Goal: Task Accomplishment & Management: Use online tool/utility

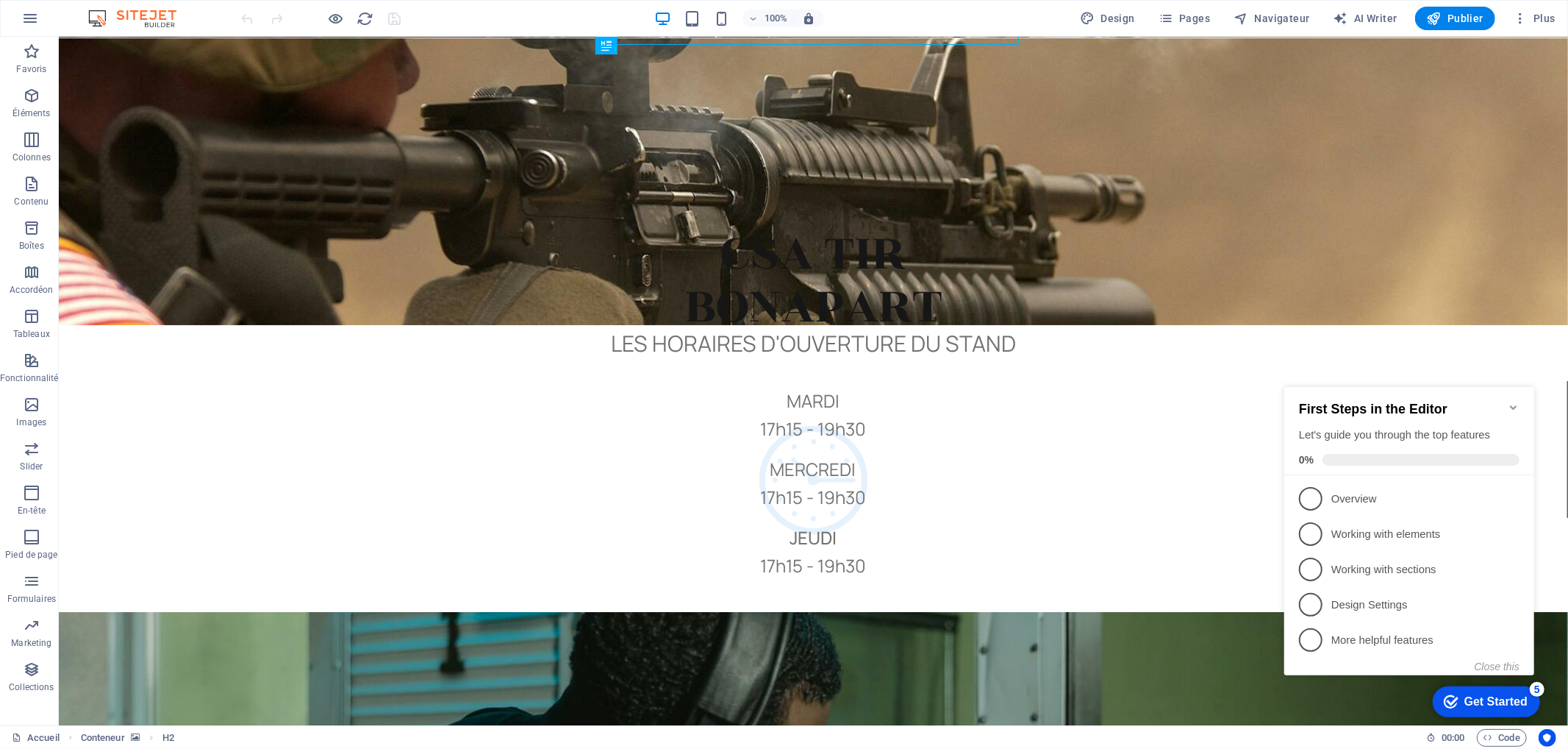
click at [1511, 401] on icon "Minimize checklist" at bounding box center [1512, 406] width 12 height 12
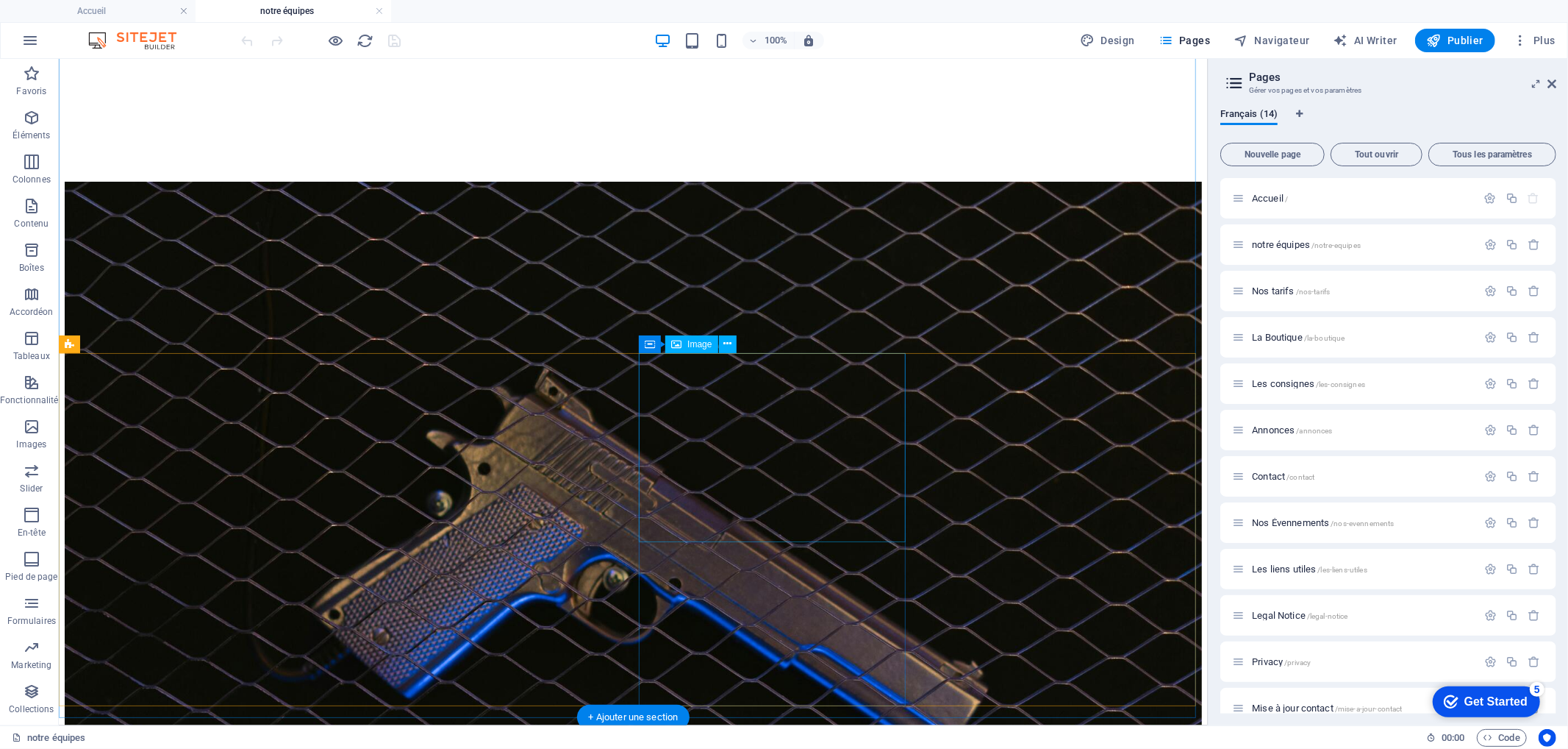
scroll to position [899, 0]
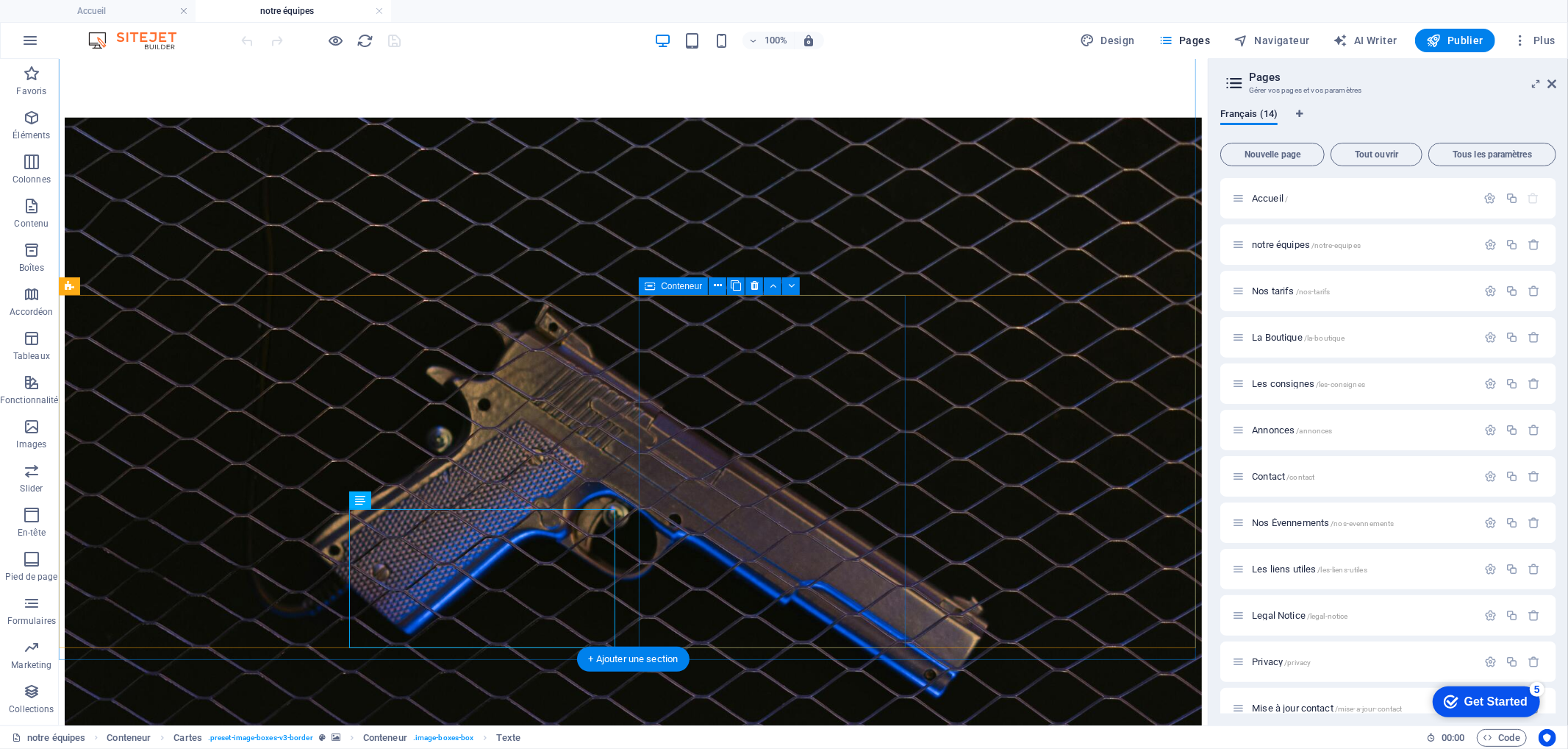
scroll to position [953, 0]
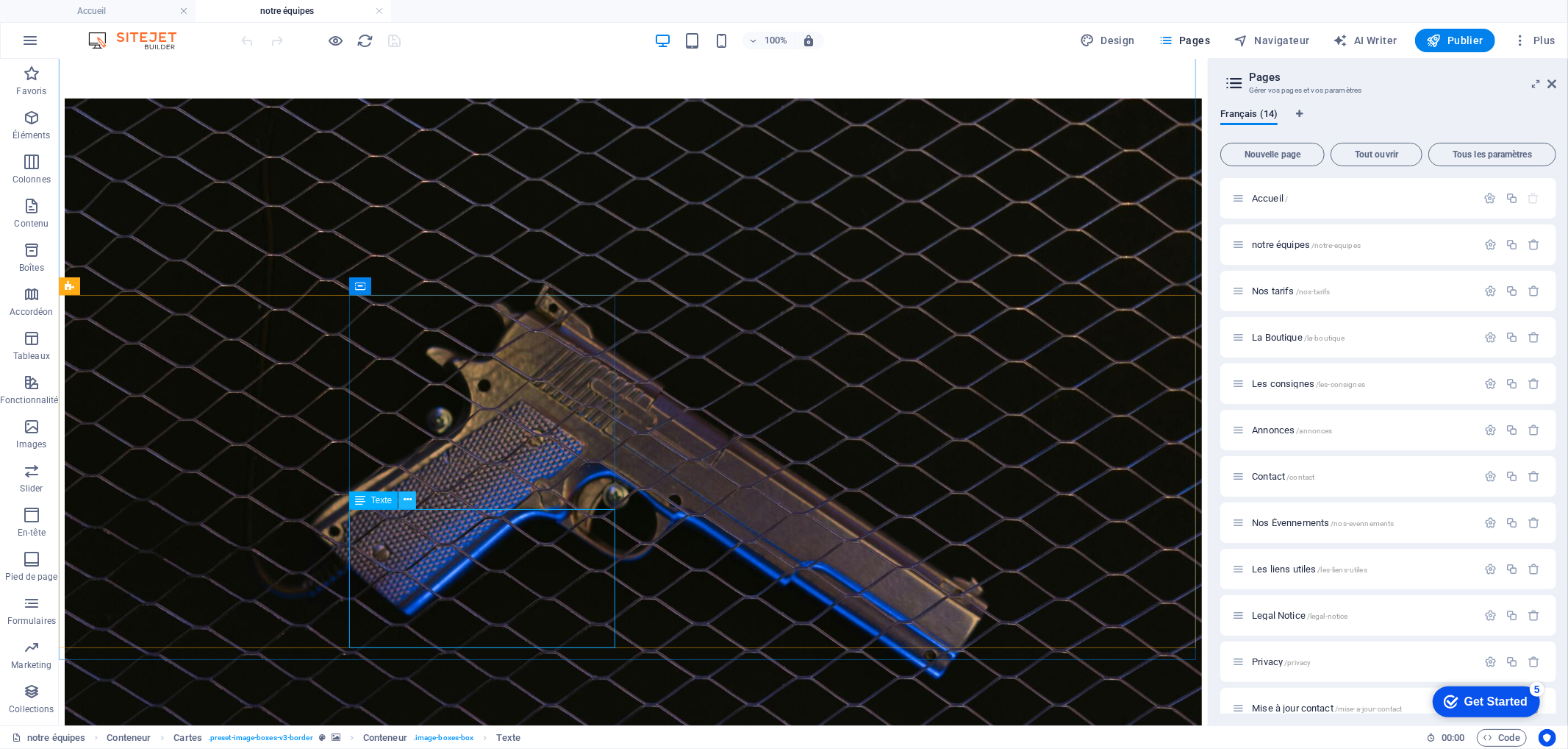
click at [412, 501] on button at bounding box center [407, 500] width 17 height 17
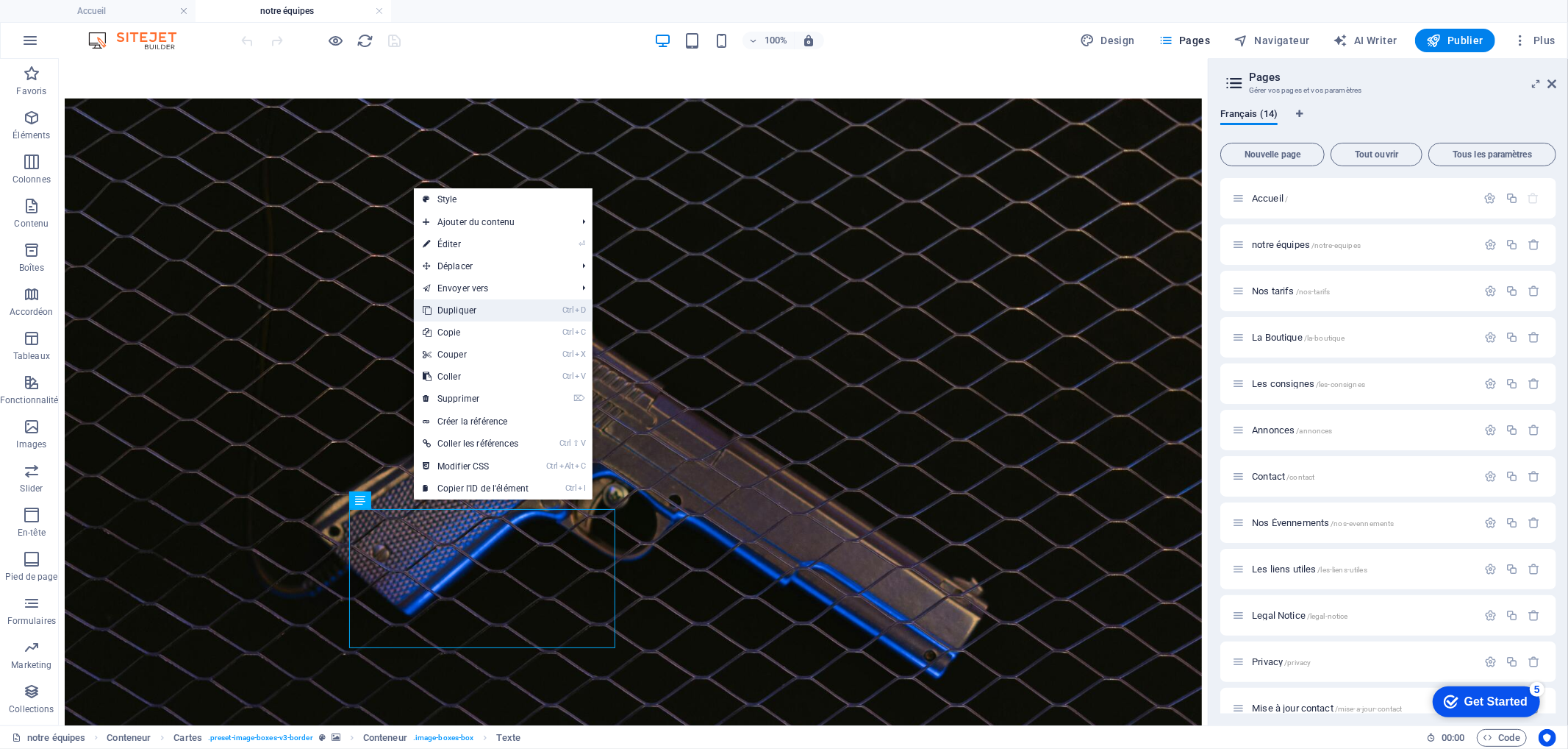
click at [467, 307] on link "Ctrl D Dupliquer" at bounding box center [475, 310] width 123 height 22
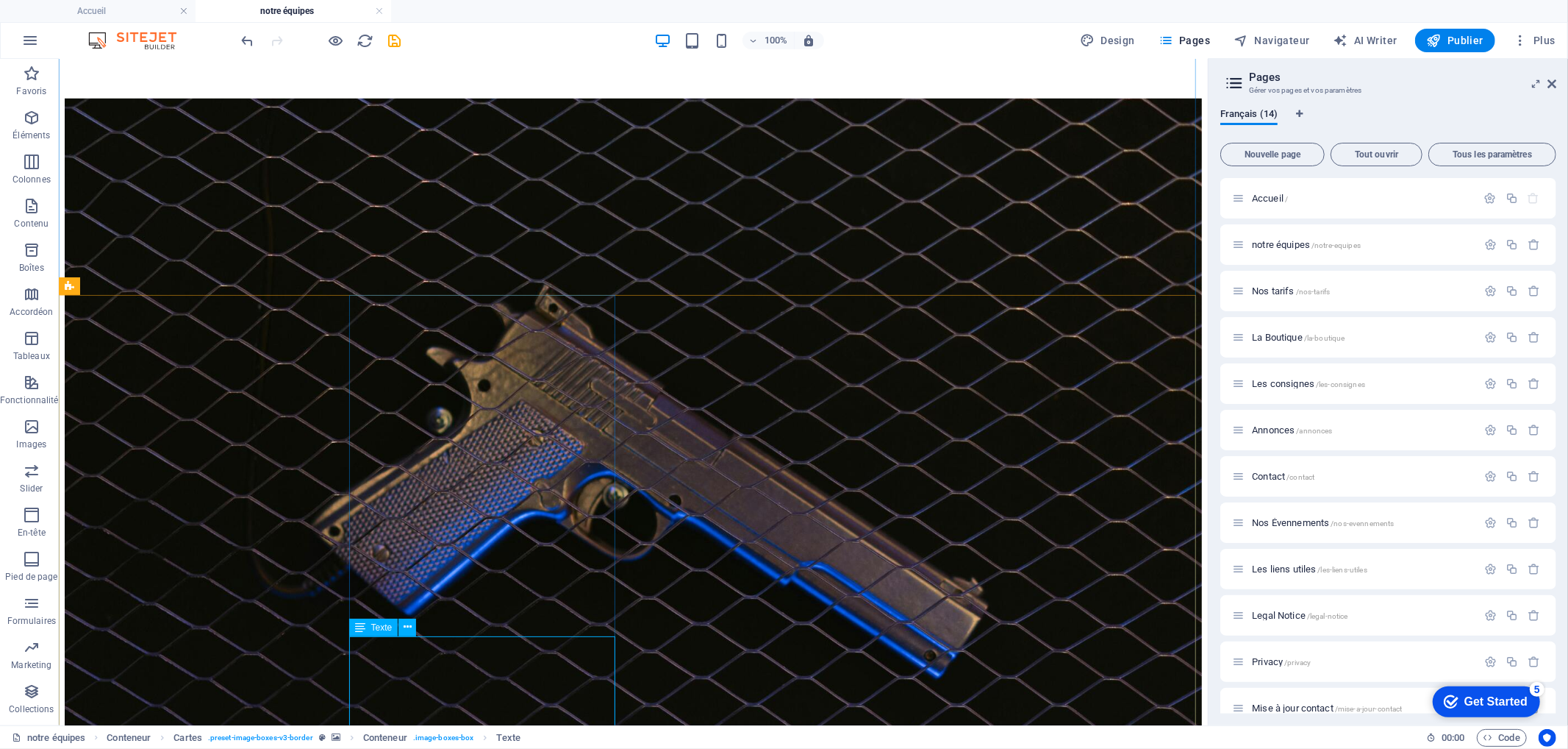
scroll to position [982, 0]
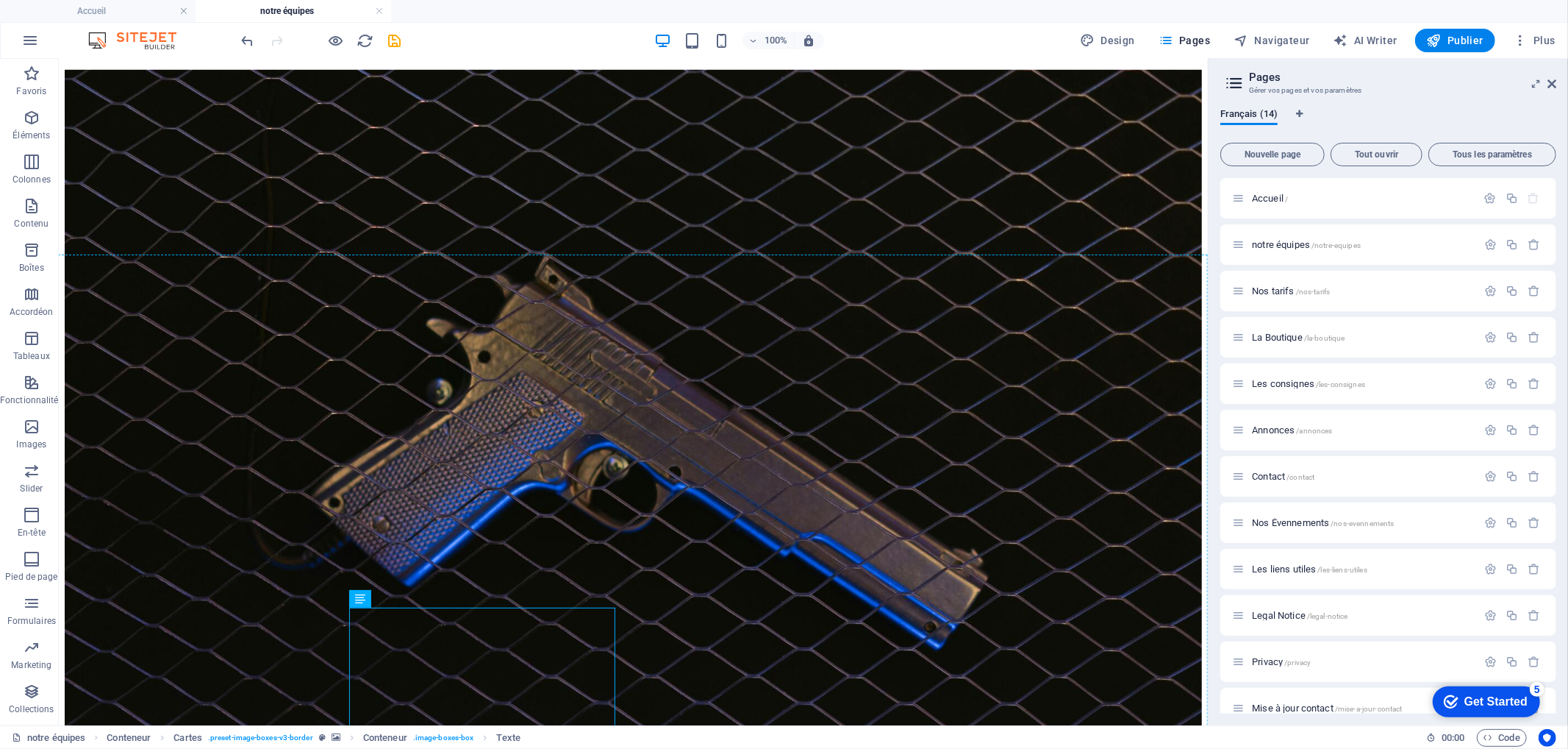
drag, startPoint x: 438, startPoint y: 687, endPoint x: 737, endPoint y: 538, distance: 334.1
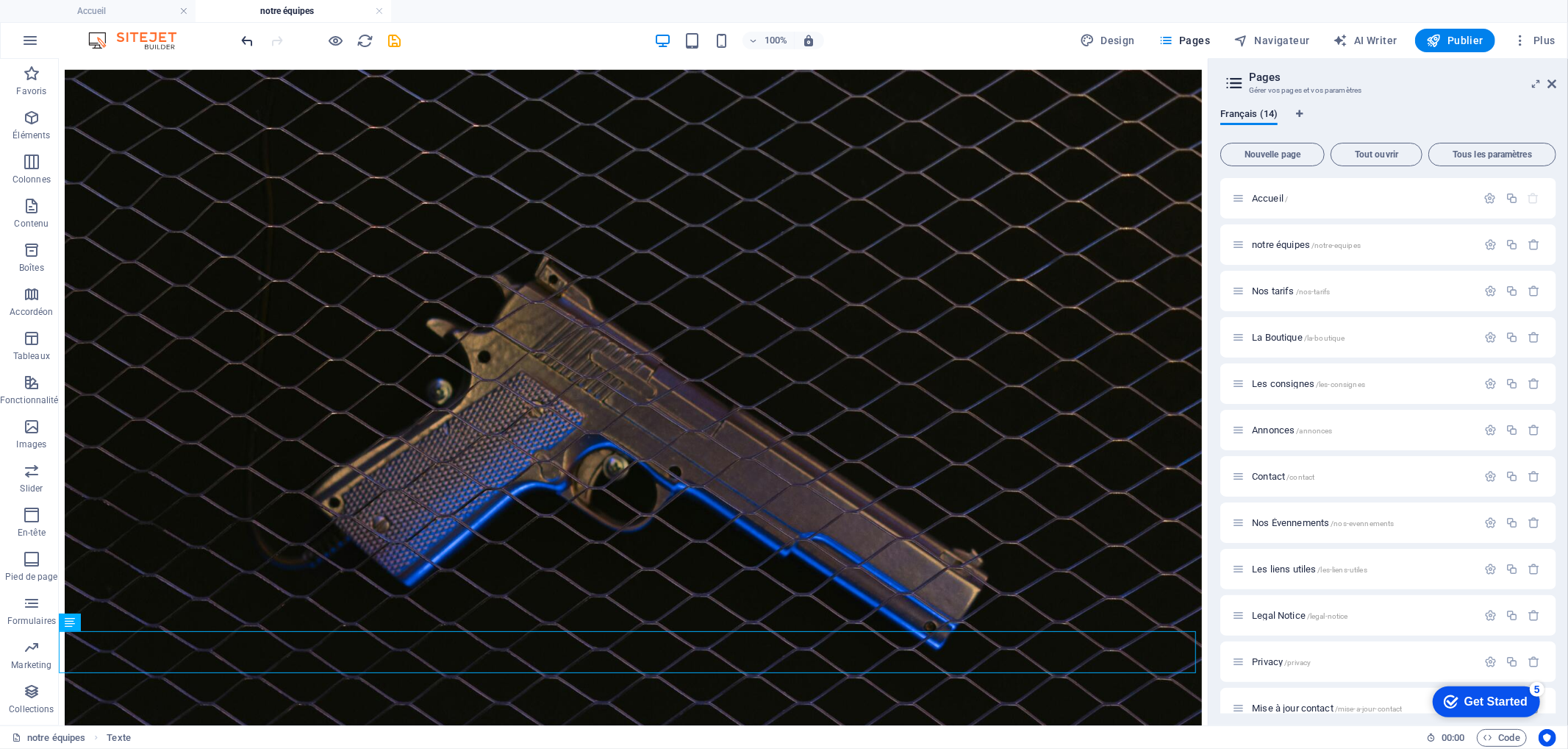
click at [241, 35] on icon "undo" at bounding box center [248, 41] width 17 height 17
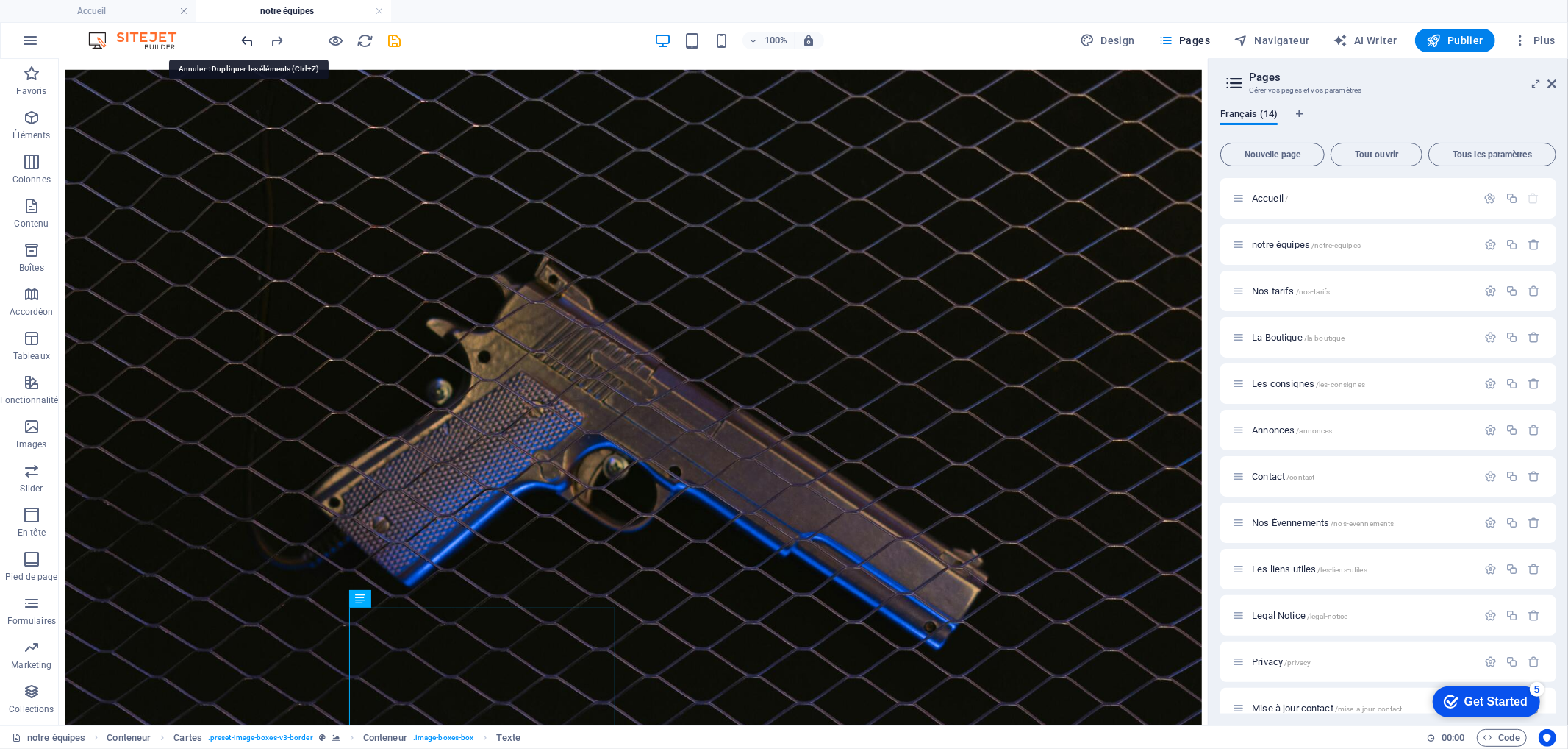
click at [241, 37] on icon "undo" at bounding box center [248, 41] width 17 height 17
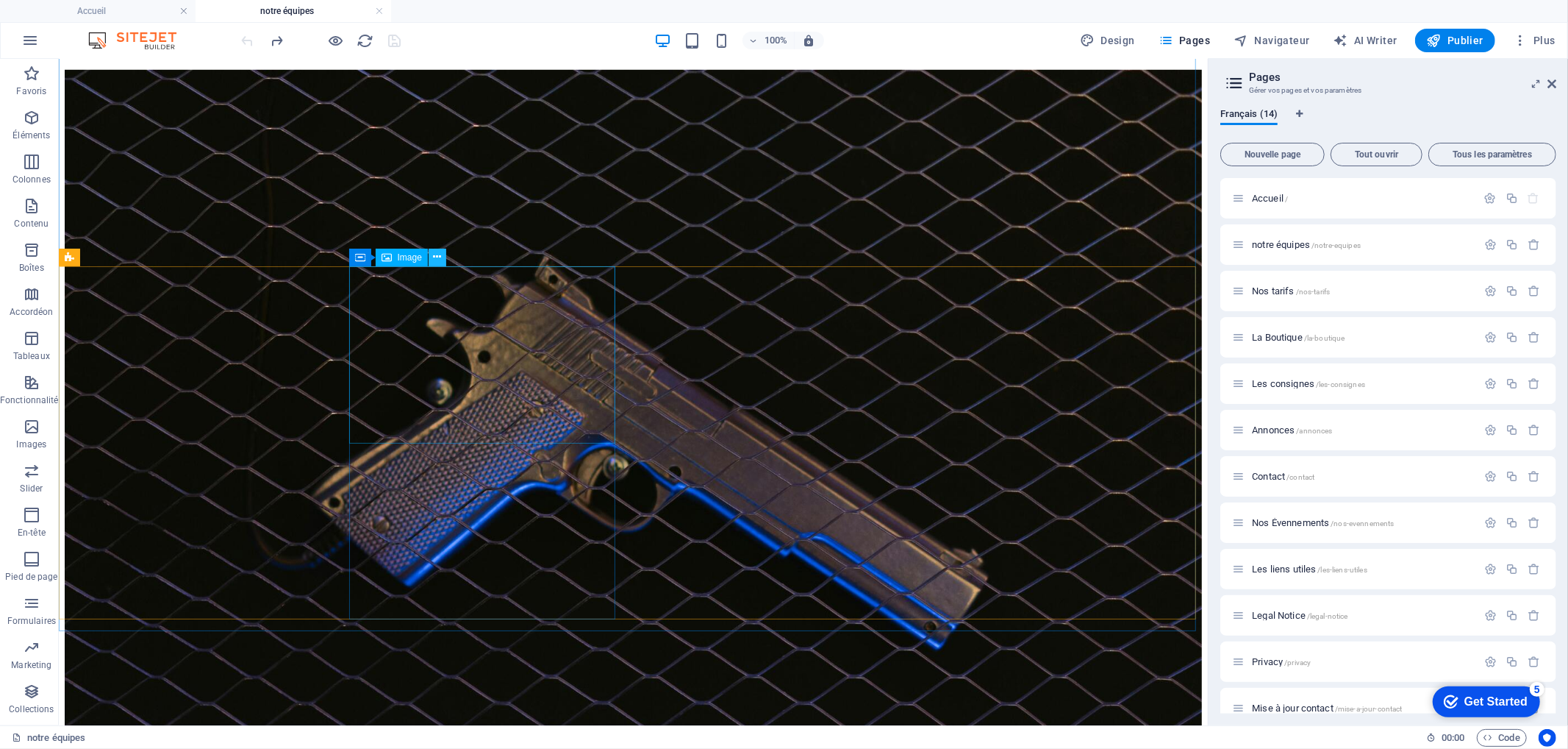
click at [438, 255] on icon at bounding box center [437, 257] width 8 height 16
click at [443, 255] on icon at bounding box center [445, 257] width 10 height 16
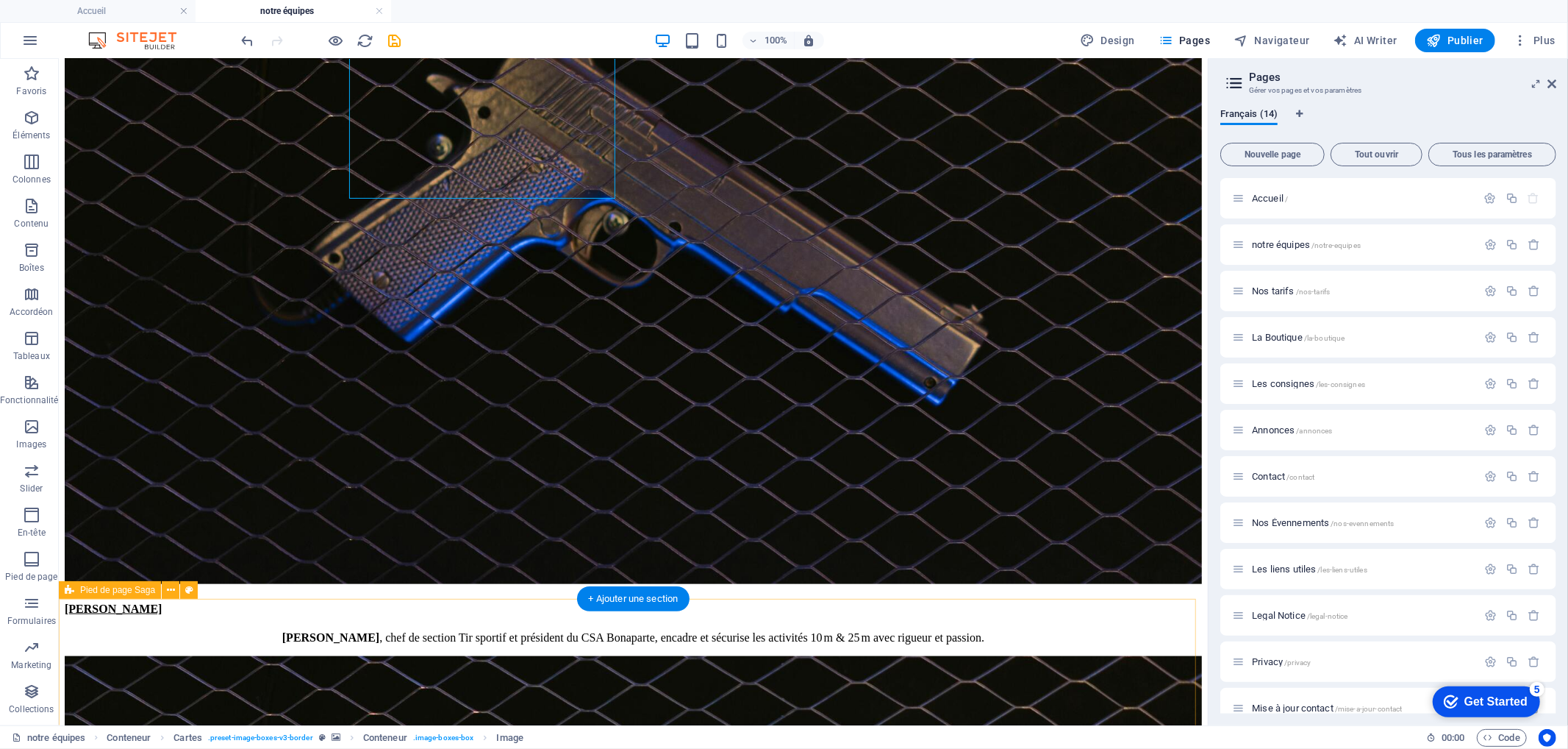
scroll to position [1227, 0]
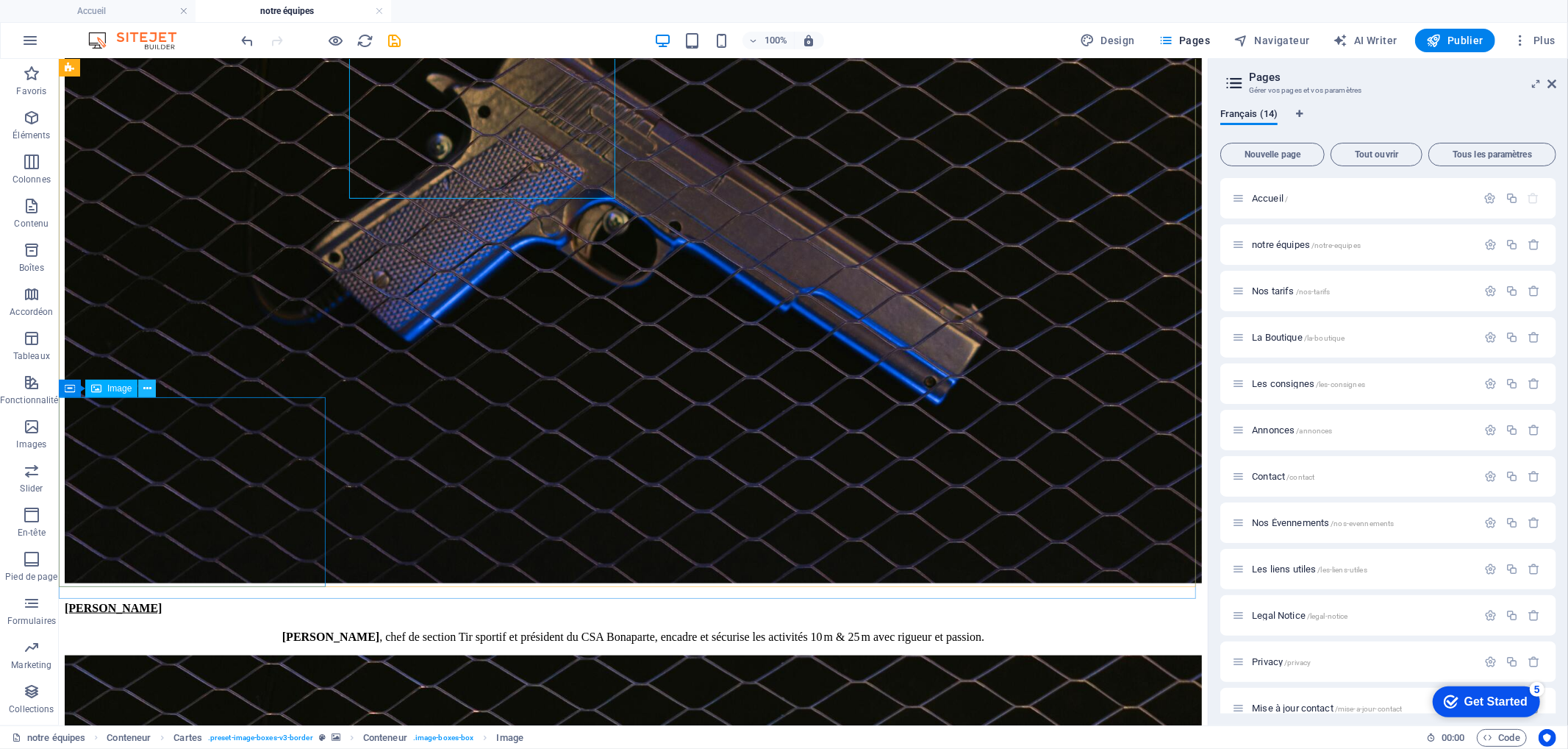
click at [150, 387] on icon at bounding box center [147, 389] width 8 height 16
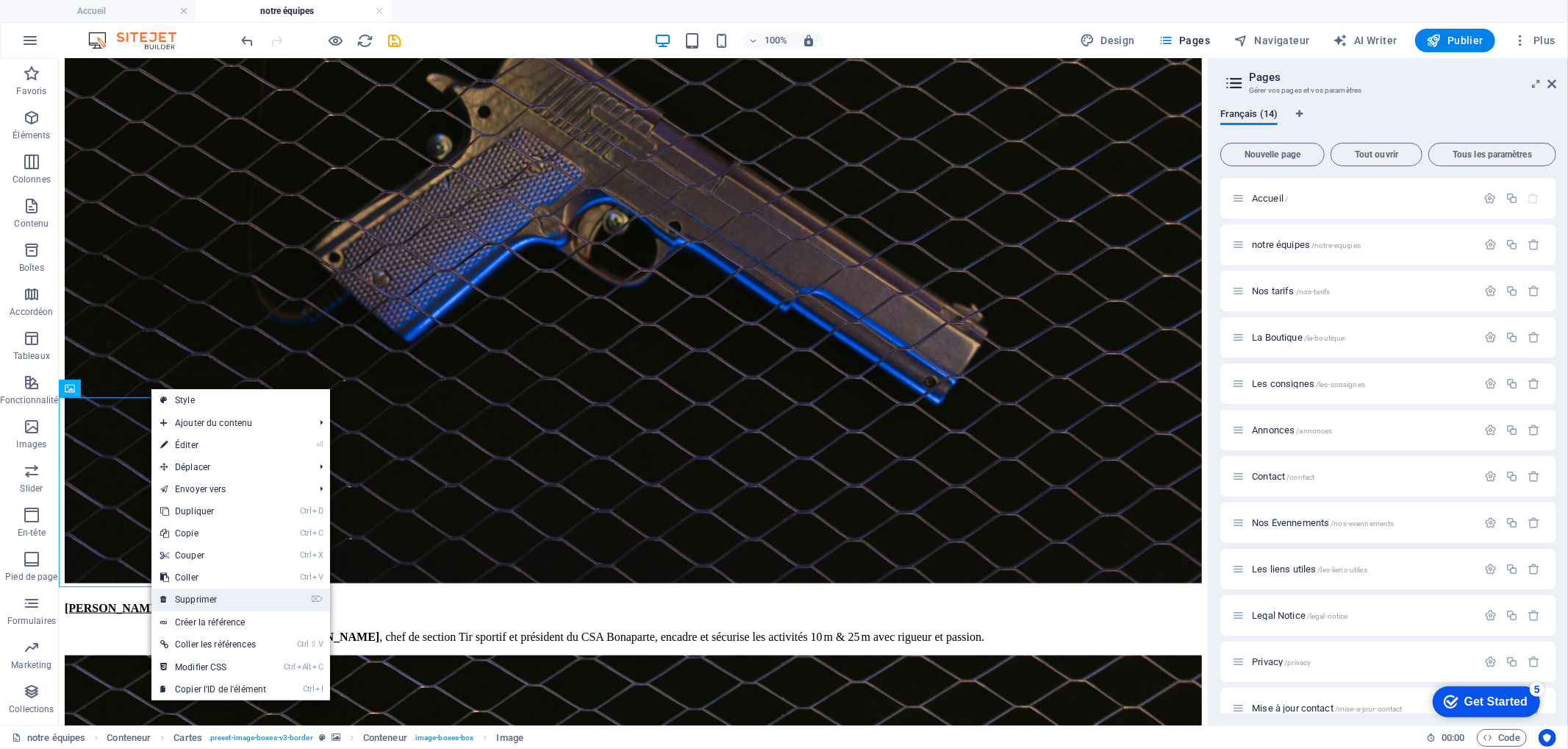
click at [209, 594] on link "⌦ Supprimer" at bounding box center [213, 600] width 123 height 22
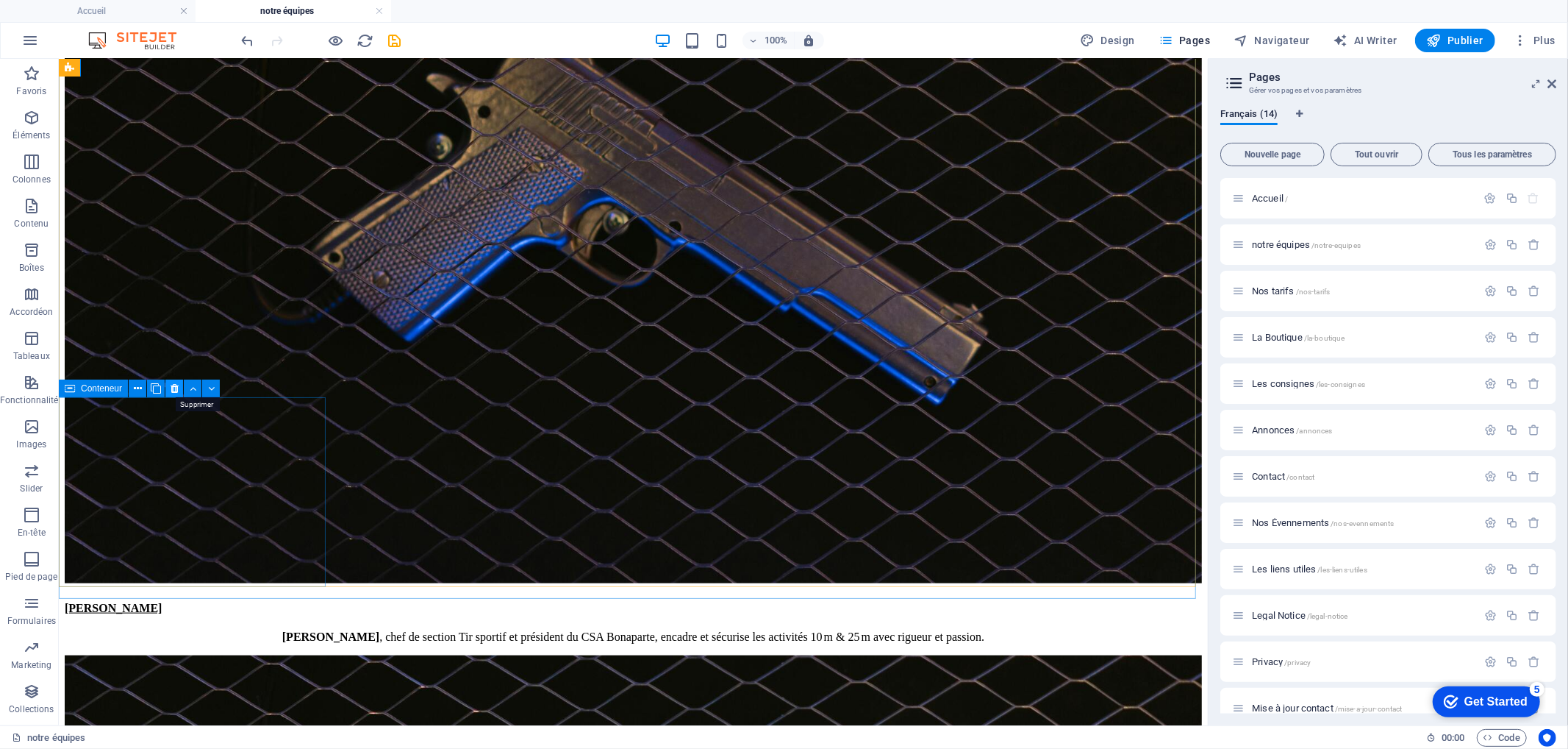
drag, startPoint x: 173, startPoint y: 385, endPoint x: 119, endPoint y: 337, distance: 72.2
click at [173, 385] on icon at bounding box center [174, 389] width 8 height 16
click at [149, 387] on icon at bounding box center [147, 389] width 8 height 16
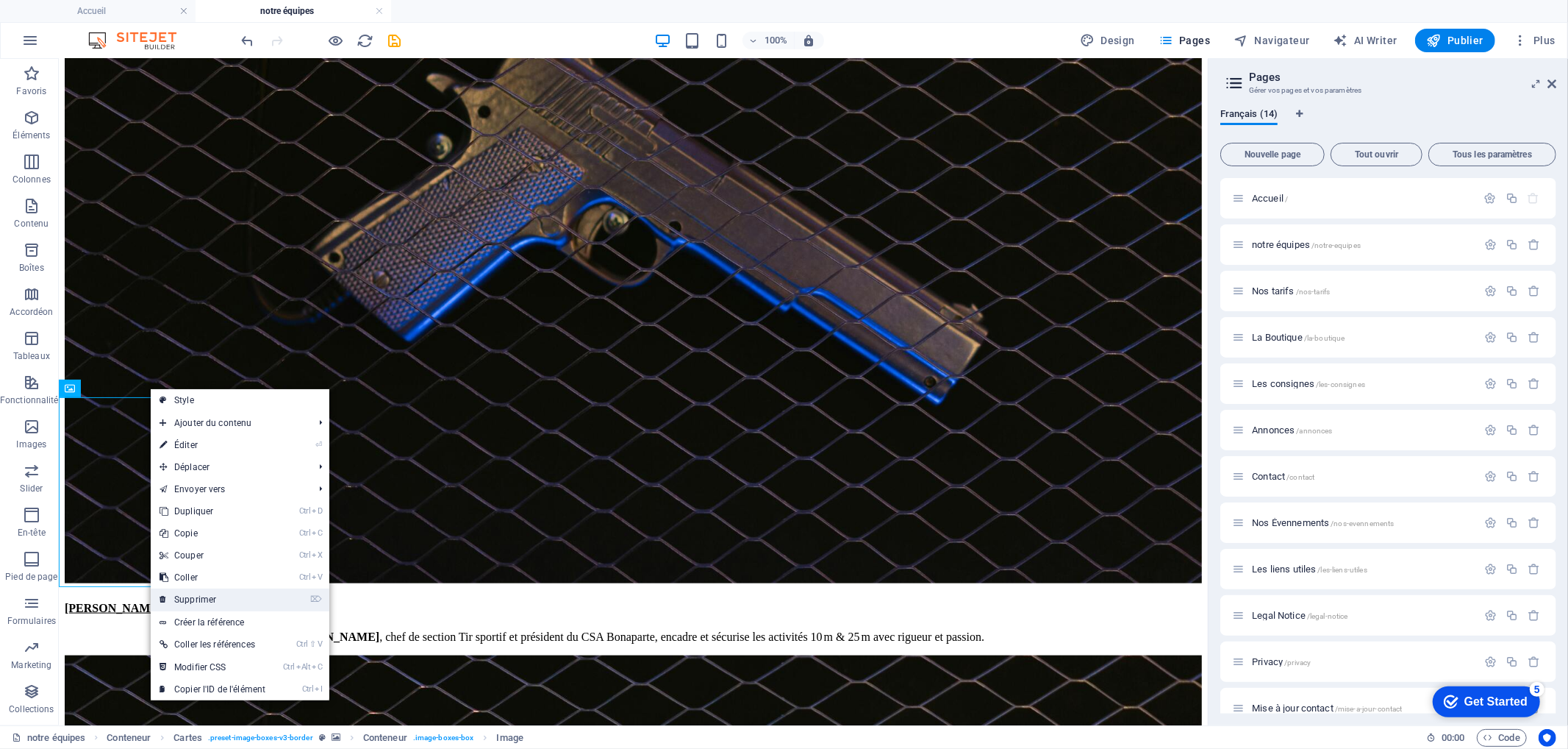
drag, startPoint x: 152, startPoint y: 542, endPoint x: 211, endPoint y: 601, distance: 83.4
click at [211, 601] on link "⌦ Supprimer" at bounding box center [212, 600] width 123 height 22
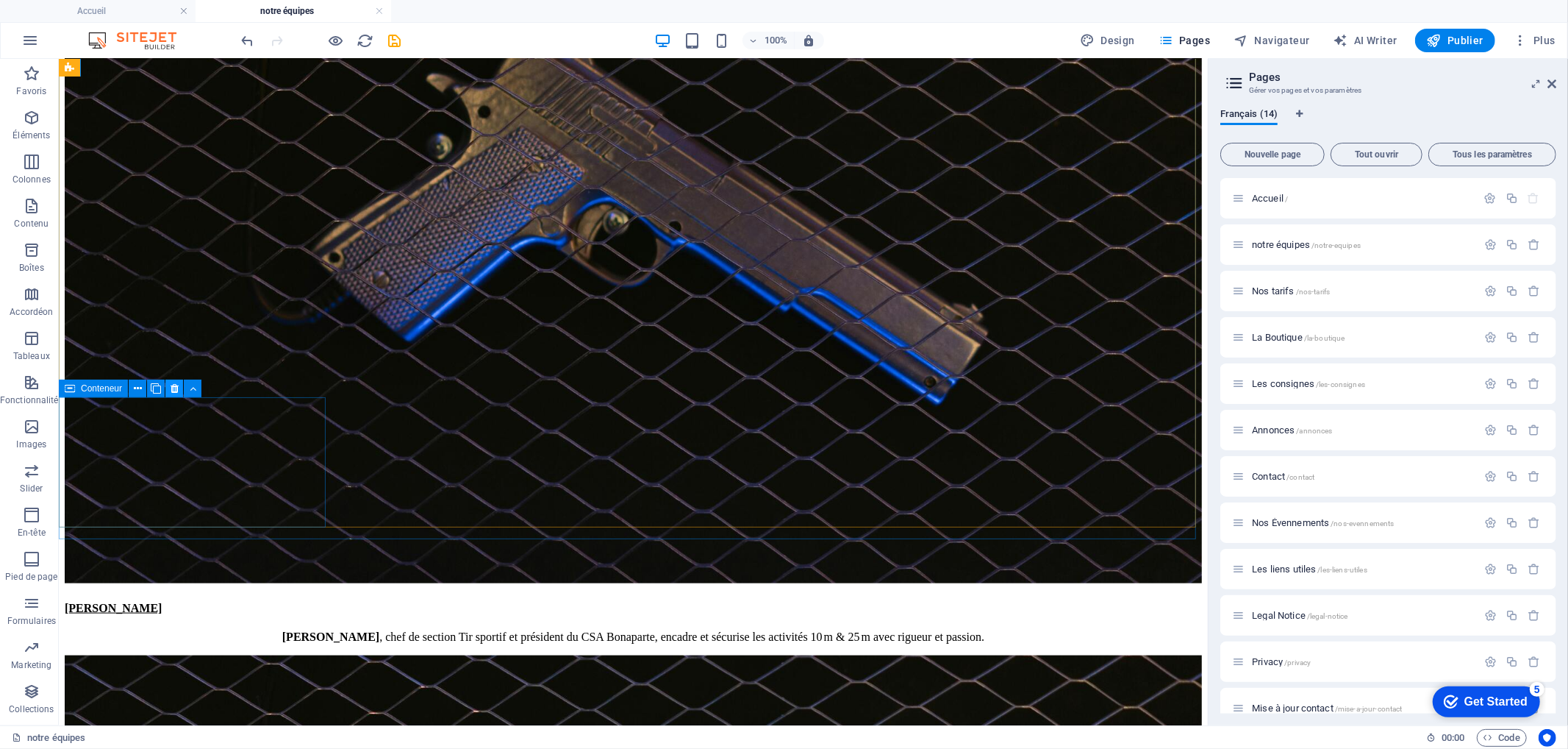
click at [177, 391] on icon at bounding box center [174, 389] width 8 height 16
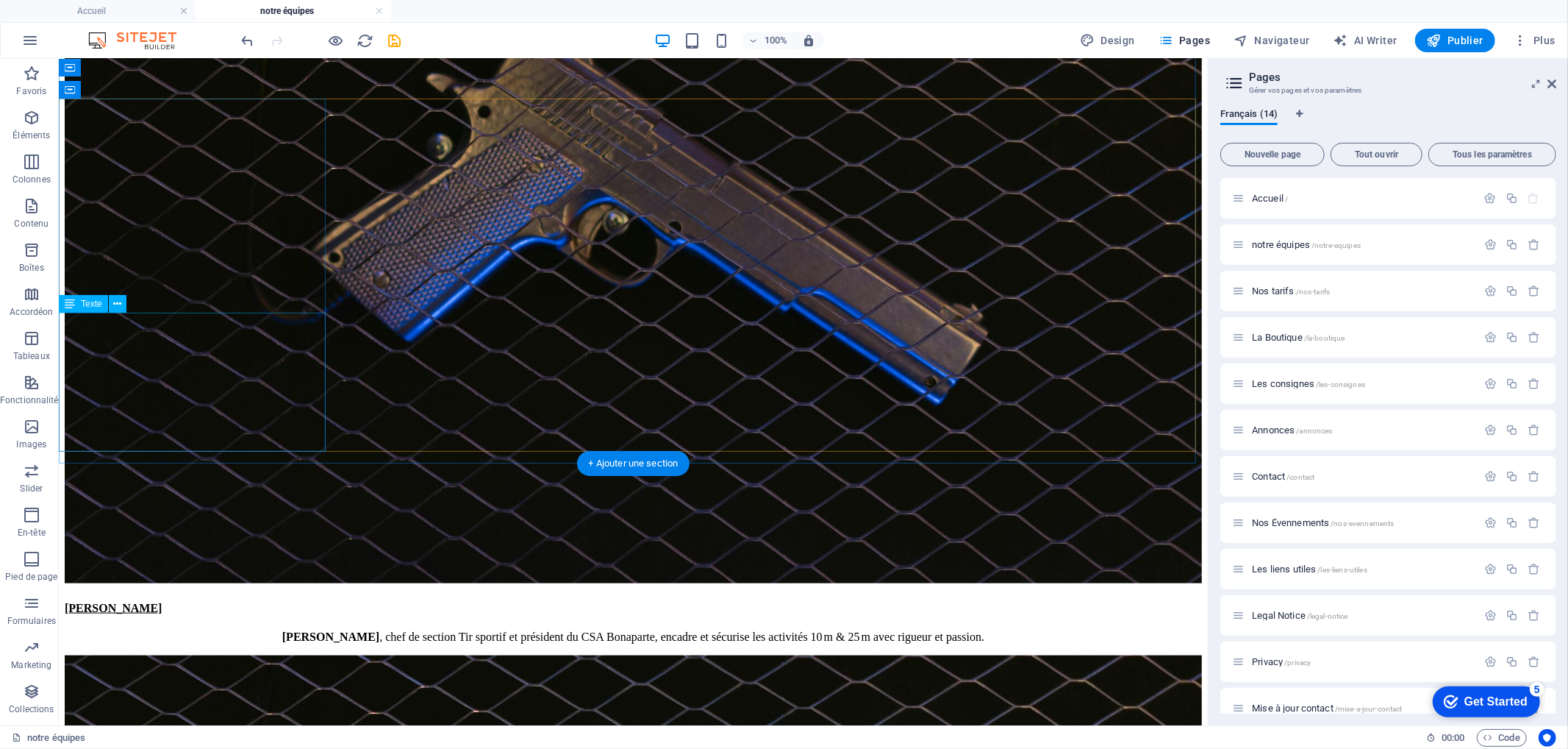
scroll to position [1150, 0]
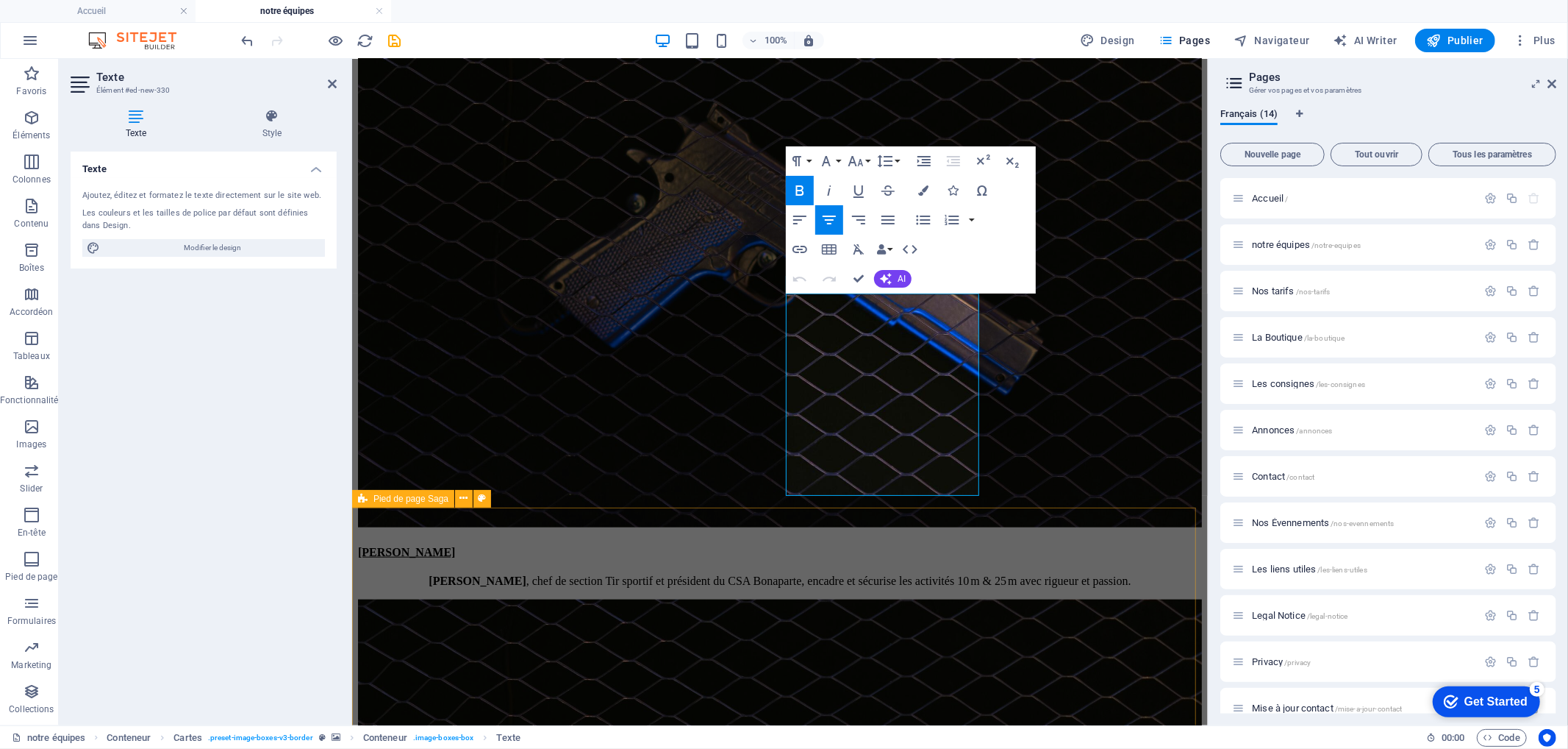
drag, startPoint x: 853, startPoint y: 331, endPoint x: 993, endPoint y: 509, distance: 226.5
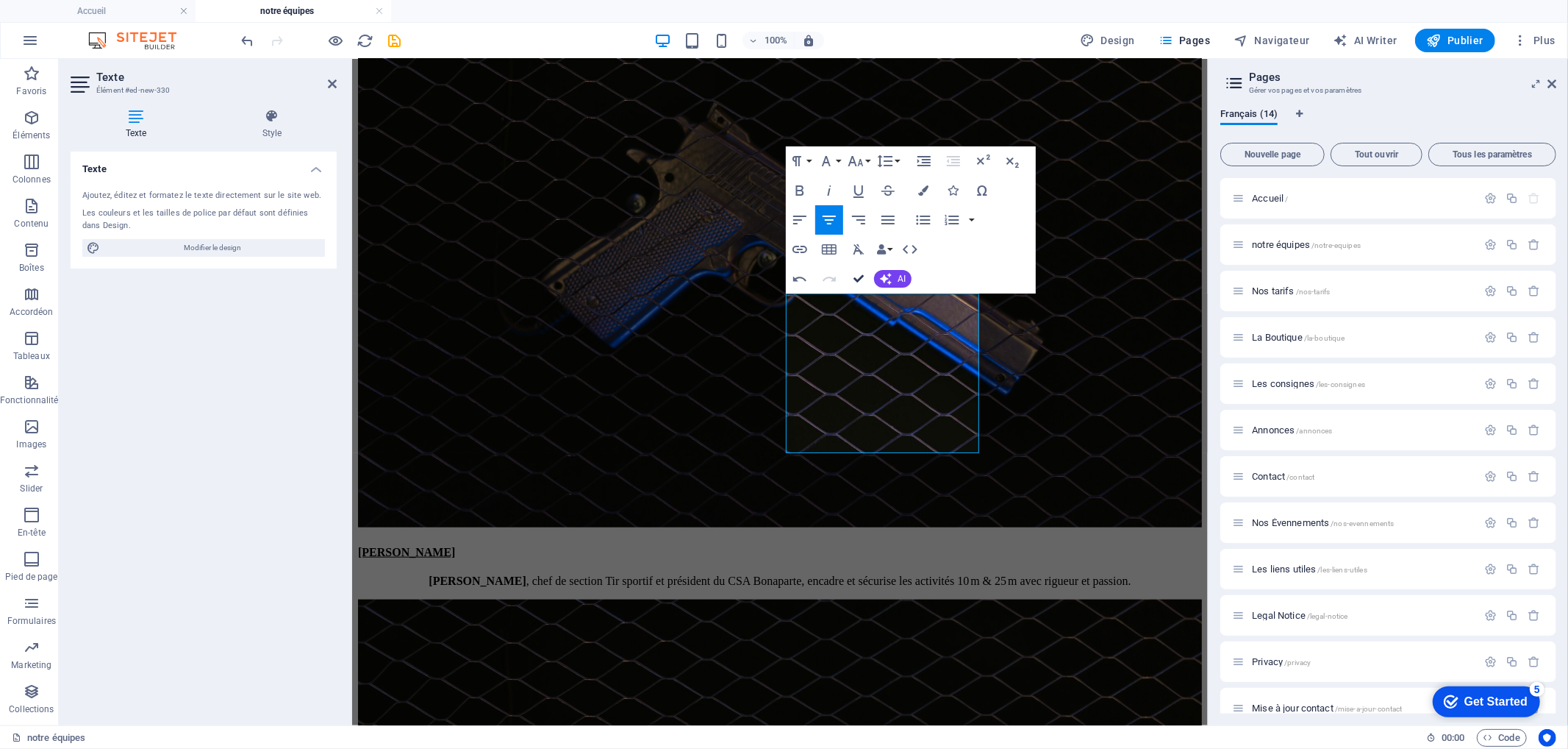
drag, startPoint x: 856, startPoint y: 278, endPoint x: 798, endPoint y: 219, distance: 82.7
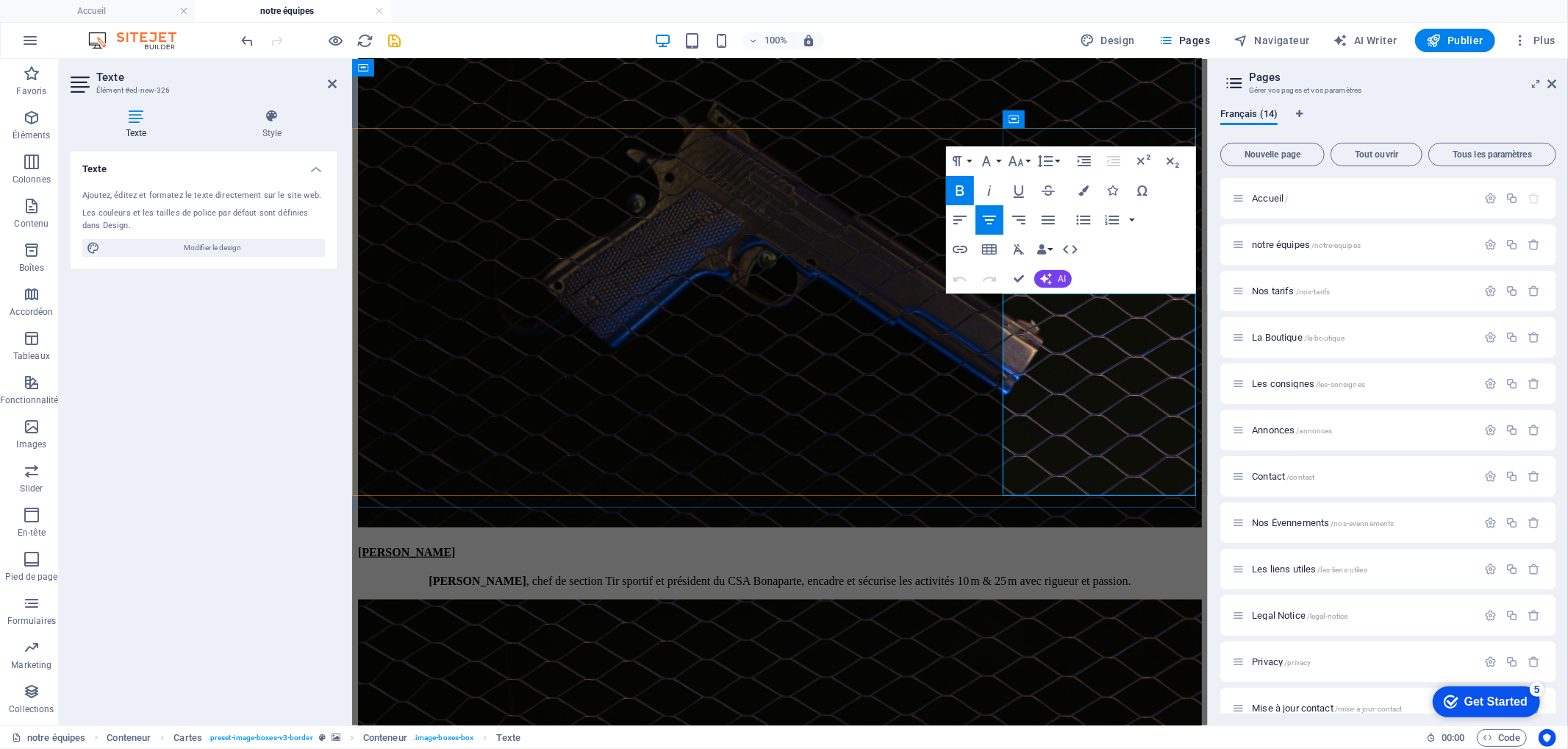
drag, startPoint x: 1050, startPoint y: 307, endPoint x: 1179, endPoint y: 474, distance: 211.0
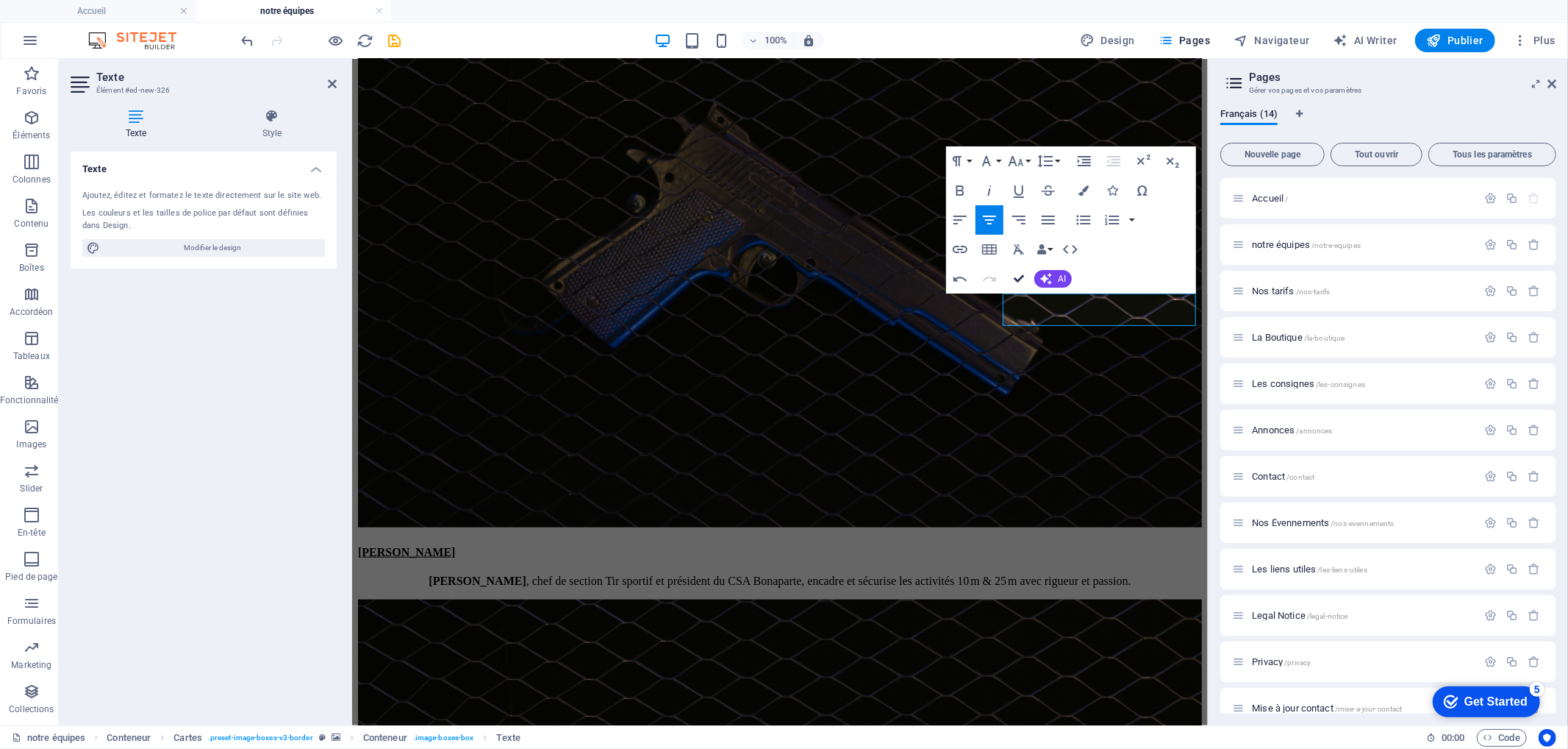
drag, startPoint x: 1020, startPoint y: 281, endPoint x: 964, endPoint y: 253, distance: 62.6
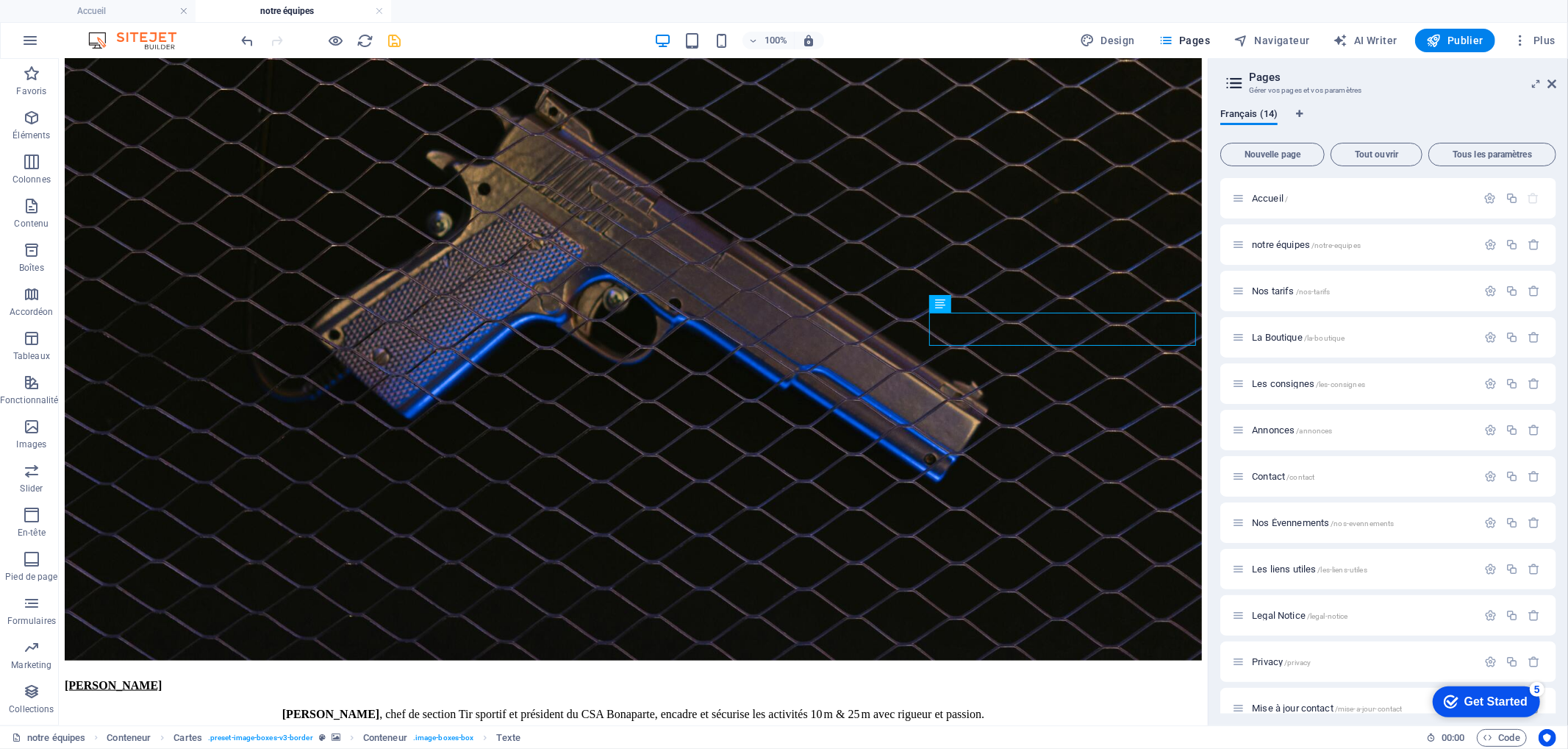
click at [388, 39] on icon "save" at bounding box center [395, 41] width 17 height 17
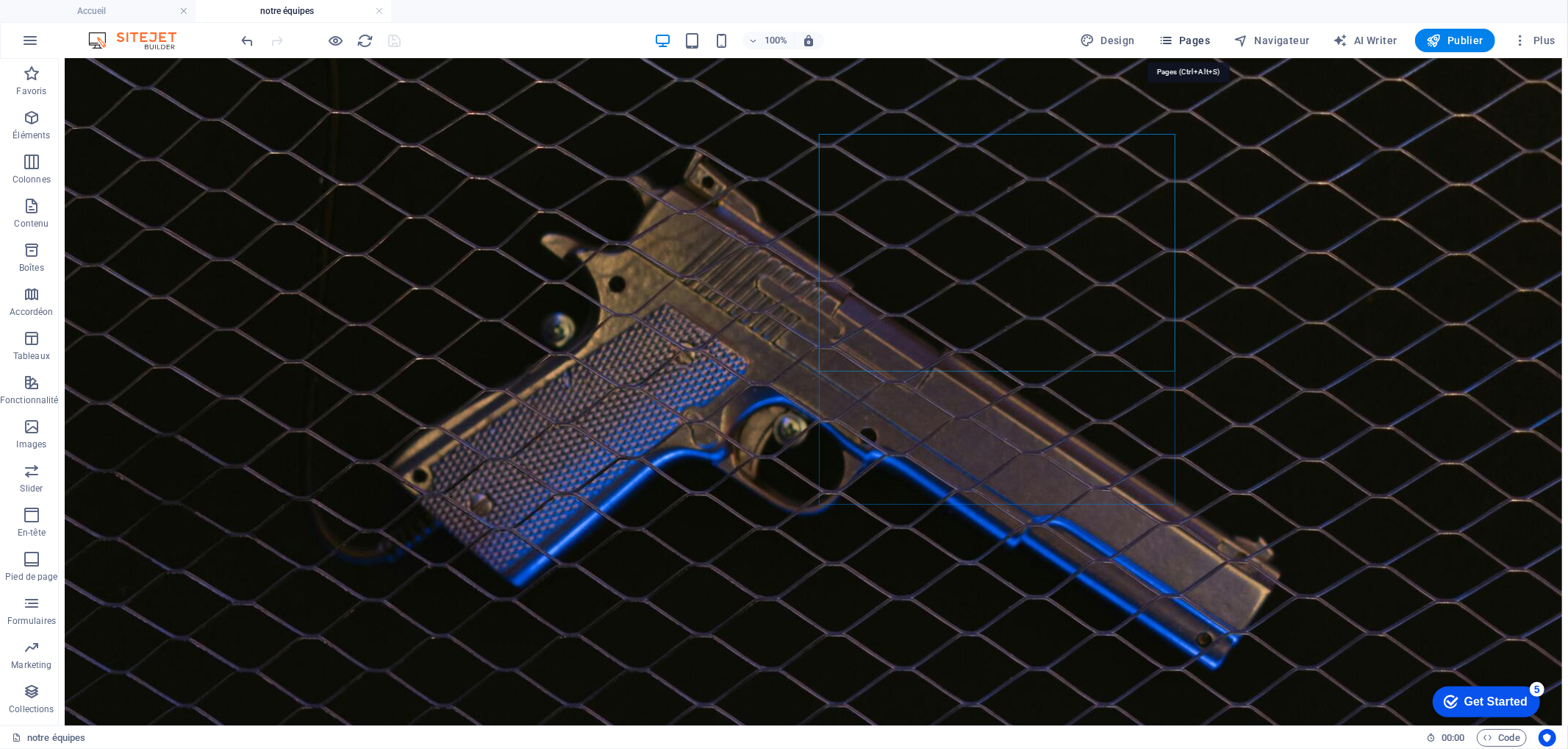
click at [1194, 40] on span "Pages" at bounding box center [1185, 40] width 52 height 15
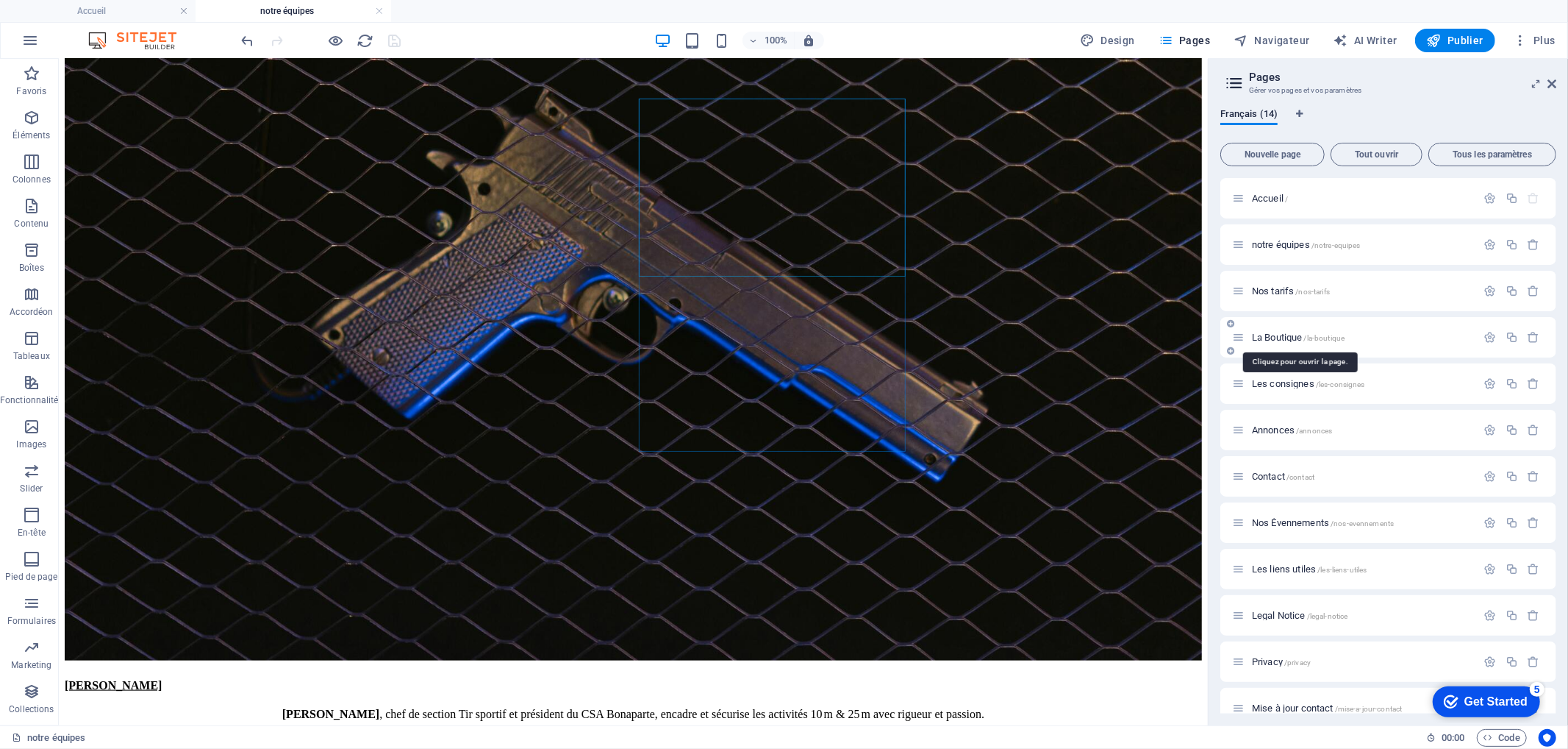
click at [1282, 334] on span "La Boutique /la-boutique" at bounding box center [1299, 337] width 93 height 11
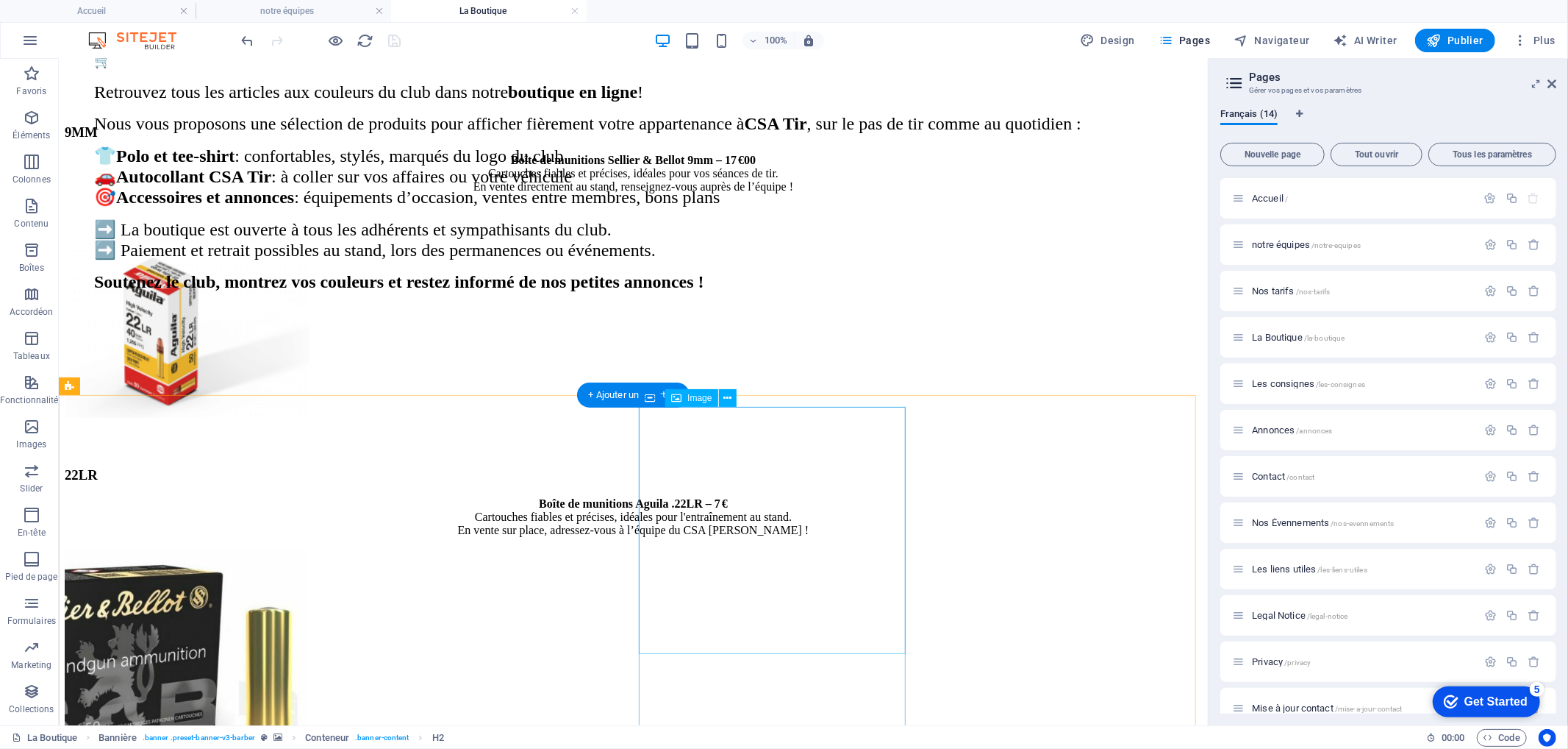
scroll to position [980, 0]
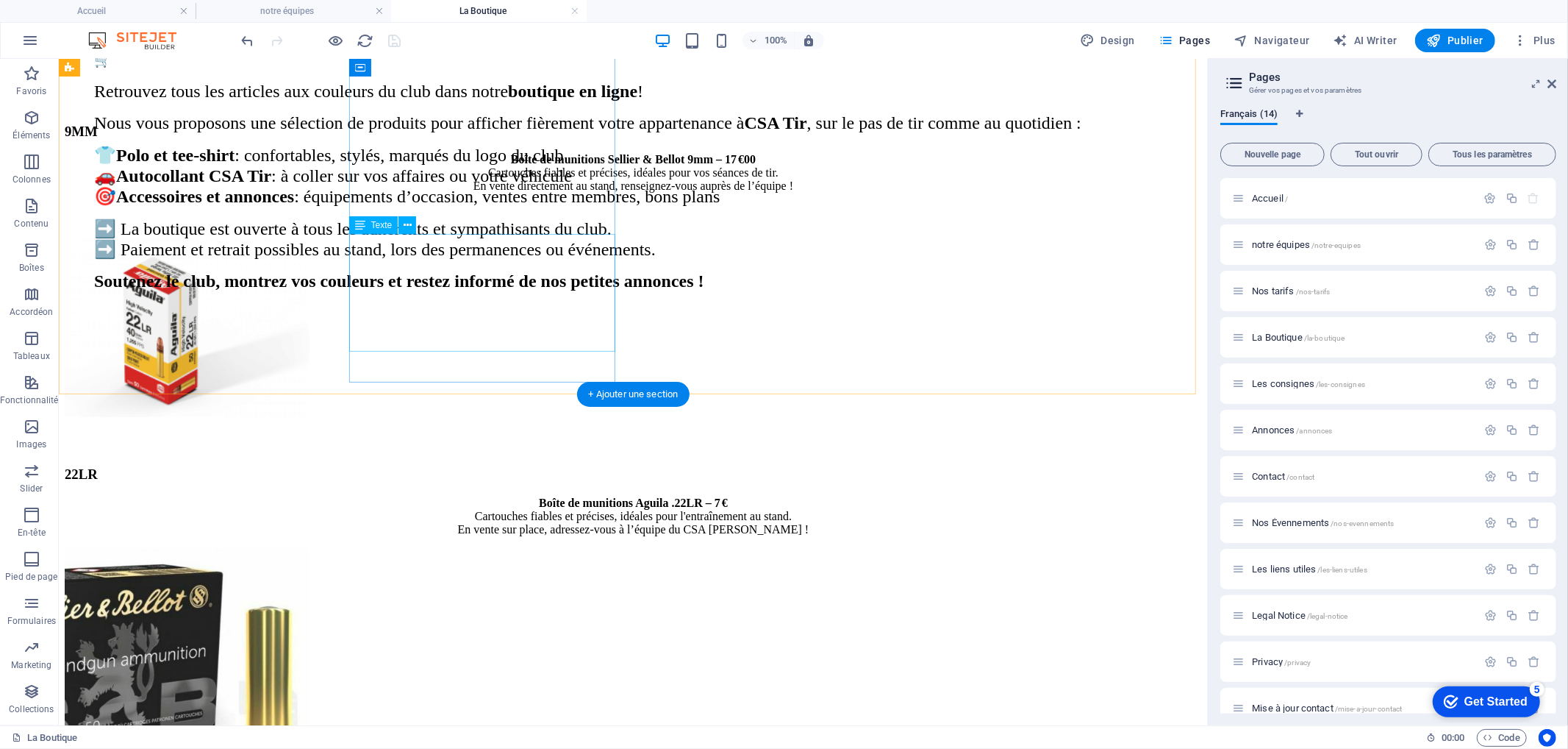
click at [573, 496] on div "Boîte de munitions Aguila .22LR – 7 € Cartouches fiables et précises, idéales p…" at bounding box center [632, 516] width 1138 height 40
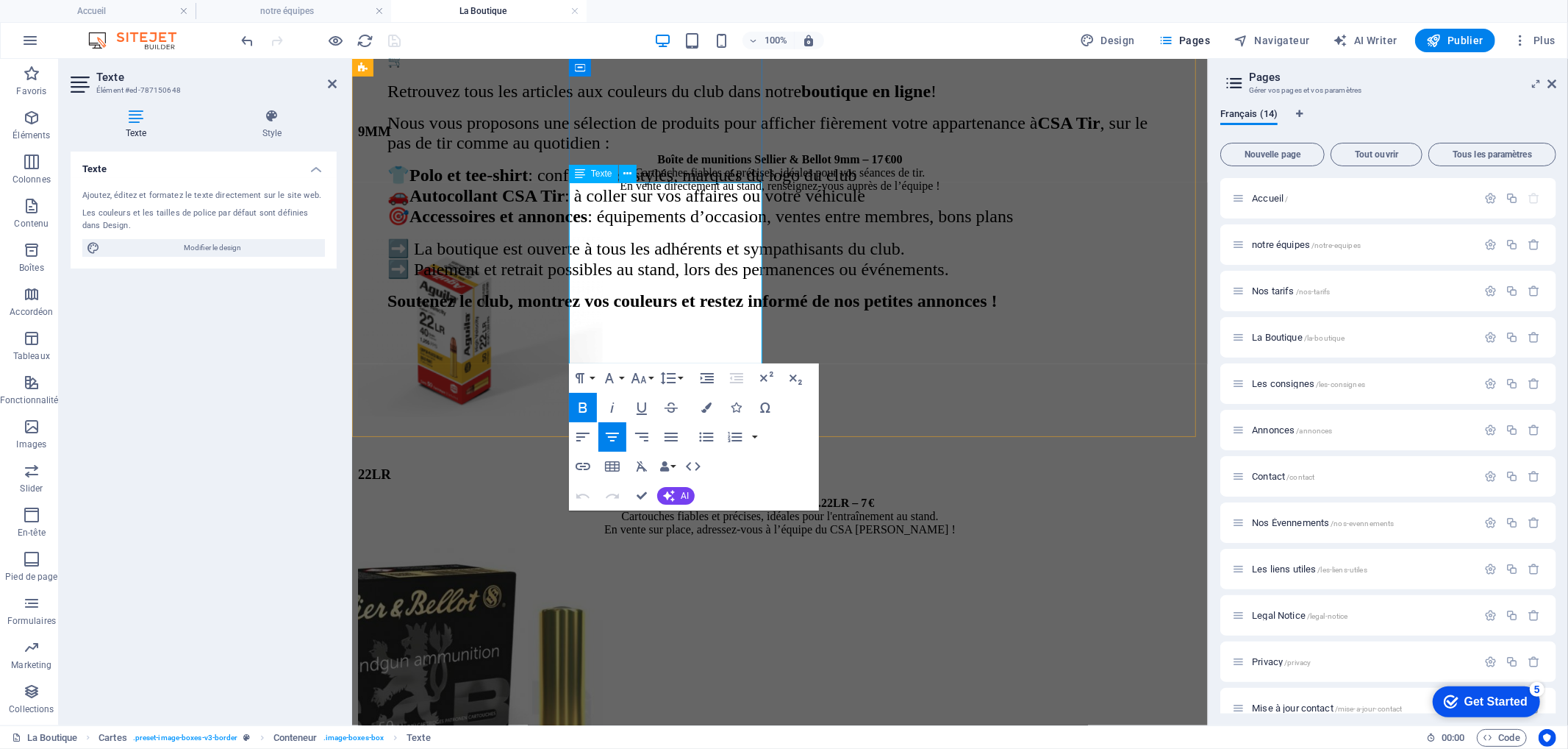
click at [685, 496] on strong "Boîte de munitions Aguila .22LR – 7 €" at bounding box center [779, 502] width 189 height 13
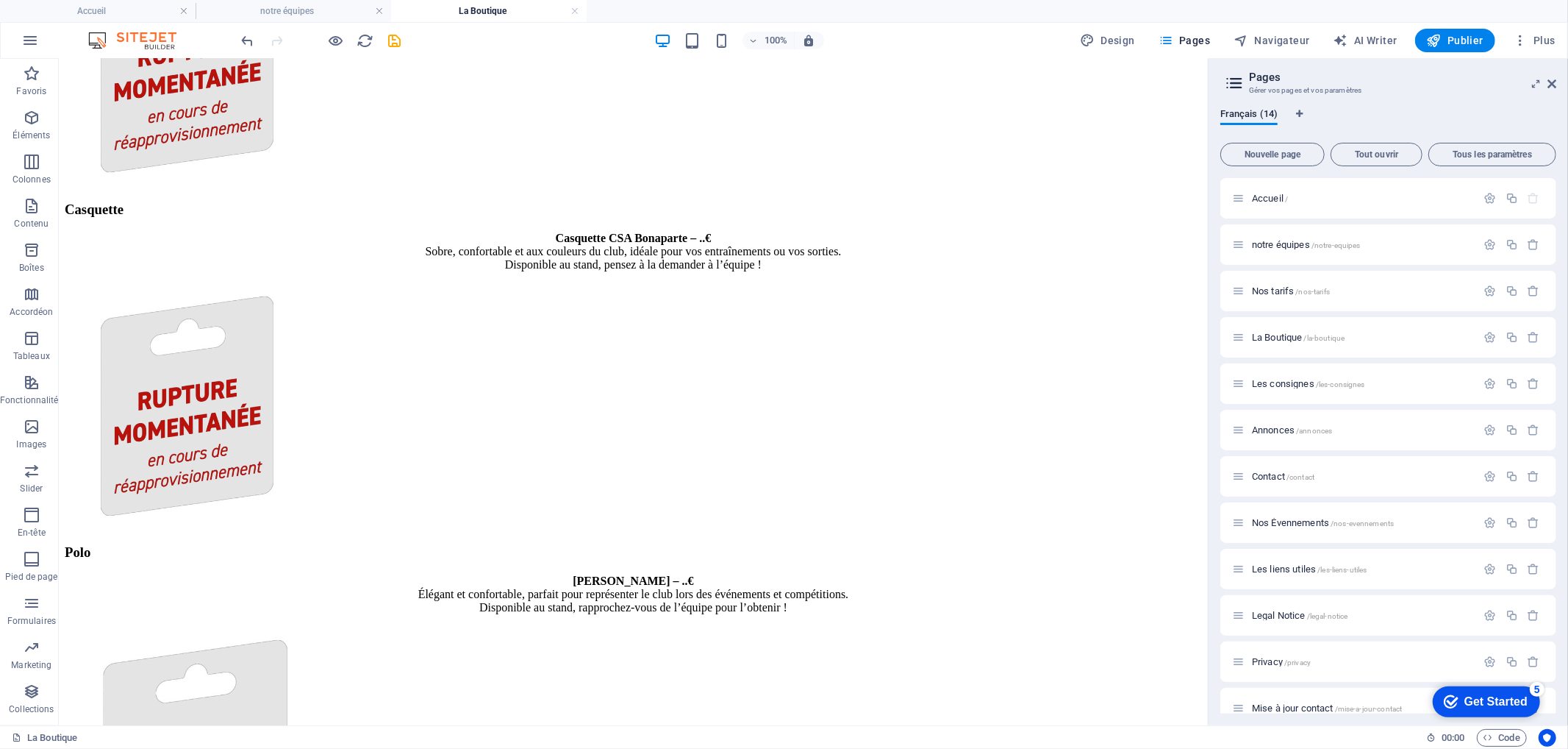
scroll to position [2319, 0]
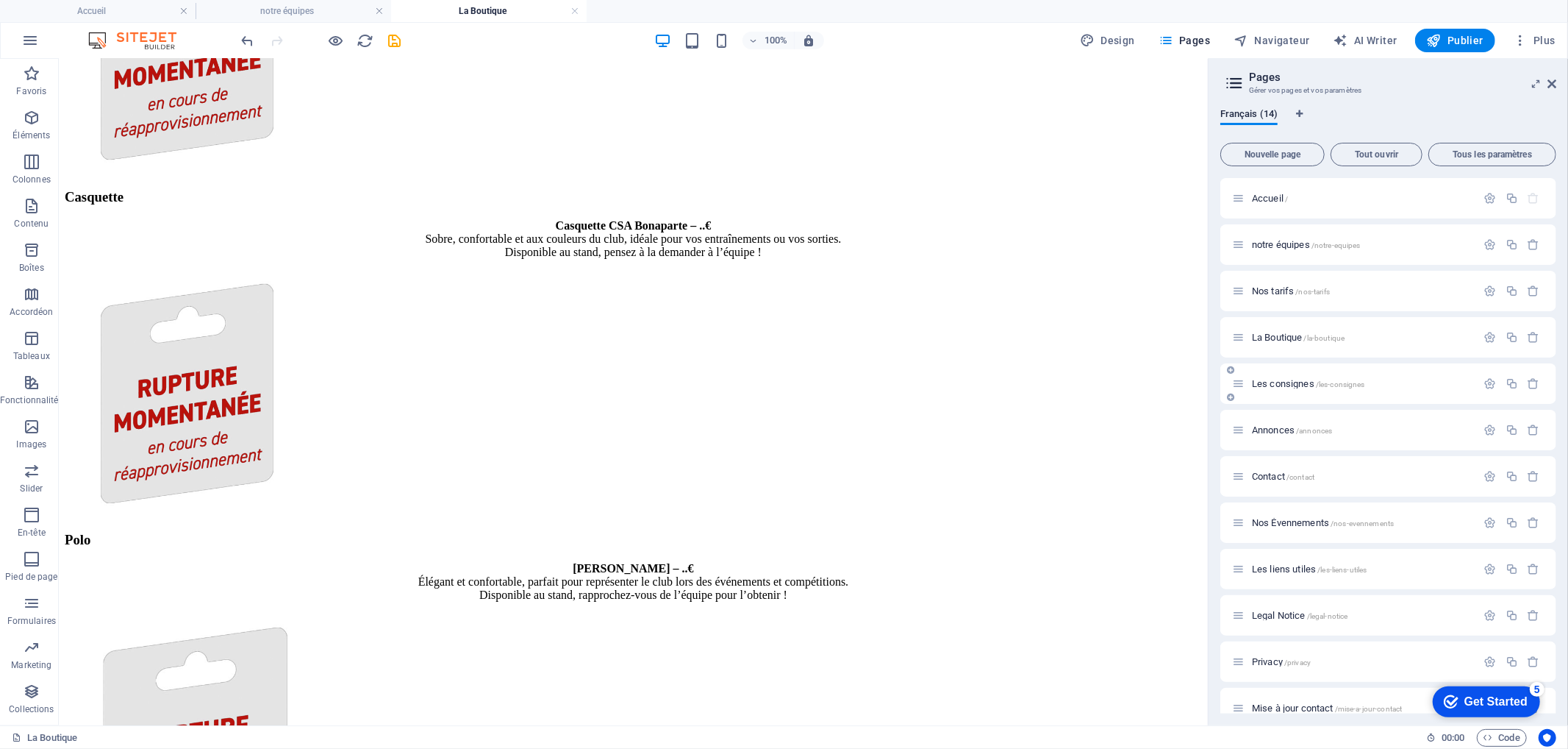
click at [1279, 383] on span "Les consignes /les-consignes" at bounding box center [1309, 384] width 113 height 11
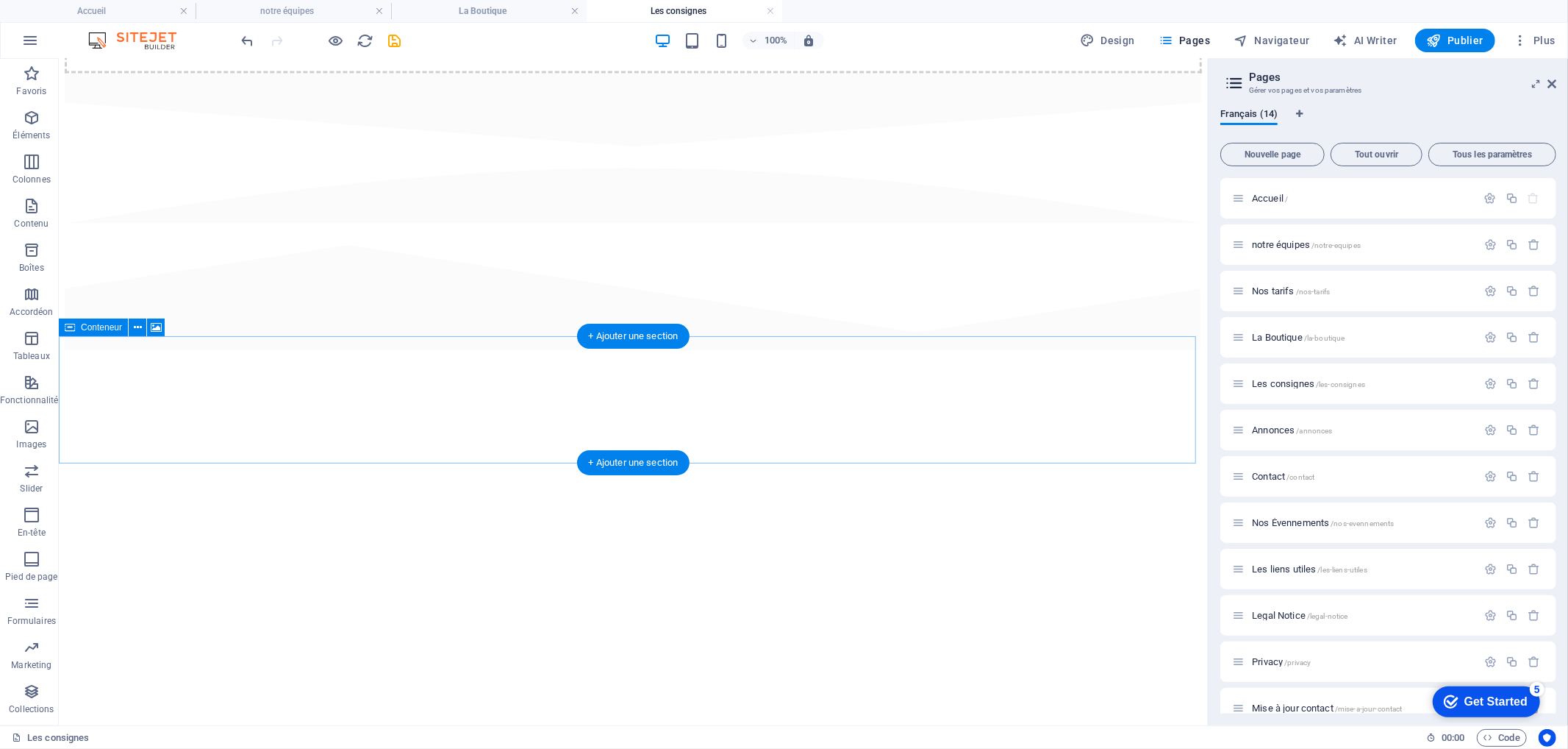
scroll to position [2322, 0]
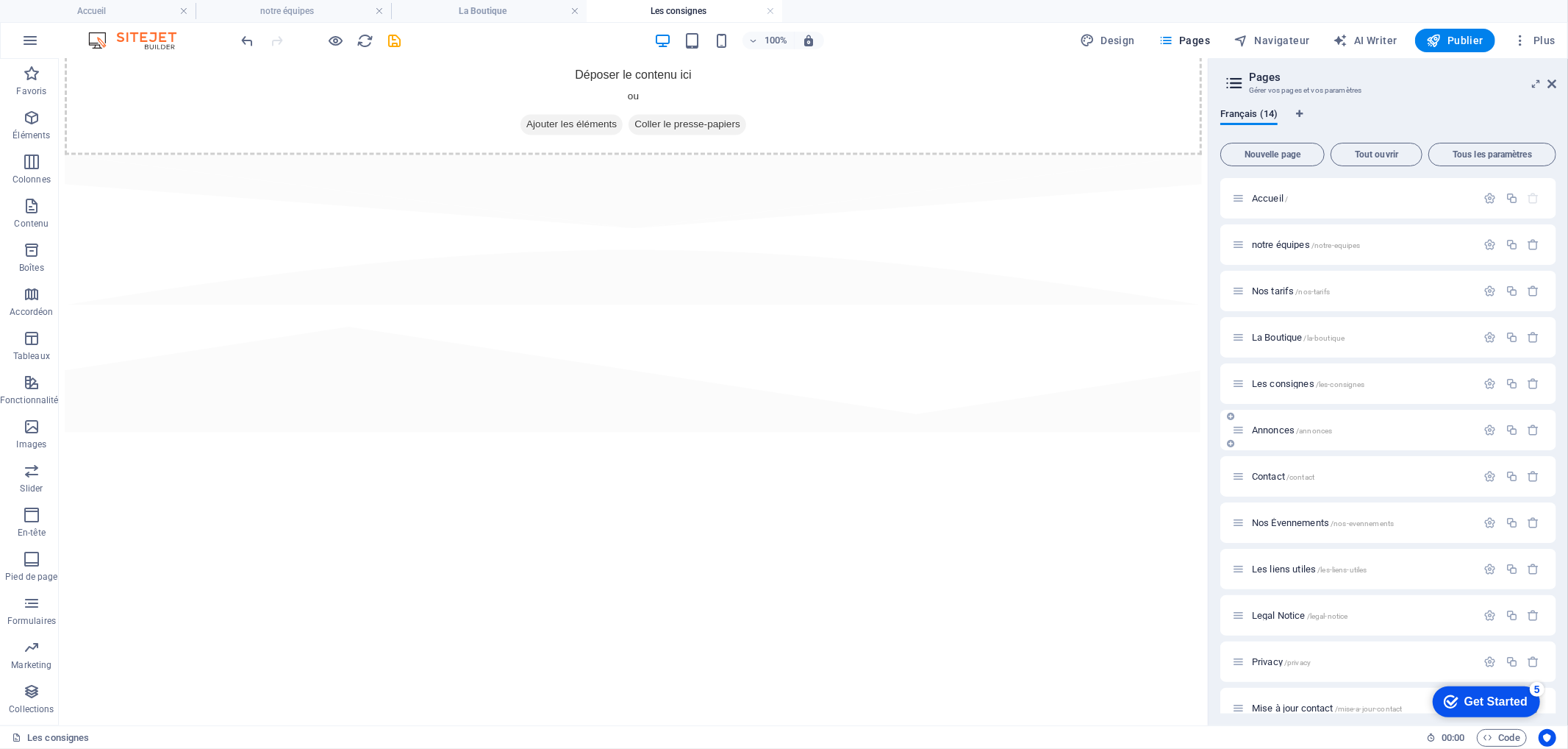
click at [1273, 424] on span "Annonces /annonces" at bounding box center [1292, 430] width 80 height 11
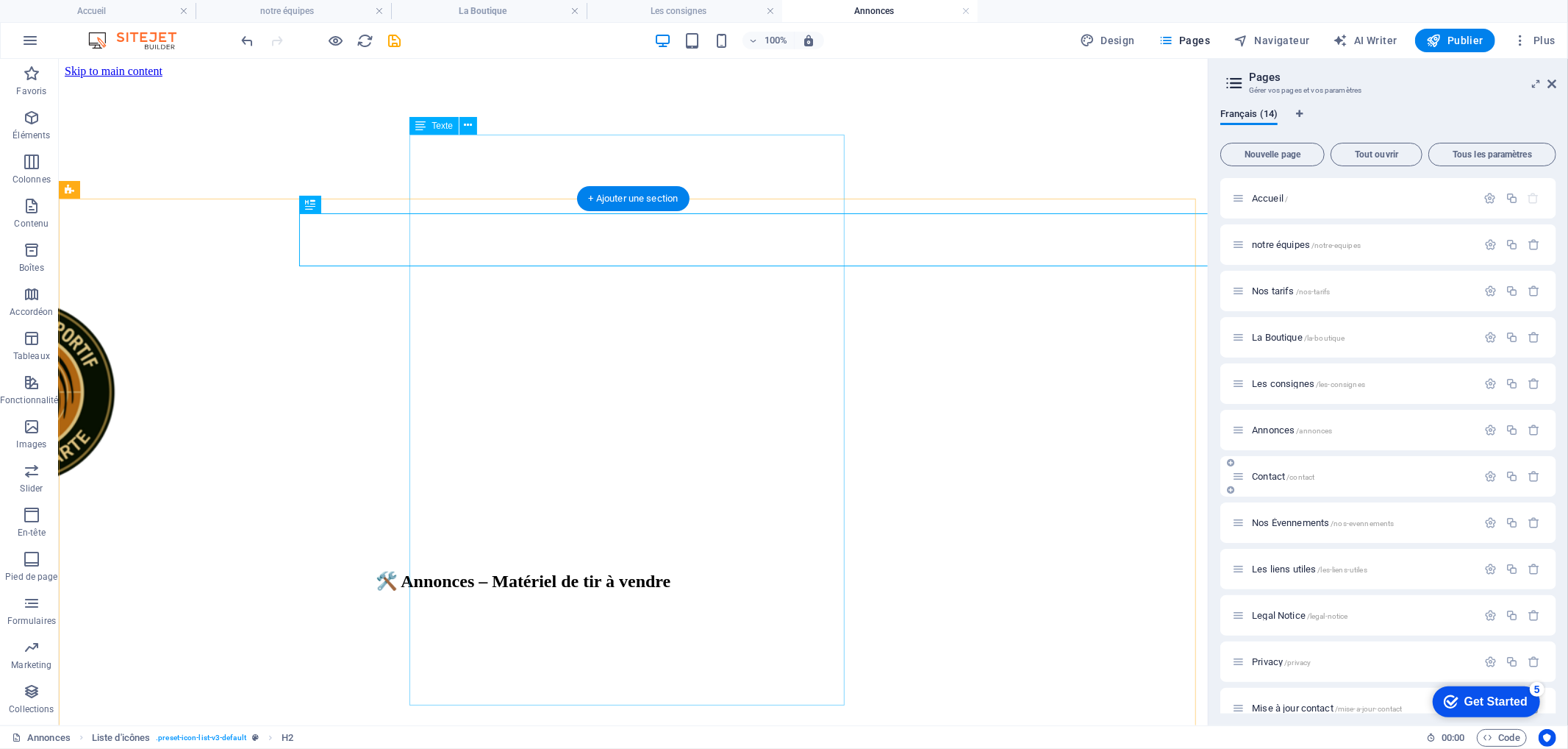
scroll to position [0, 0]
click at [1279, 385] on span "Les consignes /les-consignes" at bounding box center [1309, 384] width 113 height 11
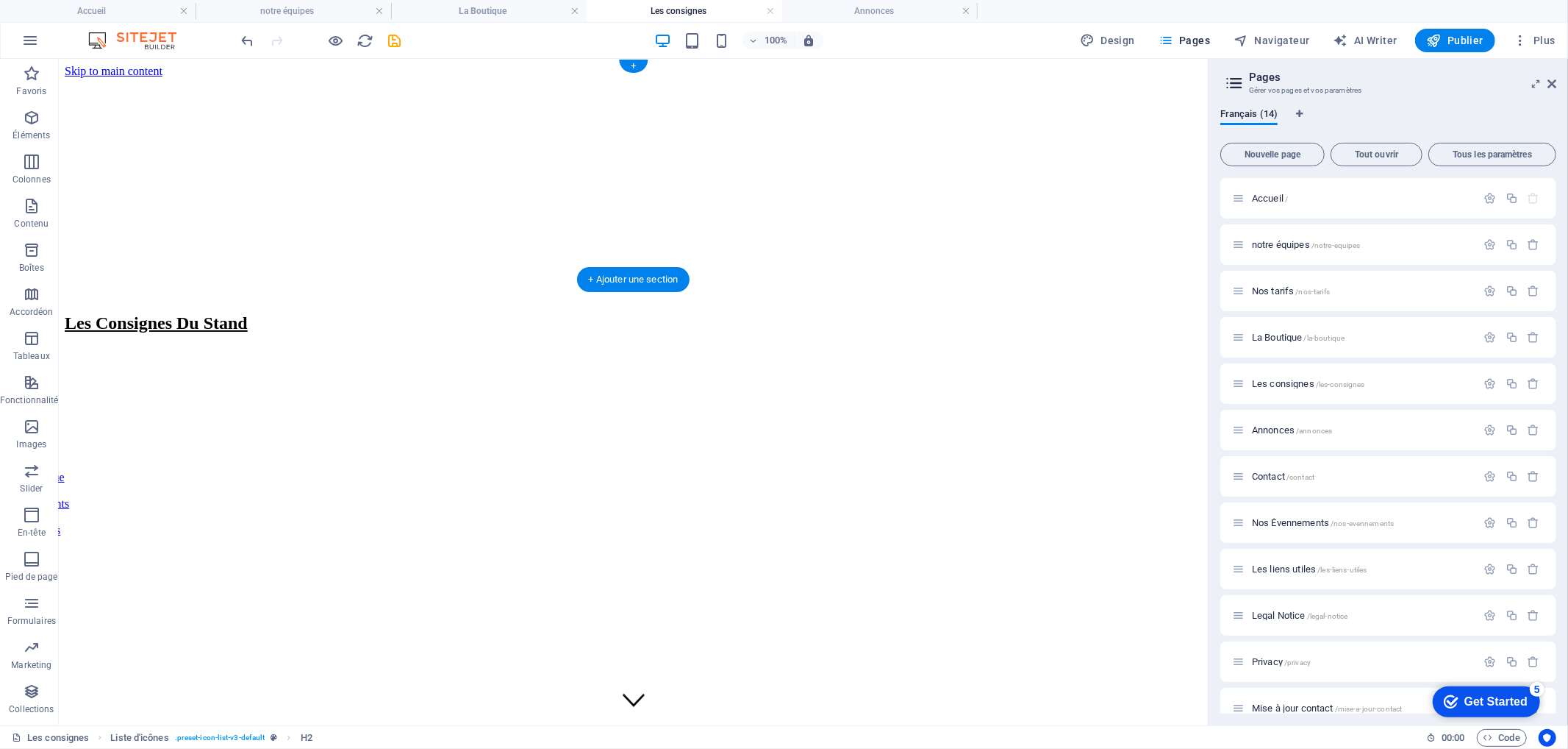
click at [218, 77] on figure at bounding box center [632, 77] width 1138 height 0
select select "px"
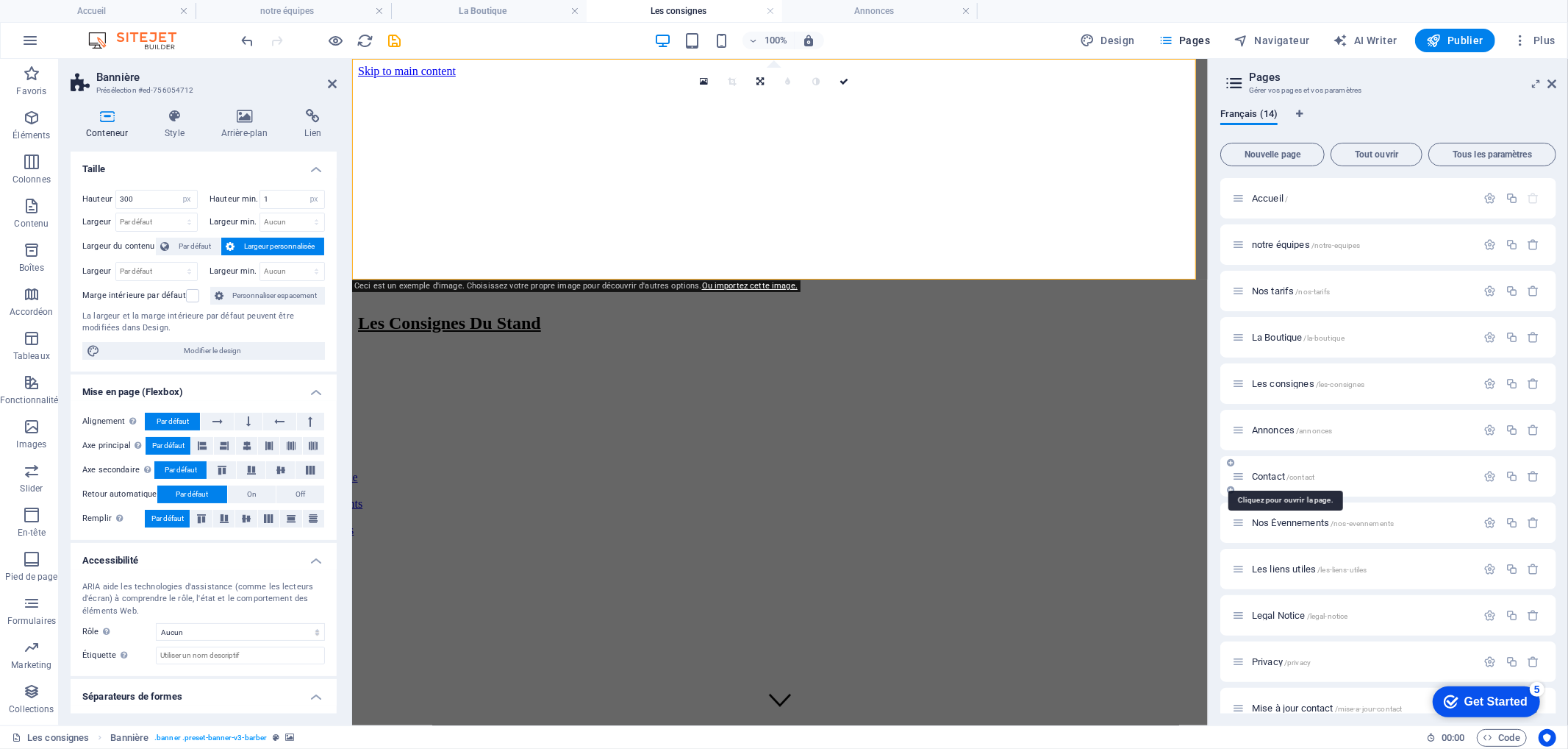
click at [1272, 474] on span "Contact /contact" at bounding box center [1284, 476] width 63 height 11
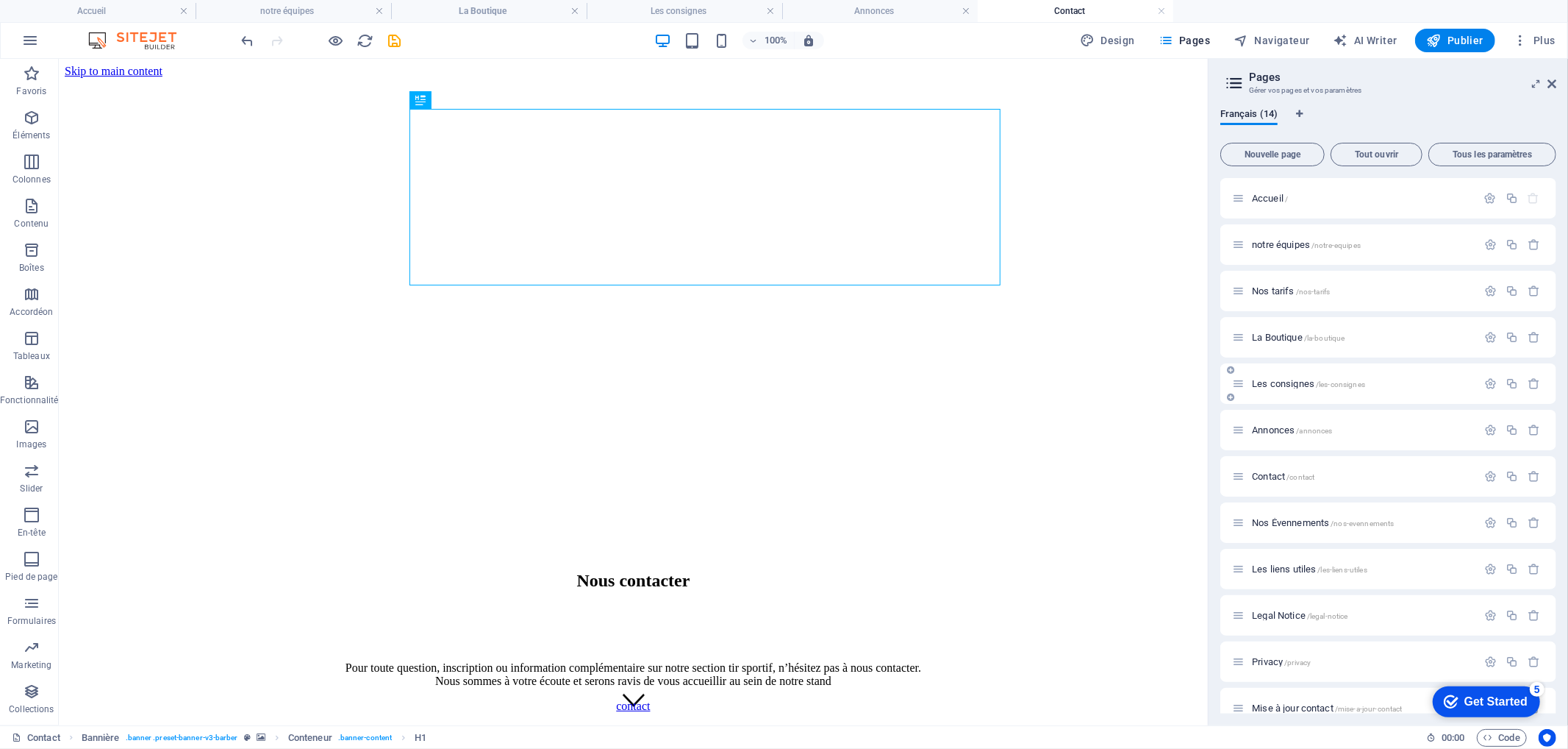
click at [1279, 380] on span "Les consignes /les-consignes" at bounding box center [1309, 384] width 113 height 11
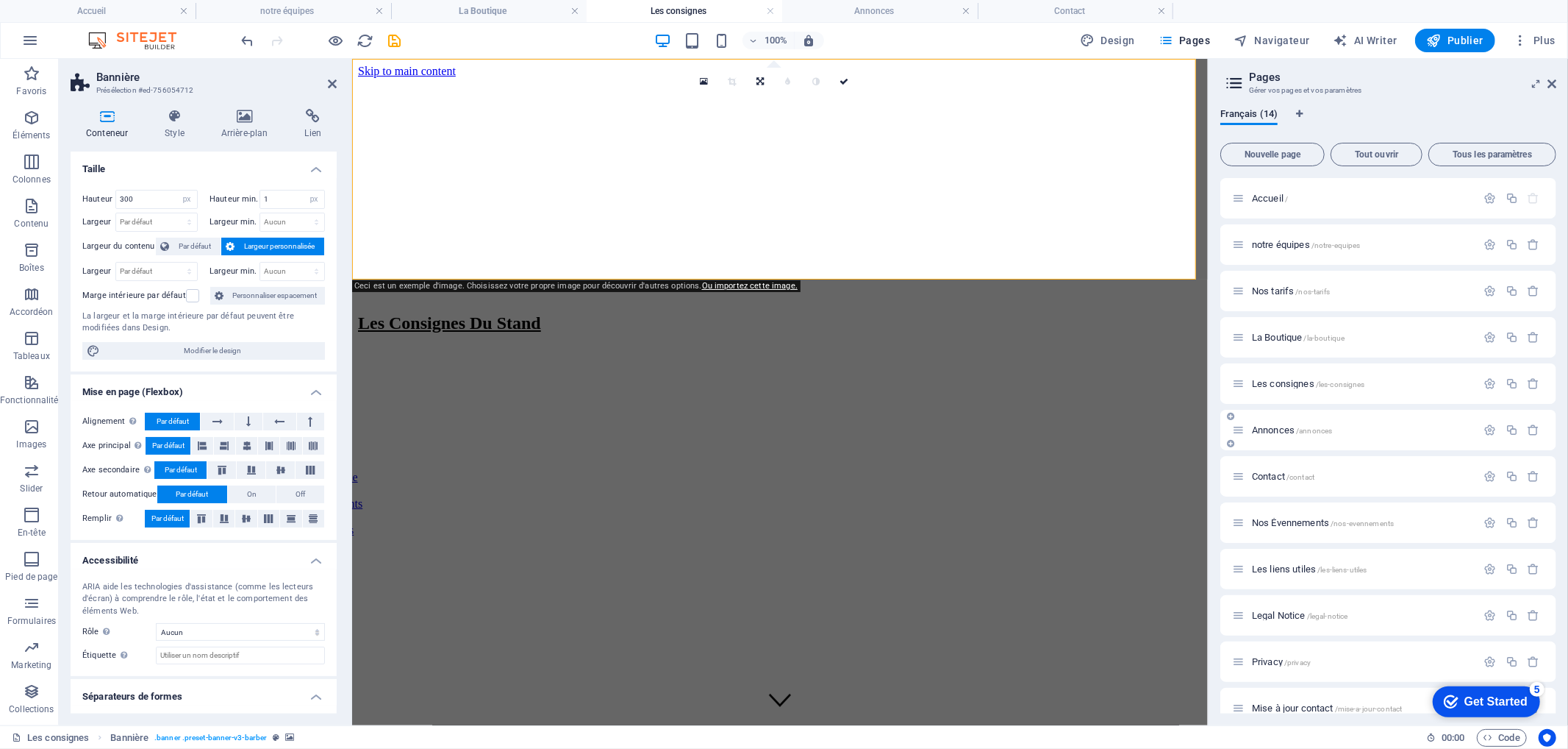
click at [1288, 425] on span "Annonces /annonces" at bounding box center [1292, 430] width 80 height 11
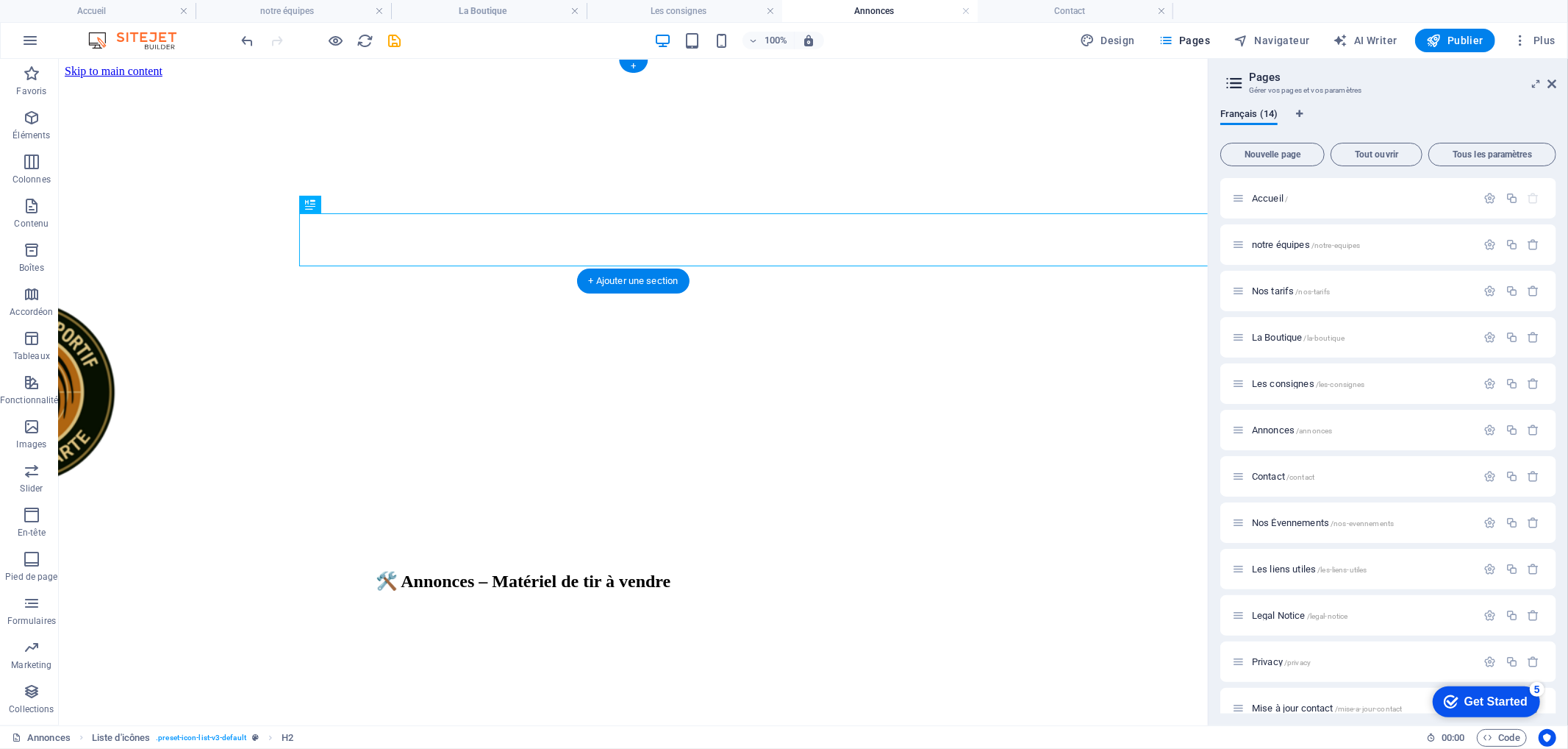
click at [134, 77] on figure at bounding box center [632, 77] width 1138 height 0
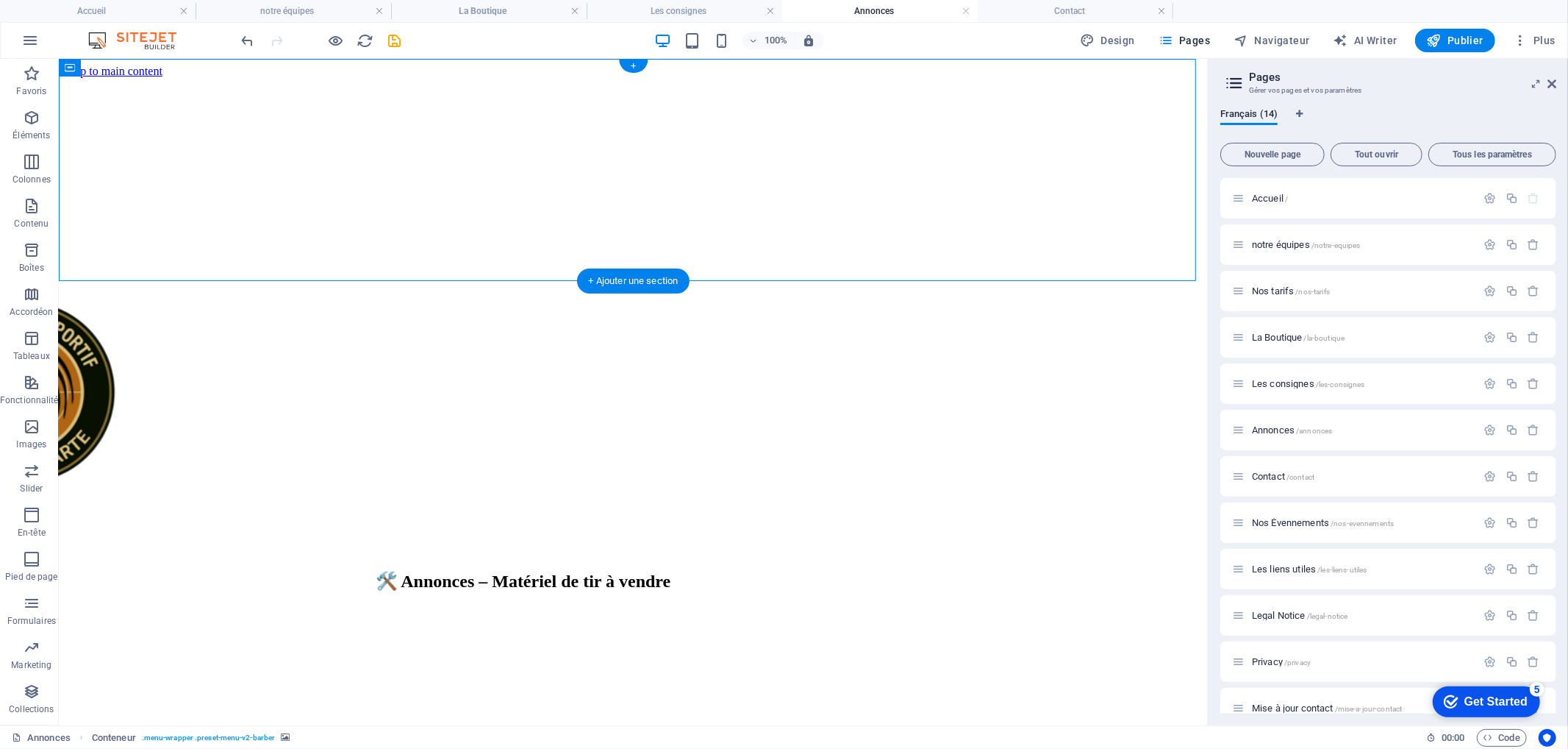
click at [134, 77] on figure at bounding box center [632, 77] width 1138 height 0
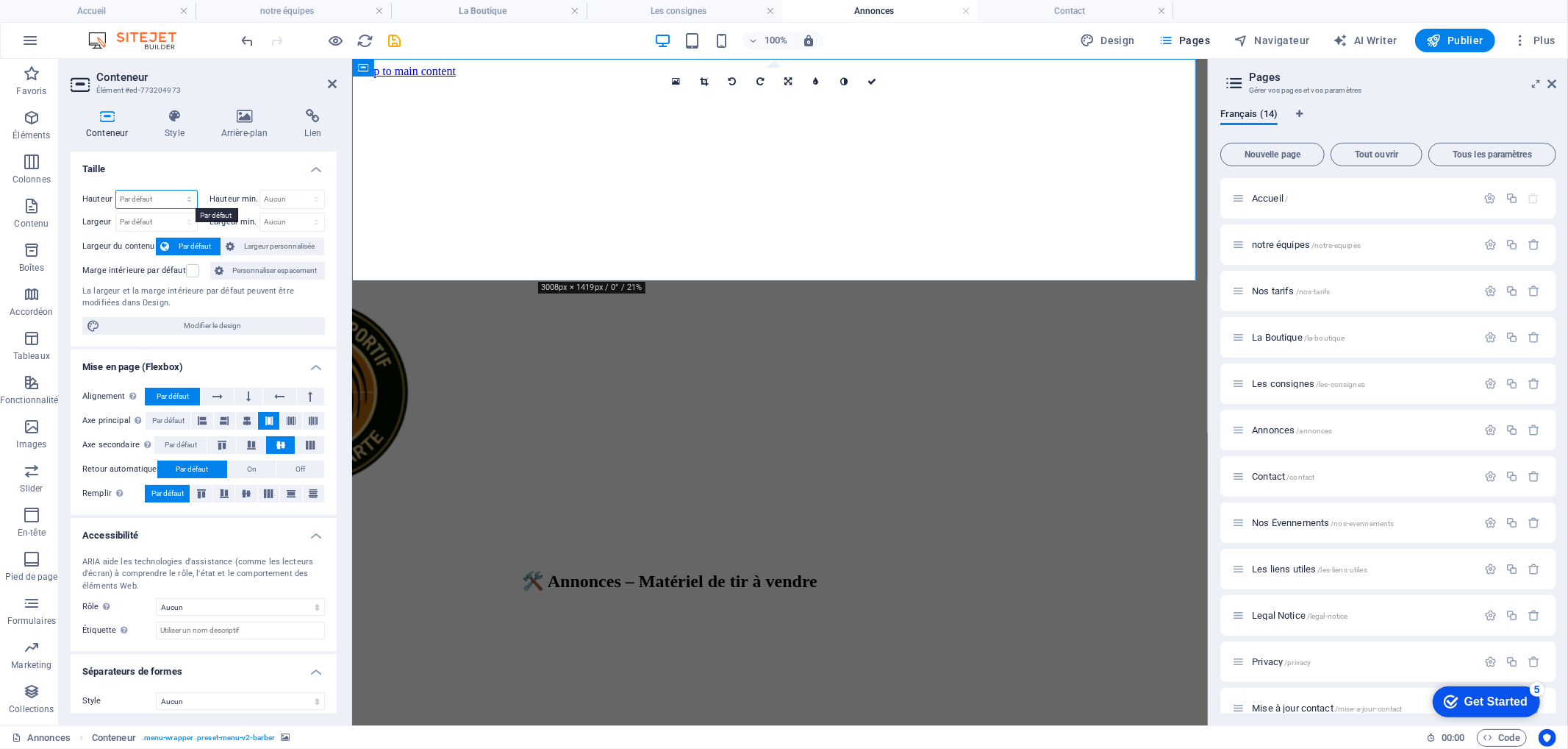
click at [160, 196] on select "Par défaut px rem % vh vw" at bounding box center [156, 199] width 81 height 17
select select "px"
click at [175, 190] on select "Par défaut px rem % vh vw" at bounding box center [156, 199] width 81 height 17
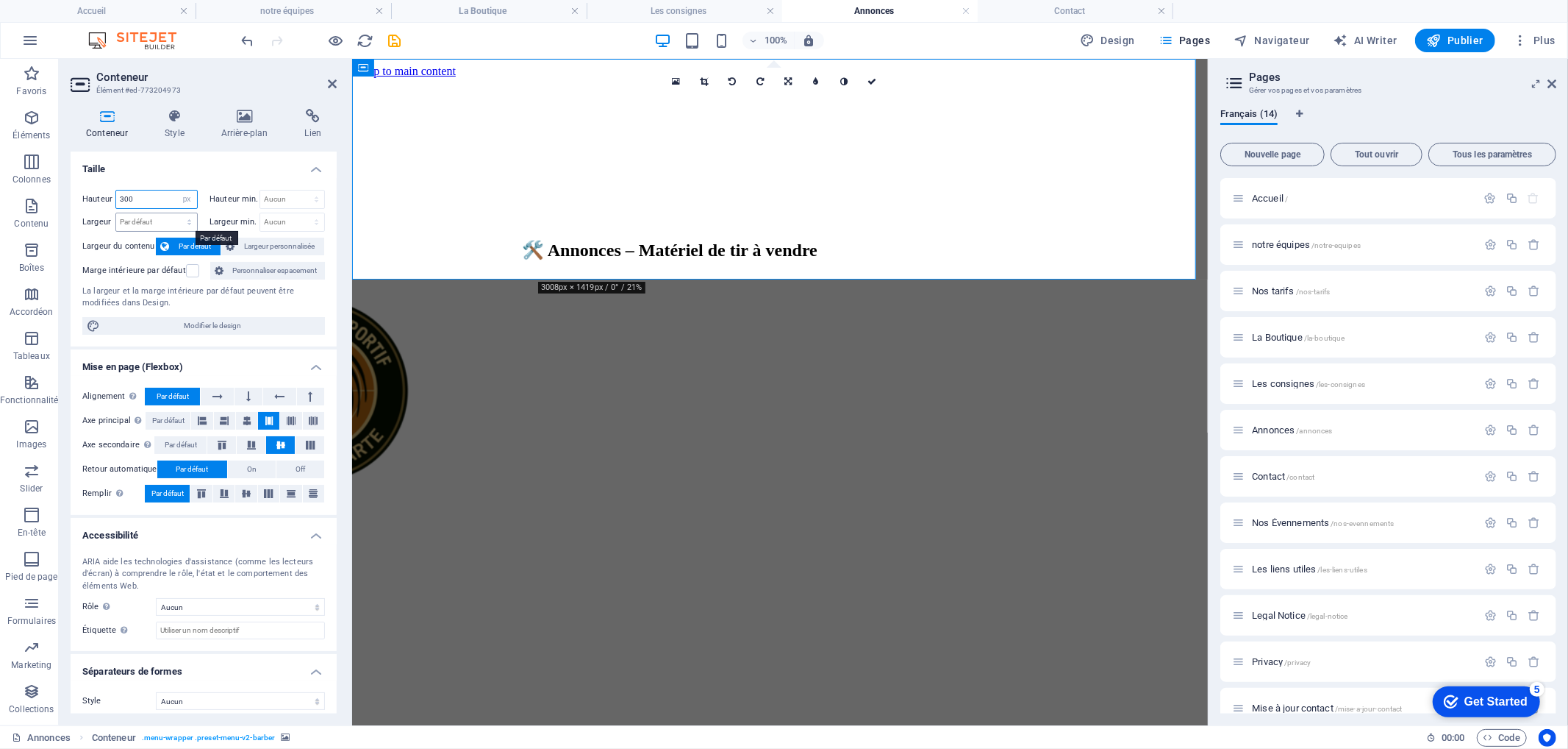
type input "300"
click at [174, 219] on select "Par défaut px rem % em vh vw" at bounding box center [156, 222] width 81 height 17
click at [393, 40] on icon "save" at bounding box center [395, 41] width 17 height 17
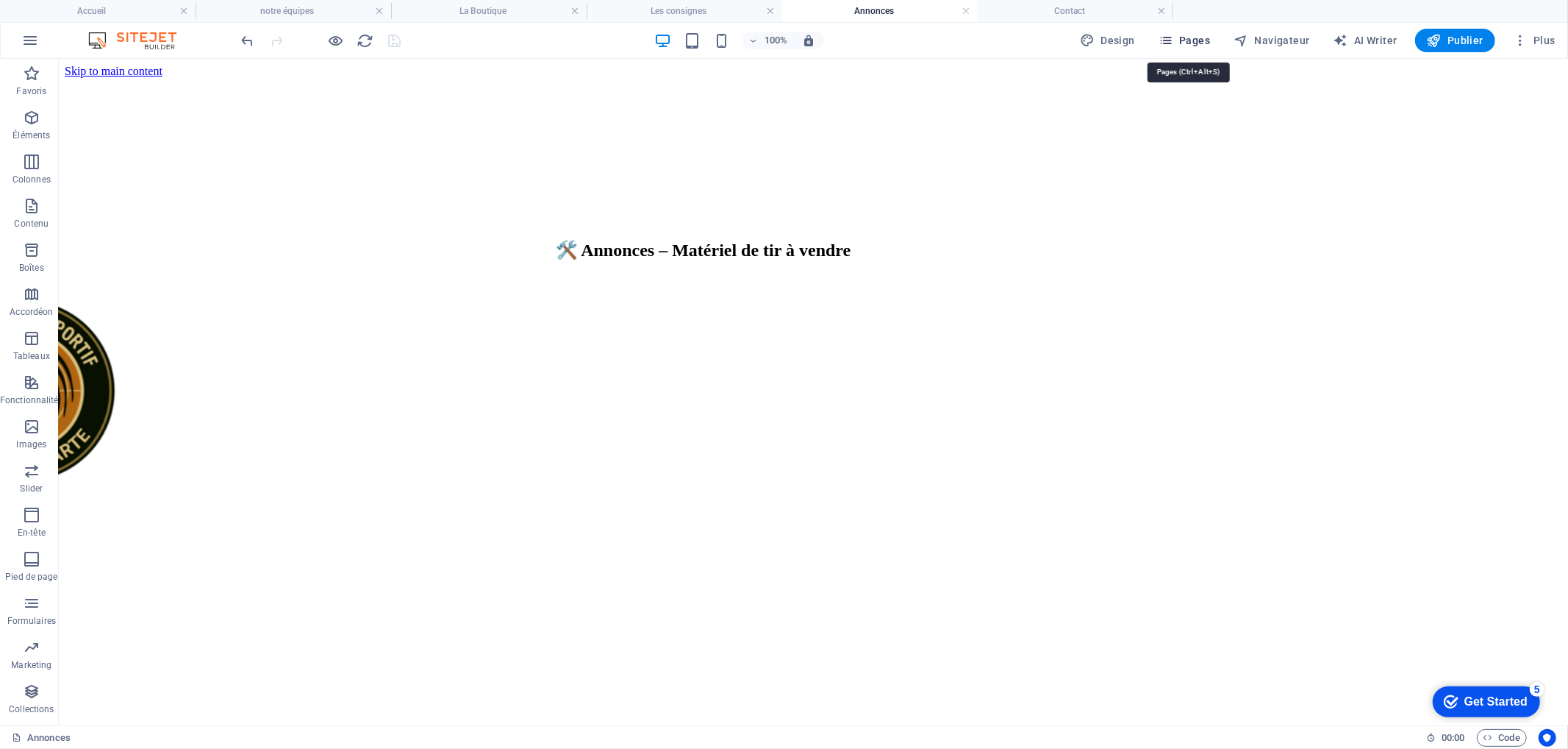
click at [1174, 37] on icon "button" at bounding box center [1166, 40] width 15 height 15
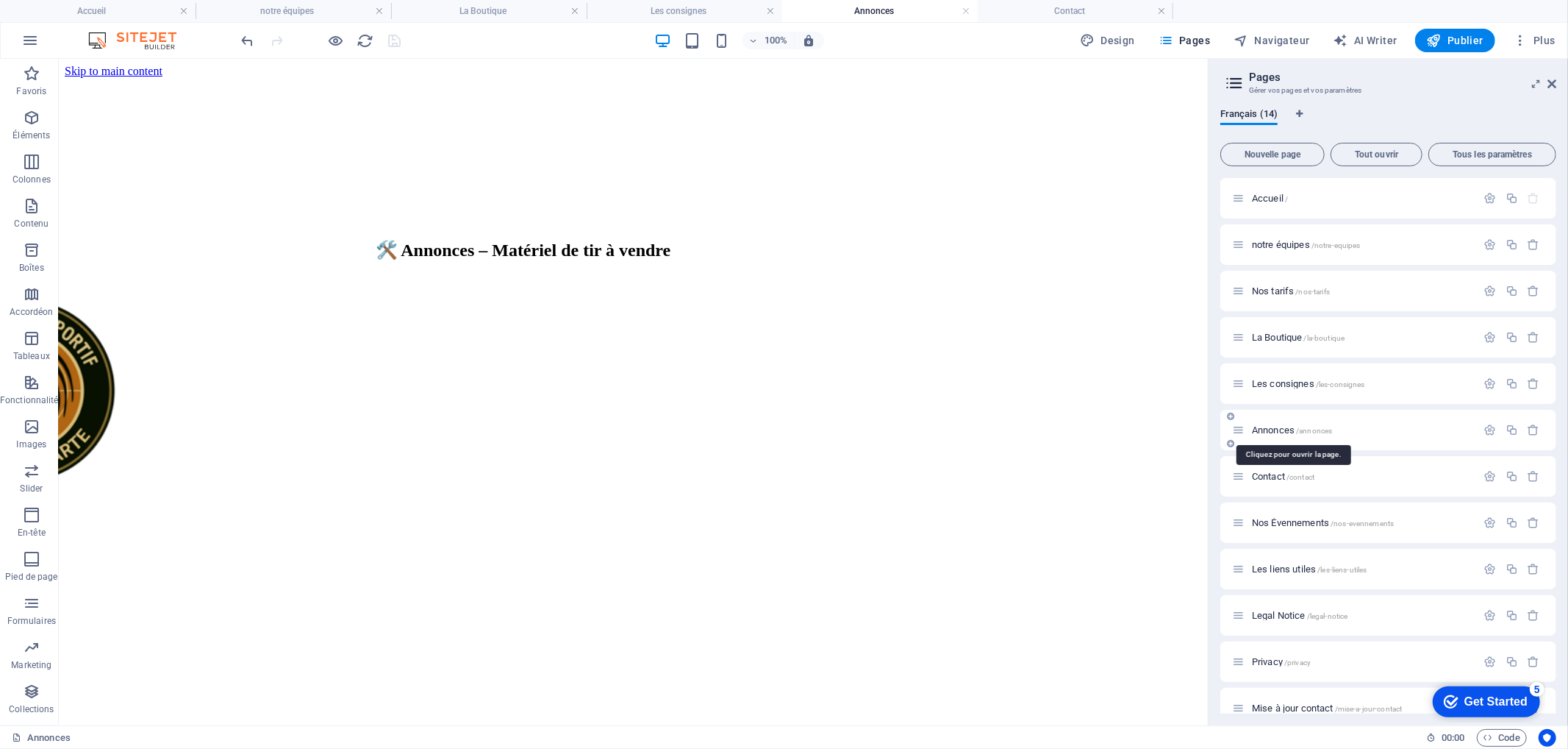
click at [1268, 430] on span "Annonces /annonces" at bounding box center [1292, 430] width 80 height 11
click at [1270, 428] on span "Annonces /annonces" at bounding box center [1292, 430] width 80 height 11
click at [1270, 376] on div "Les consignes /les-consignes" at bounding box center [1354, 384] width 245 height 17
click at [1273, 380] on span "Les consignes /les-consignes" at bounding box center [1309, 384] width 113 height 11
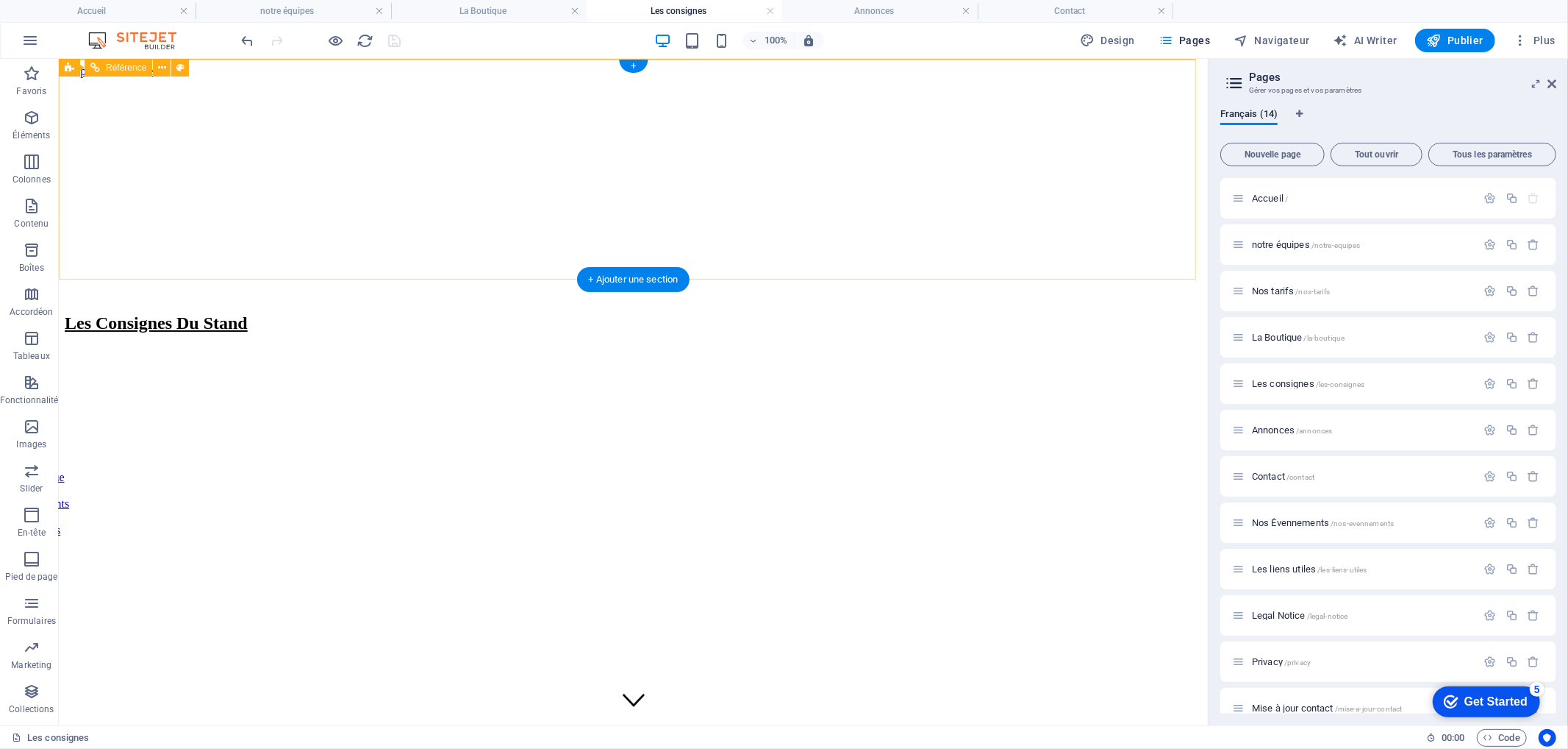
click at [68, 298] on div at bounding box center [199, 391] width 1138 height 187
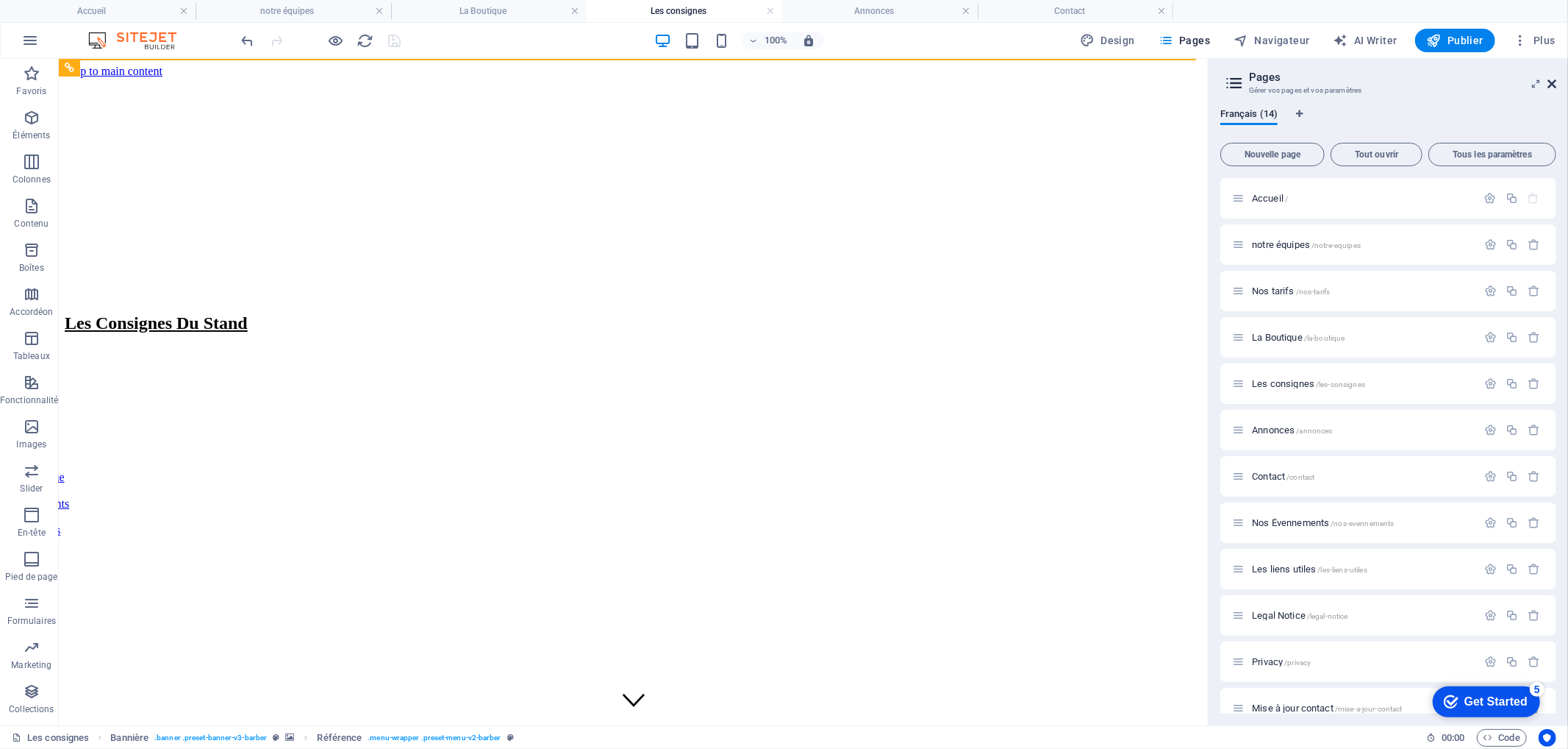
drag, startPoint x: 1552, startPoint y: 79, endPoint x: 1474, endPoint y: 20, distance: 97.8
click at [1552, 79] on icon at bounding box center [1552, 83] width 9 height 12
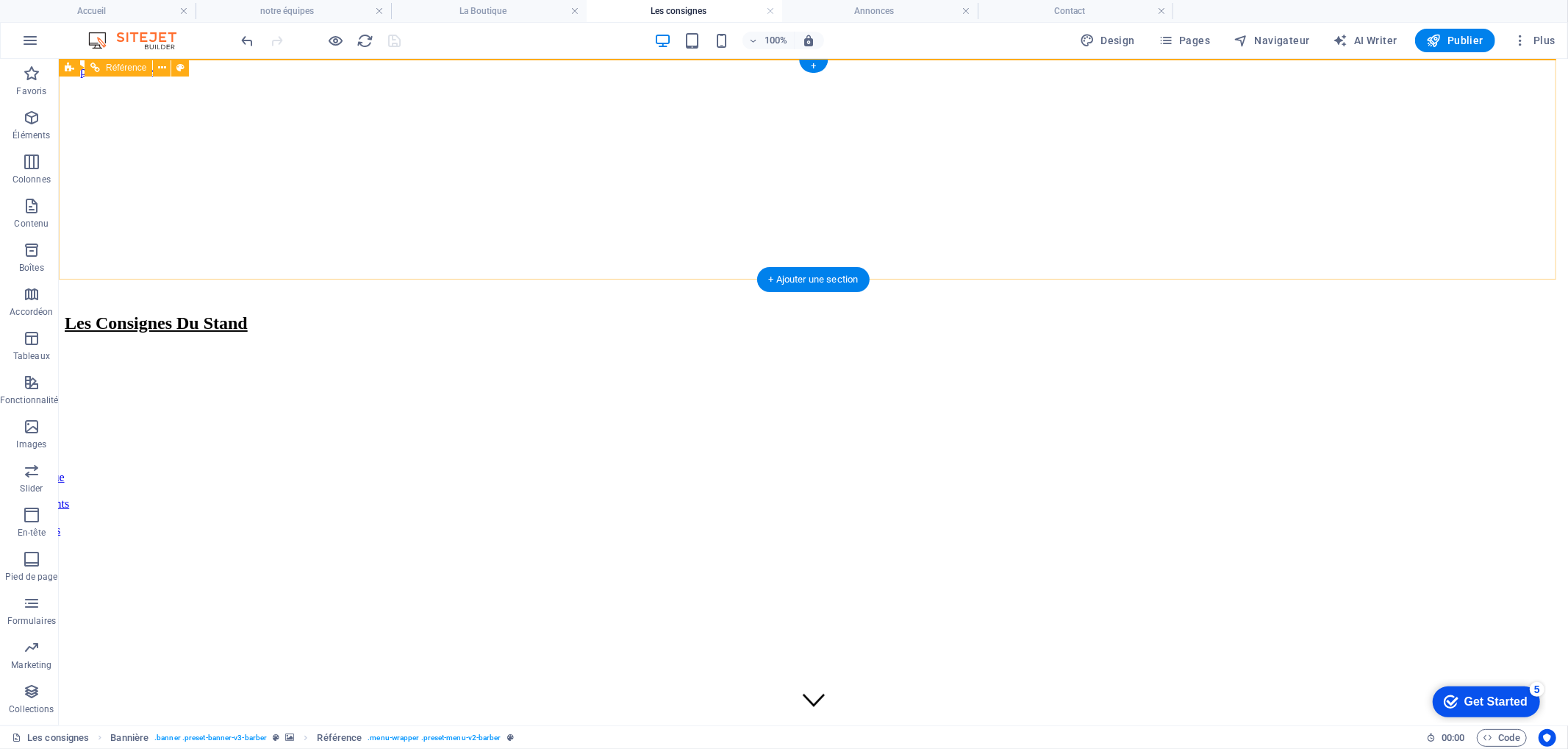
click at [198, 298] on div at bounding box center [379, 391] width 1497 height 187
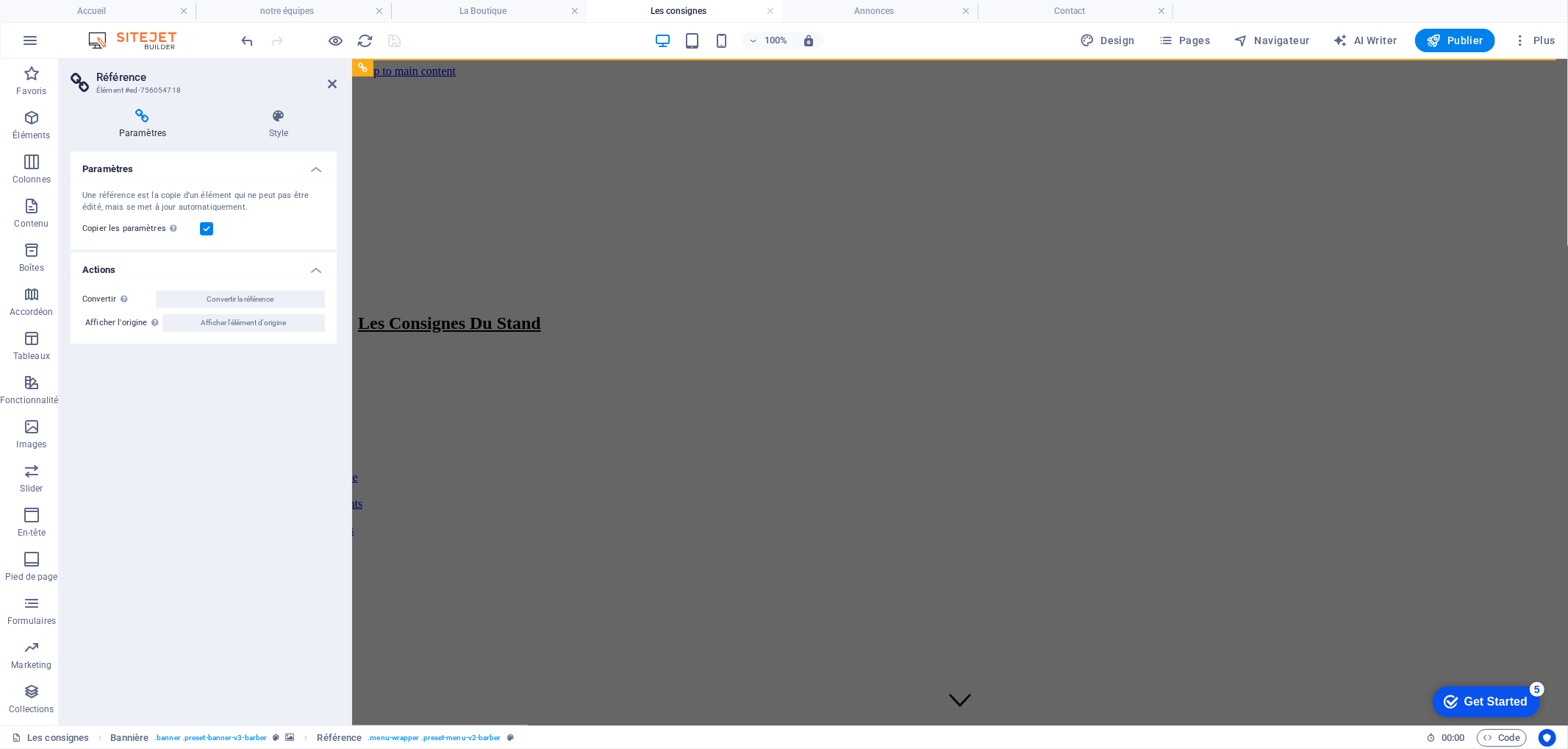
click at [337, 83] on aside "Référence Élément #ed-756054718 Paramètres Style Paramètres Une référence est l…" at bounding box center [205, 392] width 293 height 666
click at [331, 84] on icon at bounding box center [332, 83] width 9 height 12
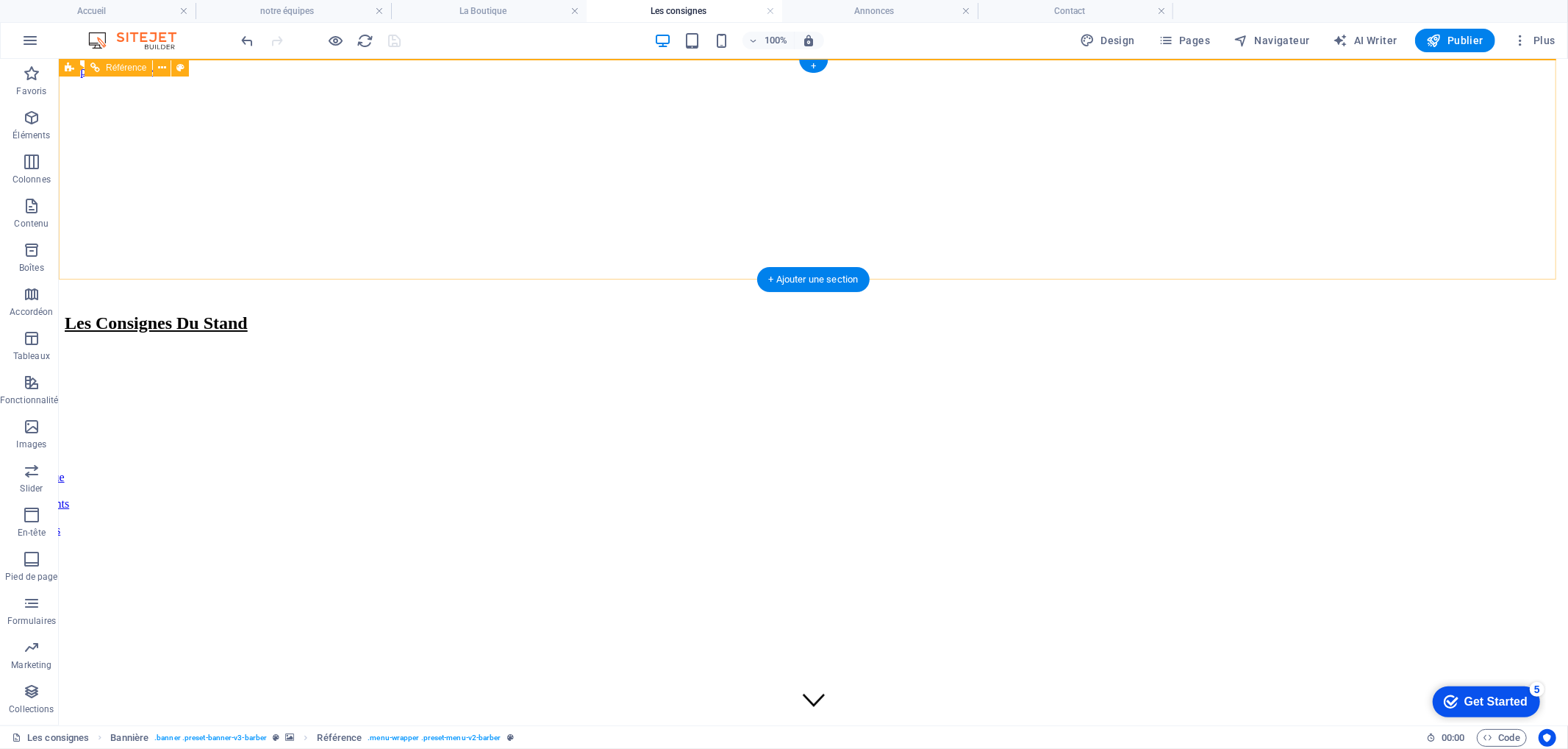
click at [239, 298] on div at bounding box center [379, 391] width 1497 height 187
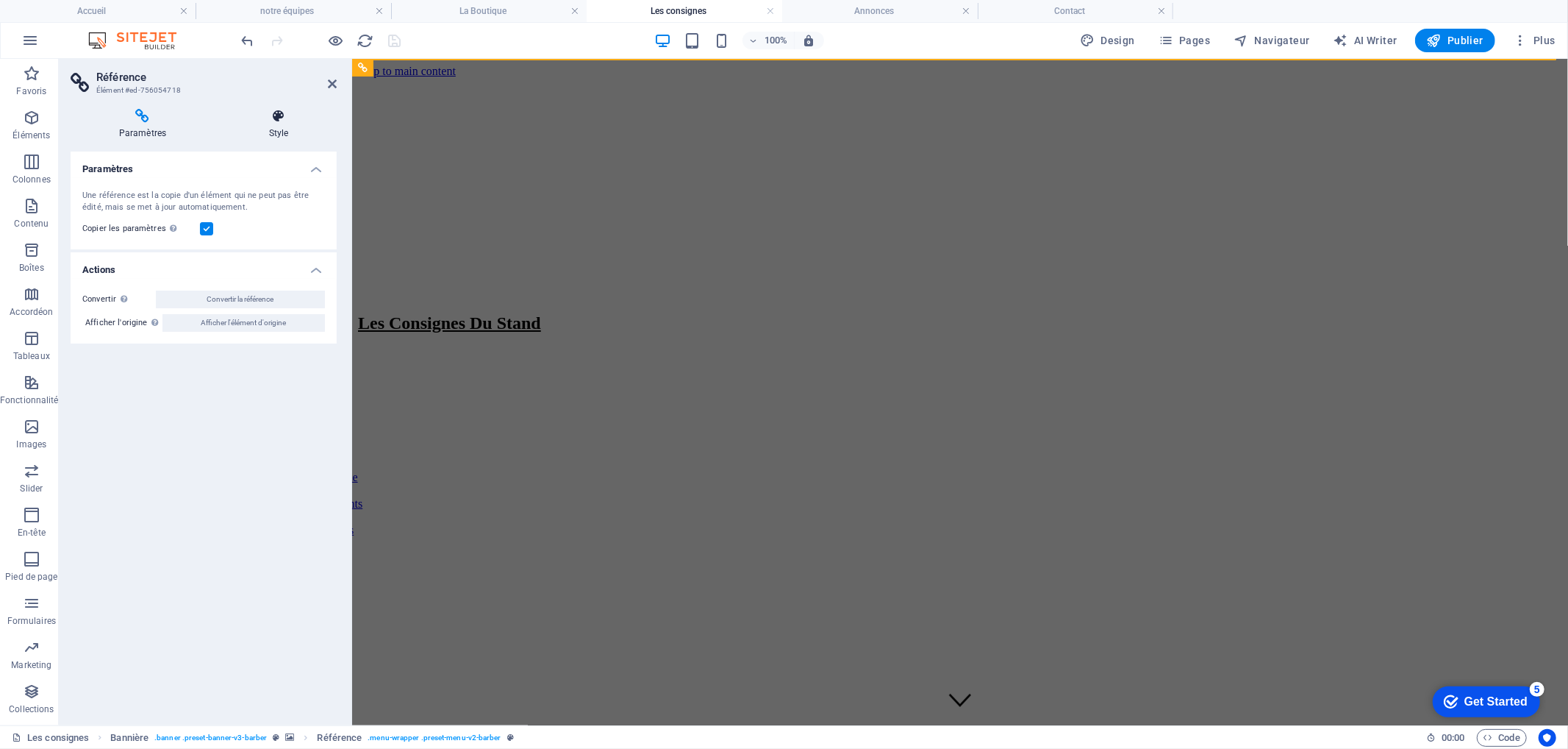
click at [280, 128] on h4 "Style" at bounding box center [279, 123] width 116 height 31
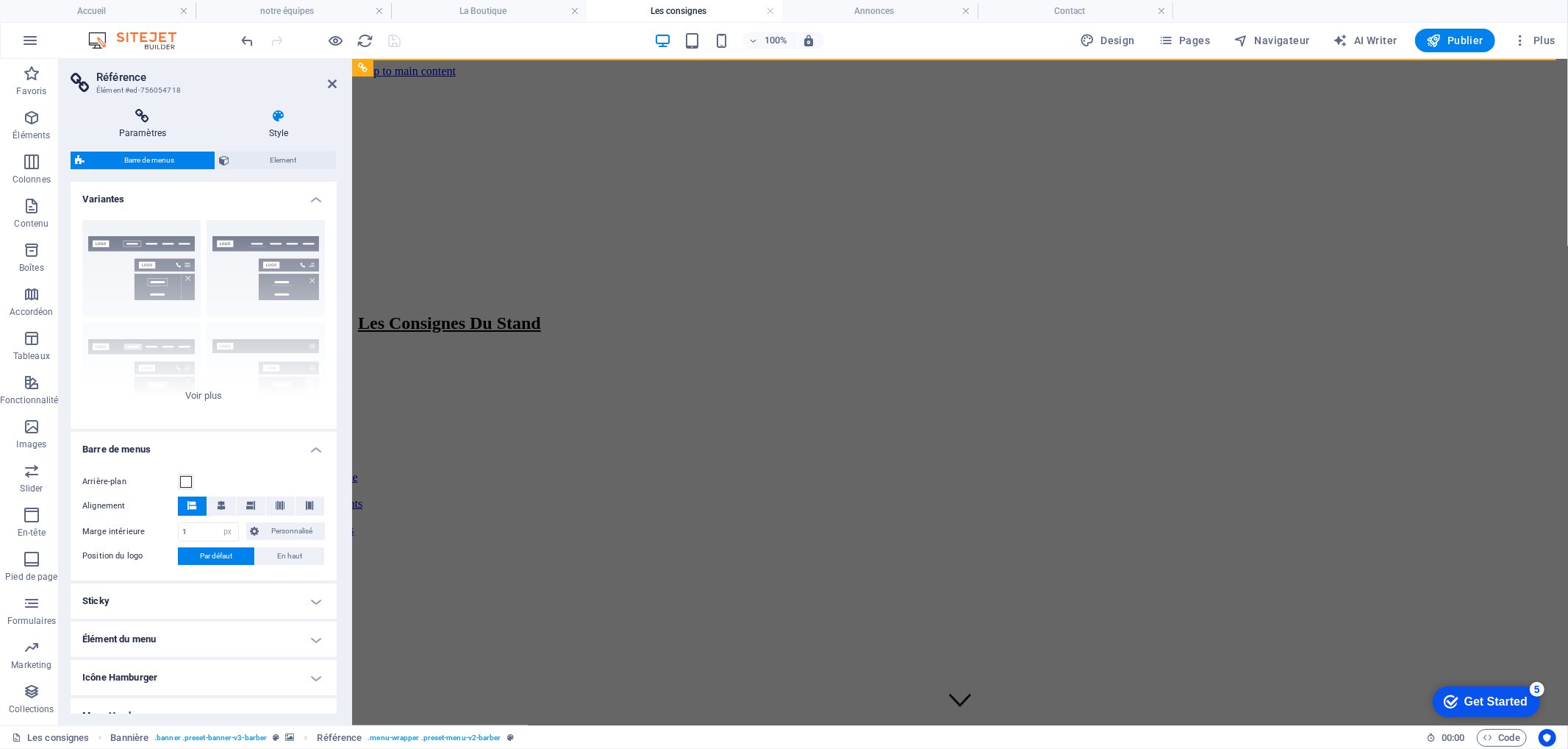
click at [122, 112] on icon at bounding box center [142, 116] width 144 height 15
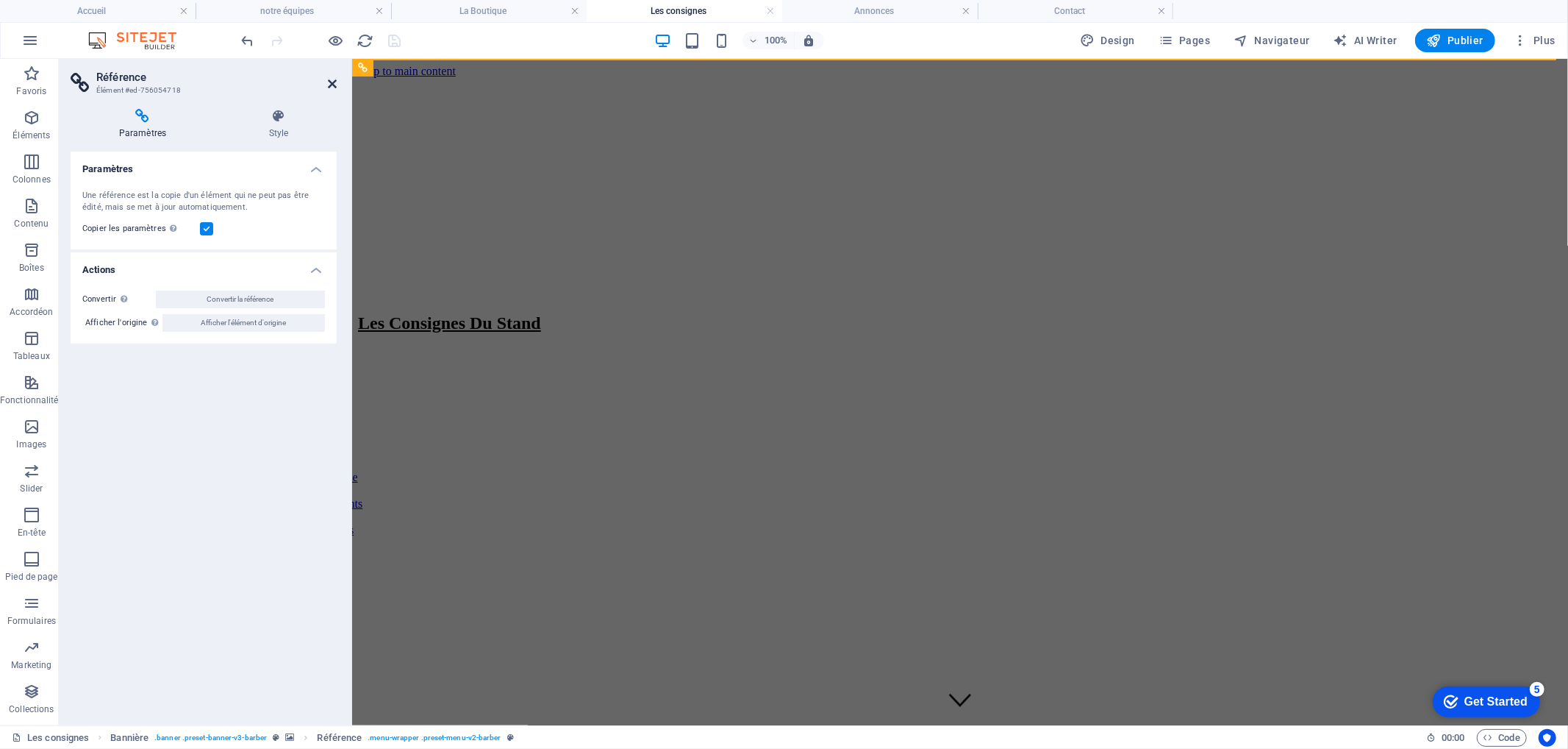
click at [332, 88] on icon at bounding box center [332, 83] width 9 height 12
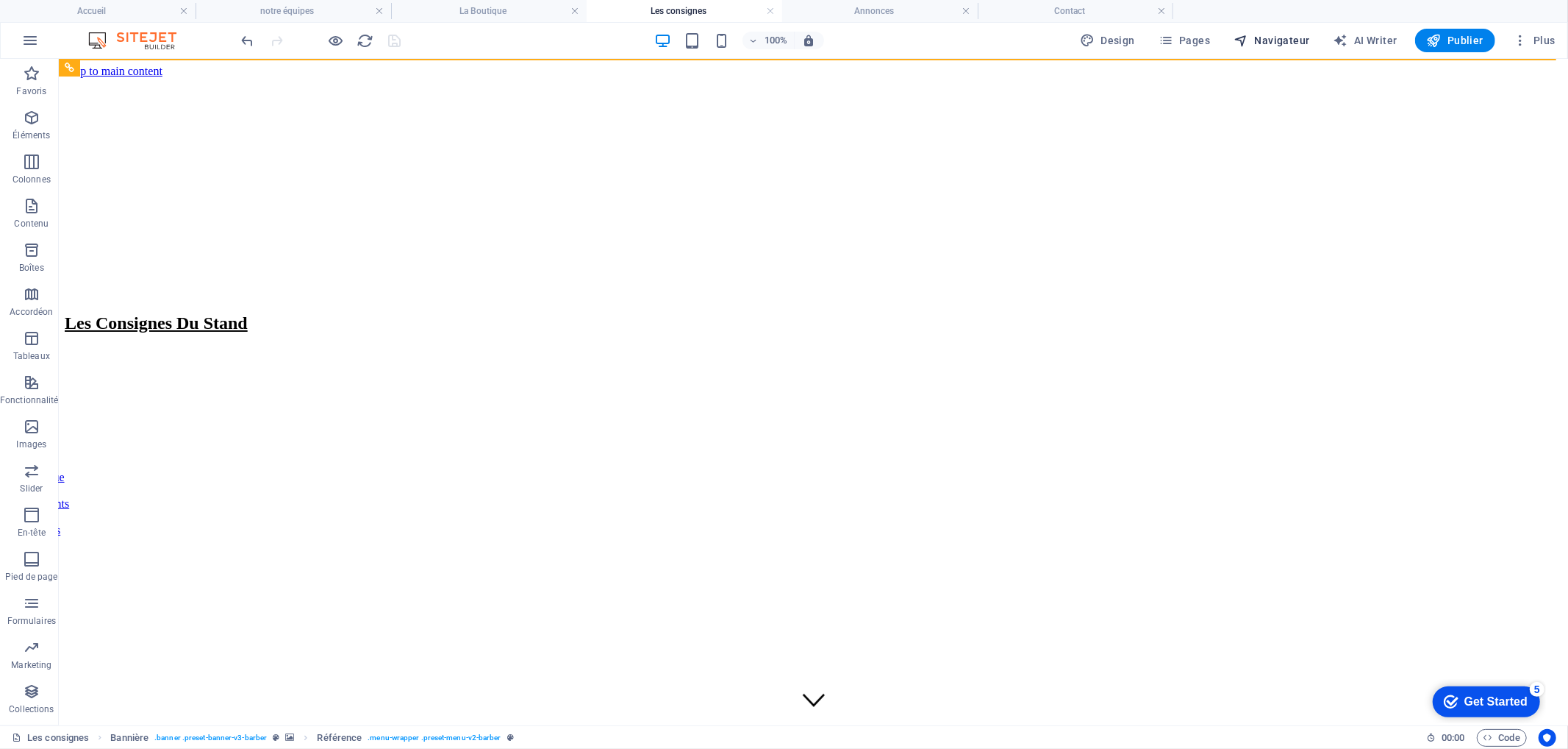
click at [1287, 35] on span "Navigateur" at bounding box center [1271, 40] width 75 height 15
select select "14678638-fr"
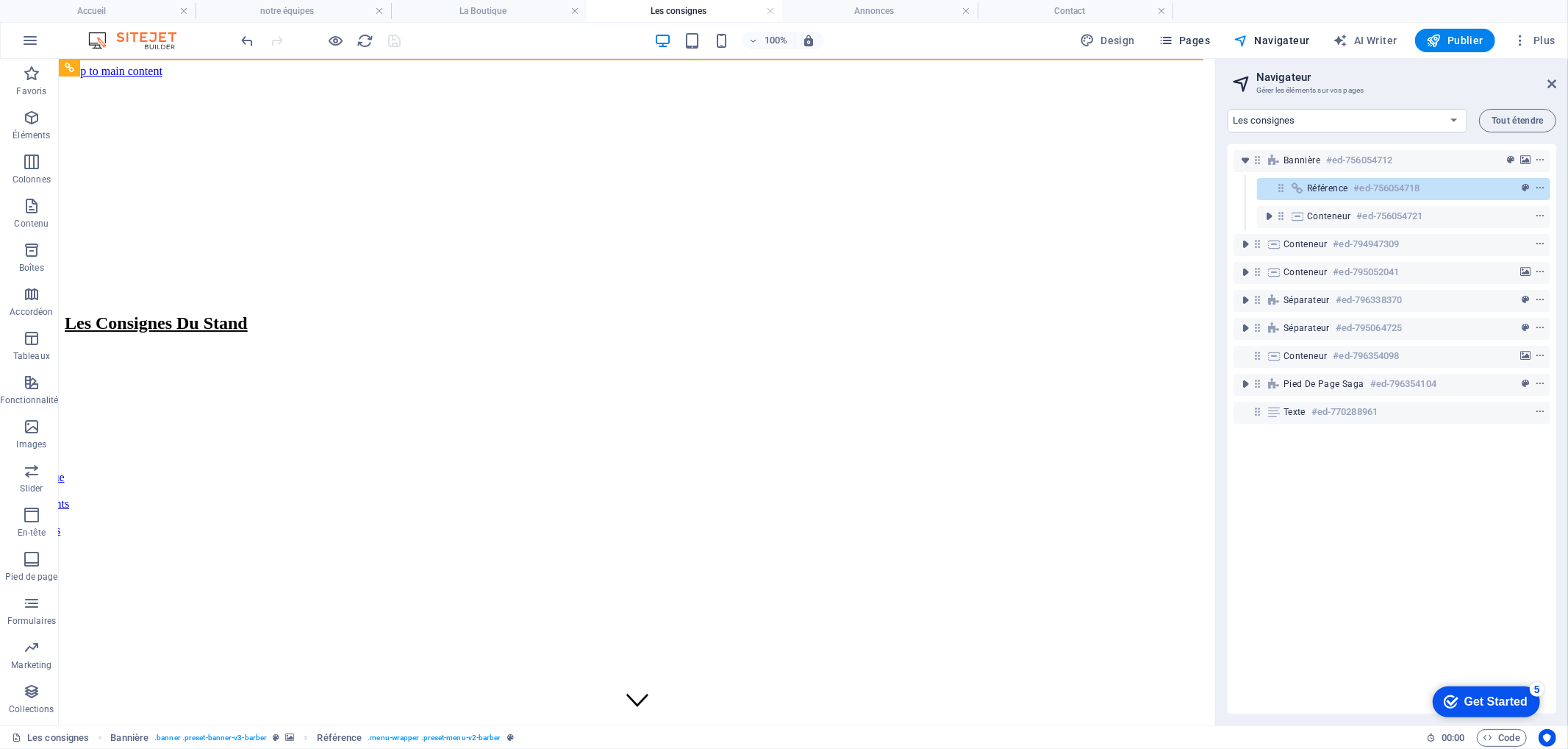
click at [1210, 46] on span "Pages" at bounding box center [1185, 40] width 52 height 15
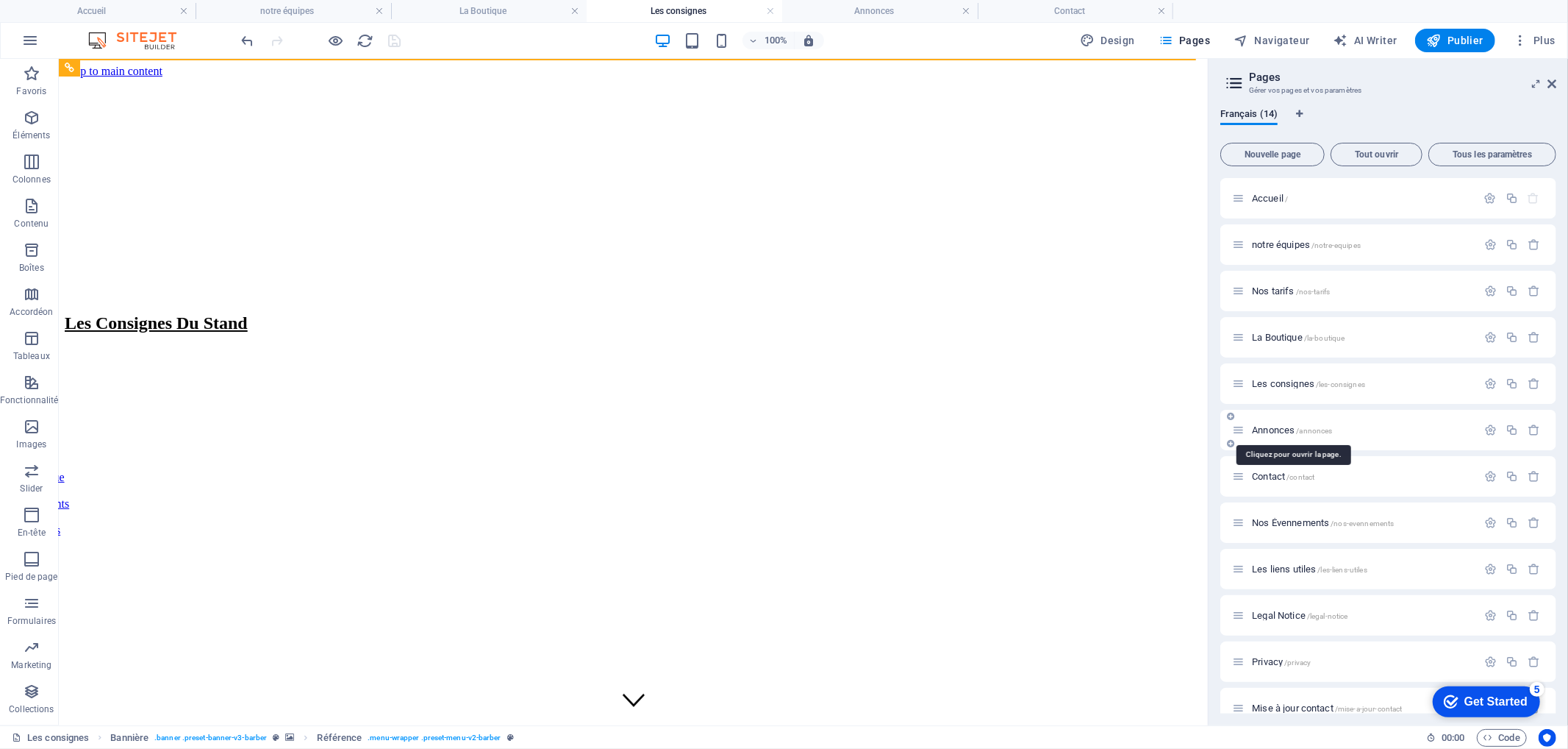
click at [1273, 428] on span "Annonces /annonces" at bounding box center [1292, 430] width 80 height 11
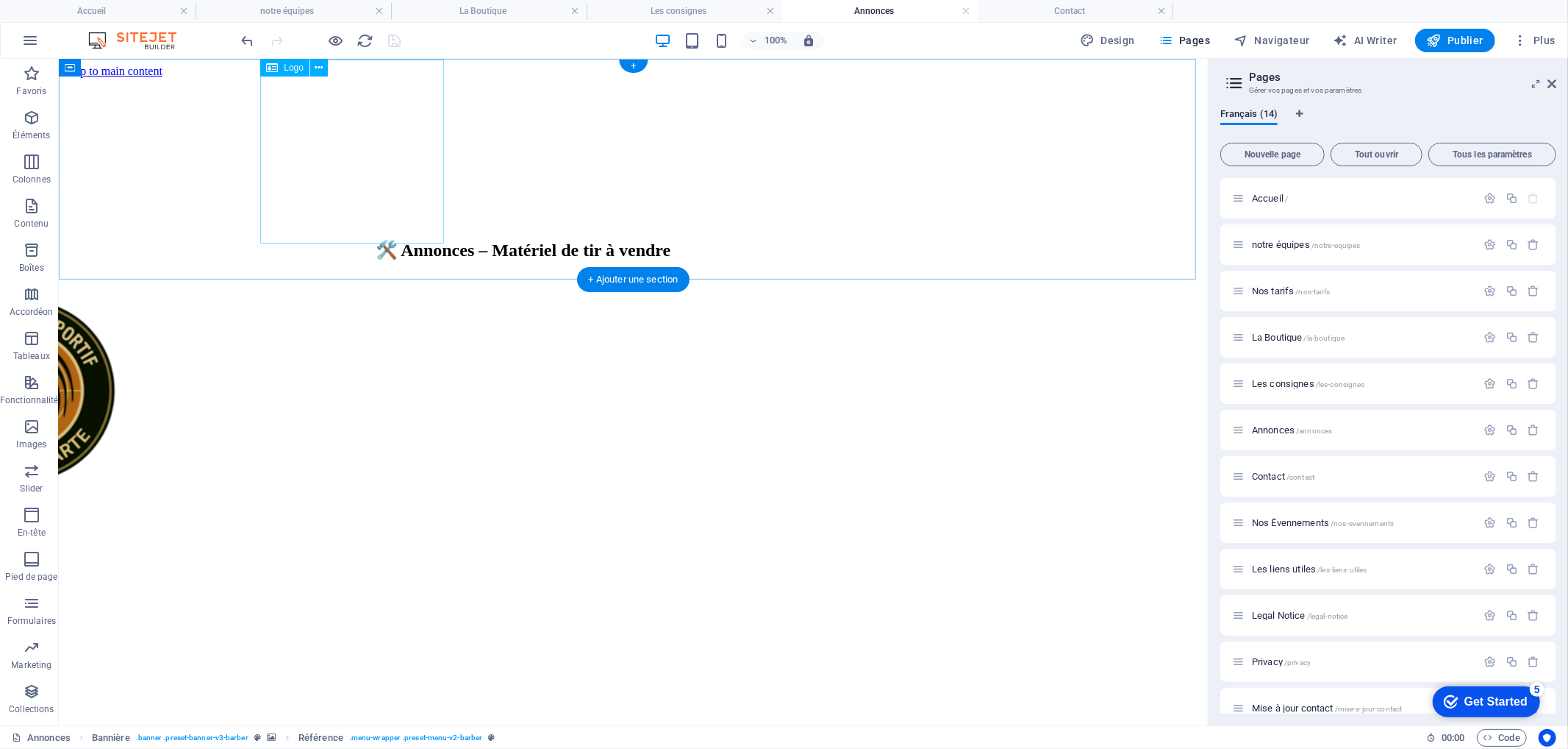
click at [319, 298] on div at bounding box center [500, 391] width 1138 height 187
click at [320, 298] on div at bounding box center [500, 391] width 1138 height 187
click at [321, 298] on div at bounding box center [500, 391] width 1138 height 187
select select "px"
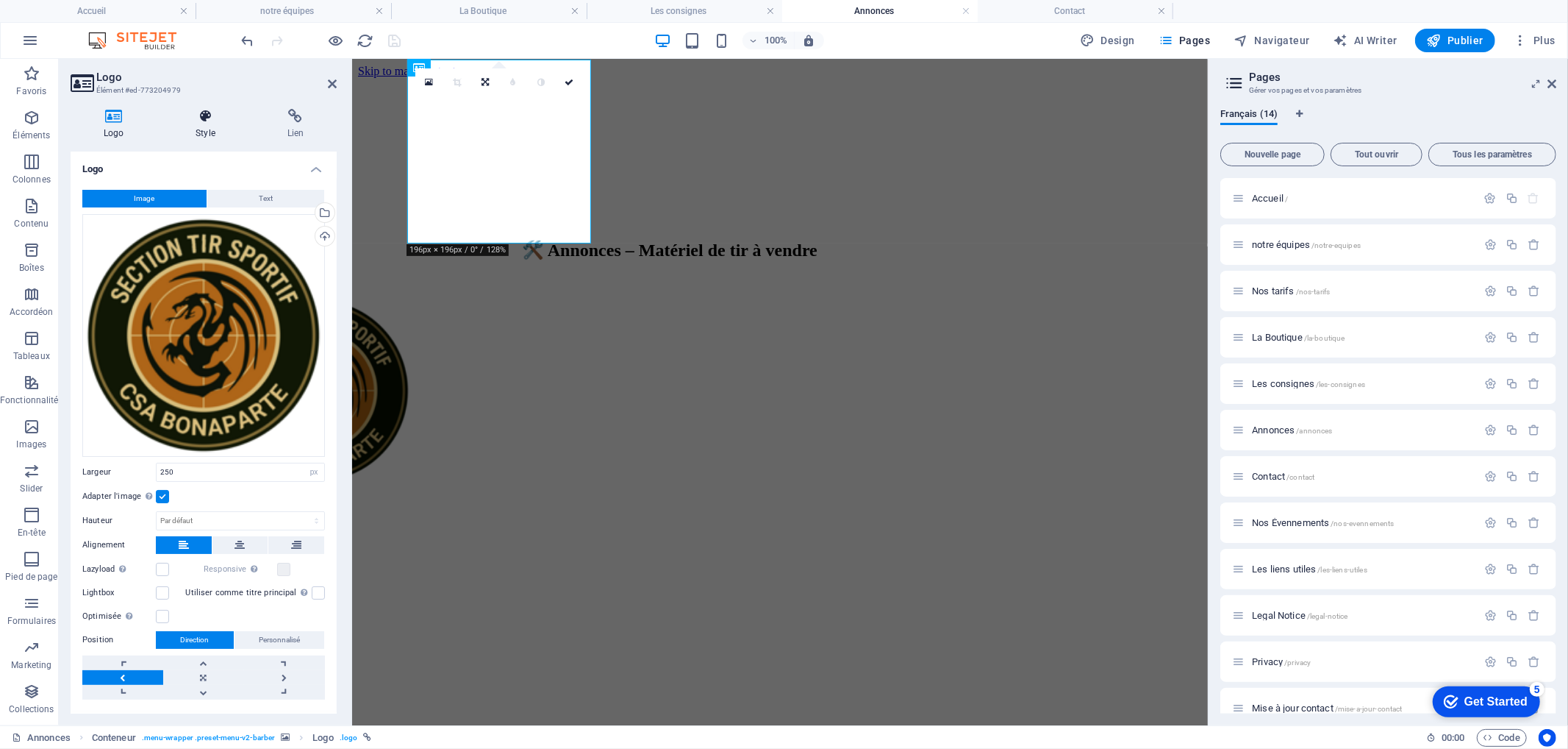
click at [210, 130] on h4 "Style" at bounding box center [208, 123] width 91 height 31
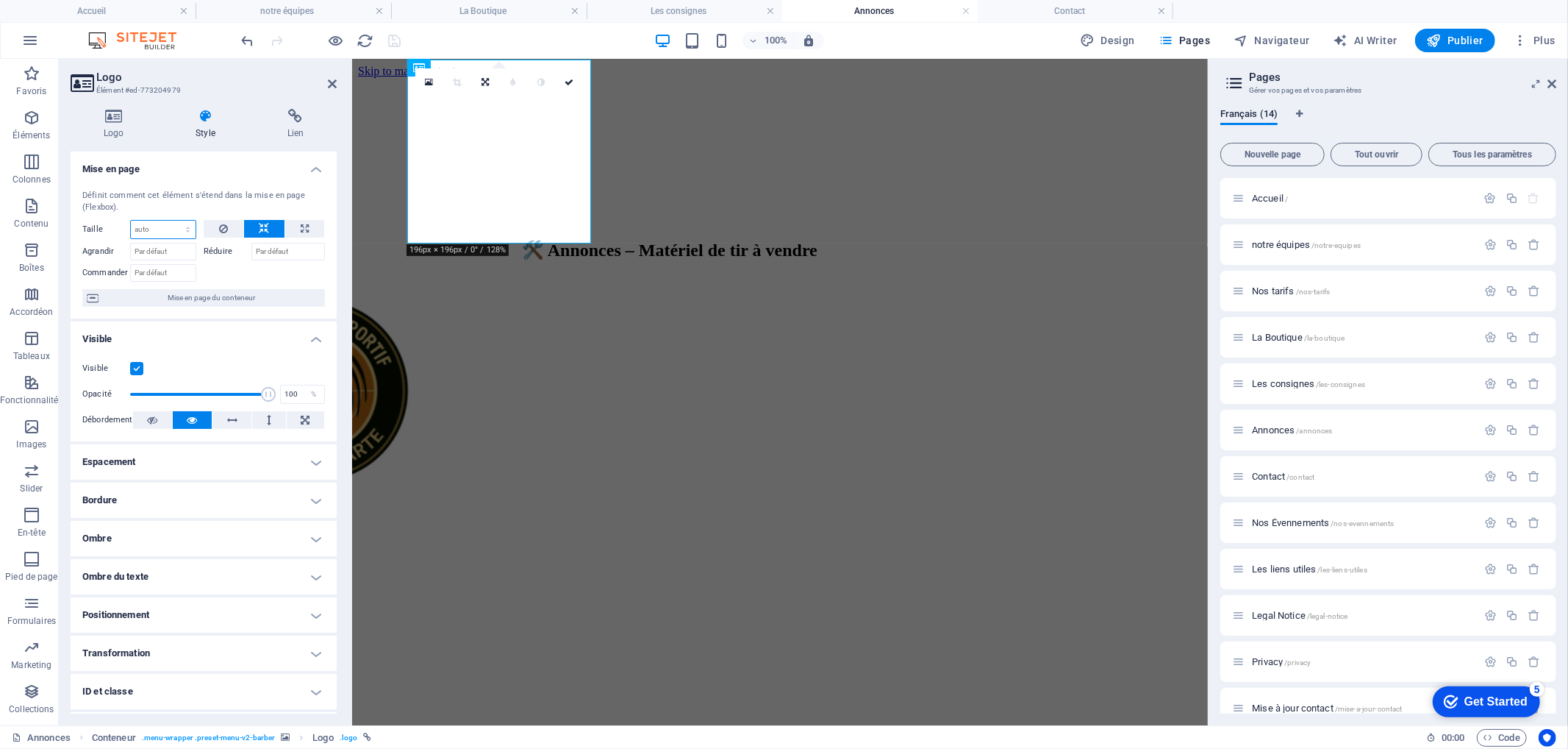
click at [165, 225] on select "Par défaut auto px % 1/1 1/2 1/3 1/4 1/5 1/6 1/7 1/8 1/9 1/10" at bounding box center [163, 229] width 64 height 17
click at [288, 224] on button at bounding box center [305, 229] width 39 height 17
type input "100"
select select "%"
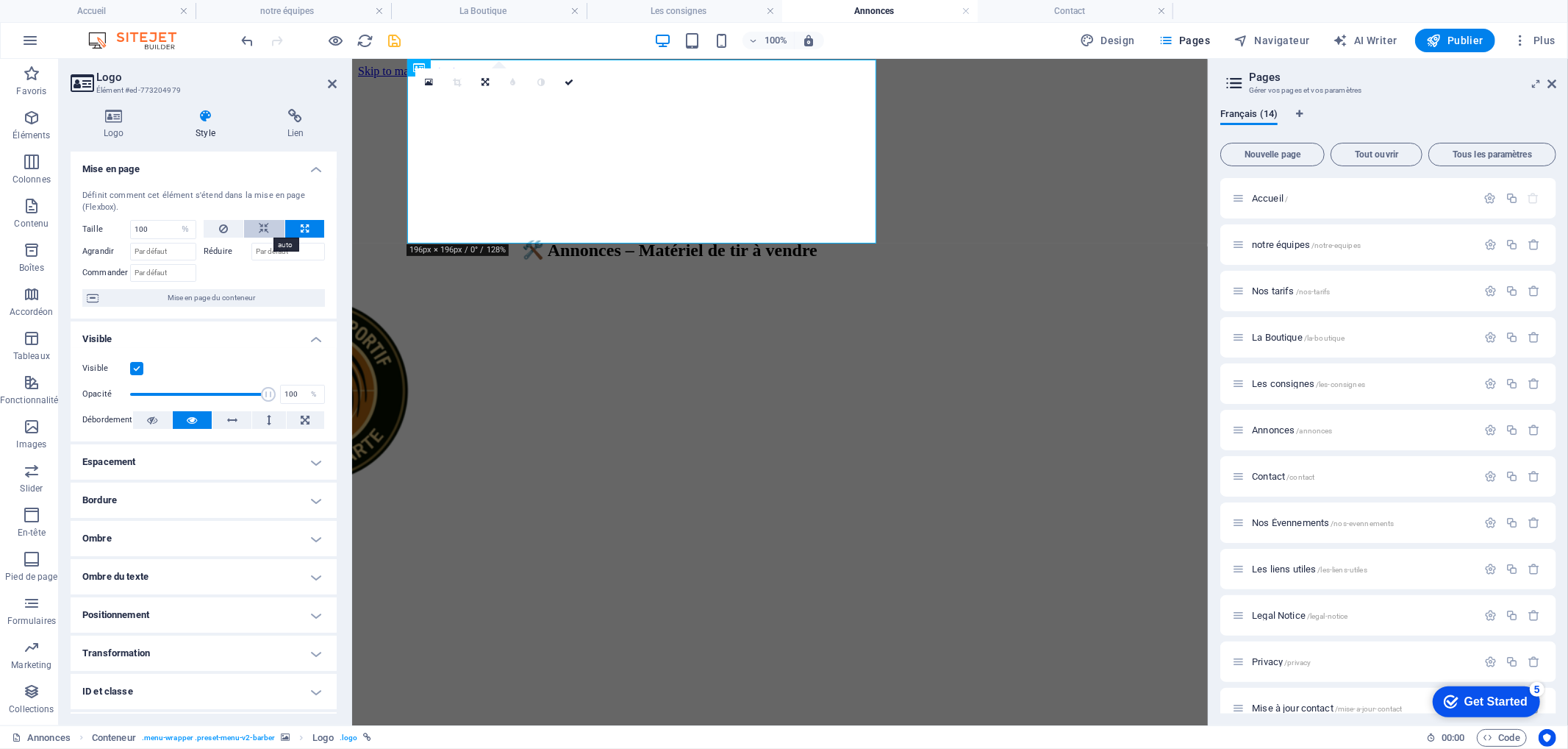
click at [262, 226] on icon at bounding box center [264, 229] width 10 height 17
select select "DISABLED_OPTION_VALUE"
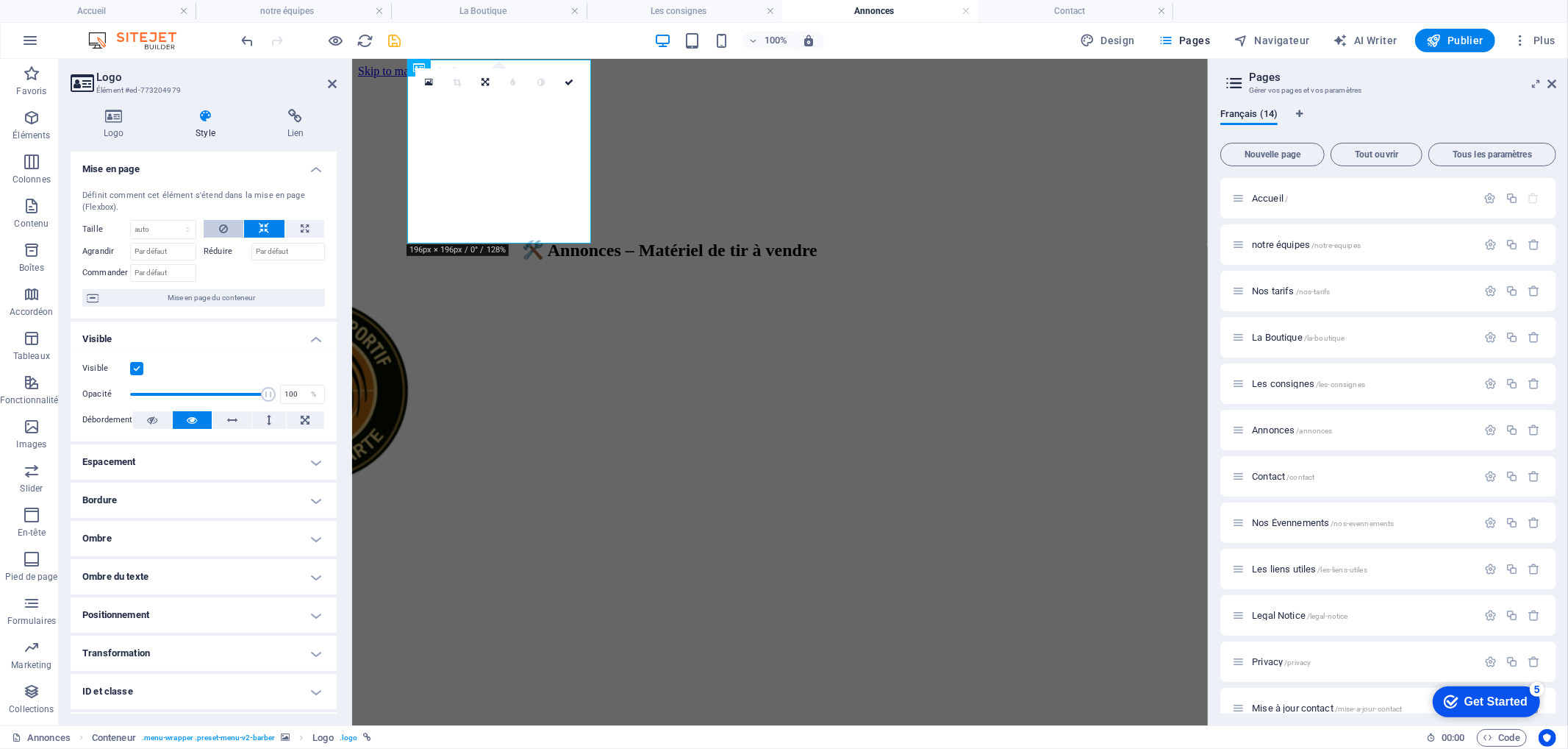
click at [225, 226] on icon at bounding box center [223, 229] width 9 height 17
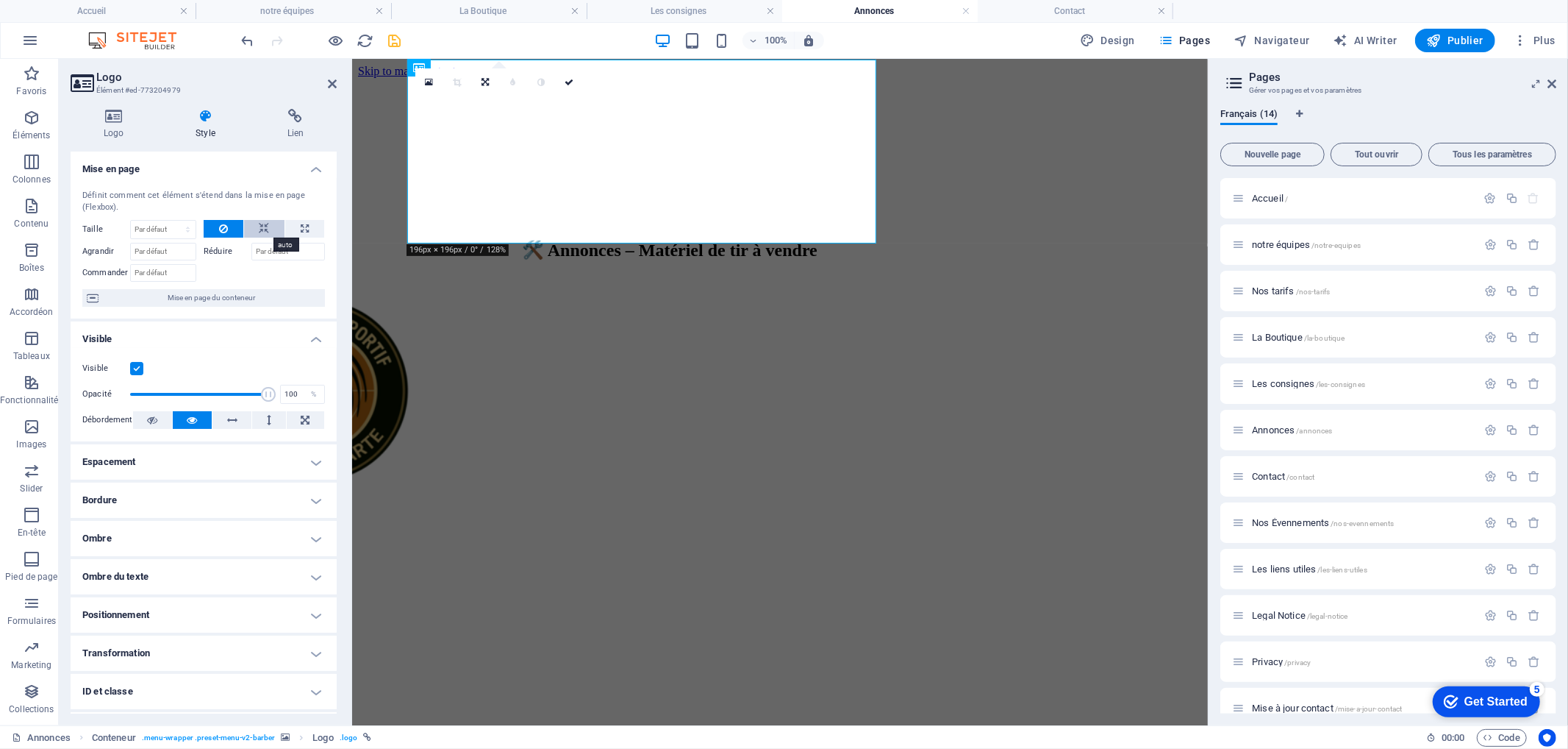
click at [253, 225] on button at bounding box center [265, 229] width 41 height 17
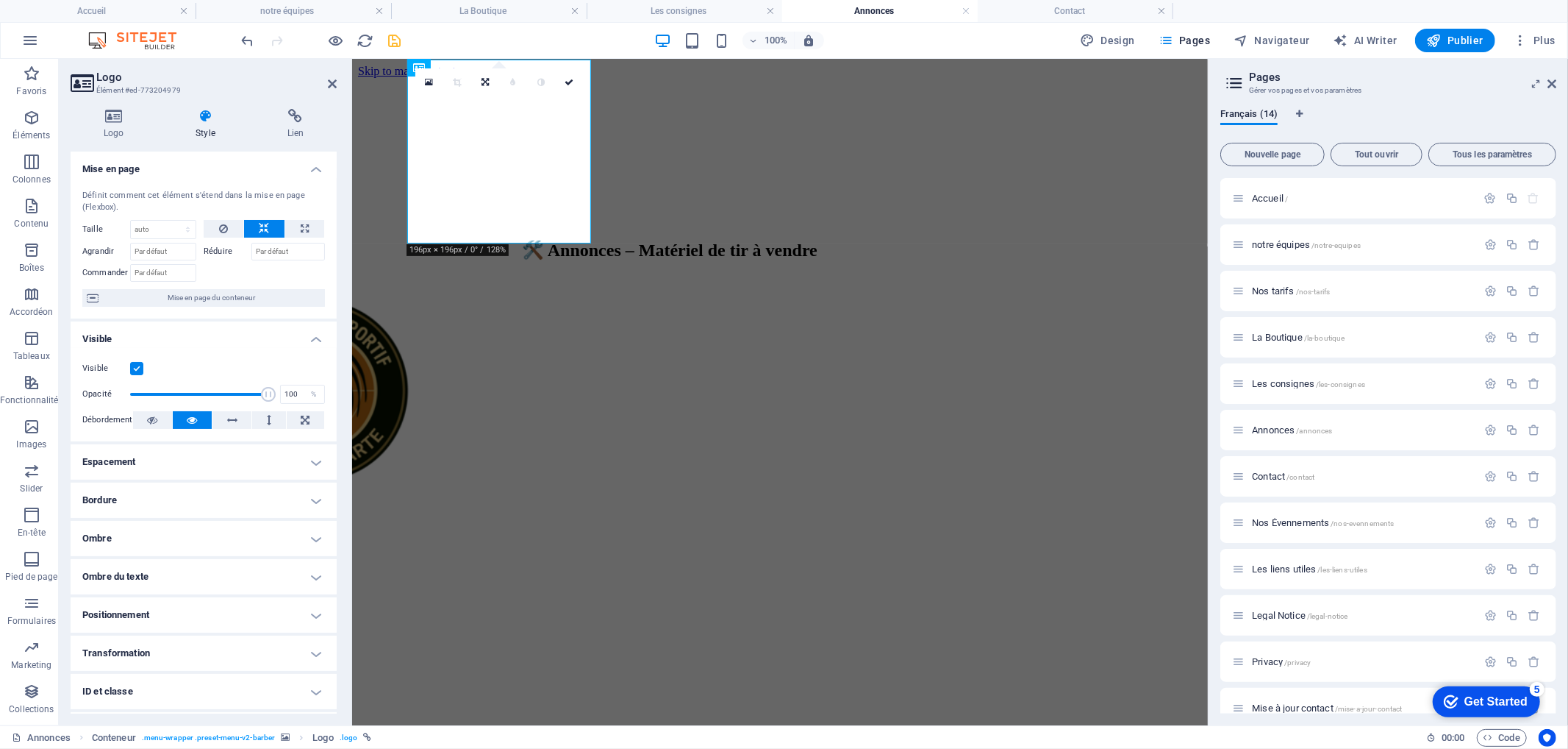
click at [178, 604] on h4 "Positionnement" at bounding box center [203, 615] width 266 height 35
click at [328, 85] on icon at bounding box center [332, 83] width 9 height 12
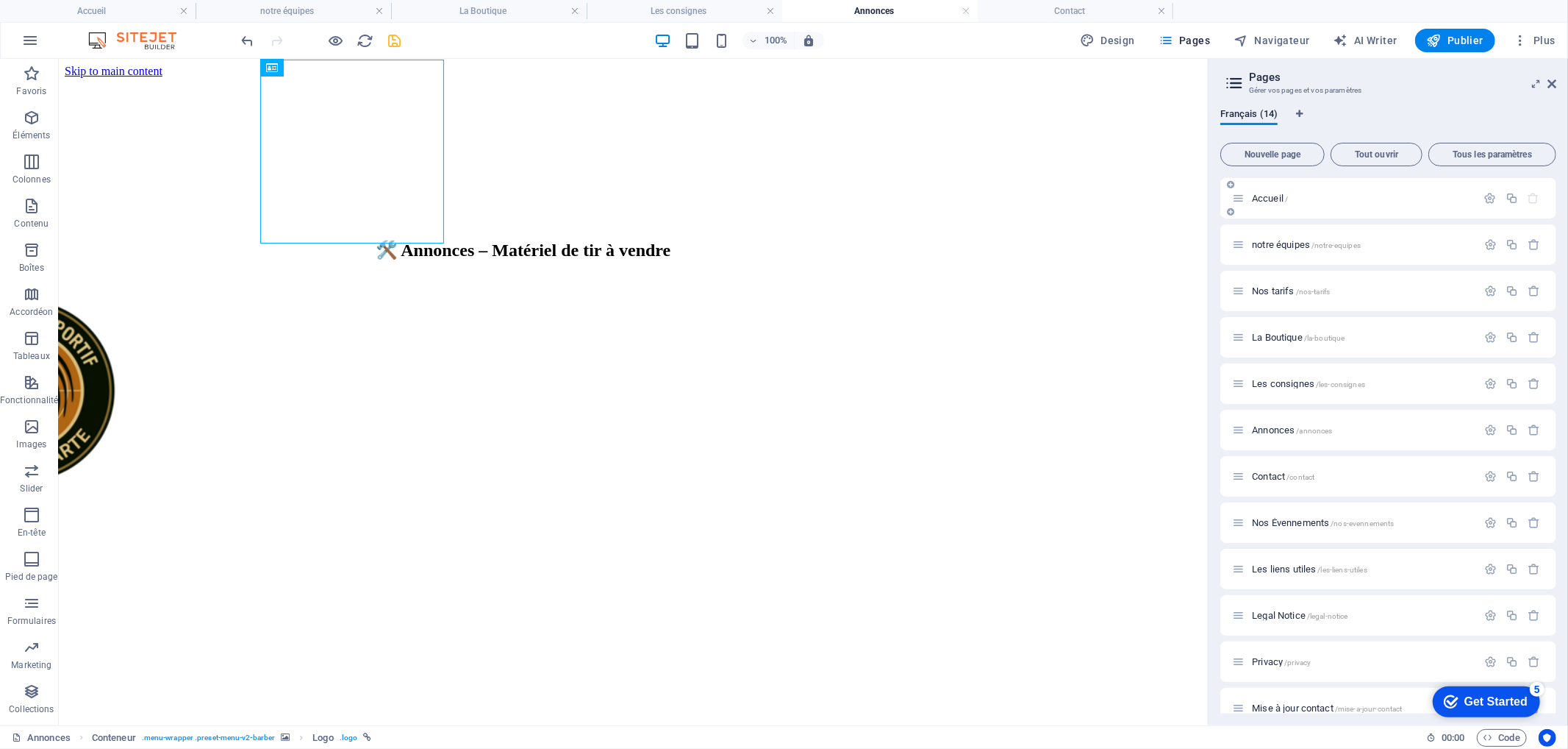
click at [1262, 195] on span "Accueil /" at bounding box center [1270, 198] width 36 height 11
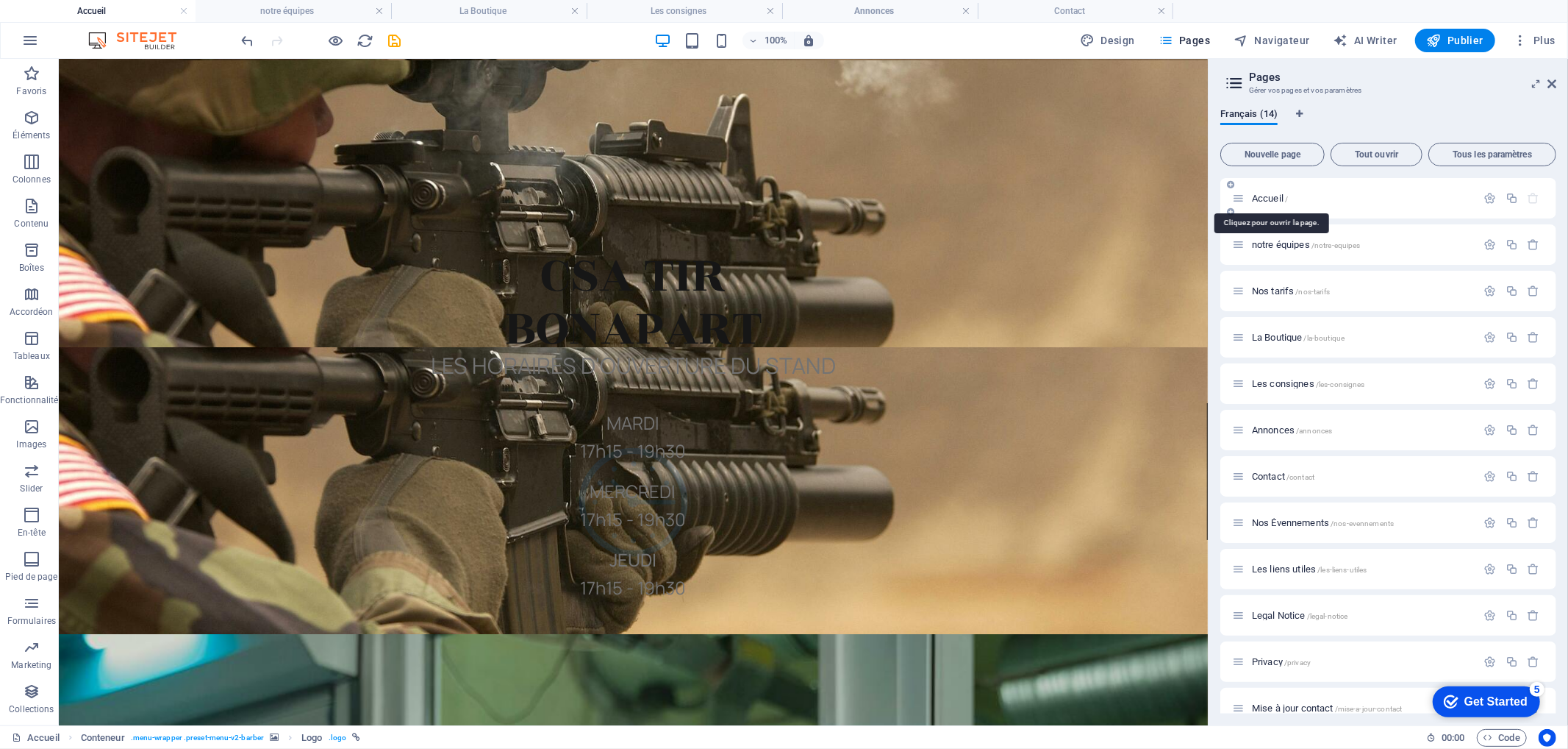
click at [1262, 195] on span "Accueil /" at bounding box center [1270, 198] width 36 height 11
click at [220, 162] on div at bounding box center [359, 152] width 469 height 184
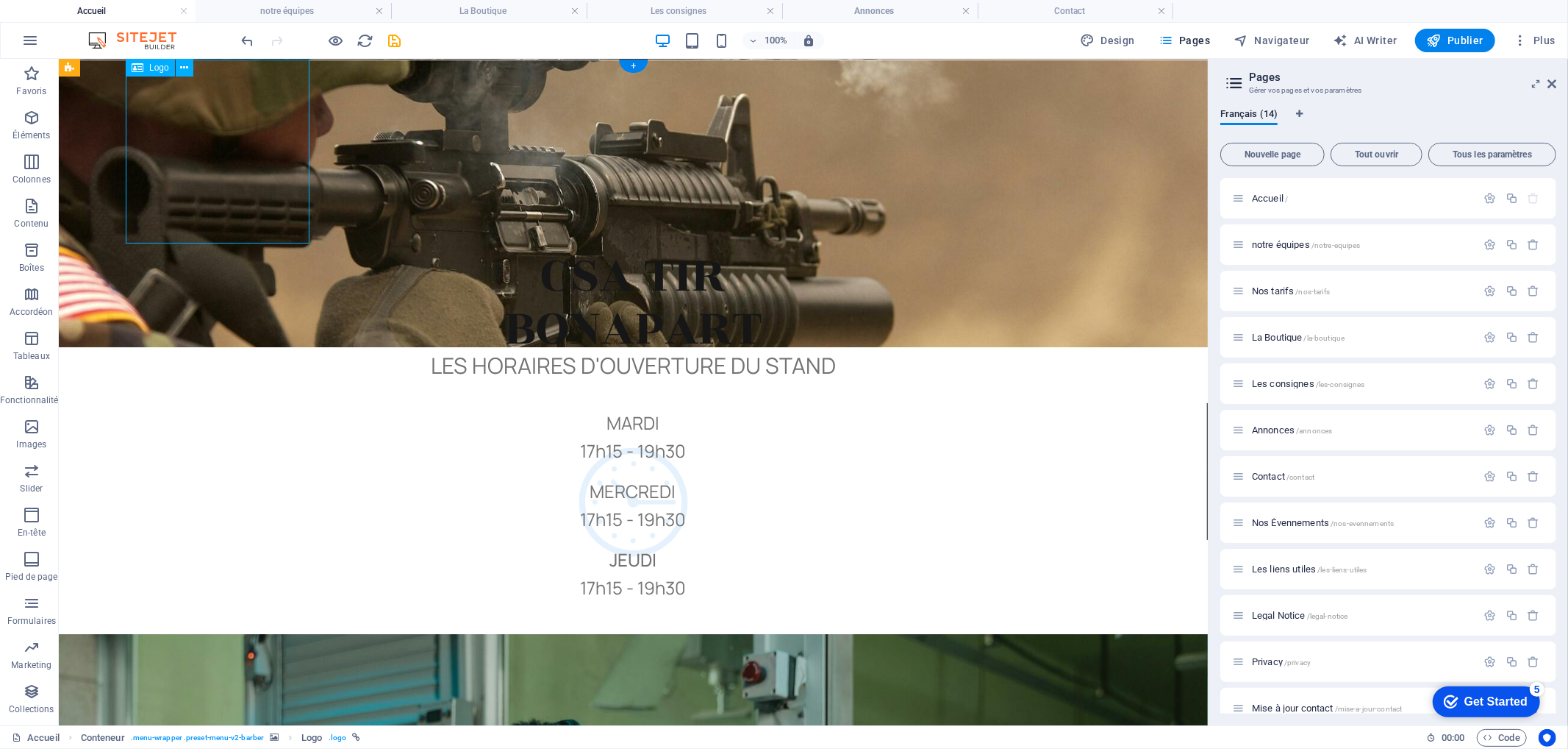
select select "px"
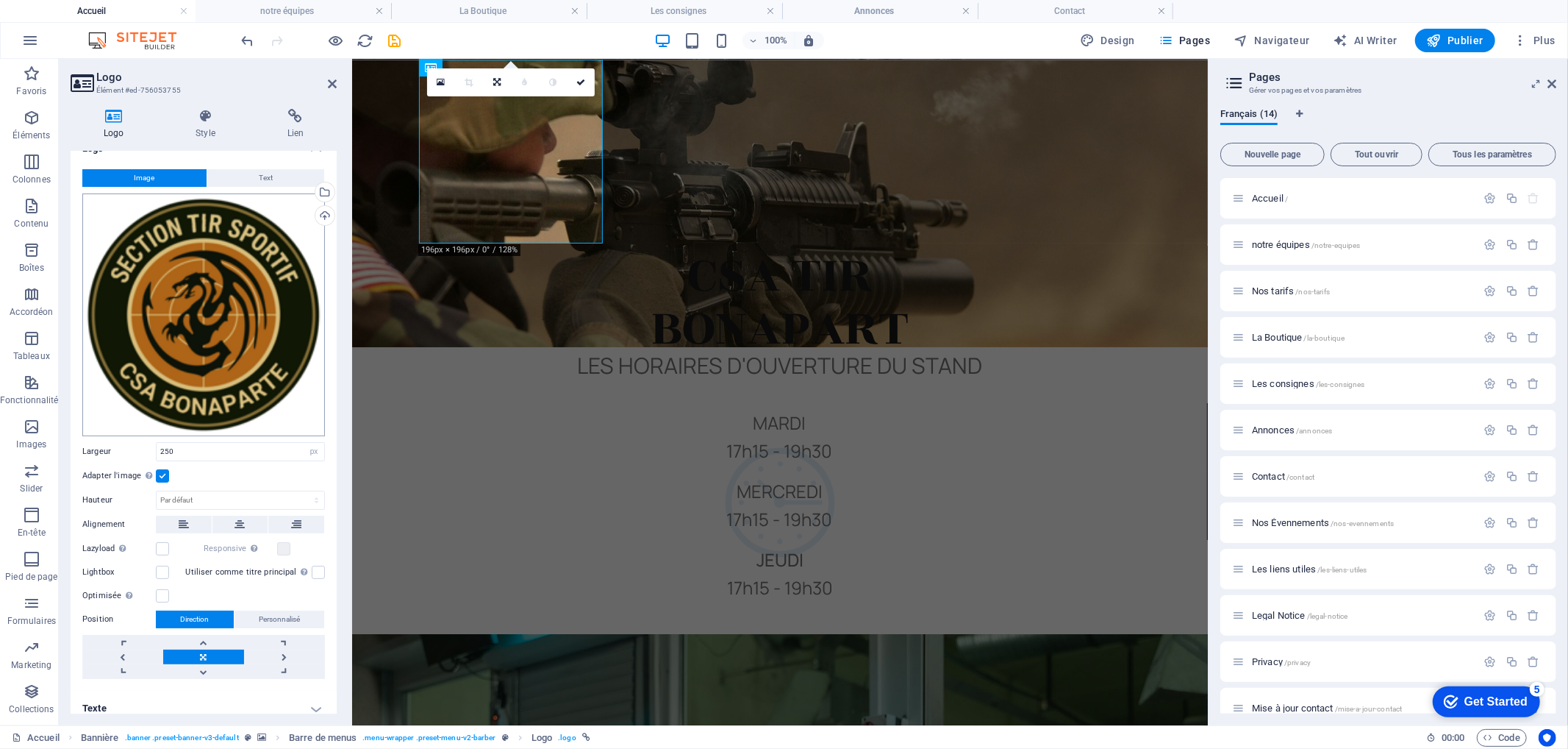
scroll to position [29, 0]
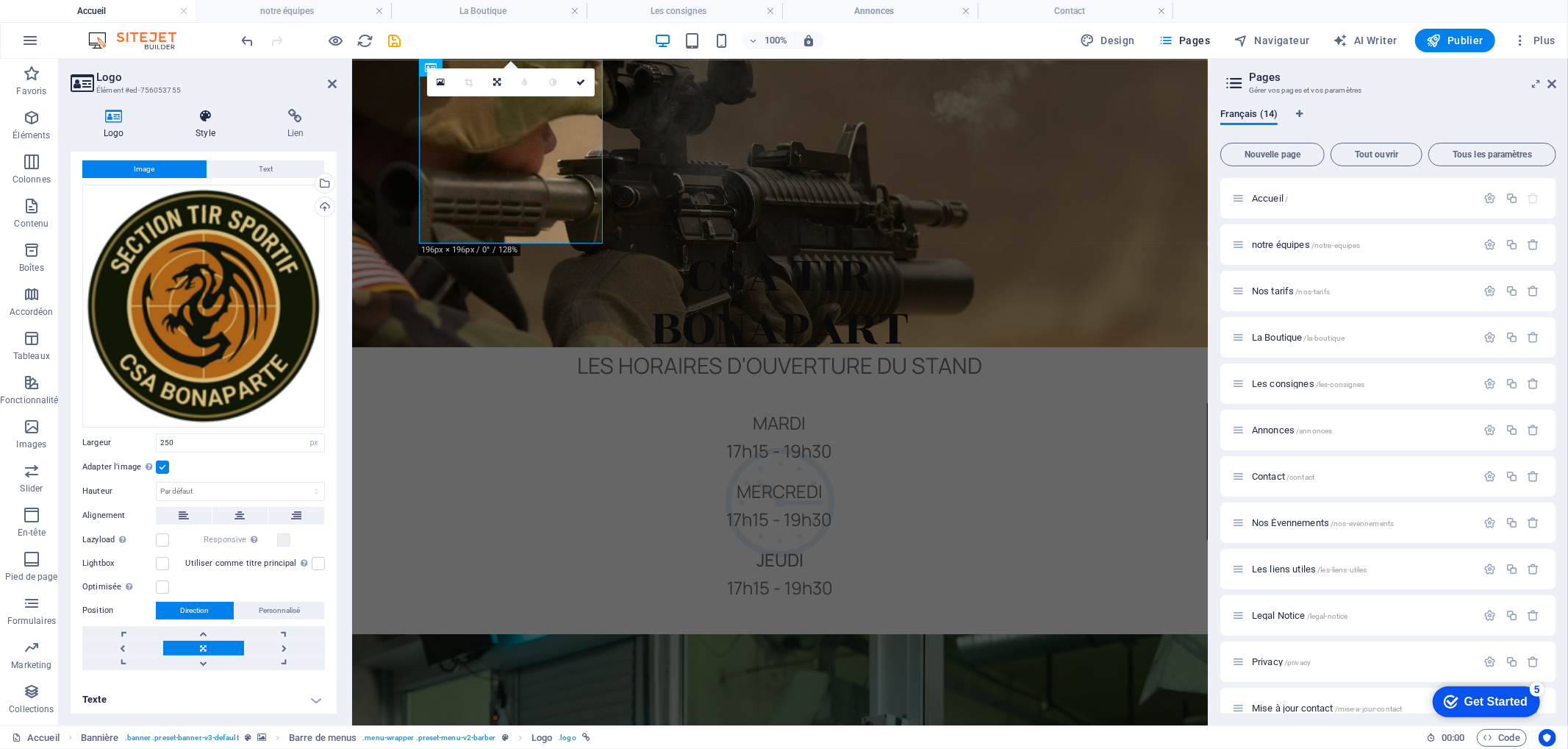
click at [200, 128] on h4 "Style" at bounding box center [208, 123] width 91 height 31
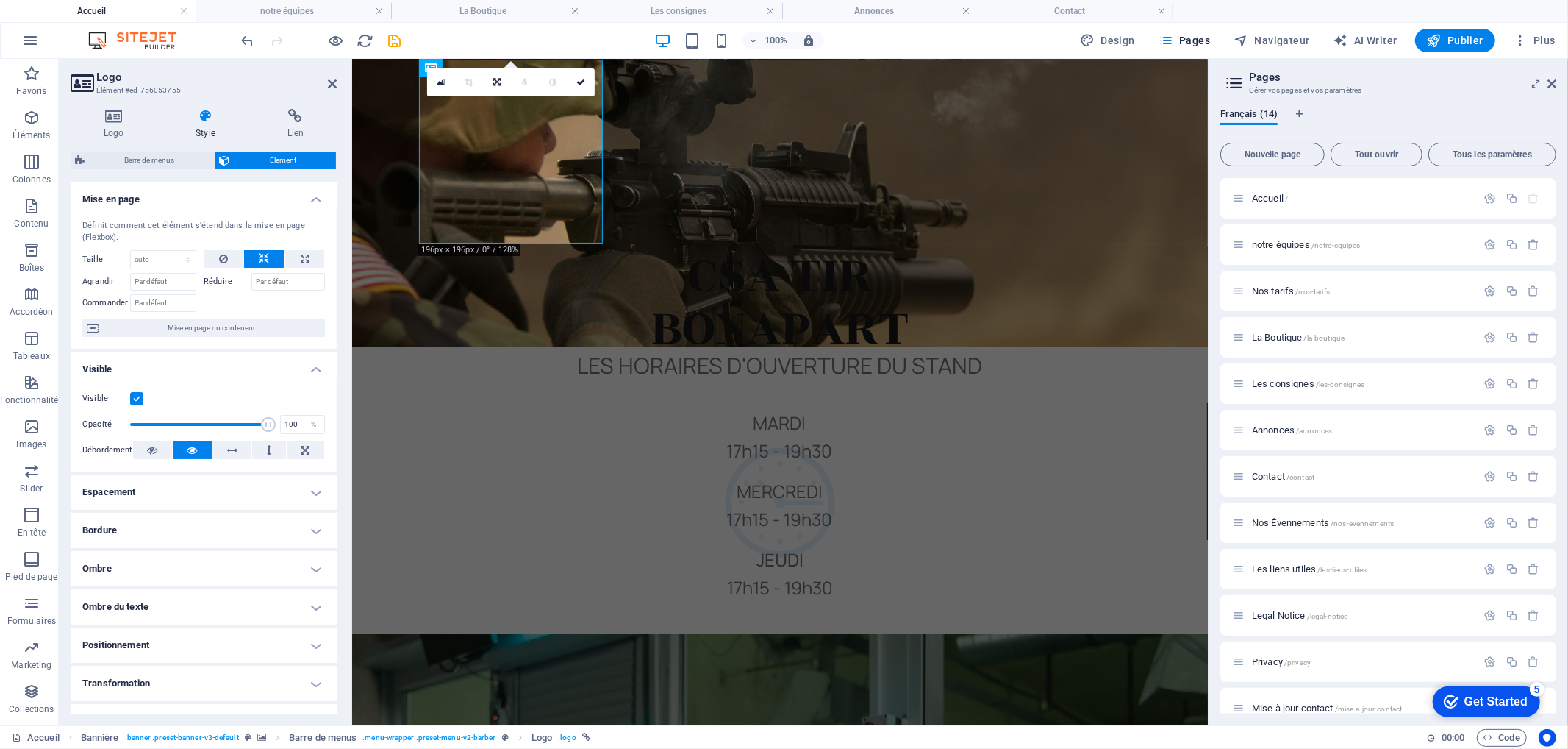
click at [173, 640] on h4 "Positionnement" at bounding box center [203, 644] width 266 height 35
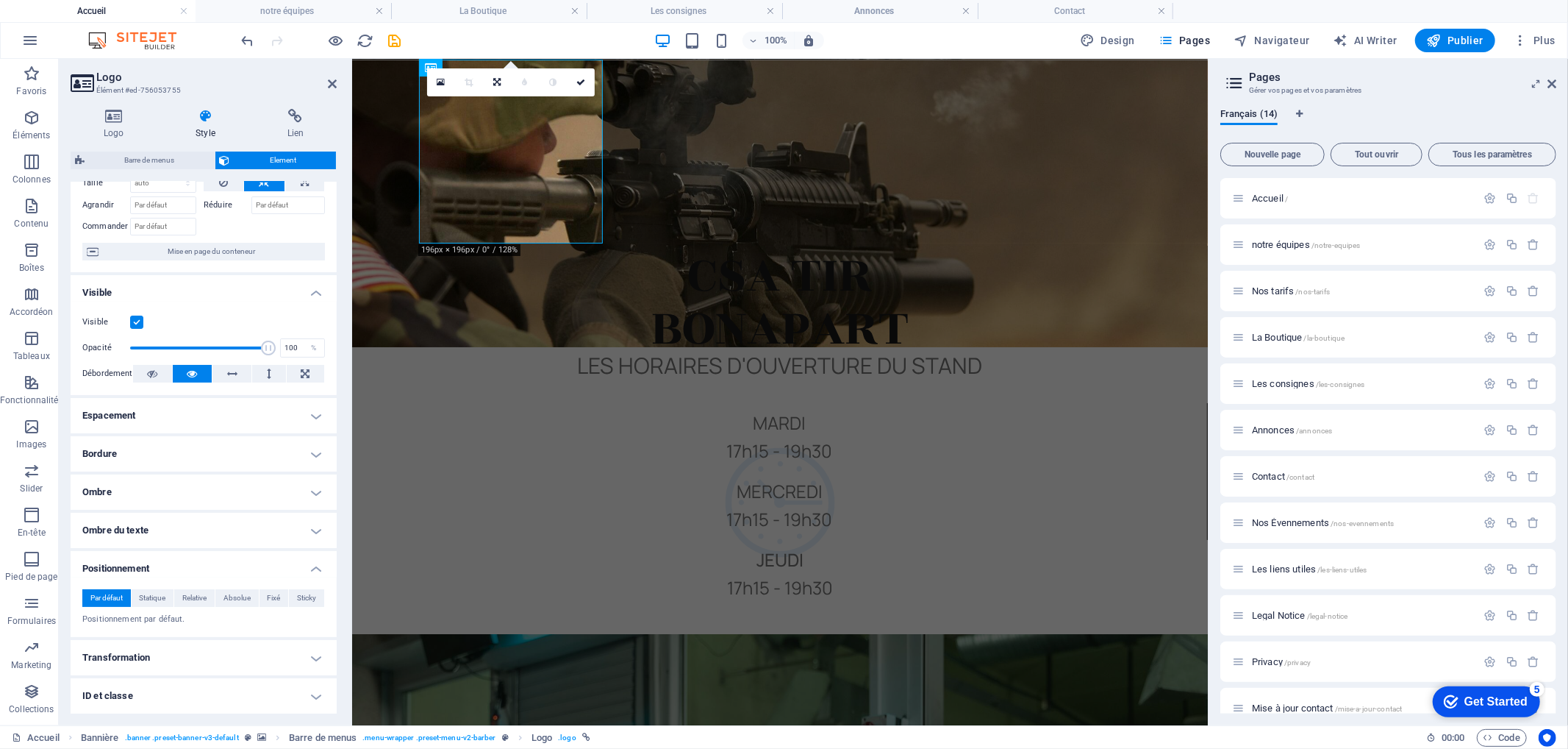
scroll to position [152, 0]
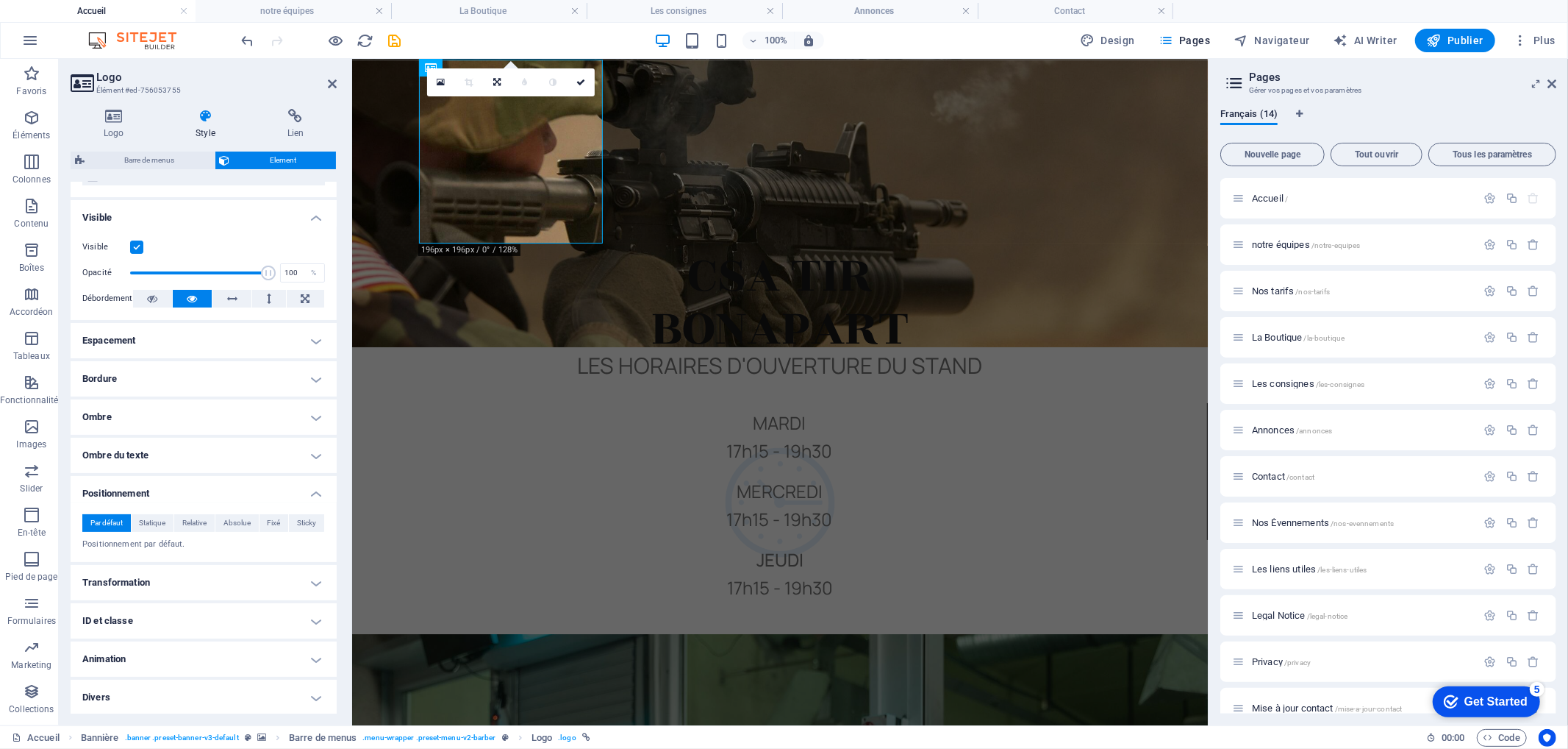
click at [171, 590] on h4 "Transformation" at bounding box center [203, 582] width 266 height 35
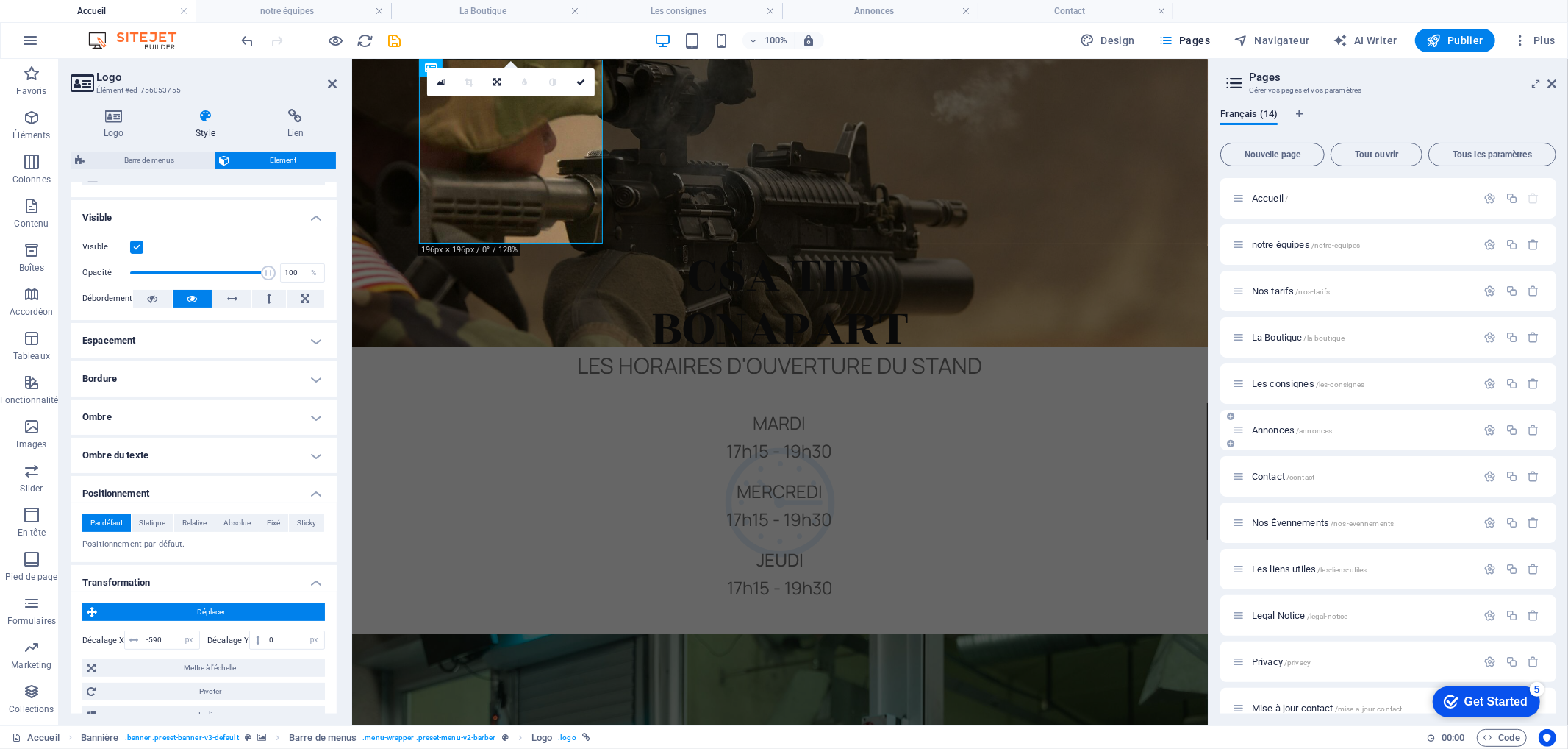
click at [1270, 428] on span "Annonces /annonces" at bounding box center [1292, 430] width 80 height 11
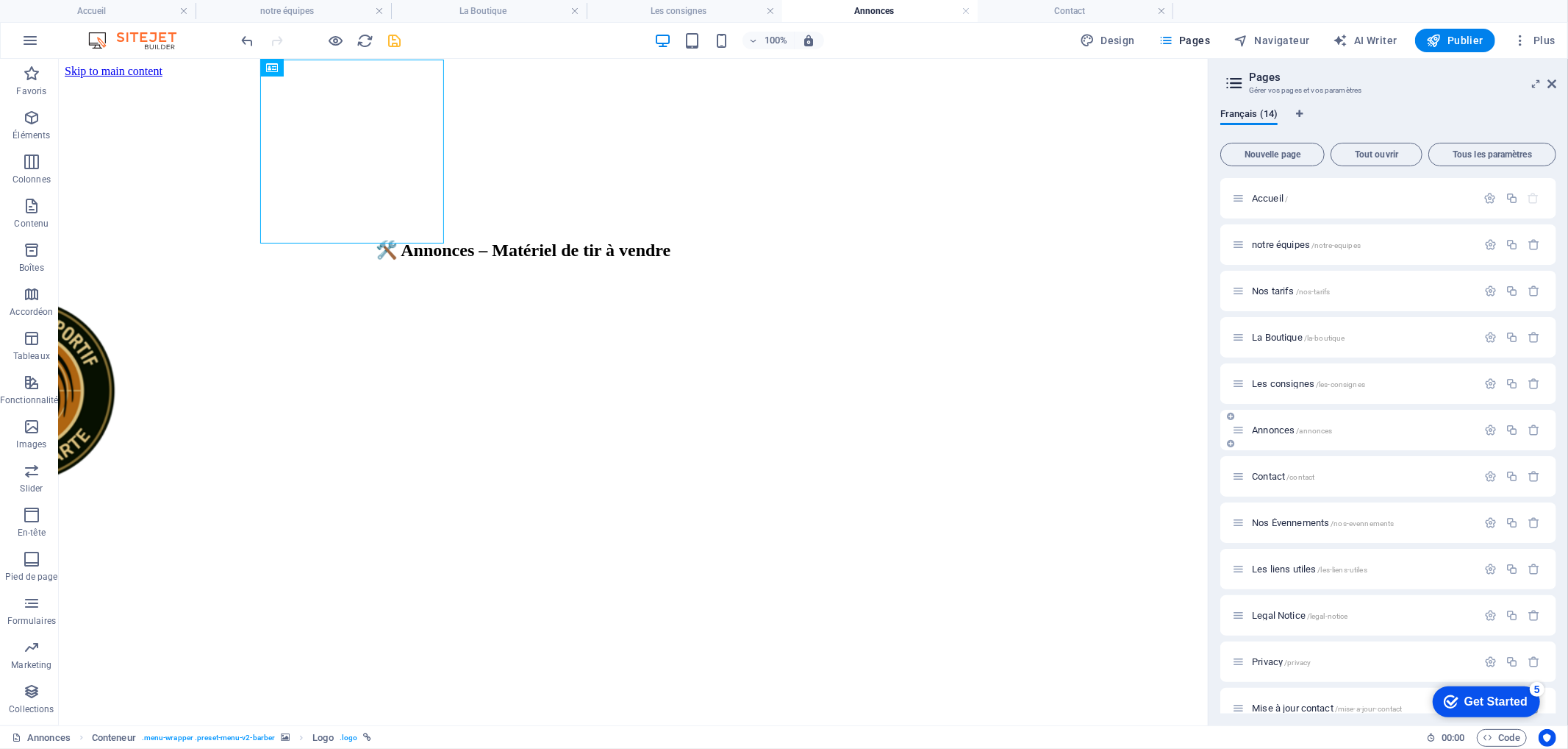
click at [1270, 428] on span "Annonces /annonces" at bounding box center [1292, 430] width 80 height 11
click at [375, 298] on div at bounding box center [500, 391] width 1138 height 187
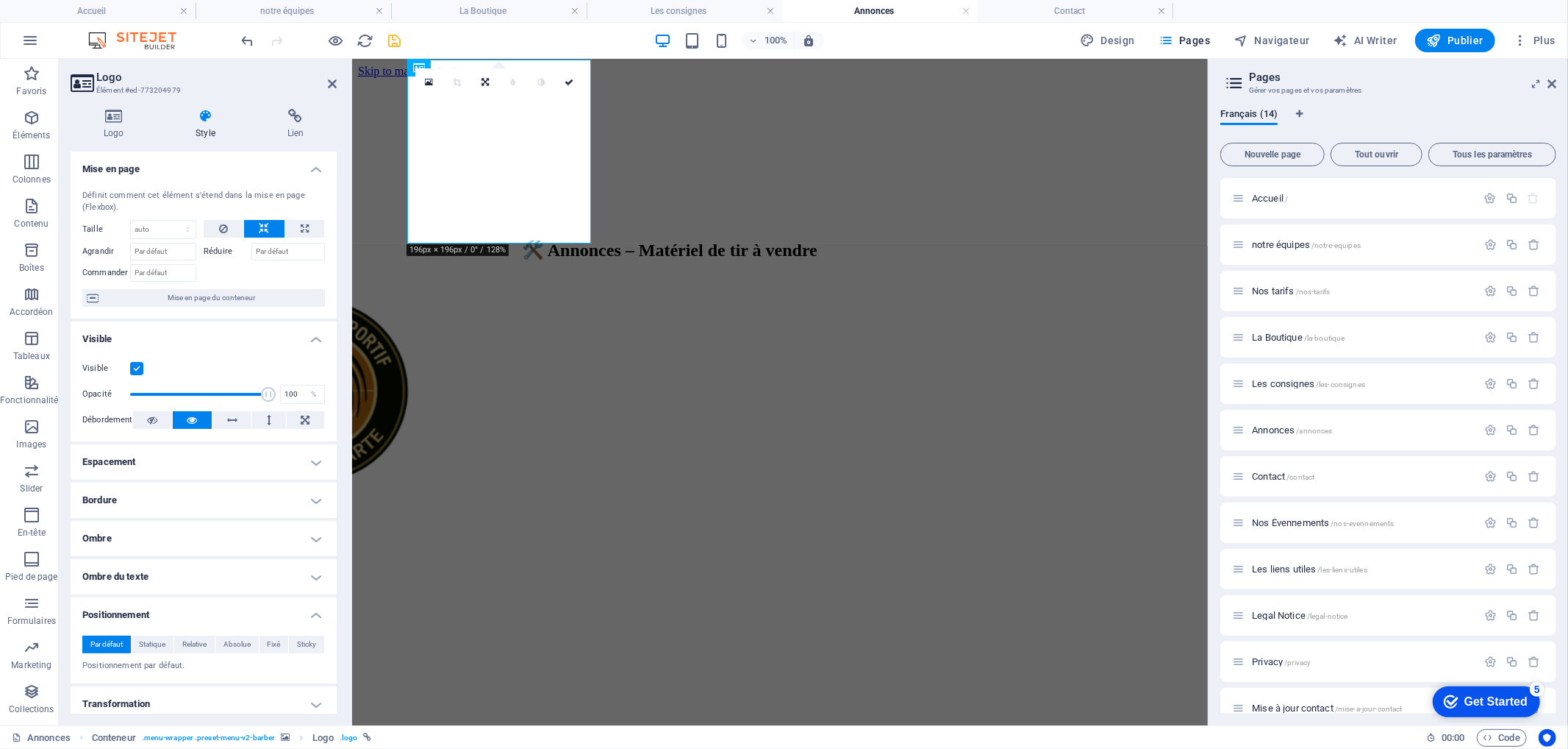
scroll to position [121, 0]
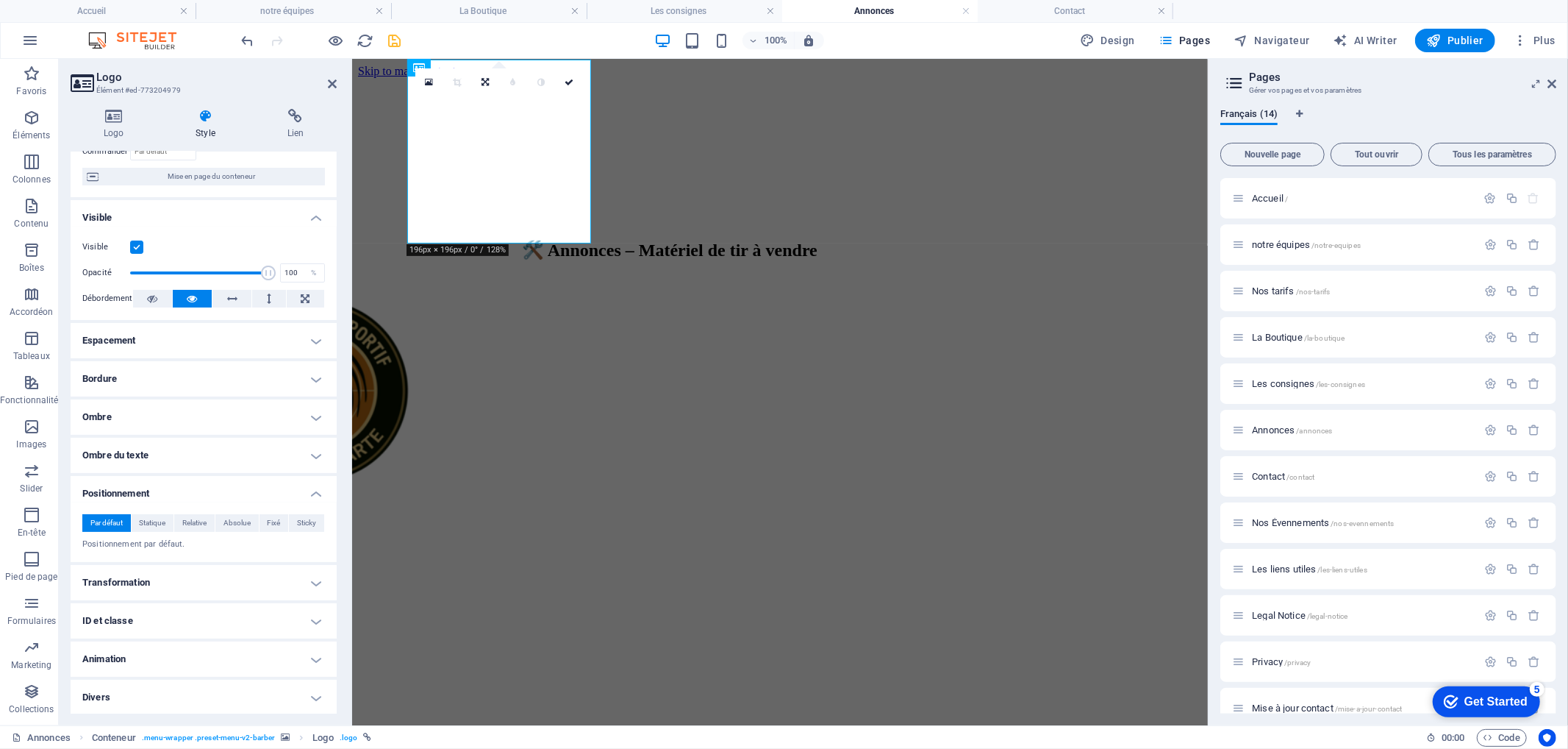
click at [192, 582] on h4 "Transformation" at bounding box center [203, 582] width 266 height 35
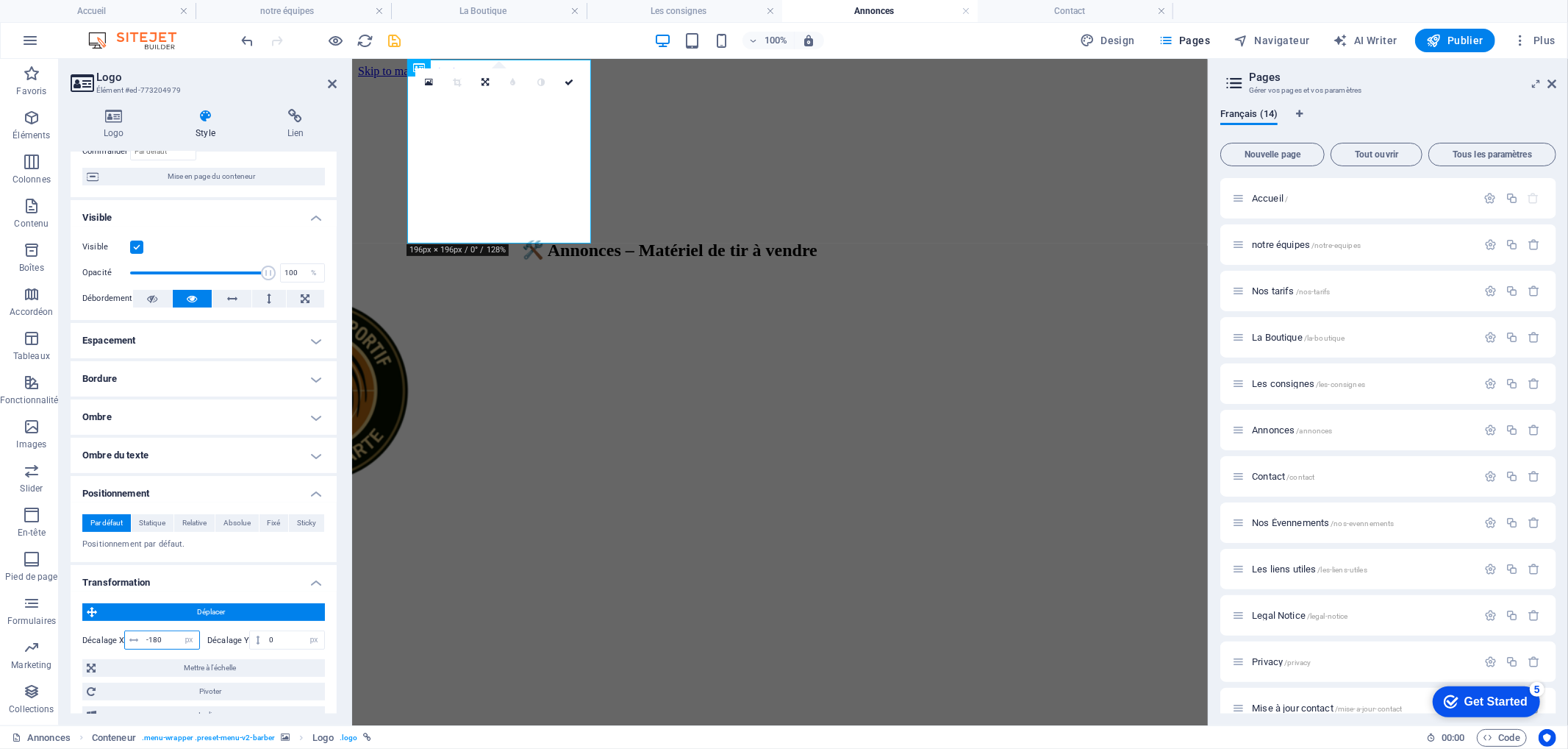
click at [153, 641] on input "-180" at bounding box center [171, 640] width 57 height 17
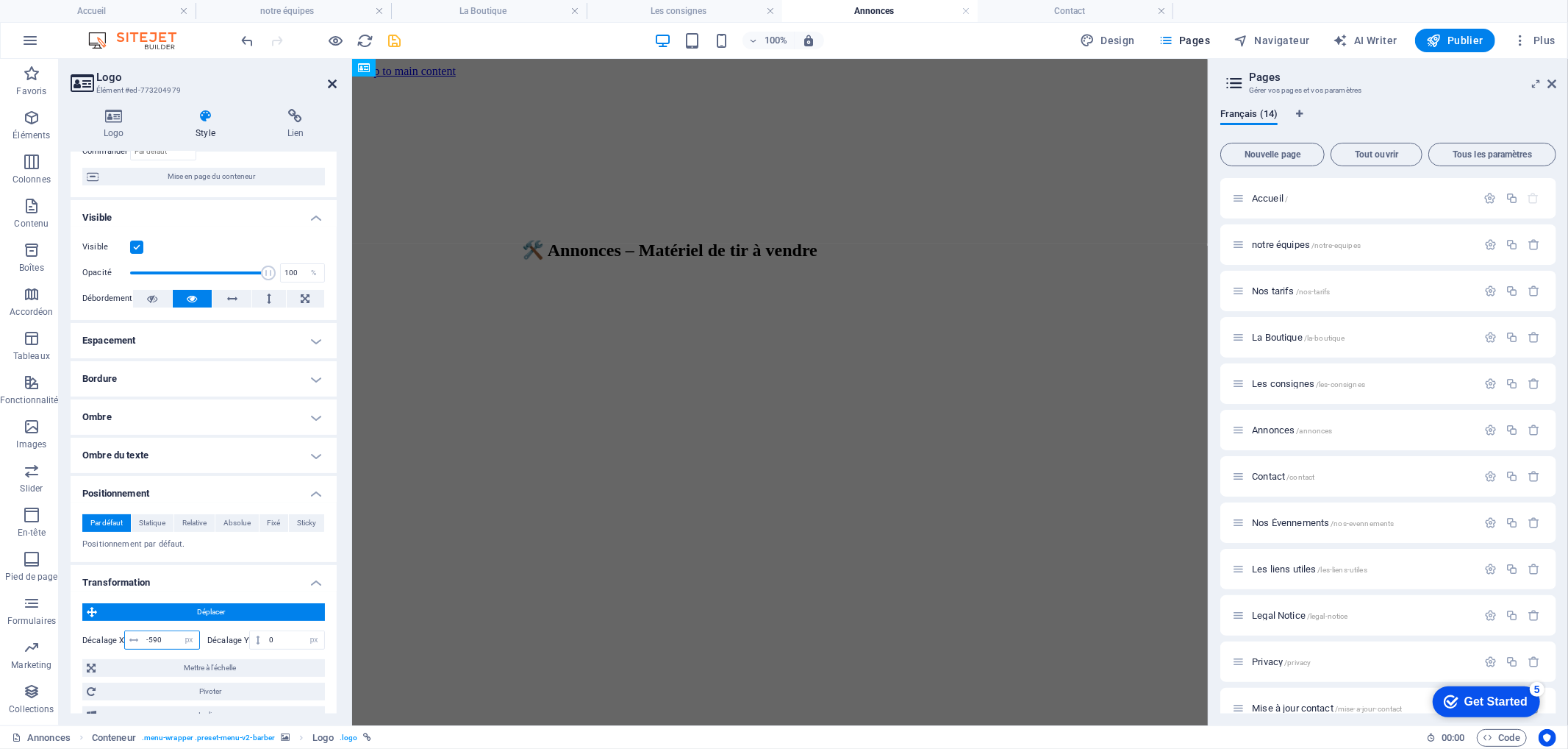
type input "-590"
click at [335, 78] on icon at bounding box center [332, 83] width 9 height 12
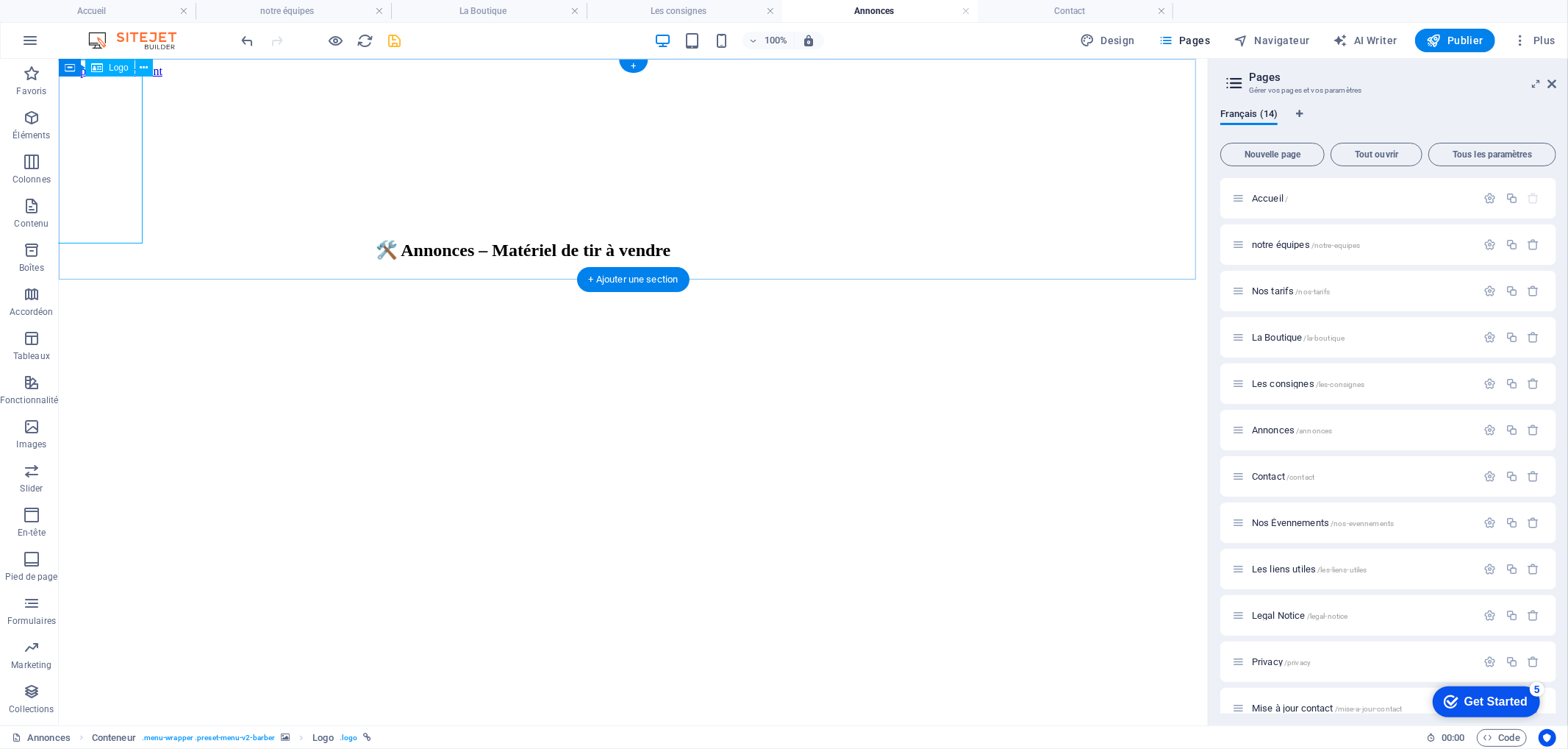
click at [119, 298] on div at bounding box center [199, 391] width 1138 height 187
click at [119, 298] on div at bounding box center [199, 391] width 1138 height 187
select select "px"
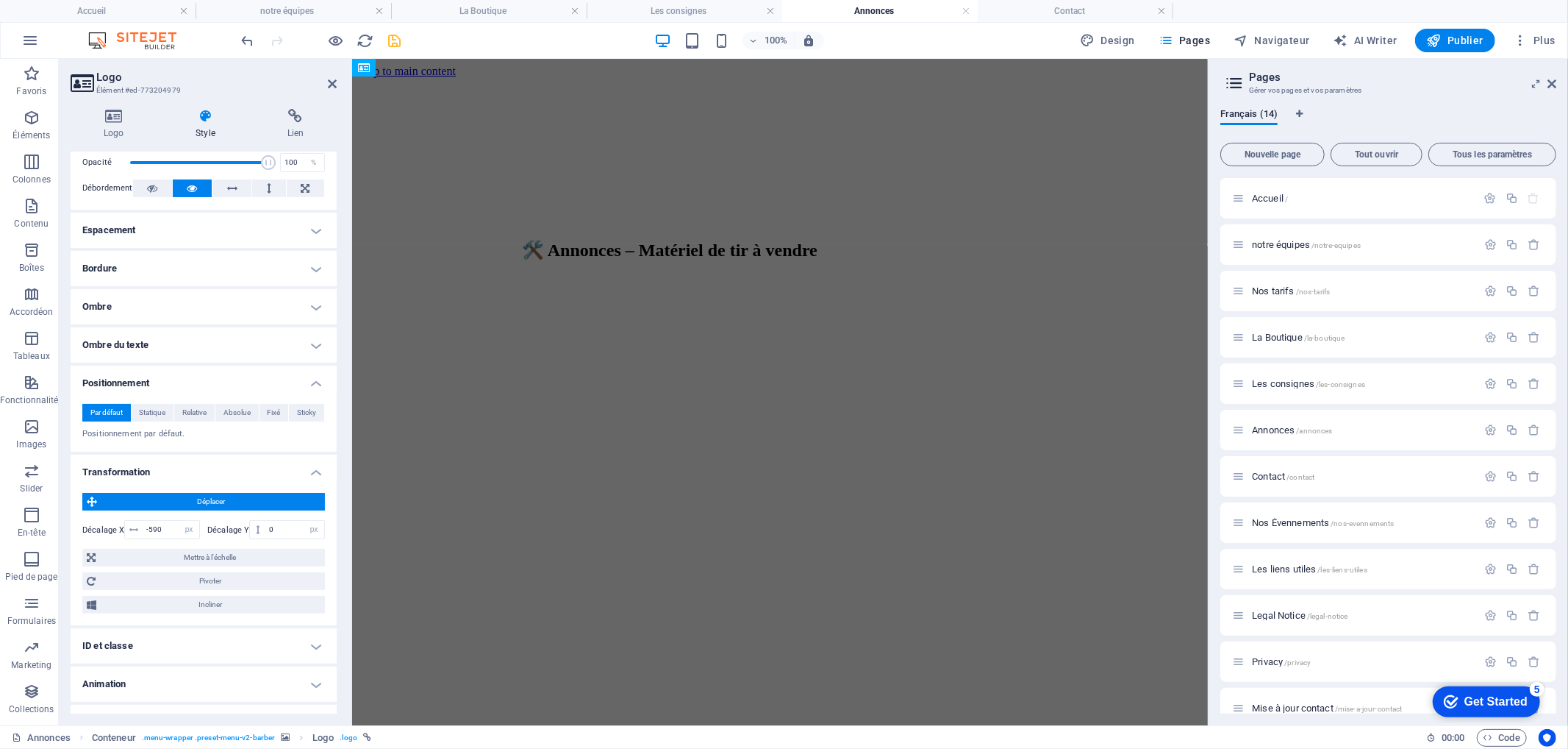
scroll to position [245, 0]
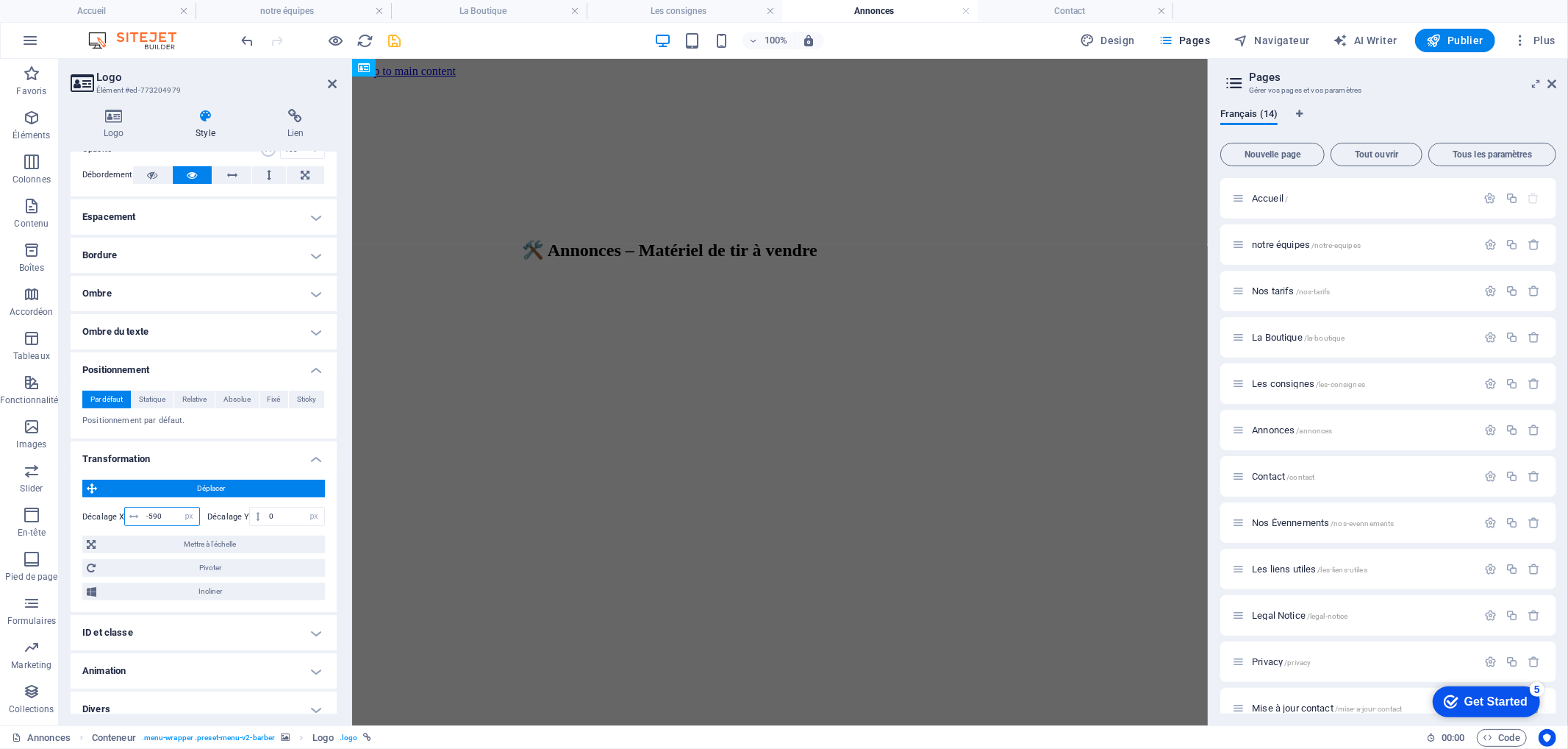
click at [153, 510] on input "-590" at bounding box center [171, 516] width 57 height 17
type input "-500"
click at [334, 84] on icon at bounding box center [332, 83] width 9 height 12
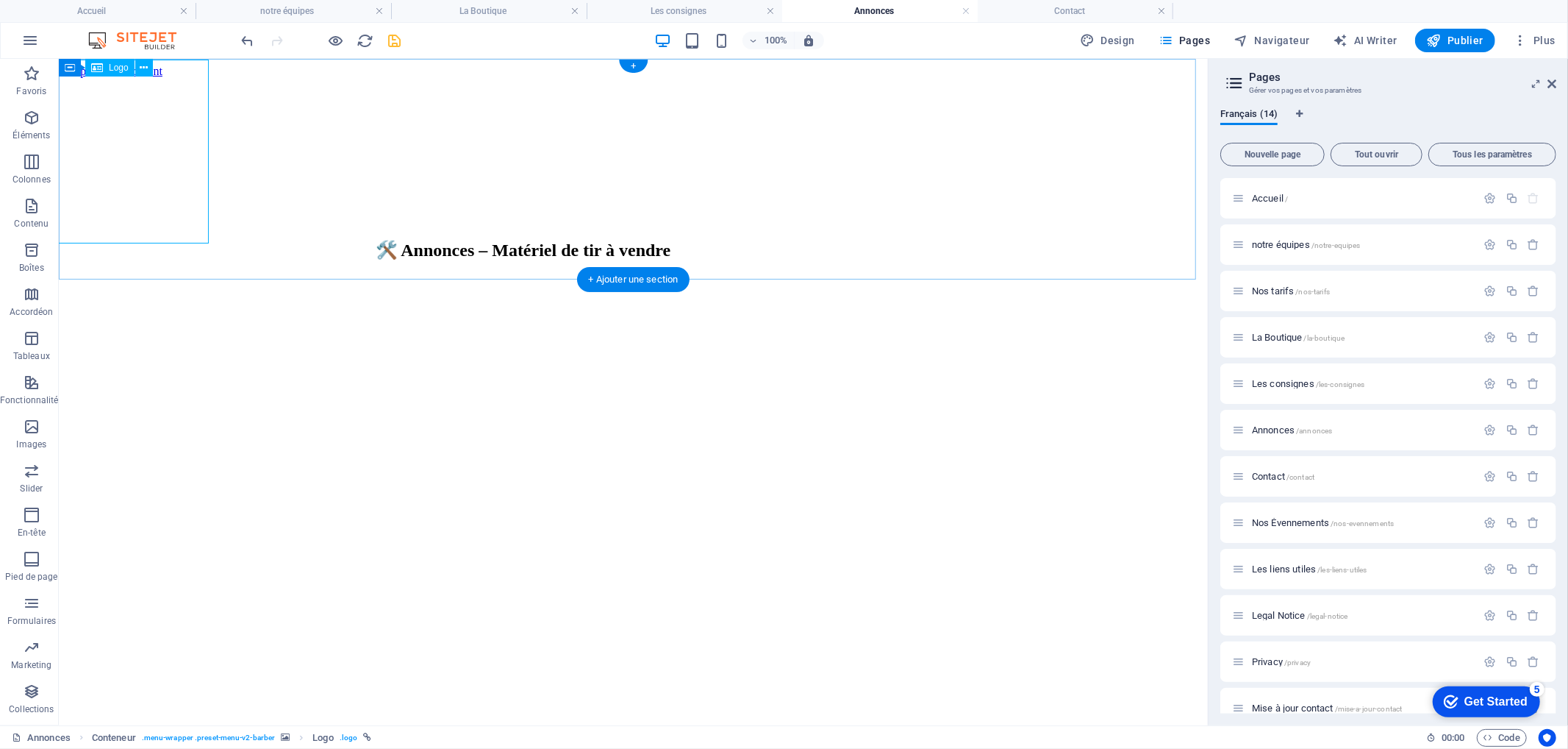
click at [166, 298] on div at bounding box center [266, 391] width 1138 height 187
select select "px"
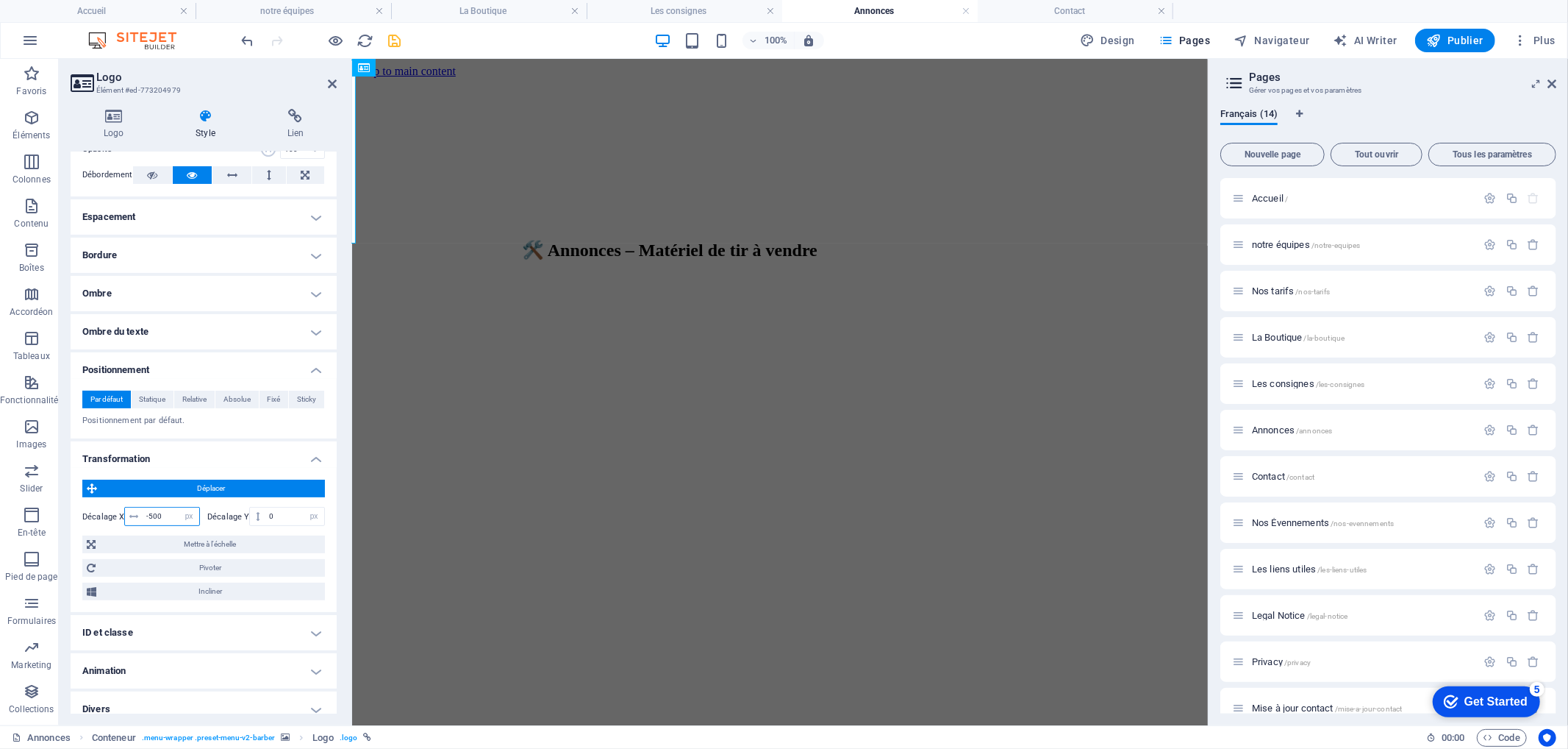
click at [157, 516] on input "-500" at bounding box center [171, 516] width 57 height 17
type input "-480"
click at [335, 79] on icon at bounding box center [332, 83] width 9 height 12
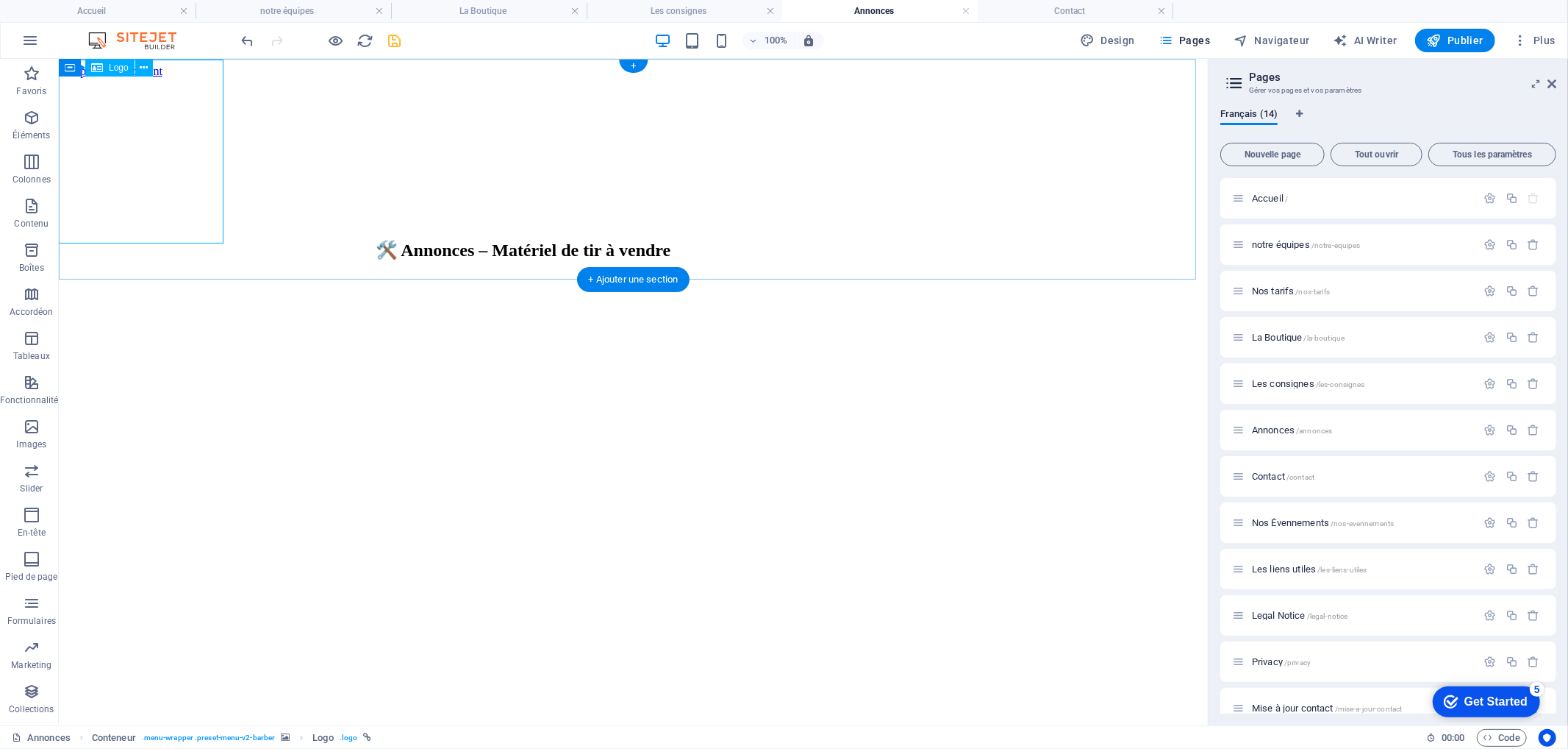
click at [171, 298] on div at bounding box center [280, 391] width 1138 height 187
select select "px"
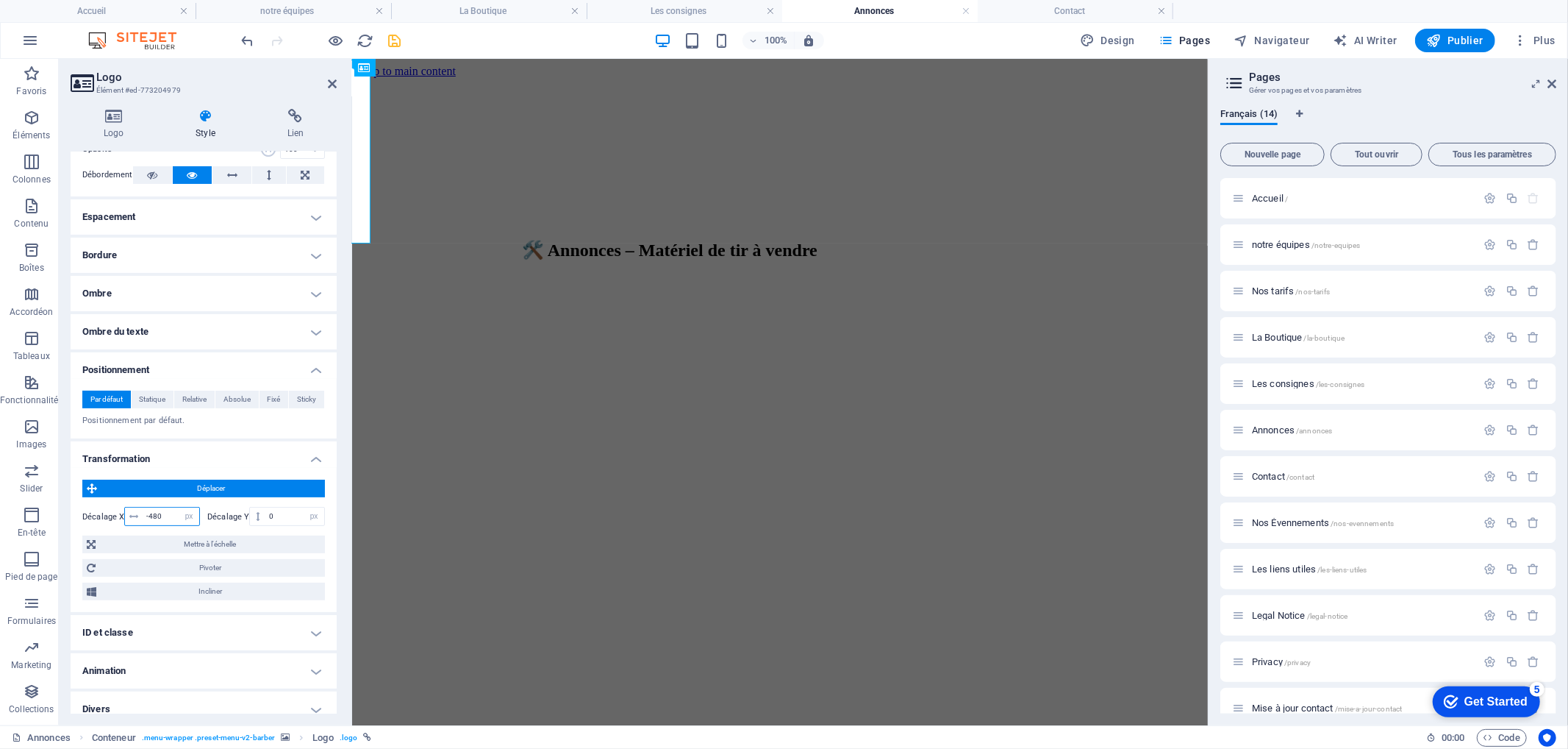
click at [156, 513] on input "-480" at bounding box center [171, 516] width 57 height 17
type input "-450"
click at [333, 86] on icon at bounding box center [332, 83] width 9 height 12
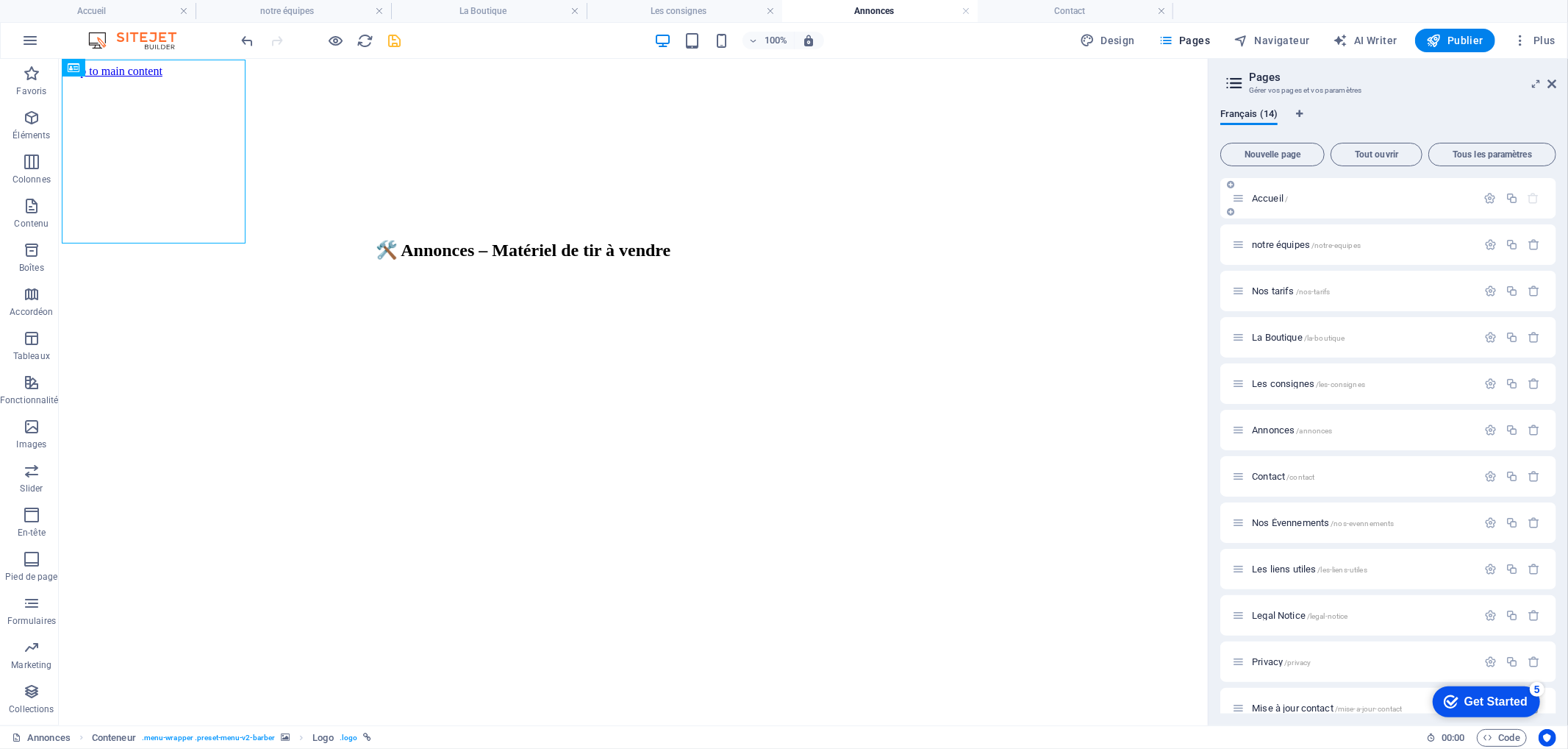
click at [1266, 197] on span "Accueil /" at bounding box center [1270, 198] width 36 height 11
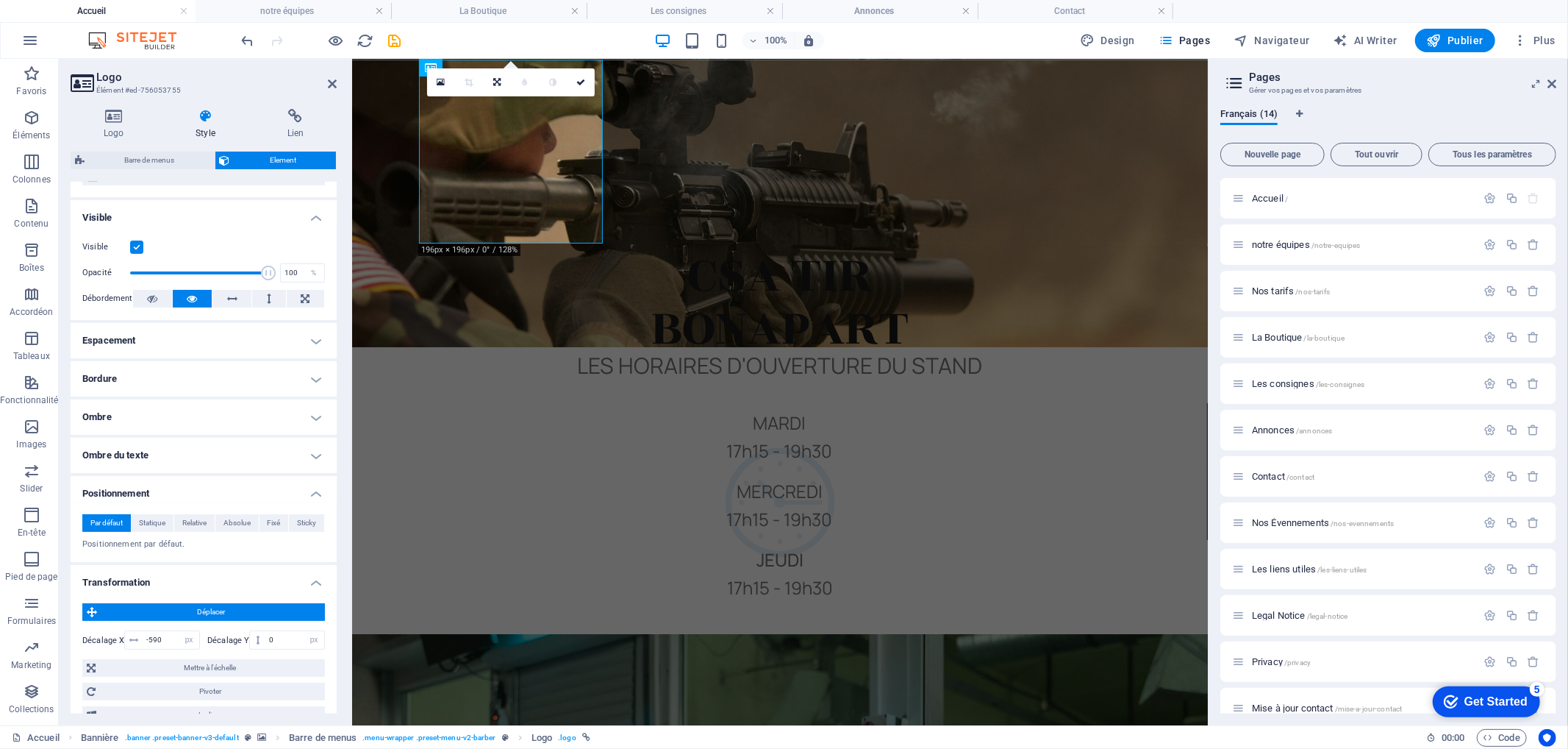
click at [326, 81] on h2 "Logo" at bounding box center [217, 77] width 240 height 13
click at [334, 83] on icon at bounding box center [332, 83] width 9 height 12
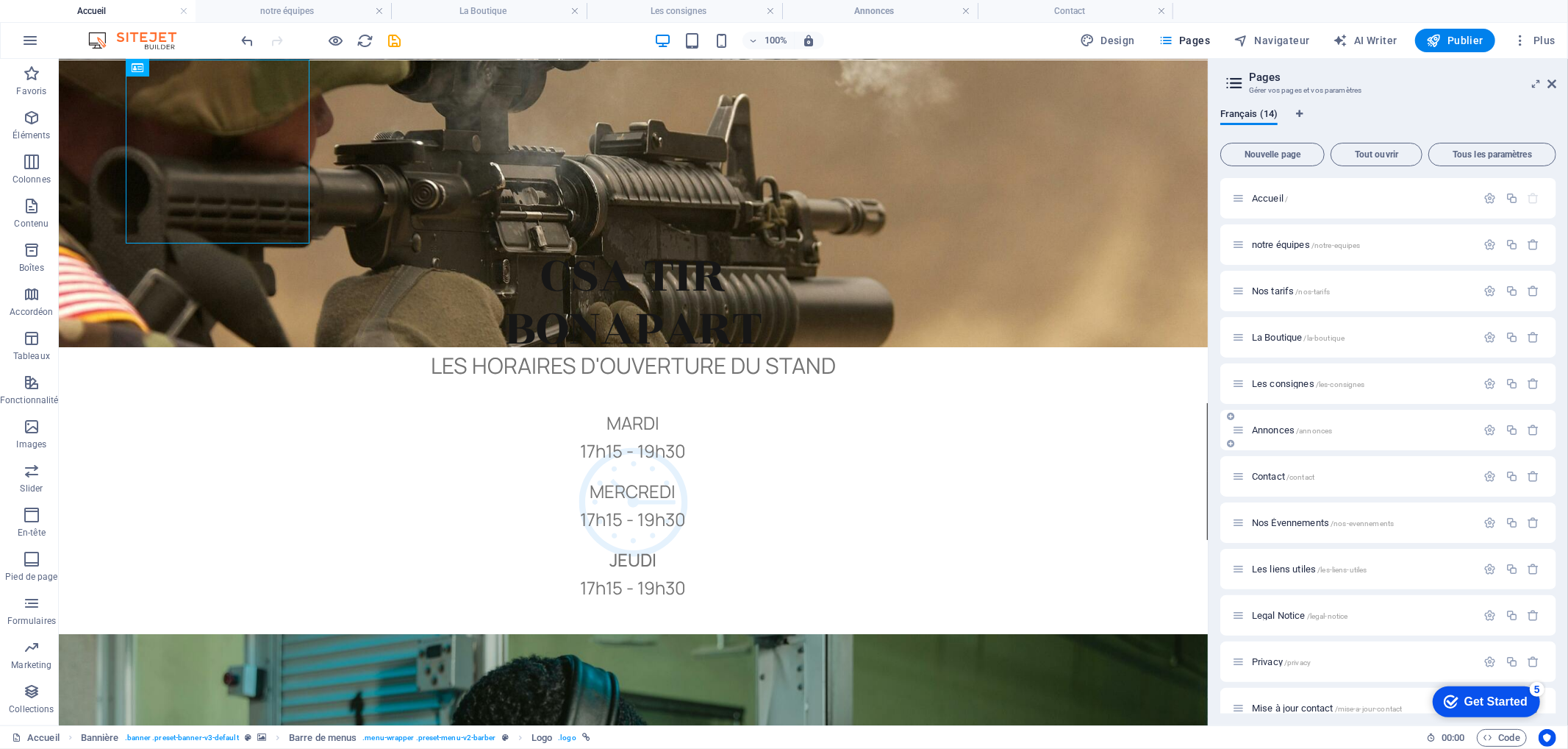
click at [1277, 428] on span "Annonces /annonces" at bounding box center [1292, 430] width 80 height 11
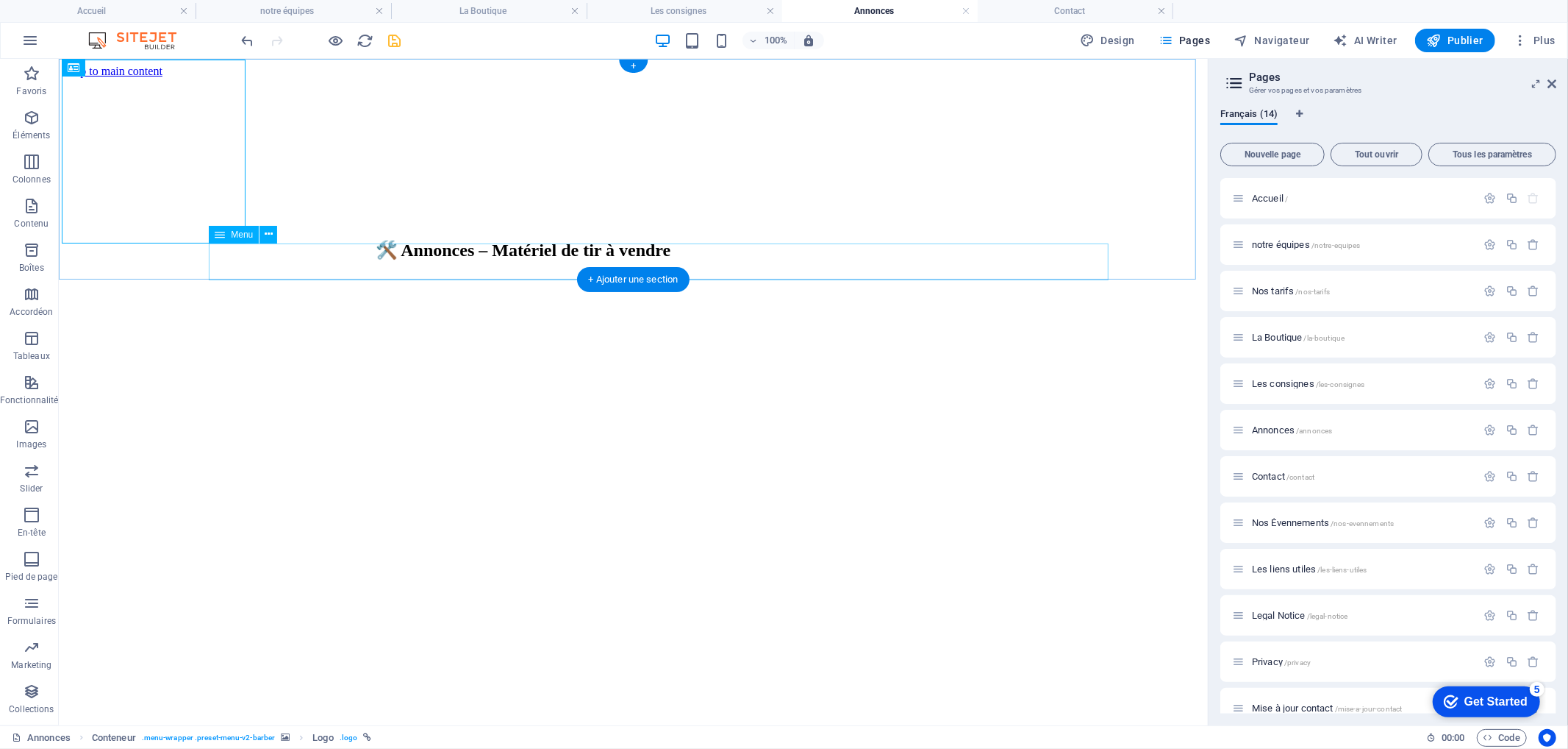
click at [559, 497] on nav "Acceuil L'Équipe Nos Tarifs La Boutique Les consignes Évennements Liens utiles …" at bounding box center [449, 556] width 1138 height 119
select select "1"
select select "2"
select select
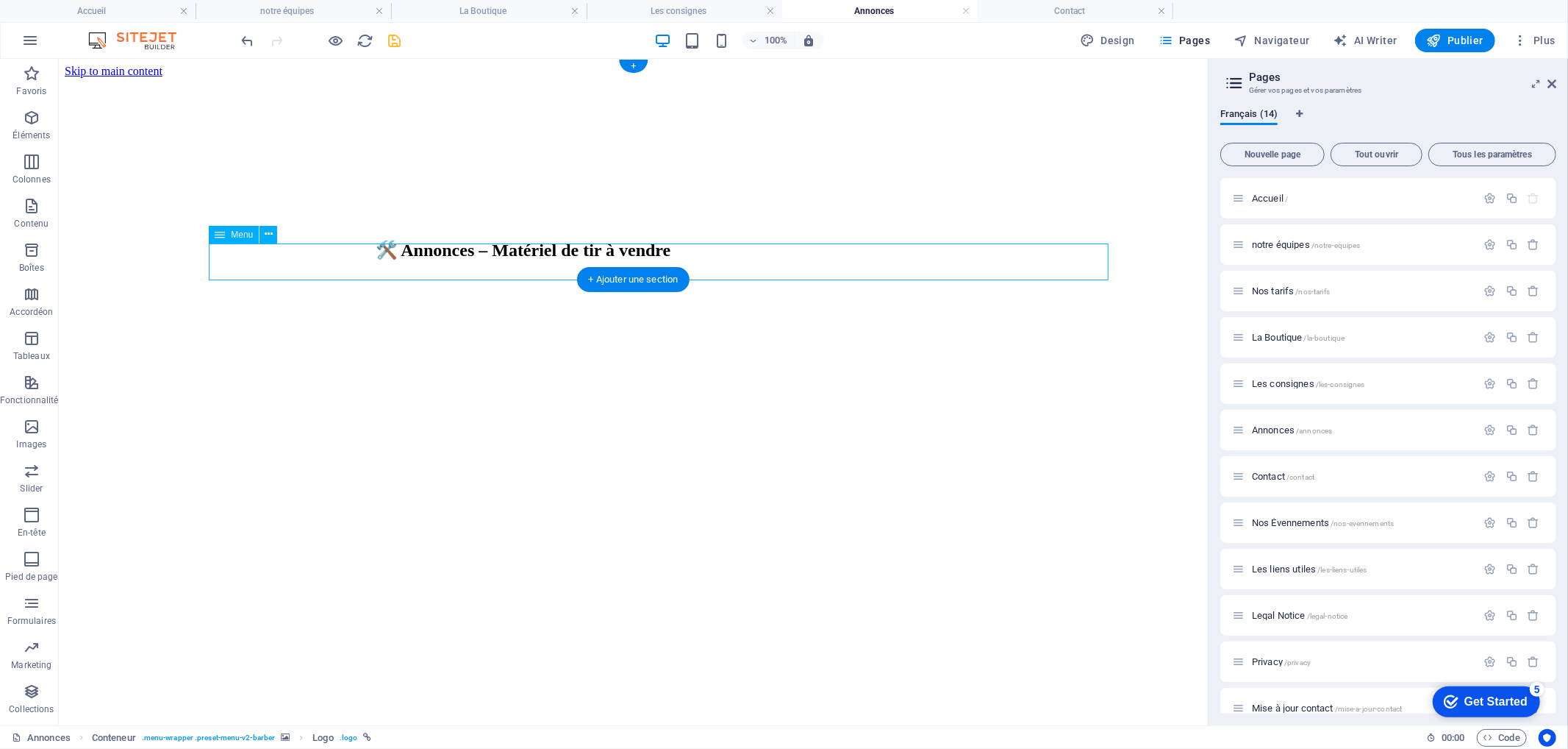
select select "4"
select select "7"
select select "8"
select select "5"
select select "6"
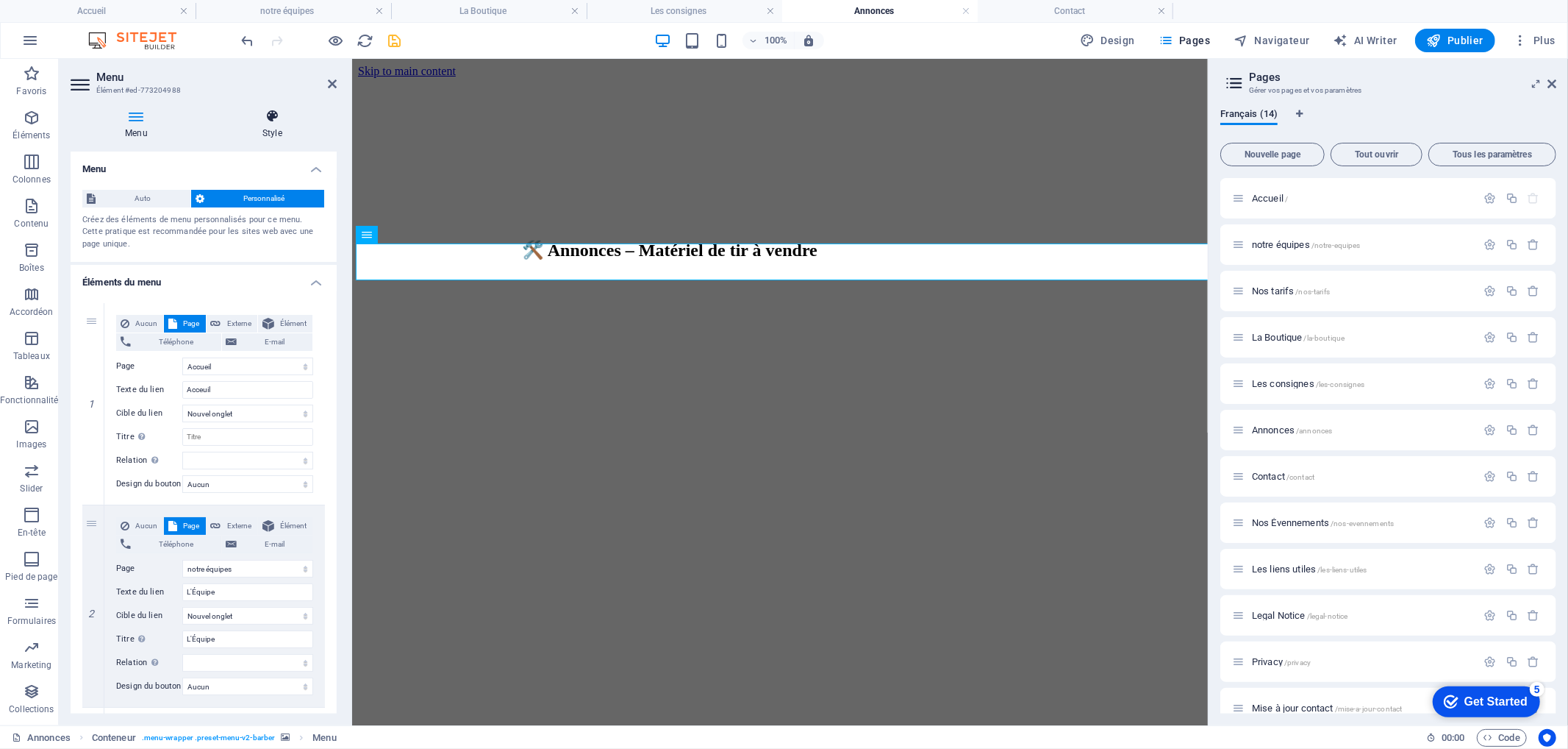
click at [268, 135] on h4 "Style" at bounding box center [273, 123] width 129 height 31
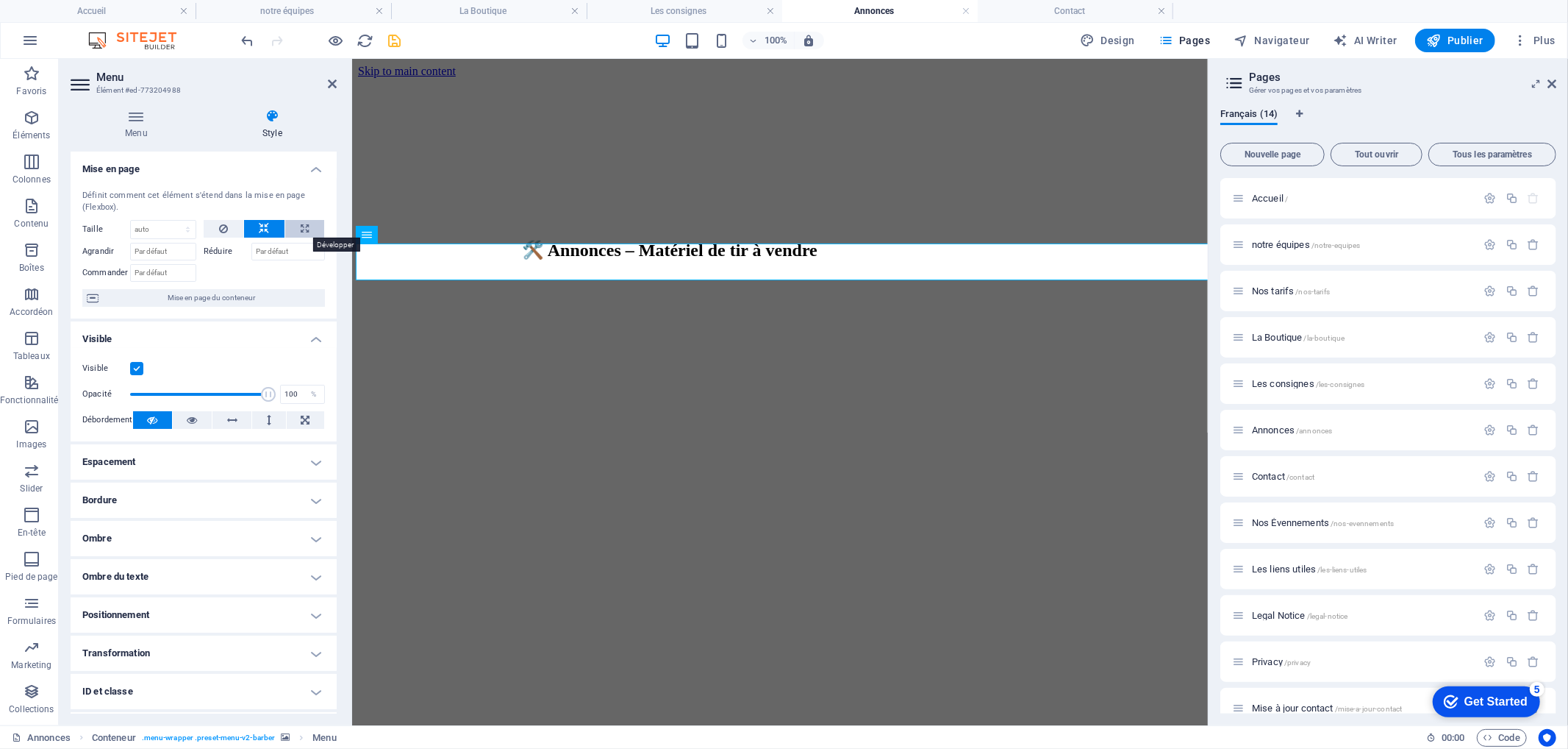
click at [289, 224] on button at bounding box center [305, 229] width 39 height 17
type input "100"
select select "%"
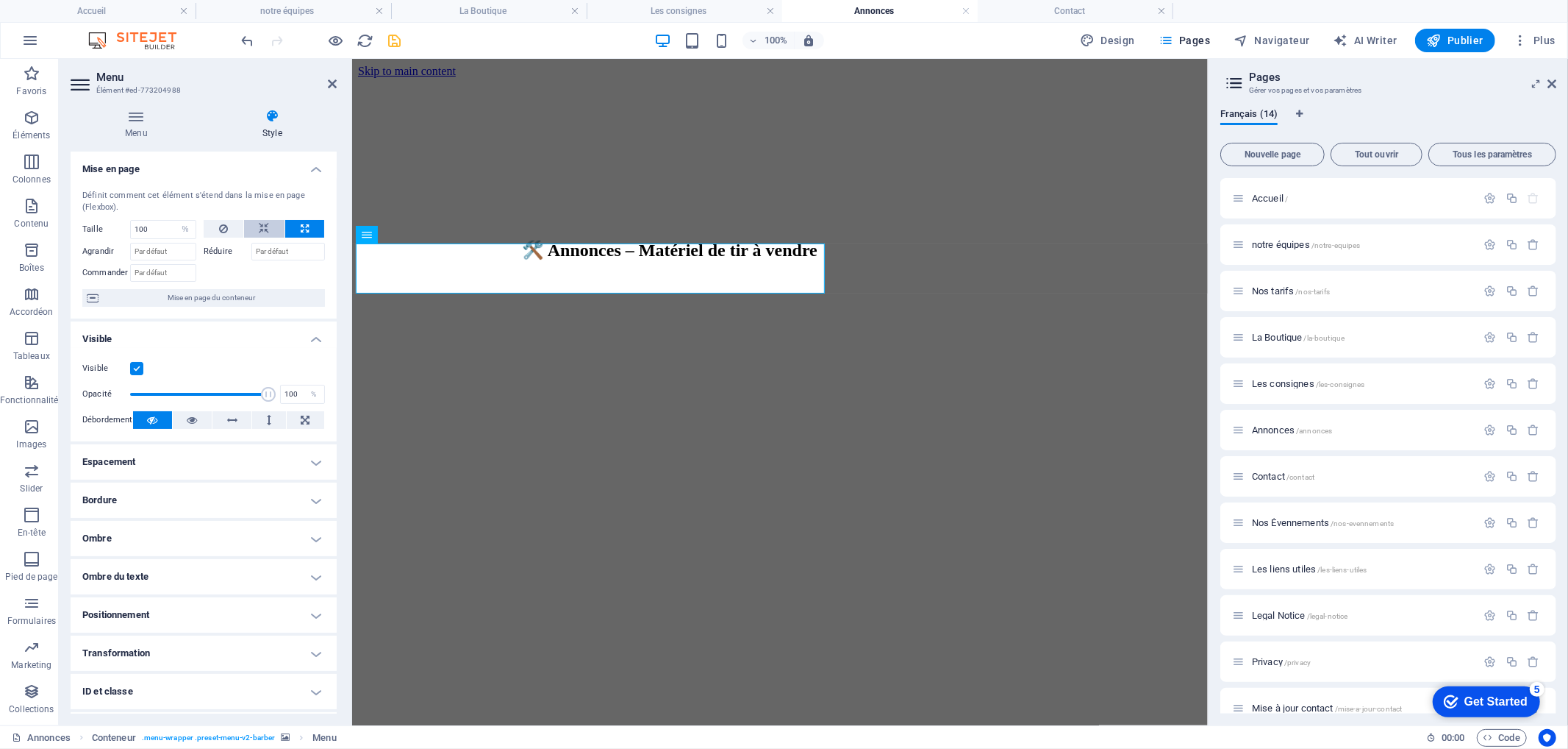
click at [255, 226] on button at bounding box center [265, 229] width 41 height 17
select select "DISABLED_OPTION_VALUE"
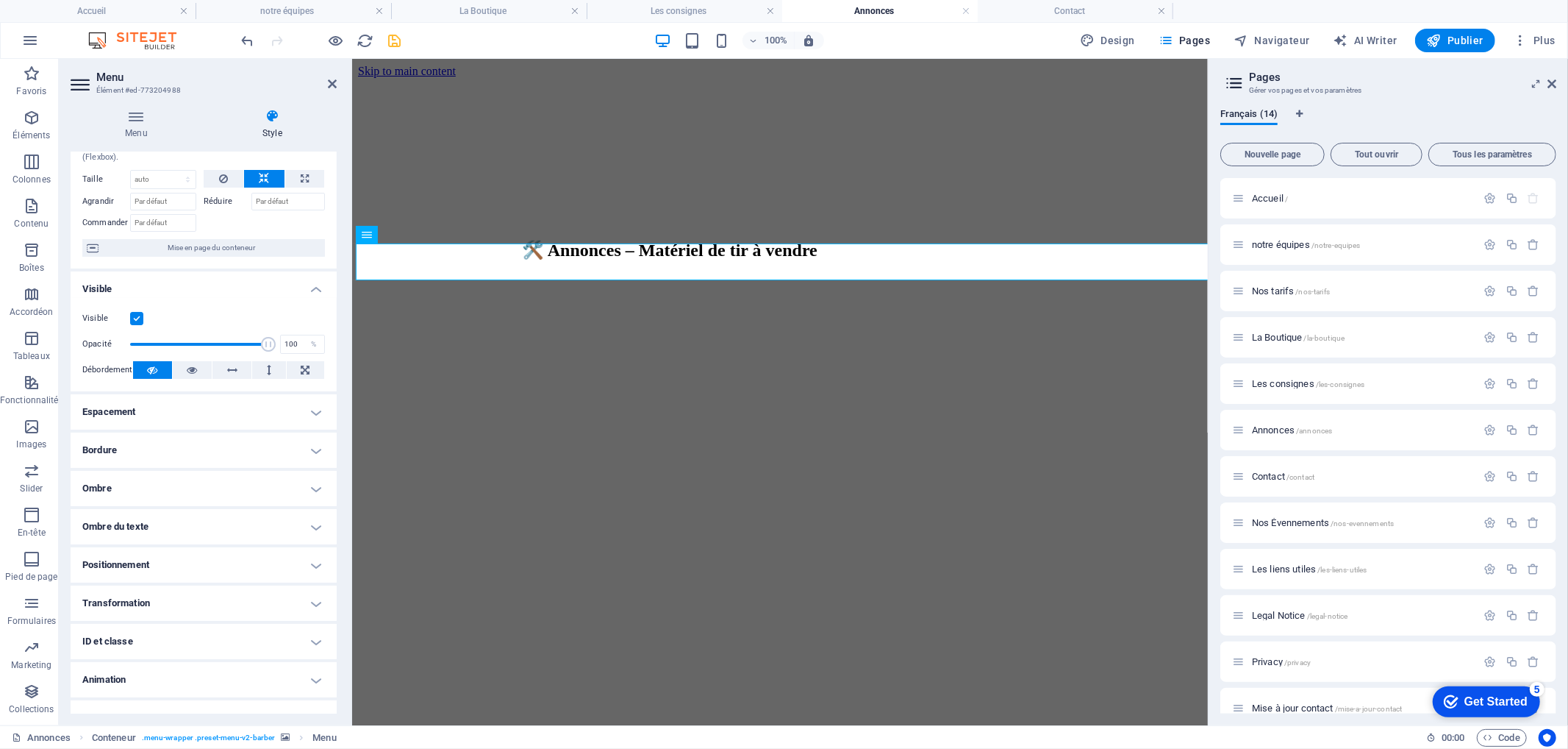
scroll to position [71, 0]
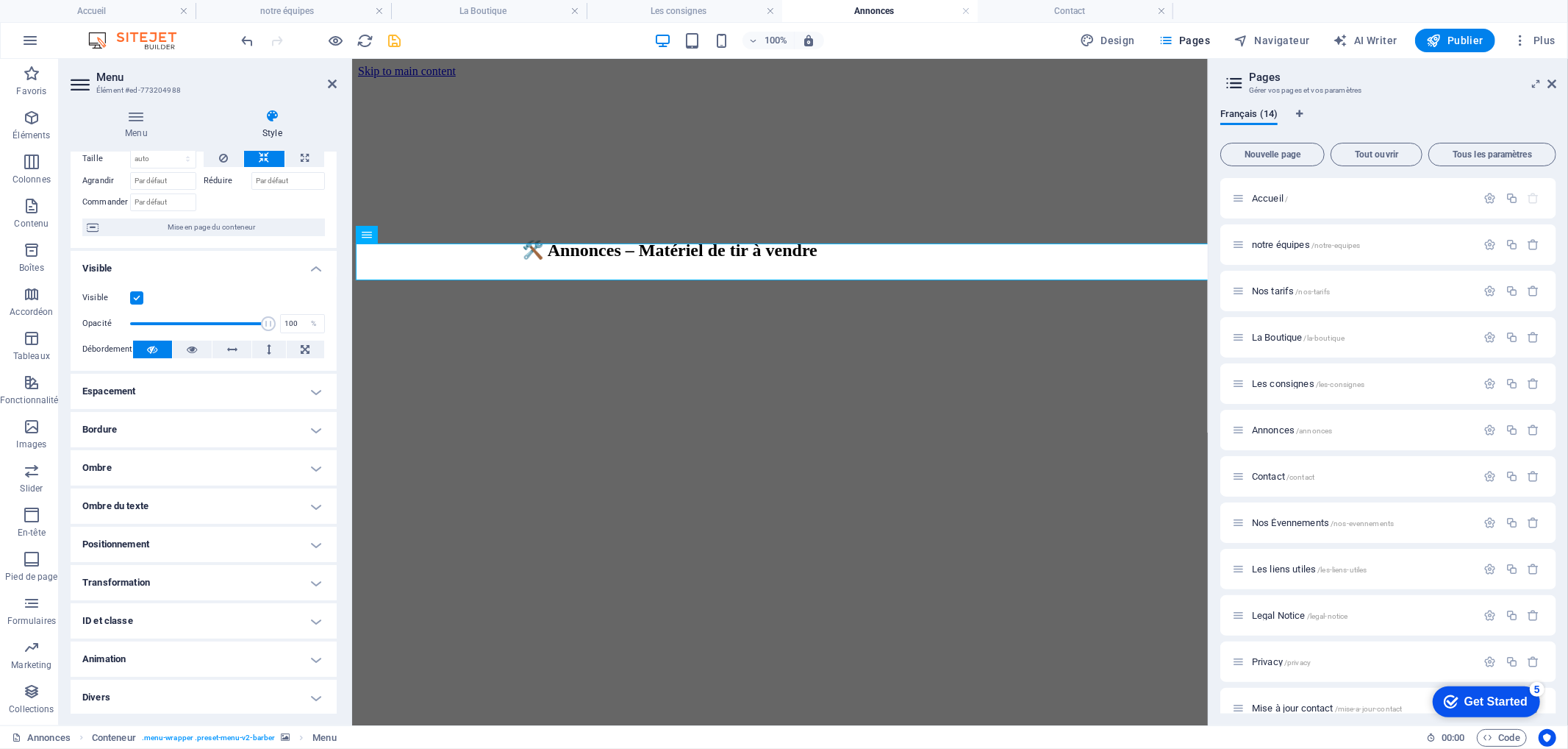
click at [189, 541] on h4 "Positionnement" at bounding box center [203, 544] width 266 height 35
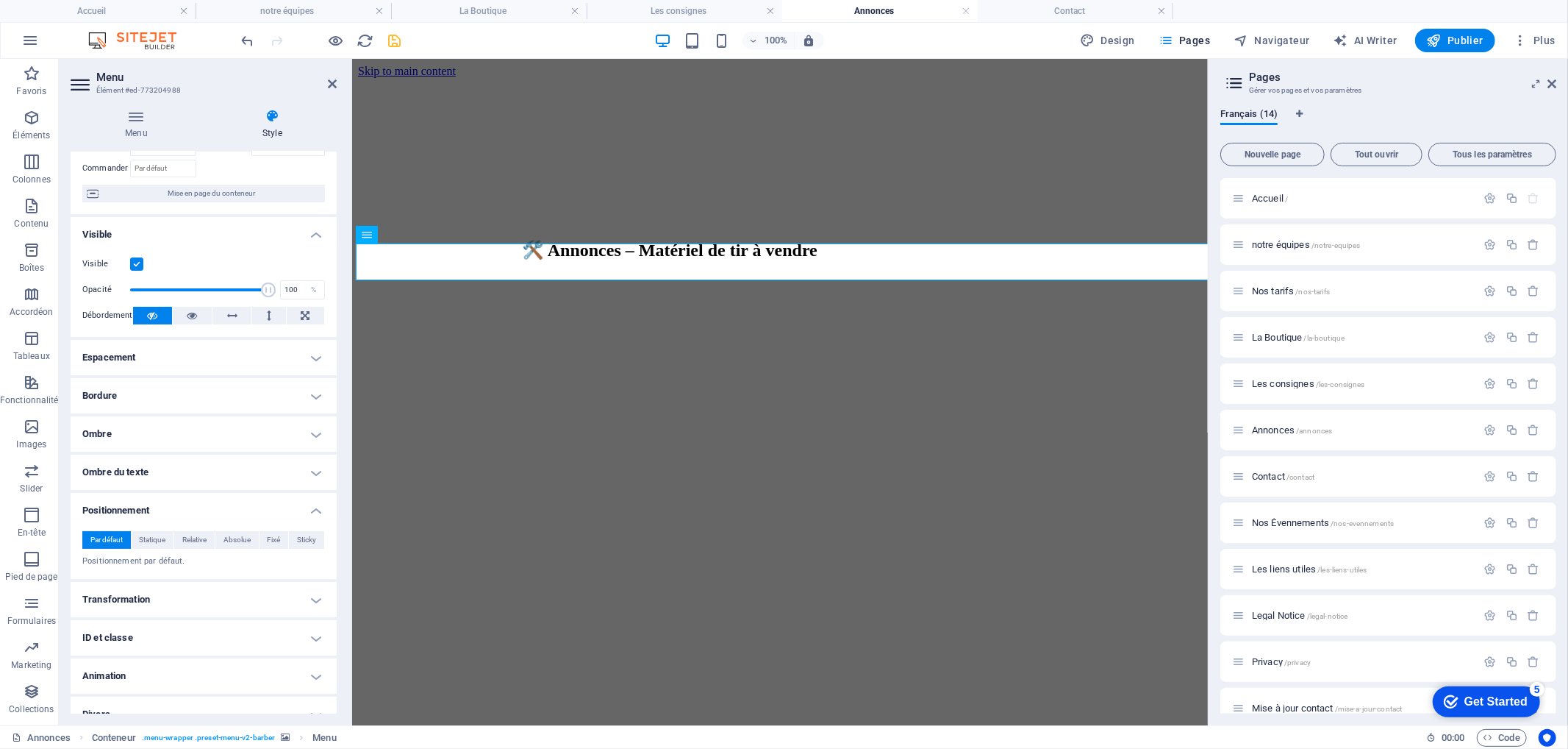
scroll to position [121, 0]
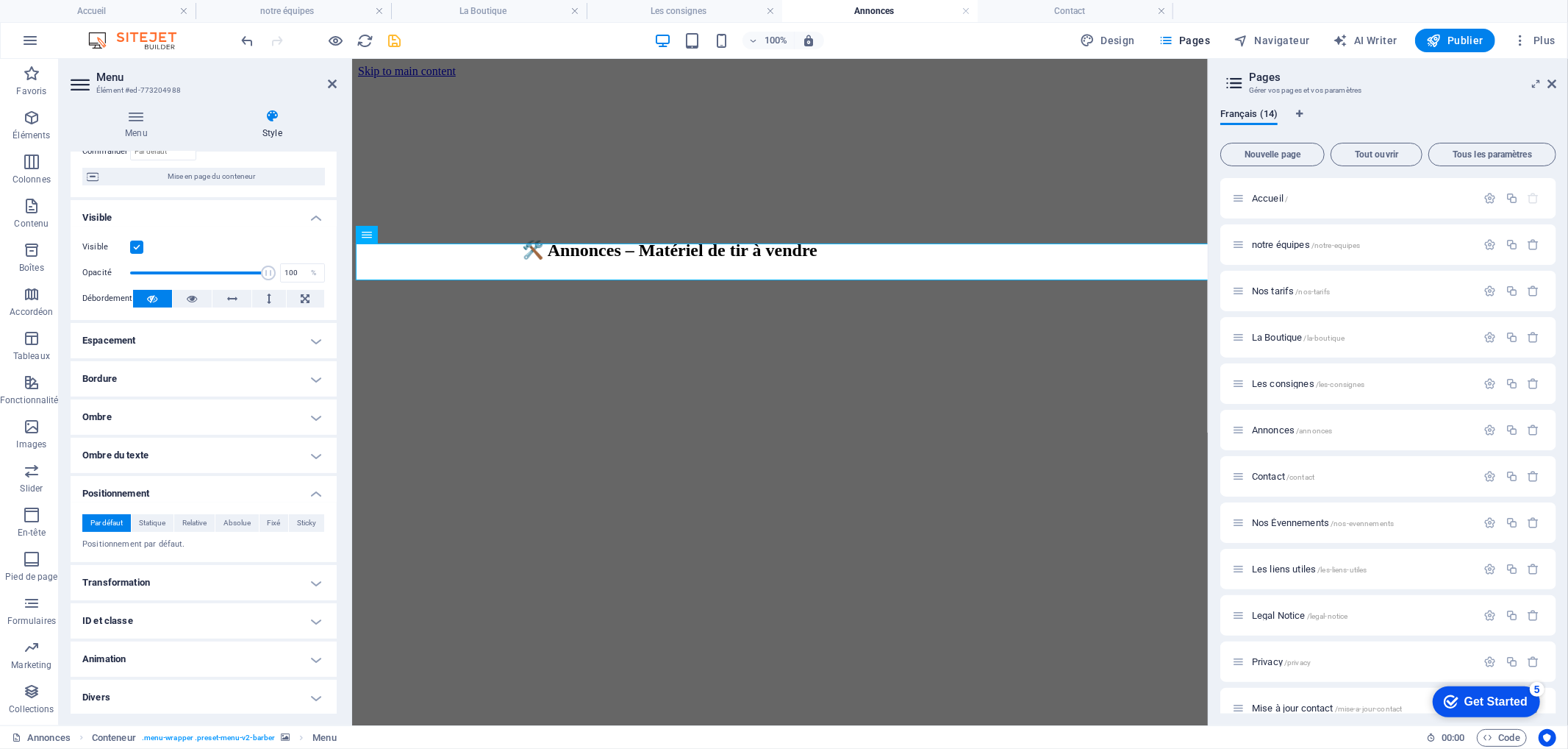
click at [181, 589] on h4 "Transformation" at bounding box center [203, 582] width 266 height 35
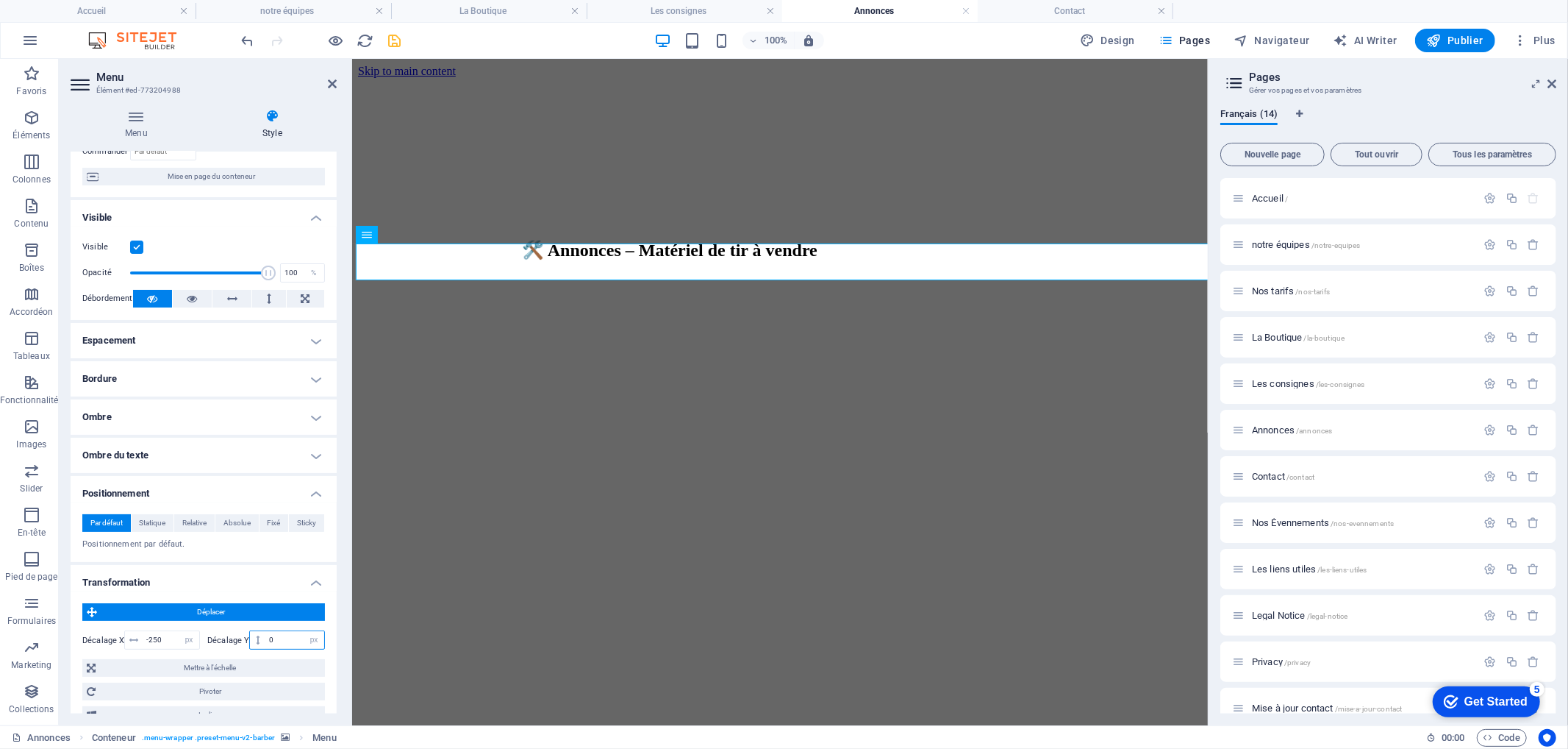
click at [269, 638] on input "0" at bounding box center [295, 640] width 59 height 17
click at [229, 173] on span "Mise en page du conteneur" at bounding box center [211, 176] width 218 height 17
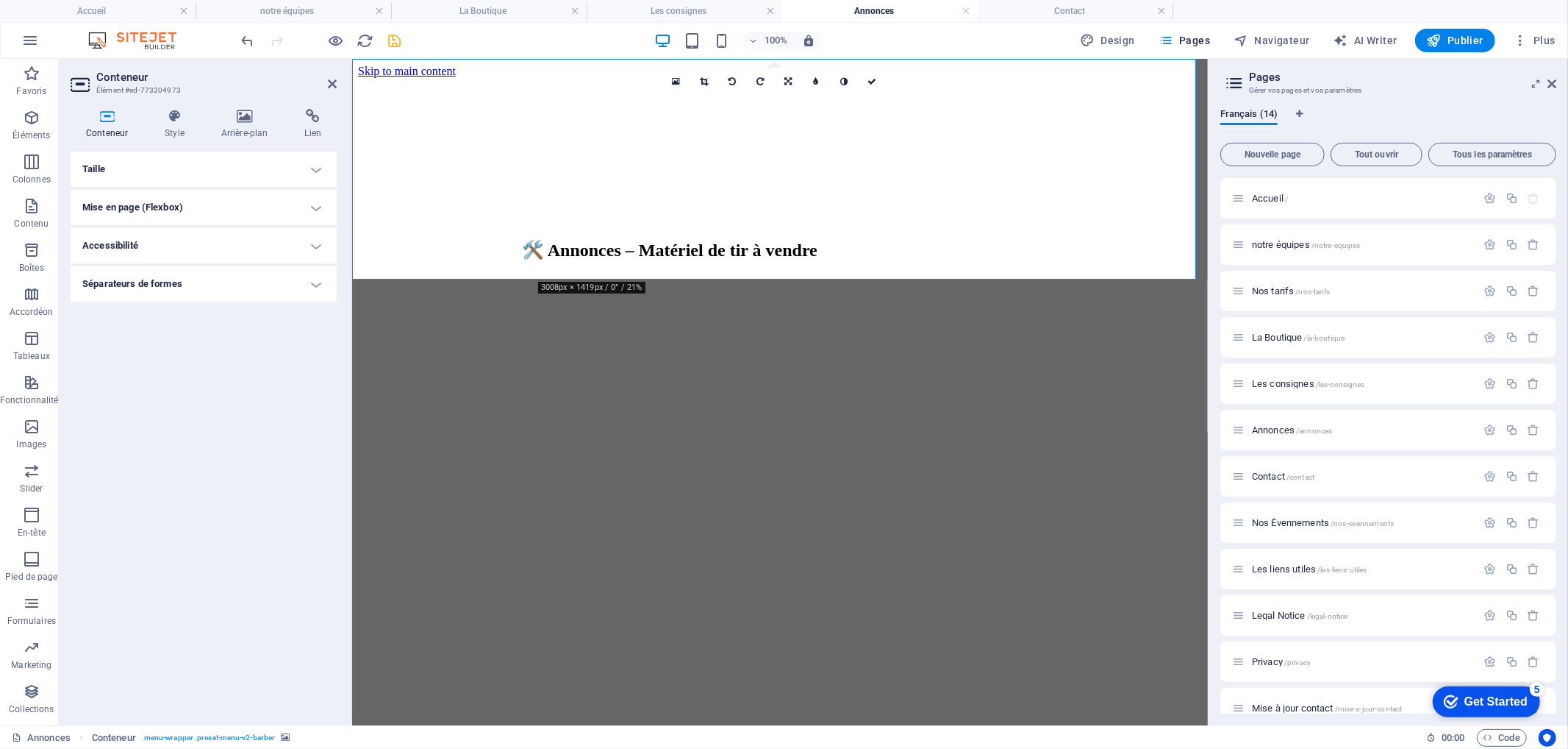
click at [207, 206] on h4 "Mise en page (Flexbox)" at bounding box center [203, 207] width 266 height 35
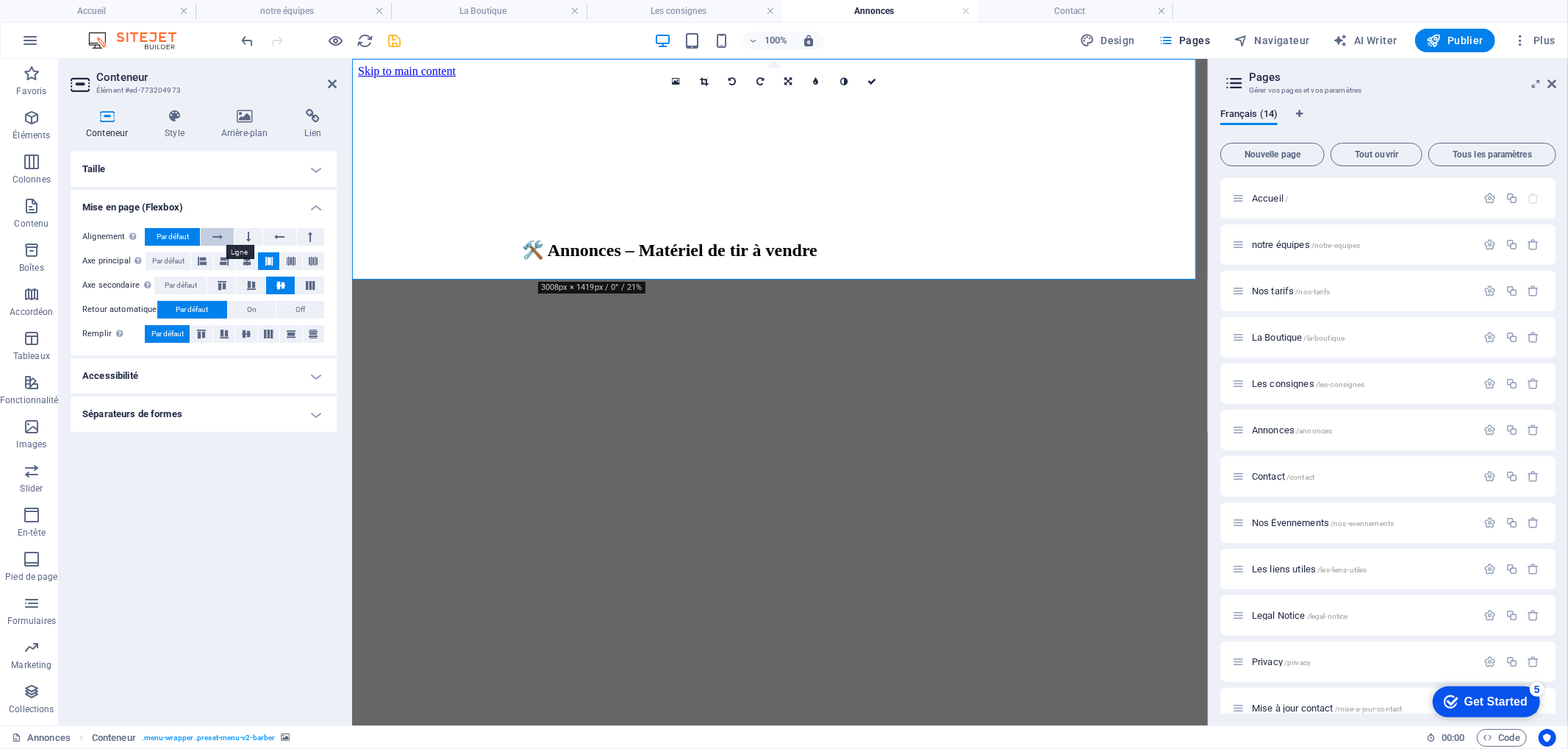
click at [224, 233] on button at bounding box center [217, 237] width 33 height 17
click at [164, 237] on span "Par défaut" at bounding box center [172, 237] width 32 height 17
click at [223, 260] on icon at bounding box center [224, 261] width 9 height 17
click at [209, 260] on button at bounding box center [201, 261] width 21 height 17
click at [273, 256] on icon at bounding box center [269, 261] width 9 height 17
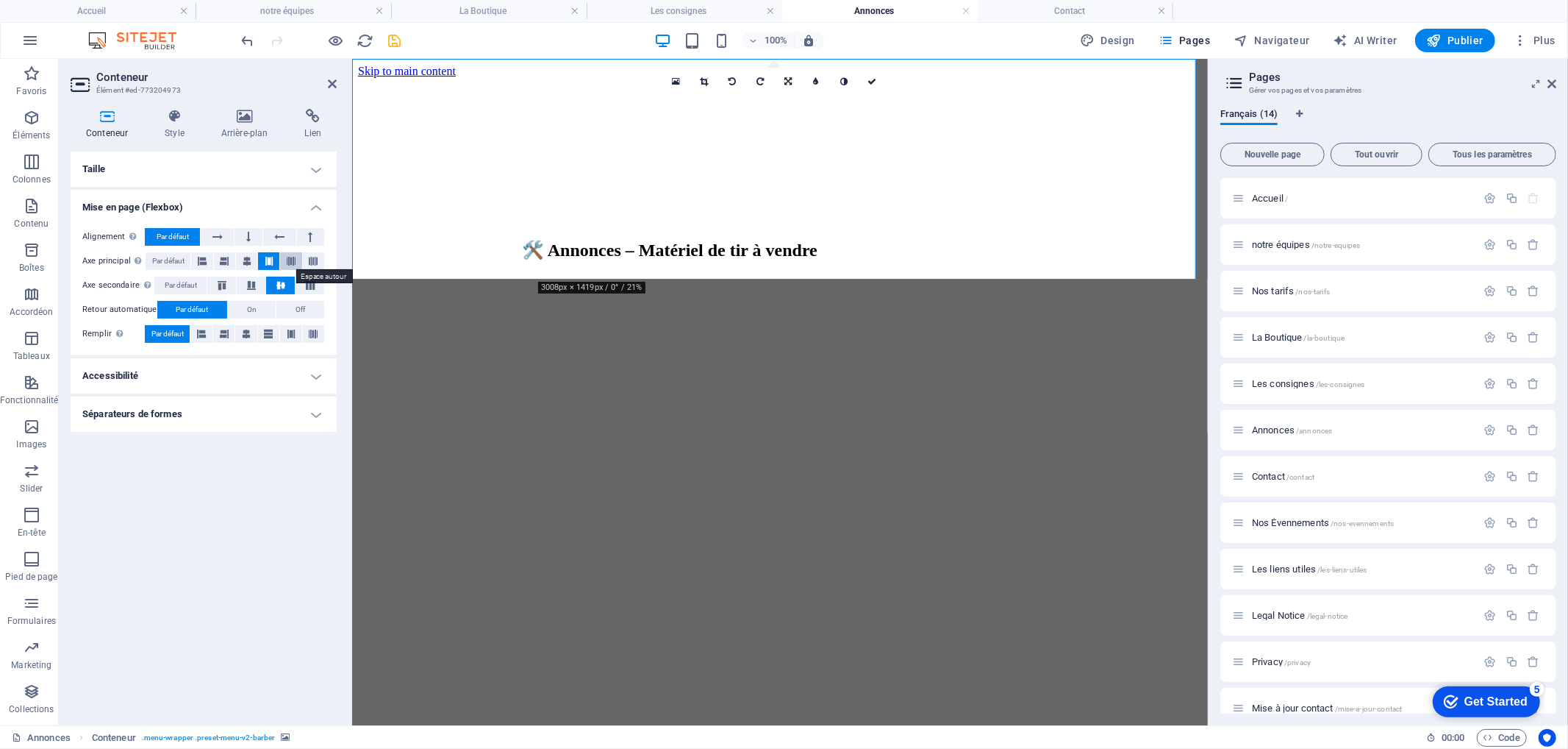
click at [288, 258] on icon at bounding box center [291, 261] width 9 height 17
click at [329, 83] on icon at bounding box center [332, 83] width 9 height 12
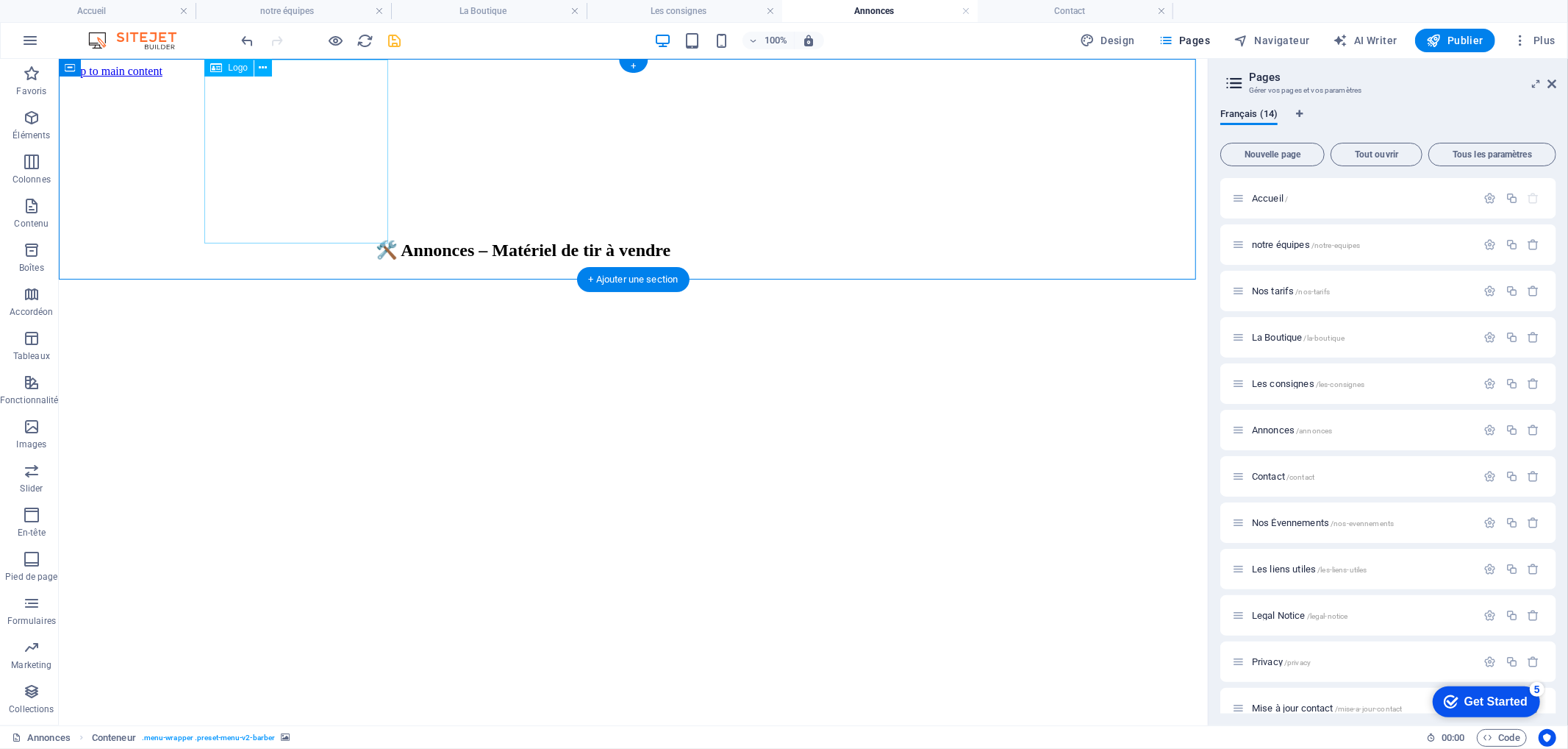
click at [312, 298] on div at bounding box center [302, 391] width 1138 height 187
click at [313, 298] on div at bounding box center [302, 391] width 1138 height 187
select select "px"
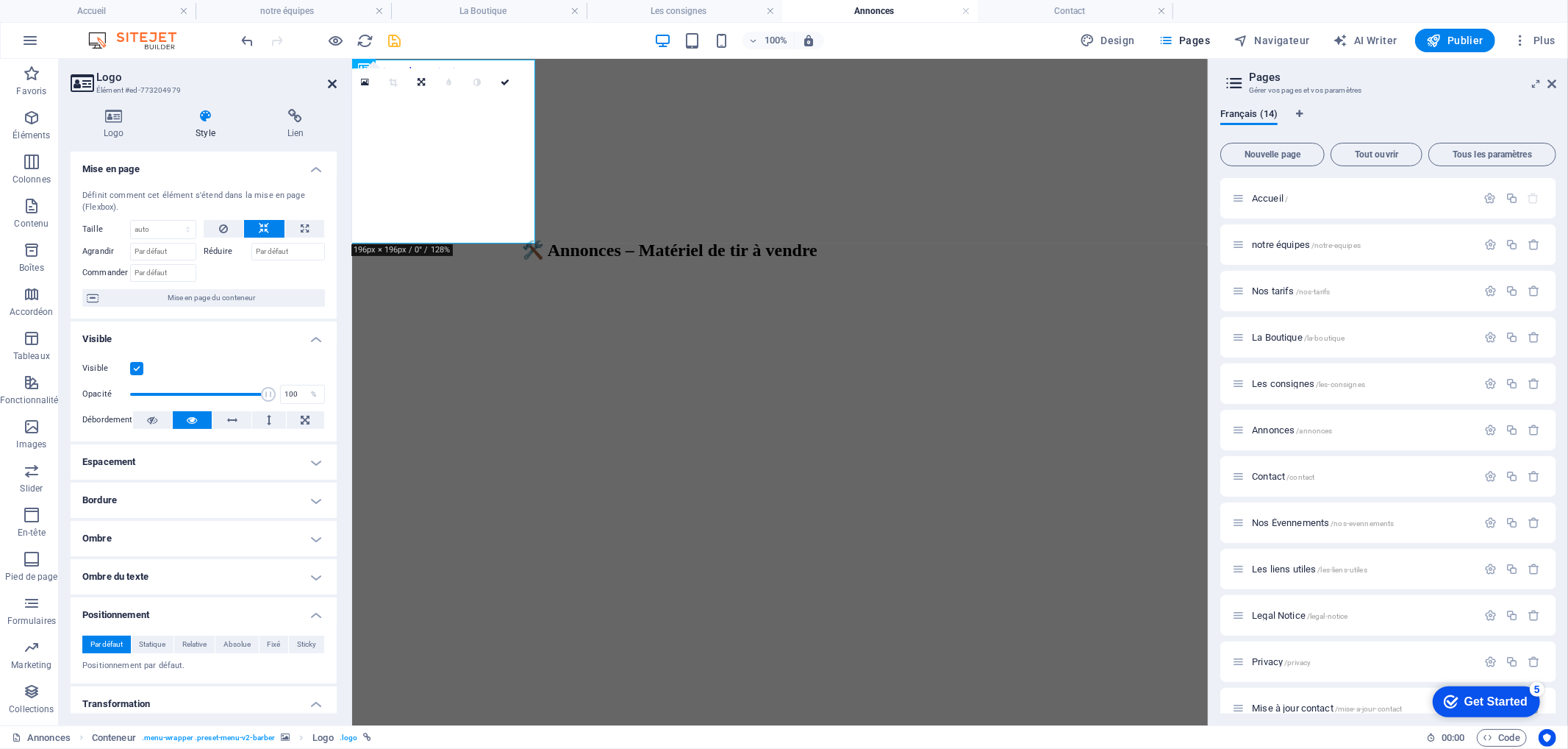
drag, startPoint x: 328, startPoint y: 79, endPoint x: 298, endPoint y: 86, distance: 30.8
click at [328, 79] on icon at bounding box center [332, 83] width 9 height 12
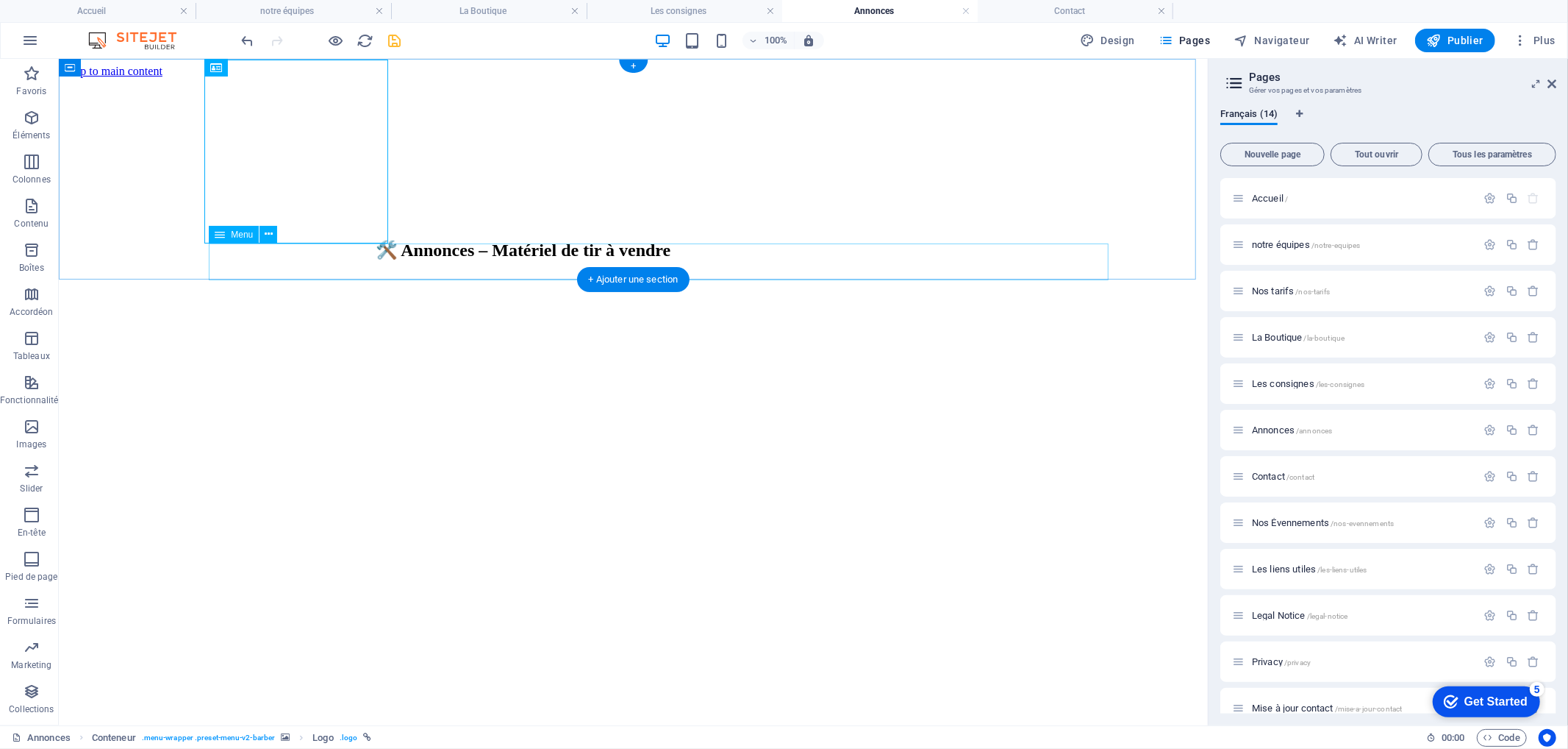
click at [422, 497] on nav "Acceuil L'Équipe Nos Tarifs La Boutique Les consignes Évennements Liens utiles …" at bounding box center [449, 556] width 1138 height 119
select select "px"
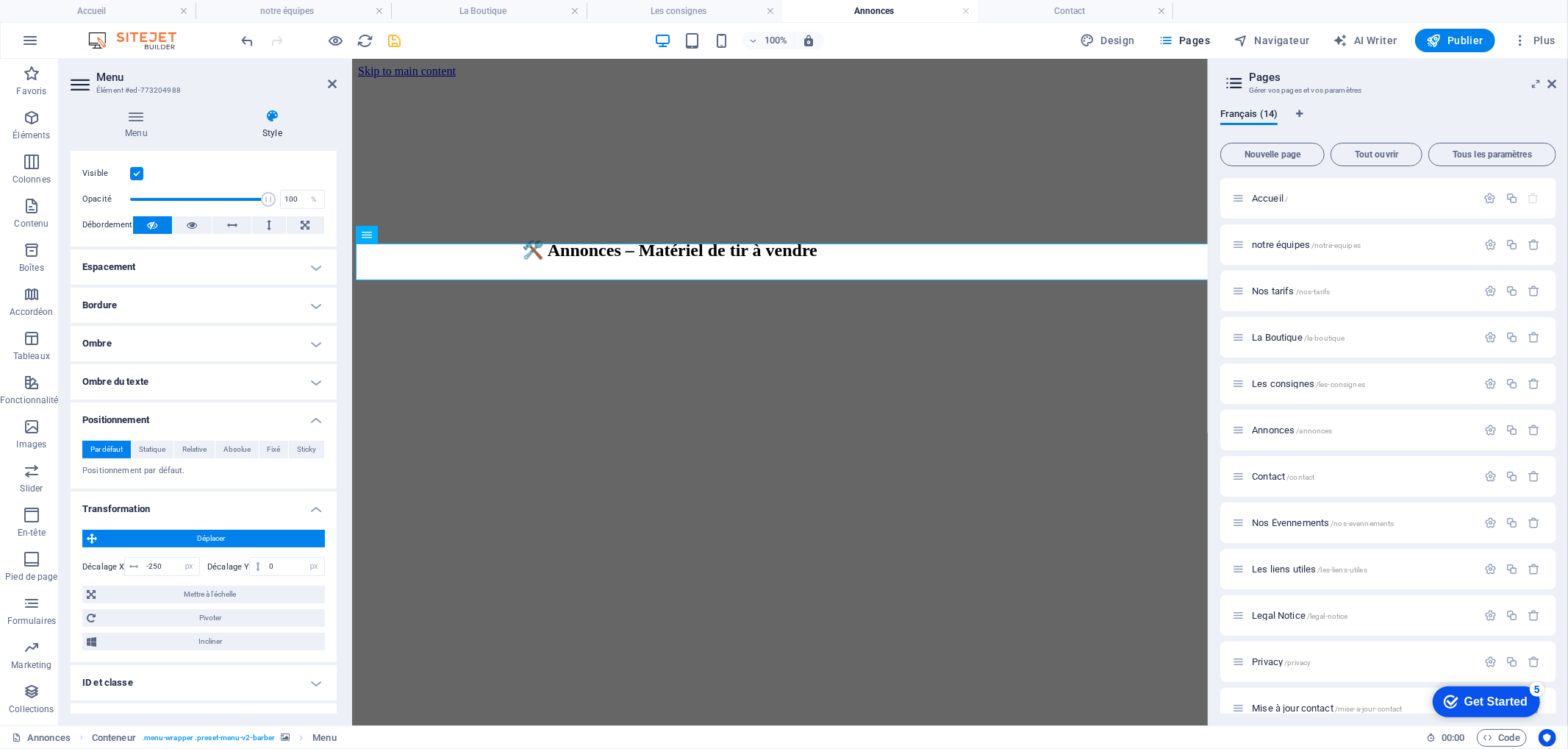
scroll to position [245, 0]
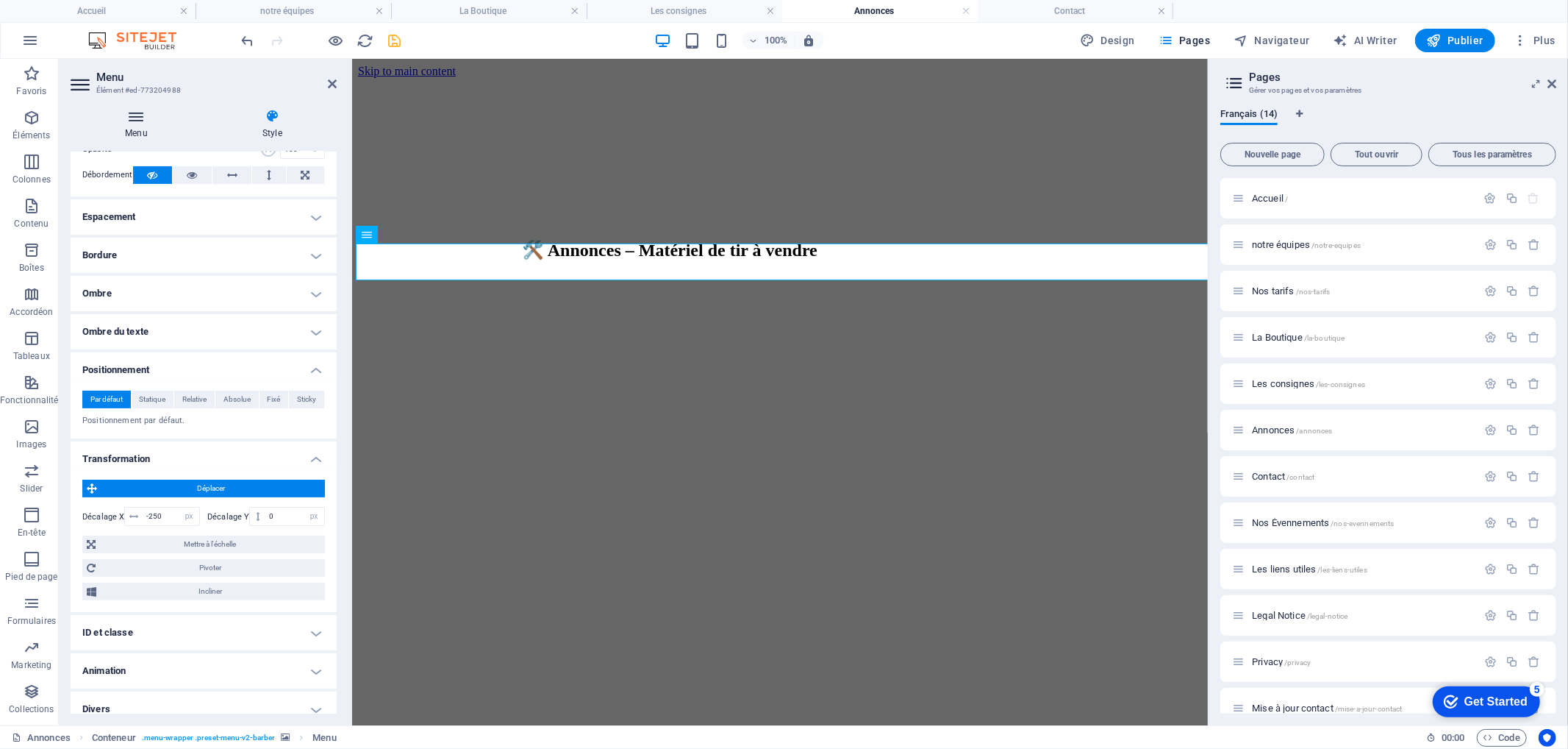
click at [147, 130] on h4 "Menu" at bounding box center [139, 123] width 137 height 31
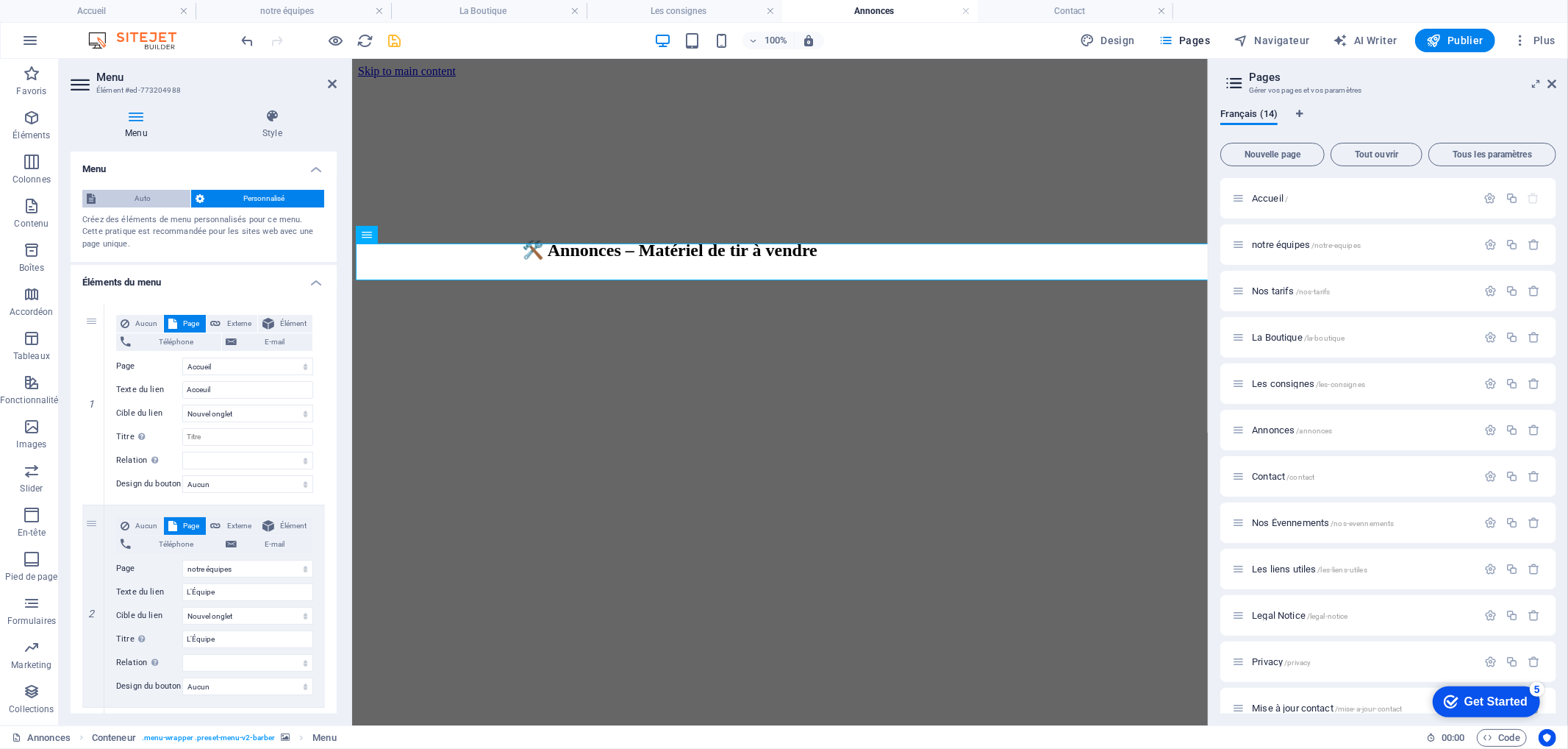
click at [149, 195] on span "Auto" at bounding box center [142, 198] width 86 height 17
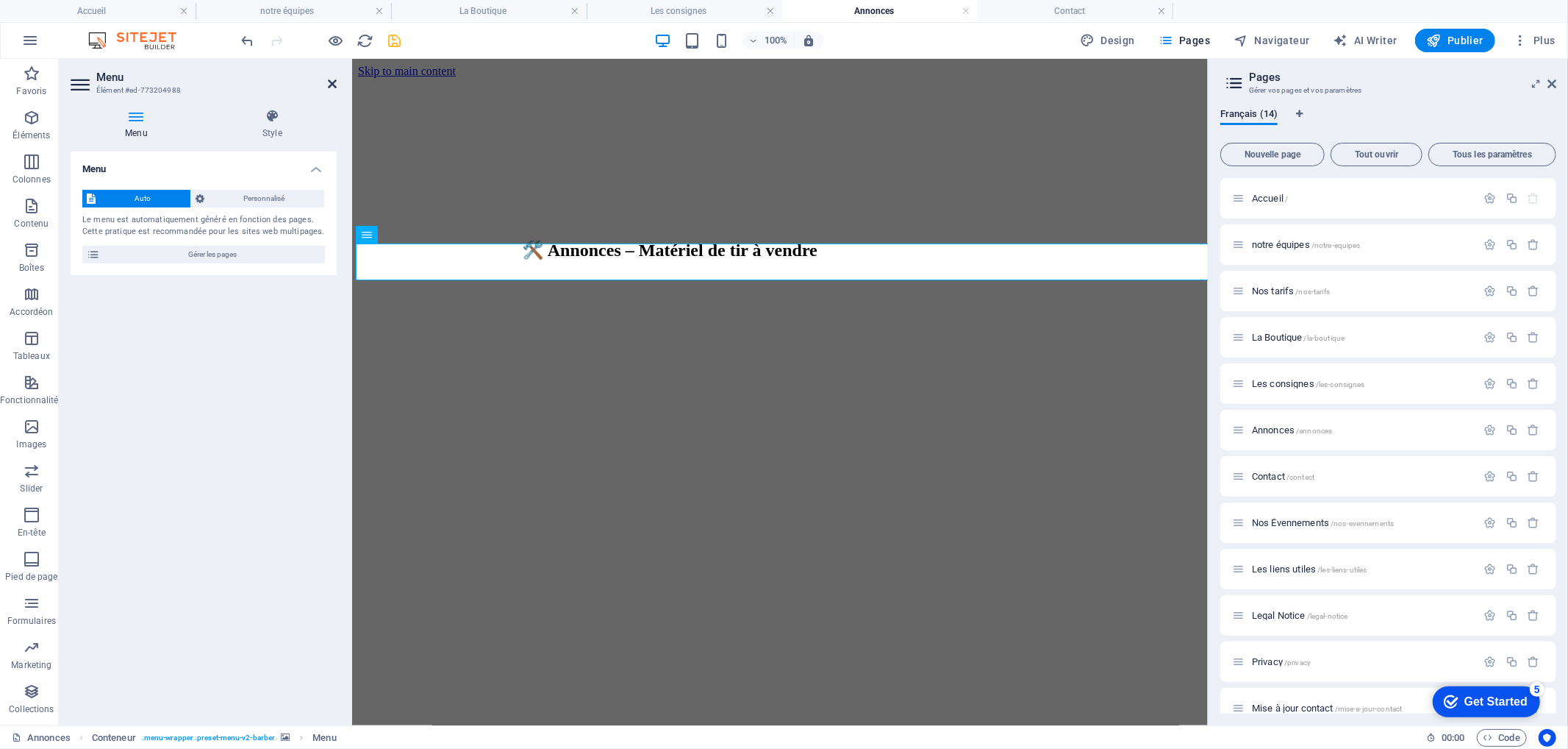
click at [335, 85] on icon at bounding box center [332, 83] width 9 height 12
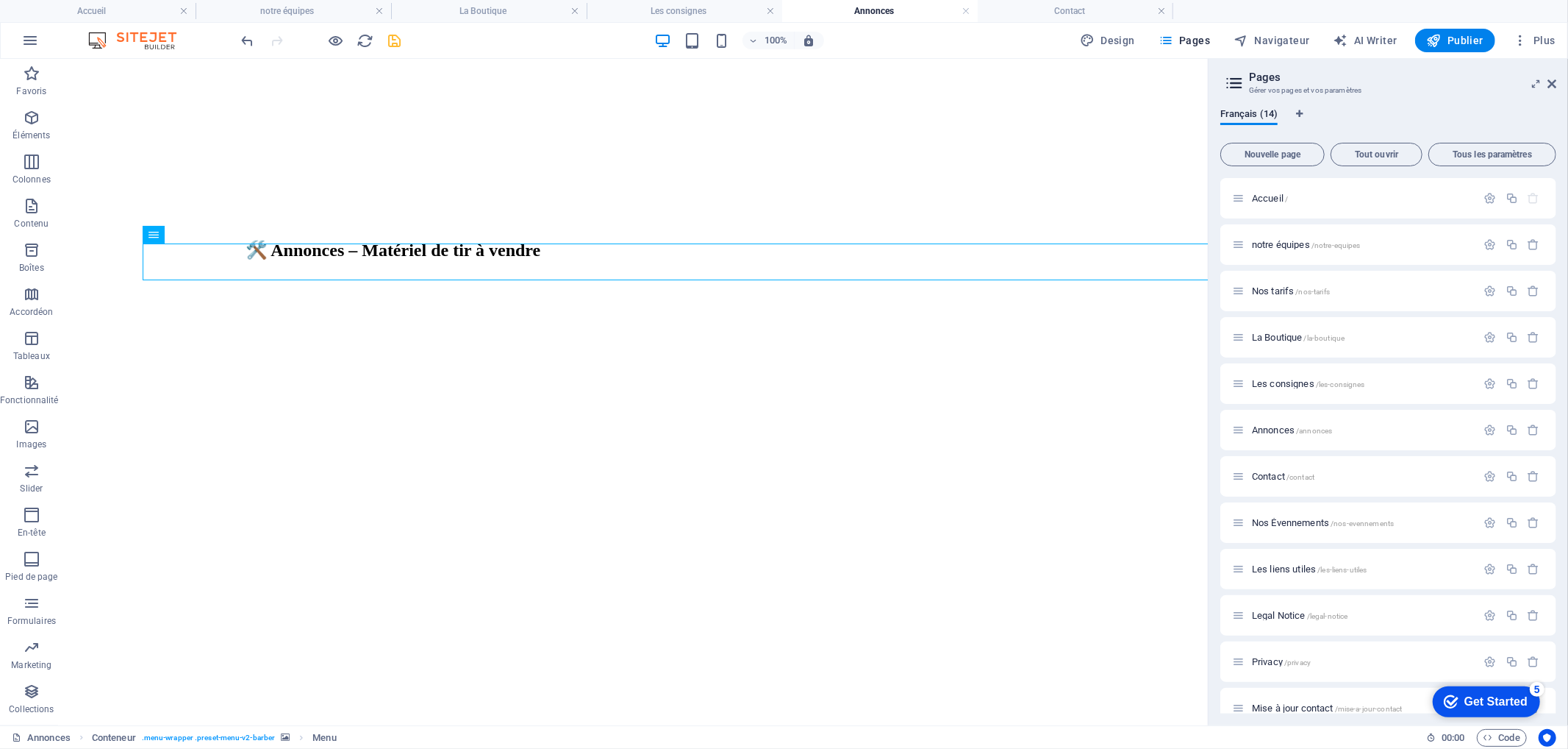
scroll to position [0, 0]
click at [1260, 191] on div "Accueil /" at bounding box center [1354, 198] width 245 height 17
click at [1266, 199] on span "Accueil /" at bounding box center [1270, 198] width 36 height 11
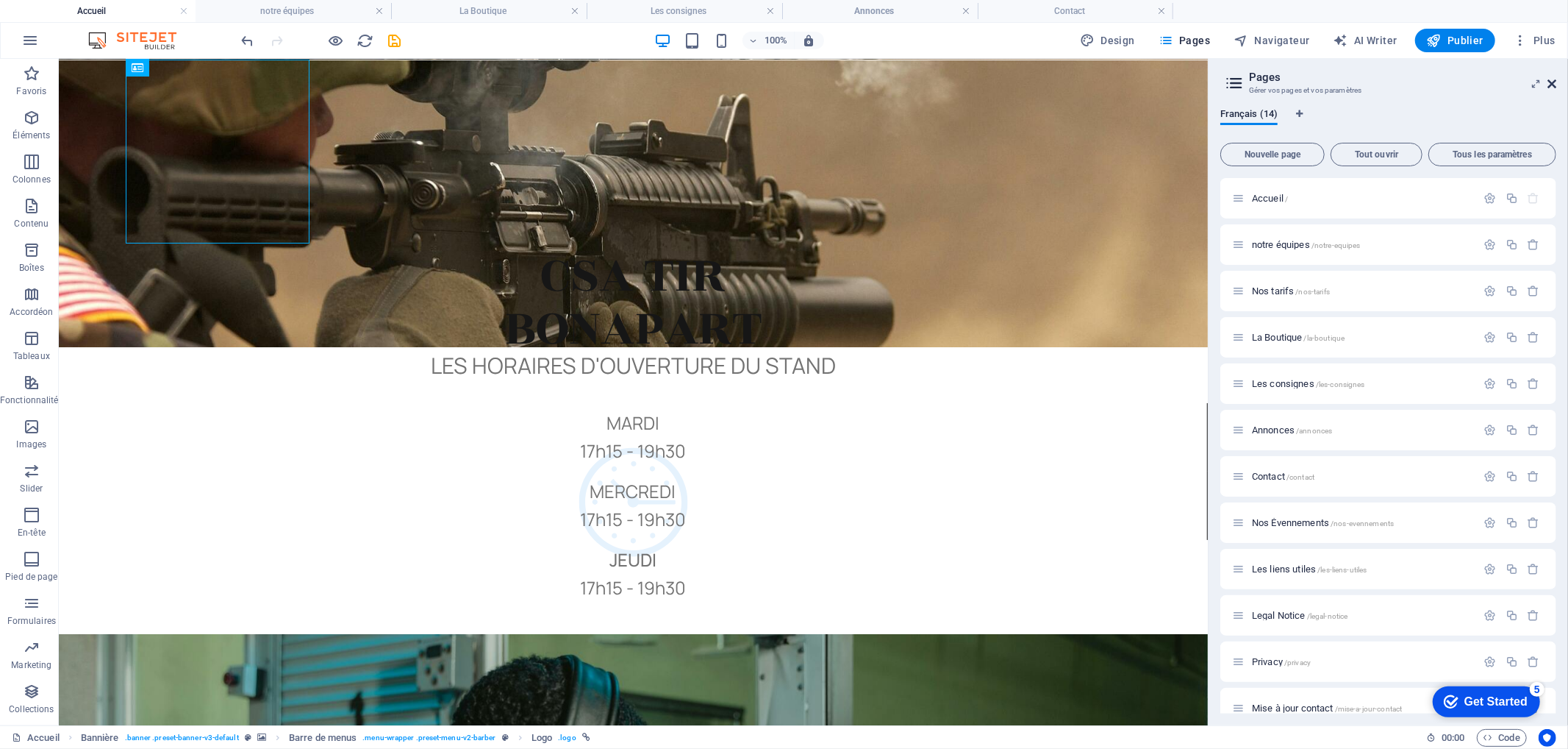
click at [1552, 86] on icon at bounding box center [1552, 83] width 9 height 12
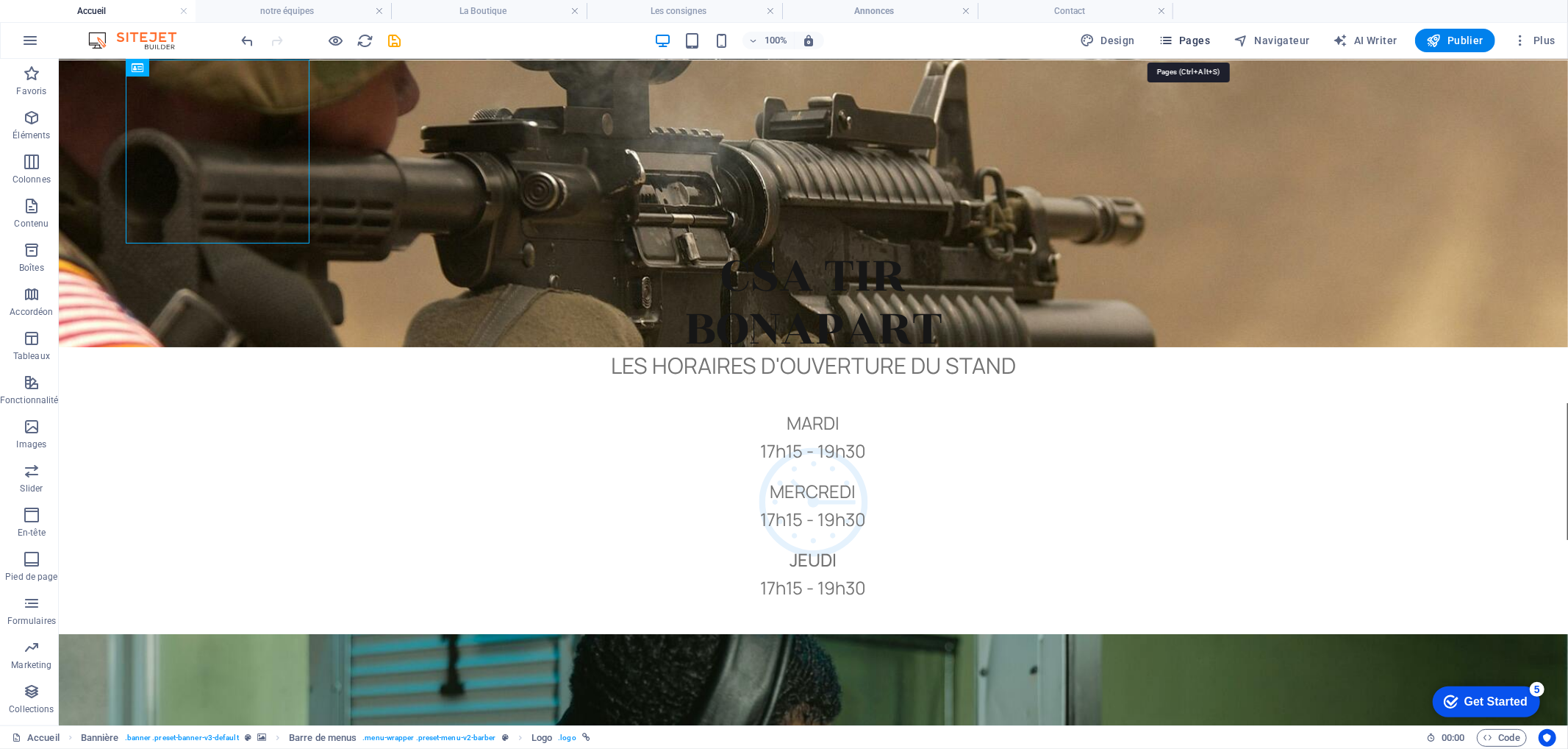
click at [1187, 31] on button "Pages" at bounding box center [1184, 40] width 63 height 24
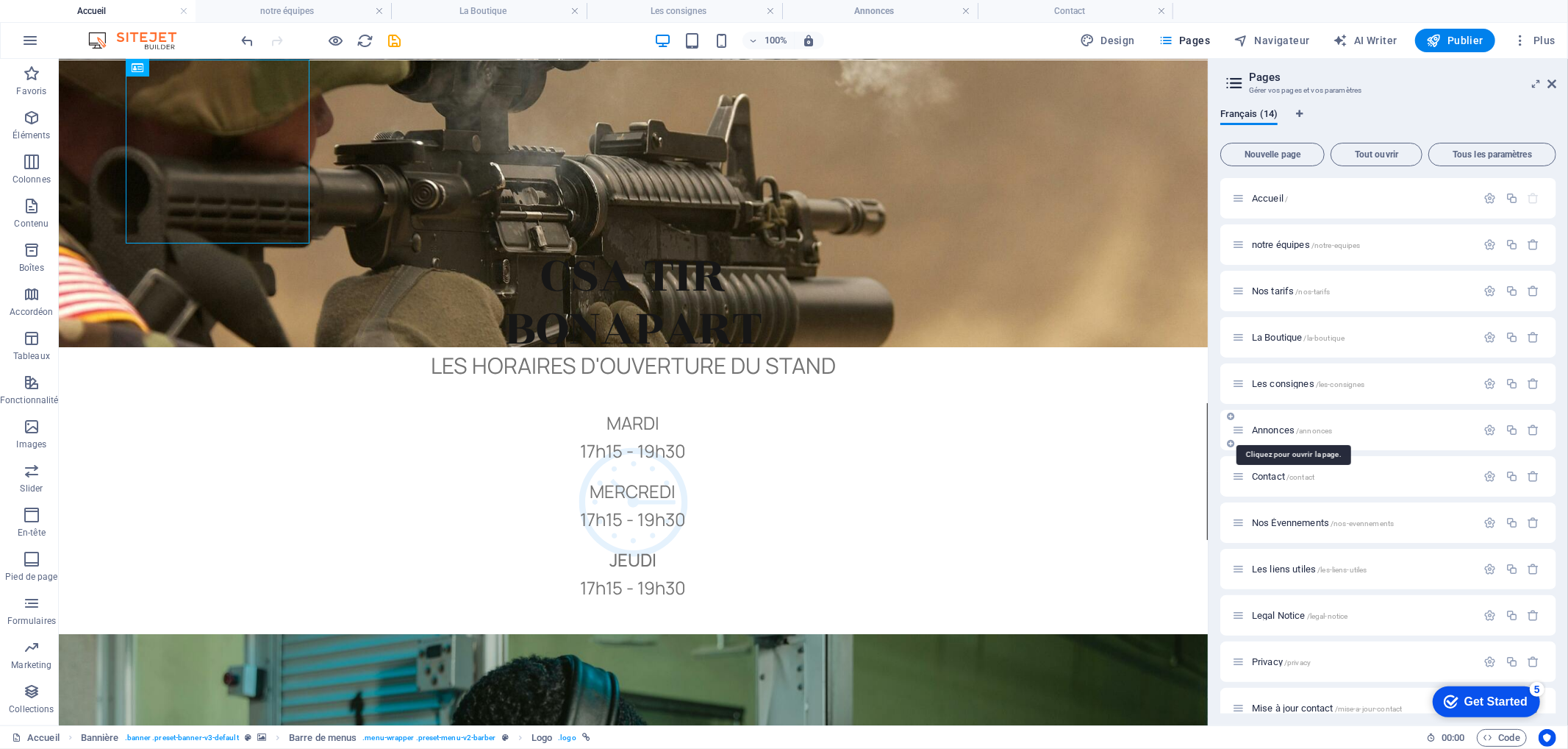
click at [1277, 424] on span "Annonces /annonces" at bounding box center [1292, 430] width 80 height 11
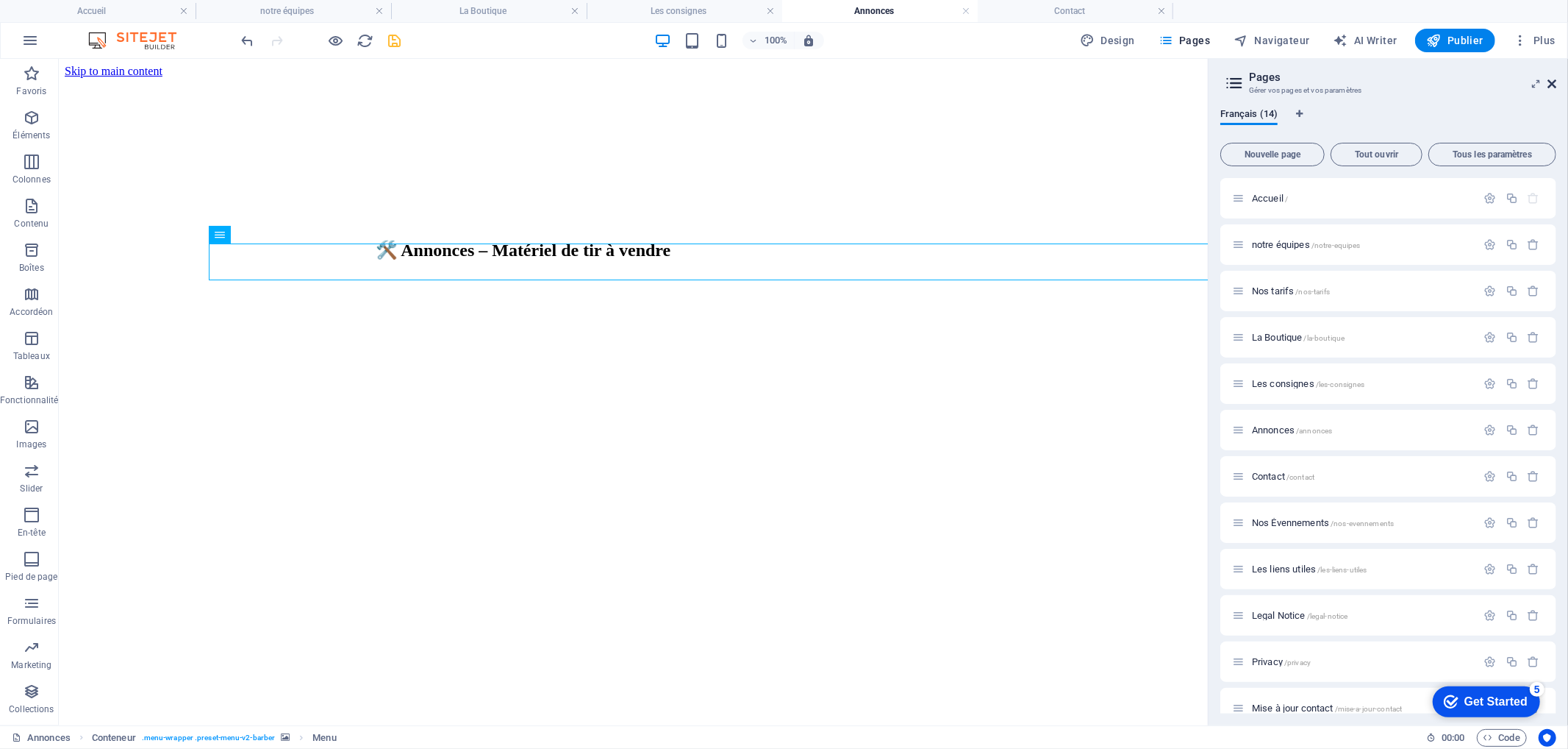
click at [1552, 86] on icon at bounding box center [1552, 83] width 9 height 12
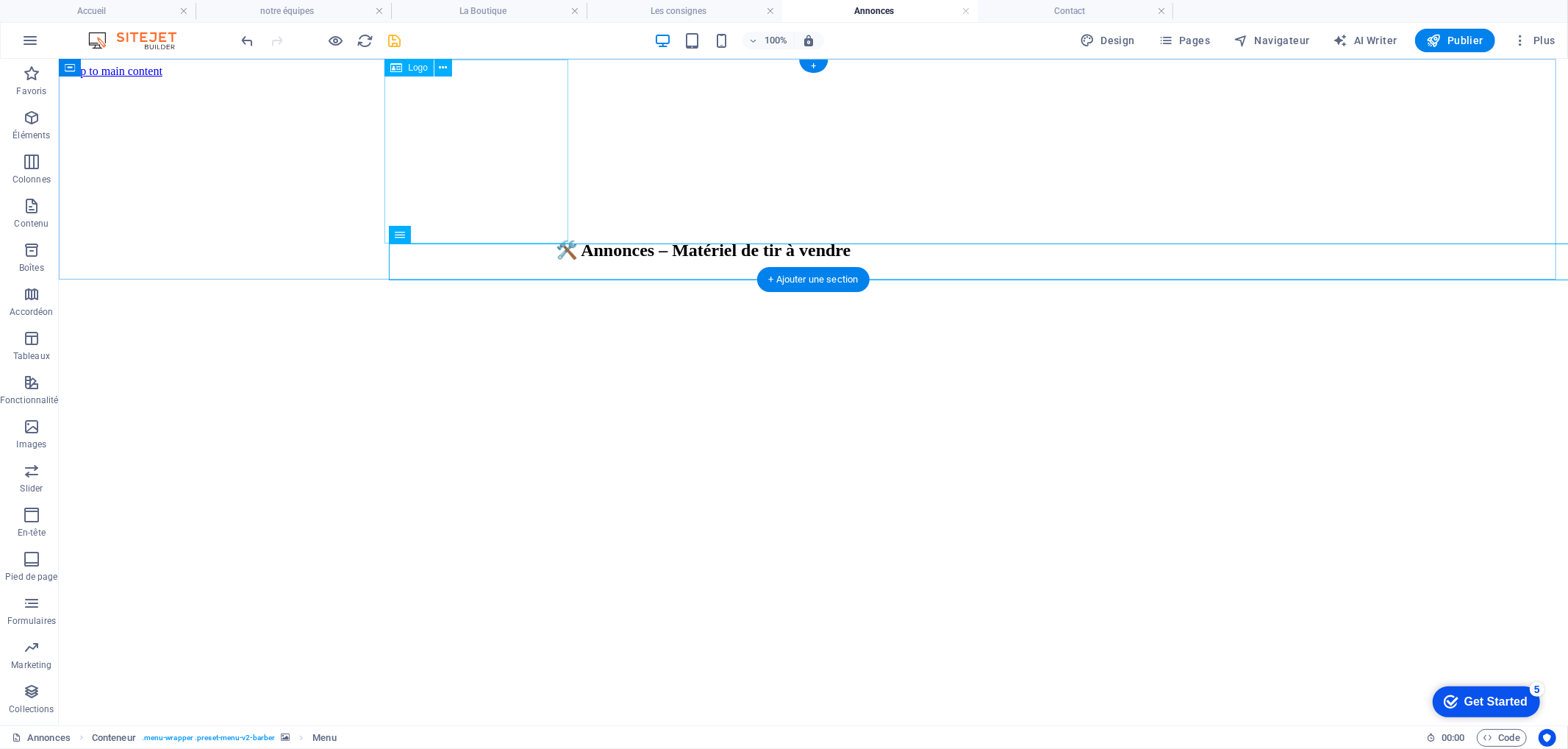
click at [485, 298] on div at bounding box center [482, 391] width 1497 height 187
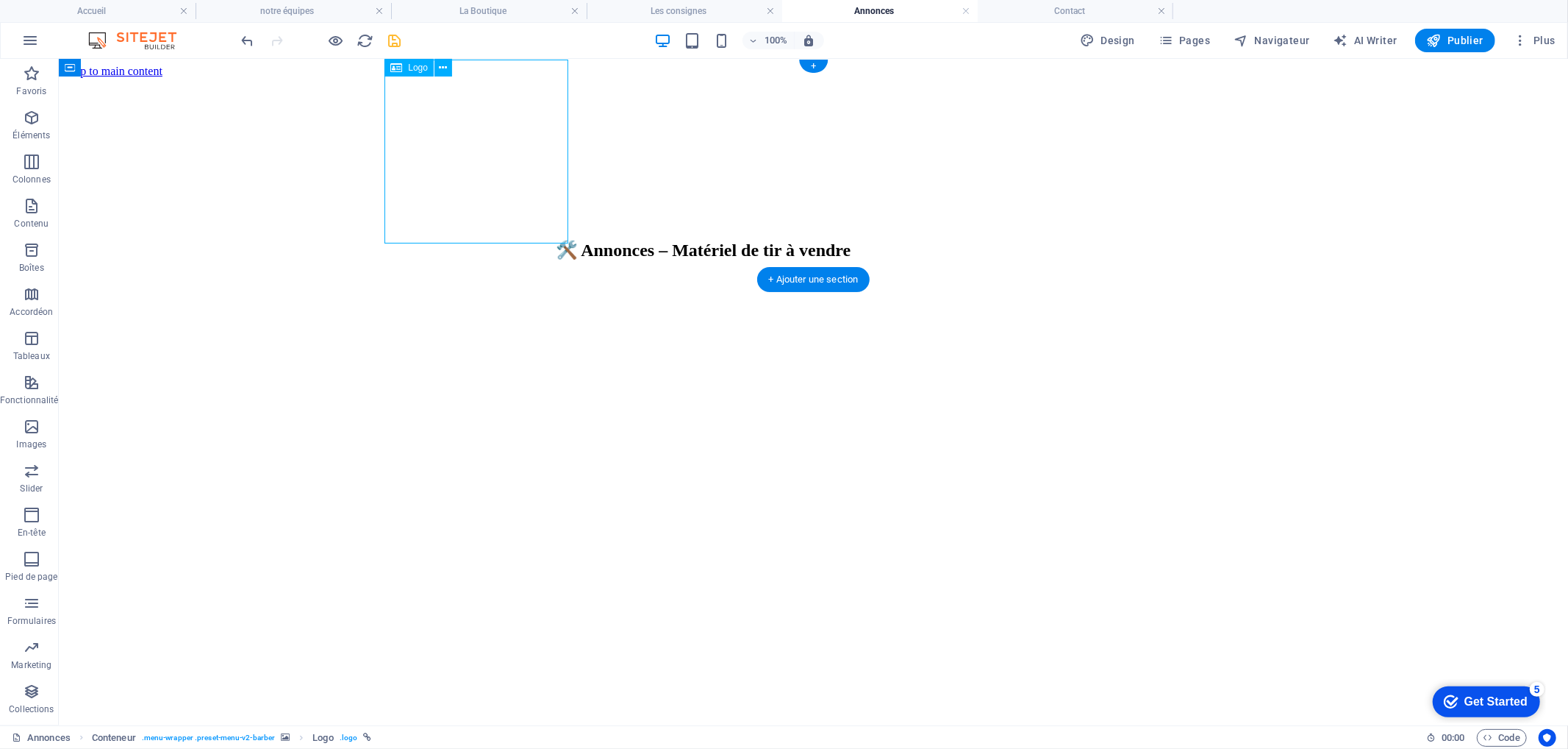
click at [485, 298] on div at bounding box center [482, 391] width 1497 height 187
select select "px"
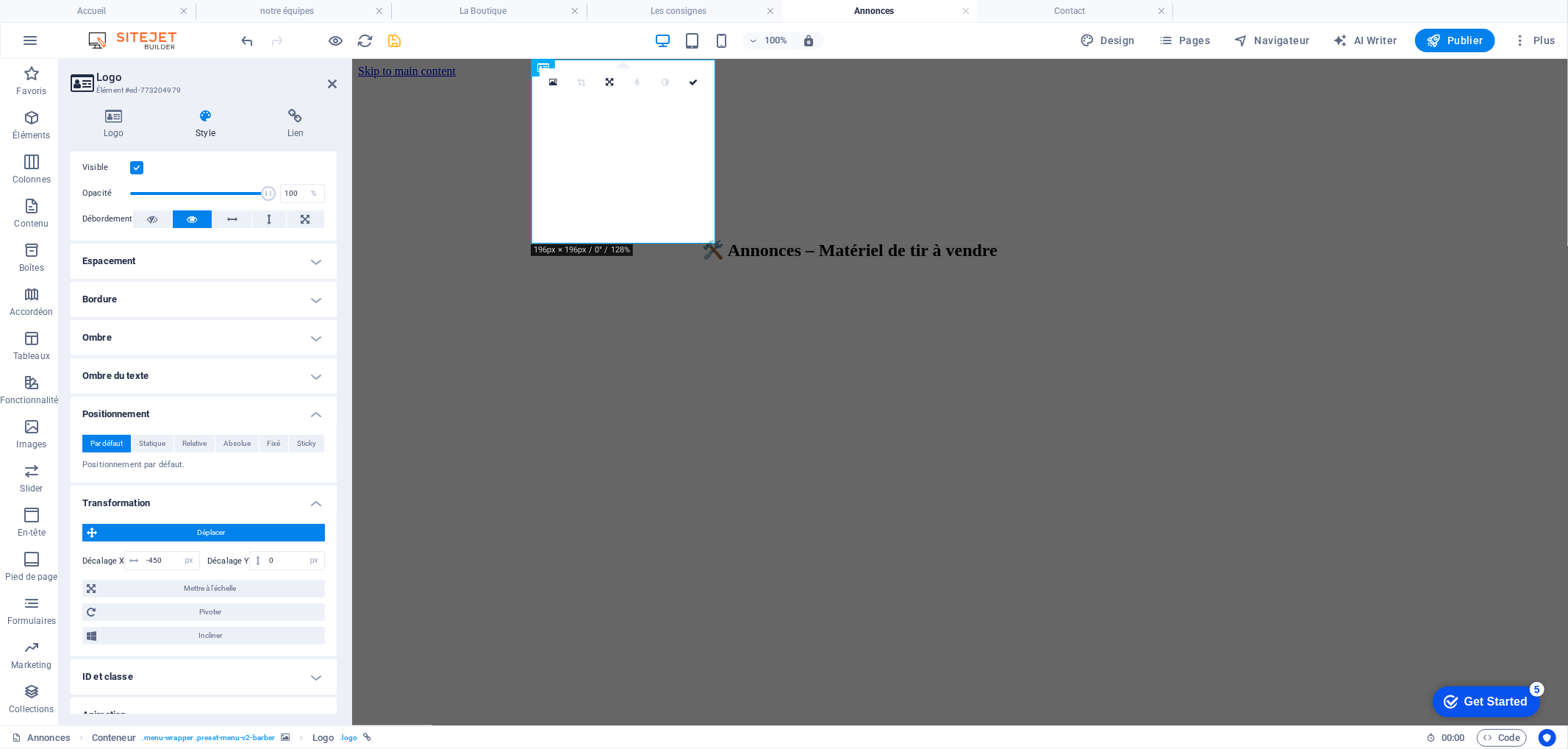
scroll to position [245, 0]
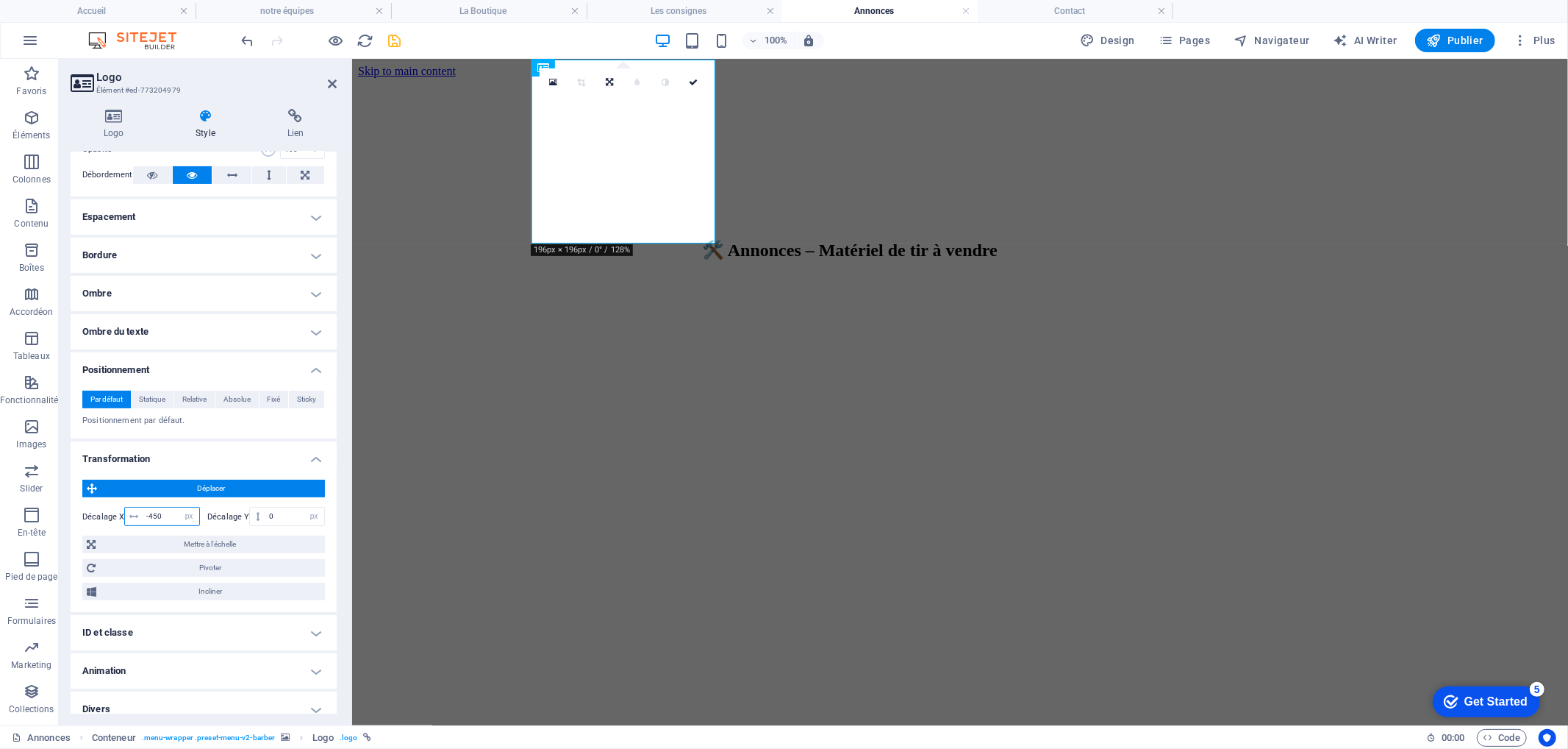
click at [152, 520] on input "-450" at bounding box center [171, 516] width 57 height 17
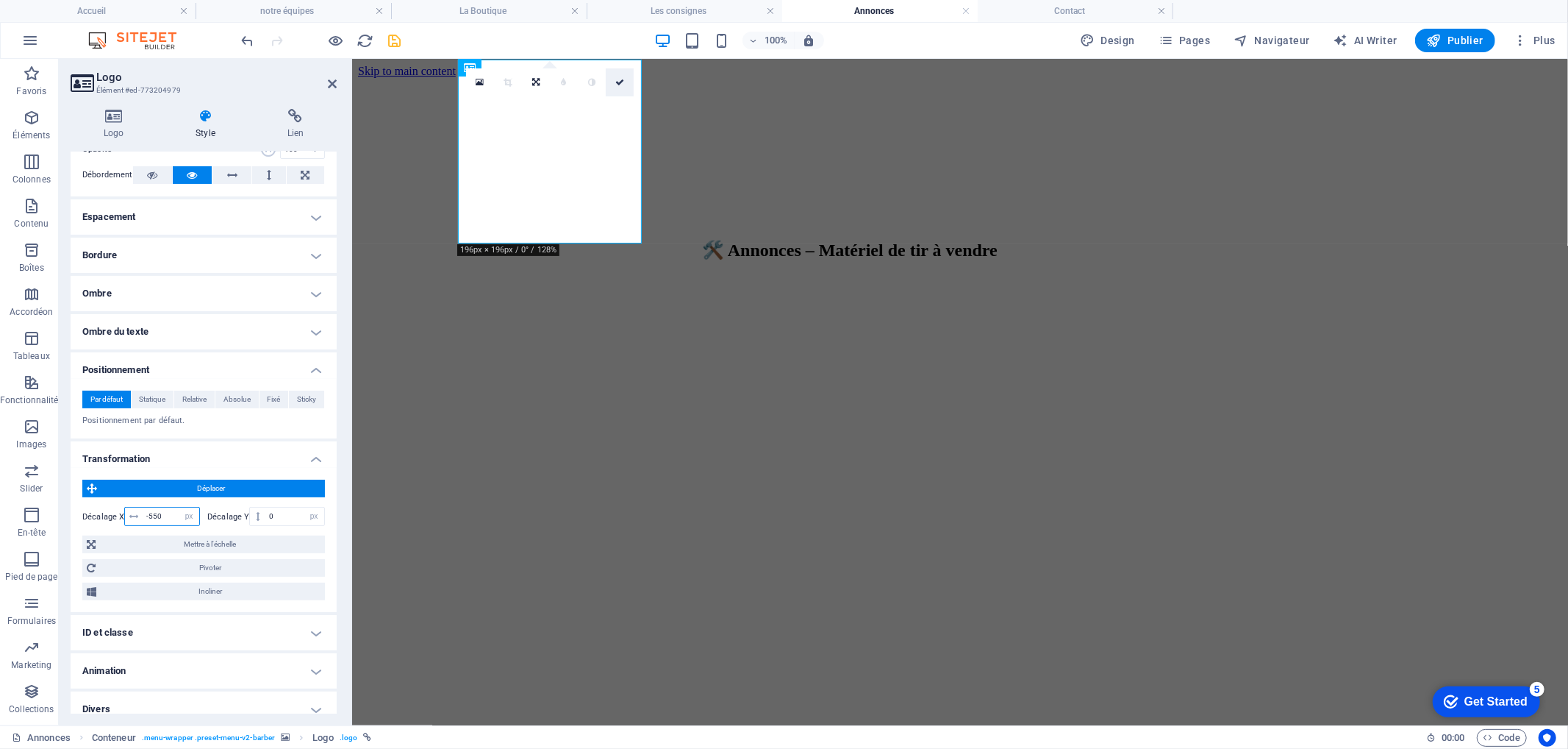
type input "-550"
click at [621, 79] on icon at bounding box center [619, 82] width 9 height 9
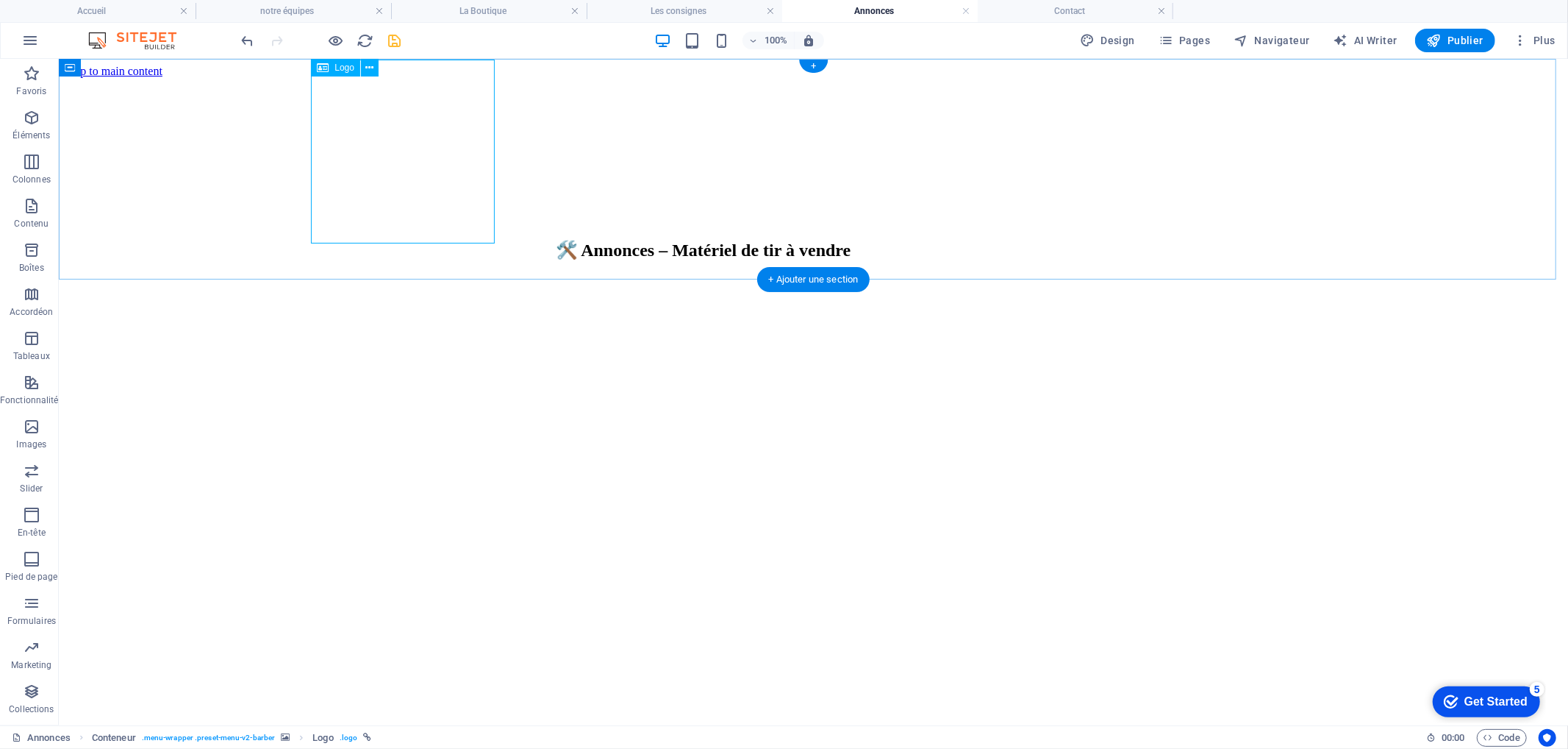
click at [442, 298] on div at bounding box center [408, 391] width 1497 height 187
drag, startPoint x: 442, startPoint y: 127, endPoint x: 148, endPoint y: 128, distance: 294.0
click at [442, 298] on div at bounding box center [408, 391] width 1497 height 187
select select "px"
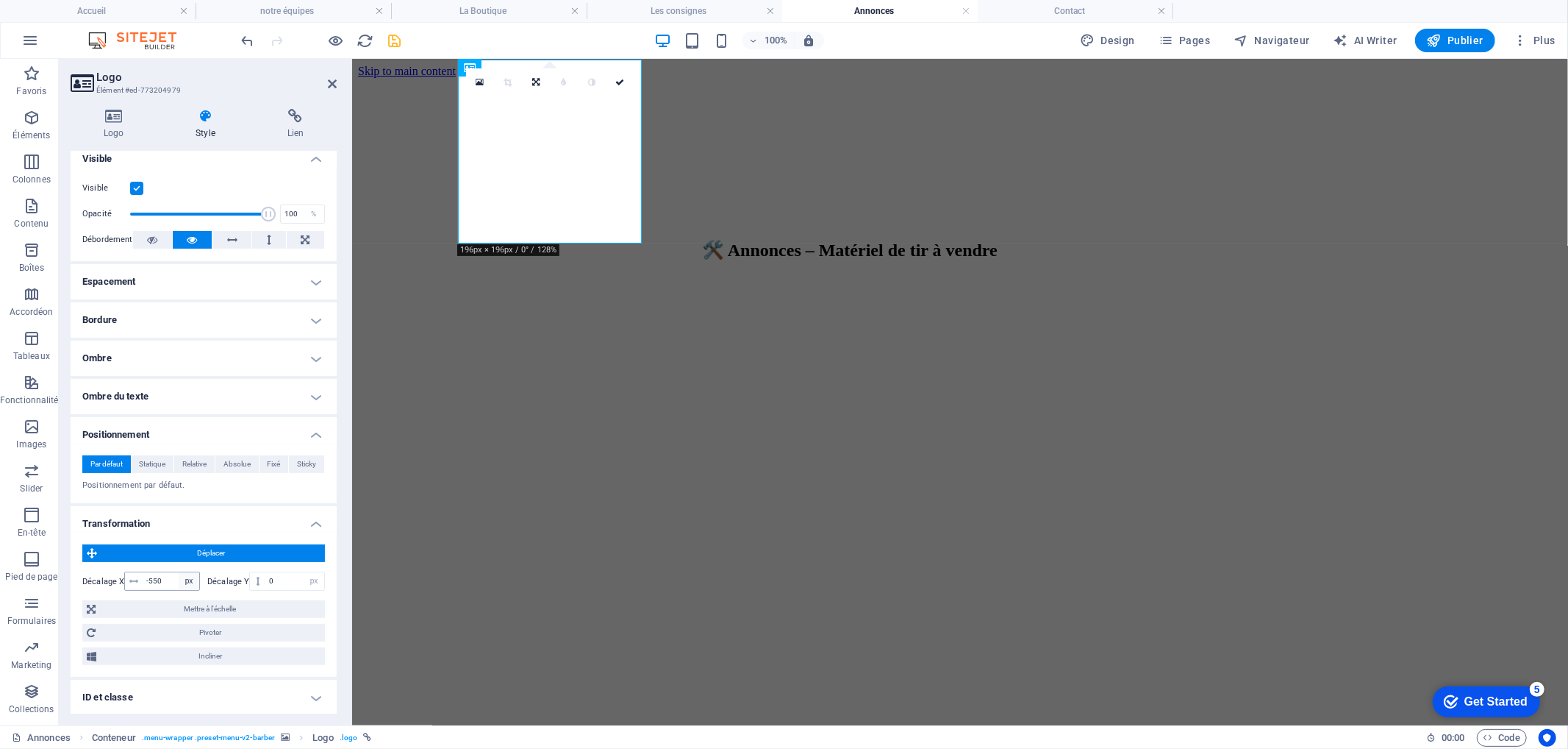
scroll to position [175, 0]
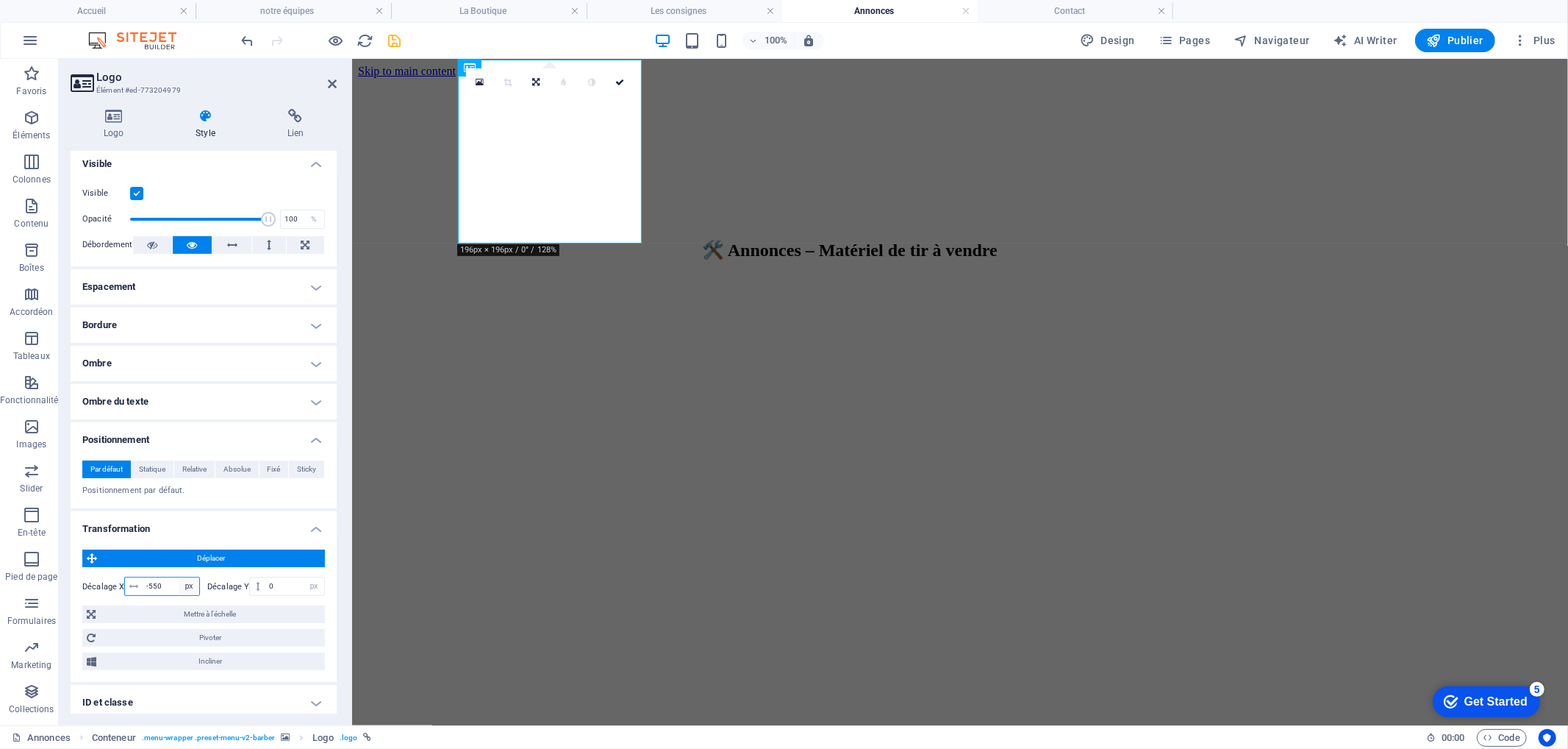
drag, startPoint x: 155, startPoint y: 587, endPoint x: 189, endPoint y: 585, distance: 34.1
click at [155, 587] on input "-550" at bounding box center [171, 586] width 57 height 17
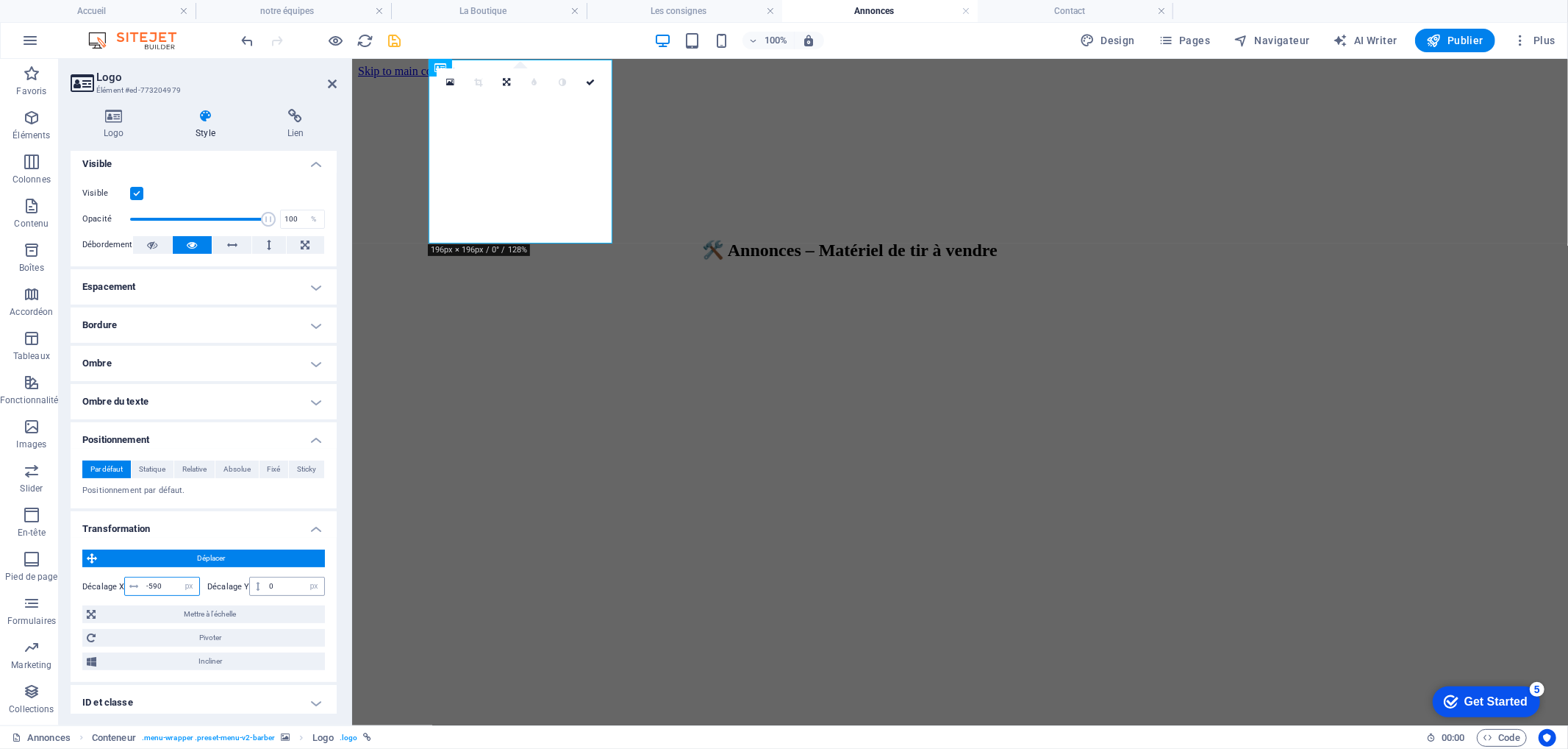
drag, startPoint x: 149, startPoint y: 584, endPoint x: 280, endPoint y: 576, distance: 131.2
click at [151, 584] on input "-590" at bounding box center [171, 586] width 57 height 17
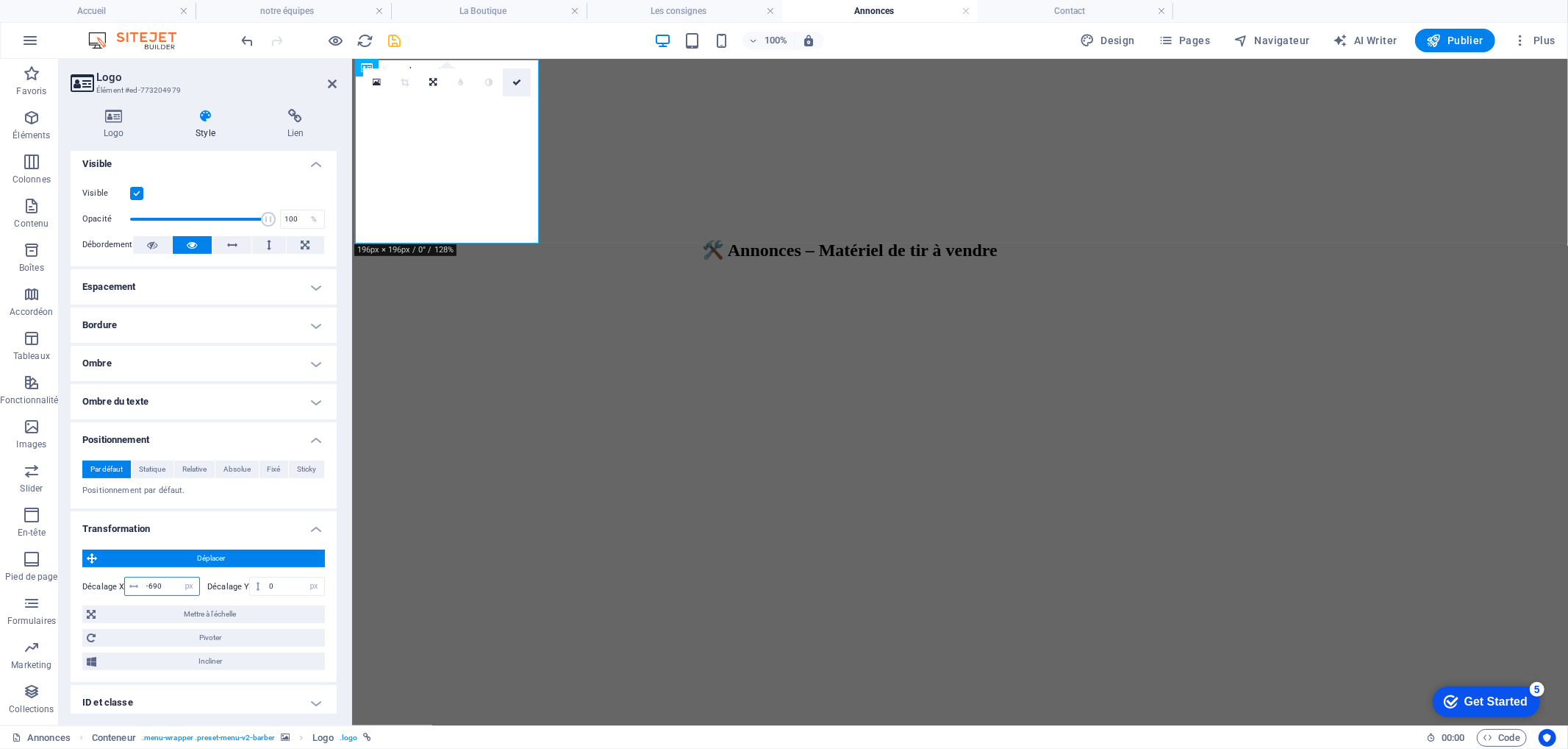
type input "-690"
click at [517, 81] on icon at bounding box center [516, 82] width 9 height 9
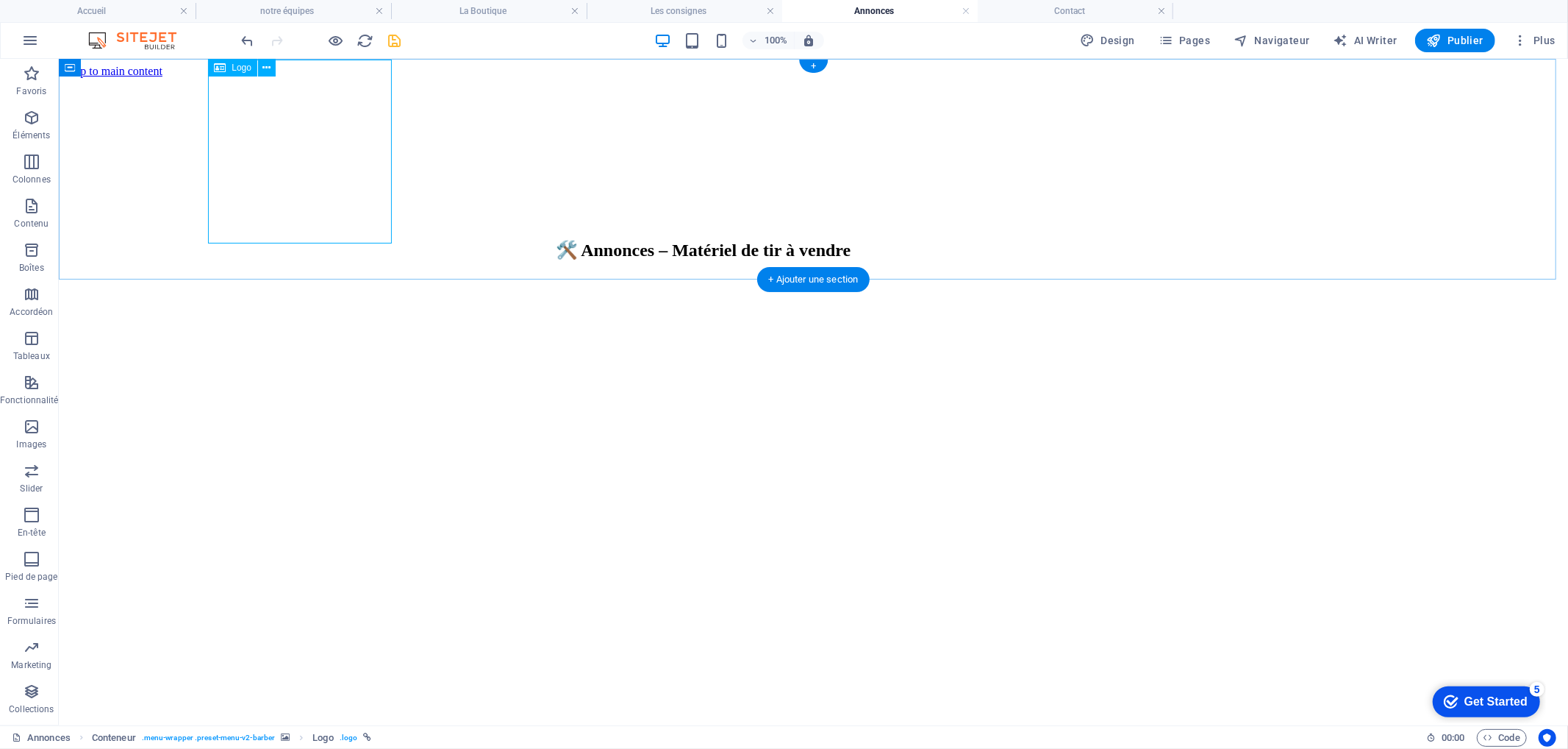
click at [356, 298] on div at bounding box center [306, 391] width 1497 height 187
select select "px"
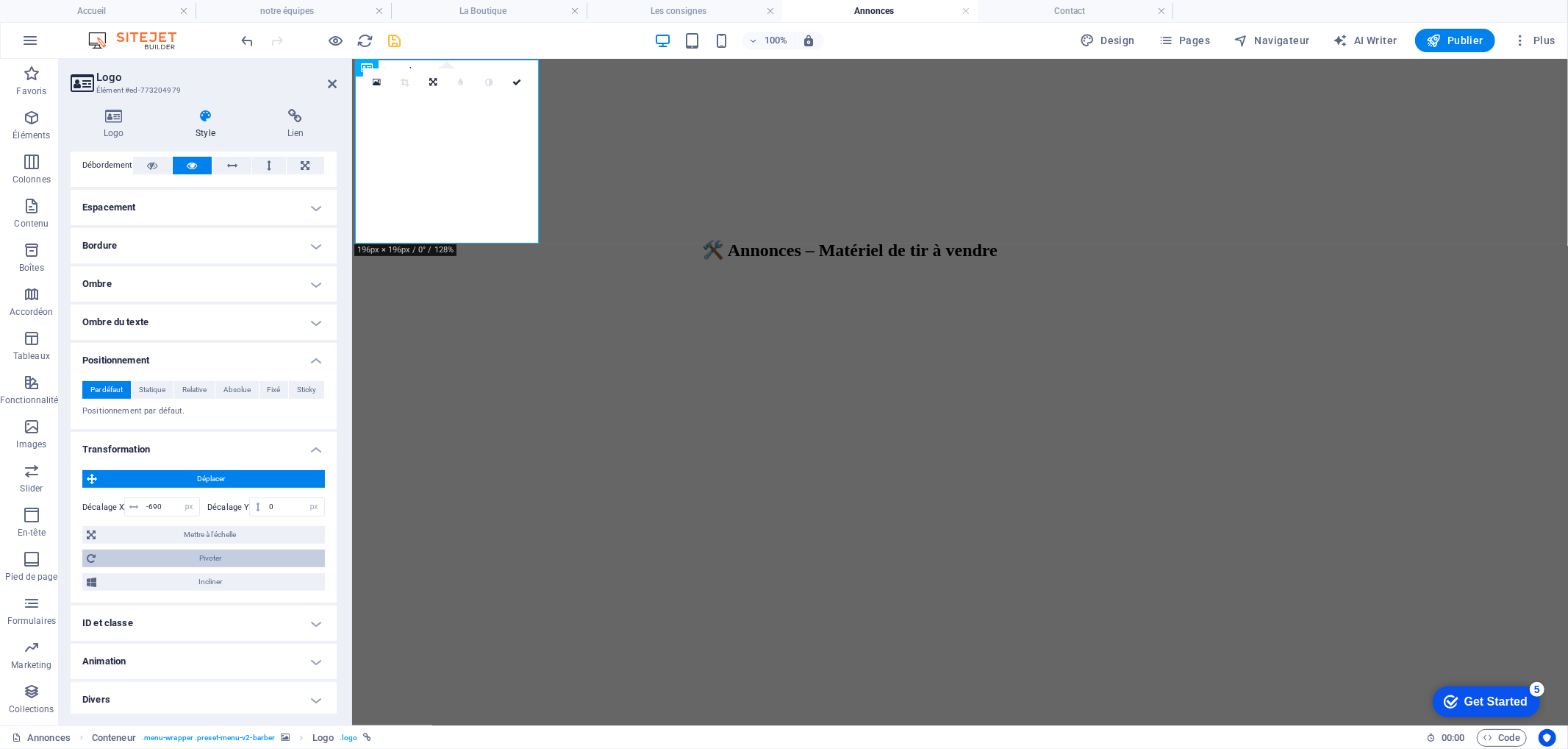
scroll to position [258, 0]
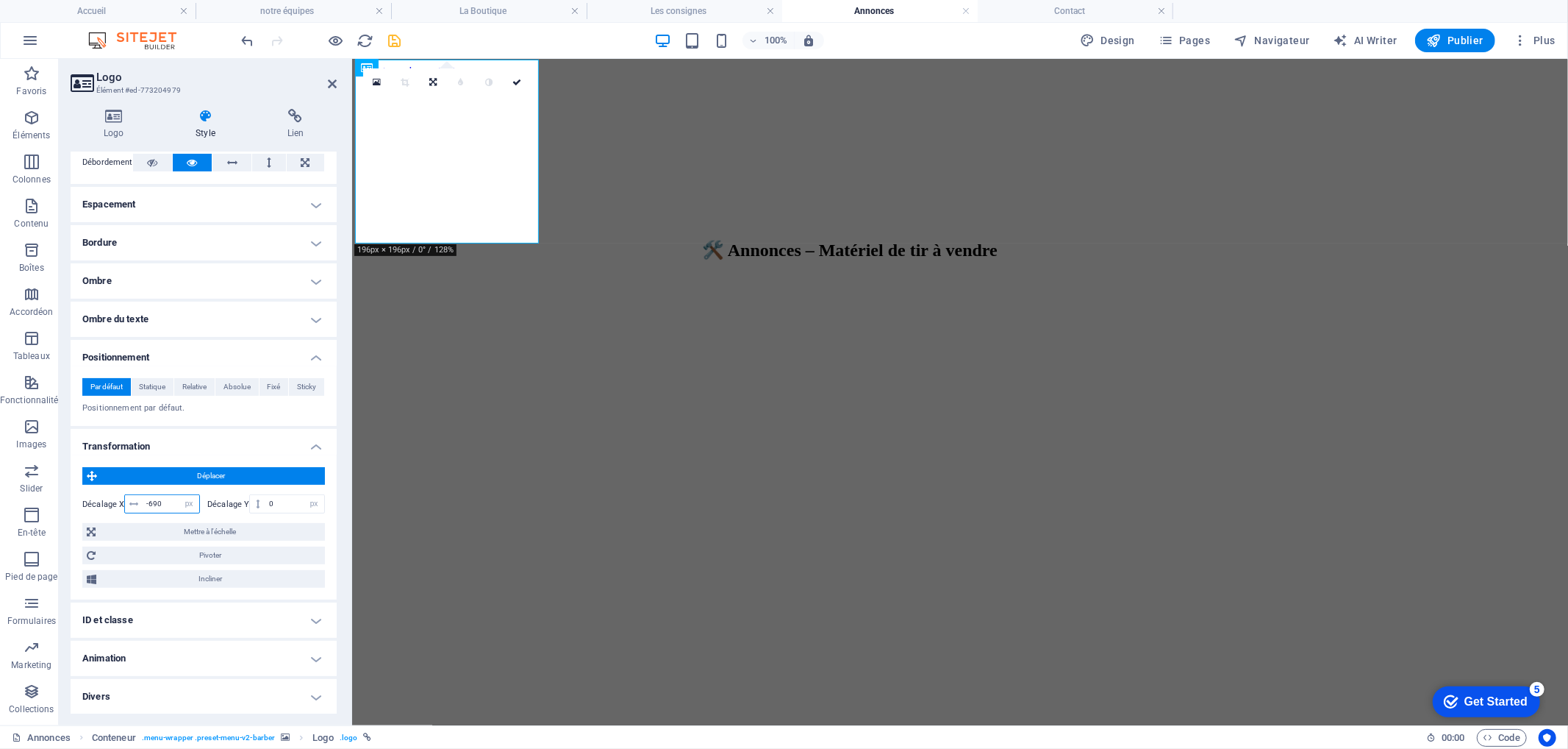
click at [152, 501] on input "-690" at bounding box center [171, 504] width 57 height 17
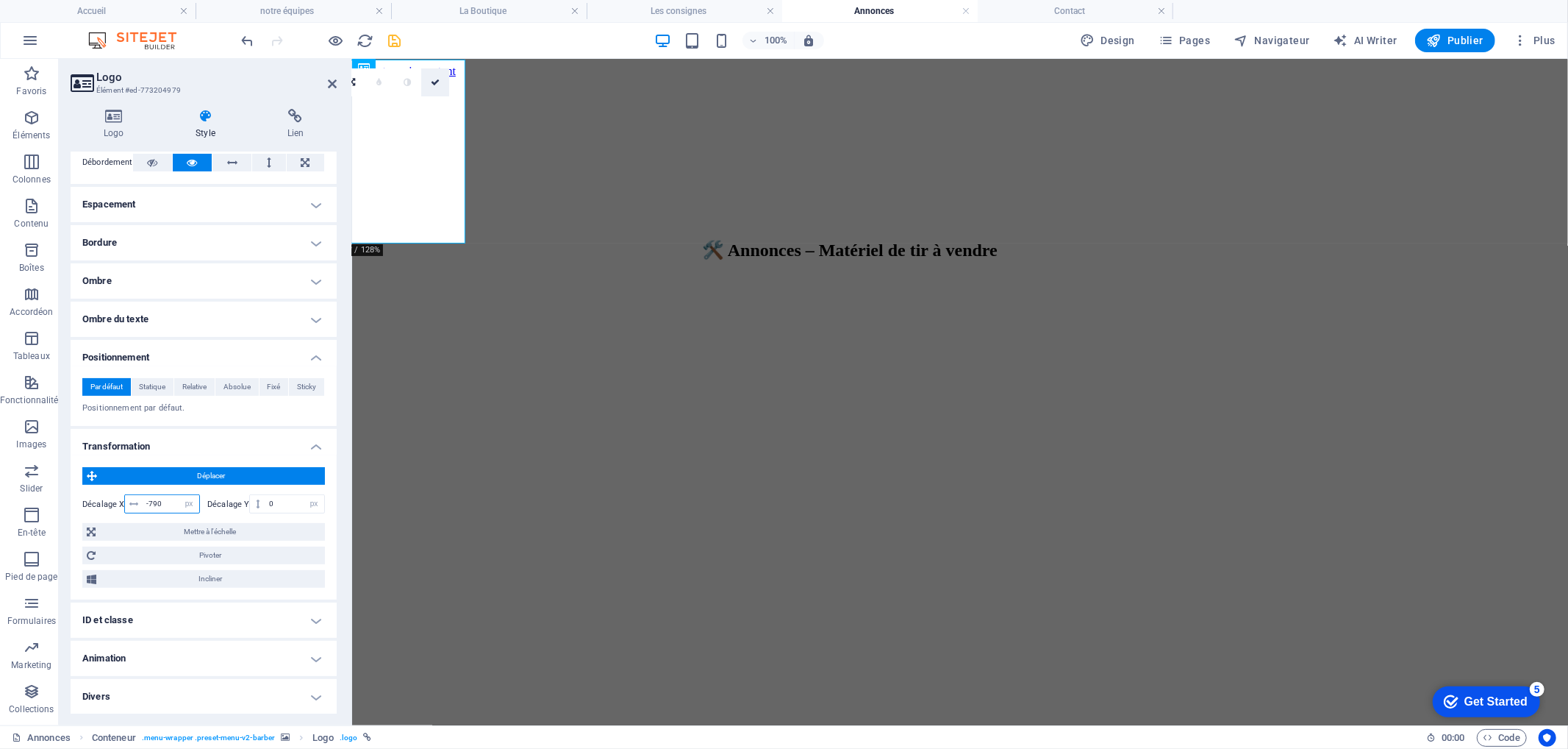
type input "-790"
click at [440, 78] on link at bounding box center [435, 83] width 28 height 28
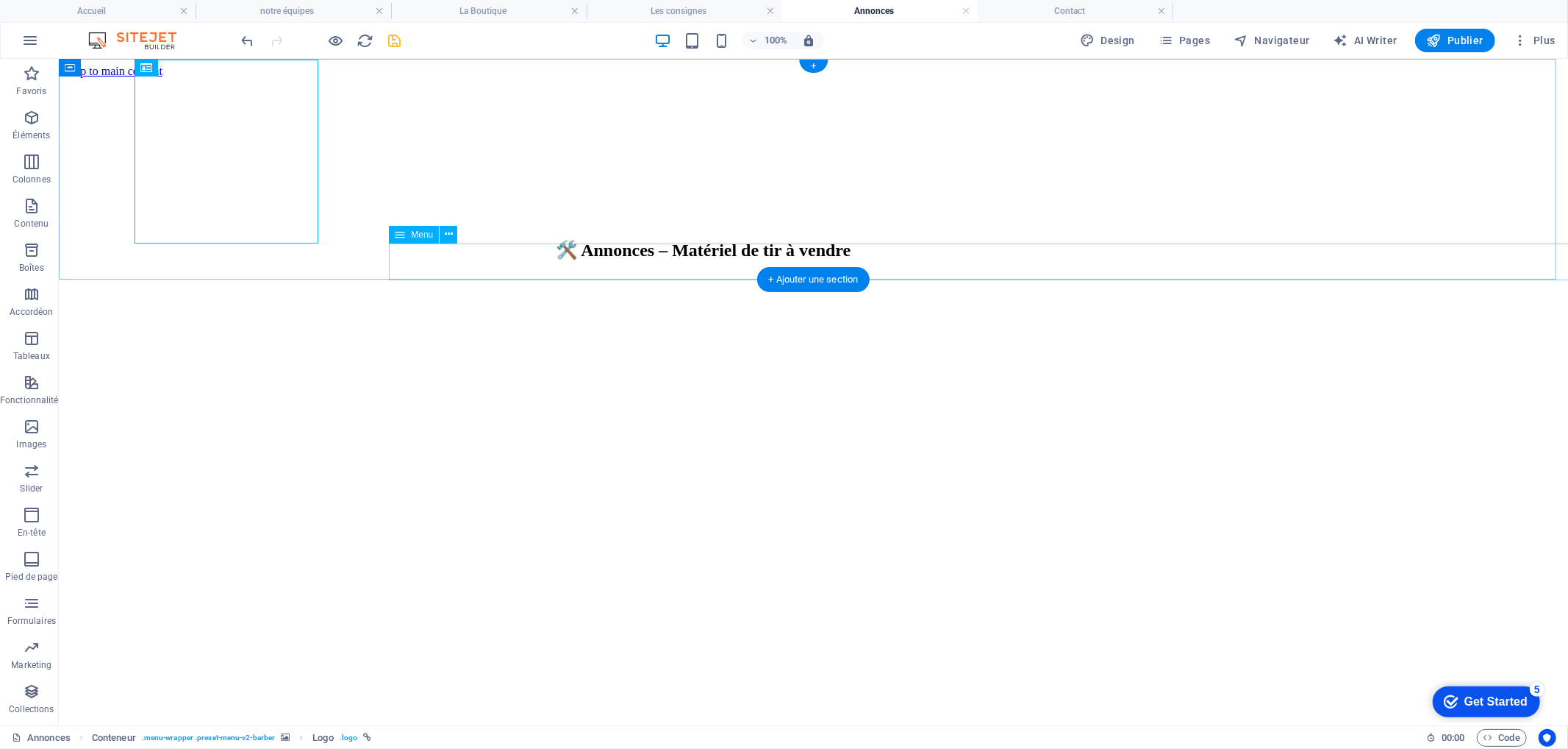
click at [457, 497] on nav "Accueil notre équipes Nos tarifs La Boutique Les consignes Annonces Contact Nos…" at bounding box center [628, 569] width 1497 height 145
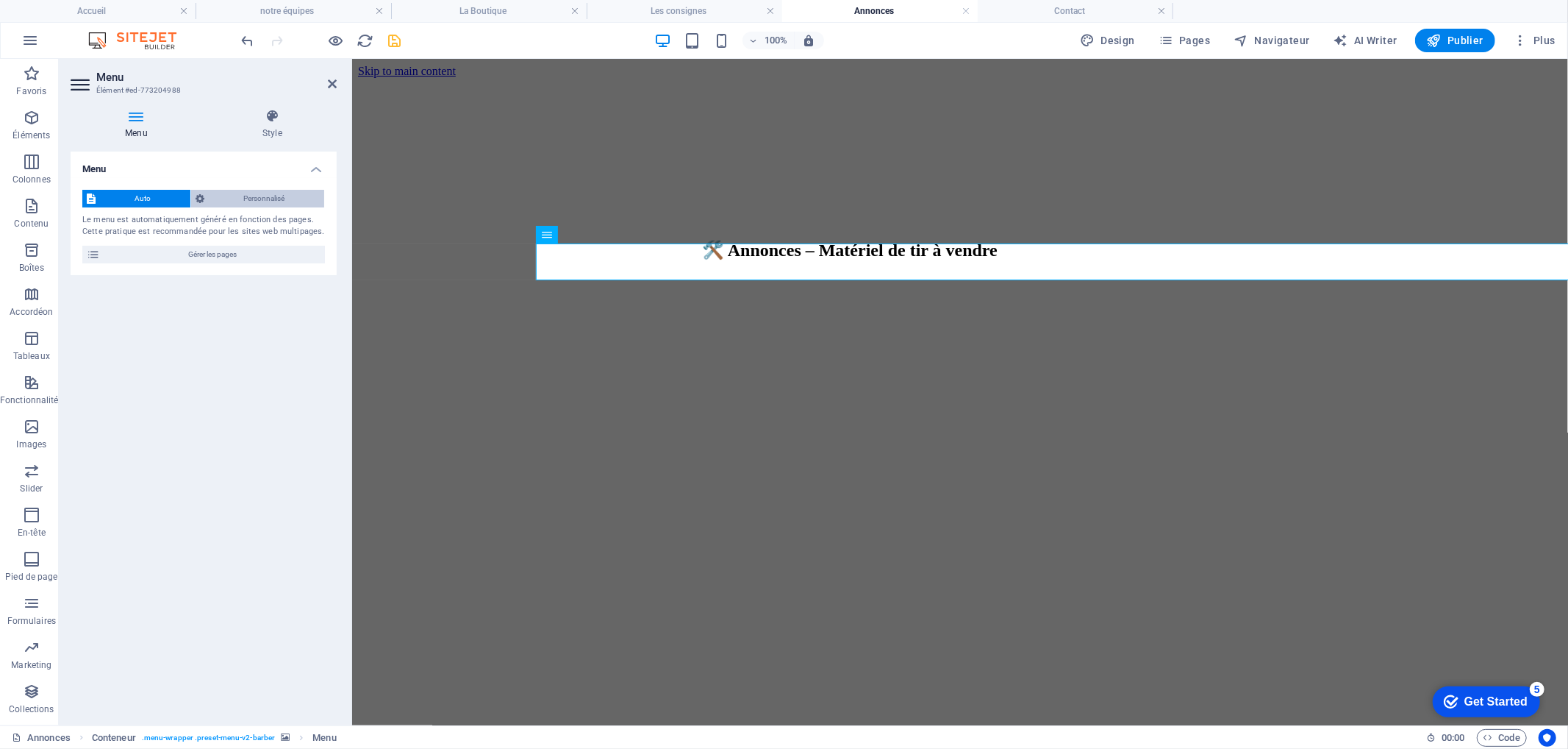
click at [262, 195] on span "Personnalisé" at bounding box center [264, 198] width 111 height 17
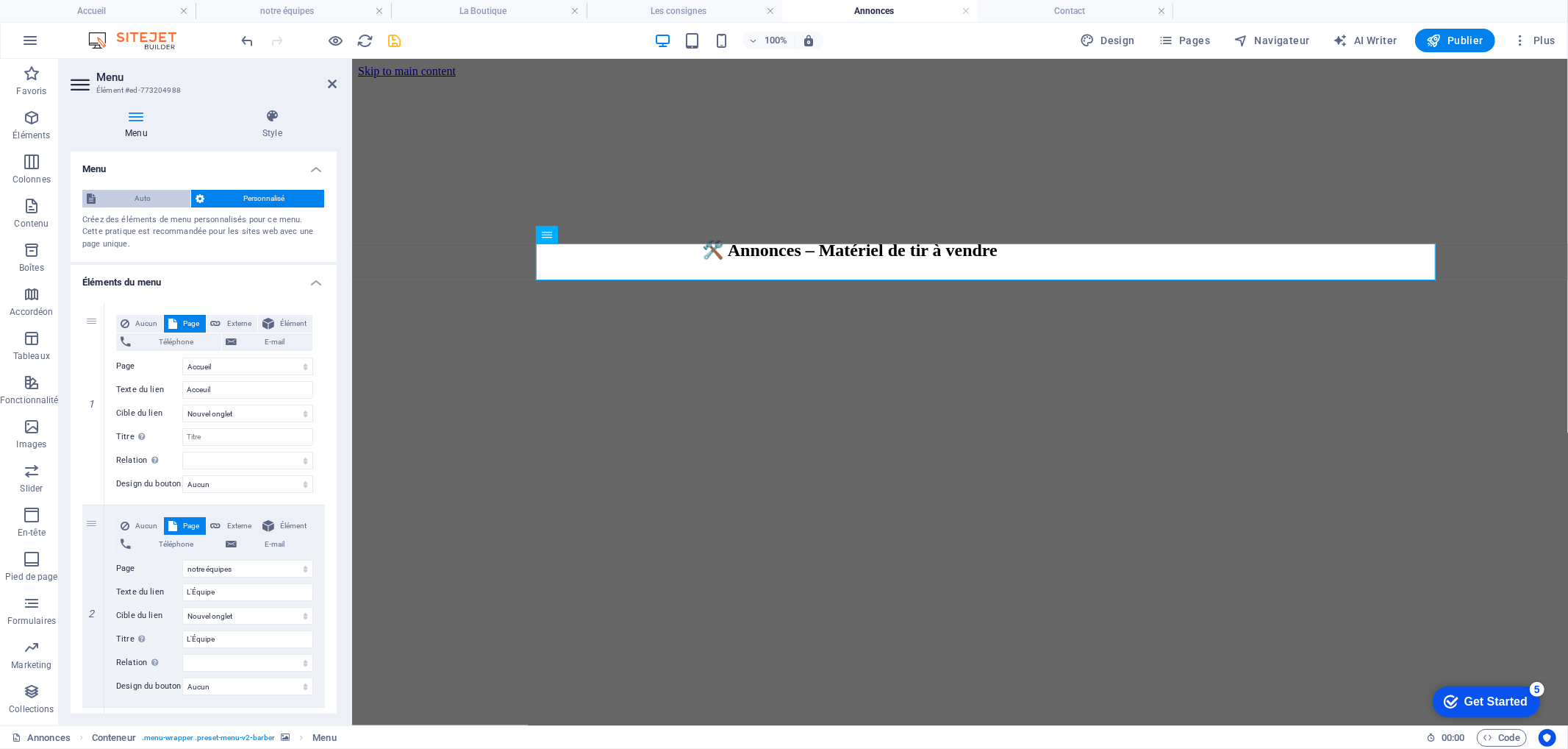
click at [162, 196] on span "Auto" at bounding box center [142, 198] width 86 height 17
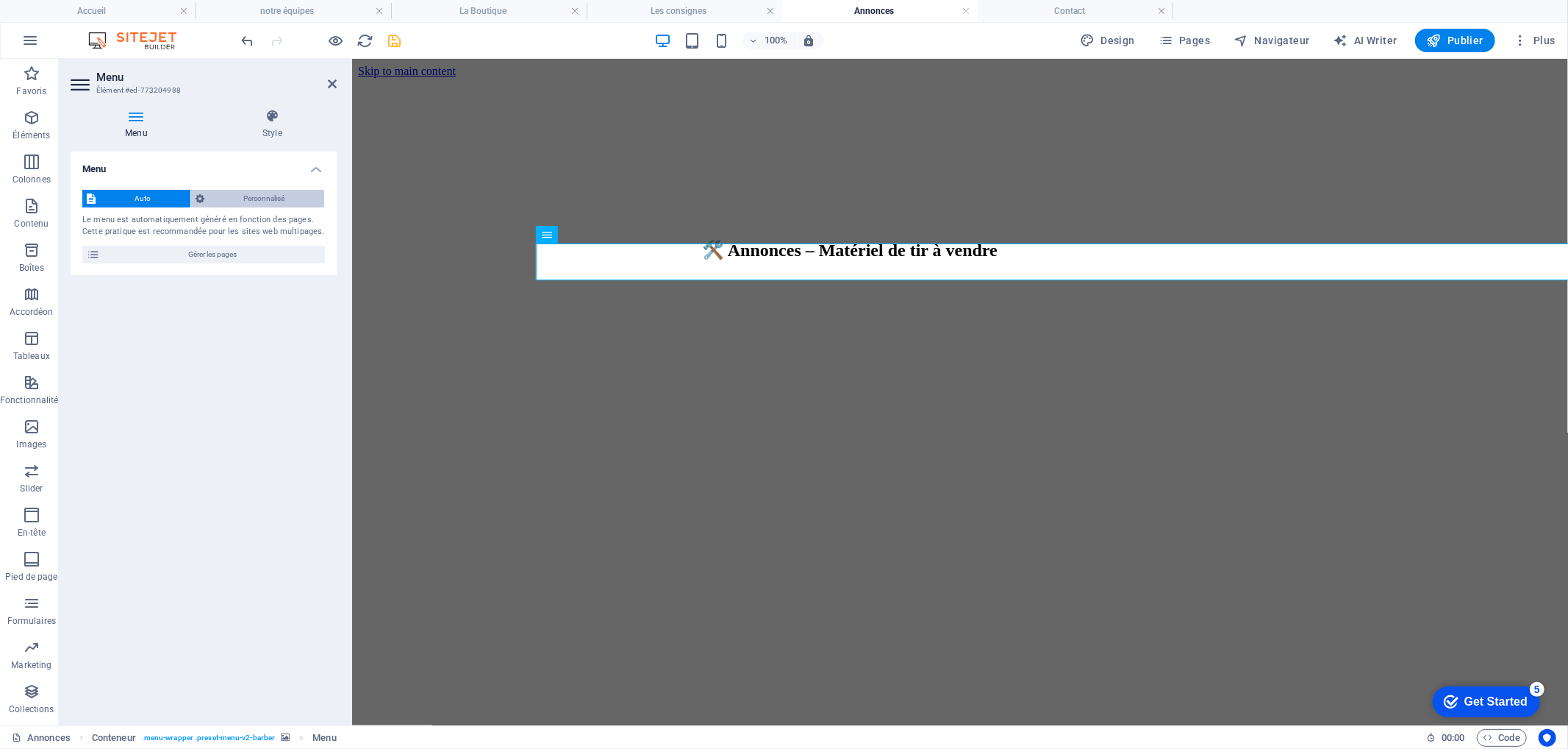
click at [224, 193] on span "Personnalisé" at bounding box center [264, 198] width 111 height 17
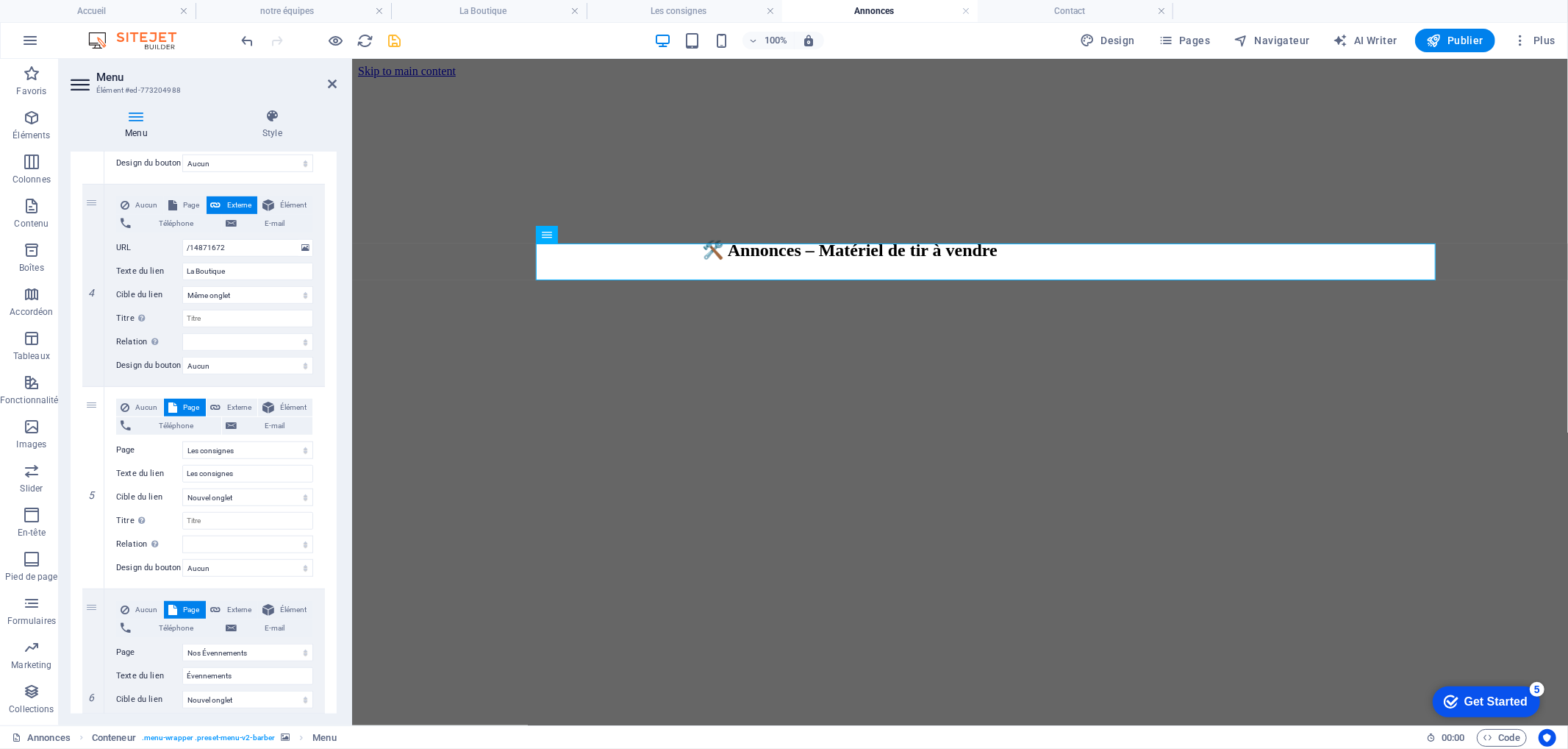
scroll to position [725, 0]
click at [273, 123] on h4 "Style" at bounding box center [273, 123] width 129 height 31
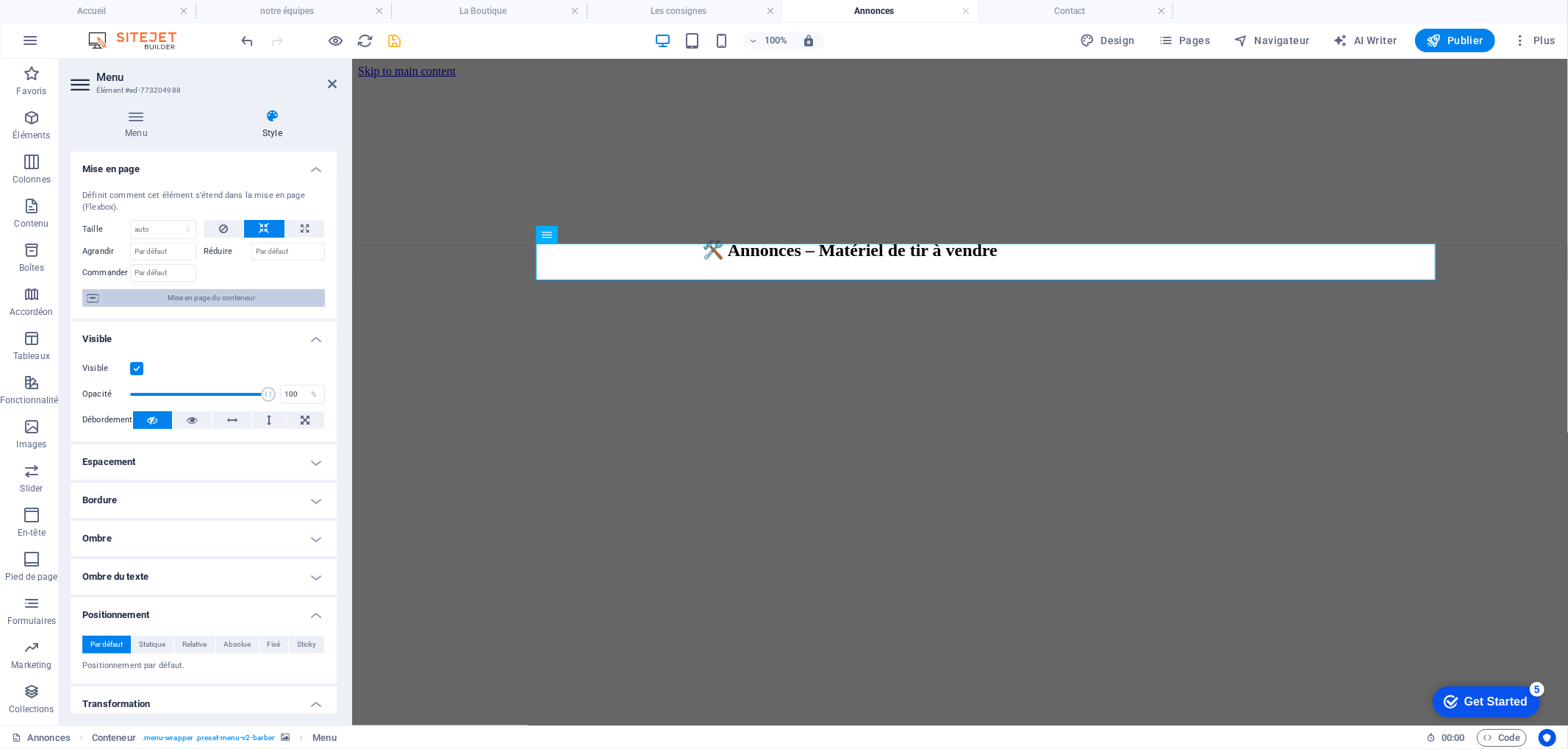
click at [211, 298] on span "Mise en page du conteneur" at bounding box center [211, 298] width 218 height 17
select select "px"
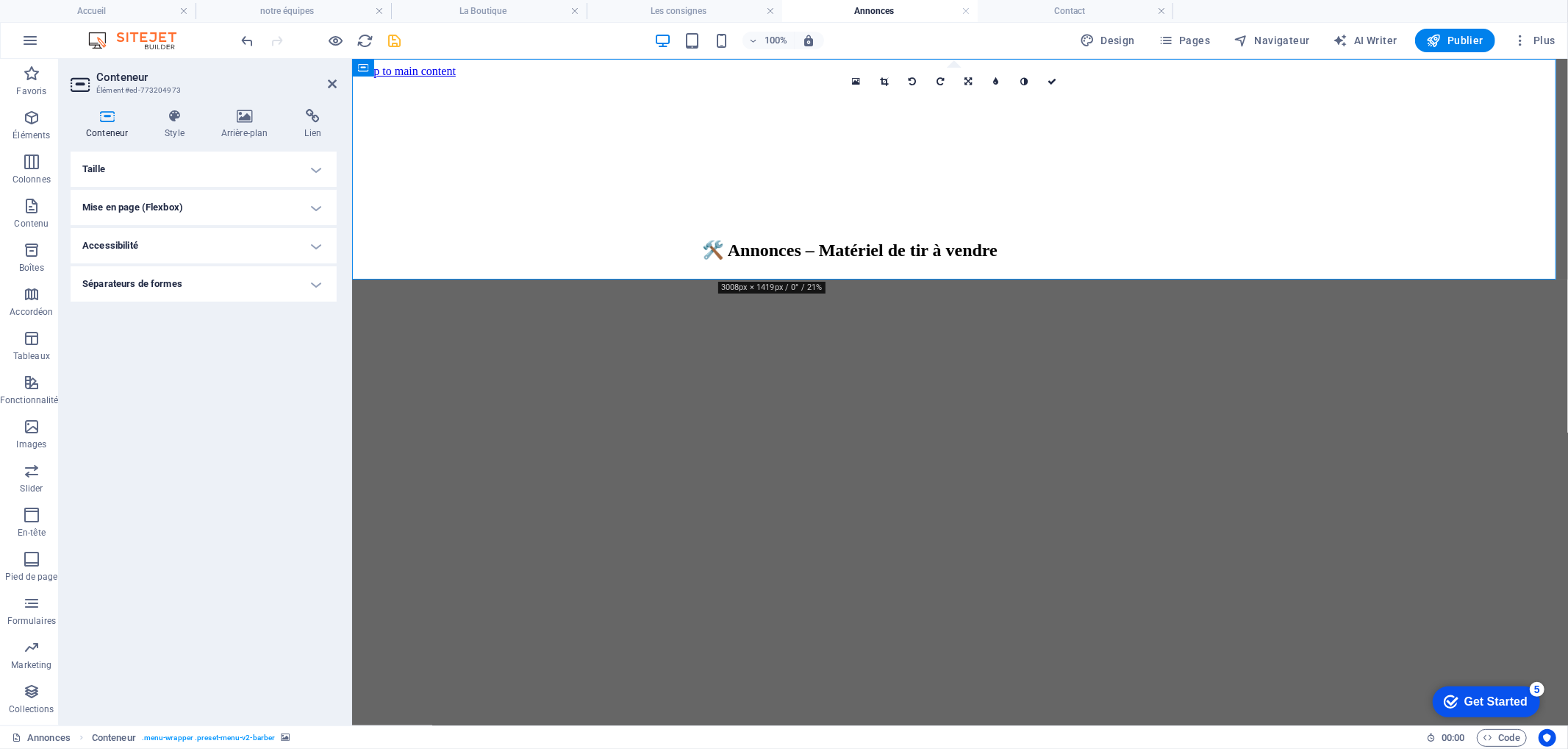
click at [219, 170] on h4 "Taille" at bounding box center [203, 169] width 266 height 35
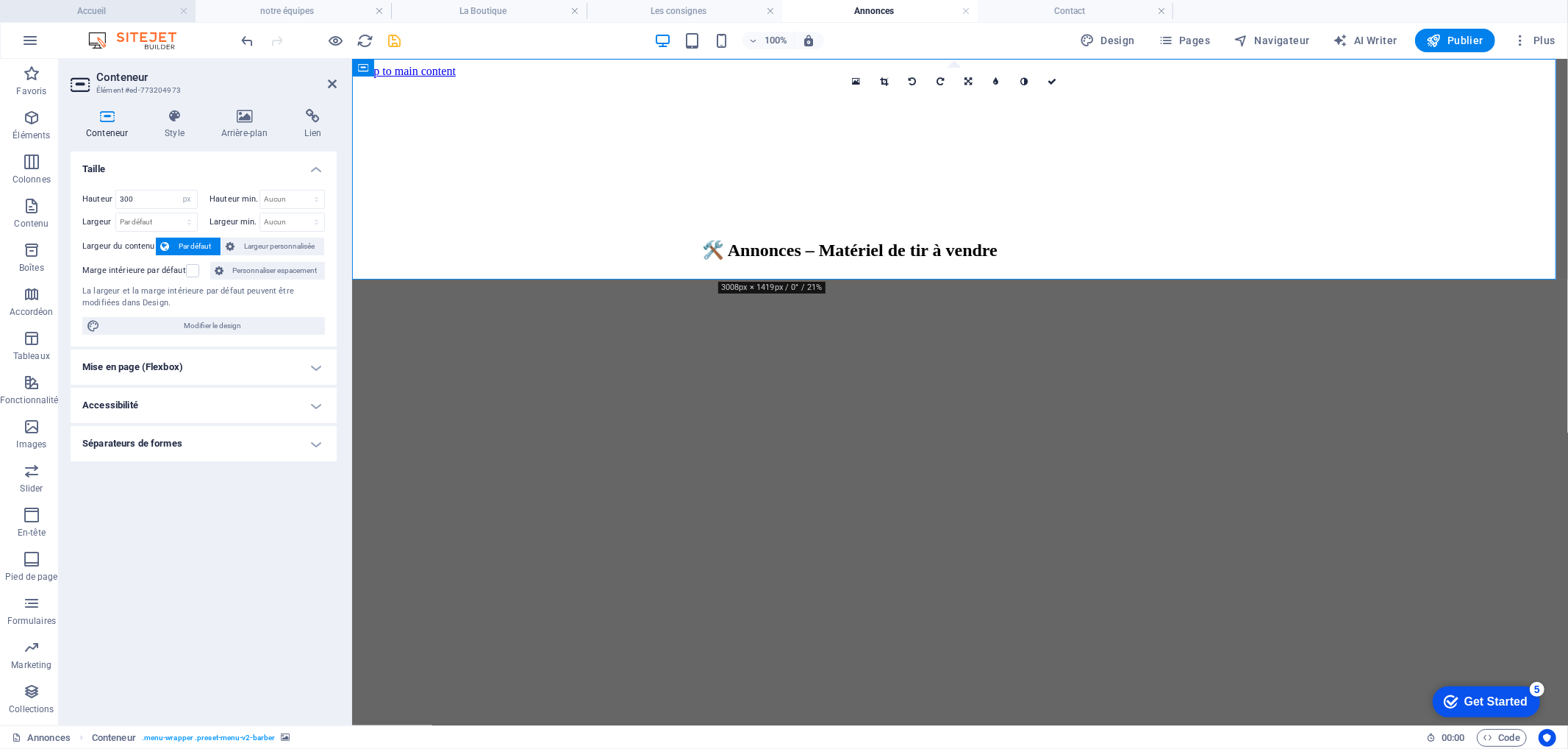
click at [128, 12] on h4 "Accueil" at bounding box center [97, 11] width 196 height 17
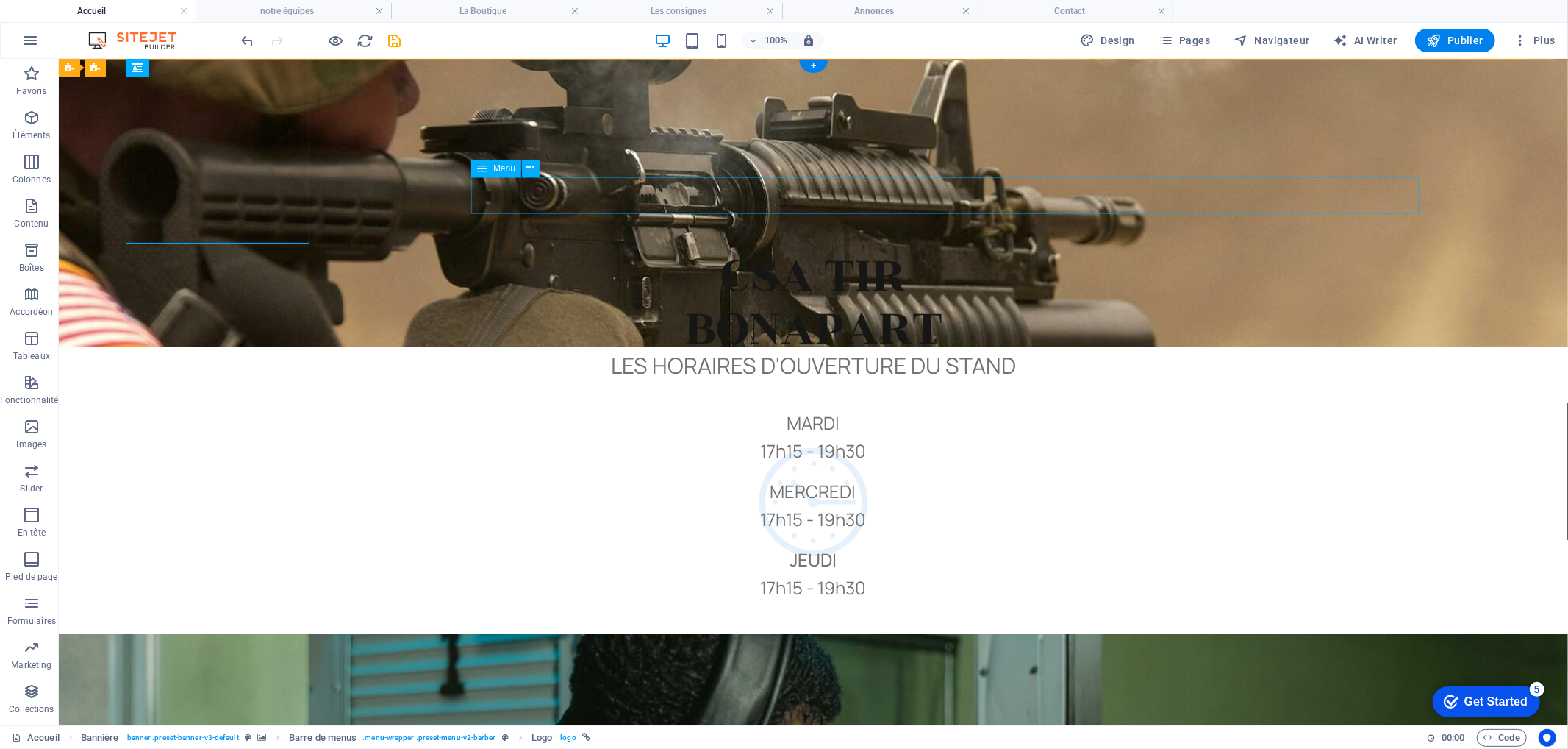
click at [603, 188] on nav "Acceuil L'Équipe Tarifs La Boutique Consignes Évennements Annonces Liens utiles…" at bounding box center [705, 203] width 469 height 50
select select "1"
select select "2"
select select "3"
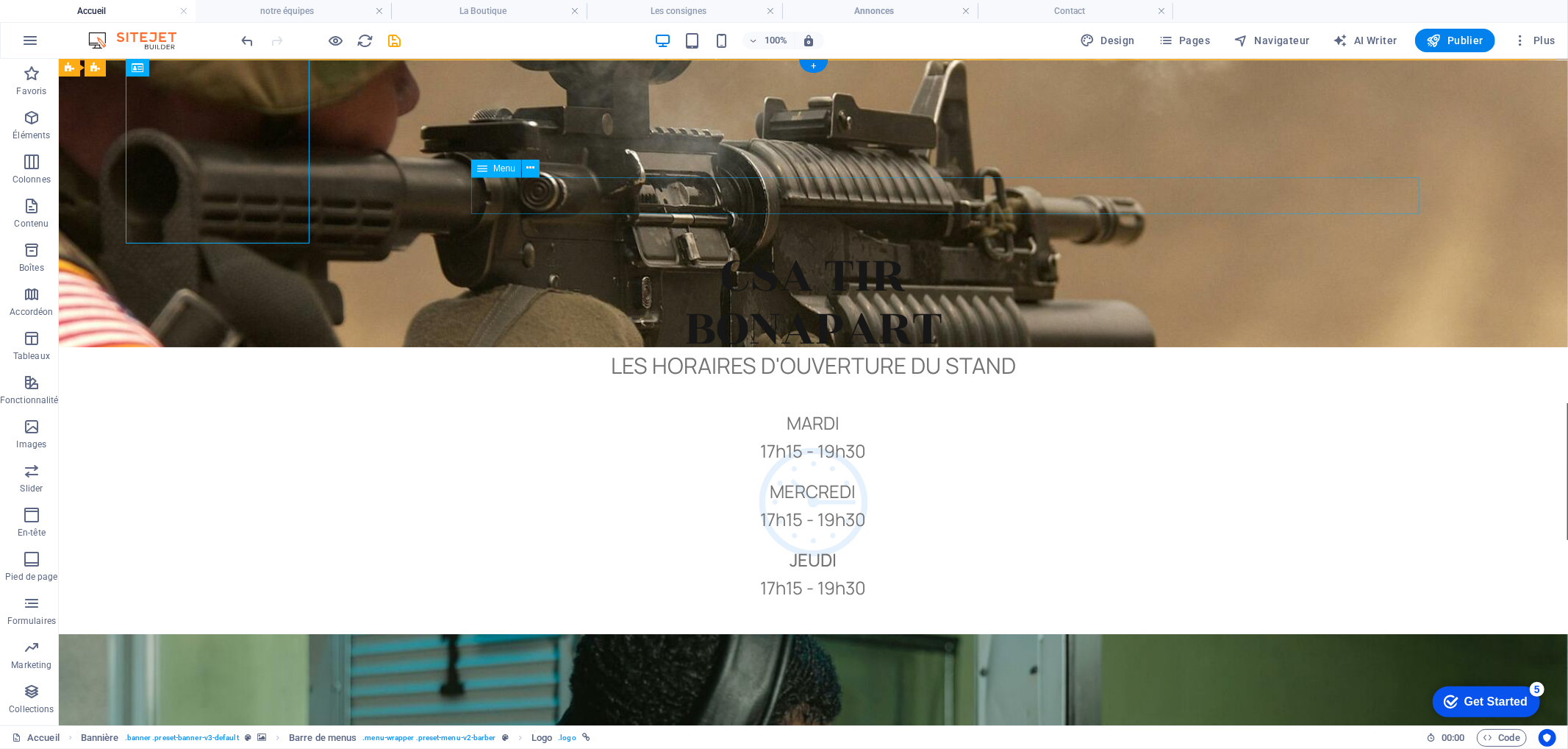
select select "4"
select select "7"
select select "5"
select select "8"
select select "6"
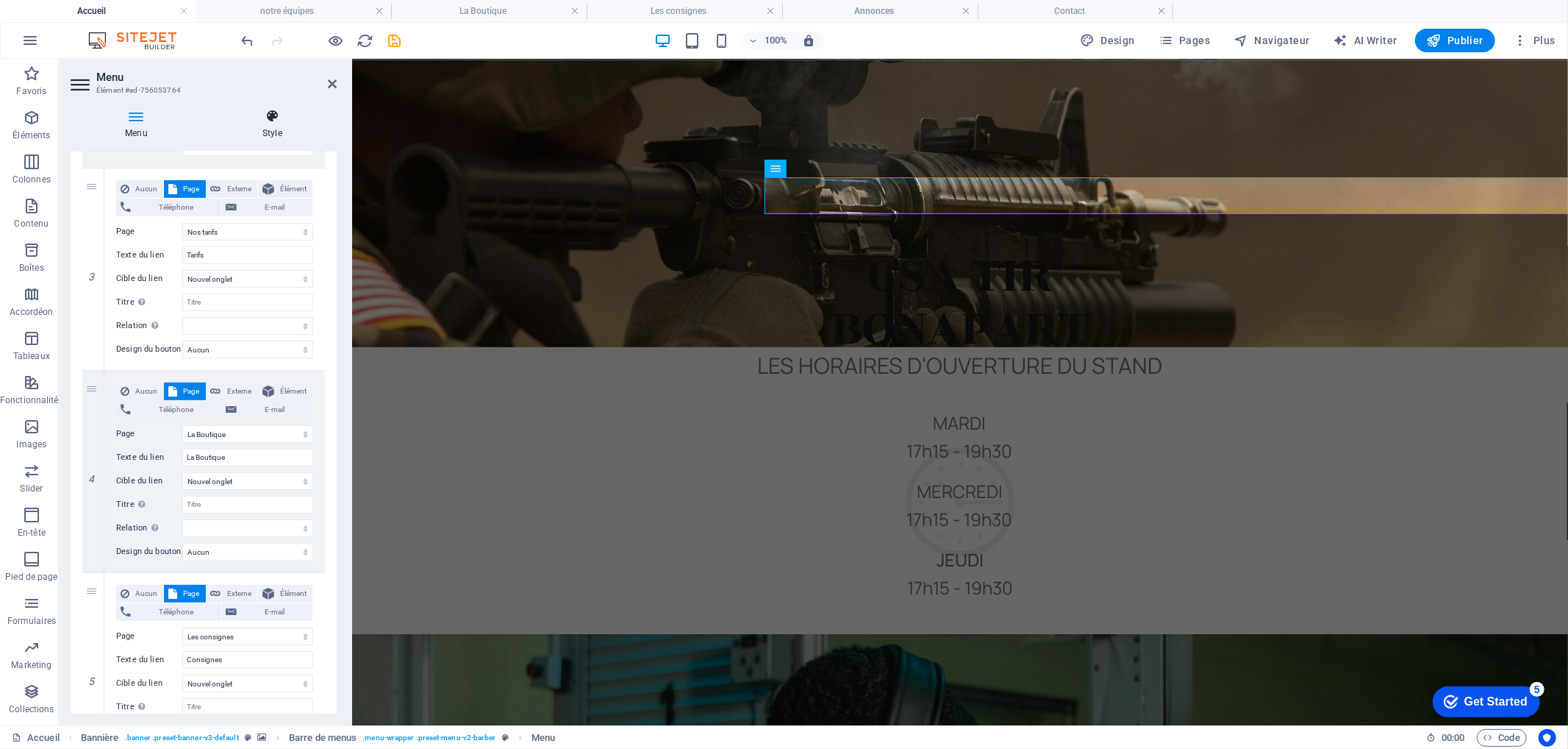
scroll to position [316, 0]
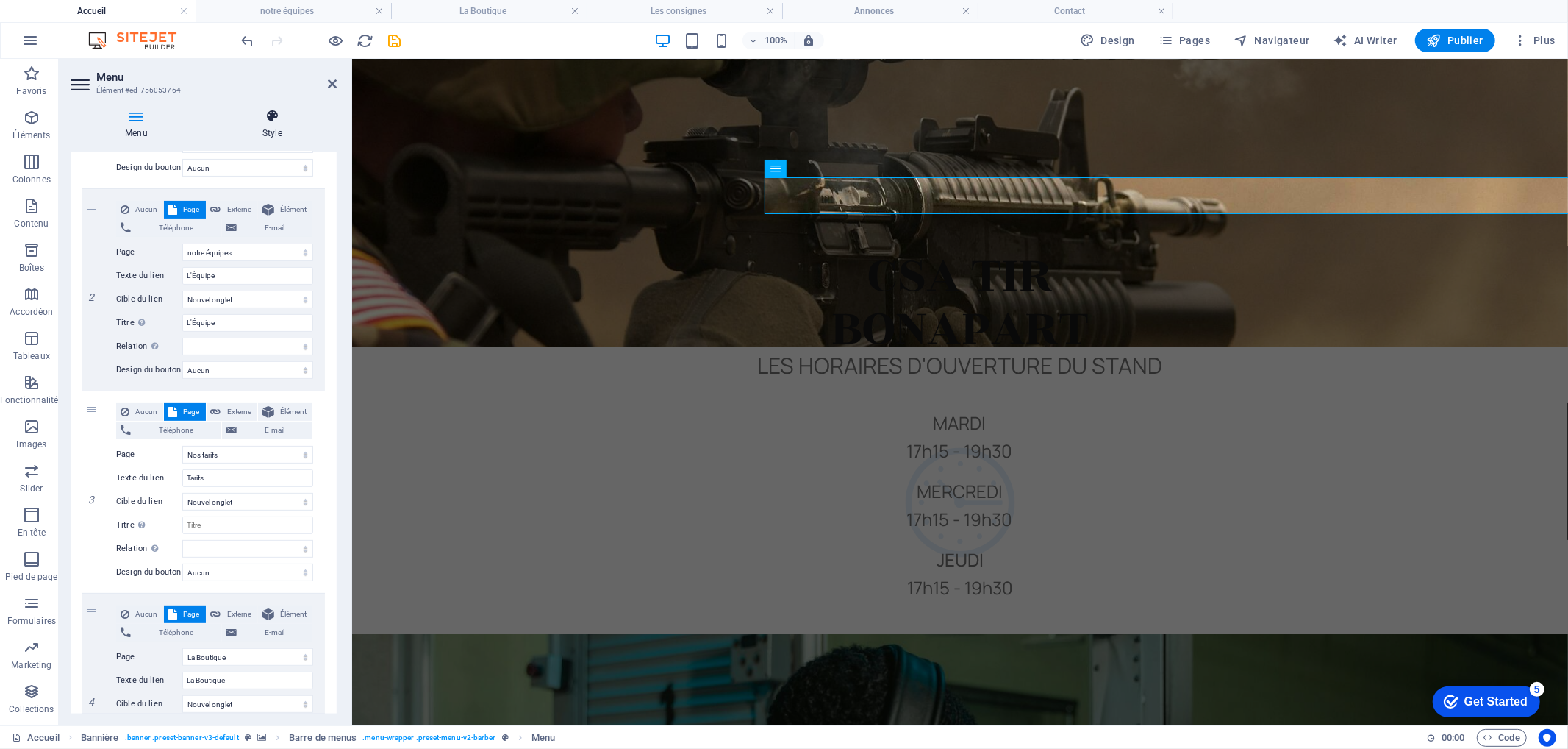
click at [283, 131] on h4 "Style" at bounding box center [273, 123] width 129 height 31
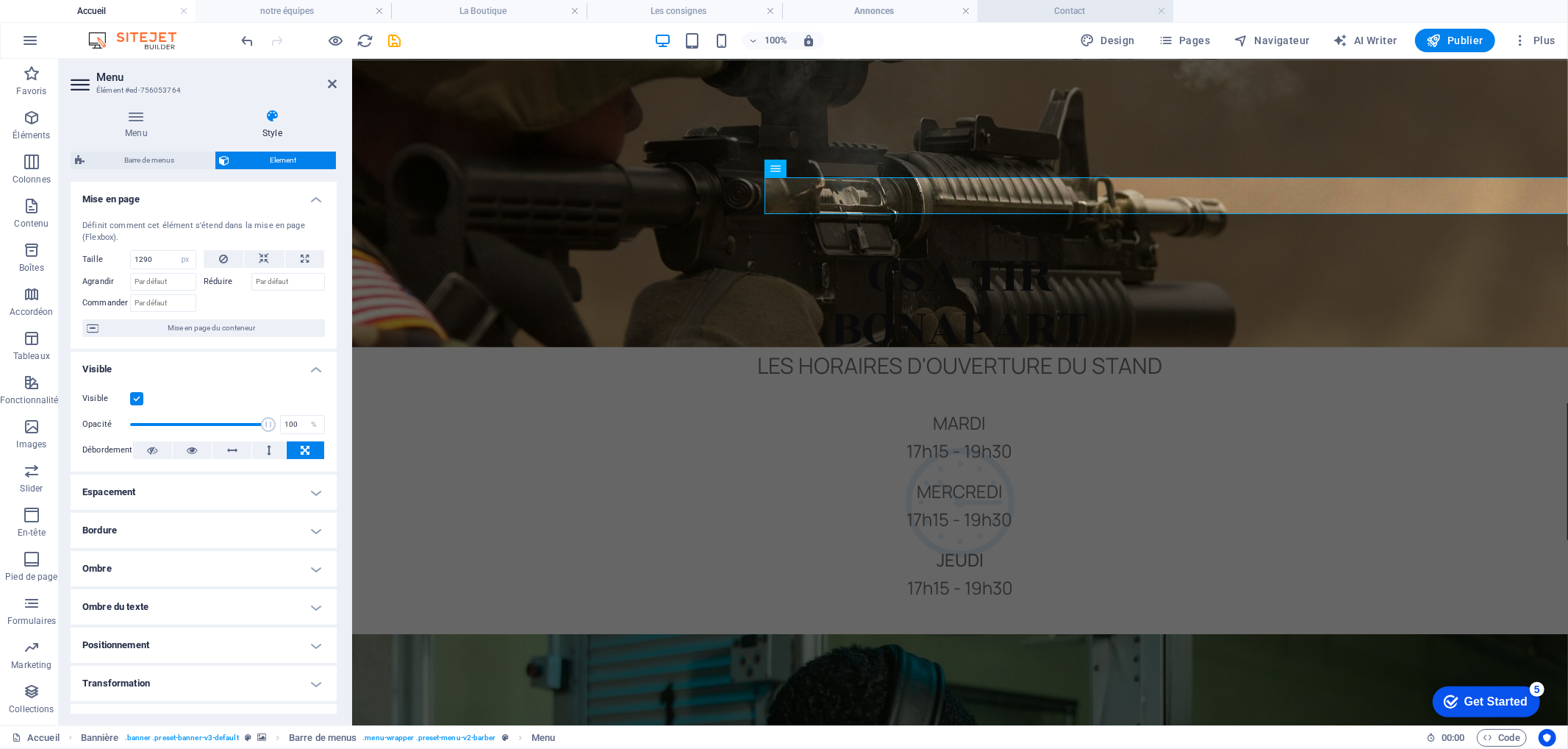
click at [1074, 6] on h4 "Contact" at bounding box center [1075, 11] width 196 height 17
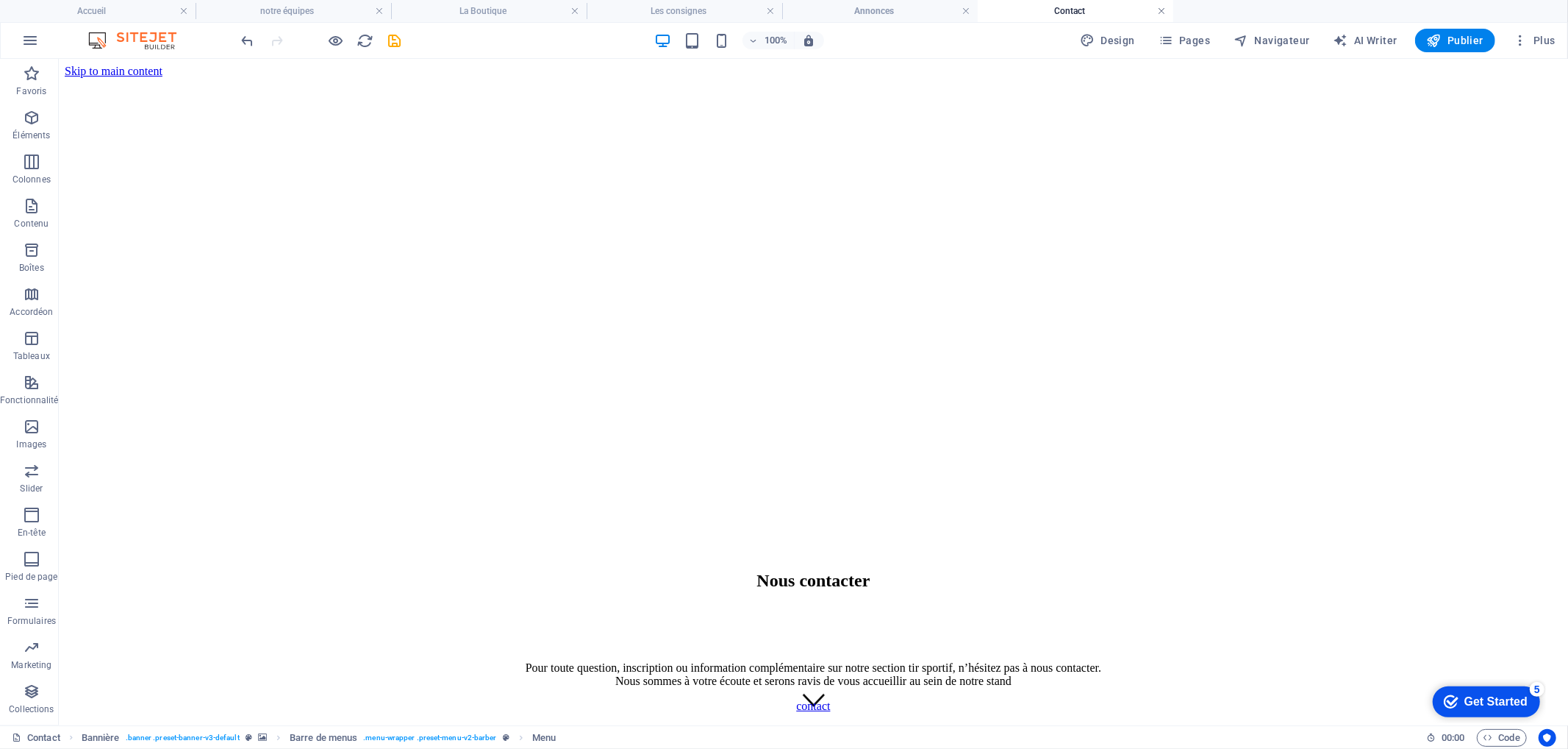
click at [1163, 8] on link at bounding box center [1161, 12] width 9 height 14
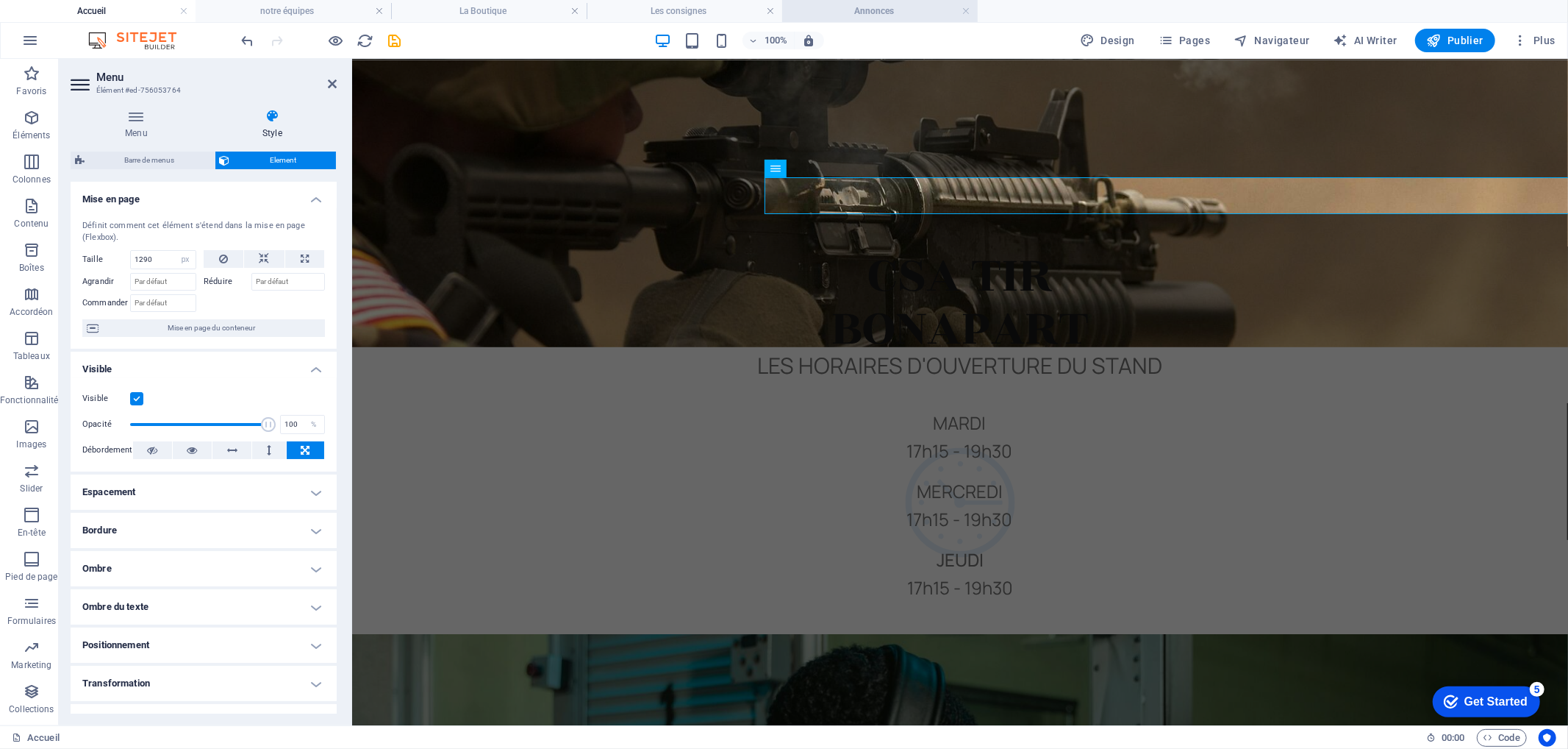
click at [881, 6] on h4 "Annonces" at bounding box center [880, 11] width 196 height 17
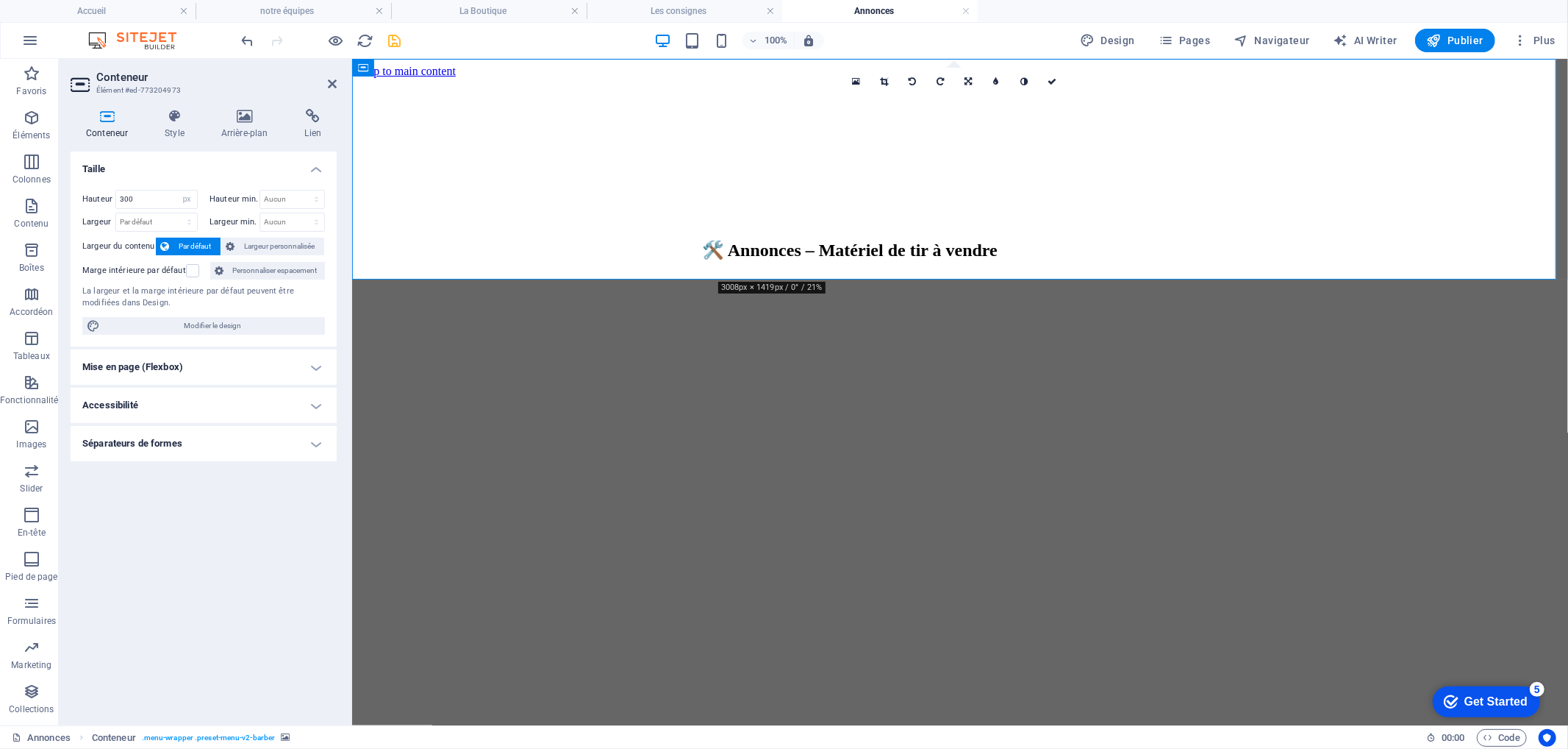
click at [881, 6] on h4 "Annonces" at bounding box center [880, 11] width 196 height 17
click at [888, 15] on h4 "Annonces" at bounding box center [880, 11] width 196 height 17
drag, startPoint x: 698, startPoint y: 255, endPoint x: 990, endPoint y: 255, distance: 292.0
click at [990, 497] on nav "Acceuil L'Équipe Nos Tarifs La Boutique Les consignes Évennements Liens utiles …" at bounding box center [775, 556] width 1204 height 119
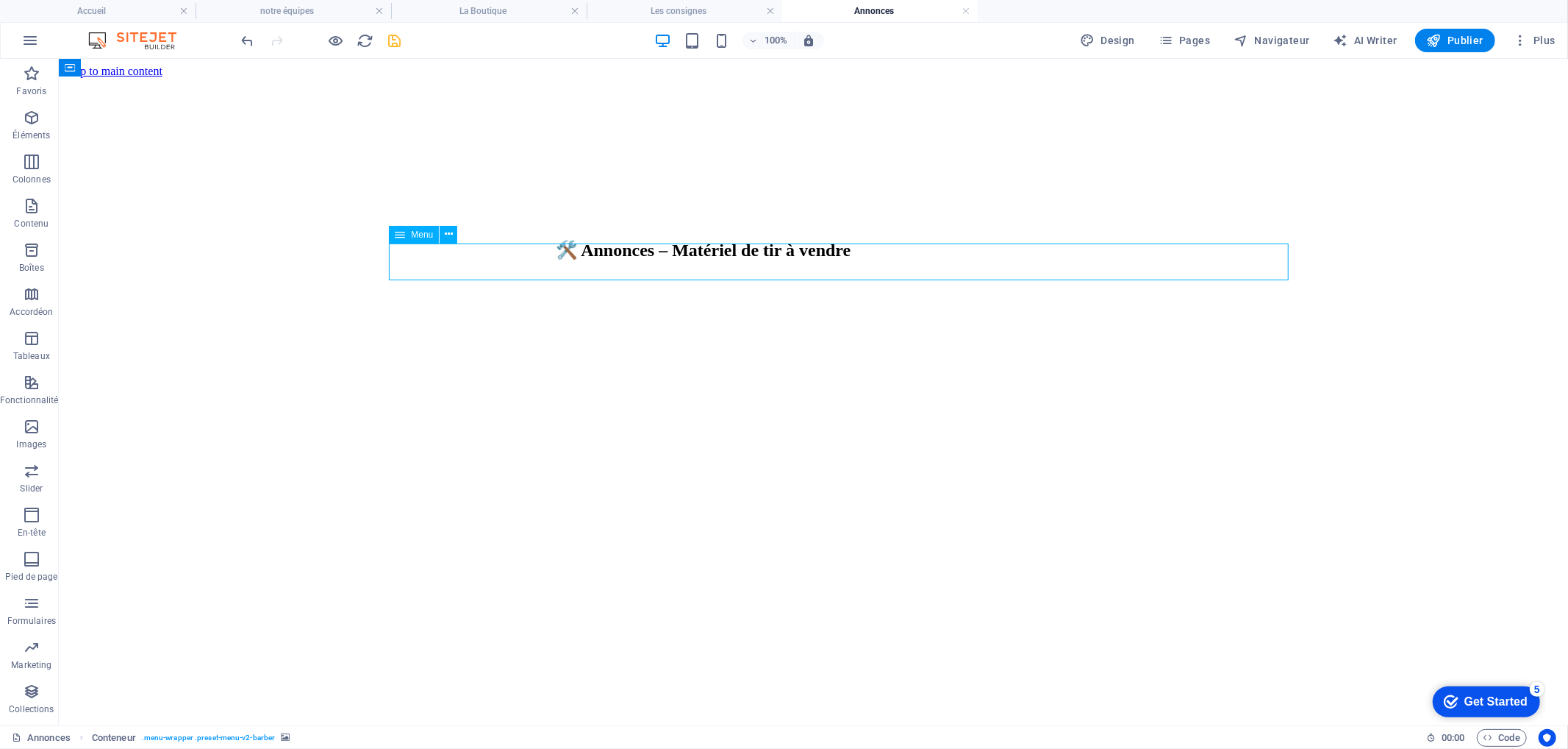
click at [696, 497] on nav "Acceuil L'Équipe Nos Tarifs La Boutique Les consignes Évennements Liens utiles …" at bounding box center [628, 556] width 1497 height 119
select select "px"
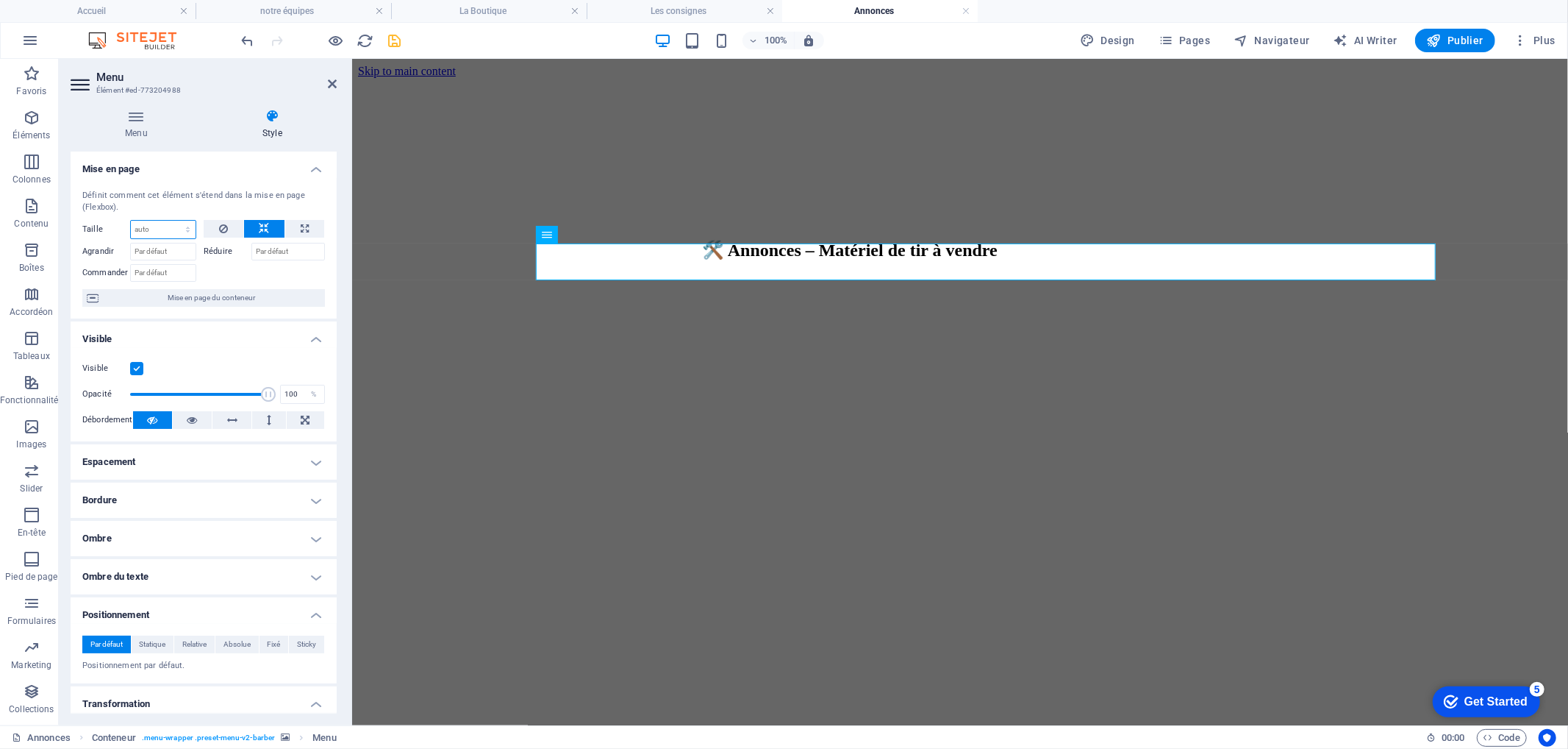
click at [165, 223] on select "Par défaut auto px % 1/1 1/2 1/3 1/4 1/5 1/6 1/7 1/8 1/9 1/10" at bounding box center [163, 229] width 64 height 17
select select "px"
click at [174, 221] on select "Par défaut auto px % 1/1 1/2 1/3 1/4 1/5 1/6 1/7 1/8 1/9 1/10" at bounding box center [163, 229] width 64 height 17
type input "1290"
click at [332, 78] on icon at bounding box center [332, 83] width 9 height 12
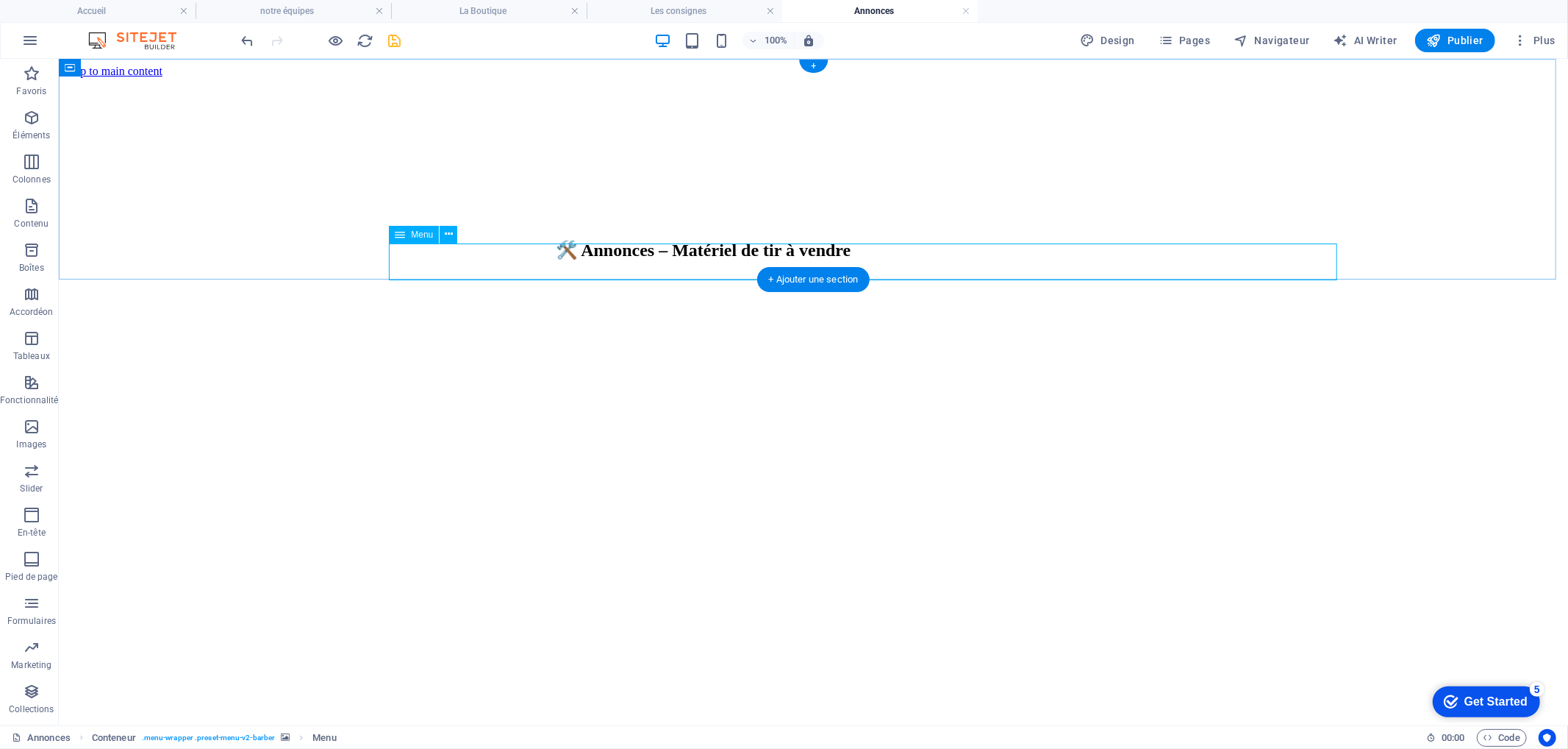
click at [419, 497] on nav "Acceuil L'Équipe Nos Tarifs La Boutique Les consignes Évennements Liens utiles …" at bounding box center [628, 556] width 1497 height 119
select select "px"
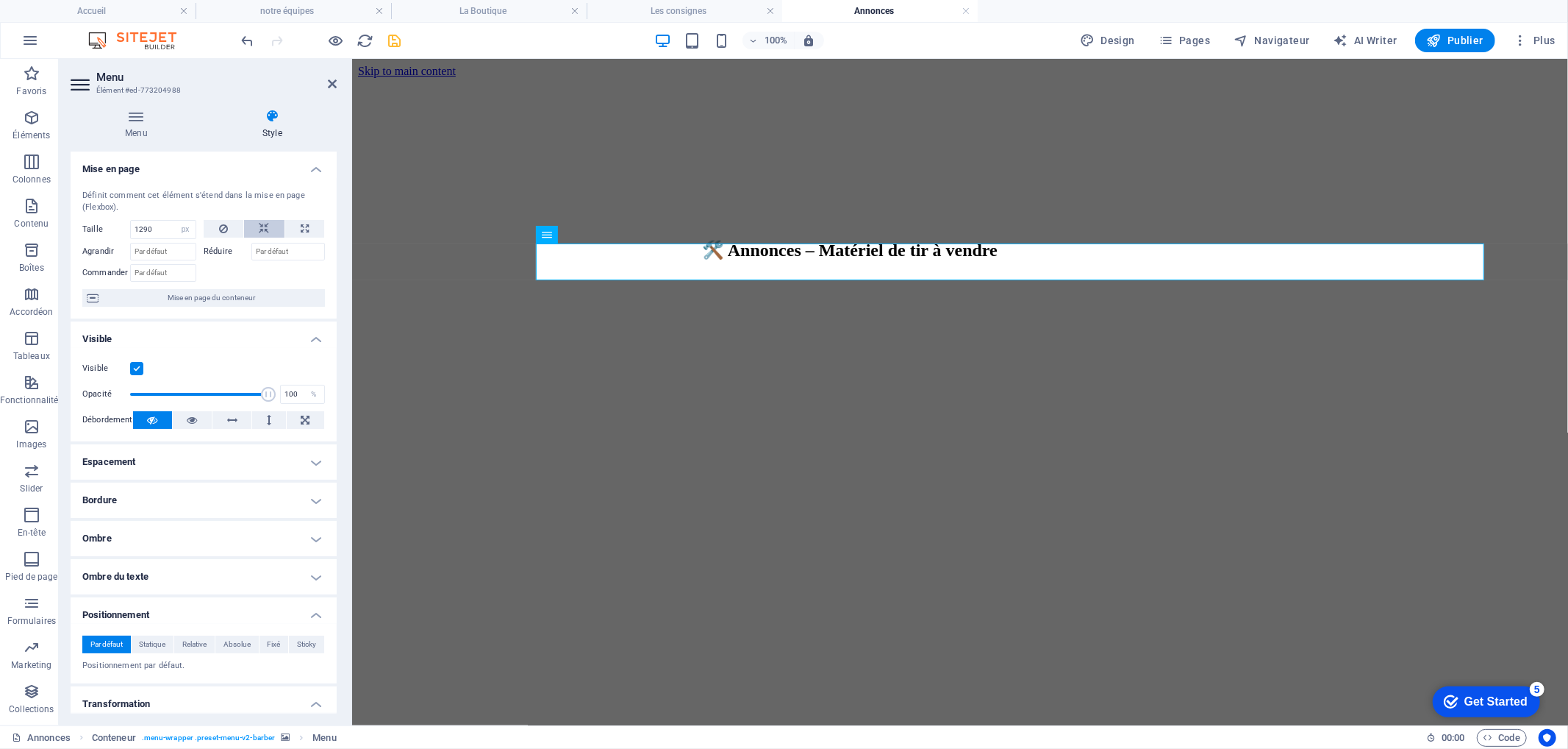
click at [266, 226] on icon at bounding box center [264, 229] width 10 height 17
select select "DISABLED_OPTION_VALUE"
click at [304, 223] on icon at bounding box center [305, 229] width 8 height 17
type input "100"
select select "%"
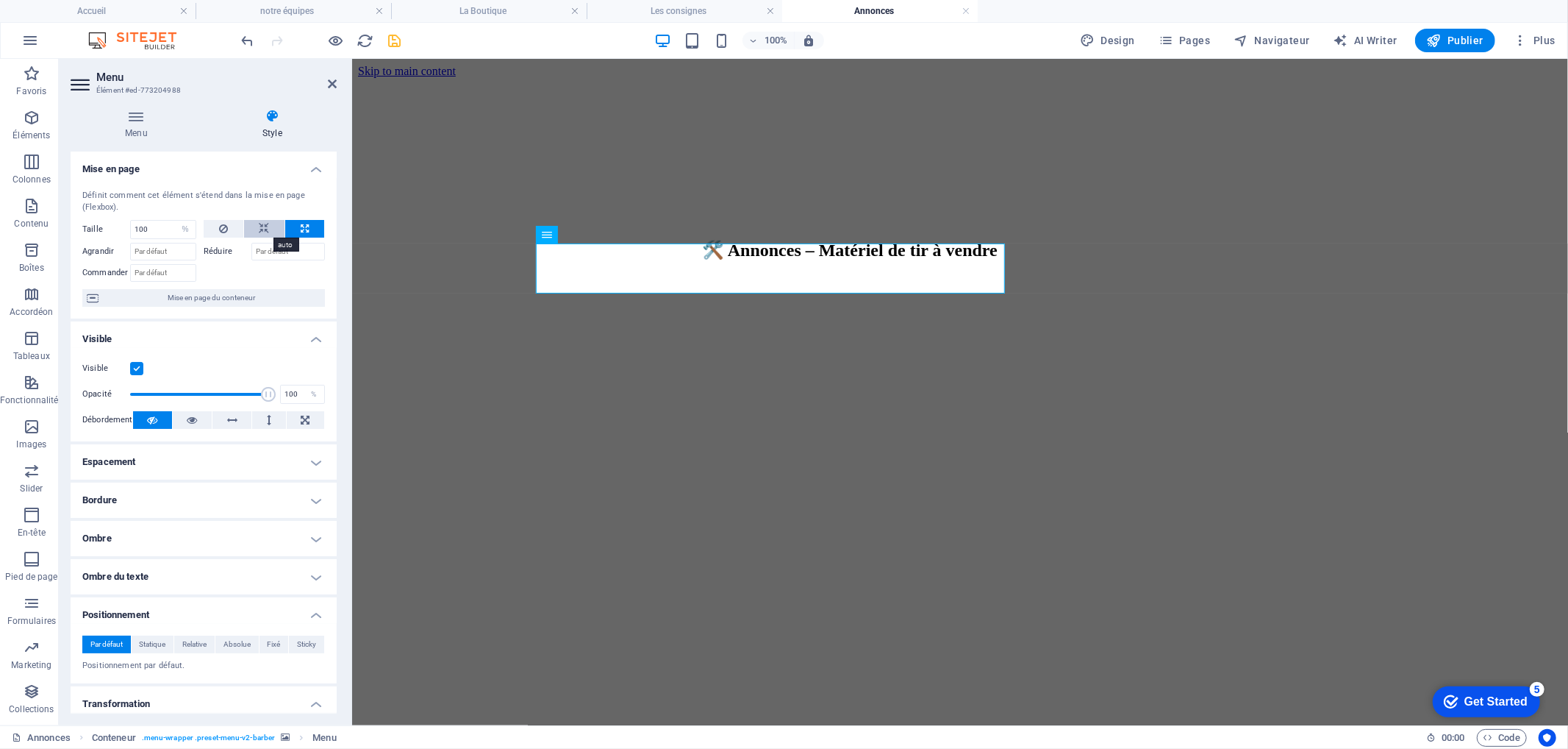
click at [254, 231] on button at bounding box center [265, 229] width 41 height 17
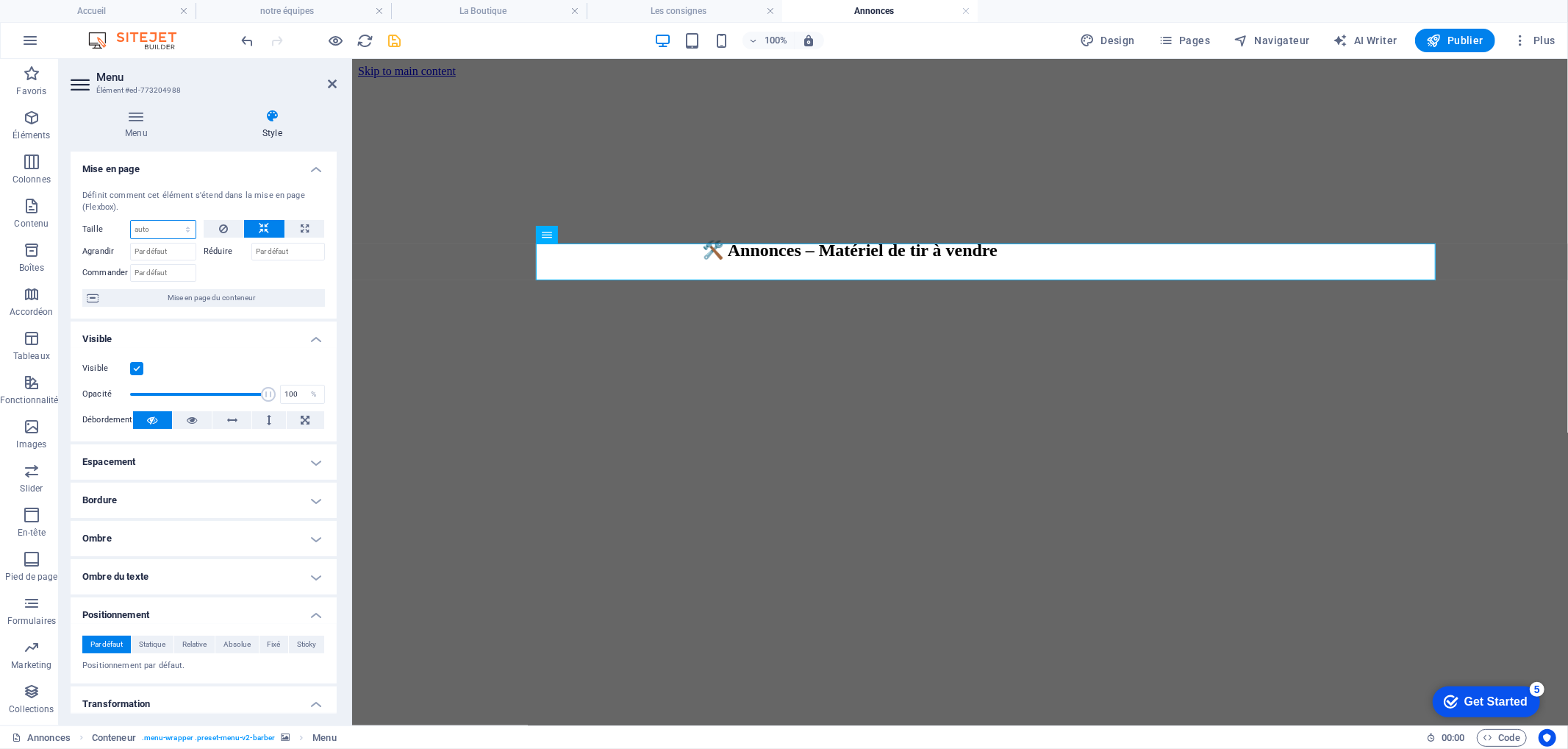
click at [178, 232] on select "Par défaut auto px % 1/1 1/2 1/3 1/4 1/5 1/6 1/7 1/8 1/9 1/10" at bounding box center [163, 229] width 64 height 17
select select "px"
click at [174, 221] on select "Par défaut auto px % 1/1 1/2 1/3 1/4 1/5 1/6 1/7 1/8 1/9 1/10" at bounding box center [163, 229] width 64 height 17
click at [143, 231] on input "1290" at bounding box center [163, 229] width 64 height 17
type input "1590"
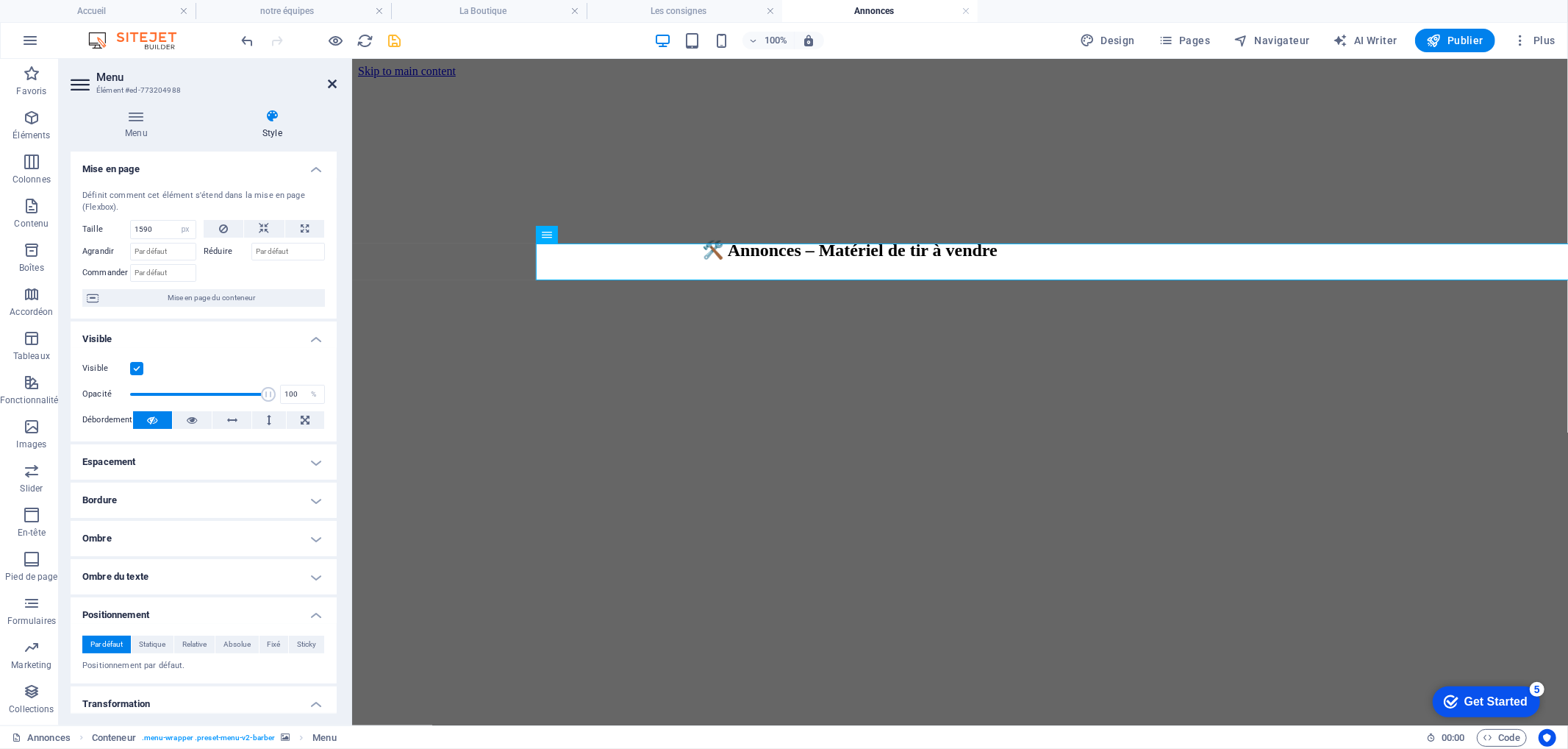
click at [329, 82] on icon at bounding box center [332, 83] width 9 height 12
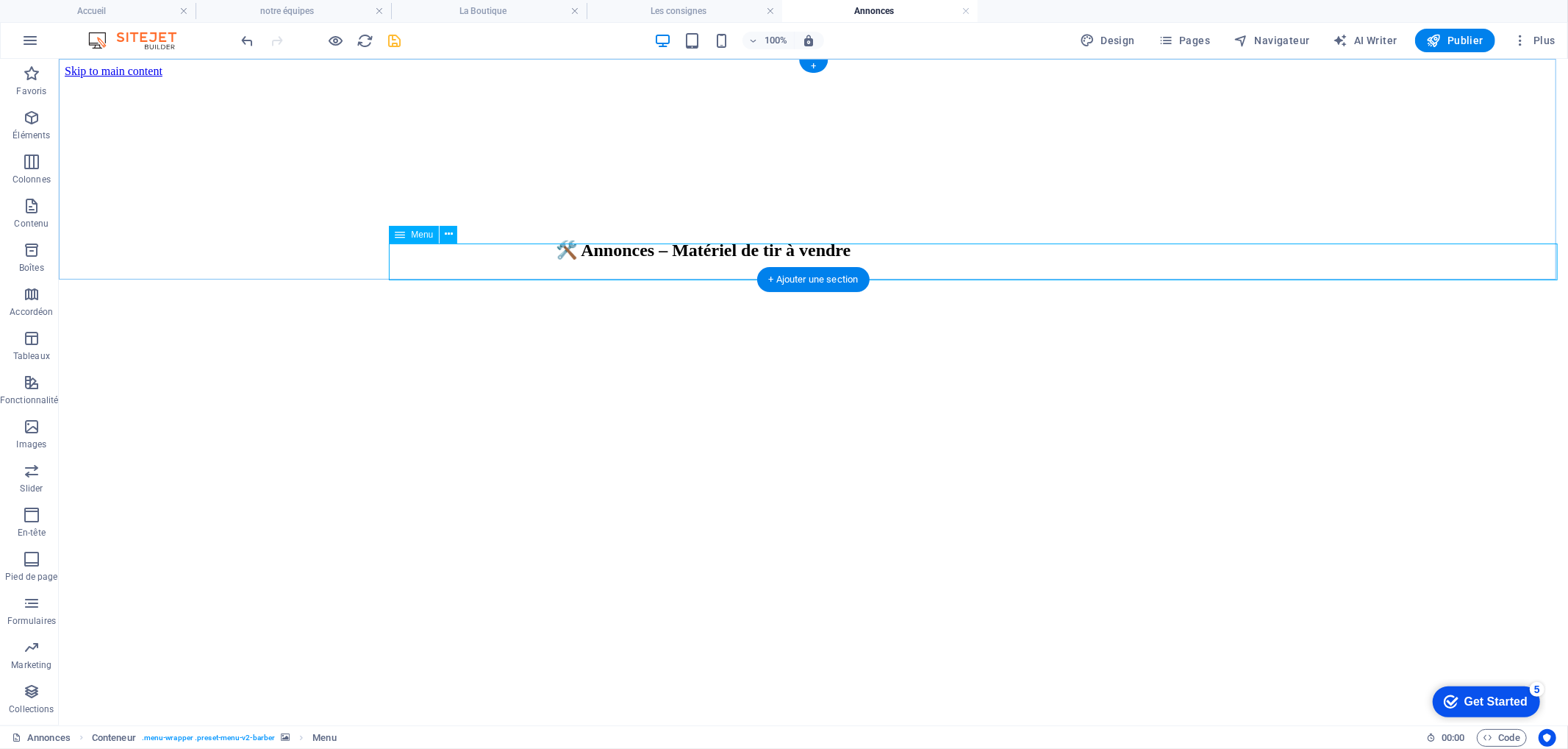
click at [738, 497] on nav "Acceuil L'Équipe Nos Tarifs La Boutique Les consignes Évennements Liens utiles …" at bounding box center [628, 556] width 1497 height 119
select select "px"
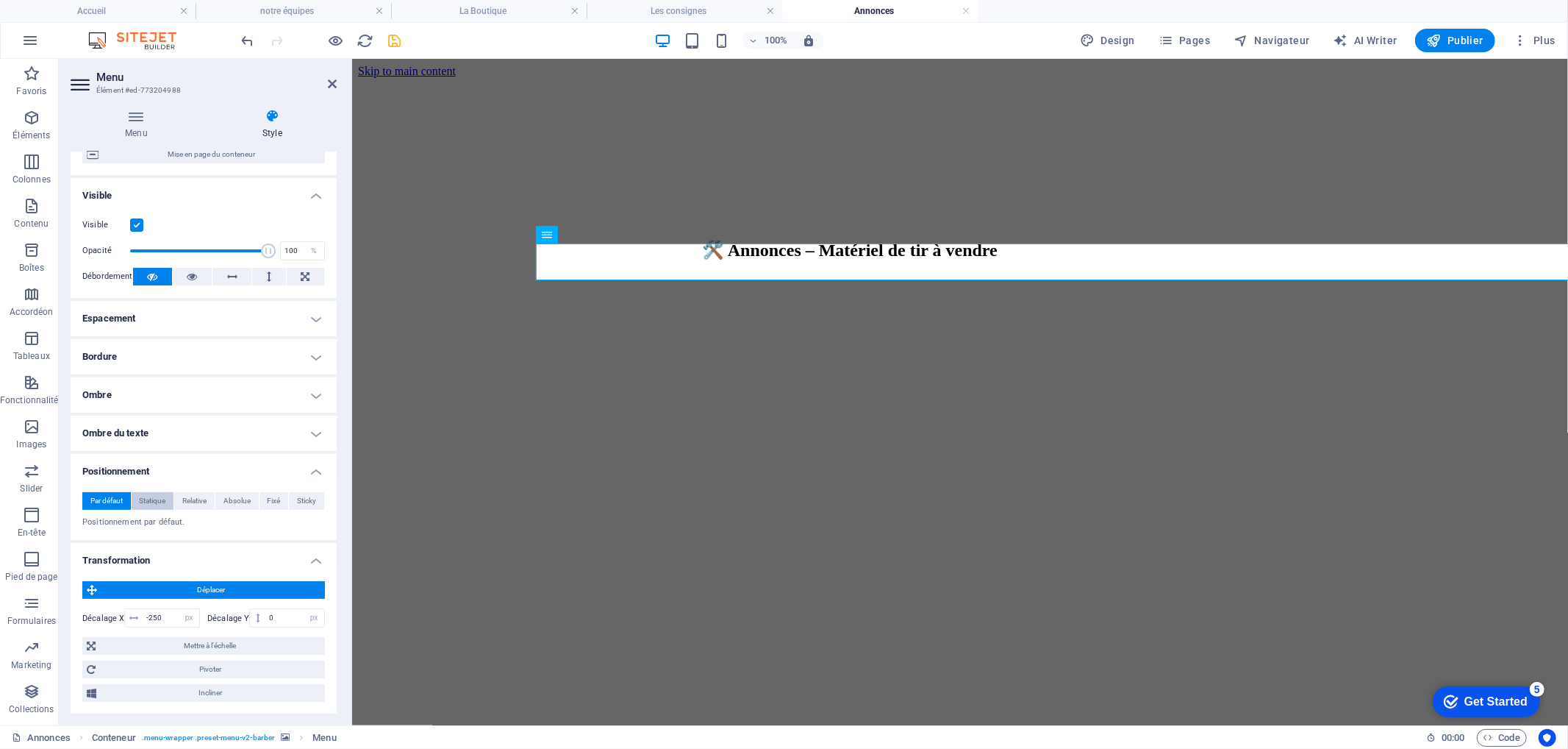
scroll to position [12, 0]
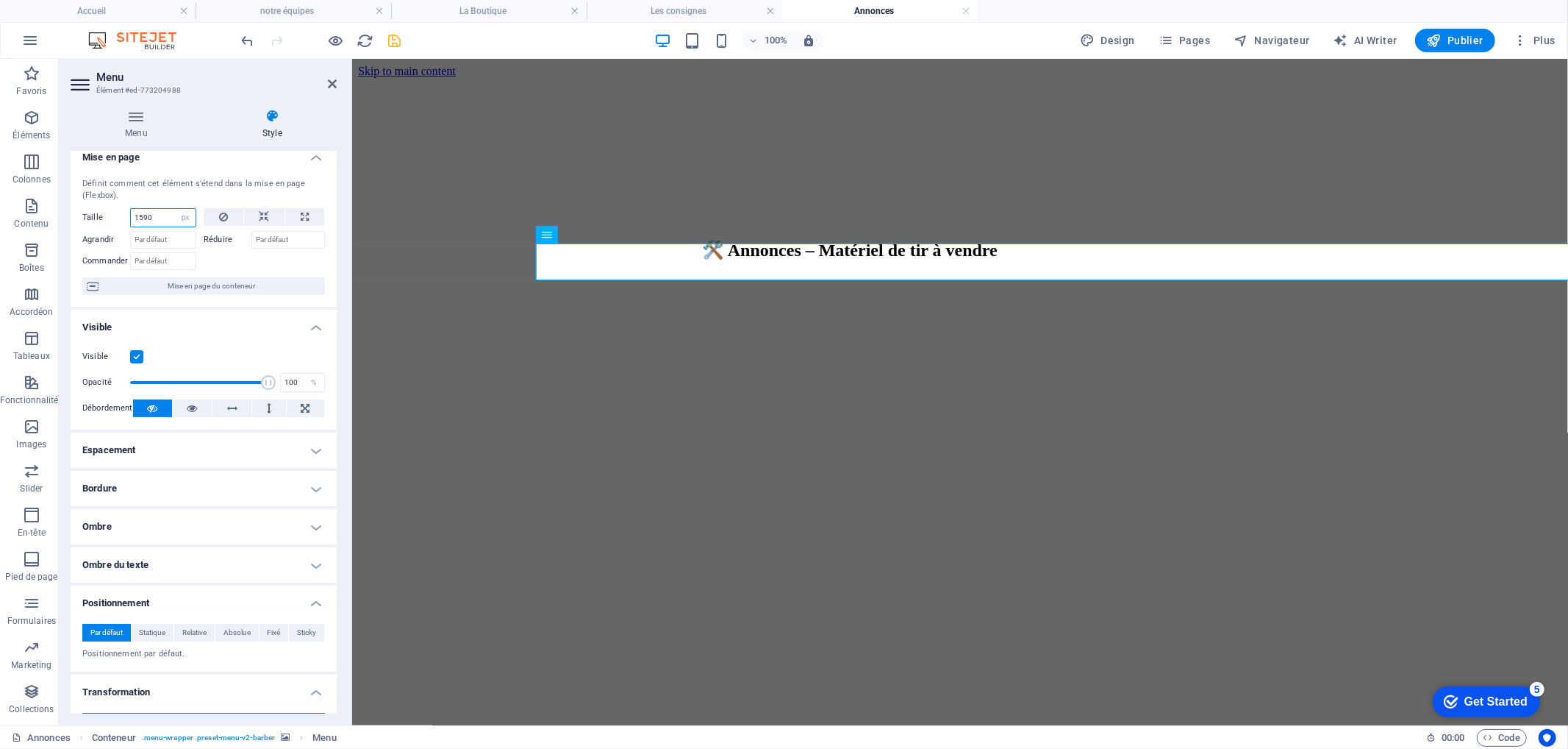
click at [143, 215] on input "1590" at bounding box center [163, 218] width 64 height 17
type input "1390"
click at [326, 84] on header "Menu Élément #ed-773204988" at bounding box center [203, 78] width 266 height 39
click at [328, 82] on icon at bounding box center [332, 83] width 9 height 12
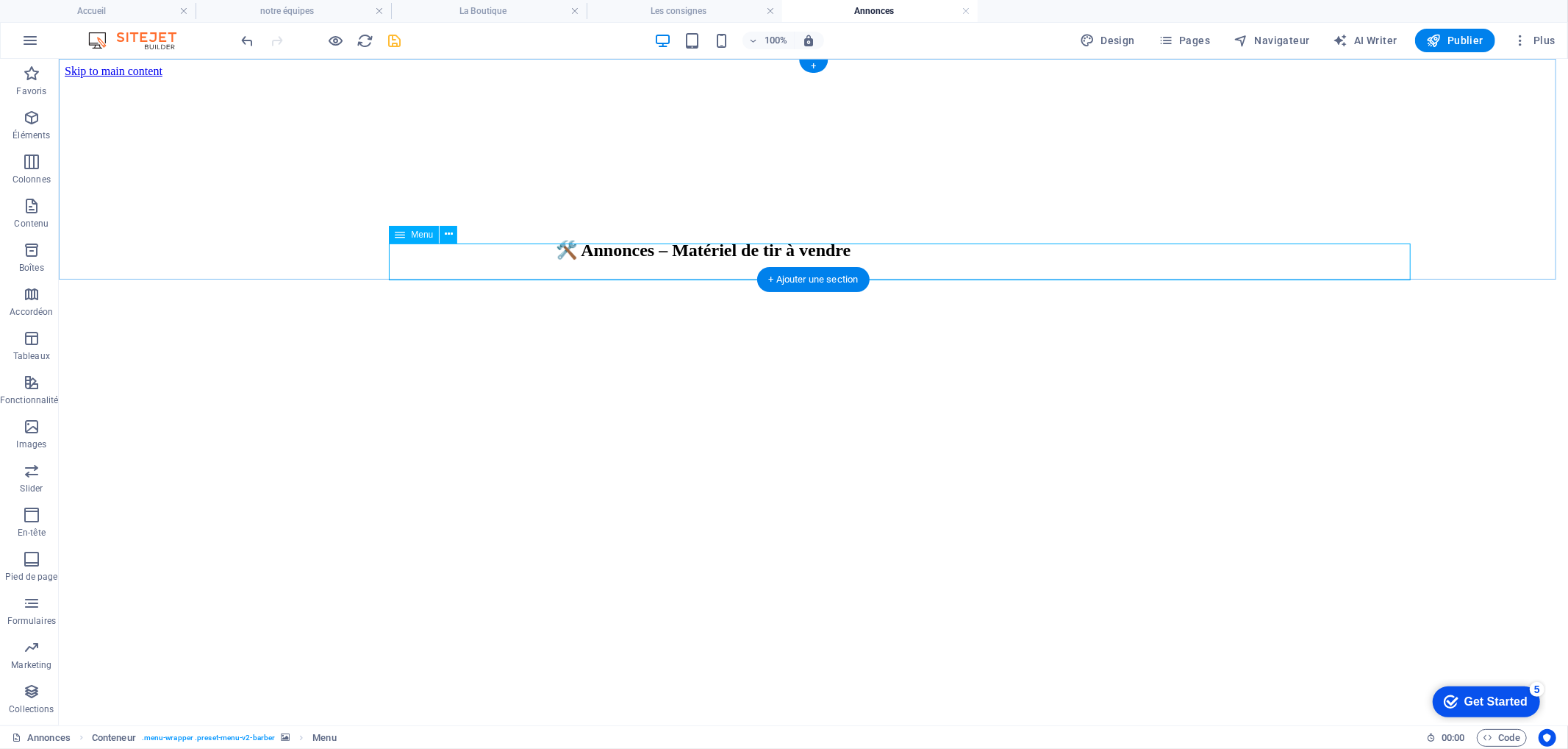
click at [474, 497] on nav "Acceuil L'Équipe Nos Tarifs La Boutique Les consignes Évennements Liens utiles …" at bounding box center [628, 556] width 1497 height 119
select select "px"
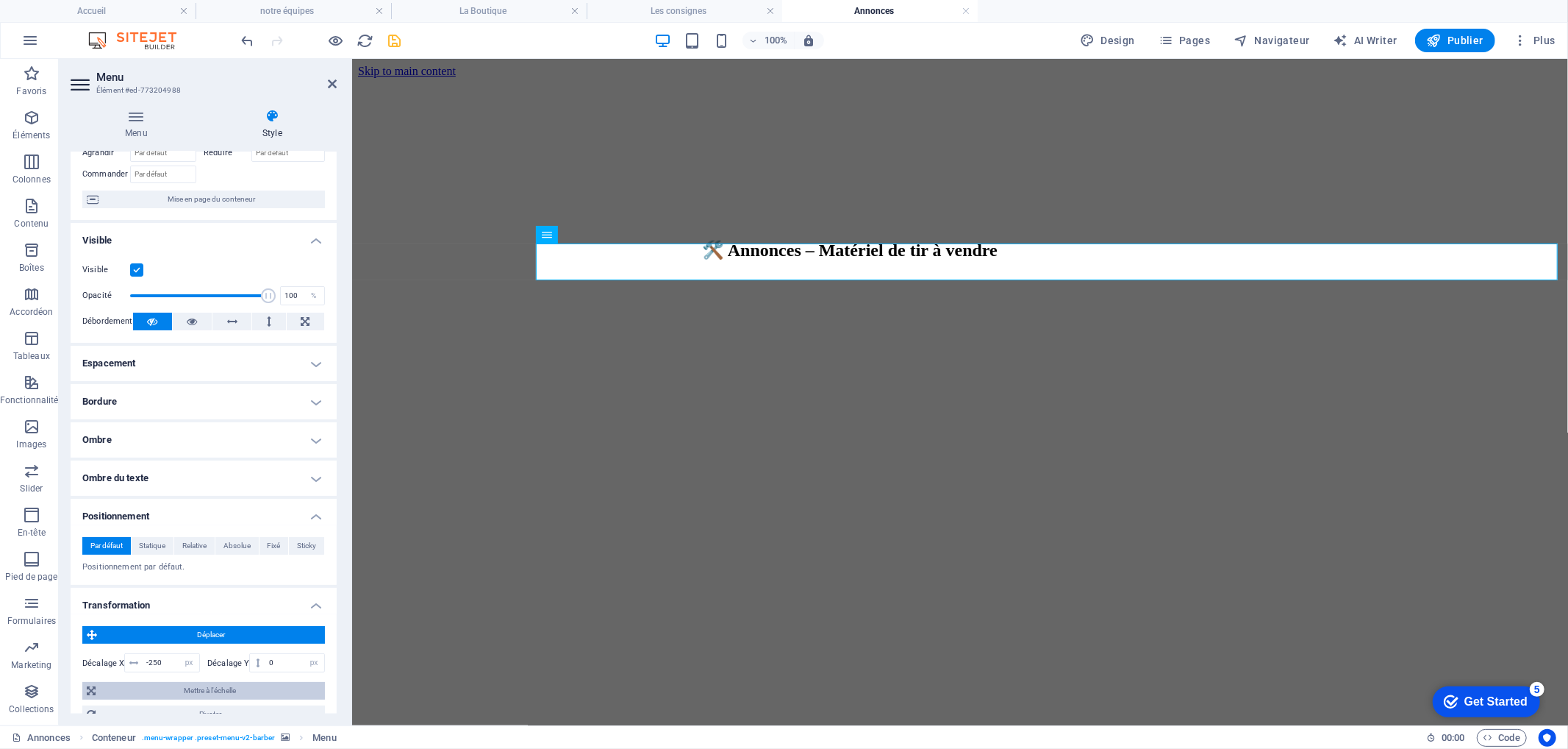
scroll to position [258, 0]
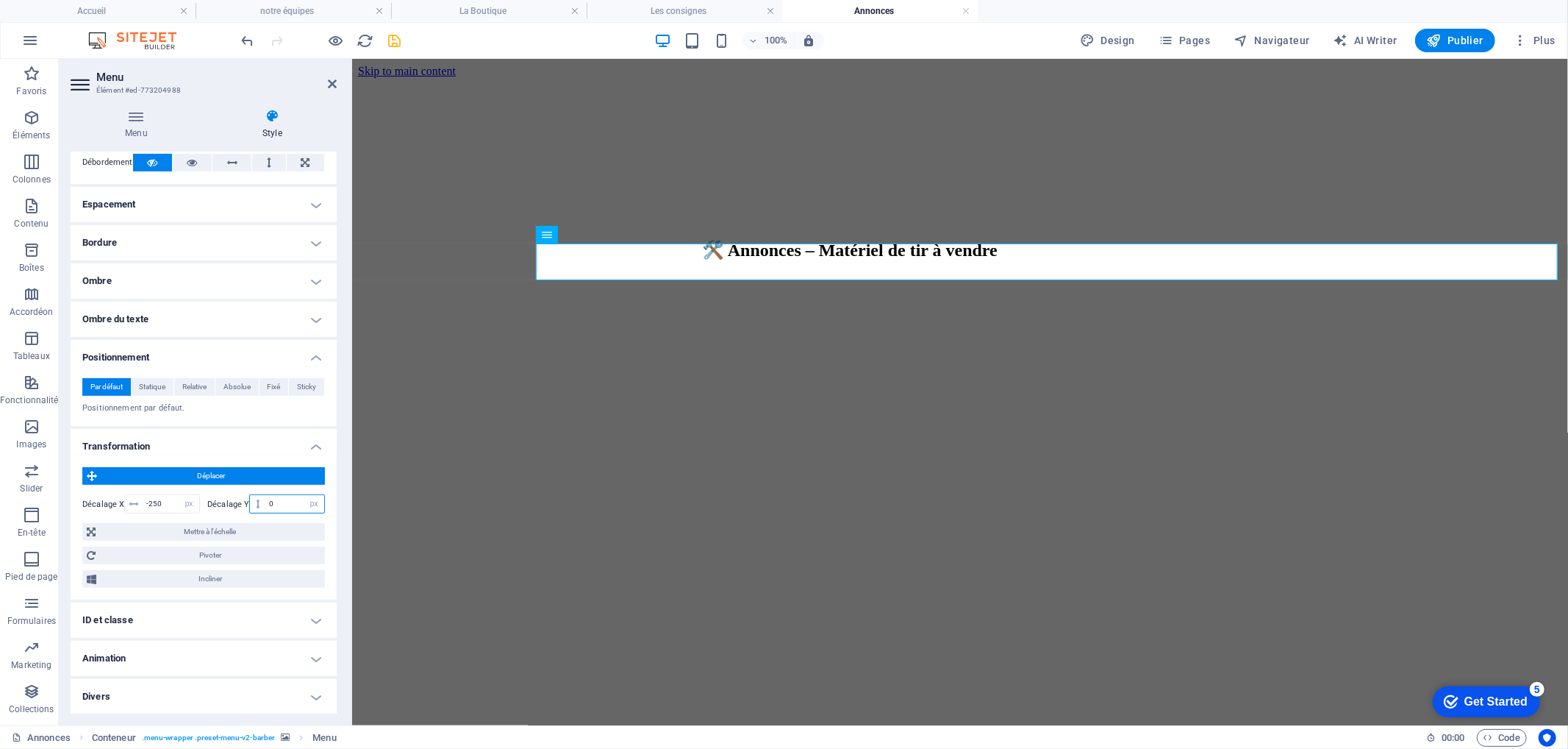
click at [291, 498] on input "0" at bounding box center [295, 504] width 59 height 17
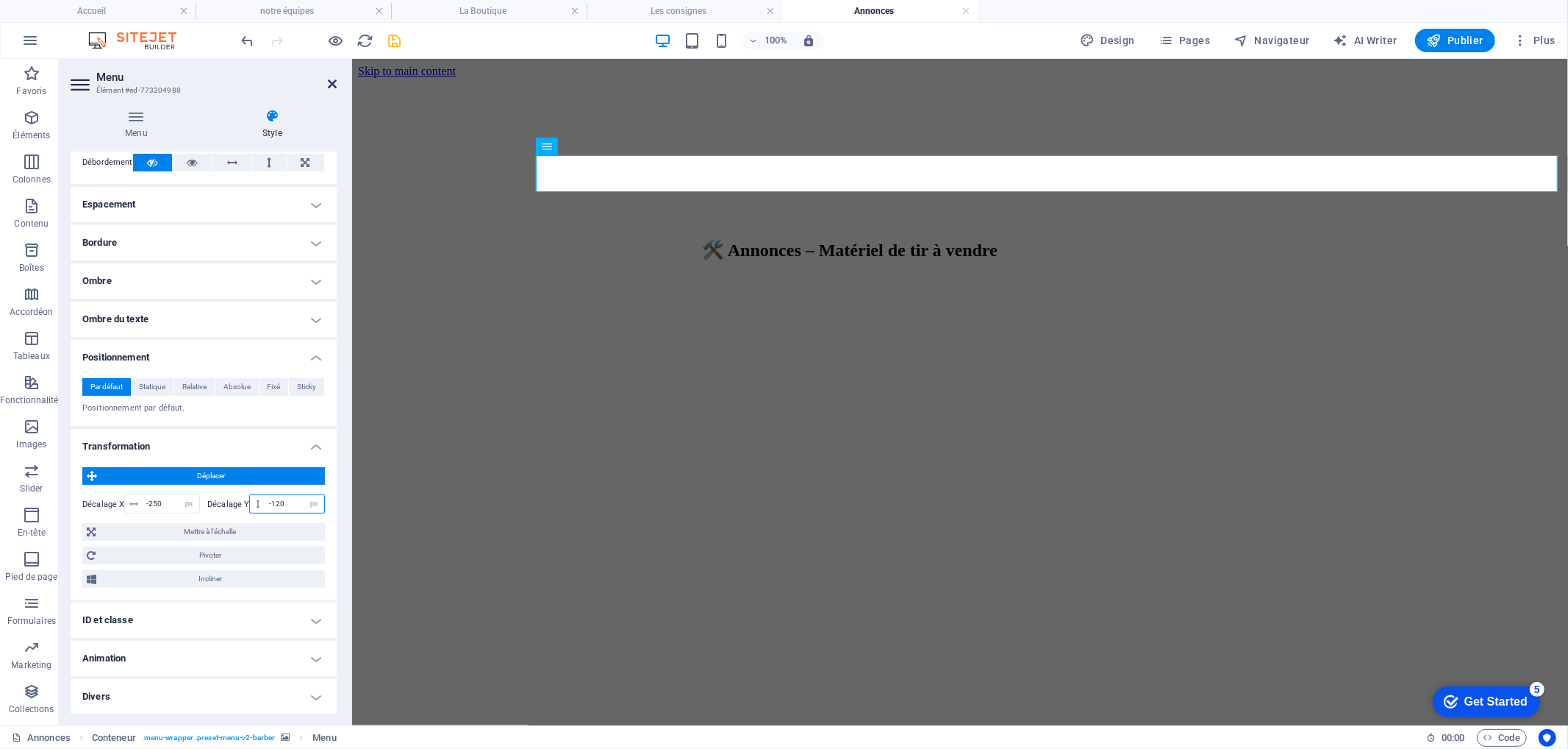
type input "-120"
click at [331, 86] on icon at bounding box center [332, 83] width 9 height 12
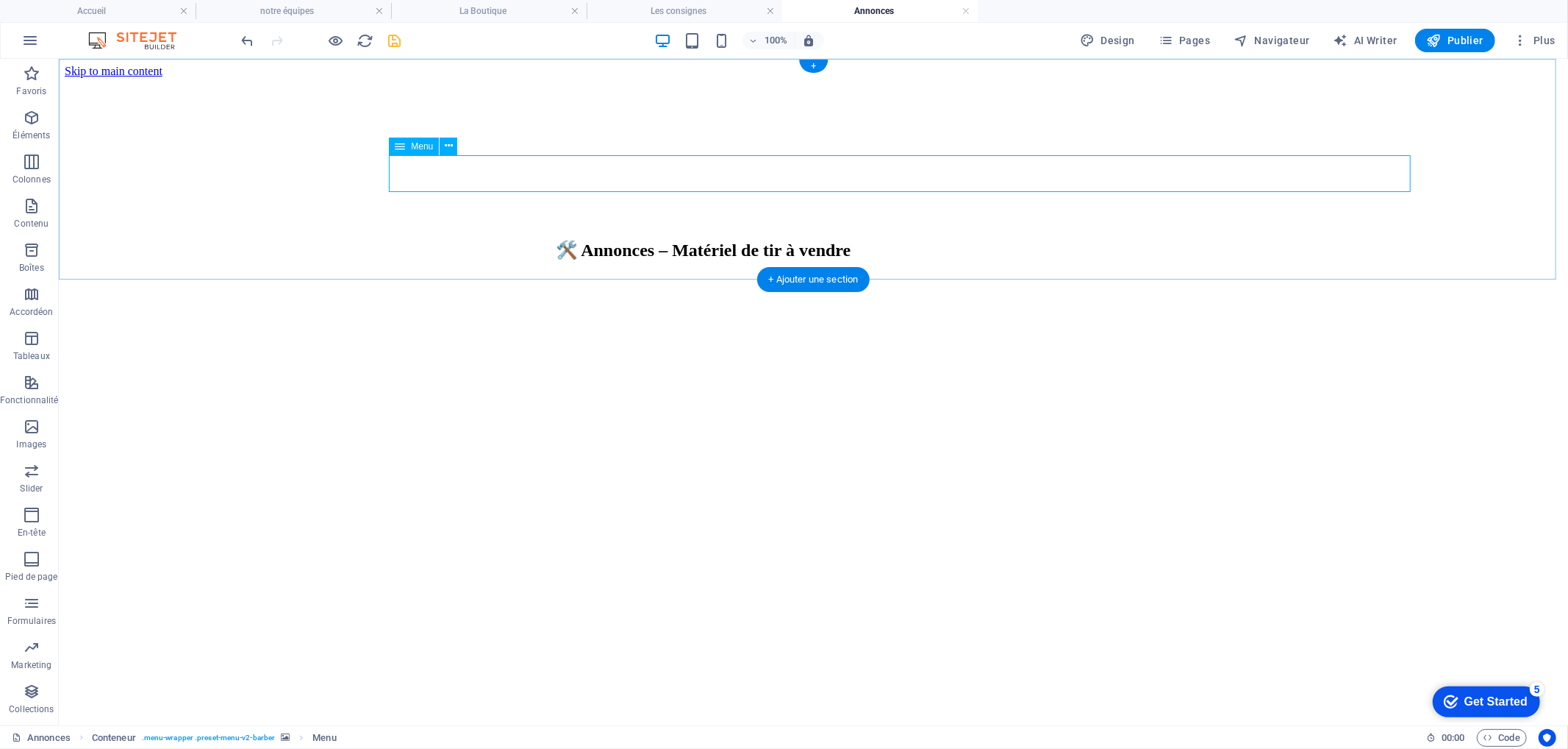
click at [464, 408] on nav "Acceuil L'Équipe Nos Tarifs La Boutique Les consignes Évennements Liens utiles …" at bounding box center [628, 468] width 1497 height 119
select select "px"
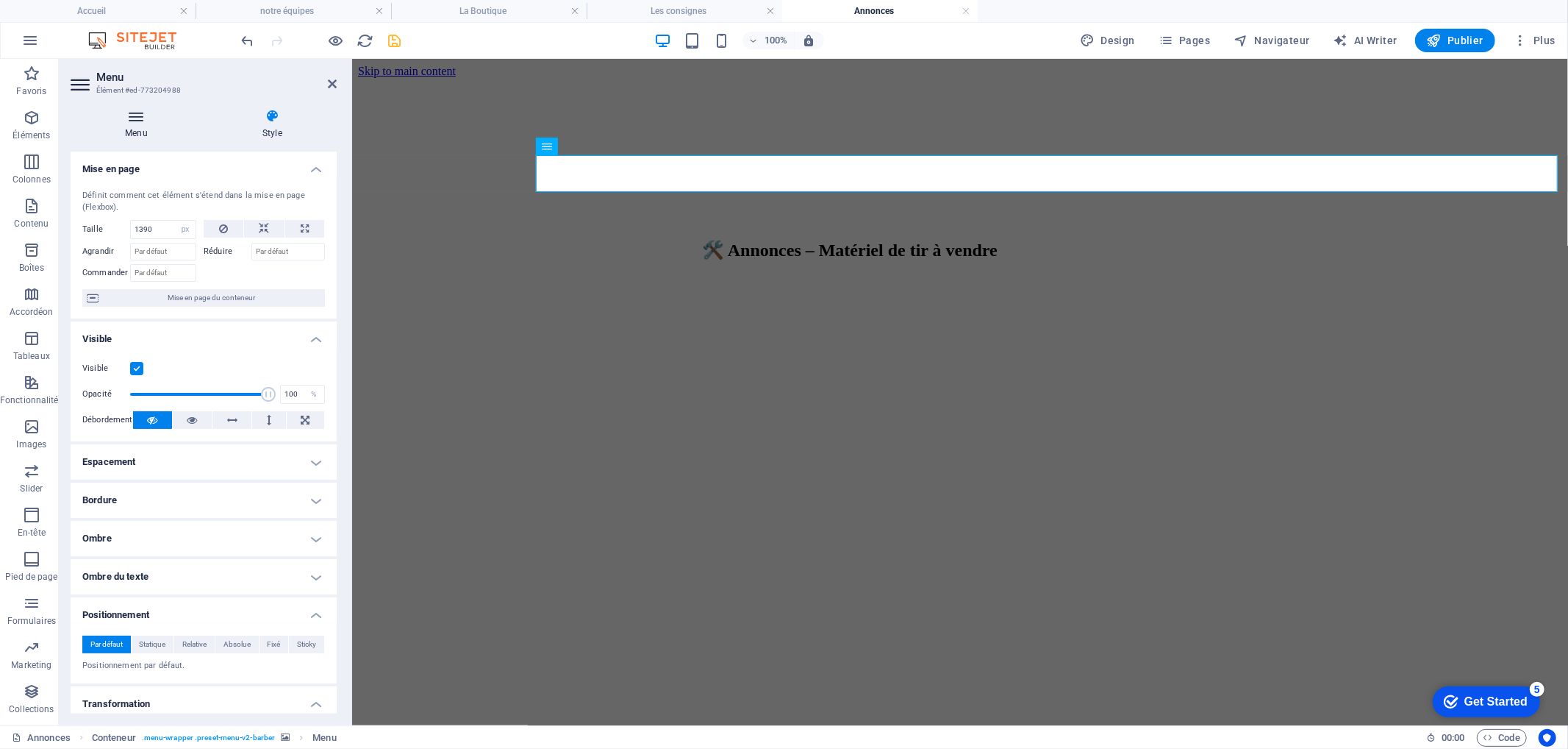
click at [145, 128] on h4 "Menu" at bounding box center [139, 123] width 137 height 31
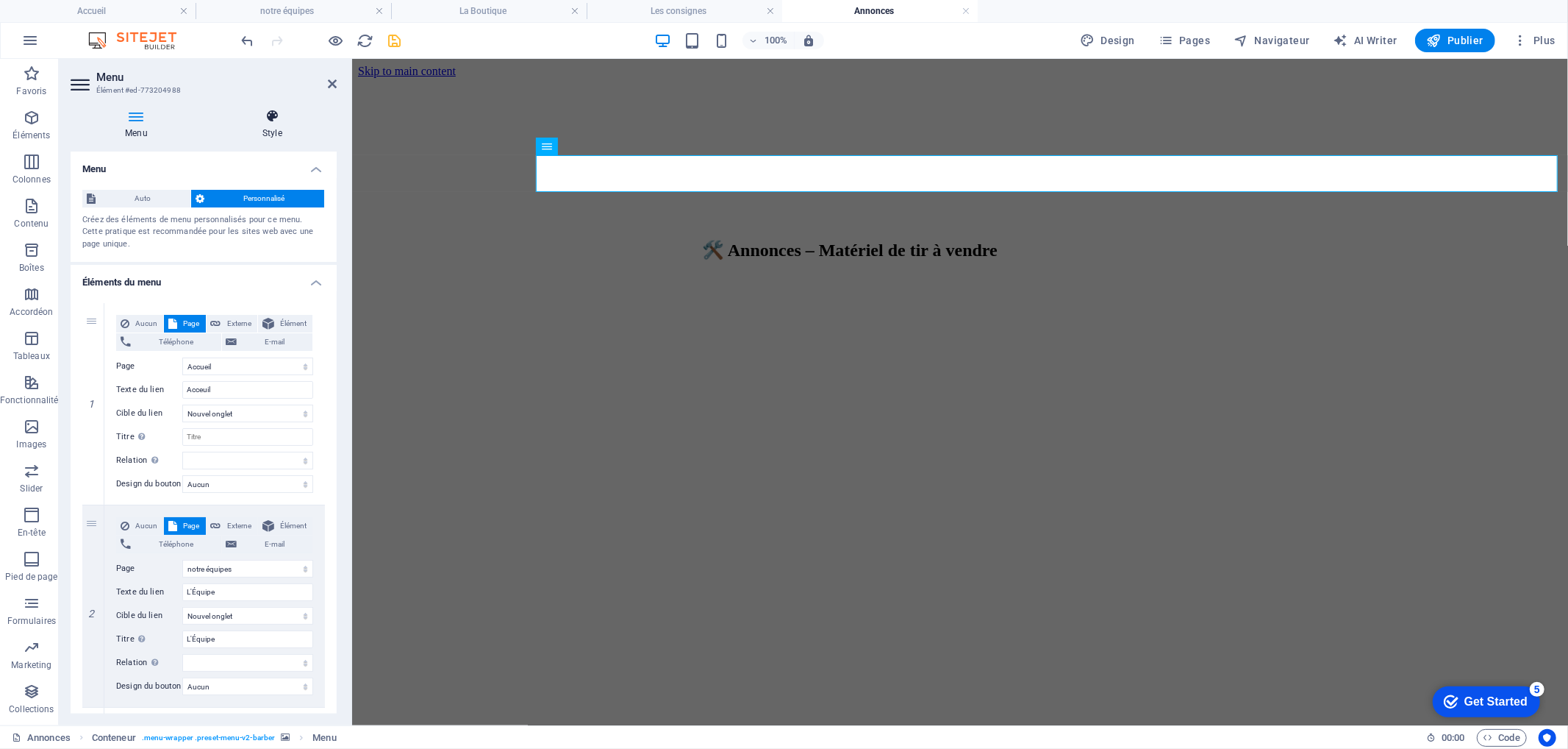
click at [266, 129] on h4 "Style" at bounding box center [273, 123] width 129 height 31
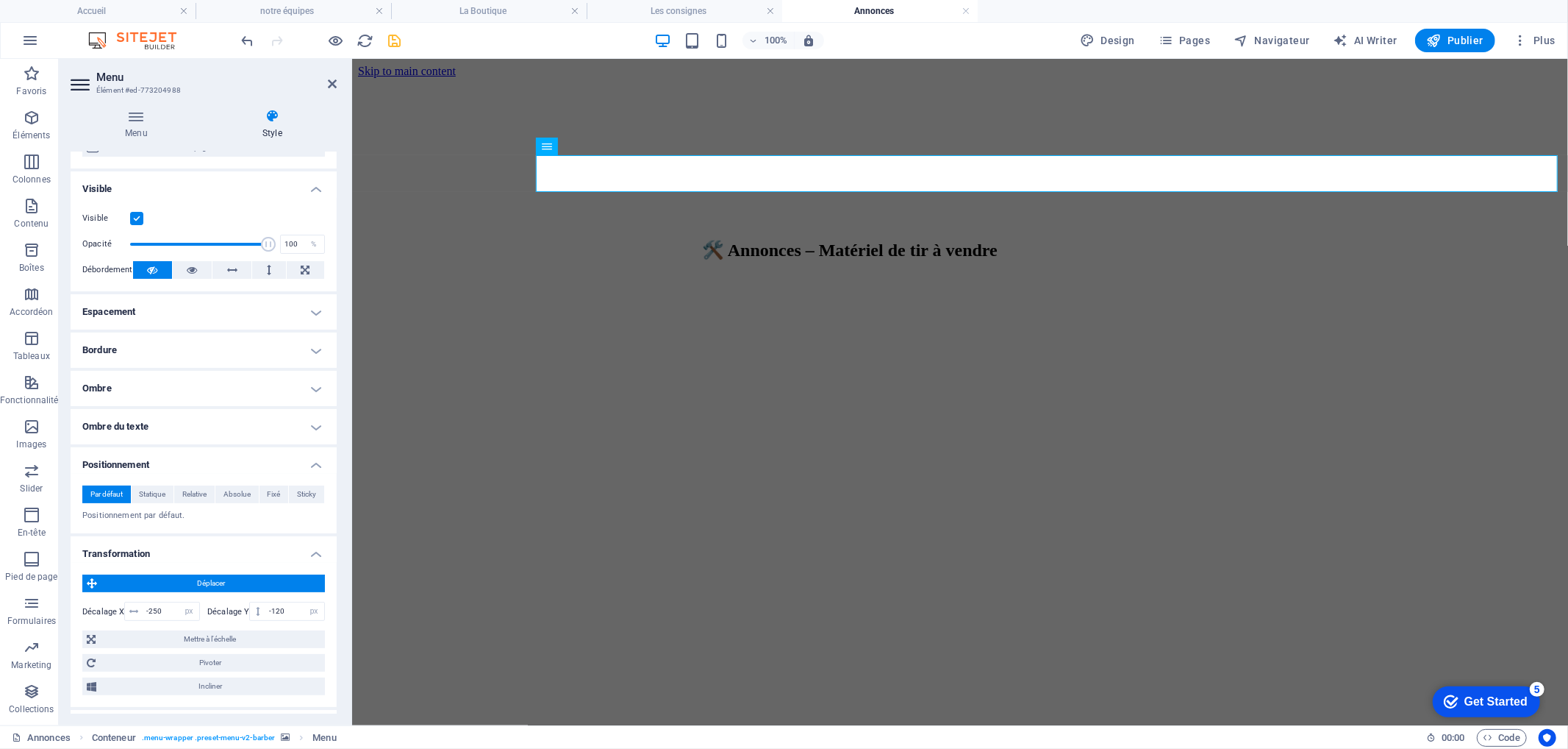
scroll to position [0, 0]
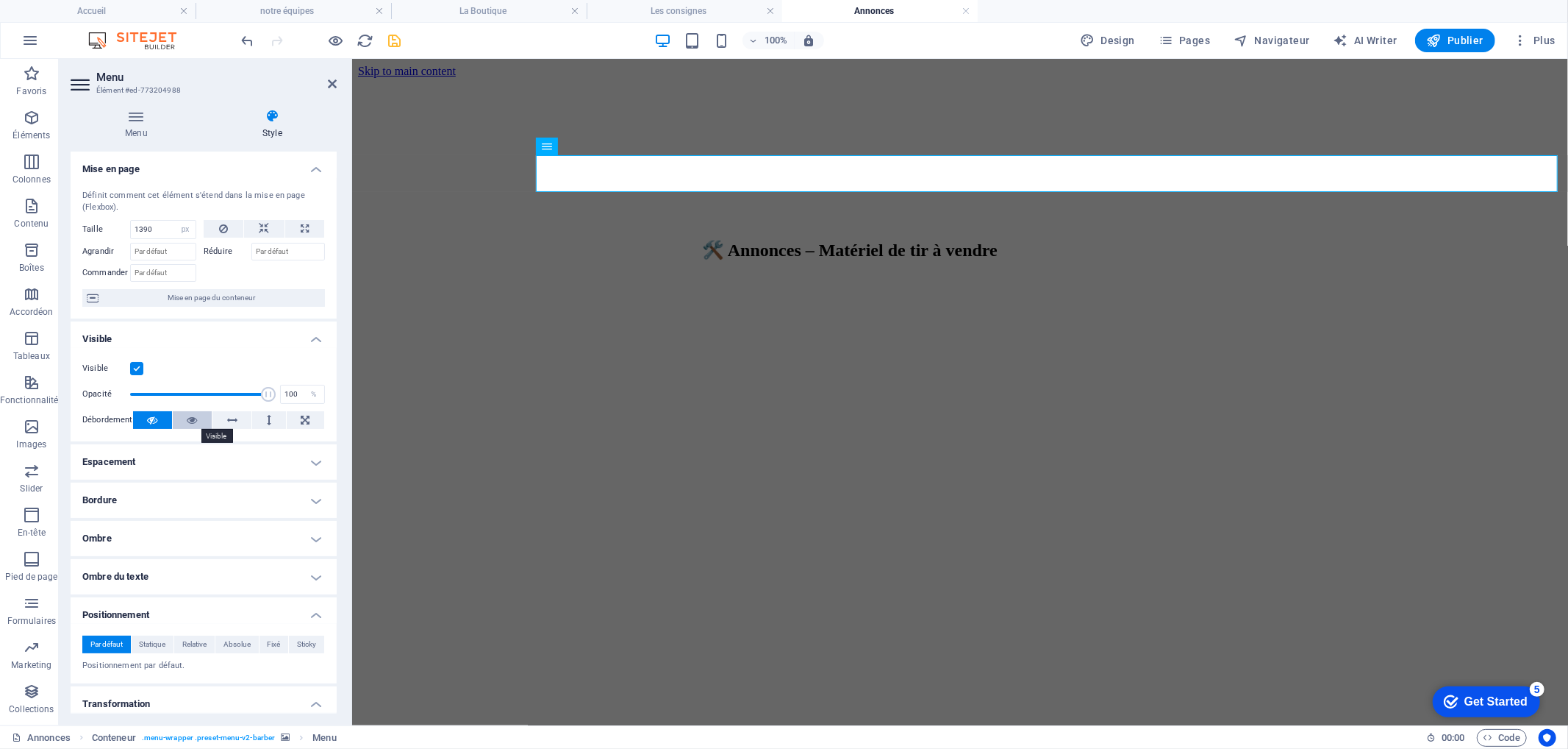
click at [189, 418] on icon at bounding box center [192, 420] width 10 height 17
click at [212, 417] on button at bounding box center [232, 420] width 39 height 17
click at [158, 420] on button at bounding box center [152, 420] width 39 height 17
click at [148, 570] on h4 "Ombre du texte" at bounding box center [203, 576] width 266 height 35
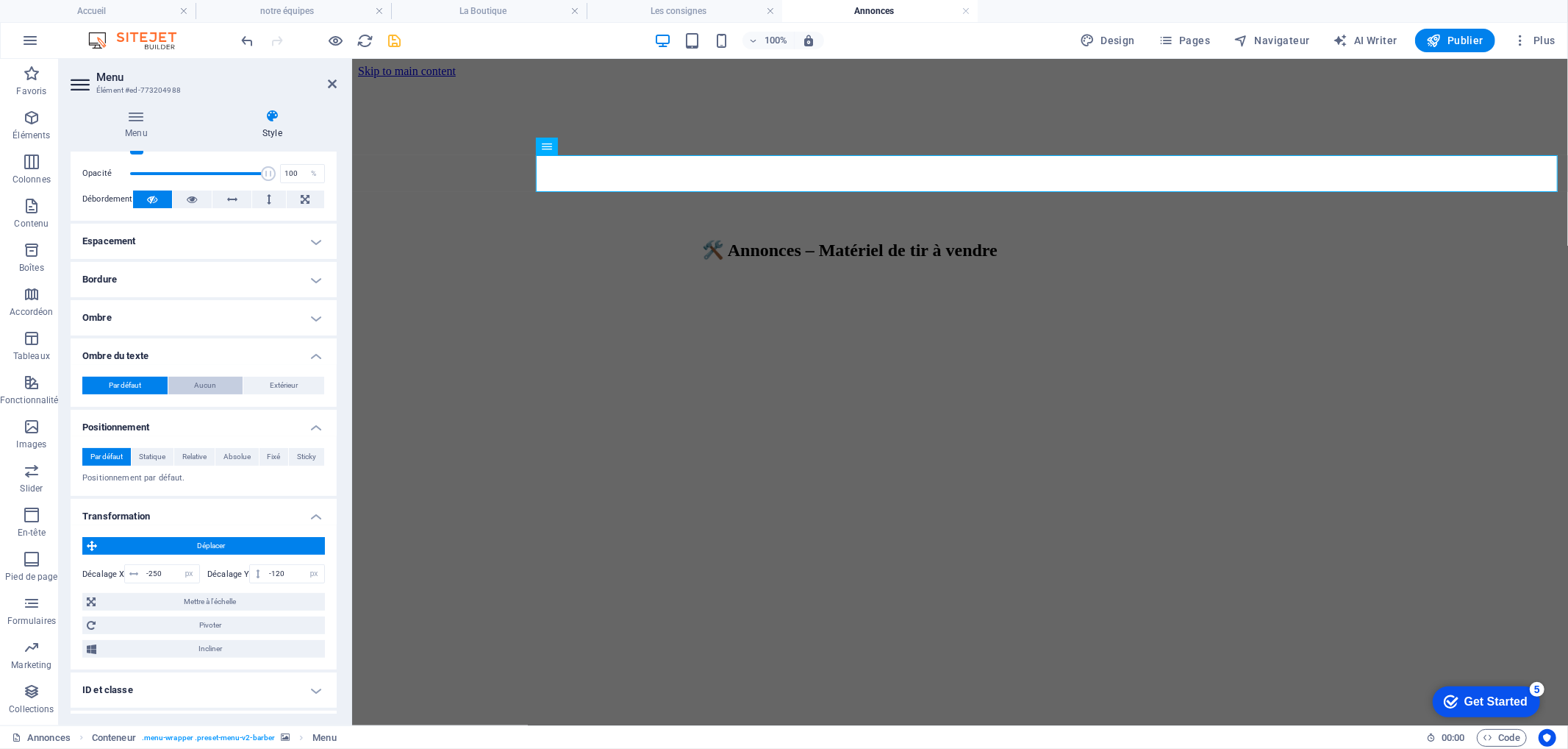
scroll to position [290, 0]
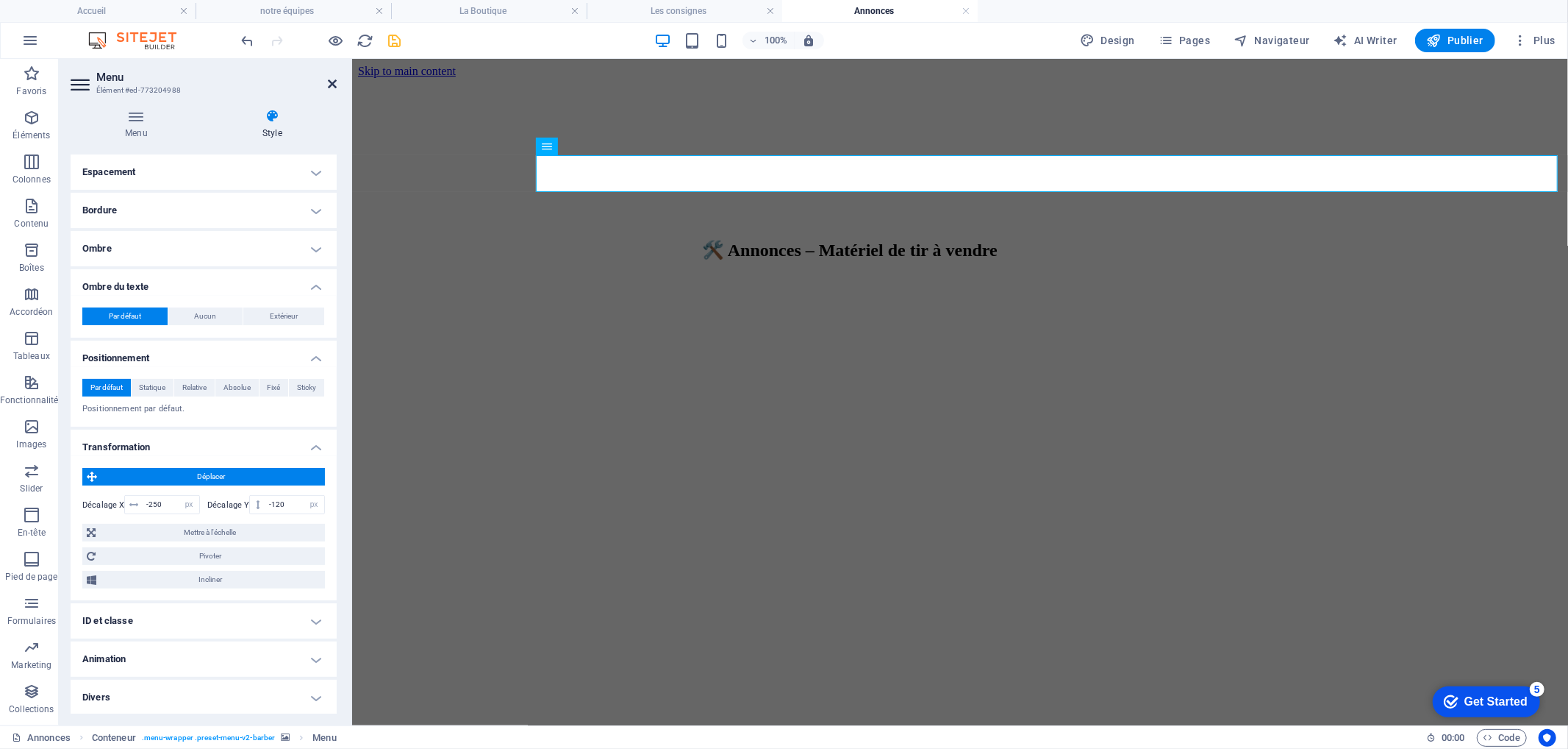
click at [328, 83] on icon at bounding box center [332, 83] width 9 height 12
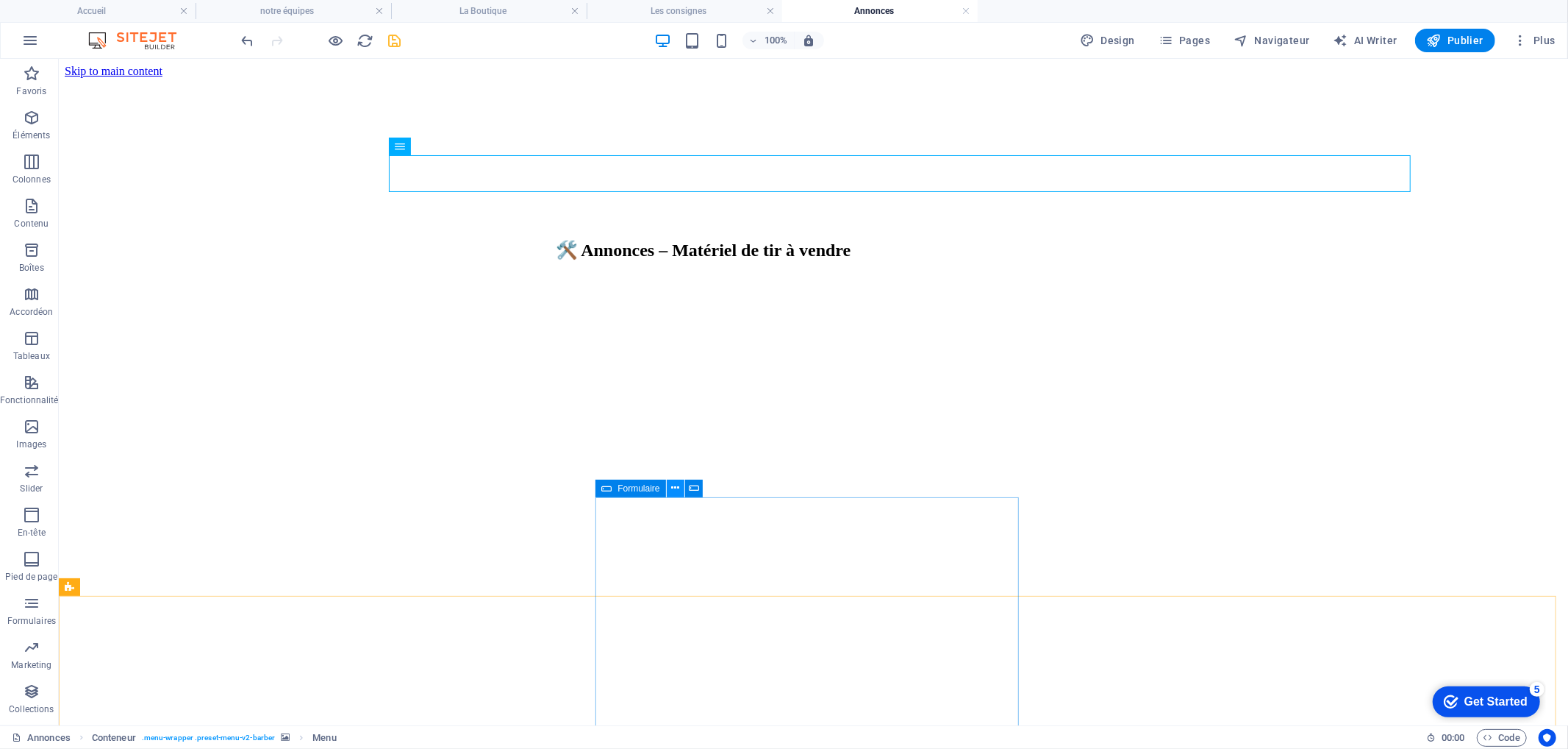
click at [671, 486] on icon at bounding box center [675, 488] width 8 height 16
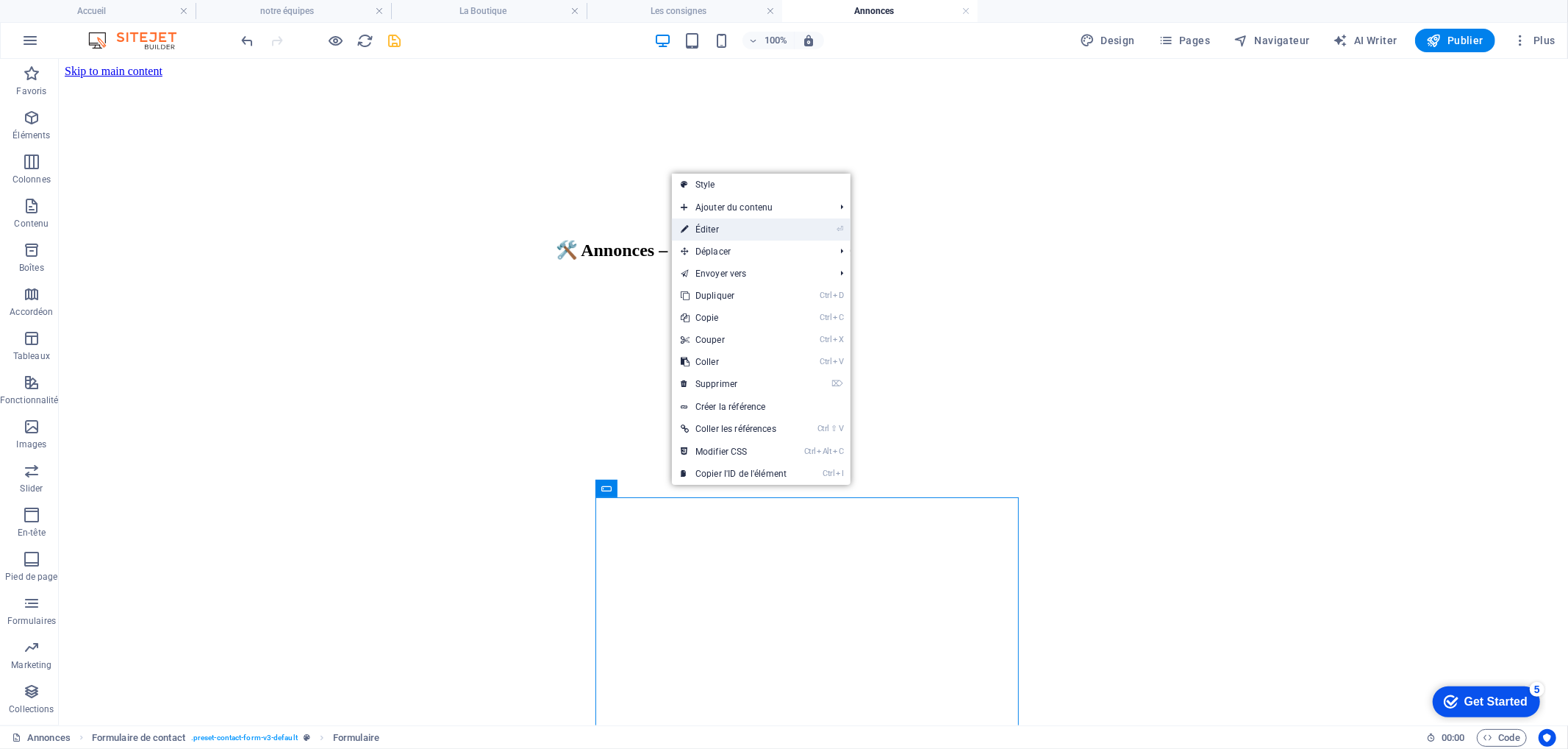
click at [707, 223] on link "⏎ Éditer" at bounding box center [733, 229] width 123 height 22
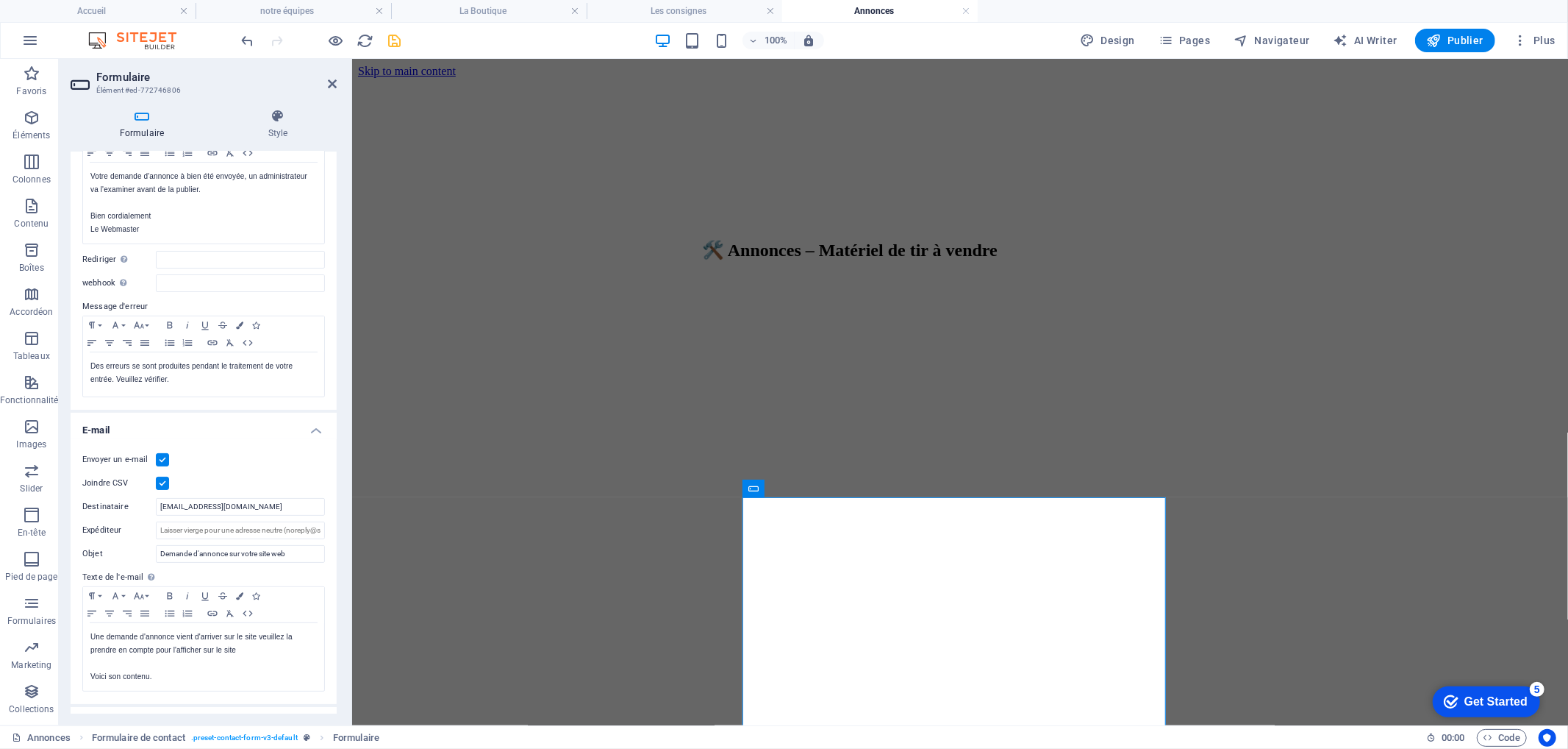
scroll to position [0, 0]
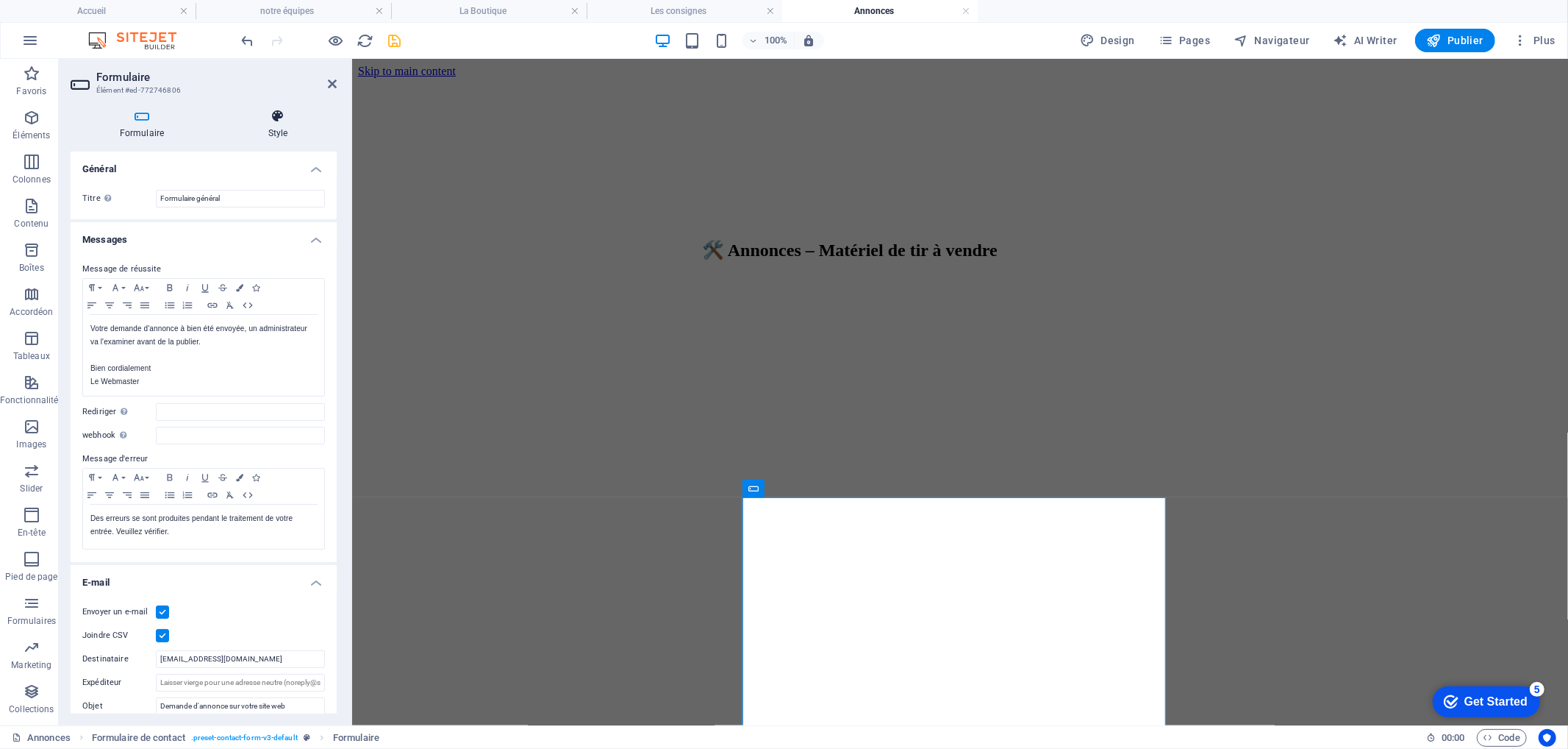
click at [266, 129] on h4 "Style" at bounding box center [278, 123] width 118 height 31
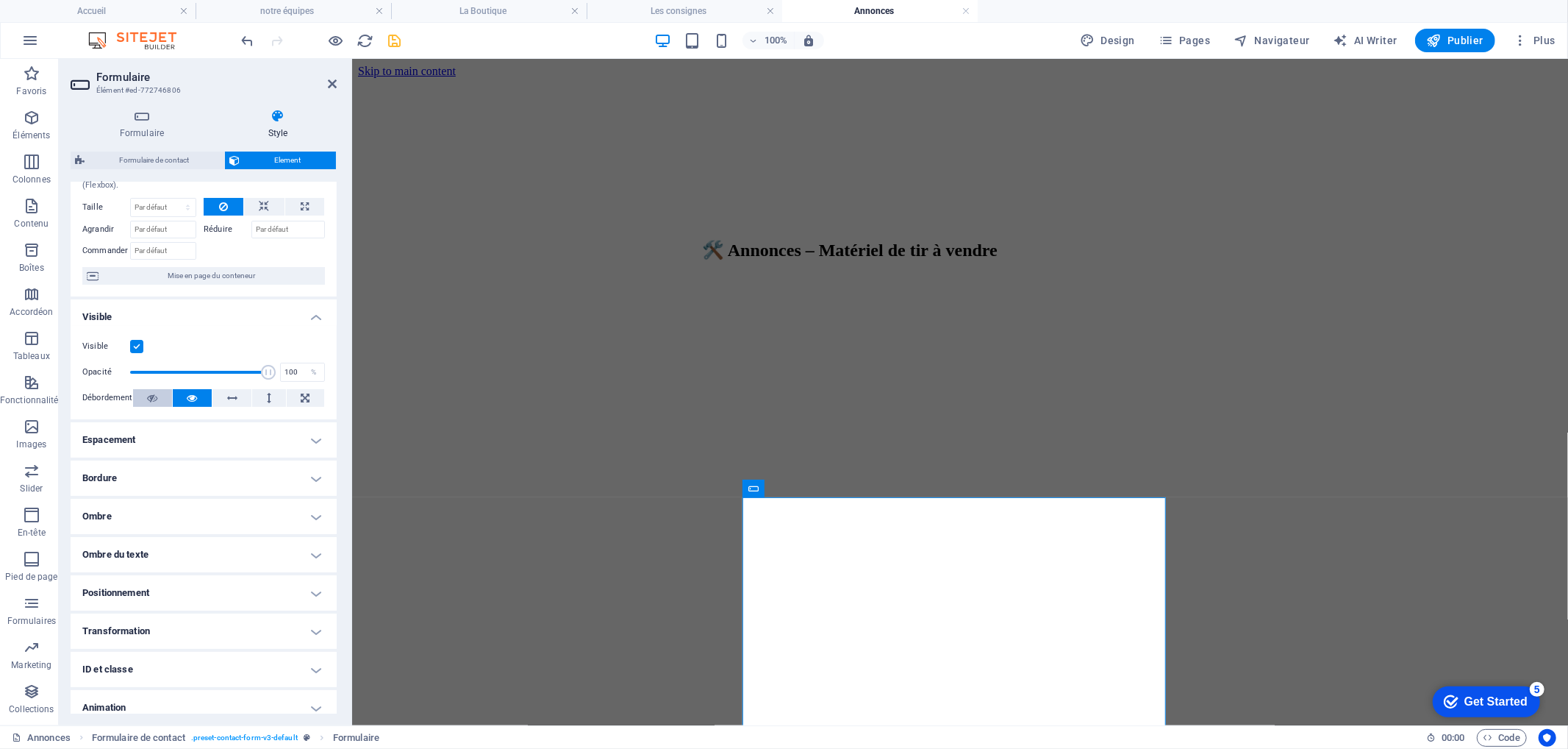
scroll to position [101, 0]
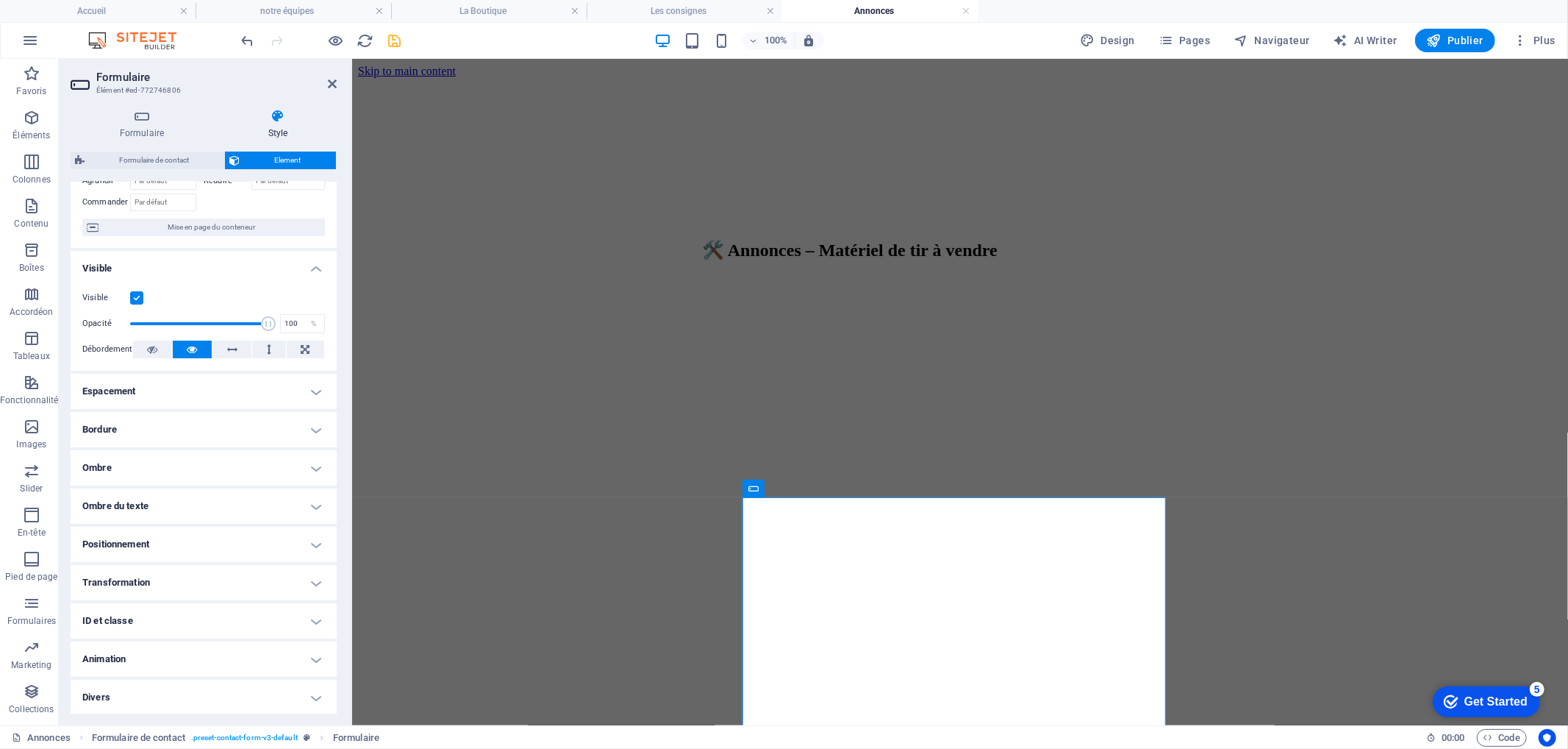
click at [192, 572] on h4 "Transformation" at bounding box center [203, 582] width 266 height 35
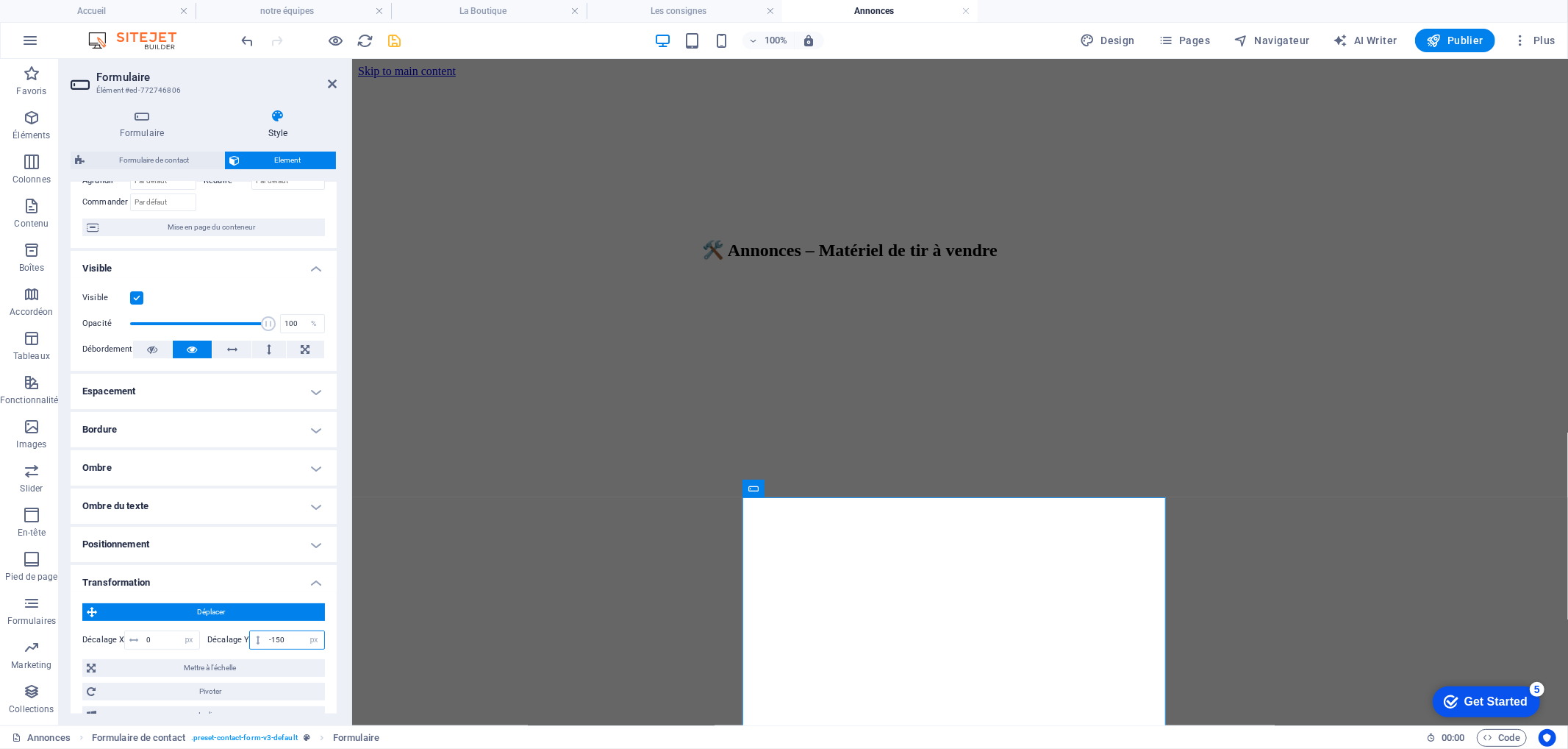
click at [273, 634] on input "-150" at bounding box center [295, 640] width 59 height 17
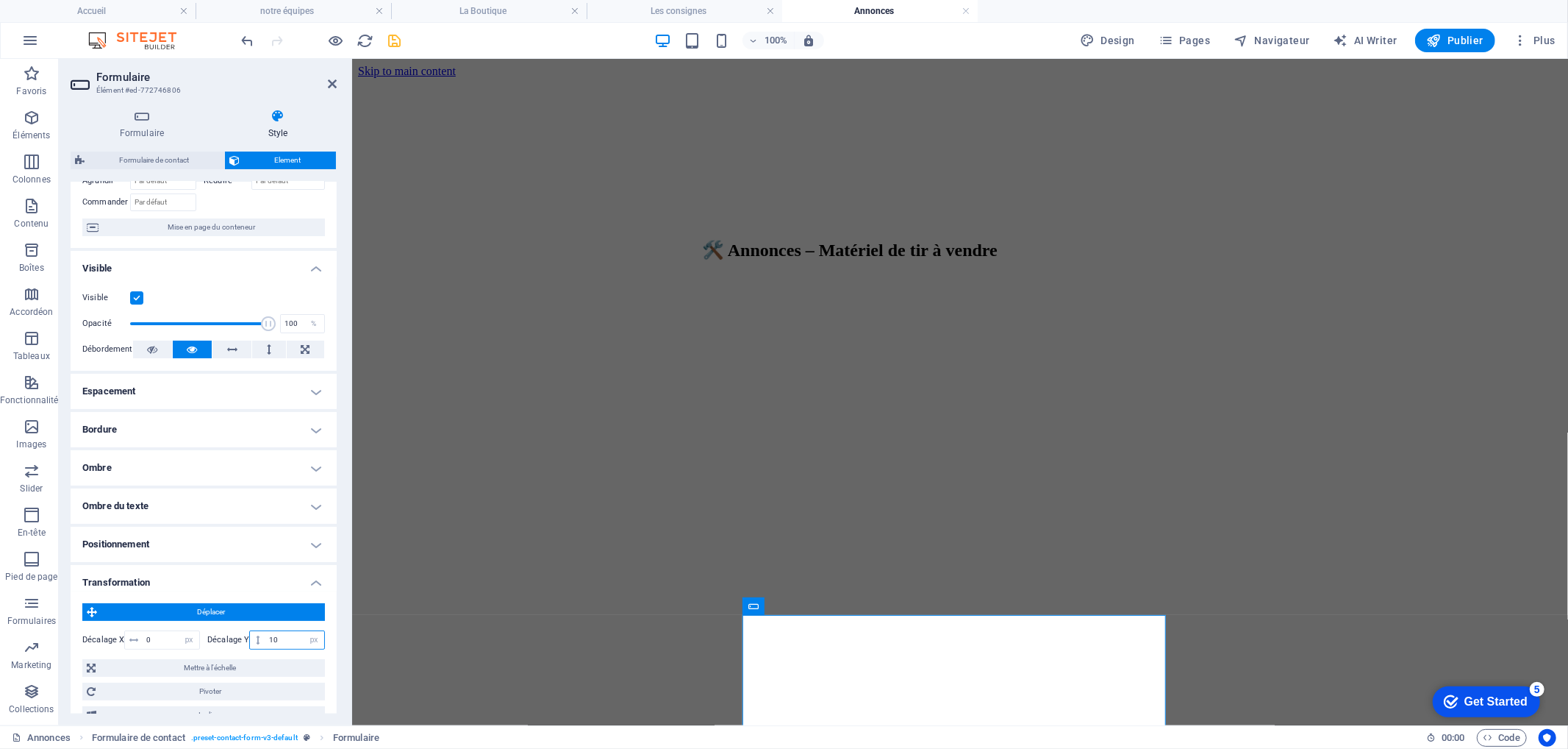
click at [270, 638] on input "10" at bounding box center [295, 640] width 59 height 17
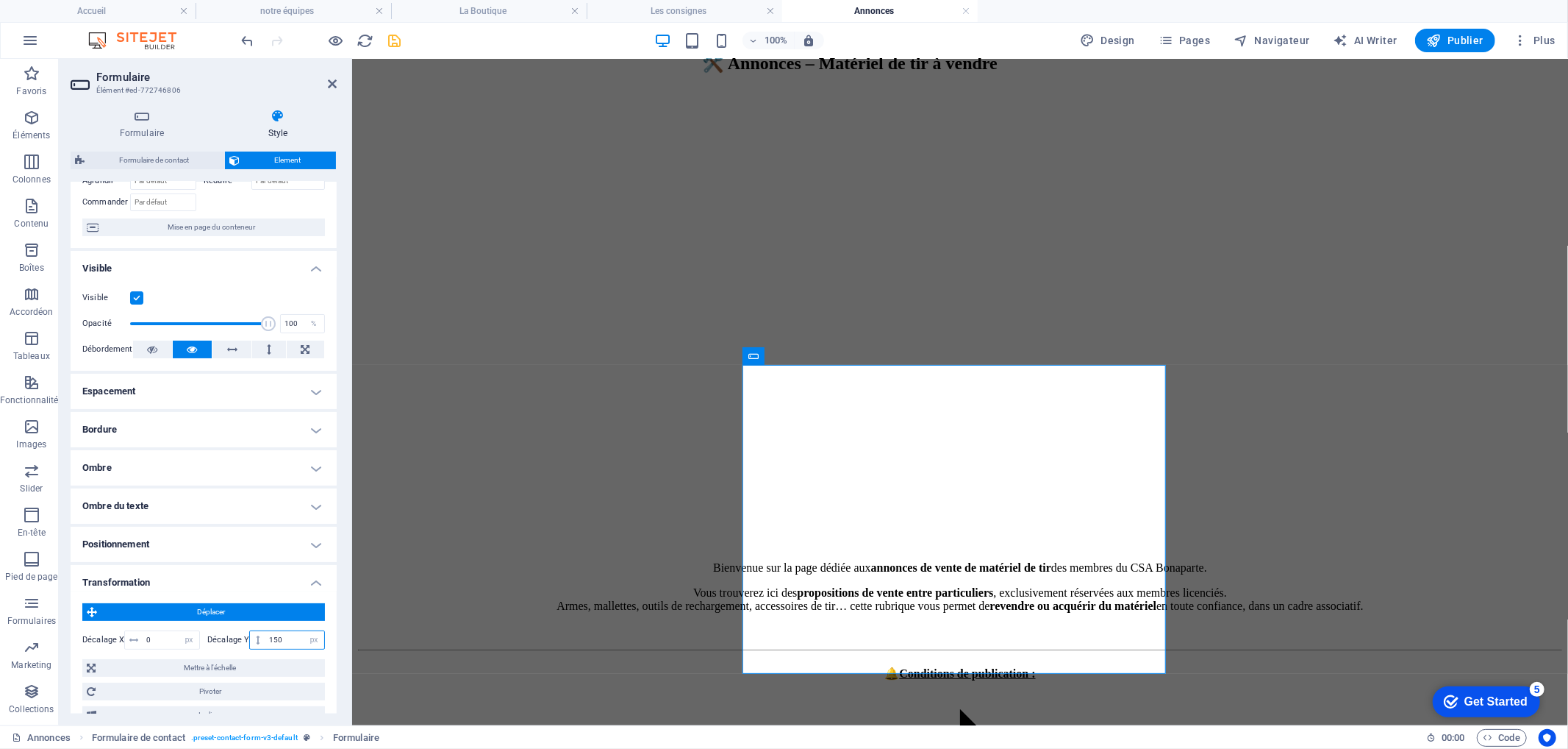
scroll to position [486, 0]
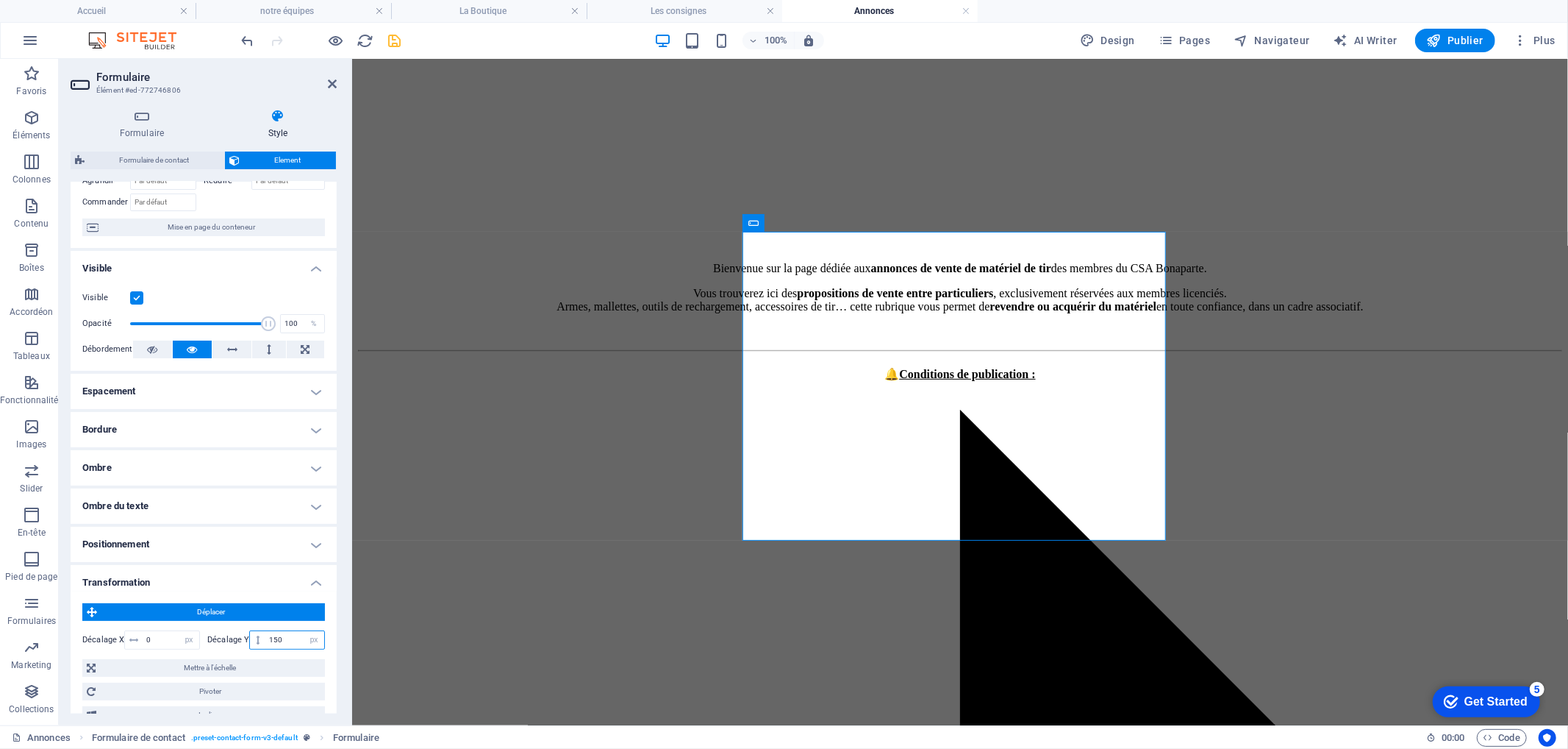
type input "150"
click at [335, 84] on icon at bounding box center [332, 83] width 9 height 12
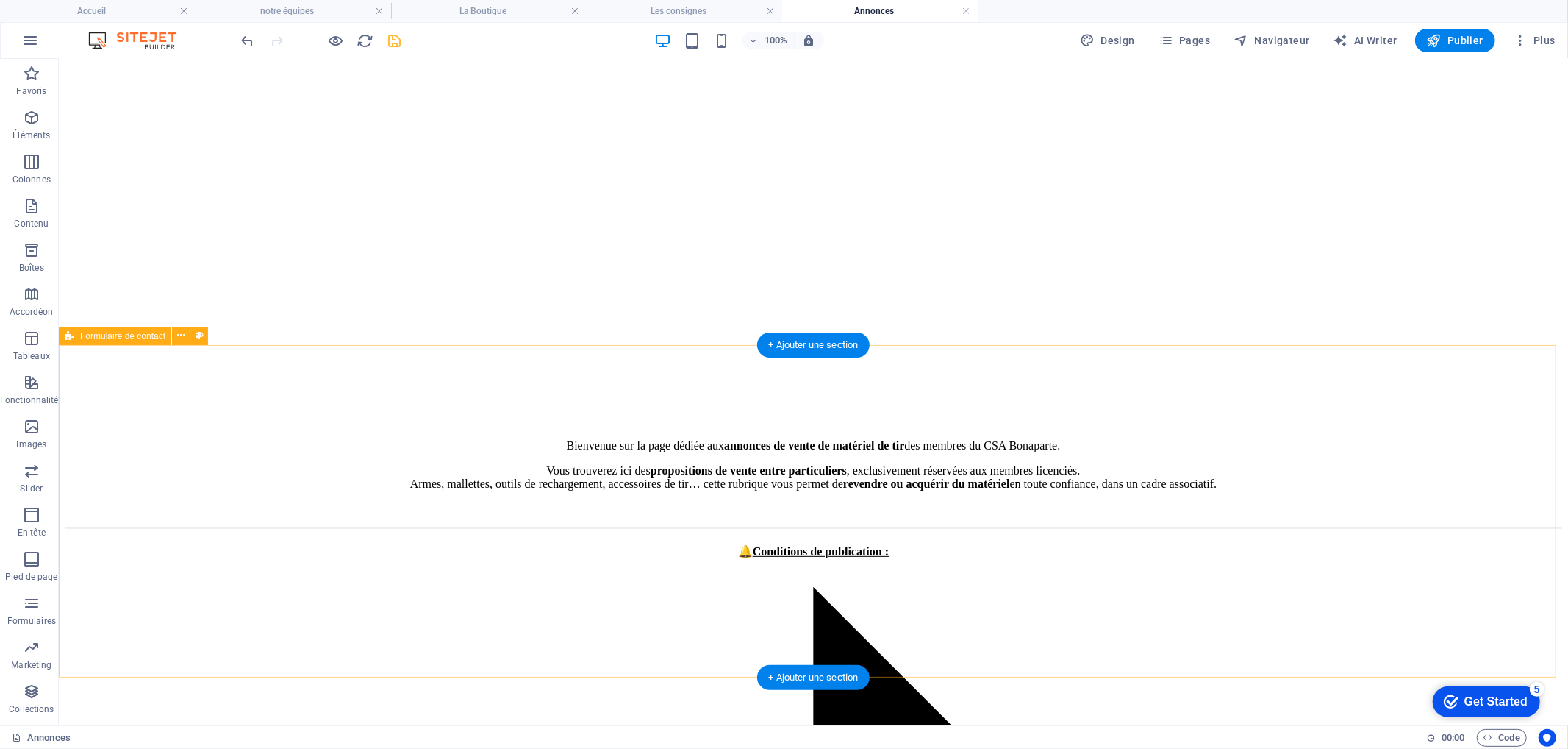
scroll to position [322, 0]
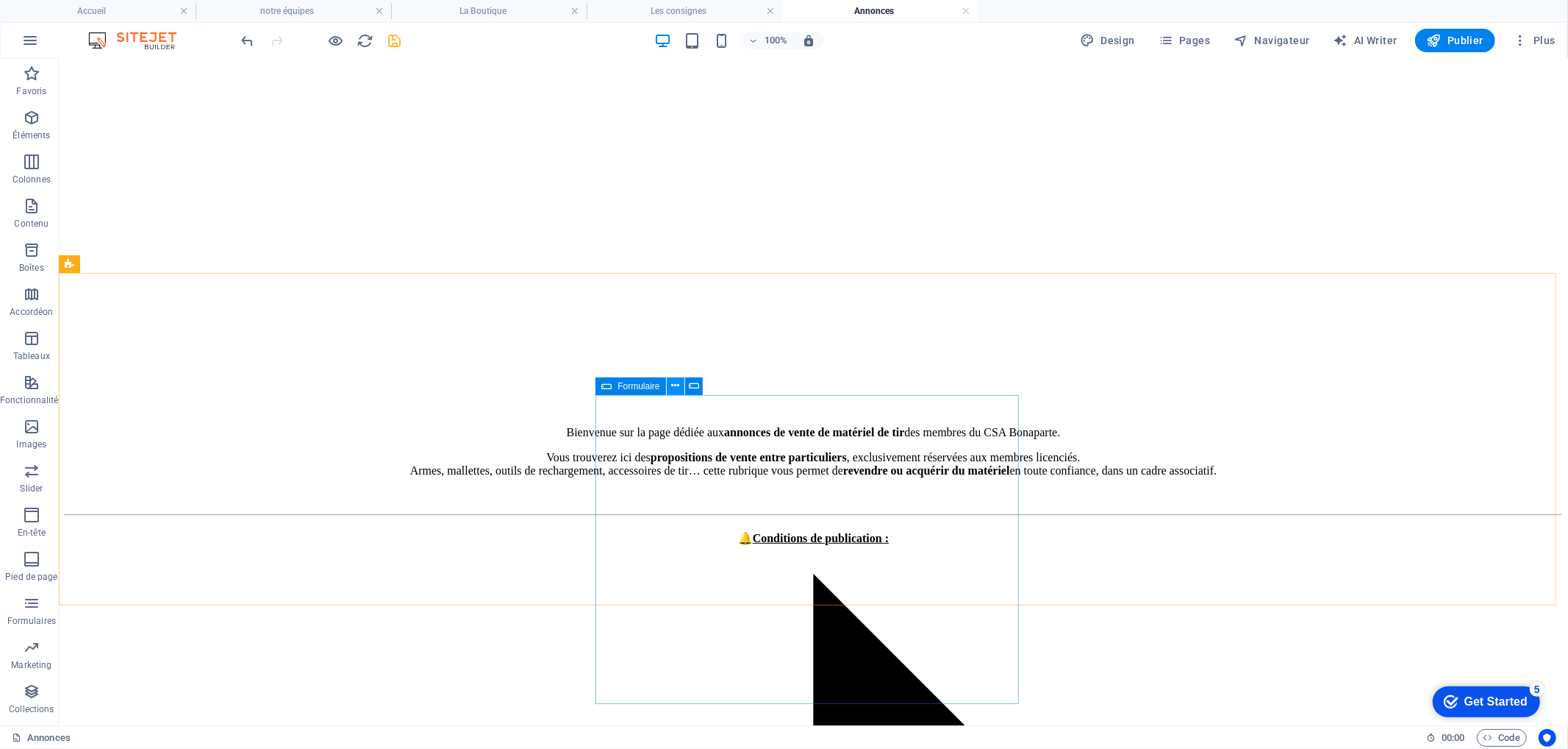
click at [673, 385] on icon at bounding box center [675, 386] width 8 height 16
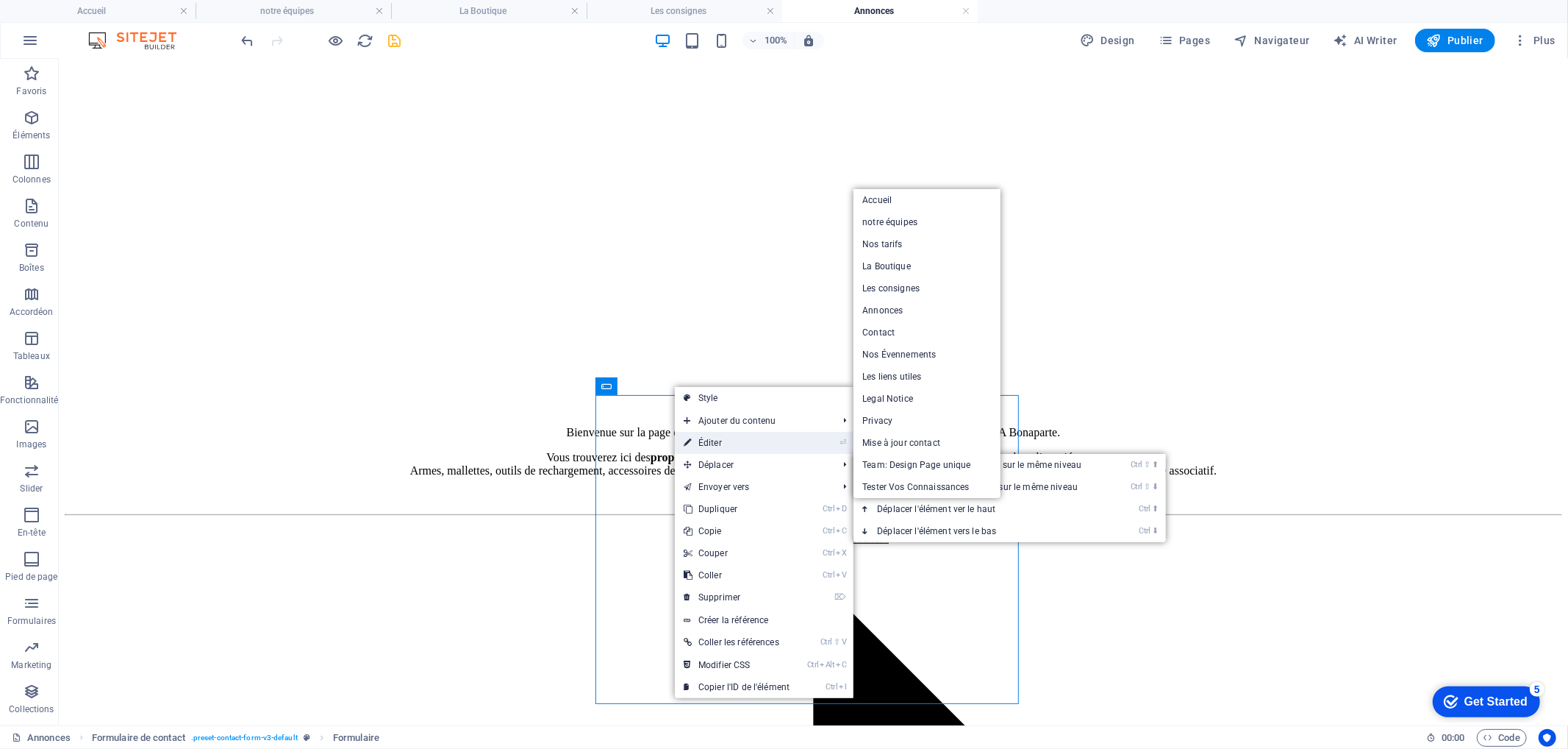
click at [713, 441] on link "⏎ Éditer" at bounding box center [736, 442] width 123 height 22
select select "px"
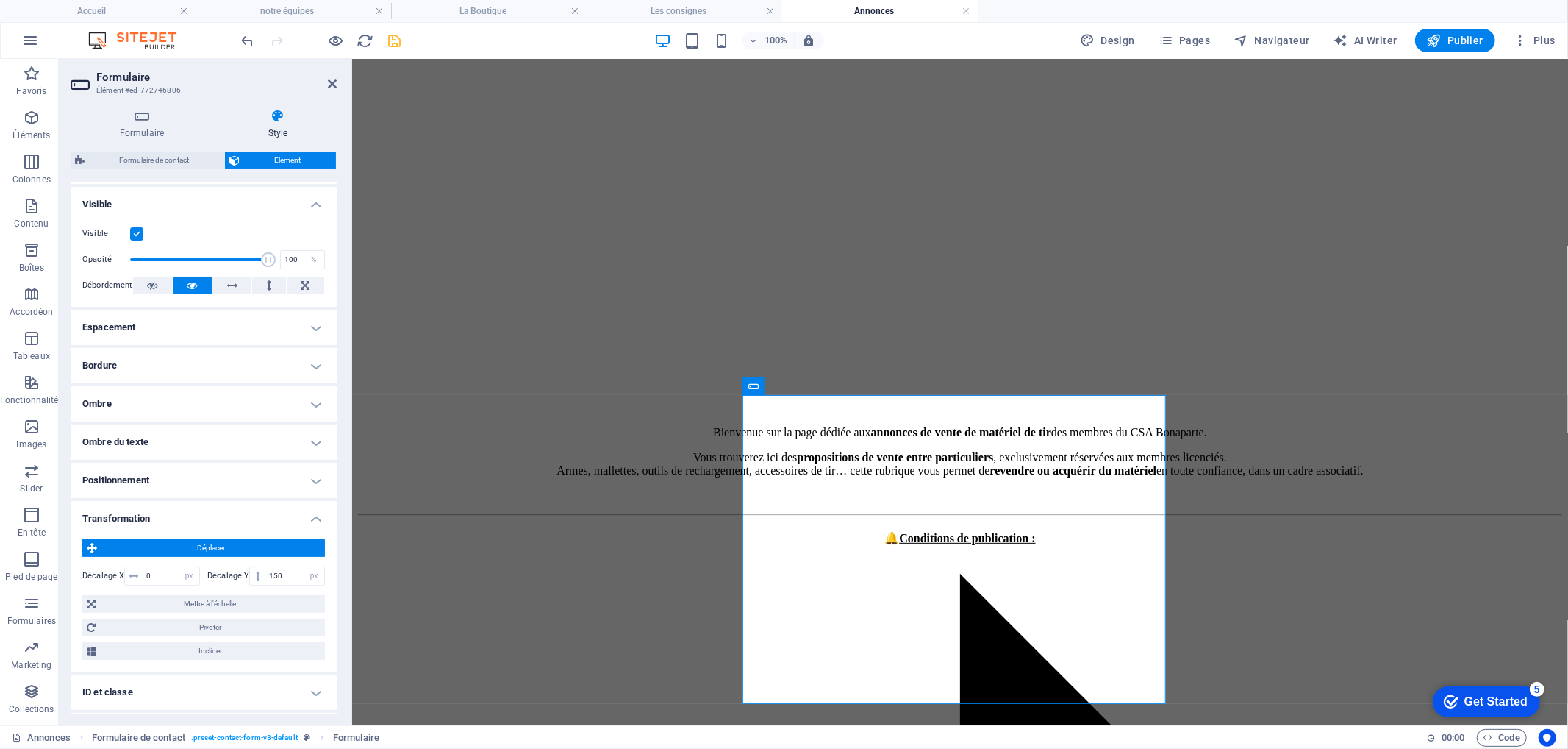
scroll to position [236, 0]
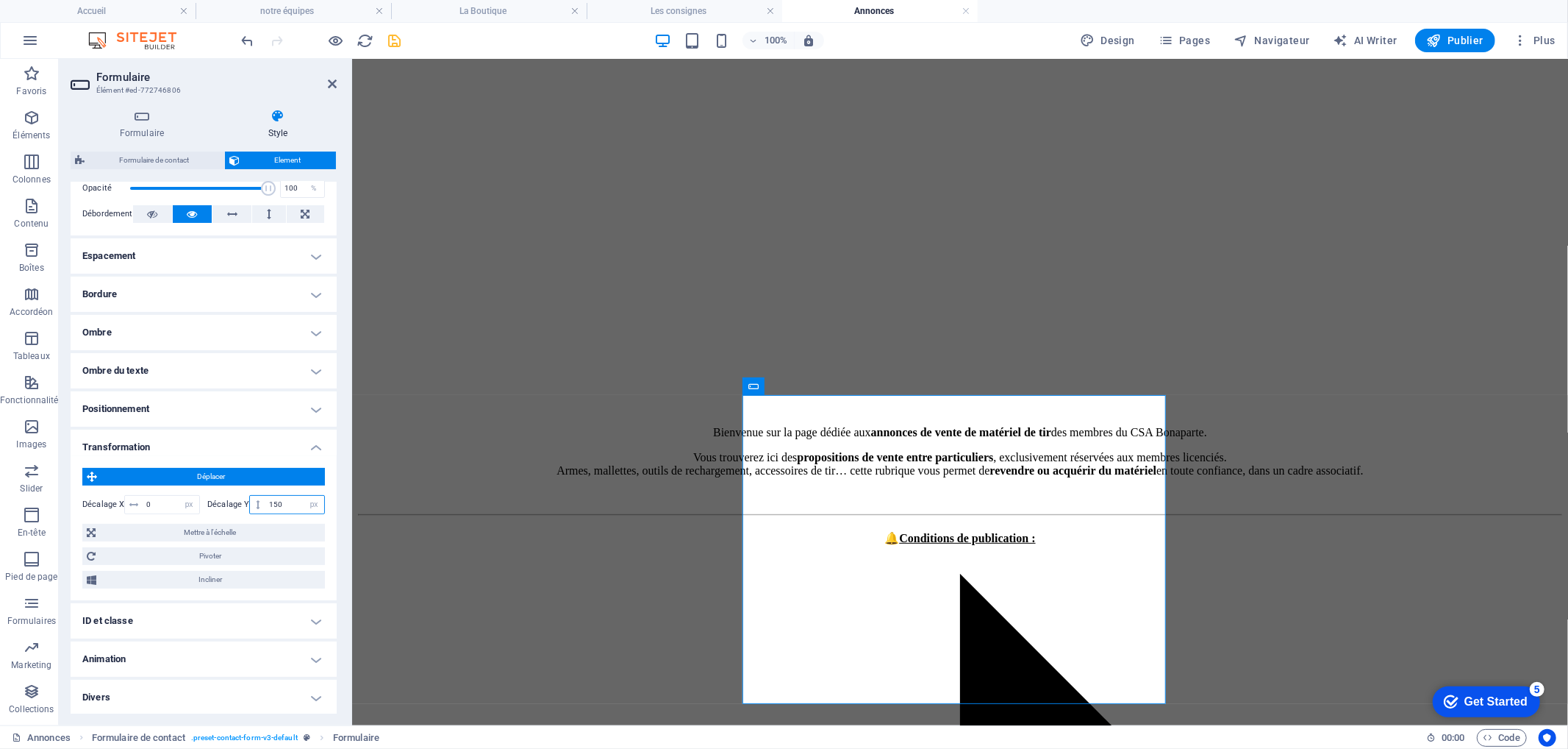
click at [274, 502] on input "150" at bounding box center [295, 505] width 59 height 17
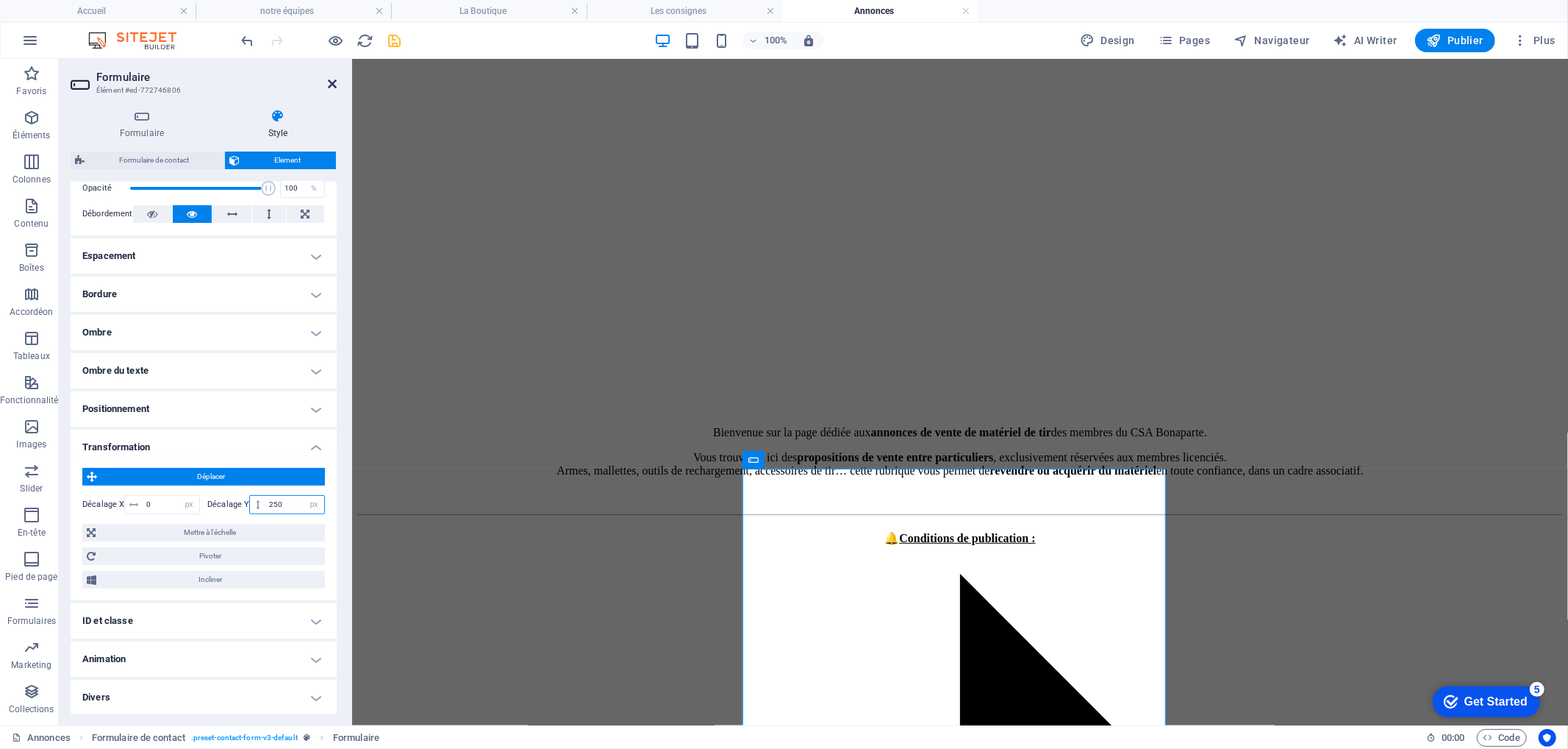
type input "250"
drag, startPoint x: 335, startPoint y: 82, endPoint x: 272, endPoint y: 37, distance: 77.4
click at [335, 82] on icon at bounding box center [332, 83] width 9 height 12
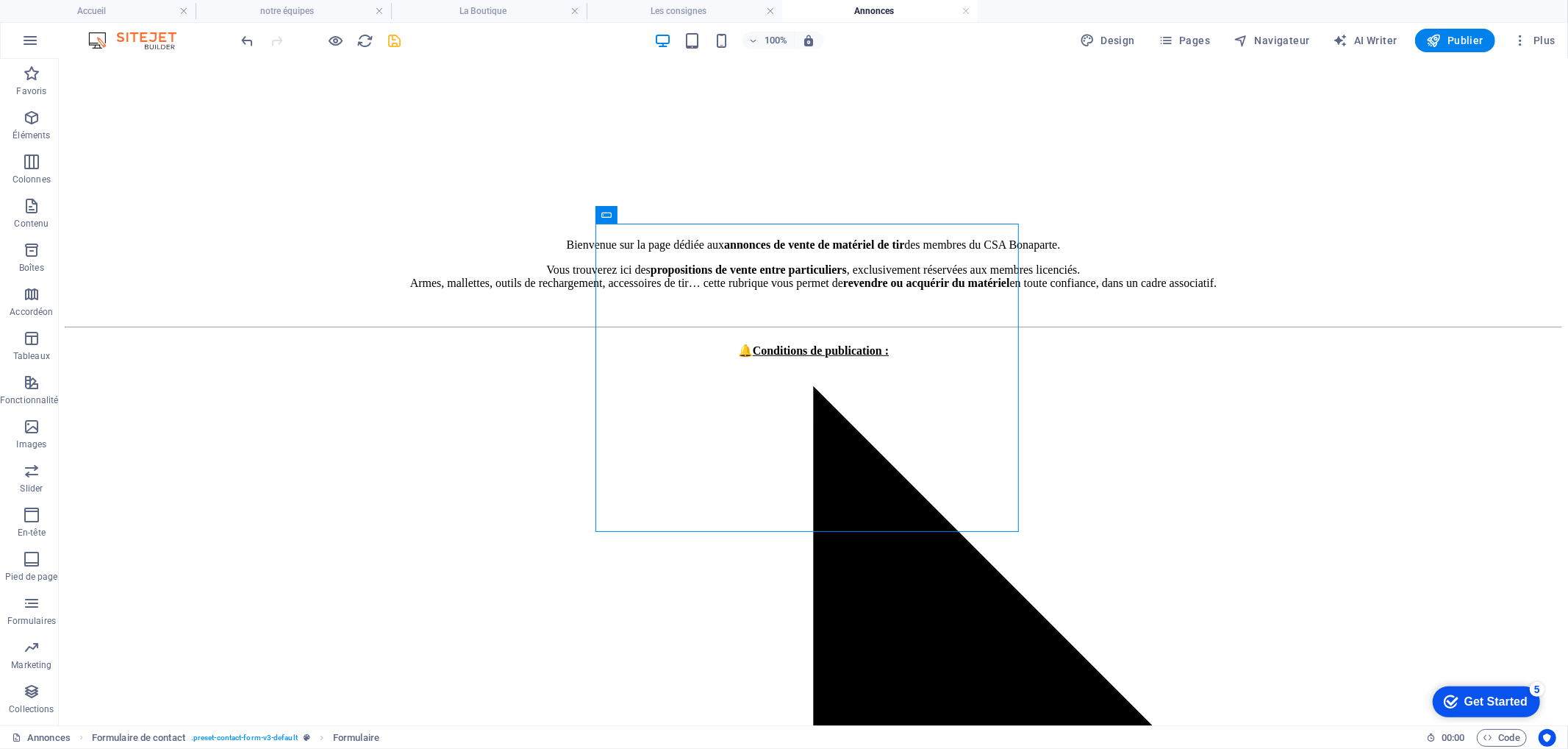
scroll to position [486, 0]
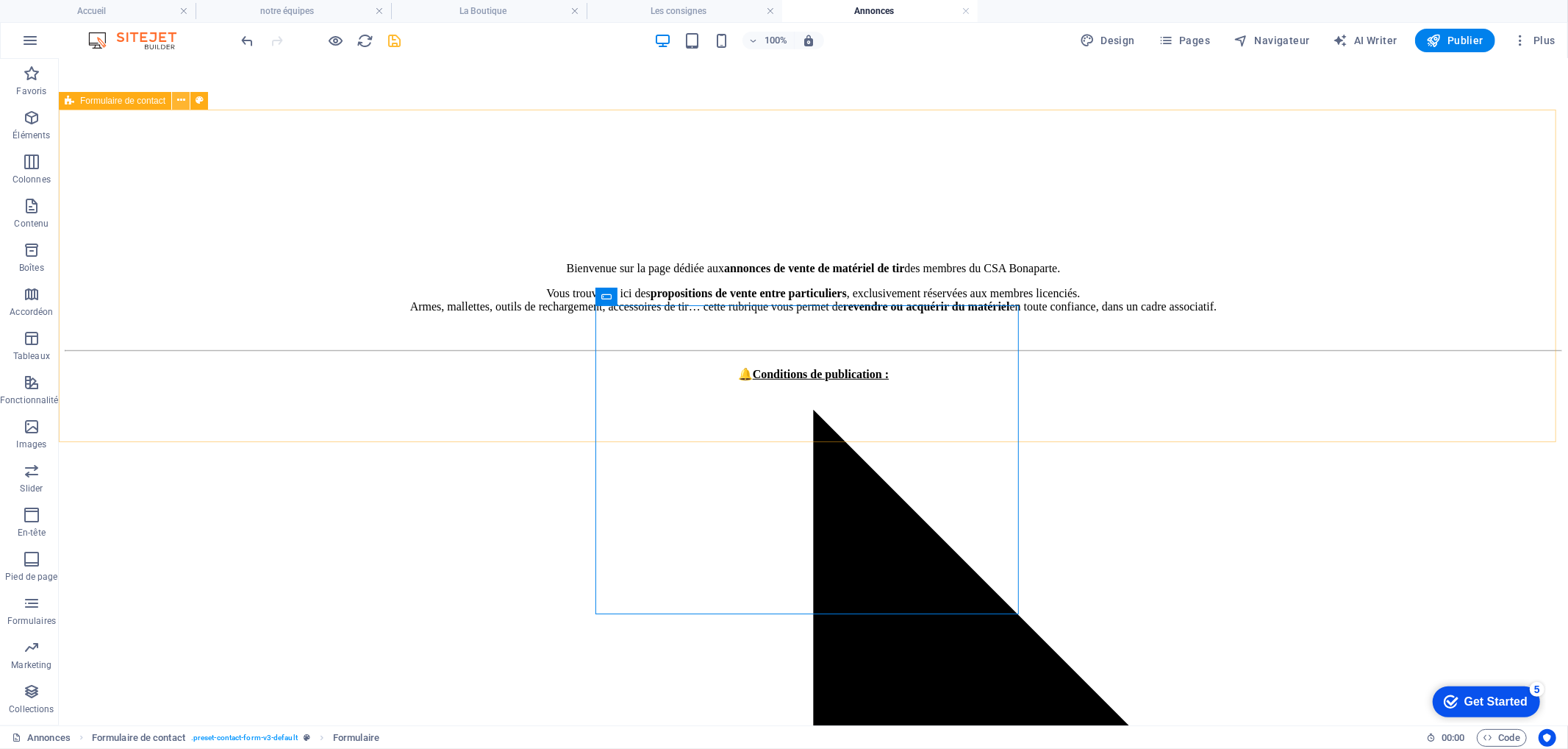
click at [179, 94] on icon at bounding box center [181, 101] width 8 height 16
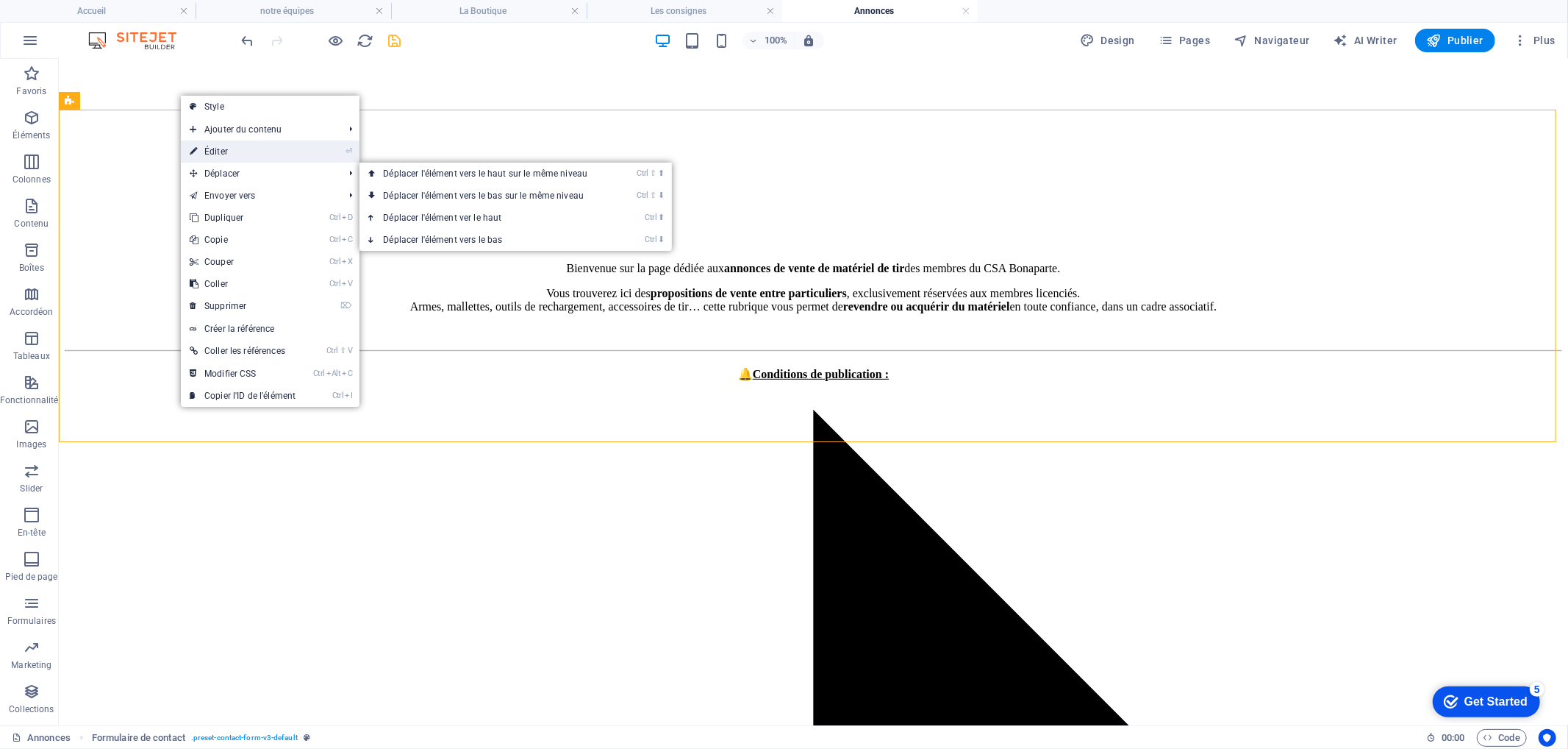
click at [244, 148] on link "⏎ Éditer" at bounding box center [242, 152] width 123 height 22
select select "rem"
select select "preset-contact-form-v3-default"
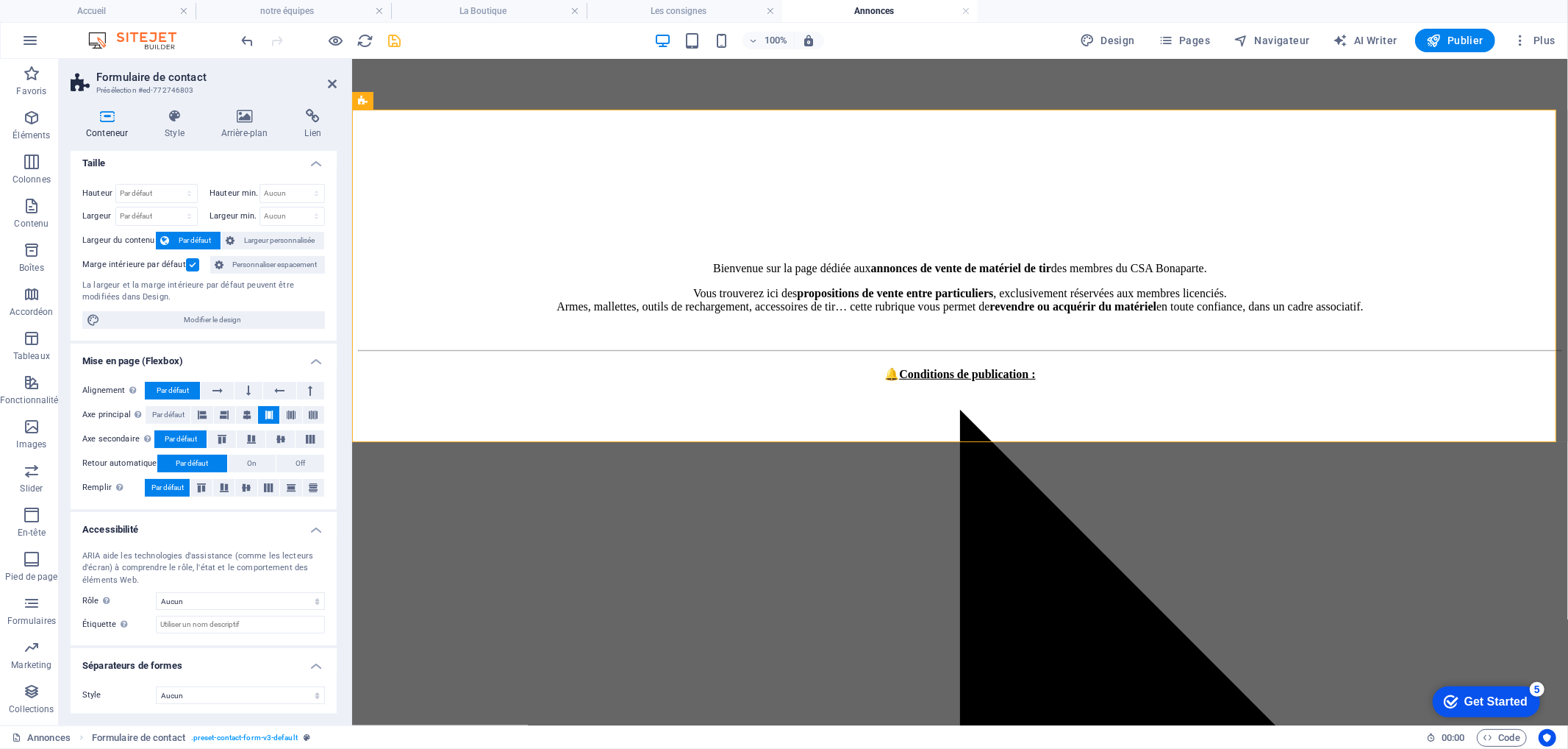
scroll to position [7, 0]
click at [166, 115] on icon at bounding box center [174, 116] width 51 height 15
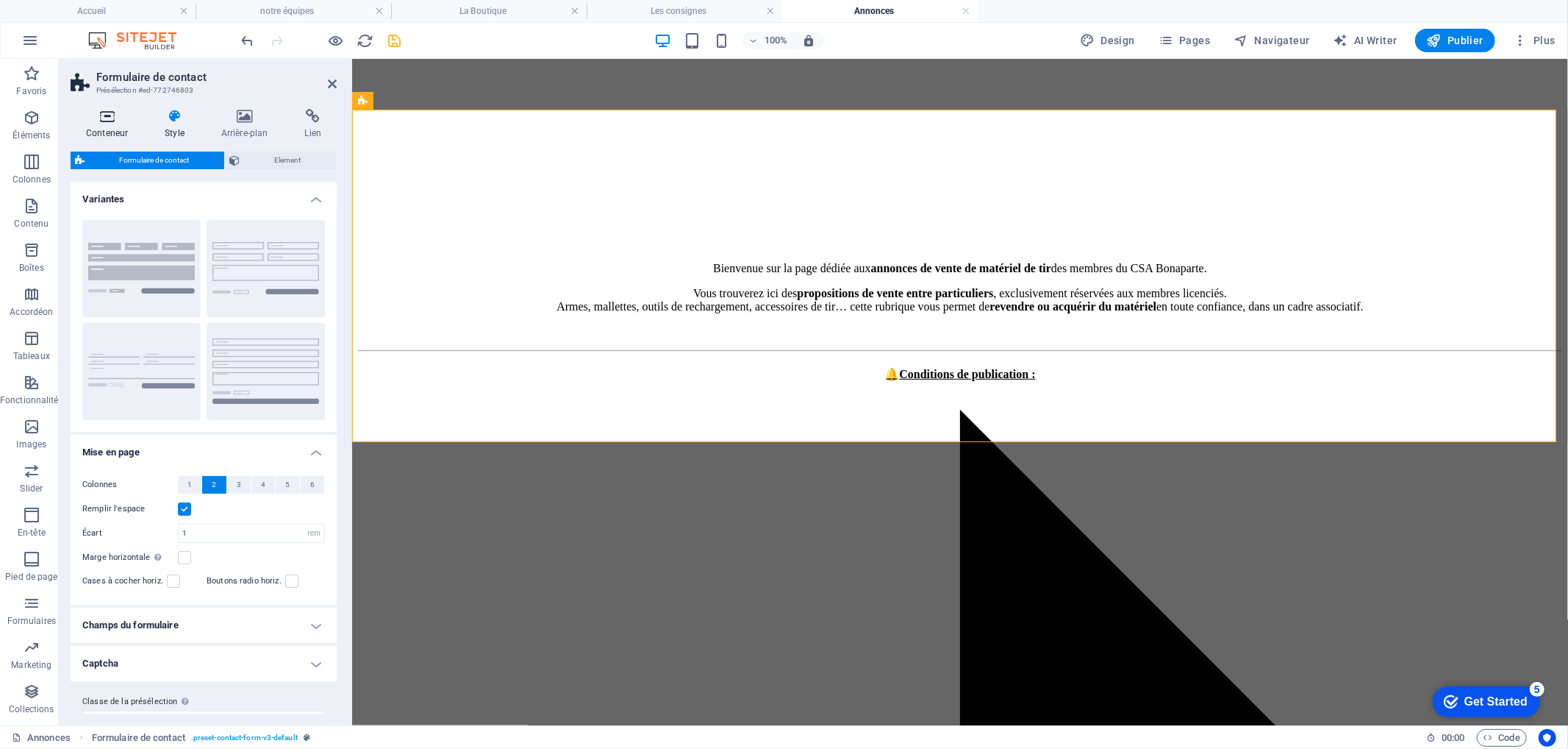
click at [111, 120] on icon at bounding box center [107, 116] width 73 height 15
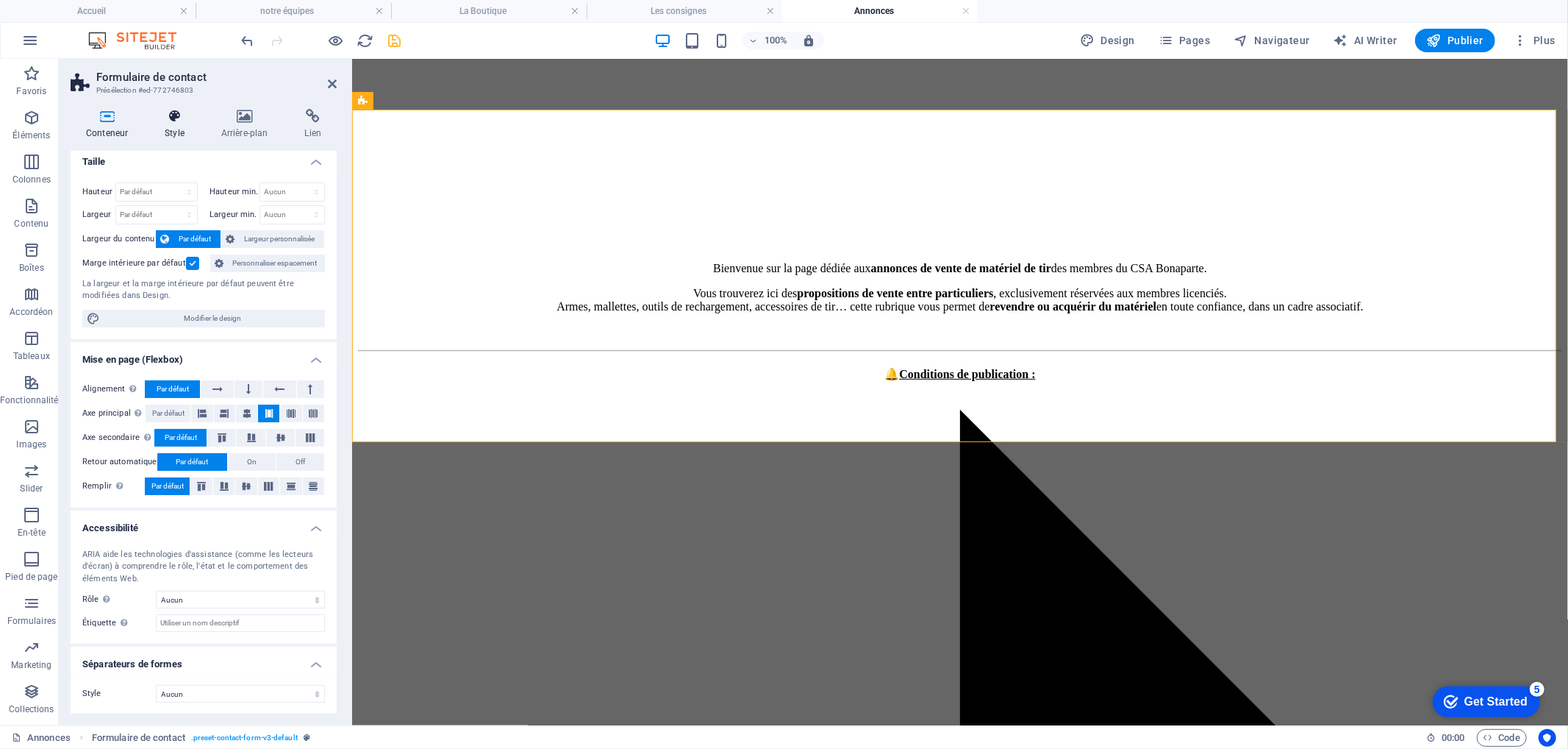
click at [179, 121] on icon at bounding box center [174, 116] width 51 height 15
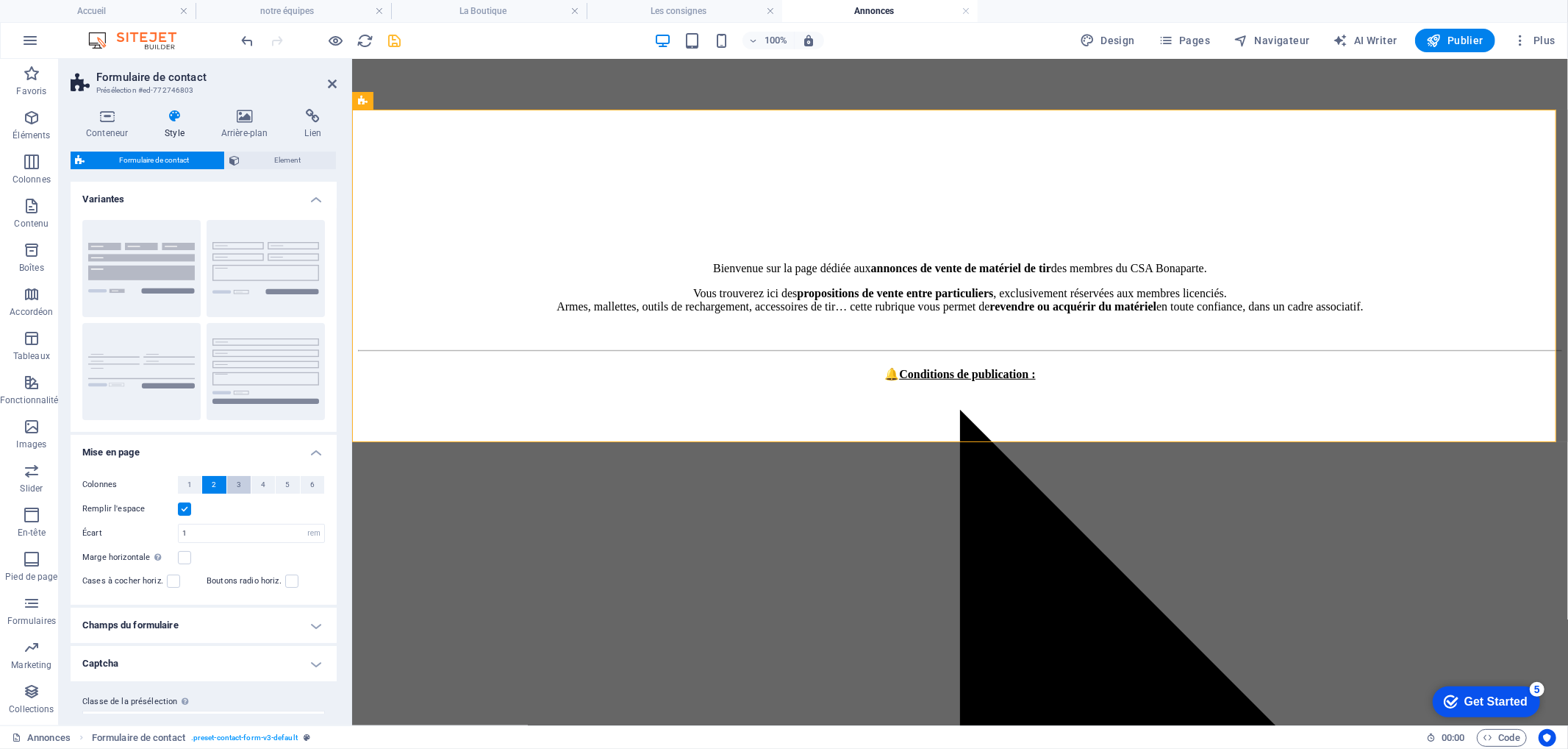
scroll to position [25, 0]
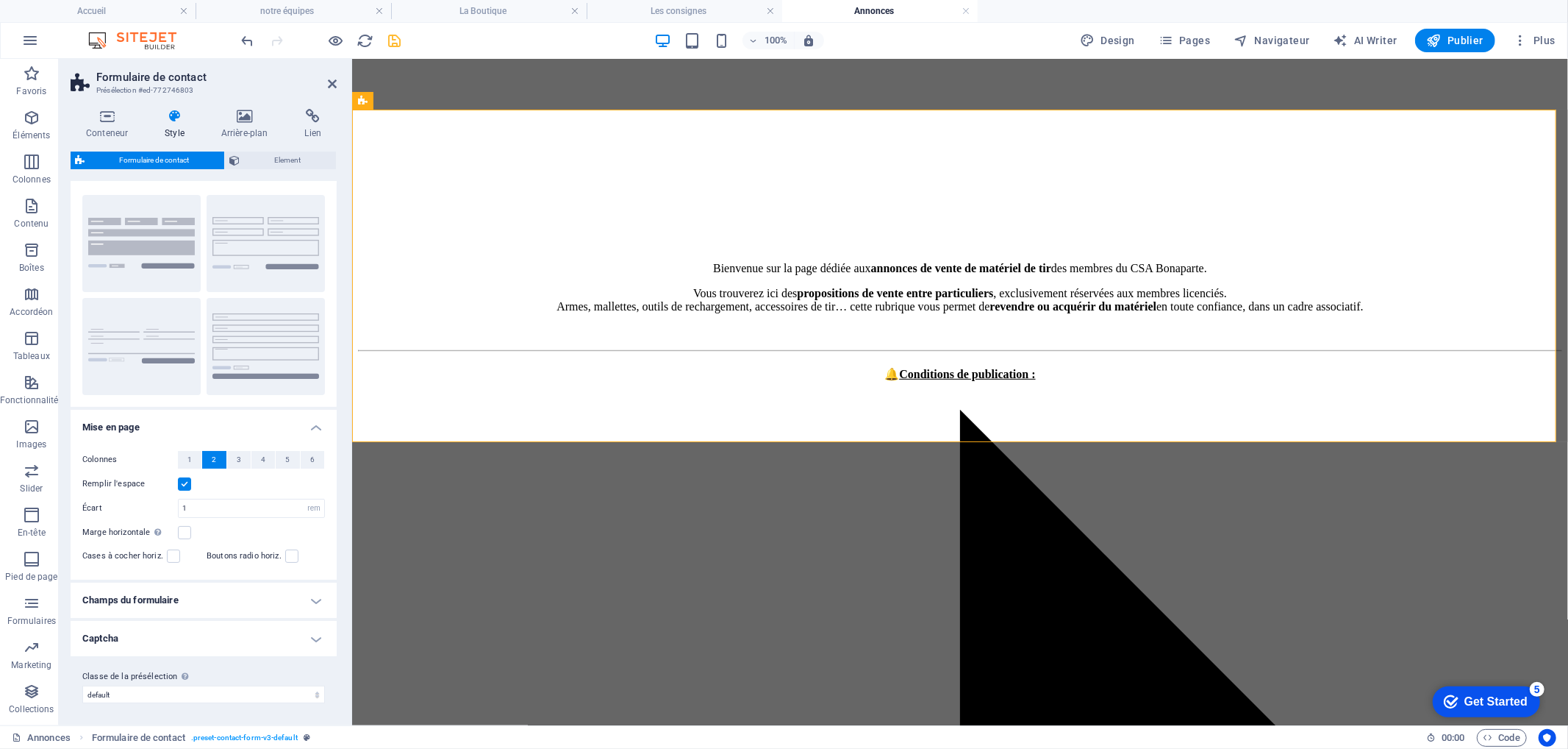
click at [262, 593] on h4 "Champs du formulaire" at bounding box center [203, 600] width 266 height 35
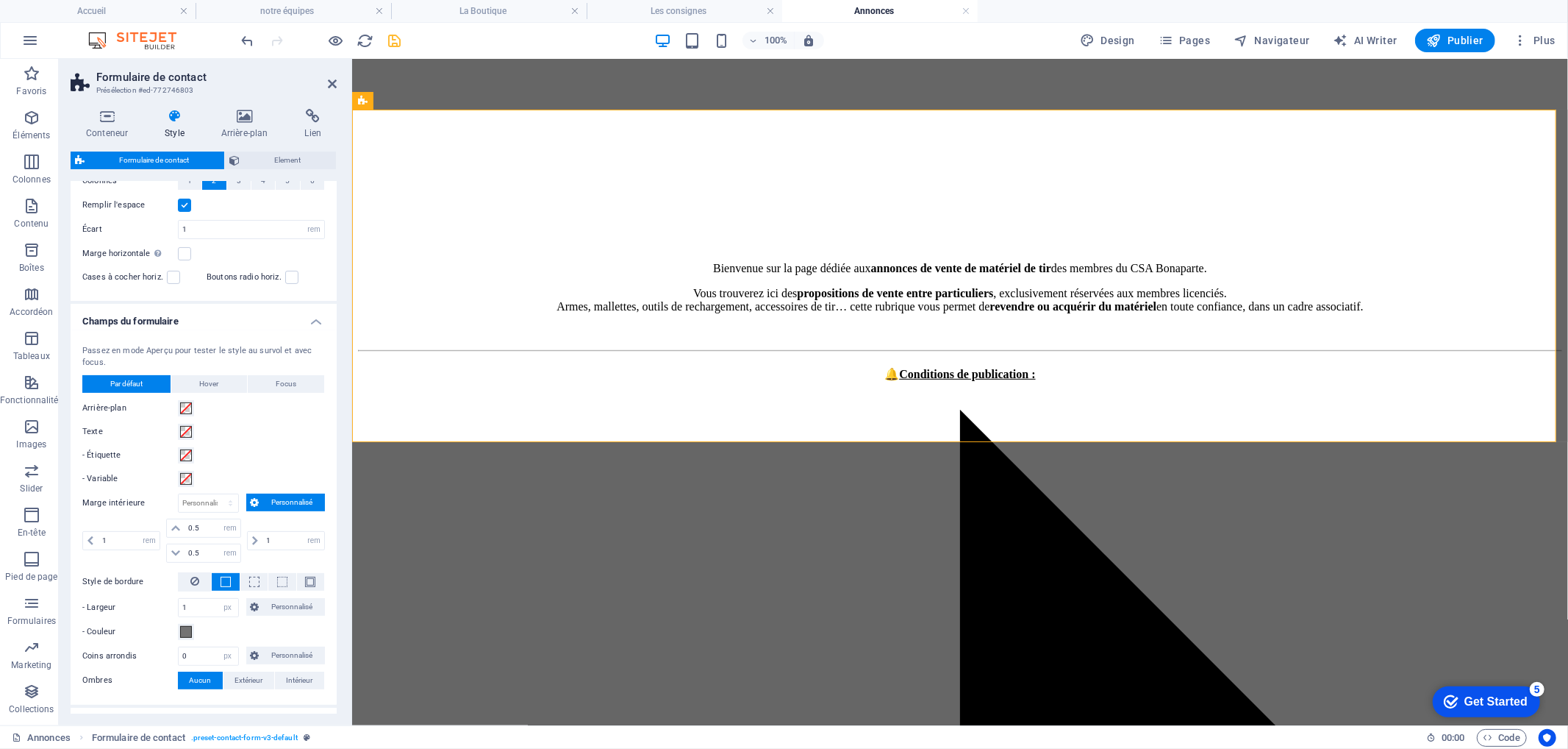
scroll to position [351, 0]
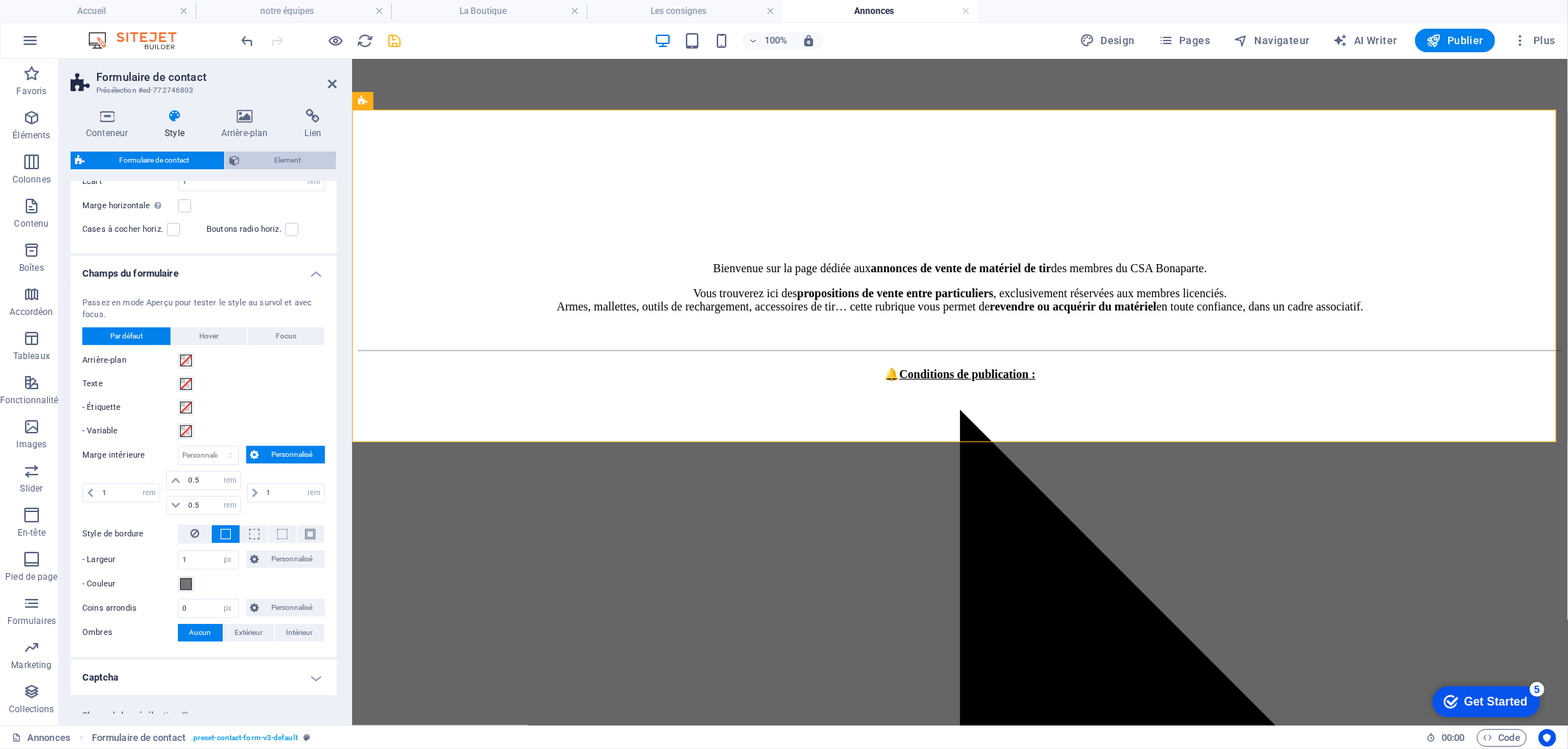
click at [262, 157] on span "Element" at bounding box center [288, 160] width 87 height 17
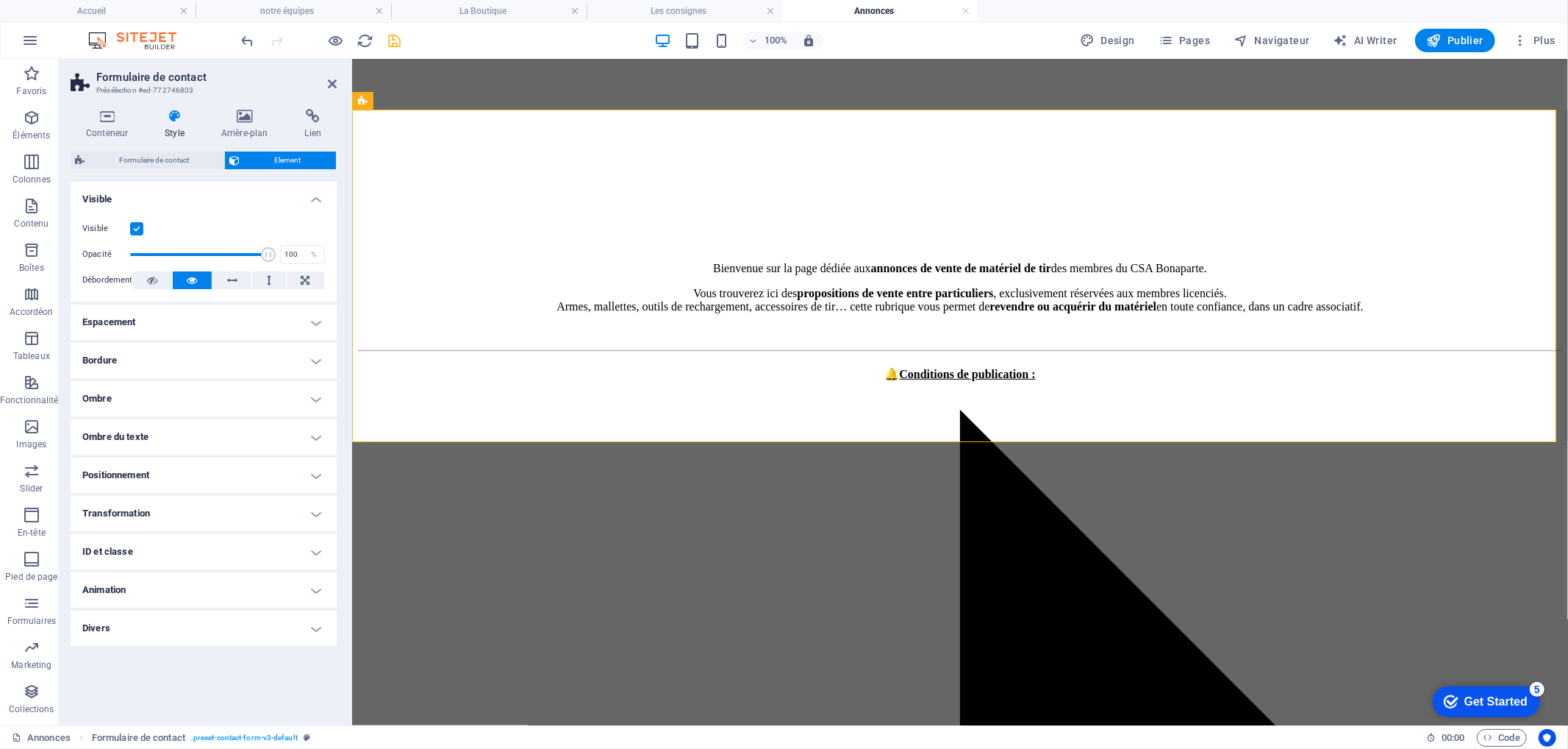
click at [221, 475] on h4 "Positionnement" at bounding box center [203, 475] width 266 height 35
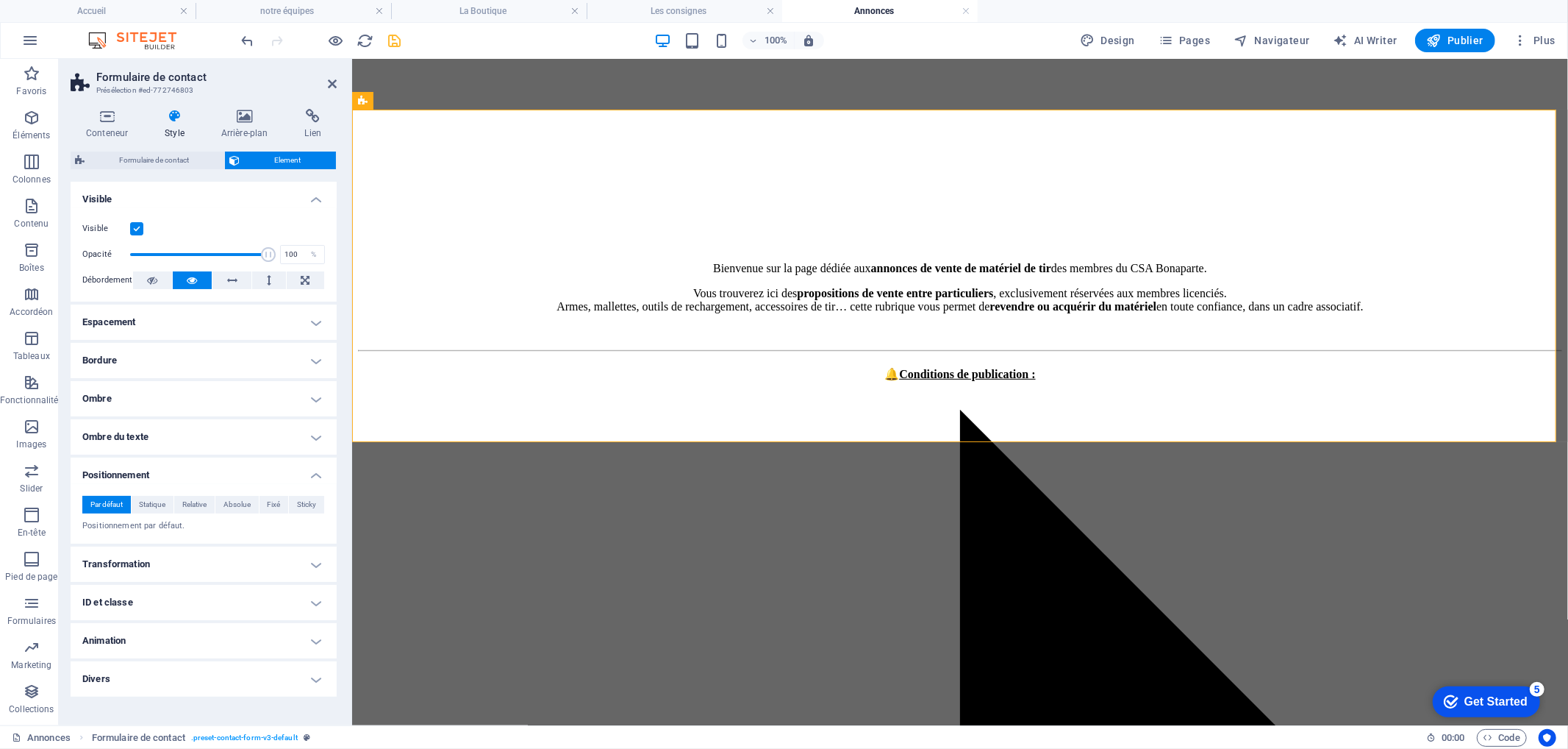
click at [223, 569] on h4 "Transformation" at bounding box center [203, 564] width 266 height 35
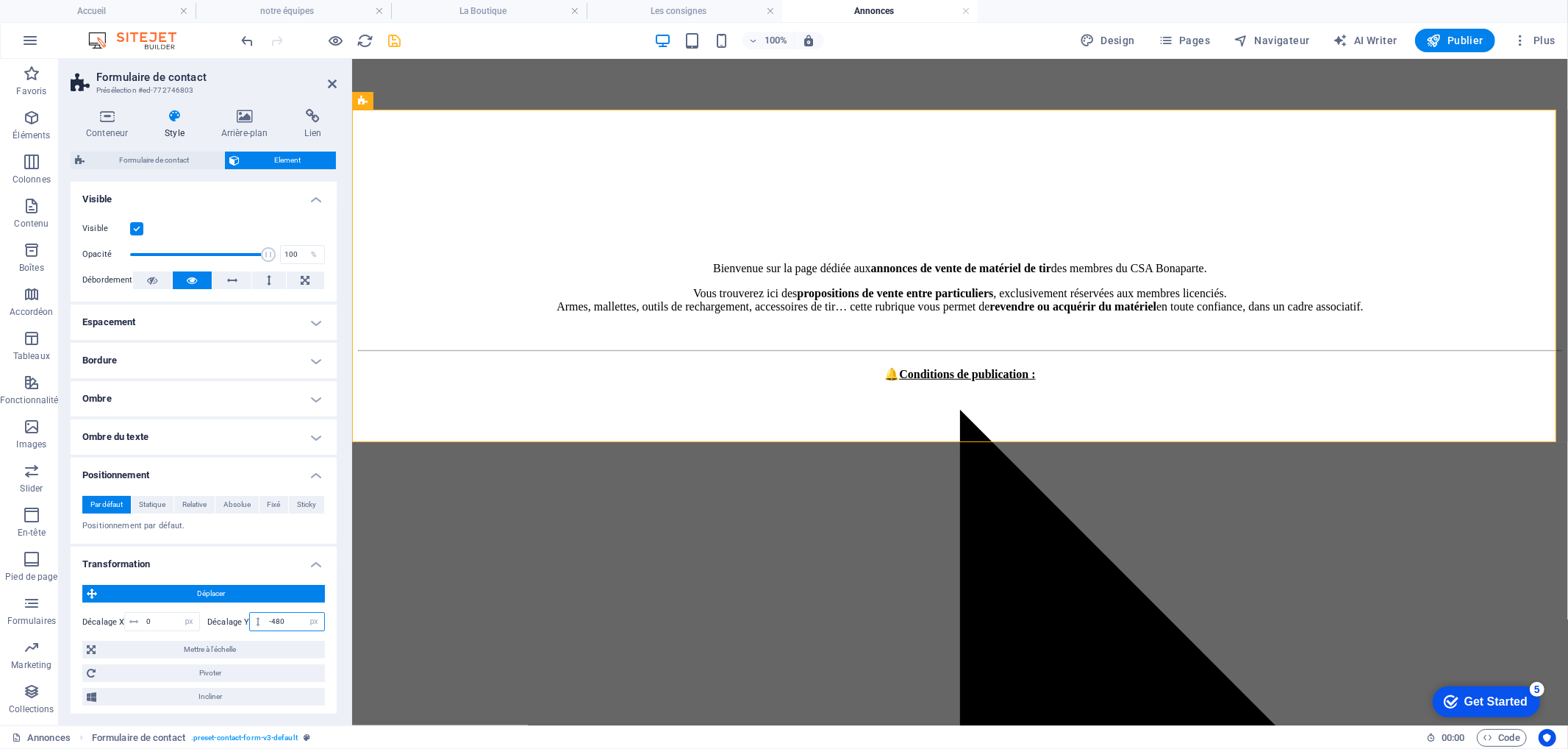
click at [273, 621] on input "-480" at bounding box center [295, 622] width 59 height 17
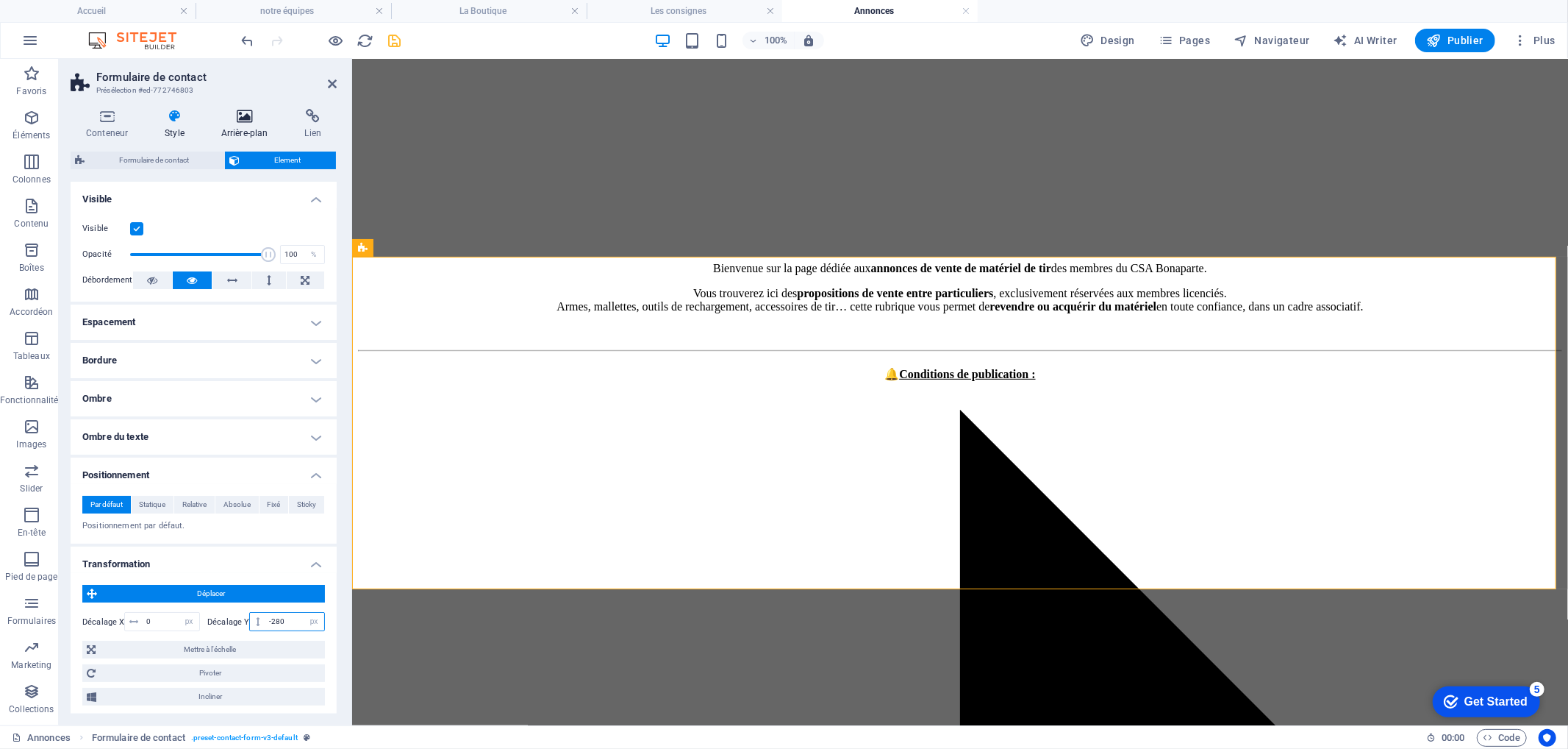
type input "-280"
click at [232, 119] on icon at bounding box center [244, 116] width 78 height 15
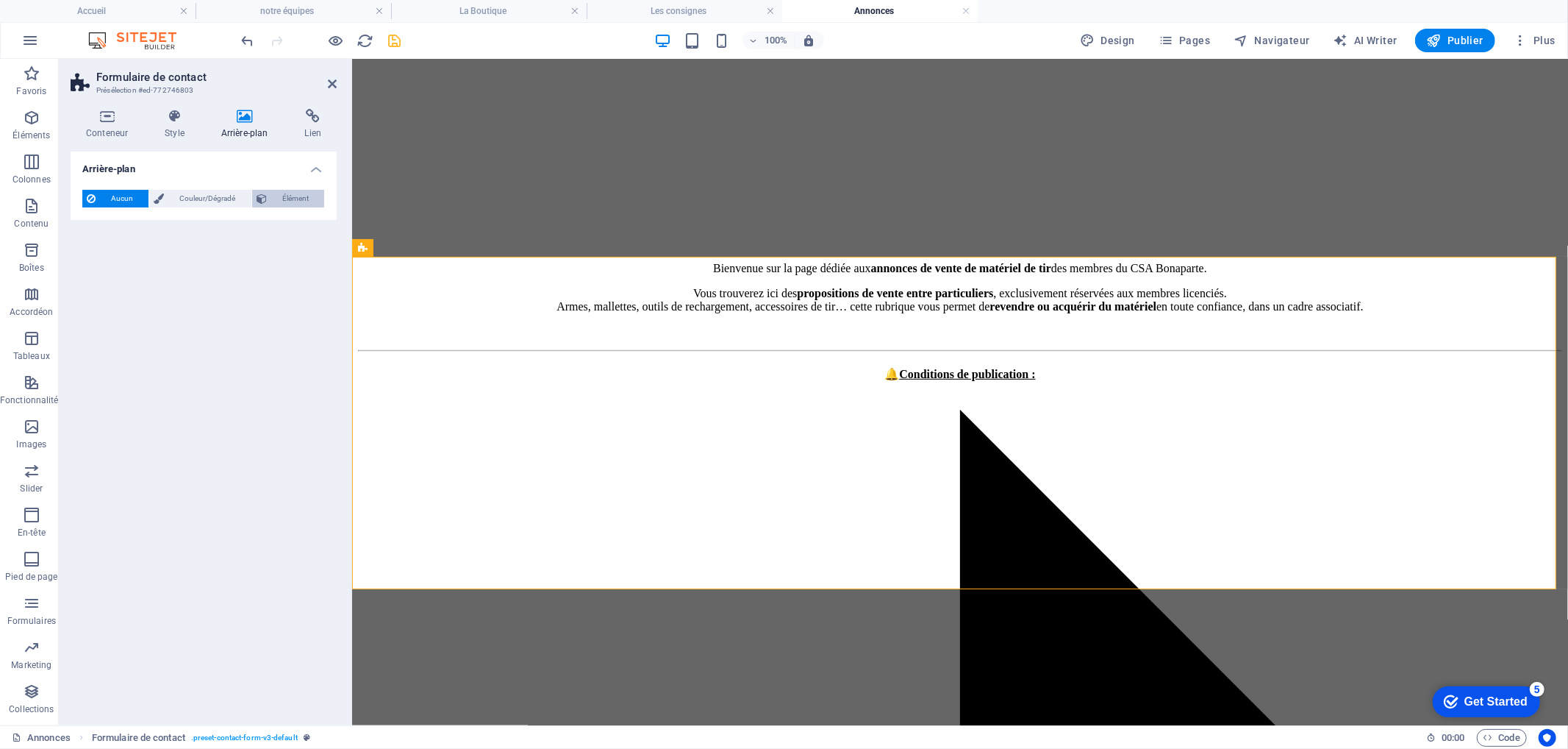
click at [271, 195] on span "Élément" at bounding box center [295, 198] width 49 height 17
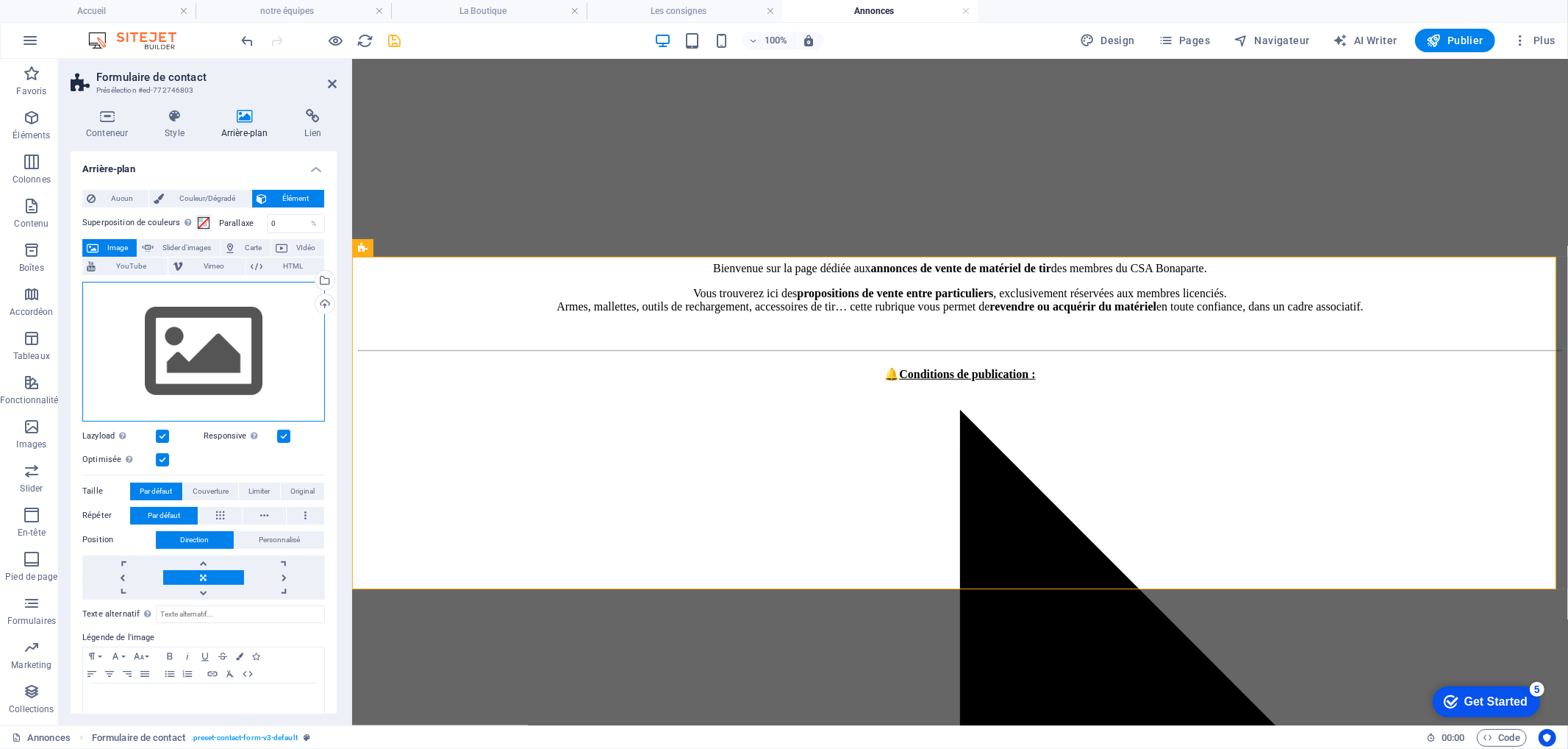
click at [273, 310] on div "Glissez les fichiers ici, cliquez pour choisir les fichiers ou sélectionnez les…" at bounding box center [203, 351] width 243 height 140
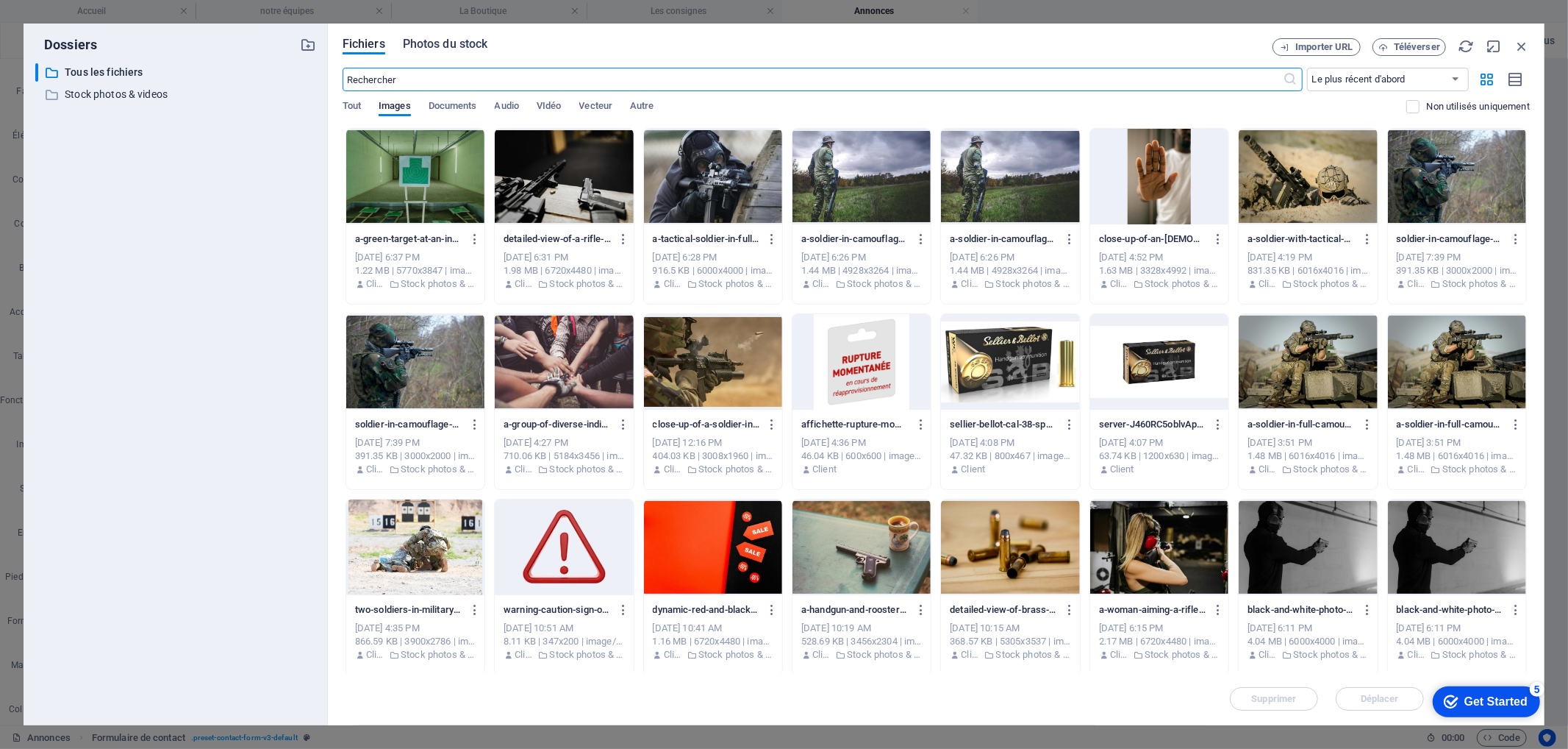
click at [439, 46] on span "Photos du stock" at bounding box center [445, 44] width 86 height 17
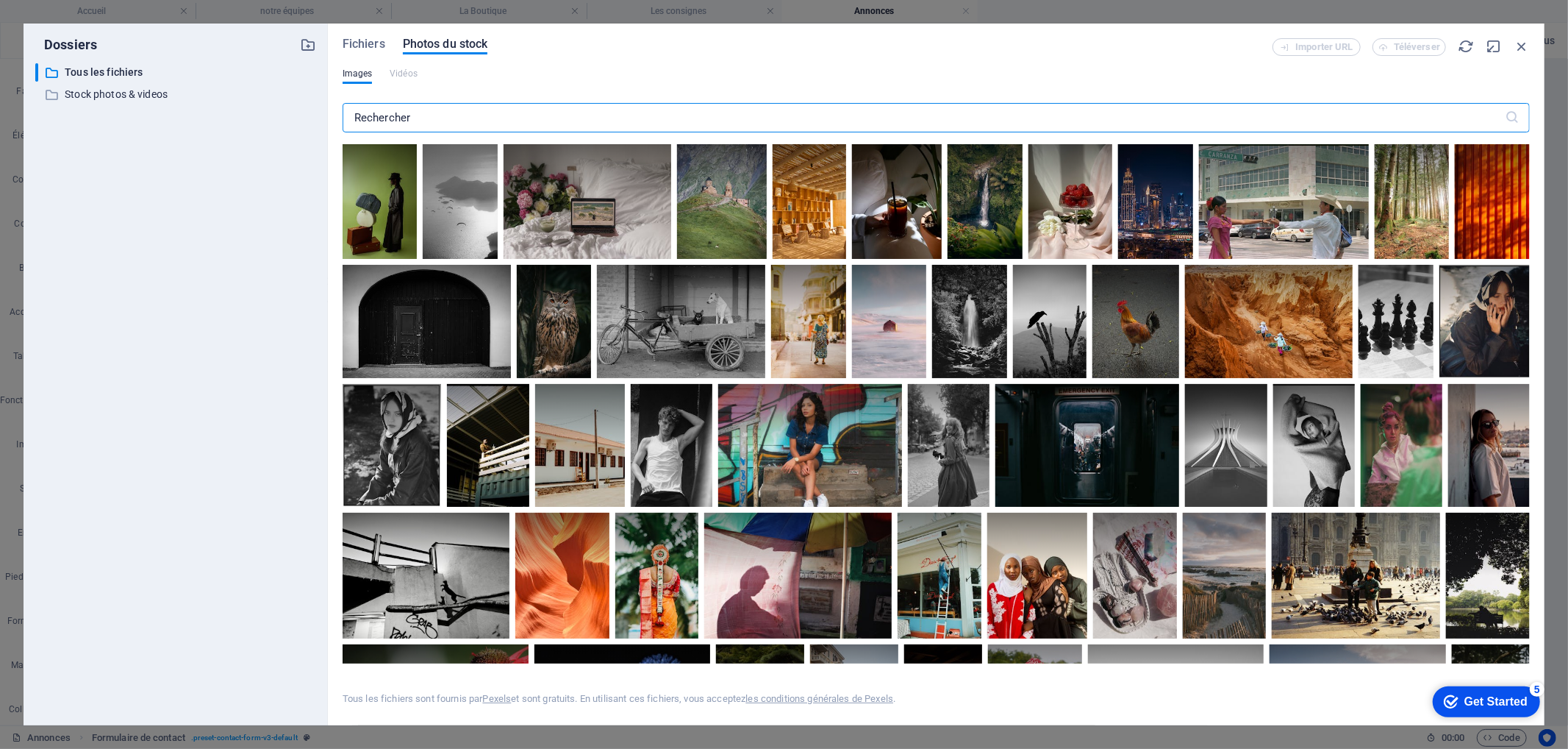
click at [440, 116] on input "text" at bounding box center [924, 117] width 1163 height 29
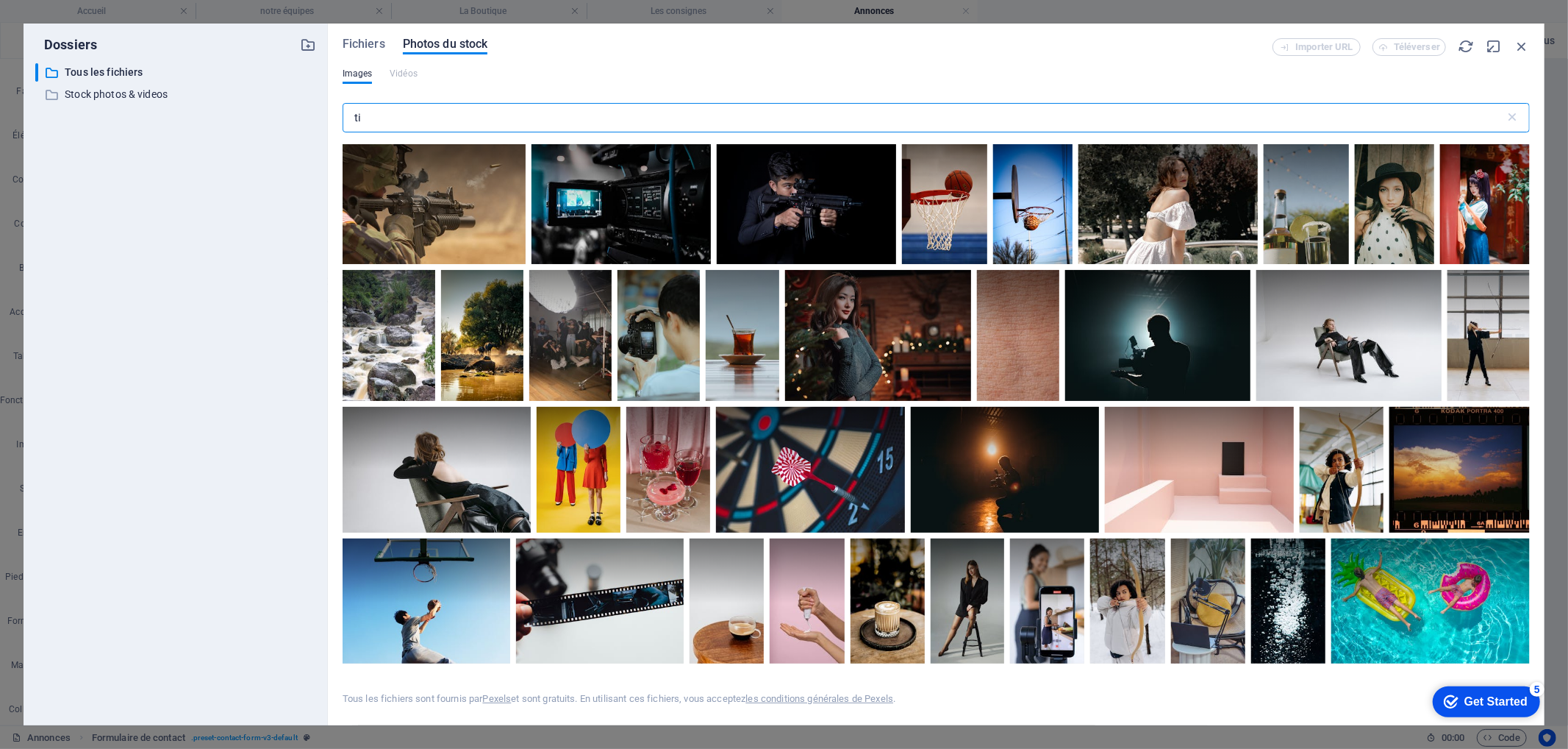
type input "t"
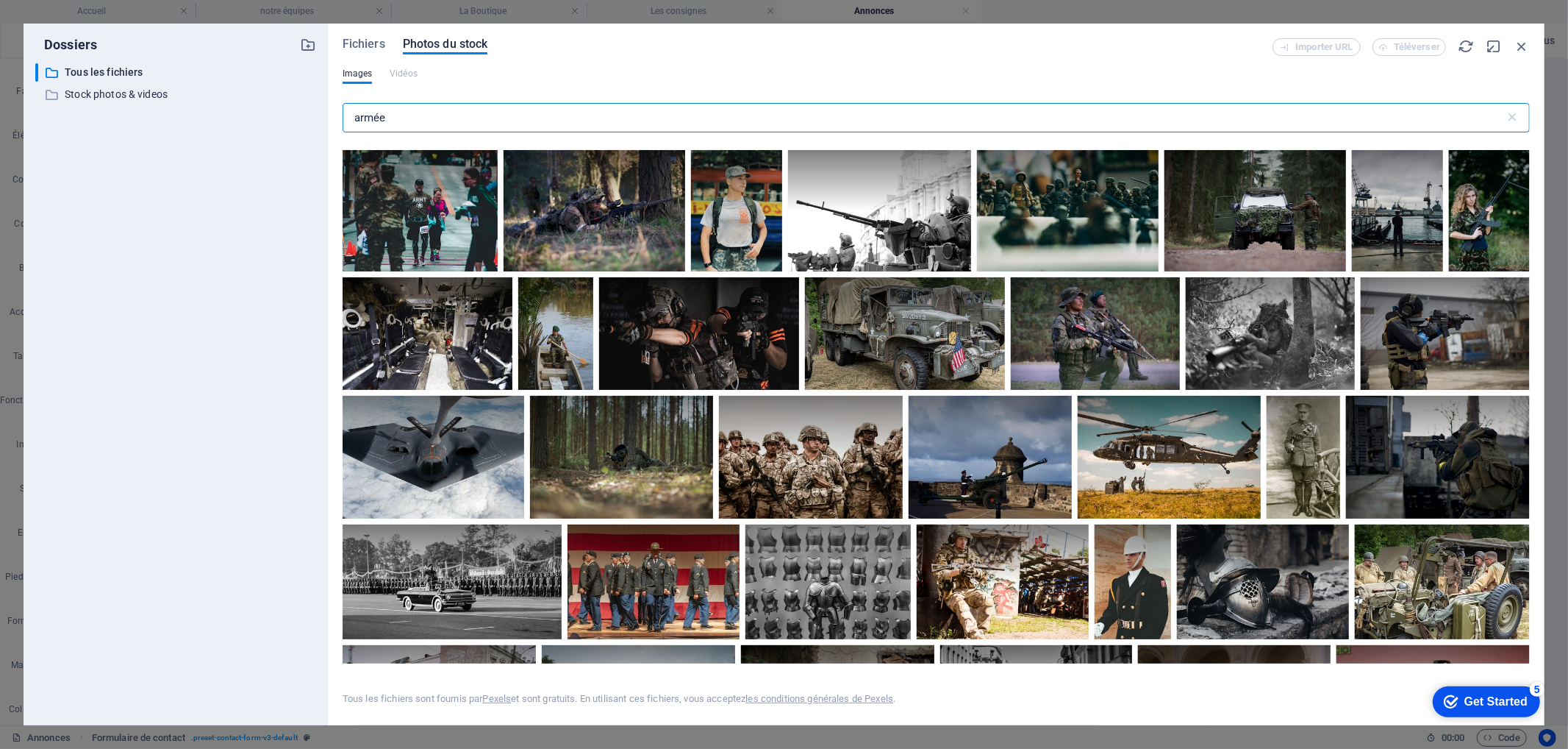
scroll to position [1144, 0]
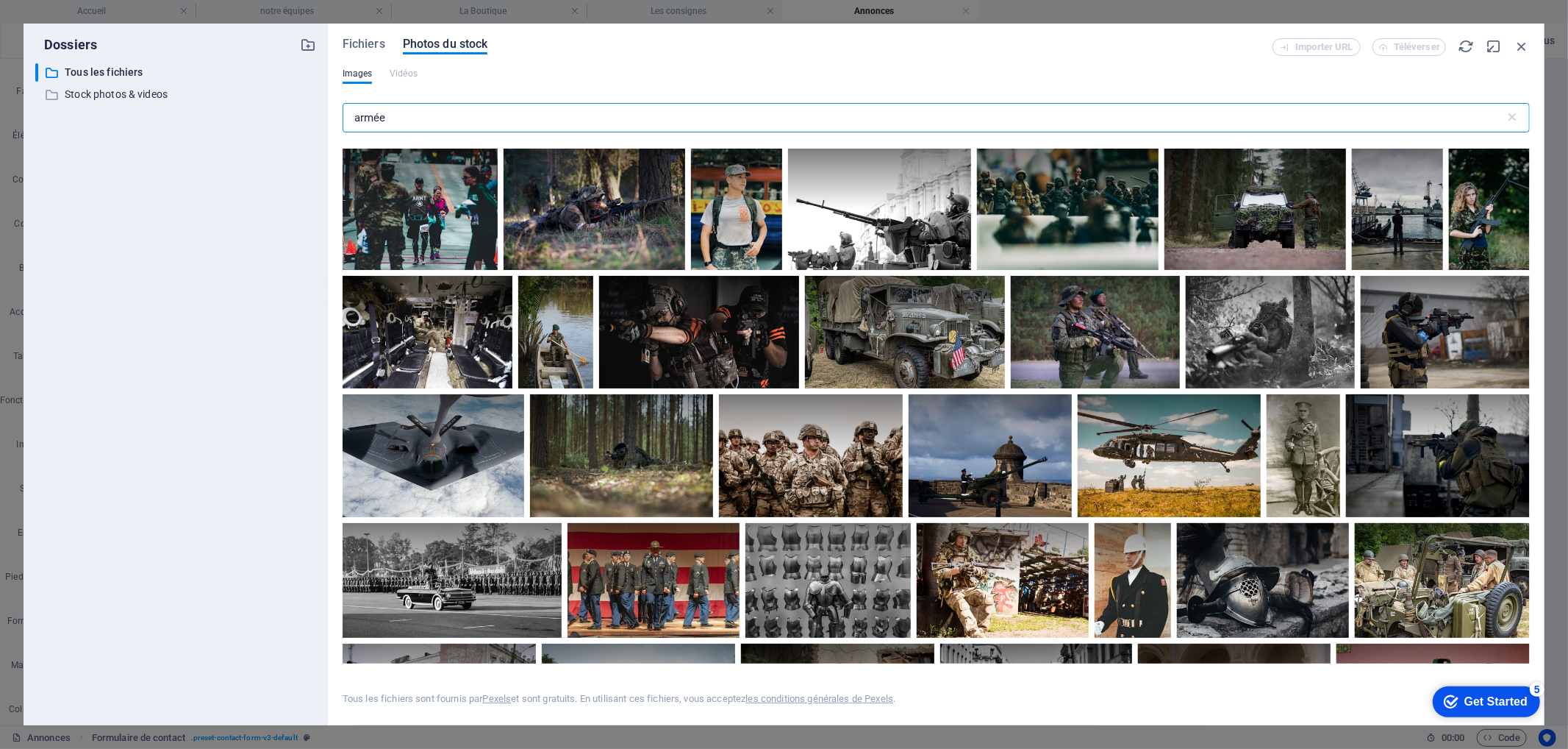
drag, startPoint x: 412, startPoint y: 118, endPoint x: 304, endPoint y: 108, distance: 108.5
click at [304, 108] on div "Dossiers ​ Tous les fichiers Tous les fichiers ​ Stock photos & videos Stock ph…" at bounding box center [784, 374] width 1521 height 702
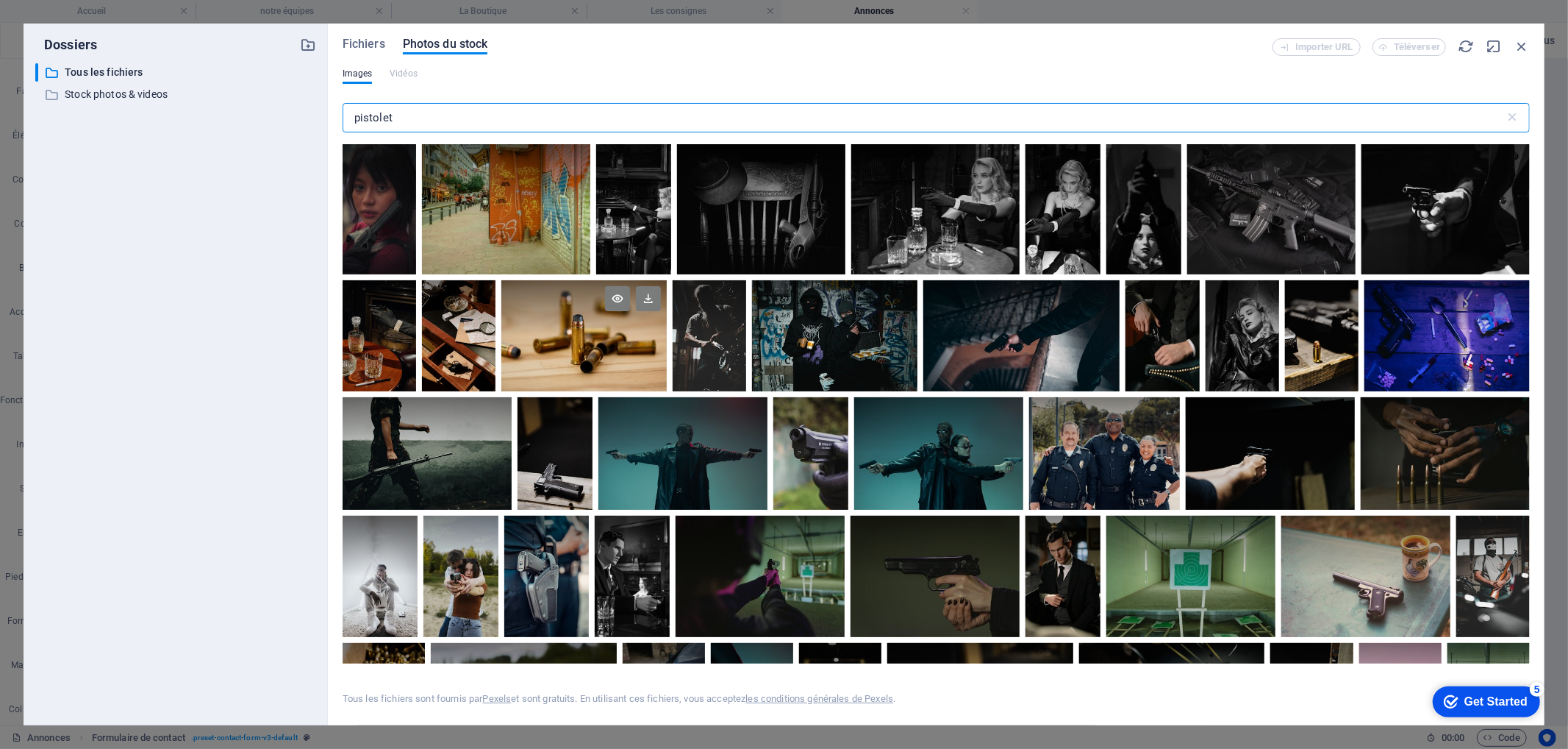
type input "pistolet"
click at [658, 347] on div at bounding box center [584, 336] width 166 height 111
drag, startPoint x: 1494, startPoint y: 694, endPoint x: 1520, endPoint y: 626, distance: 72.8
click at [1520, 678] on html "checkmark Get Started 5 First Steps in the Editor Let's guide you through the t…" at bounding box center [1482, 700] width 125 height 44
click at [622, 376] on div at bounding box center [584, 363] width 166 height 55
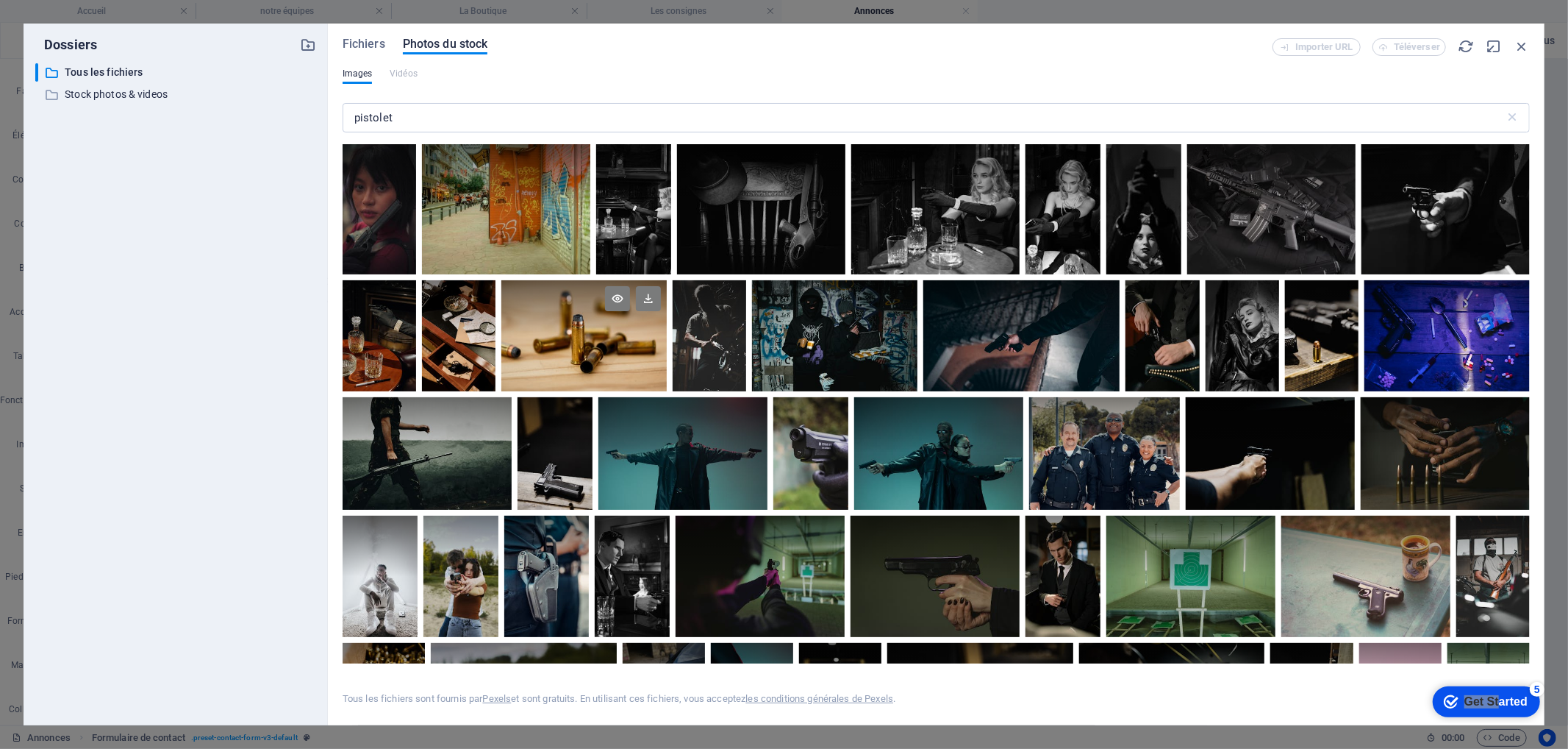
click at [622, 376] on div at bounding box center [584, 336] width 166 height 111
click at [628, 336] on div at bounding box center [584, 308] width 166 height 55
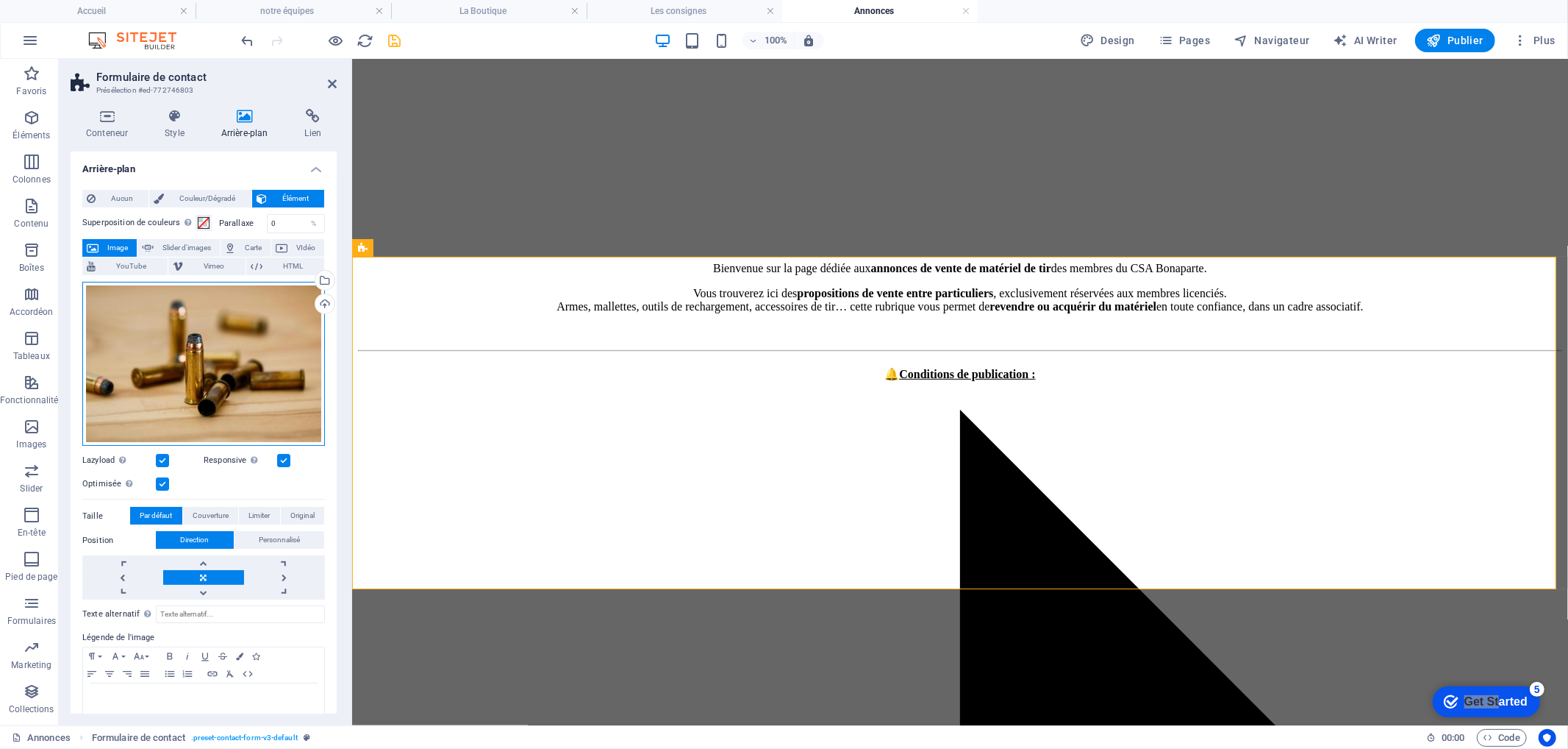
click at [200, 328] on div "Glissez les fichiers ici, cliquez pour choisir les fichiers ou sélectionnez les…" at bounding box center [203, 364] width 243 height 165
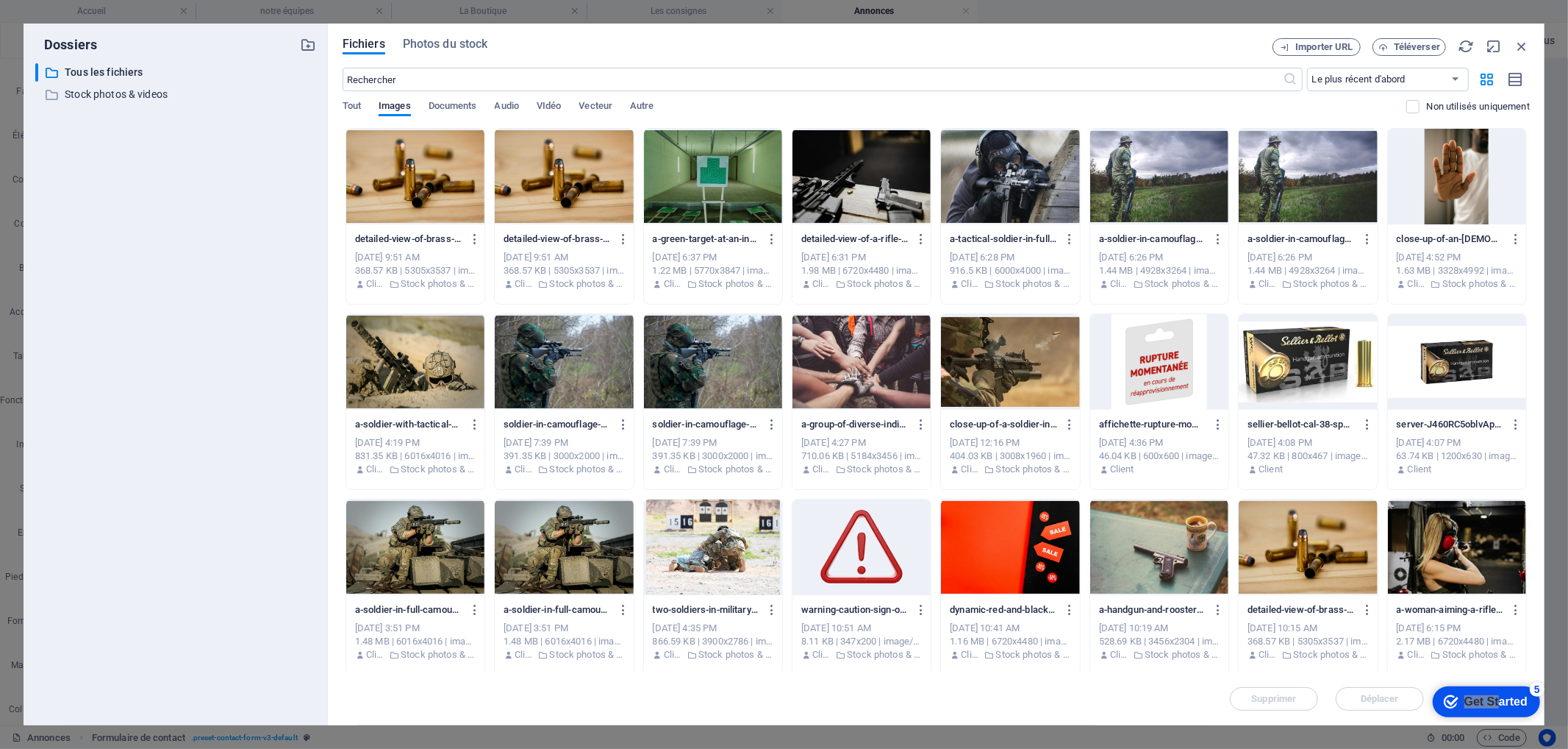
click at [428, 175] on div at bounding box center [416, 177] width 138 height 96
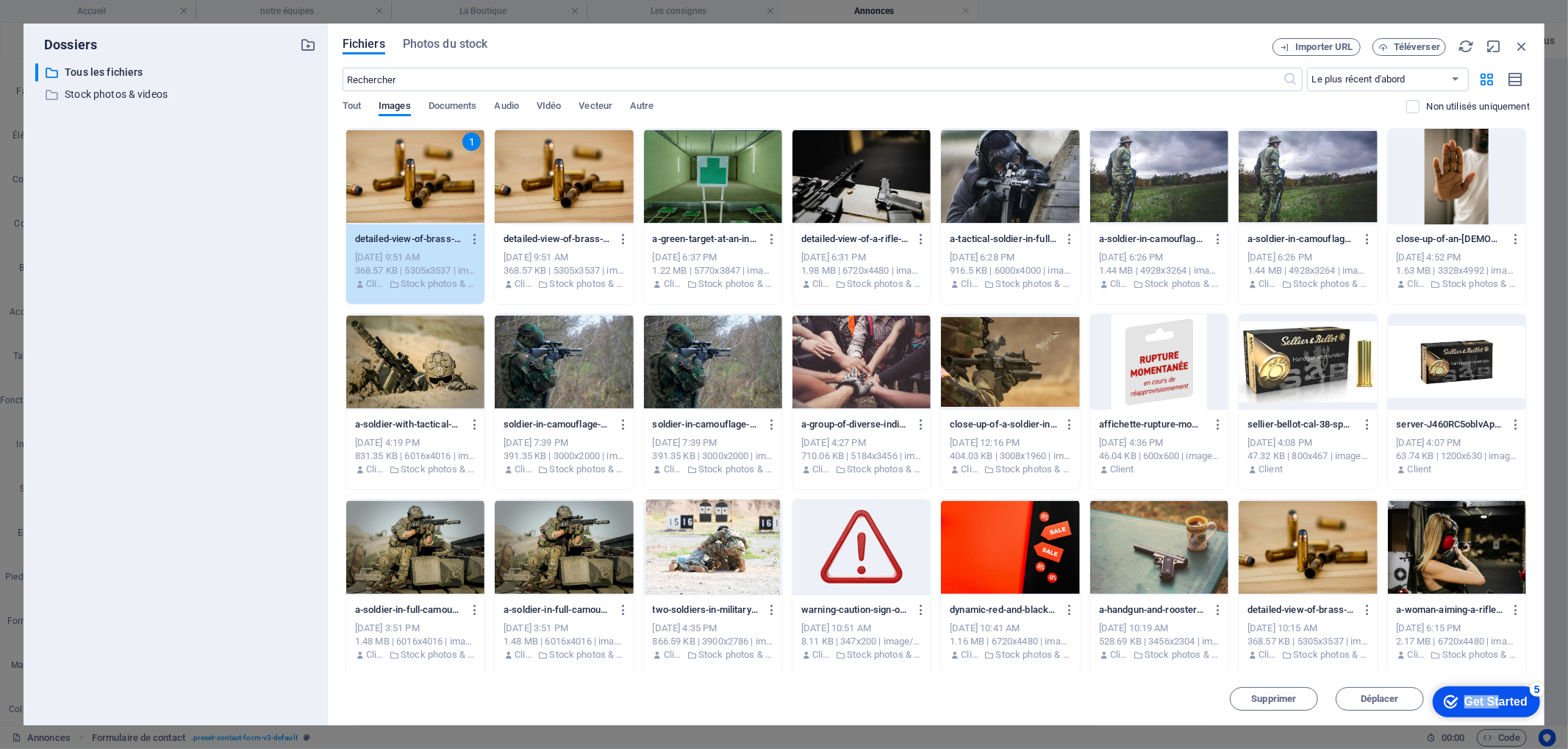
click at [1473, 700] on div "Get Started" at bounding box center [1495, 700] width 63 height 13
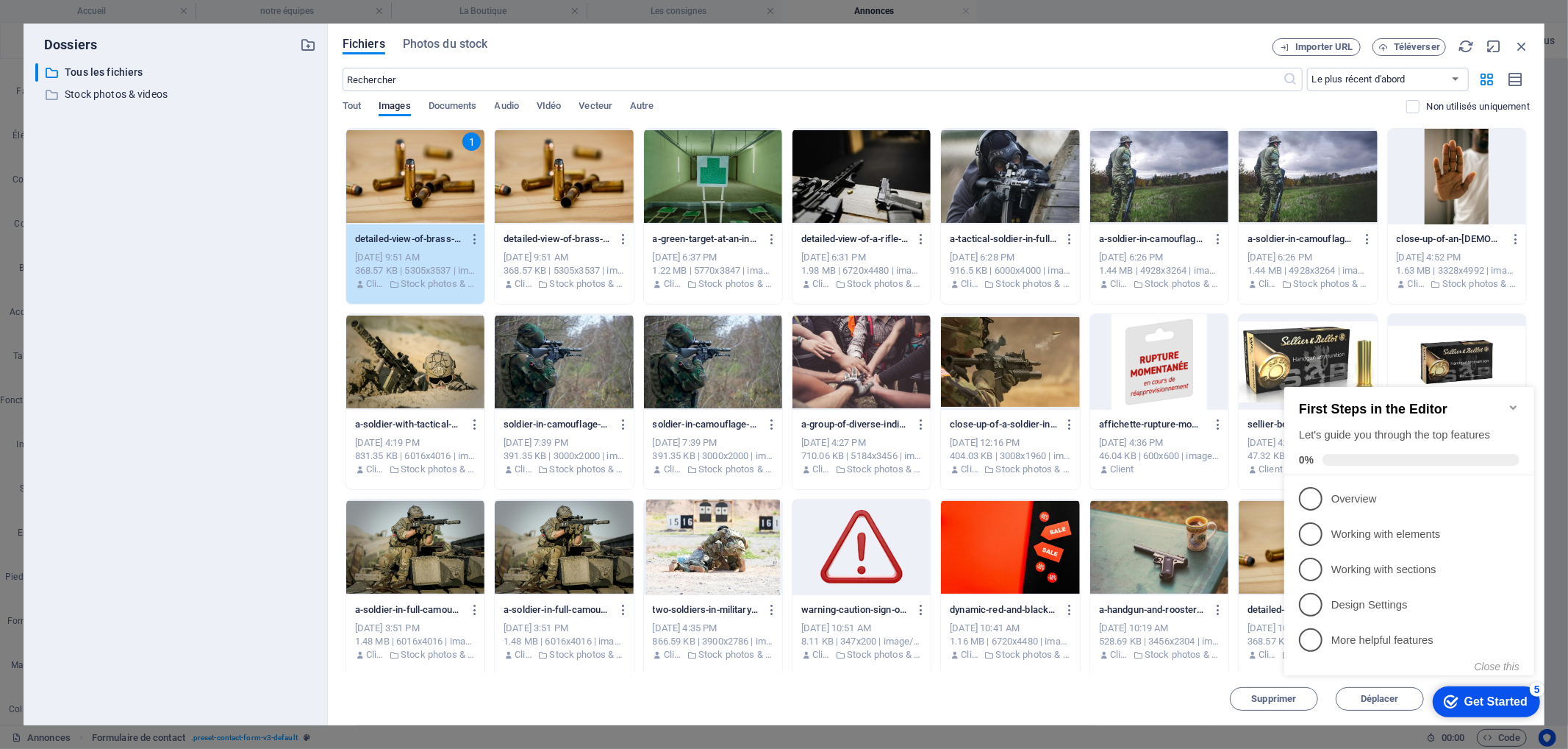
click at [1511, 403] on icon "Minimize checklist" at bounding box center [1512, 406] width 12 height 12
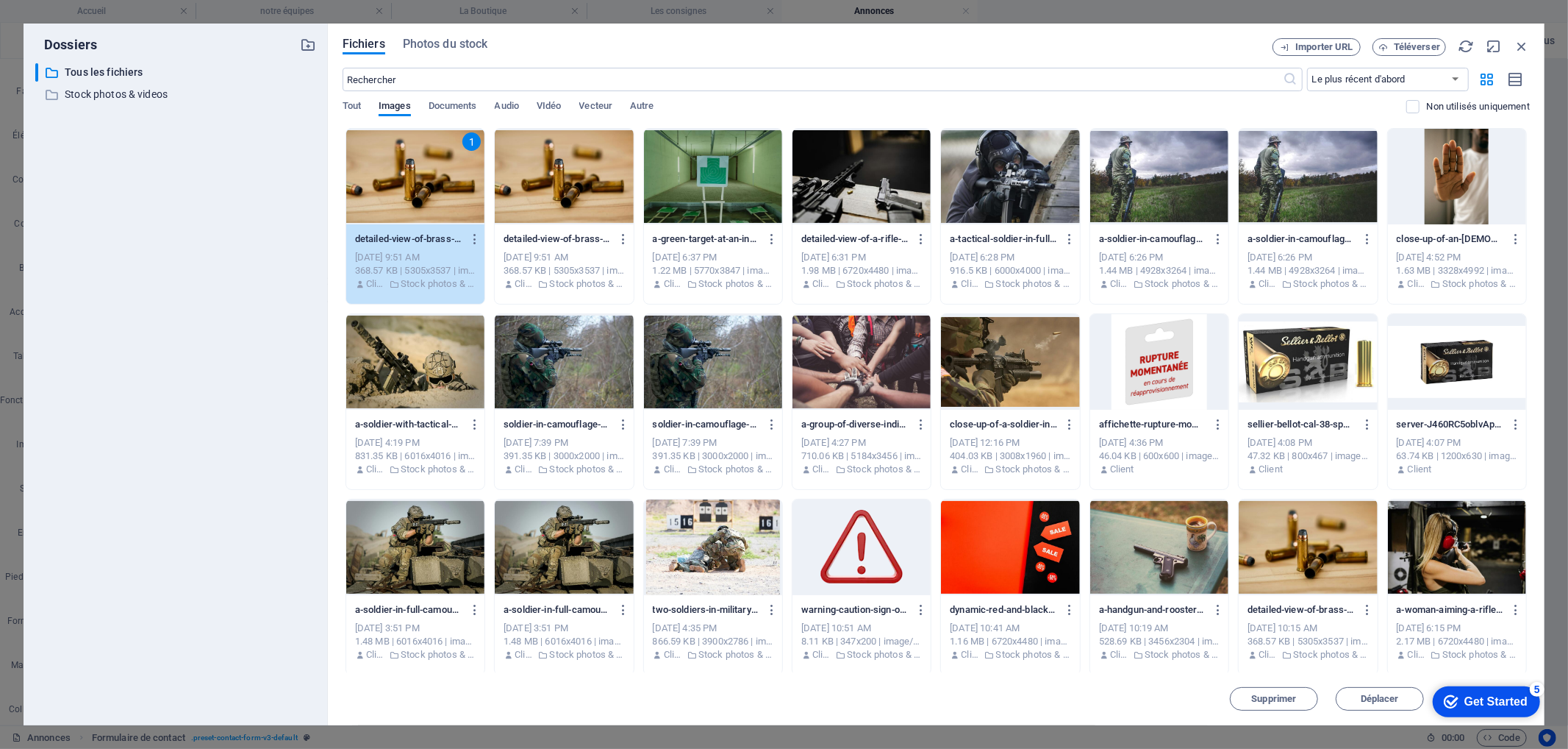
click at [1527, 707] on div "Get Started" at bounding box center [1495, 700] width 63 height 13
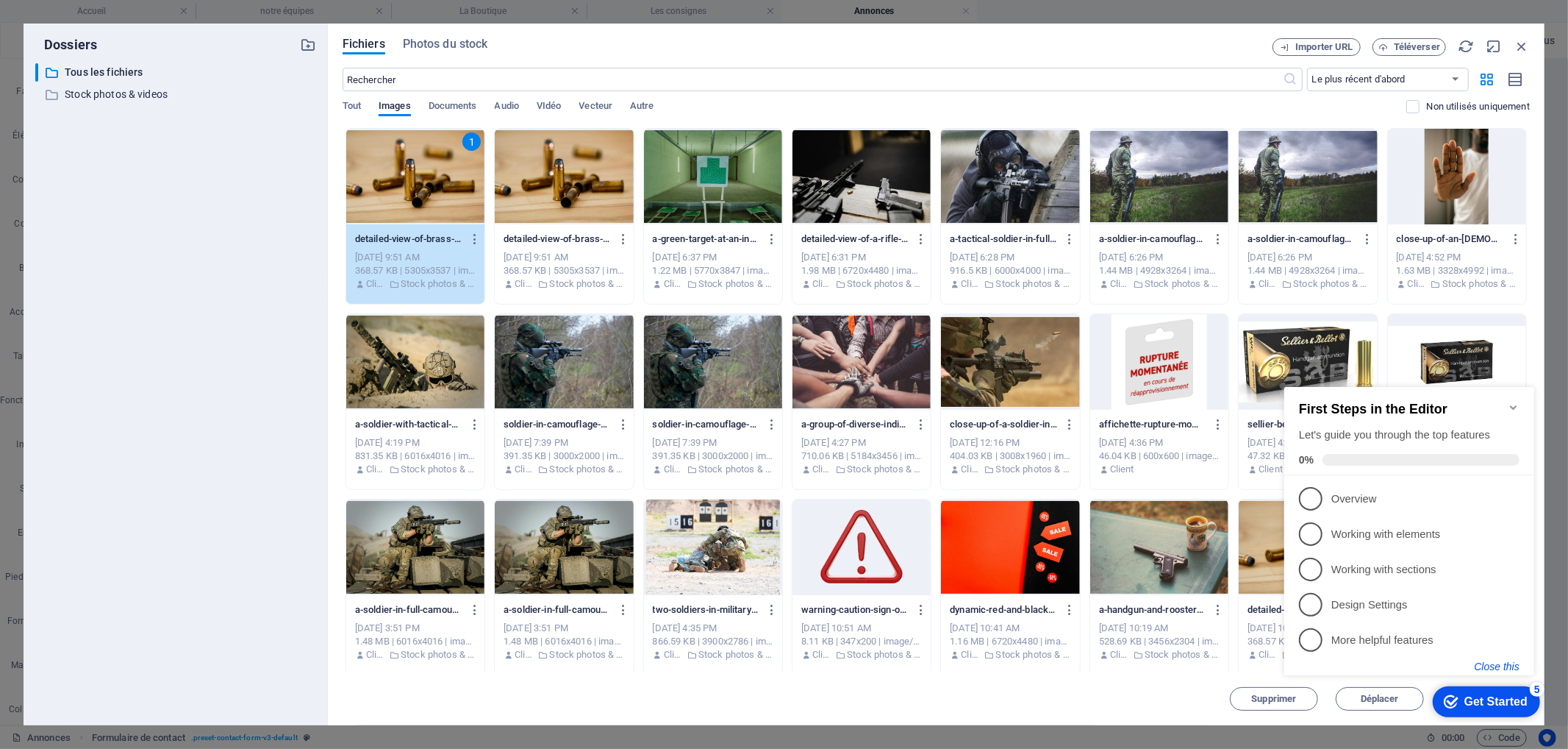
click at [1494, 663] on button "Close this" at bounding box center [1496, 665] width 45 height 12
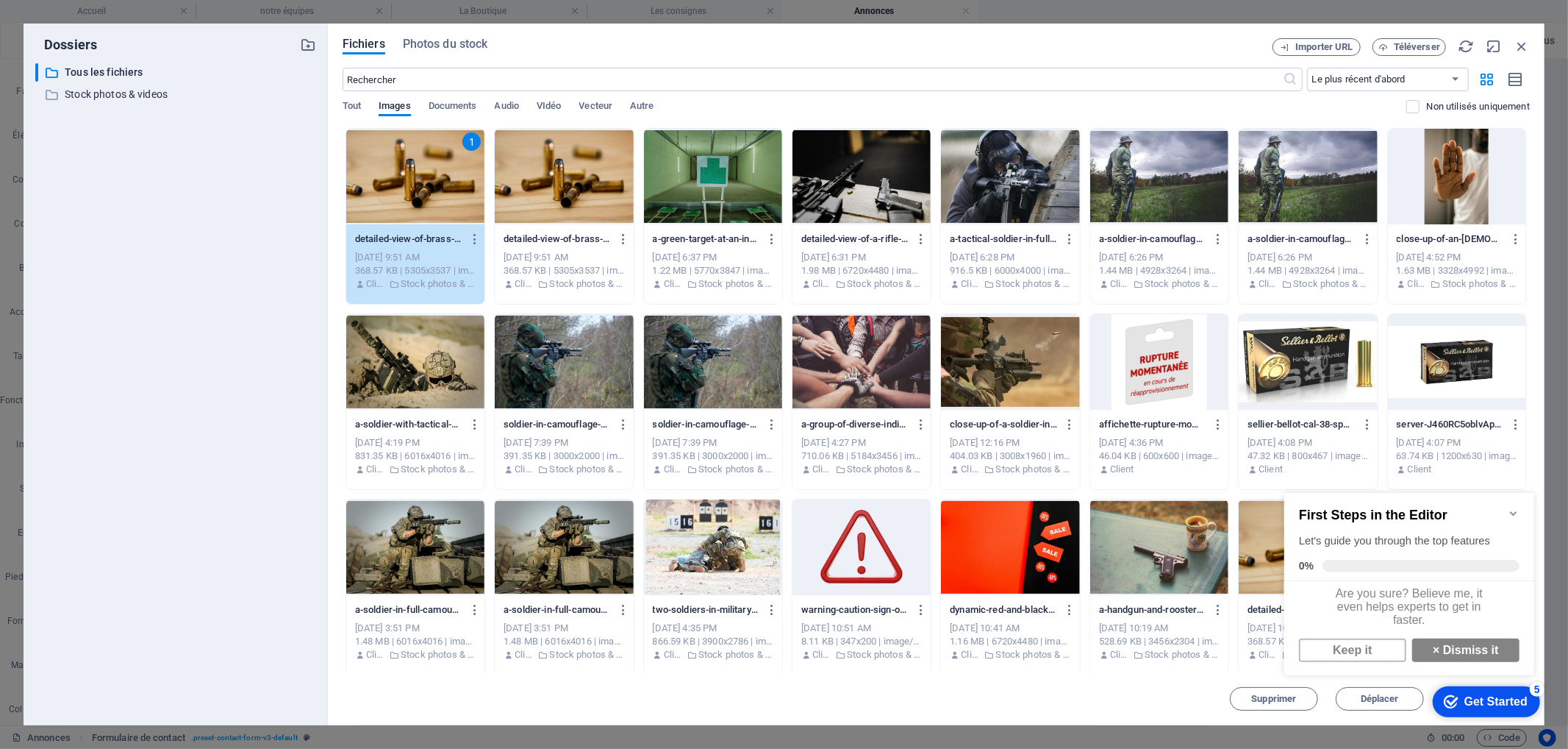
scroll to position [7, 0]
click at [1455, 659] on link "× Dismiss it" at bounding box center [1465, 649] width 108 height 24
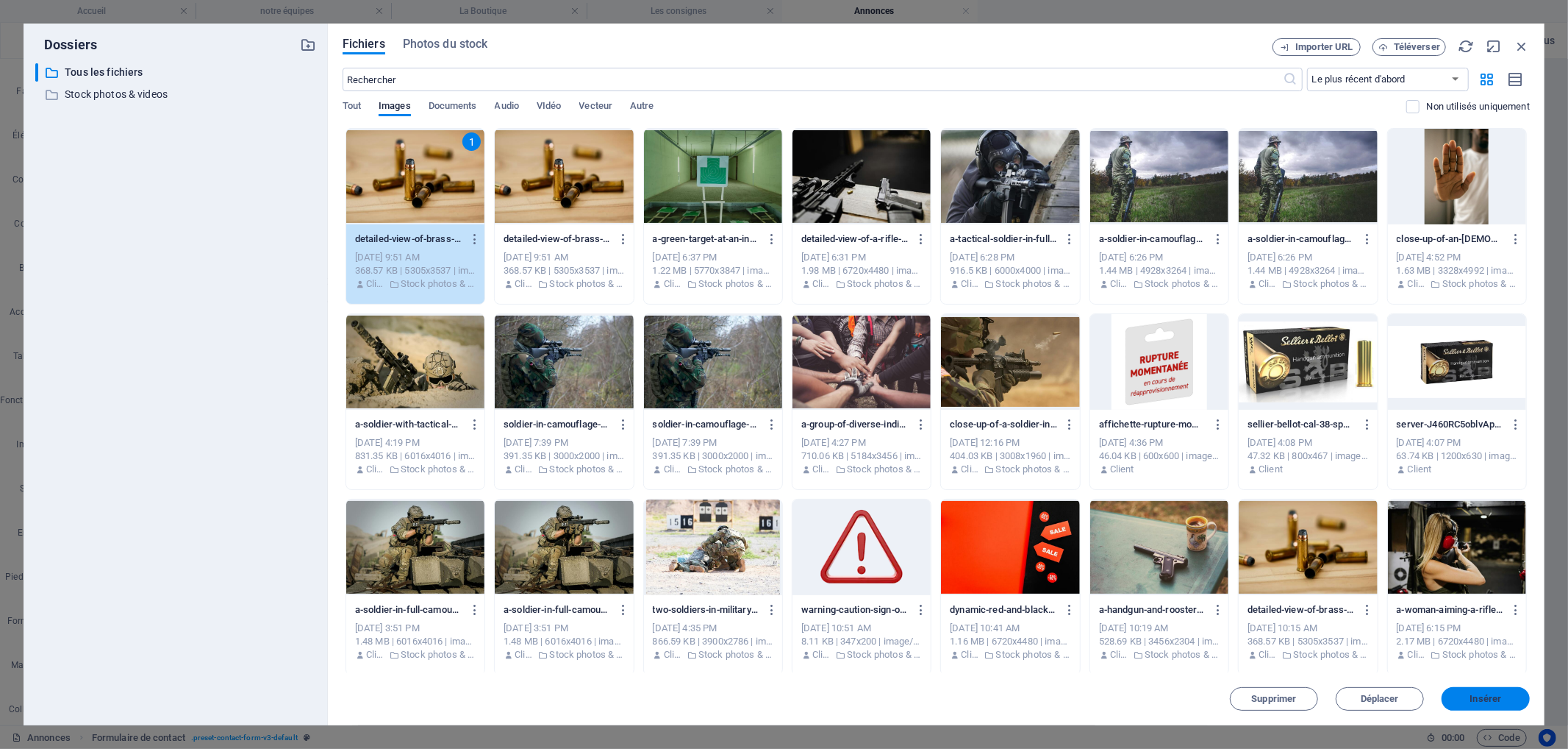
click at [1486, 703] on span "Insérer" at bounding box center [1486, 698] width 31 height 9
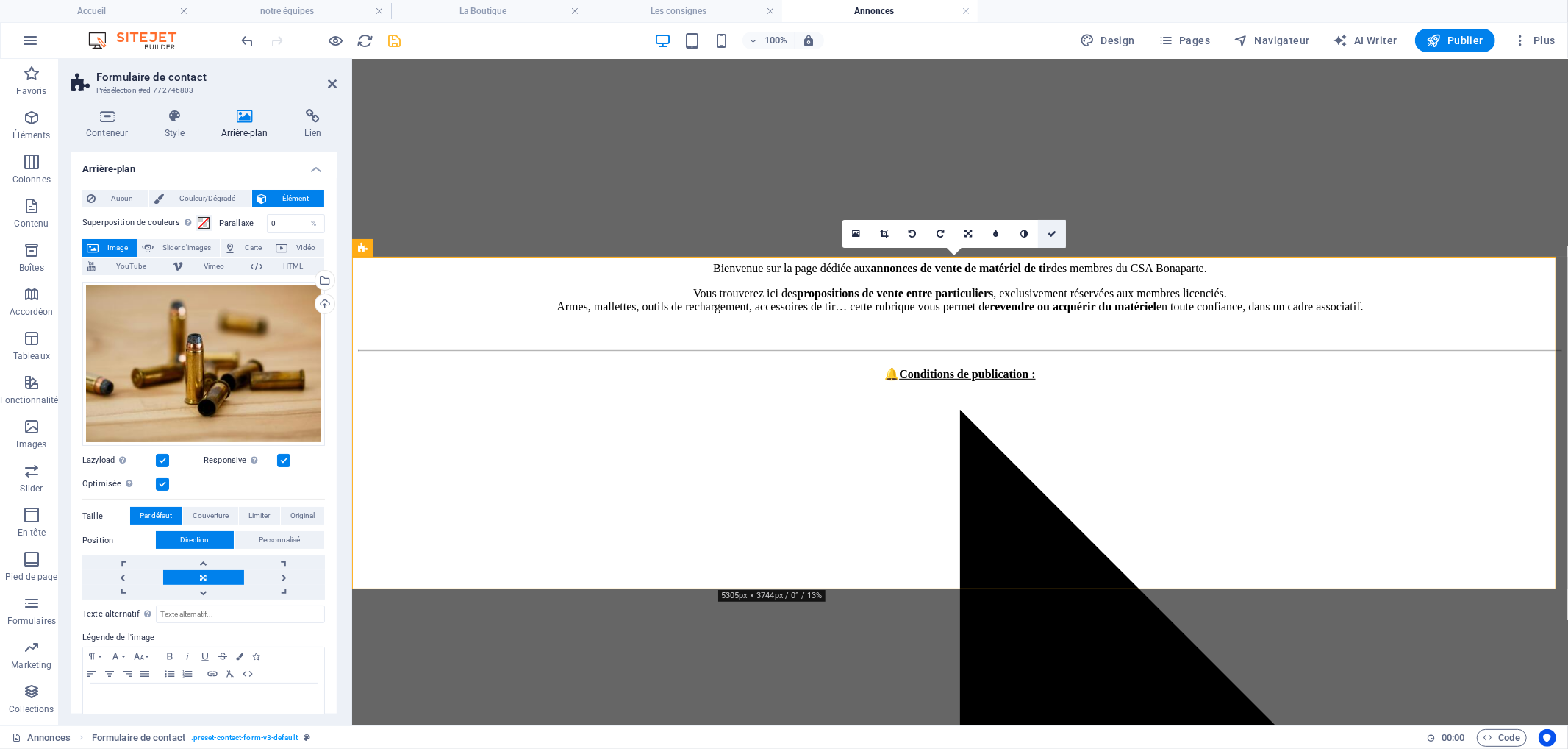
click at [1049, 230] on icon at bounding box center [1052, 233] width 9 height 9
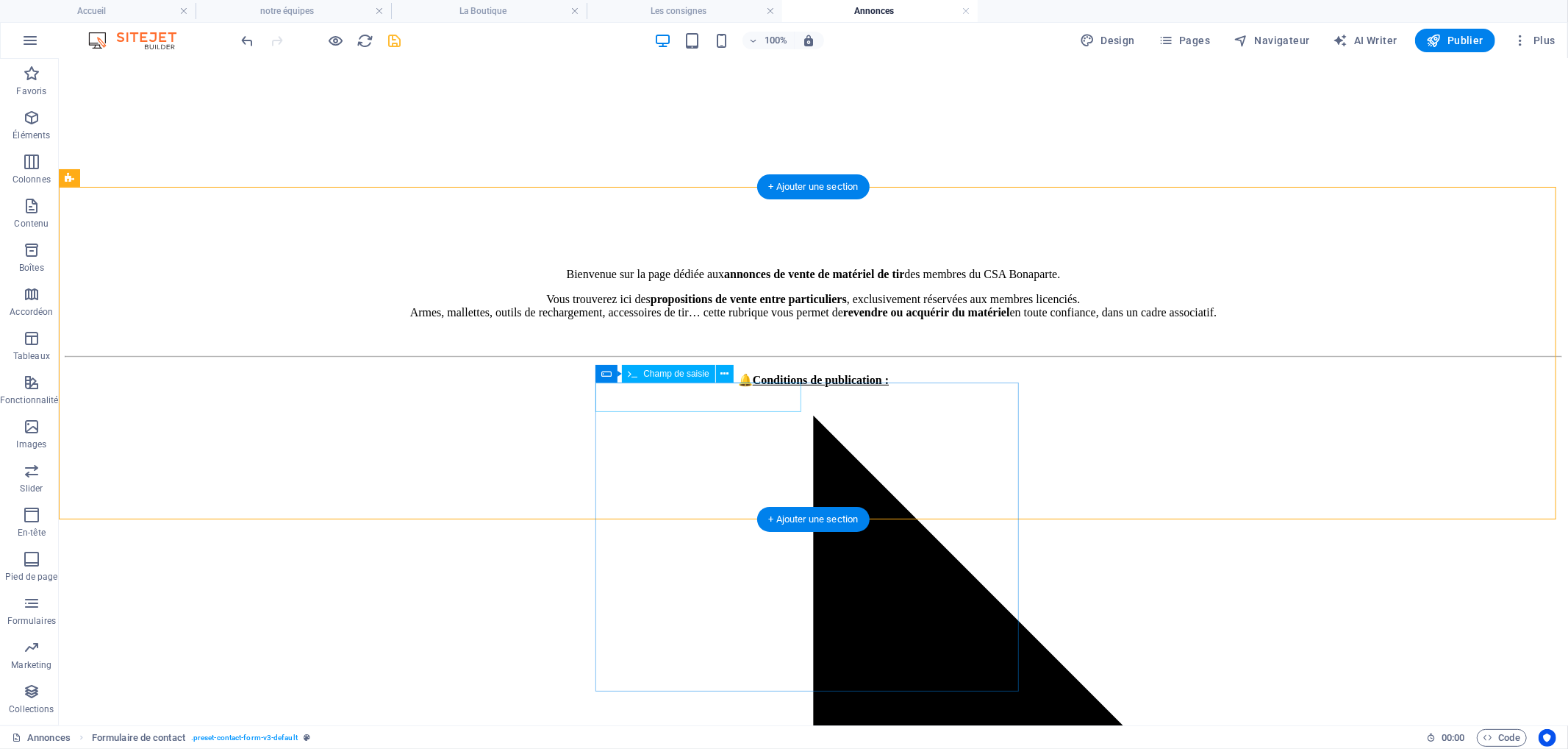
scroll to position [567, 0]
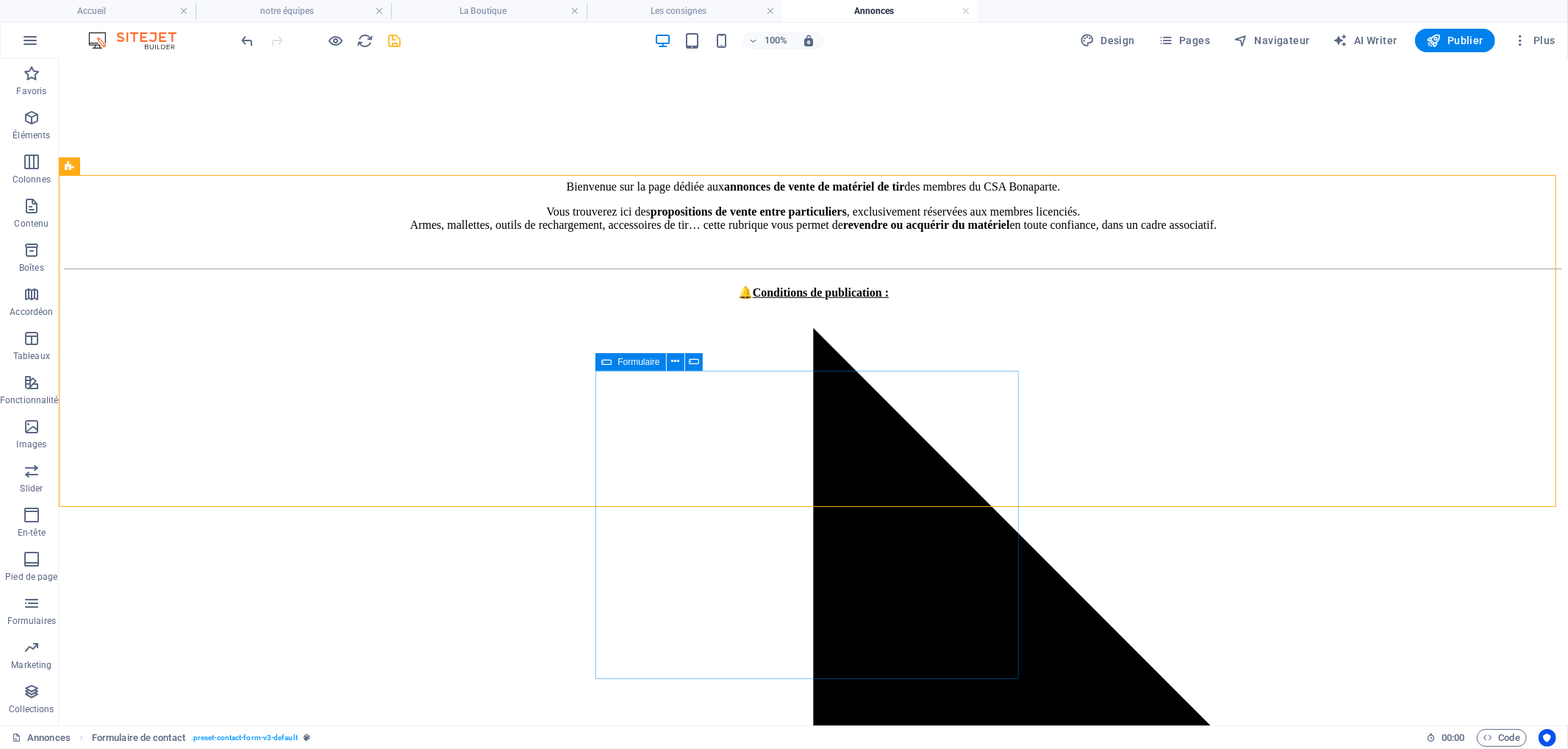
click at [637, 361] on span "Formulaire" at bounding box center [638, 362] width 42 height 9
click at [683, 362] on button at bounding box center [676, 362] width 17 height 17
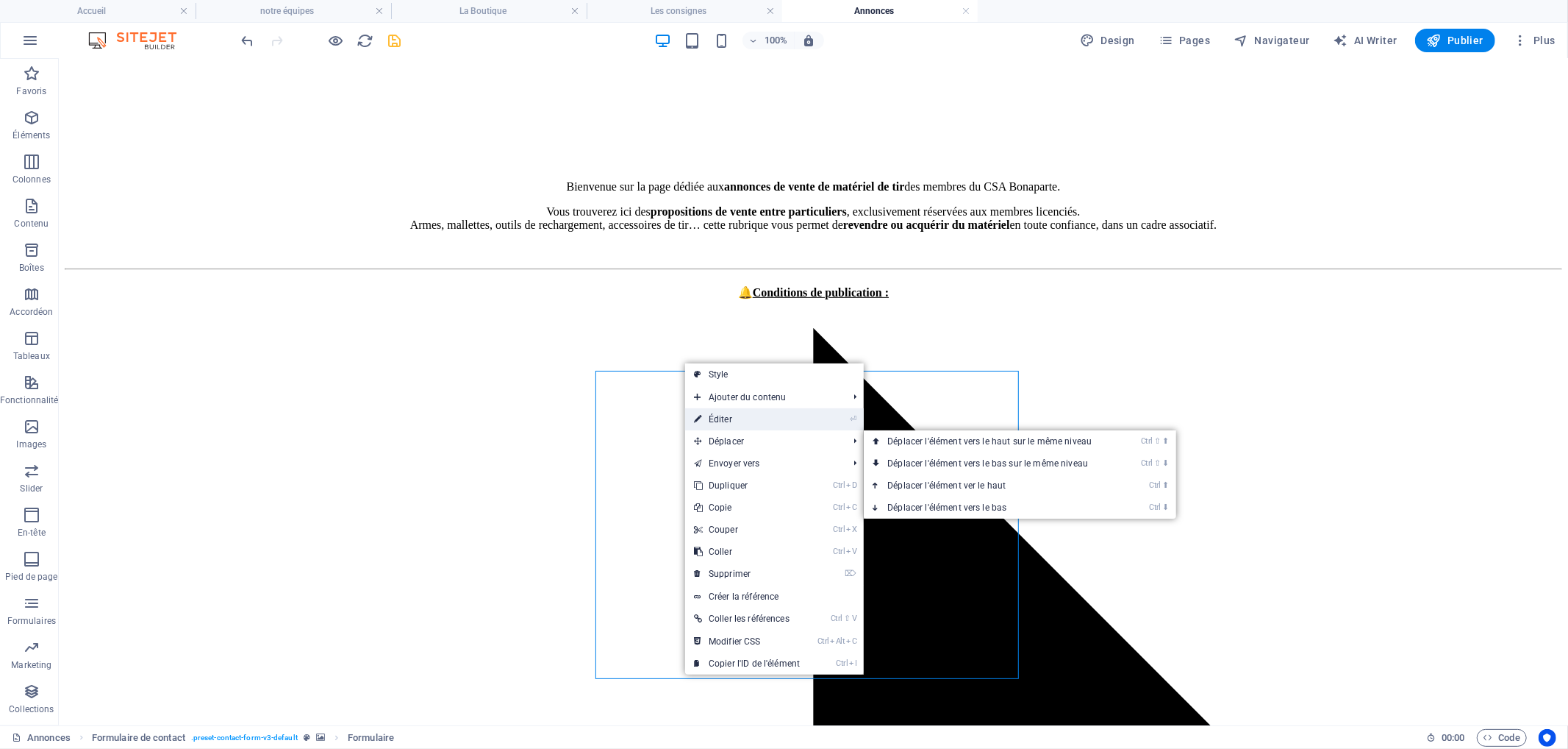
click at [752, 428] on link "⏎ Éditer" at bounding box center [746, 419] width 123 height 22
select select "px"
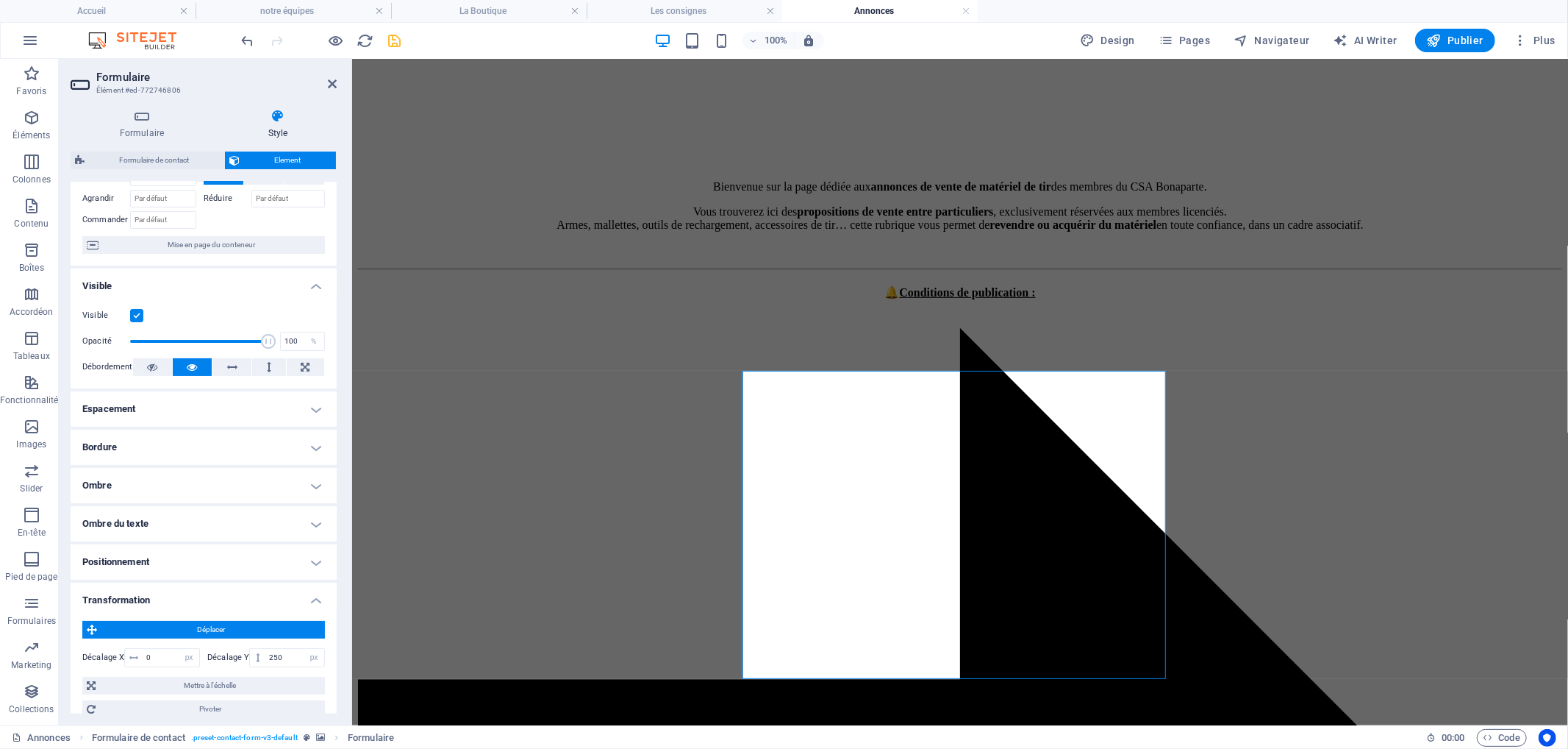
scroll to position [236, 0]
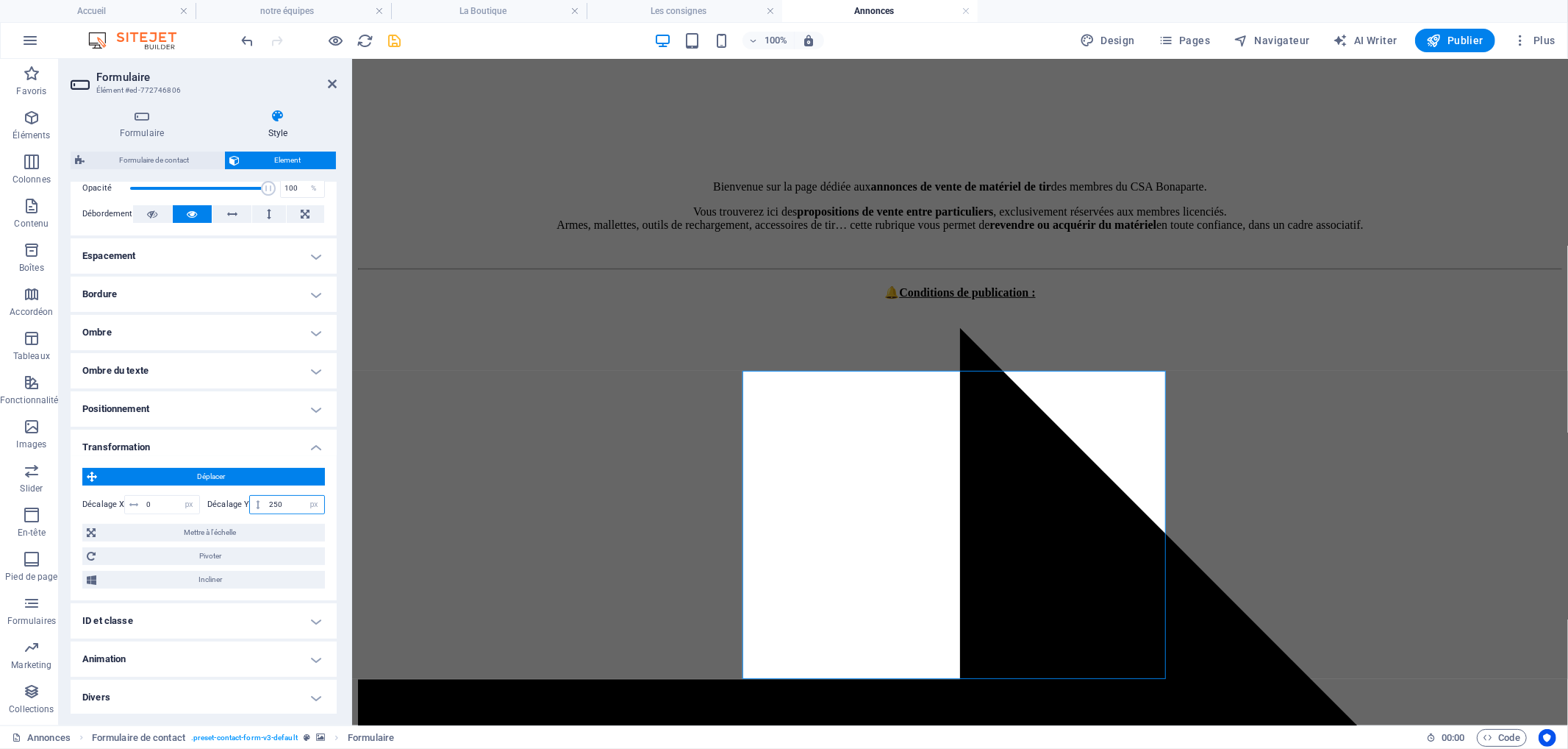
click at [269, 497] on input "250" at bounding box center [295, 505] width 59 height 17
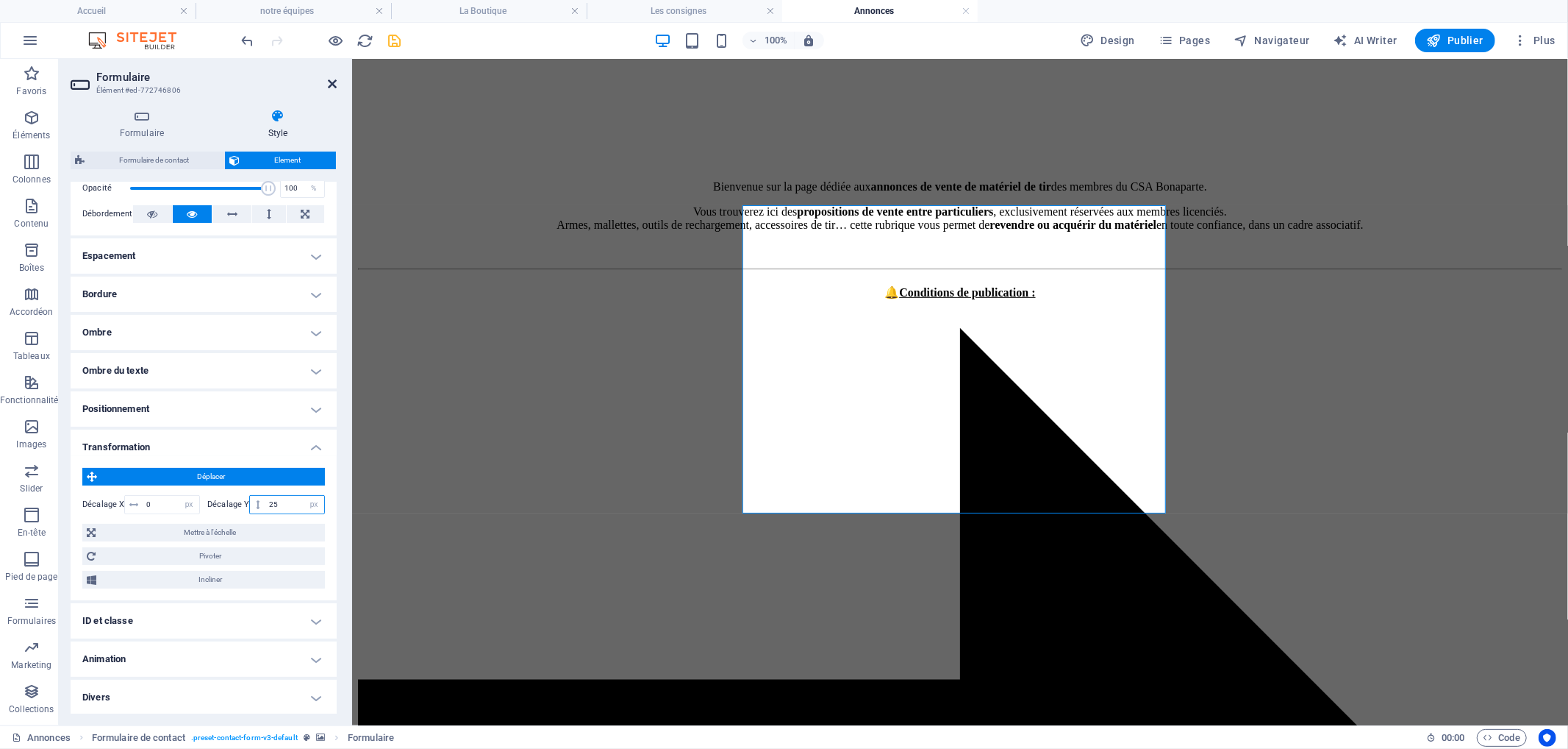
type input "25"
click at [334, 85] on icon at bounding box center [332, 83] width 9 height 12
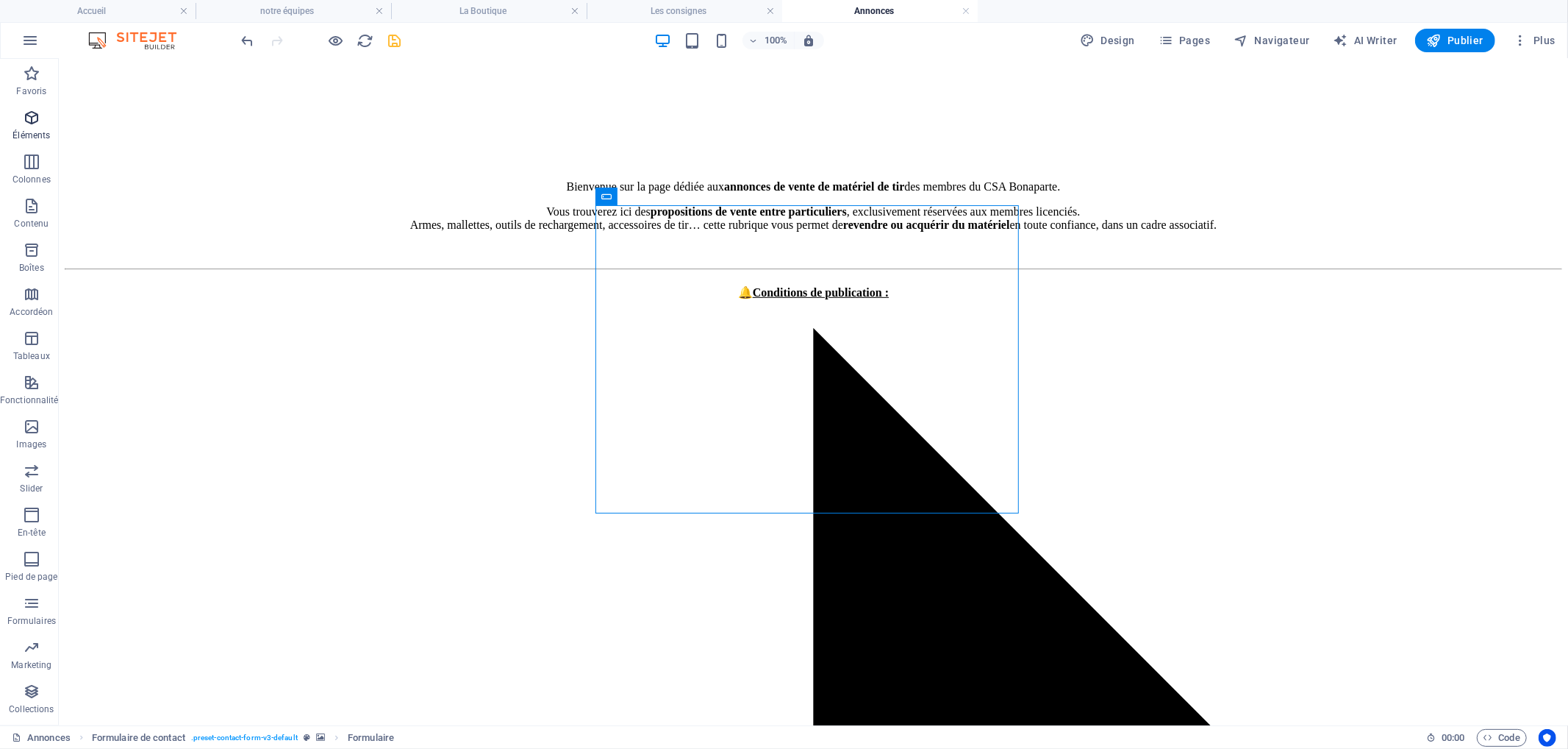
click at [27, 130] on p "Éléments" at bounding box center [31, 135] width 38 height 12
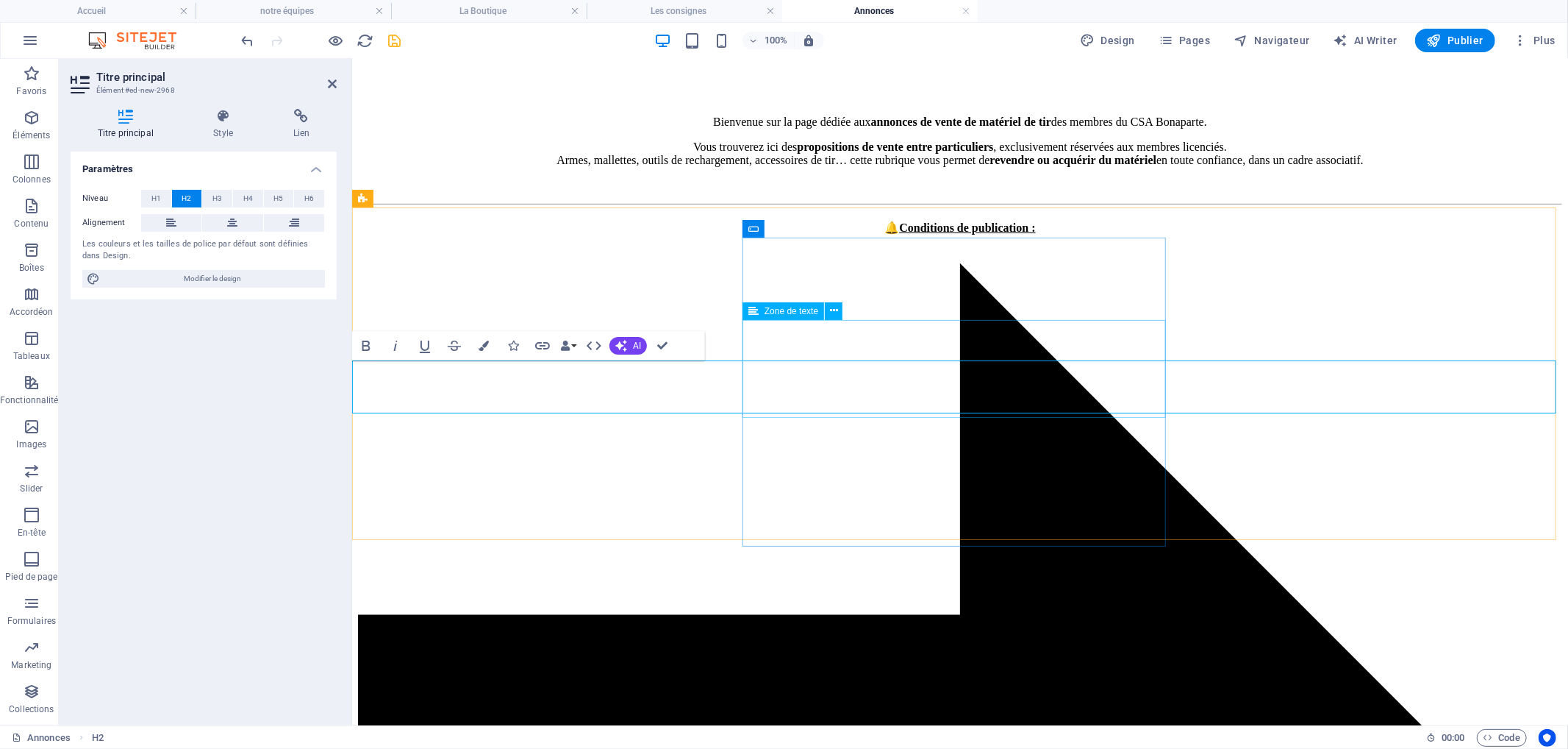
scroll to position [486, 0]
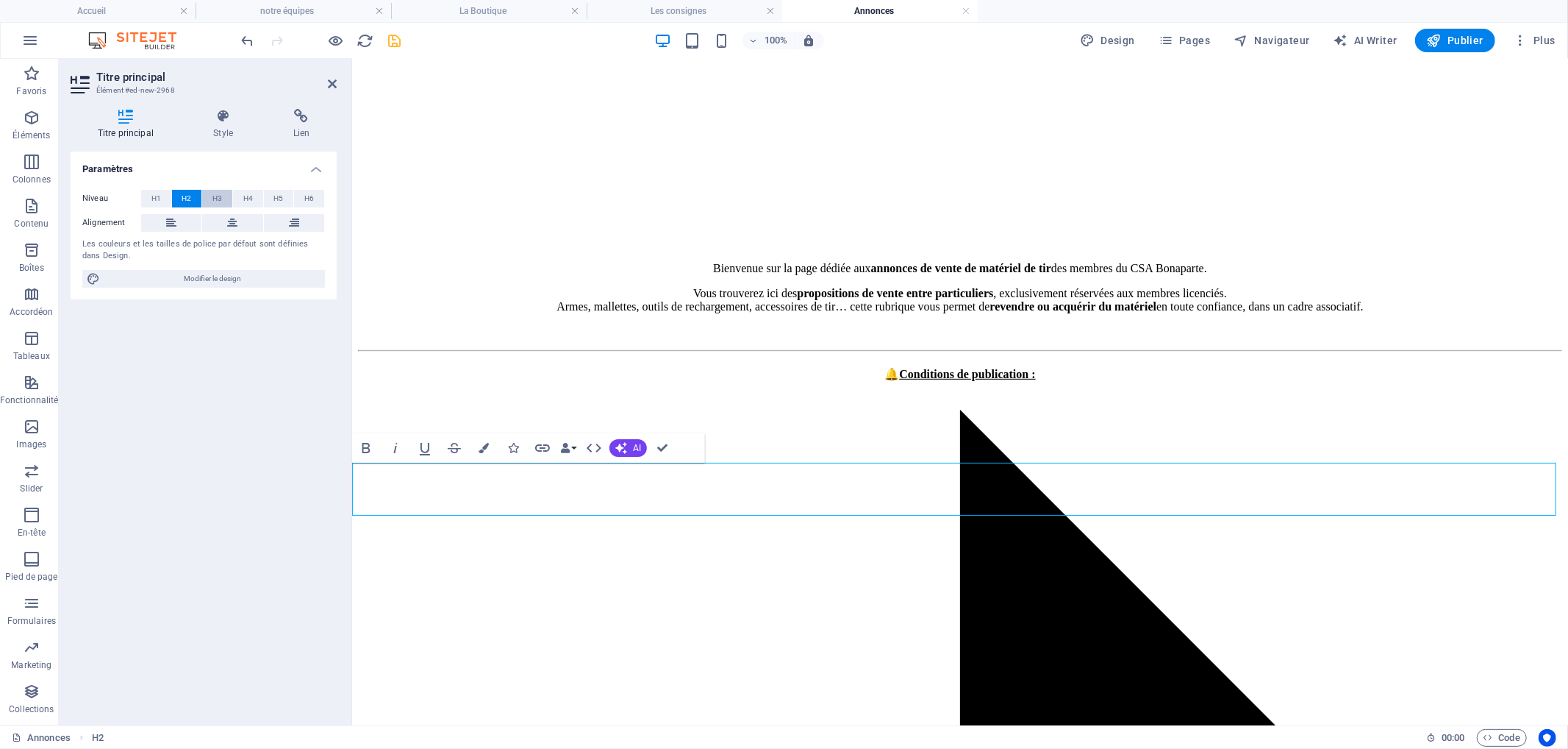
click at [215, 195] on span "H3" at bounding box center [217, 198] width 9 height 17
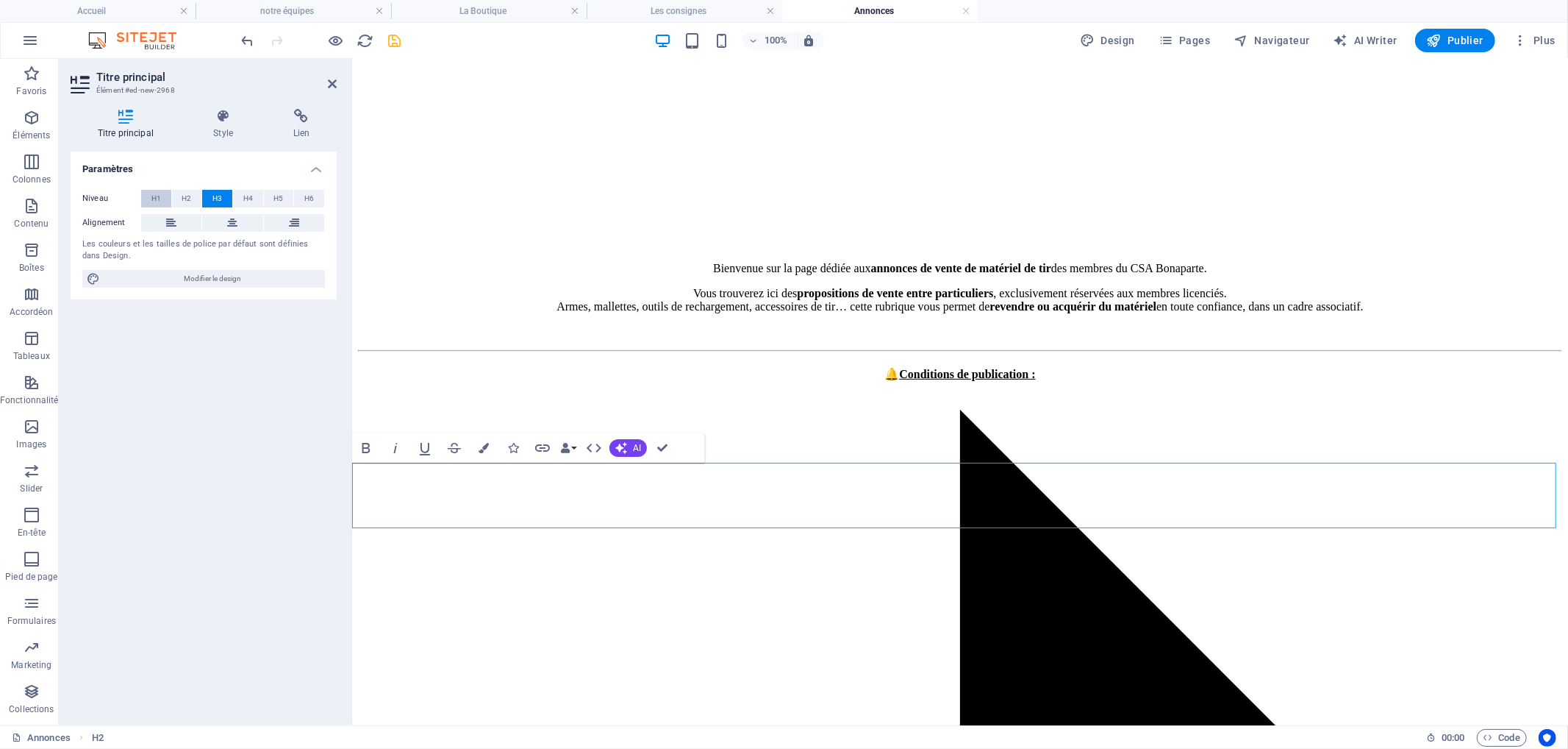
click at [164, 196] on button "H1" at bounding box center [156, 198] width 30 height 17
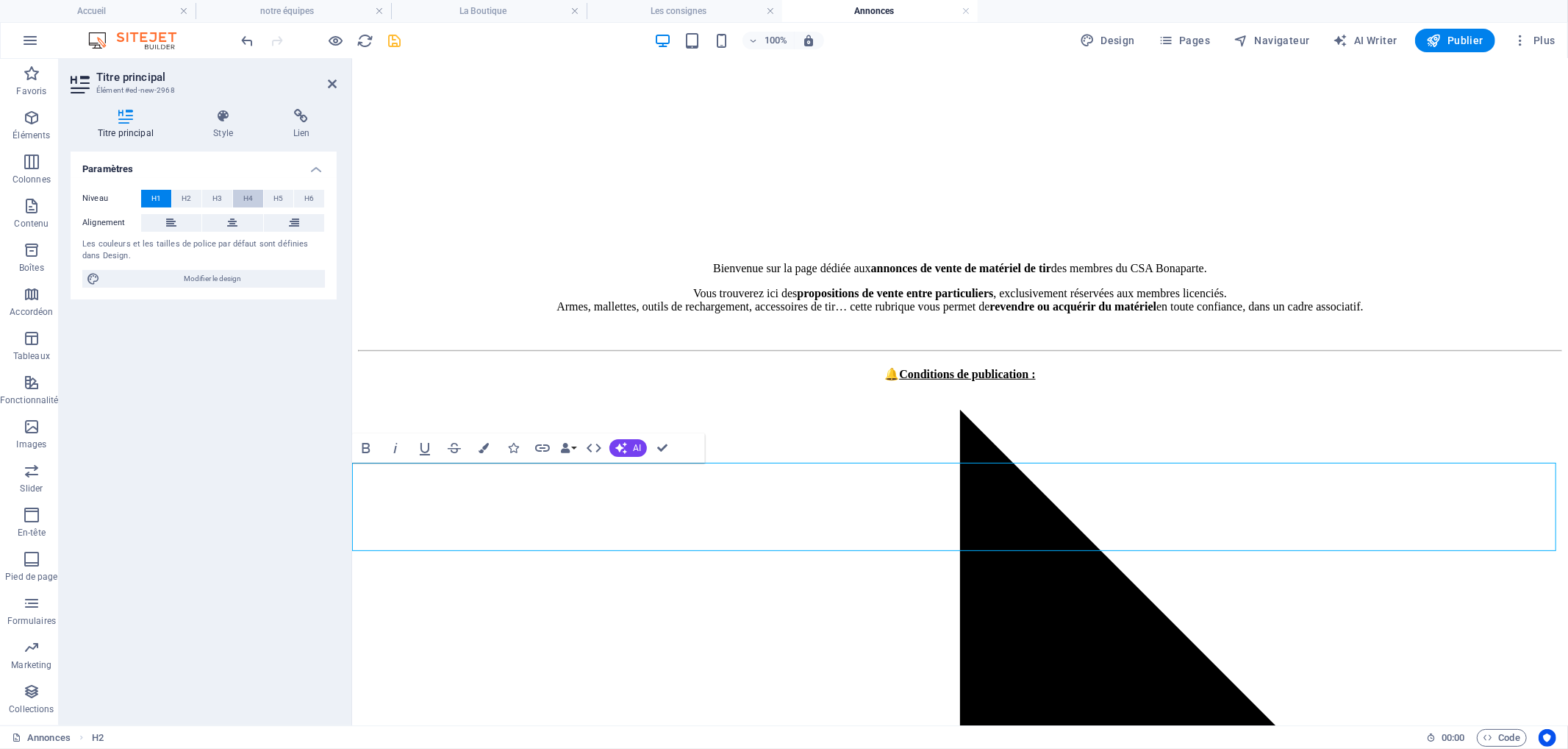
click at [247, 199] on span "H4" at bounding box center [248, 198] width 9 height 17
click at [219, 200] on span "H3" at bounding box center [217, 198] width 9 height 17
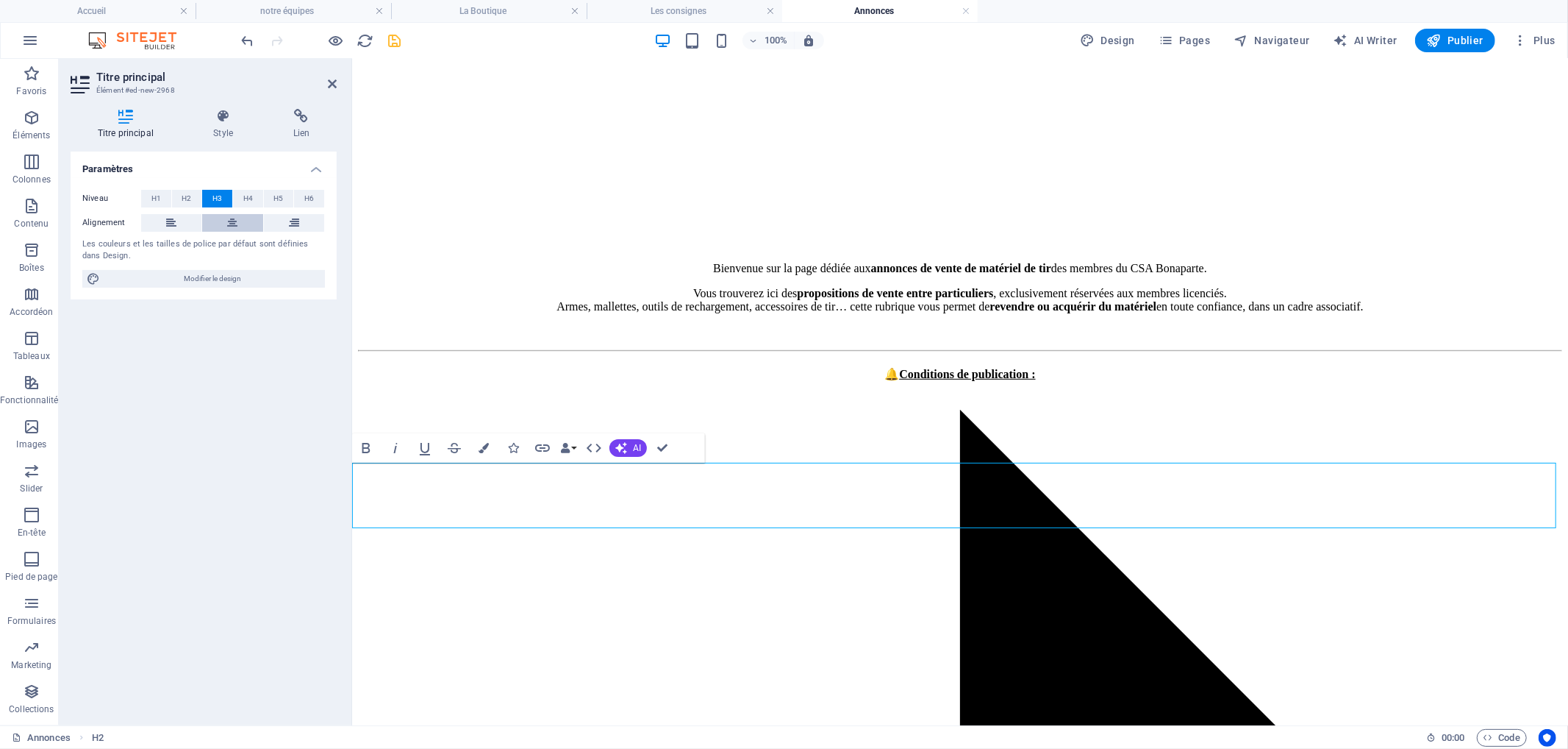
click at [227, 219] on icon at bounding box center [232, 222] width 10 height 17
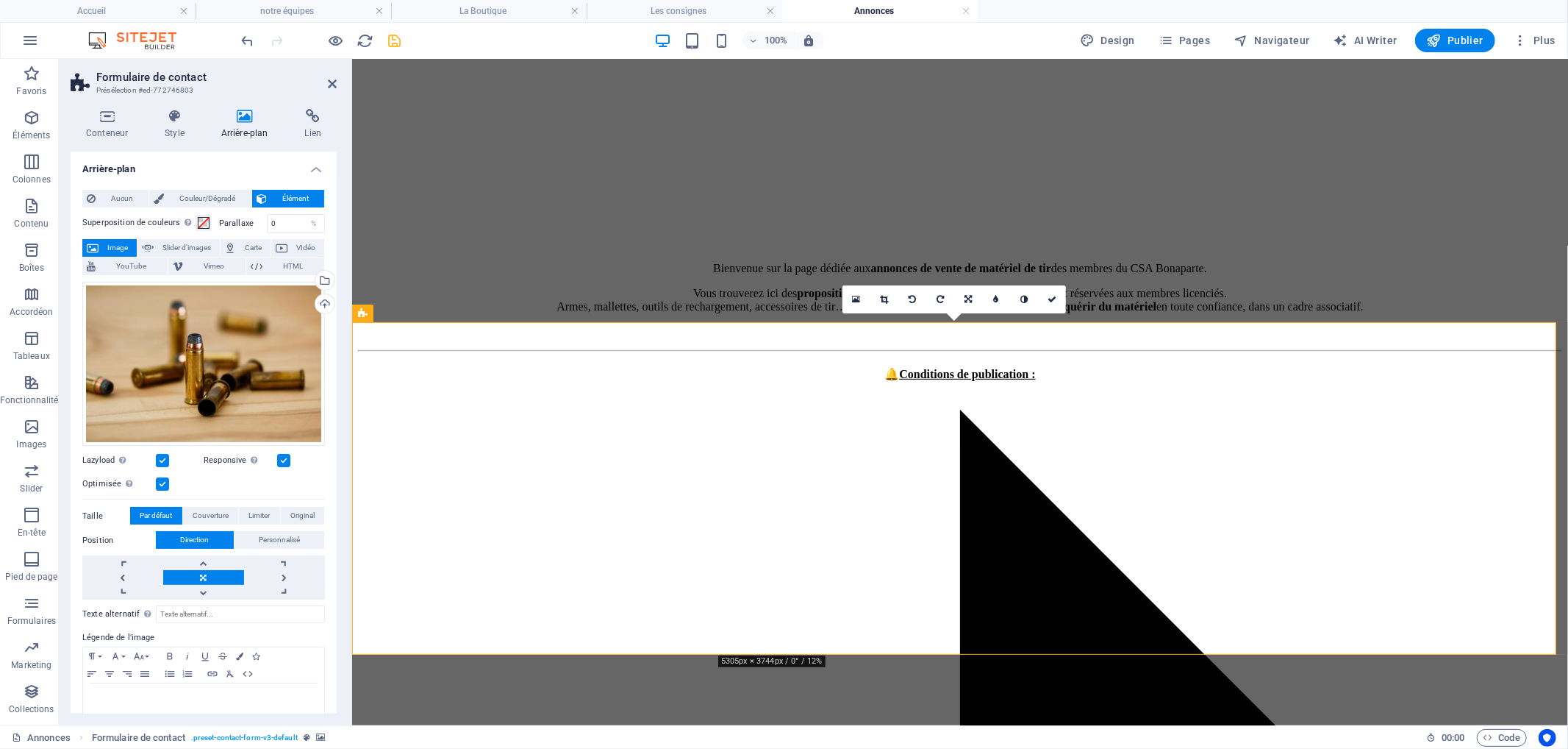
click at [332, 84] on icon at bounding box center [332, 83] width 9 height 12
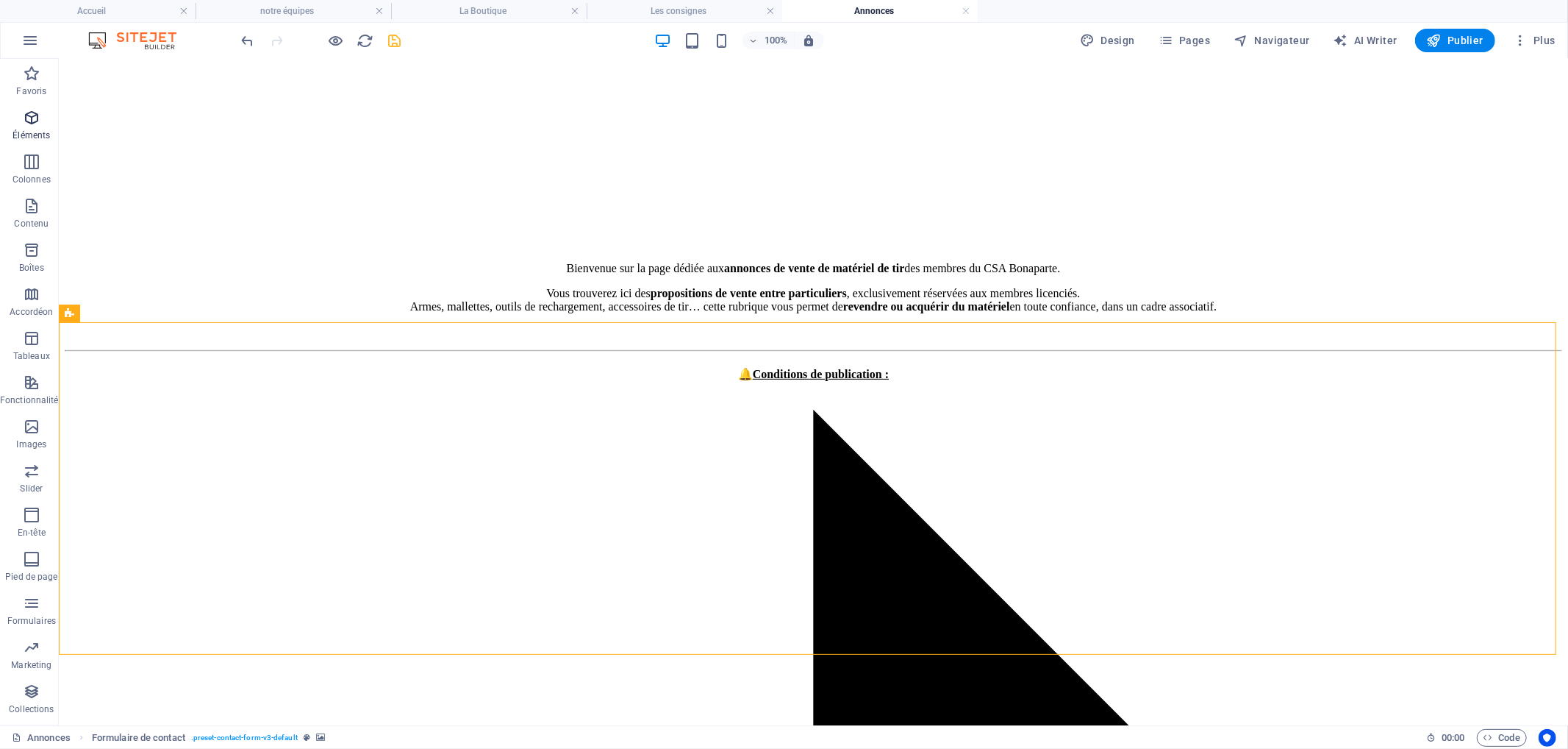
click at [38, 119] on icon "button" at bounding box center [31, 117] width 17 height 17
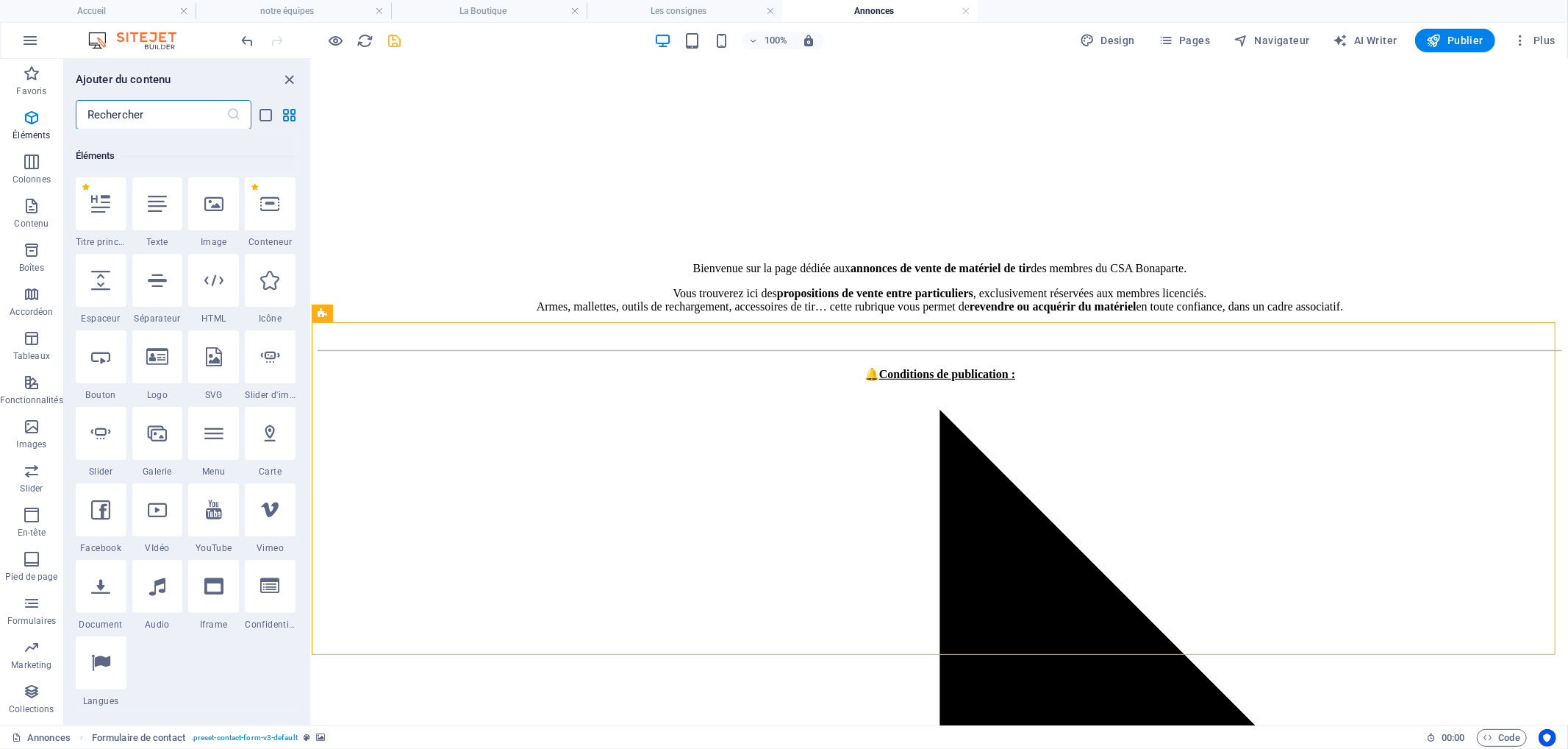
scroll to position [156, 0]
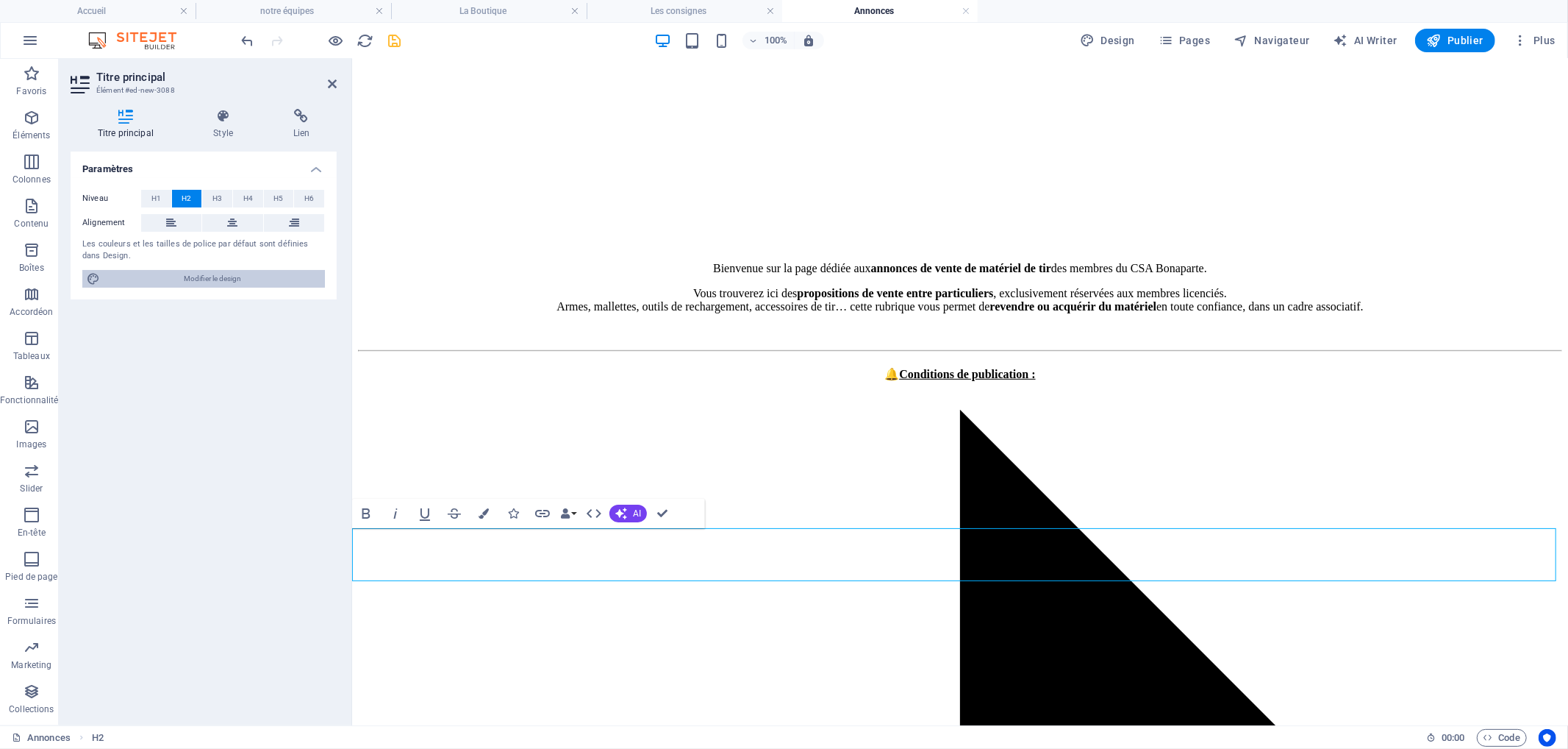
click at [231, 280] on span "Modifier le design" at bounding box center [212, 278] width 216 height 17
select select "ease-in-out"
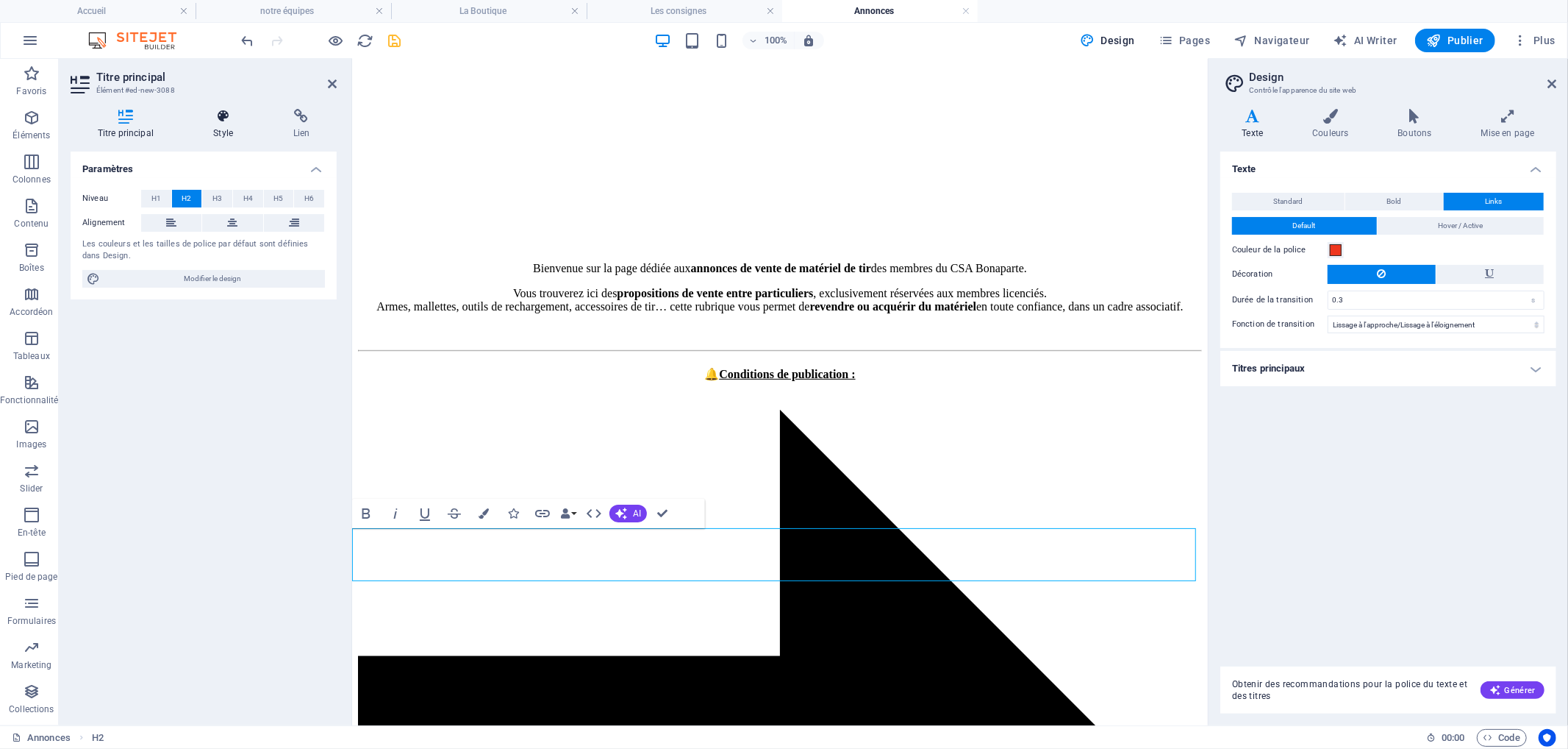
click at [211, 116] on icon at bounding box center [224, 116] width 74 height 15
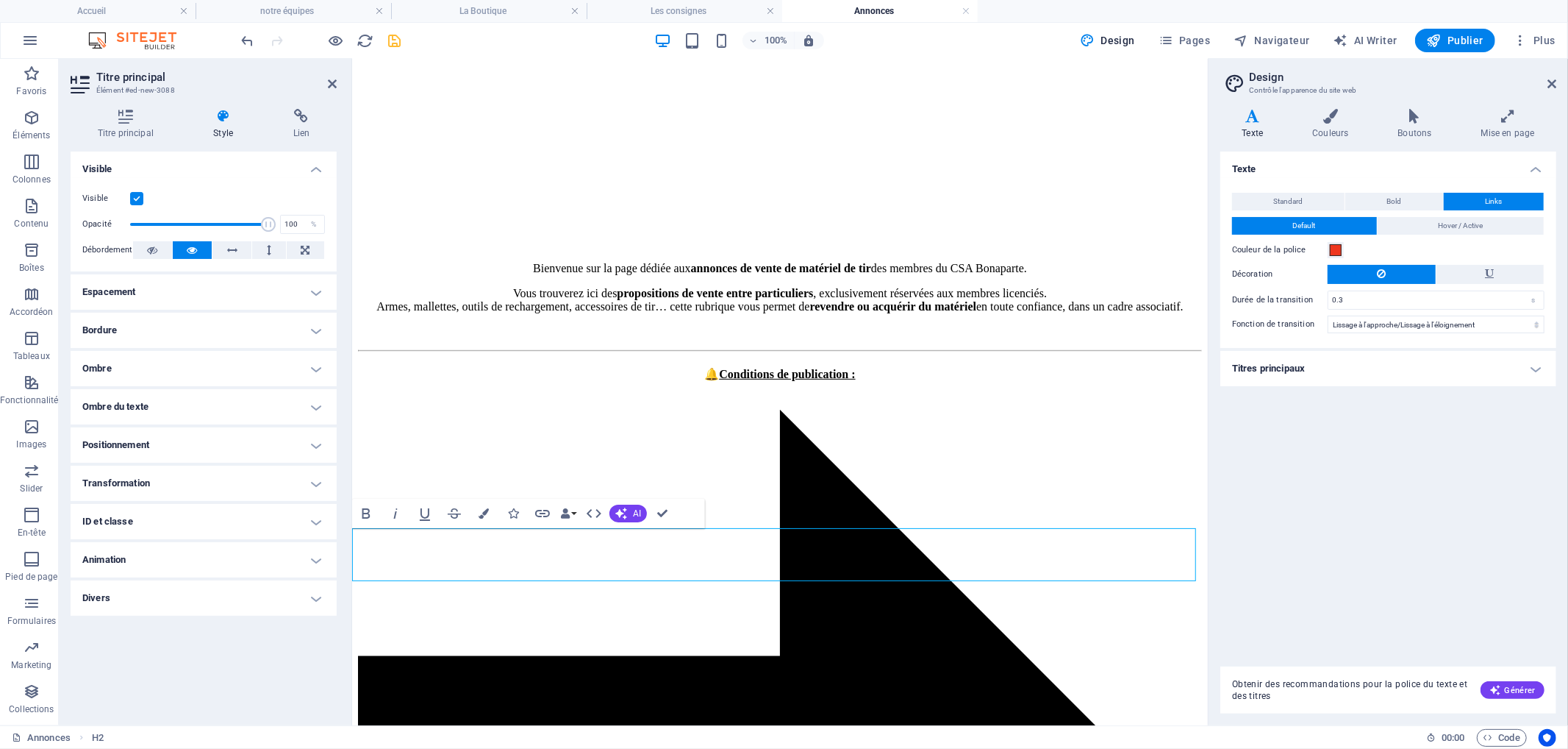
click at [207, 445] on h4 "Positionnement" at bounding box center [203, 445] width 266 height 35
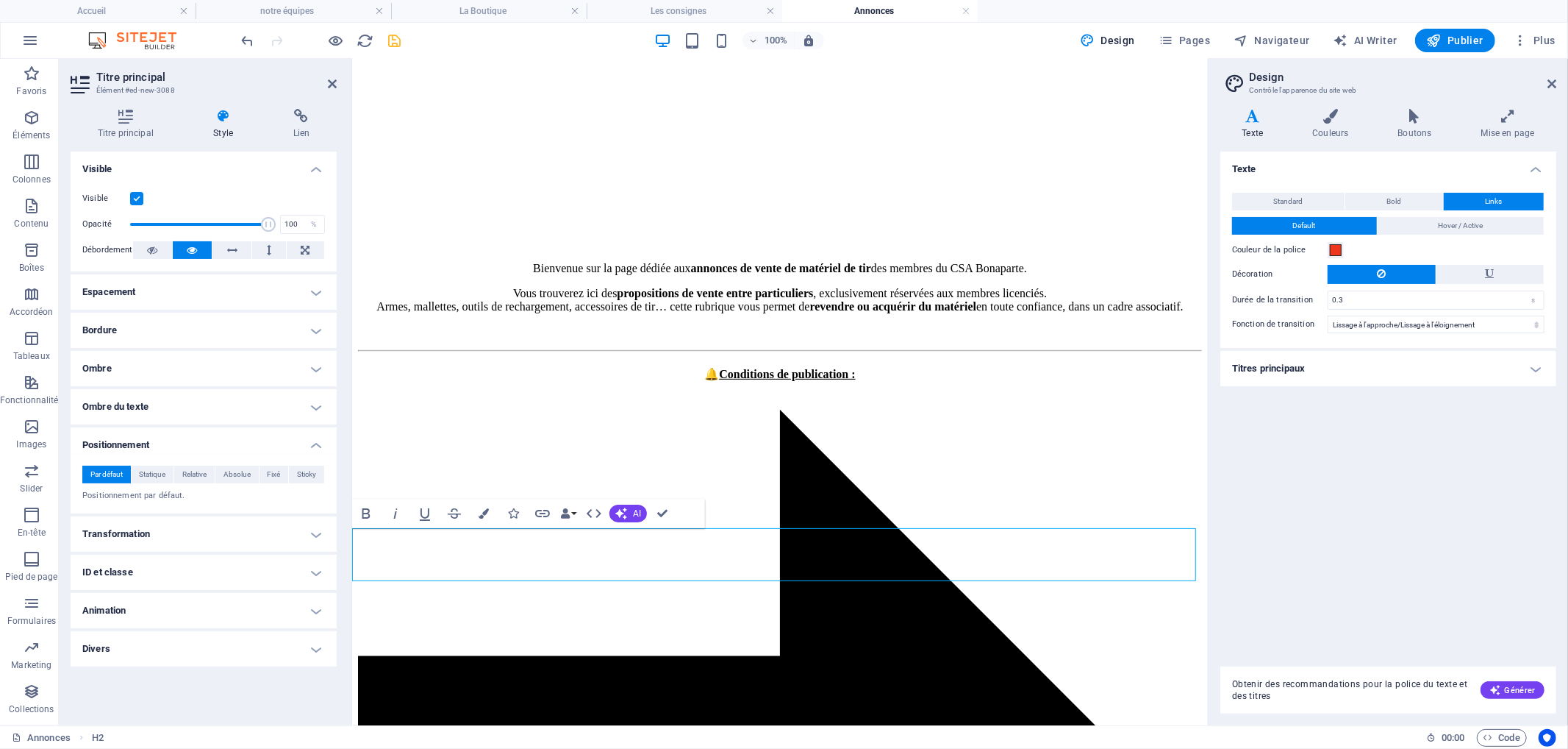
click at [209, 528] on h4 "Transformation" at bounding box center [203, 534] width 266 height 35
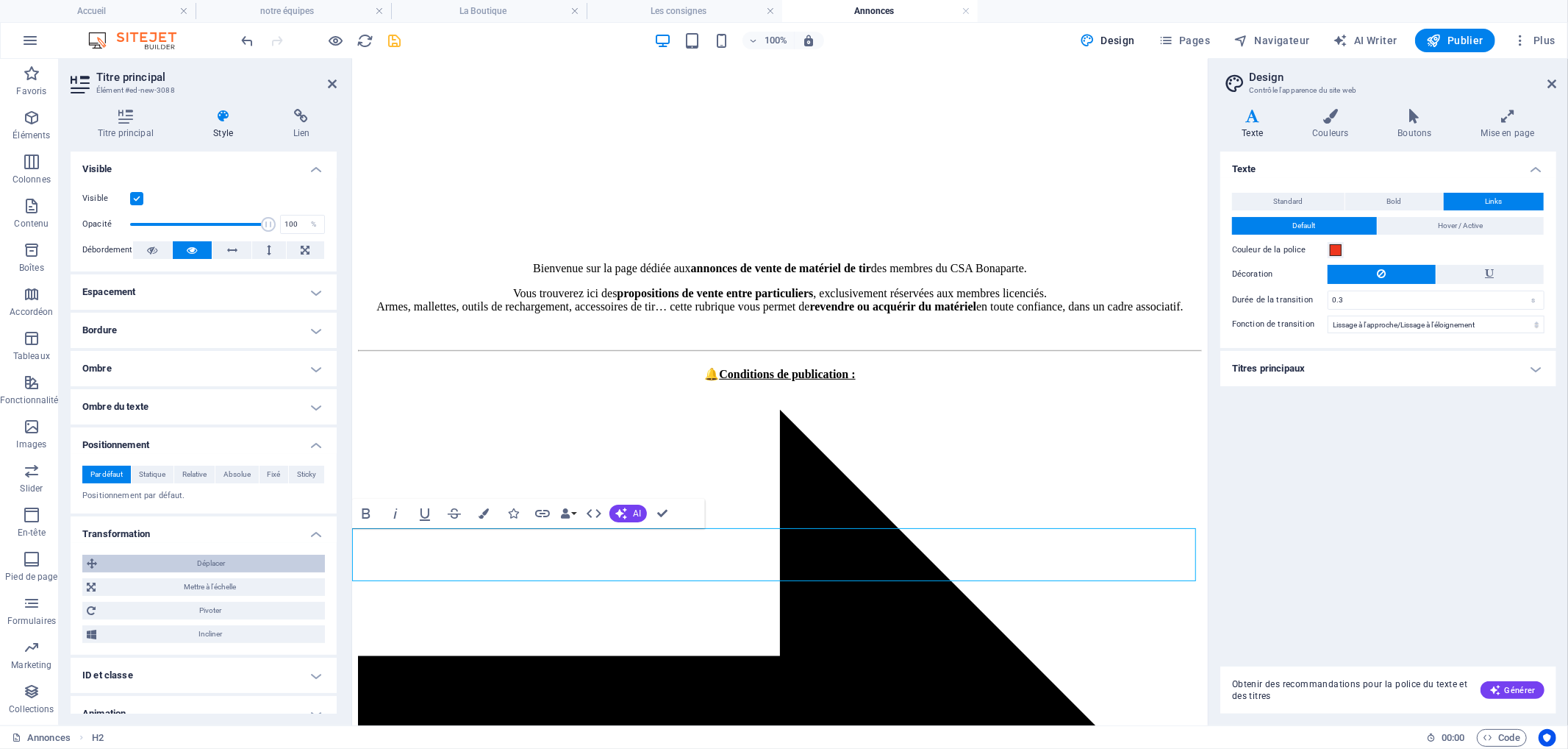
click at [236, 571] on span "Déplacer" at bounding box center [211, 564] width 219 height 17
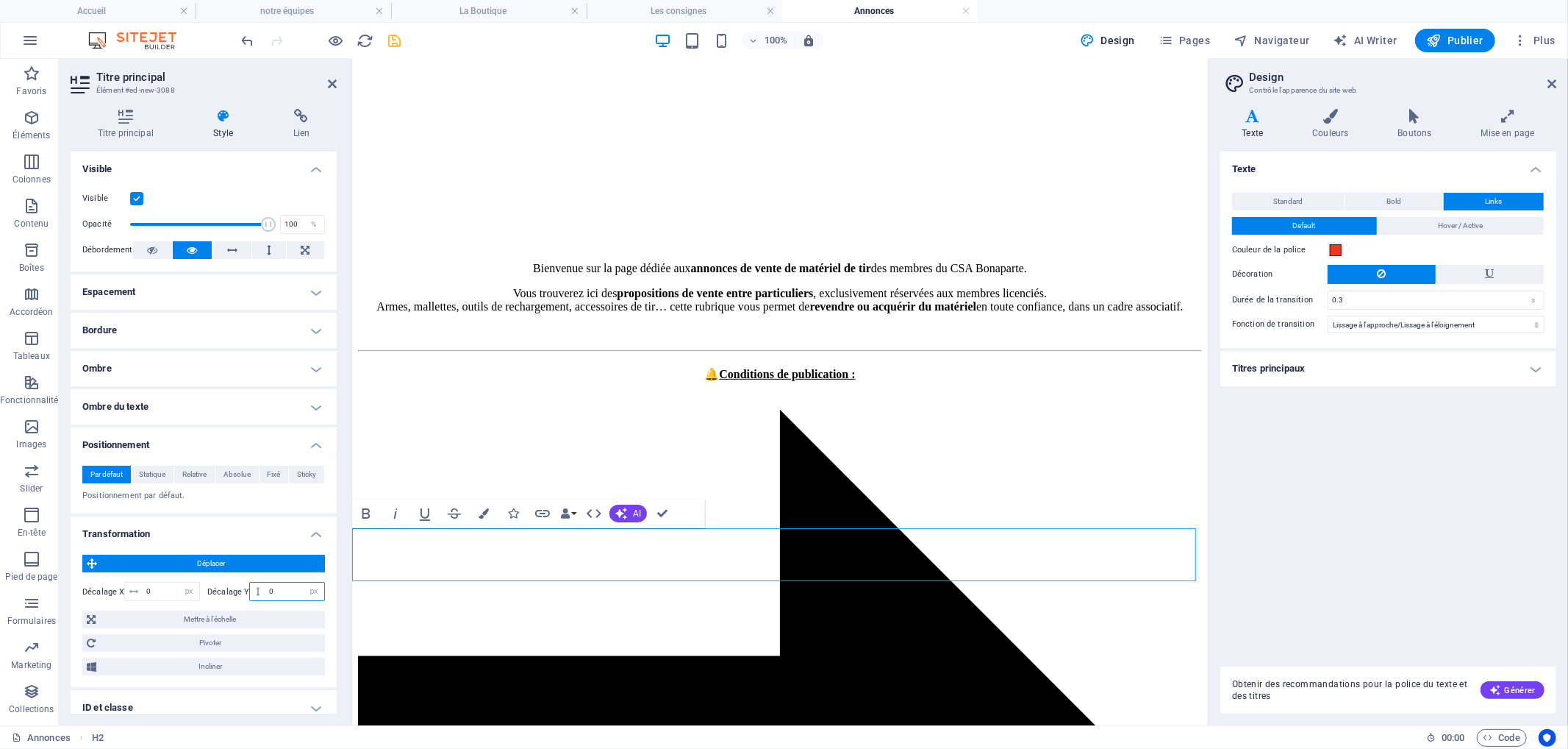
click at [281, 590] on input "0" at bounding box center [295, 591] width 59 height 17
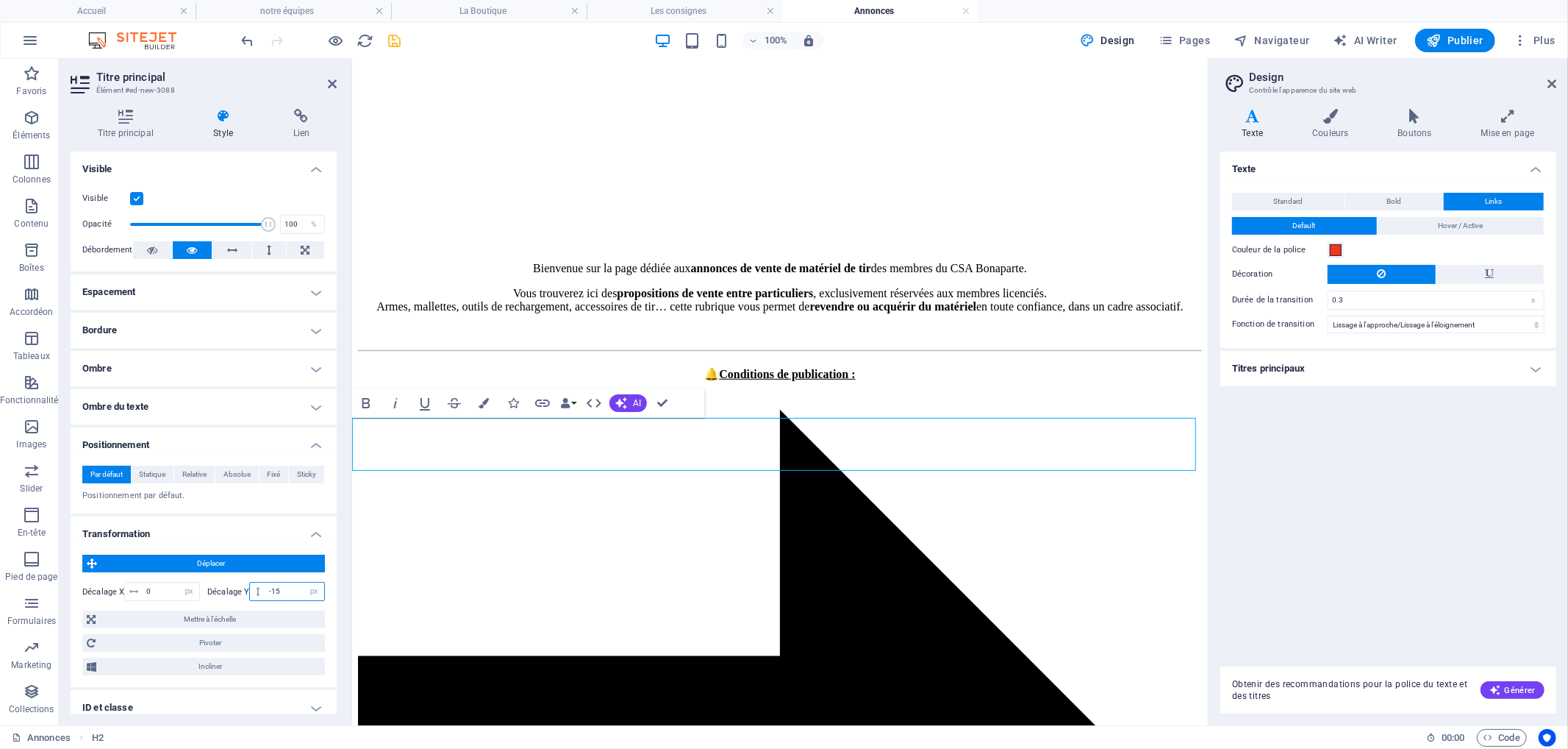
type input "-1"
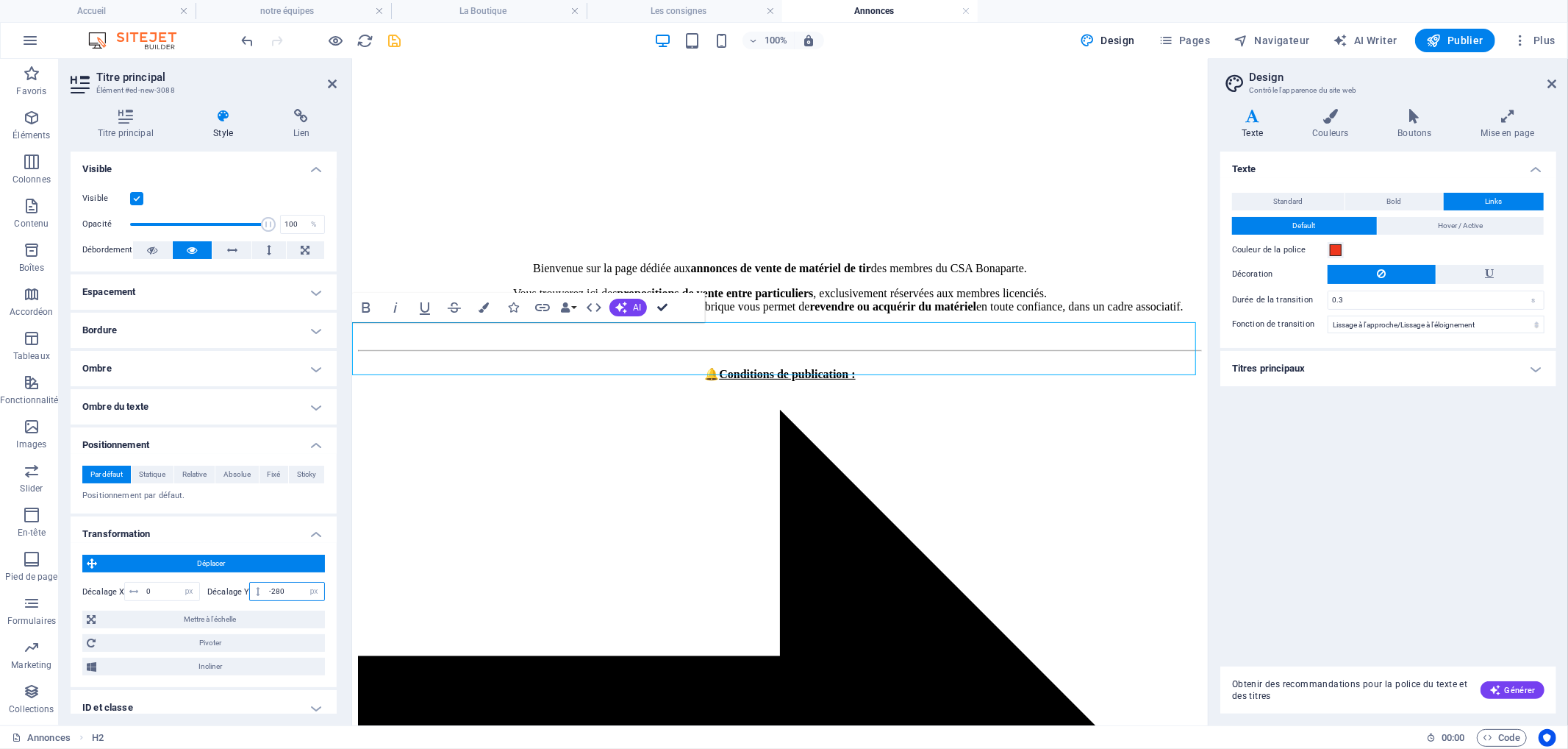
type input "-280"
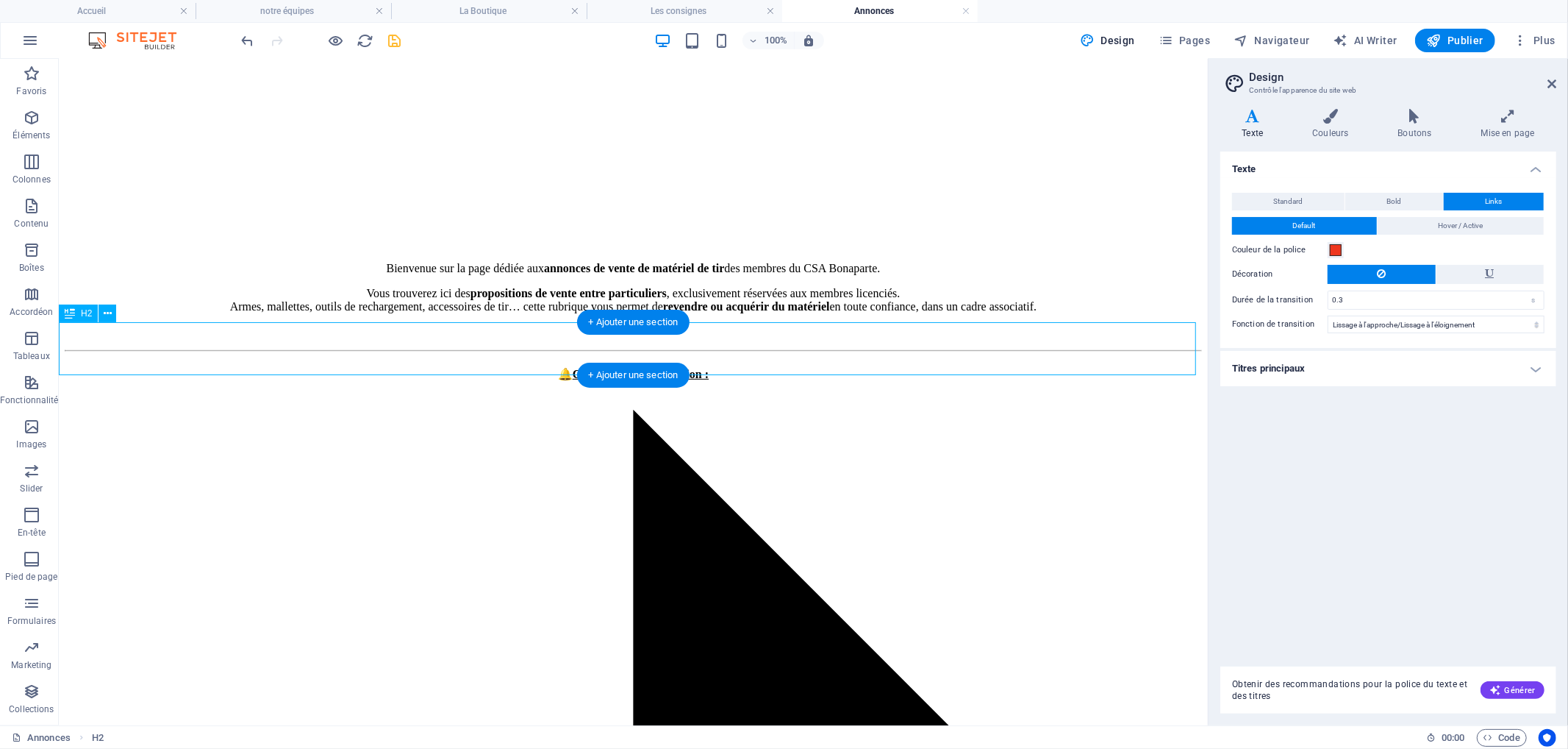
select select "px"
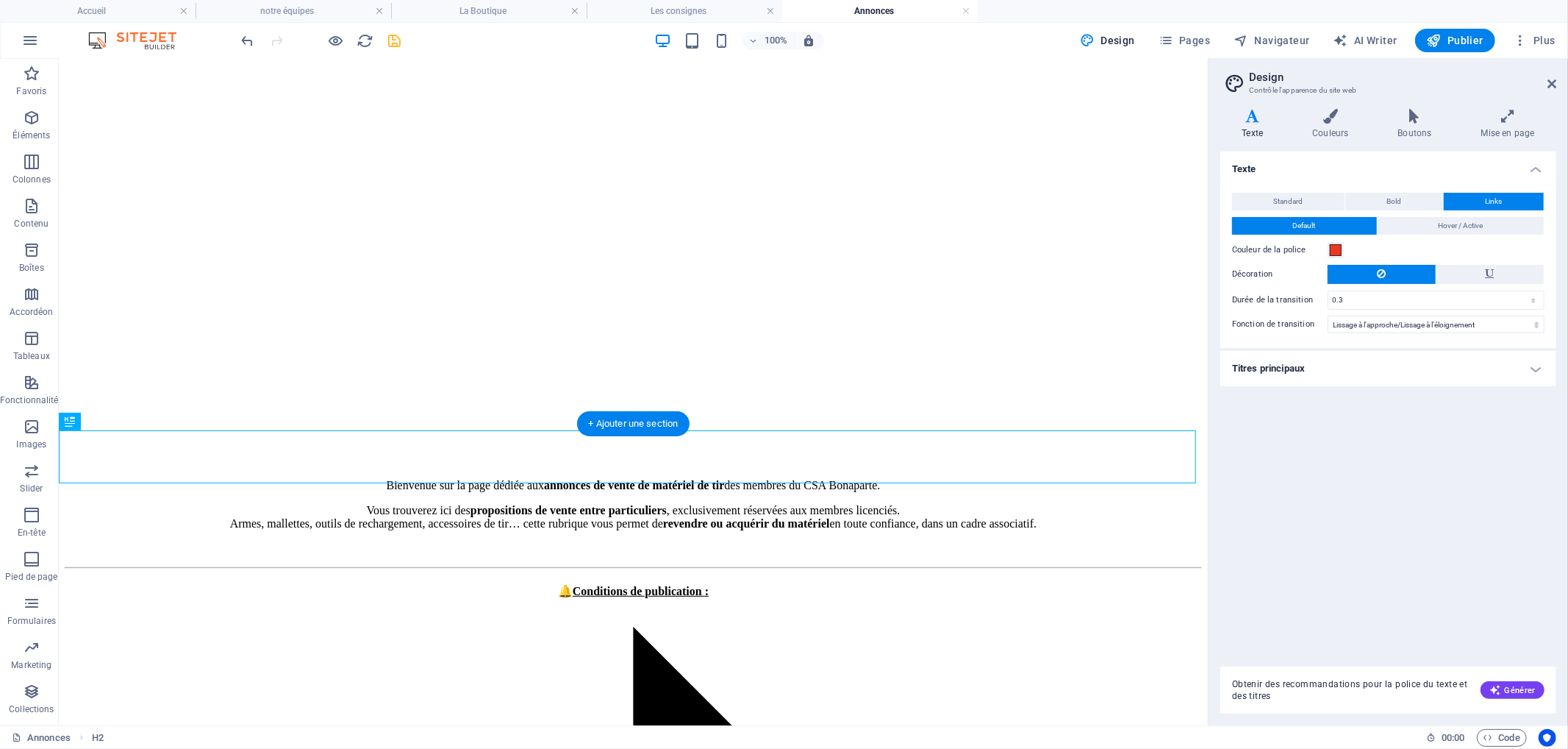
scroll to position [240, 0]
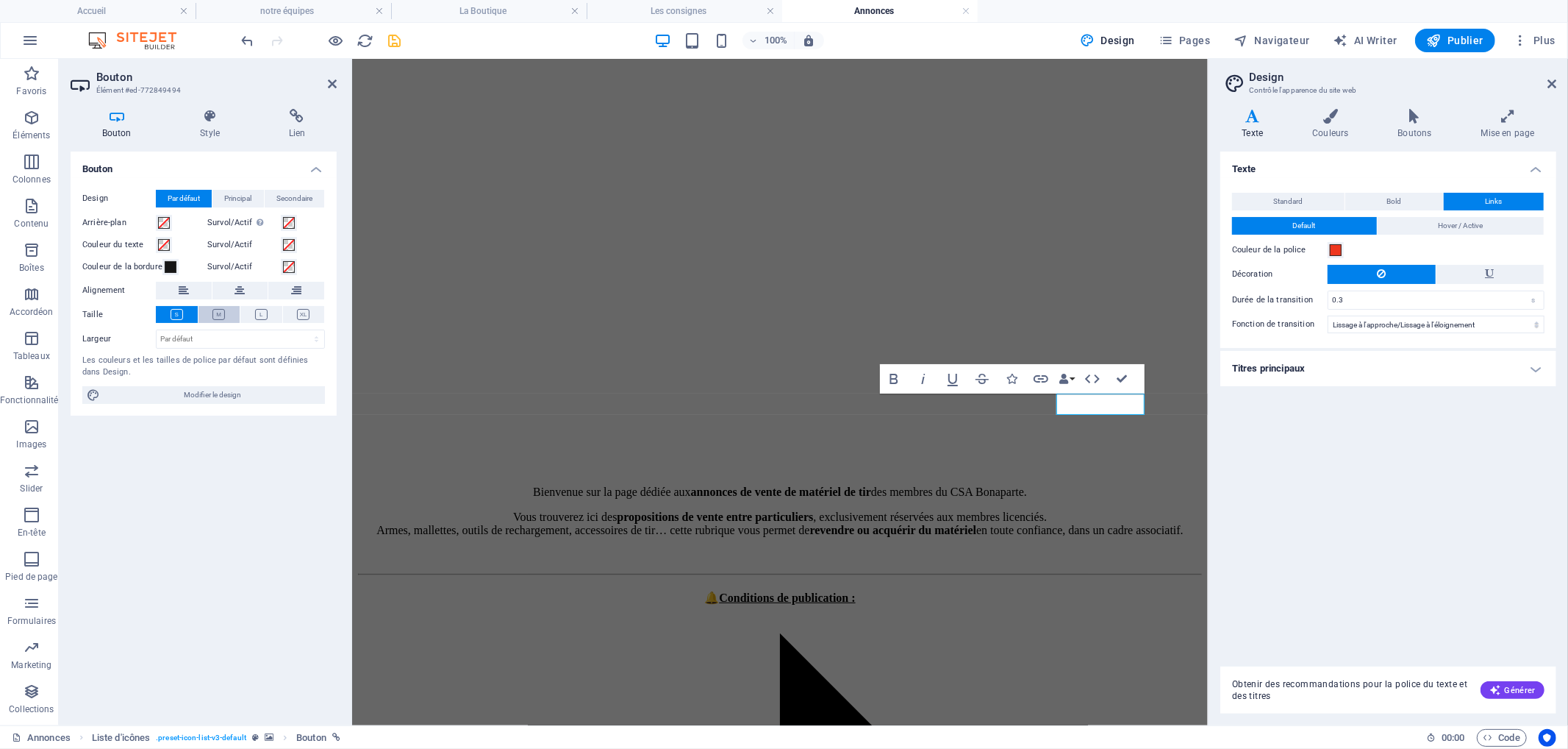
click at [218, 315] on icon at bounding box center [218, 314] width 13 height 11
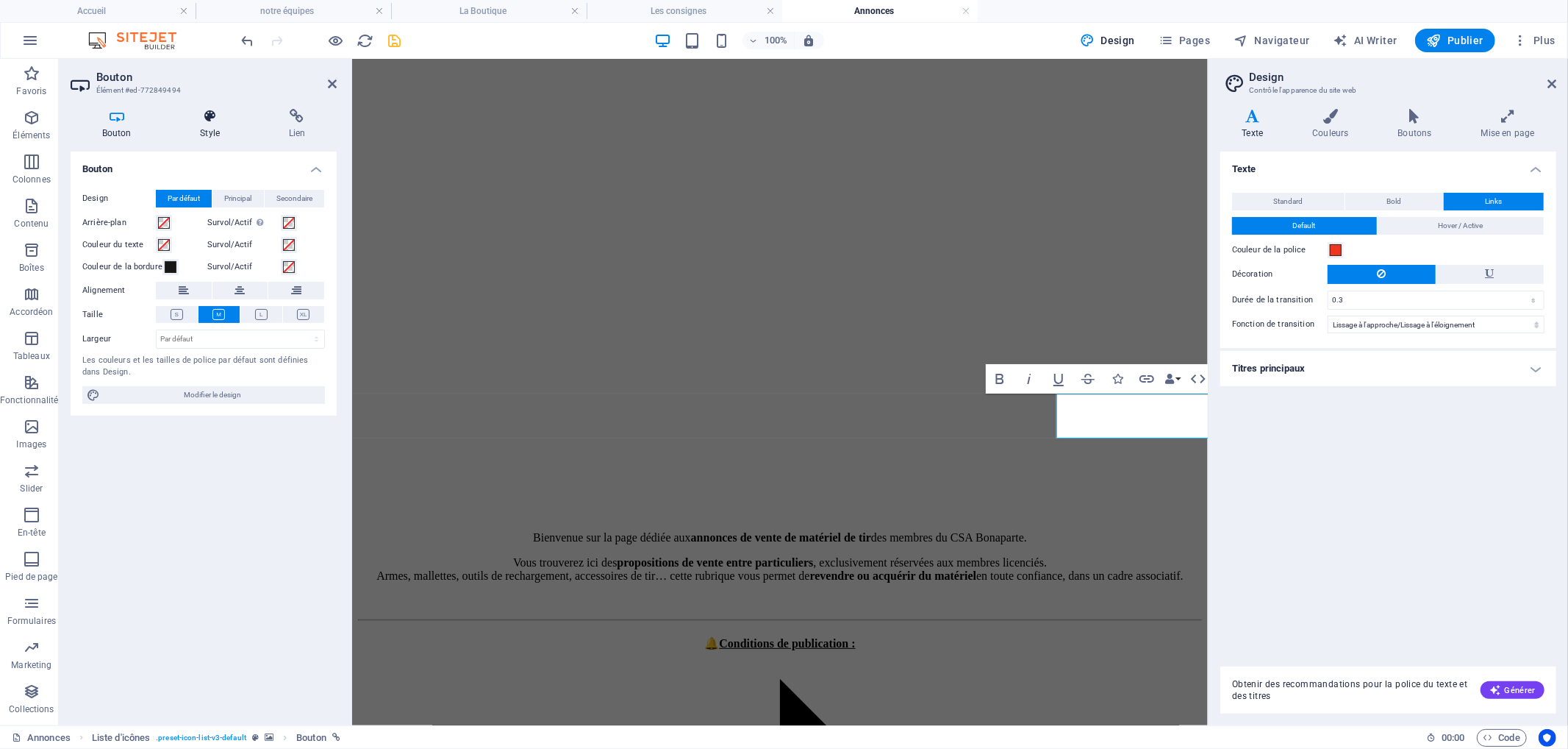
click at [218, 128] on h4 "Style" at bounding box center [212, 123] width 88 height 31
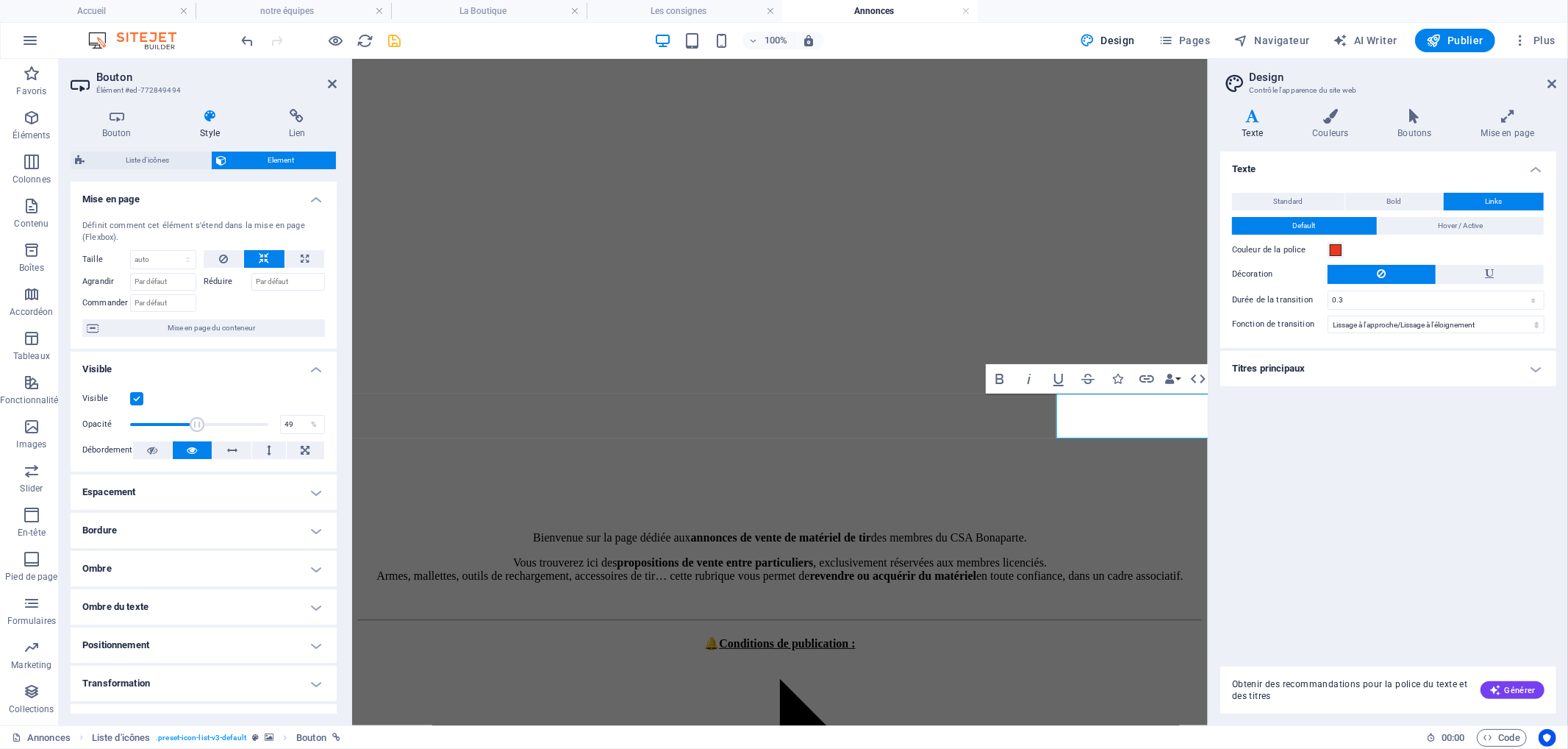
click at [204, 327] on span "Mise en page du conteneur" at bounding box center [211, 328] width 218 height 17
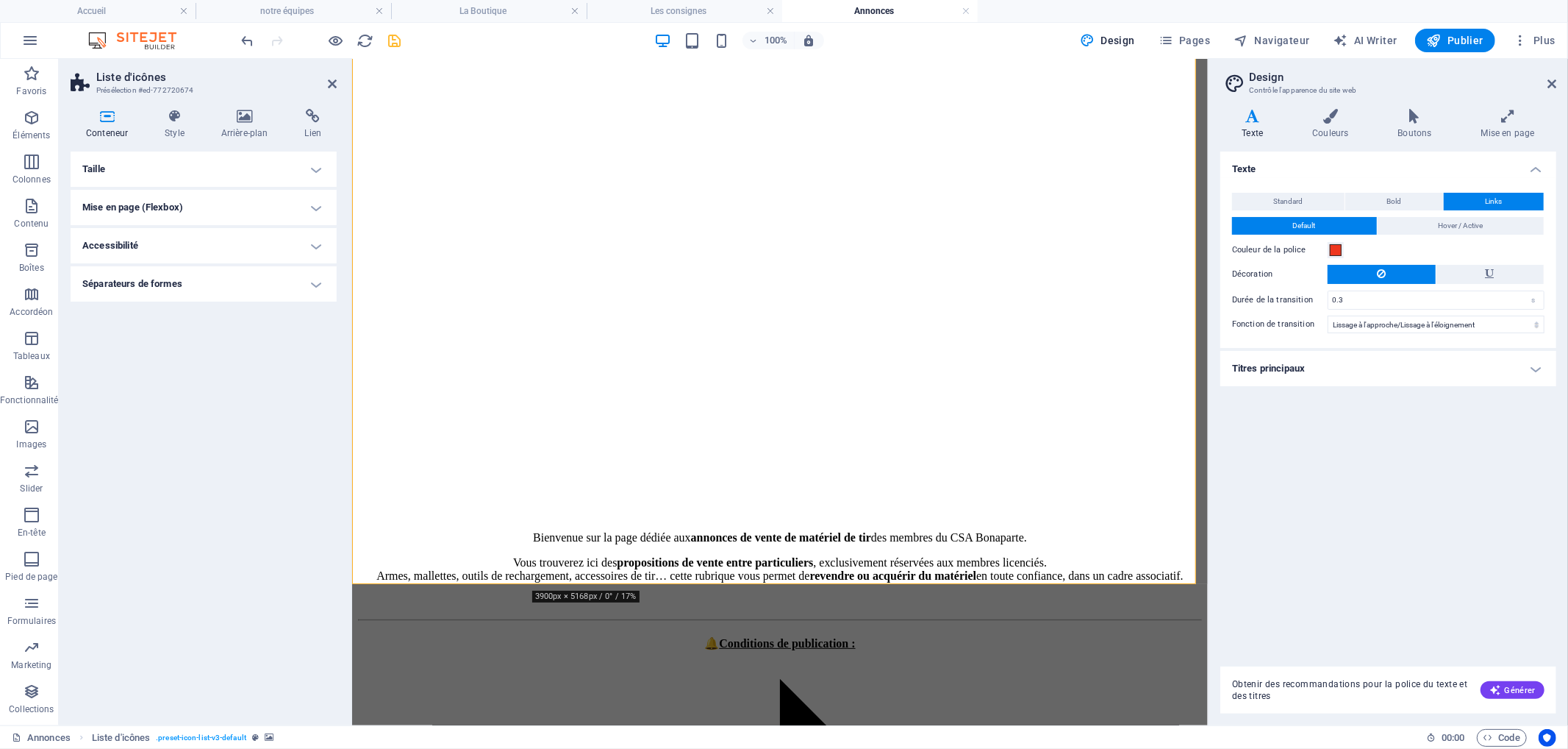
click at [252, 207] on h4 "Mise en page (Flexbox)" at bounding box center [203, 207] width 266 height 35
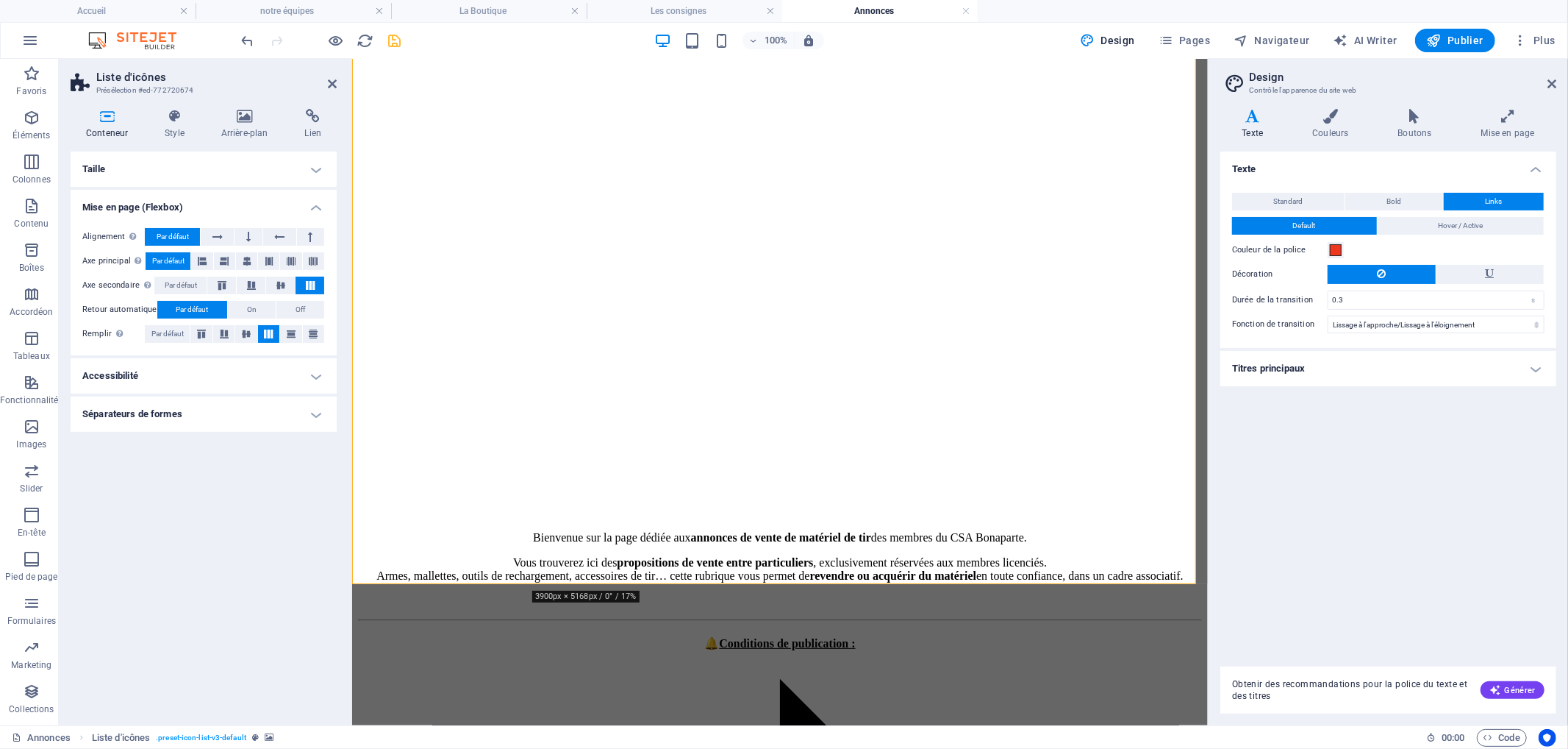
click at [174, 369] on h4 "Accessibilité" at bounding box center [203, 376] width 266 height 35
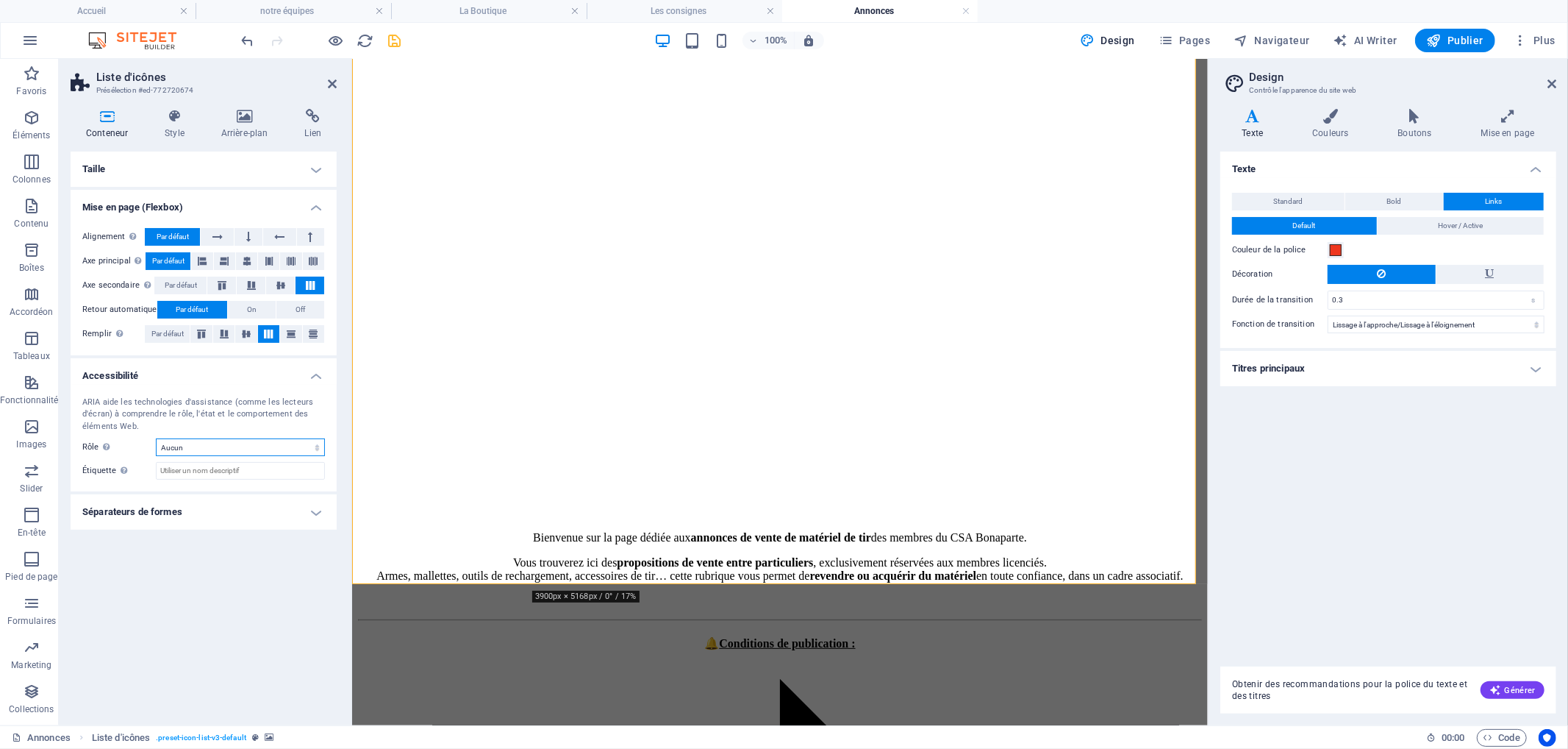
click at [203, 450] on select "Aucun Alert Article Banner Comment Complementary Dialog En-tête Marquee Pied de…" at bounding box center [240, 447] width 169 height 17
click at [165, 115] on icon at bounding box center [174, 116] width 51 height 15
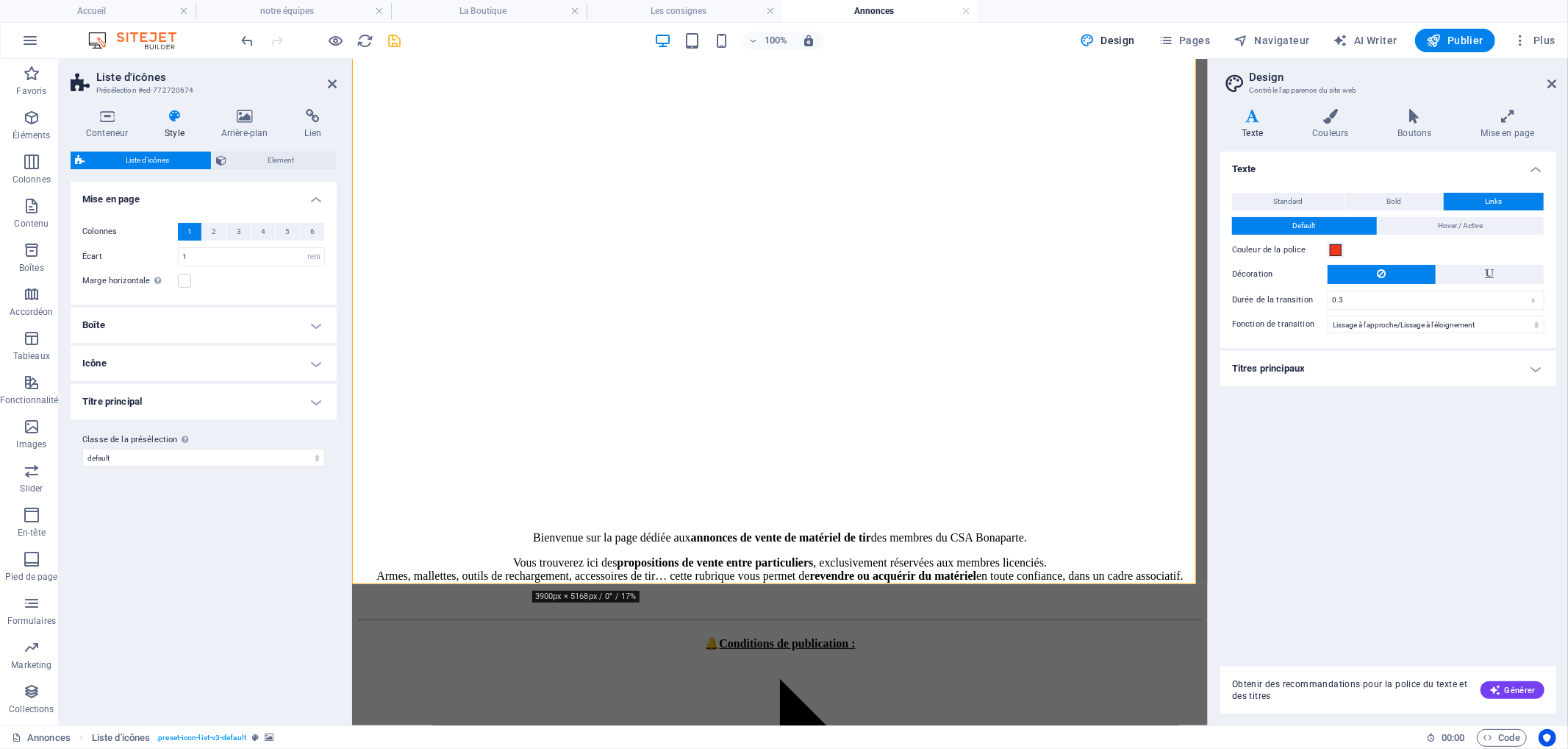
click at [160, 326] on h4 "Boîte" at bounding box center [203, 325] width 266 height 35
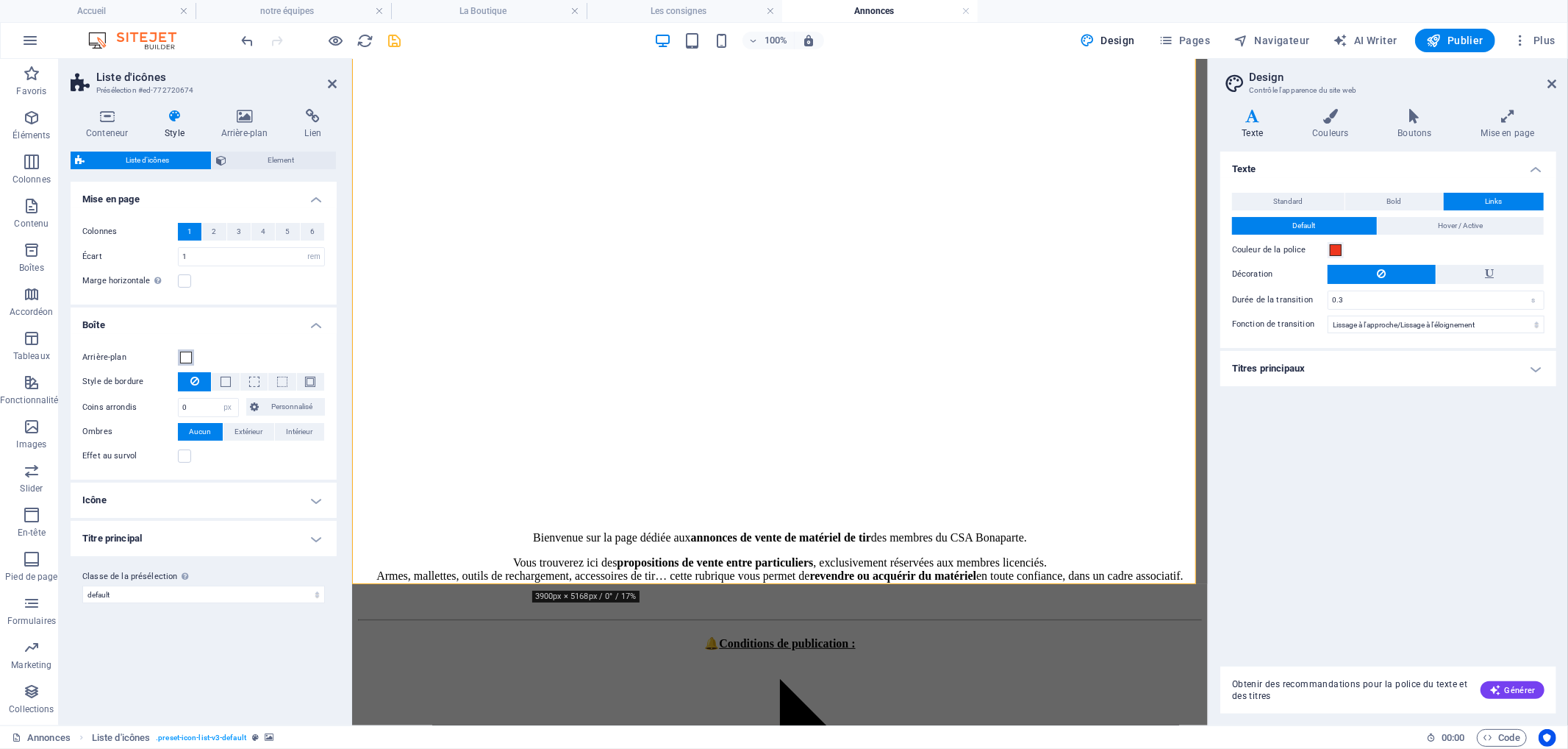
click at [189, 361] on span at bounding box center [185, 357] width 12 height 12
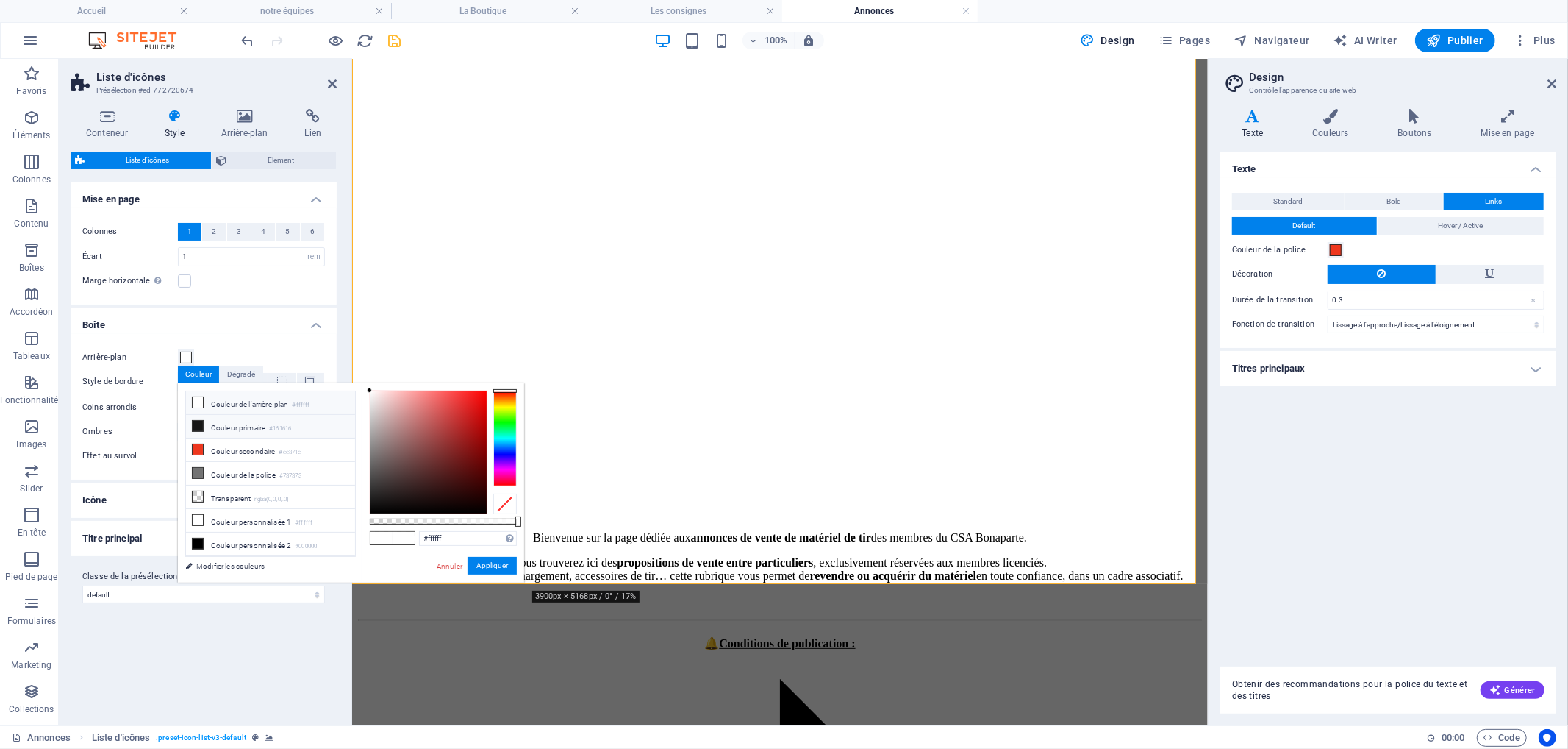
click at [258, 430] on li "Couleur primaire #161616" at bounding box center [270, 427] width 169 height 24
type input "#161616"
click at [485, 564] on button "Appliquer" at bounding box center [492, 565] width 49 height 17
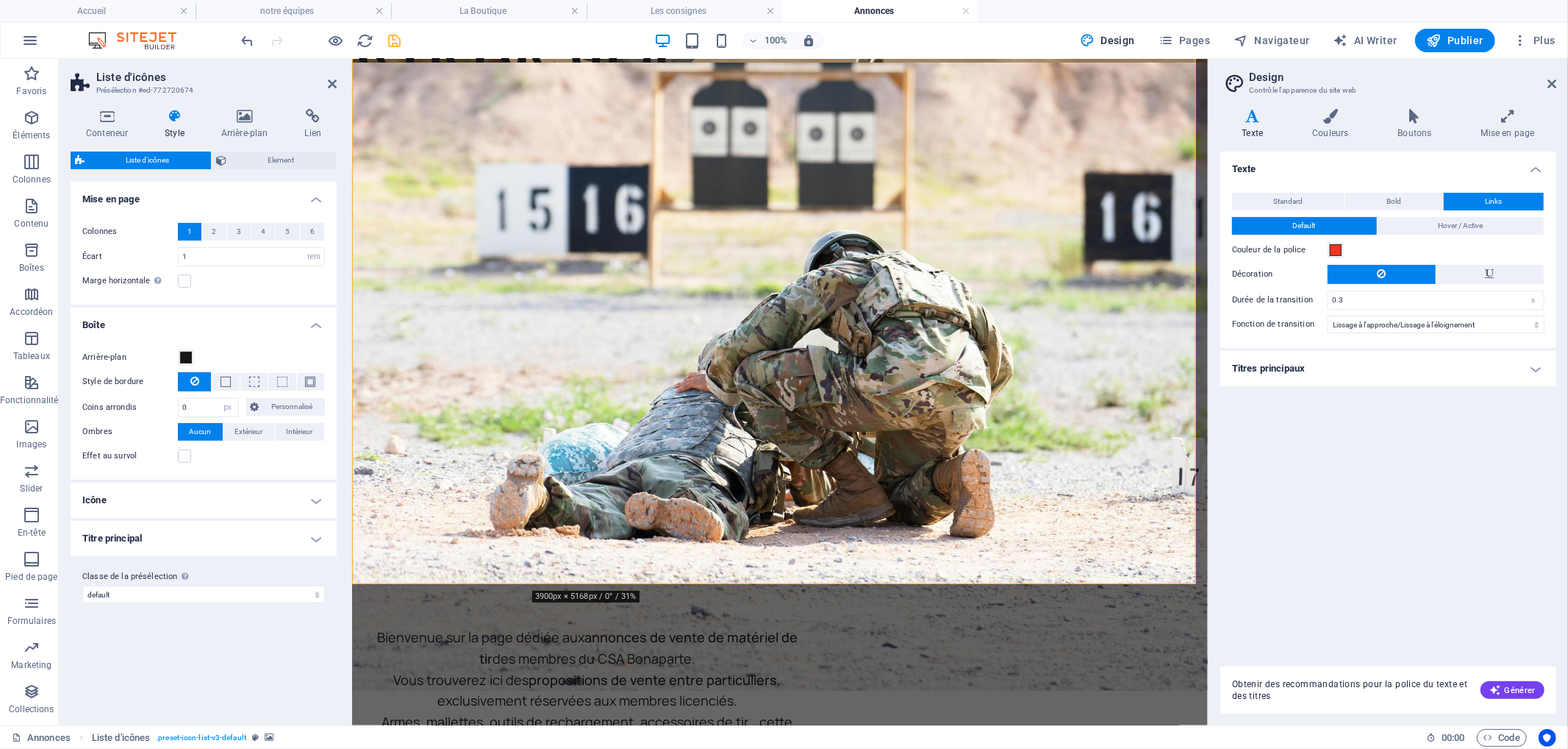
click at [178, 489] on h4 "Icône" at bounding box center [203, 500] width 266 height 35
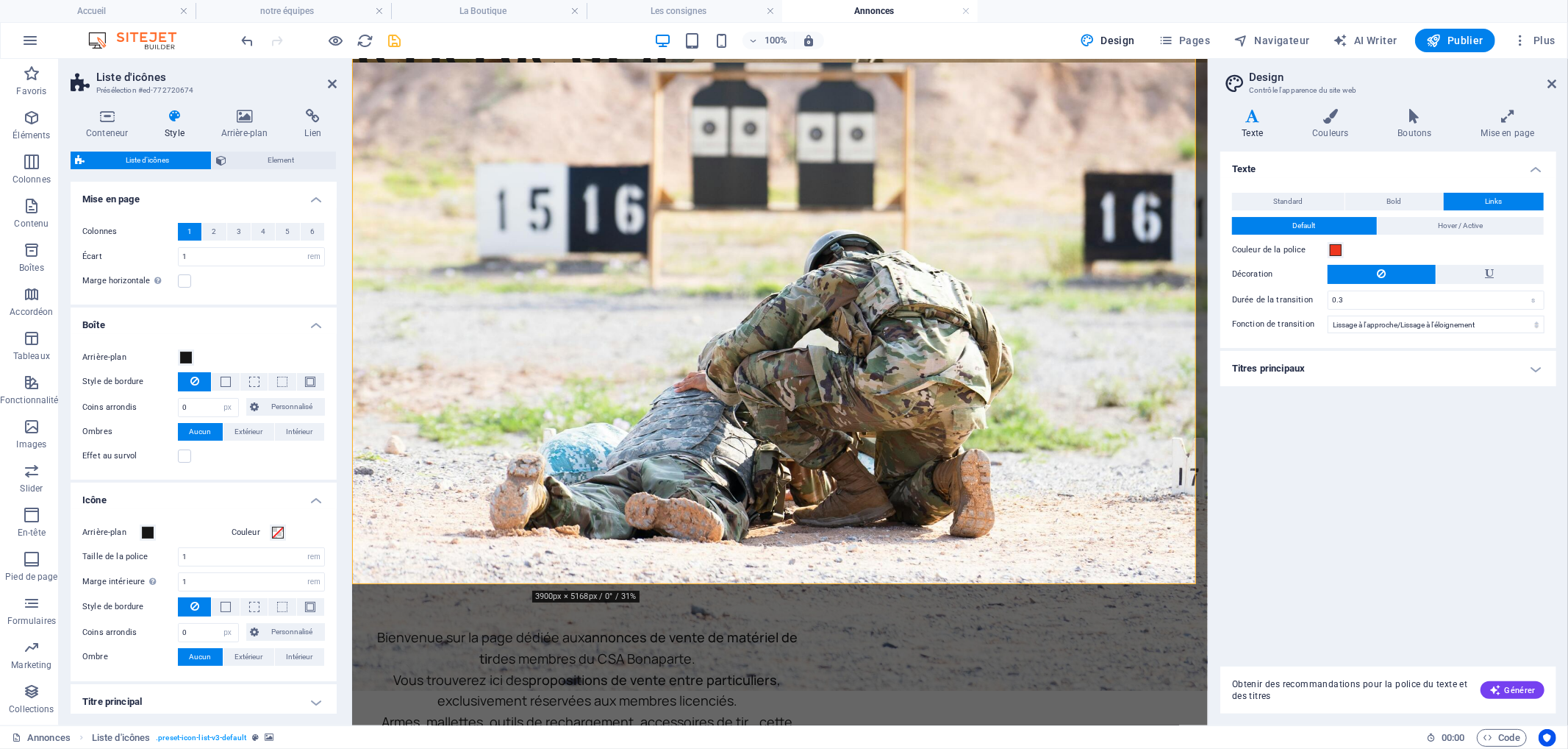
click at [185, 483] on h4 "Icône" at bounding box center [203, 496] width 266 height 27
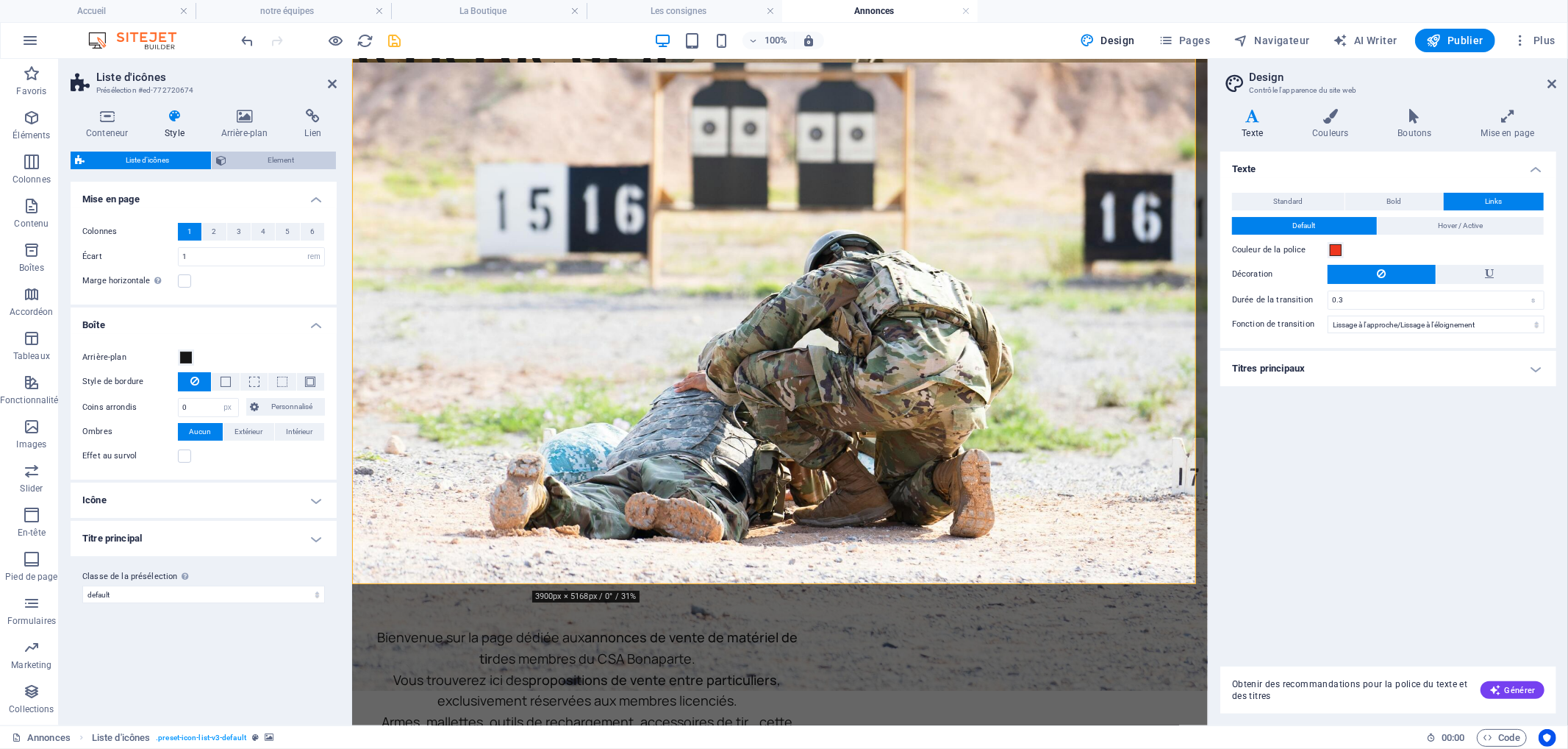
click at [272, 152] on div "Conteneur Style Arrière-plan Lien Taille Hauteur Par défaut px rem % vh vw Haut…" at bounding box center [203, 410] width 266 height 604
click at [272, 153] on span "Element" at bounding box center [281, 160] width 101 height 17
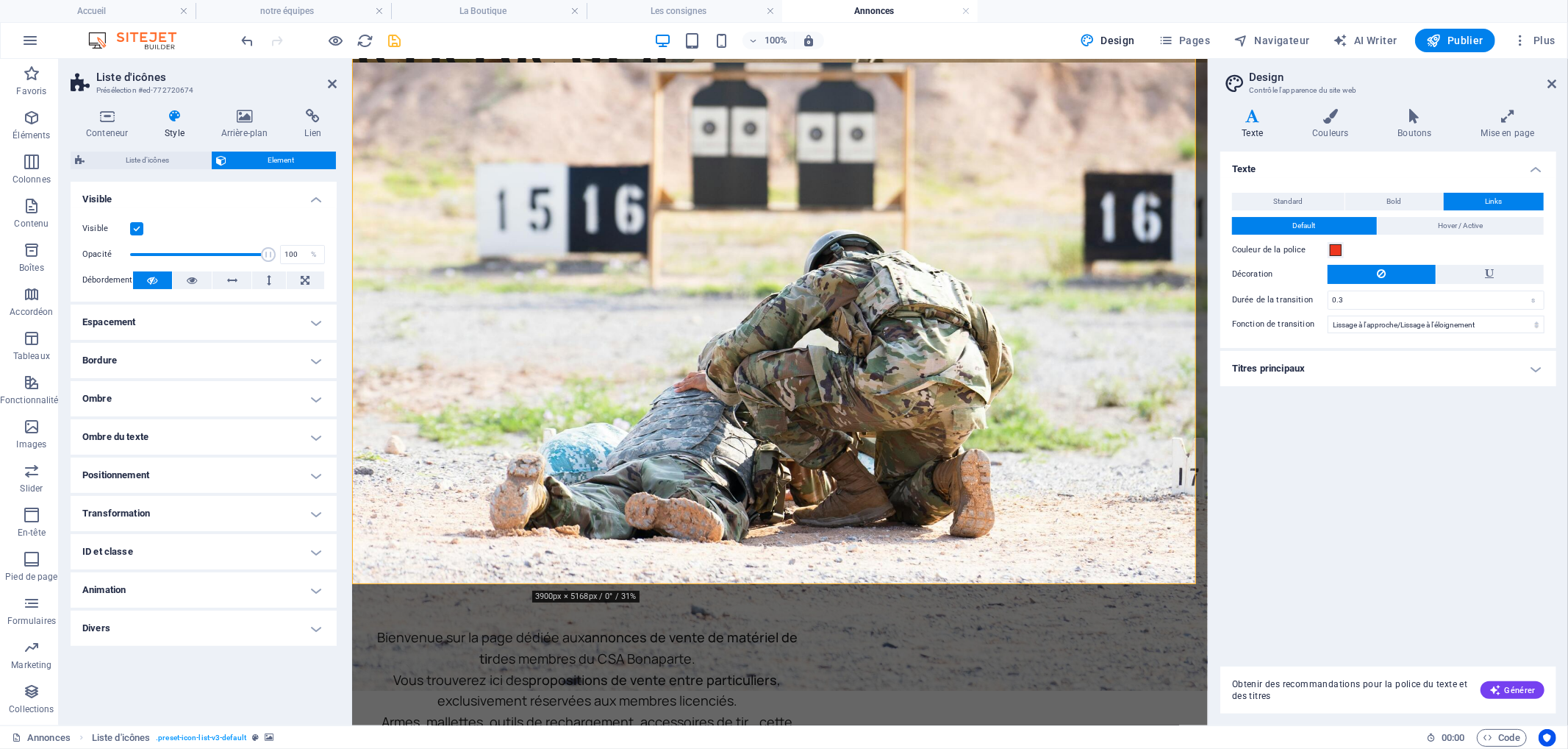
click at [185, 475] on h4 "Positionnement" at bounding box center [203, 475] width 266 height 35
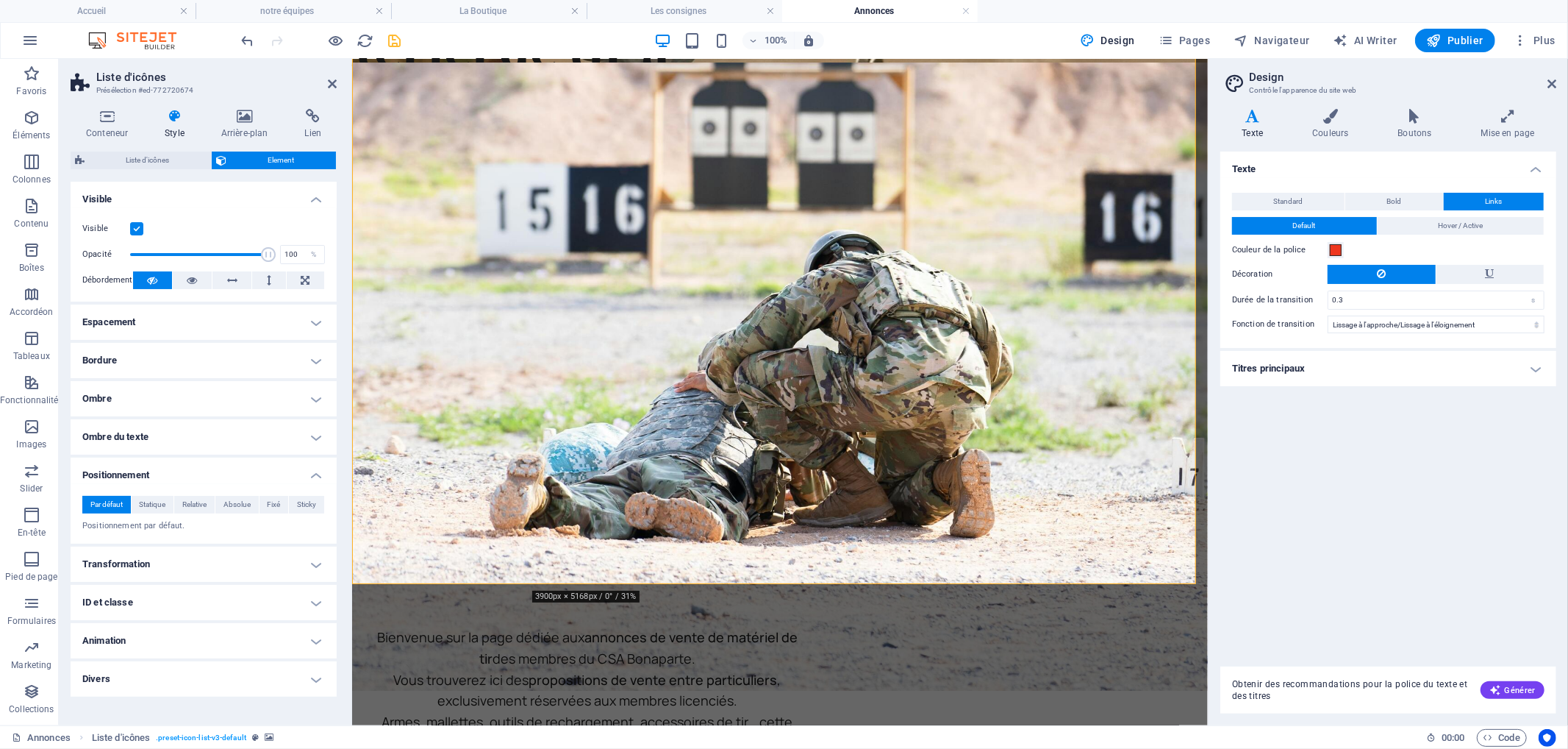
click at [174, 565] on h4 "Transformation" at bounding box center [203, 564] width 266 height 35
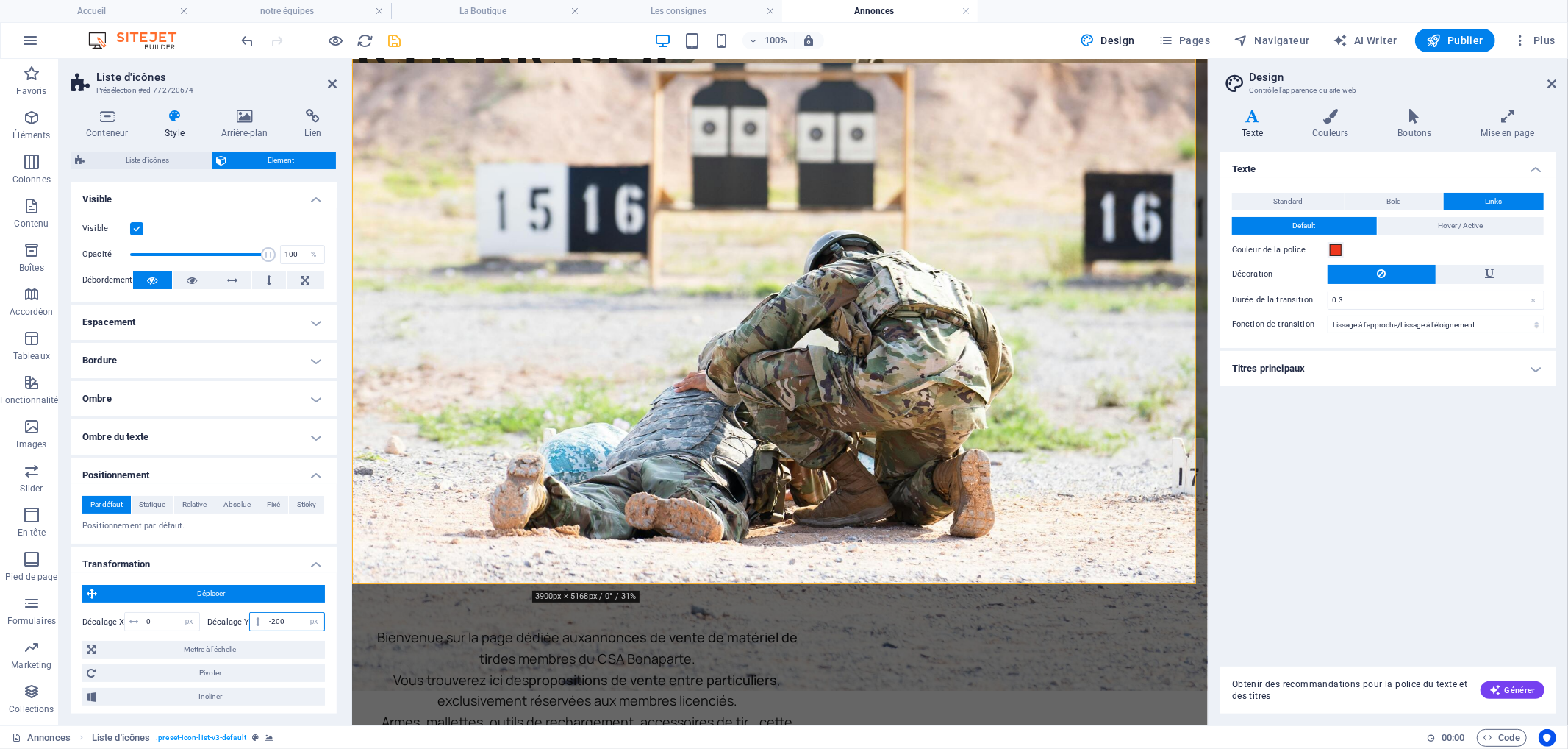
click at [269, 623] on input "-200" at bounding box center [295, 622] width 59 height 17
click at [164, 626] on input "0" at bounding box center [171, 622] width 57 height 17
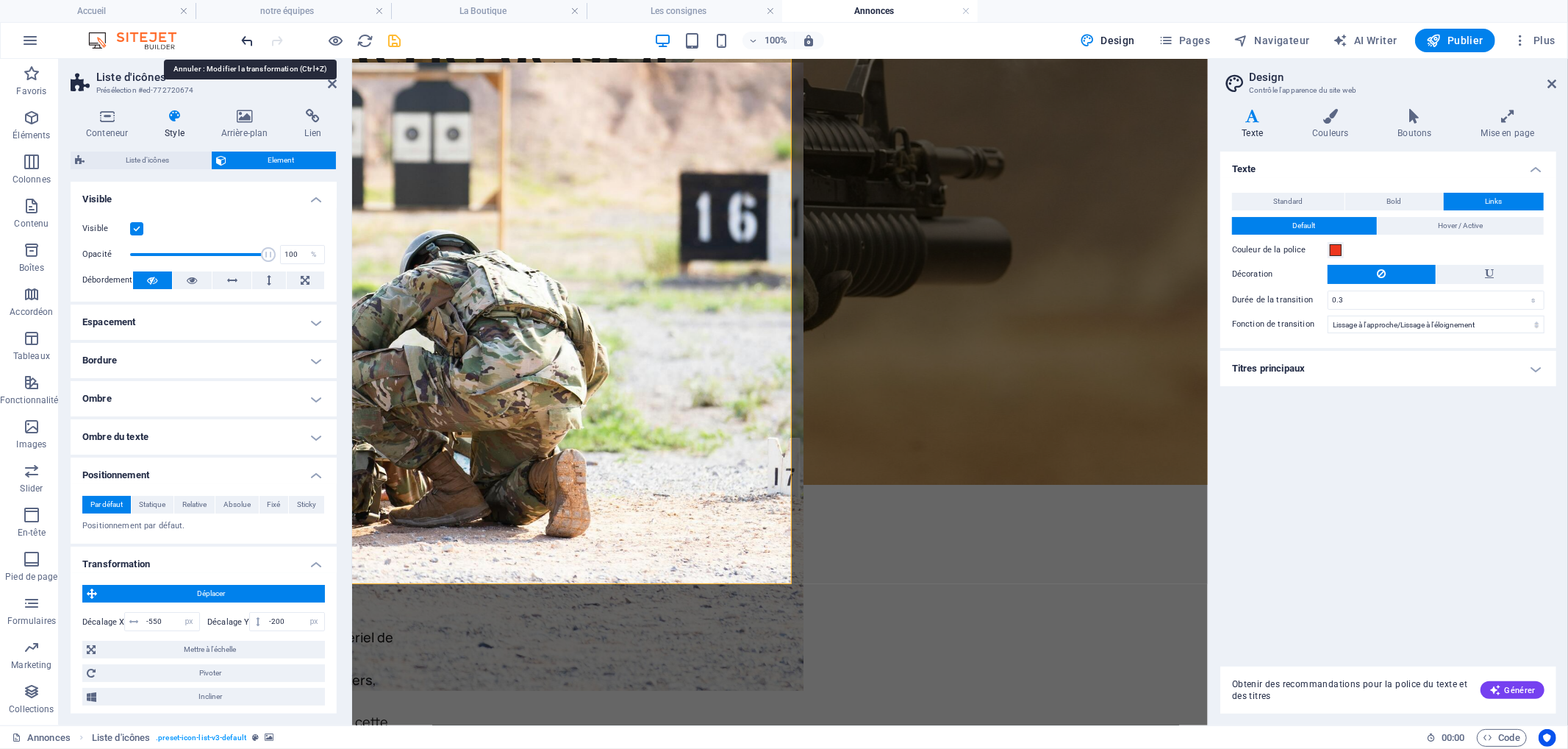
click at [245, 40] on icon "undo" at bounding box center [248, 41] width 17 height 17
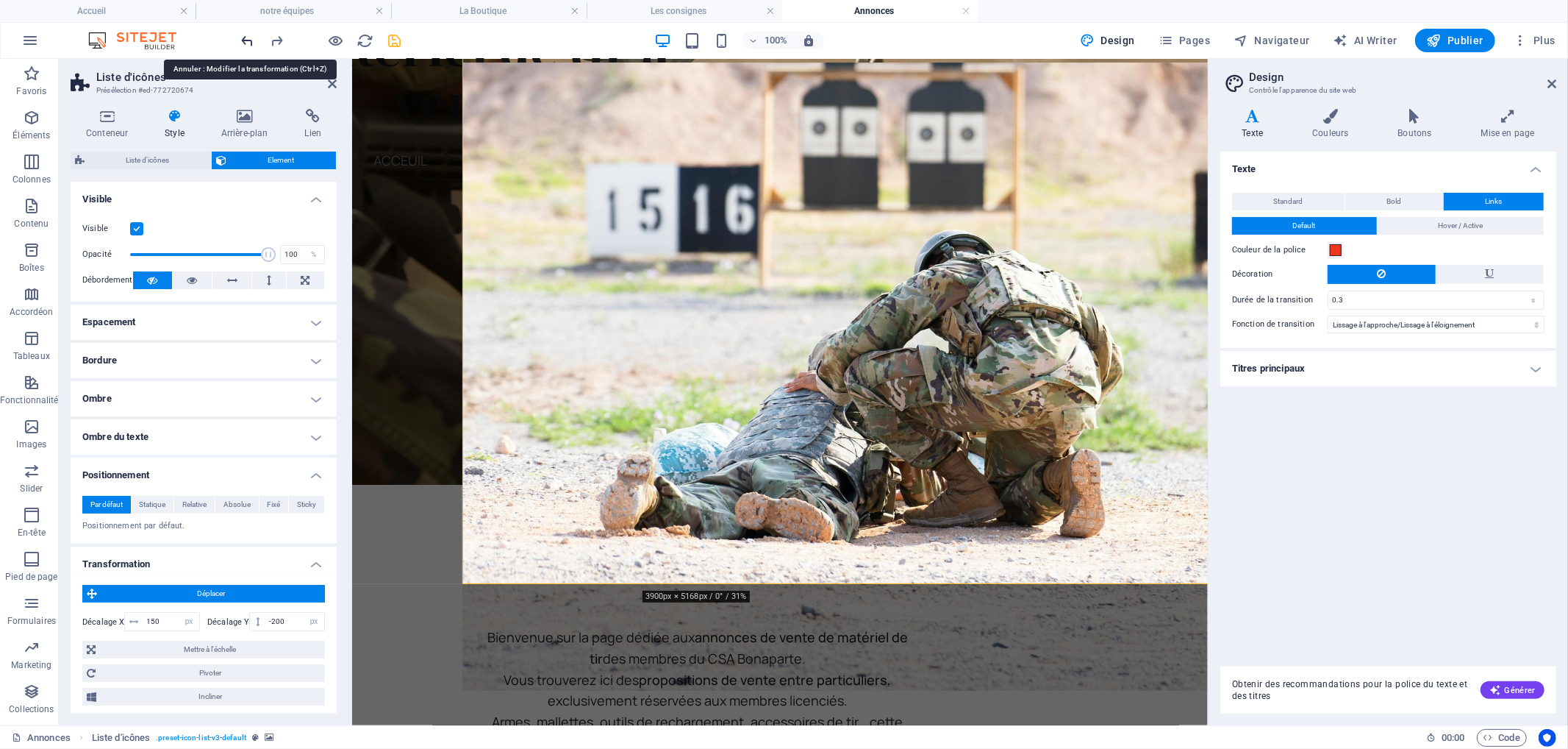
click at [246, 40] on icon "undo" at bounding box center [248, 41] width 17 height 17
type input "0"
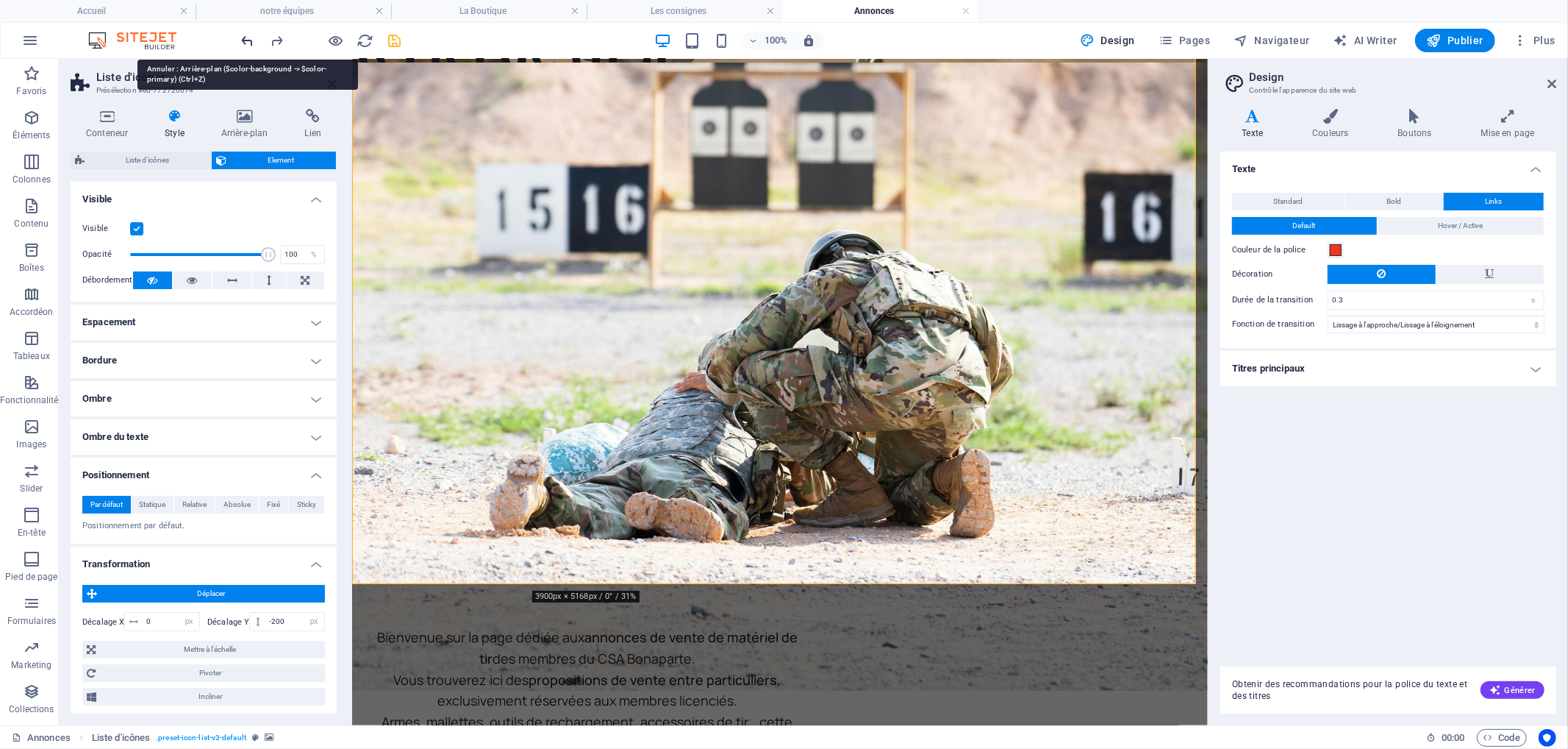
click at [246, 40] on icon "undo" at bounding box center [248, 41] width 17 height 17
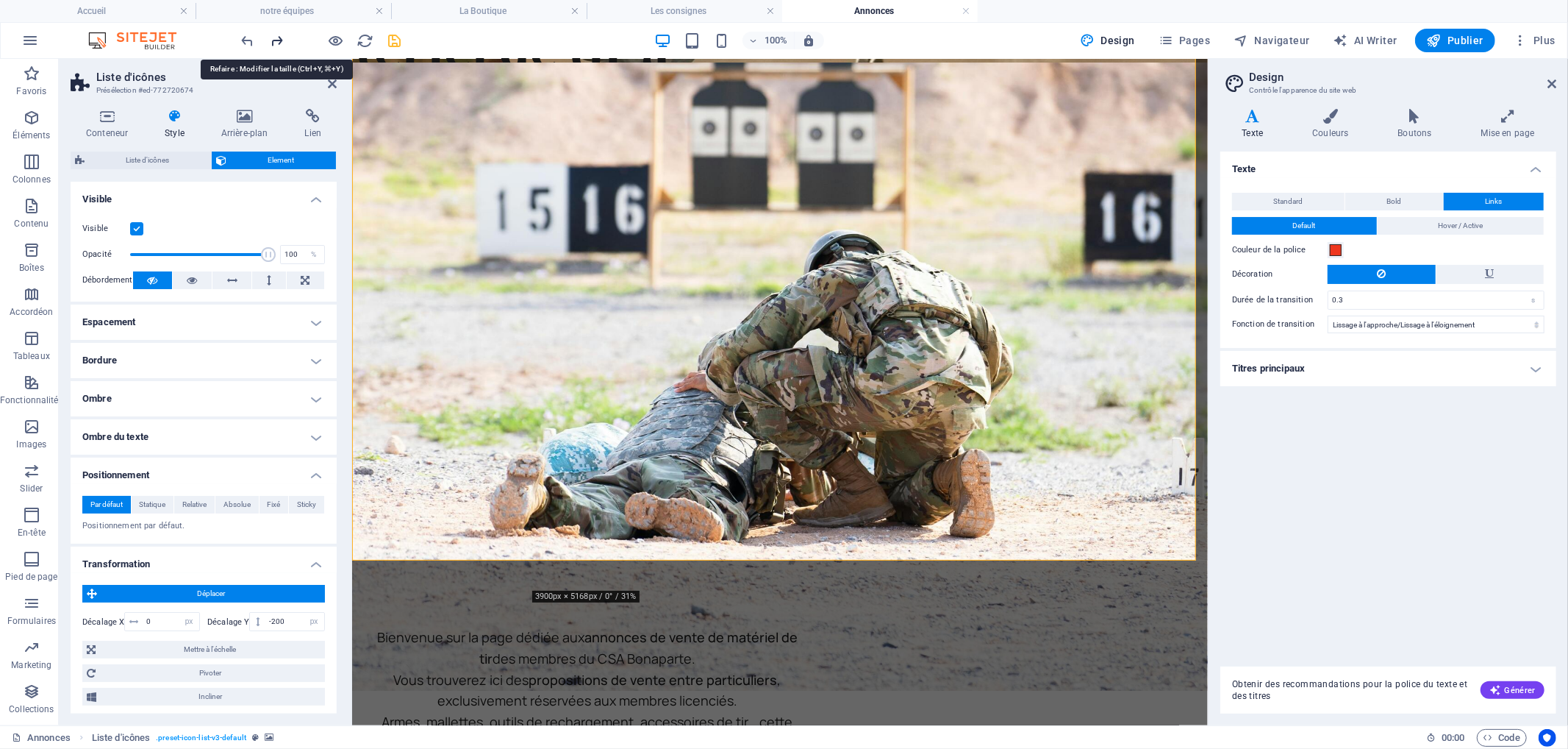
click at [274, 42] on icon "redo" at bounding box center [278, 41] width 17 height 17
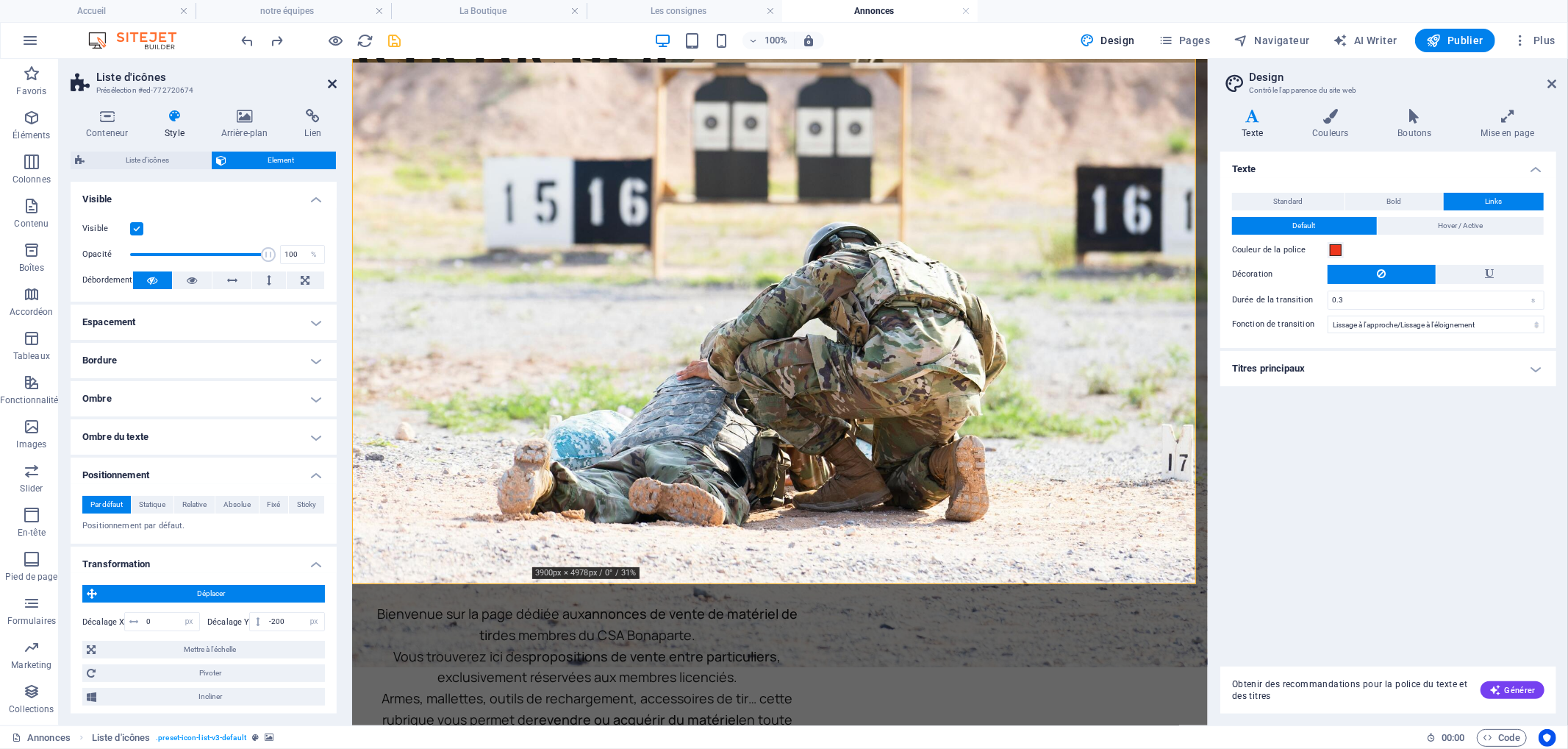
click at [333, 78] on icon at bounding box center [332, 83] width 9 height 12
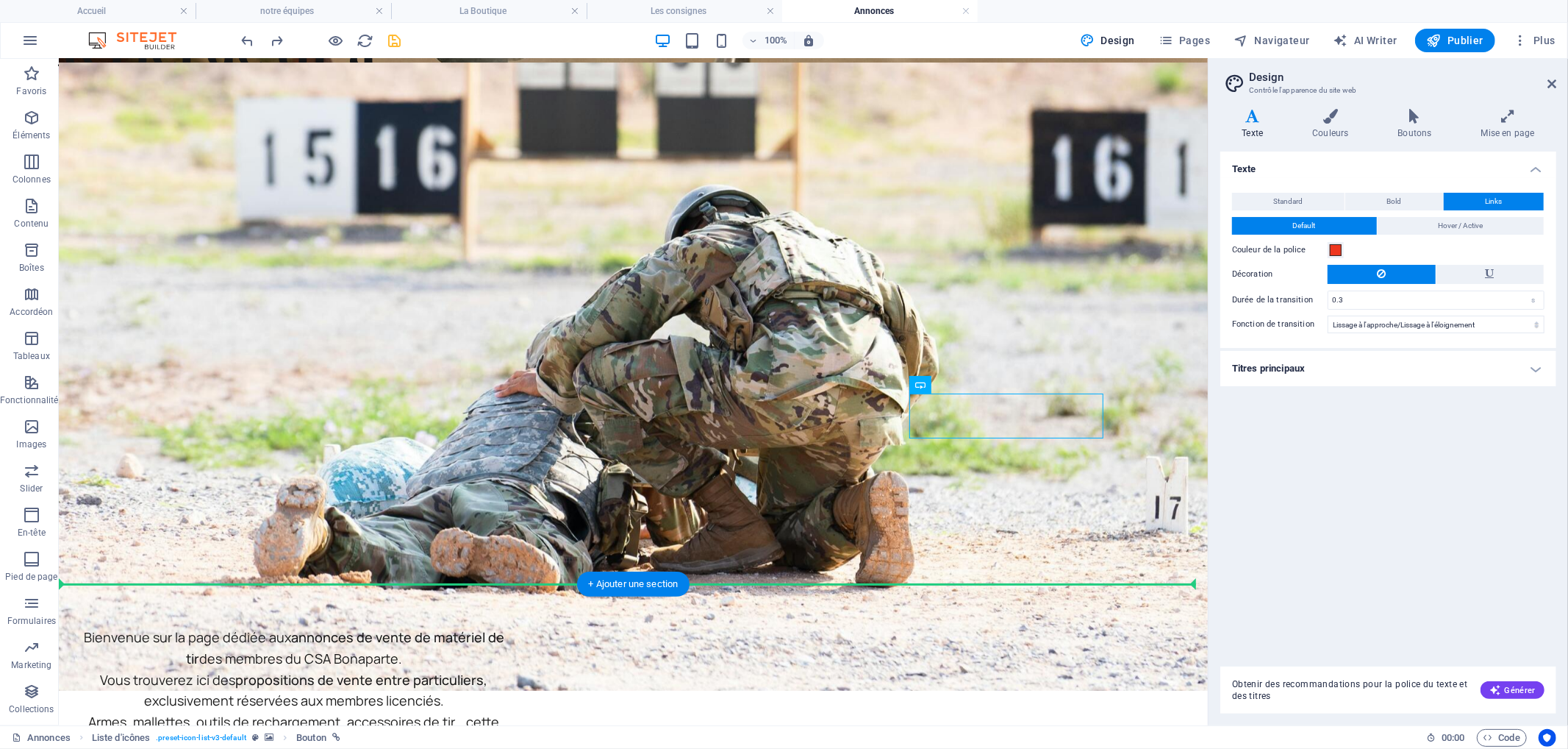
drag, startPoint x: 978, startPoint y: 417, endPoint x: 581, endPoint y: 523, distance: 410.9
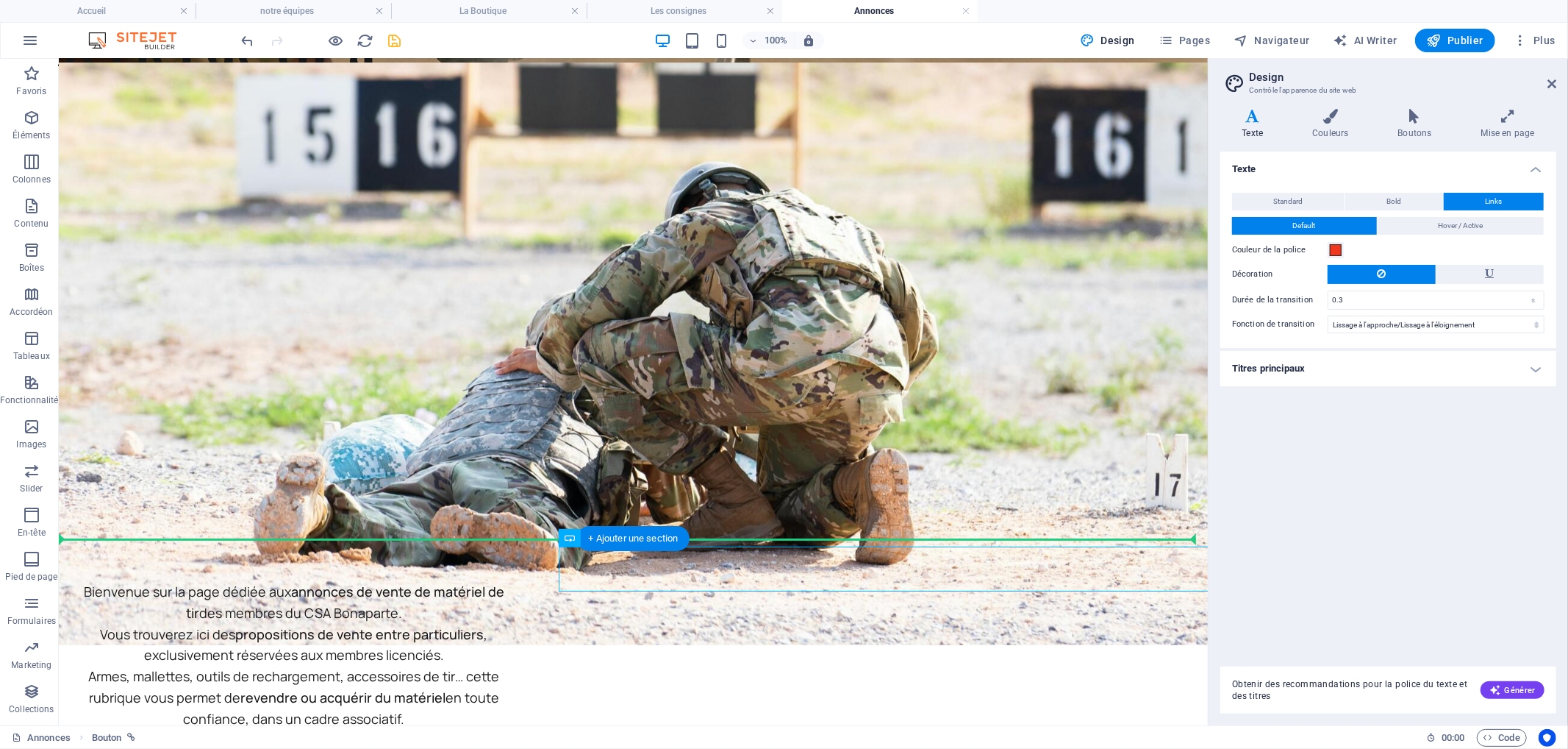
drag, startPoint x: 820, startPoint y: 555, endPoint x: 647, endPoint y: 482, distance: 187.8
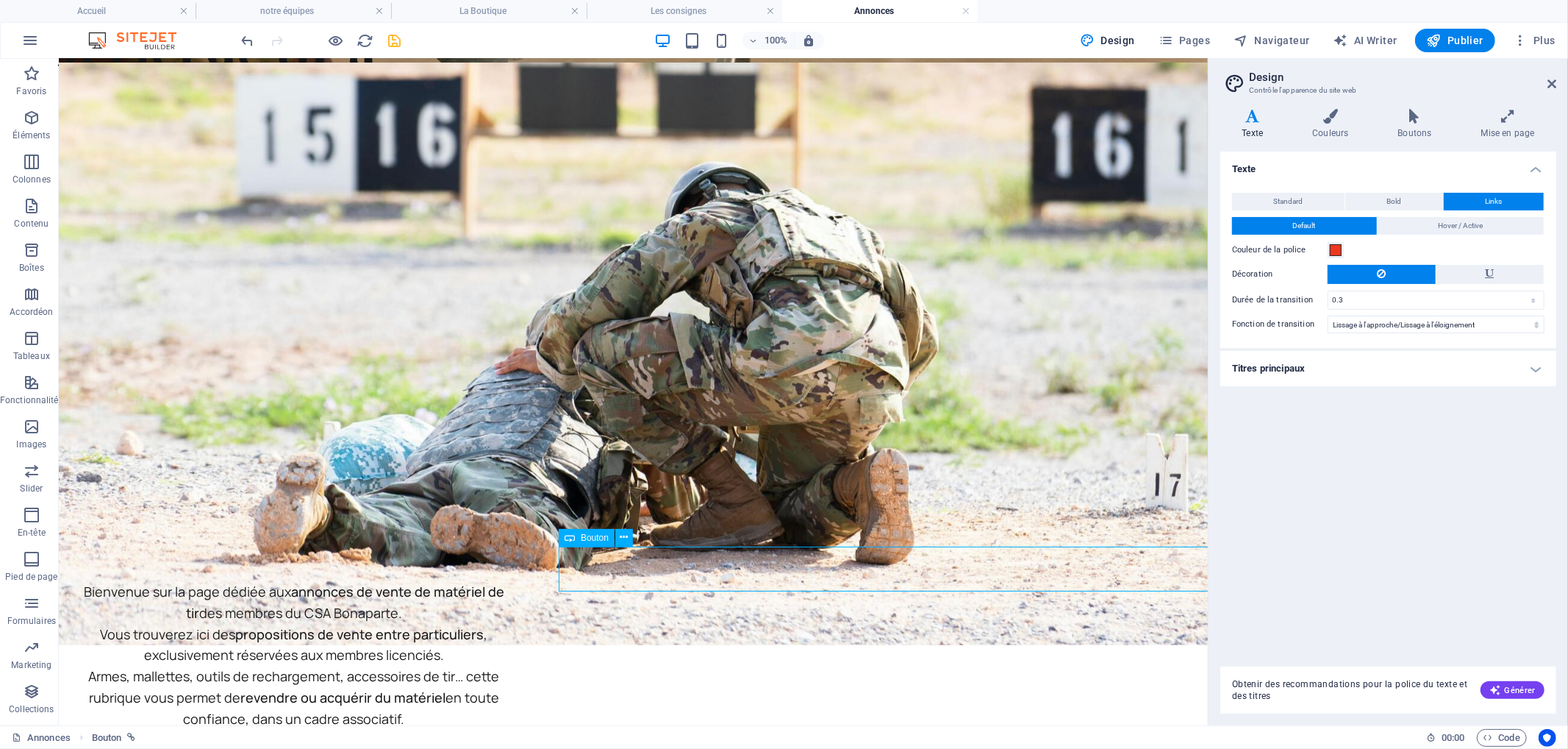
click at [569, 538] on icon at bounding box center [570, 538] width 10 height 17
select select "px"
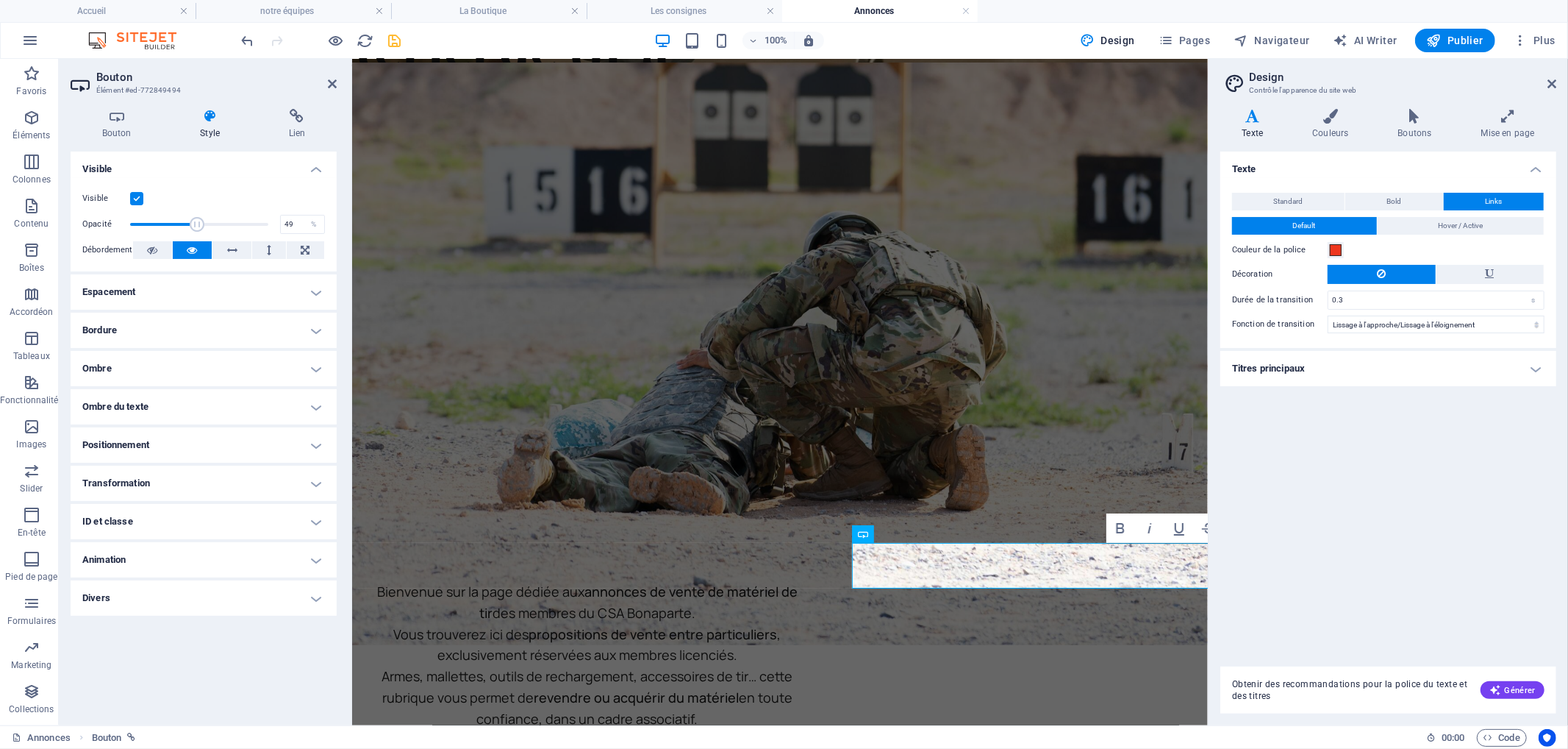
scroll to position [244, 0]
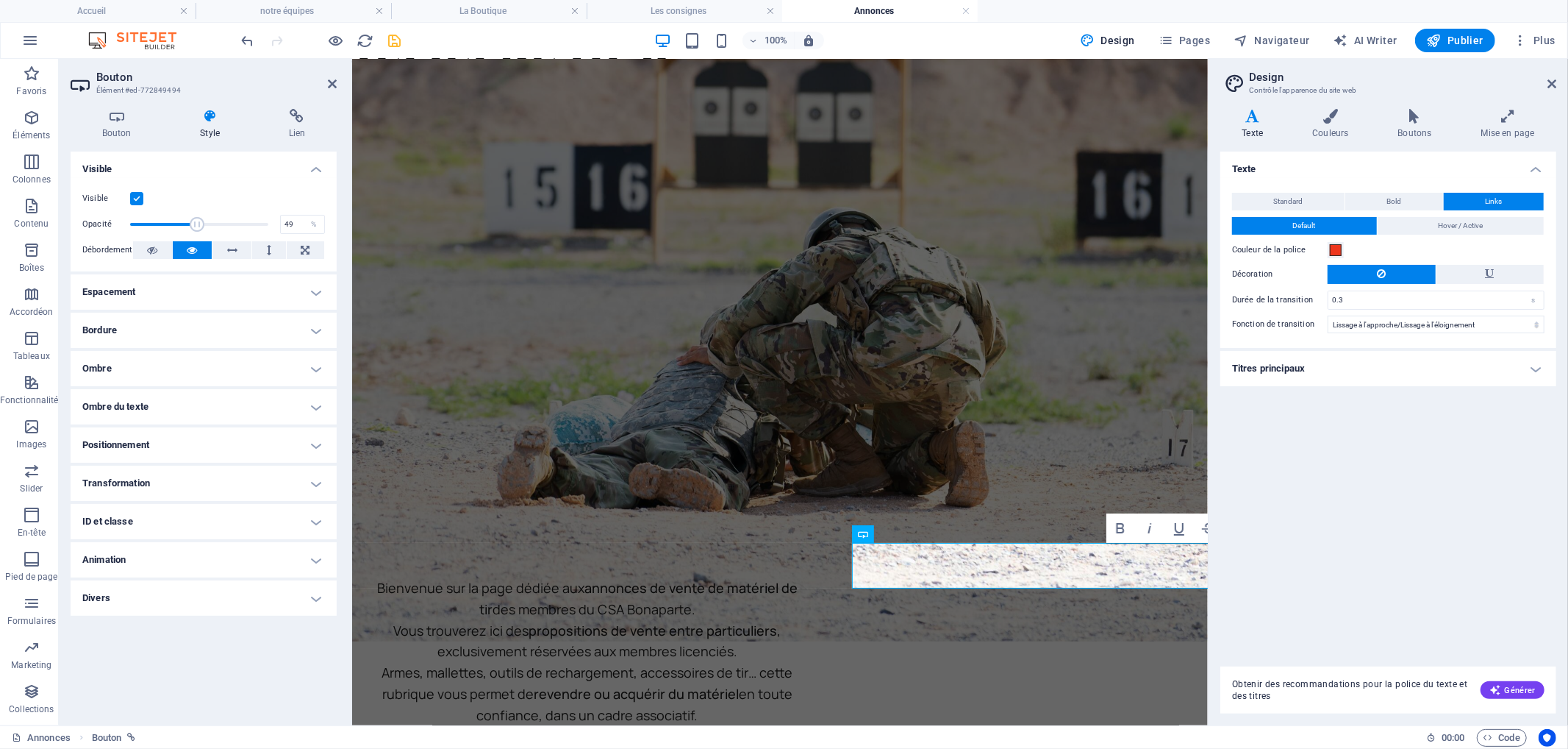
click at [152, 475] on h4 "Transformation" at bounding box center [203, 483] width 266 height 35
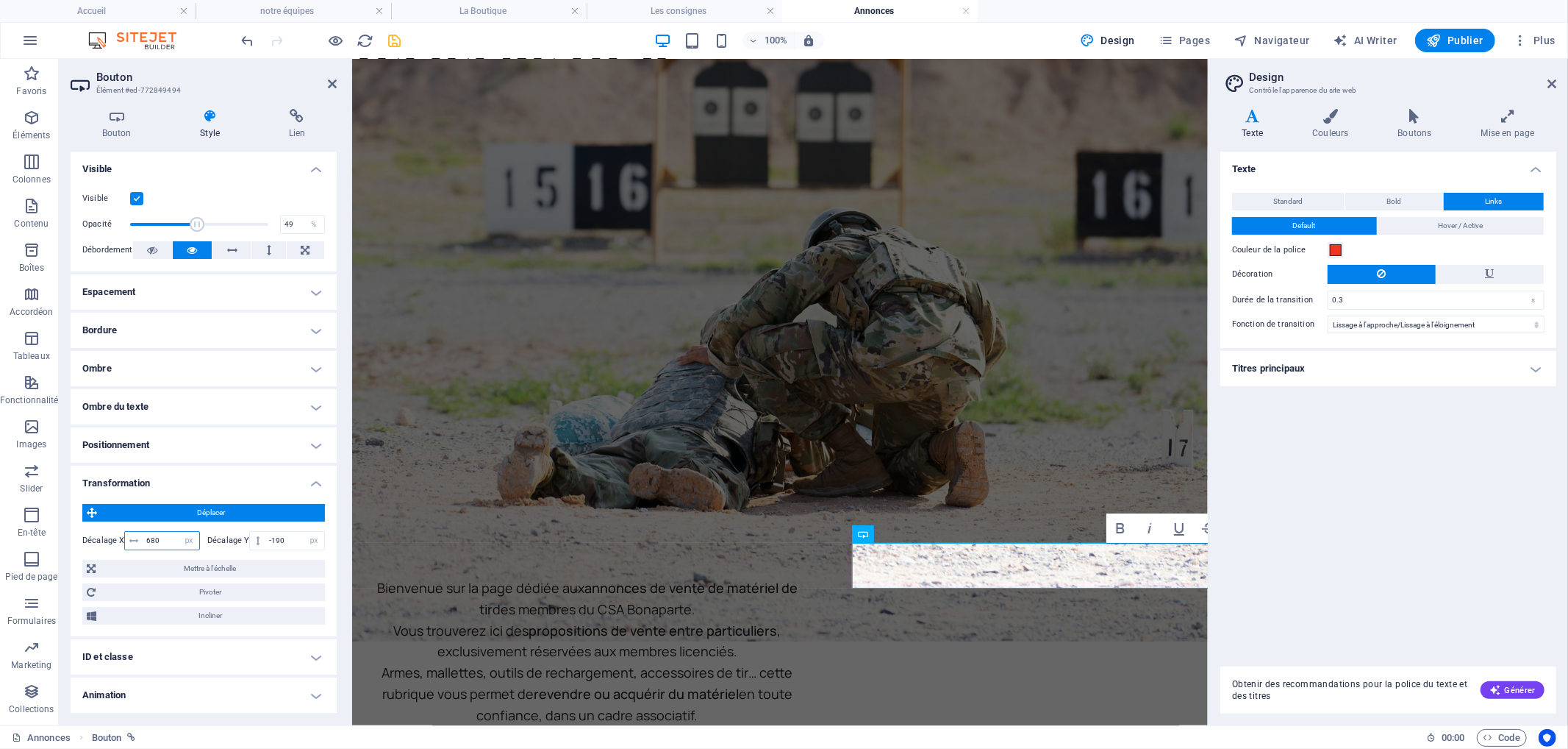
drag, startPoint x: 148, startPoint y: 535, endPoint x: 334, endPoint y: 527, distance: 186.2
click at [148, 535] on input "680" at bounding box center [171, 541] width 57 height 17
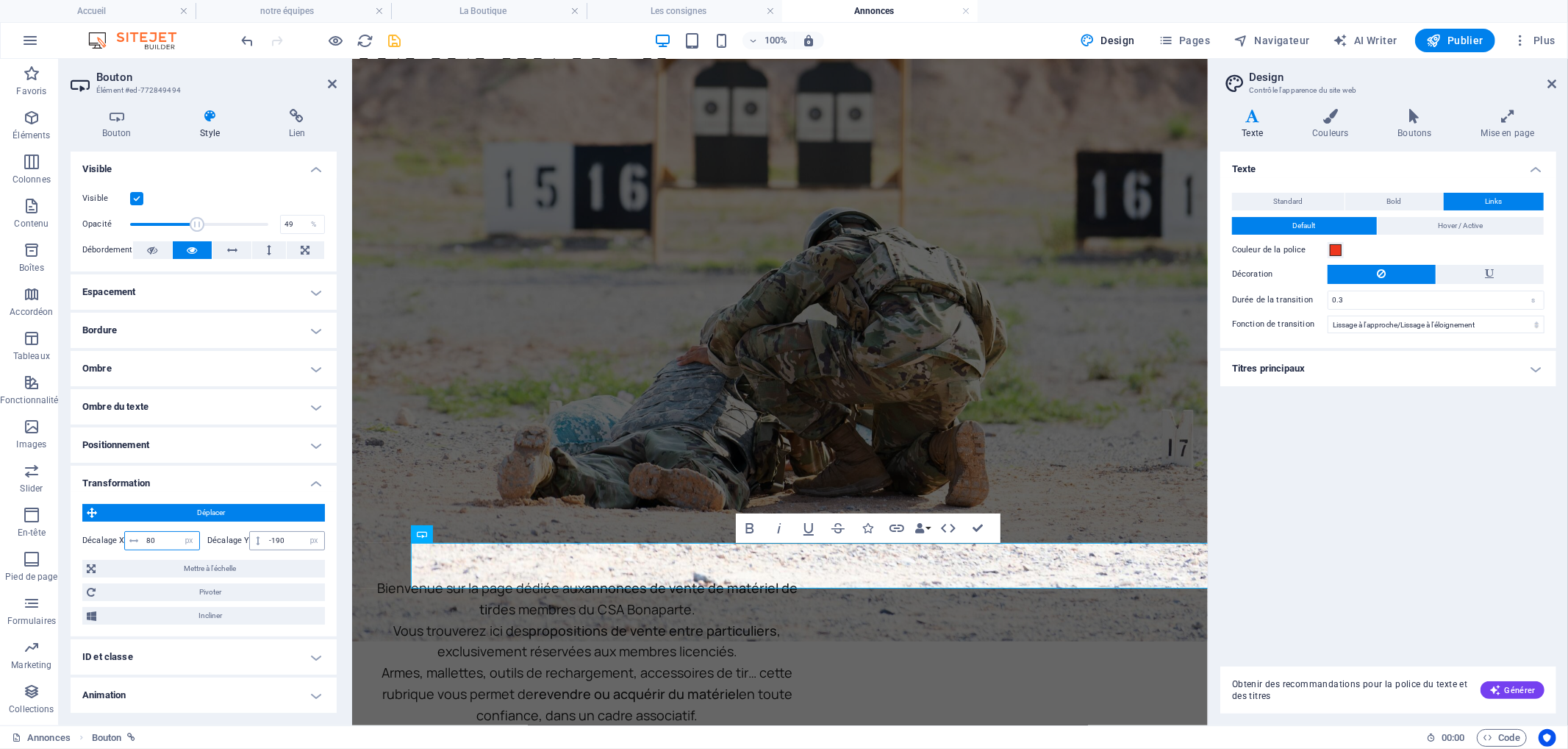
type input "80"
click at [273, 540] on input "-190" at bounding box center [295, 541] width 59 height 17
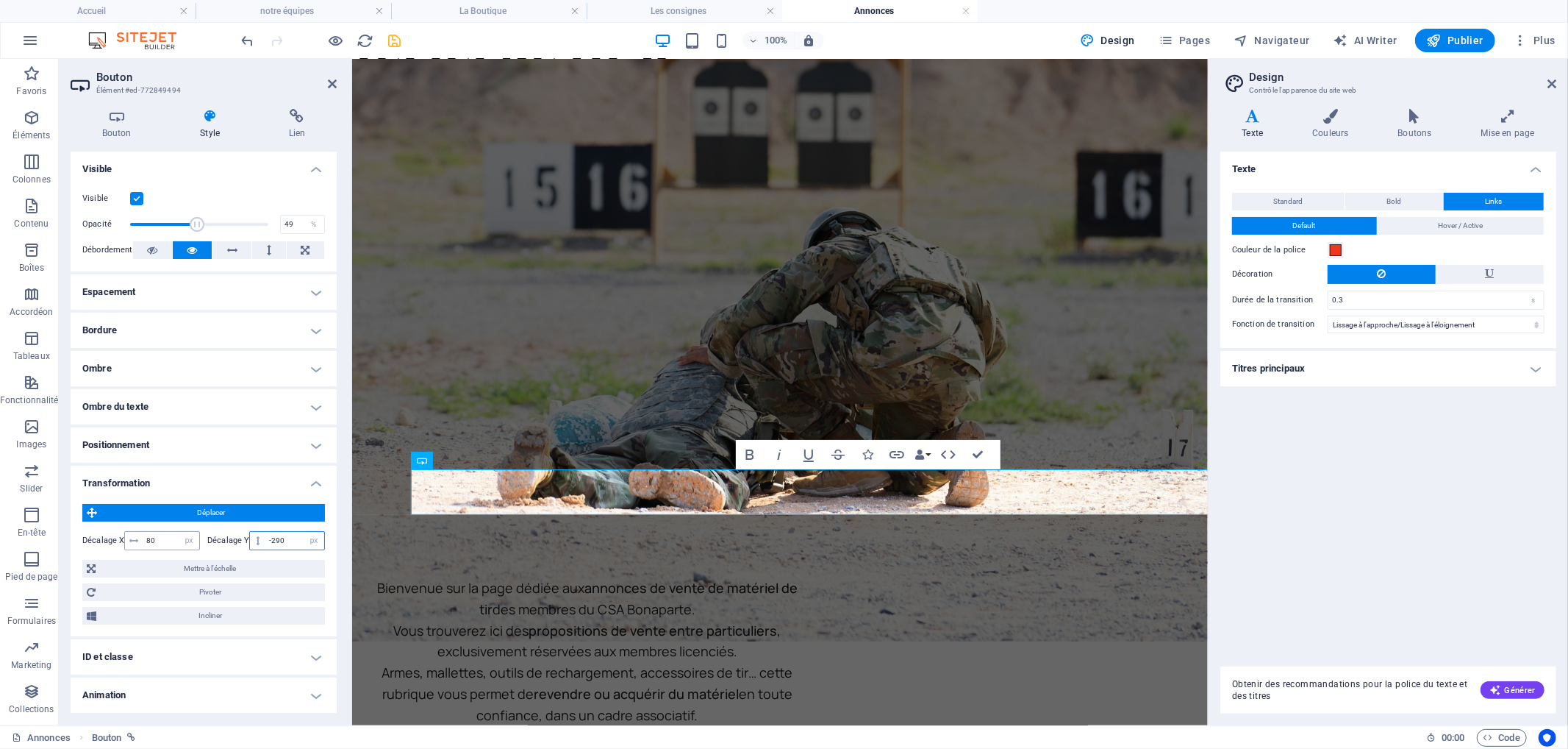
type input "-290"
click at [151, 537] on input "80" at bounding box center [171, 541] width 57 height 17
type input "50"
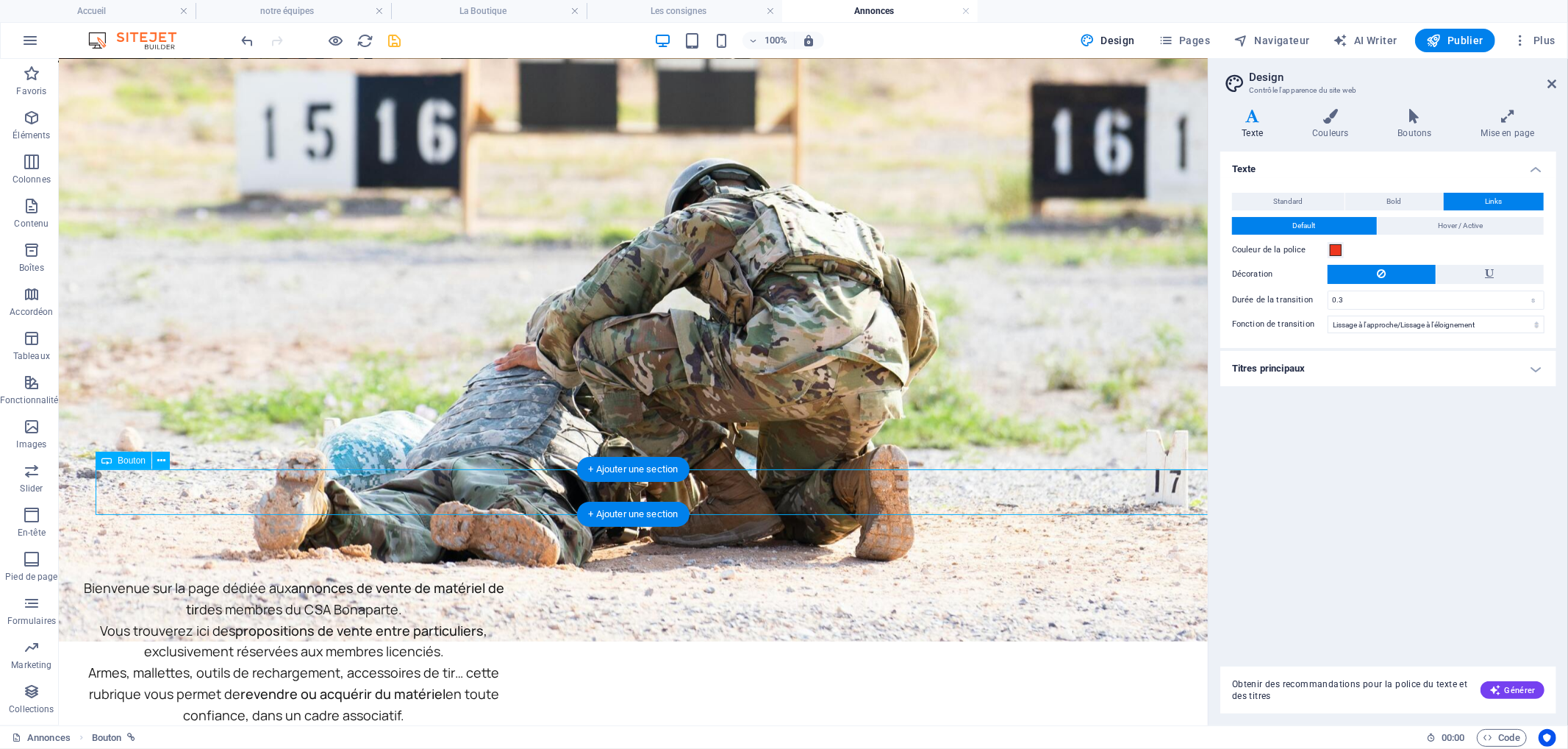
select select "px"
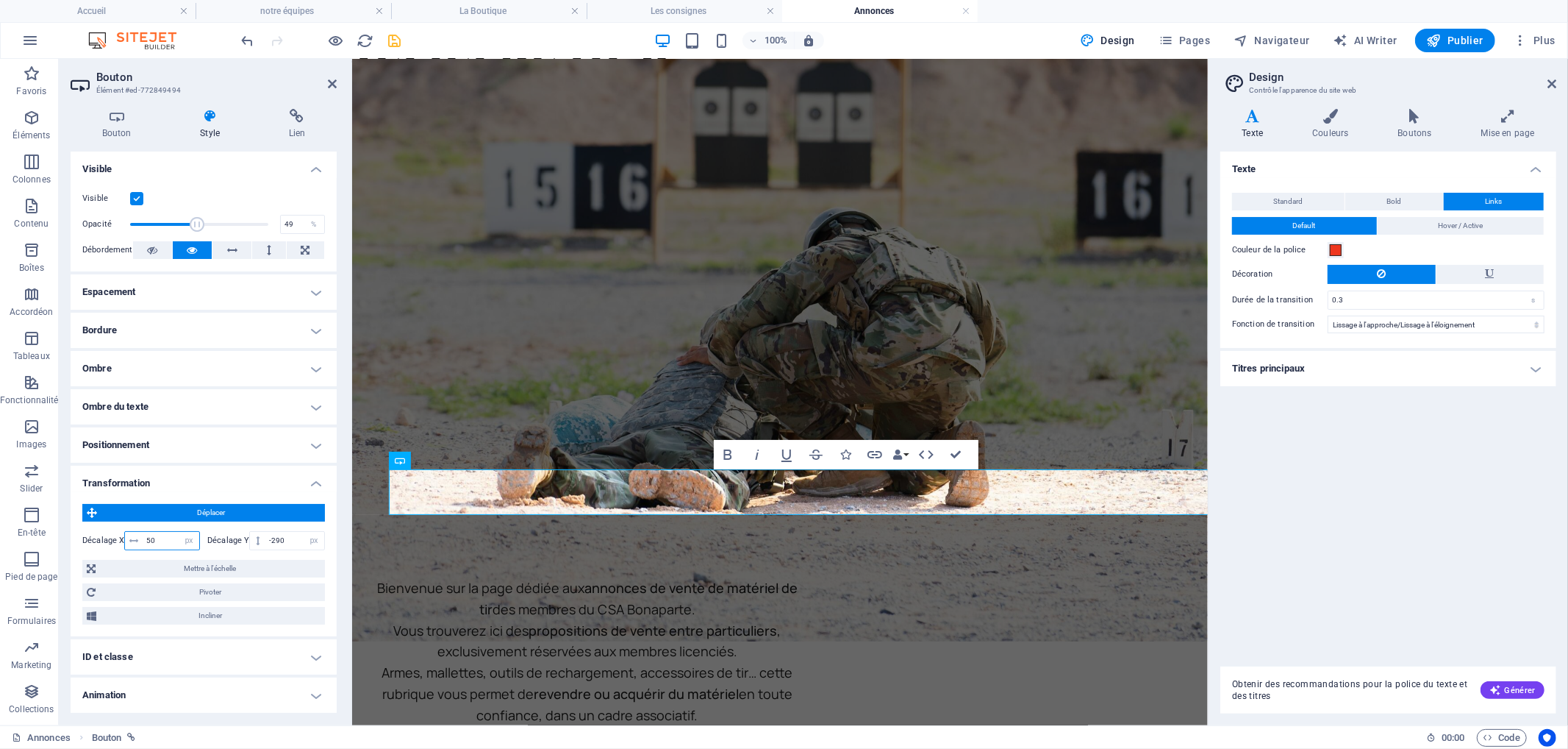
click at [150, 538] on input "50" at bounding box center [171, 541] width 57 height 17
type input "10"
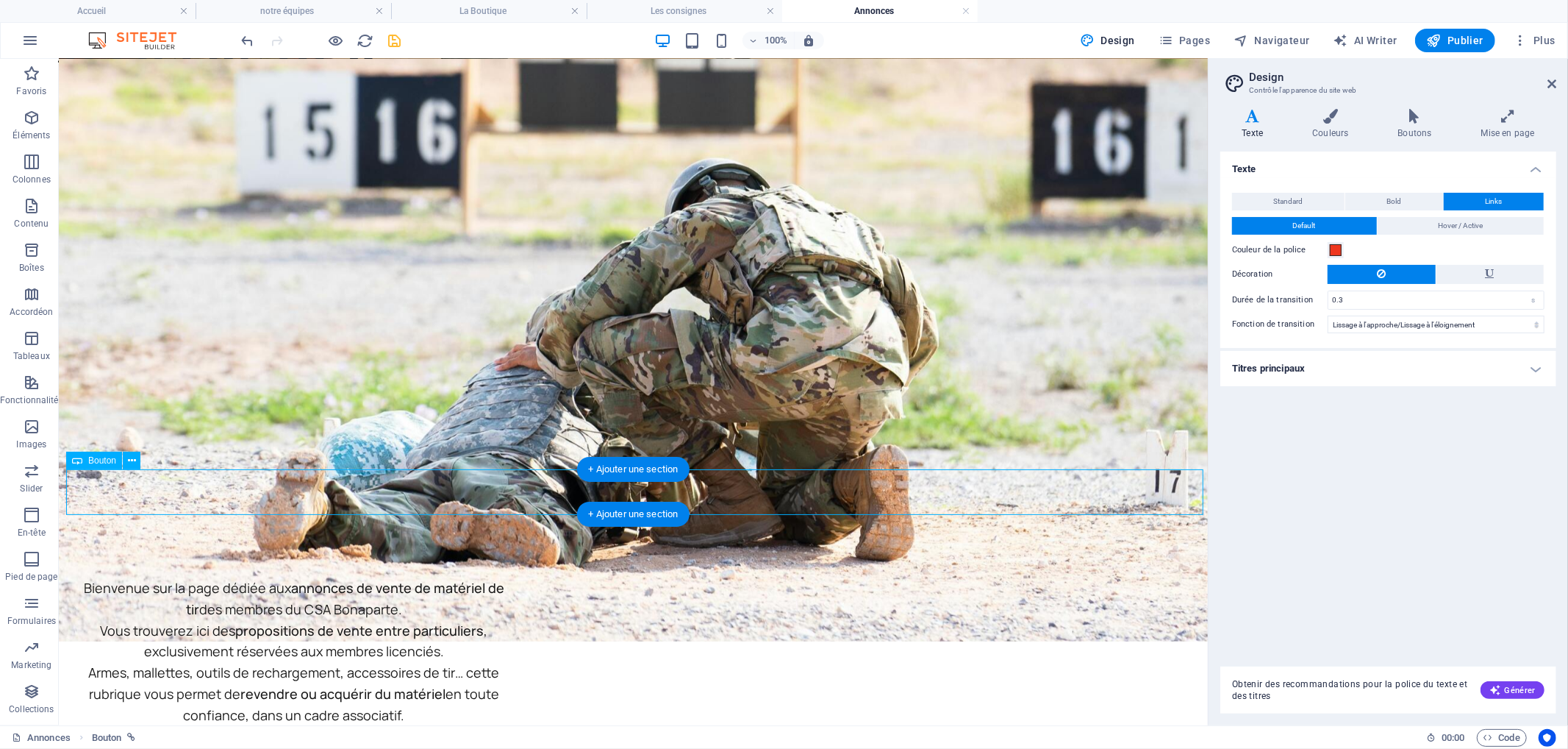
drag, startPoint x: 636, startPoint y: 487, endPoint x: 343, endPoint y: 488, distance: 293.0
select select "px"
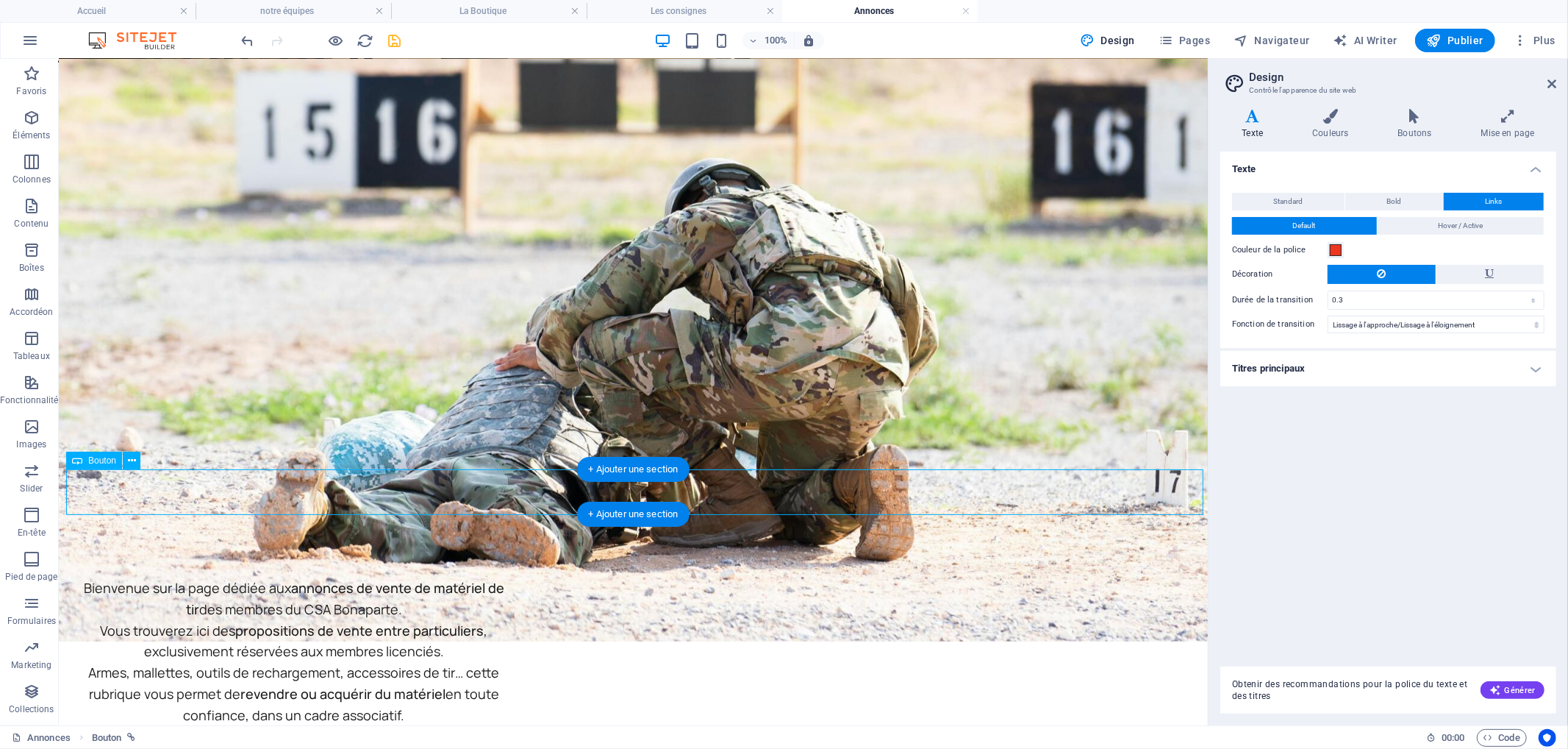
select select "px"
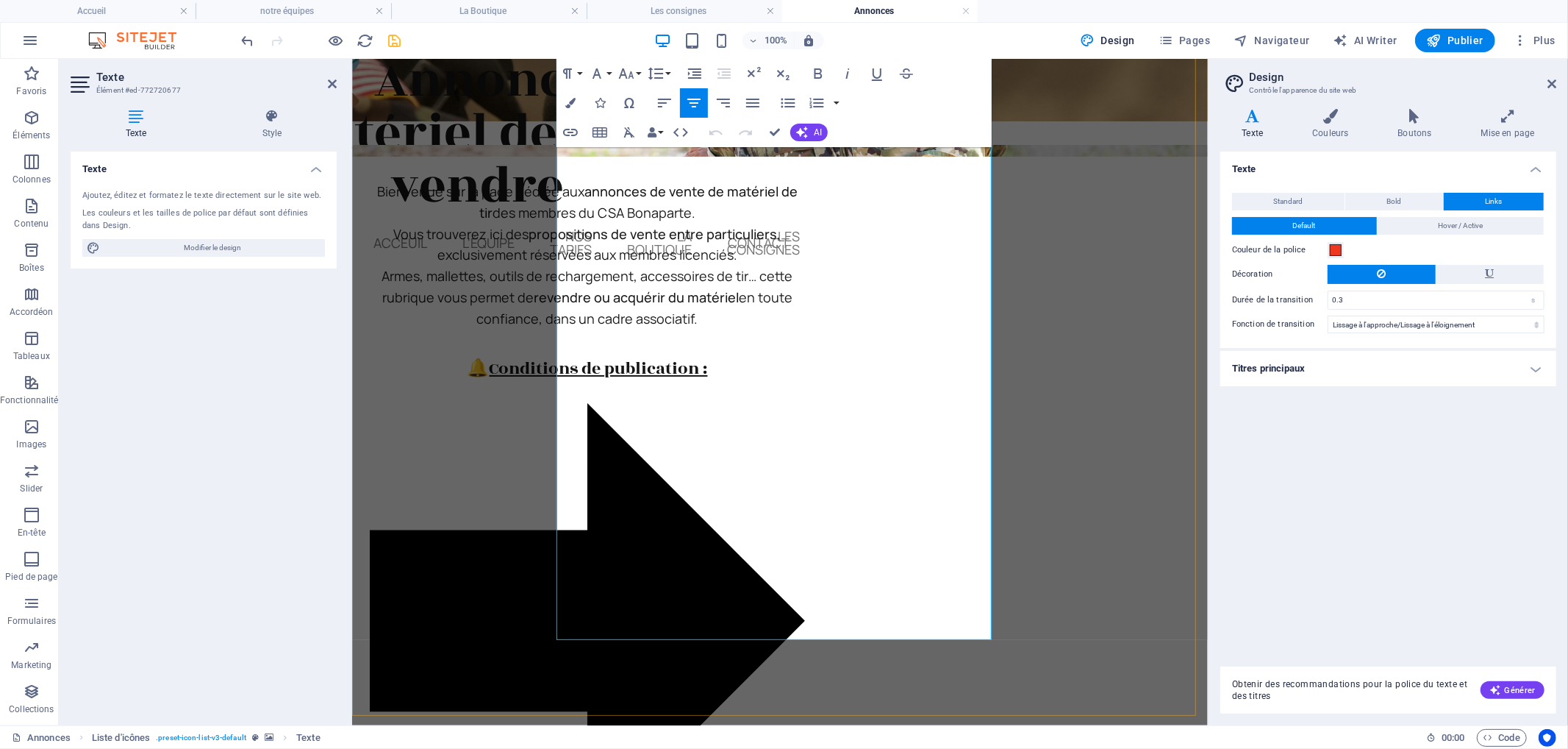
scroll to position [163, 0]
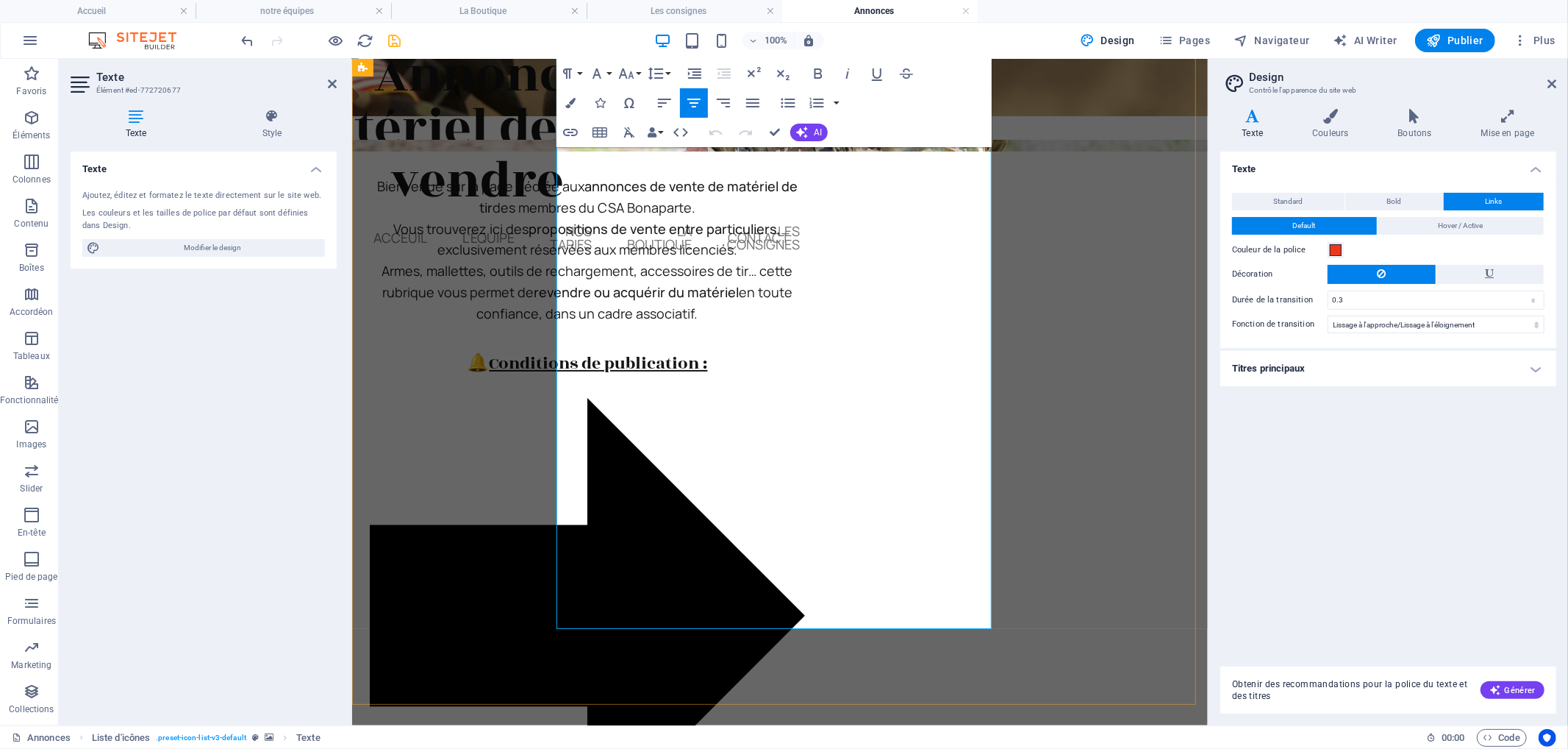
drag, startPoint x: 803, startPoint y: 554, endPoint x: 885, endPoint y: 548, distance: 82.2
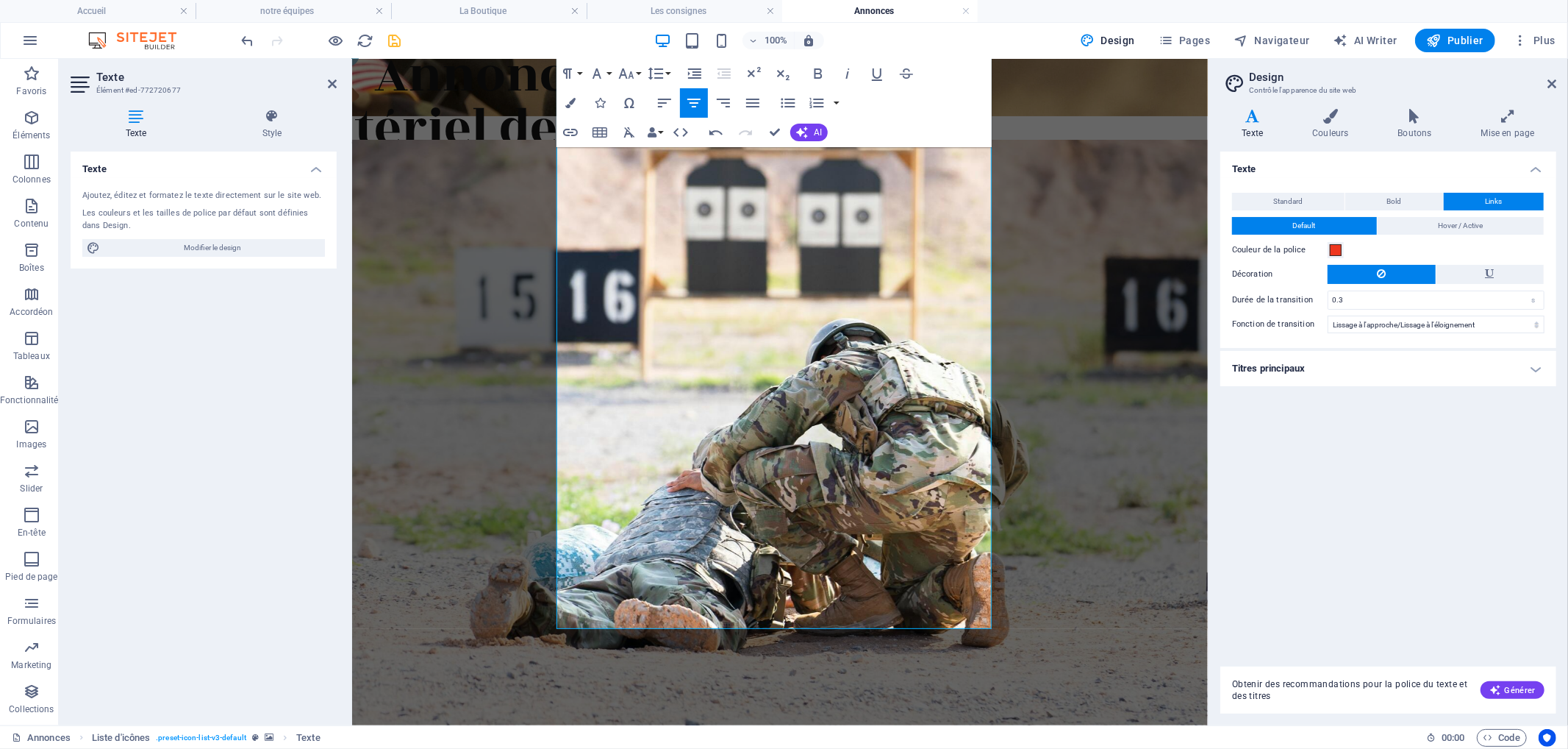
click at [1084, 474] on figure at bounding box center [779, 474] width 855 height 670
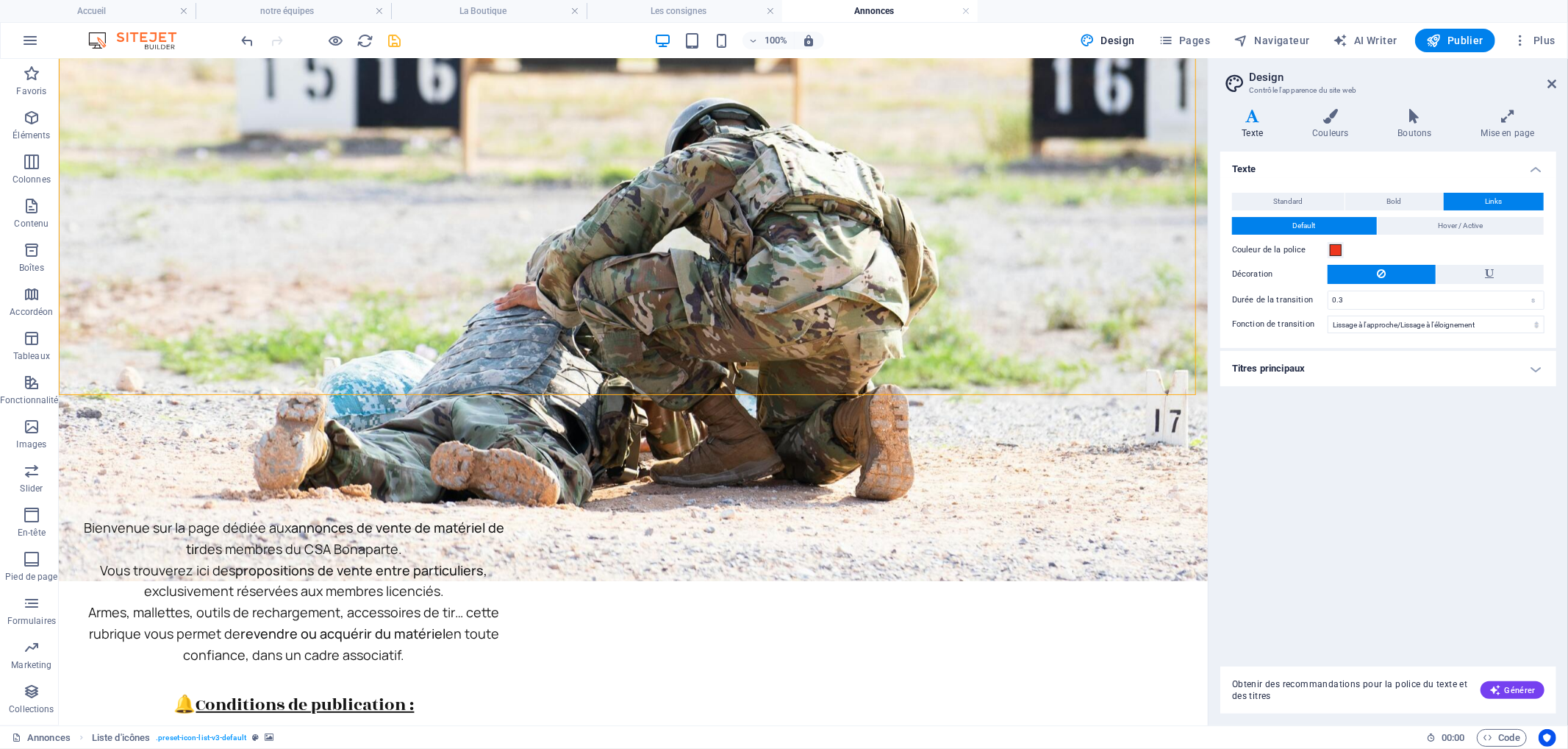
scroll to position [408, 0]
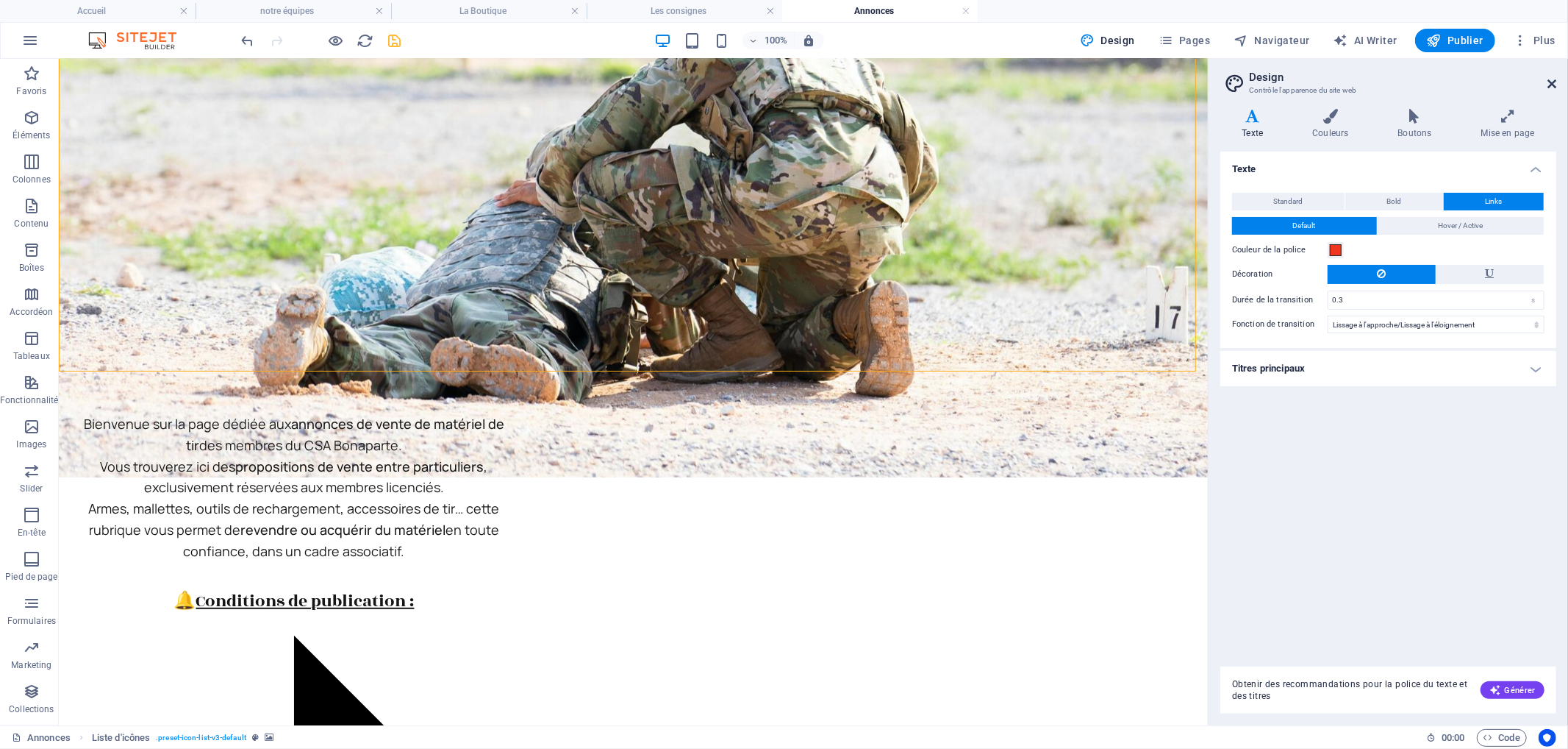
click at [1554, 85] on icon at bounding box center [1552, 83] width 9 height 12
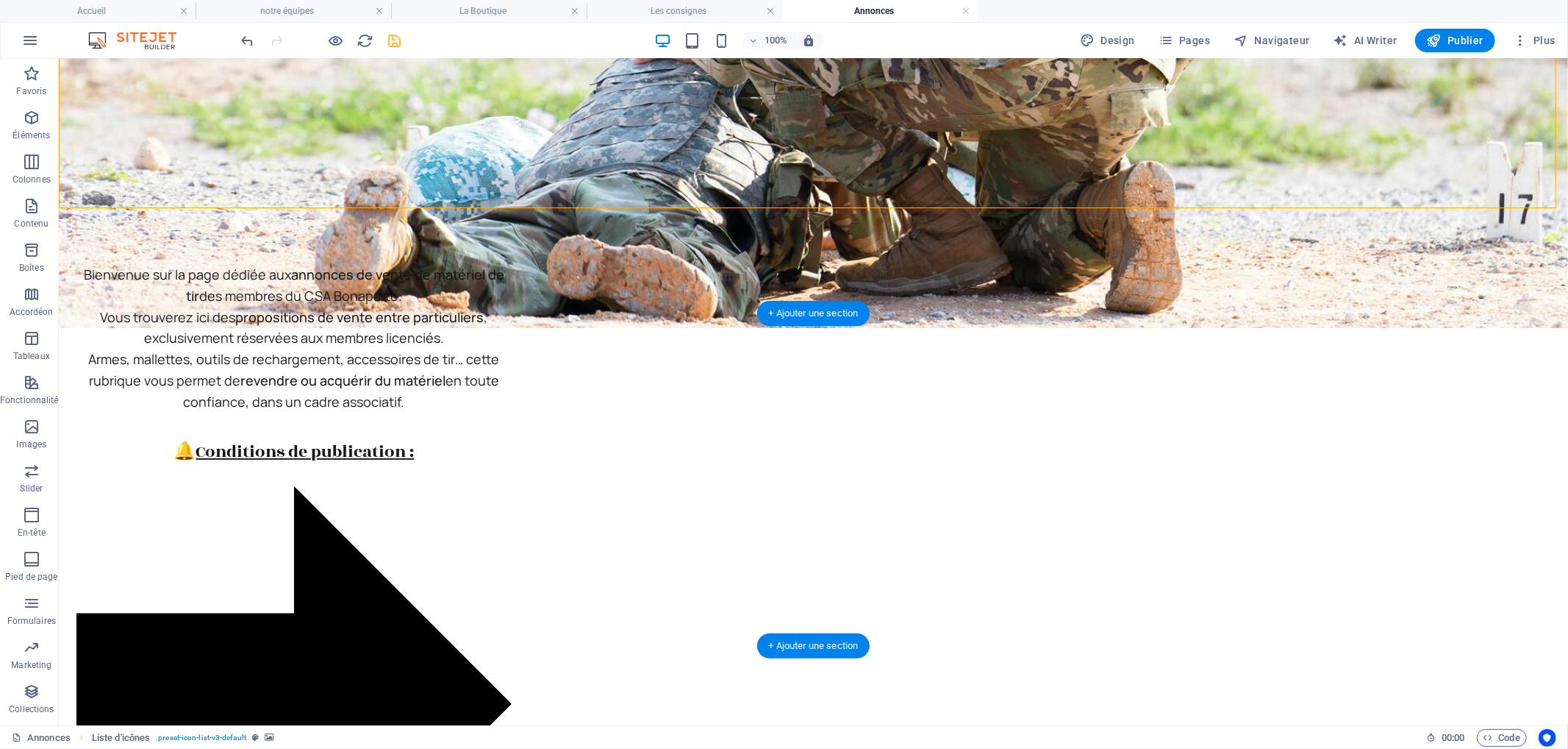
scroll to position [571, 0]
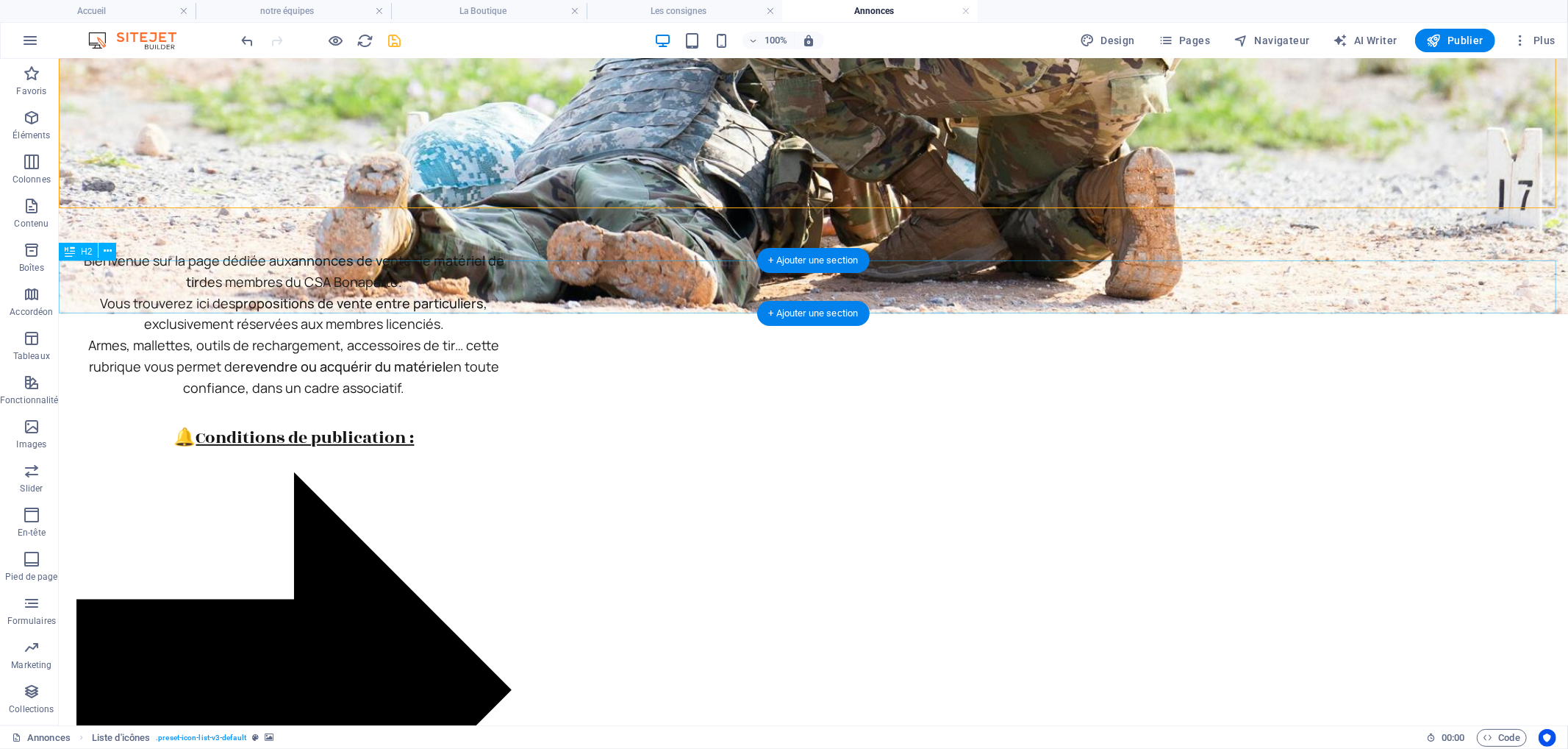
select select "px"
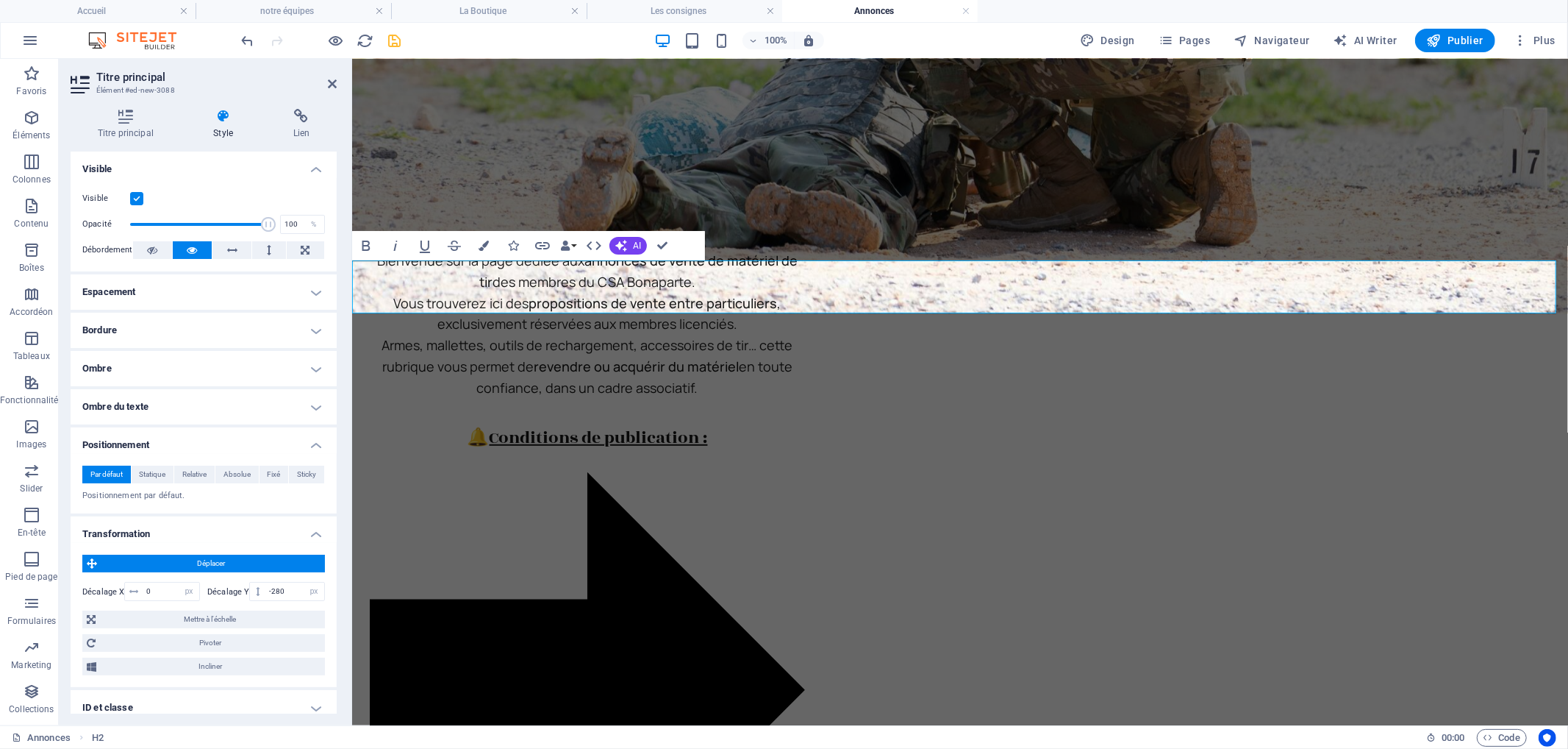
drag, startPoint x: 987, startPoint y: 293, endPoint x: 1254, endPoint y: 290, distance: 267.0
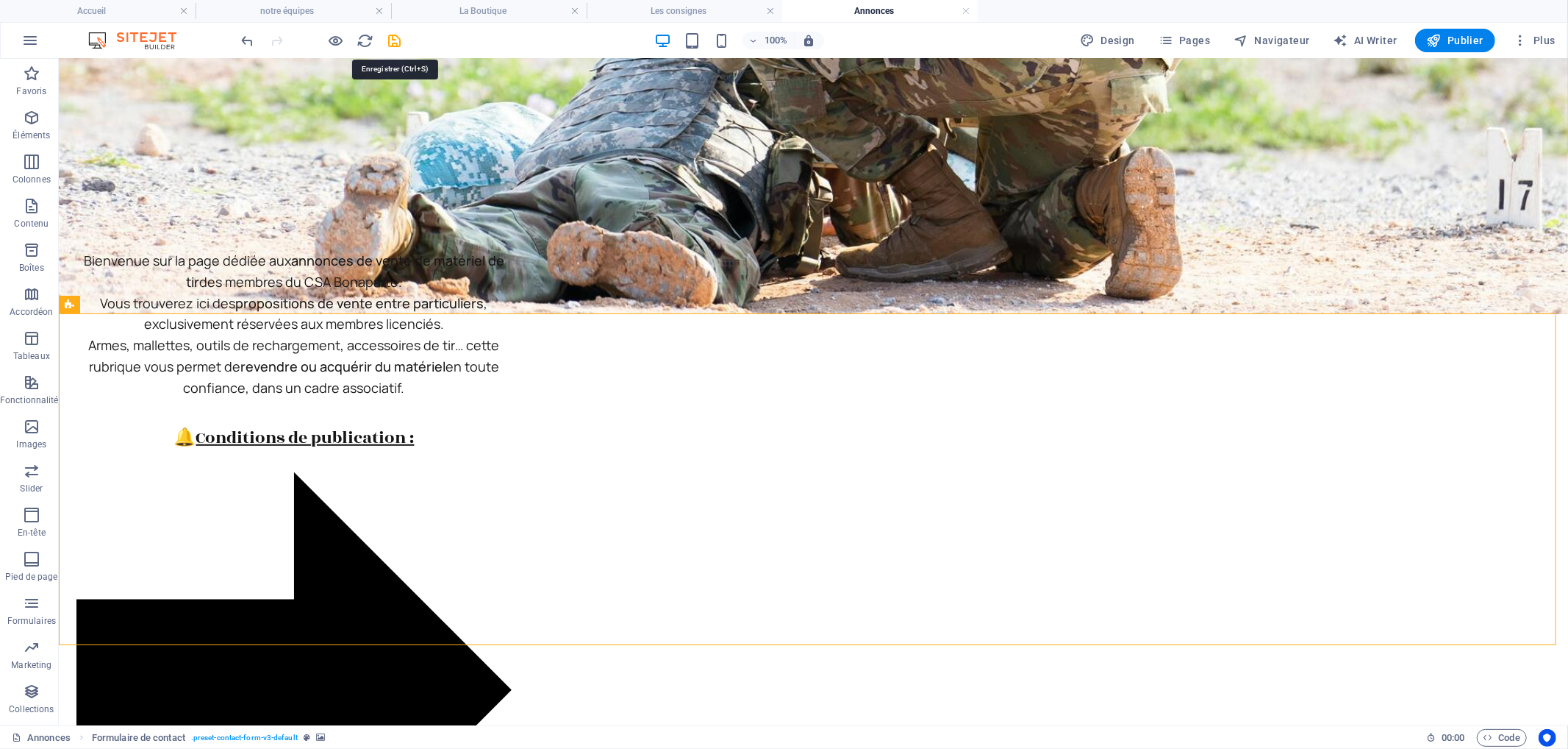
click at [394, 41] on icon "save" at bounding box center [395, 41] width 17 height 17
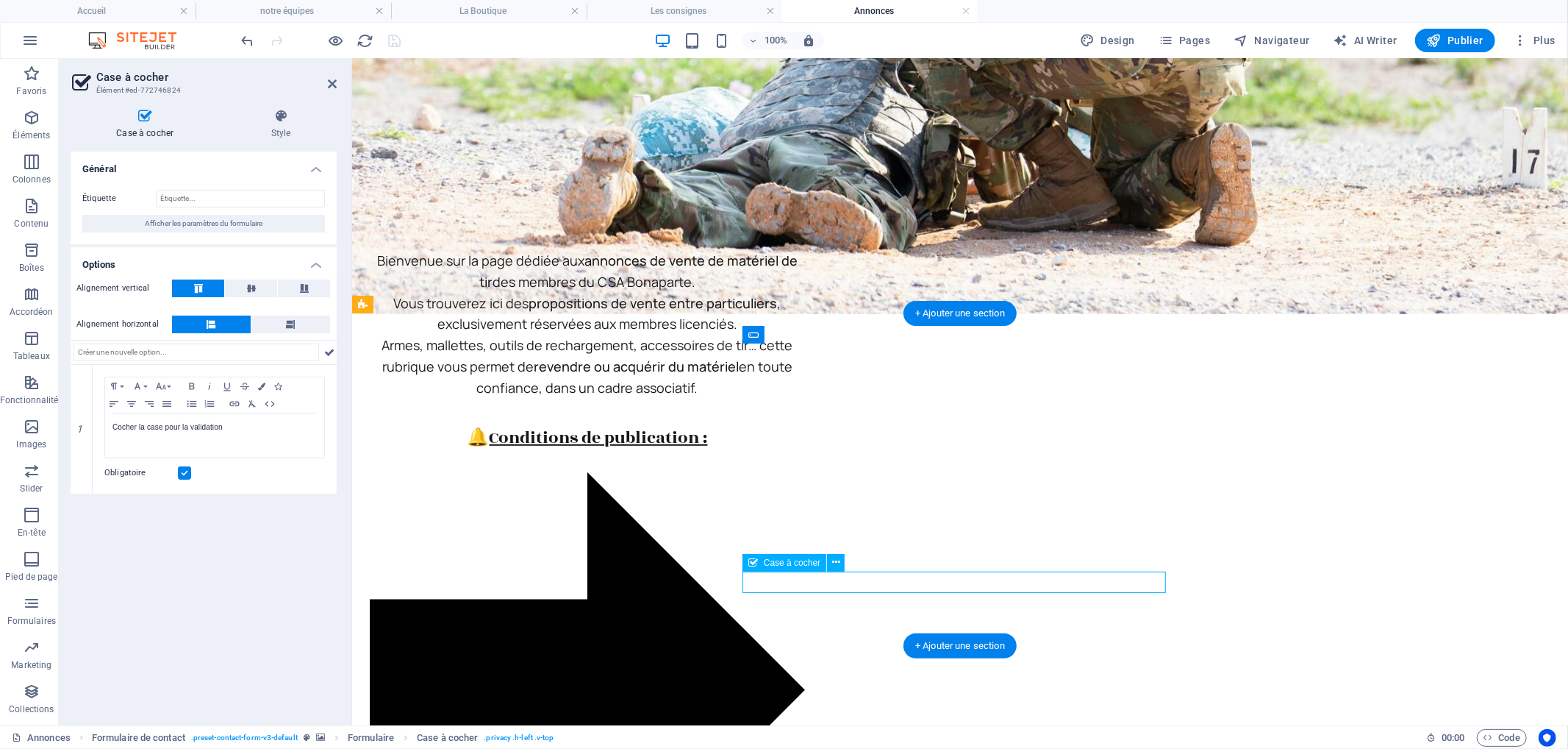
drag, startPoint x: 1046, startPoint y: 581, endPoint x: 913, endPoint y: 586, distance: 133.1
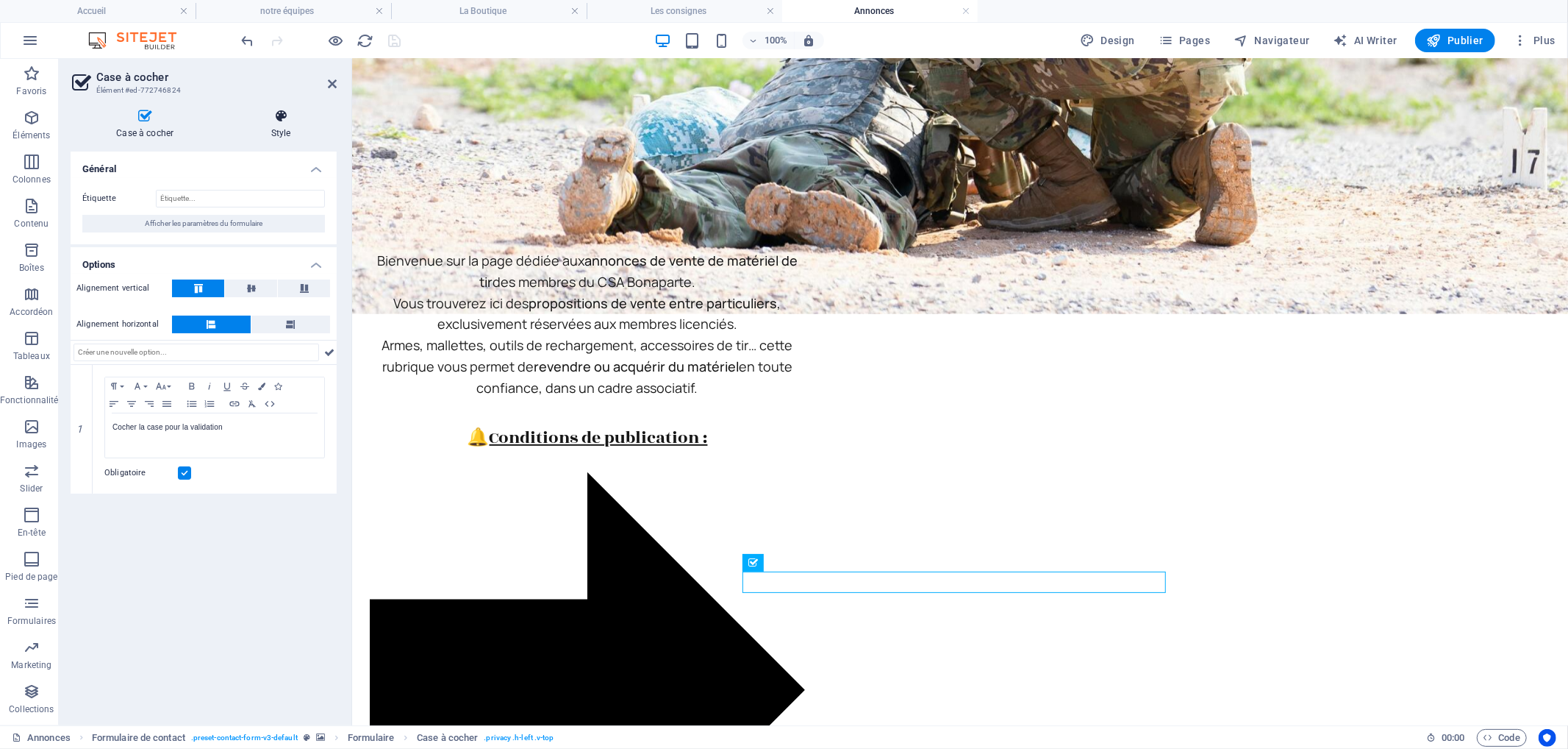
click at [272, 120] on icon at bounding box center [280, 116] width 111 height 15
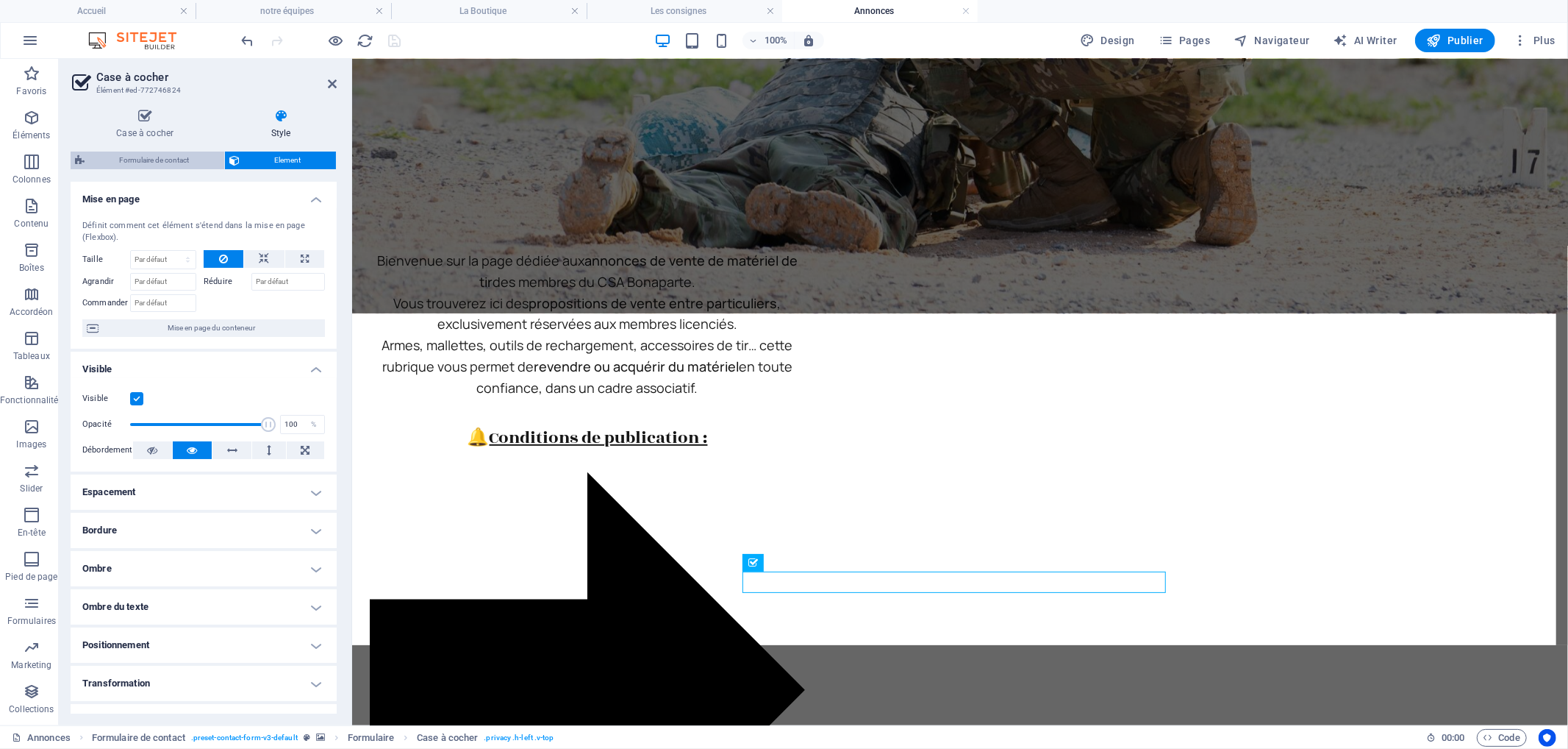
click at [143, 153] on span "Formulaire de contact" at bounding box center [154, 160] width 131 height 17
select select "rem"
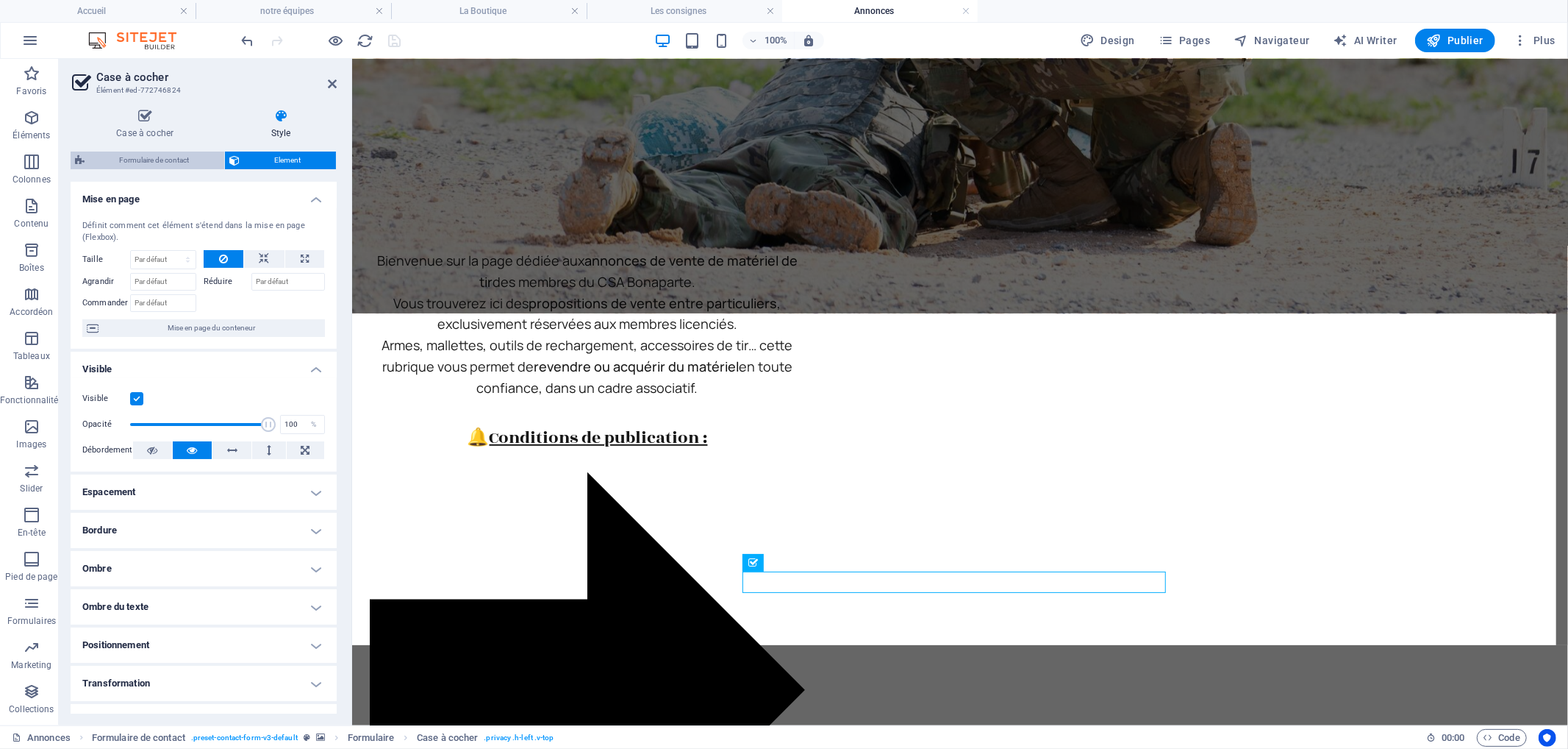
select select "rem"
select select "px"
select select "preset-contact-form-v3-default"
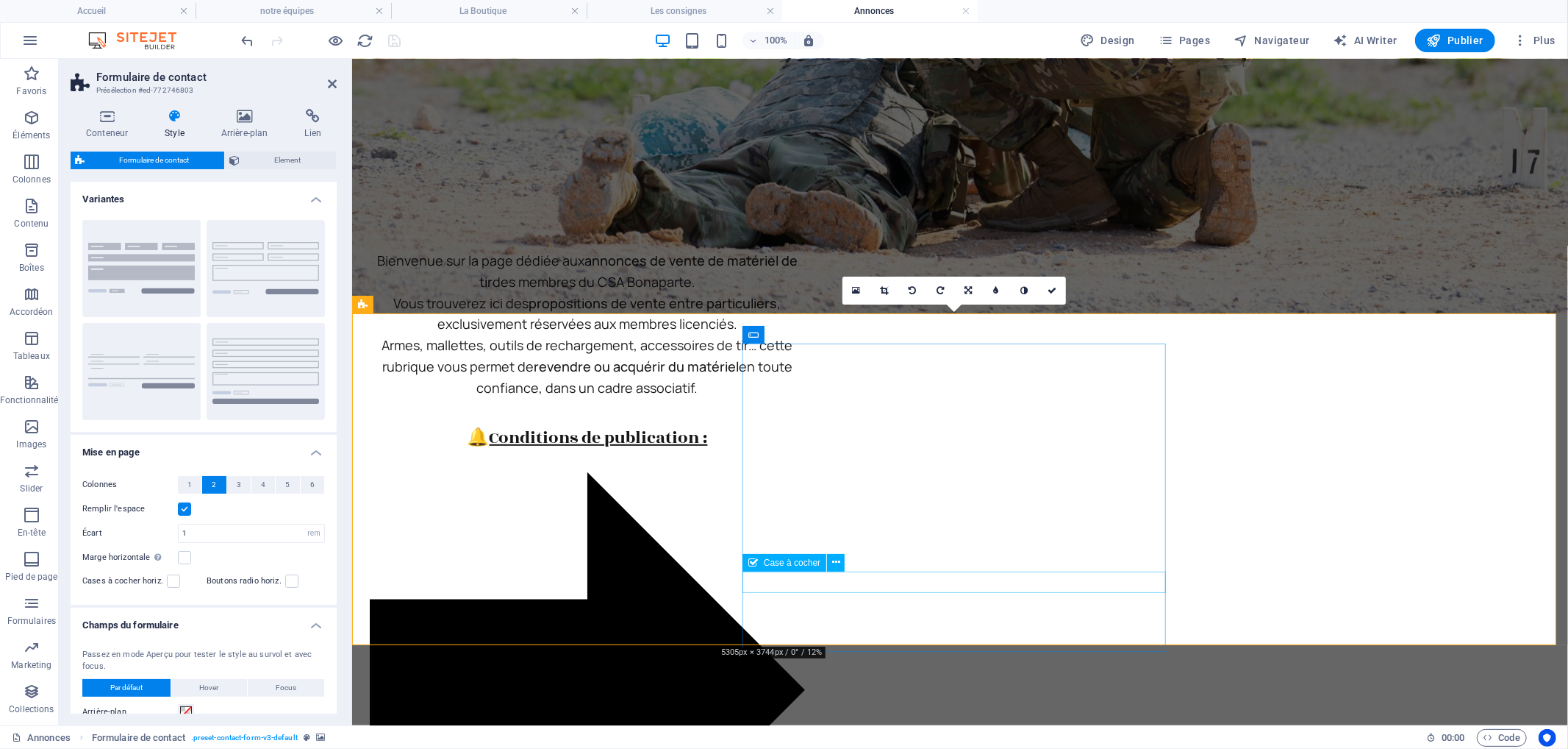
click at [832, 564] on icon at bounding box center [836, 563] width 8 height 16
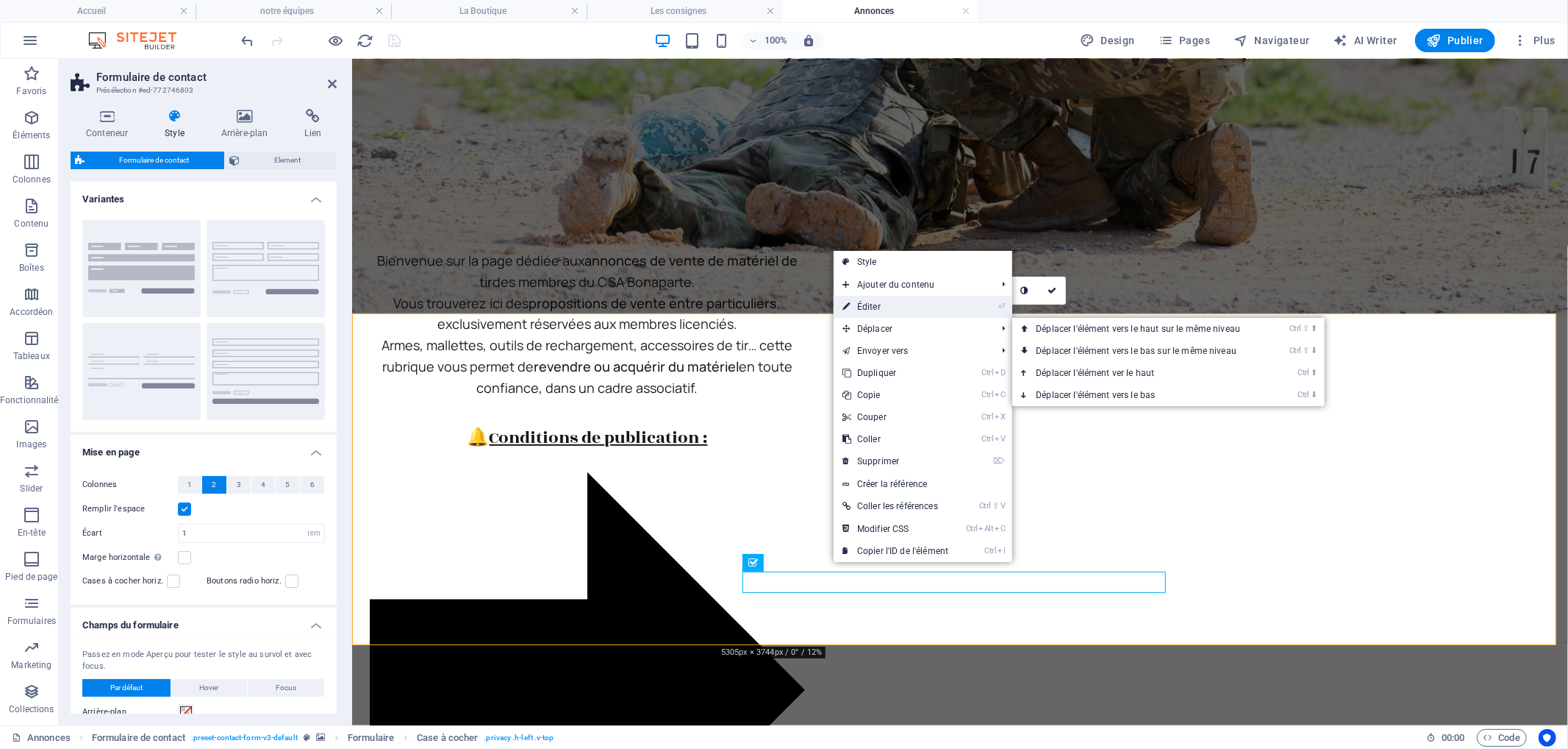
click at [877, 309] on link "⏎ Éditer" at bounding box center [895, 307] width 123 height 22
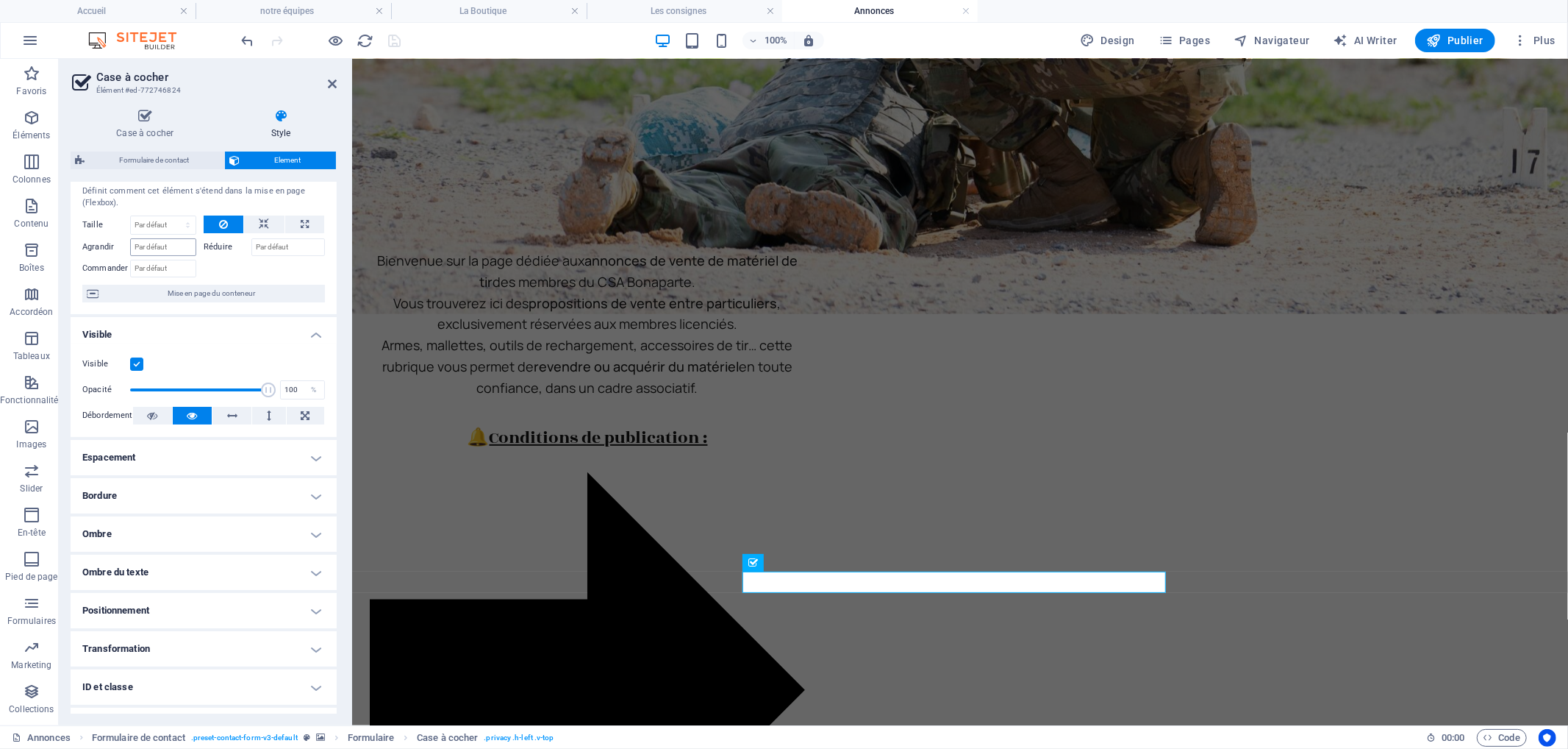
scroll to position [0, 0]
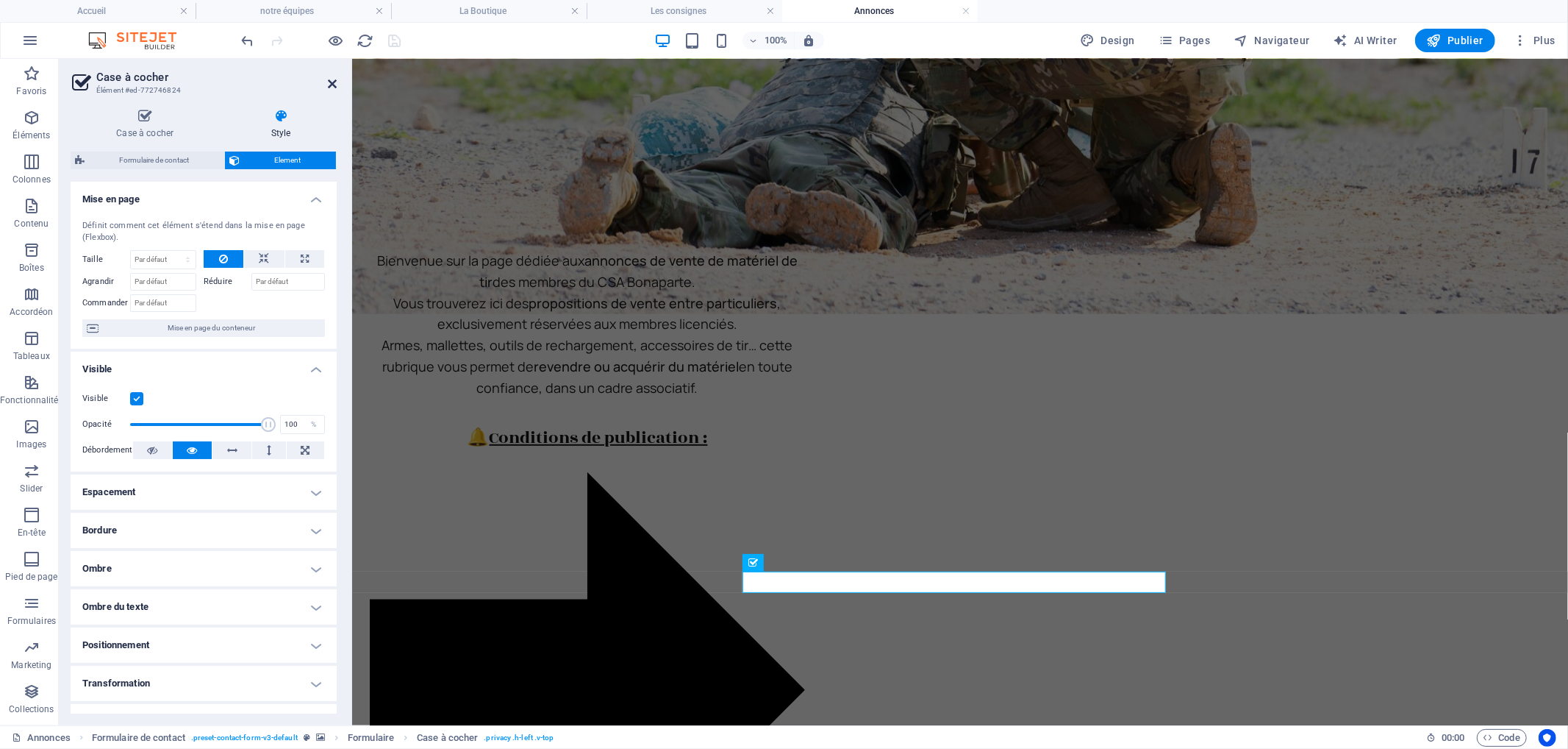
click at [333, 83] on icon at bounding box center [332, 83] width 9 height 12
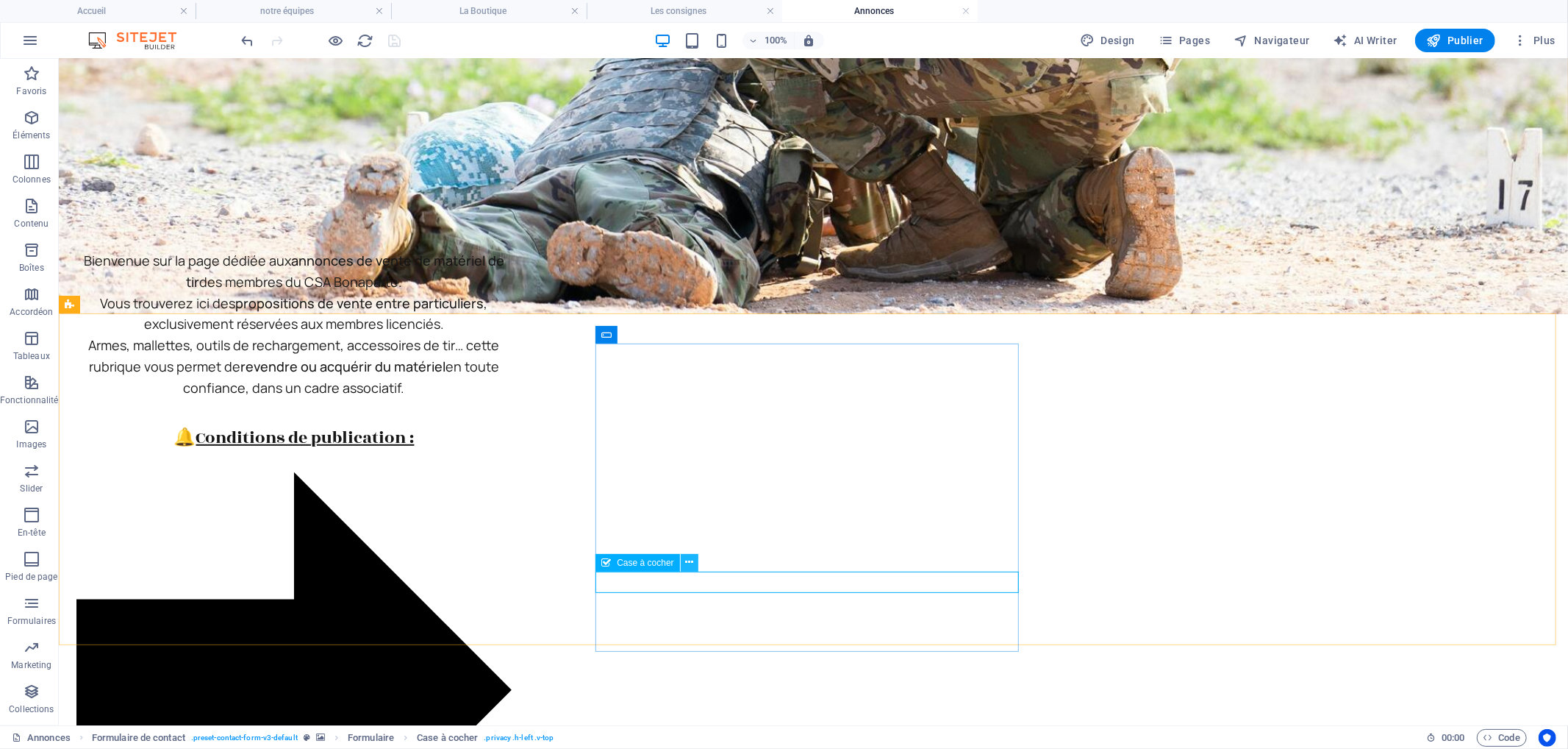
click at [689, 560] on icon at bounding box center [689, 563] width 8 height 16
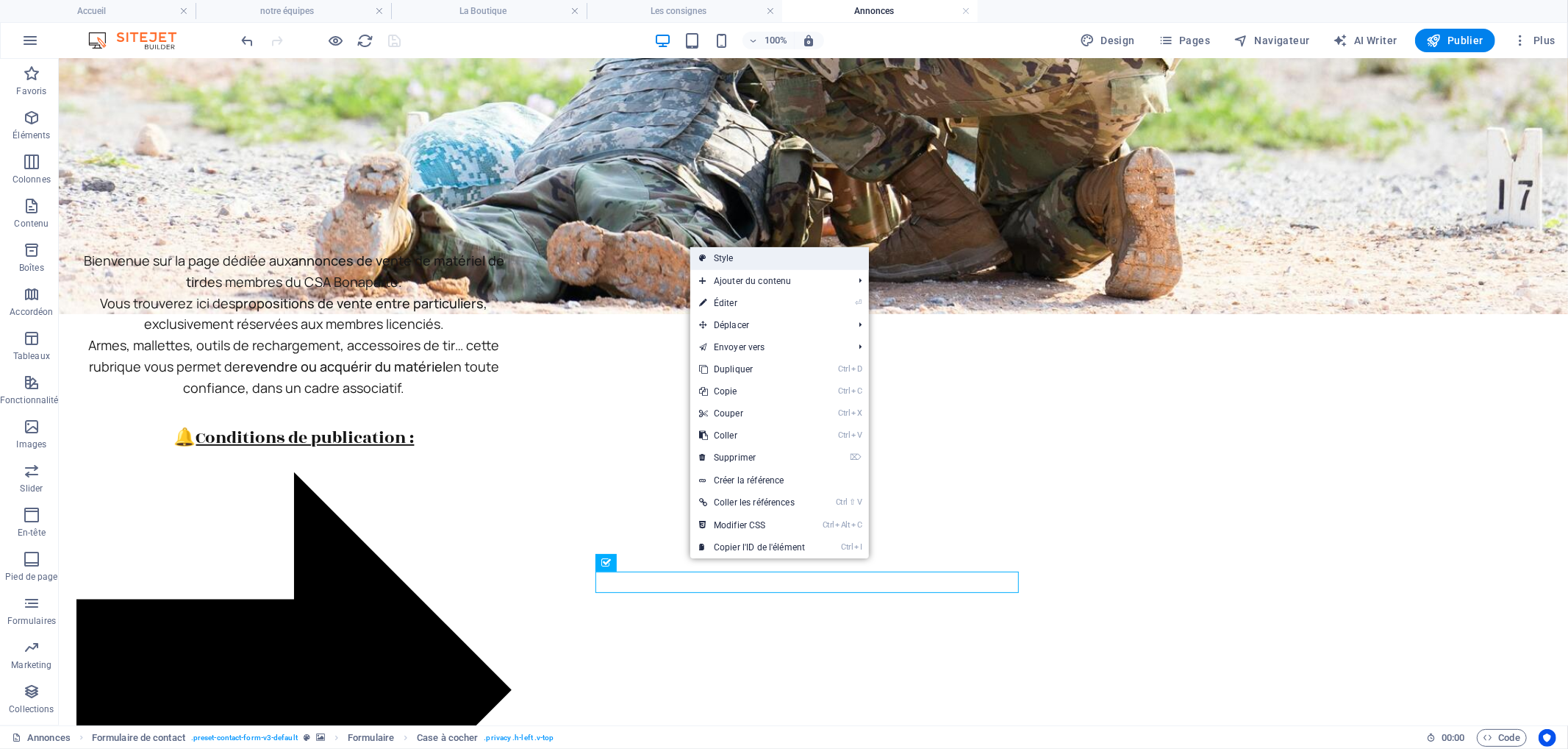
click at [755, 259] on link "Style" at bounding box center [779, 258] width 178 height 22
select select "rem"
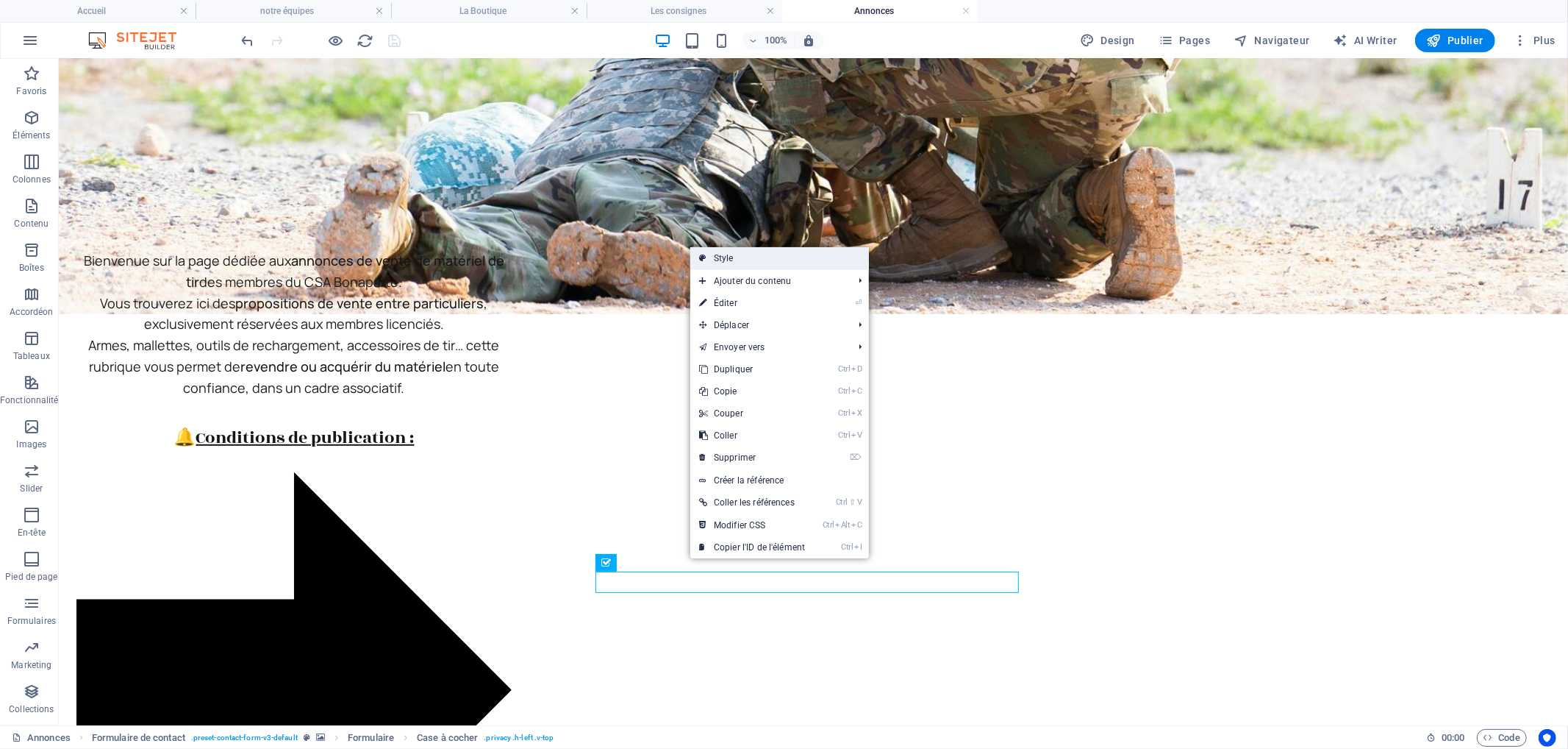
select select "rem"
select select "px"
select select "preset-contact-form-v3-default"
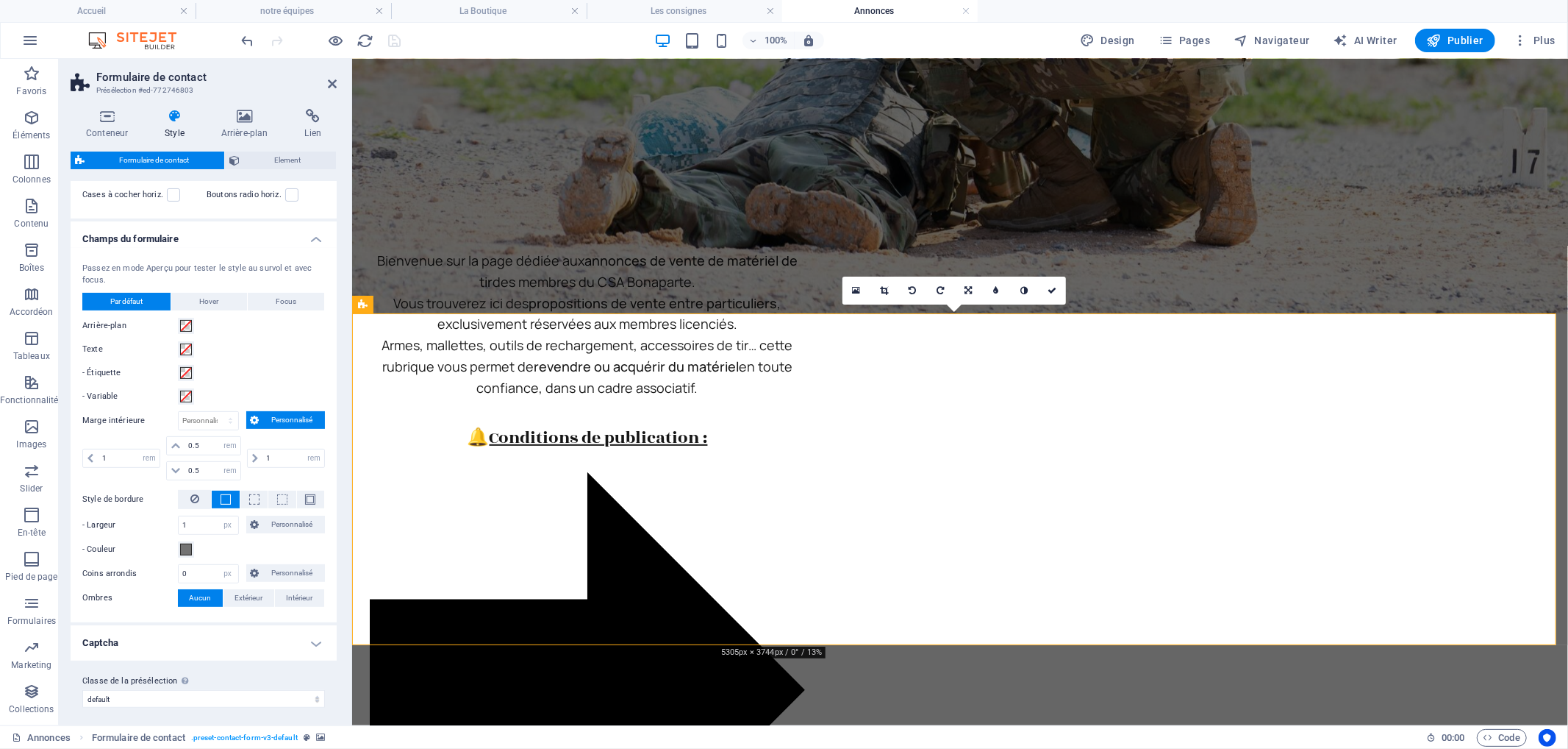
scroll to position [391, 0]
click at [185, 545] on span at bounding box center [185, 545] width 12 height 12
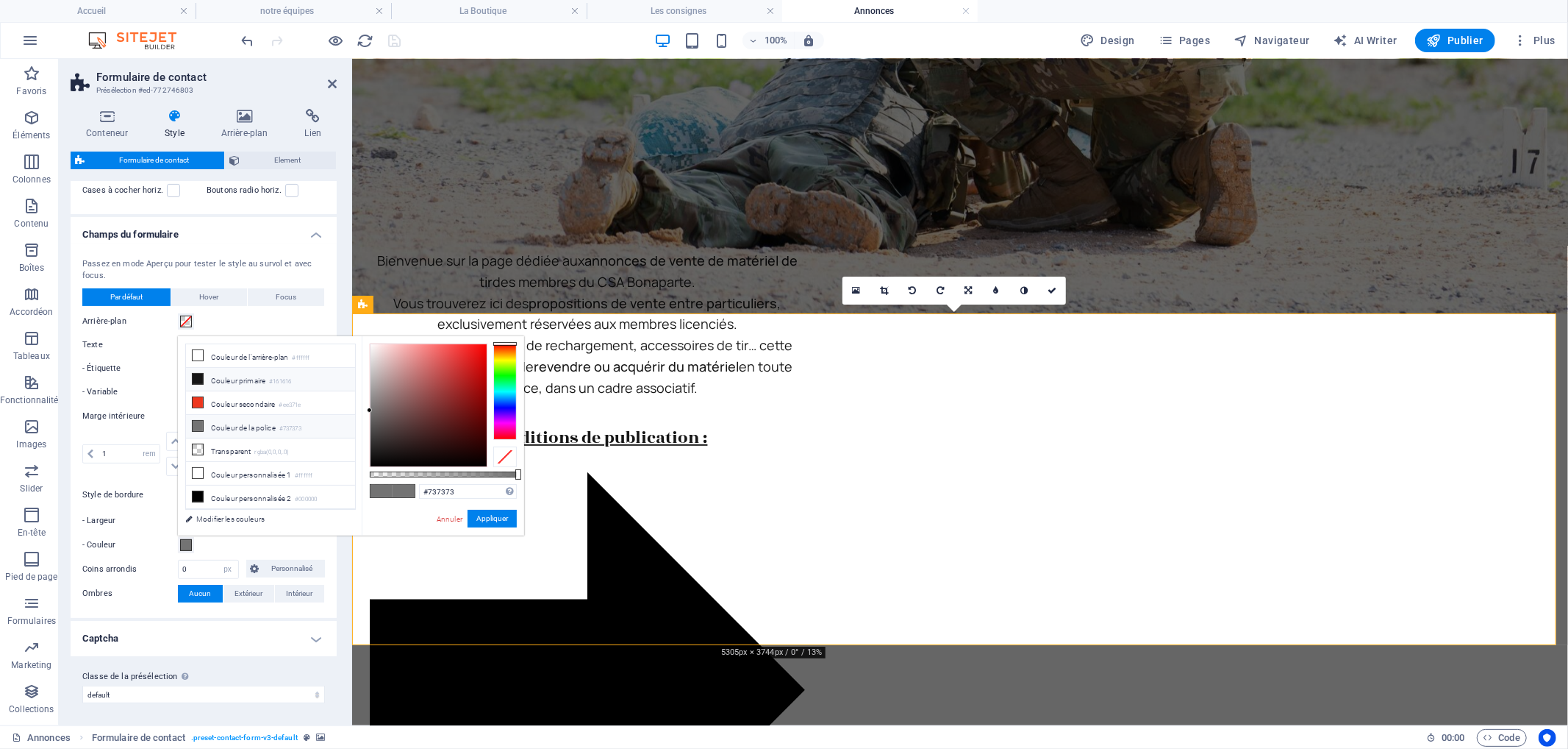
click at [245, 380] on li "Couleur primaire #161616" at bounding box center [270, 380] width 169 height 24
type input "#161616"
click at [246, 380] on li "Couleur primaire #161616" at bounding box center [270, 380] width 169 height 24
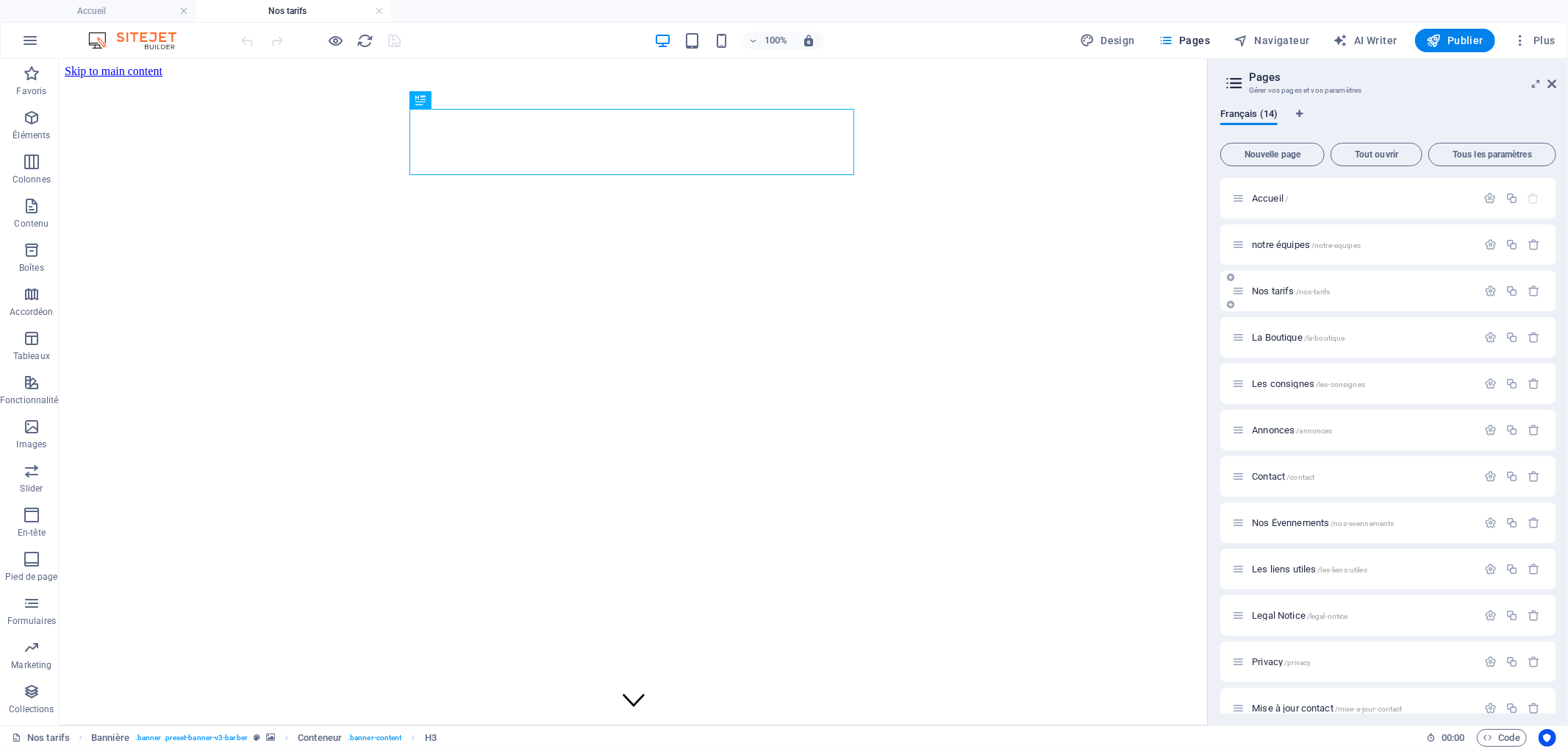
click at [0, 0] on span "Nos tarifs /nos-tarifs" at bounding box center [0, 0] width 0 height 0
click at [0, 0] on span "La Boutique /la-boutique" at bounding box center [0, 0] width 0 height 0
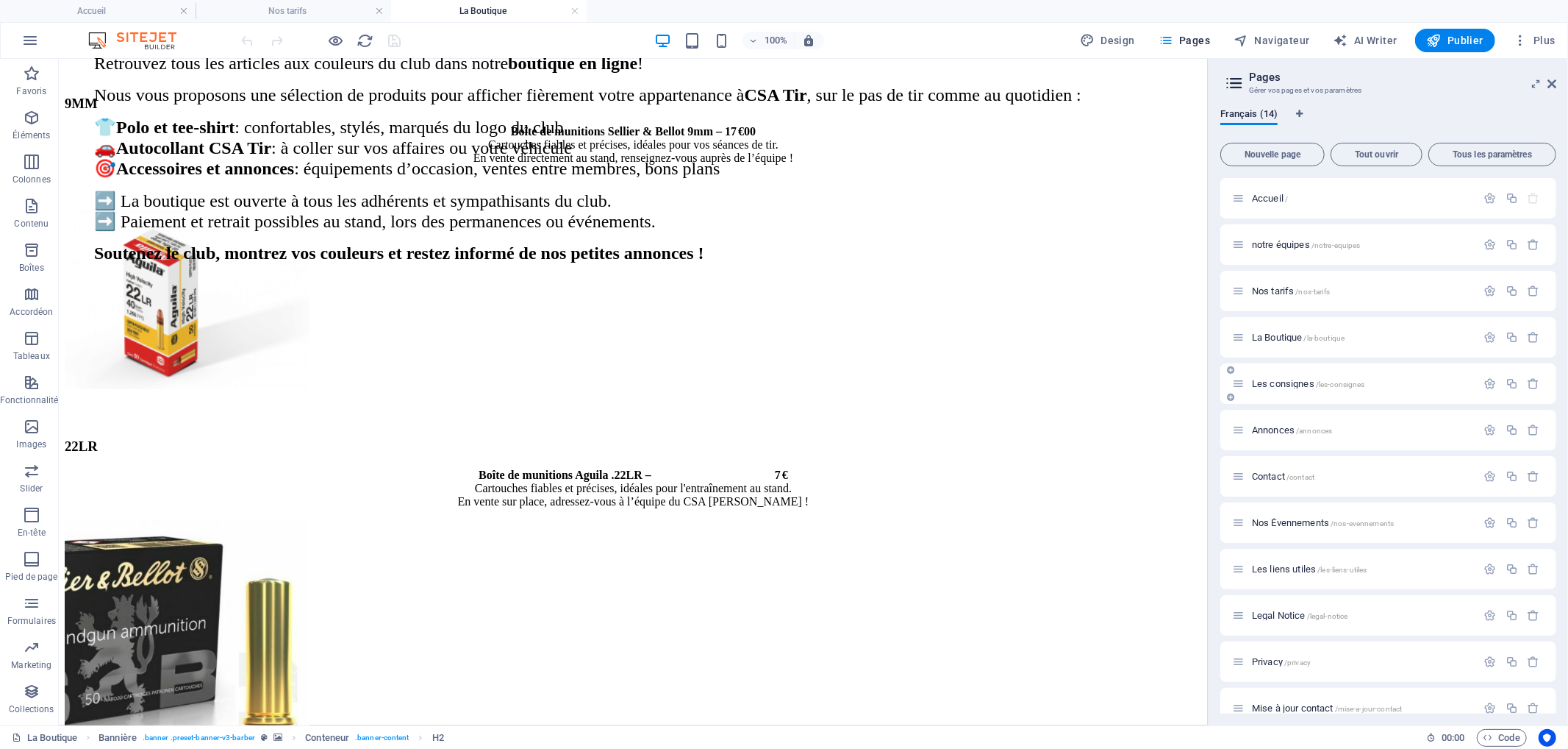
scroll to position [1144, 0]
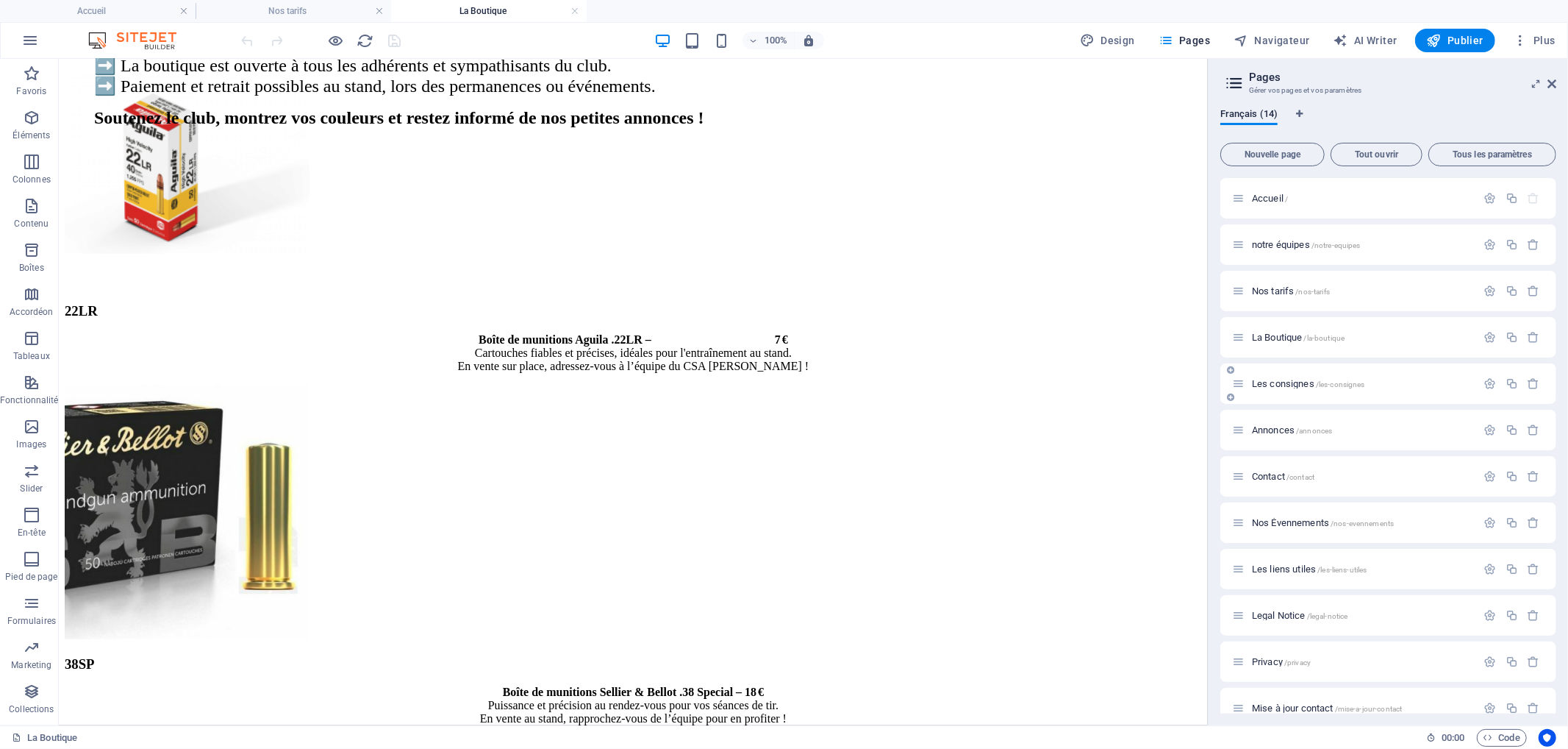
click at [0, 0] on span "Les consignes /les-consignes" at bounding box center [0, 0] width 0 height 0
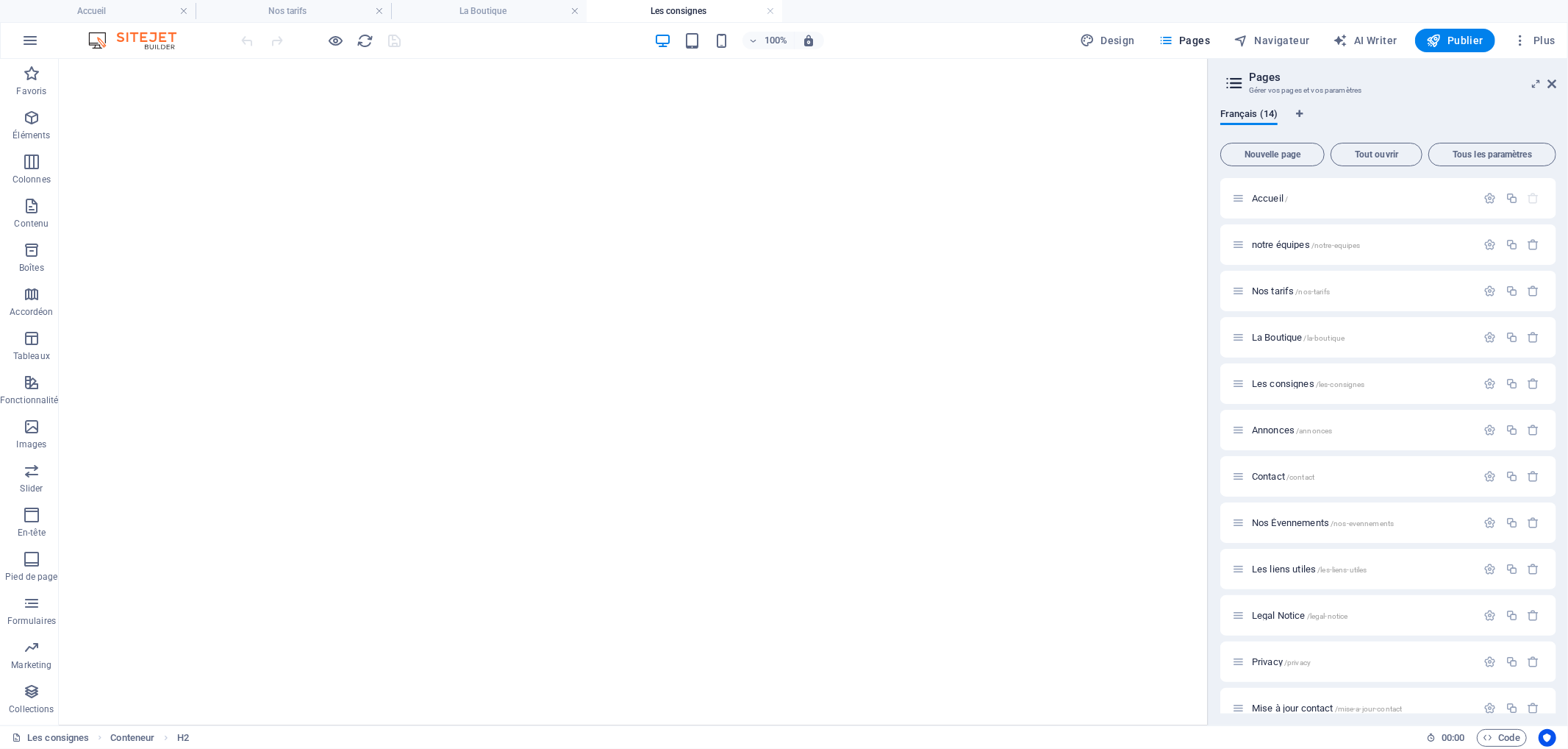
scroll to position [899, 0]
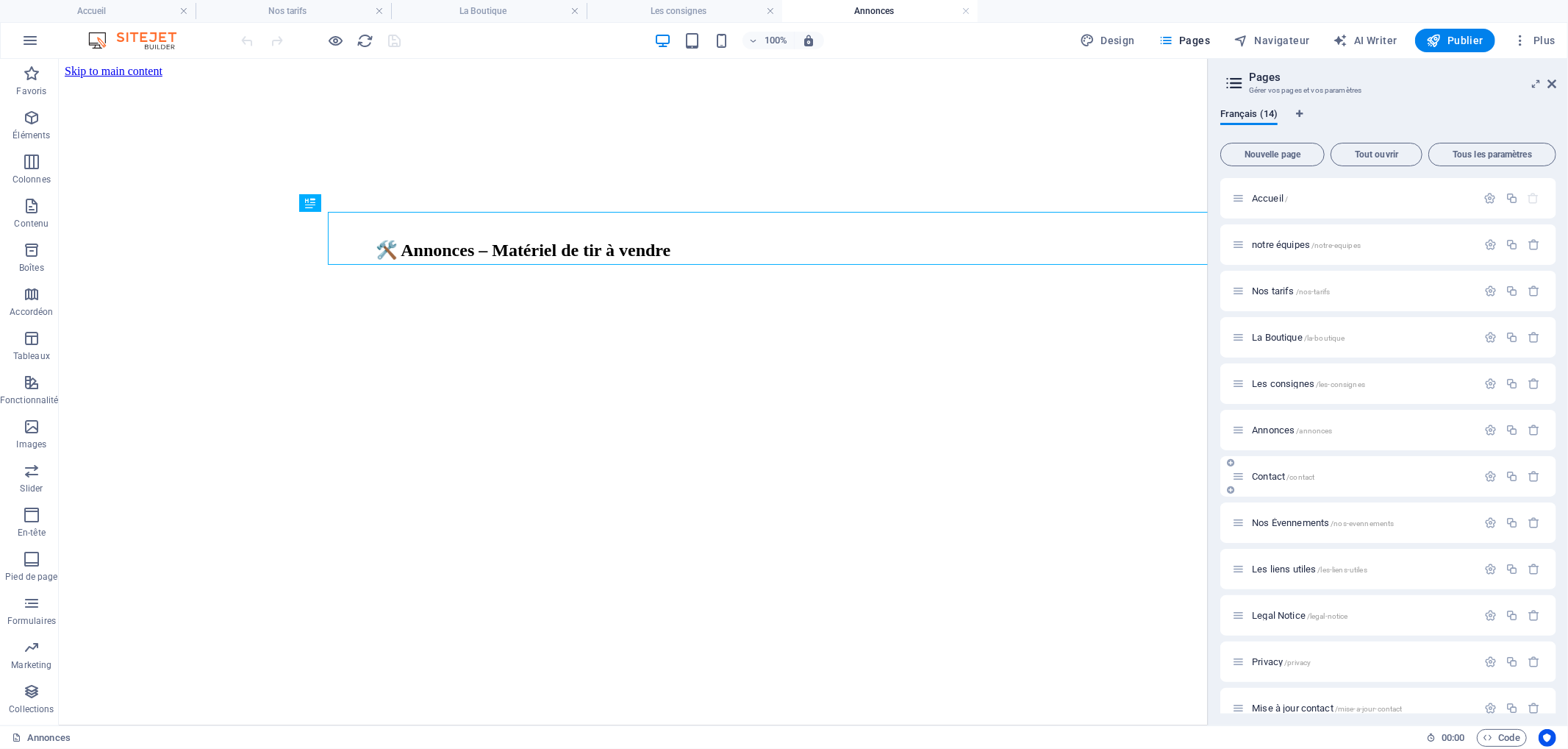
scroll to position [0, 0]
click at [0, 0] on span "Contact /contact" at bounding box center [0, 0] width 0 height 0
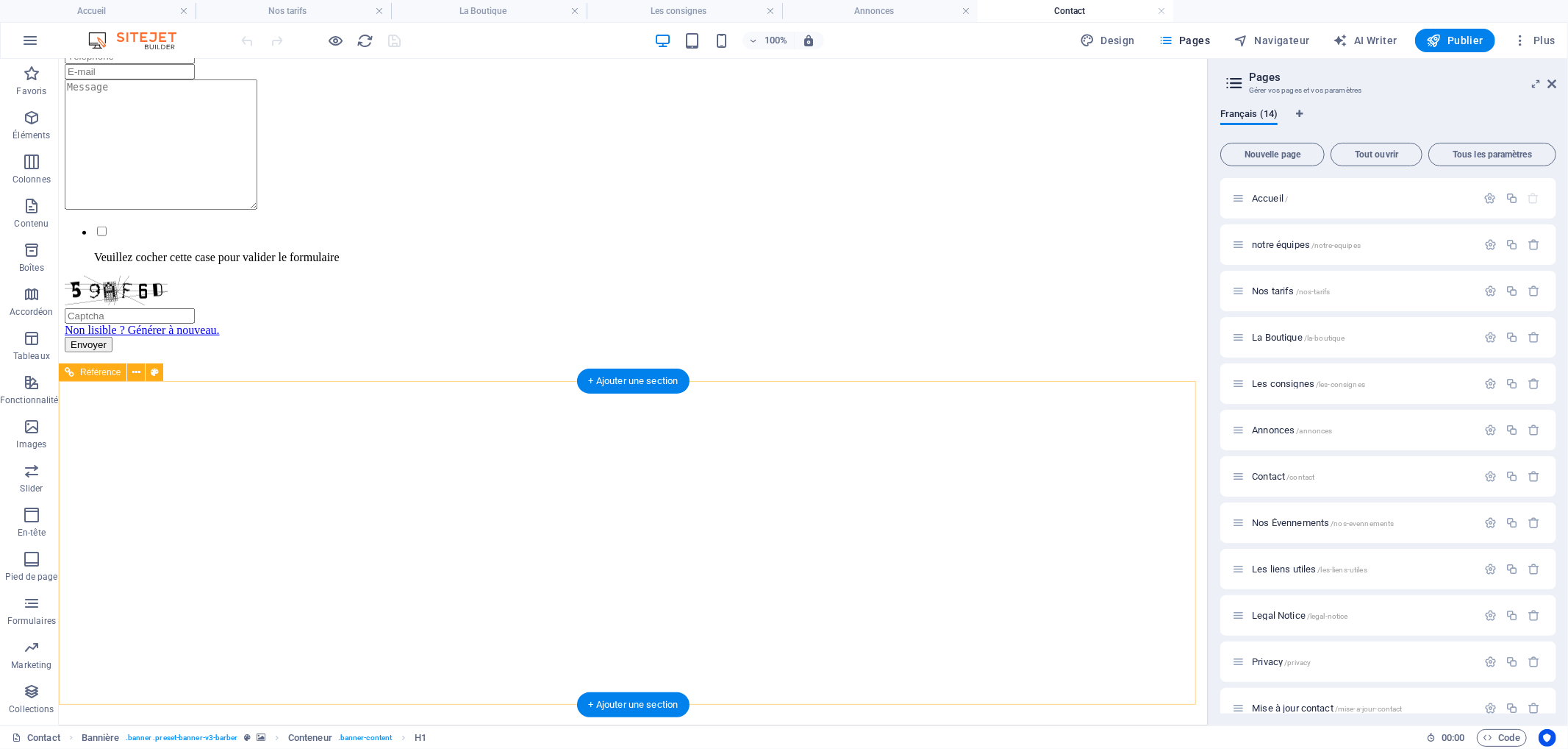
scroll to position [1136, 0]
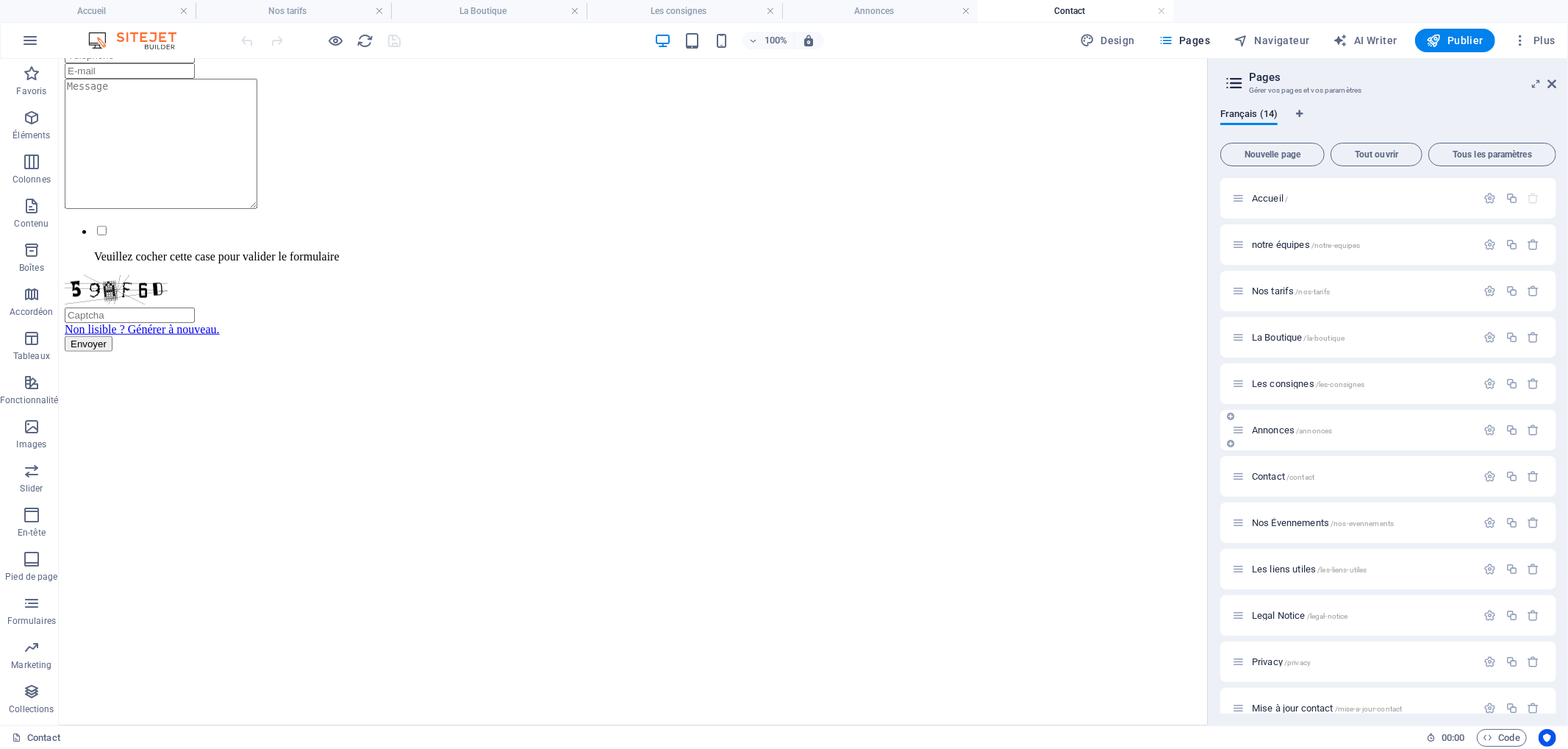
click at [0, 0] on span "Annonces /annonces" at bounding box center [0, 0] width 0 height 0
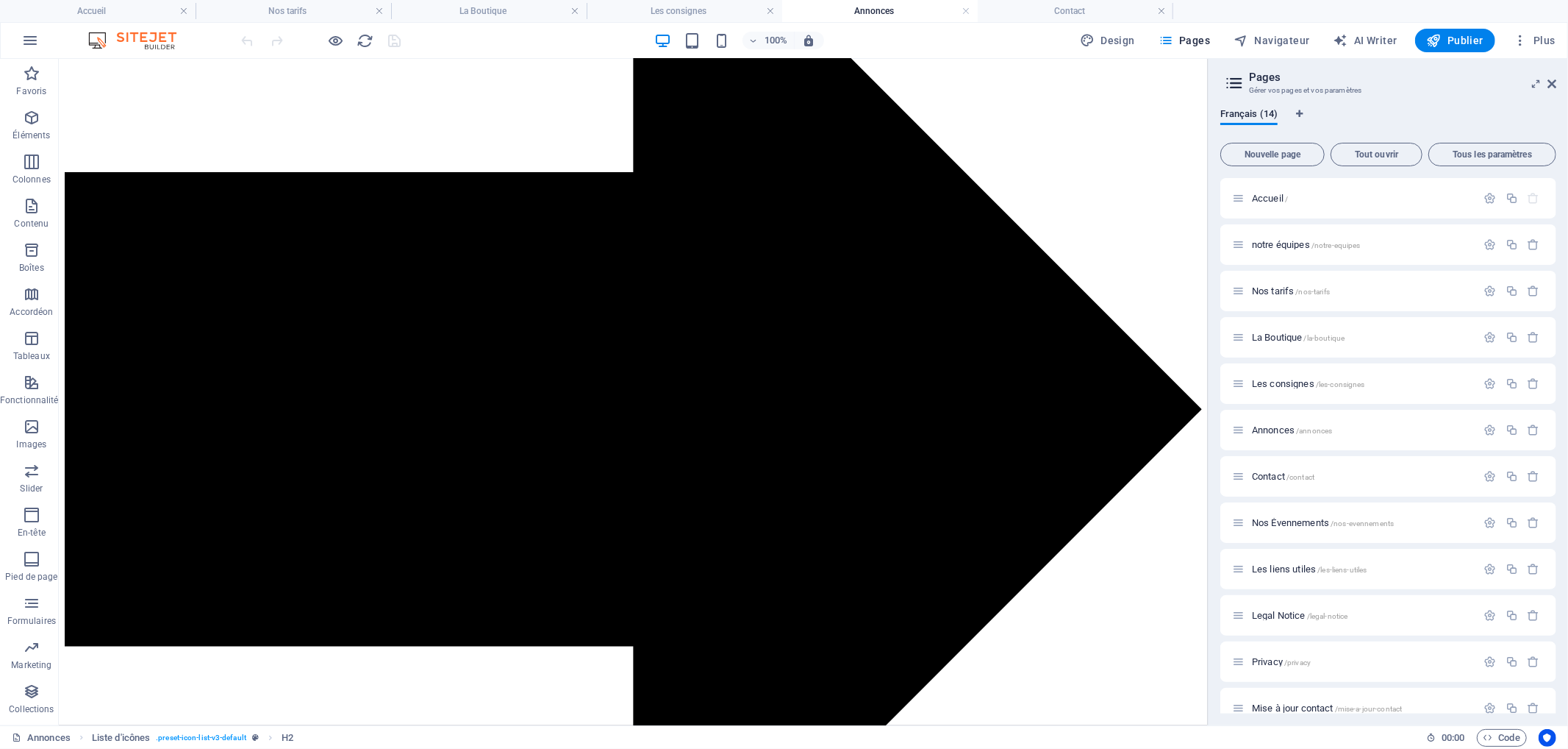
scroll to position [1055, 0]
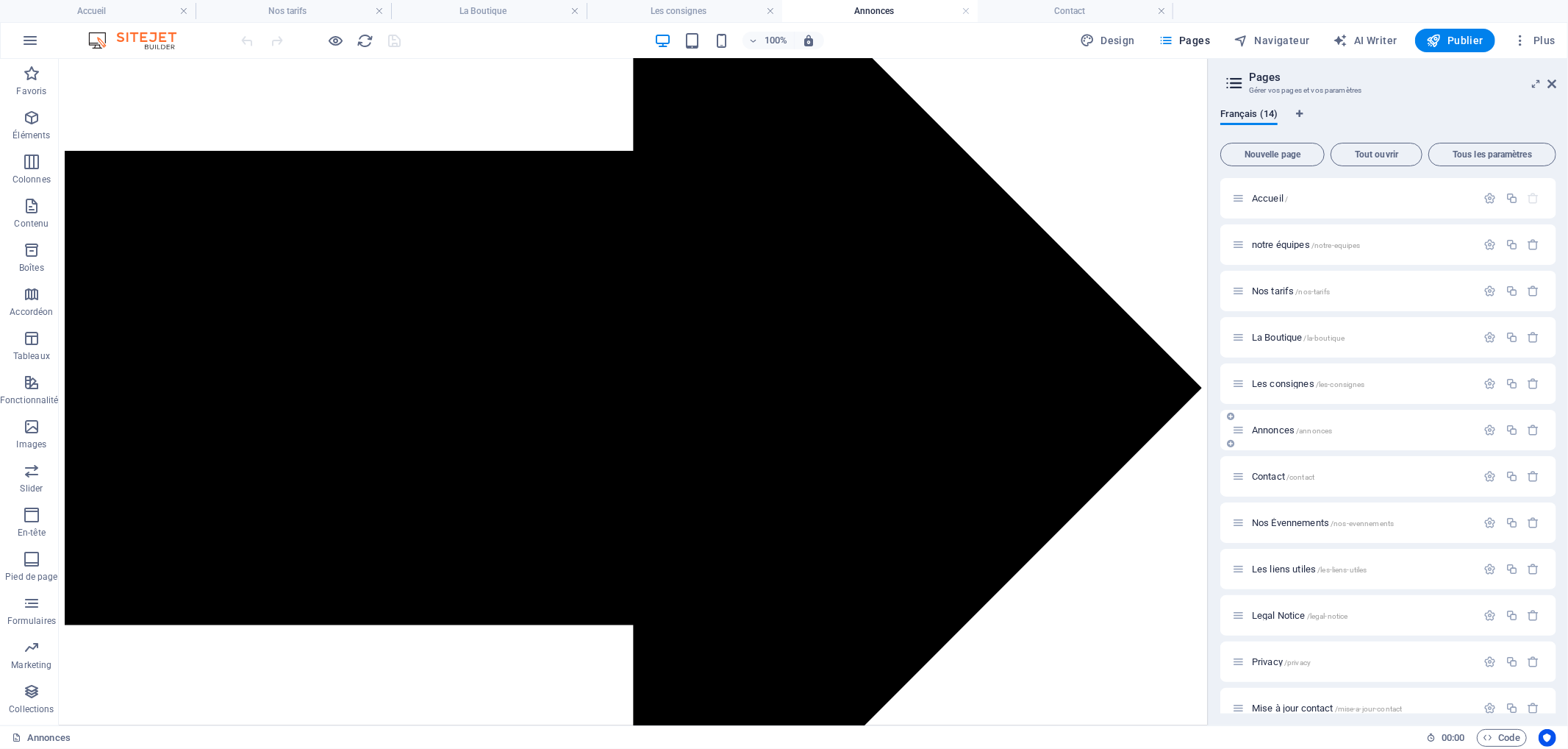
click at [0, 0] on span "Annonces /annonces" at bounding box center [0, 0] width 0 height 0
click at [0, 0] on span "Les consignes /les-consignes" at bounding box center [0, 0] width 0 height 0
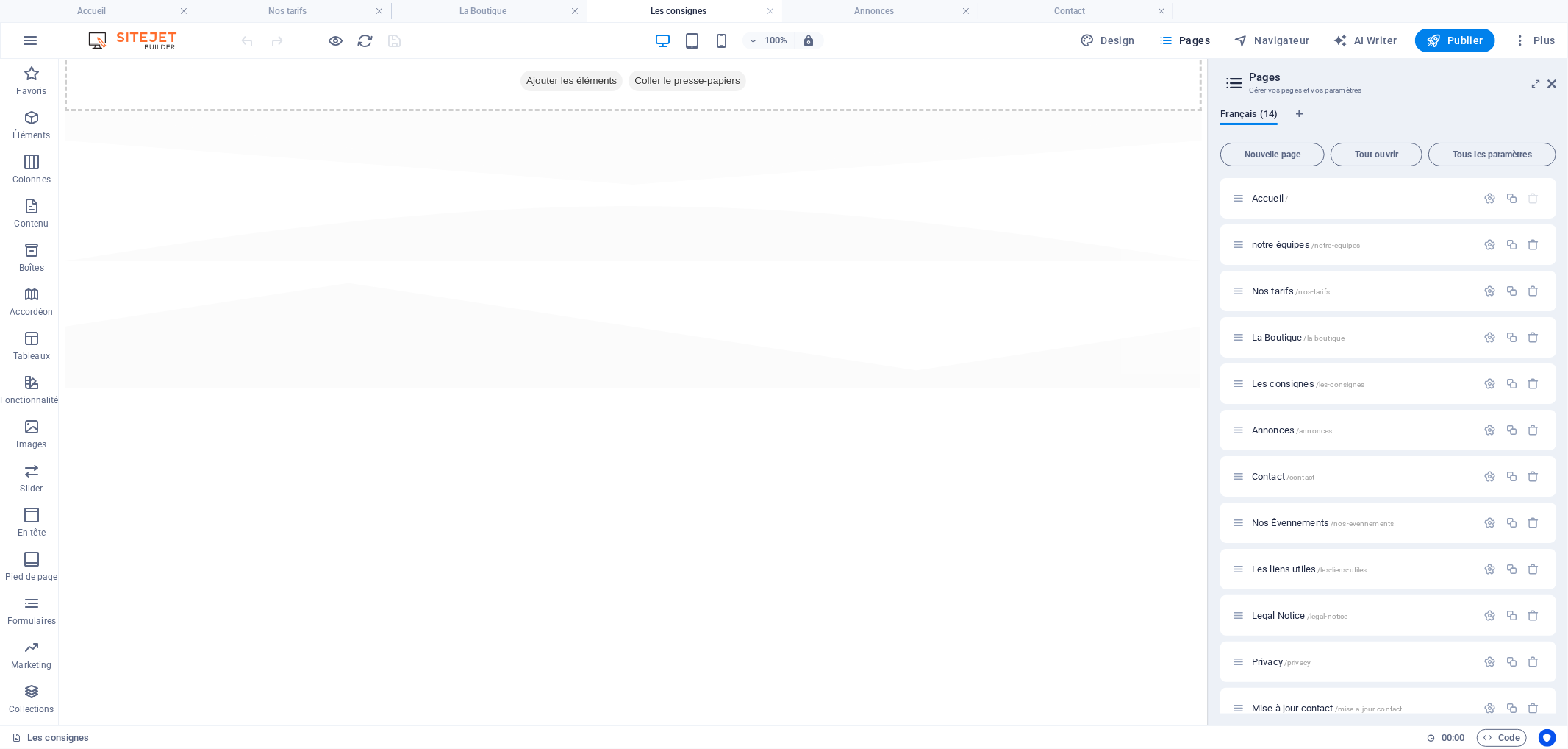
scroll to position [2403, 0]
click at [167, 456] on icon at bounding box center [170, 454] width 8 height 16
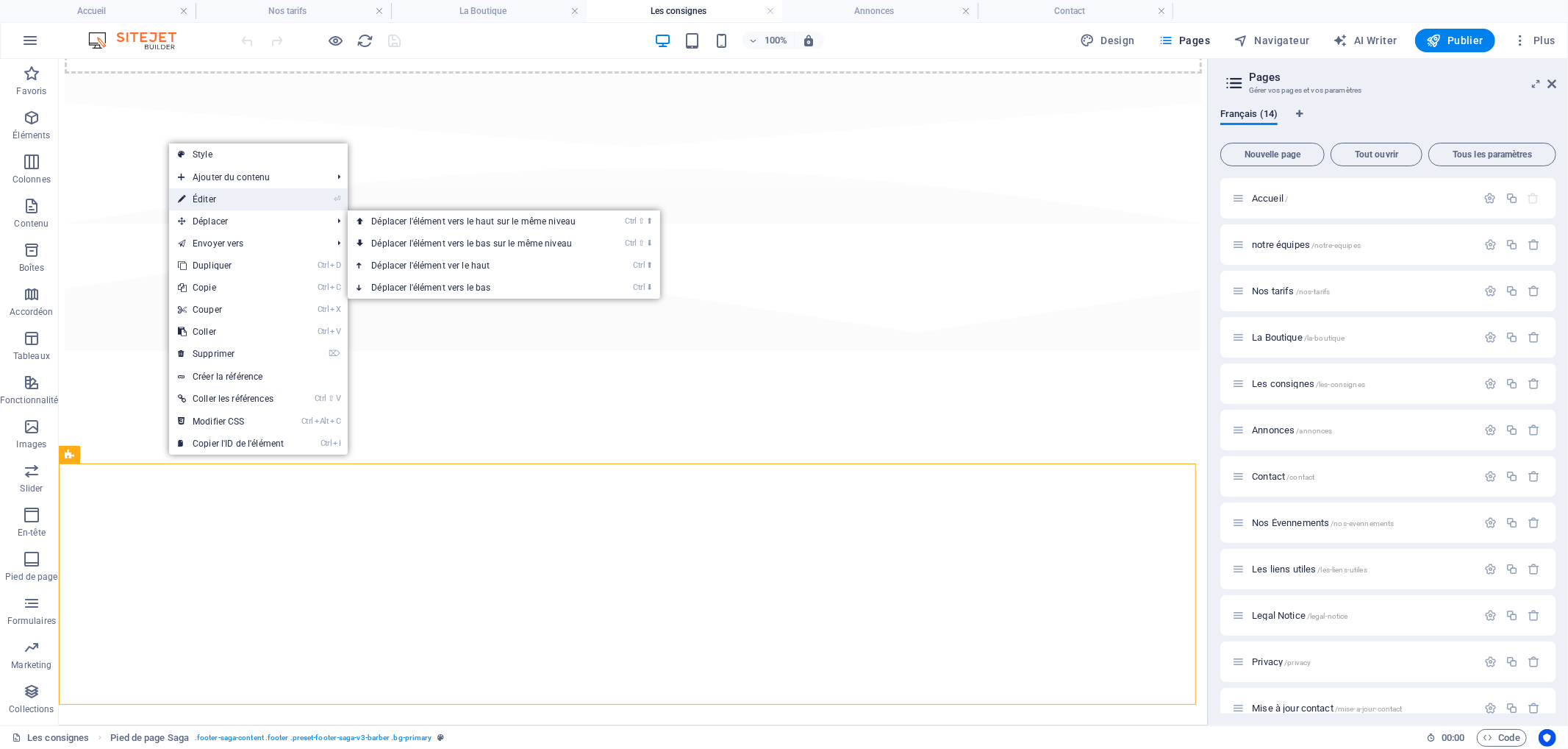
click at [240, 204] on link "⏎ Éditer" at bounding box center [230, 200] width 123 height 22
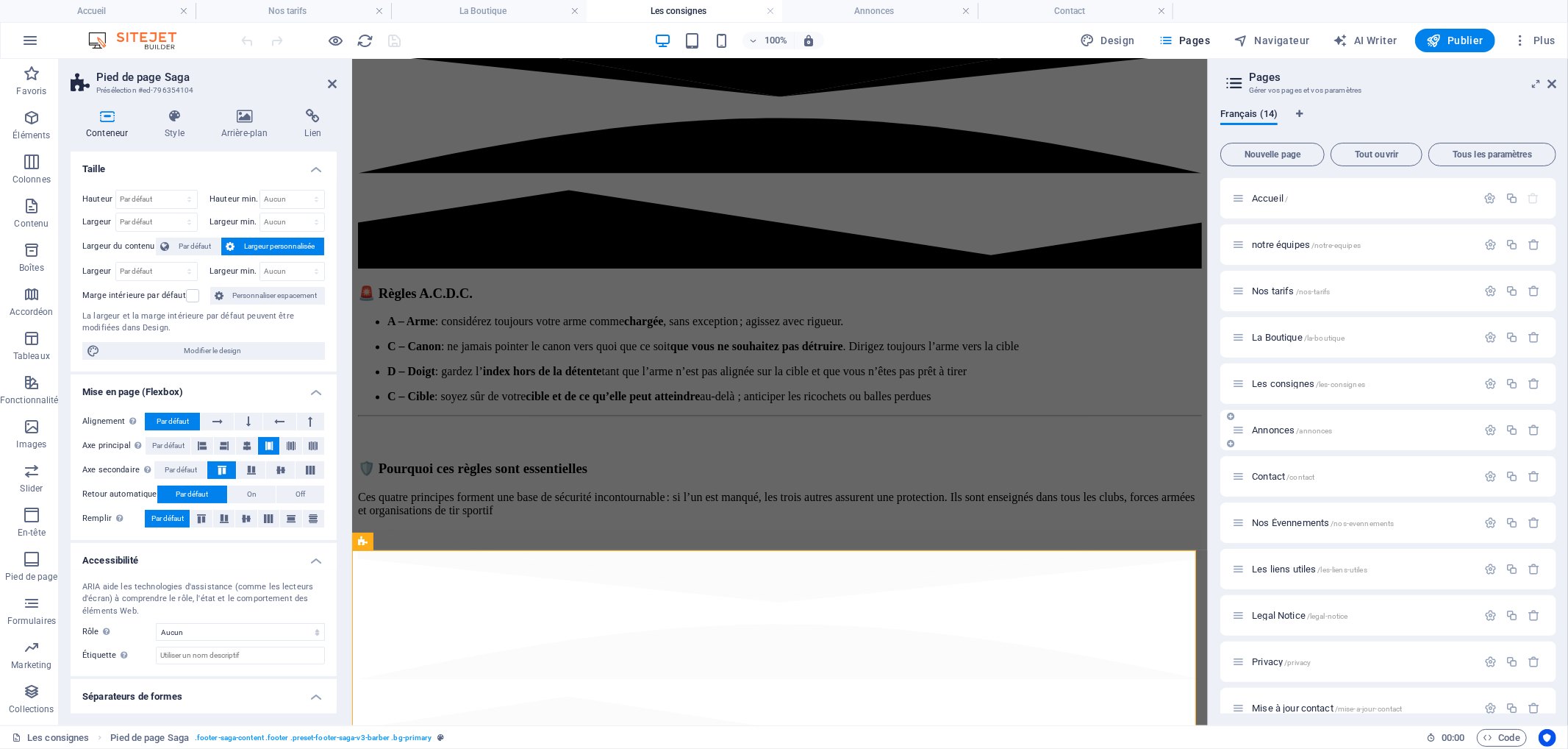
scroll to position [0, 0]
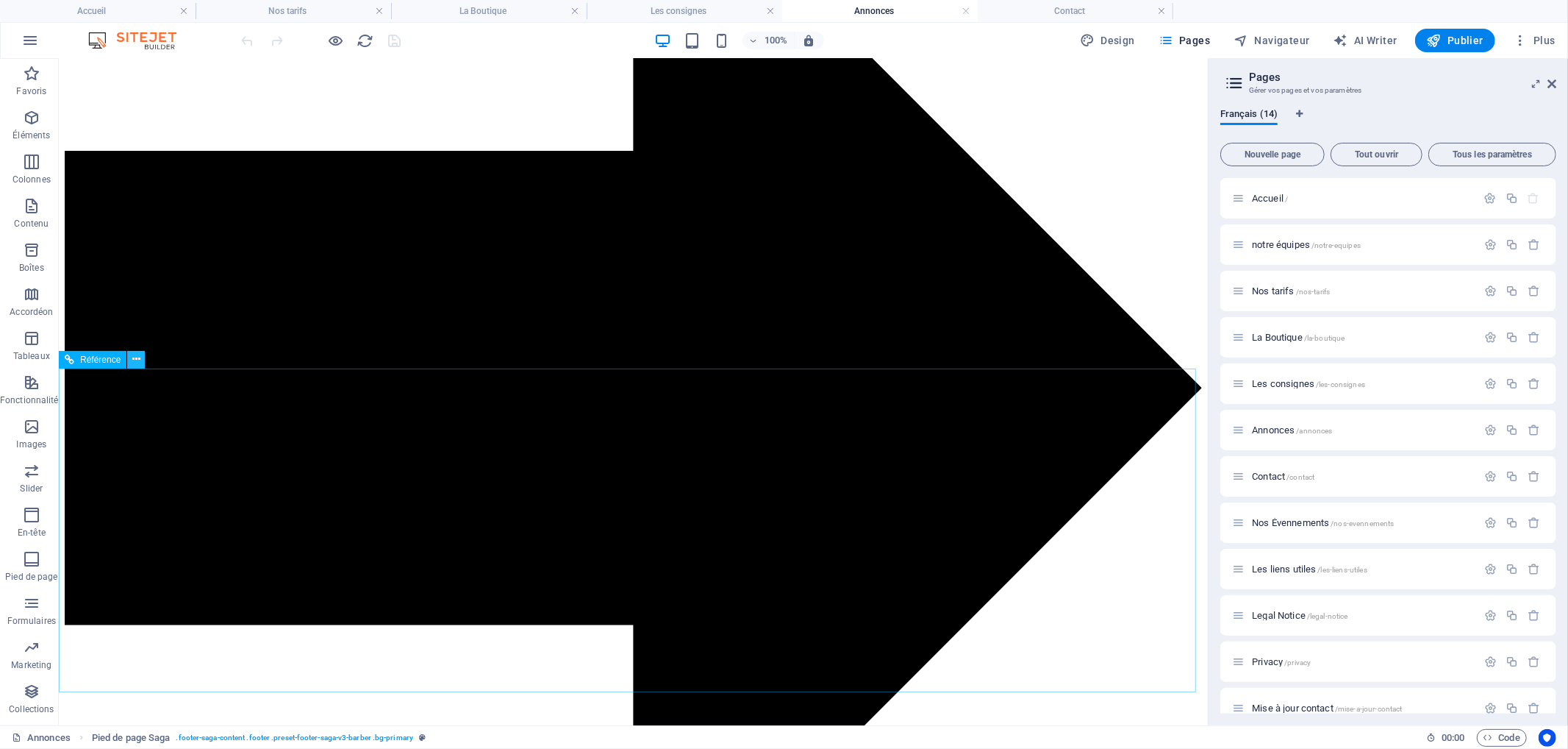
click at [134, 354] on icon at bounding box center [136, 359] width 8 height 16
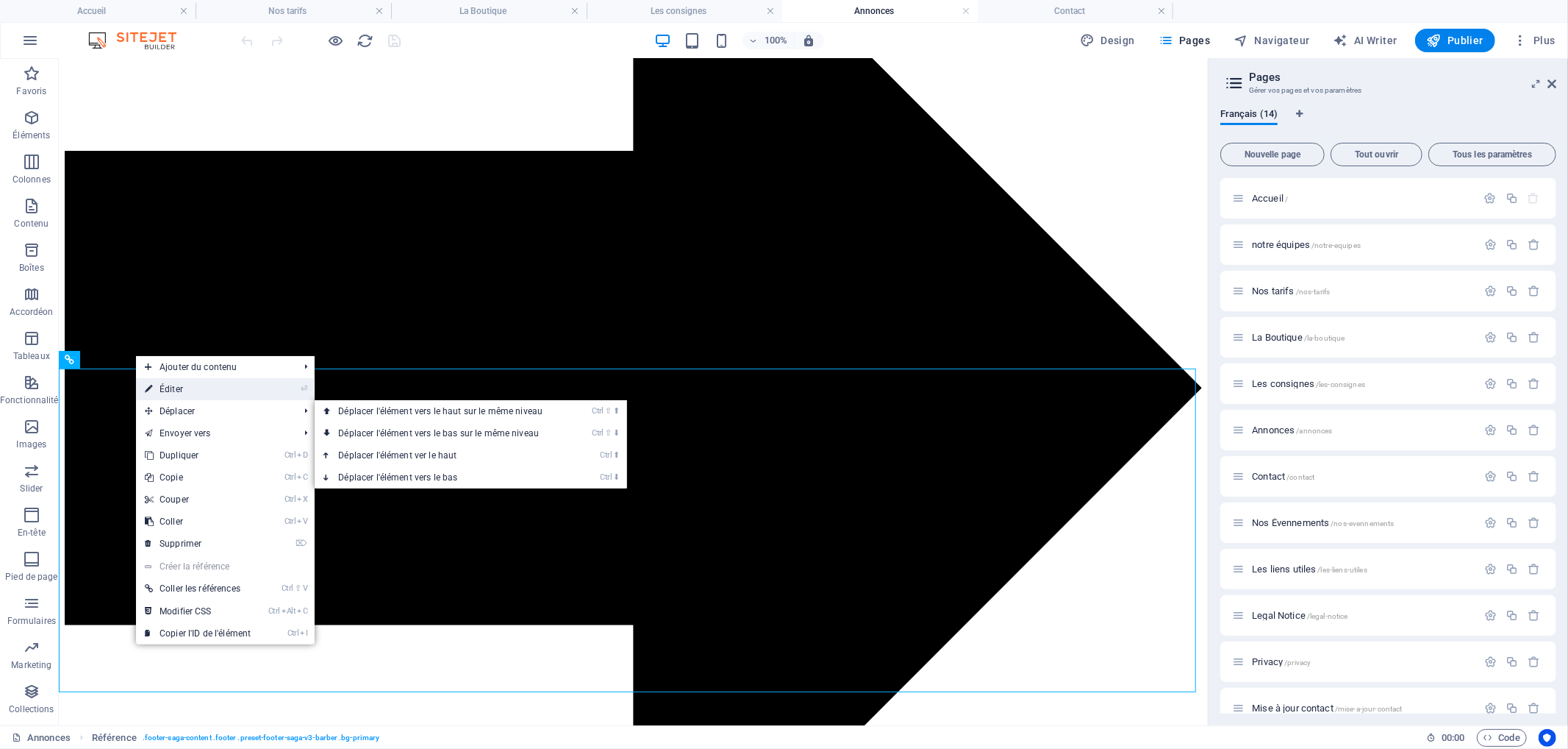
click at [186, 394] on link "⏎ Éditer" at bounding box center [197, 389] width 123 height 22
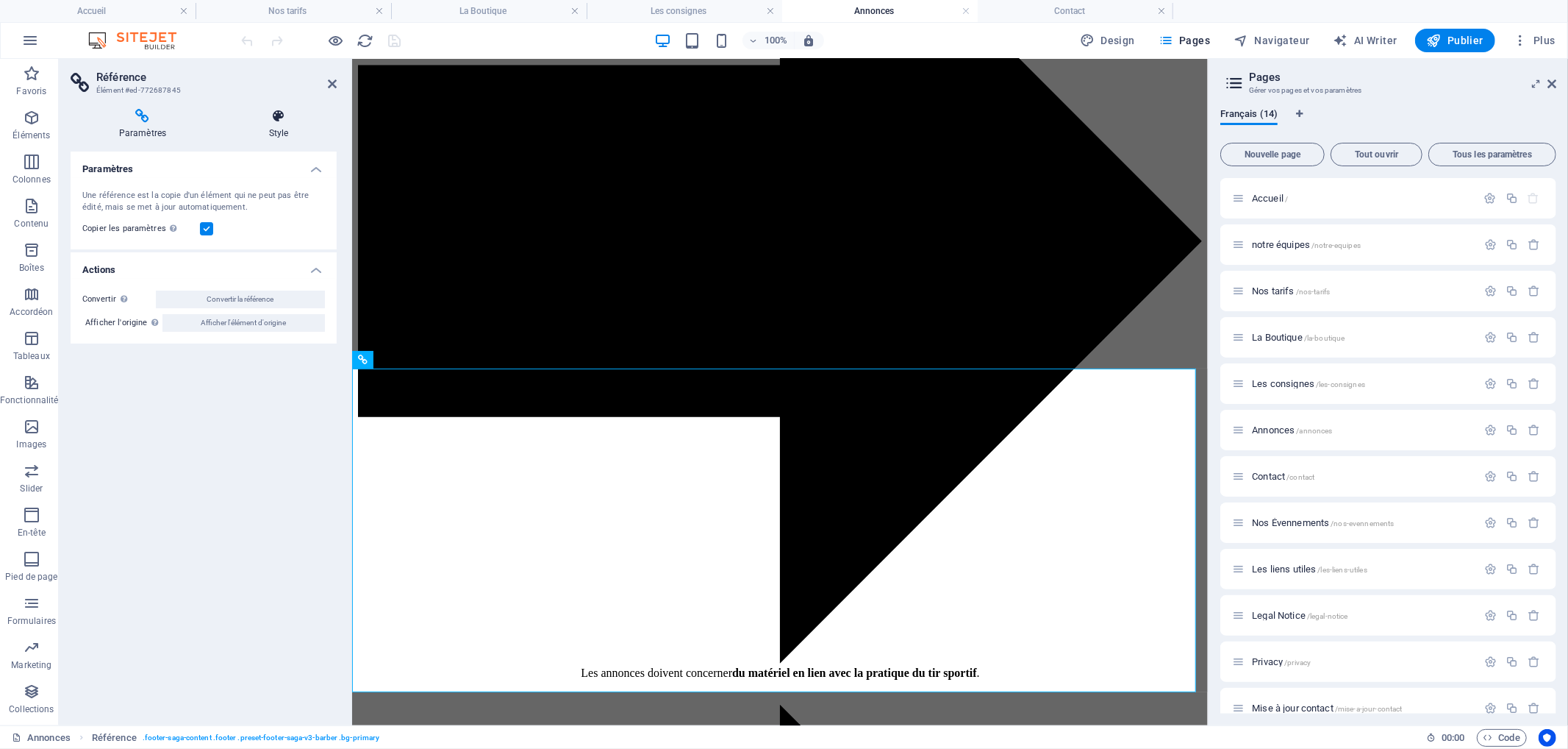
click at [280, 121] on icon at bounding box center [279, 116] width 116 height 15
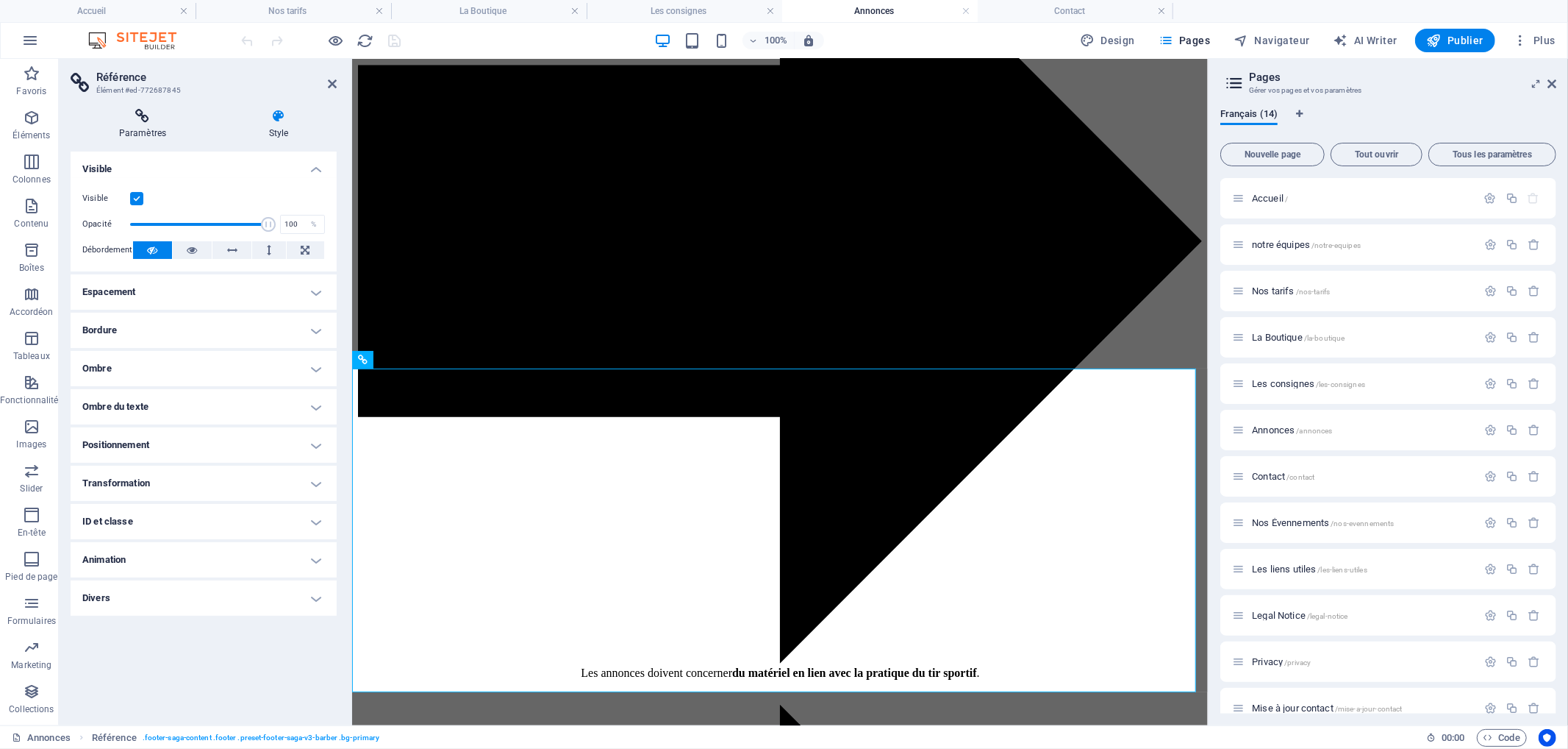
click at [137, 129] on h4 "Paramètres" at bounding box center [145, 123] width 150 height 31
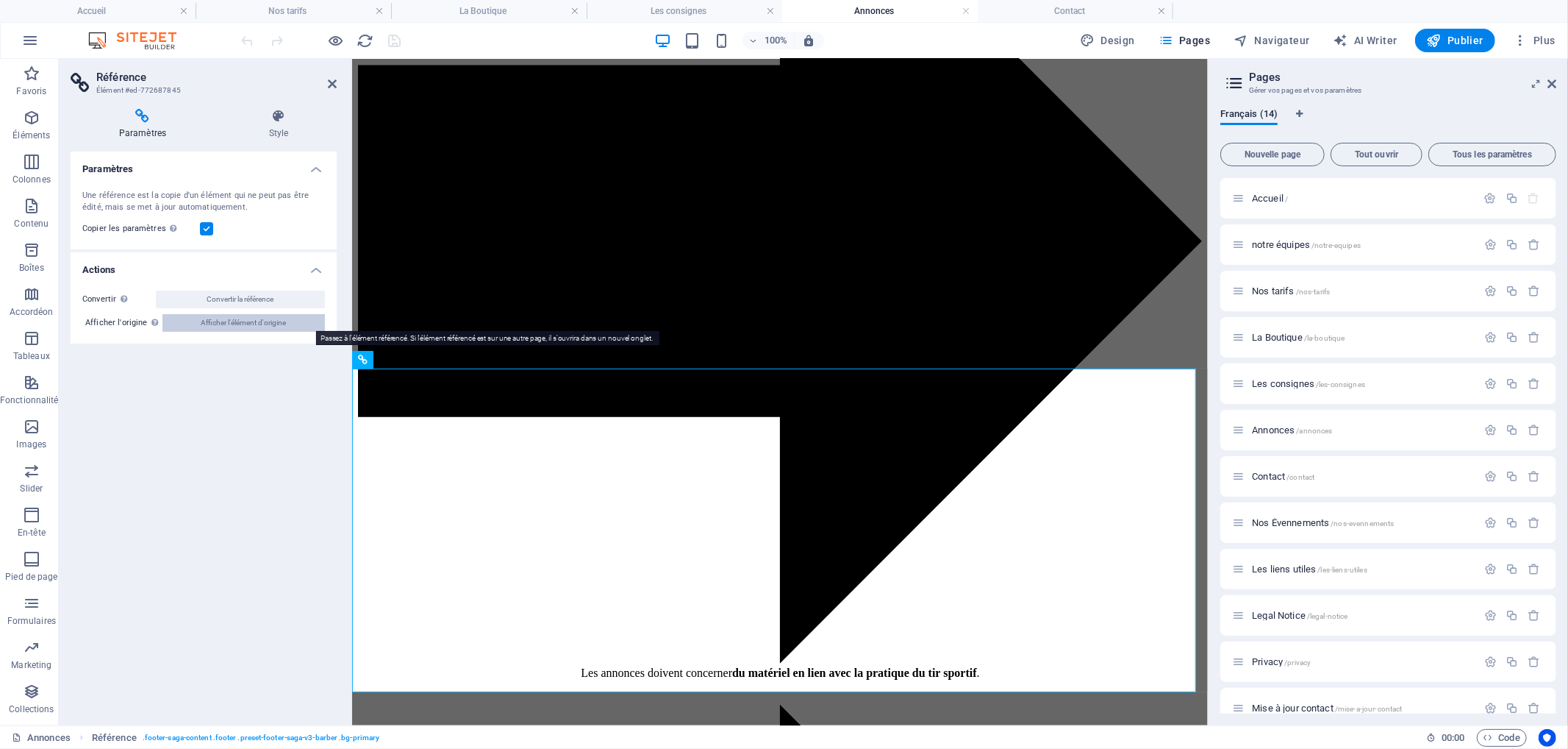
click at [197, 326] on button "Afficher l'élément d'origine" at bounding box center [244, 323] width 163 height 17
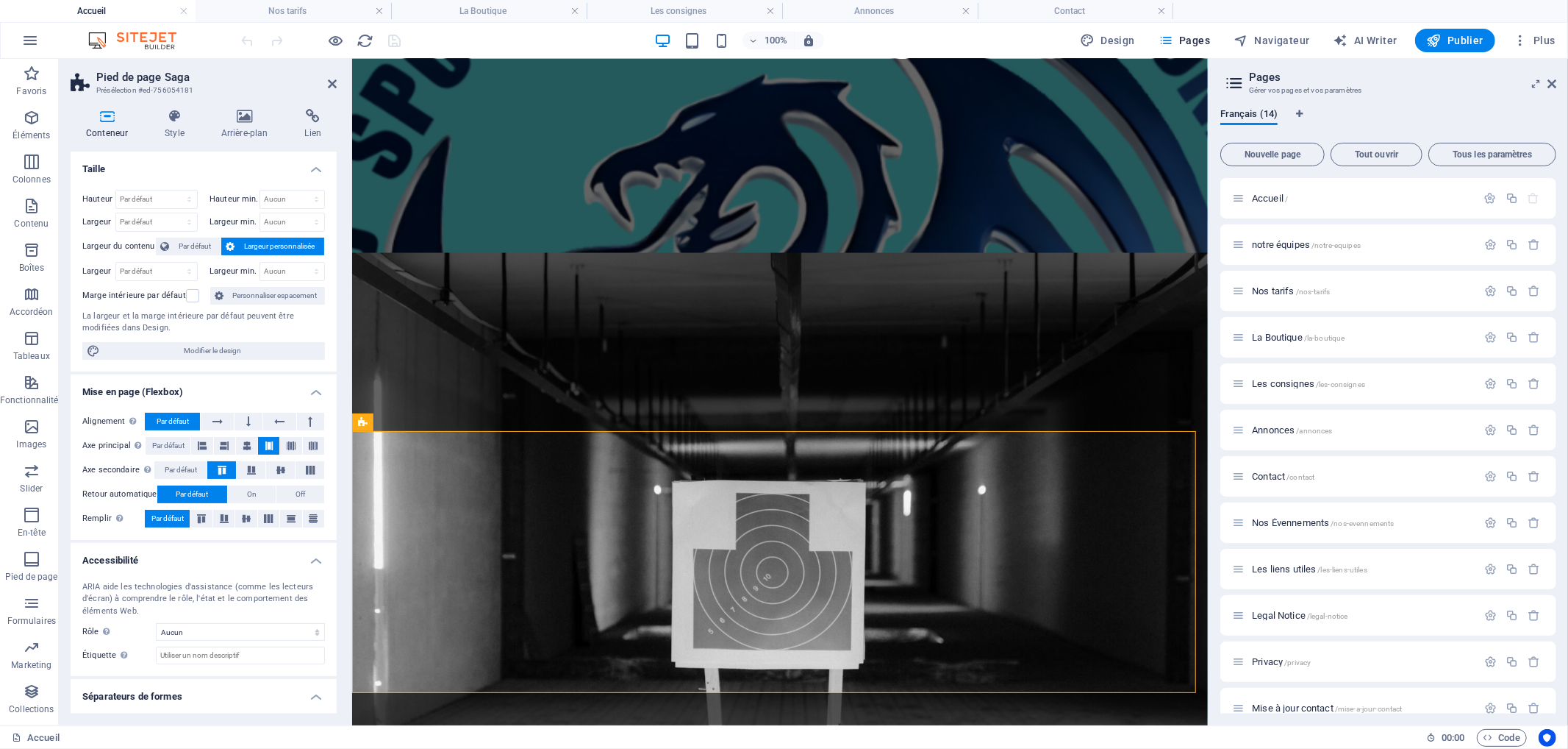
scroll to position [1886, 0]
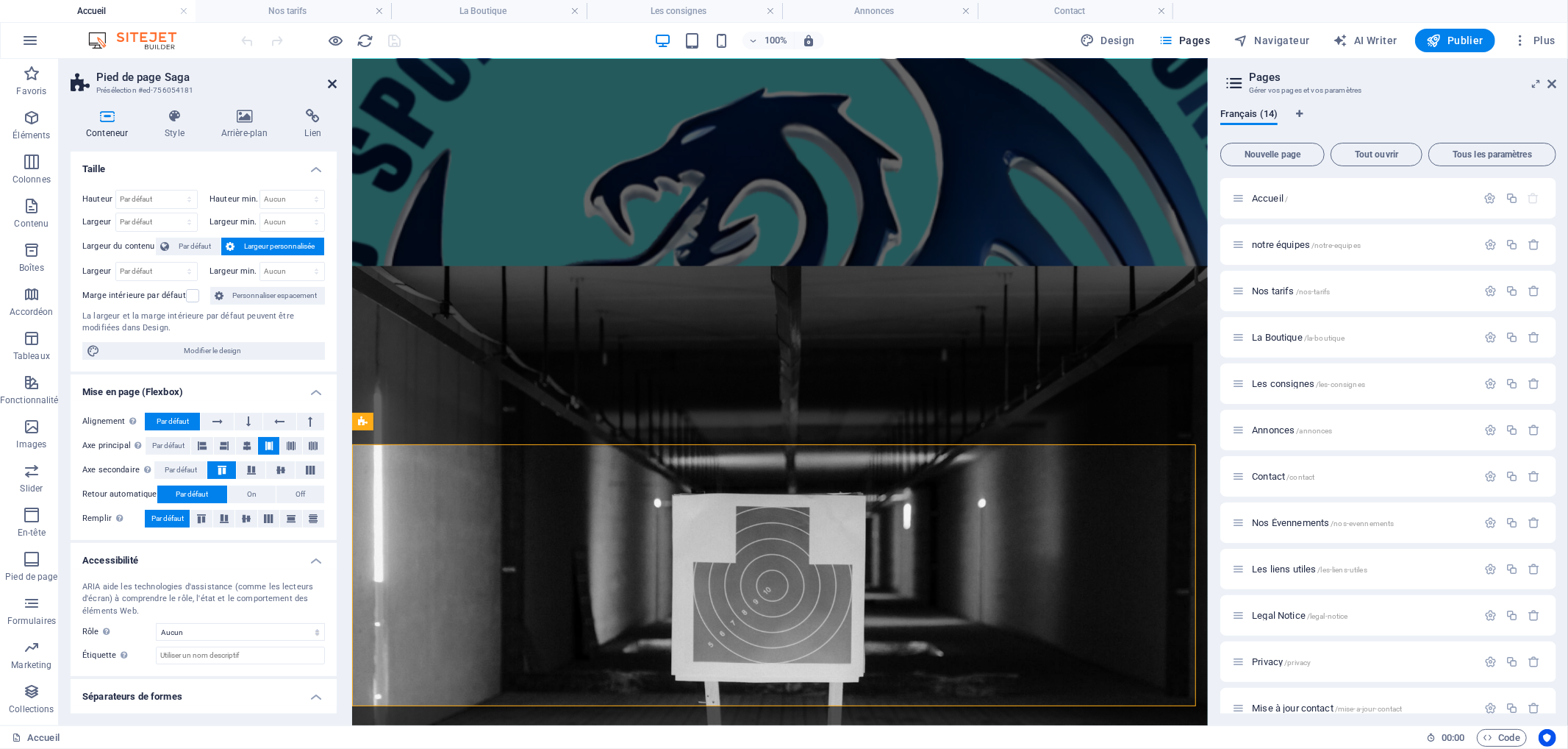
click at [334, 82] on icon at bounding box center [332, 83] width 9 height 12
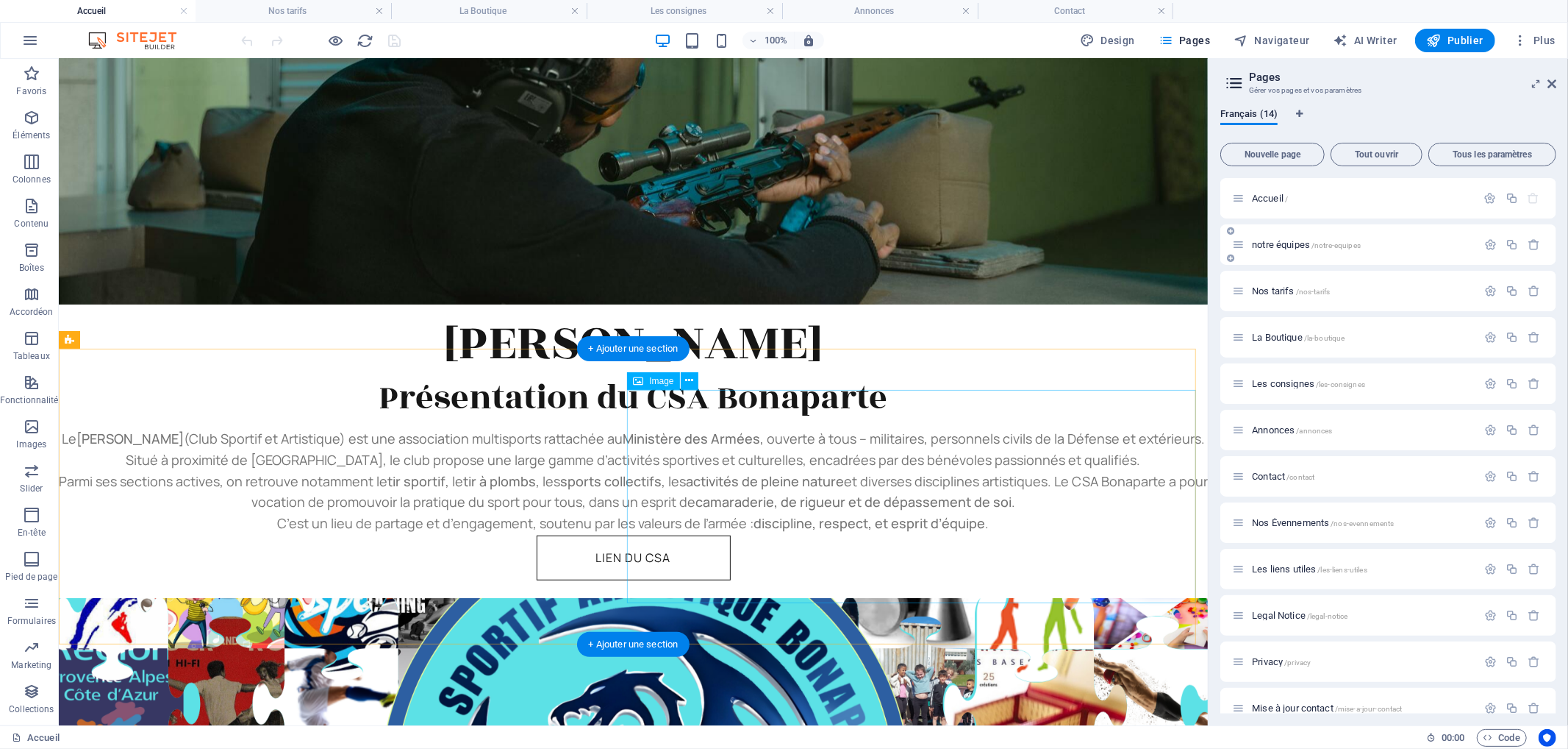
scroll to position [553, 0]
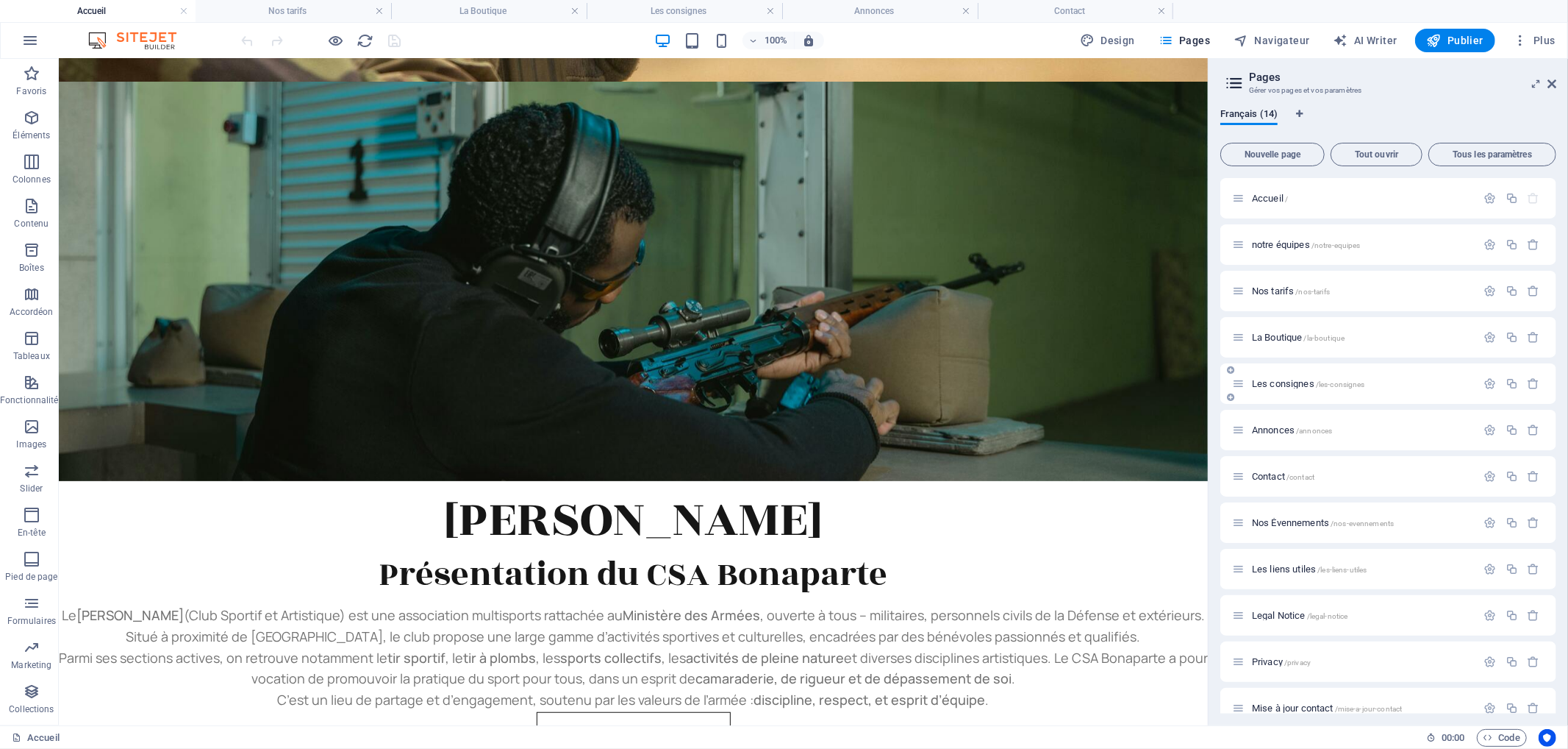
click at [0, 0] on span "Les consignes /les-consignes" at bounding box center [0, 0] width 0 height 0
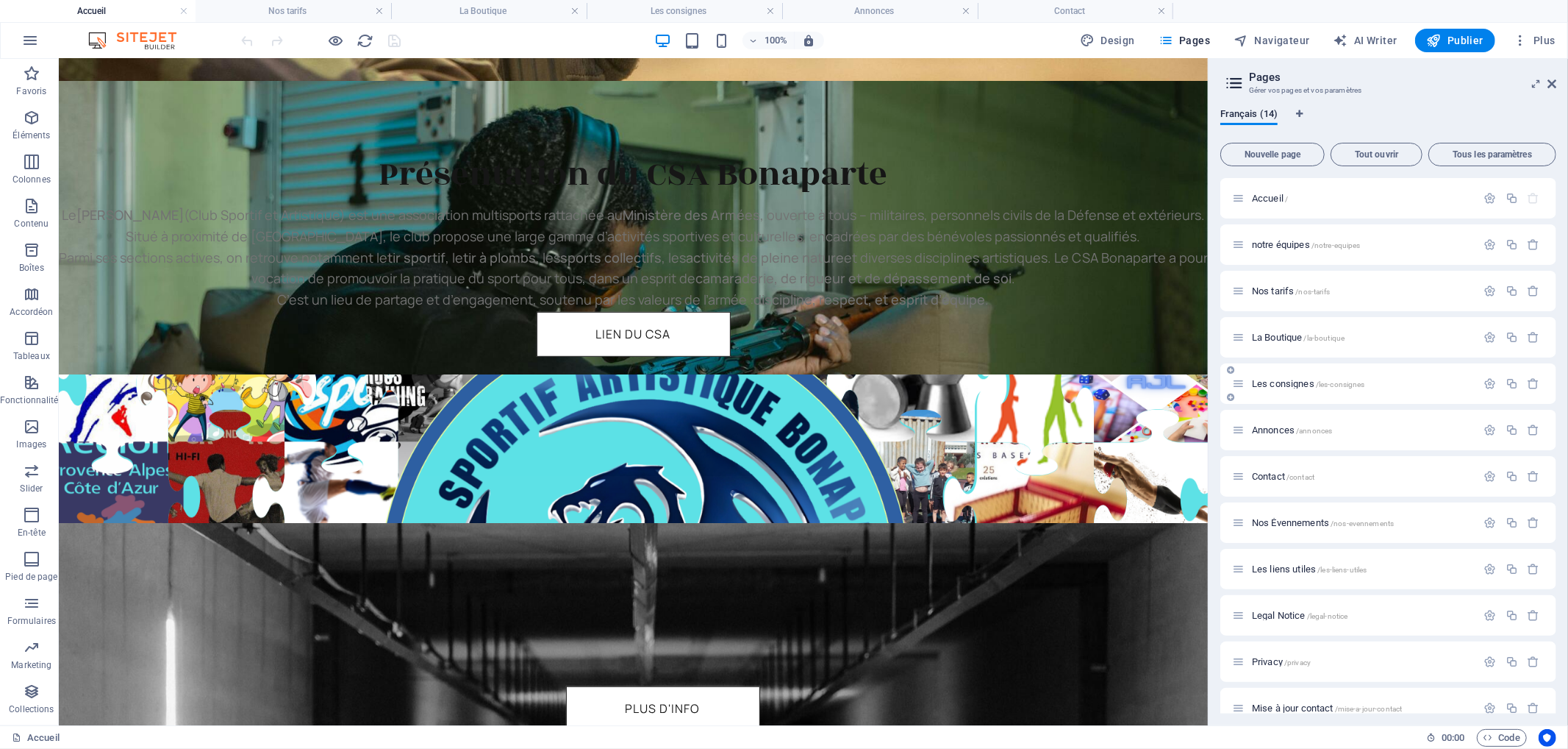
scroll to position [2403, 0]
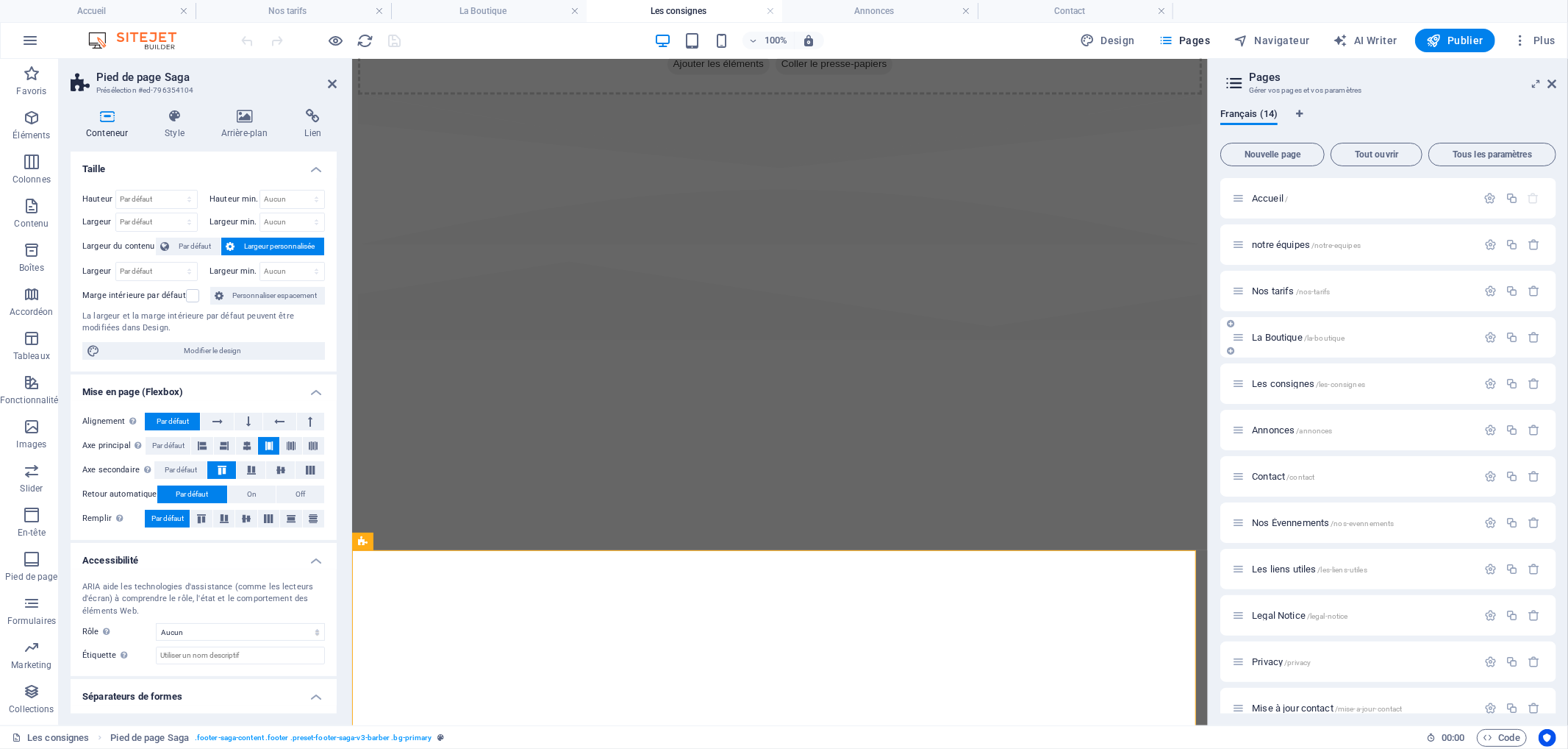
click at [0, 0] on span "La Boutique /la-boutique" at bounding box center [0, 0] width 0 height 0
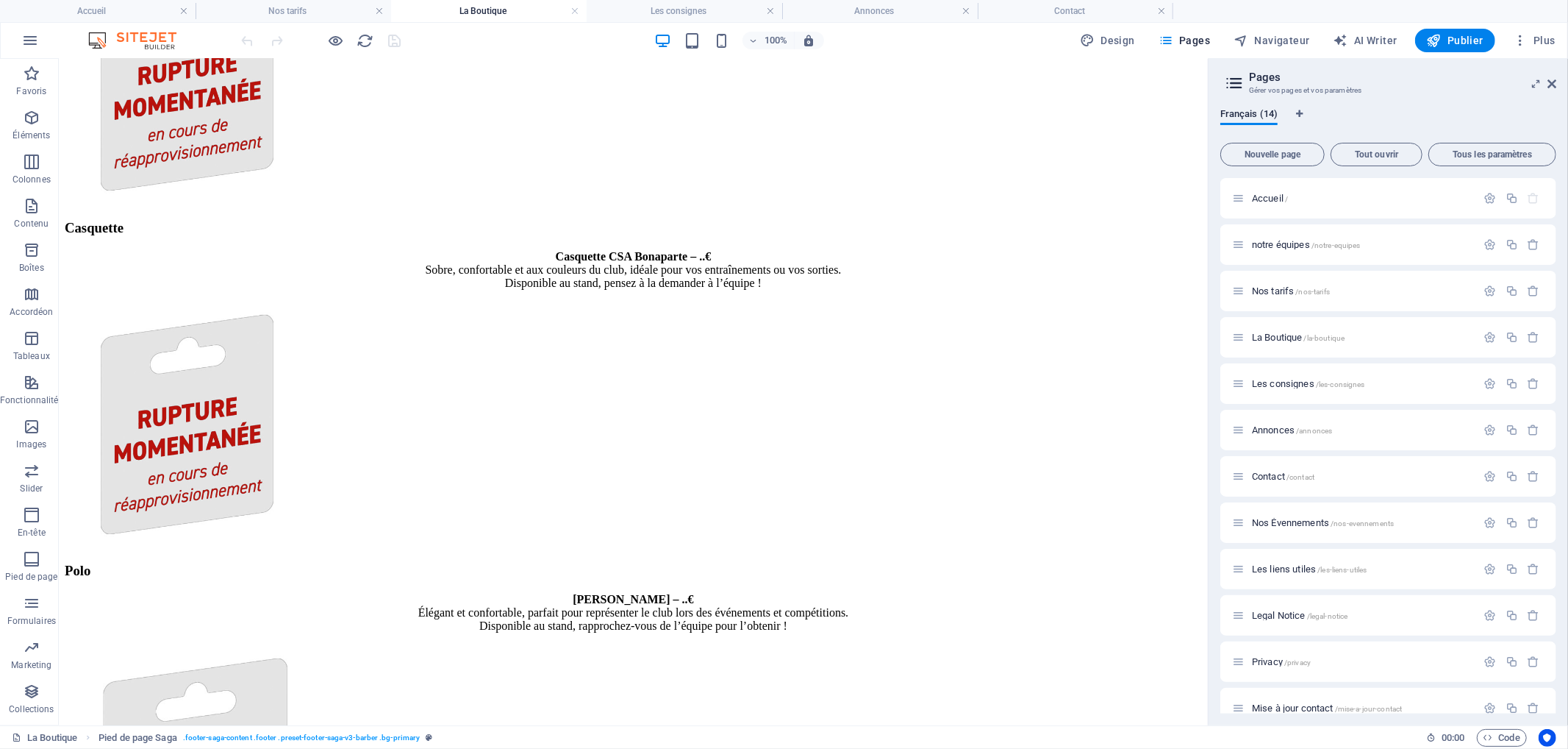
scroll to position [2319, 0]
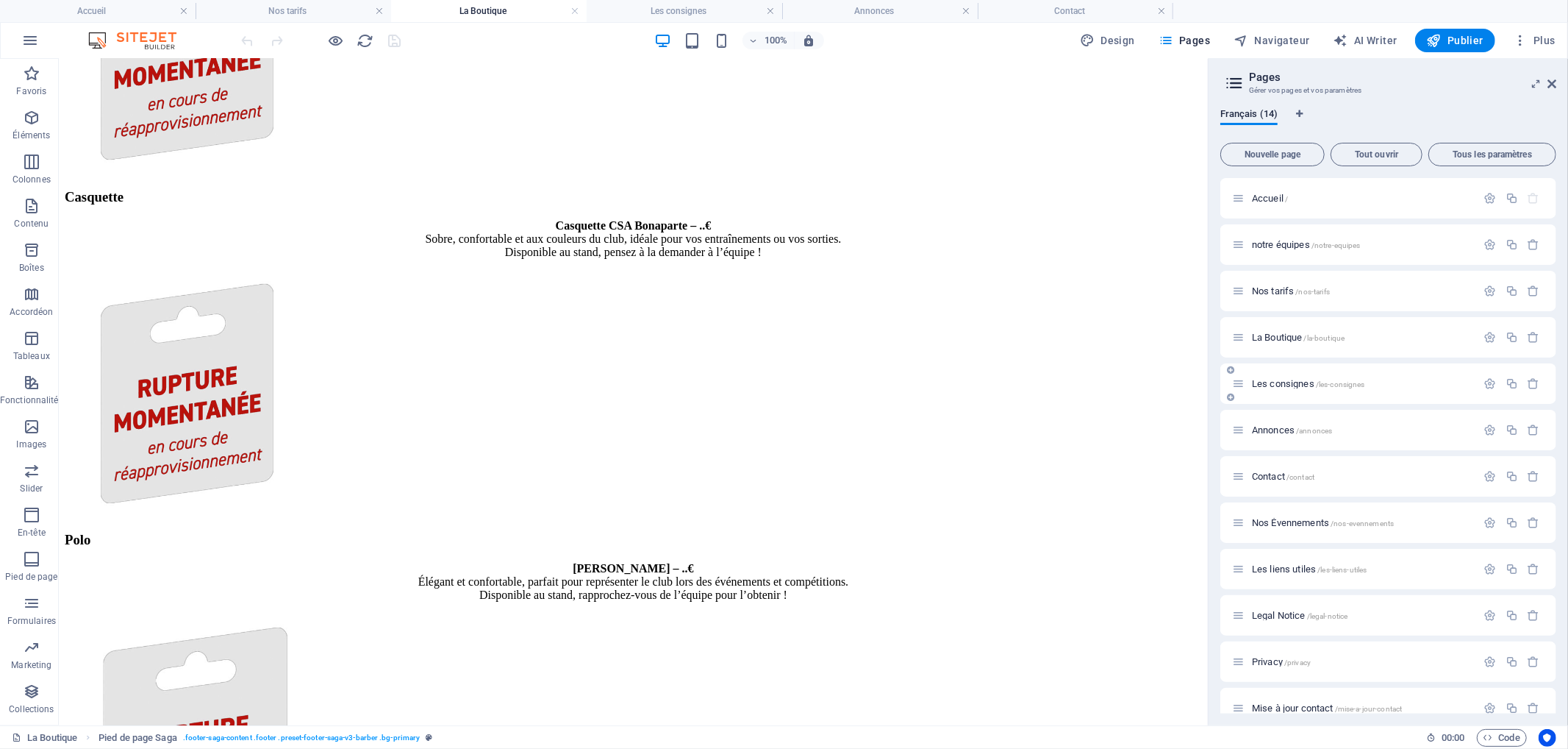
drag, startPoint x: 1266, startPoint y: 380, endPoint x: 761, endPoint y: 351, distance: 505.8
click at [0, 0] on span "Les consignes /les-consignes" at bounding box center [0, 0] width 0 height 0
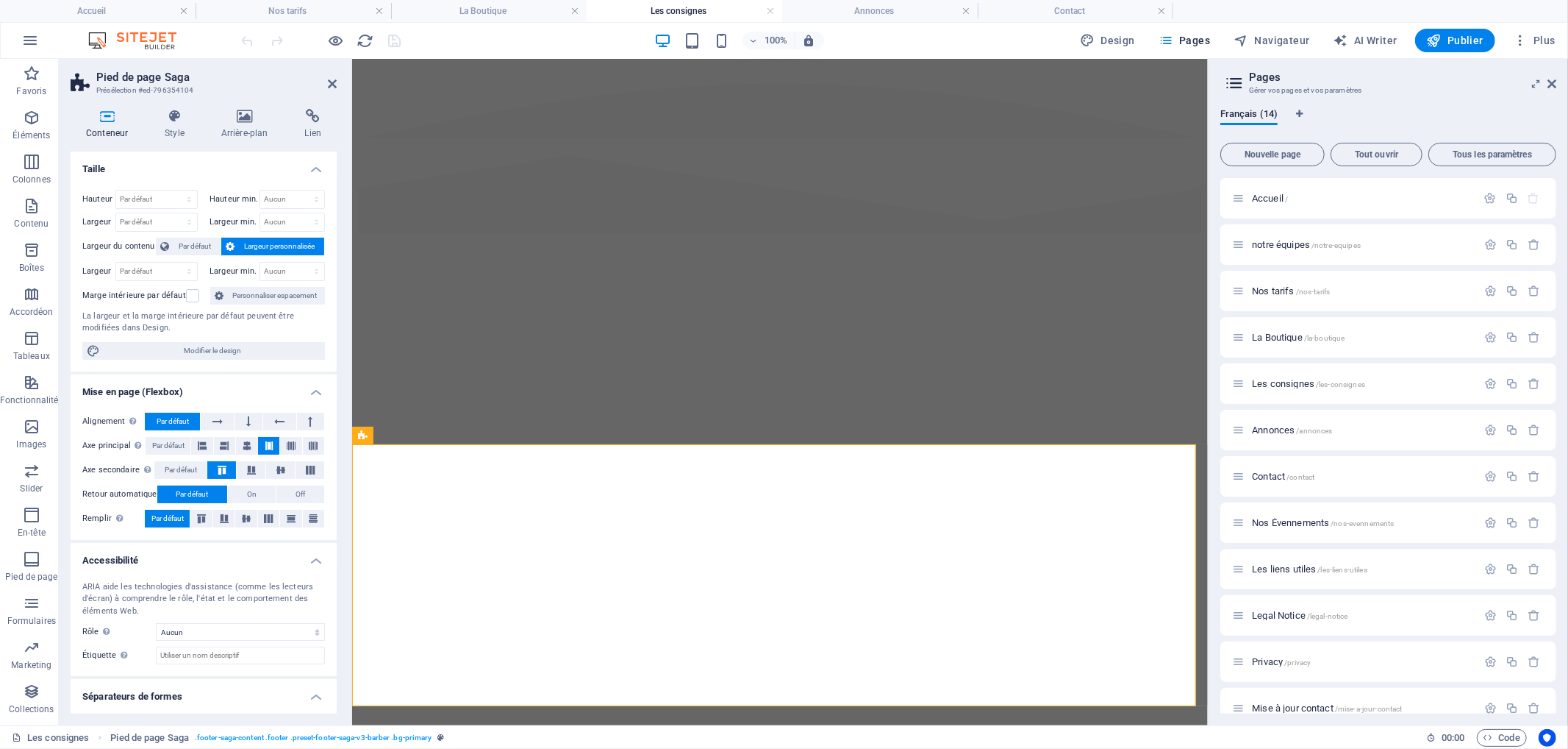
scroll to position [2512, 0]
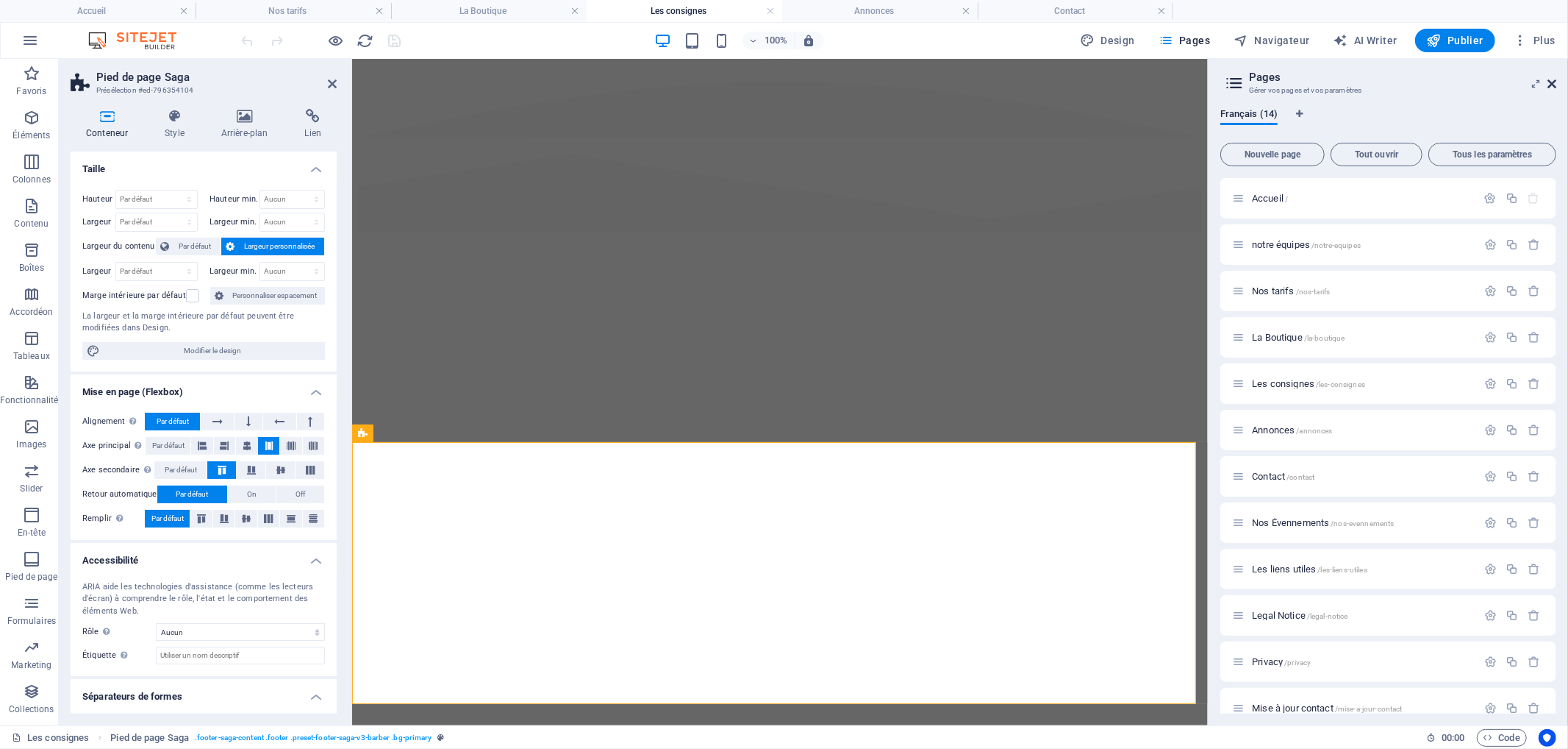
click at [0, 0] on icon at bounding box center [0, 0] width 0 height 0
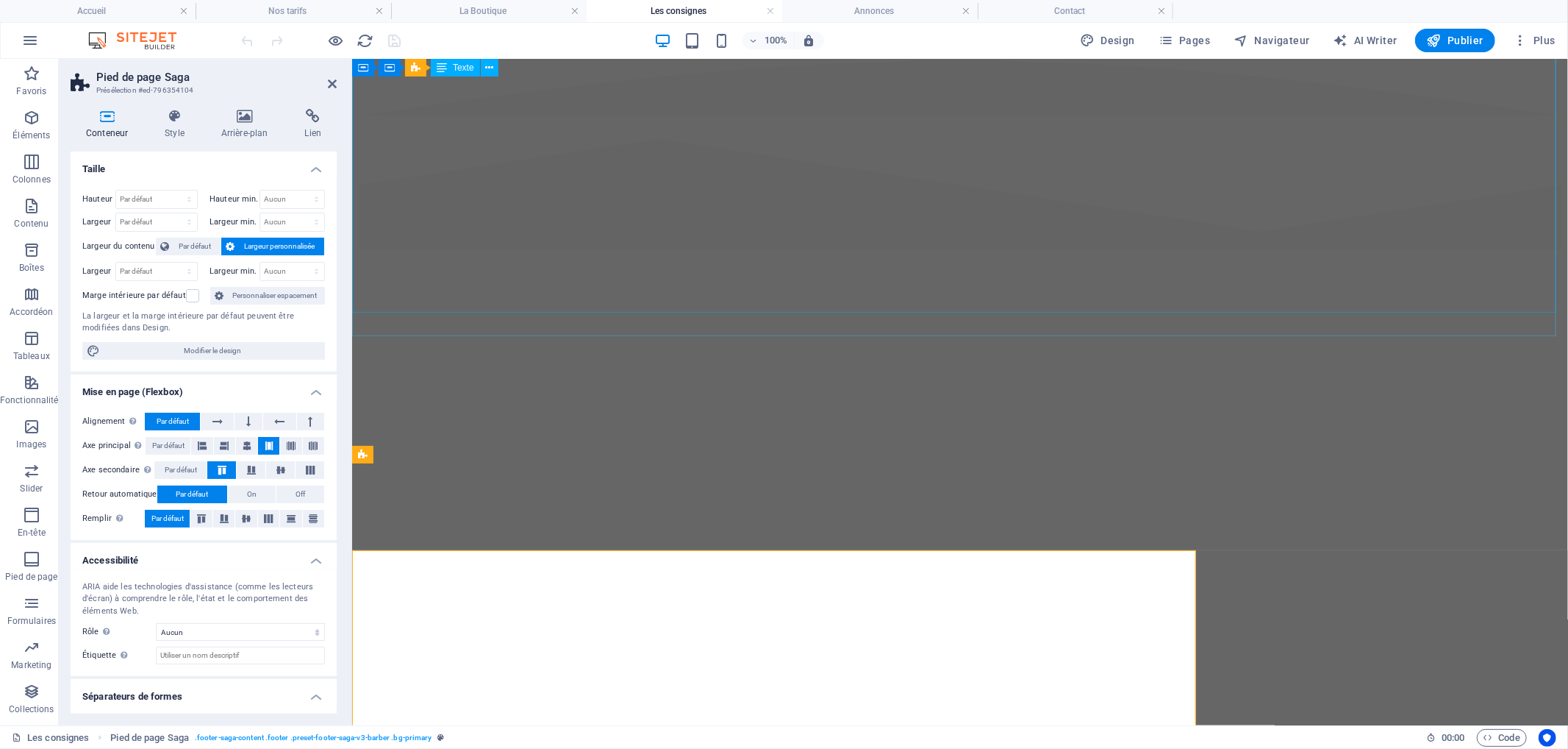
scroll to position [2403, 0]
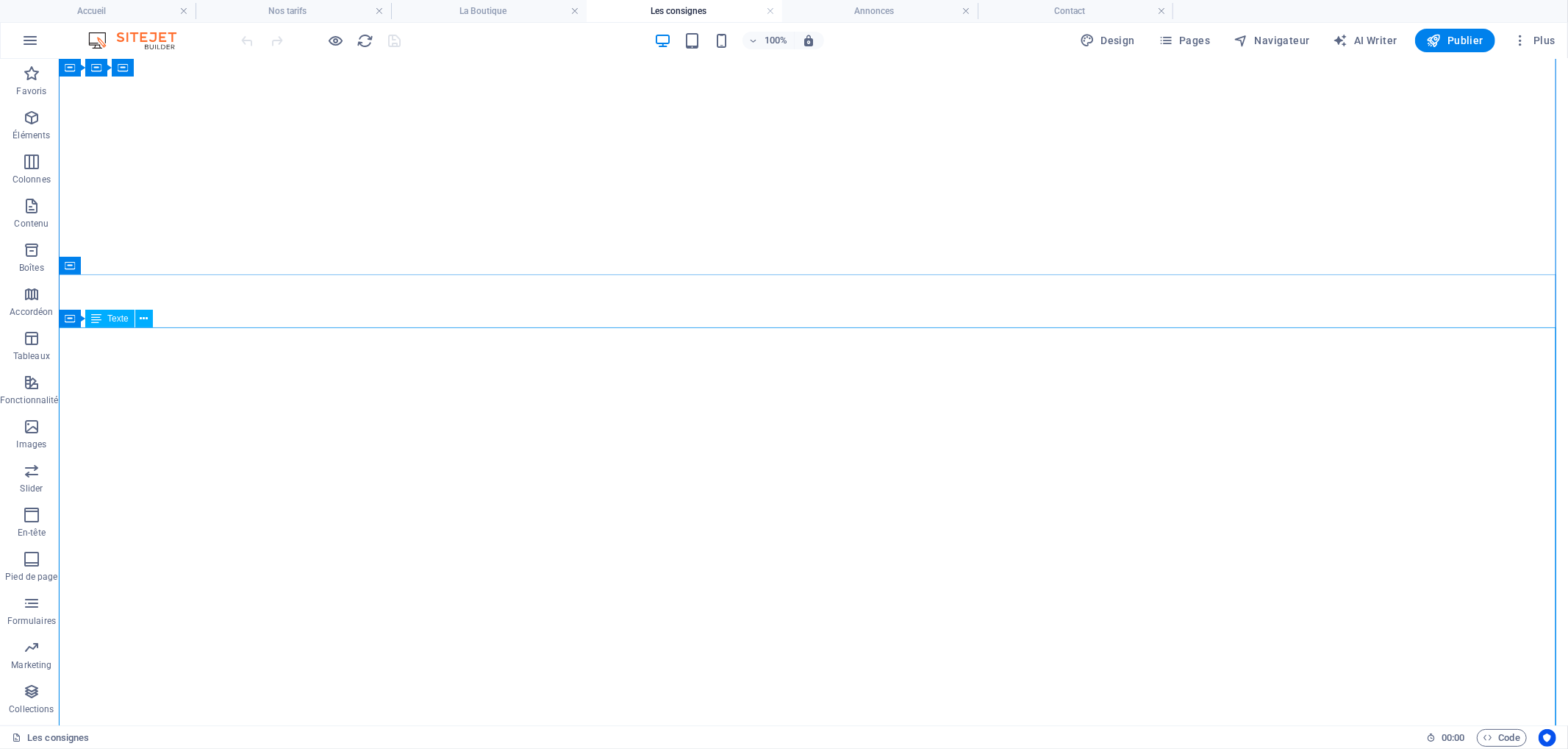
scroll to position [830, 0]
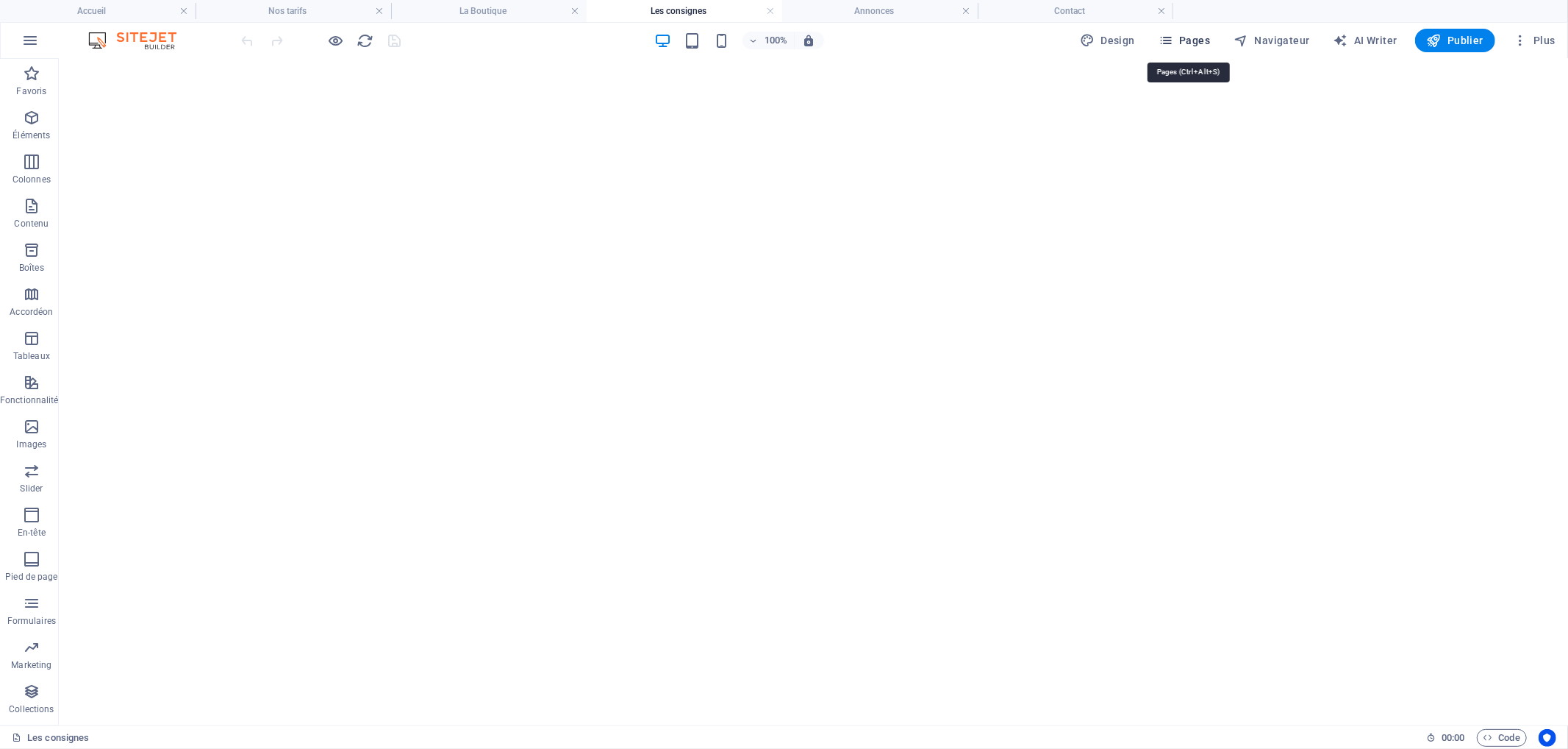
click at [1203, 37] on span "Pages" at bounding box center [1185, 40] width 52 height 15
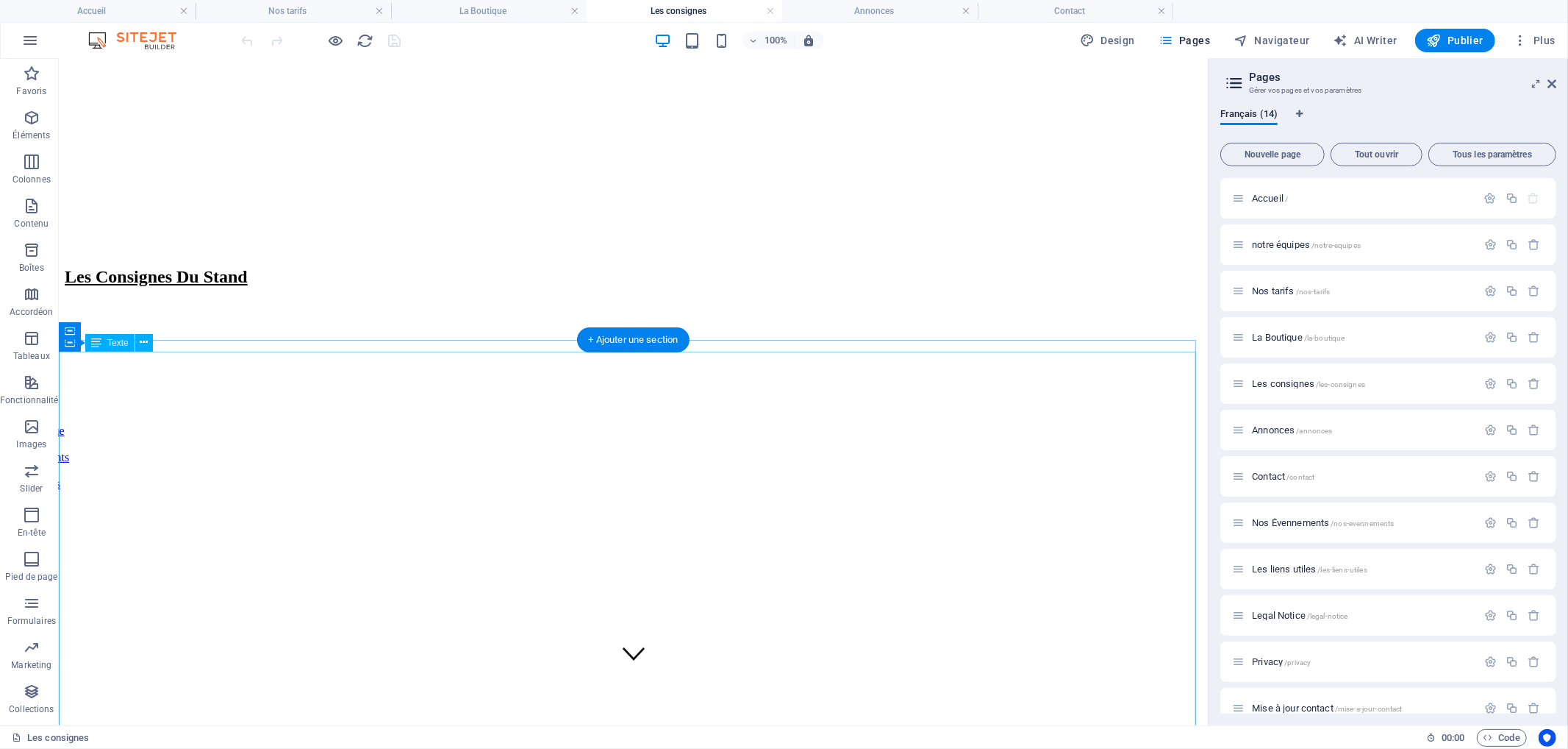
scroll to position [0, 0]
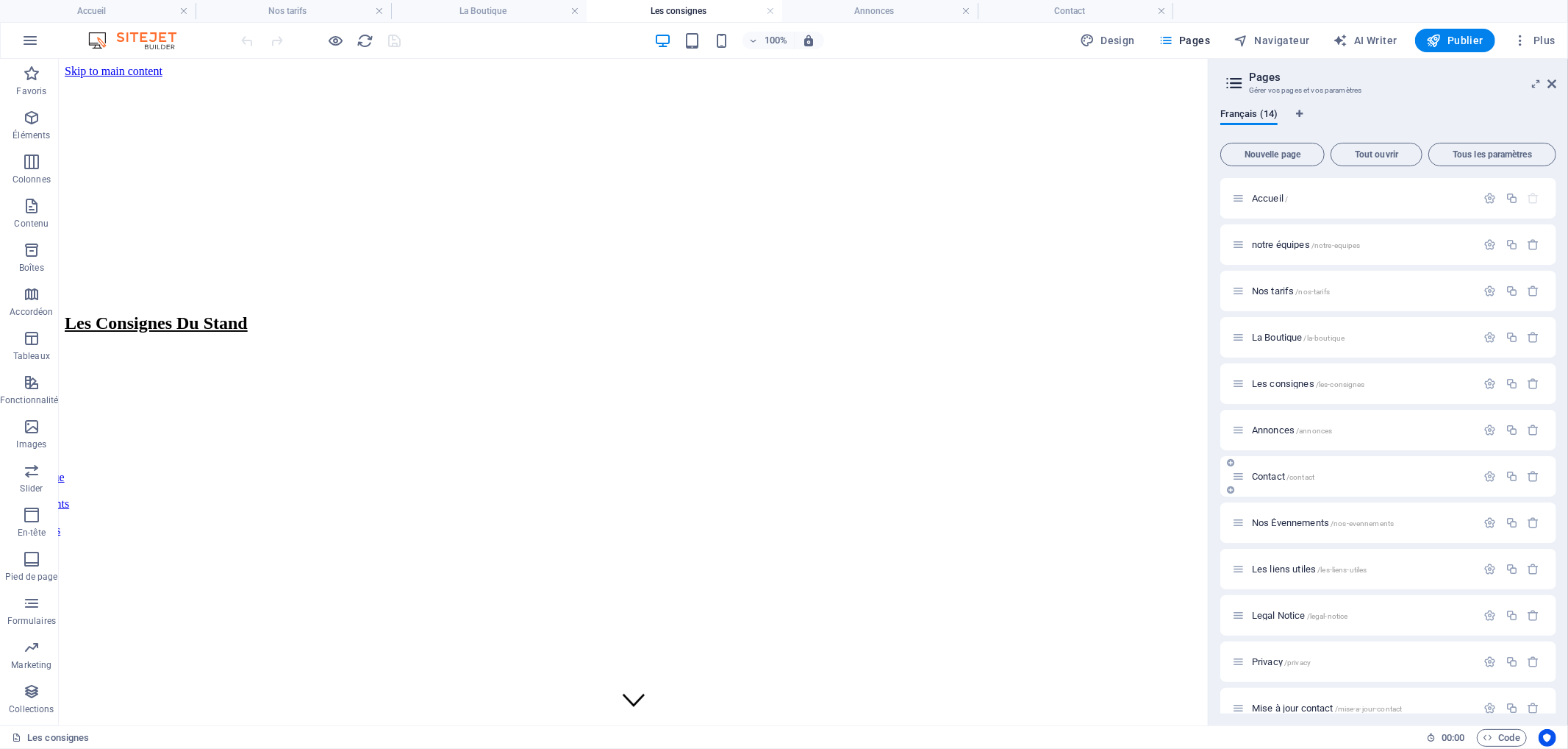
click at [1273, 475] on span "Contact /contact" at bounding box center [1284, 476] width 63 height 11
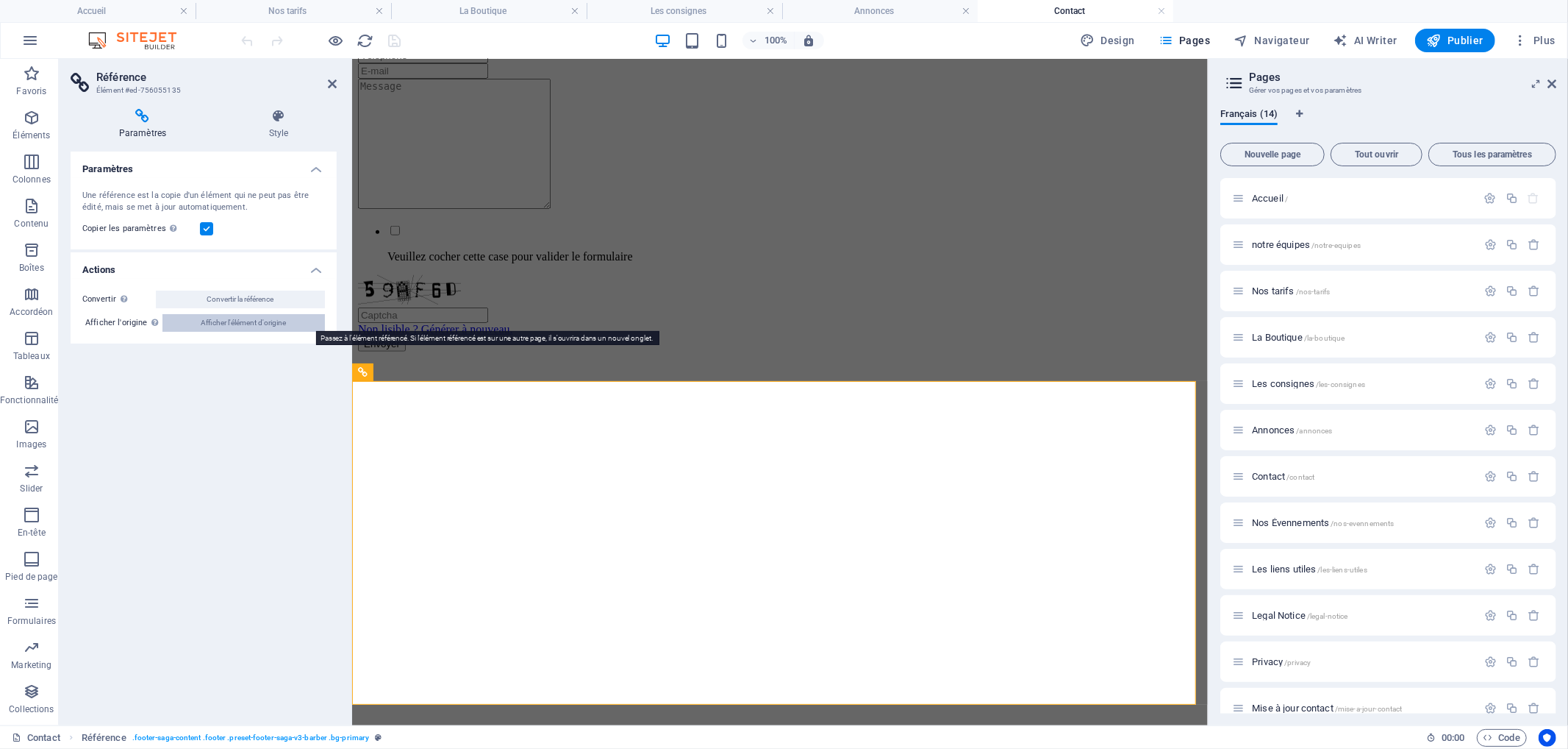
click at [228, 325] on span "Afficher l'élément d'origine" at bounding box center [243, 323] width 86 height 17
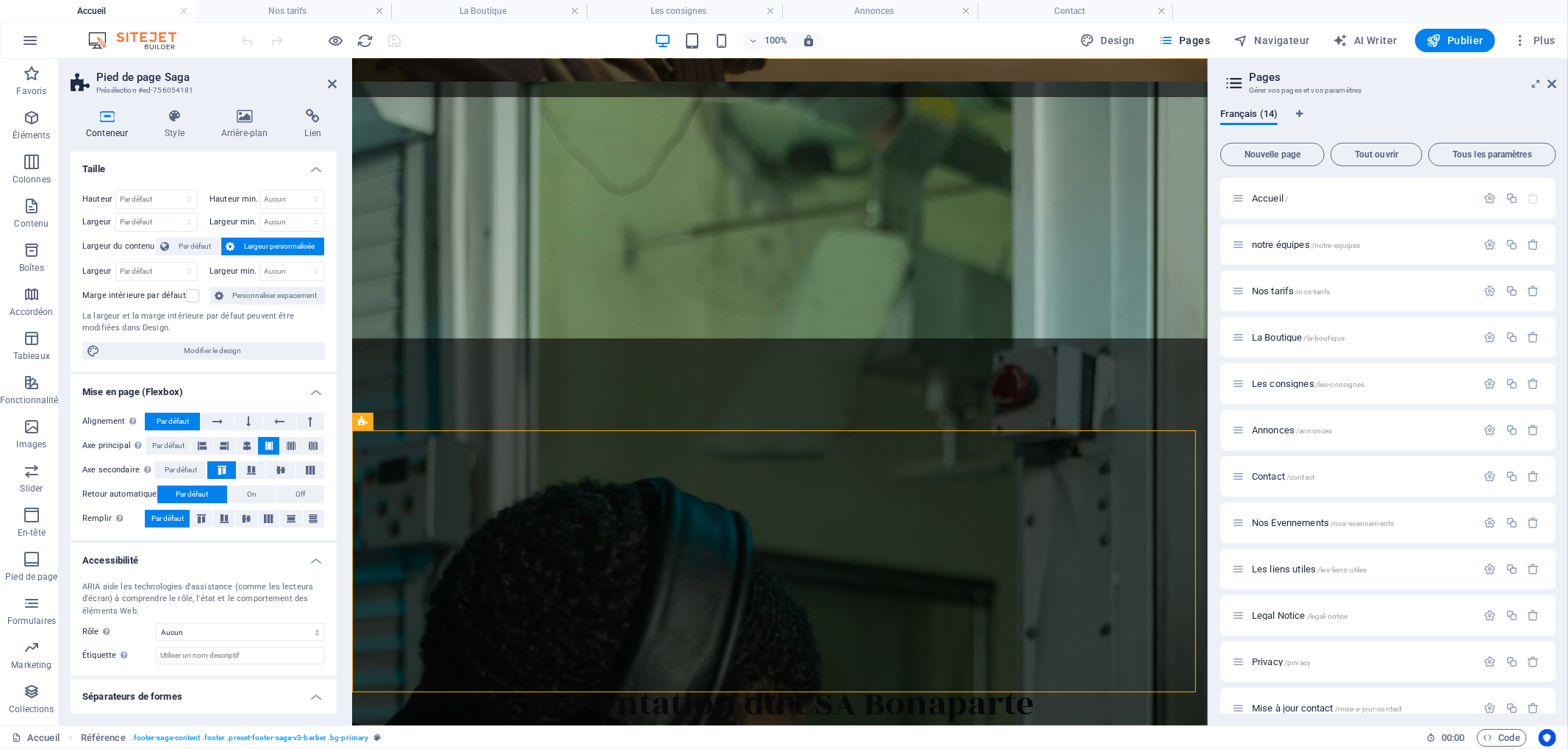
scroll to position [1886, 0]
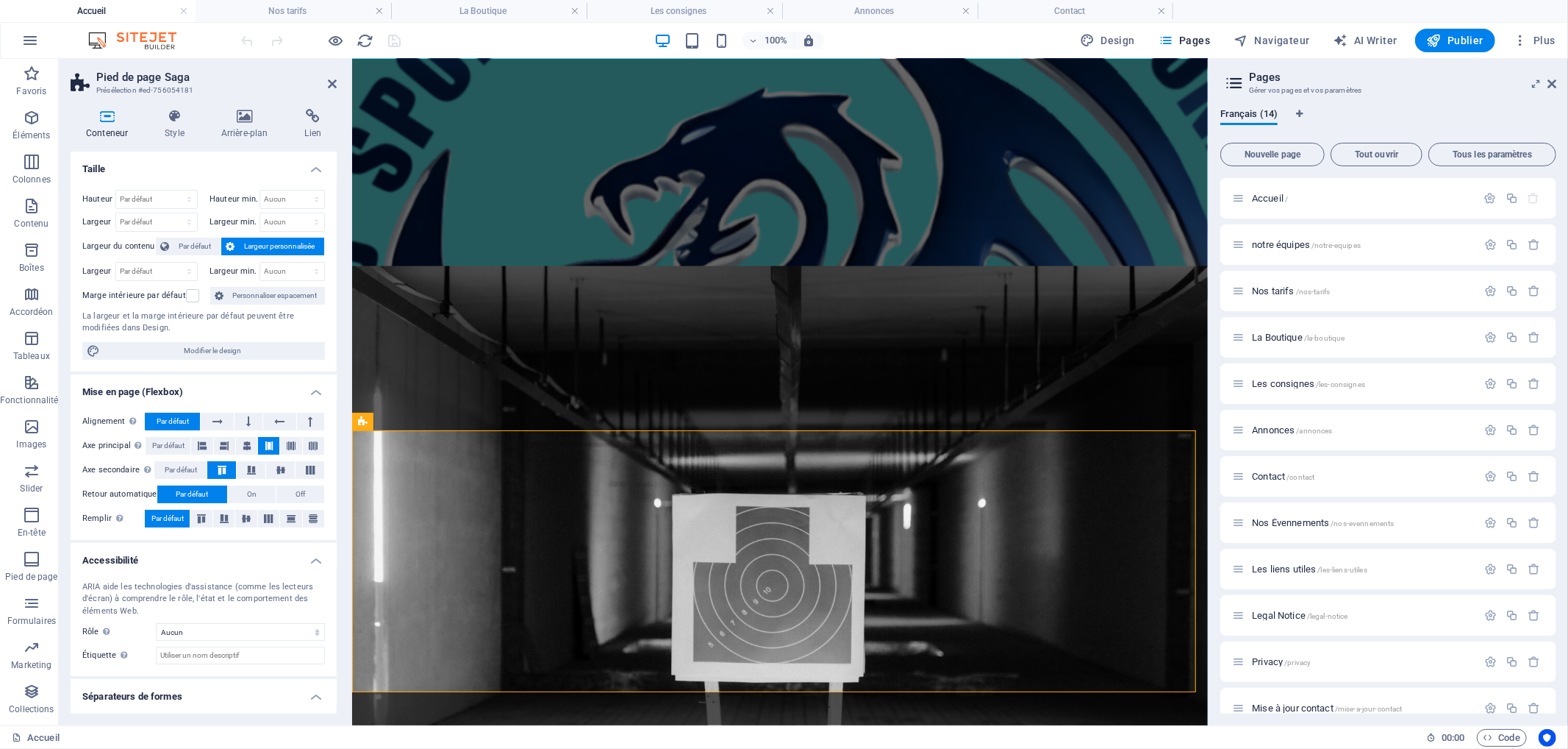
click at [326, 82] on h2 "Pied de page Saga" at bounding box center [217, 77] width 240 height 13
click at [332, 83] on icon at bounding box center [332, 83] width 9 height 12
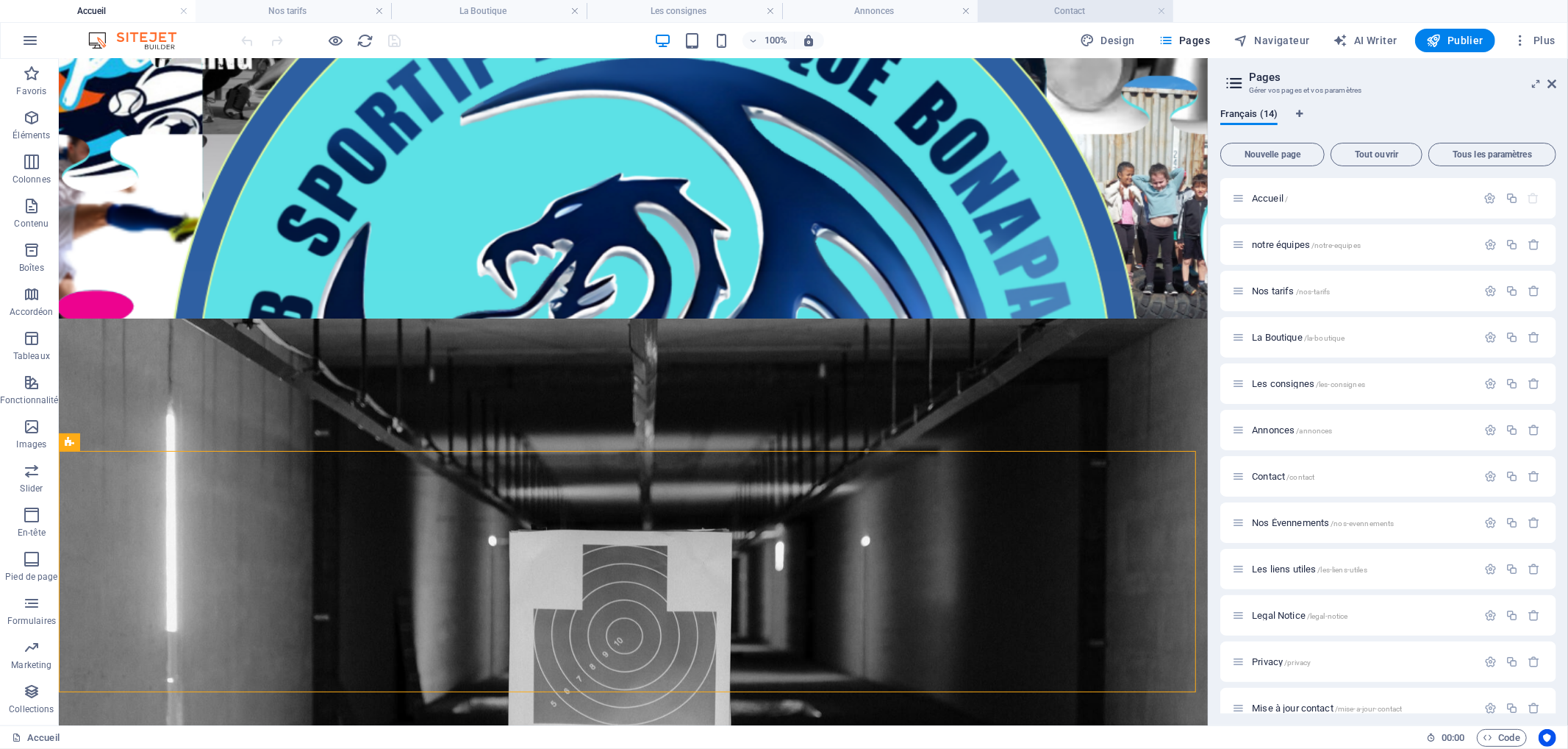
click at [1056, 12] on h4 "Contact" at bounding box center [1075, 11] width 196 height 17
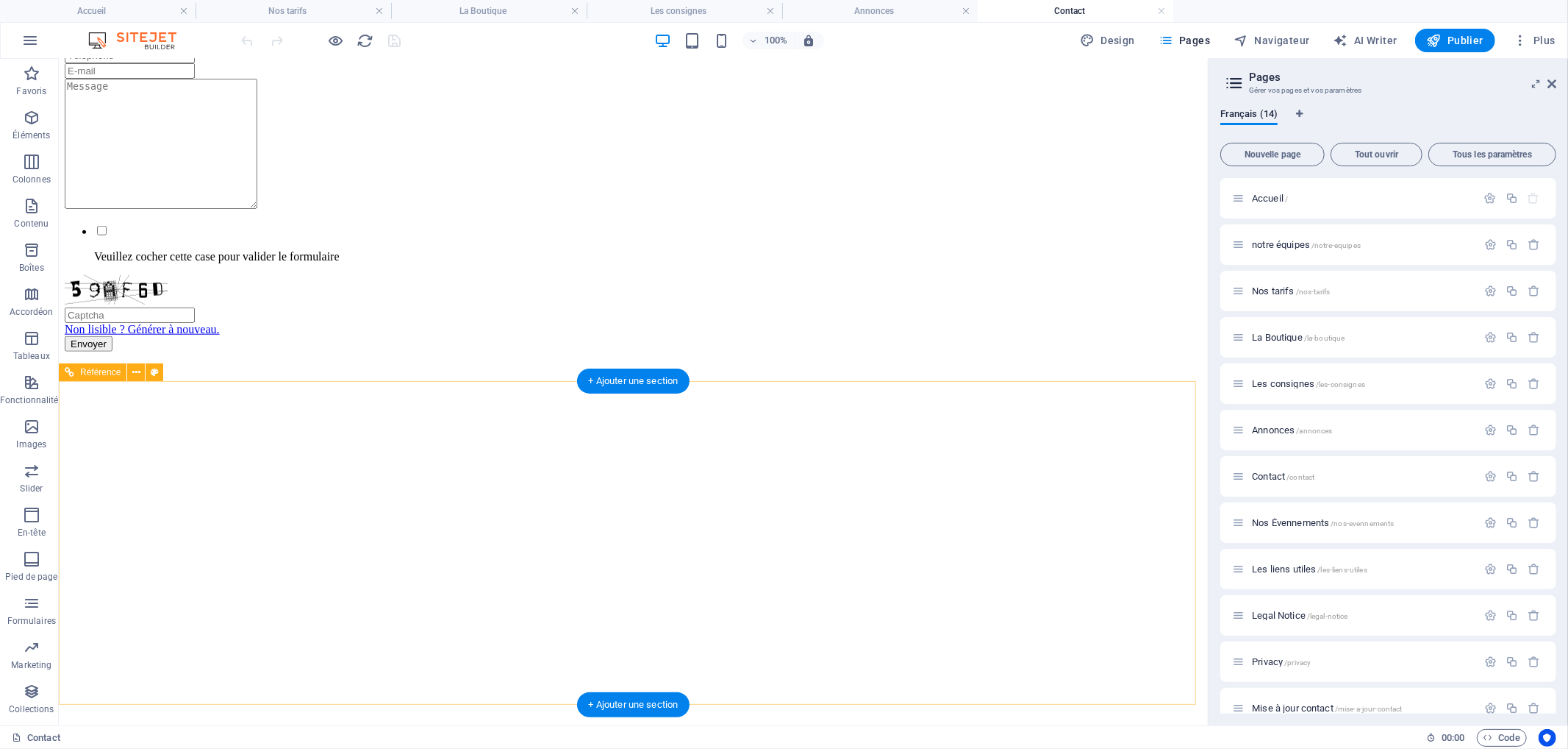
select select "rem"
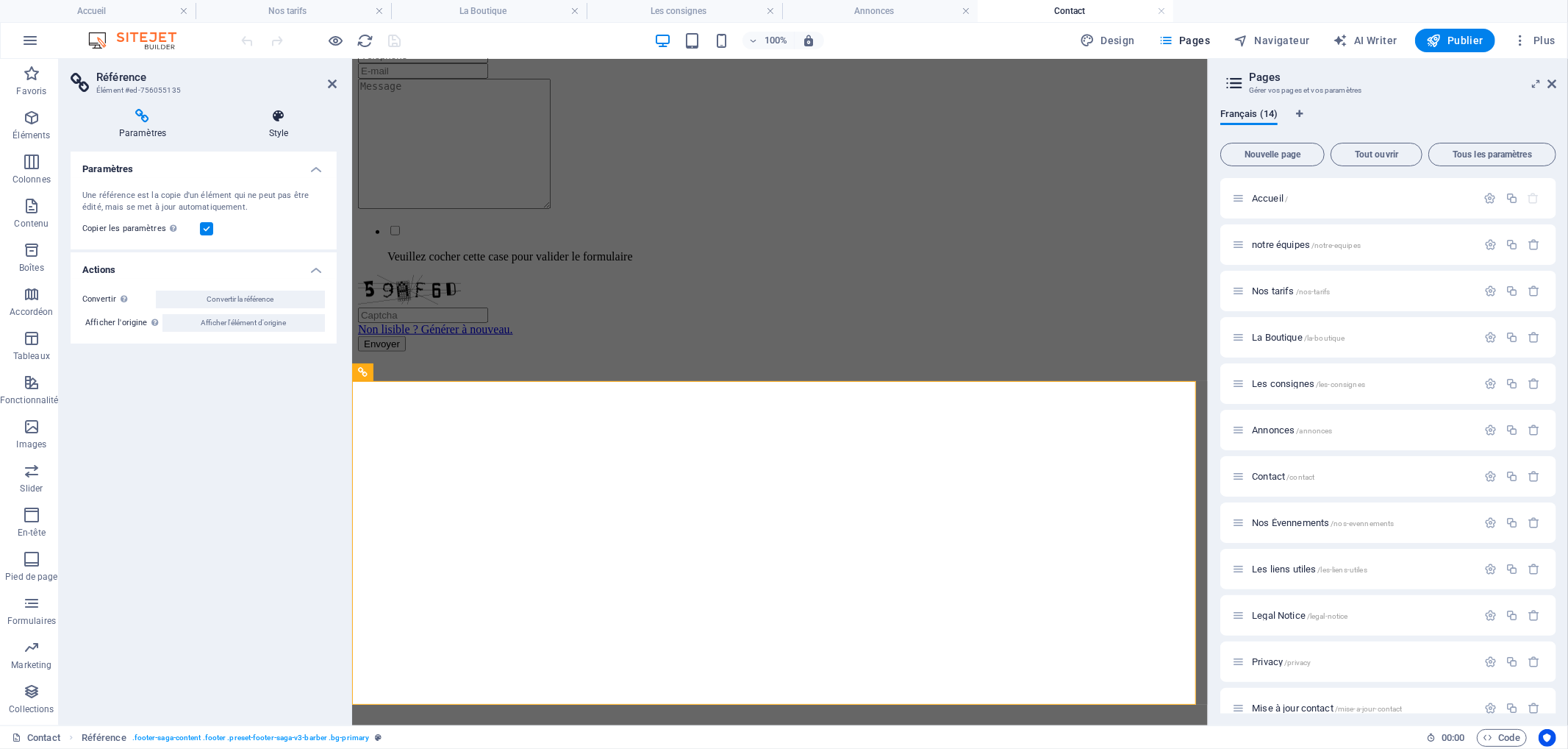
click at [280, 135] on h4 "Style" at bounding box center [279, 123] width 116 height 31
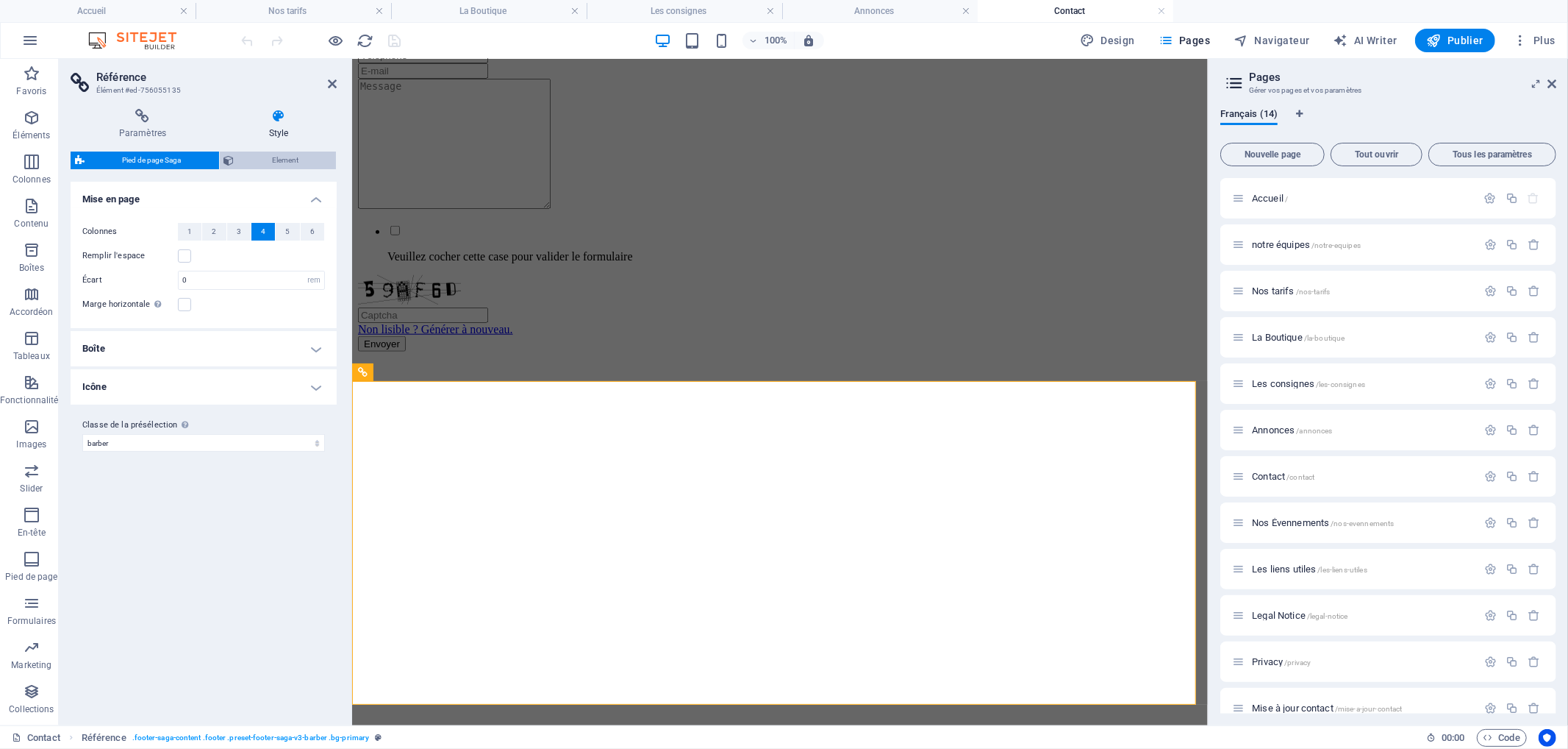
click at [251, 156] on span "Element" at bounding box center [285, 160] width 93 height 17
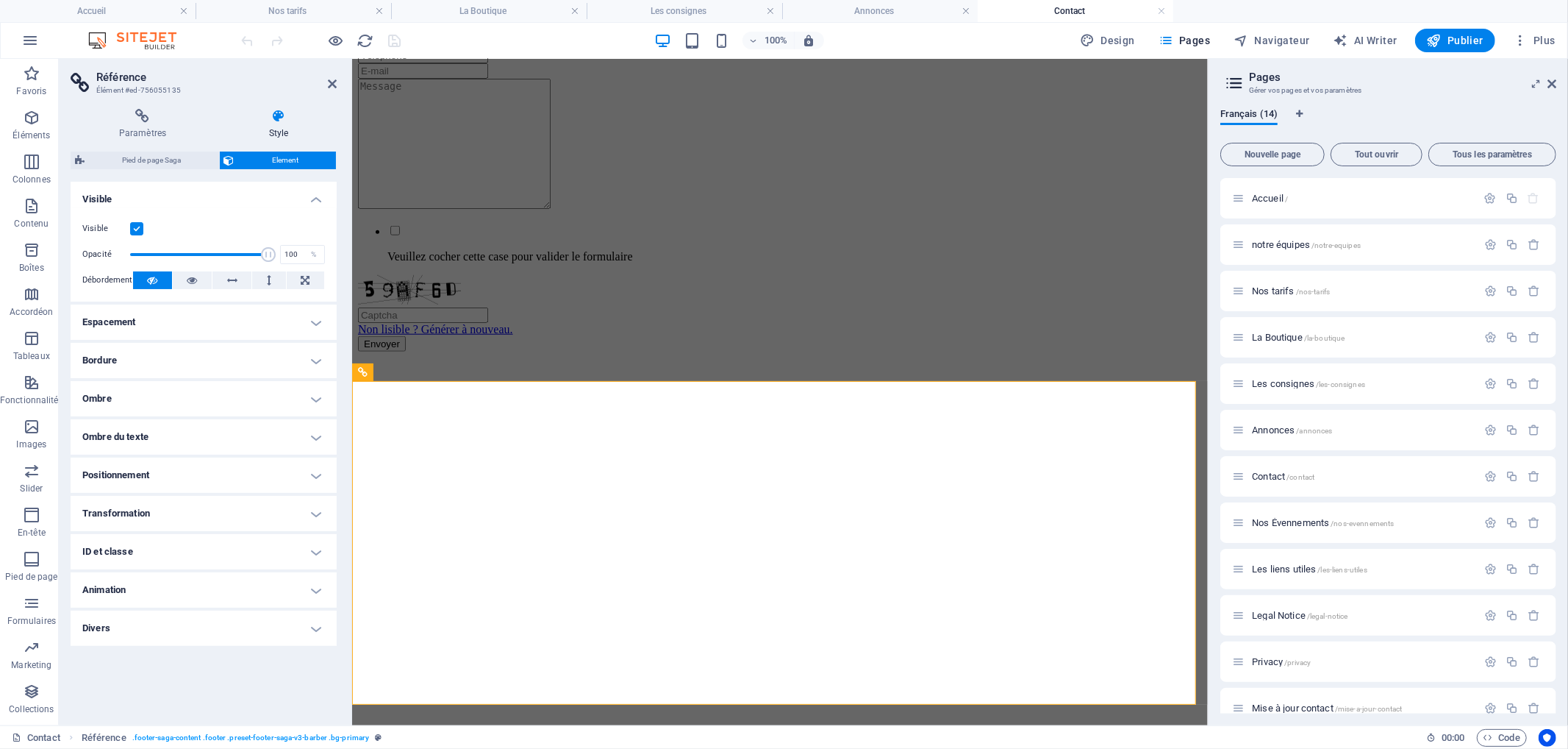
click at [202, 325] on h4 "Espacement" at bounding box center [203, 321] width 266 height 35
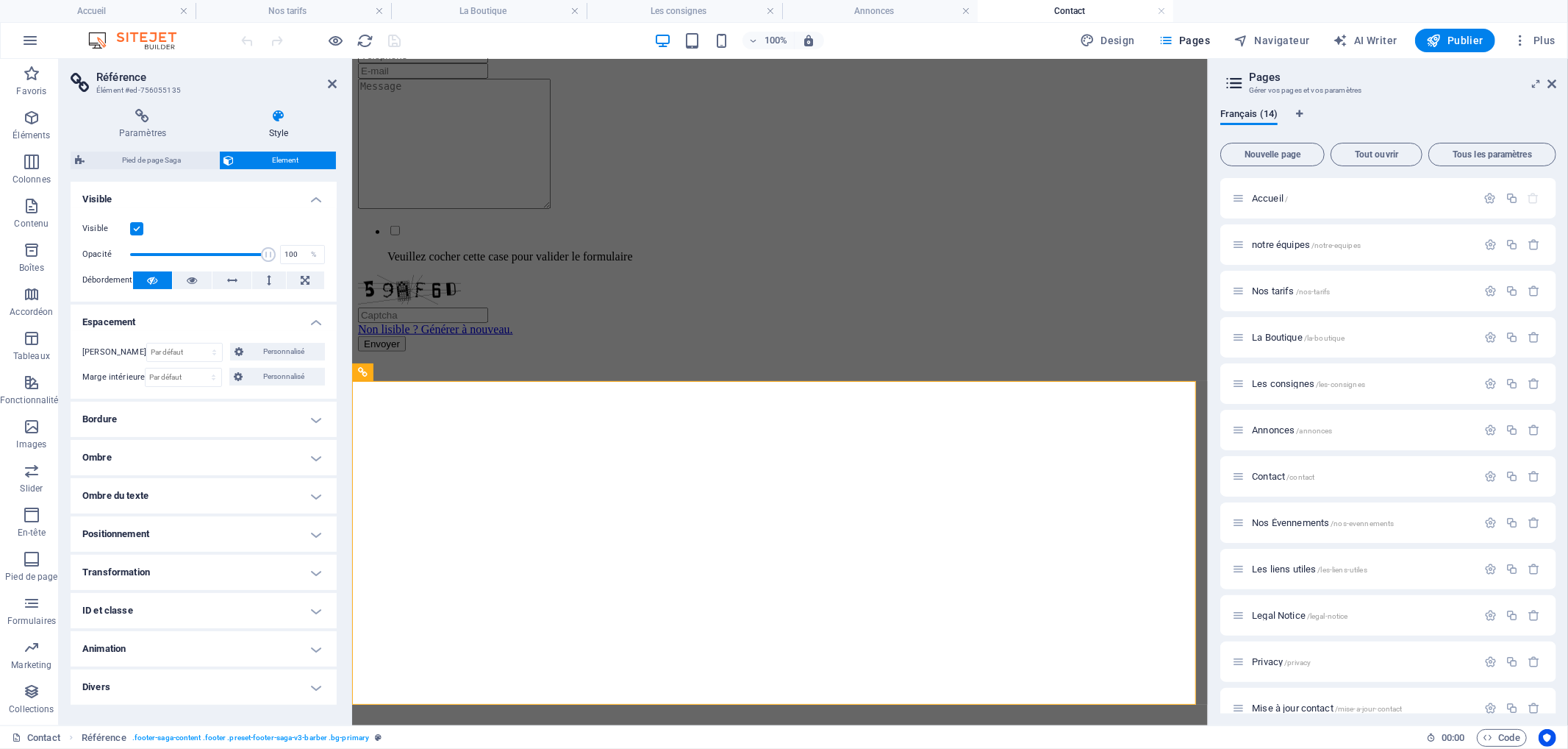
click at [166, 424] on h4 "Bordure" at bounding box center [203, 419] width 266 height 35
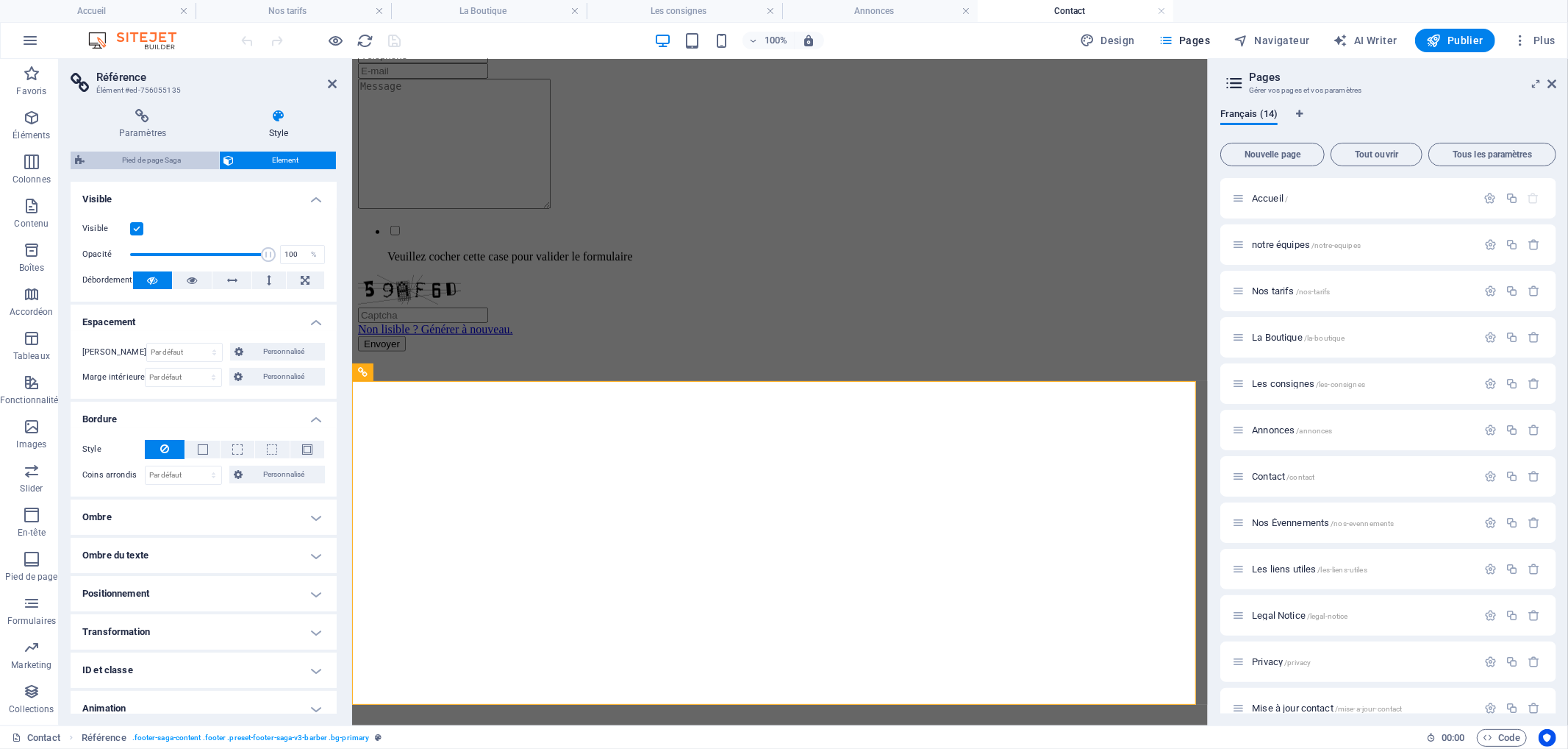
click at [169, 160] on span "Pied de page Saga" at bounding box center [152, 160] width 126 height 17
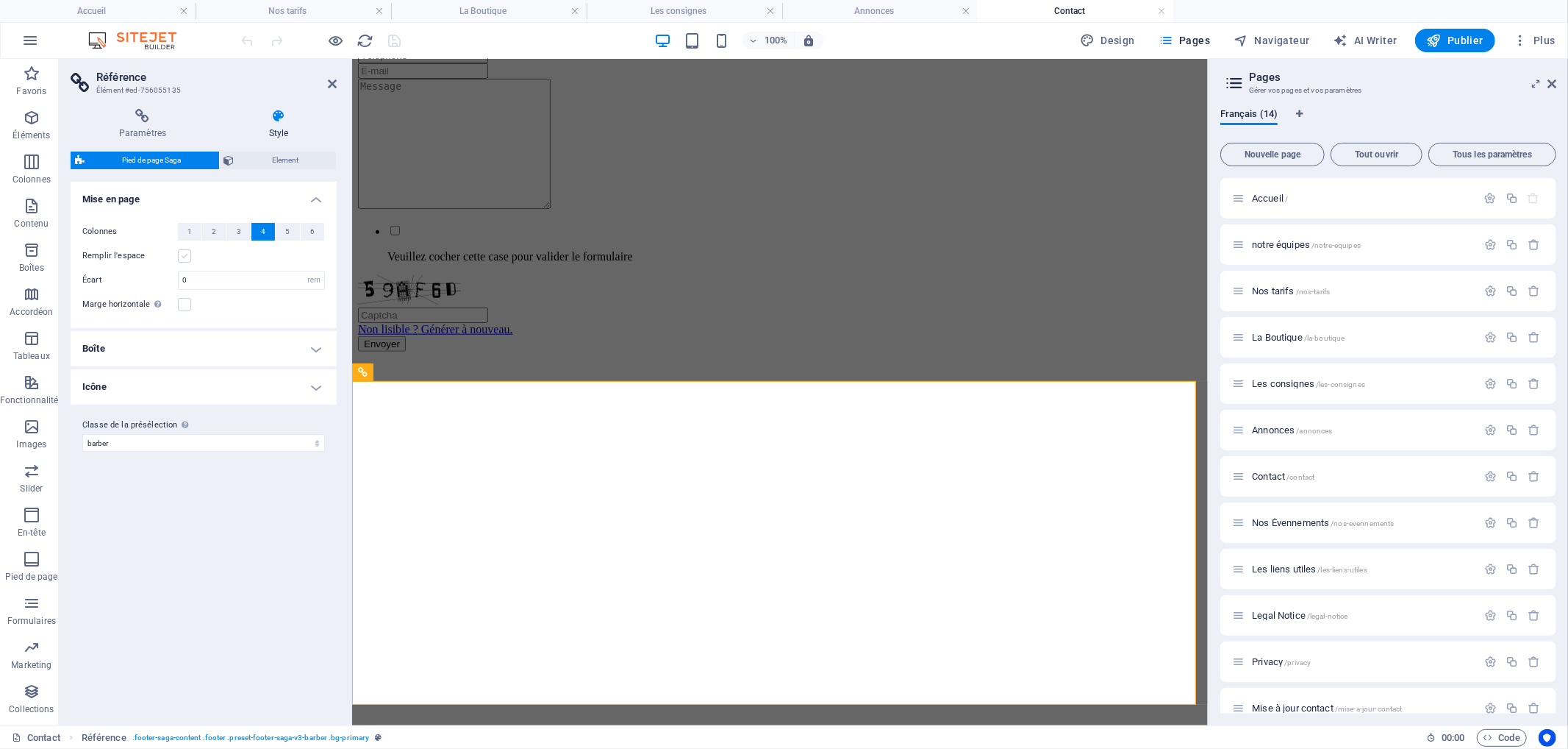
click at [182, 256] on label at bounding box center [184, 255] width 13 height 13
click at [0, 0] on input "Remplir l'espace" at bounding box center [0, 0] width 0 height 0
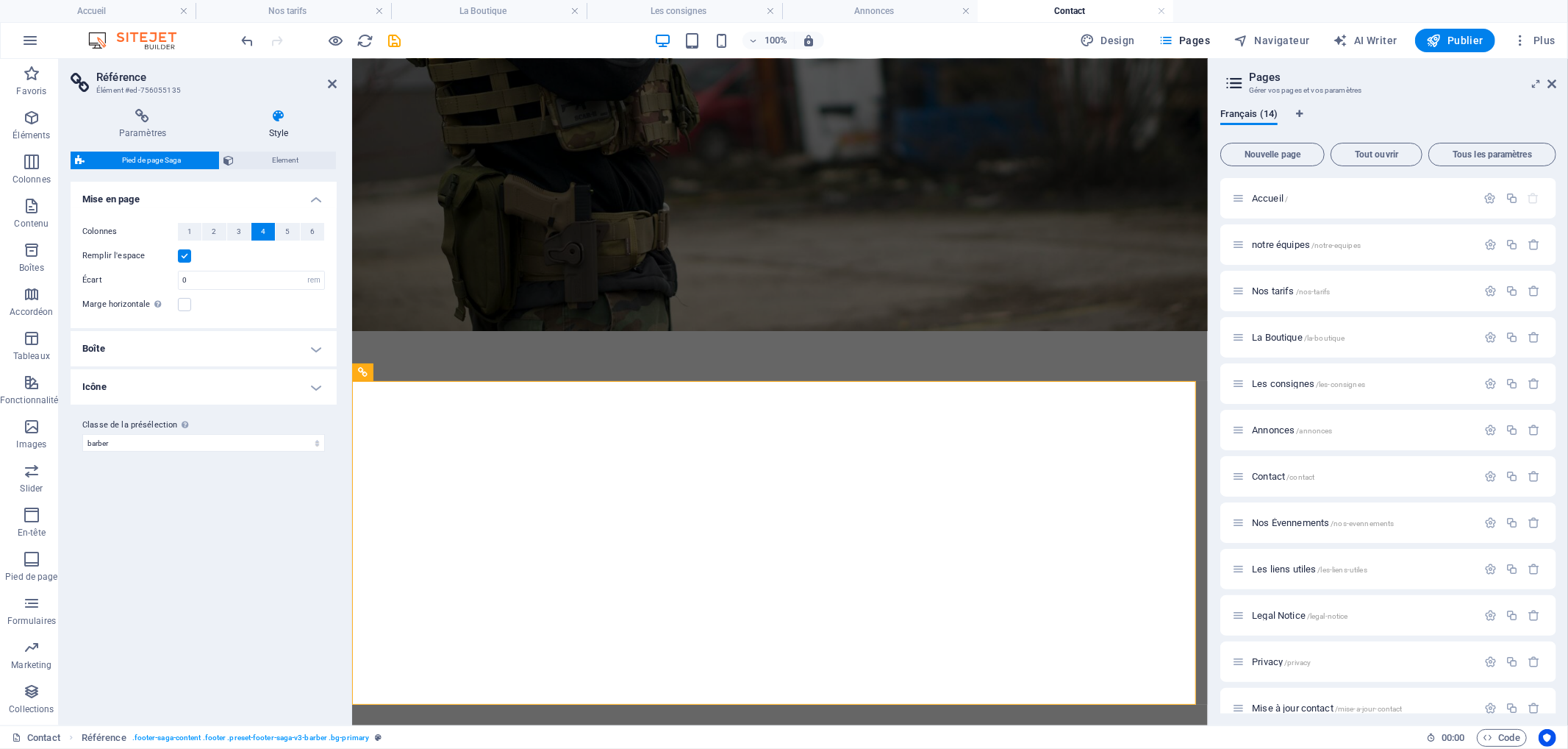
click at [182, 256] on label at bounding box center [184, 255] width 13 height 13
click at [0, 0] on input "Remplir l'espace" at bounding box center [0, 0] width 0 height 0
click at [184, 303] on label at bounding box center [184, 304] width 13 height 13
click at [0, 0] on input "Marge horizontale Uniquement si la "Largeur du contenu" du conteneur n'est pas …" at bounding box center [0, 0] width 0 height 0
click at [184, 303] on label at bounding box center [184, 304] width 13 height 13
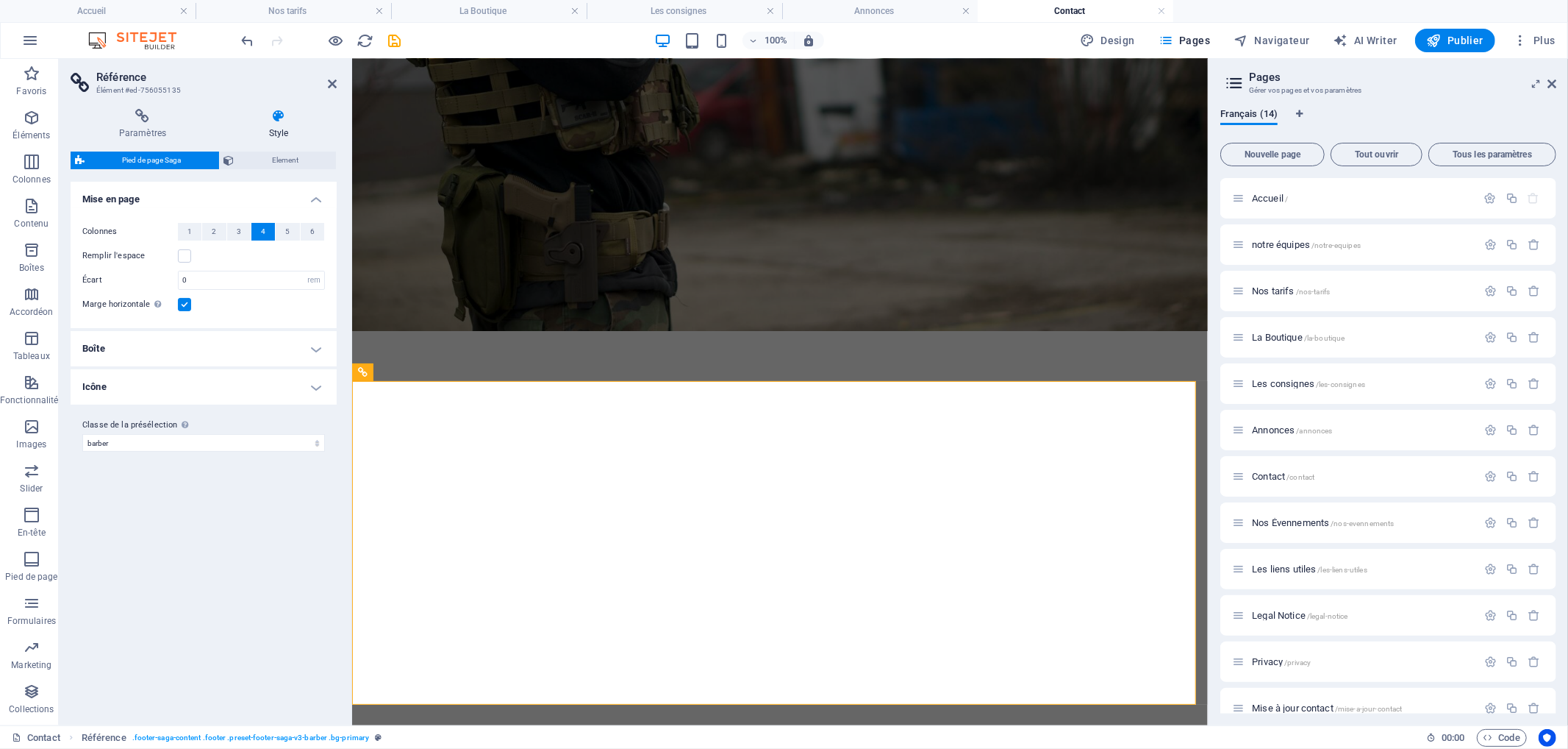
click at [0, 0] on input "Marge horizontale Uniquement si la "Largeur du contenu" du conteneur n'est pas …" at bounding box center [0, 0] width 0 height 0
click at [267, 165] on span "Element" at bounding box center [285, 160] width 93 height 17
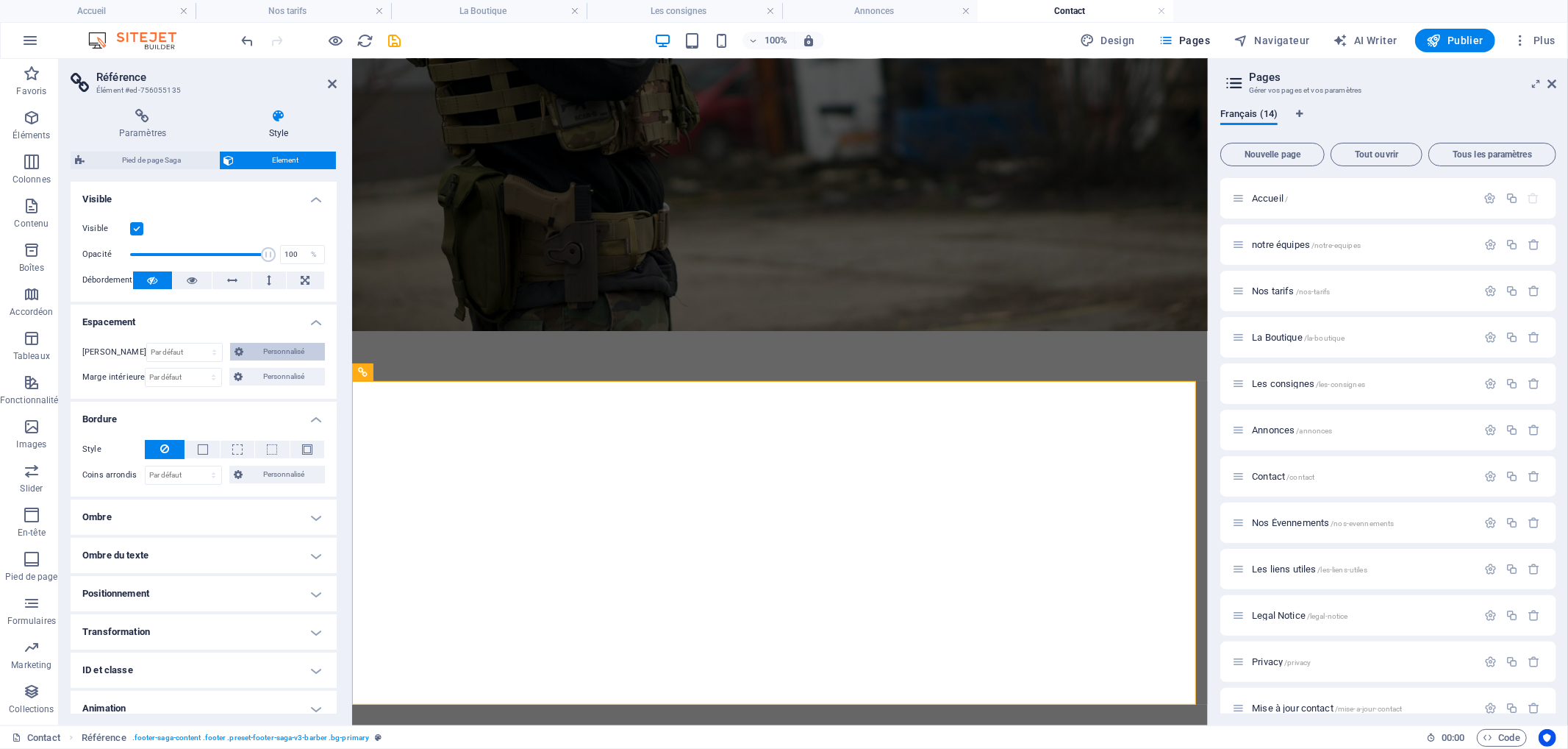
click at [260, 346] on span "Personnalisé" at bounding box center [284, 351] width 73 height 17
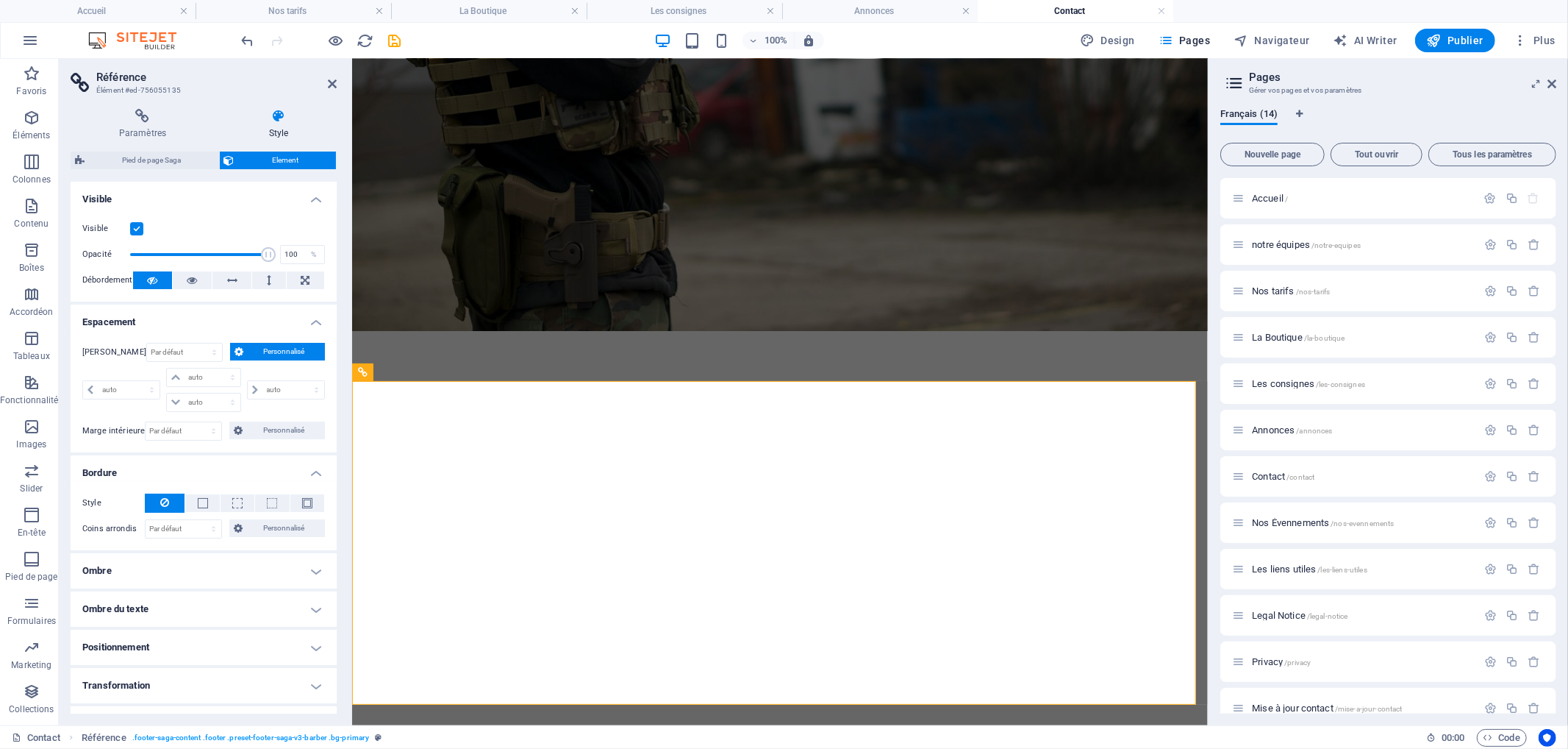
click at [260, 346] on span "Personnalisé" at bounding box center [284, 351] width 73 height 17
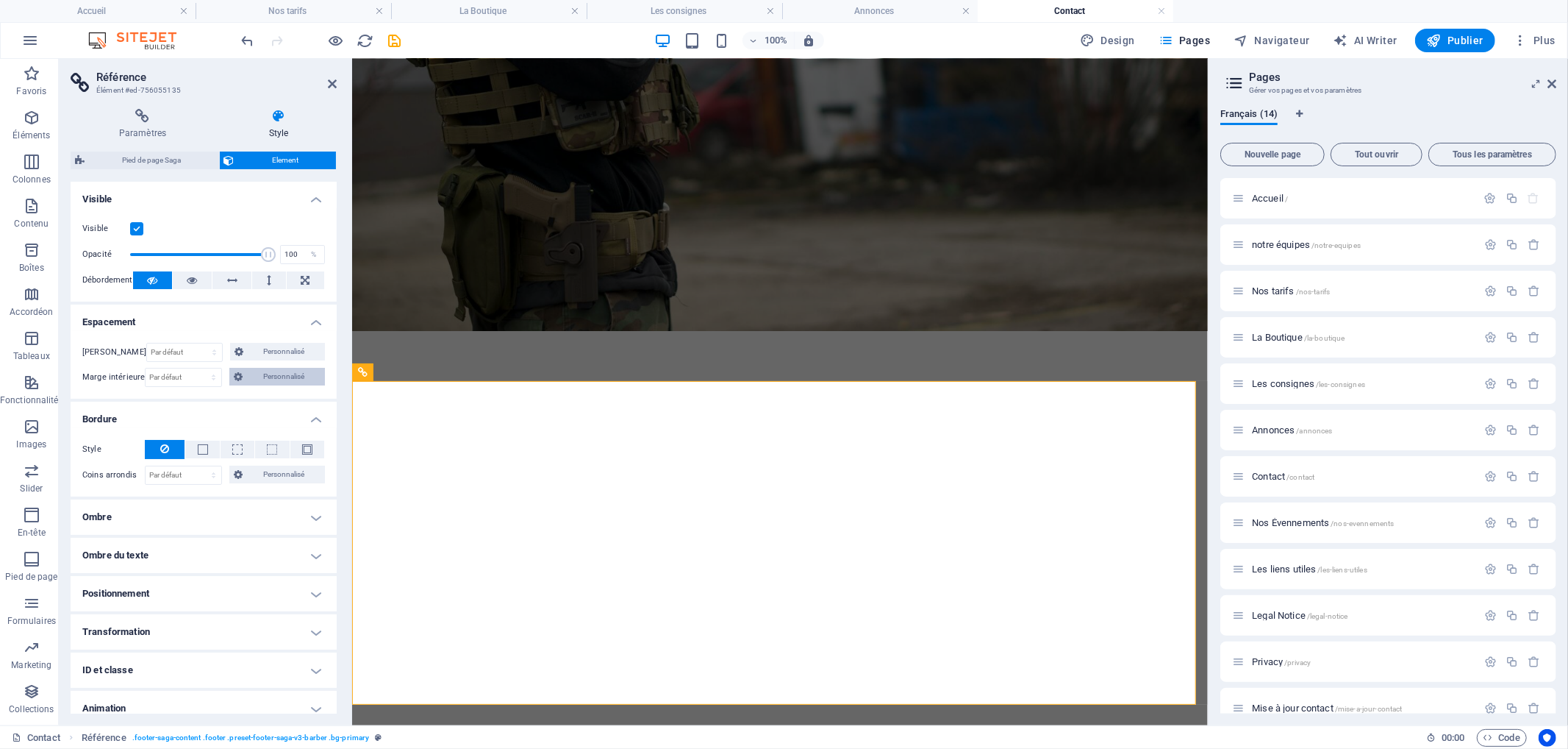
click at [268, 370] on span "Personnalisé" at bounding box center [284, 376] width 74 height 17
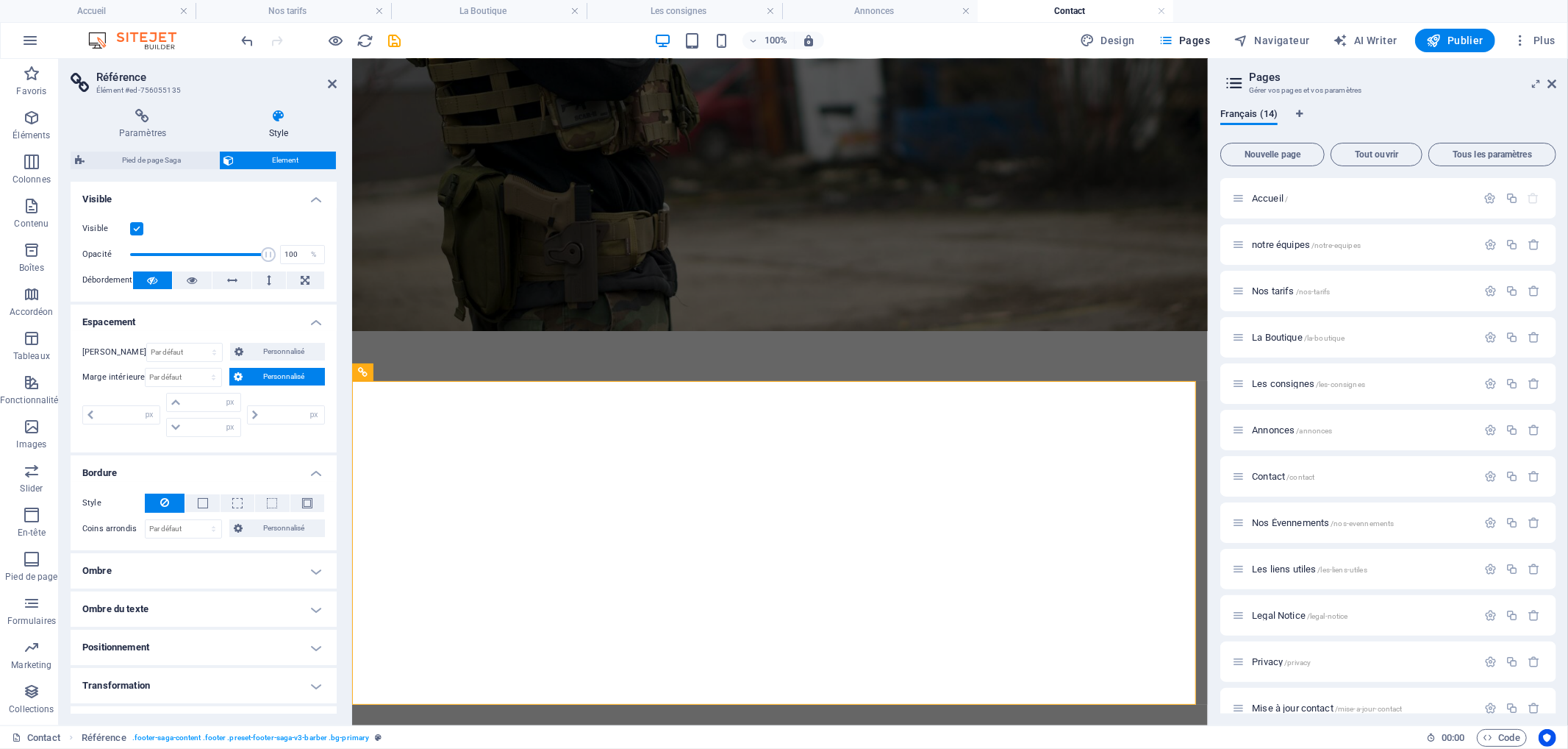
click at [269, 370] on span "Personnalisé" at bounding box center [284, 376] width 74 height 17
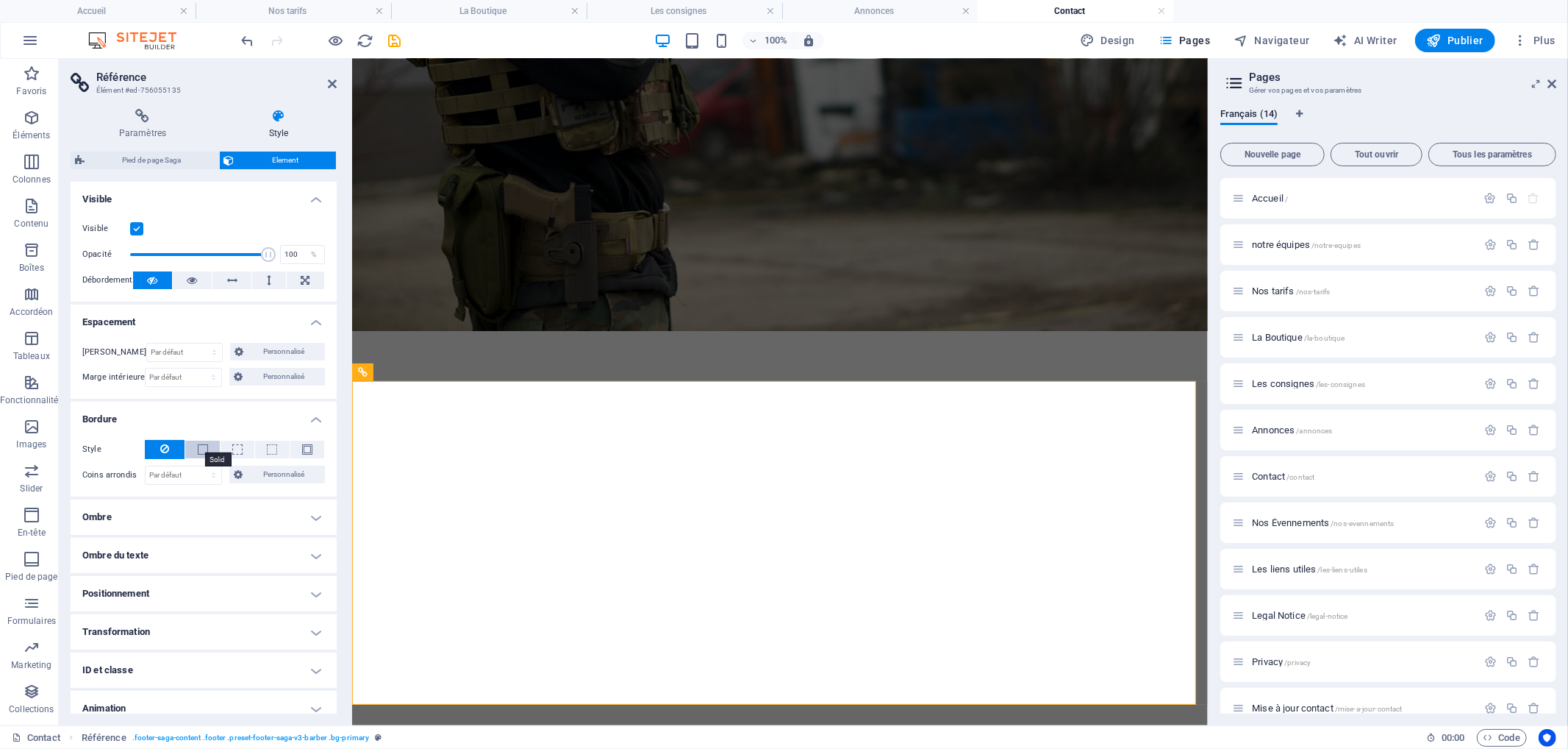
click at [202, 446] on span at bounding box center [203, 449] width 10 height 10
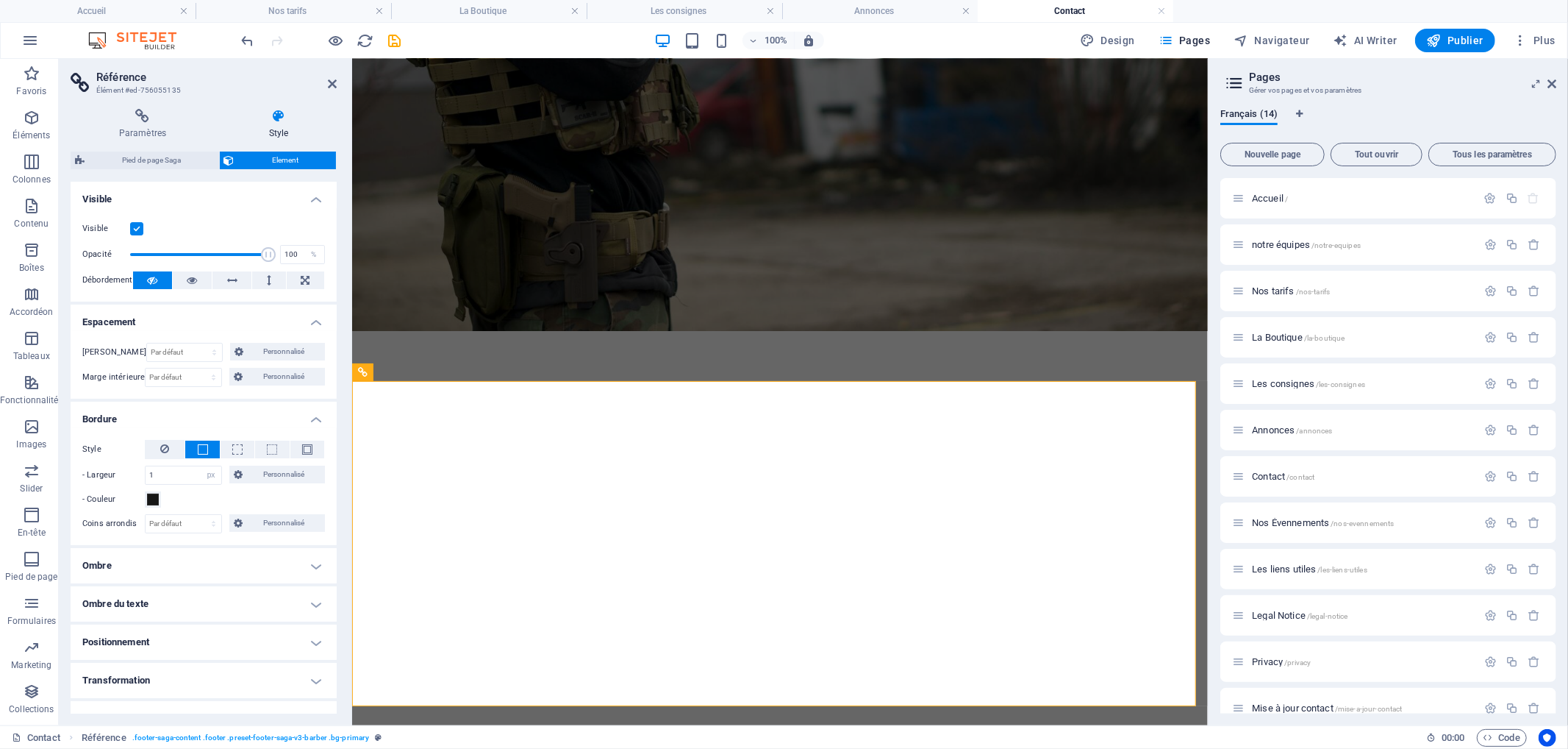
click at [203, 446] on span at bounding box center [203, 449] width 10 height 10
click at [174, 449] on button at bounding box center [164, 450] width 40 height 19
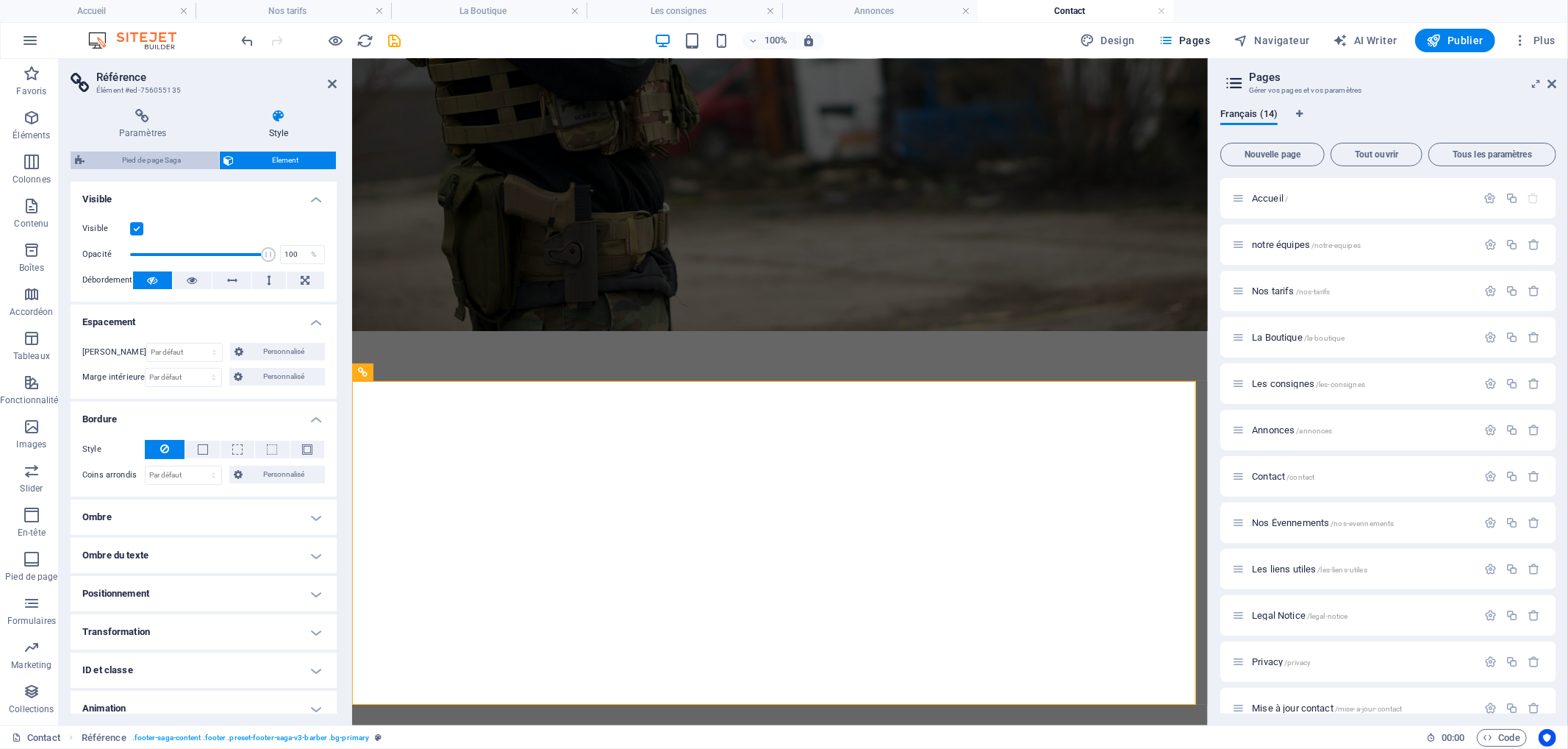
click at [185, 166] on span "Pied de page Saga" at bounding box center [152, 160] width 126 height 17
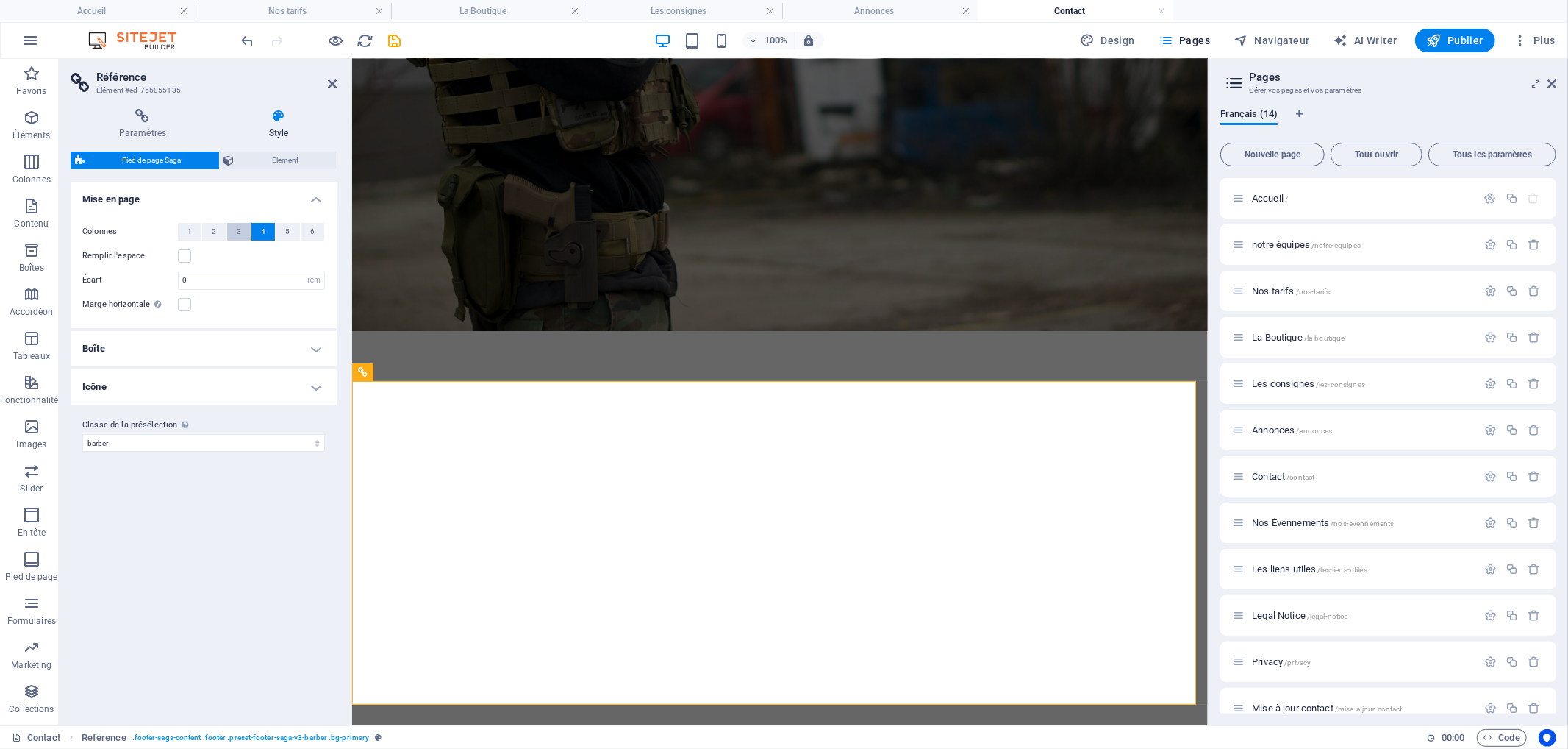
click at [236, 235] on span "3" at bounding box center [239, 232] width 5 height 17
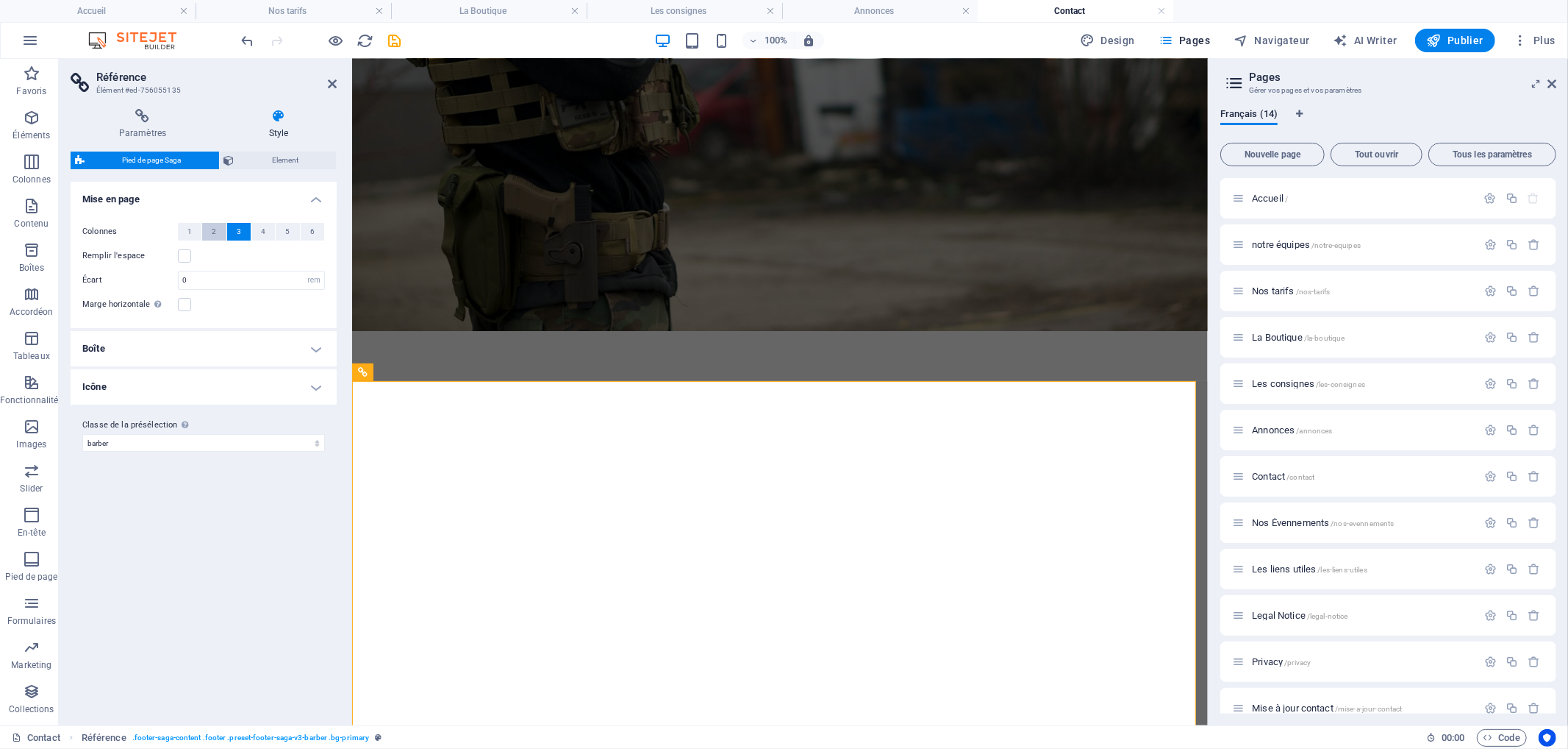
click at [223, 233] on button "2" at bounding box center [214, 232] width 24 height 17
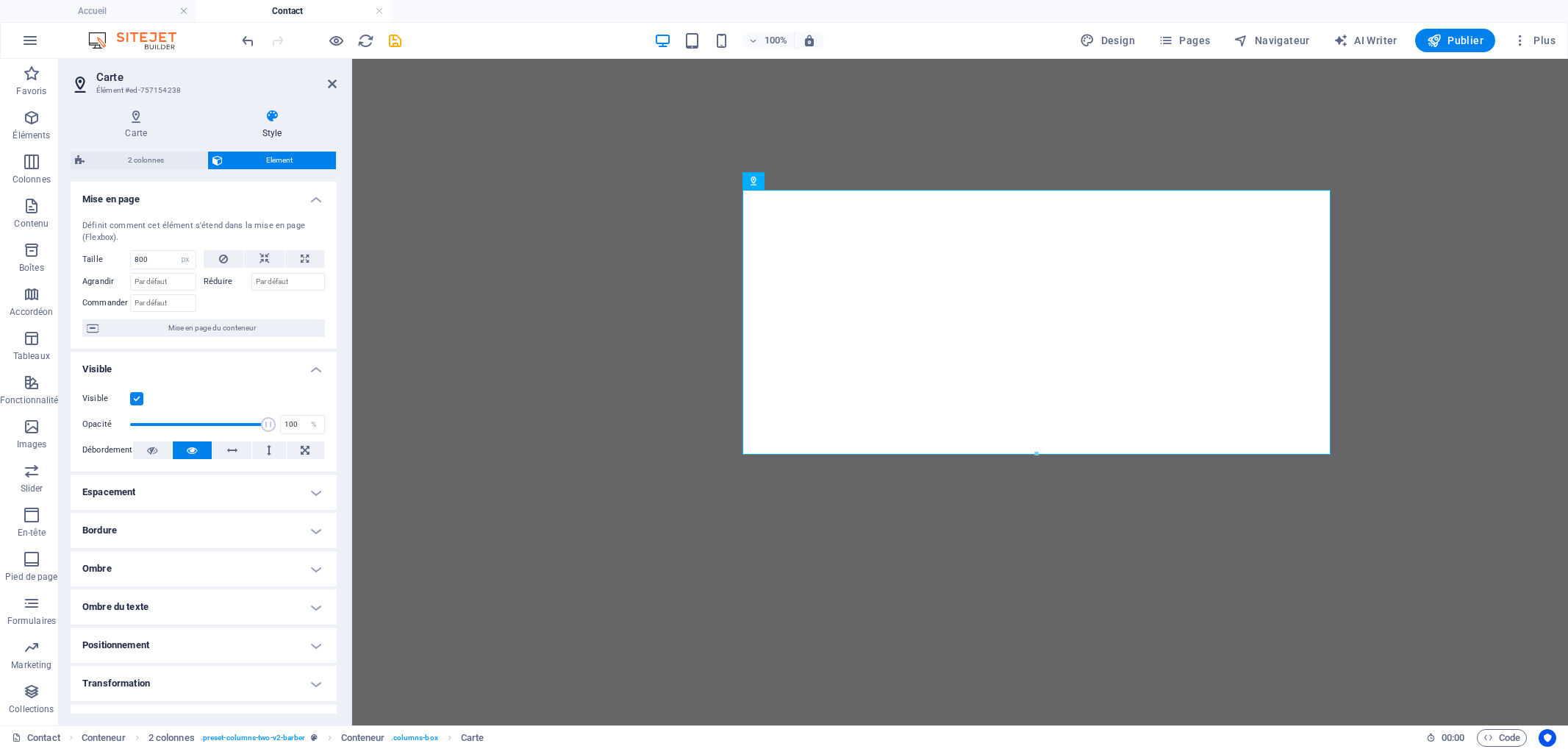
select select "px"
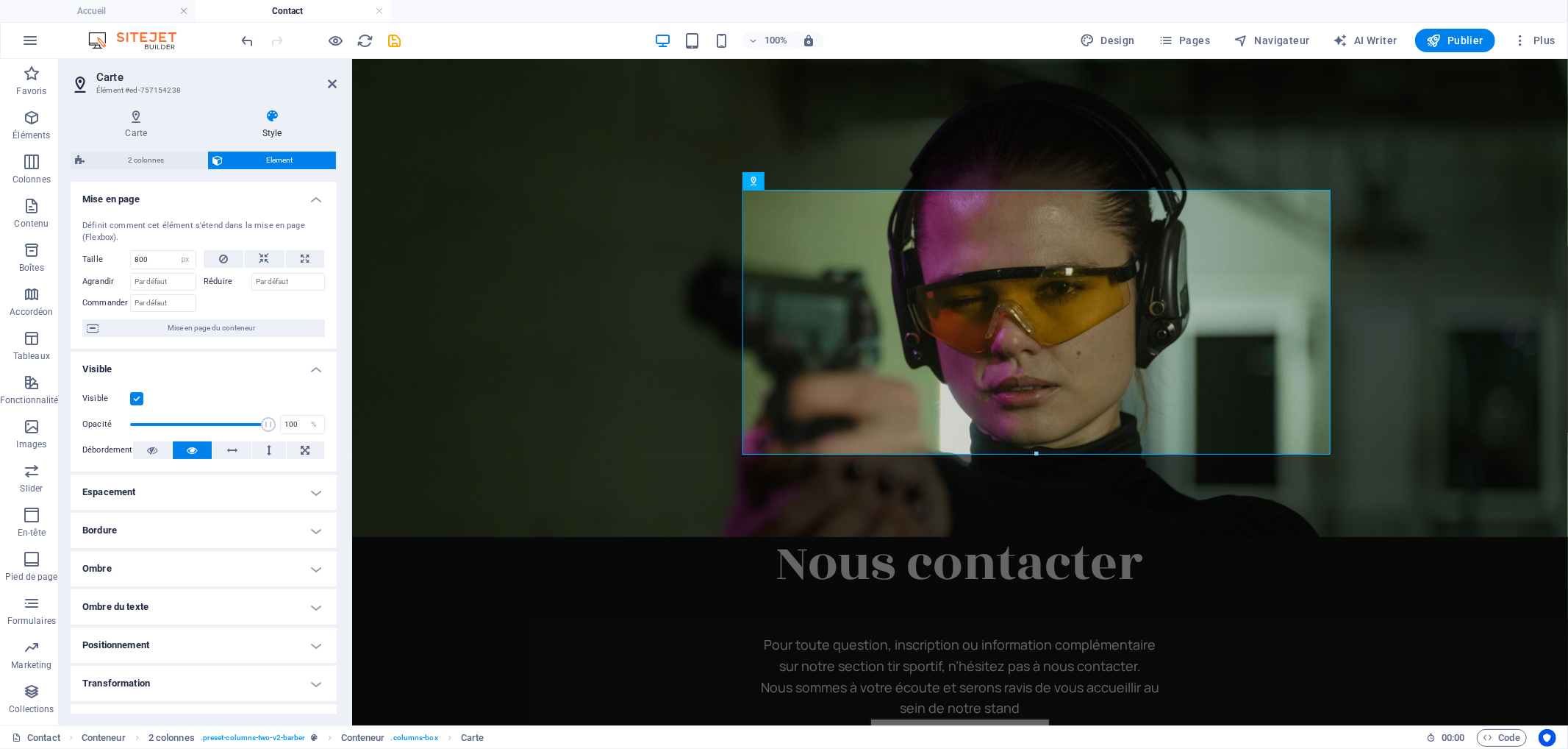
scroll to position [1050, 0]
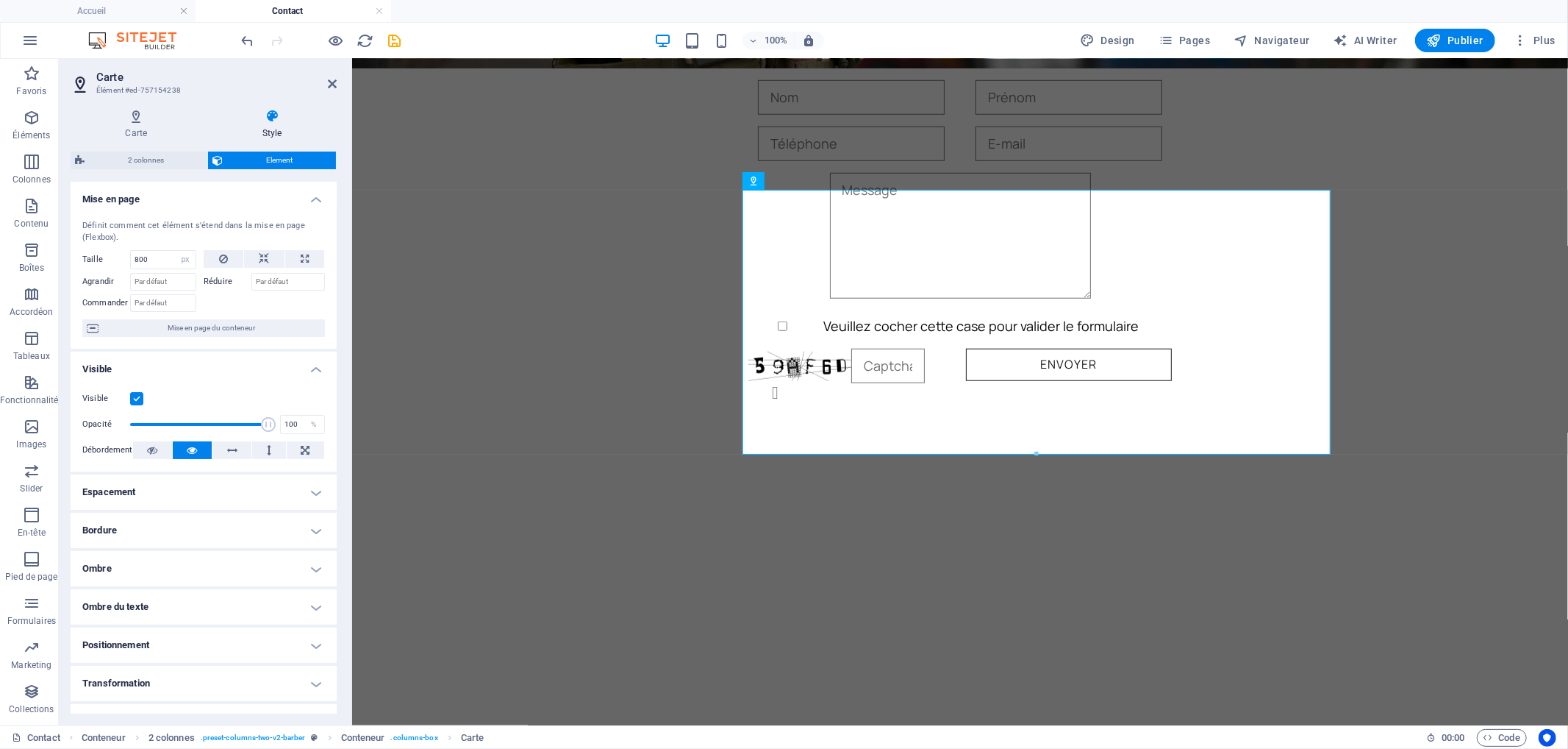
type input "800"
click at [438, 108] on div "Acceuil L'Équipe Tarifs La Boutique Consignes Évennements Annonces Liens utiles…" at bounding box center [959, 417] width 1216 height 2817
drag, startPoint x: 332, startPoint y: 77, endPoint x: 273, endPoint y: 18, distance: 83.4
click at [332, 78] on icon at bounding box center [332, 83] width 9 height 12
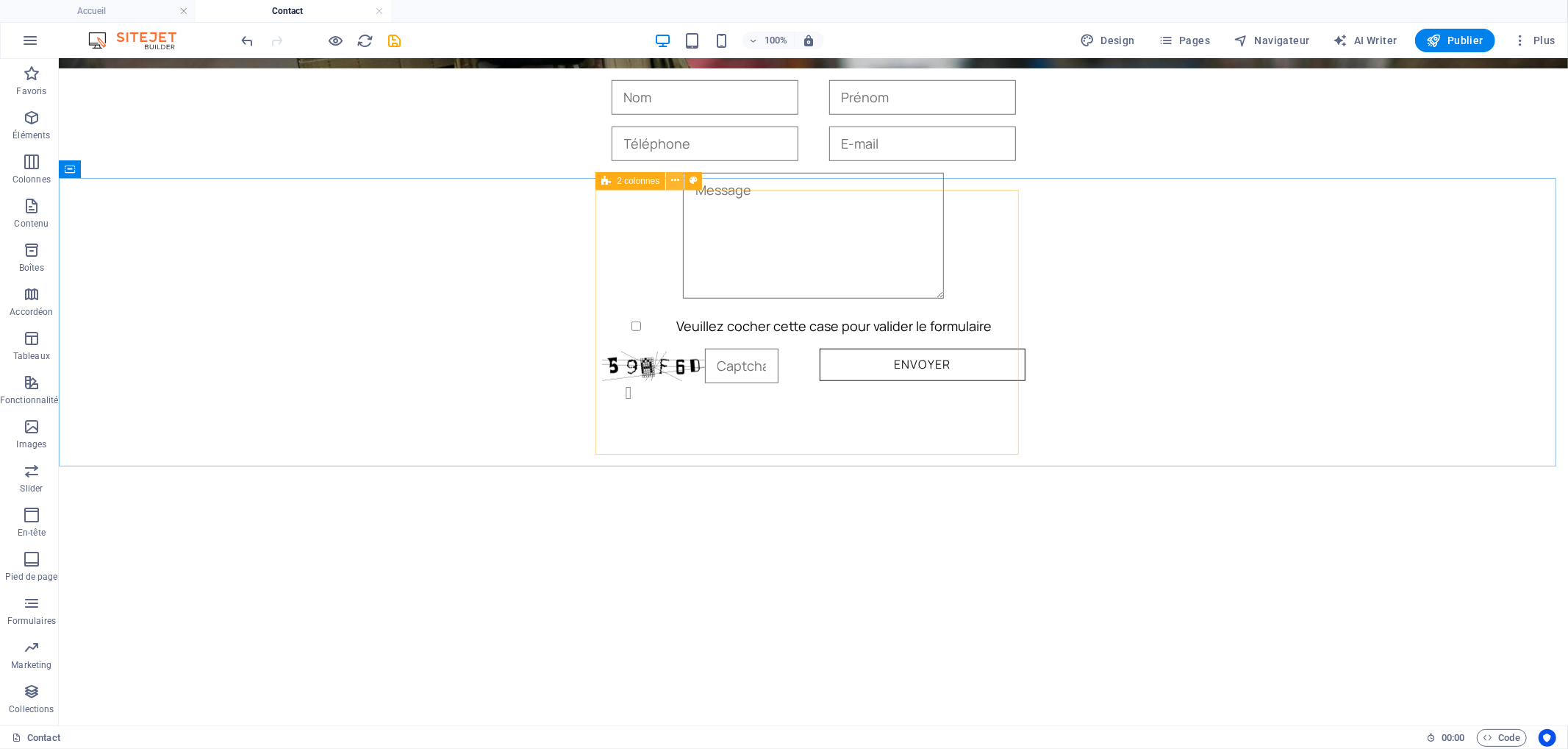
click at [672, 181] on icon at bounding box center [675, 181] width 8 height 16
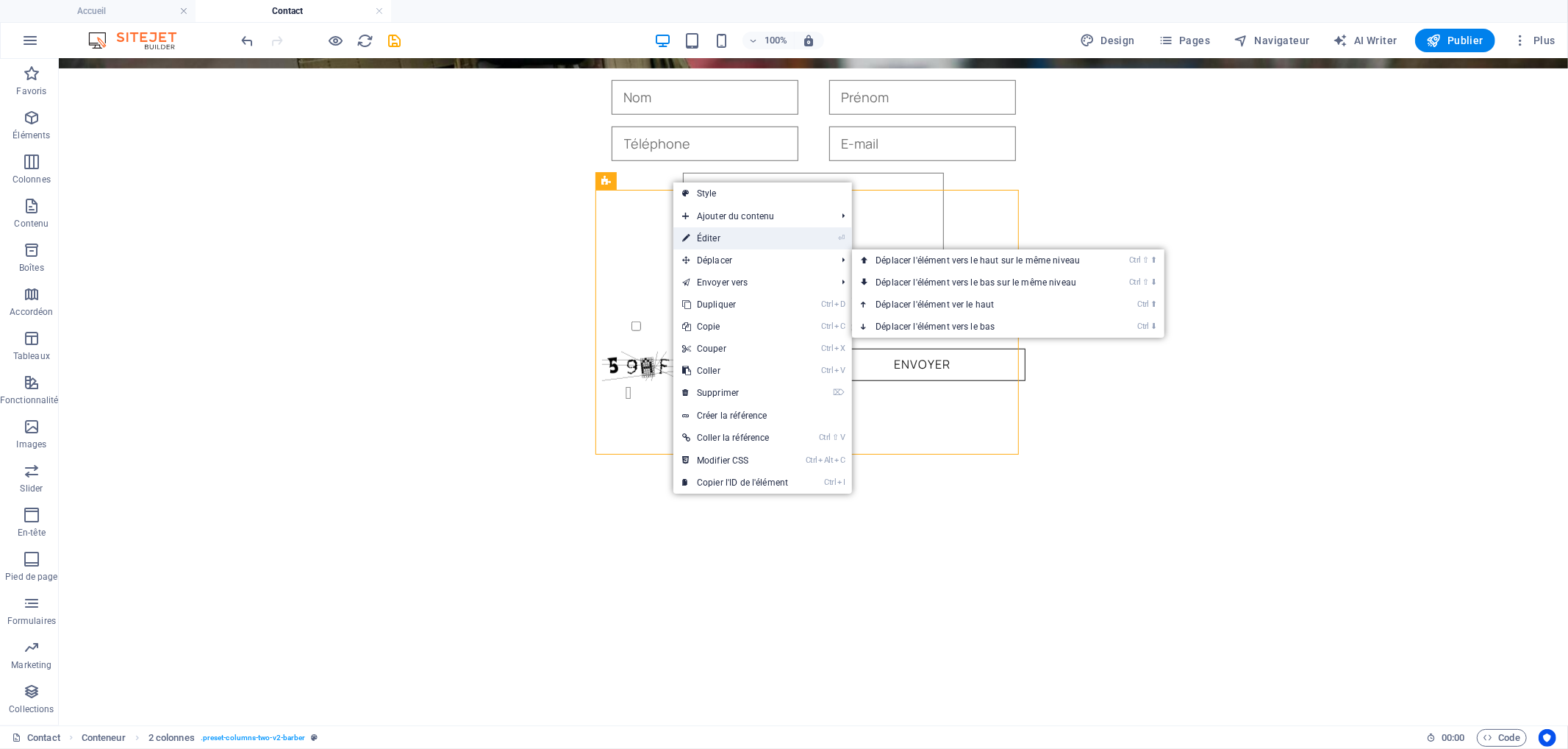
click at [722, 235] on link "⏎ Éditer" at bounding box center [735, 238] width 123 height 22
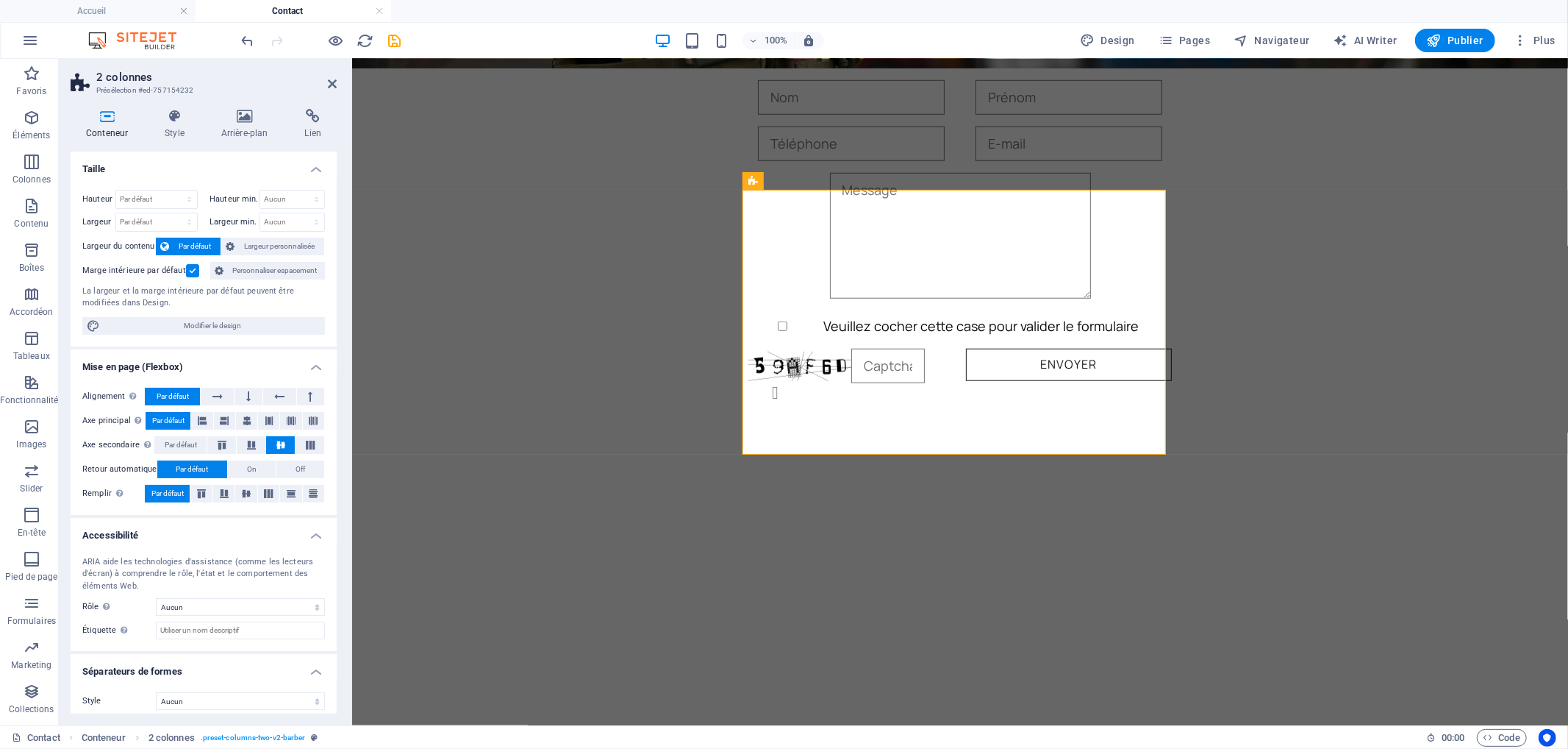
click at [180, 105] on div "Conteneur Style Arrière-plan Lien Taille Hauteur Par défaut px rem % vh vw Haut…" at bounding box center [203, 411] width 290 height 628
click at [173, 135] on h4 "Style" at bounding box center [178, 123] width 57 height 31
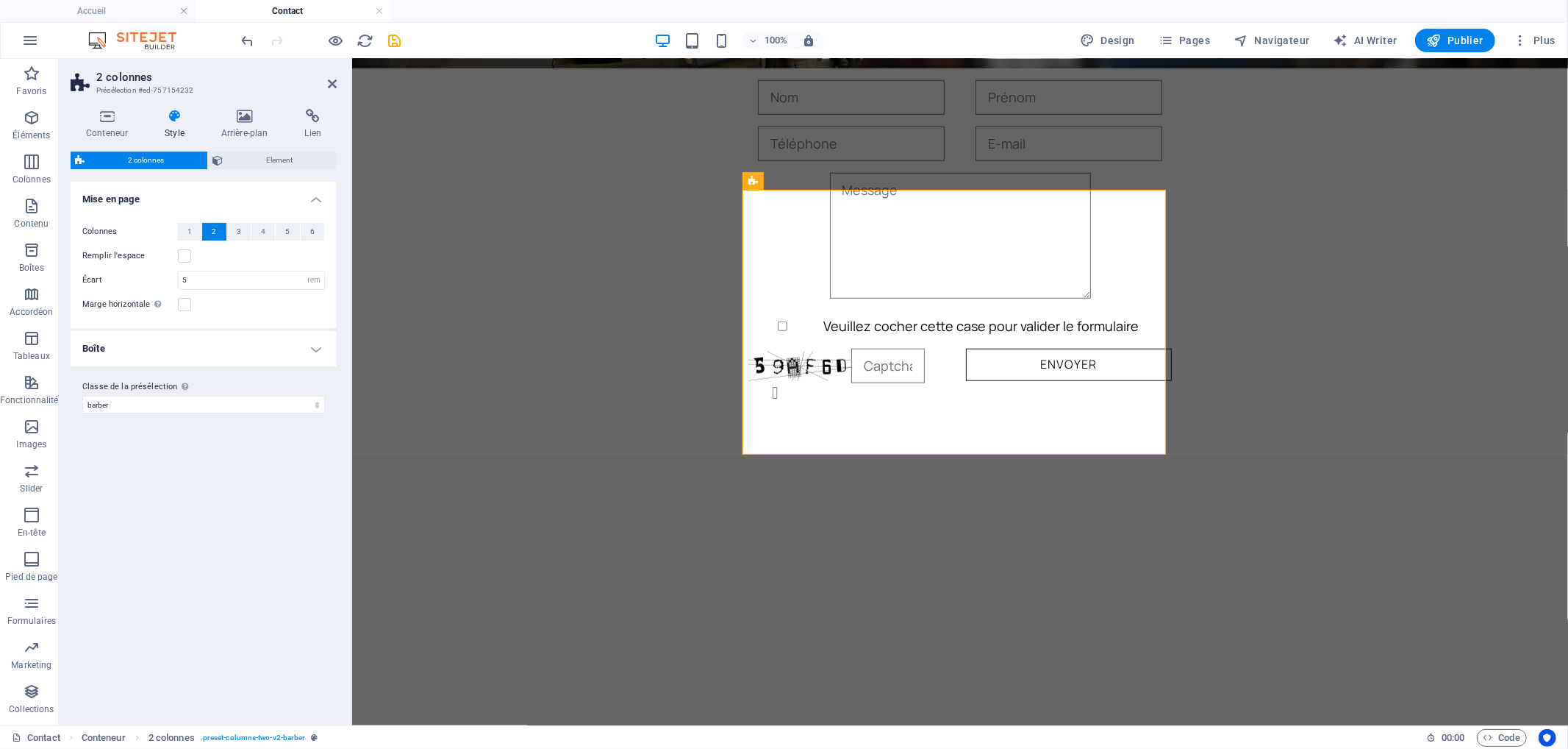
click at [148, 347] on h4 "Boîte" at bounding box center [203, 348] width 266 height 35
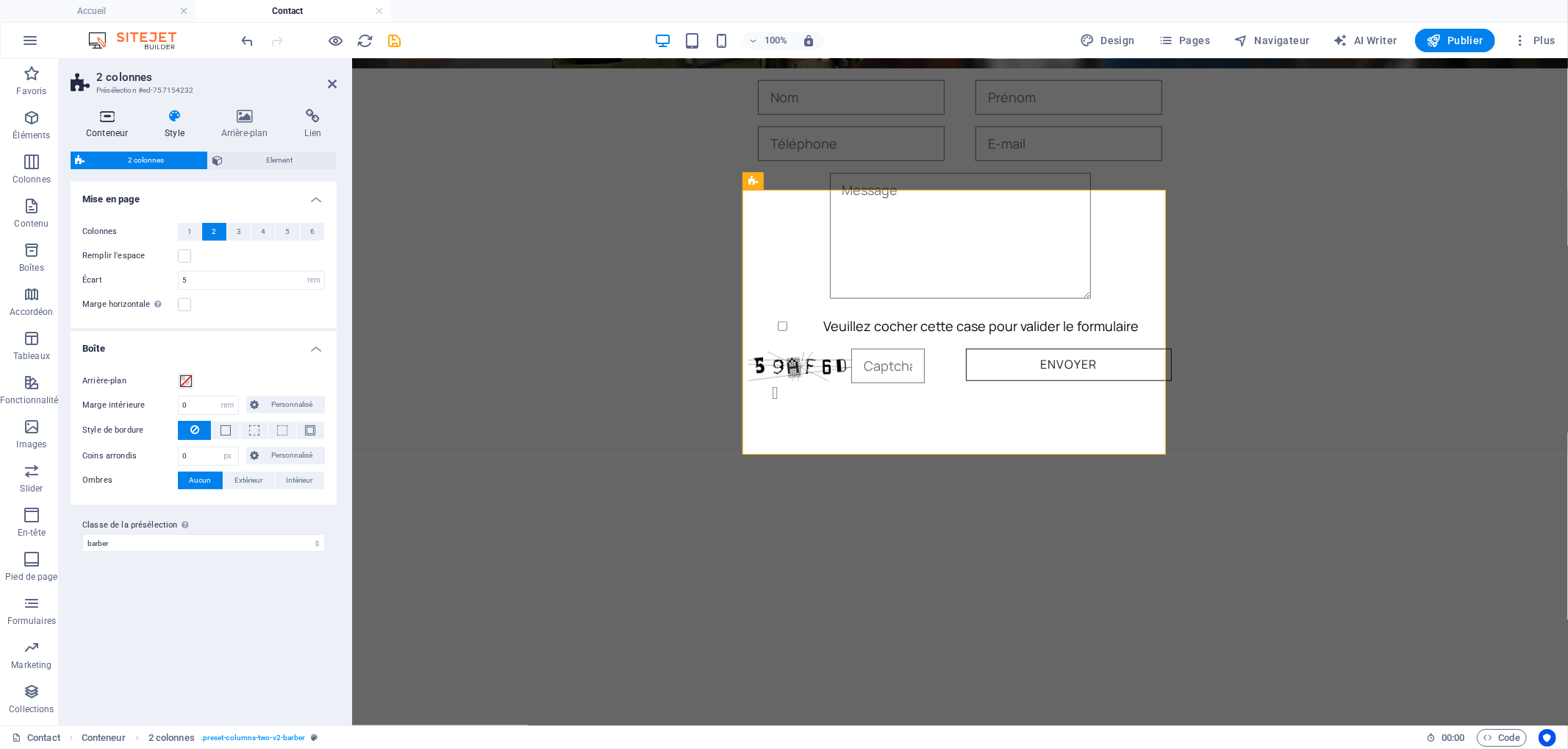
click at [113, 120] on icon at bounding box center [107, 116] width 73 height 15
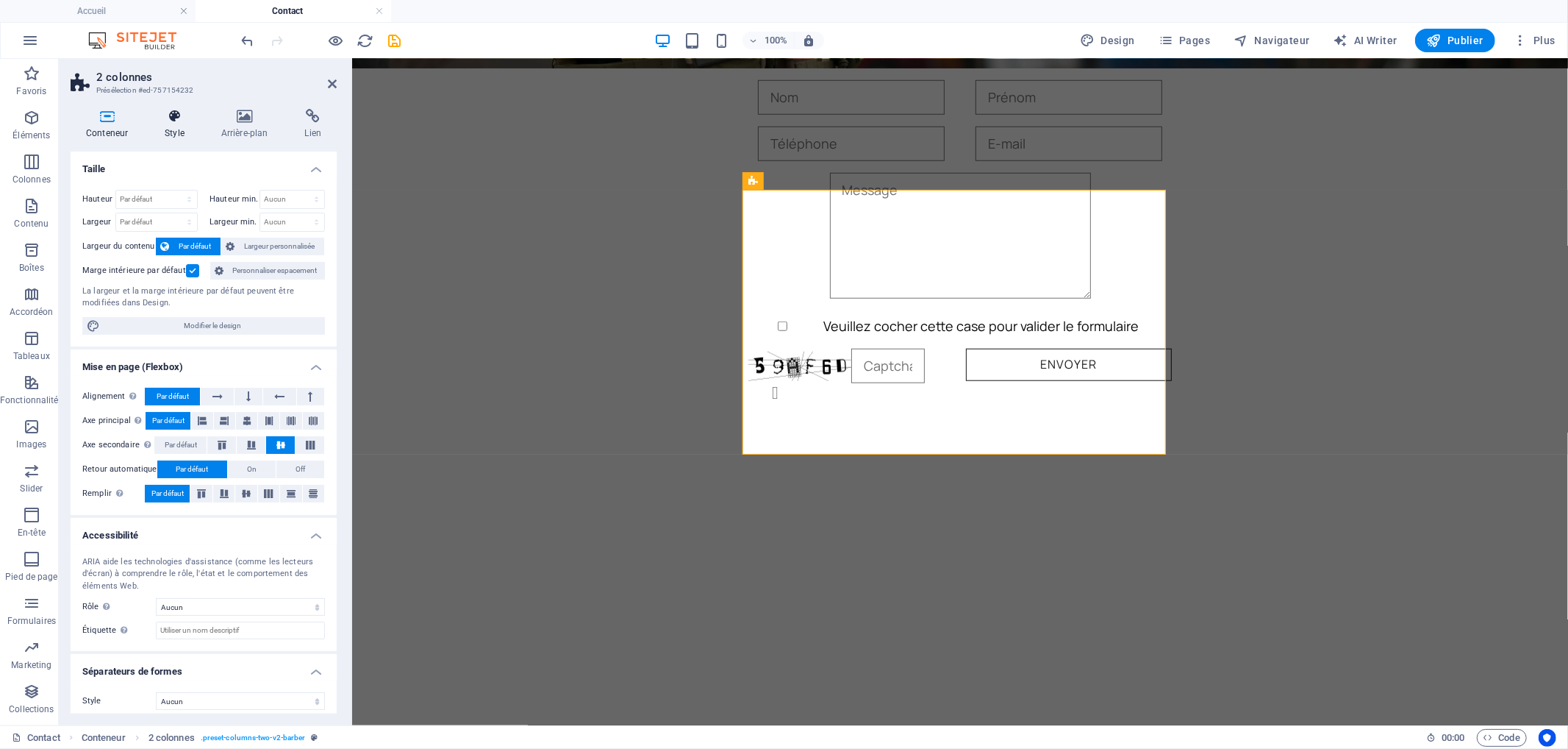
click at [181, 123] on h4 "Style" at bounding box center [178, 123] width 57 height 31
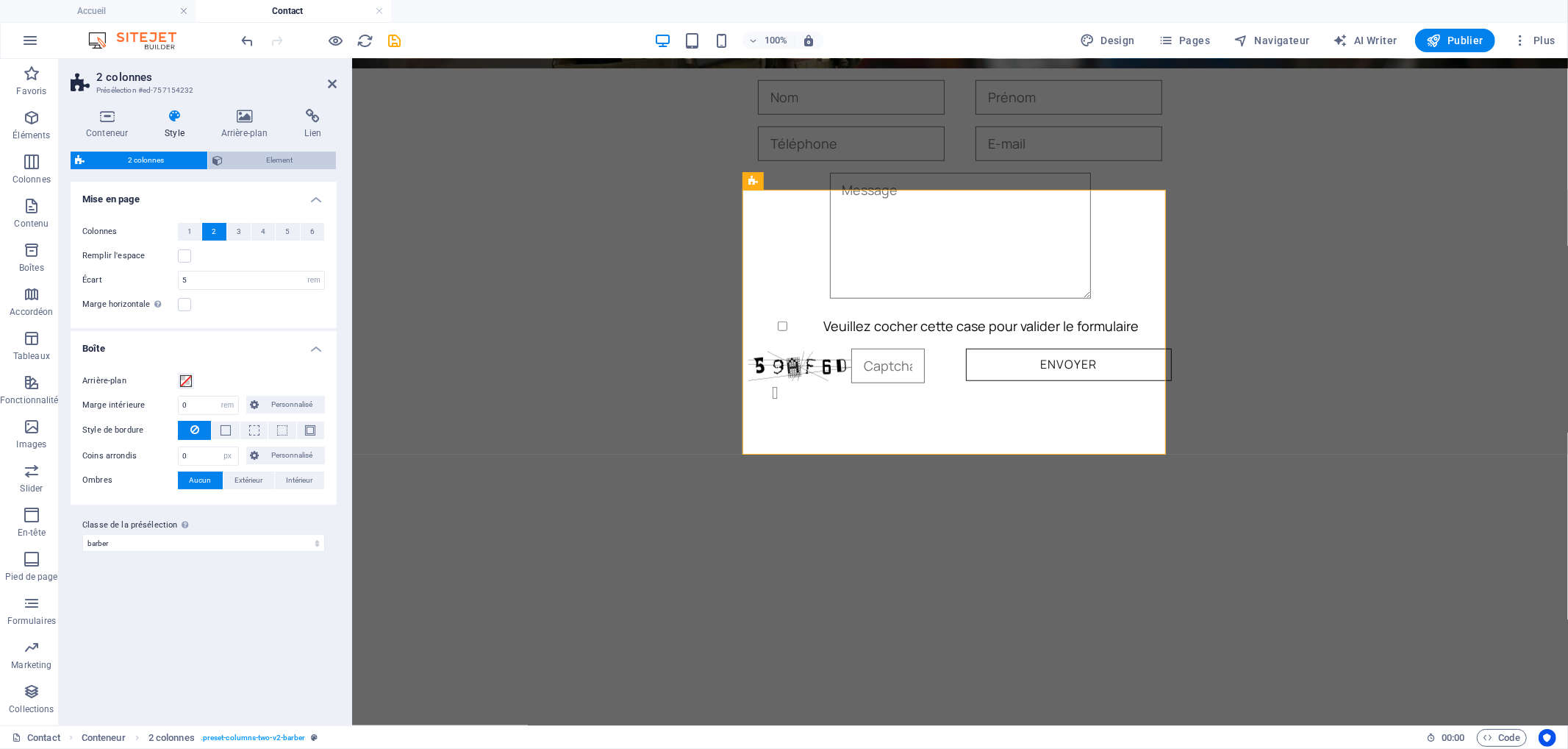
click at [266, 162] on span "Element" at bounding box center [279, 160] width 104 height 17
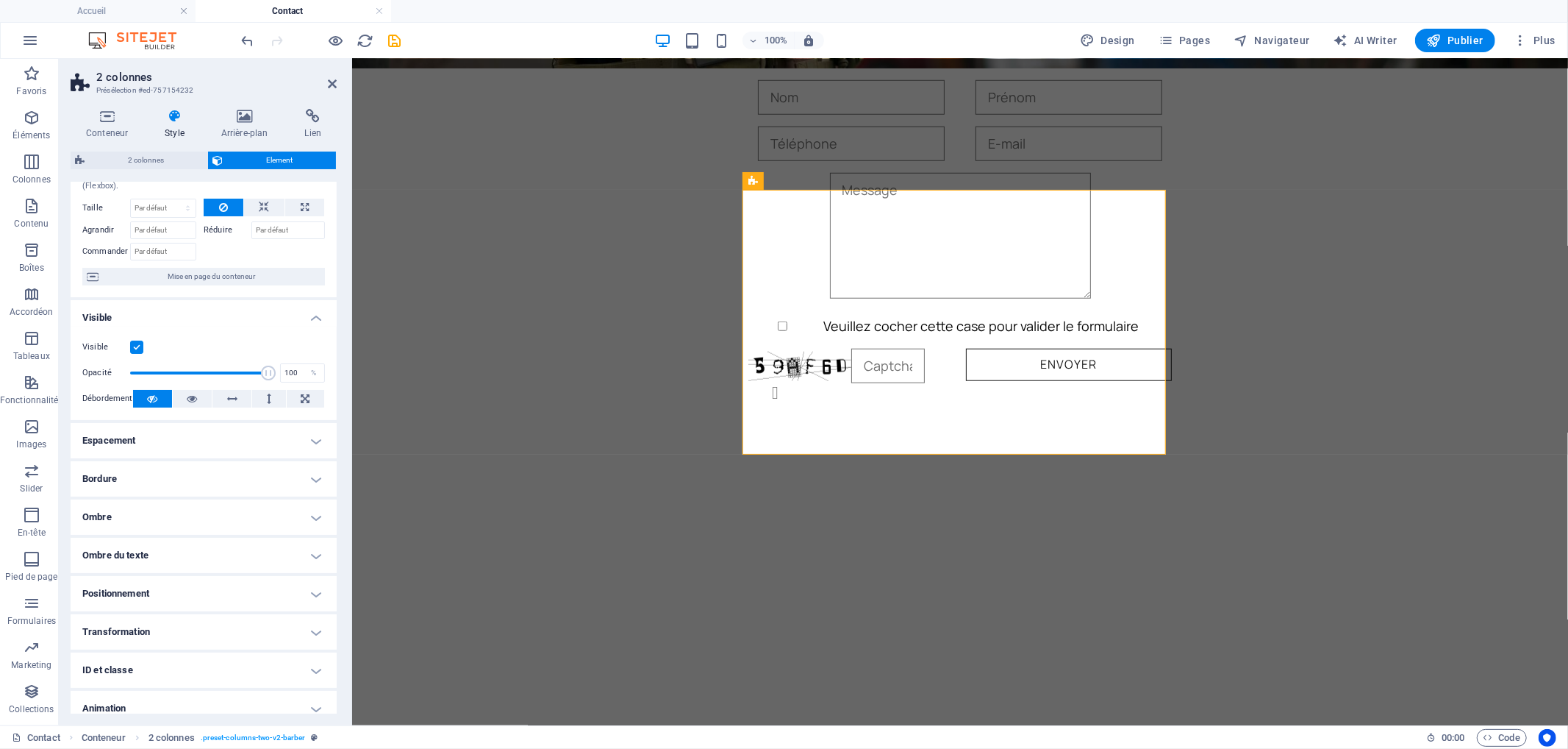
scroll to position [101, 0]
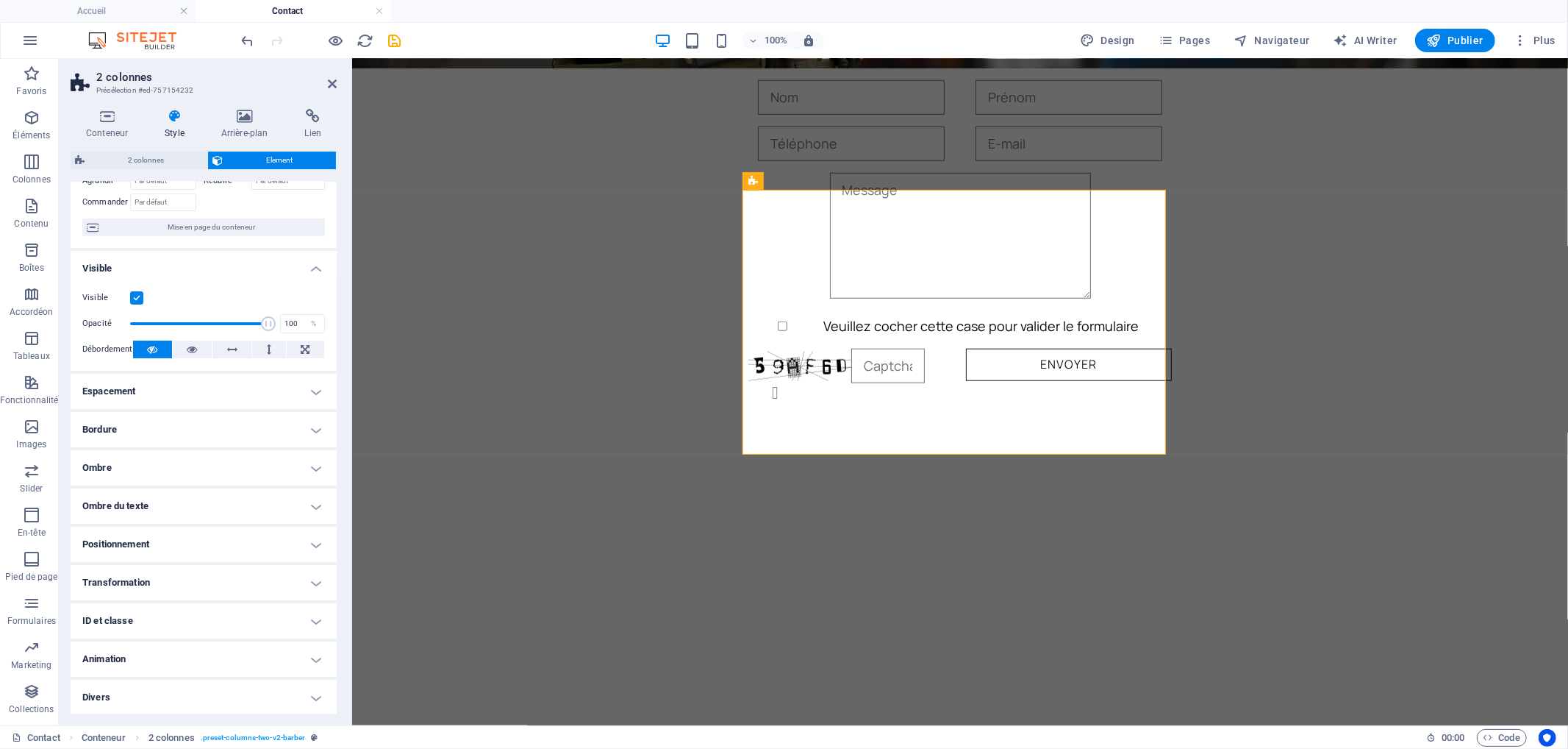
click at [181, 540] on h4 "Positionnement" at bounding box center [203, 544] width 266 height 35
click at [166, 631] on h4 "Transformation" at bounding box center [203, 633] width 266 height 35
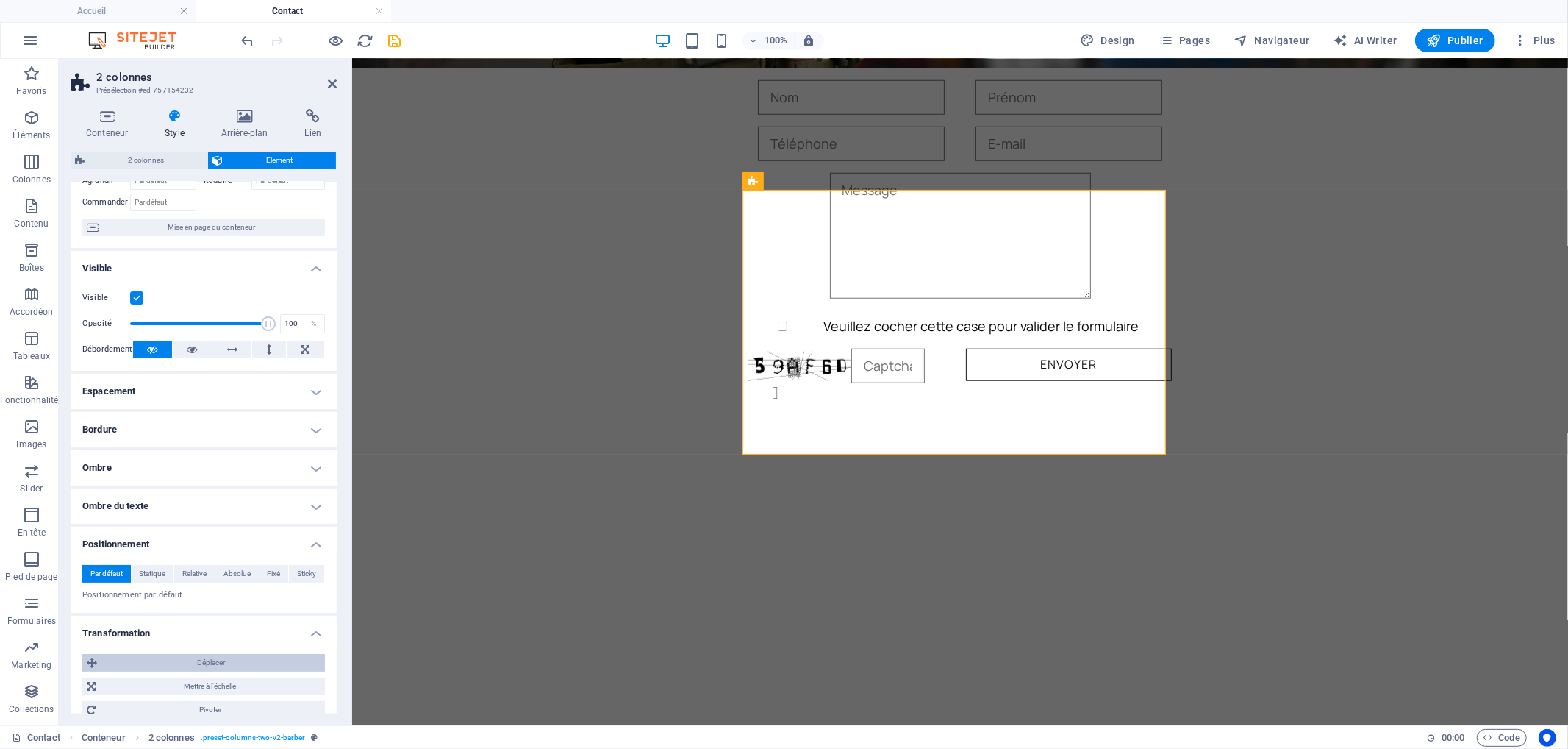
click at [208, 666] on span "Déplacer" at bounding box center [211, 663] width 219 height 17
click at [166, 689] on input "0" at bounding box center [171, 690] width 57 height 17
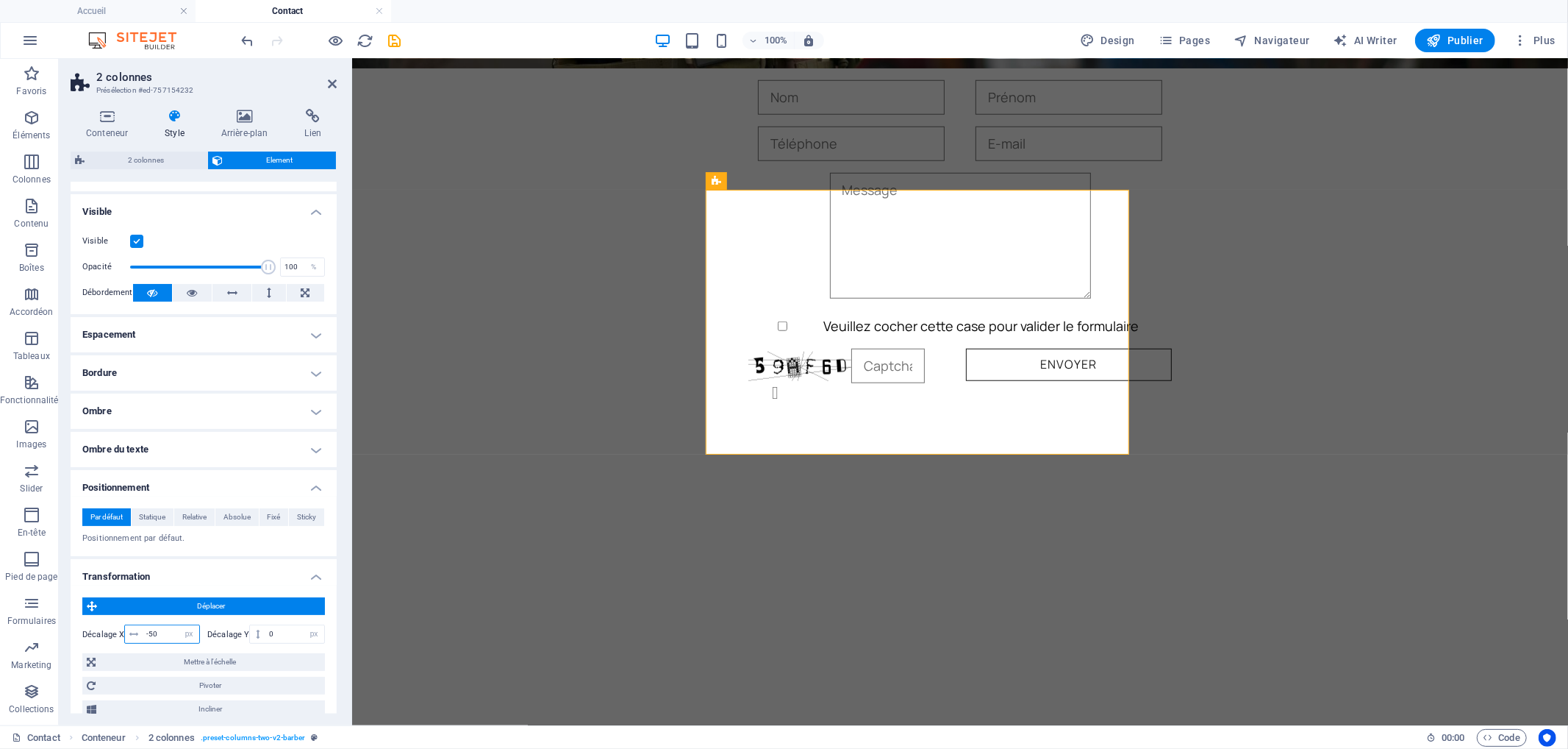
scroll to position [182, 0]
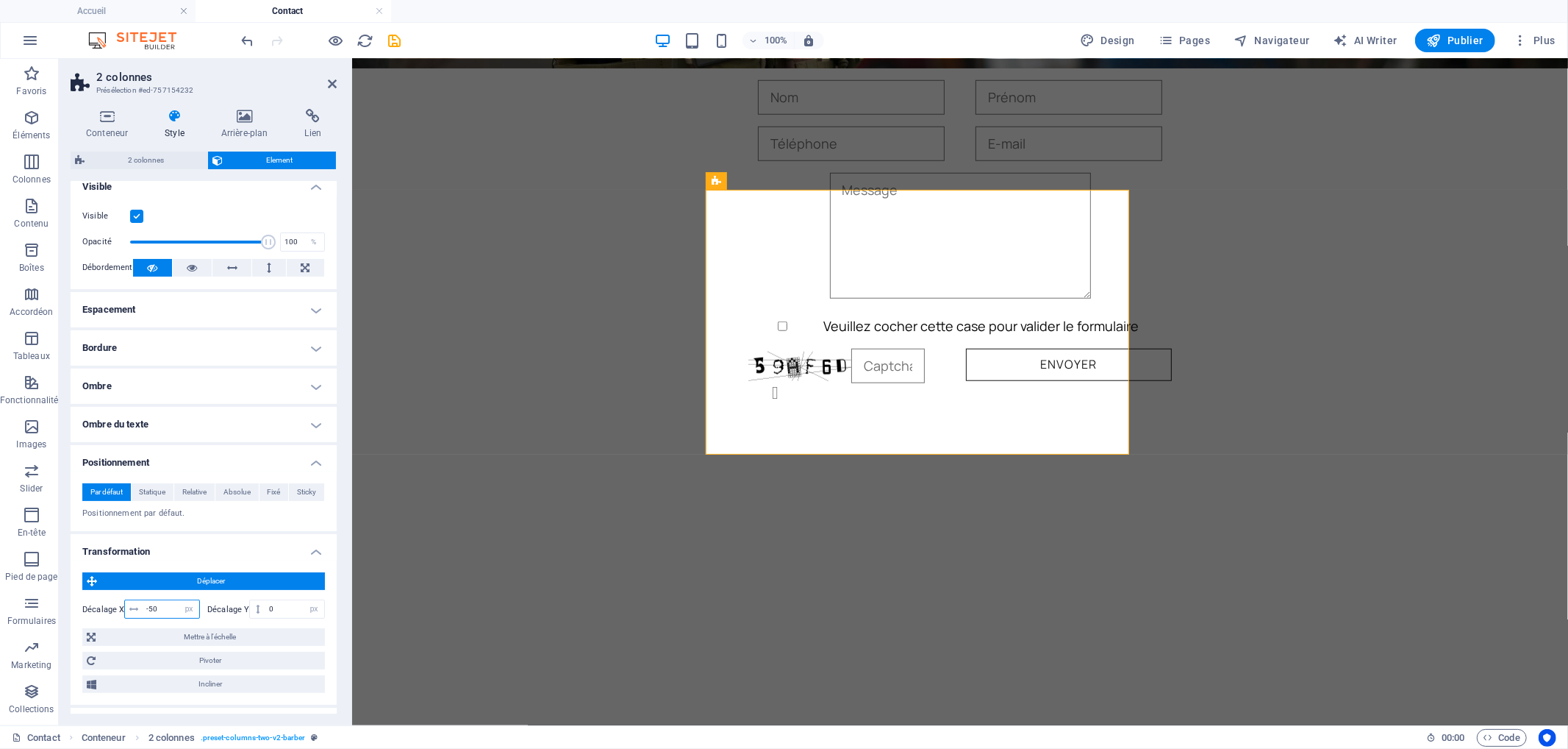
type input "-5"
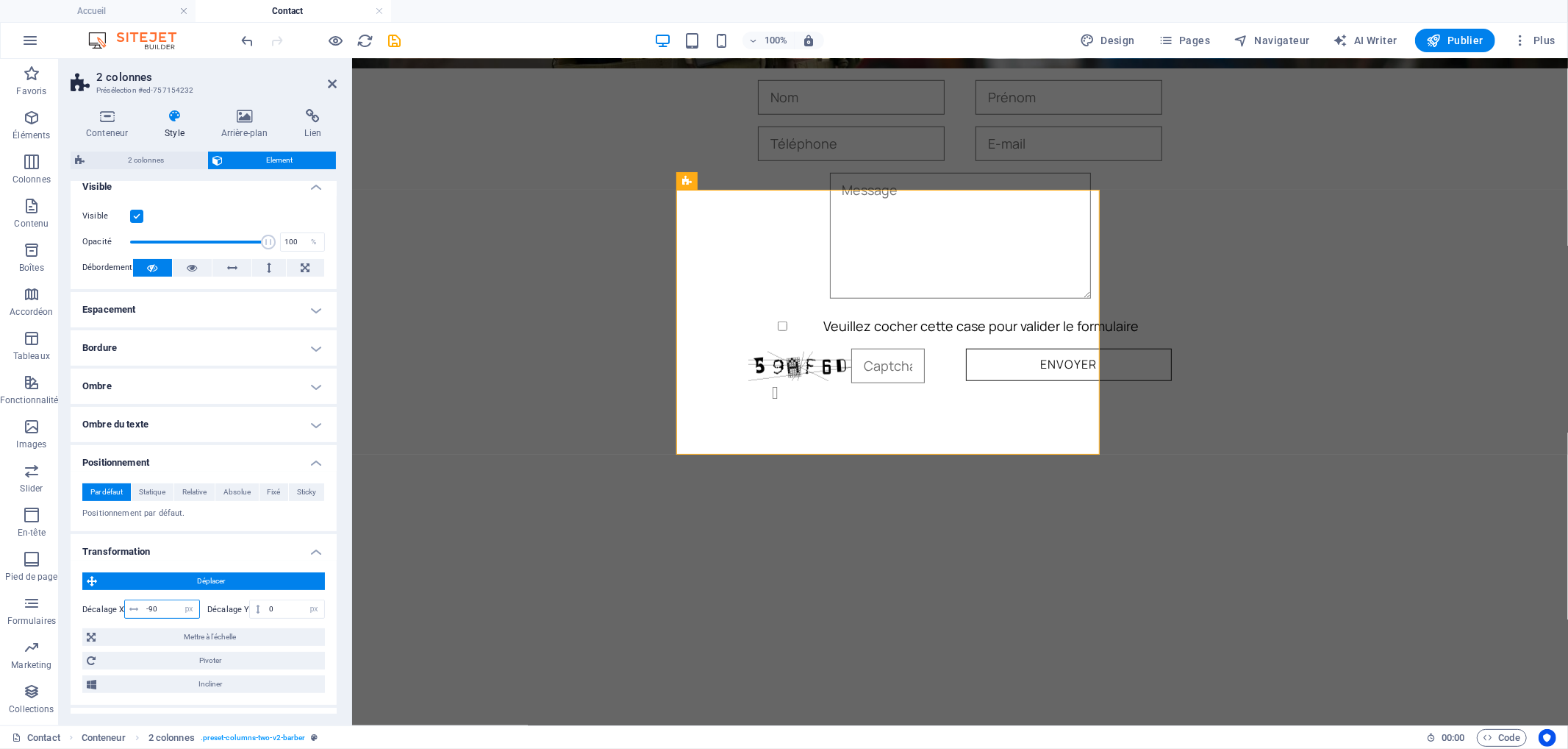
type input "-9"
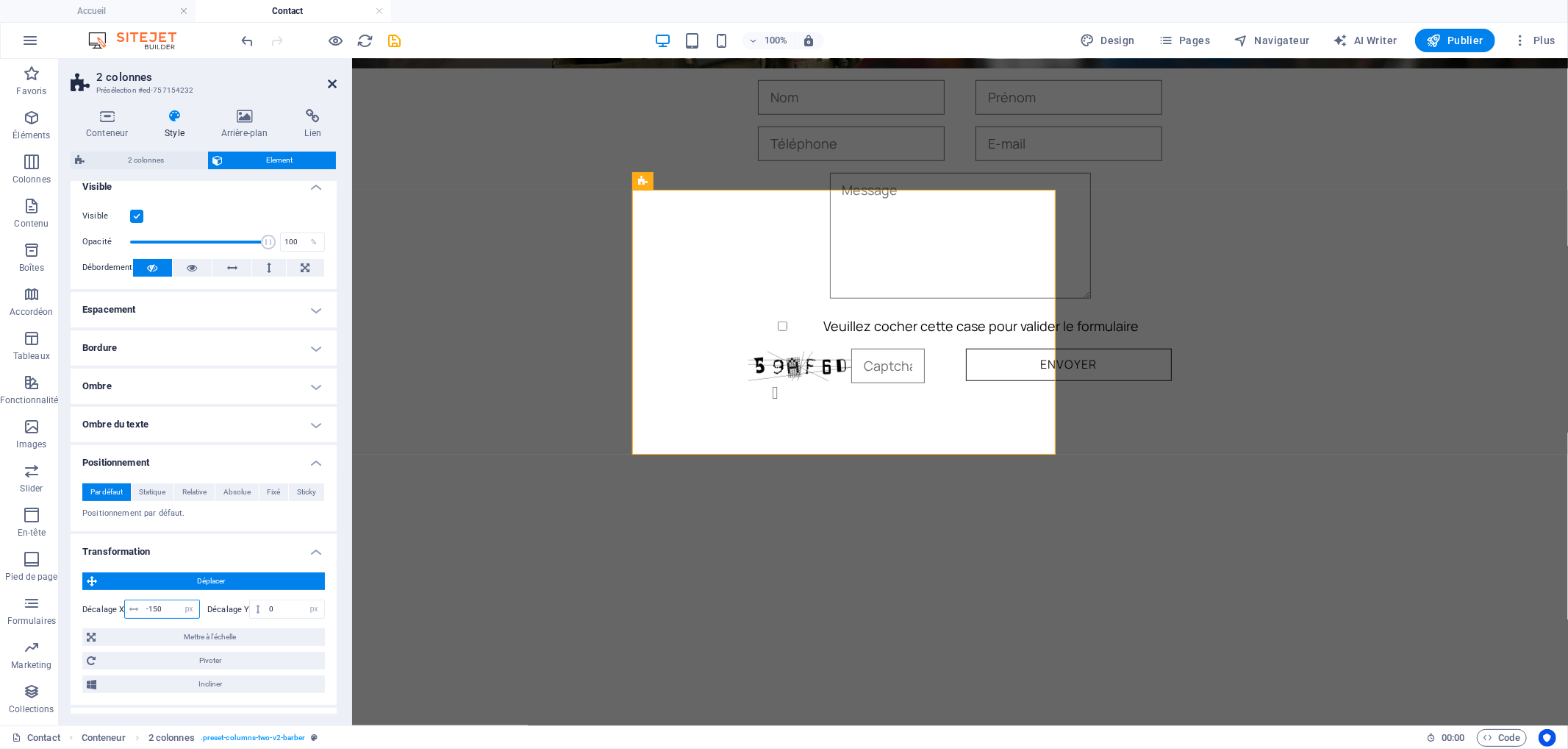
type input "-150"
click at [335, 79] on icon at bounding box center [332, 83] width 9 height 12
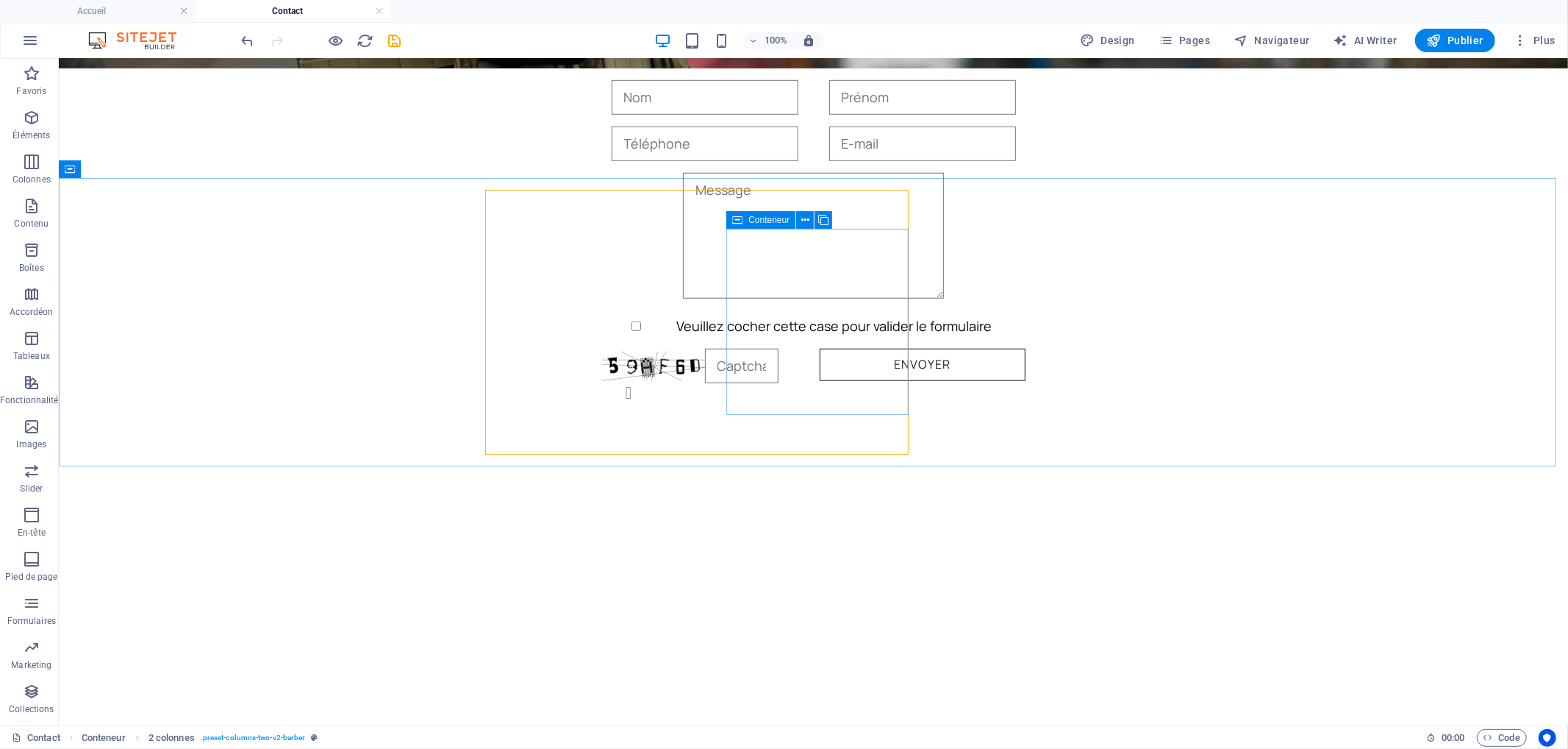
click at [759, 222] on span "Conteneur" at bounding box center [769, 219] width 41 height 9
click at [766, 218] on span "Conteneur" at bounding box center [769, 219] width 41 height 9
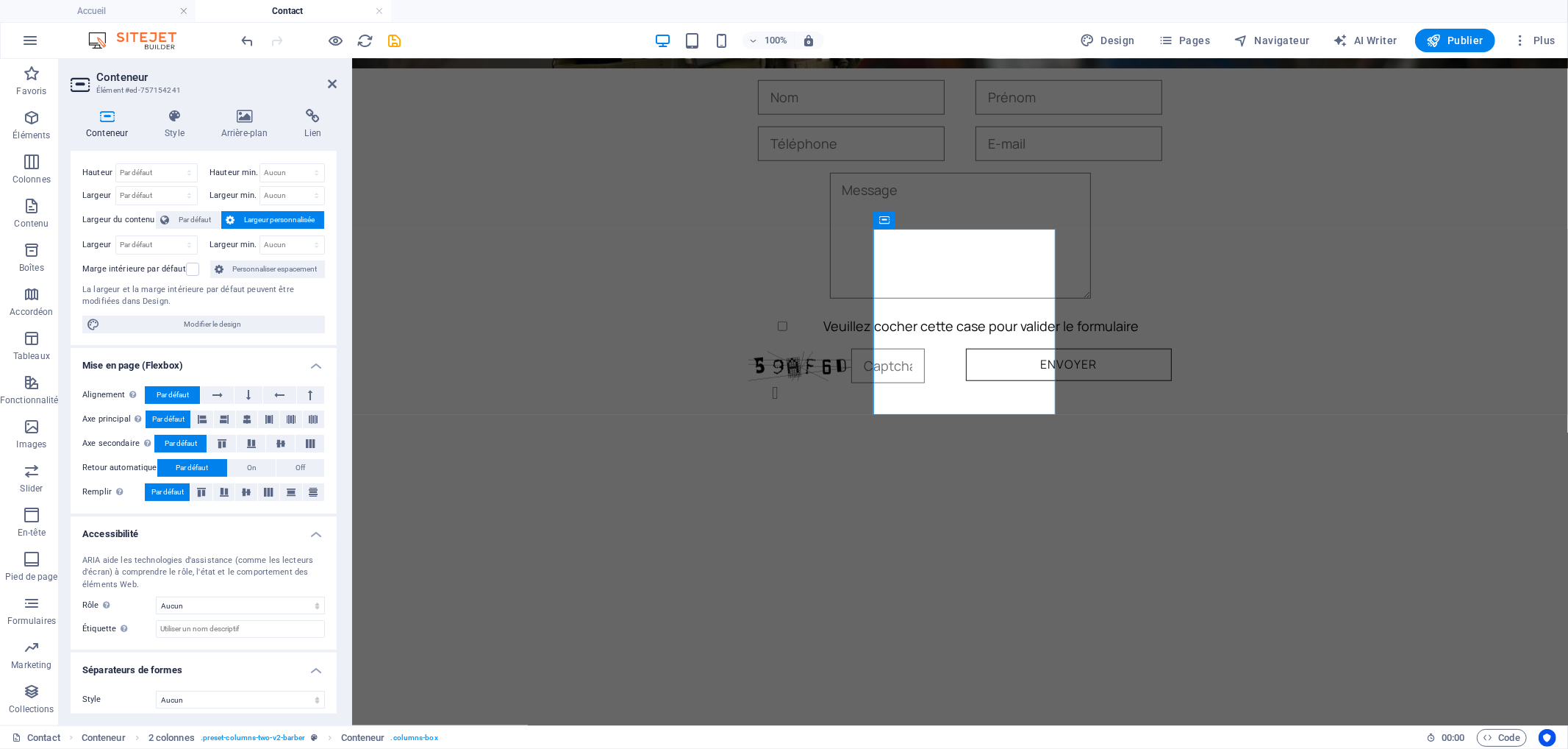
scroll to position [32, 0]
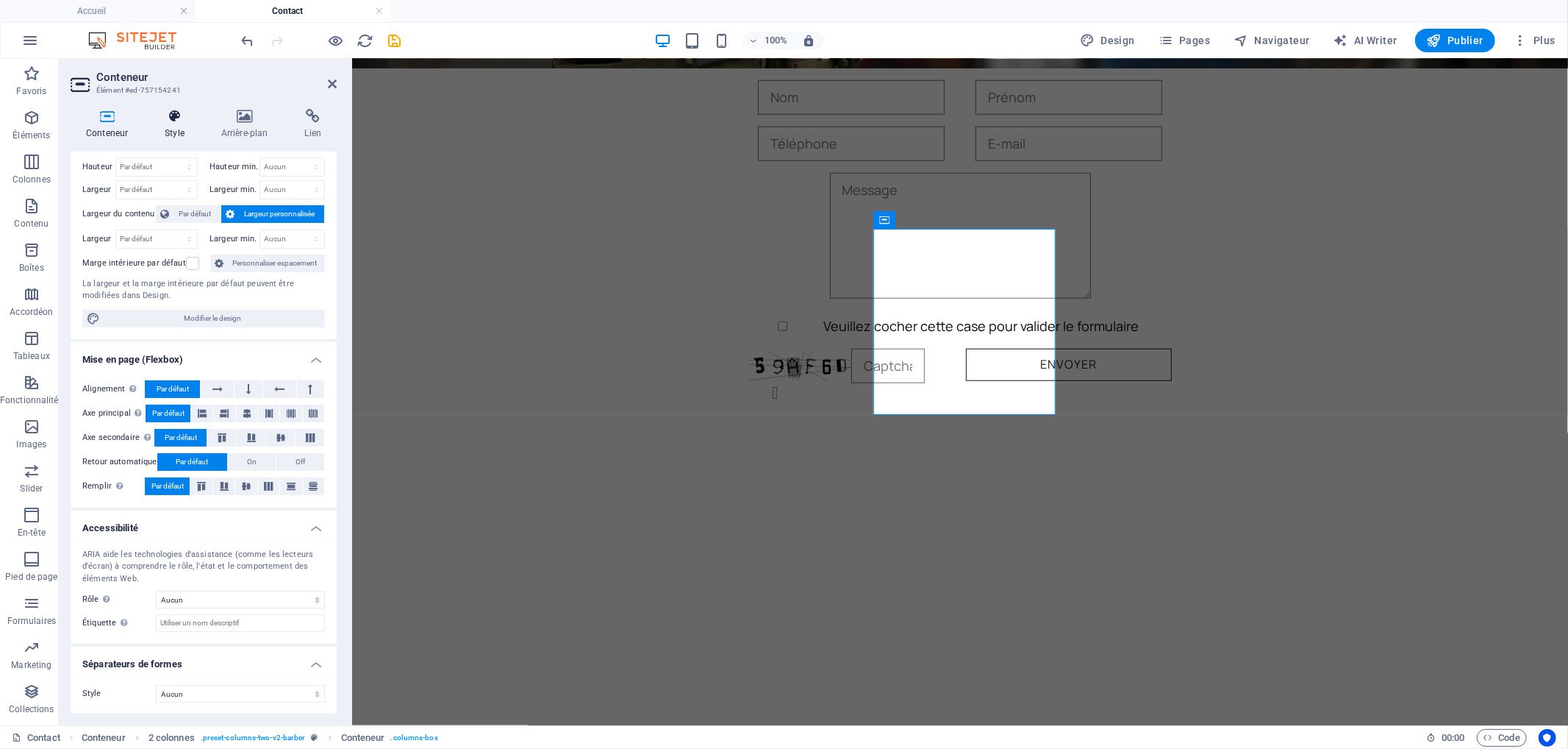
click at [178, 134] on h4 "Style" at bounding box center [178, 123] width 57 height 31
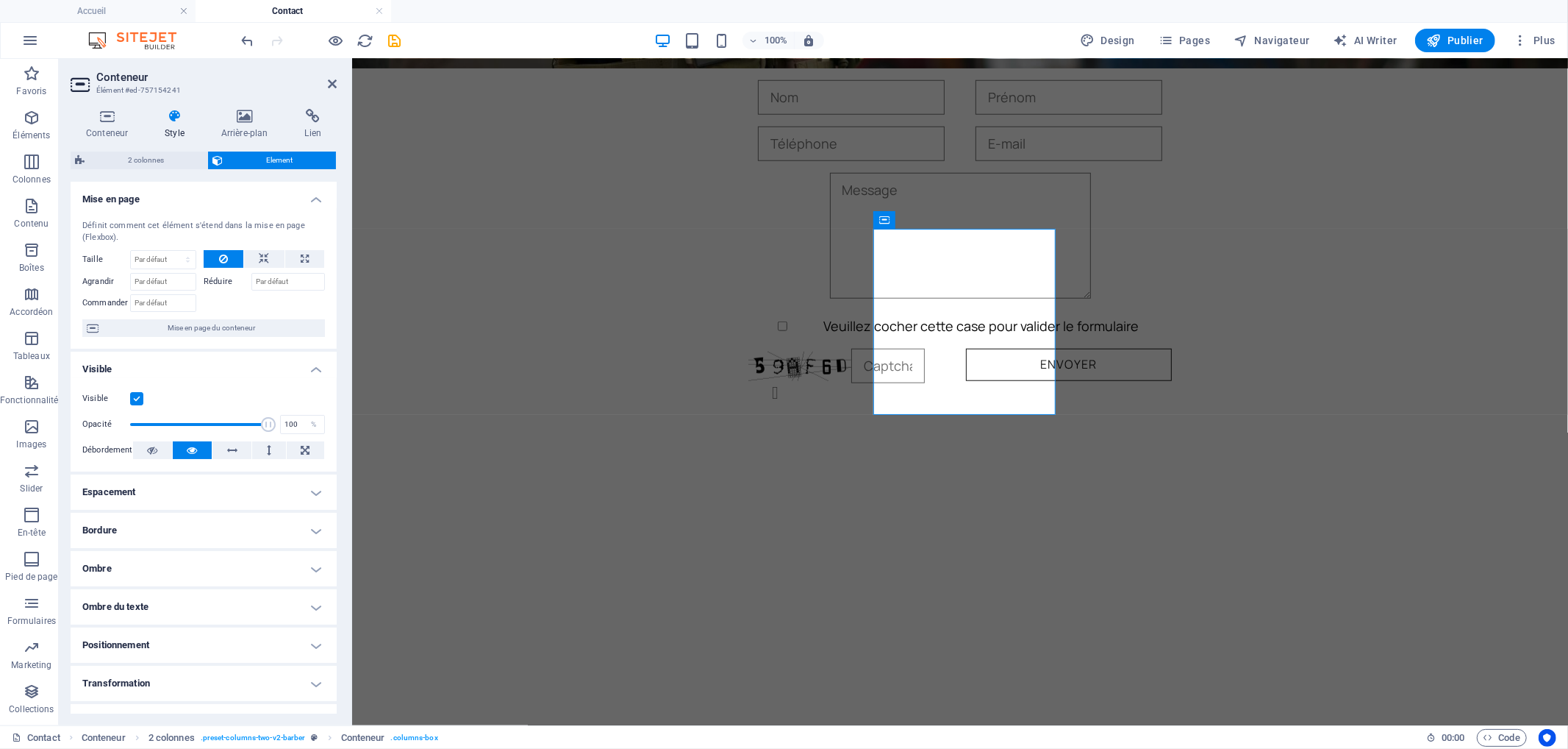
scroll to position [101, 0]
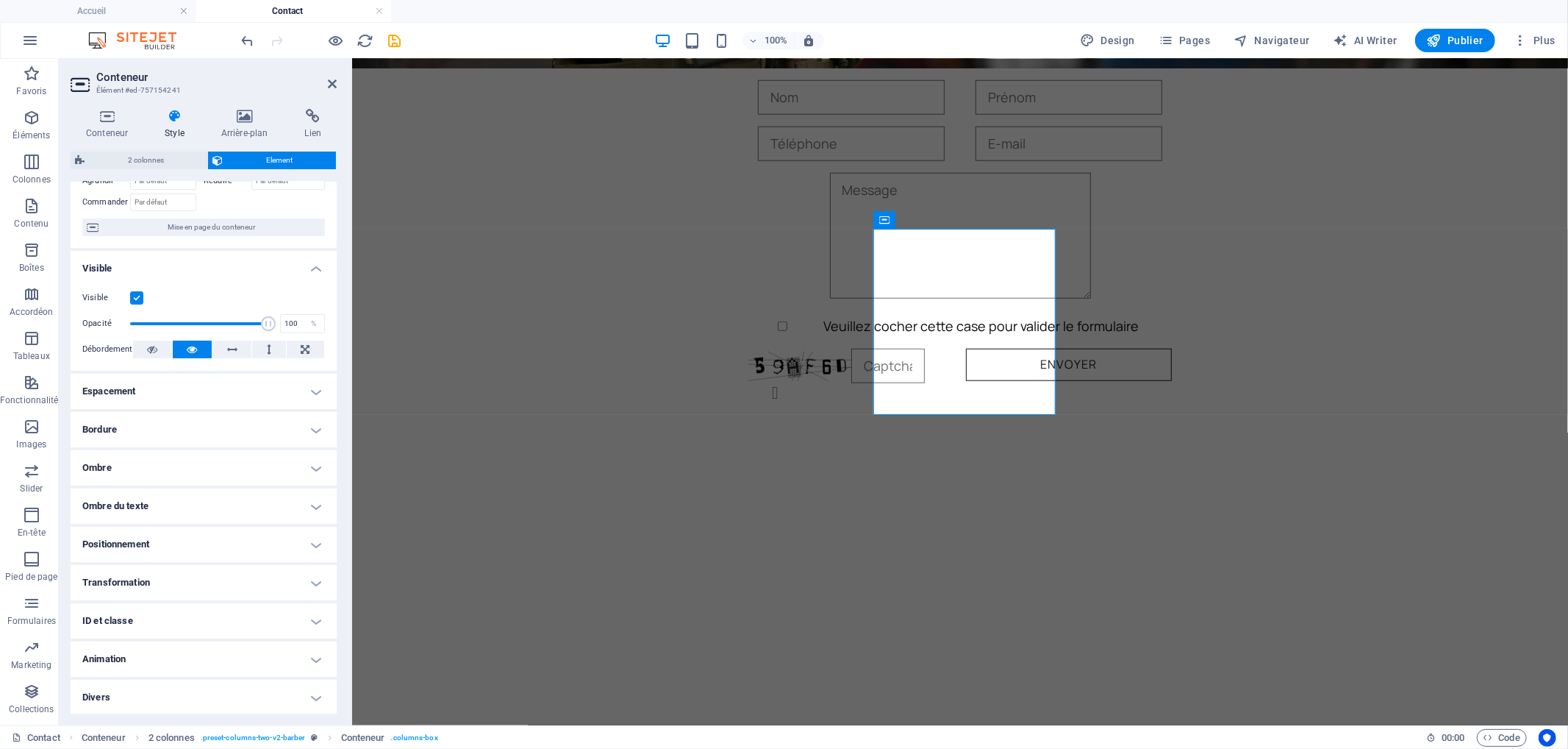
click at [207, 578] on h4 "Transformation" at bounding box center [203, 582] width 266 height 35
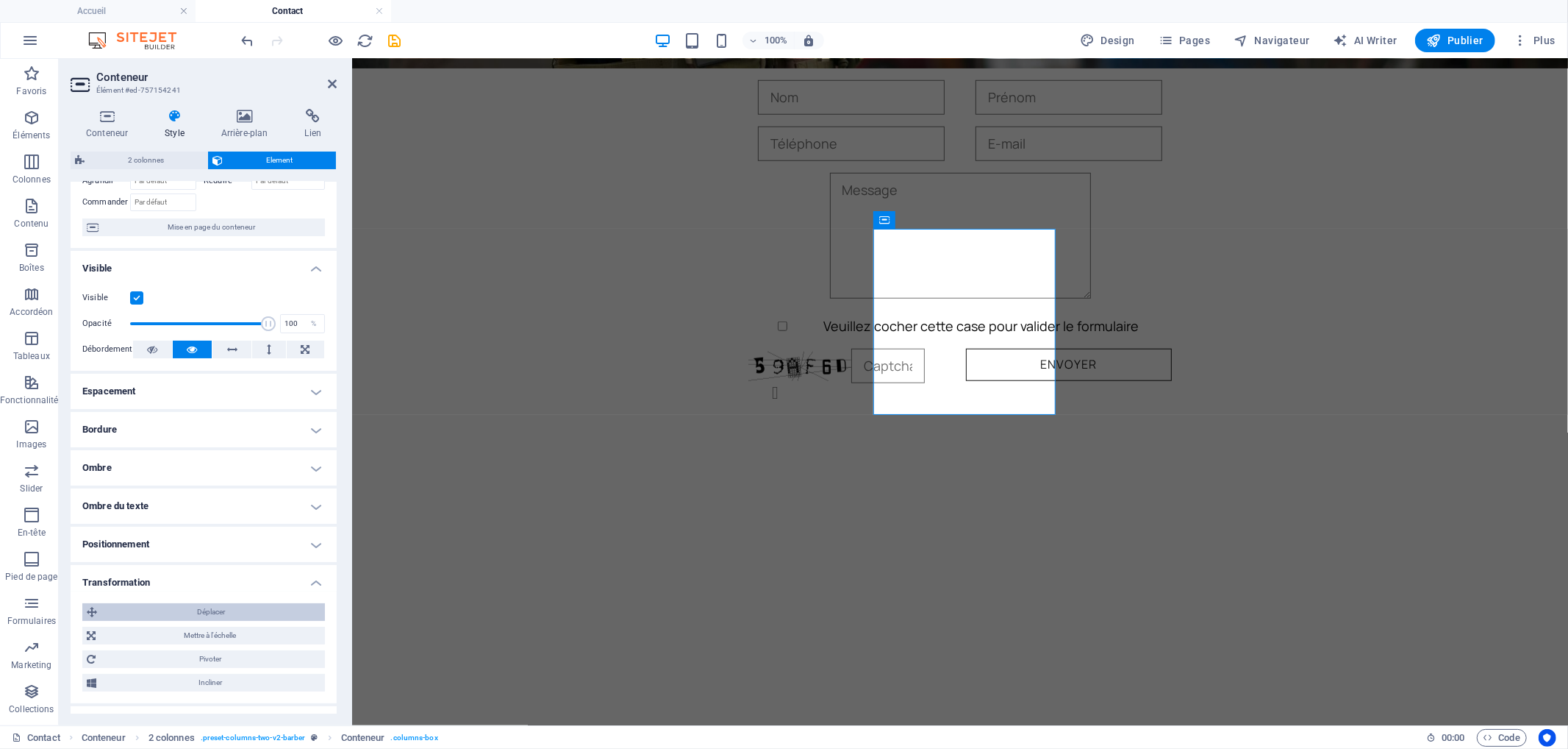
click at [244, 614] on span "Déplacer" at bounding box center [211, 611] width 219 height 17
click at [277, 634] on input "0" at bounding box center [295, 640] width 59 height 17
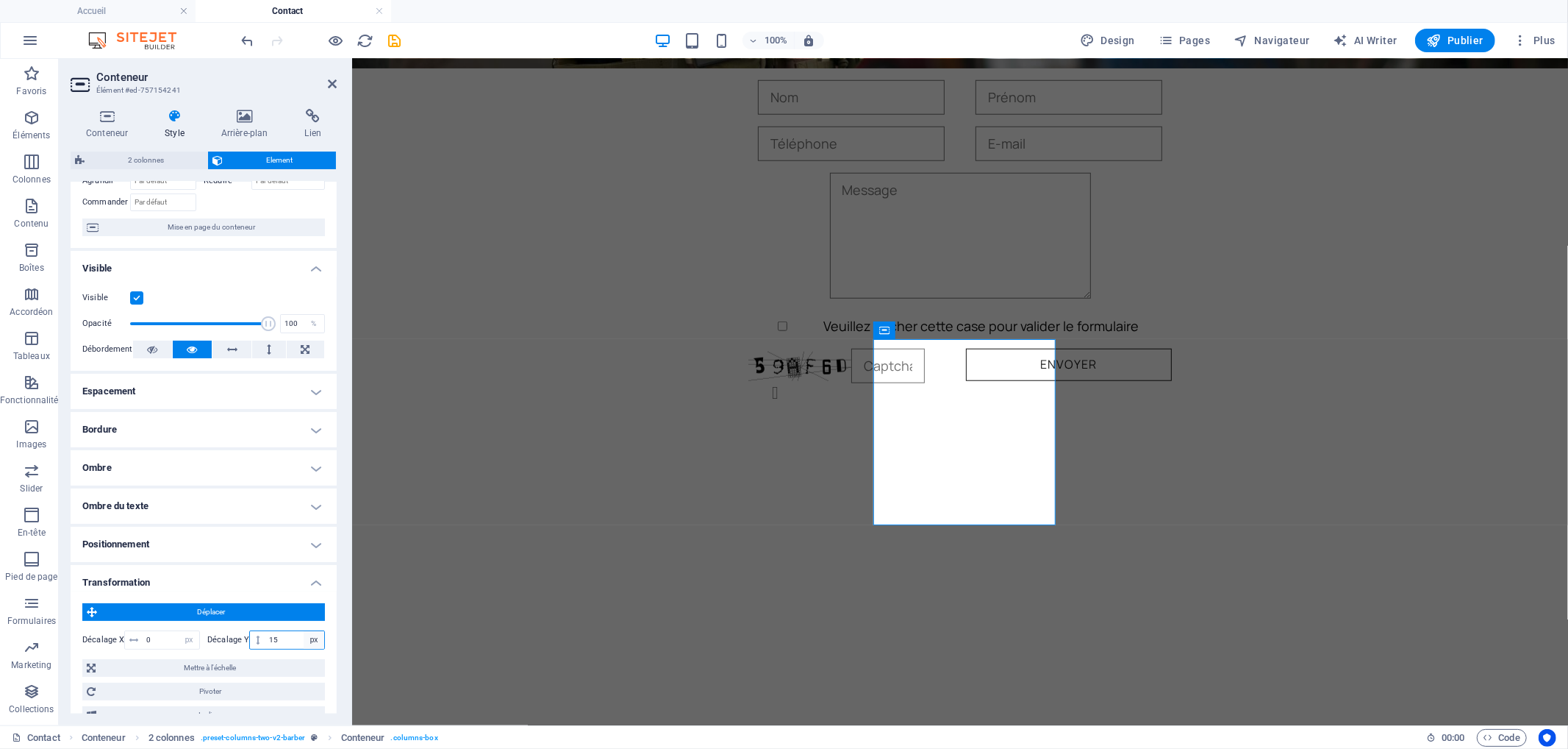
type input "1"
drag, startPoint x: 151, startPoint y: 637, endPoint x: 225, endPoint y: 638, distance: 74.0
click at [152, 637] on input "0" at bounding box center [171, 640] width 57 height 17
type input "150"
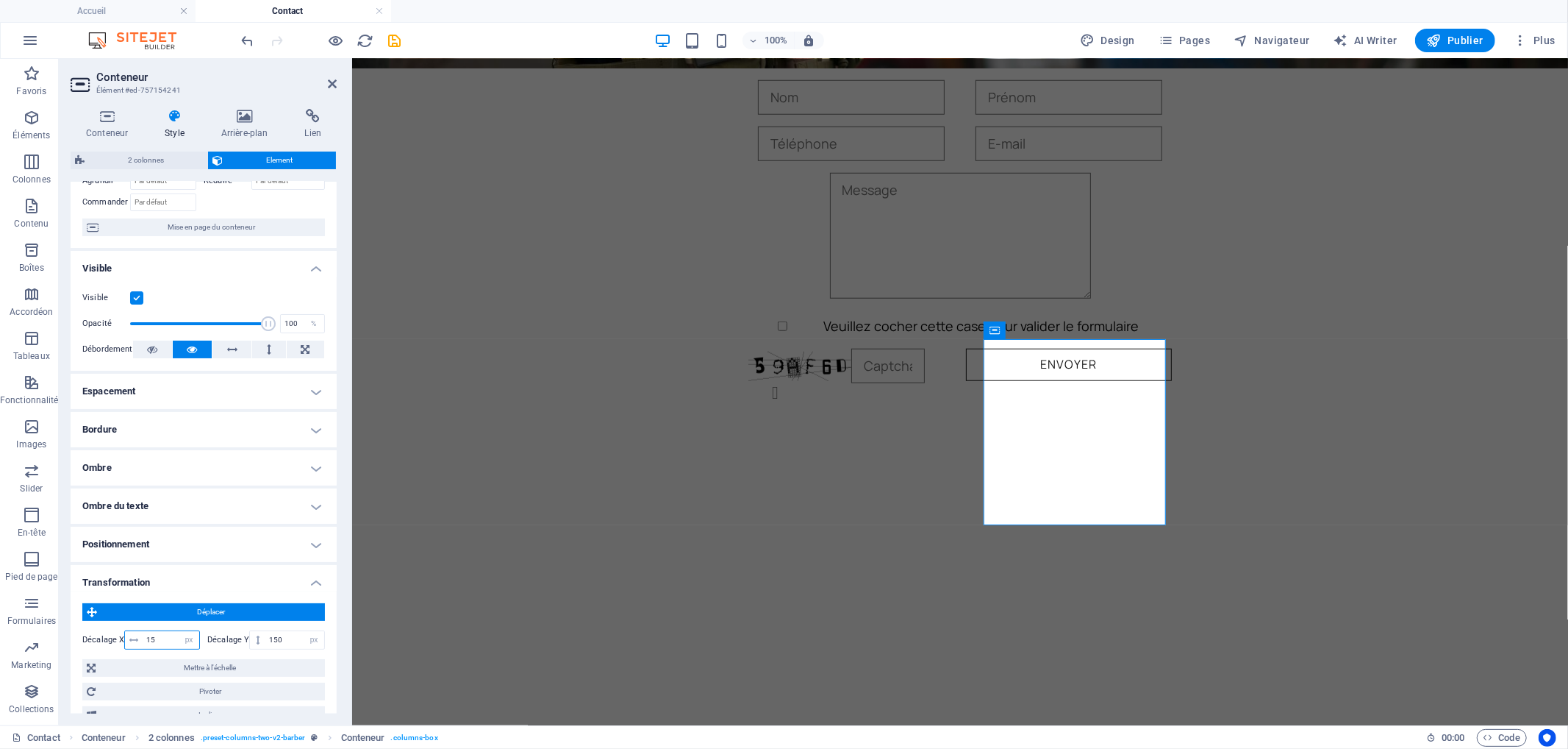
type input "1"
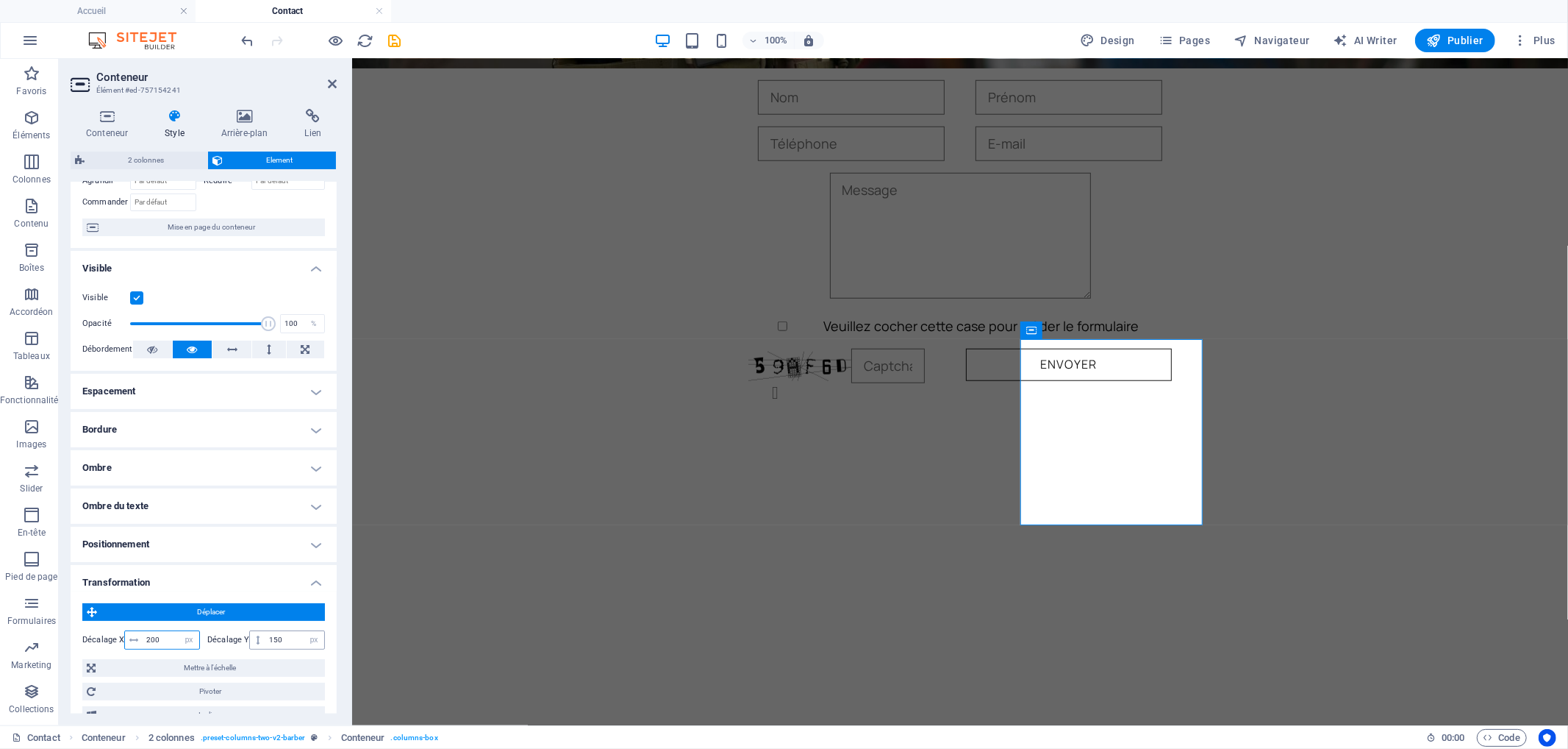
type input "200"
drag, startPoint x: 288, startPoint y: 635, endPoint x: 247, endPoint y: 637, distance: 41.0
click at [253, 637] on div "150 px rem % em vh vw" at bounding box center [287, 640] width 75 height 19
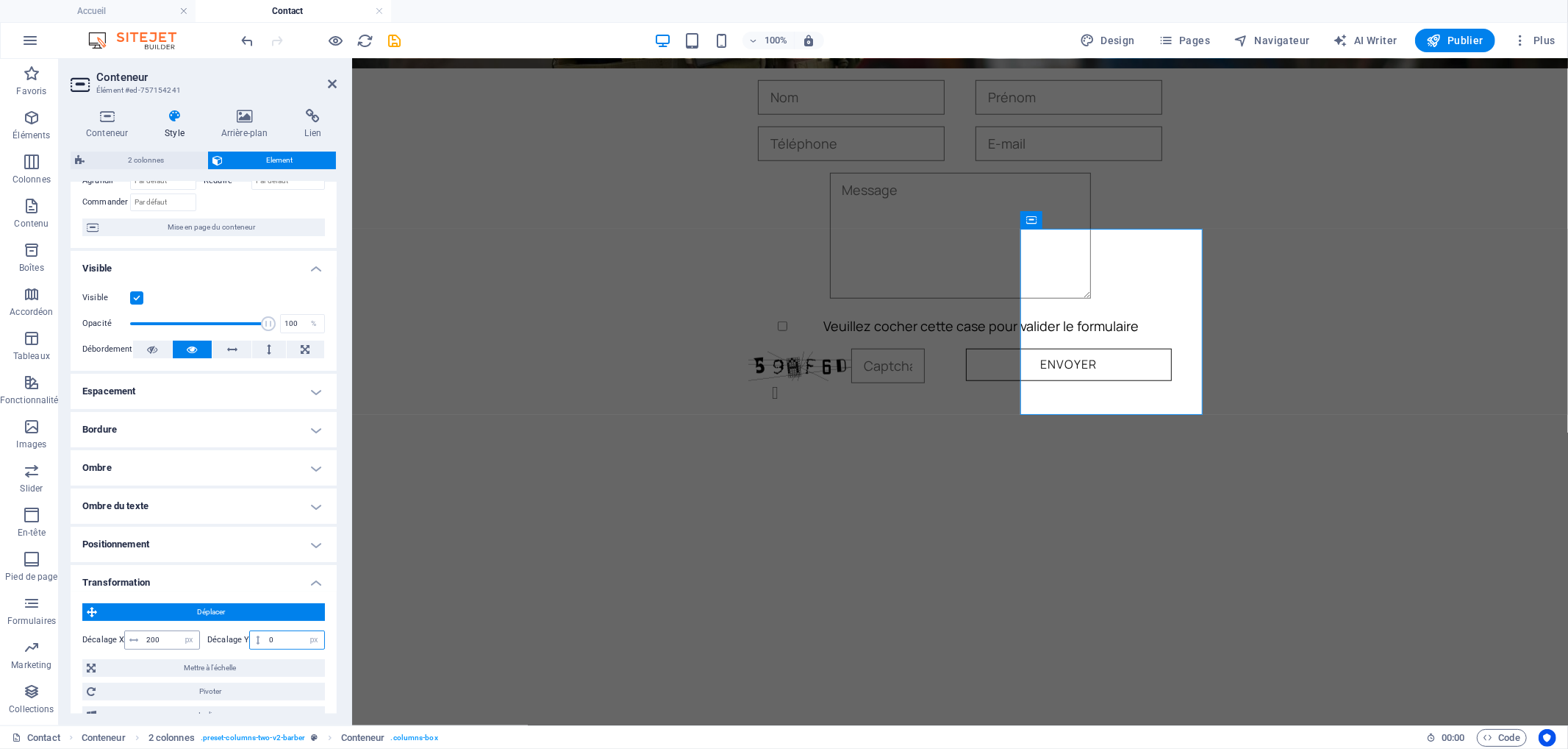
type input "0"
click at [152, 641] on input "200" at bounding box center [171, 640] width 57 height 17
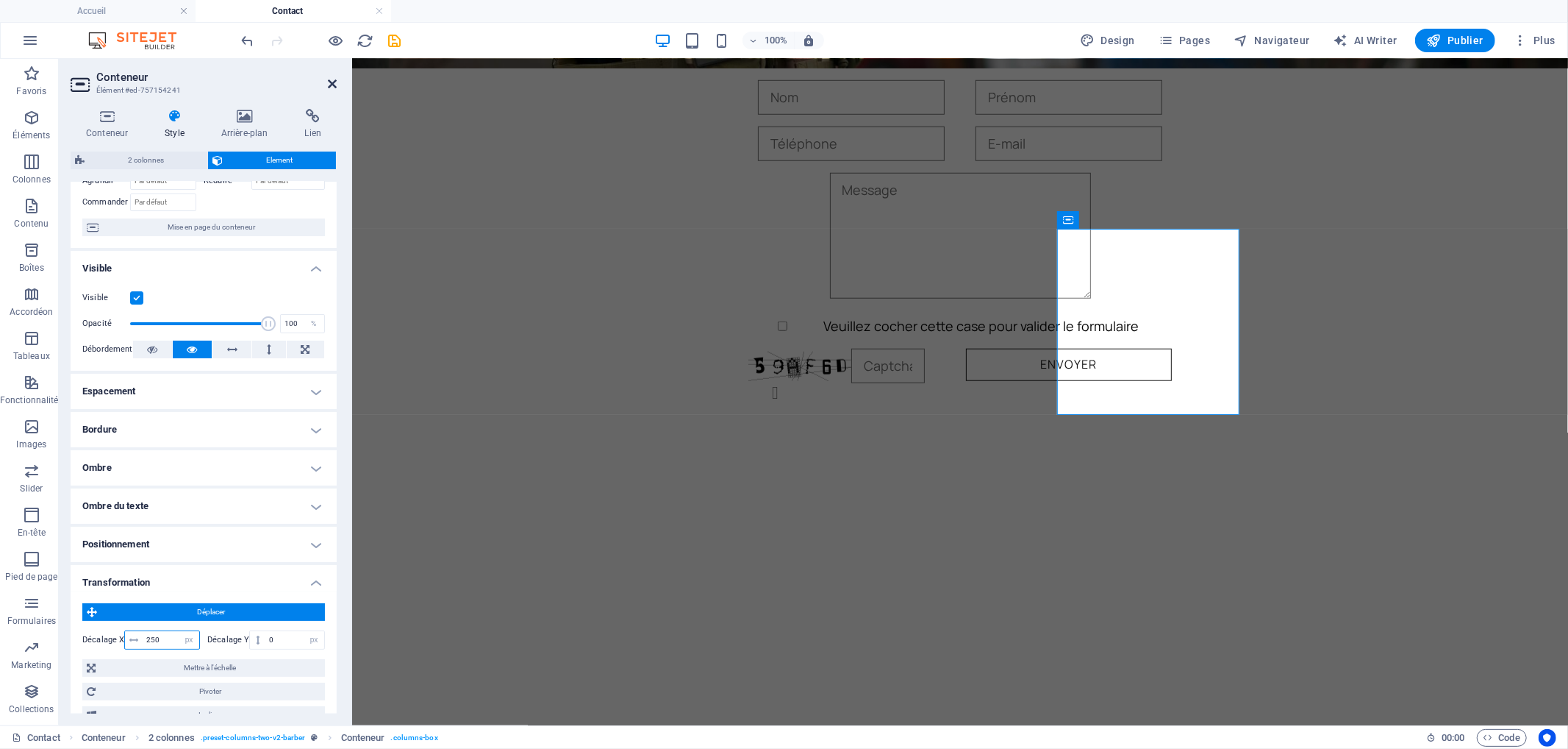
type input "250"
click at [336, 85] on icon at bounding box center [332, 83] width 9 height 12
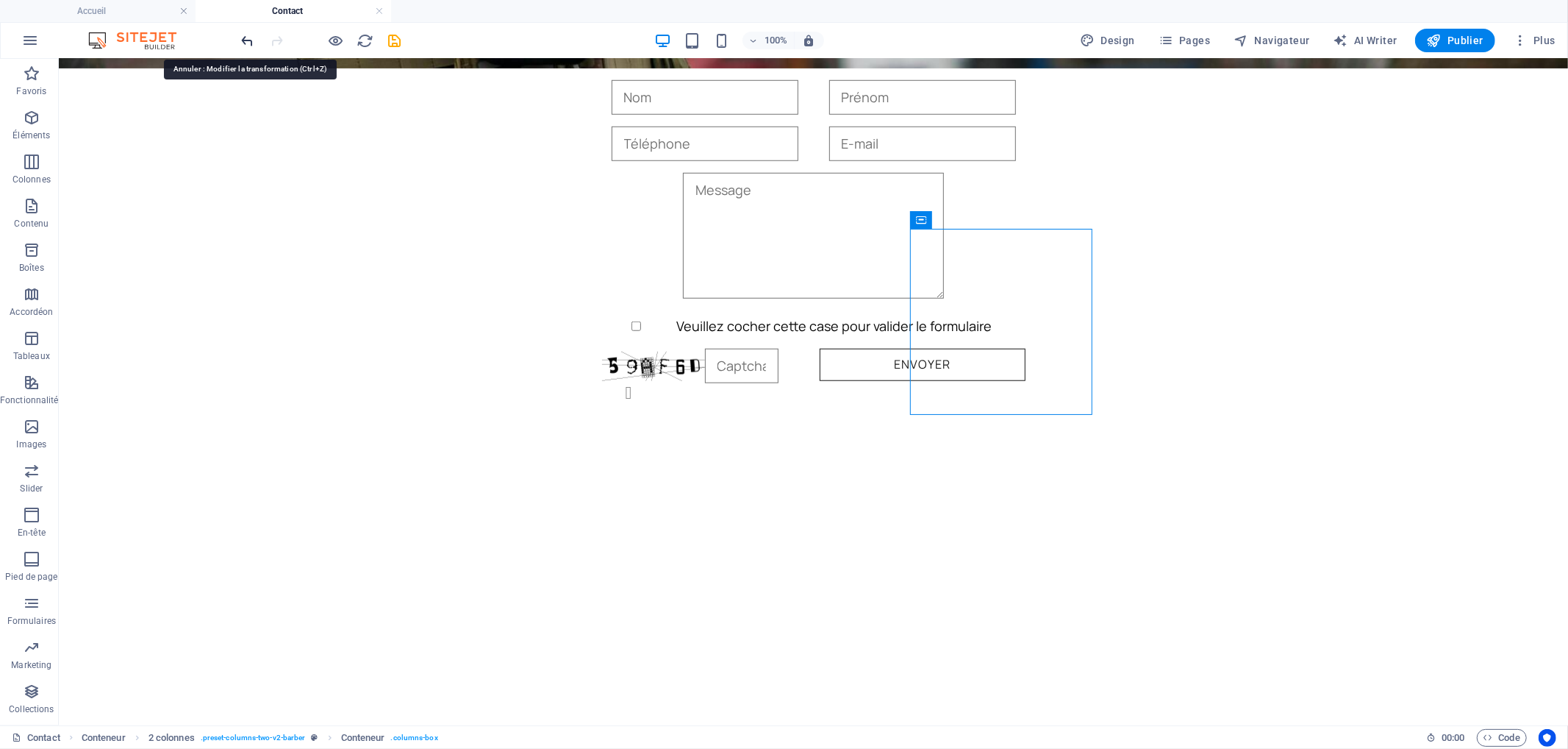
click at [248, 37] on icon "undo" at bounding box center [248, 41] width 17 height 17
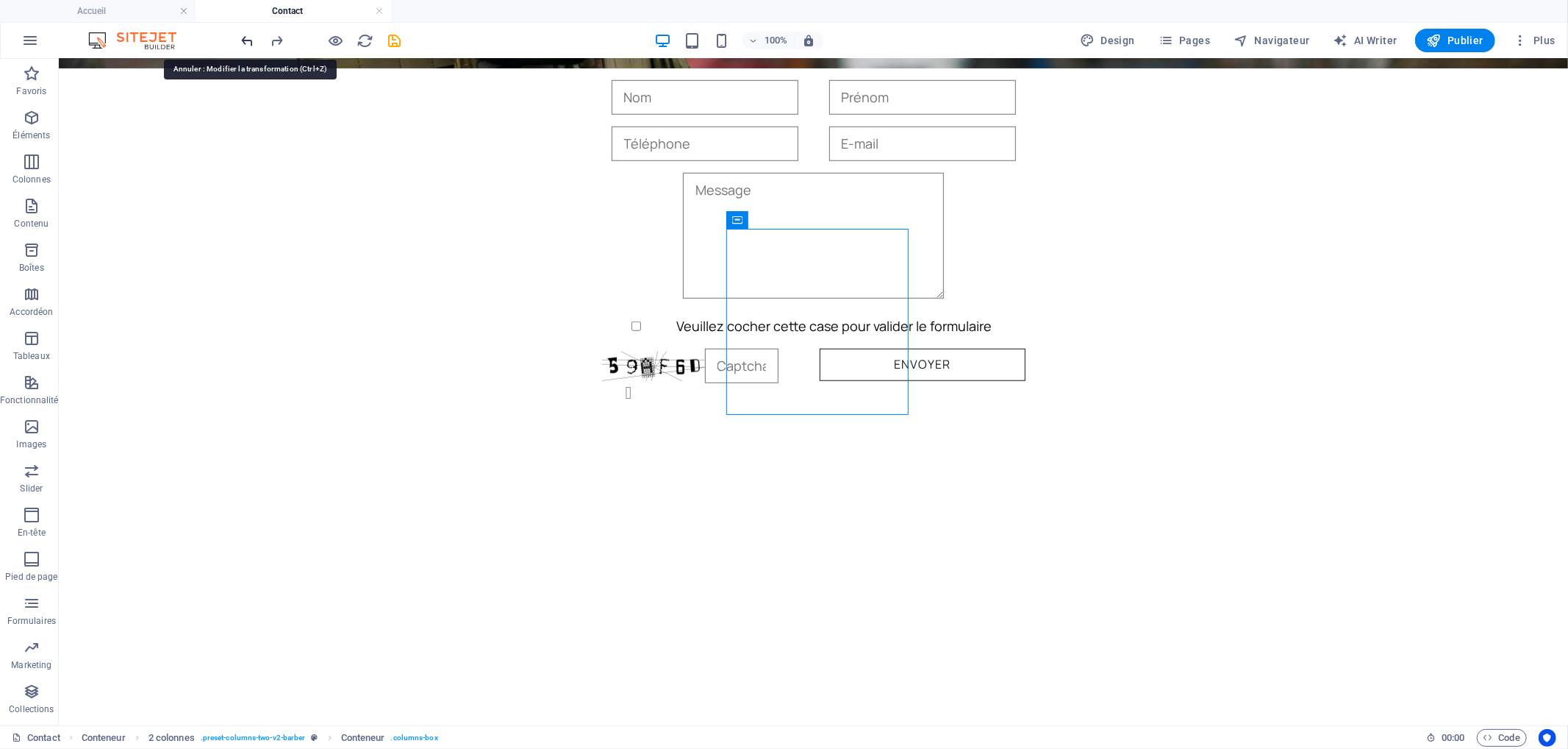
click at [248, 37] on icon "undo" at bounding box center [248, 41] width 17 height 17
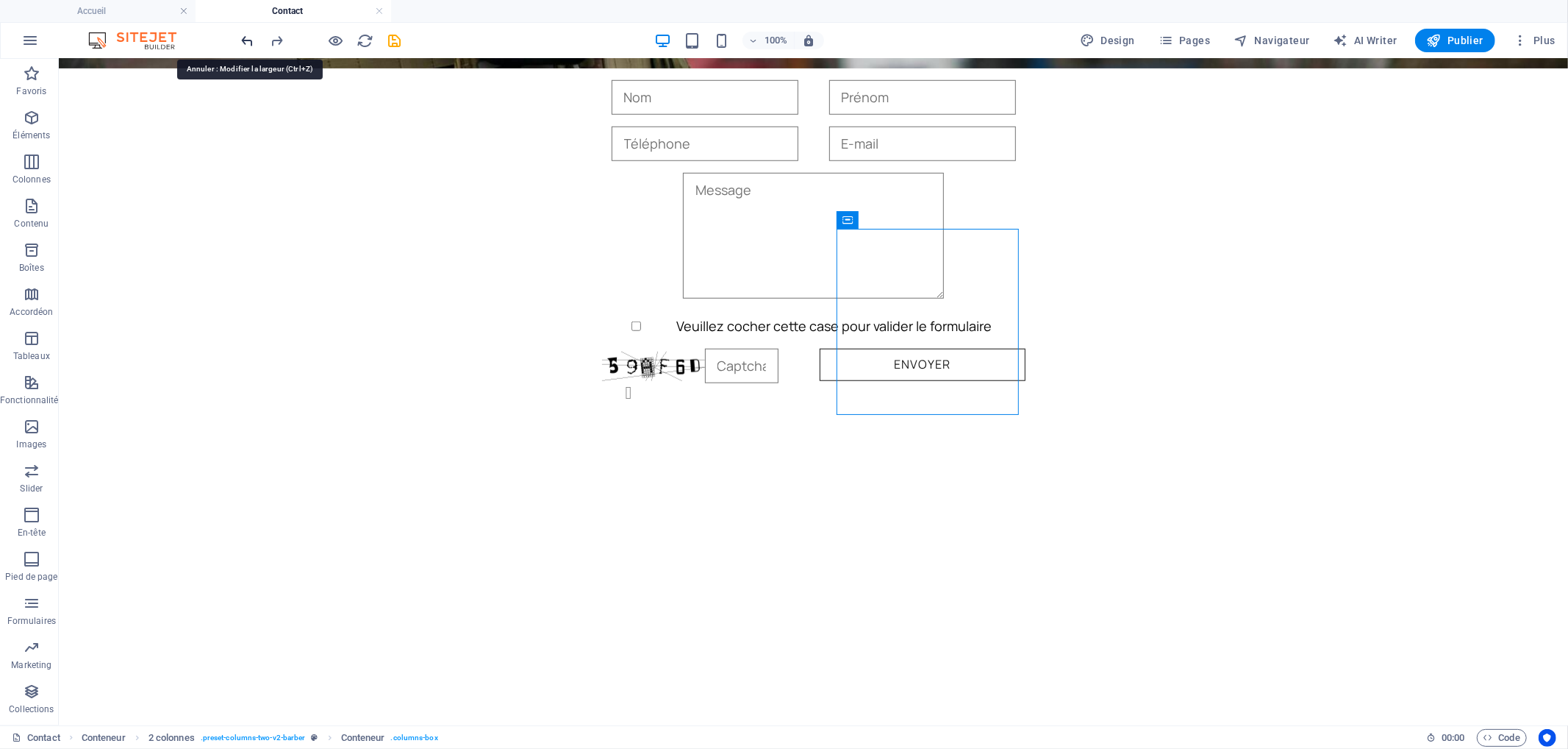
click at [248, 37] on icon "undo" at bounding box center [248, 41] width 17 height 17
click at [607, 181] on icon at bounding box center [606, 181] width 9 height 17
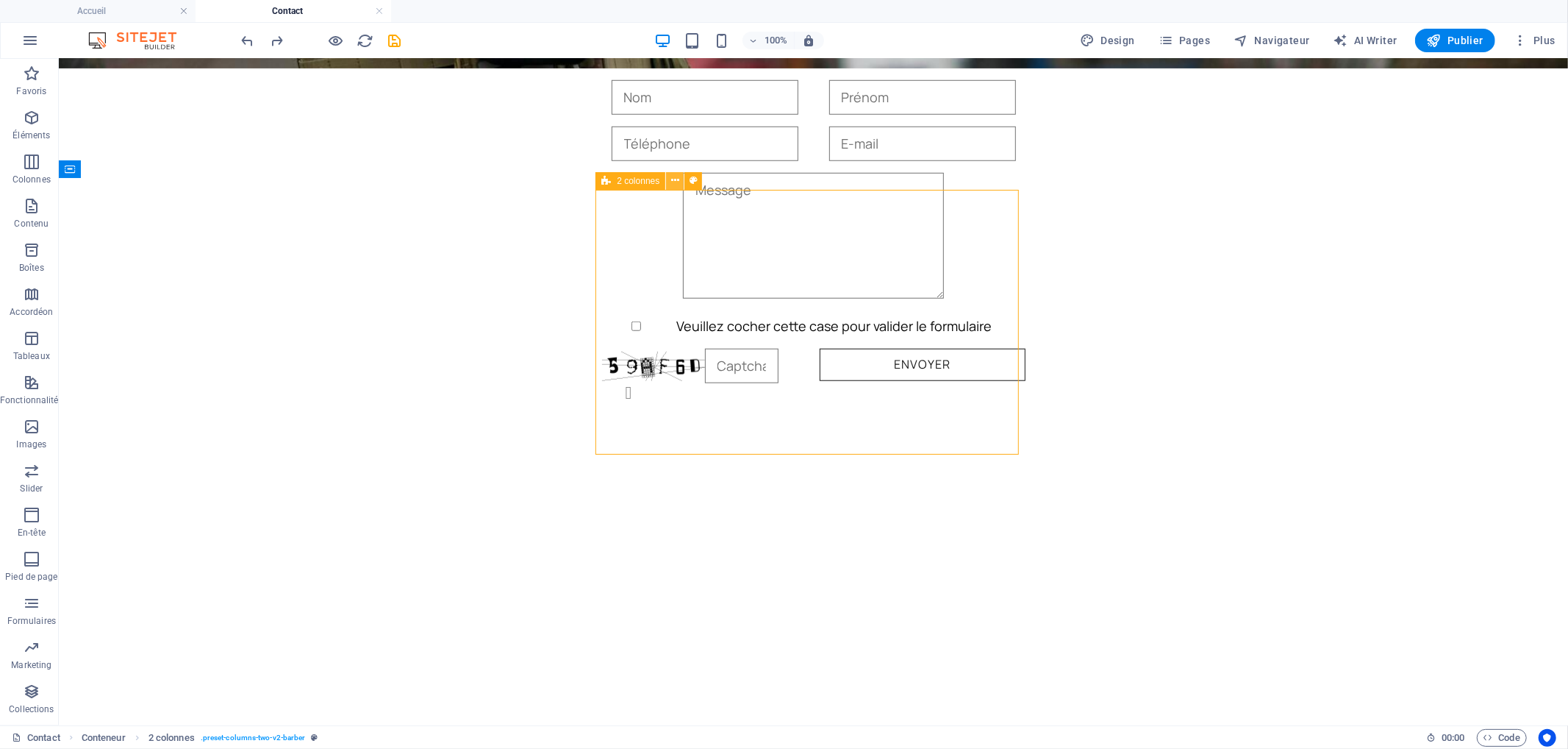
click at [680, 185] on button at bounding box center [675, 181] width 17 height 17
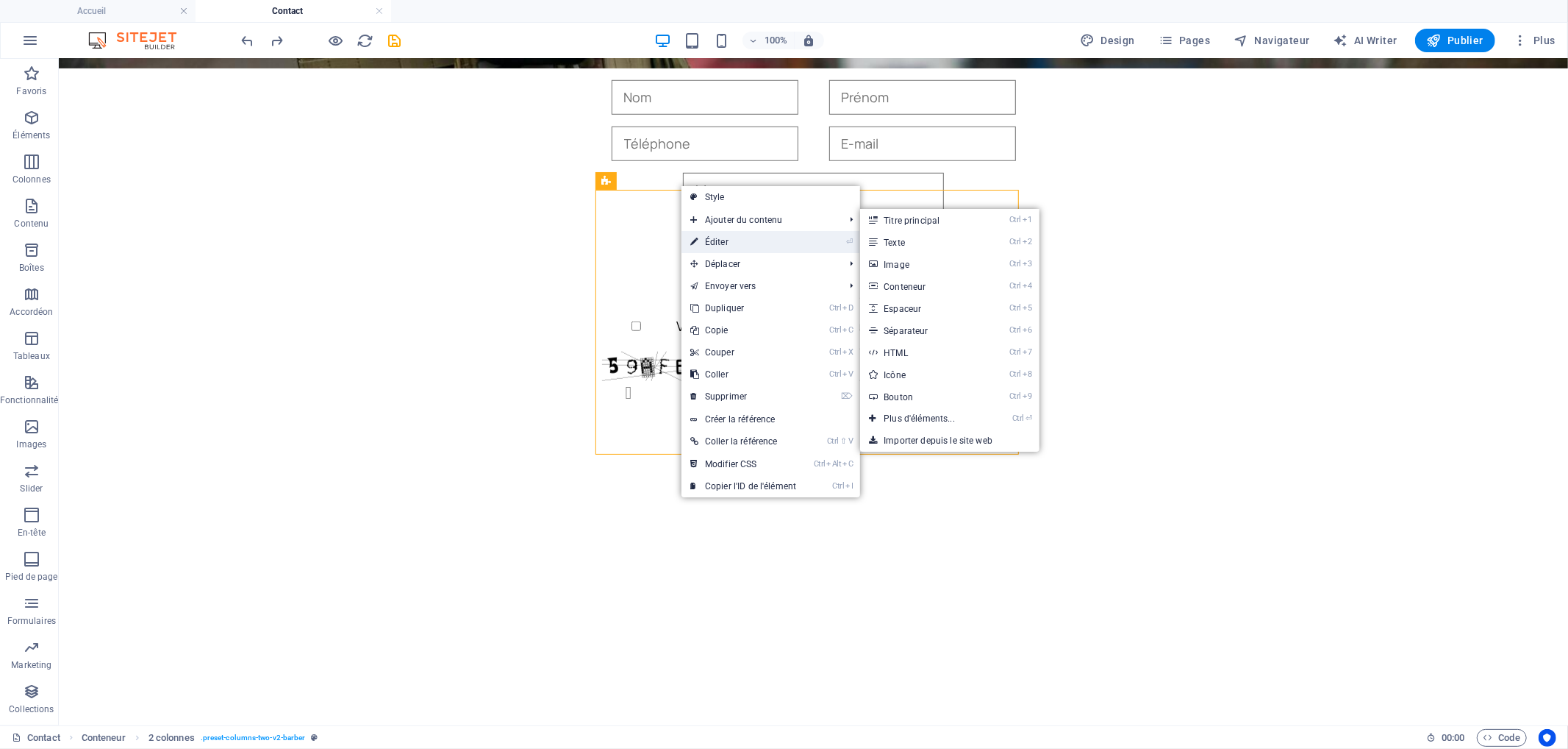
click at [730, 241] on link "⏎ Éditer" at bounding box center [742, 242] width 123 height 22
select select "px"
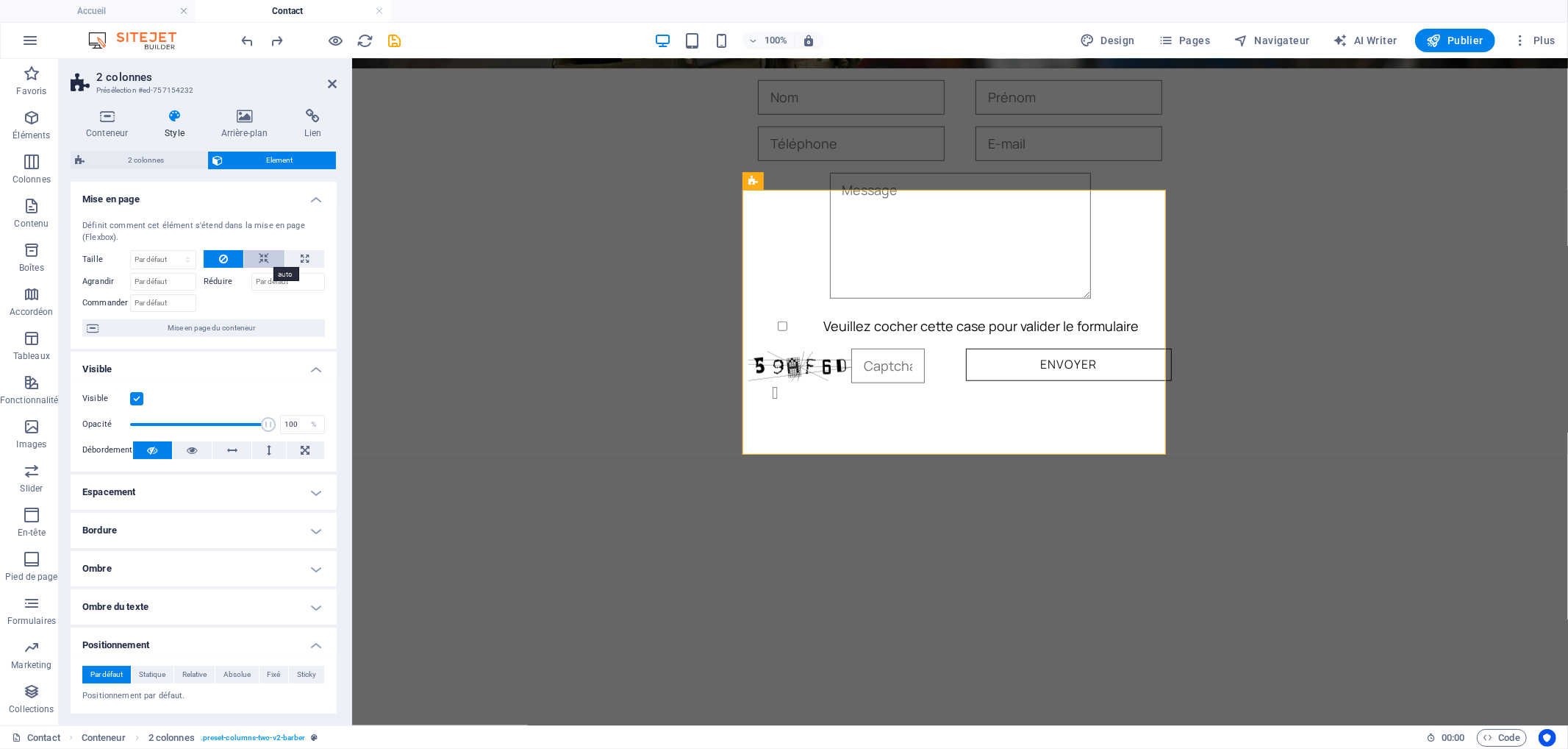
click at [269, 255] on button at bounding box center [265, 259] width 41 height 17
click at [315, 260] on button at bounding box center [305, 259] width 39 height 17
type input "100"
select select "%"
click at [155, 256] on input "100" at bounding box center [163, 259] width 64 height 17
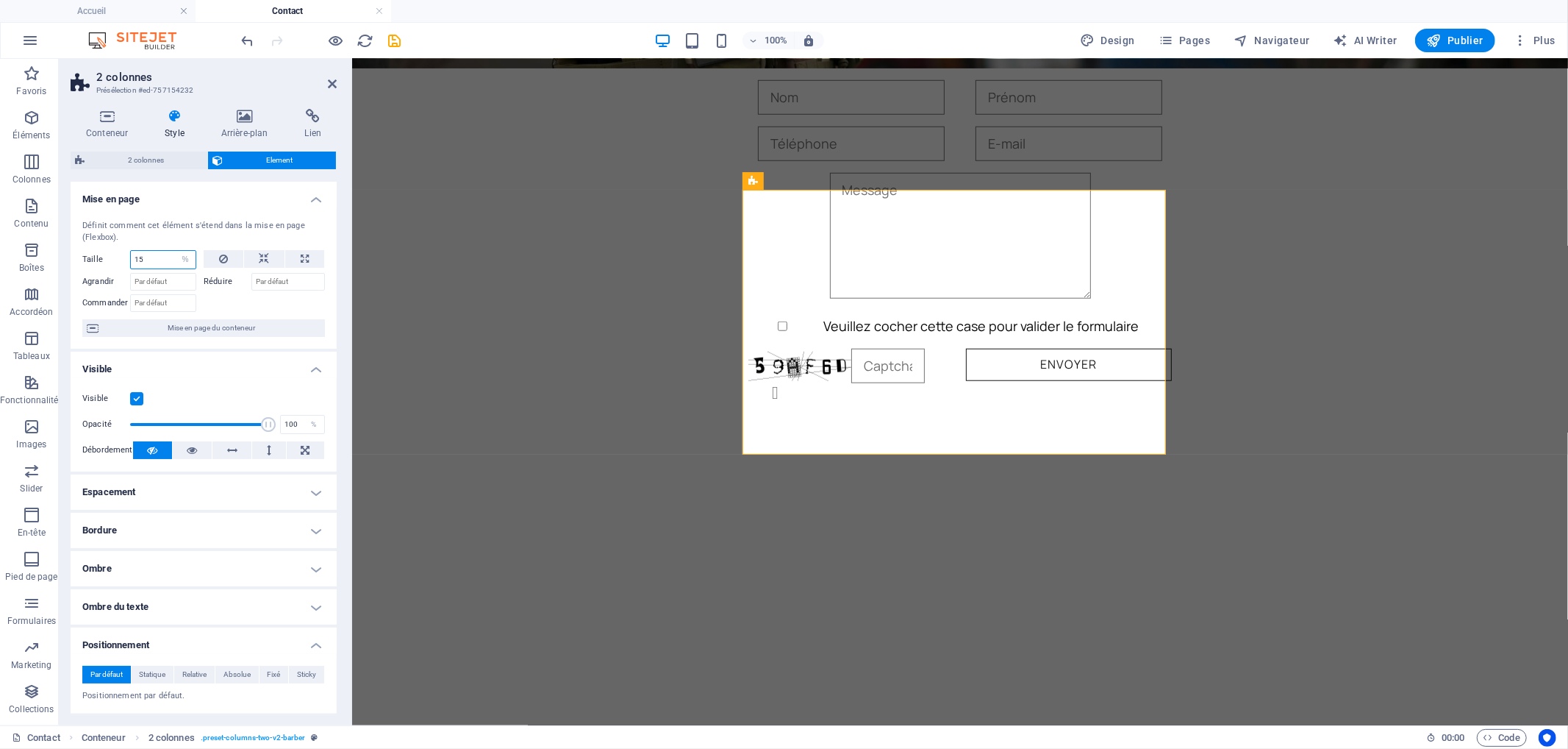
type input "1"
click at [107, 129] on h4 "Conteneur" at bounding box center [110, 123] width 79 height 31
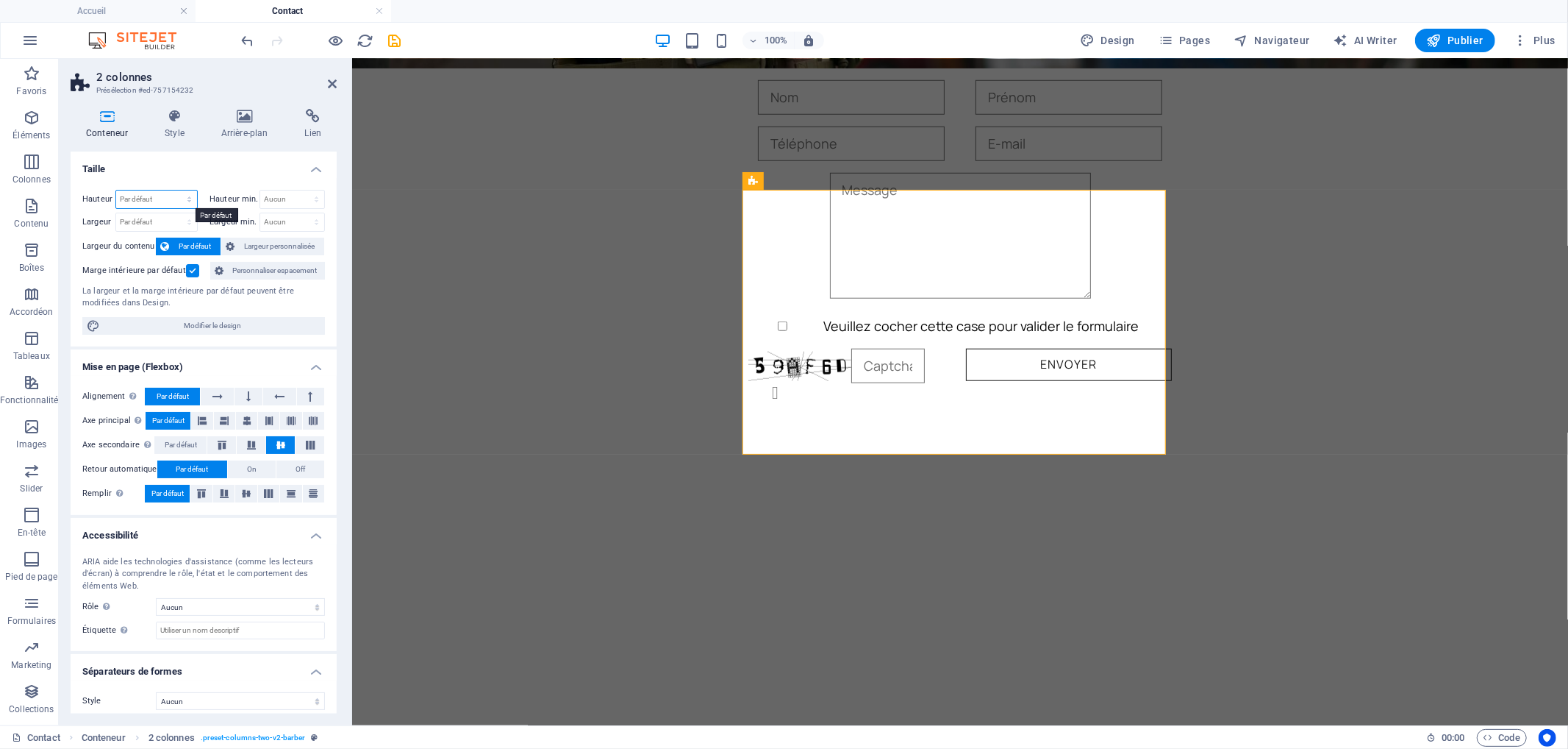
click at [152, 201] on select "Par défaut px rem % vh vw" at bounding box center [156, 199] width 81 height 17
select select "px"
click at [175, 190] on select "Par défaut px rem % vh vw" at bounding box center [156, 199] width 81 height 17
type input "440"
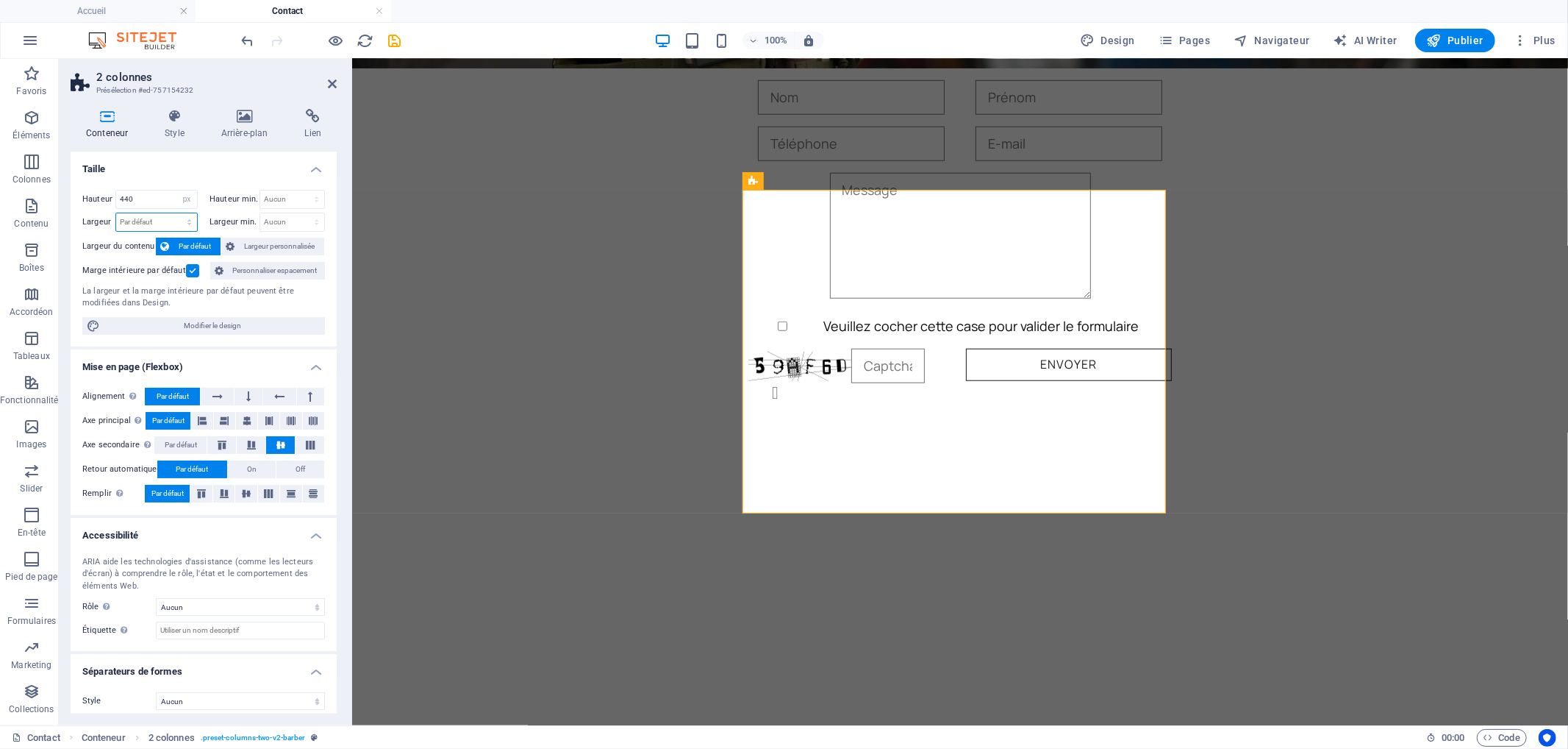
click at [166, 218] on select "Par défaut px rem % em vh vw" at bounding box center [156, 222] width 81 height 17
click at [116, 213] on select "Par défaut px rem % em vh vw" at bounding box center [156, 222] width 81 height 17
select select "DISABLED_OPTION_VALUE"
click at [179, 127] on h4 "Style" at bounding box center [178, 123] width 57 height 31
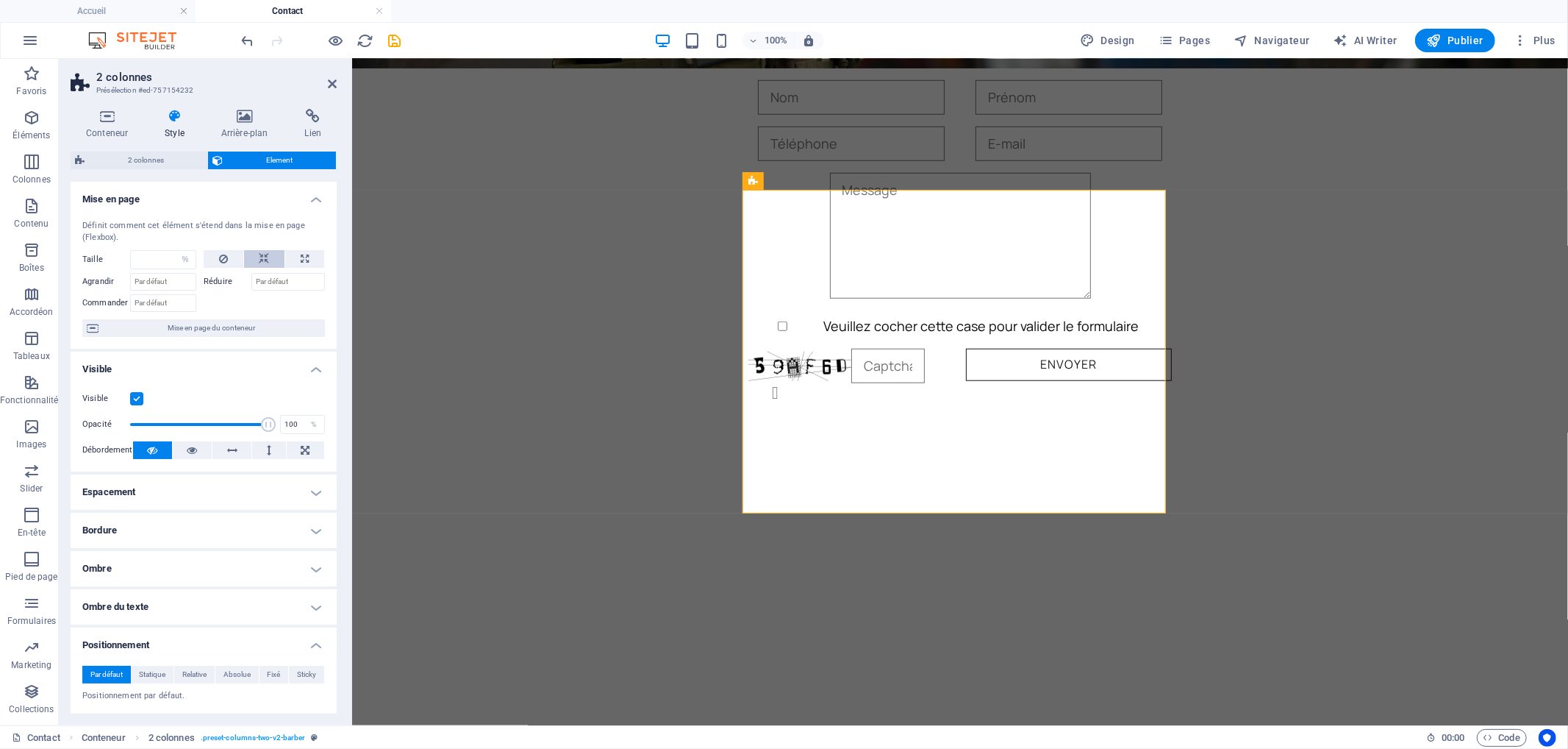
click at [255, 252] on button at bounding box center [265, 259] width 41 height 17
select select "DISABLED_OPTION_VALUE"
click at [285, 254] on button at bounding box center [305, 259] width 39 height 17
type input "100"
select select "%"
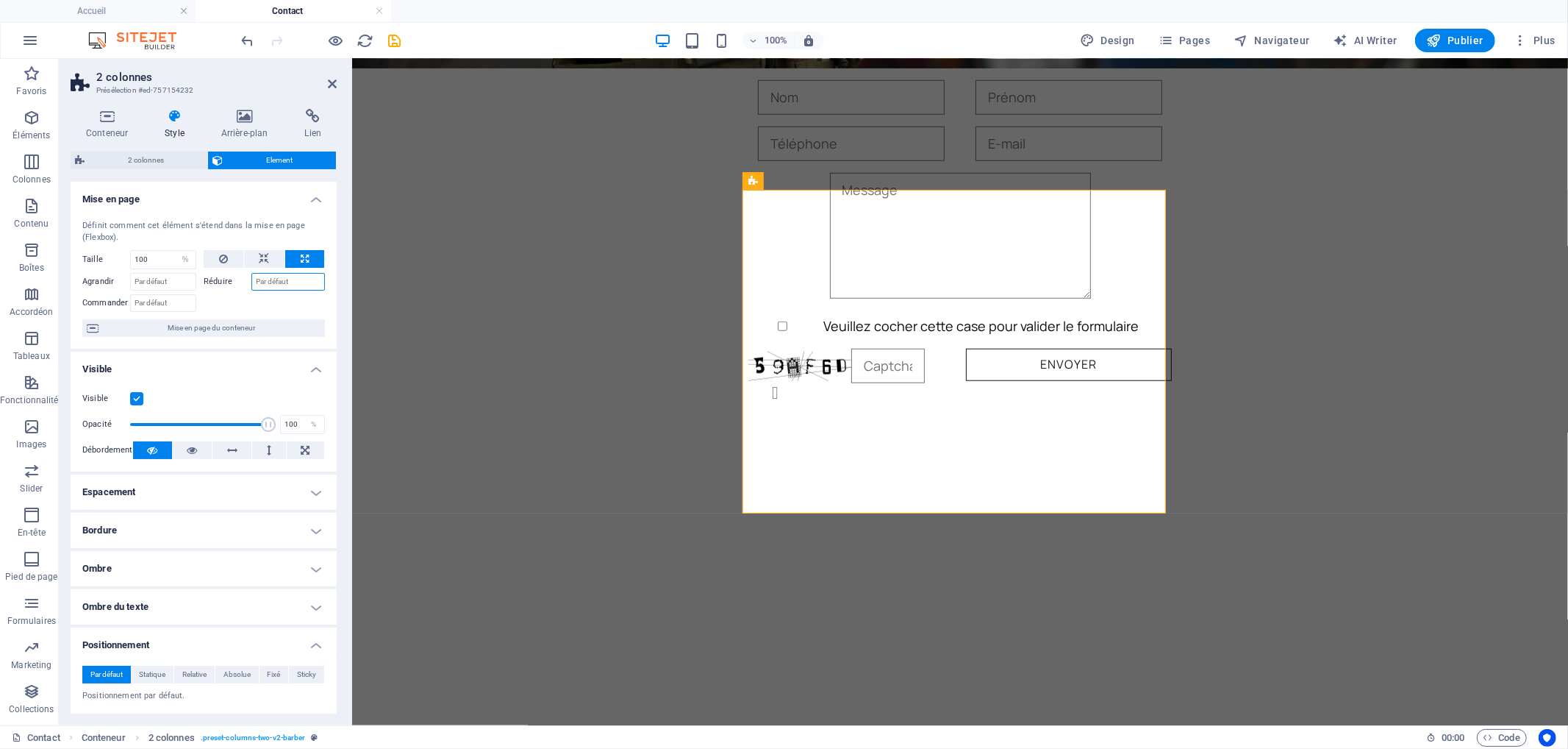
click at [274, 281] on input "Réduire" at bounding box center [288, 281] width 74 height 17
click at [244, 329] on span "Mise en page du conteneur" at bounding box center [211, 328] width 218 height 17
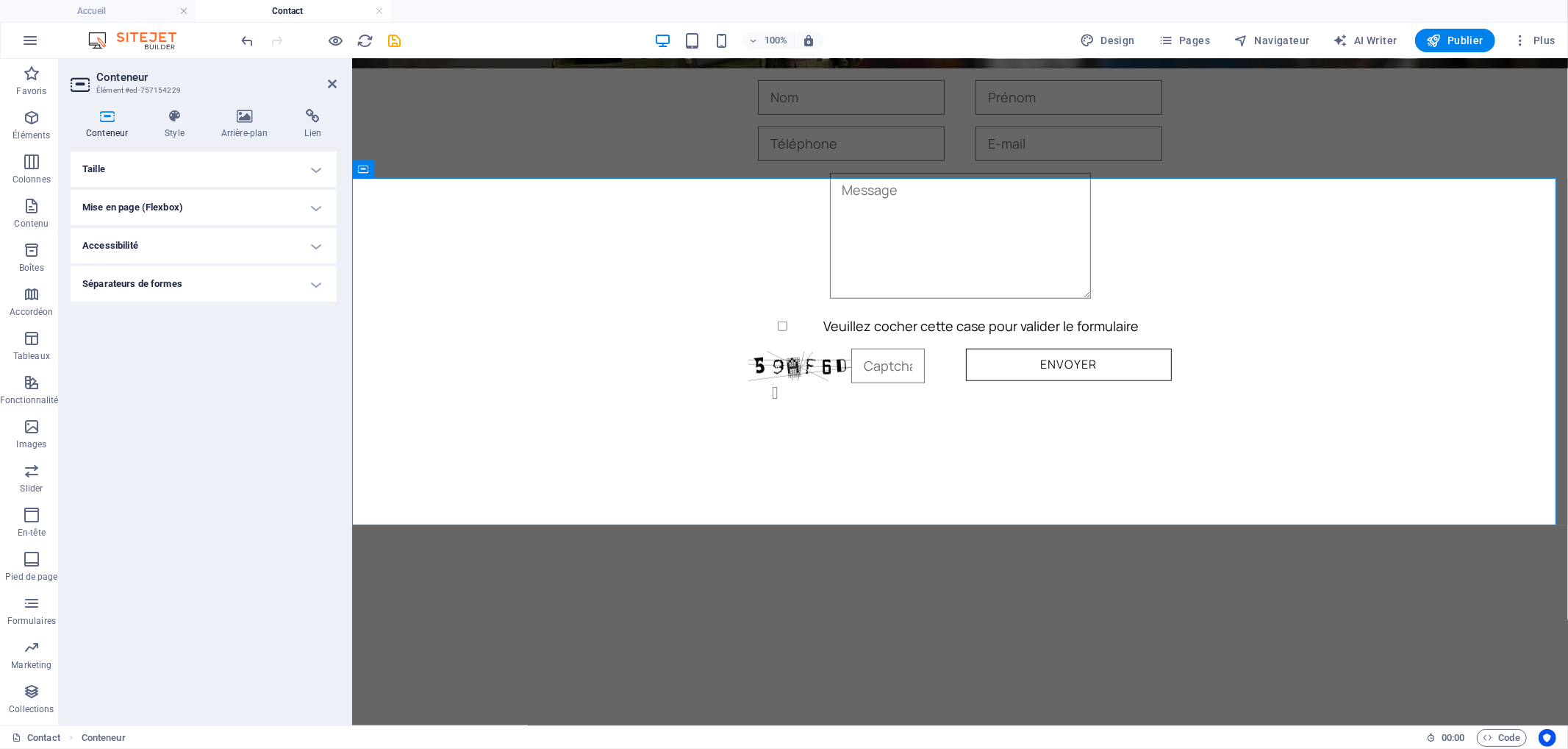
click at [192, 171] on h4 "Taille" at bounding box center [203, 169] width 266 height 35
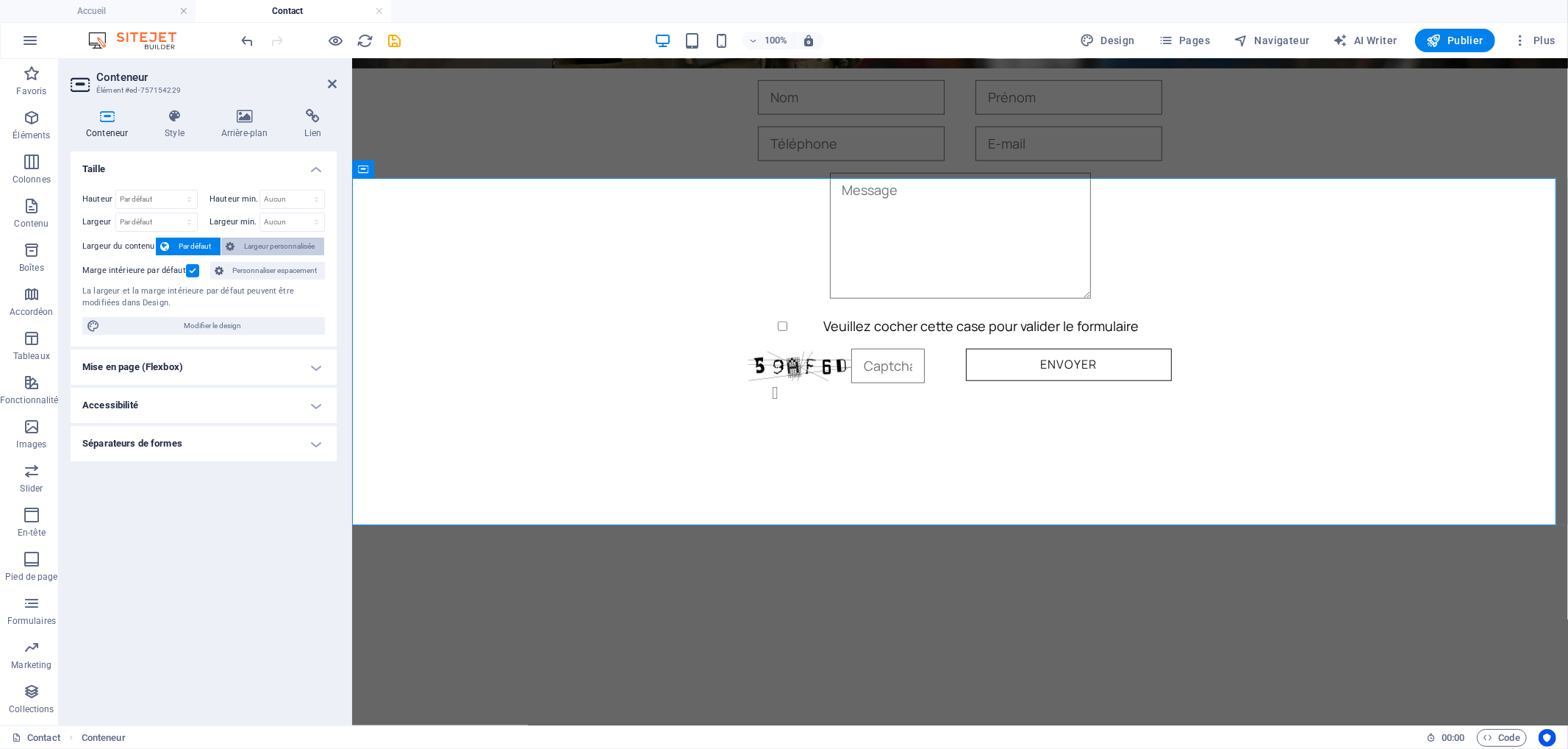
click at [253, 246] on span "Largeur personnalisée" at bounding box center [279, 246] width 81 height 17
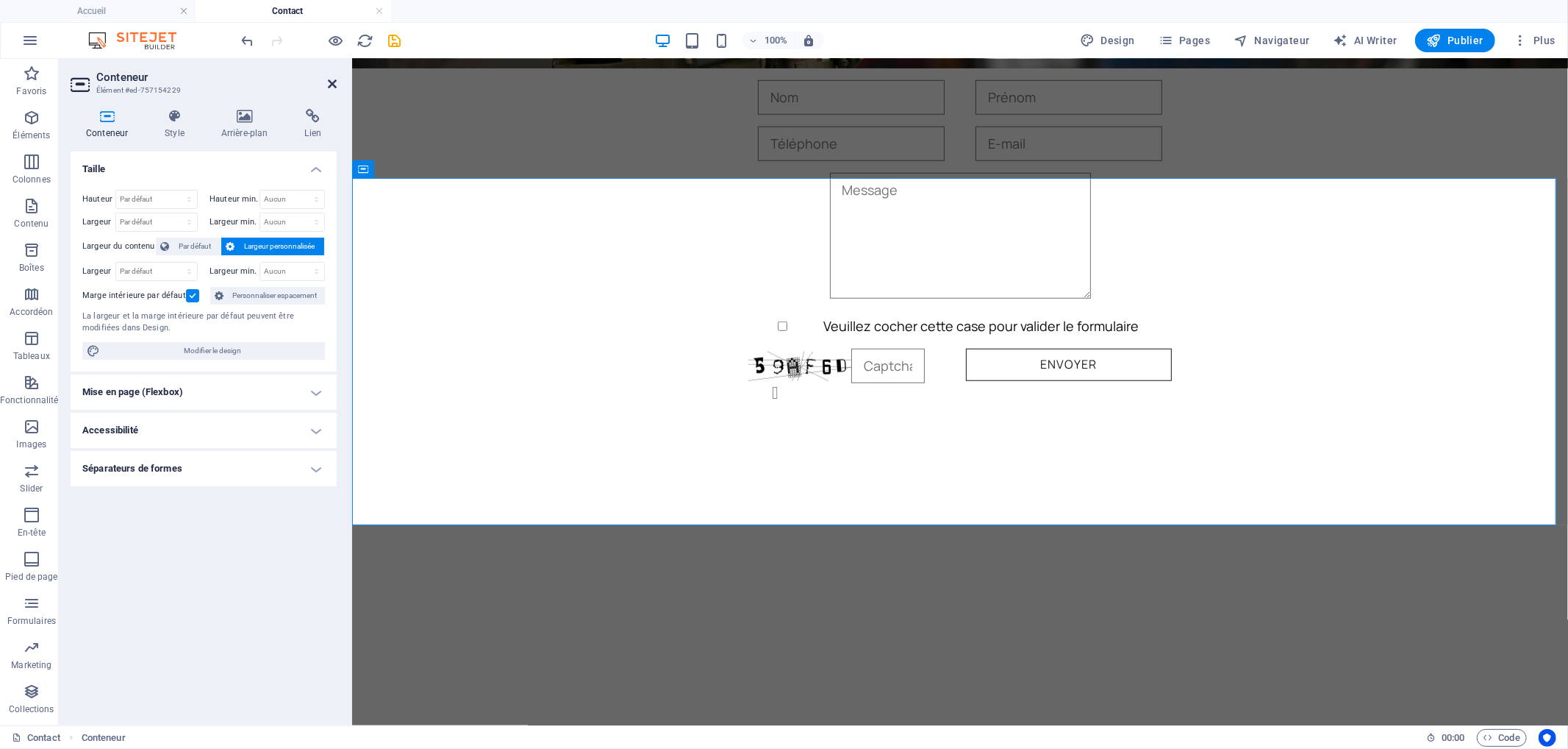
click at [332, 83] on icon at bounding box center [332, 83] width 9 height 12
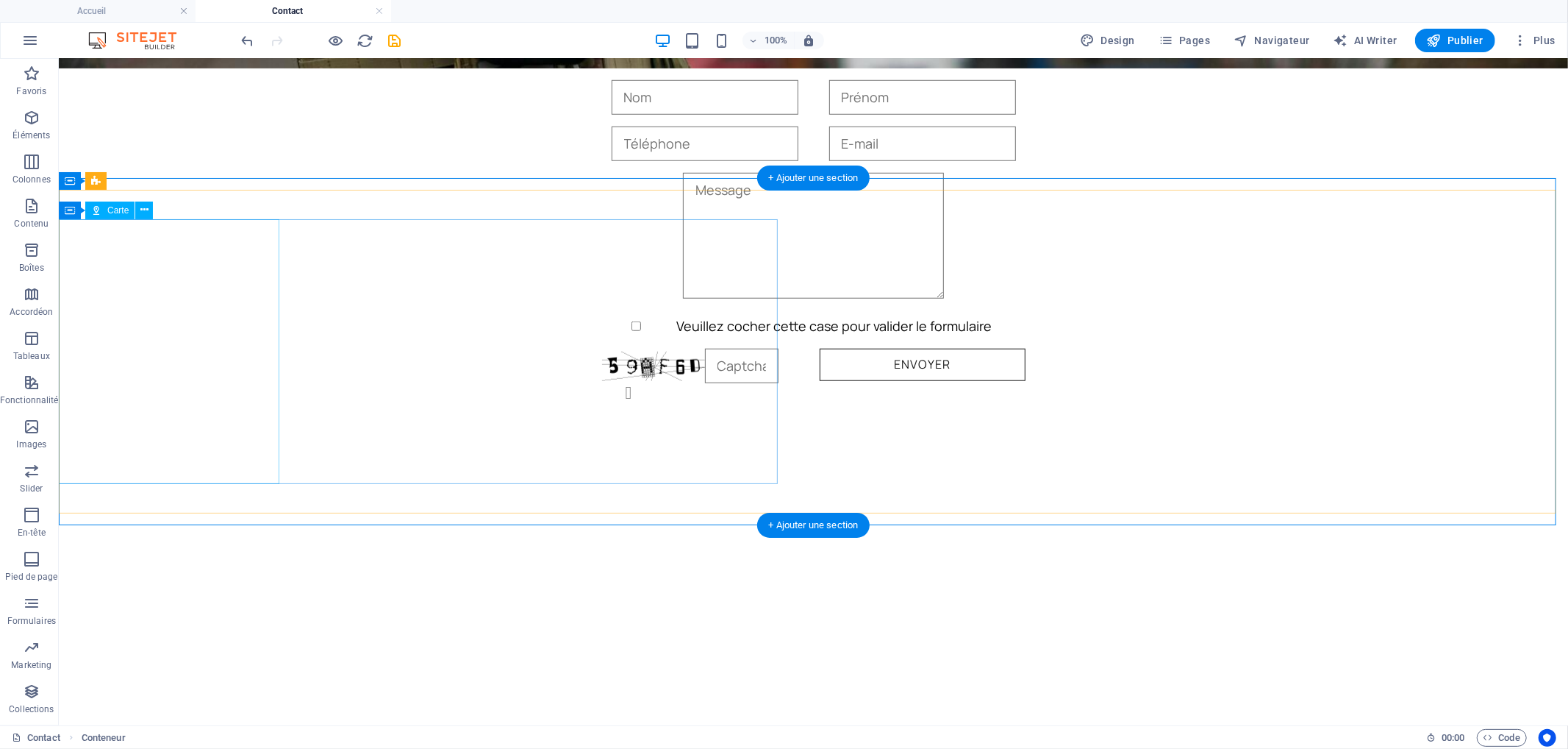
click at [134, 538] on div at bounding box center [421, 670] width 726 height 265
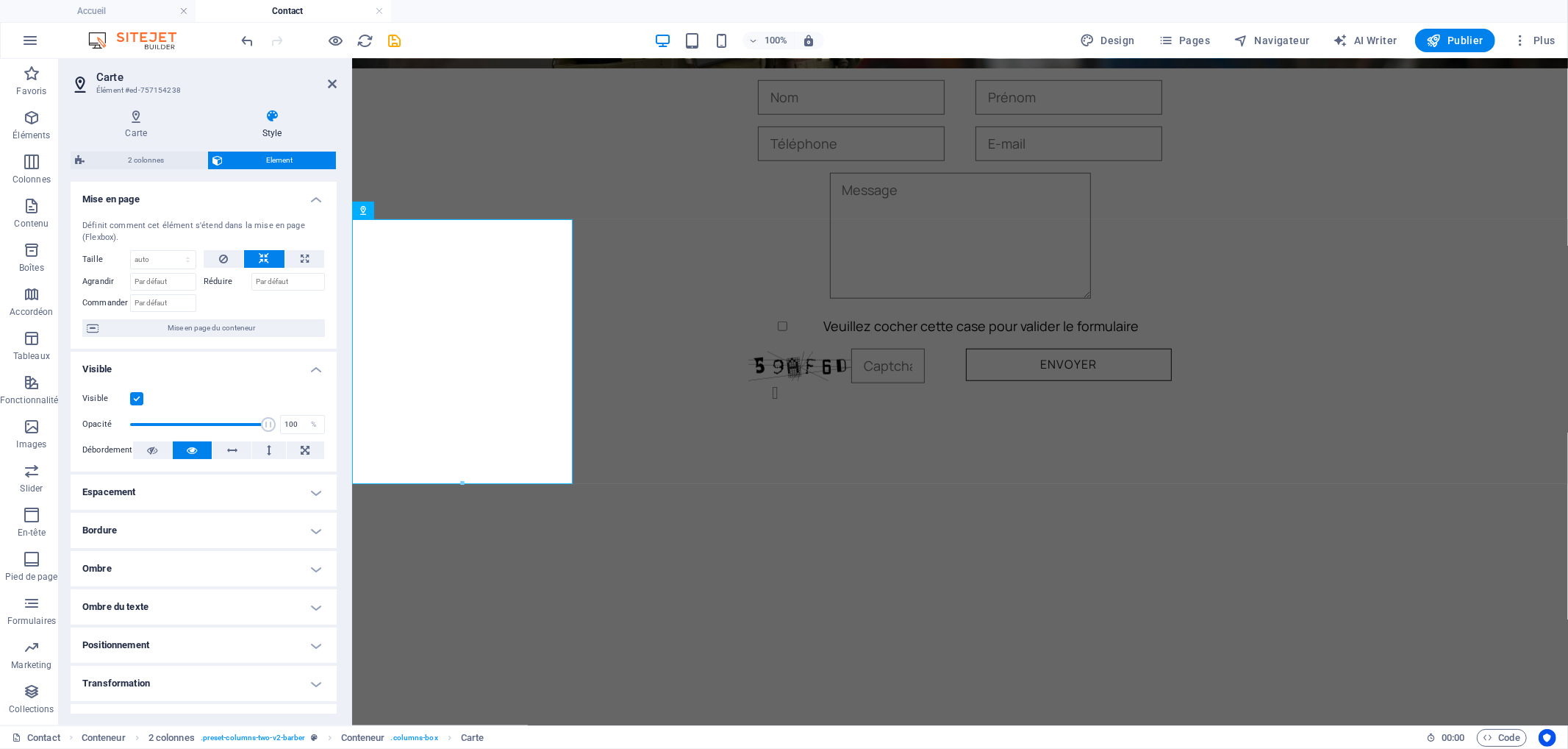
click at [178, 641] on h4 "Positionnement" at bounding box center [203, 644] width 266 height 35
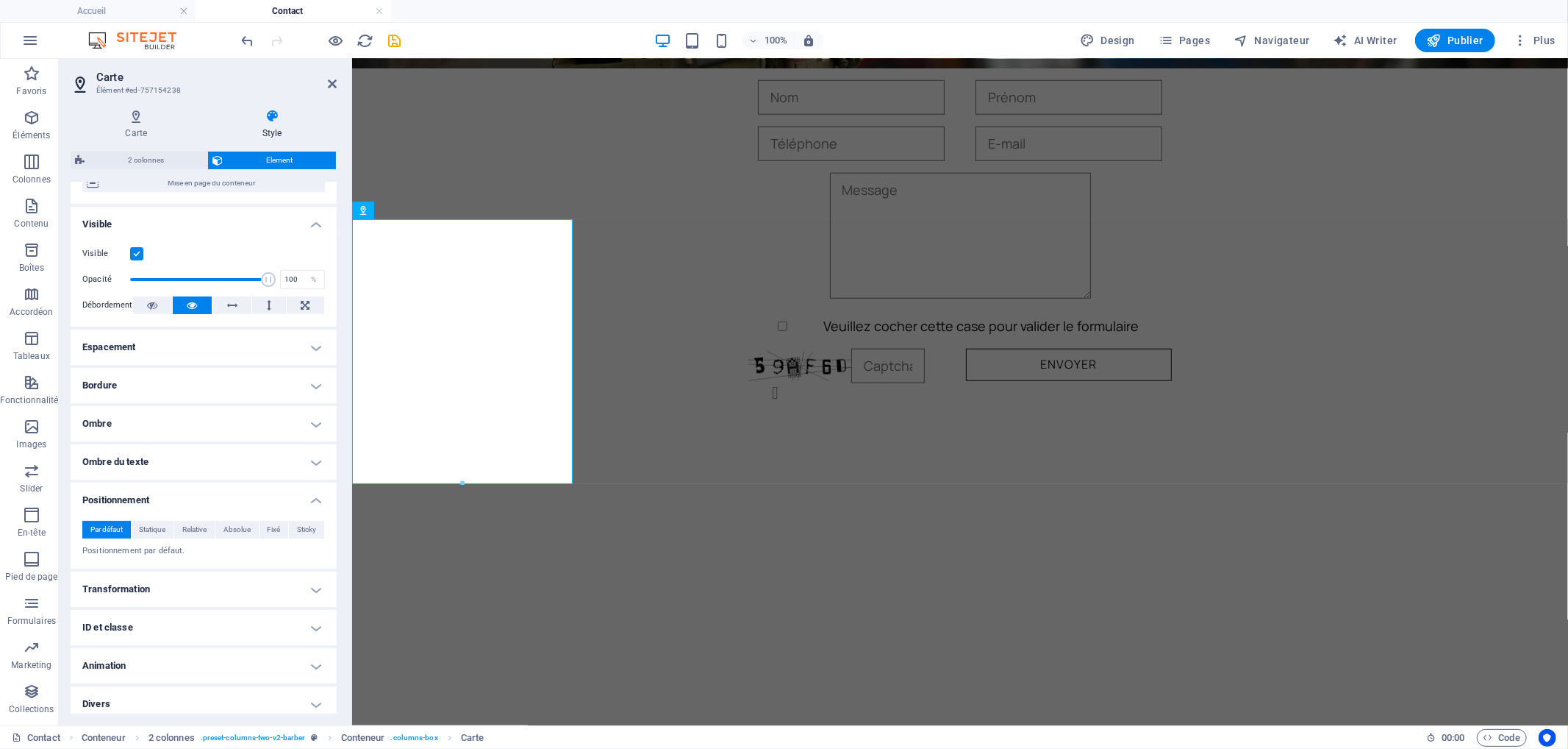
scroll to position [152, 0]
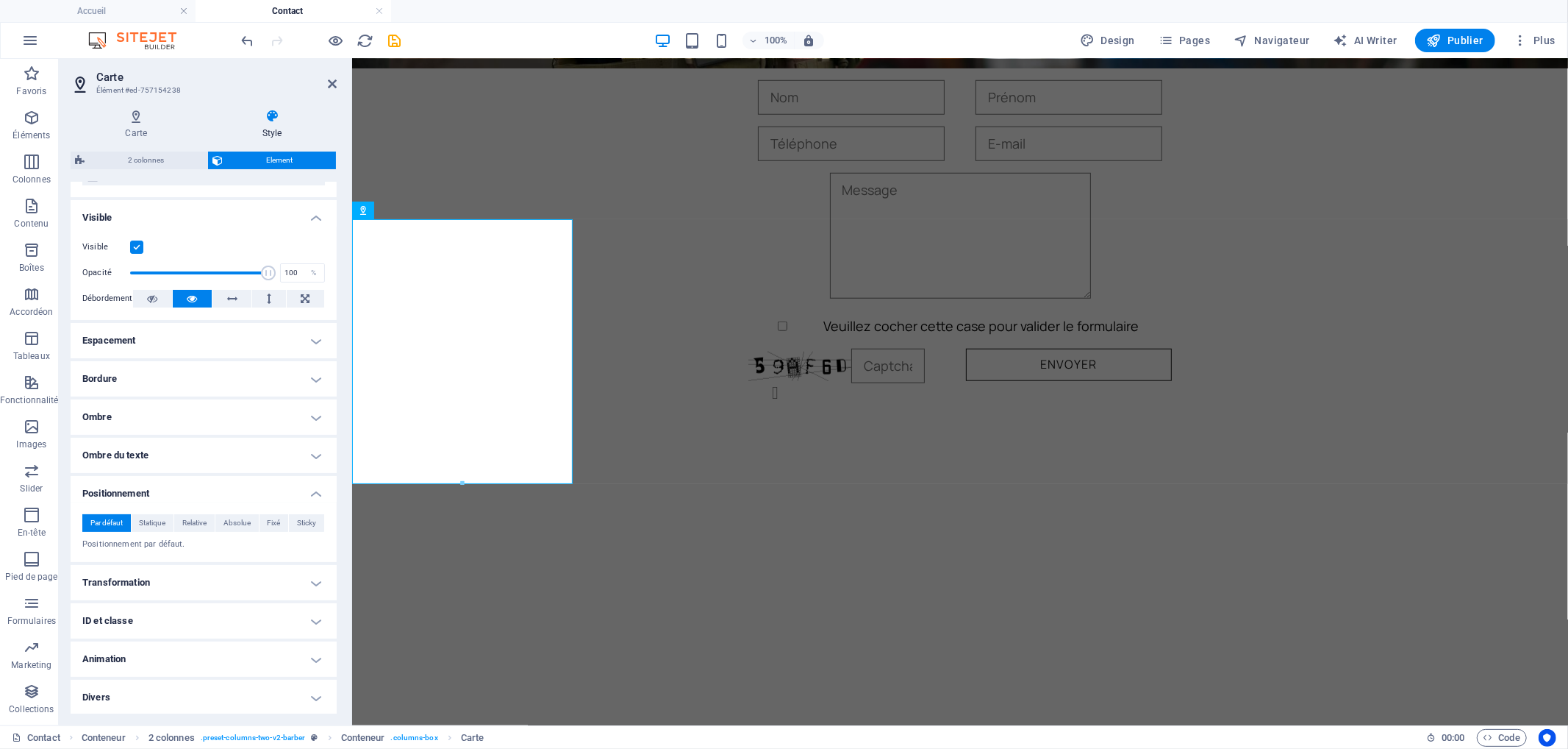
click at [192, 578] on h4 "Transformation" at bounding box center [203, 582] width 266 height 35
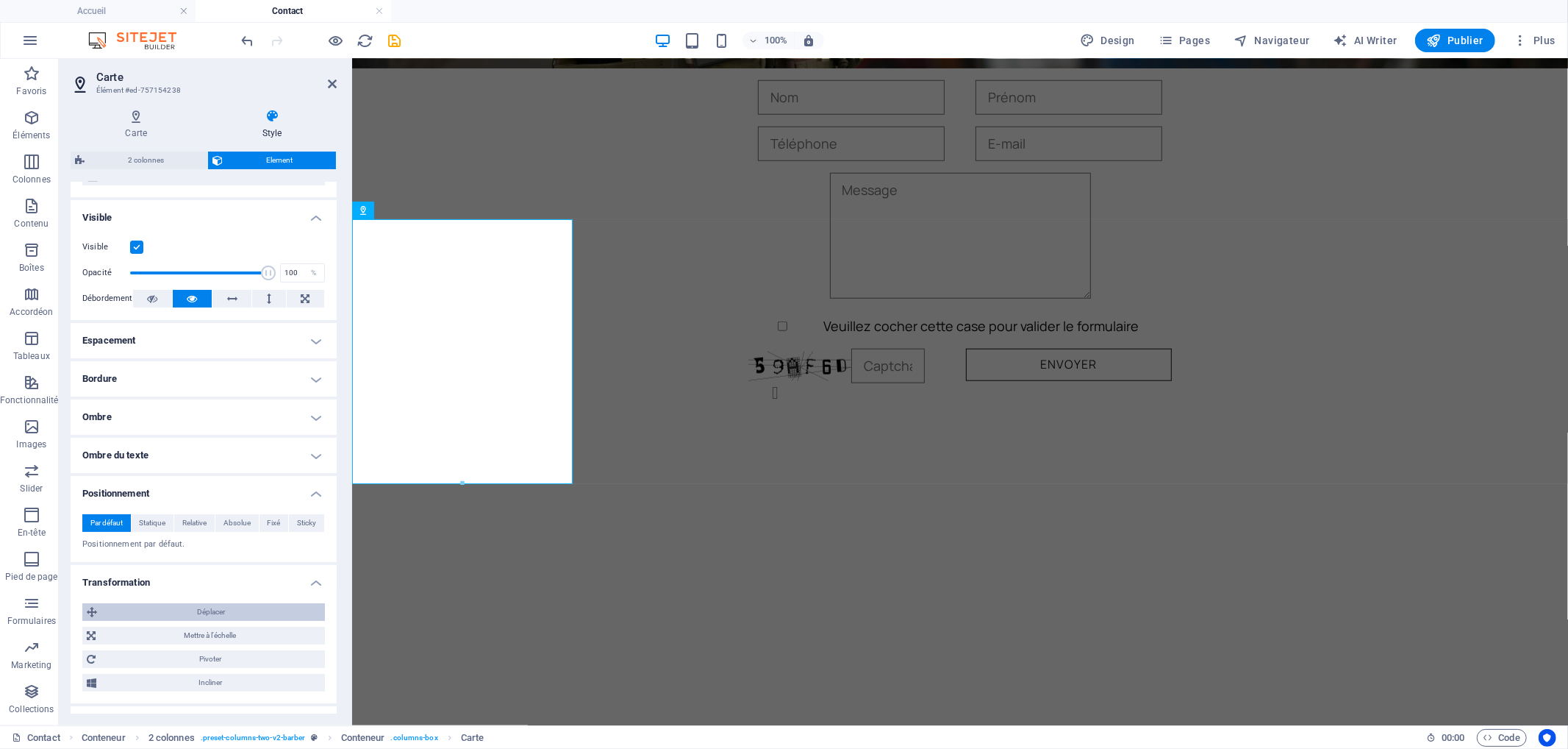
click at [181, 618] on span "Déplacer" at bounding box center [211, 611] width 219 height 17
click at [155, 641] on input "0" at bounding box center [171, 640] width 57 height 17
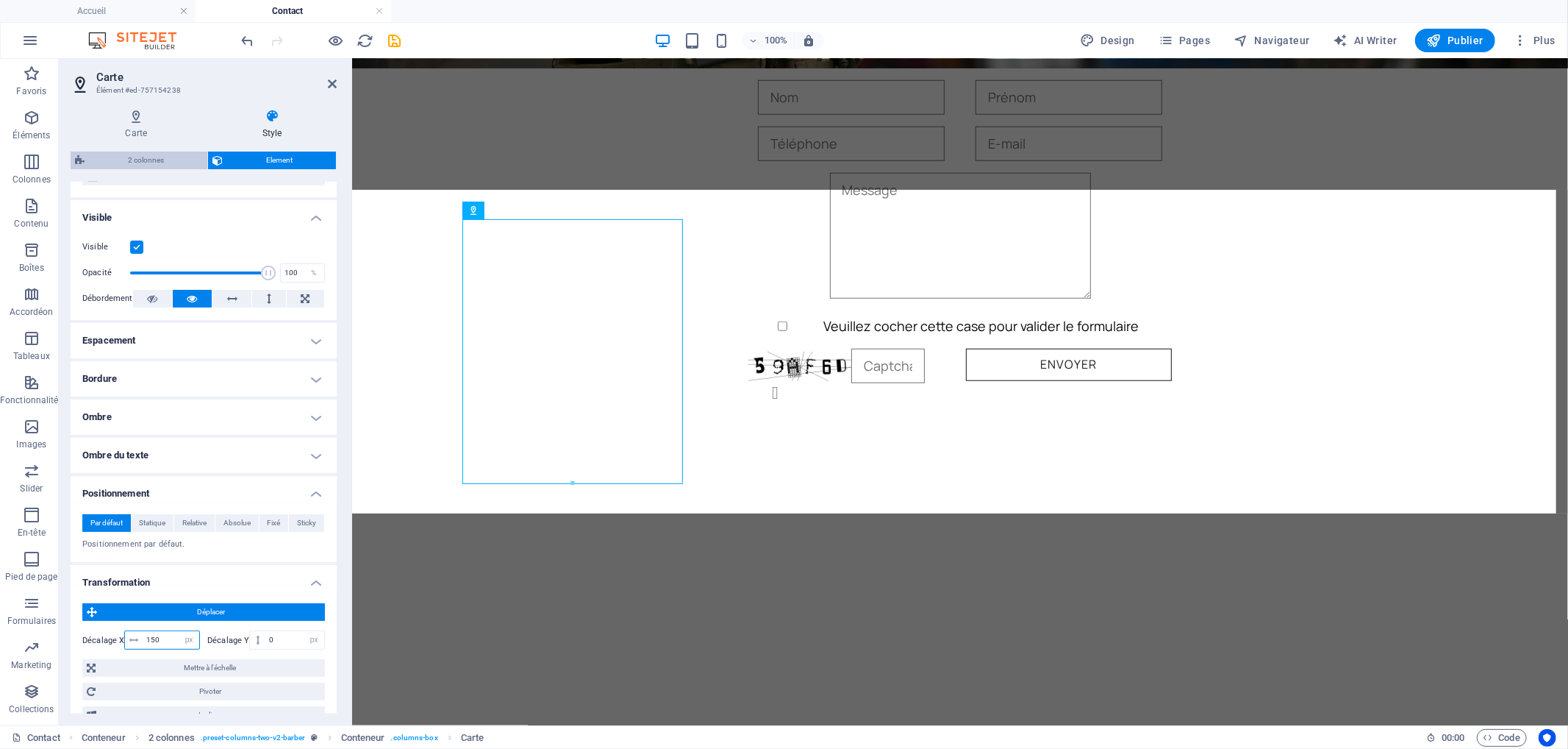
type input "150"
click at [165, 159] on span "2 colonnes" at bounding box center [145, 160] width 114 height 17
select select "rem"
select select "px"
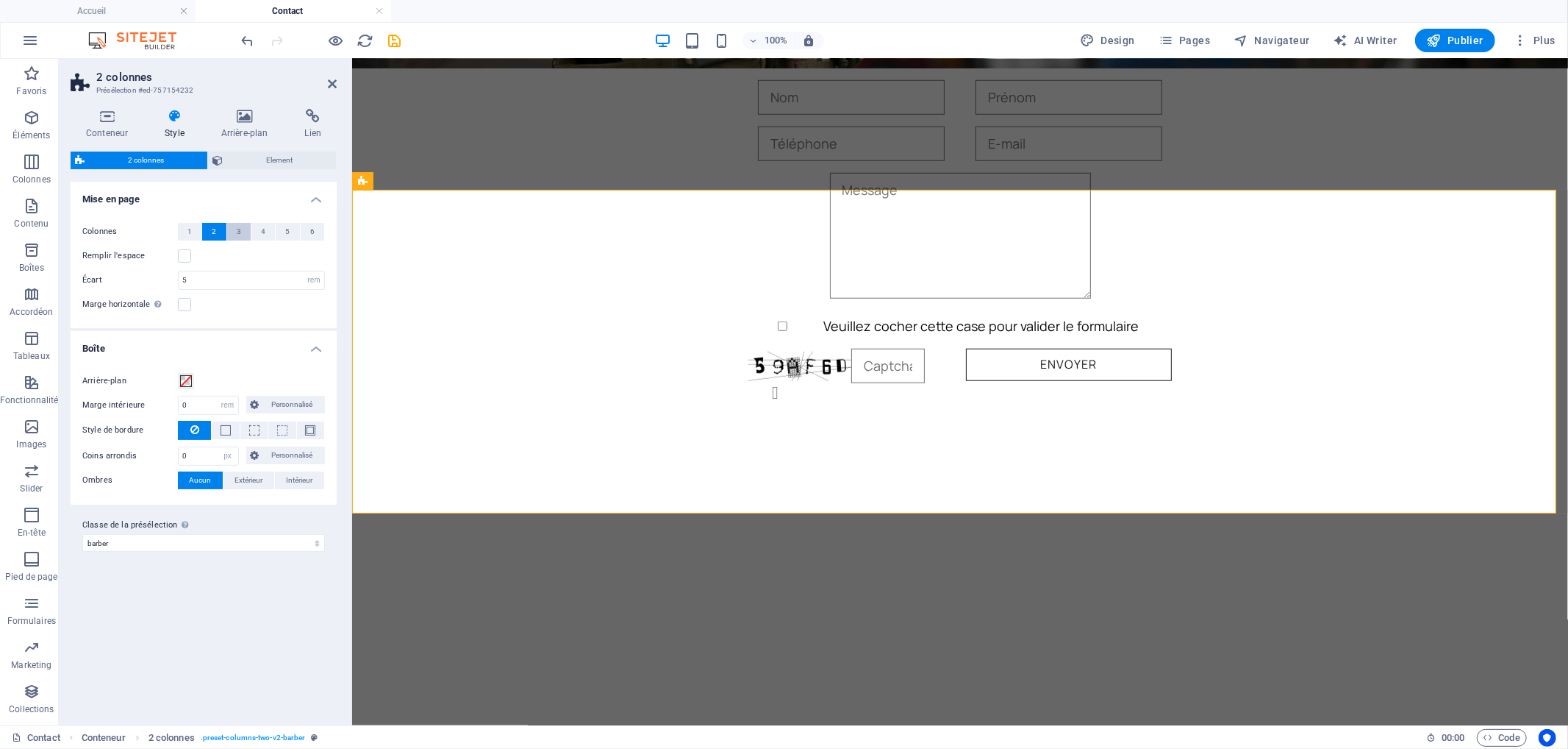
click at [233, 228] on button "3" at bounding box center [239, 232] width 24 height 17
click at [223, 233] on button "2" at bounding box center [214, 232] width 24 height 17
click at [244, 234] on button "3" at bounding box center [239, 232] width 24 height 17
click at [237, 164] on span "Element" at bounding box center [279, 160] width 104 height 17
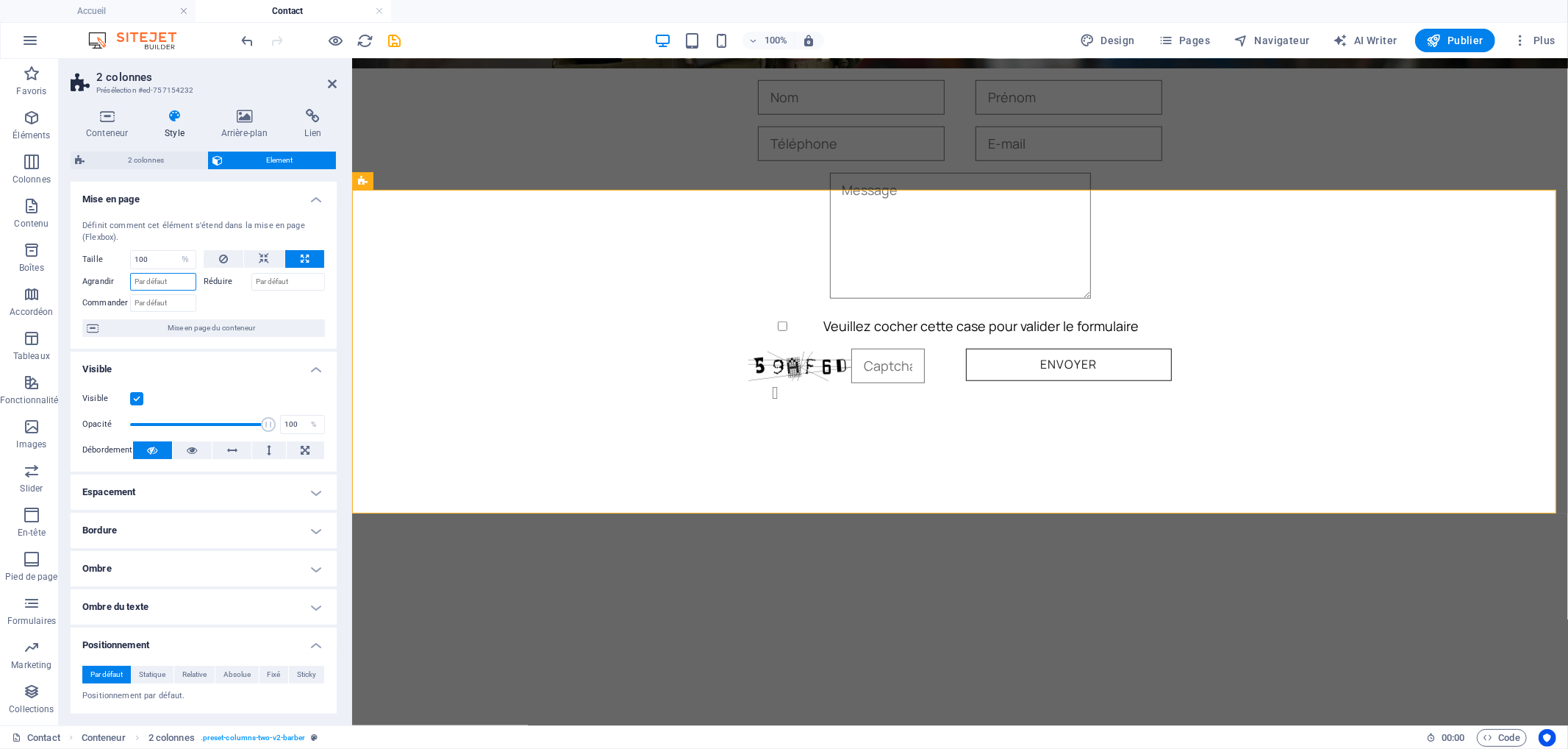
click at [166, 278] on input "Agrandir" at bounding box center [163, 281] width 66 height 17
type input "1"
click at [262, 255] on icon at bounding box center [264, 259] width 10 height 17
select select "DISABLED_OPTION_VALUE"
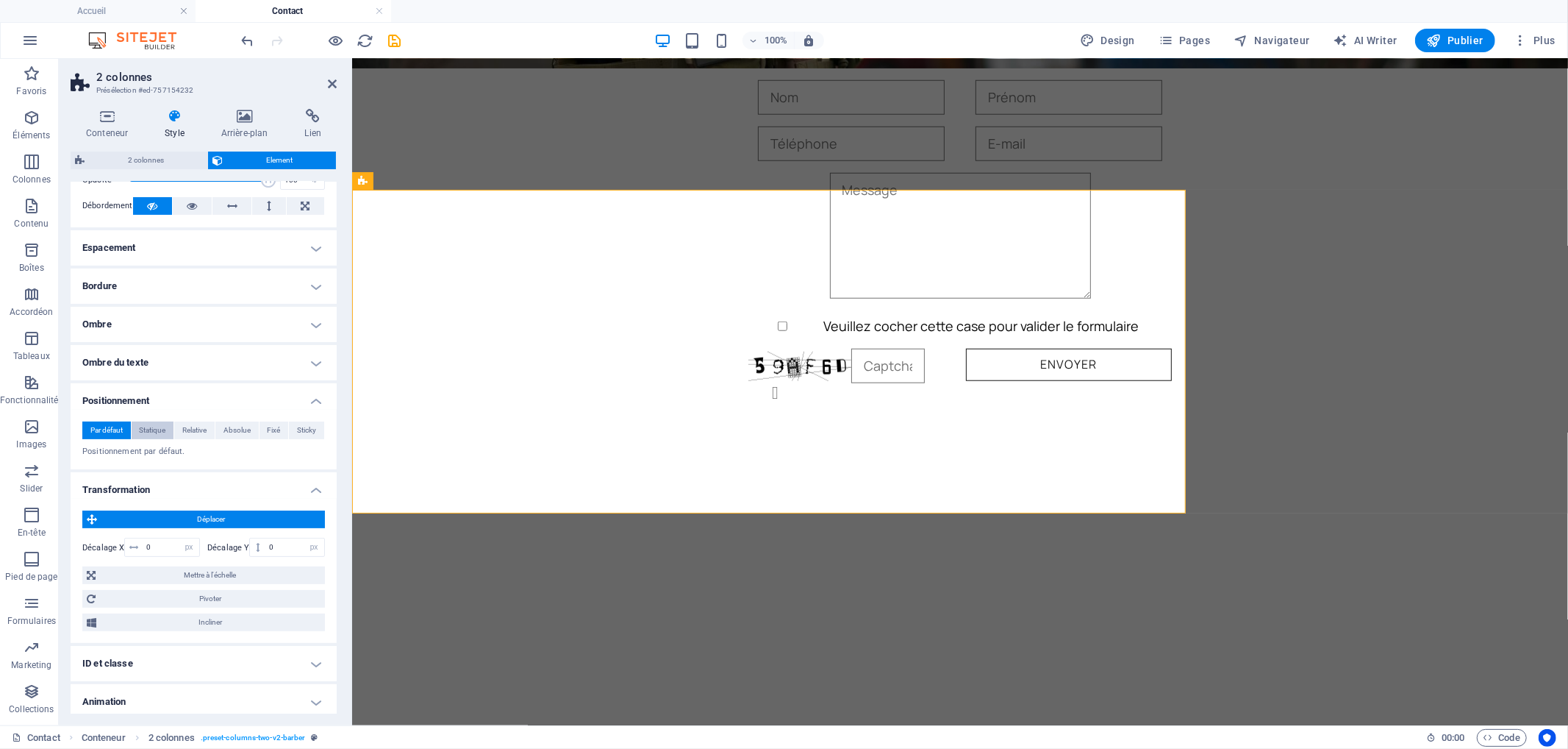
scroll to position [245, 0]
click at [337, 86] on aside "2 colonnes Présélection #ed-757154232 Conteneur Style Arrière-plan Lien Taille …" at bounding box center [205, 392] width 293 height 666
click at [332, 82] on icon at bounding box center [332, 83] width 9 height 12
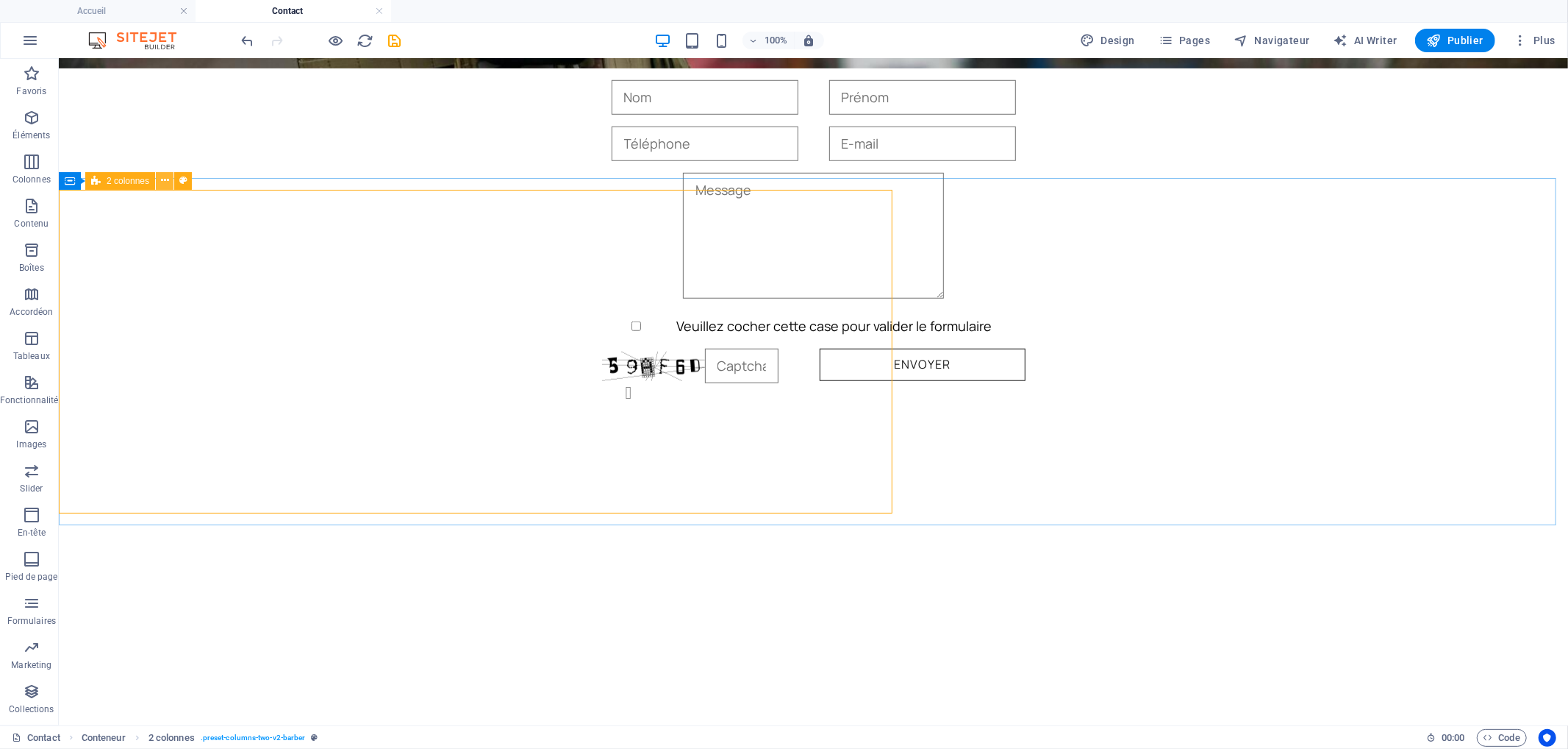
click at [165, 179] on icon at bounding box center [165, 181] width 8 height 16
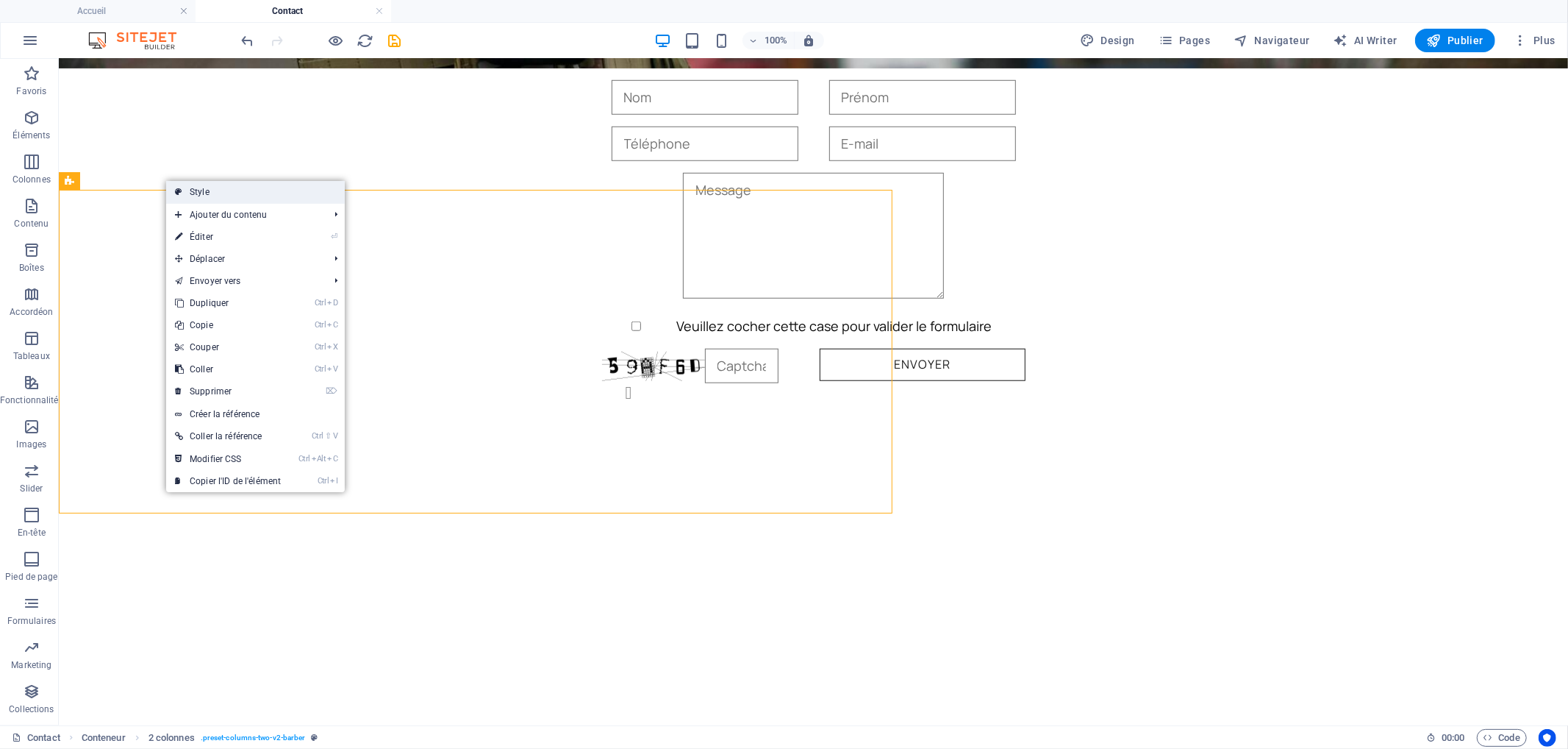
click at [229, 193] on link "Style" at bounding box center [255, 192] width 178 height 22
select select "rem"
select select "px"
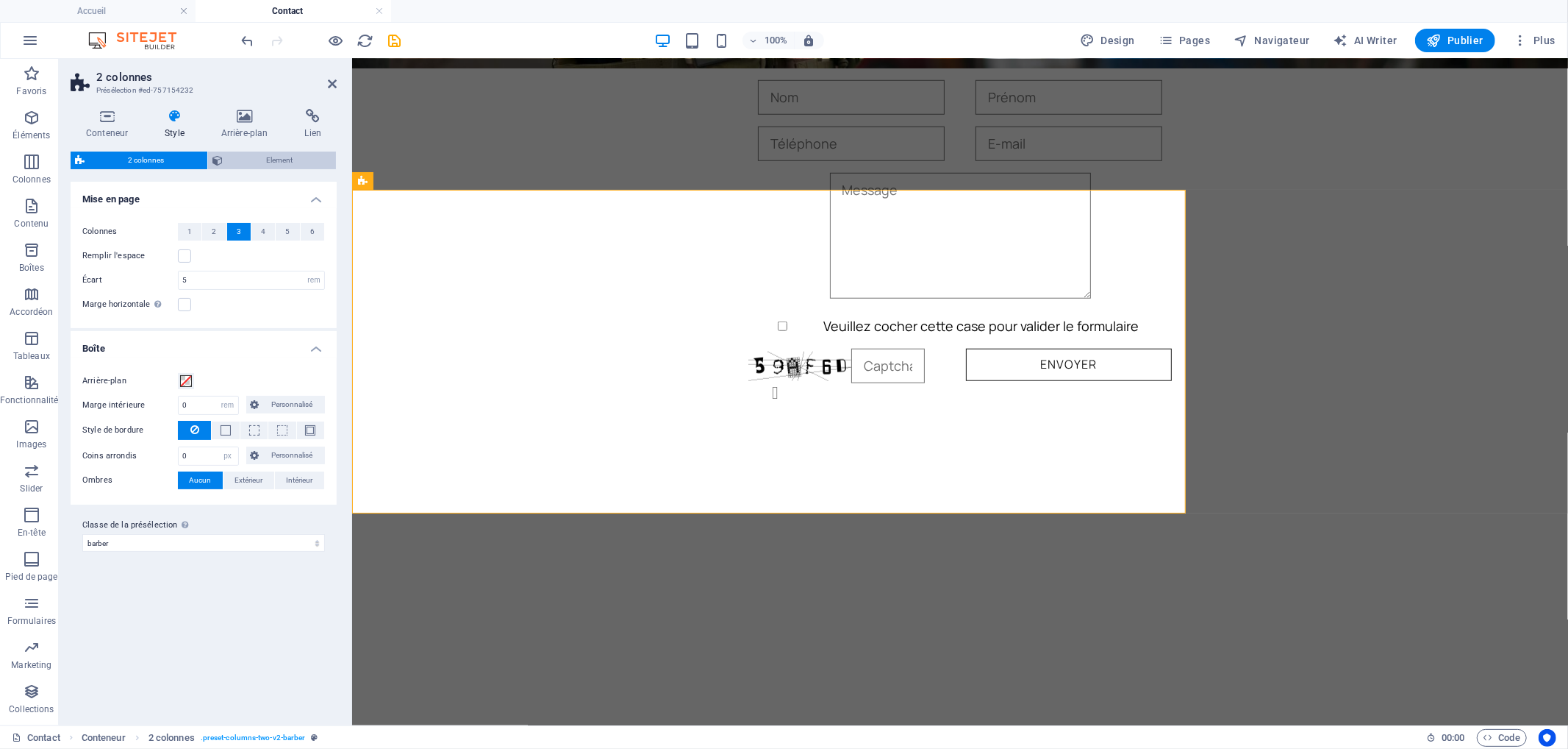
click at [269, 160] on span "Element" at bounding box center [279, 160] width 104 height 17
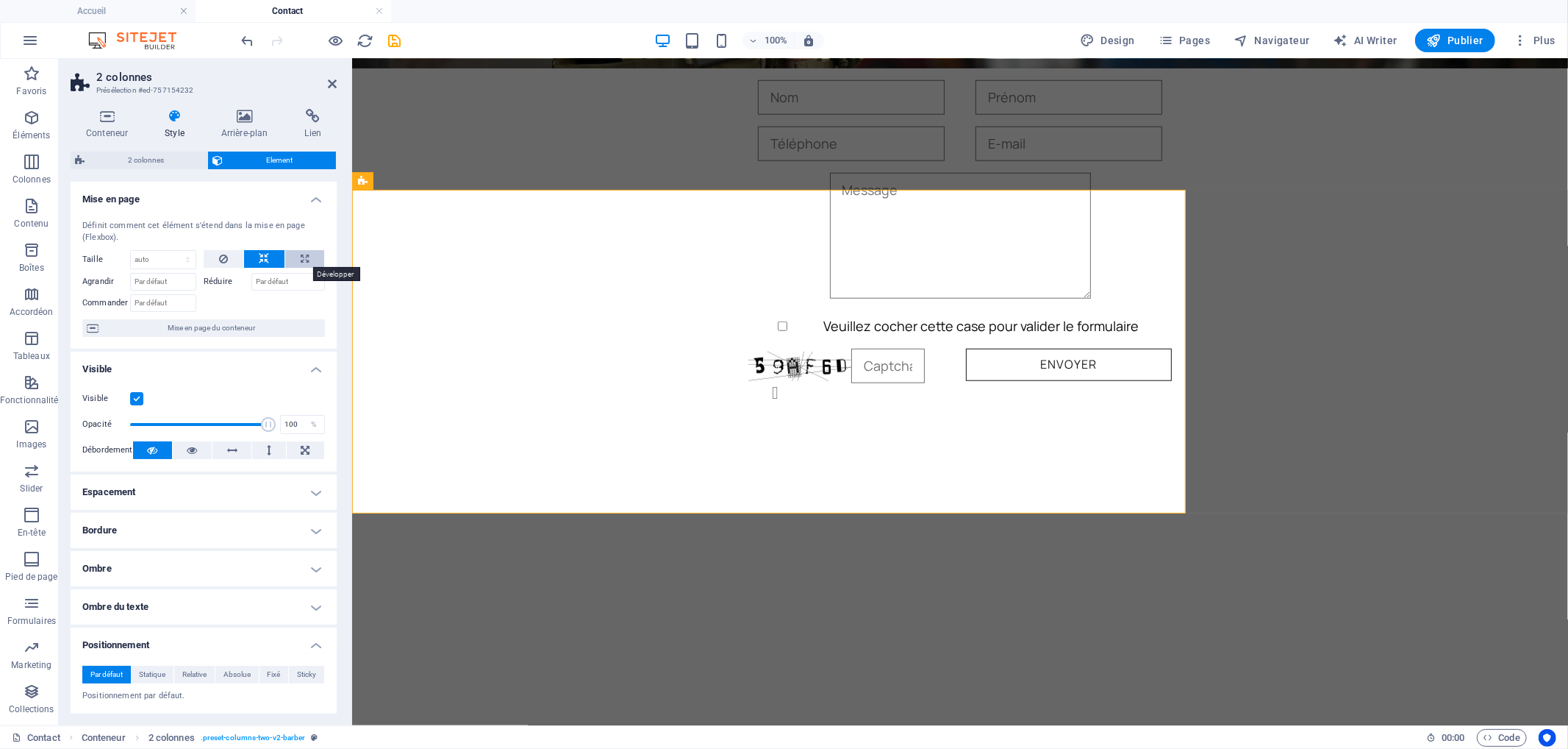
click at [295, 258] on button at bounding box center [305, 259] width 39 height 17
type input "100"
select select "%"
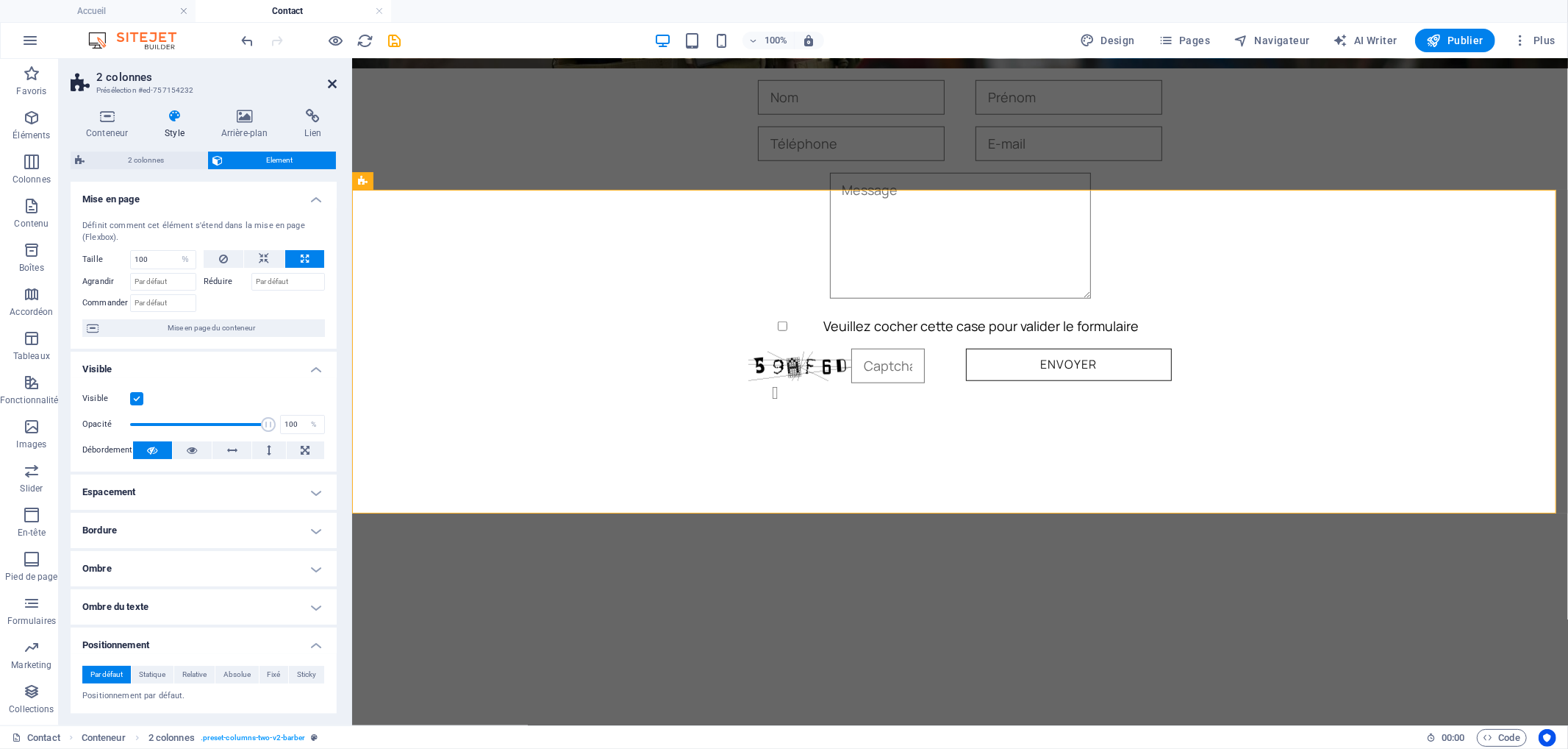
click at [336, 81] on icon at bounding box center [332, 83] width 9 height 12
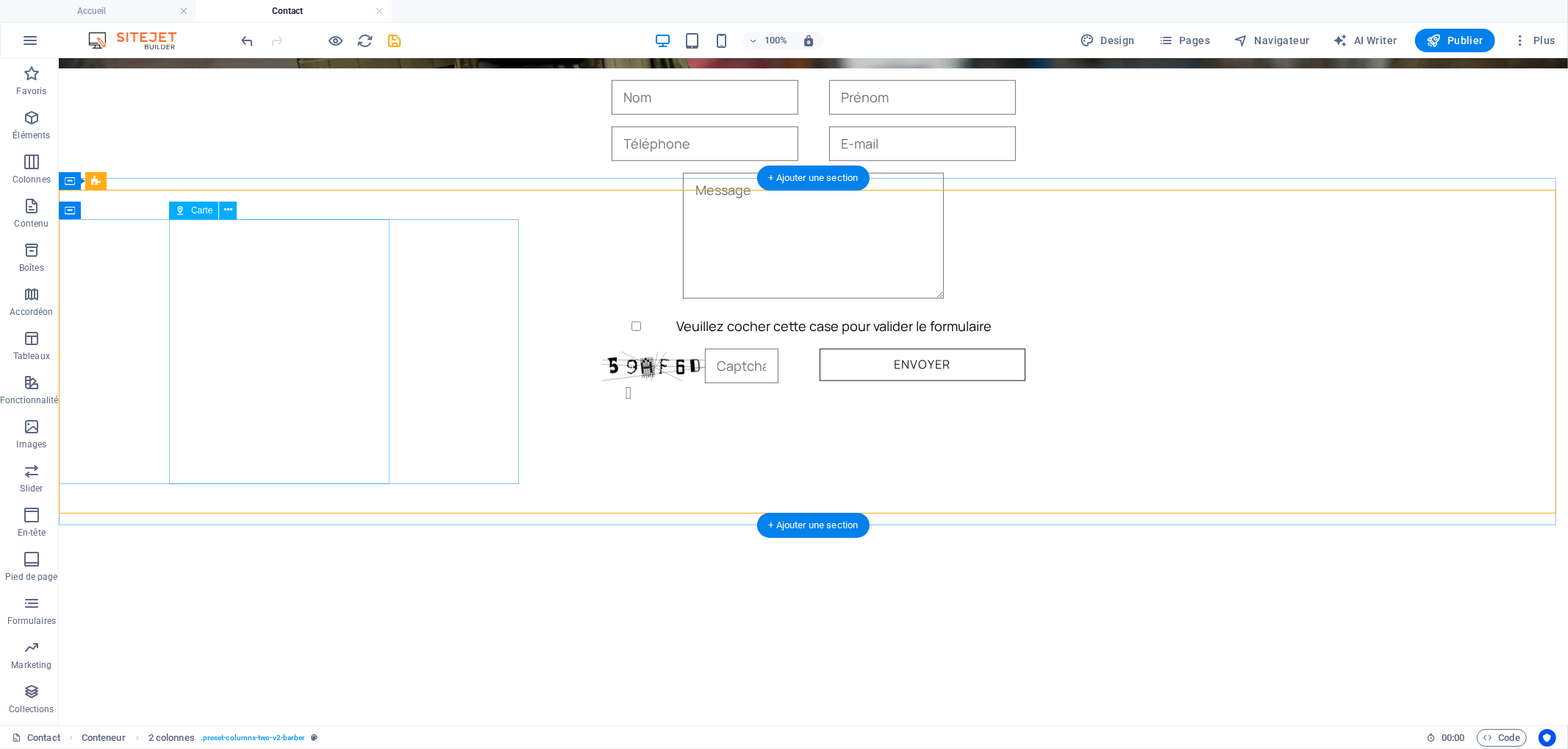
click at [297, 538] on div at bounding box center [400, 670] width 463 height 265
click at [229, 207] on icon at bounding box center [228, 210] width 8 height 16
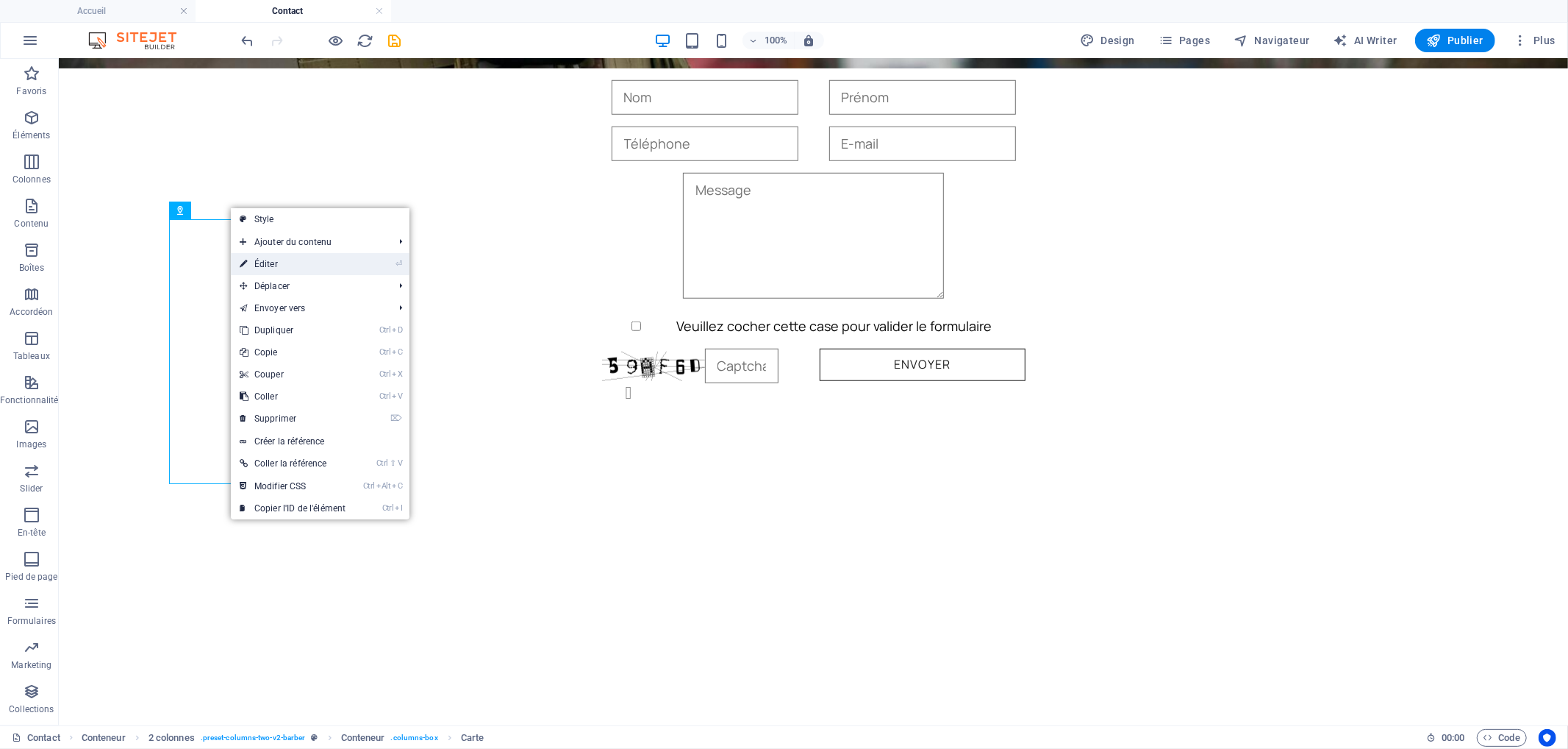
click at [277, 266] on link "⏎ Éditer" at bounding box center [292, 264] width 123 height 22
select select "px"
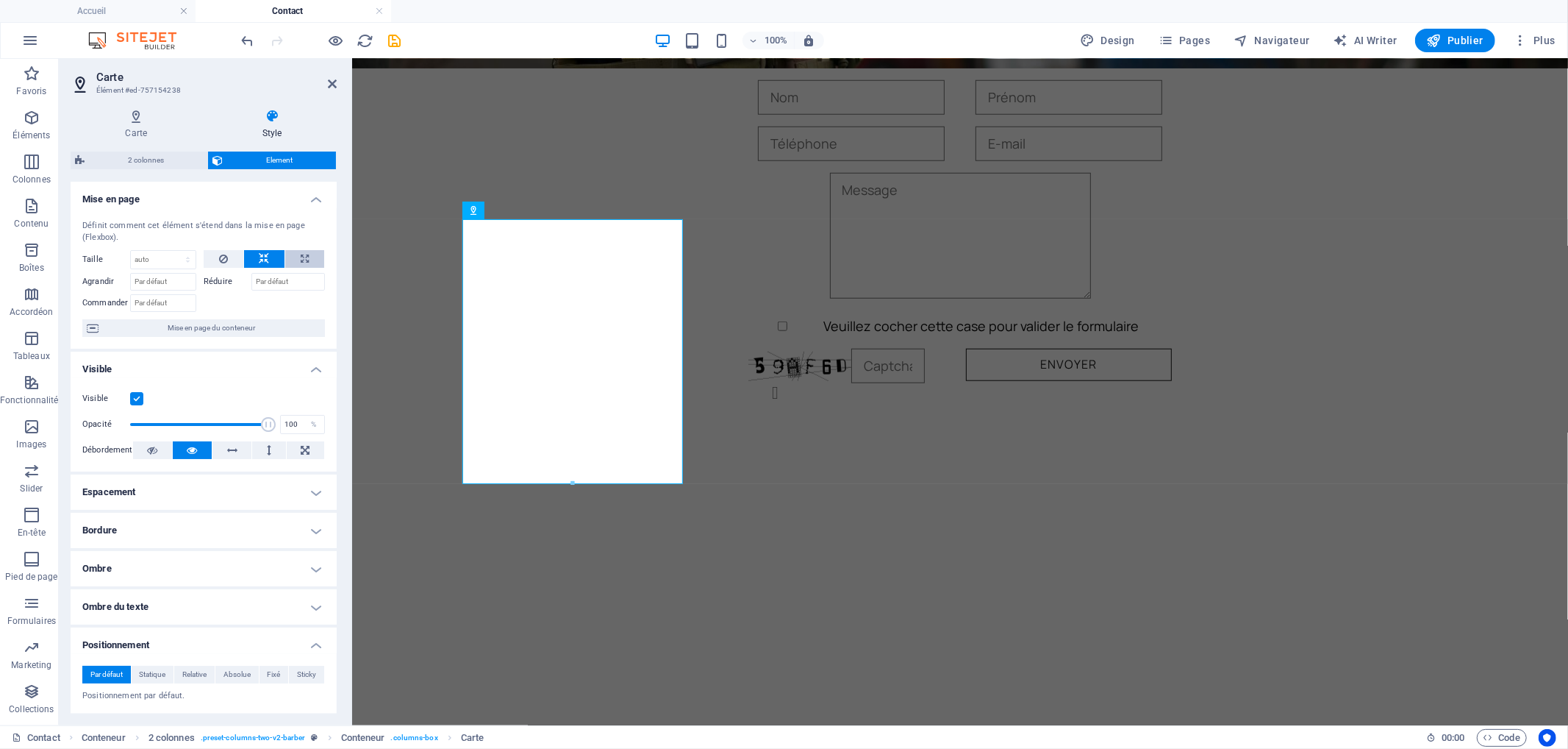
click at [303, 259] on icon at bounding box center [305, 259] width 8 height 17
type input "100"
select select "%"
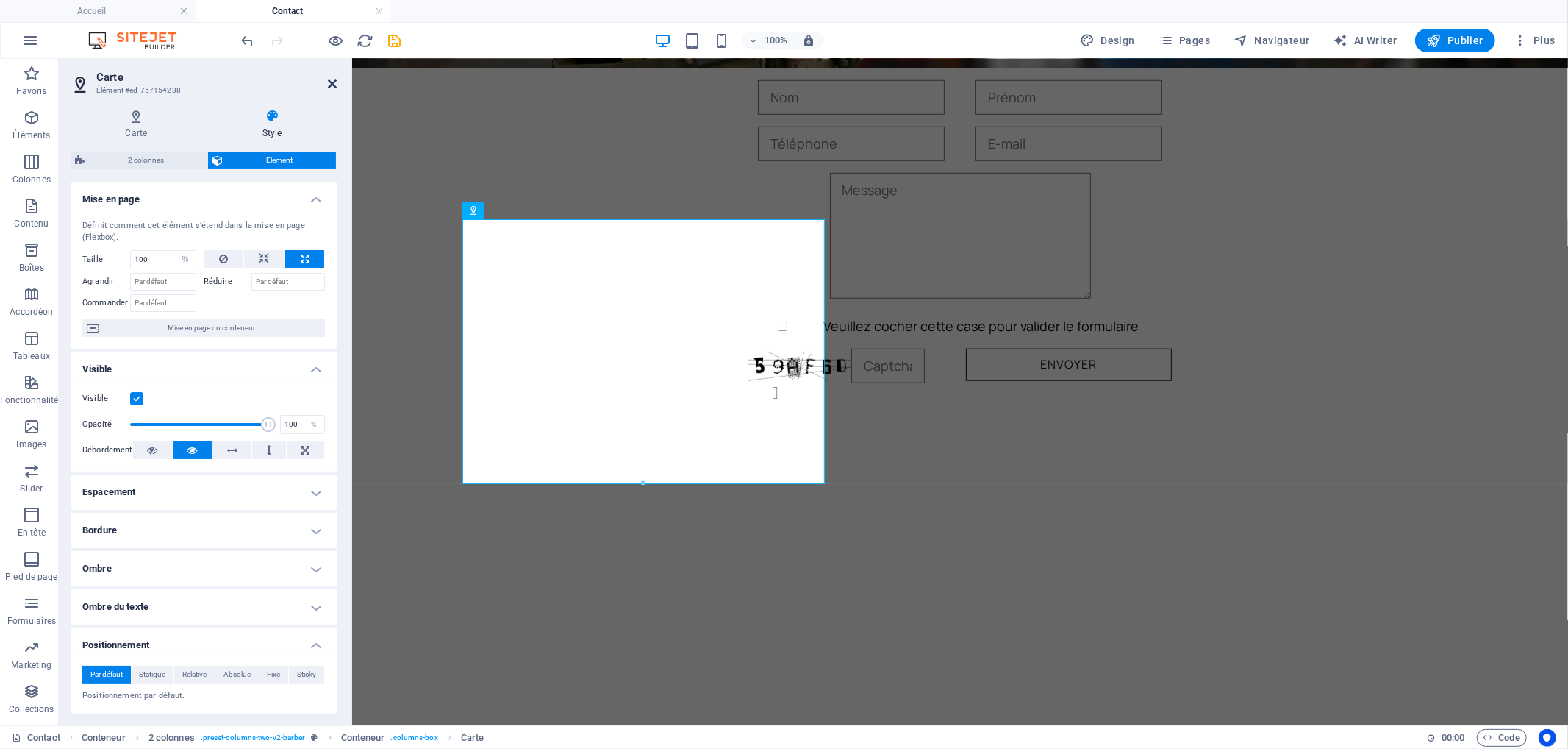
click at [328, 81] on icon at bounding box center [332, 83] width 9 height 12
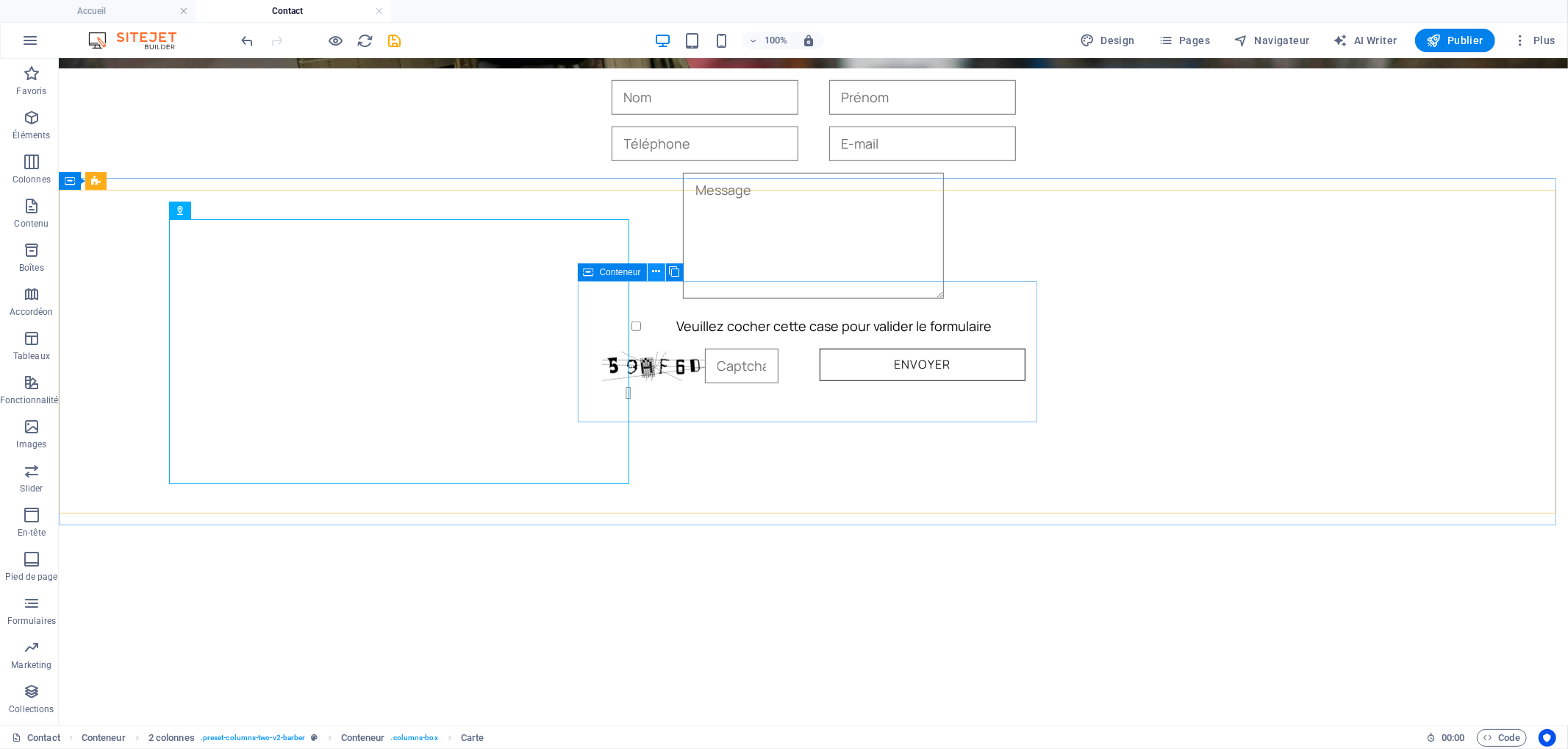
click at [652, 270] on icon at bounding box center [656, 272] width 8 height 16
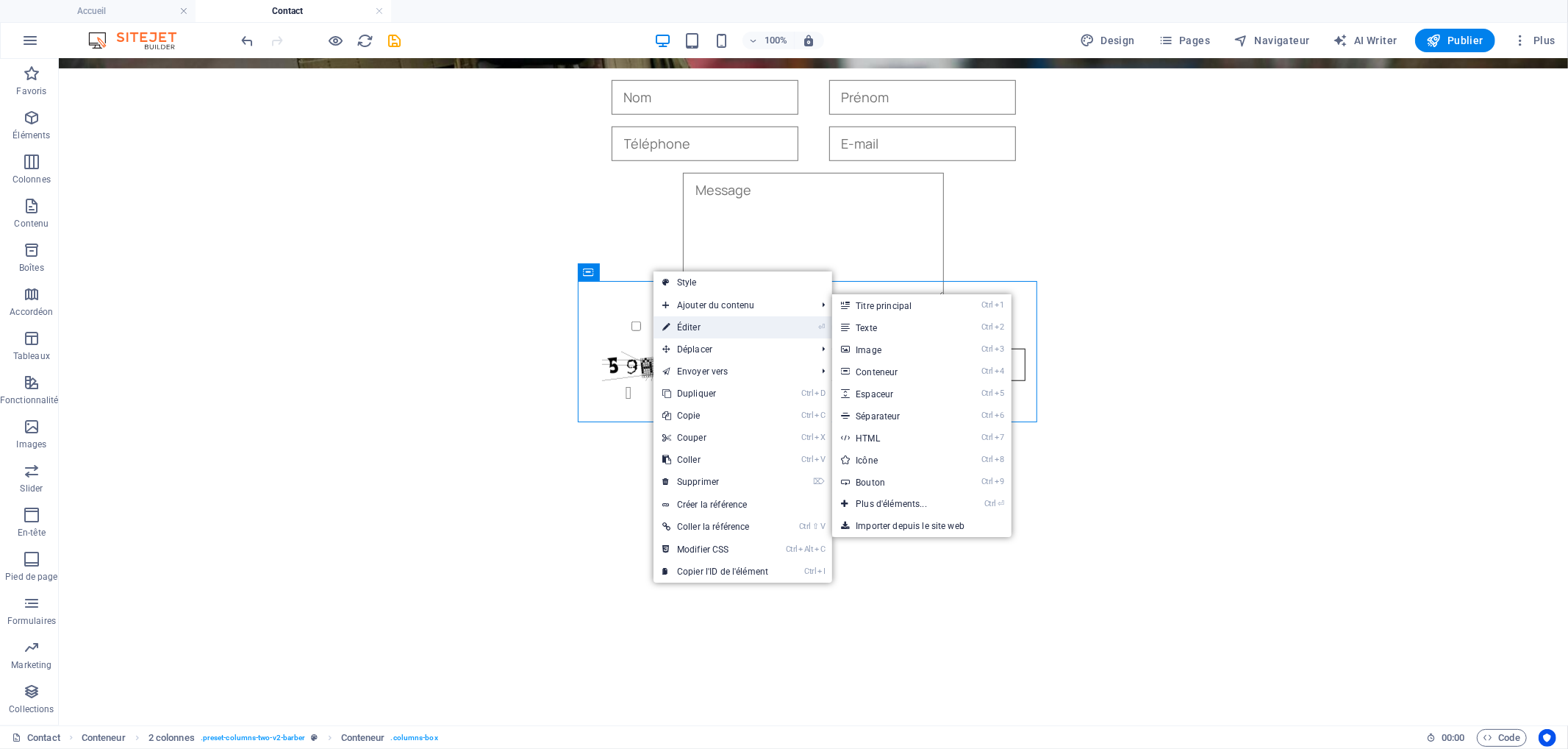
click at [687, 325] on link "⏎ Éditer" at bounding box center [715, 327] width 123 height 22
select select "px"
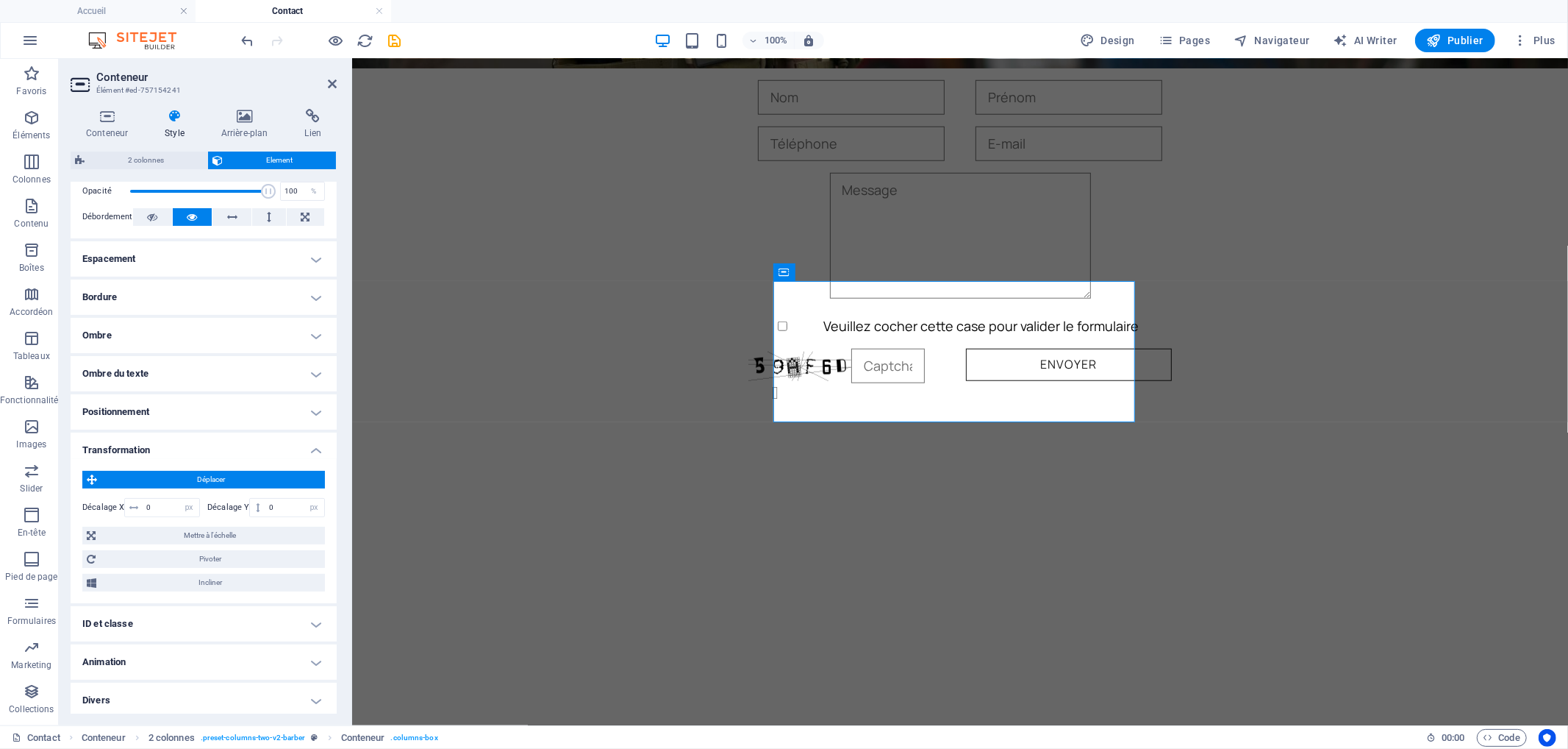
scroll to position [236, 0]
click at [276, 498] on input "0" at bounding box center [295, 505] width 59 height 17
click at [170, 503] on input "0" at bounding box center [171, 505] width 57 height 17
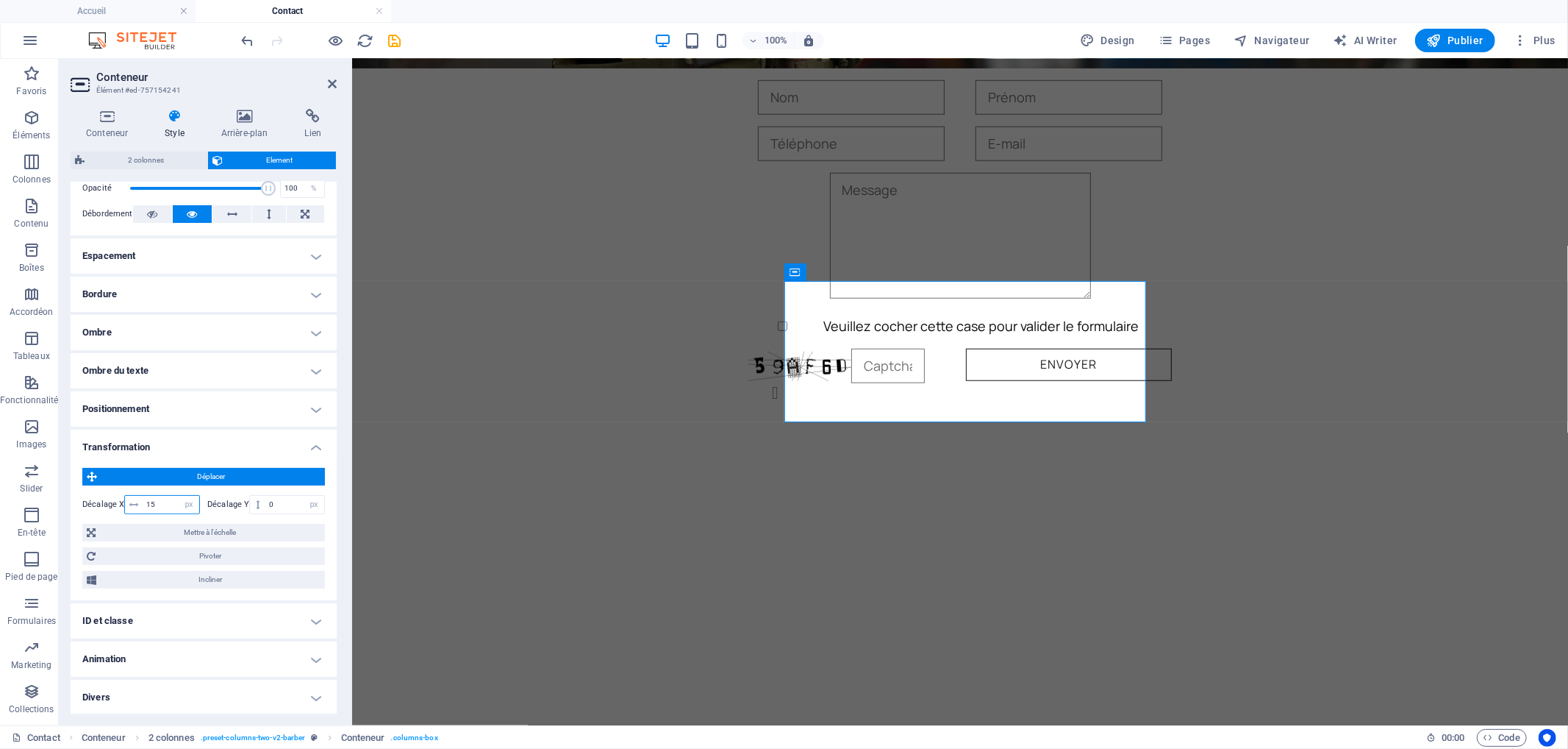
type input "1"
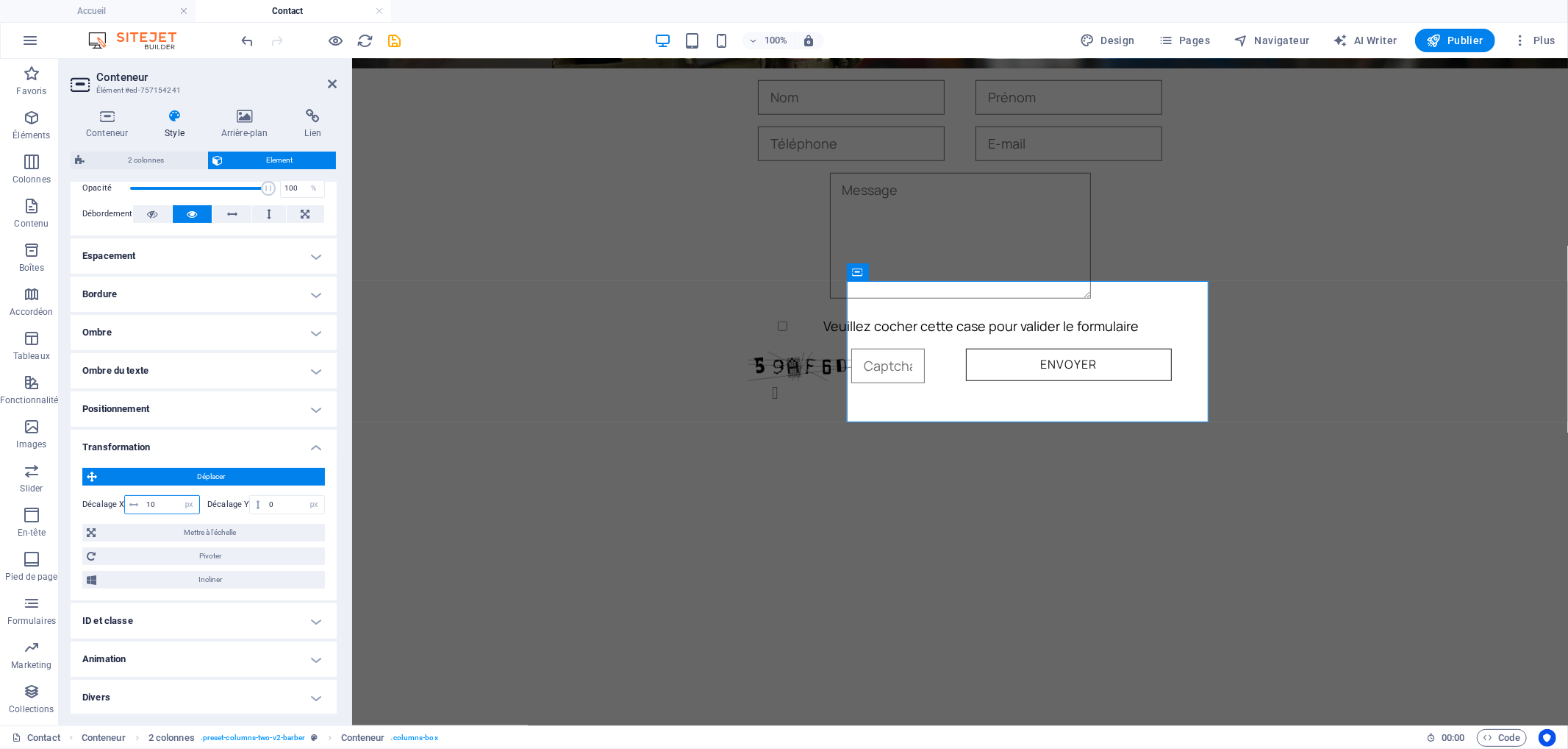
type input "1"
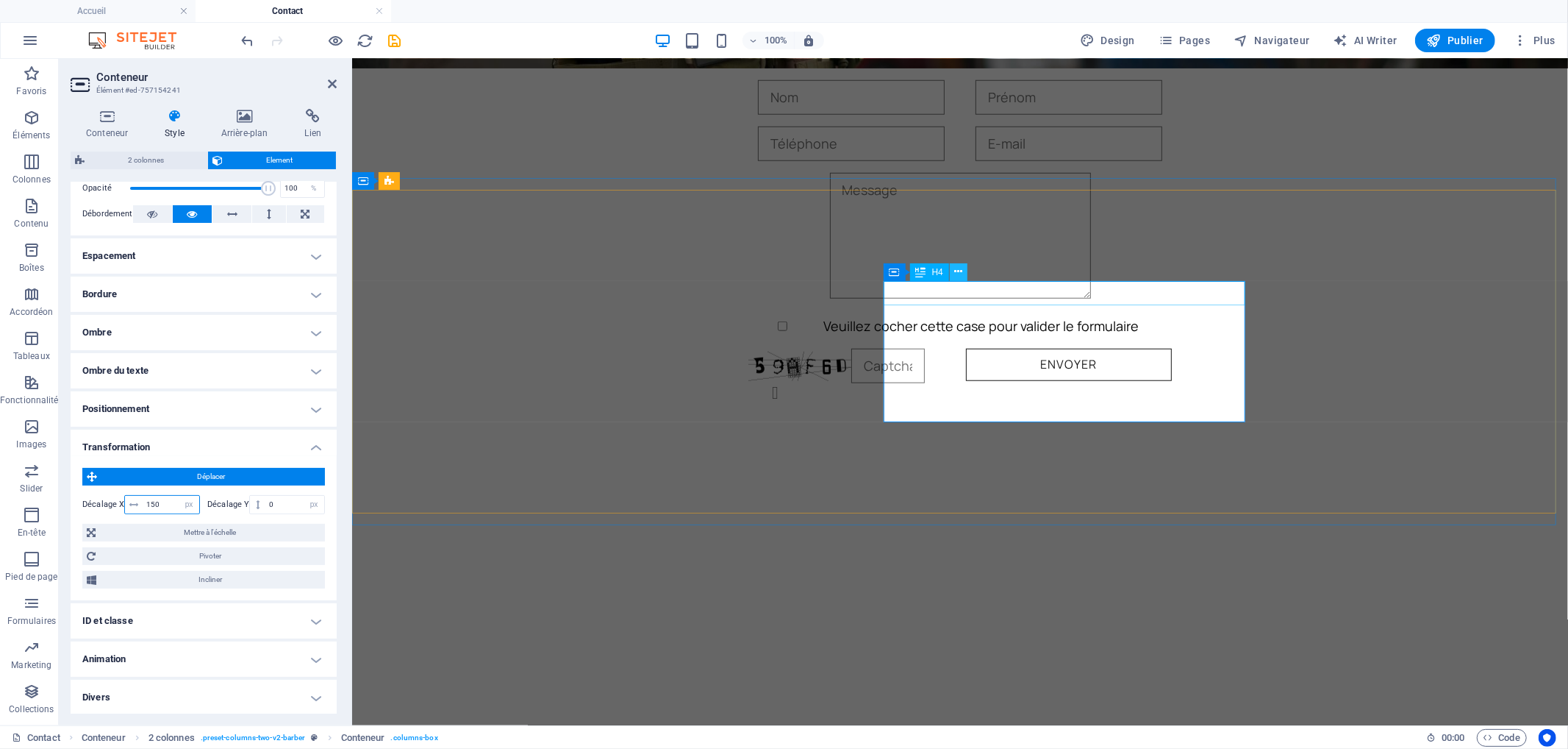
type input "150"
click at [956, 273] on icon at bounding box center [958, 272] width 8 height 16
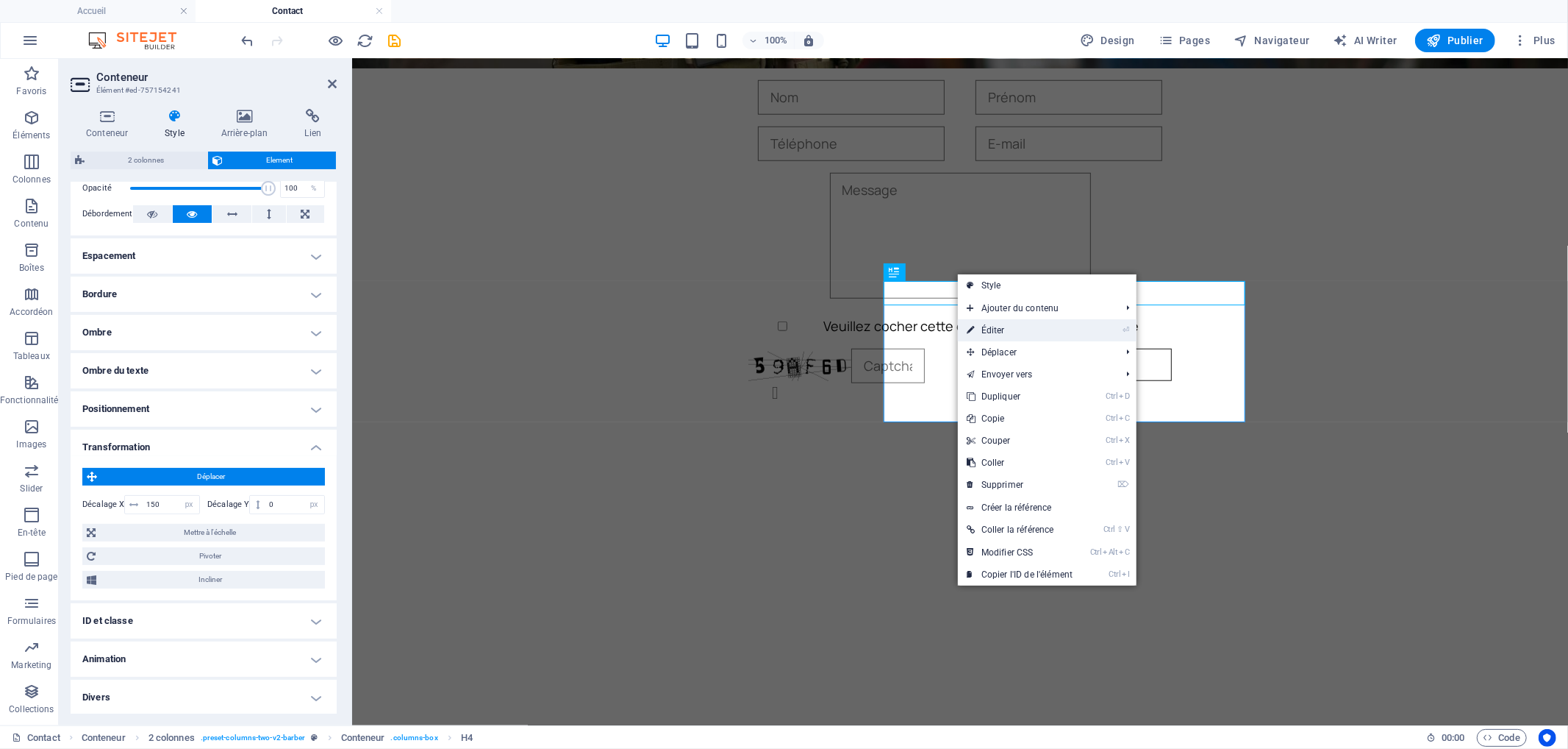
click at [1017, 331] on link "⏎ Éditer" at bounding box center [1019, 330] width 123 height 22
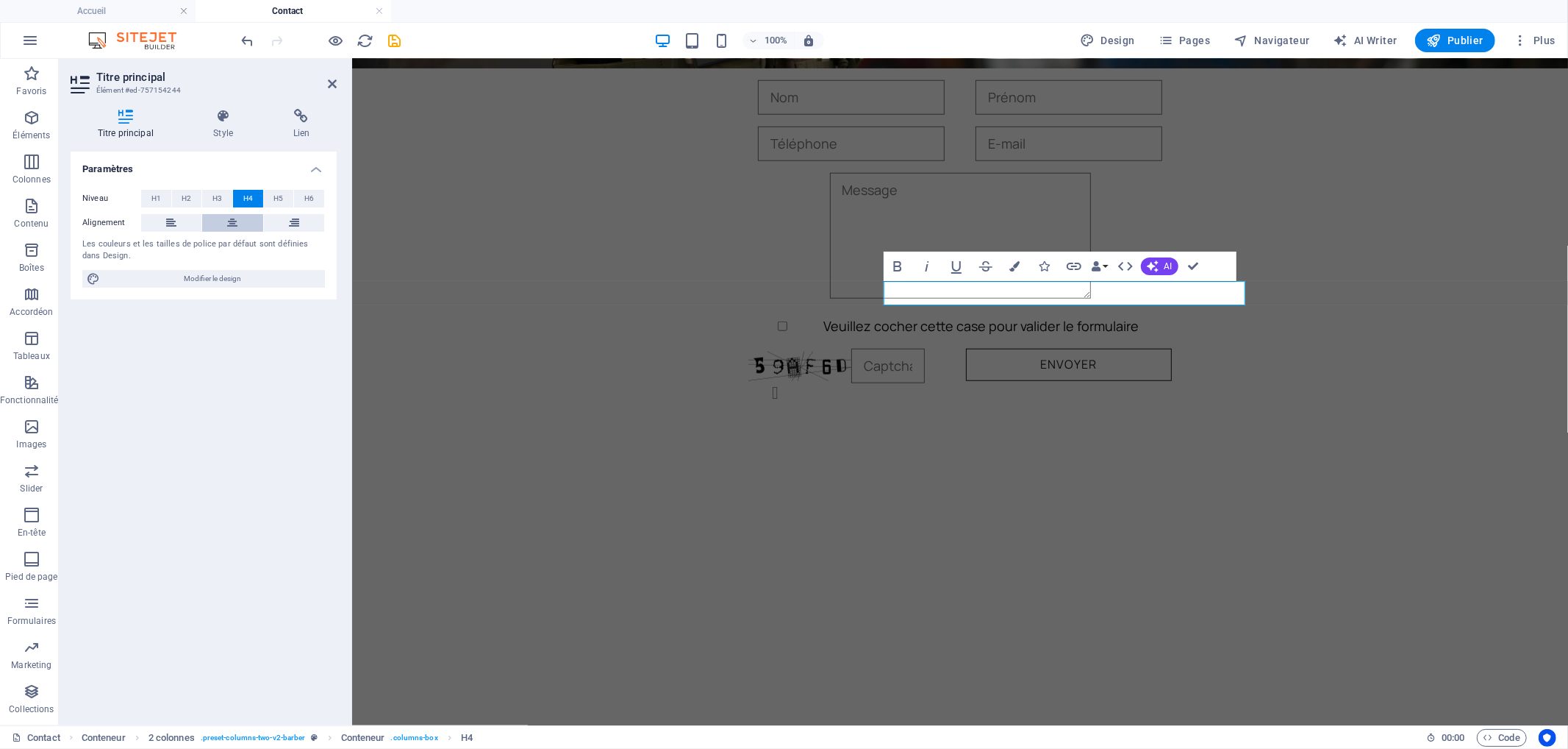
click at [232, 228] on icon at bounding box center [232, 222] width 10 height 17
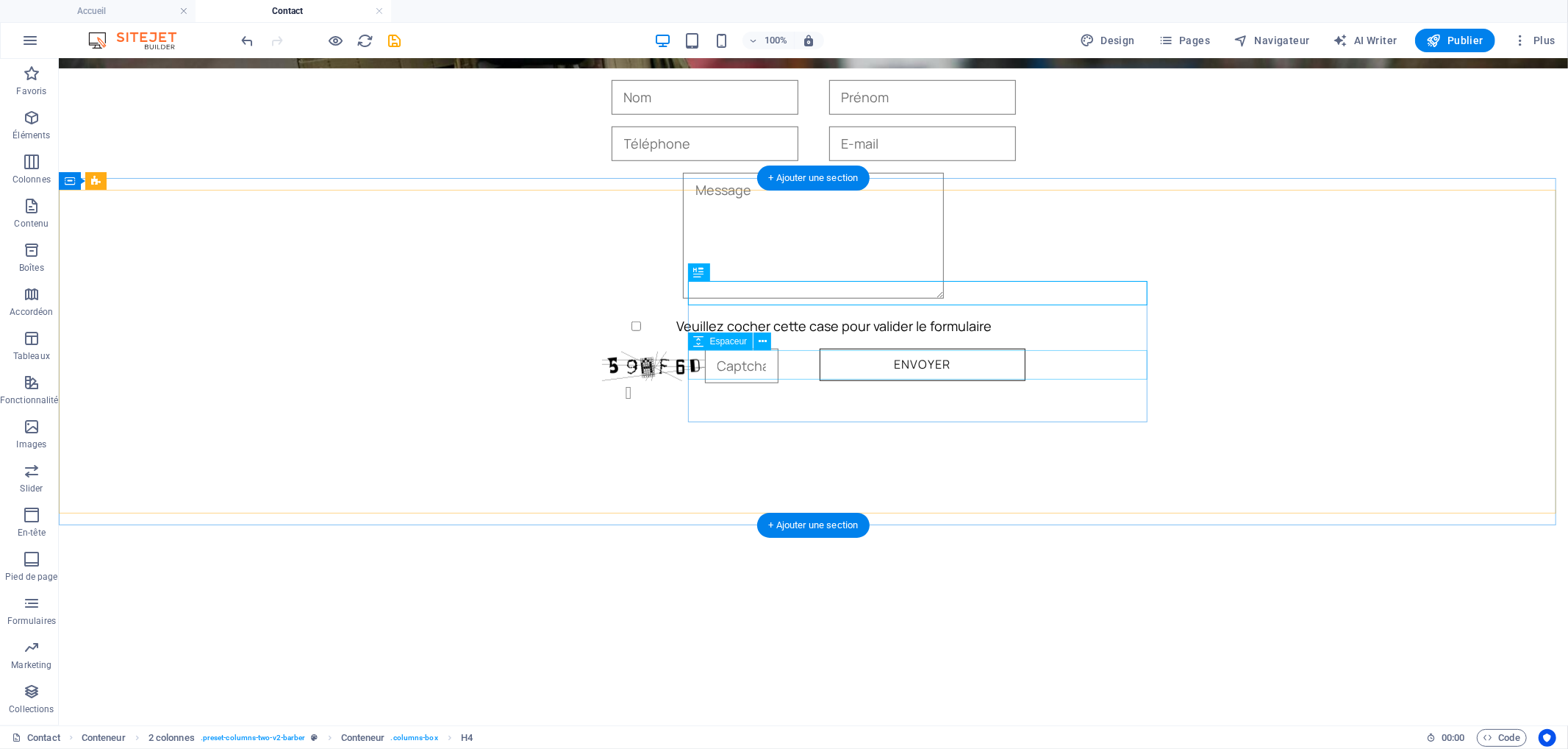
click at [1334, 538] on div "Ou nous trouver !!! Retrouvez-nous sur cette carte 1580 Av. de la Grande Armée …" at bounding box center [812, 699] width 1509 height 324
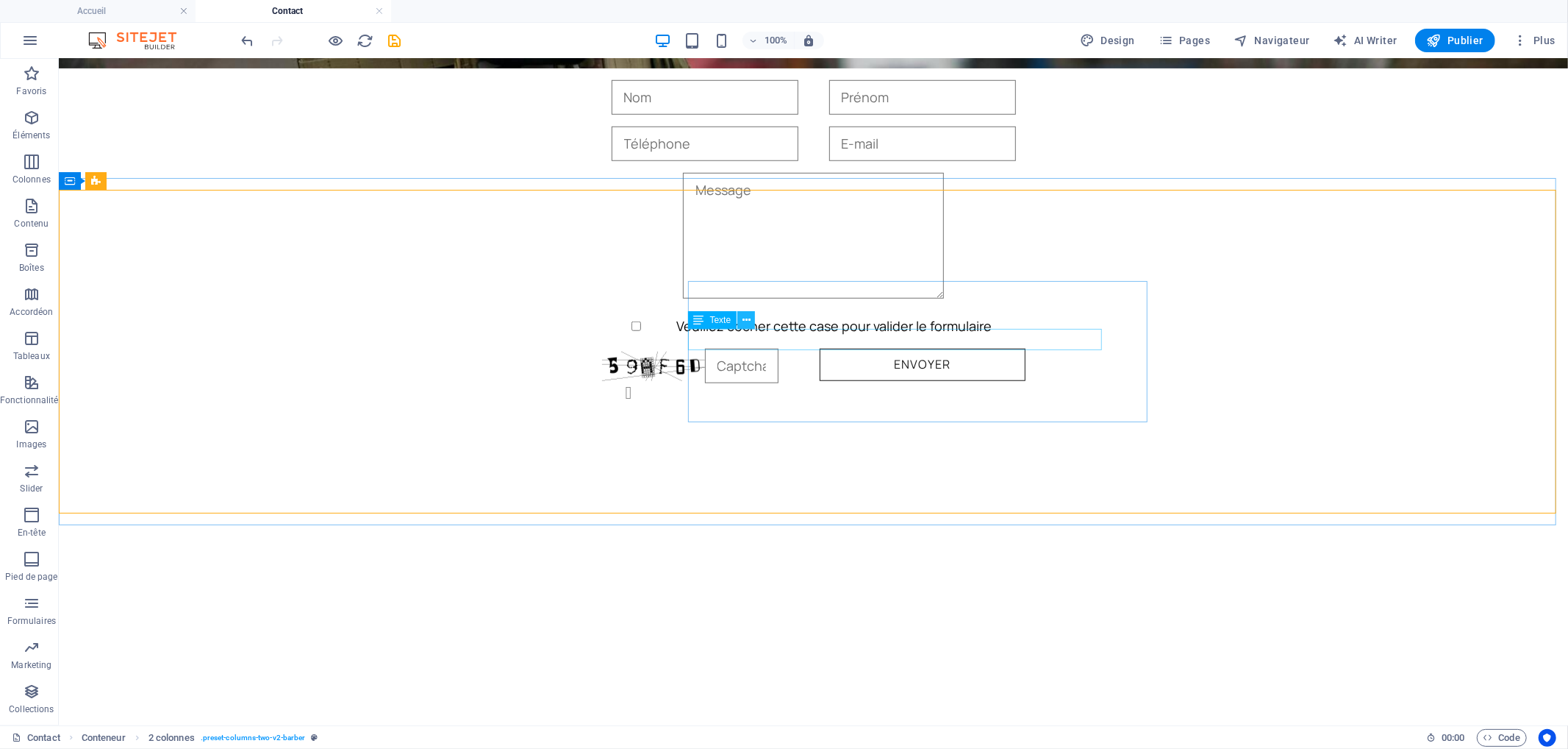
click at [751, 321] on button at bounding box center [746, 320] width 17 height 17
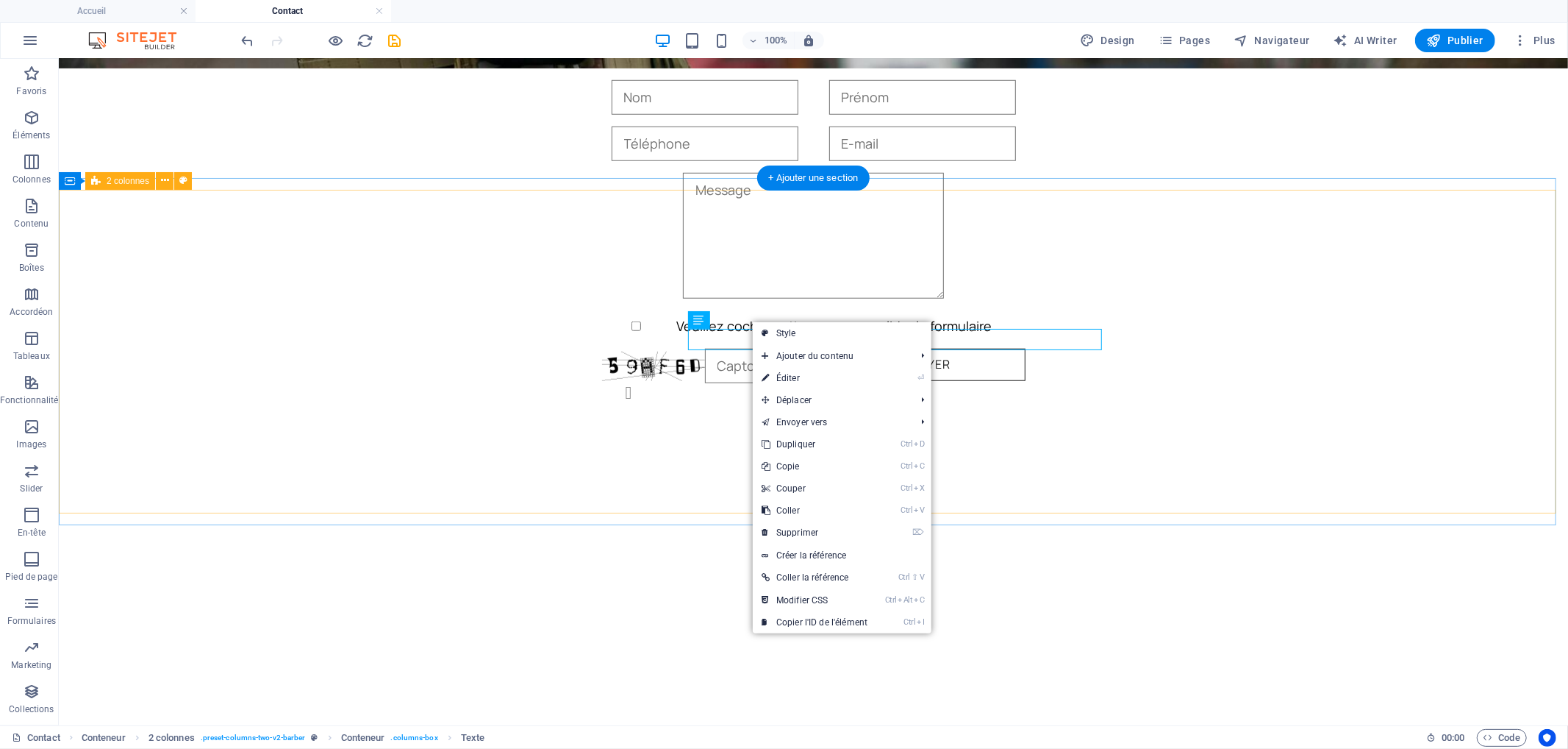
click at [1208, 538] on div "Ou nous trouver !!! Retrouvez-nous sur cette carte 1580 Av. de la Grande Armée …" at bounding box center [812, 699] width 1509 height 324
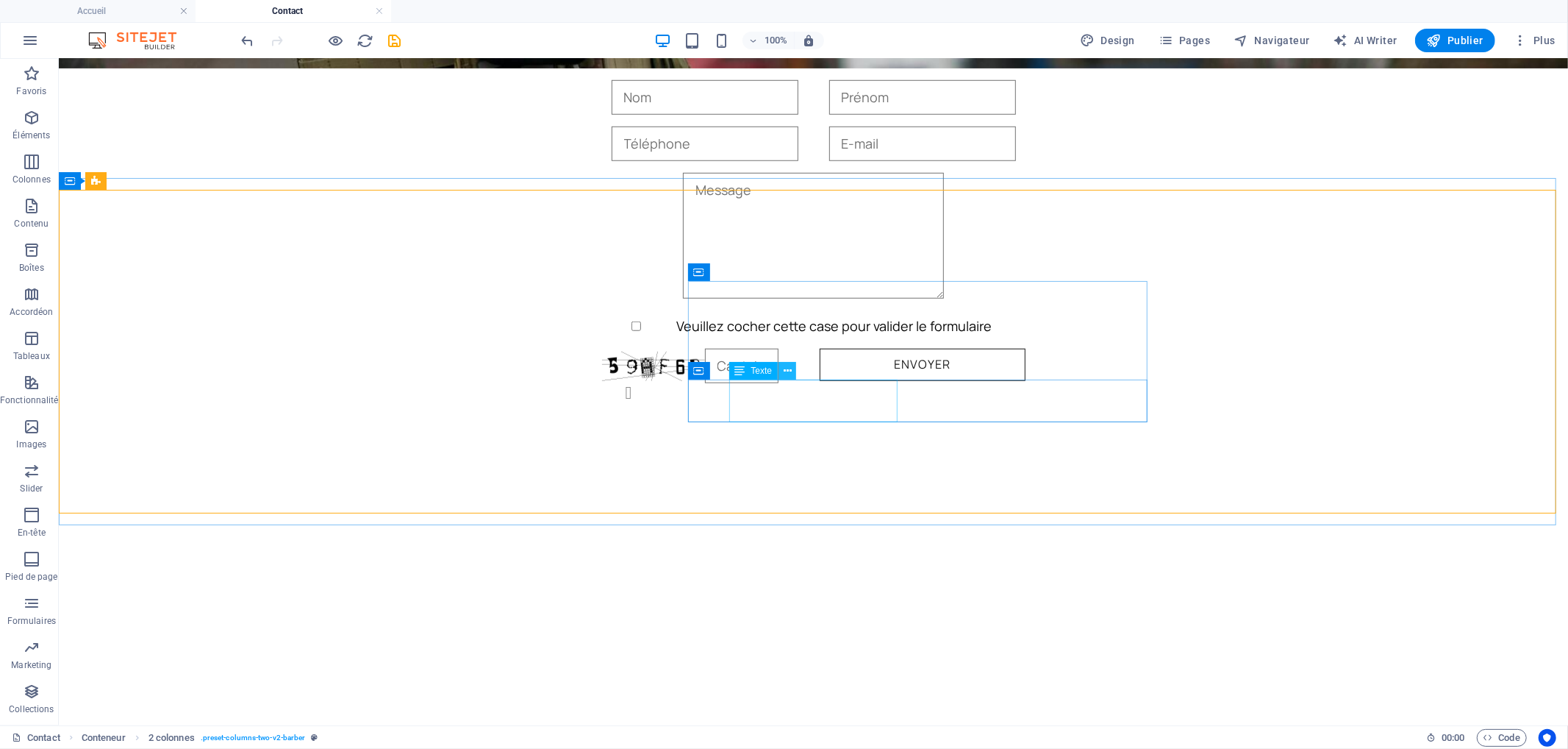
click at [783, 362] on button at bounding box center [787, 370] width 17 height 17
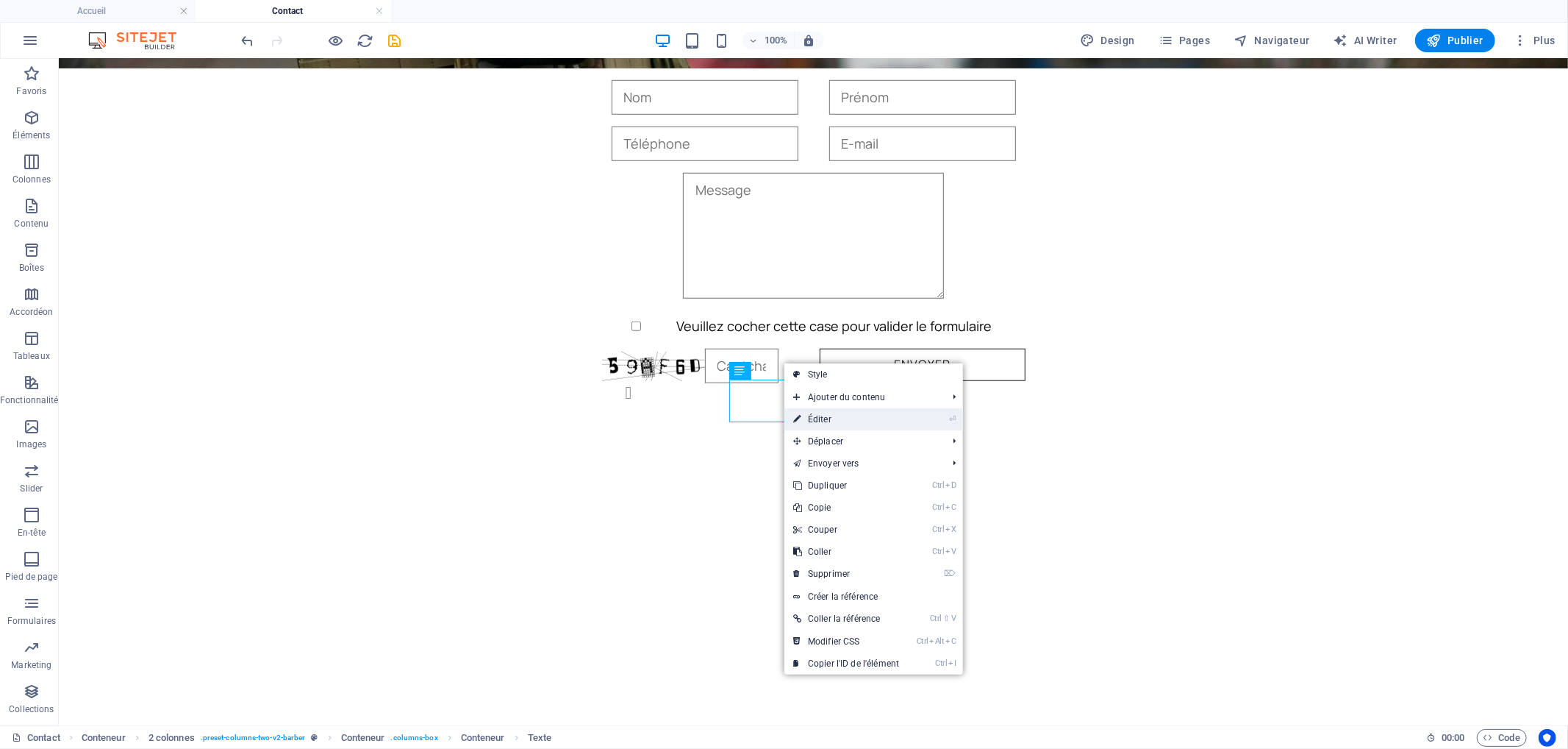
click at [819, 412] on link "⏎ Éditer" at bounding box center [846, 419] width 123 height 22
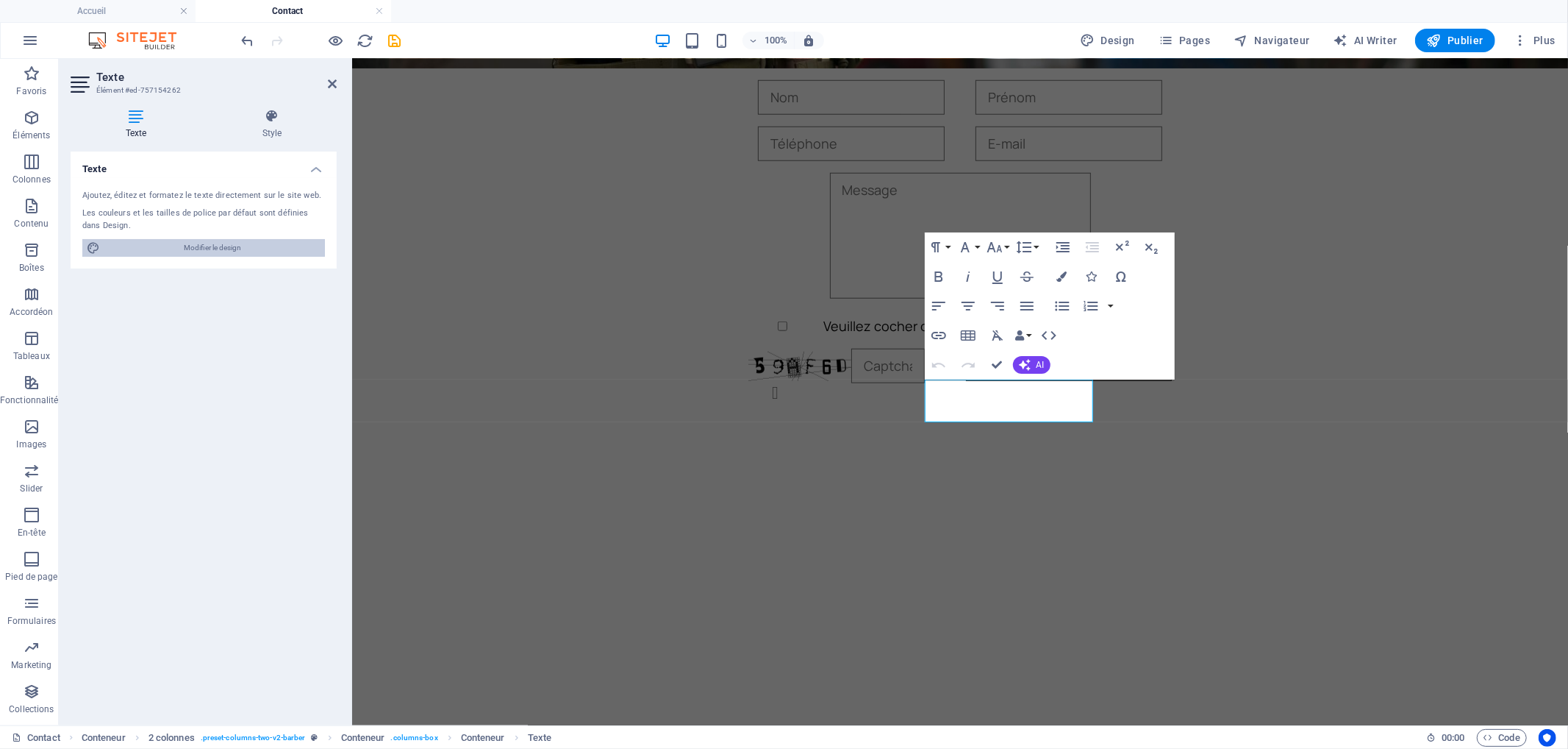
drag, startPoint x: 203, startPoint y: 244, endPoint x: 260, endPoint y: 189, distance: 79.2
click at [203, 244] on span "Modifier le design" at bounding box center [212, 248] width 216 height 17
select select "500"
select select "ease-in-out"
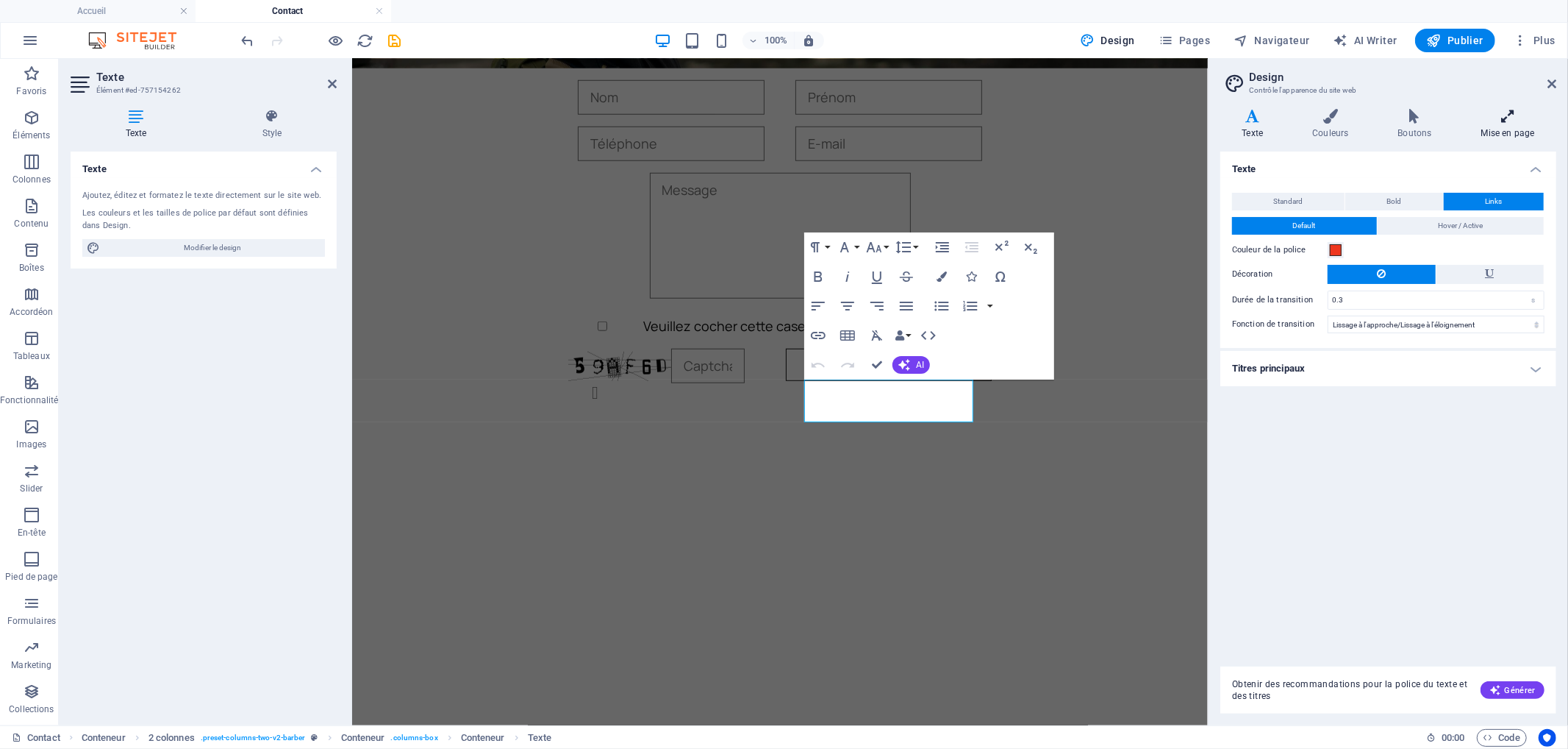
click at [1502, 123] on h4 "Mise en page" at bounding box center [1508, 123] width 97 height 31
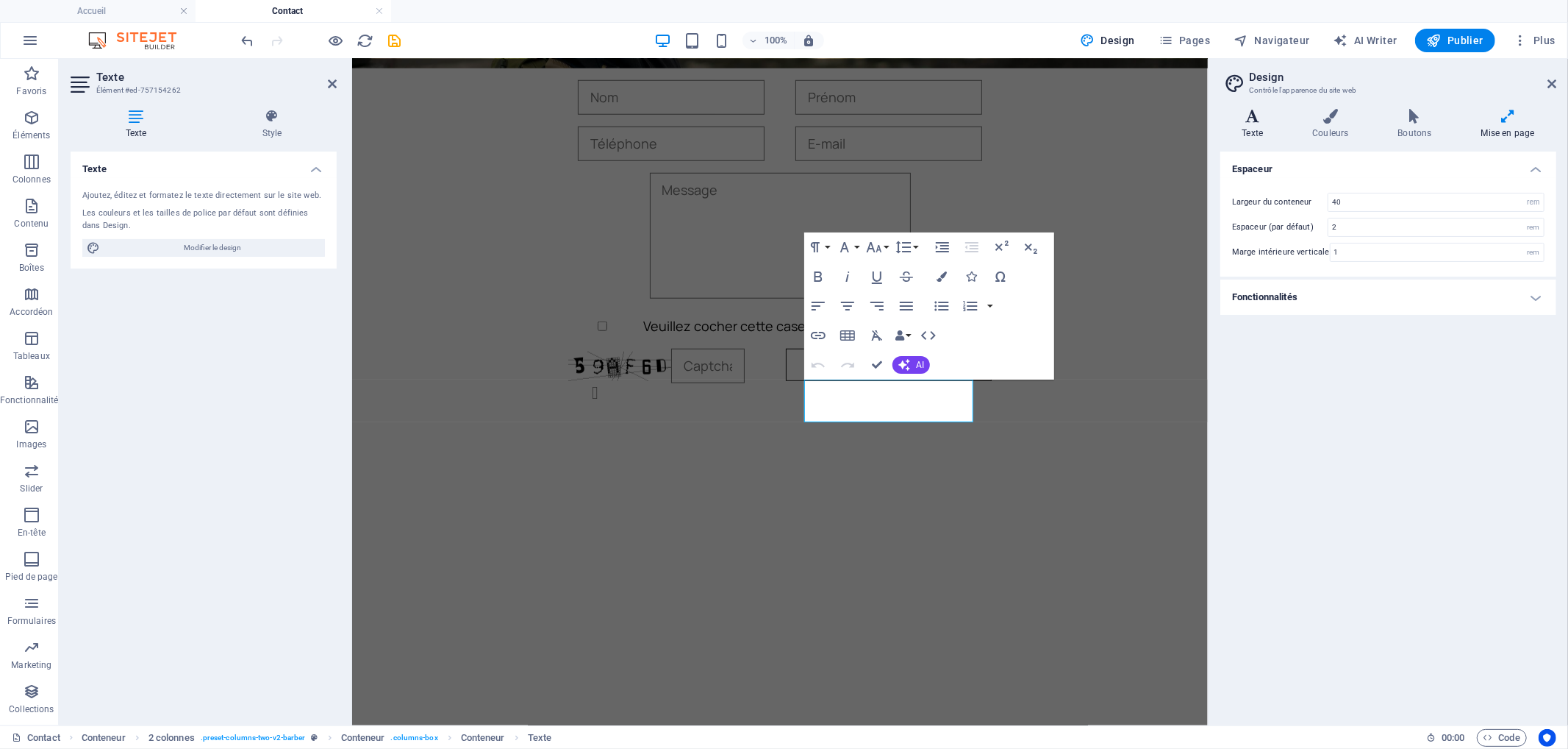
click at [1280, 118] on icon at bounding box center [1252, 116] width 64 height 15
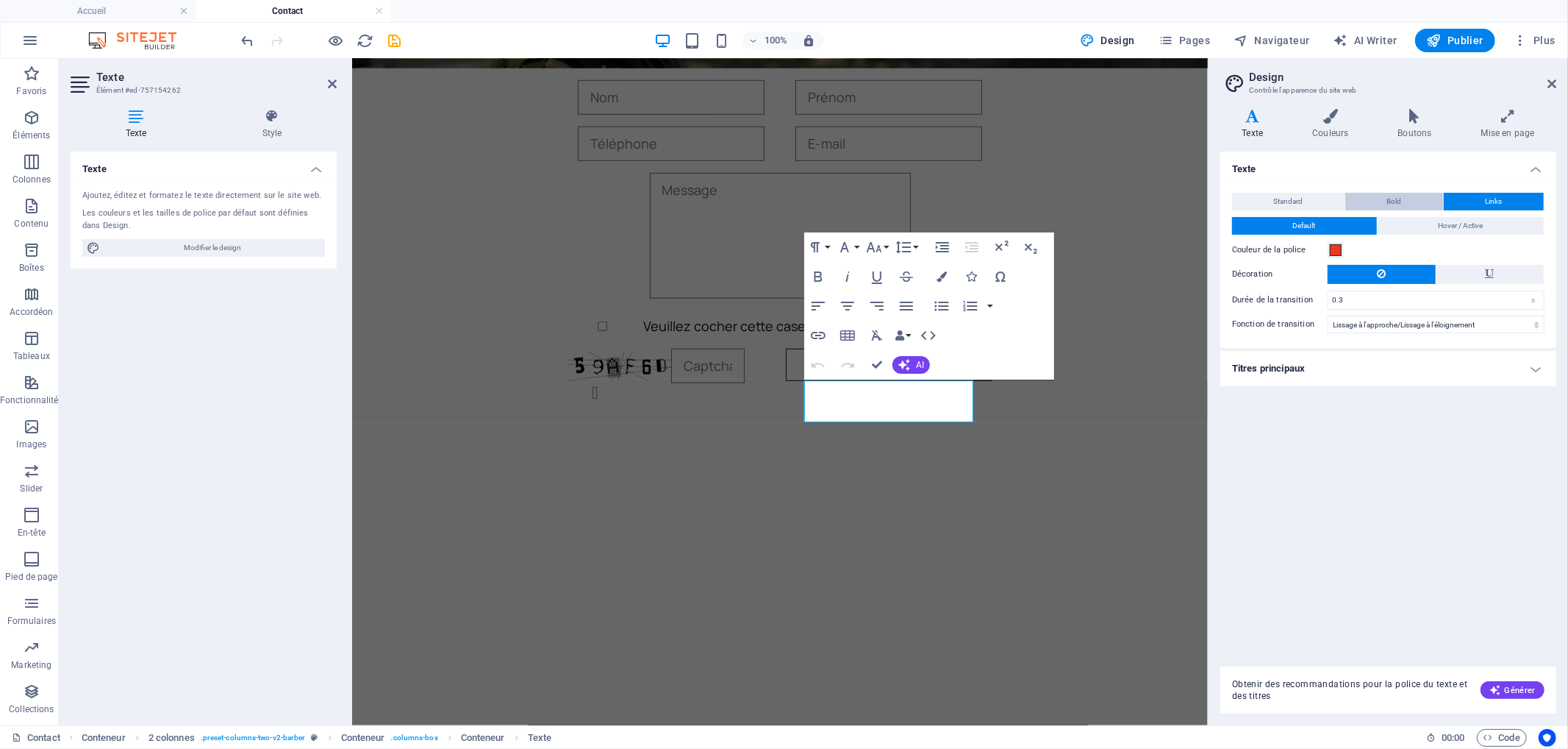
click at [1414, 200] on button "Bold" at bounding box center [1394, 201] width 97 height 17
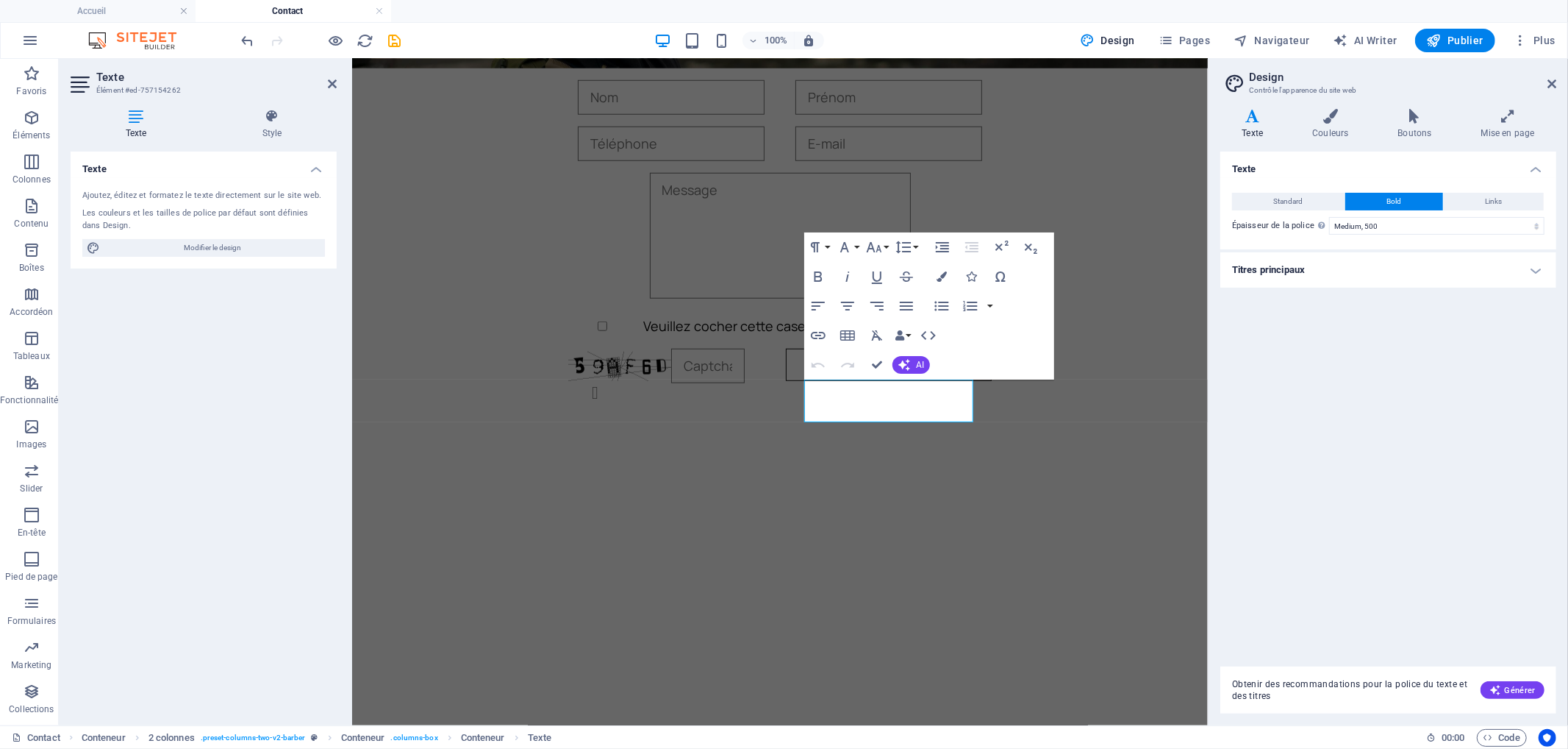
click at [1358, 259] on h4 "Titres principaux" at bounding box center [1388, 270] width 336 height 35
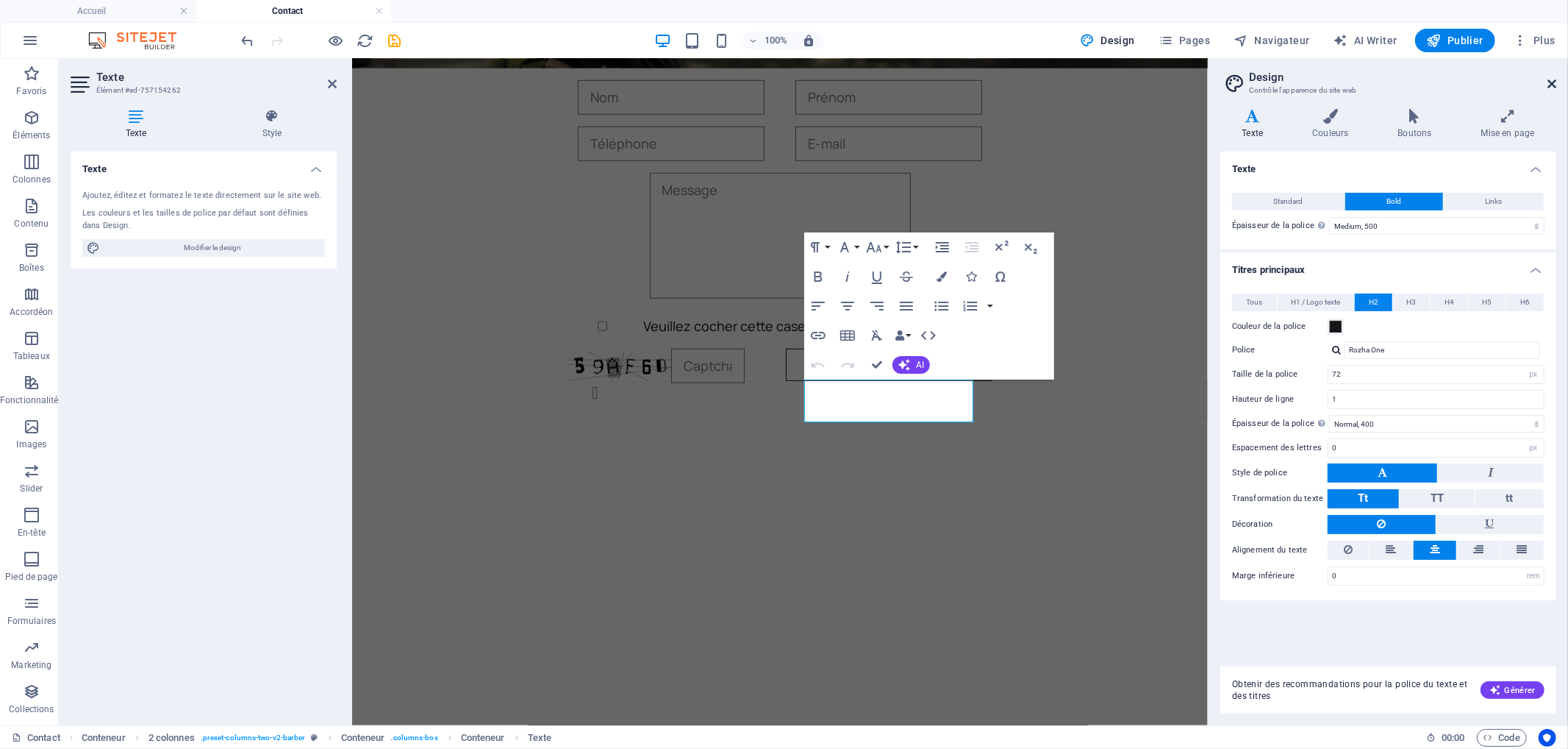
click at [1548, 86] on icon at bounding box center [1552, 83] width 9 height 12
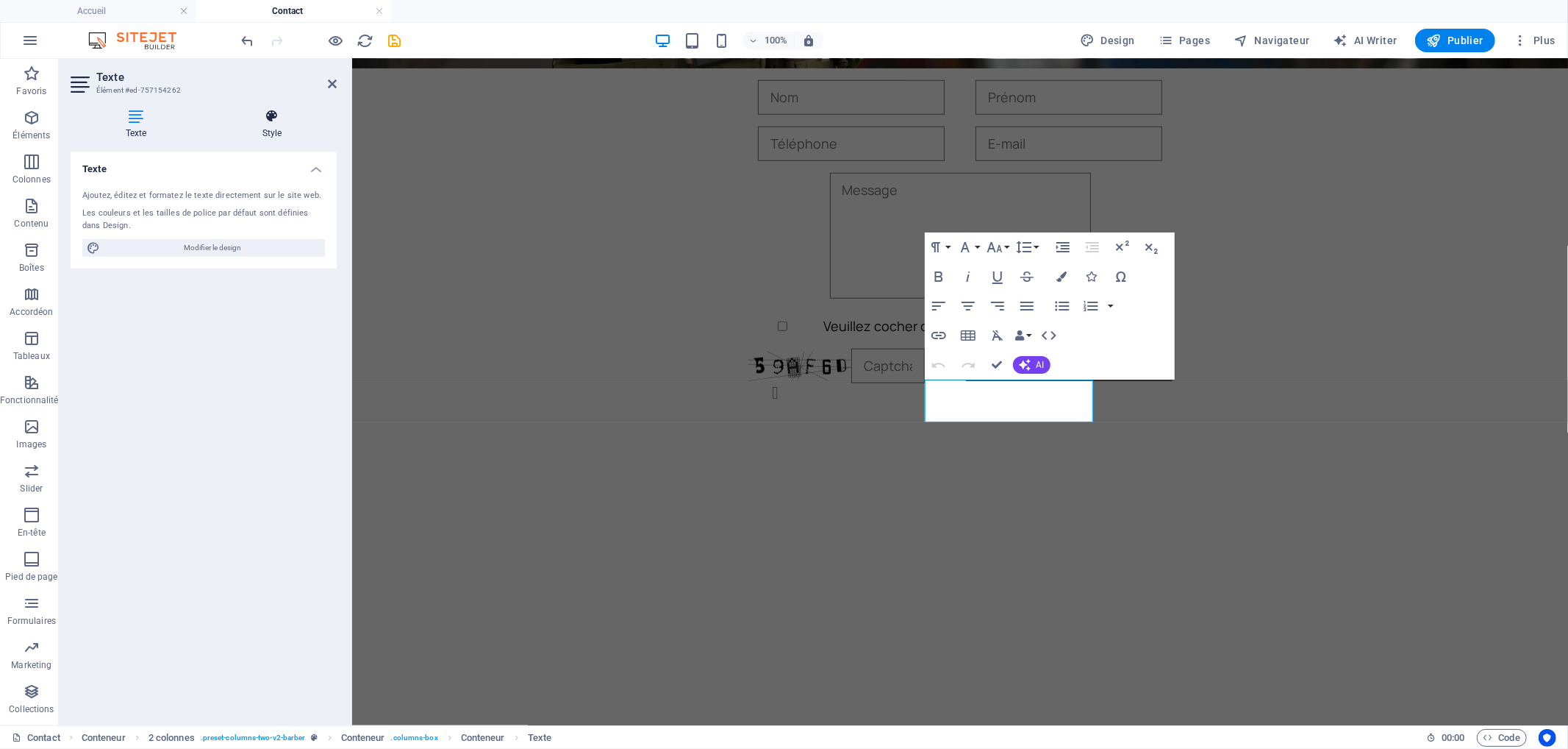
click at [272, 116] on icon at bounding box center [272, 116] width 130 height 15
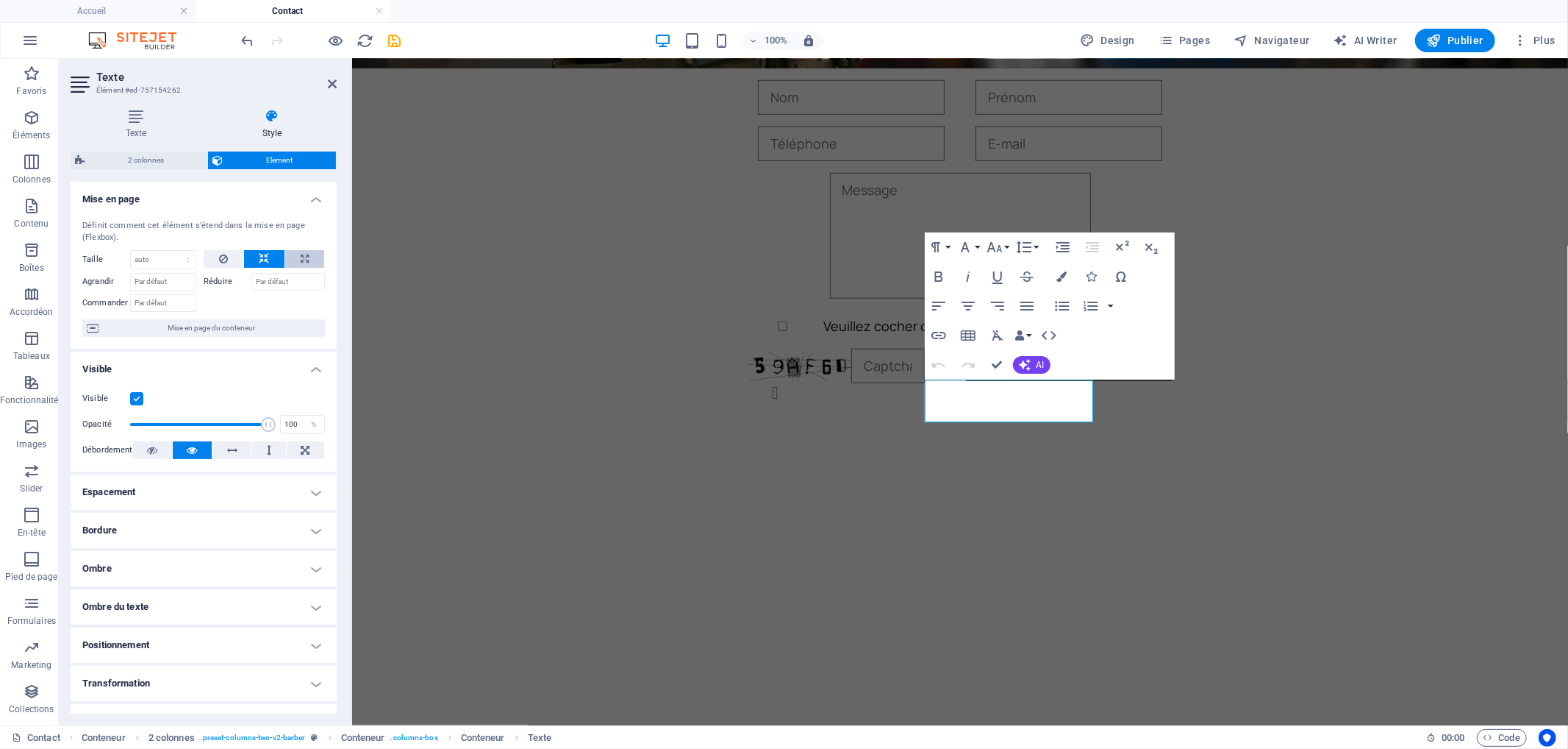
click at [301, 258] on icon at bounding box center [305, 259] width 8 height 17
type input "100"
select select "%"
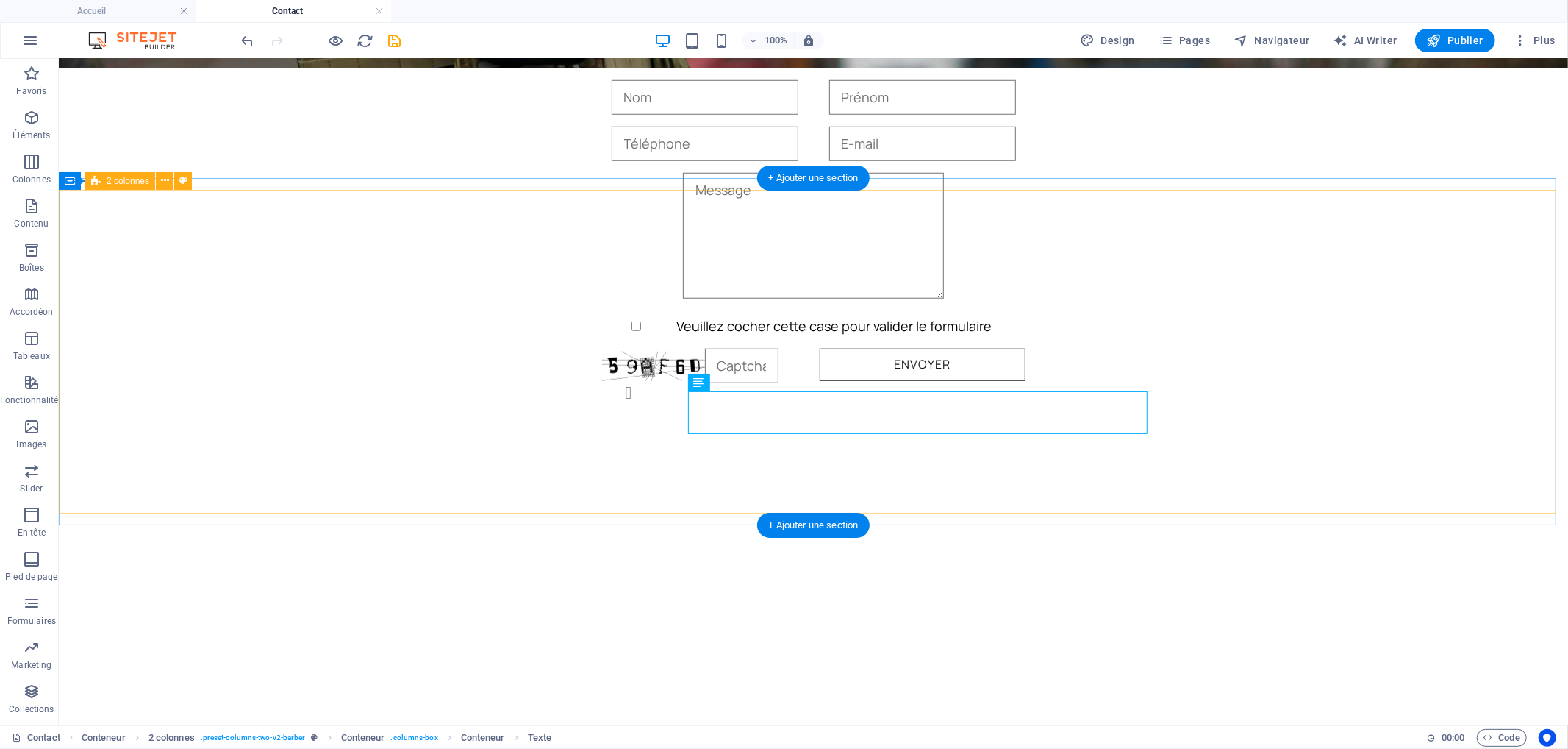
click at [1306, 538] on div "Ou nous trouver !!! Retrouvez-nous sur cette carte 1580 Av. de la Grande Armée …" at bounding box center [812, 699] width 1509 height 324
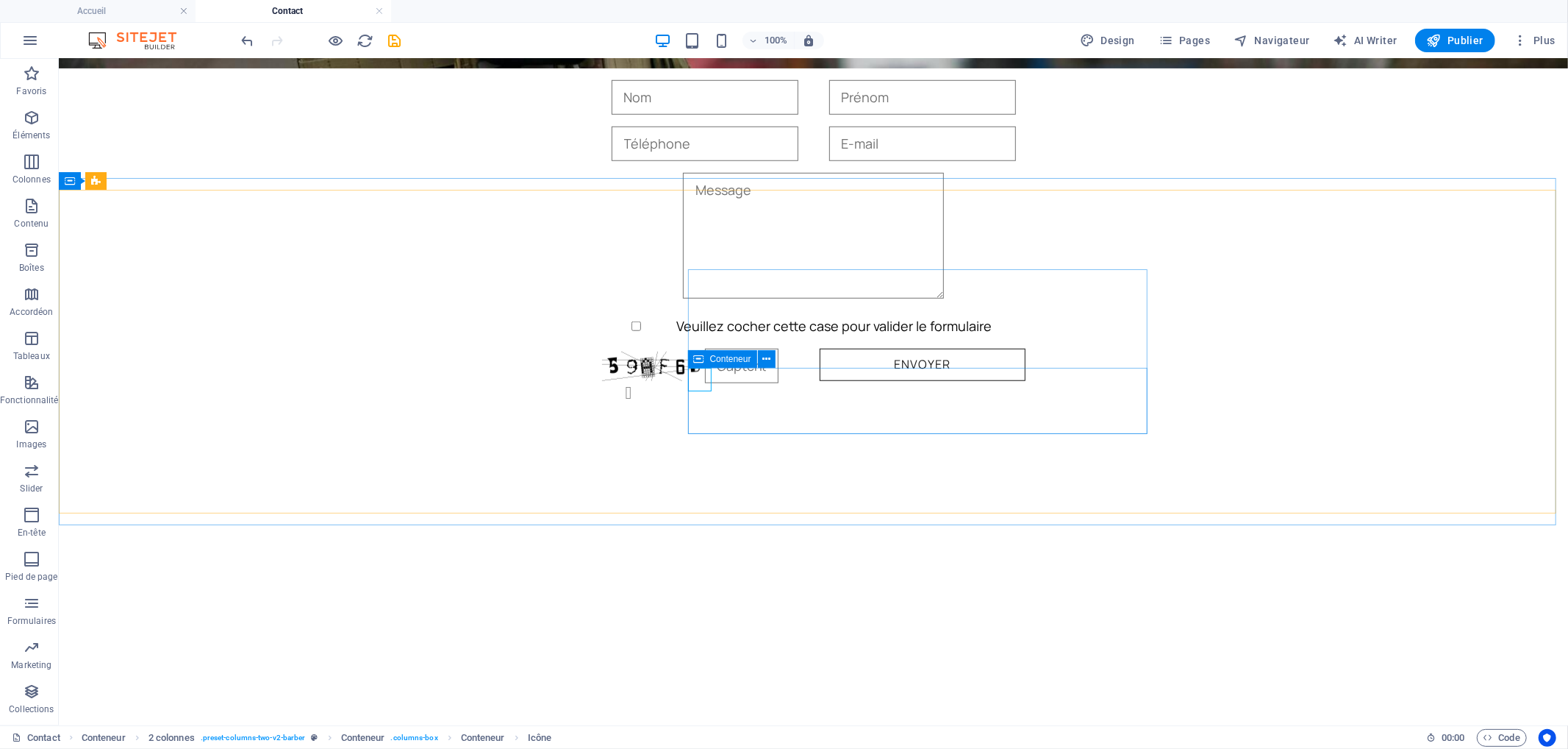
click at [698, 359] on icon at bounding box center [698, 358] width 10 height 17
click at [773, 355] on button at bounding box center [767, 358] width 17 height 17
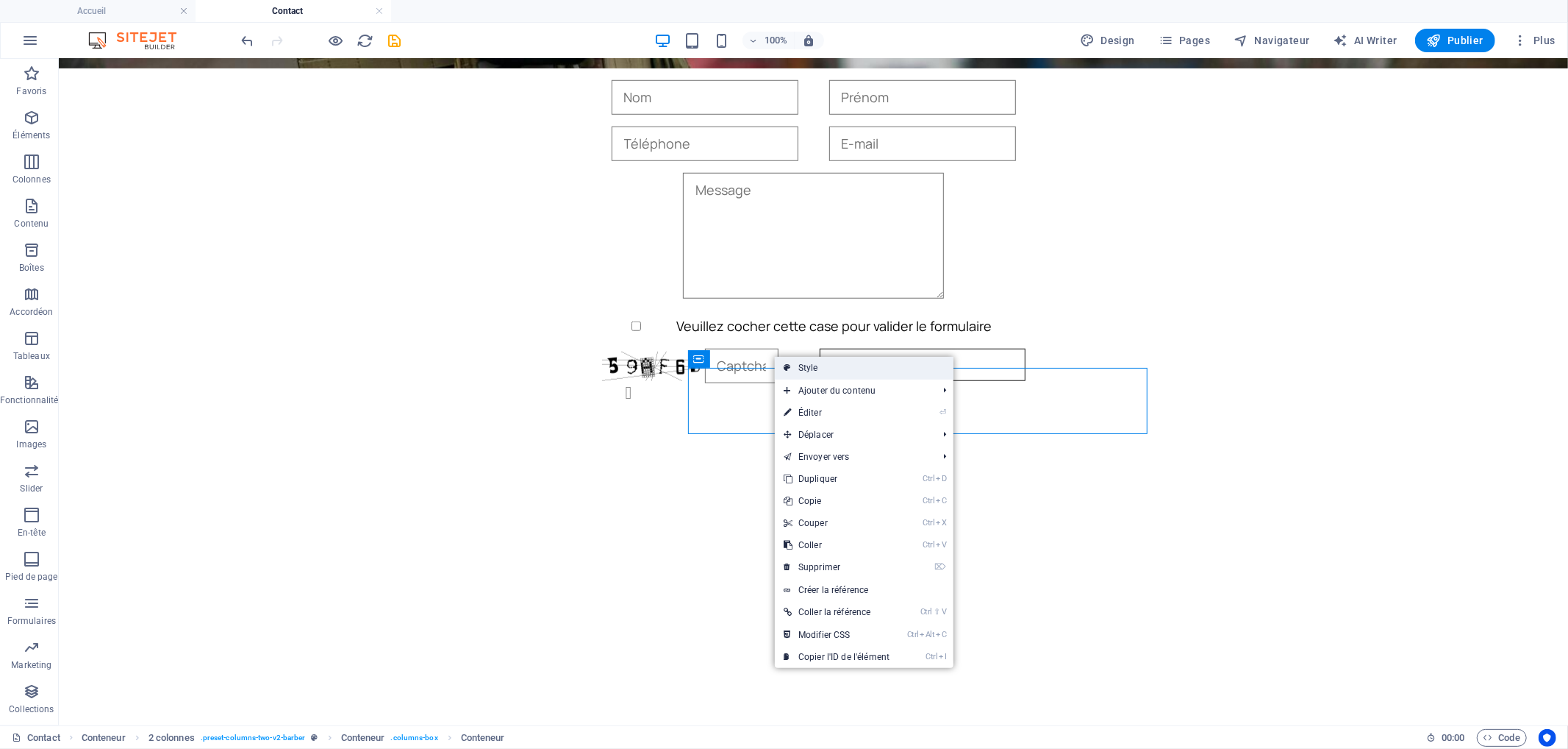
click at [790, 368] on icon at bounding box center [787, 368] width 7 height 22
select select "rem"
select select "px"
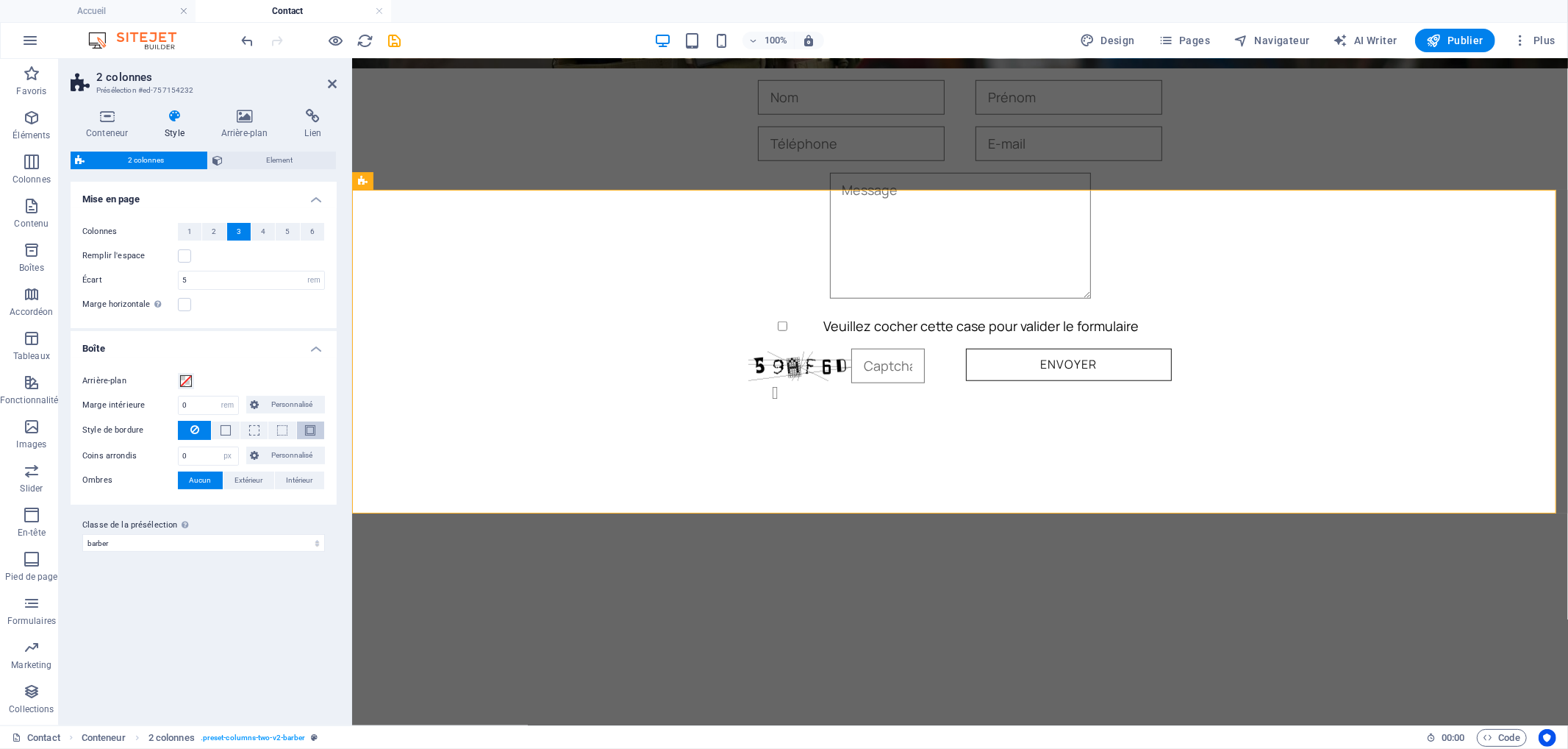
click at [305, 427] on span at bounding box center [310, 430] width 10 height 10
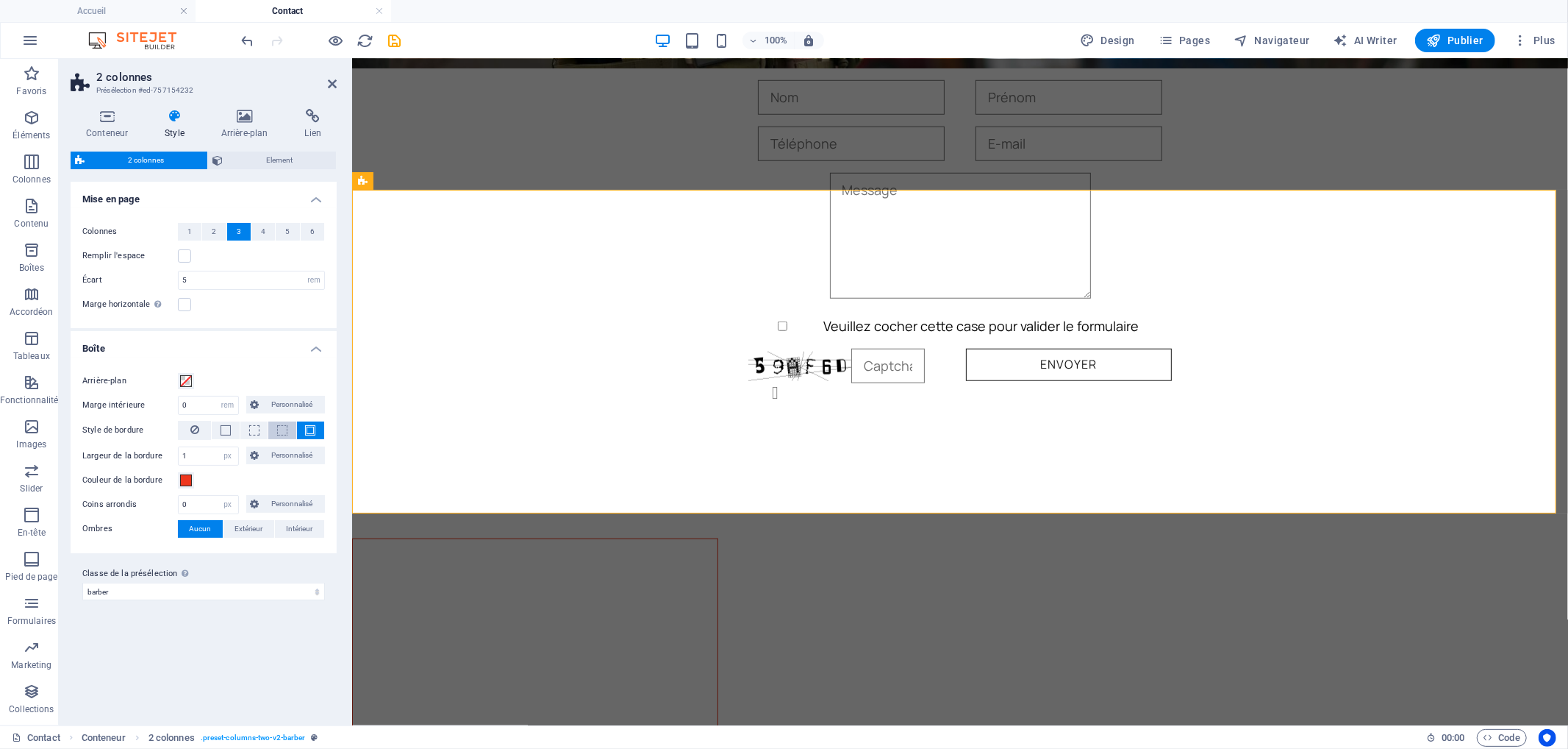
click at [288, 430] on button at bounding box center [282, 430] width 27 height 17
click at [250, 430] on span at bounding box center [254, 430] width 10 height 10
click at [233, 432] on button at bounding box center [225, 430] width 27 height 17
click at [194, 424] on icon at bounding box center [194, 429] width 9 height 17
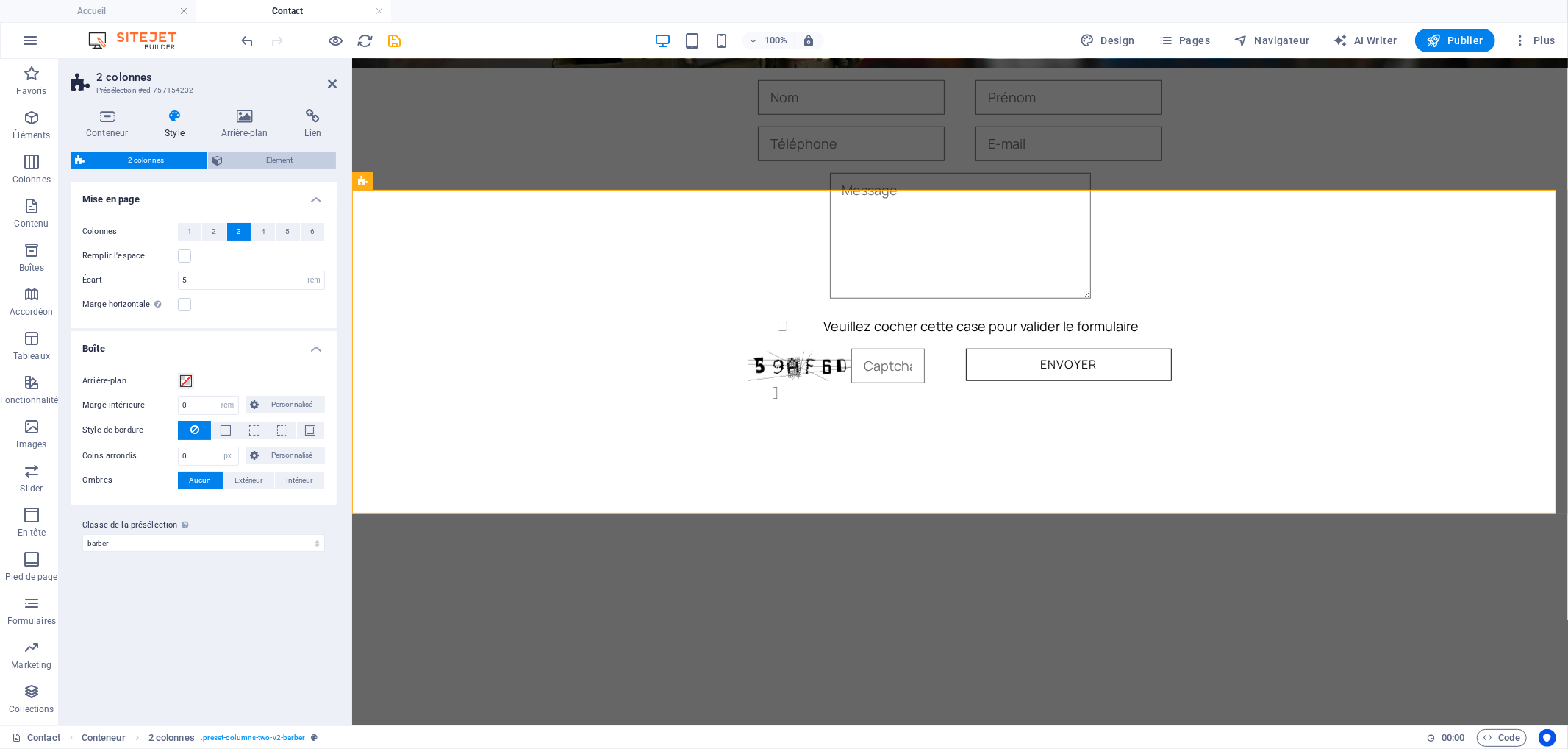
click at [233, 160] on span "Element" at bounding box center [279, 160] width 104 height 17
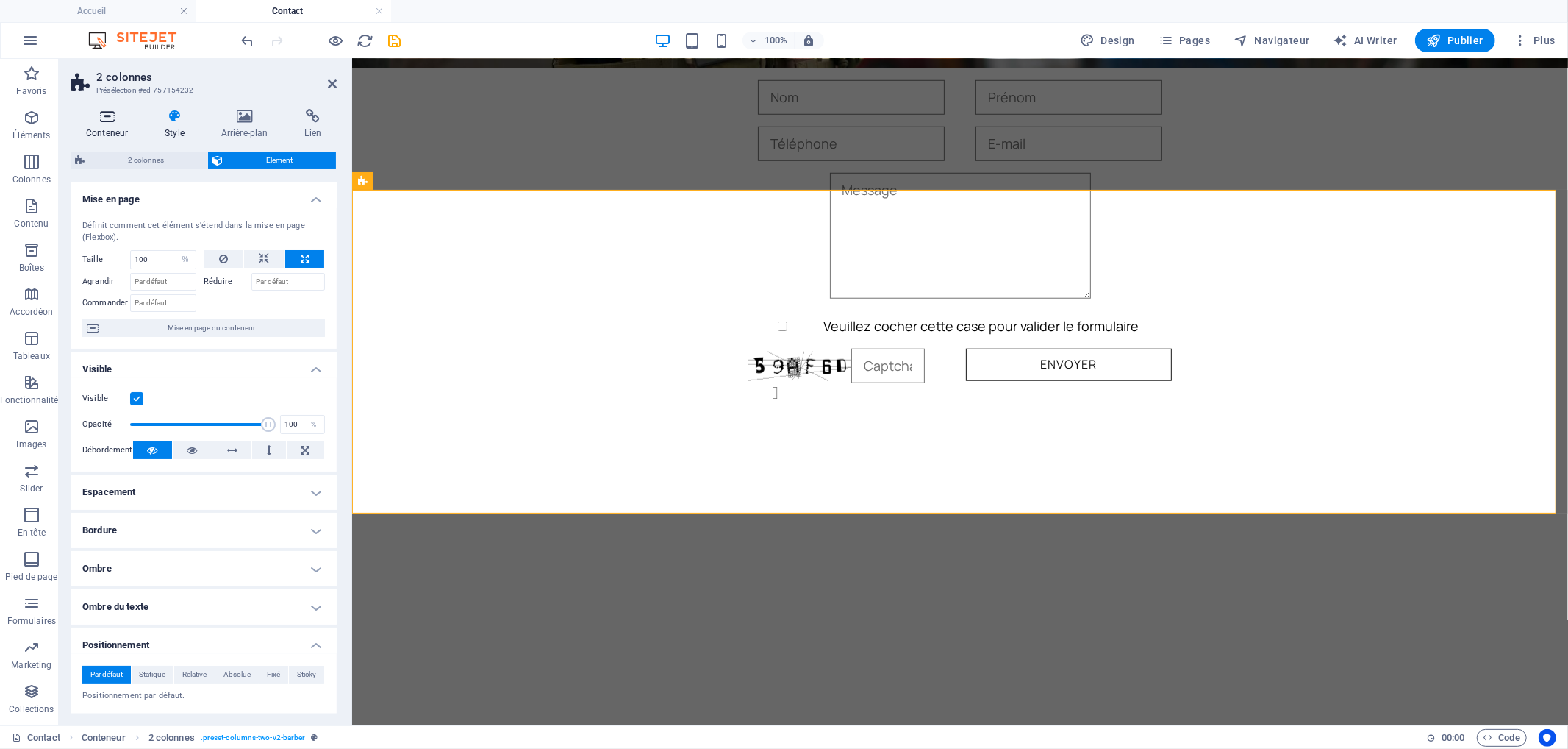
click at [103, 108] on icon at bounding box center [107, 116] width 73 height 15
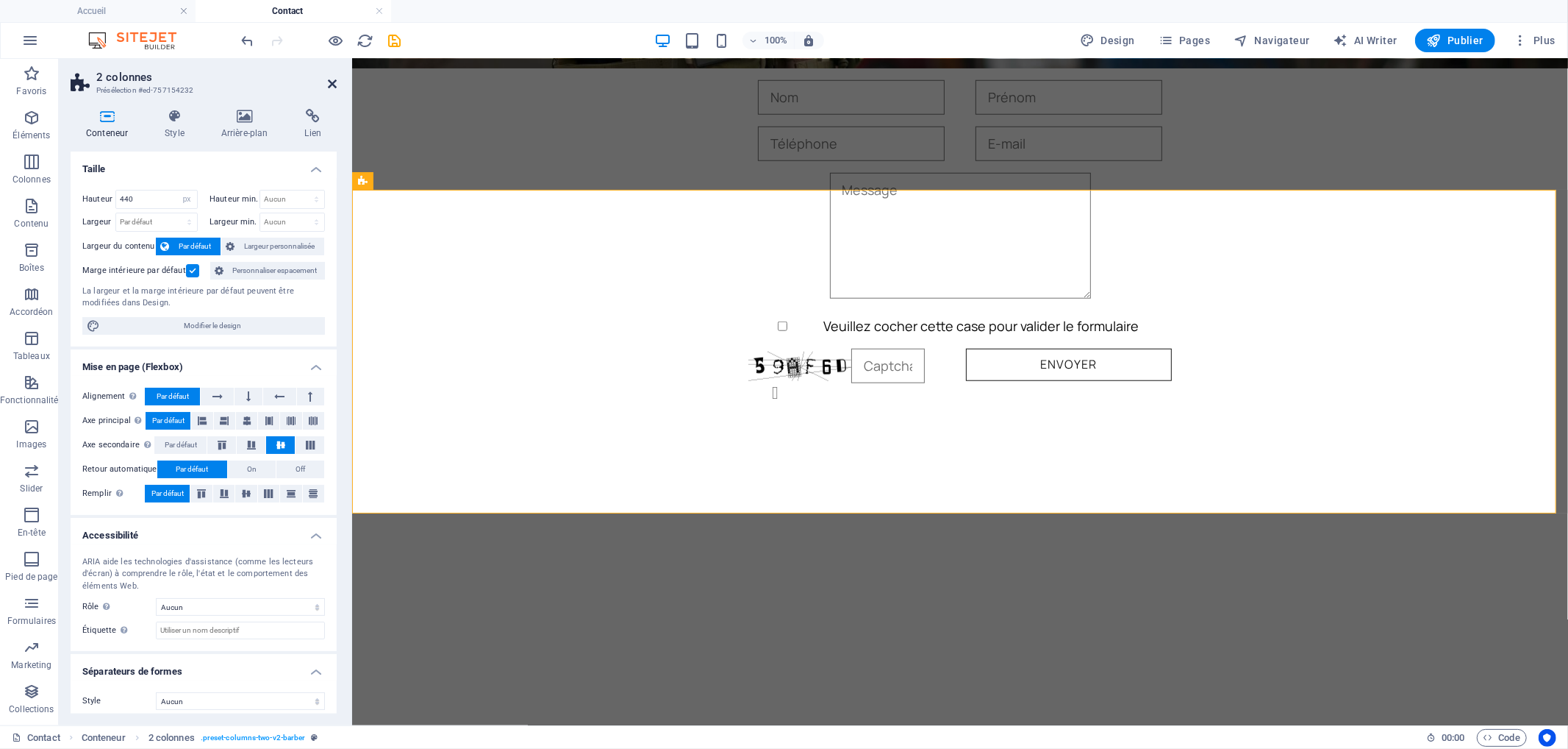
click at [329, 85] on icon at bounding box center [332, 83] width 9 height 12
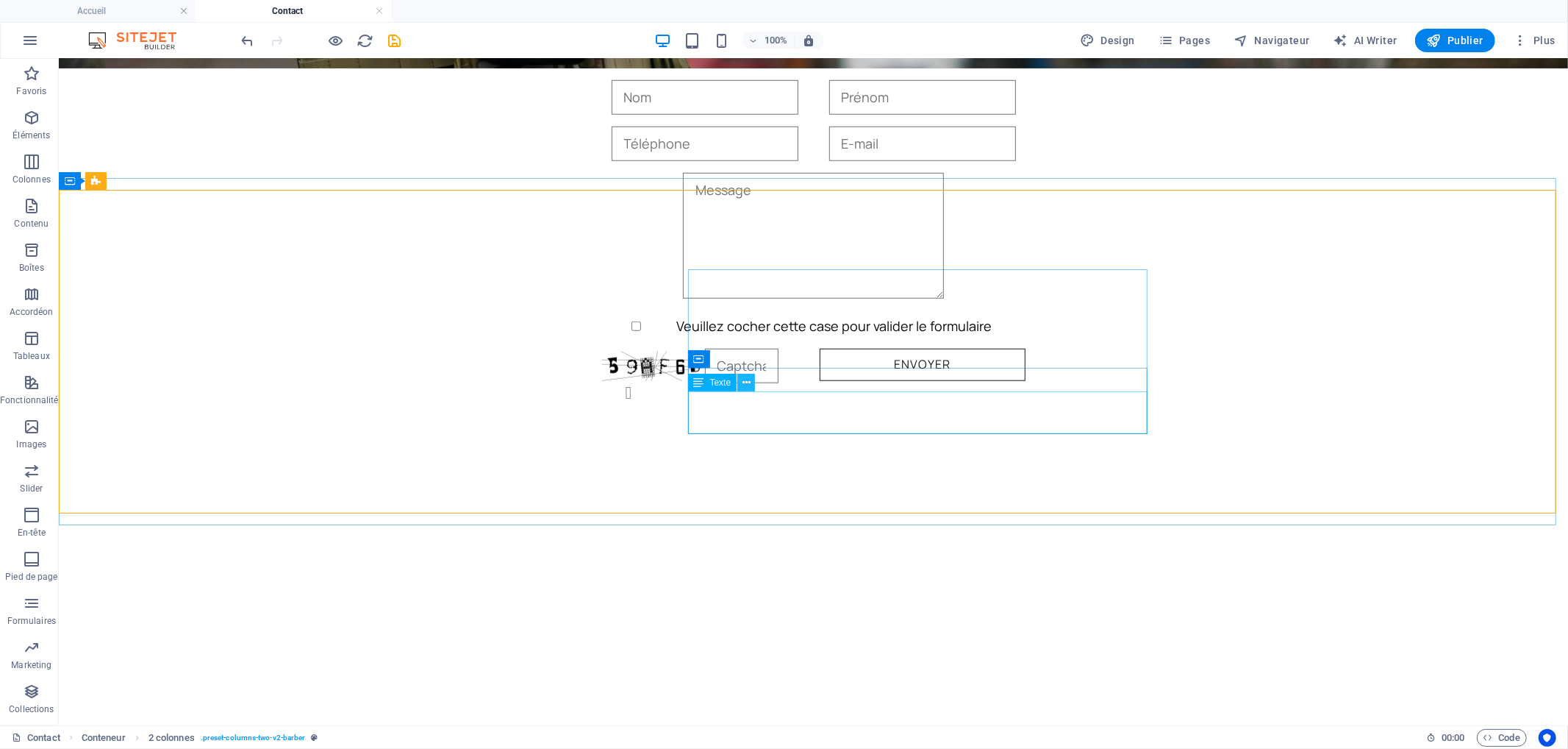
click at [745, 380] on icon at bounding box center [746, 383] width 8 height 16
click at [698, 387] on icon at bounding box center [698, 382] width 10 height 17
click at [705, 381] on div "Texte" at bounding box center [713, 382] width 49 height 17
click at [722, 380] on span "Texte" at bounding box center [720, 382] width 21 height 9
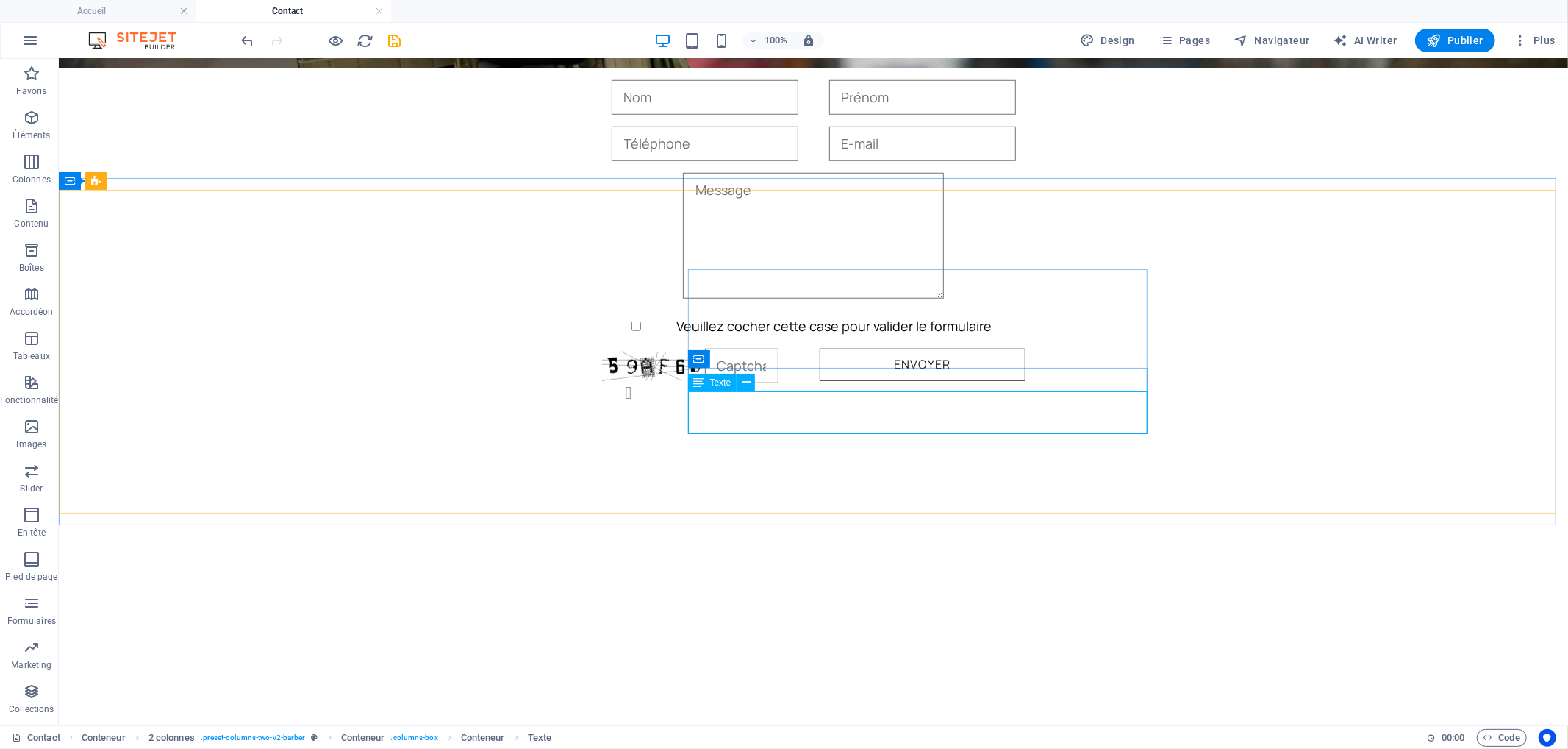
select select "%"
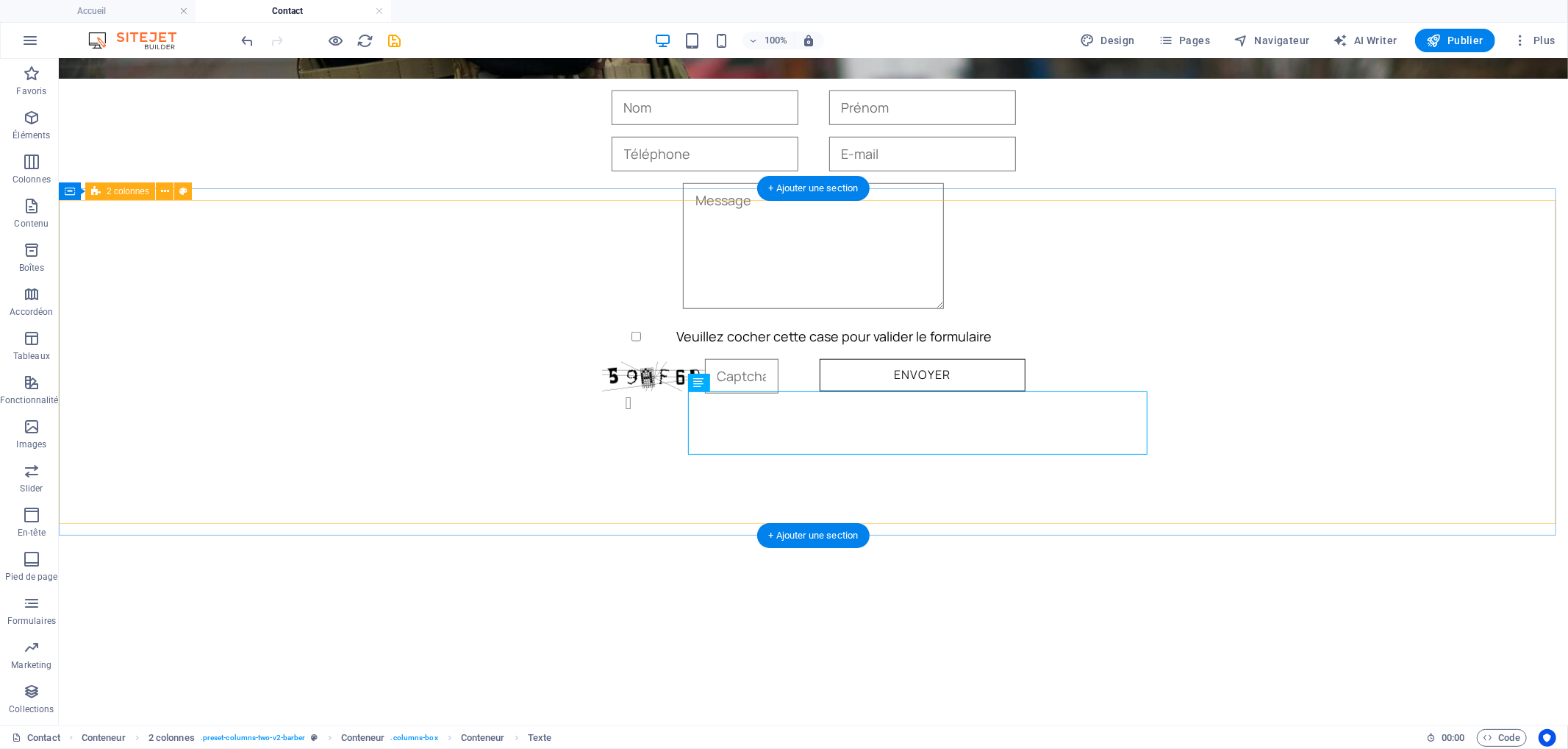
click at [1332, 548] on div "Ou nous trouver !!! Retrouvez-nous sur cette carte 1580 Av. de la Grande Armée …" at bounding box center [812, 710] width 1509 height 324
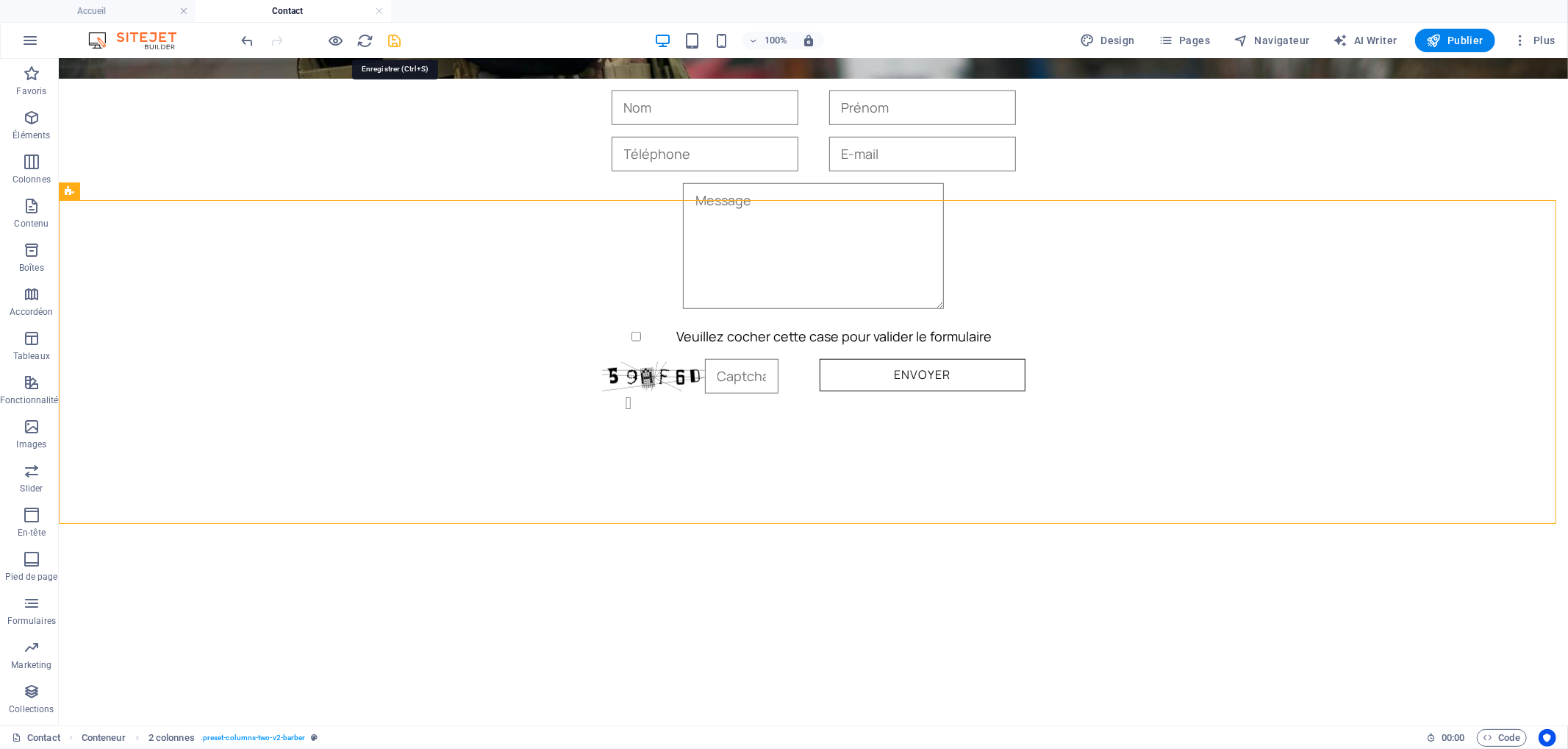
click at [397, 40] on icon "save" at bounding box center [395, 41] width 17 height 17
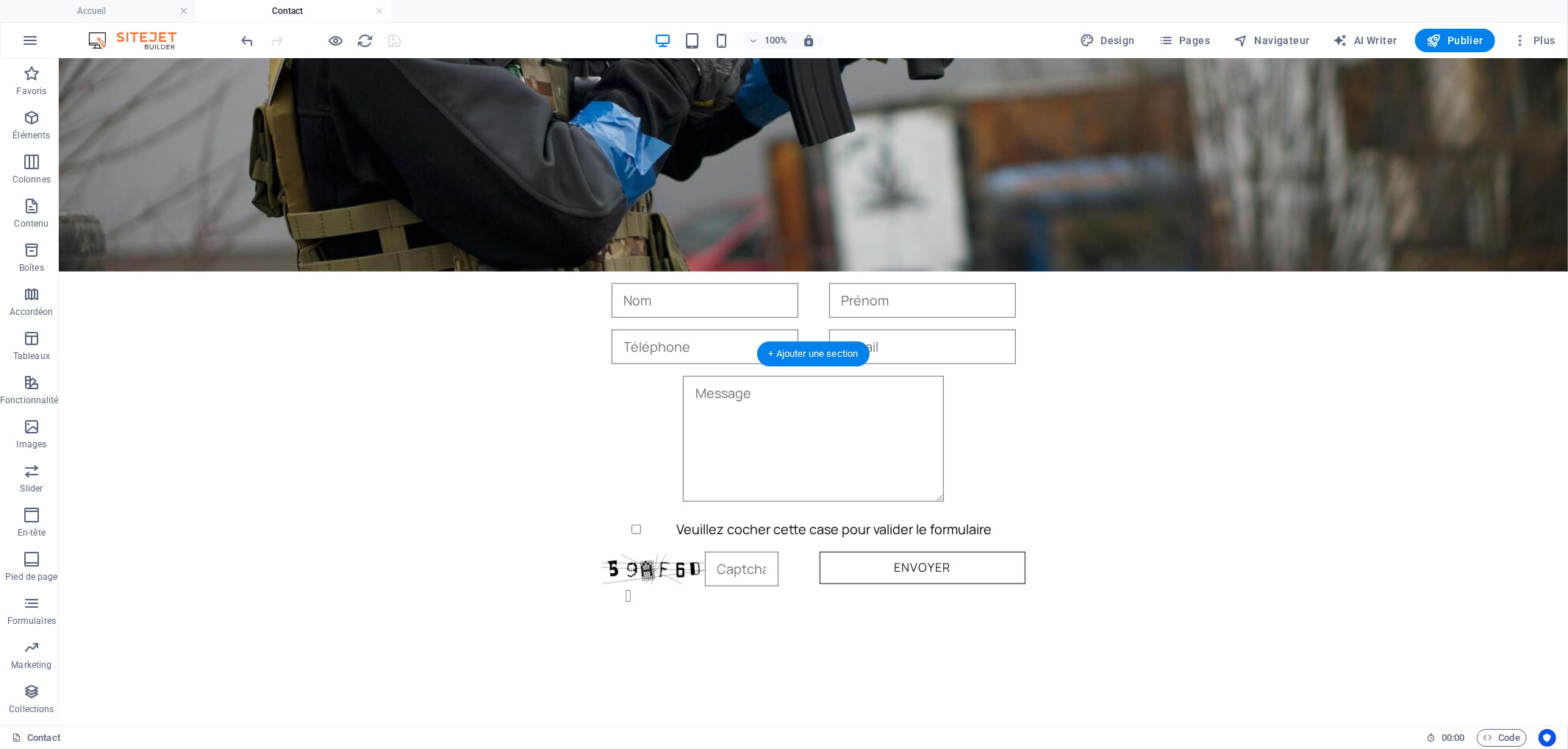
scroll to position [958, 0]
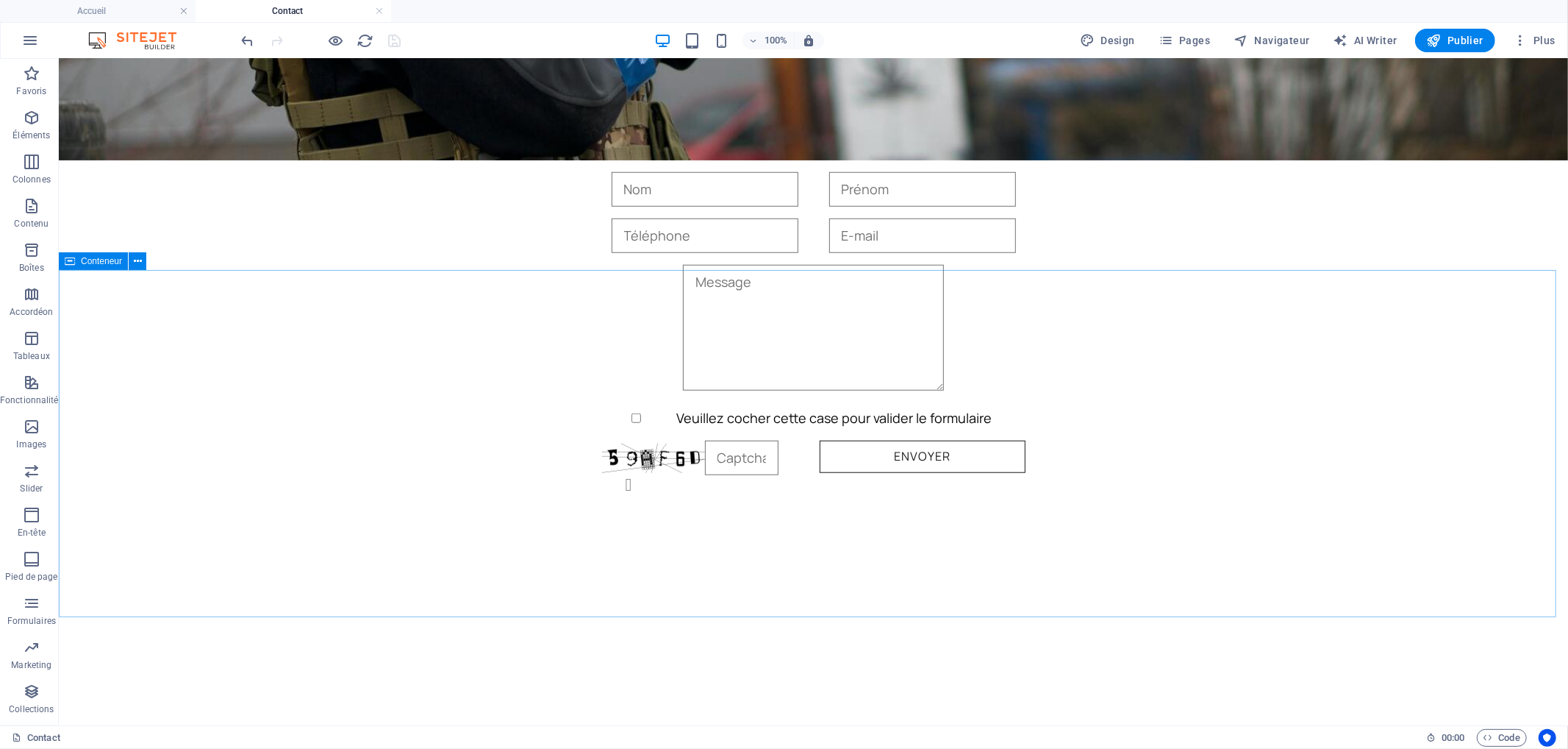
click at [99, 260] on span "Conteneur" at bounding box center [101, 261] width 41 height 9
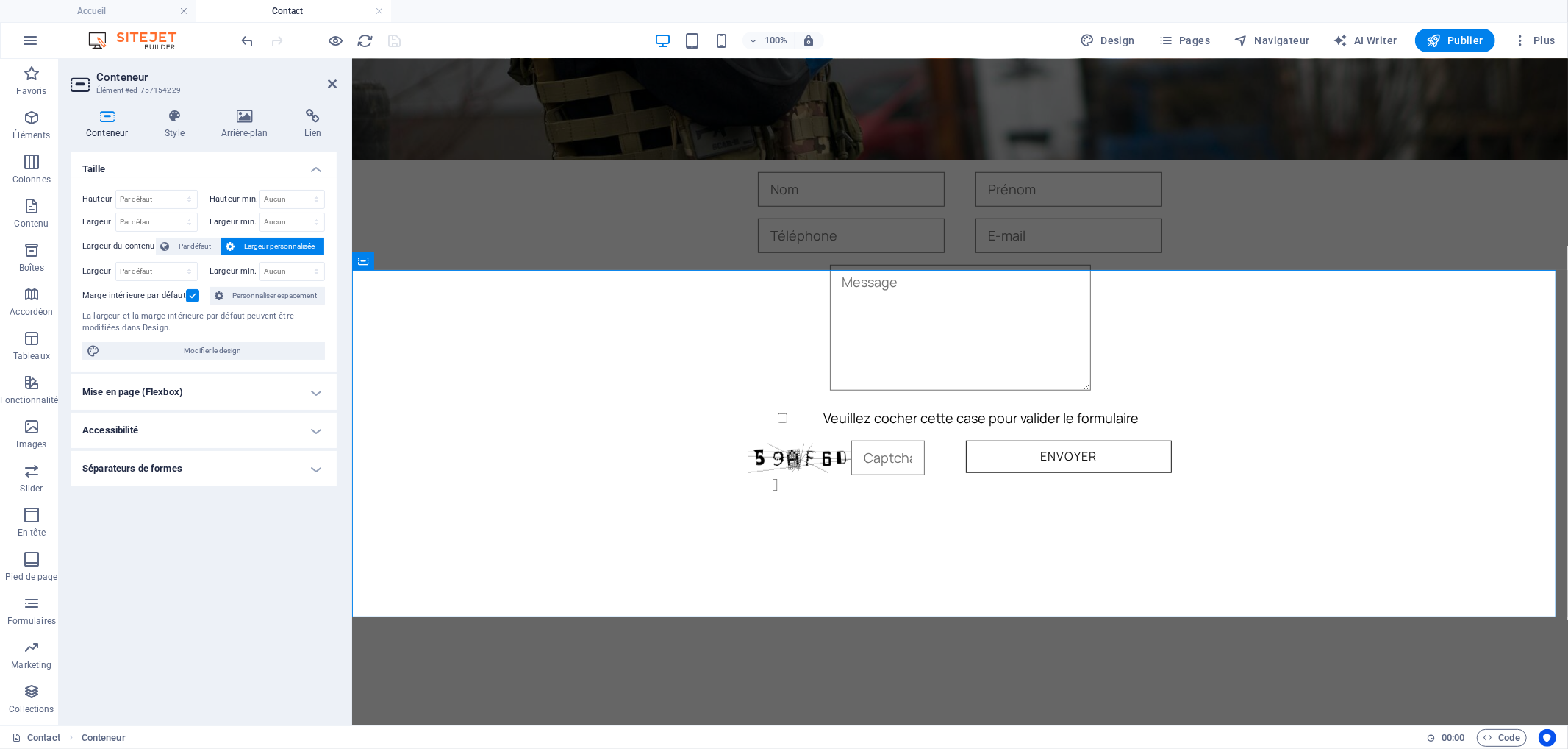
click at [201, 392] on h4 "Mise en page (Flexbox)" at bounding box center [203, 391] width 266 height 35
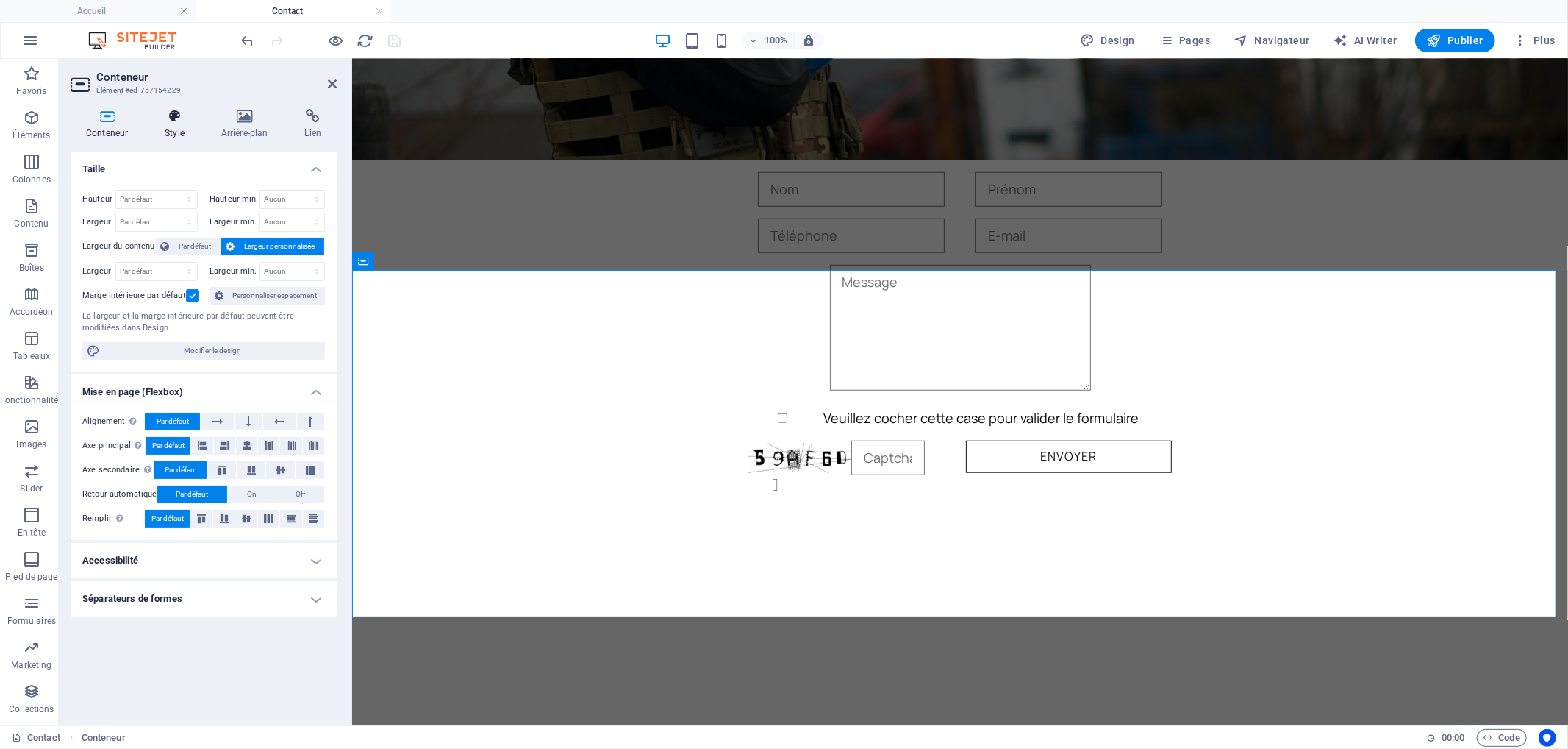
click at [173, 130] on h4 "Style" at bounding box center [178, 123] width 57 height 31
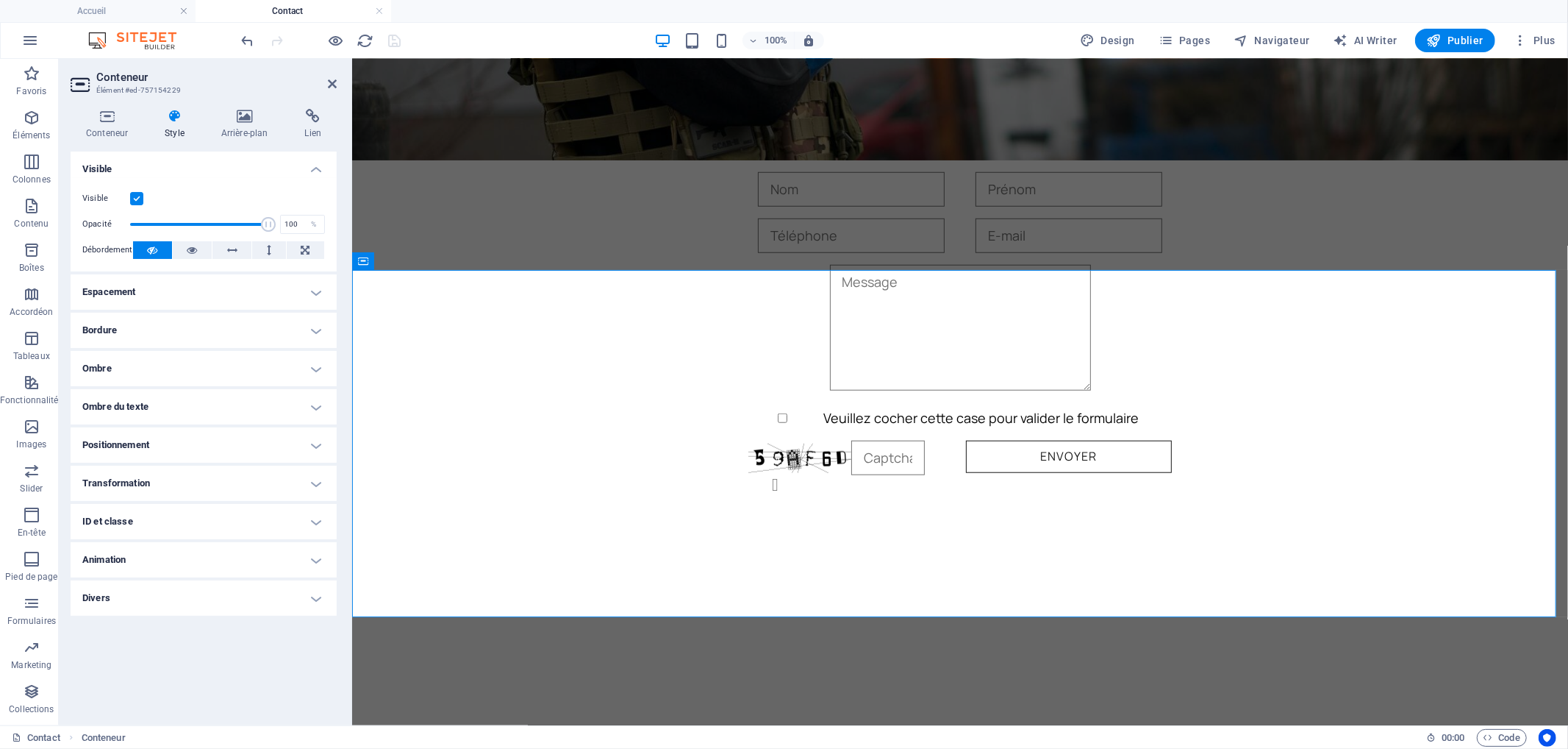
click at [174, 471] on h4 "Transformation" at bounding box center [203, 483] width 266 height 35
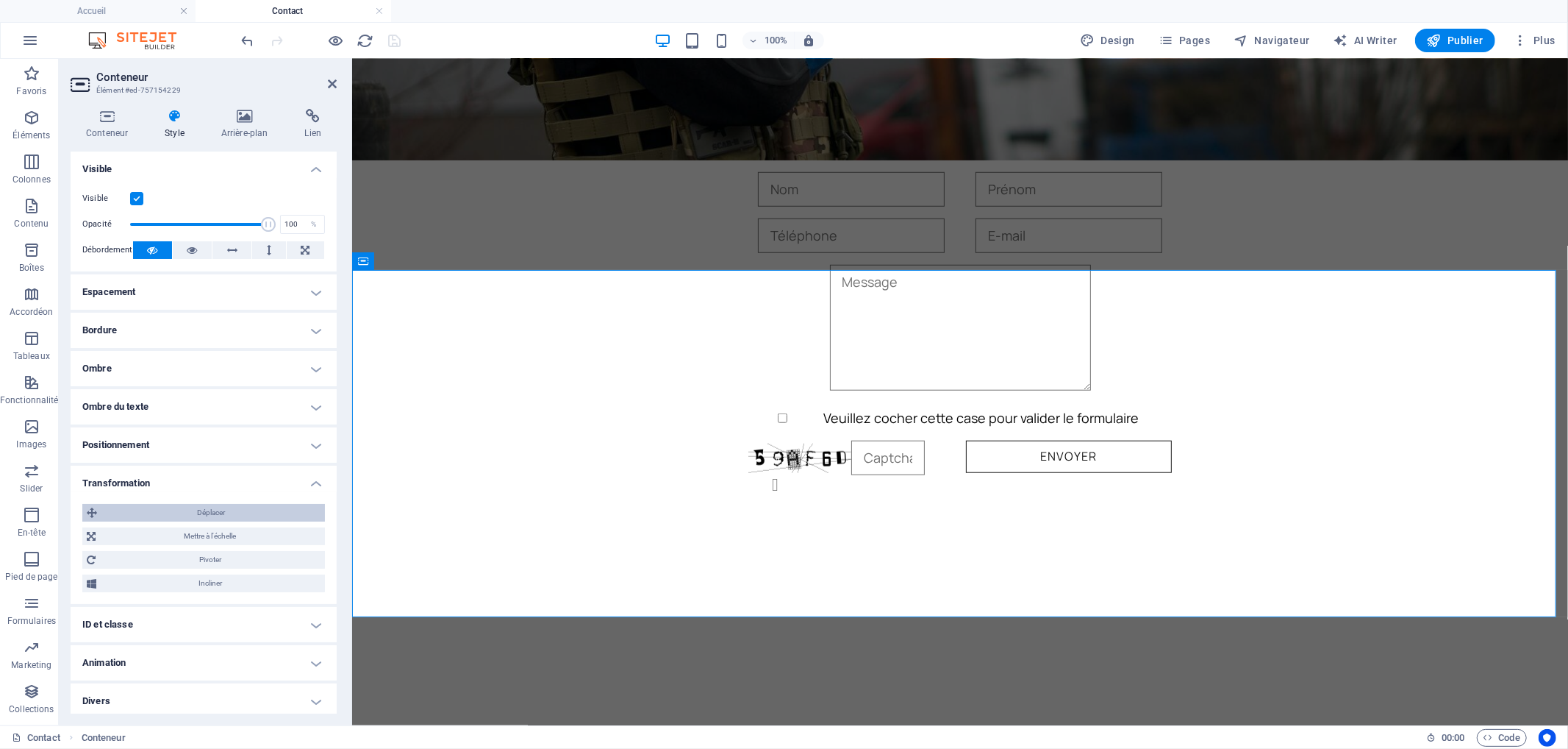
click at [236, 512] on span "Déplacer" at bounding box center [211, 512] width 219 height 17
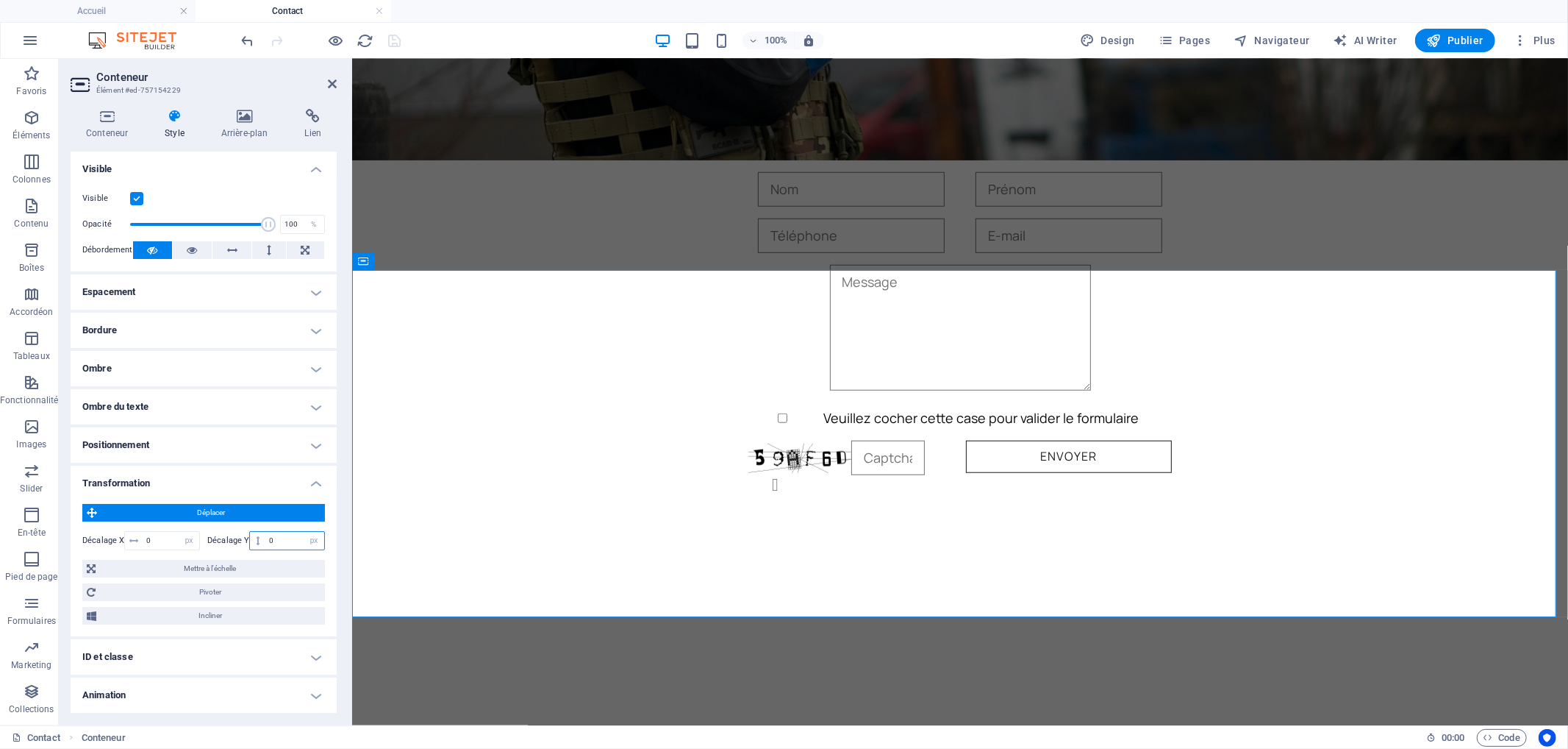
click at [273, 533] on input "0" at bounding box center [295, 541] width 59 height 17
drag, startPoint x: 152, startPoint y: 538, endPoint x: 181, endPoint y: 533, distance: 29.4
click at [156, 537] on input "0" at bounding box center [171, 541] width 57 height 17
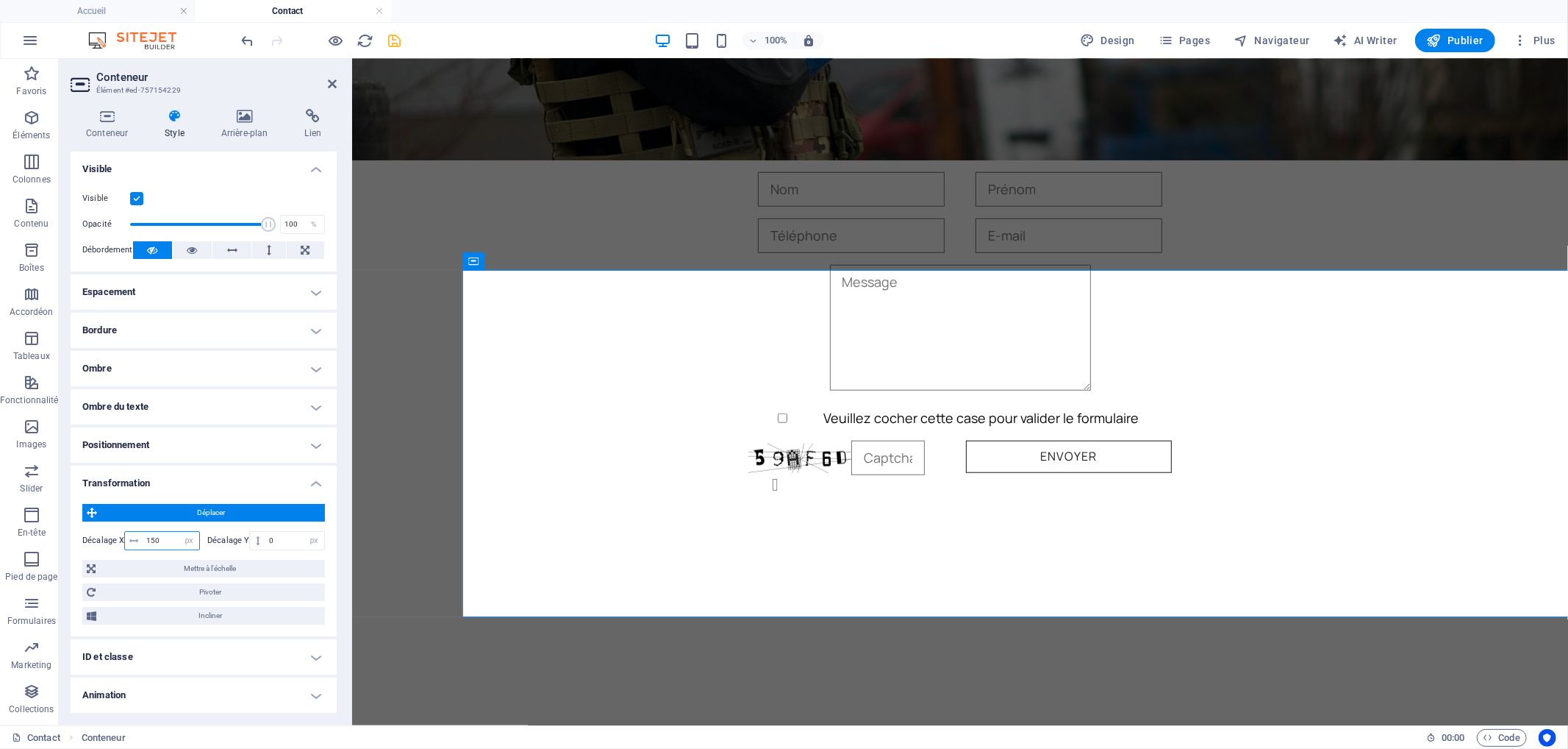
type input "150"
click at [331, 75] on h2 "Conteneur" at bounding box center [217, 77] width 240 height 13
click at [339, 88] on aside "Conteneur Élément #ed-757154229 Conteneur Style Arrière-plan Lien Taille Hauteu…" at bounding box center [205, 392] width 293 height 666
click at [326, 82] on h2 "Conteneur" at bounding box center [217, 77] width 240 height 13
click at [329, 83] on icon at bounding box center [332, 83] width 9 height 12
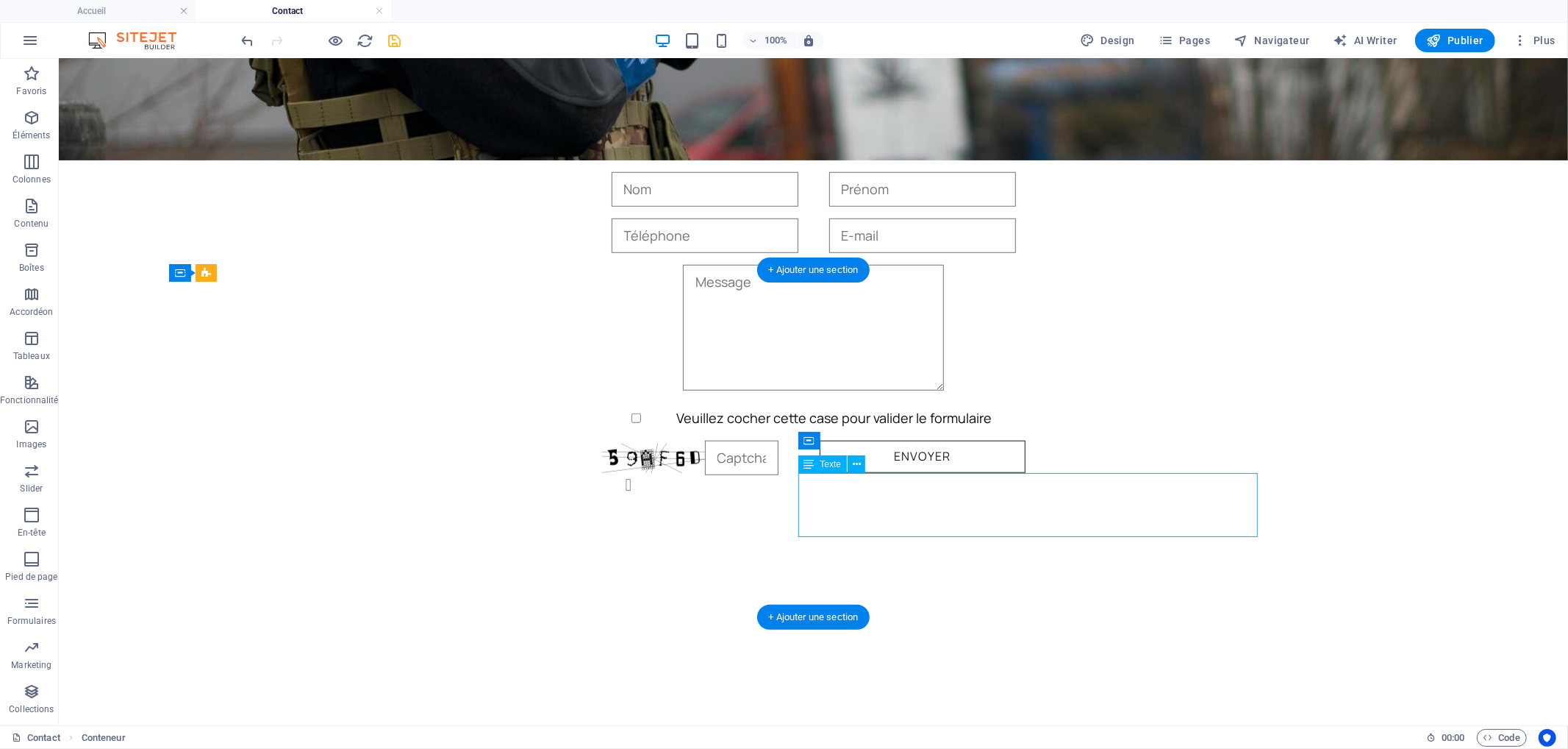
select select "%"
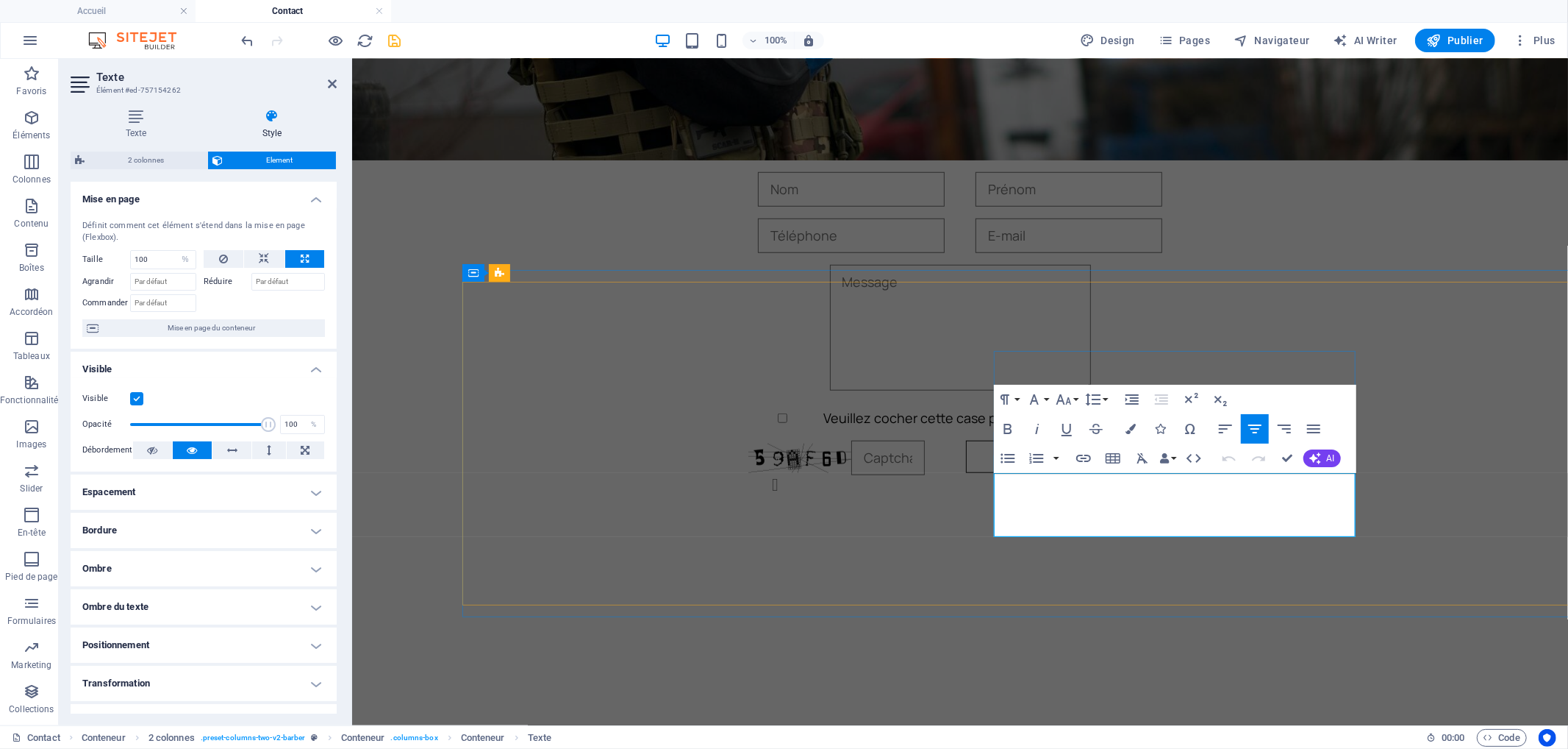
drag, startPoint x: 1212, startPoint y: 525, endPoint x: 1106, endPoint y: 524, distance: 106.0
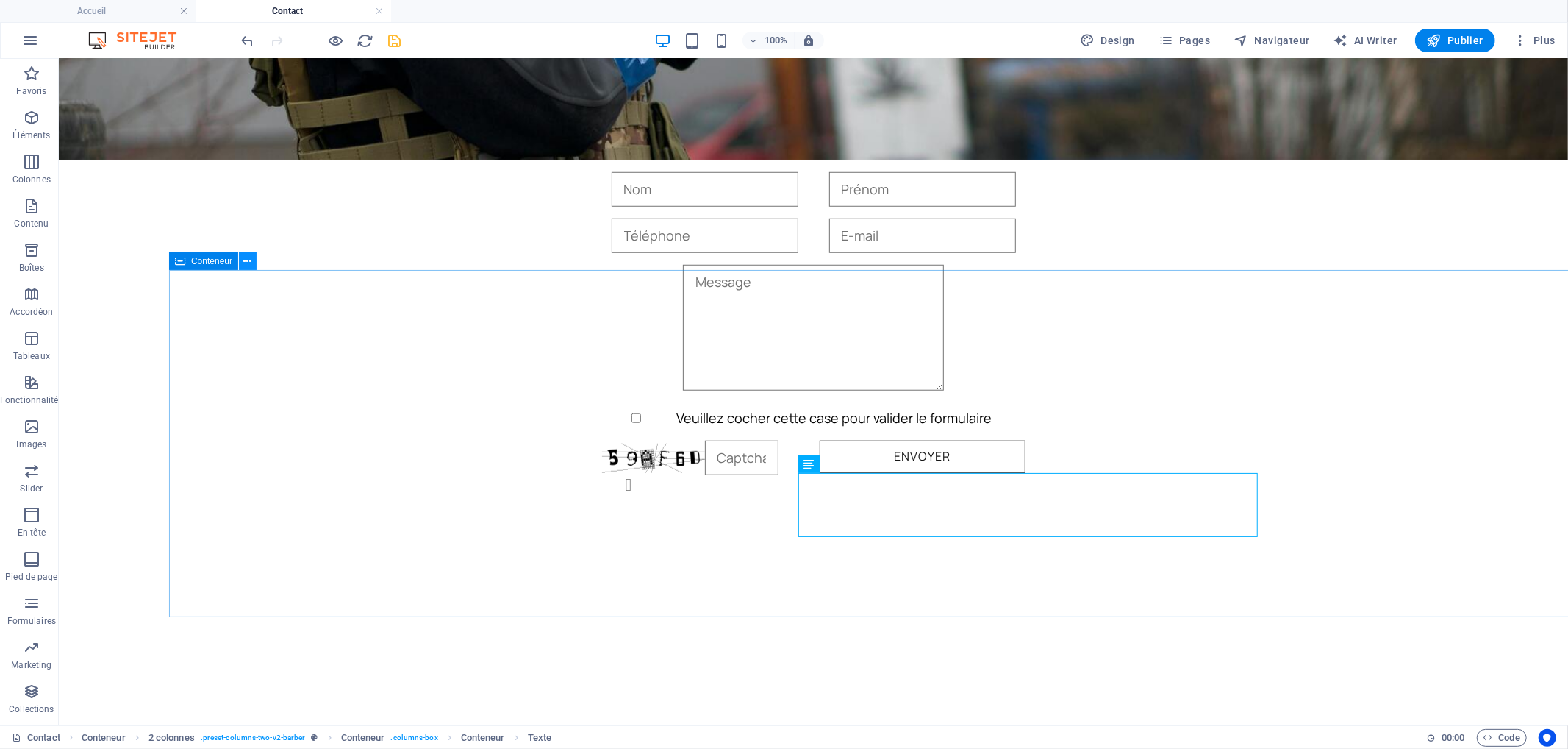
click at [244, 259] on button at bounding box center [247, 261] width 17 height 17
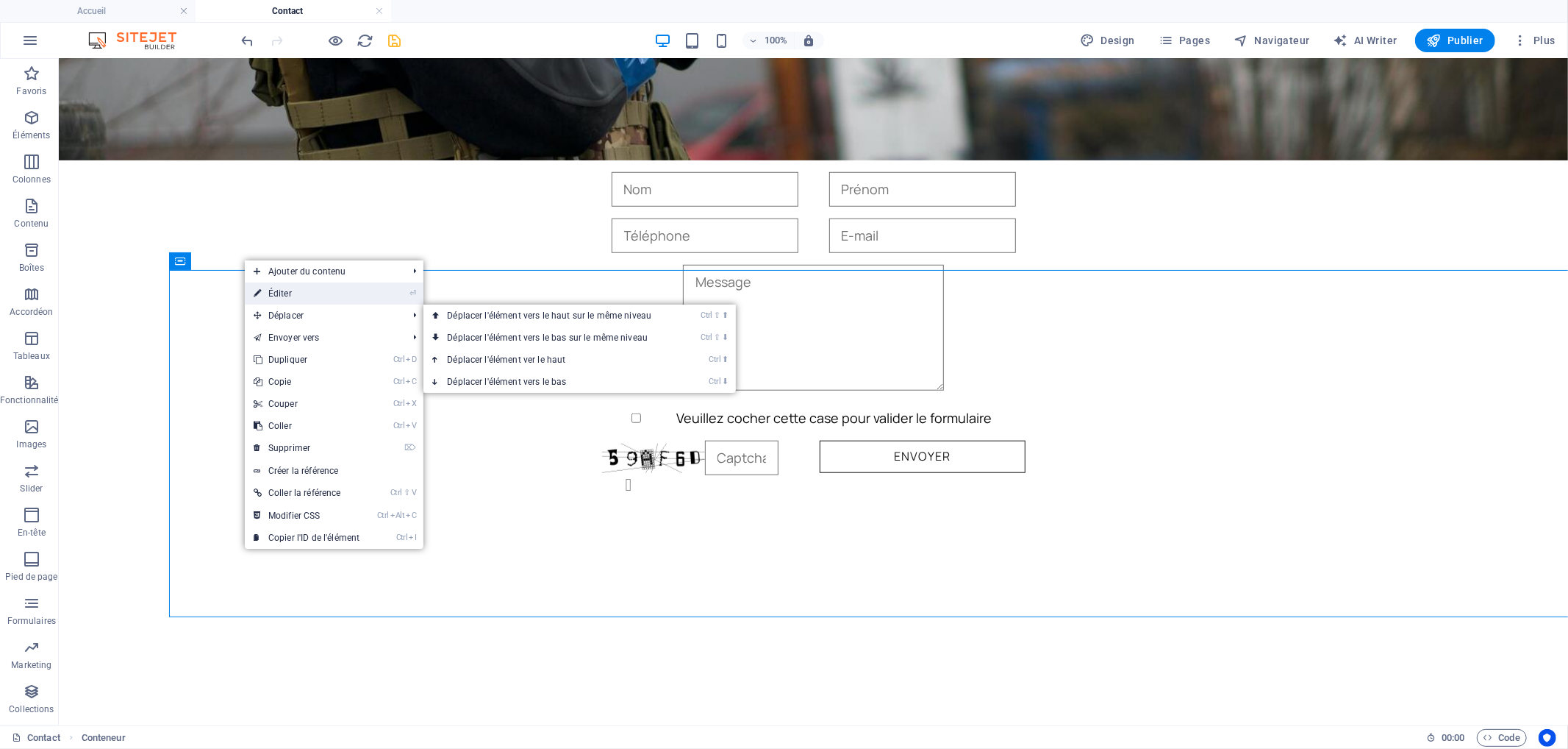
click at [313, 303] on link "⏎ Éditer" at bounding box center [306, 293] width 123 height 22
select select "px"
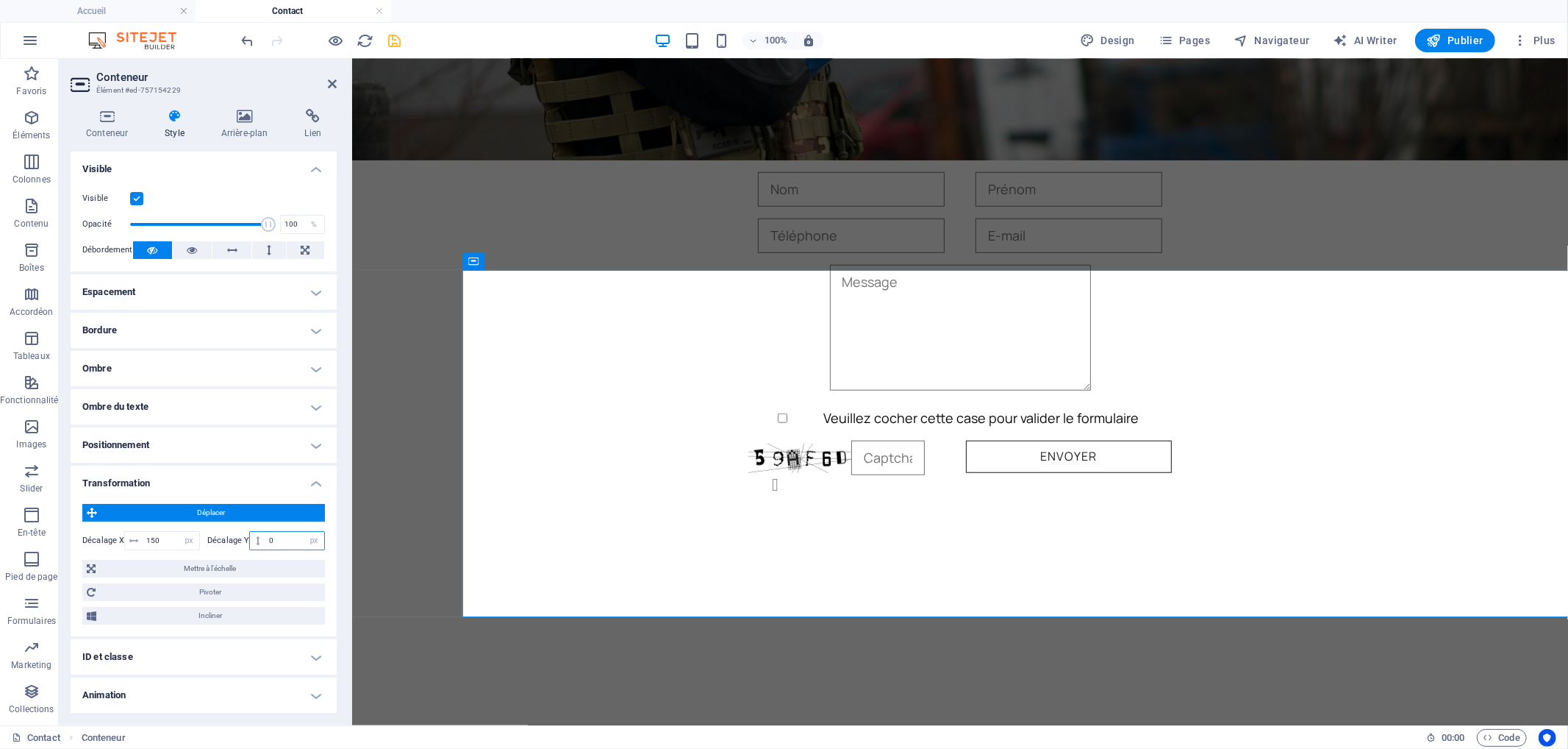
drag, startPoint x: 281, startPoint y: 533, endPoint x: 328, endPoint y: 532, distance: 47.0
click at [284, 533] on input "0" at bounding box center [295, 541] width 59 height 17
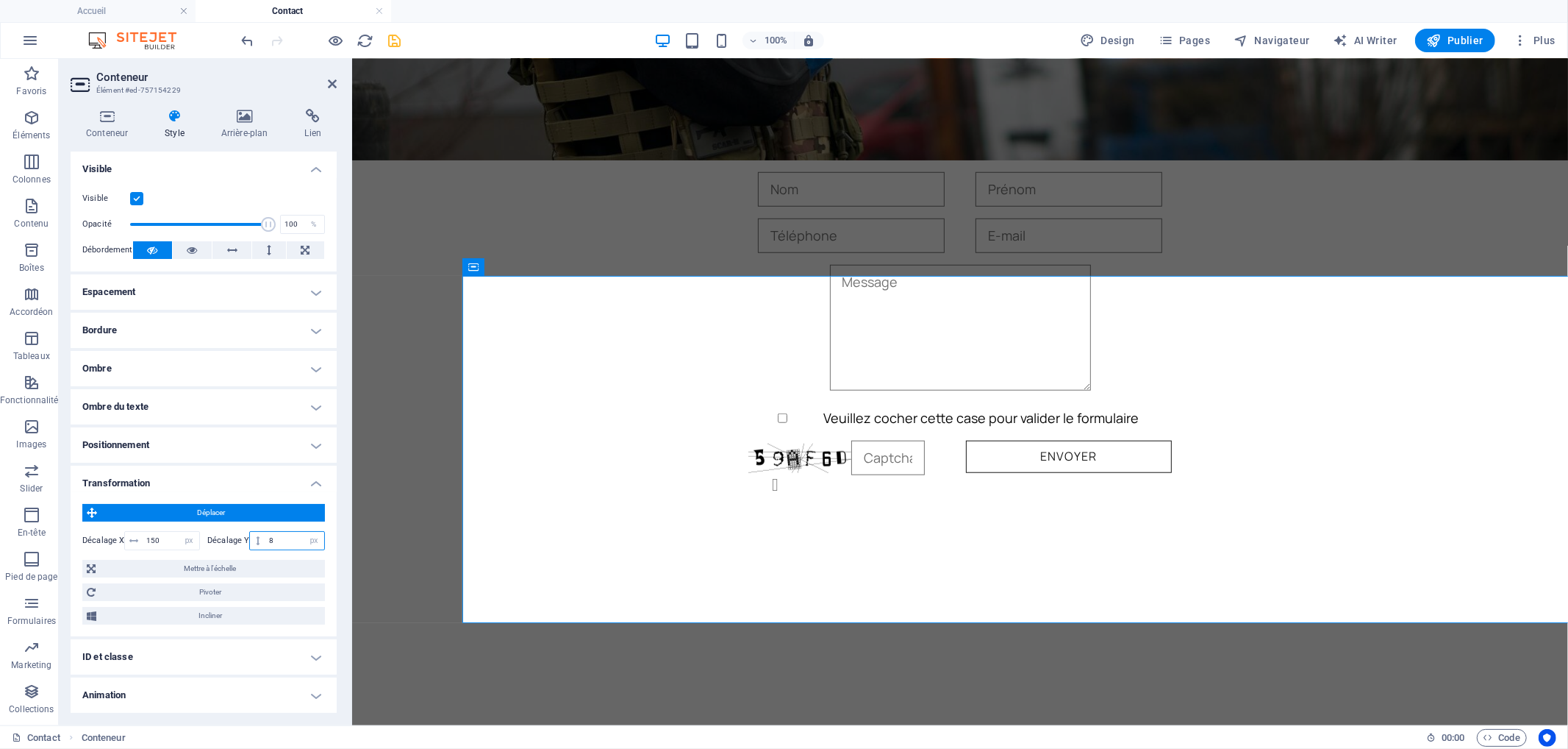
type input "8"
click at [665, 223] on div "Acceuil L'Équipe Tarifs La Boutique Consignes Évennements Annonces Liens utiles…" at bounding box center [959, 428] width 1216 height 2655
click at [394, 39] on icon "save" at bounding box center [395, 41] width 17 height 17
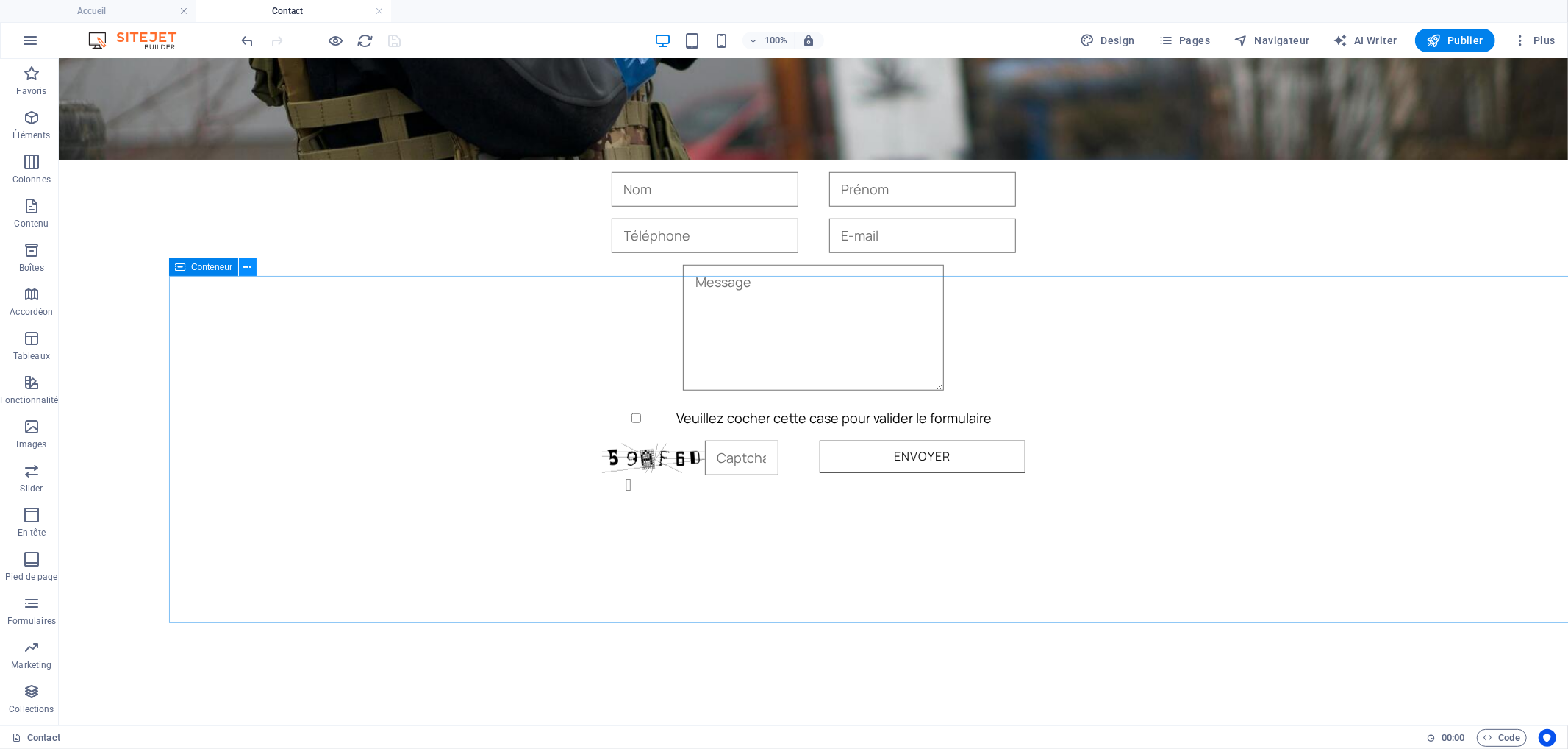
click at [251, 266] on icon at bounding box center [248, 267] width 8 height 16
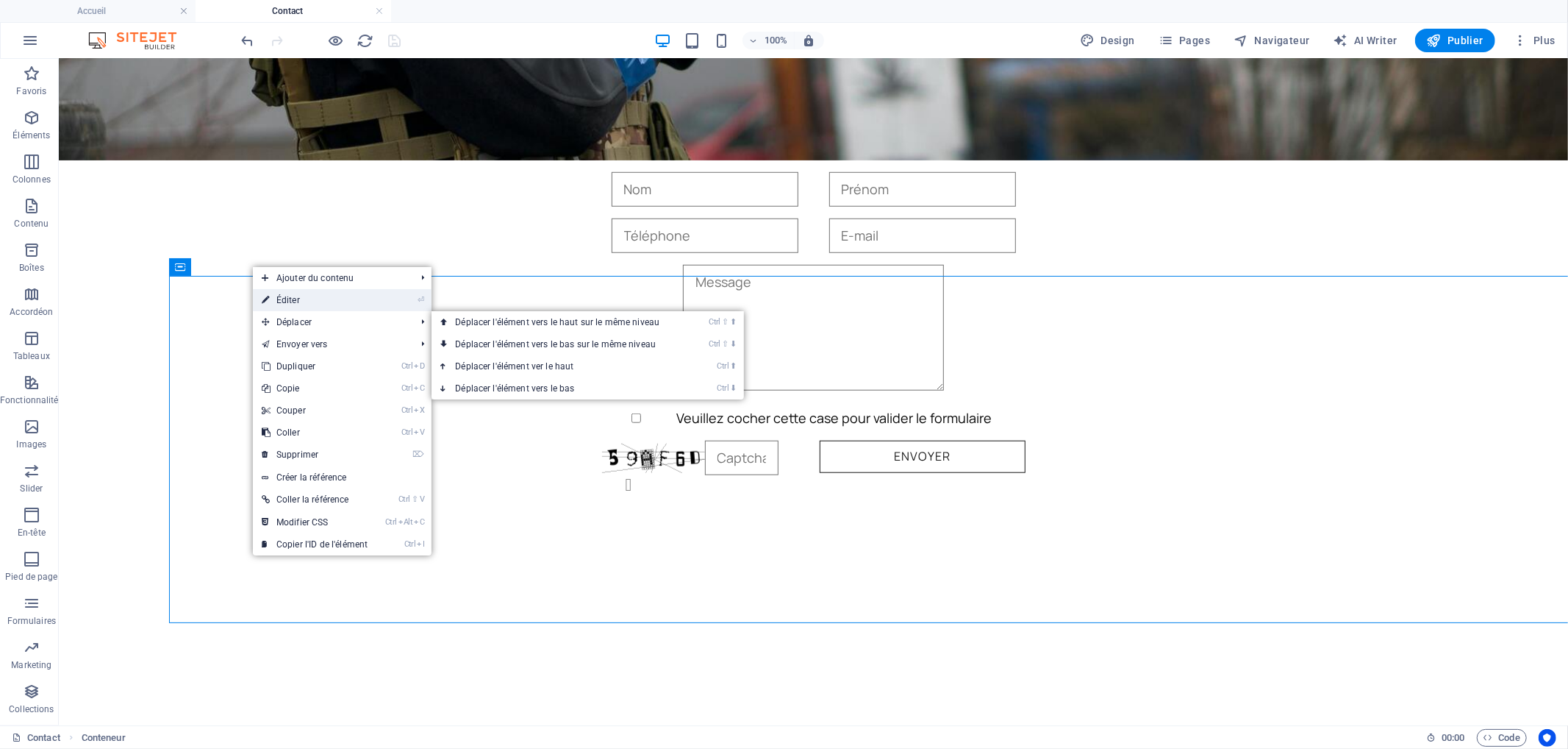
click at [318, 304] on link "⏎ Éditer" at bounding box center [314, 300] width 123 height 22
select select "px"
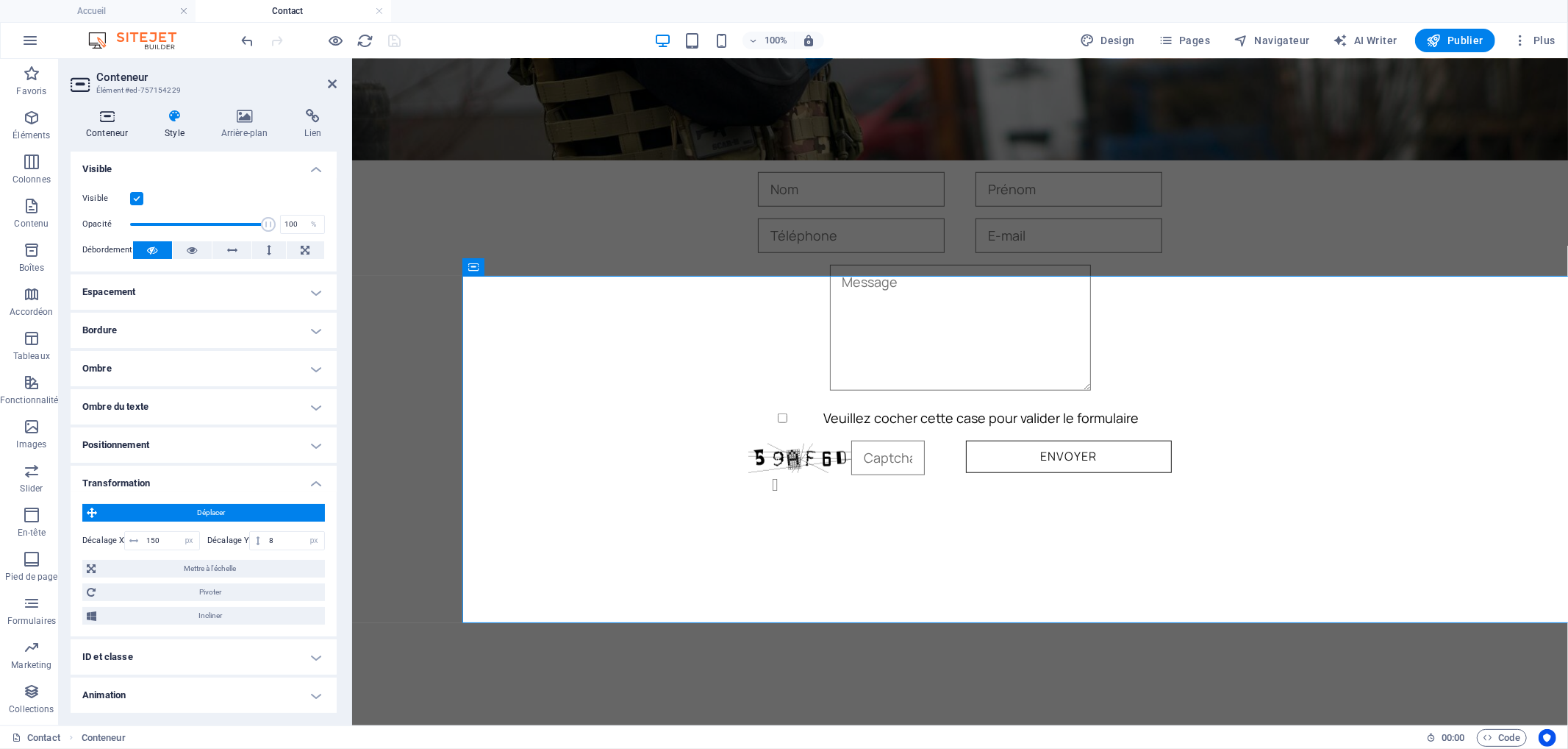
click at [119, 132] on h4 "Conteneur" at bounding box center [110, 123] width 79 height 31
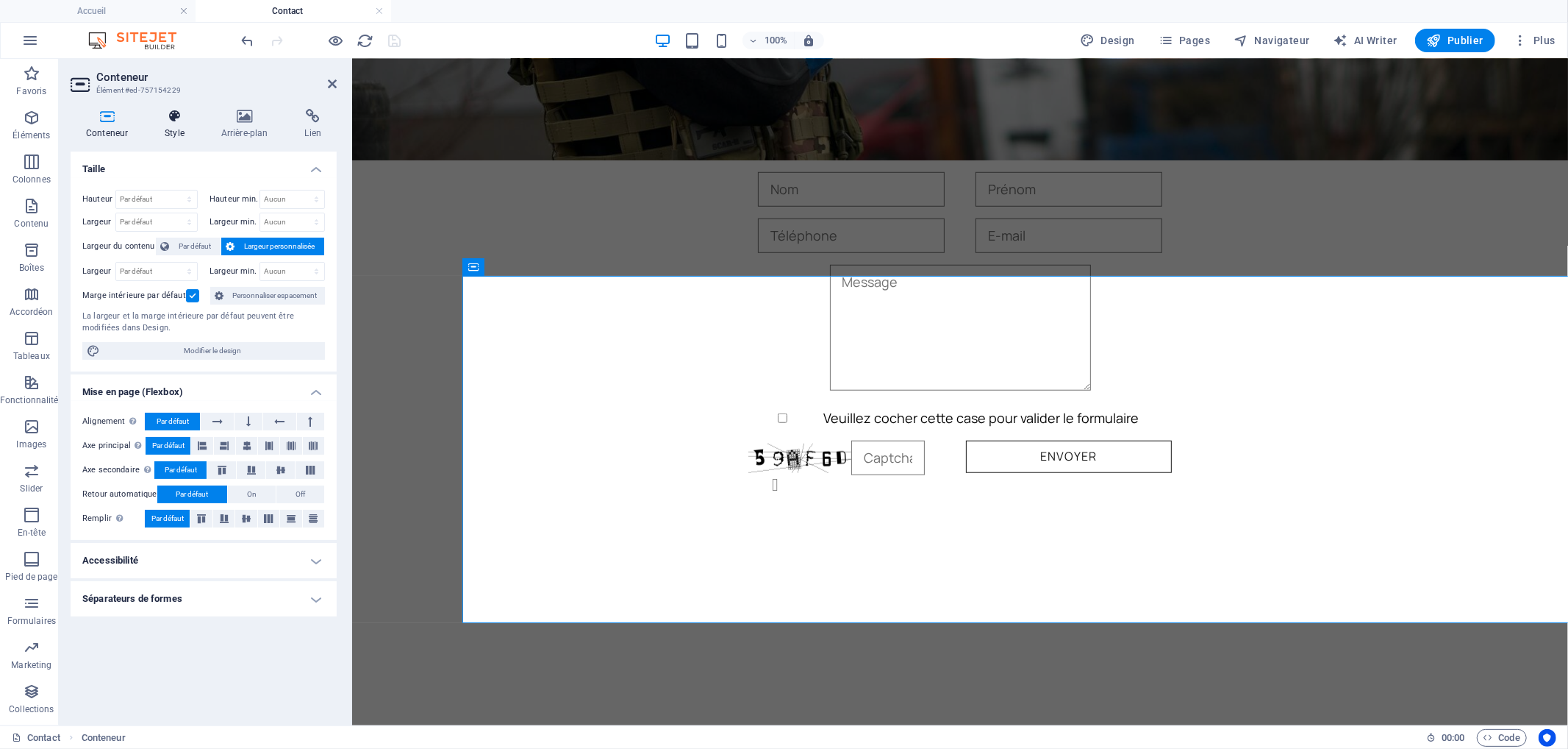
click at [175, 128] on h4 "Style" at bounding box center [178, 123] width 57 height 31
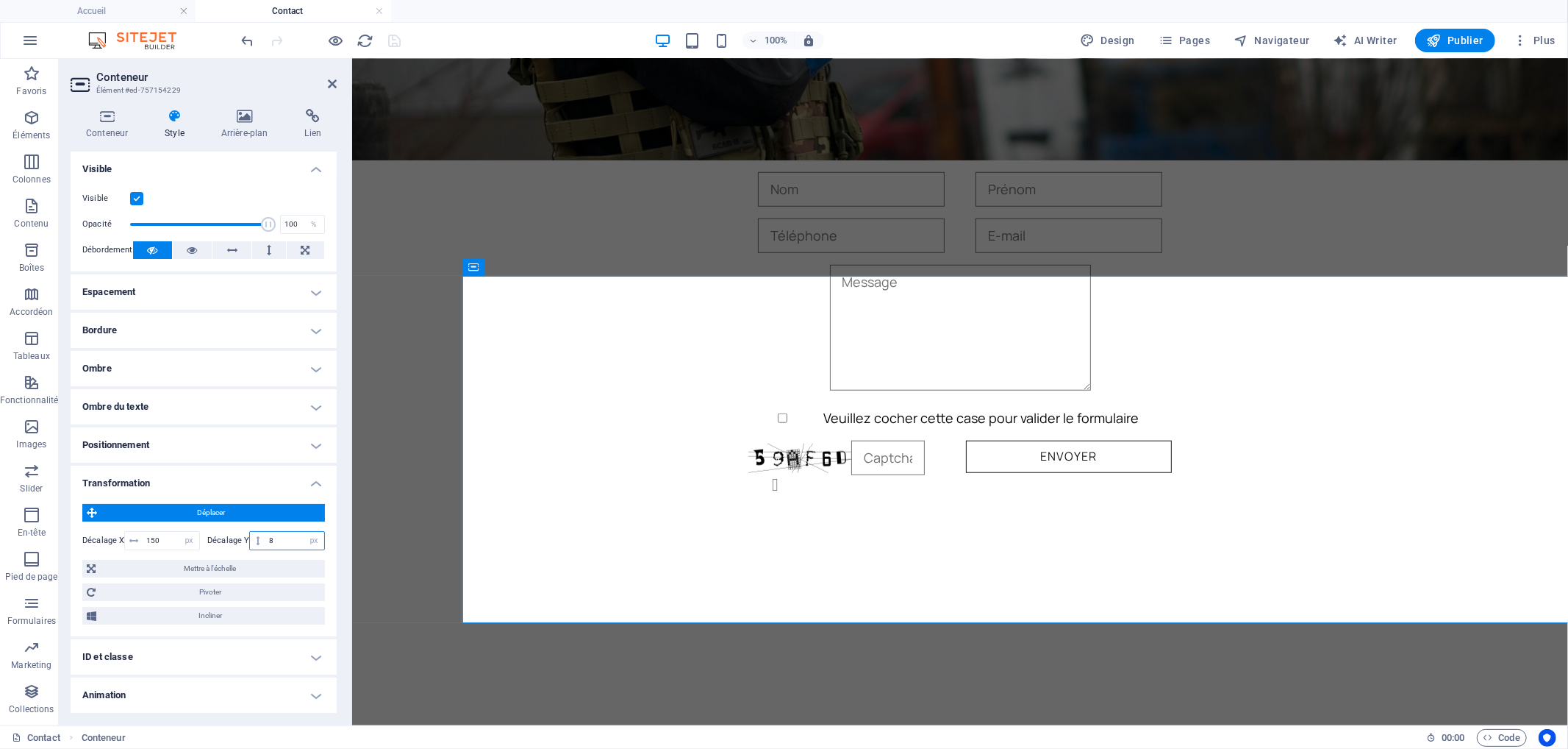
click at [283, 533] on input "8" at bounding box center [295, 541] width 59 height 17
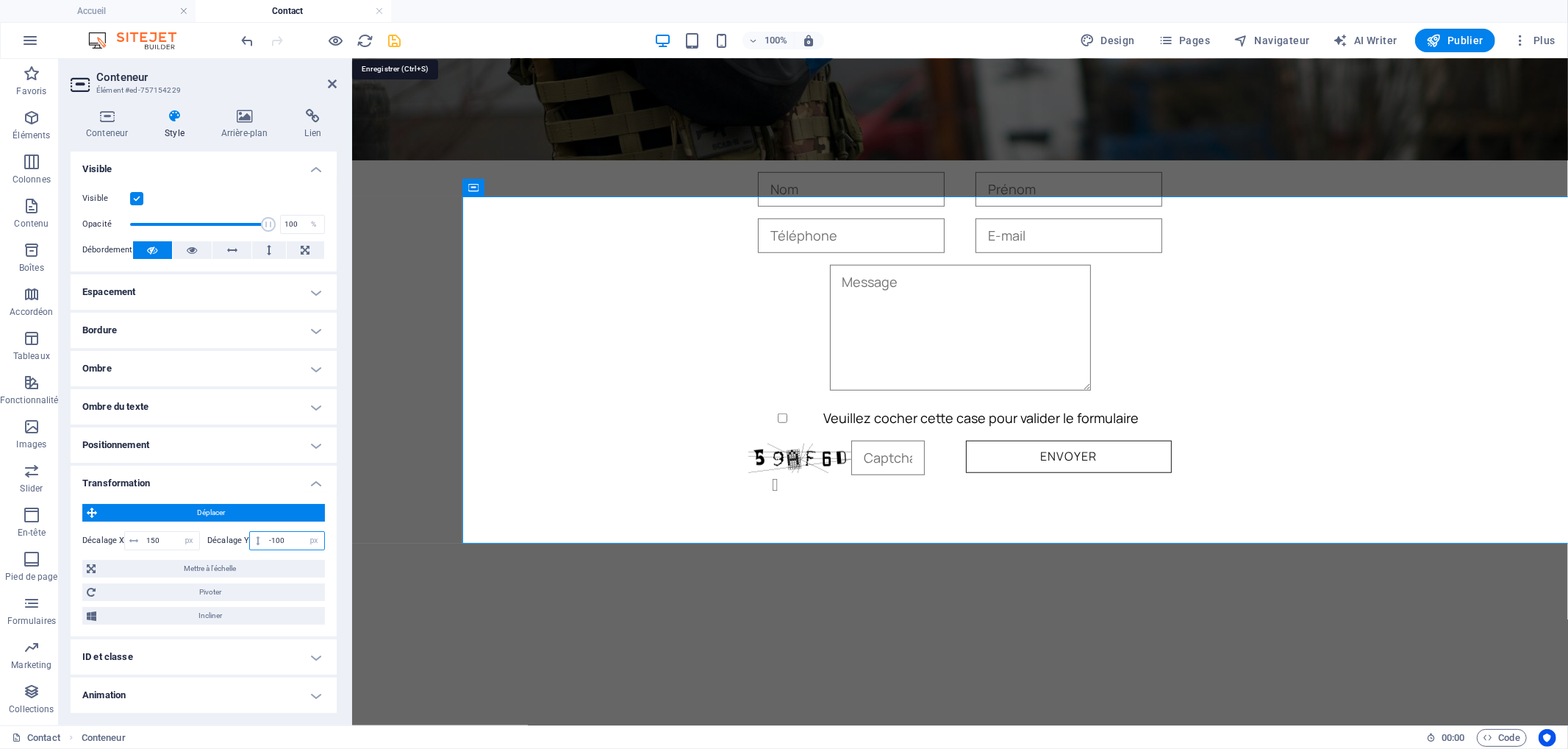
type input "-100"
click at [395, 41] on icon "save" at bounding box center [395, 41] width 17 height 17
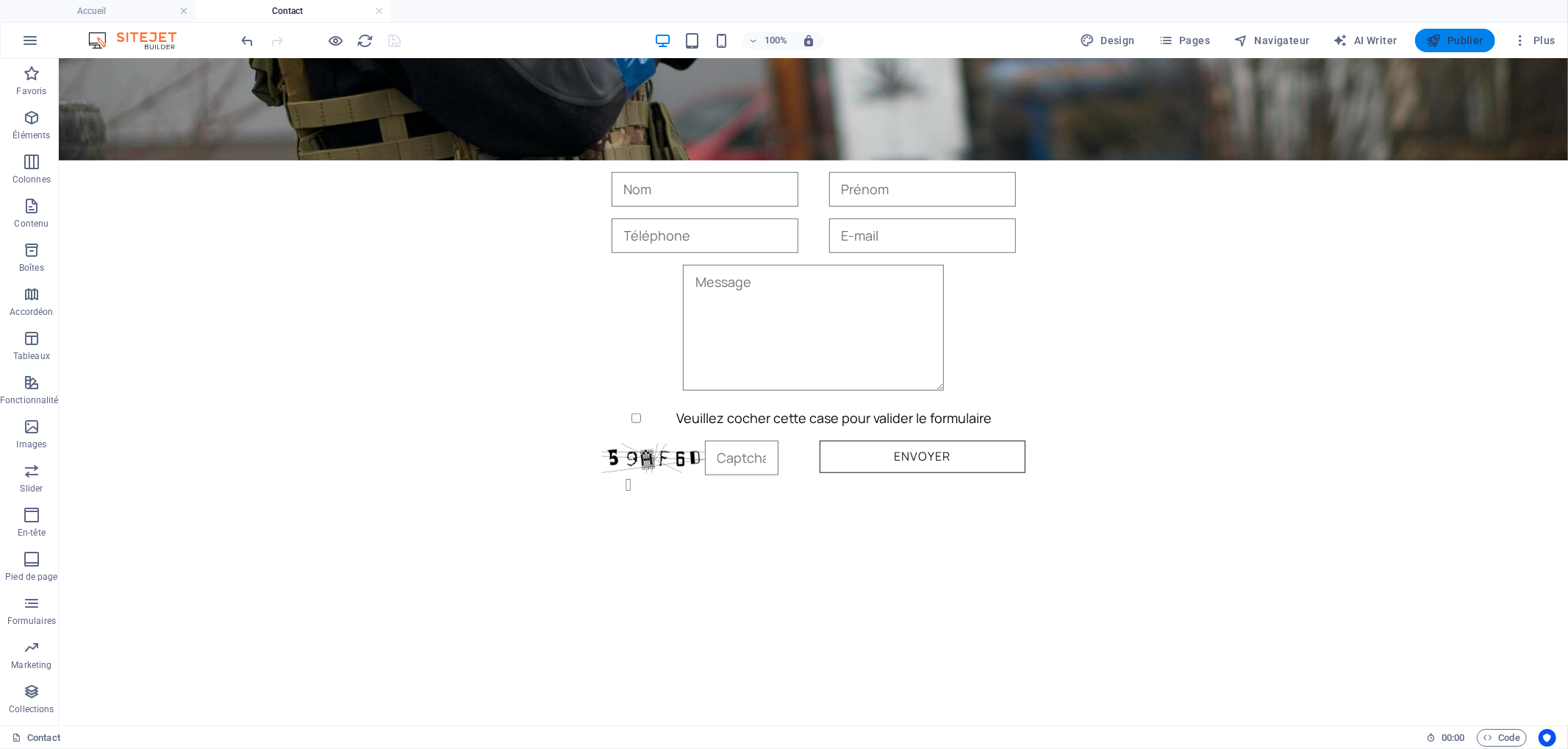
click at [1453, 46] on span "Publier" at bounding box center [1455, 40] width 57 height 15
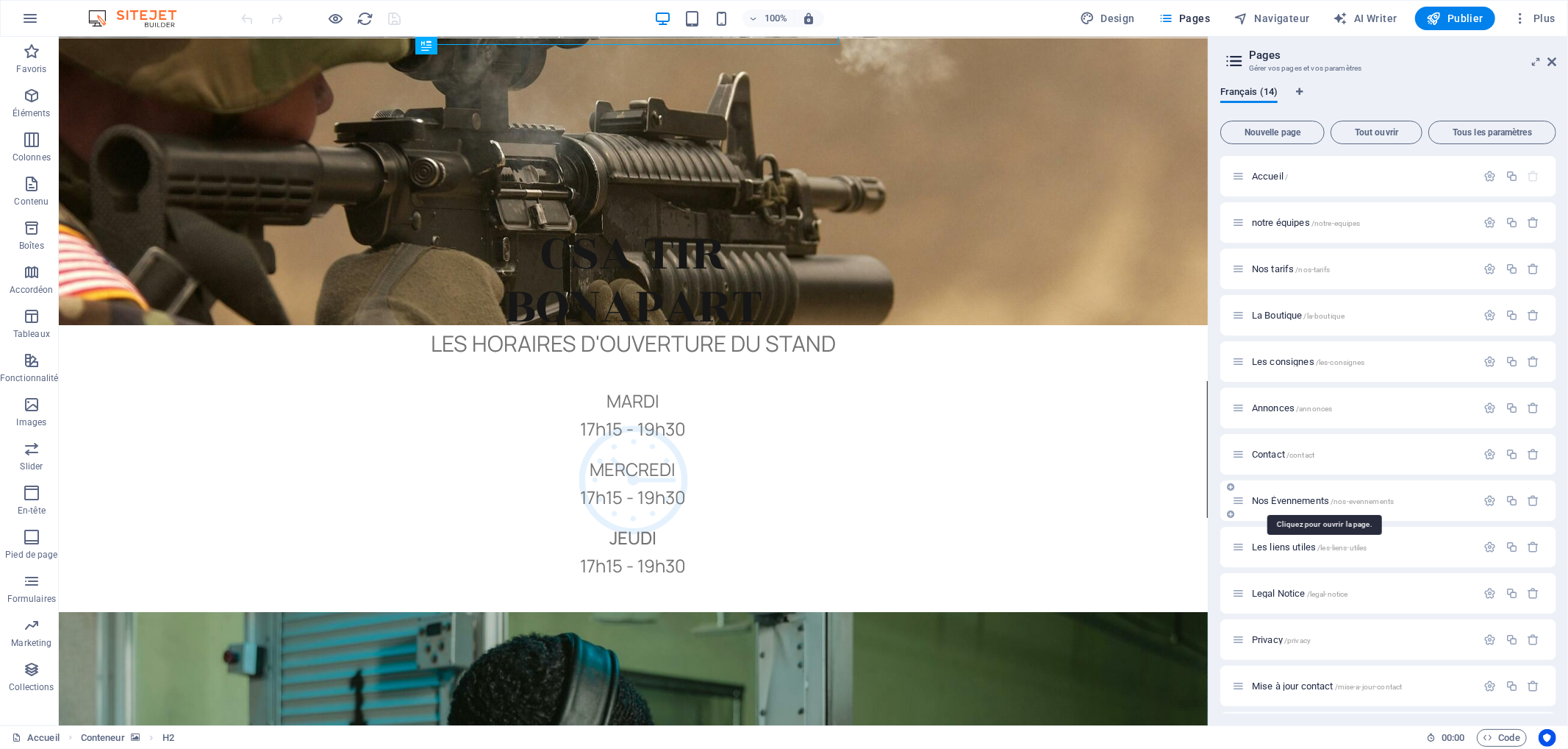
click at [1277, 498] on span "Nos Évennements /nos-evennements" at bounding box center [1323, 501] width 142 height 11
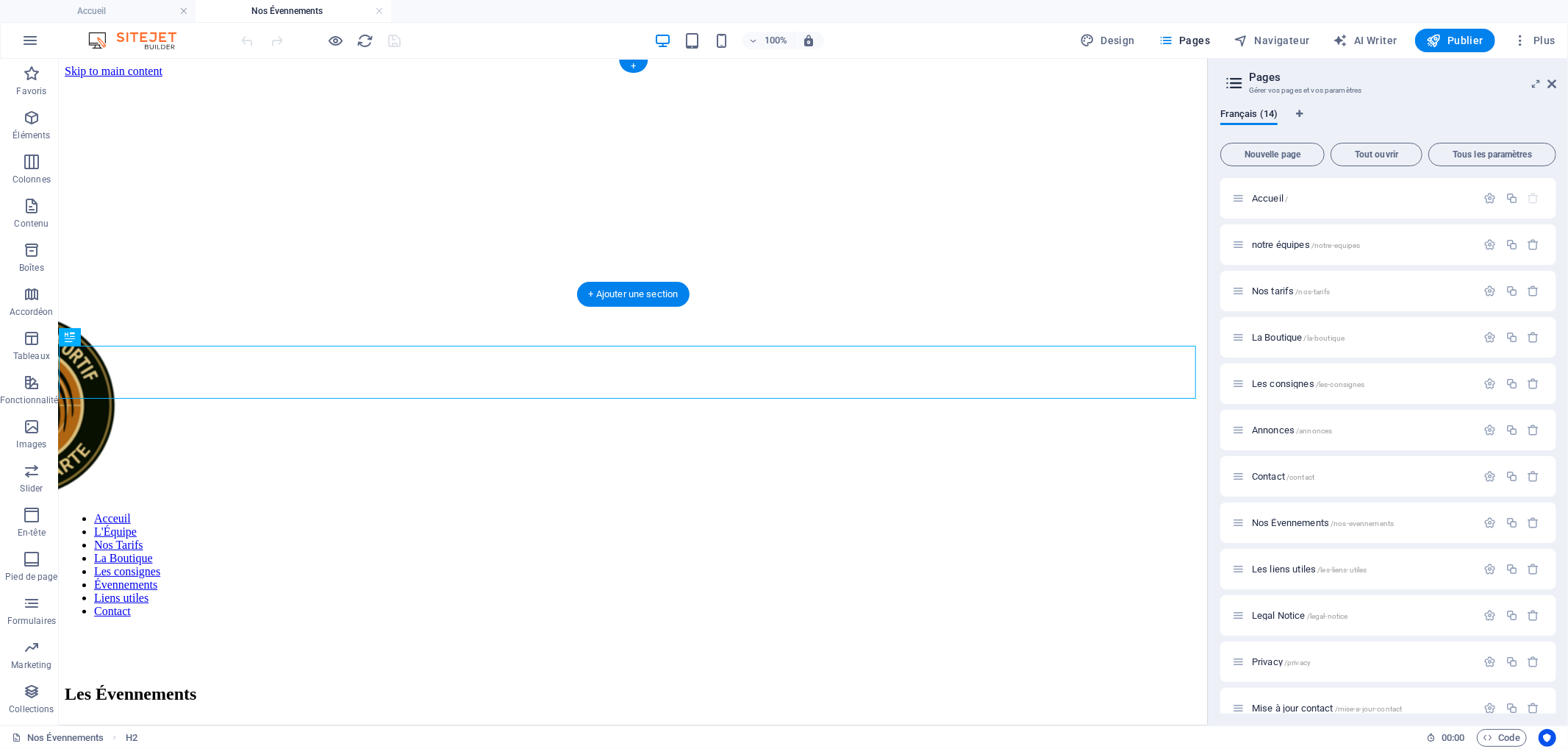
click at [95, 77] on figure at bounding box center [632, 77] width 1138 height 0
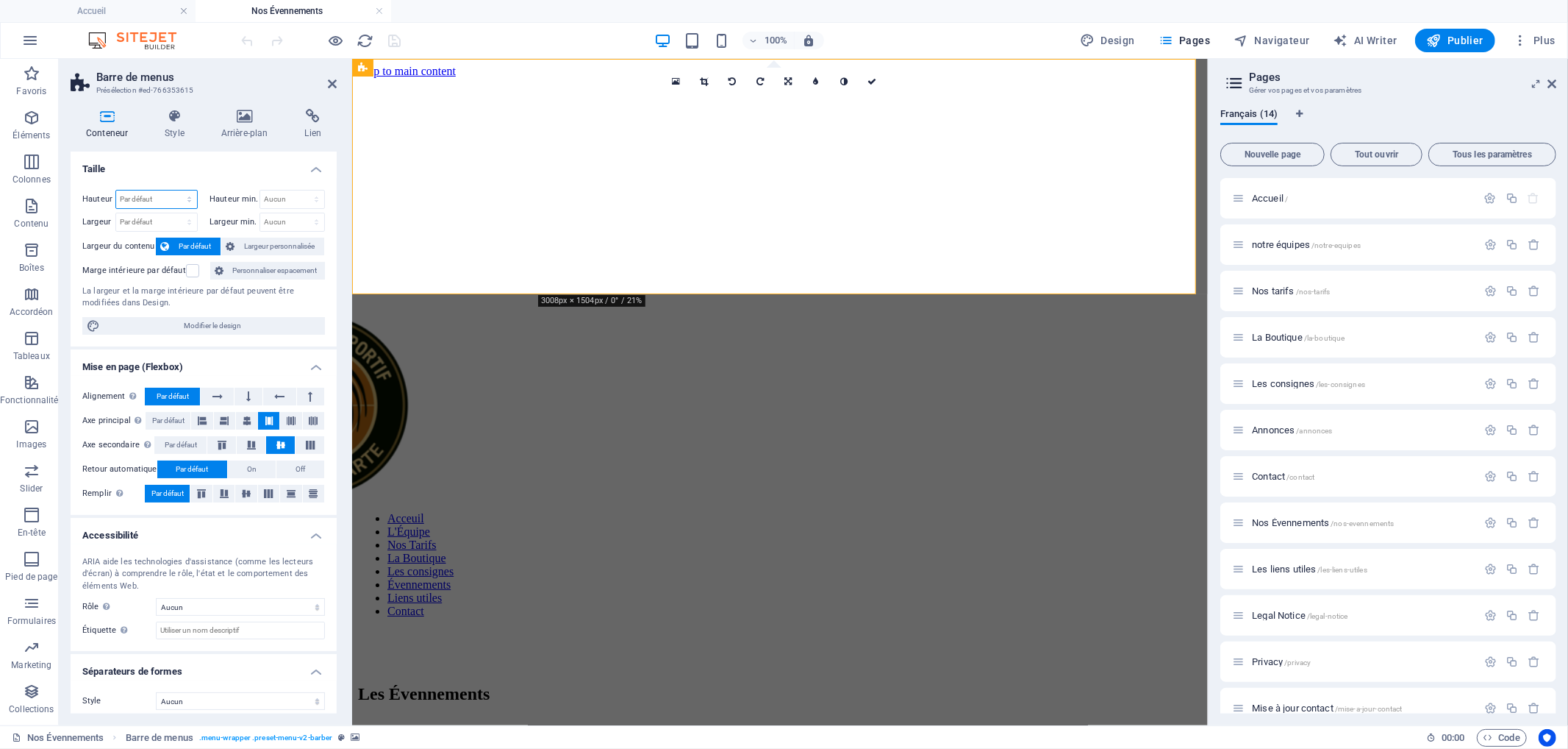
click at [142, 195] on select "Par défaut px rem % vh vw" at bounding box center [156, 199] width 81 height 17
select select "px"
click at [175, 190] on select "Par défaut px rem % vh vw" at bounding box center [156, 199] width 81 height 17
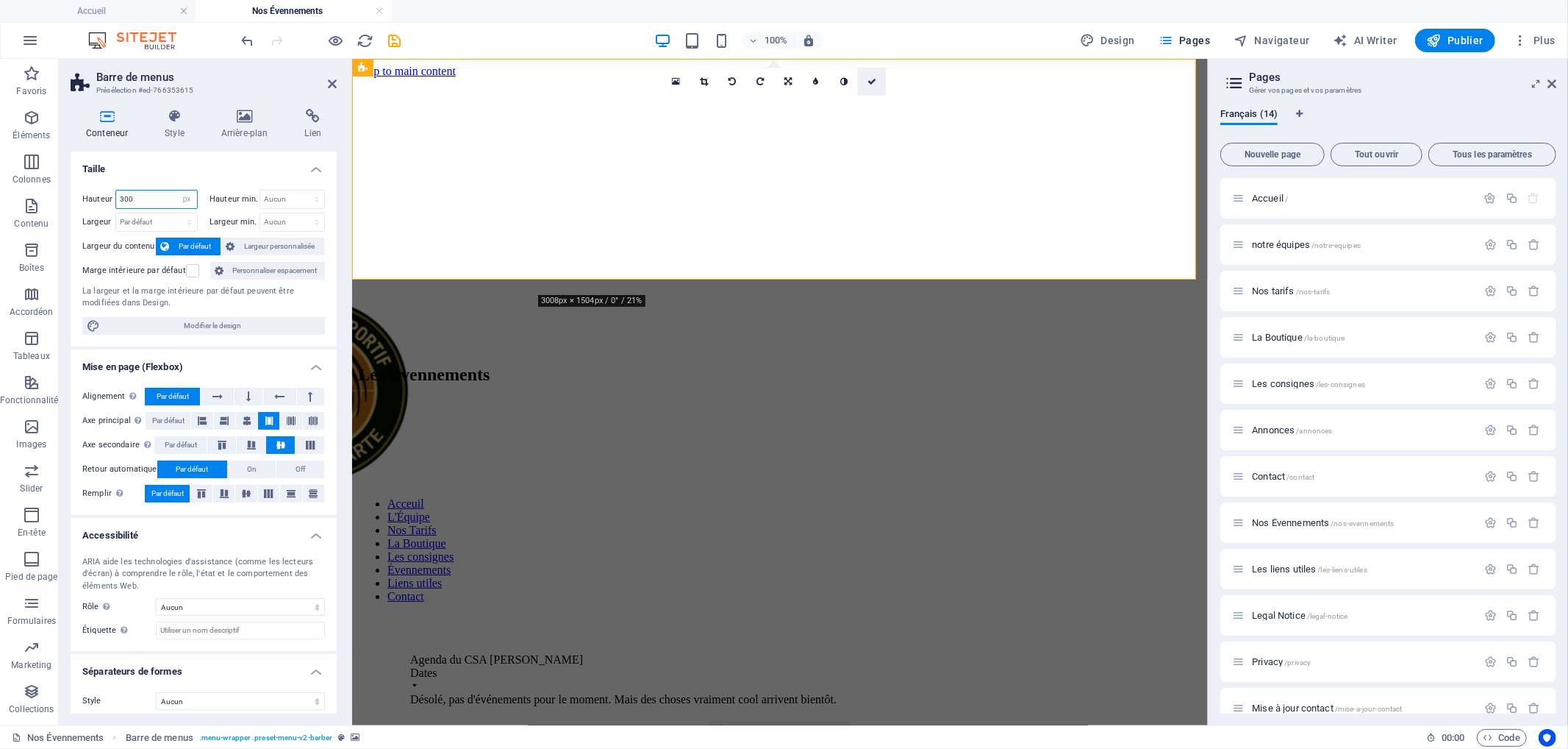
type input "300"
click at [871, 83] on icon at bounding box center [871, 81] width 9 height 9
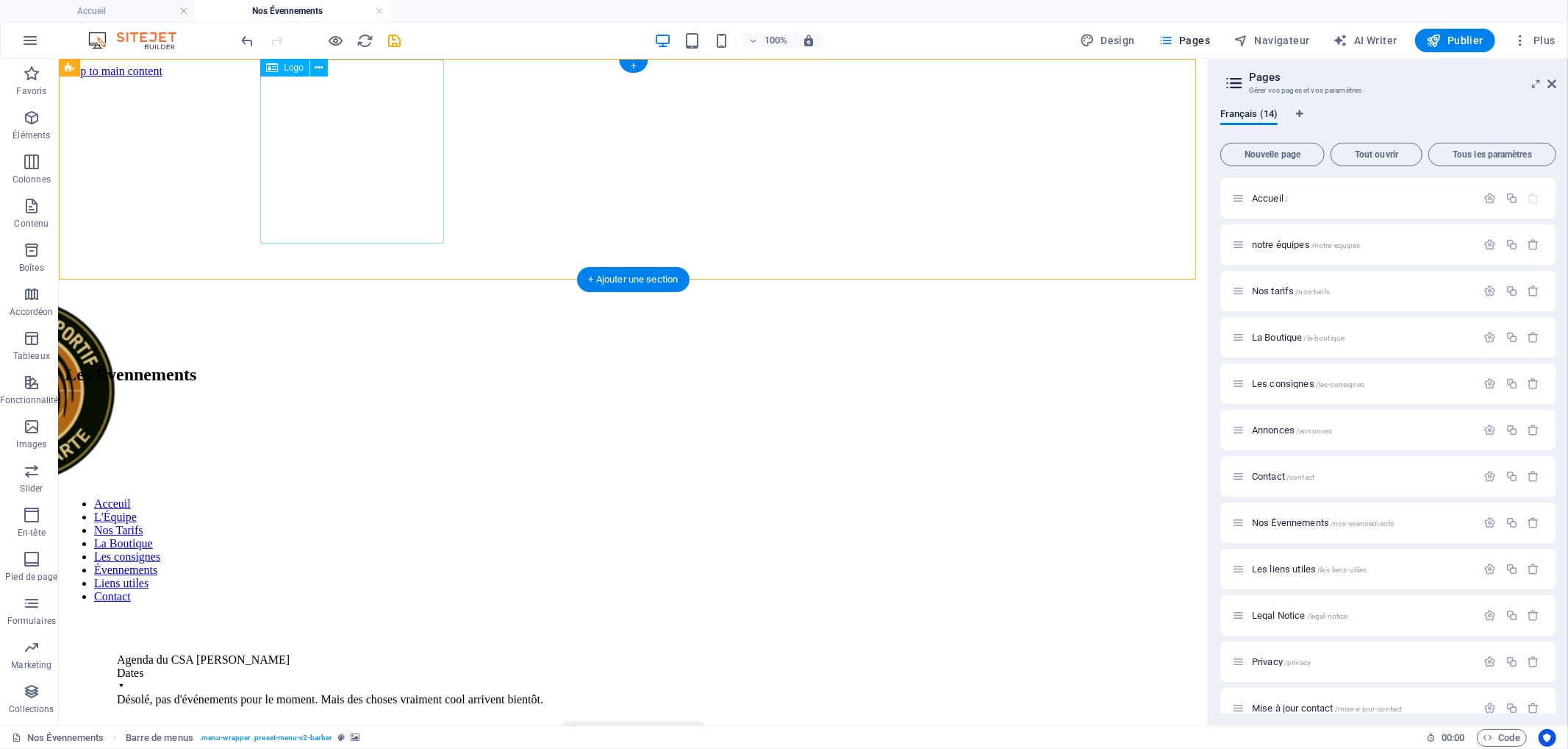
click at [332, 298] on div at bounding box center [500, 391] width 1138 height 187
select select "px"
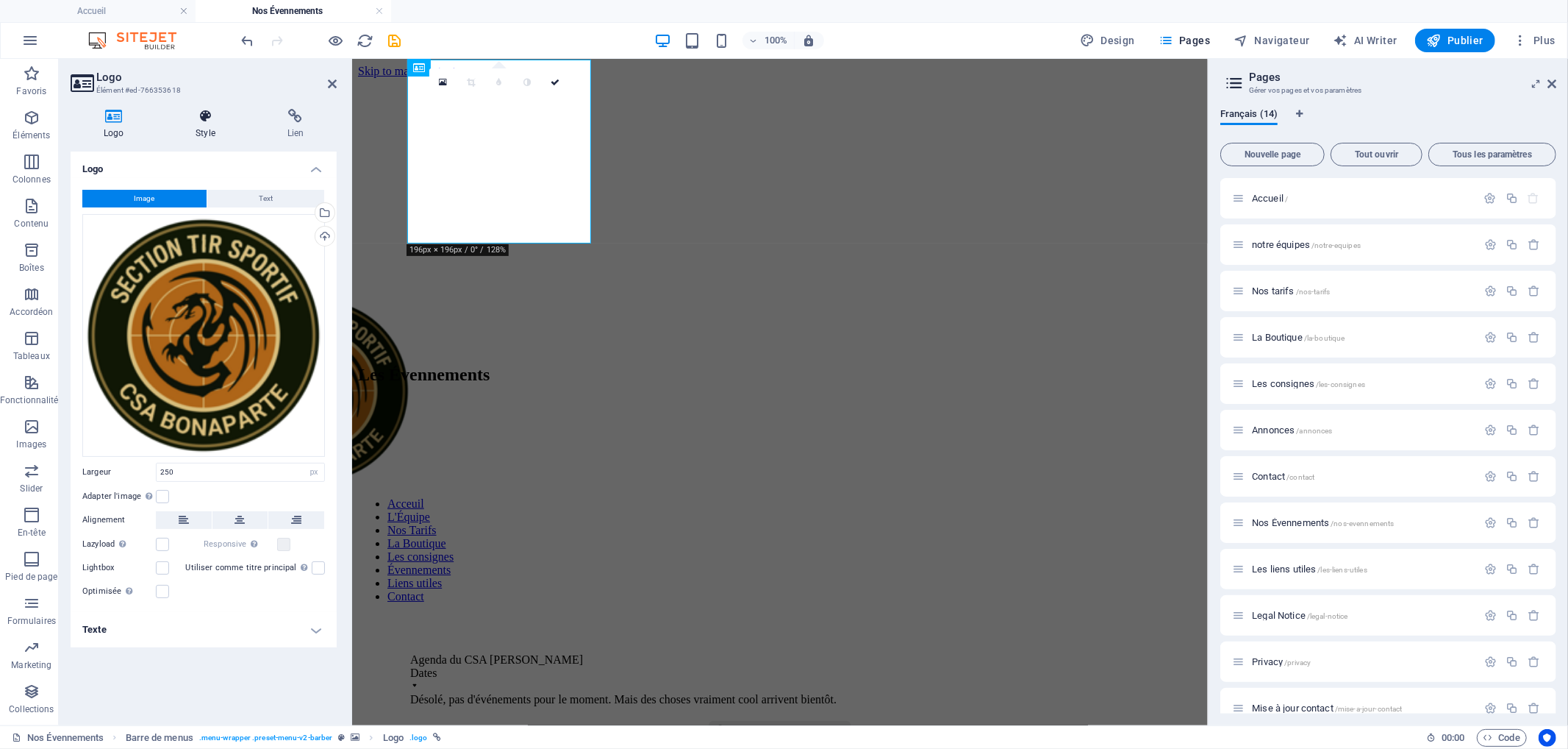
click at [217, 129] on h4 "Style" at bounding box center [208, 123] width 91 height 31
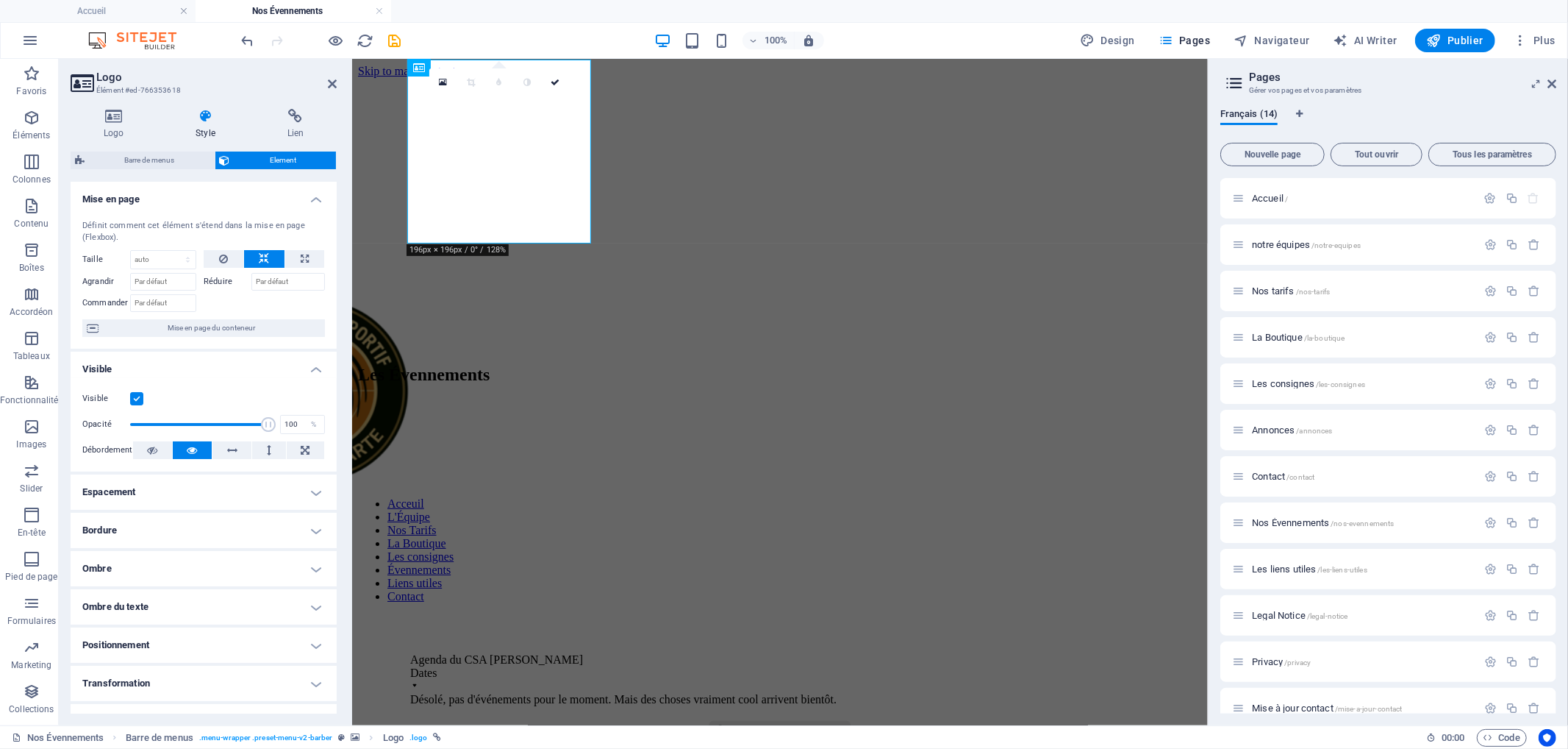
click at [181, 648] on h4 "Positionnement" at bounding box center [203, 644] width 266 height 35
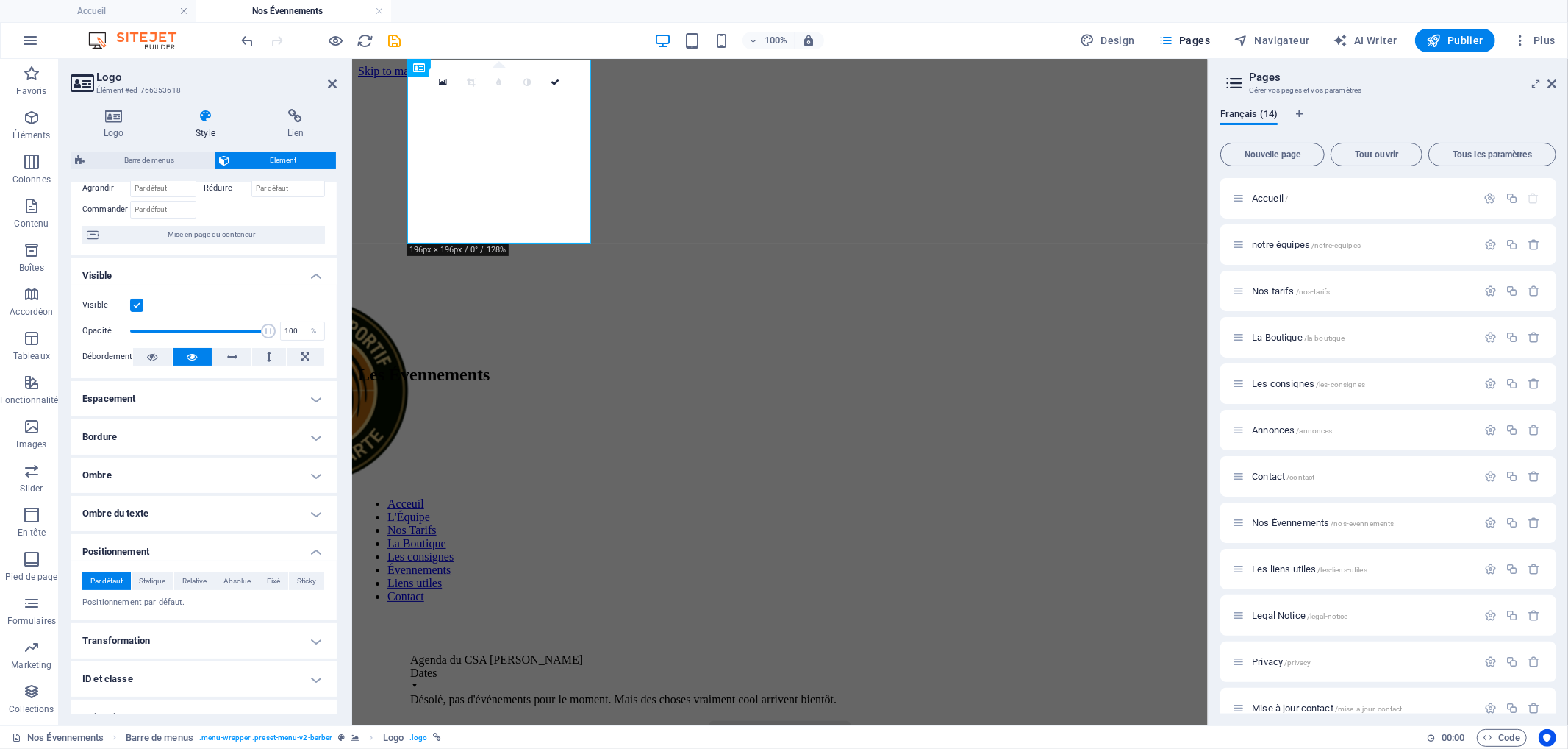
scroll to position [152, 0]
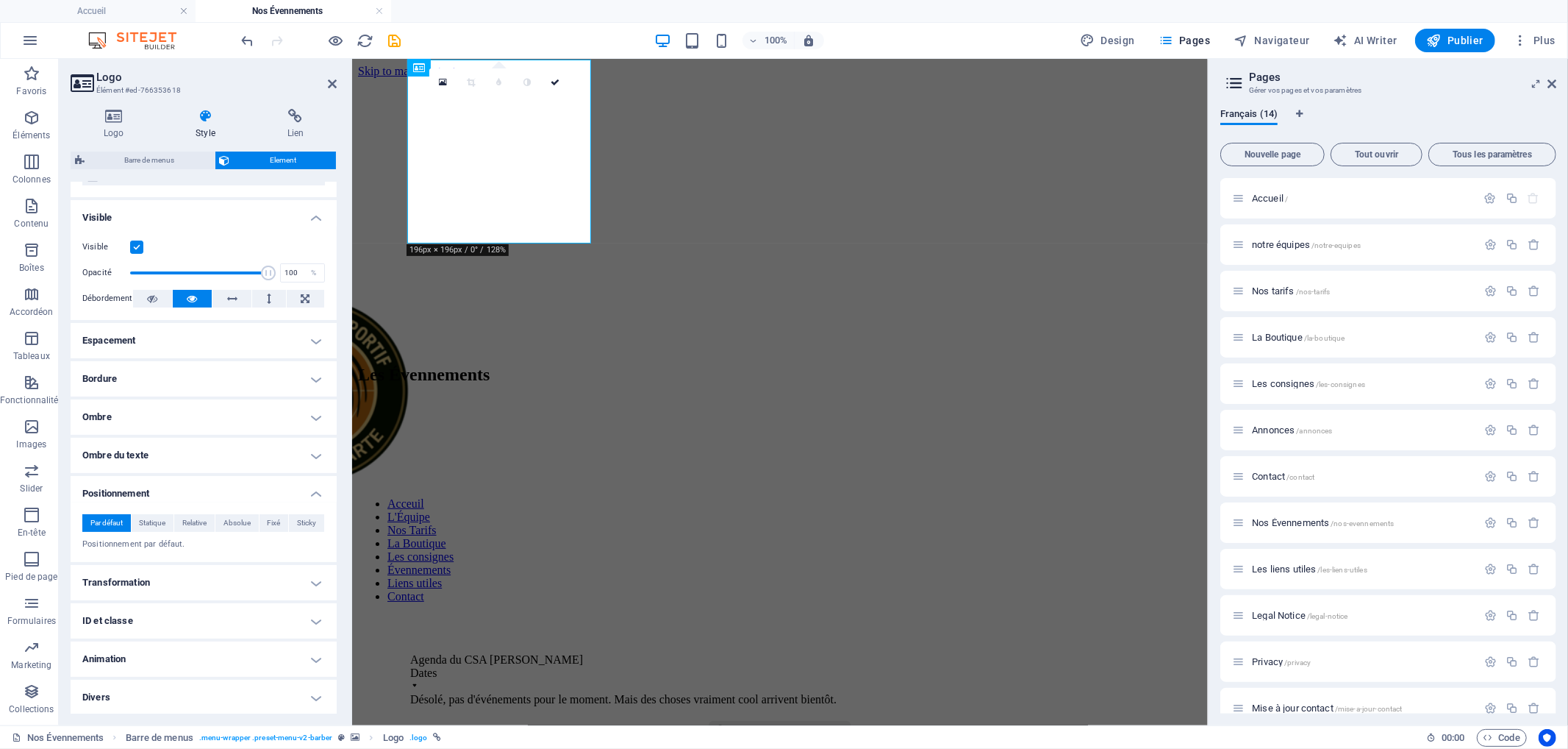
drag, startPoint x: 167, startPoint y: 587, endPoint x: 170, endPoint y: 598, distance: 11.4
click at [169, 587] on h4 "Transformation" at bounding box center [203, 582] width 266 height 35
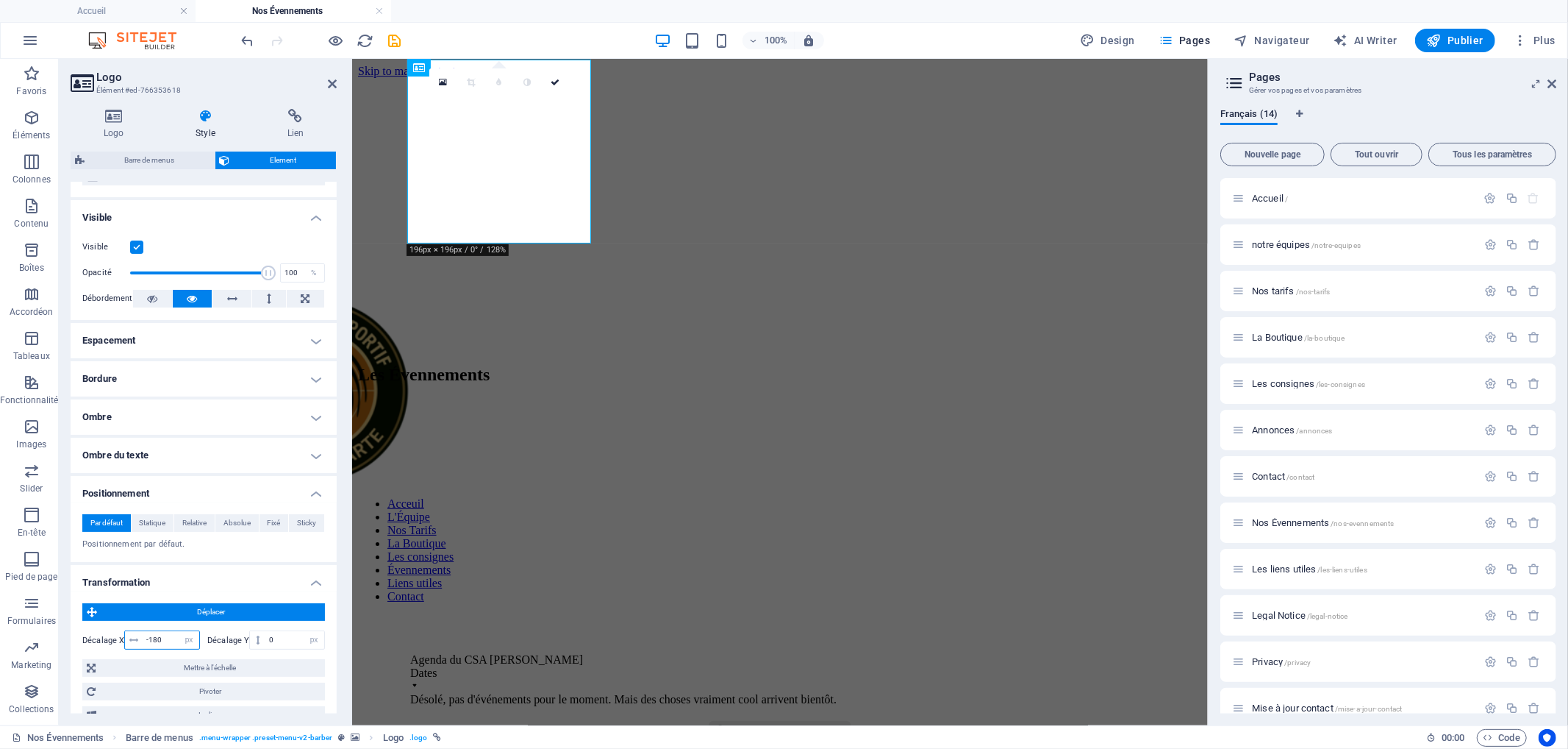
click at [151, 638] on input "-180" at bounding box center [171, 640] width 57 height 17
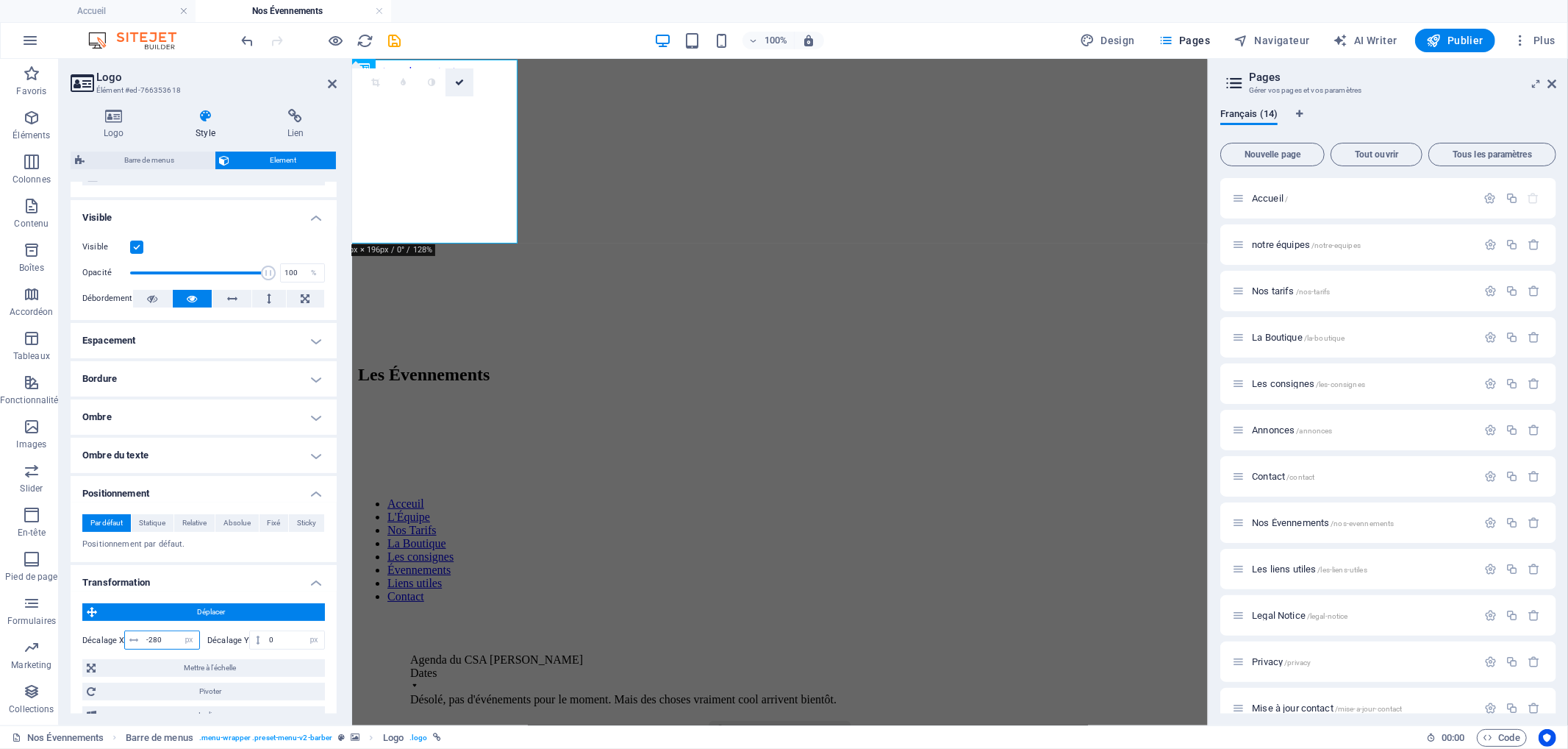
type input "-280"
click at [462, 85] on icon at bounding box center [459, 82] width 9 height 9
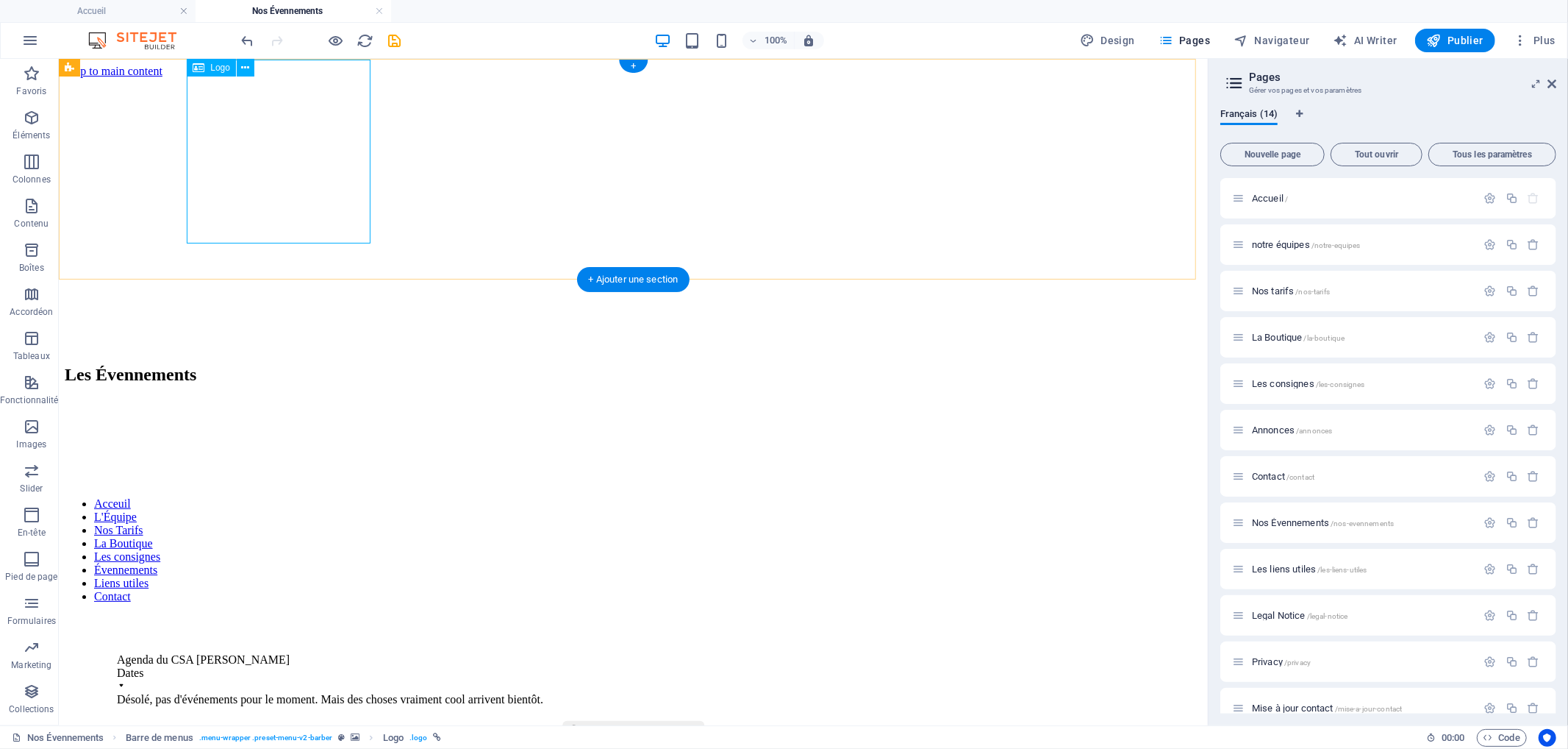
click at [299, 298] on div at bounding box center [427, 391] width 1138 height 187
select select "px"
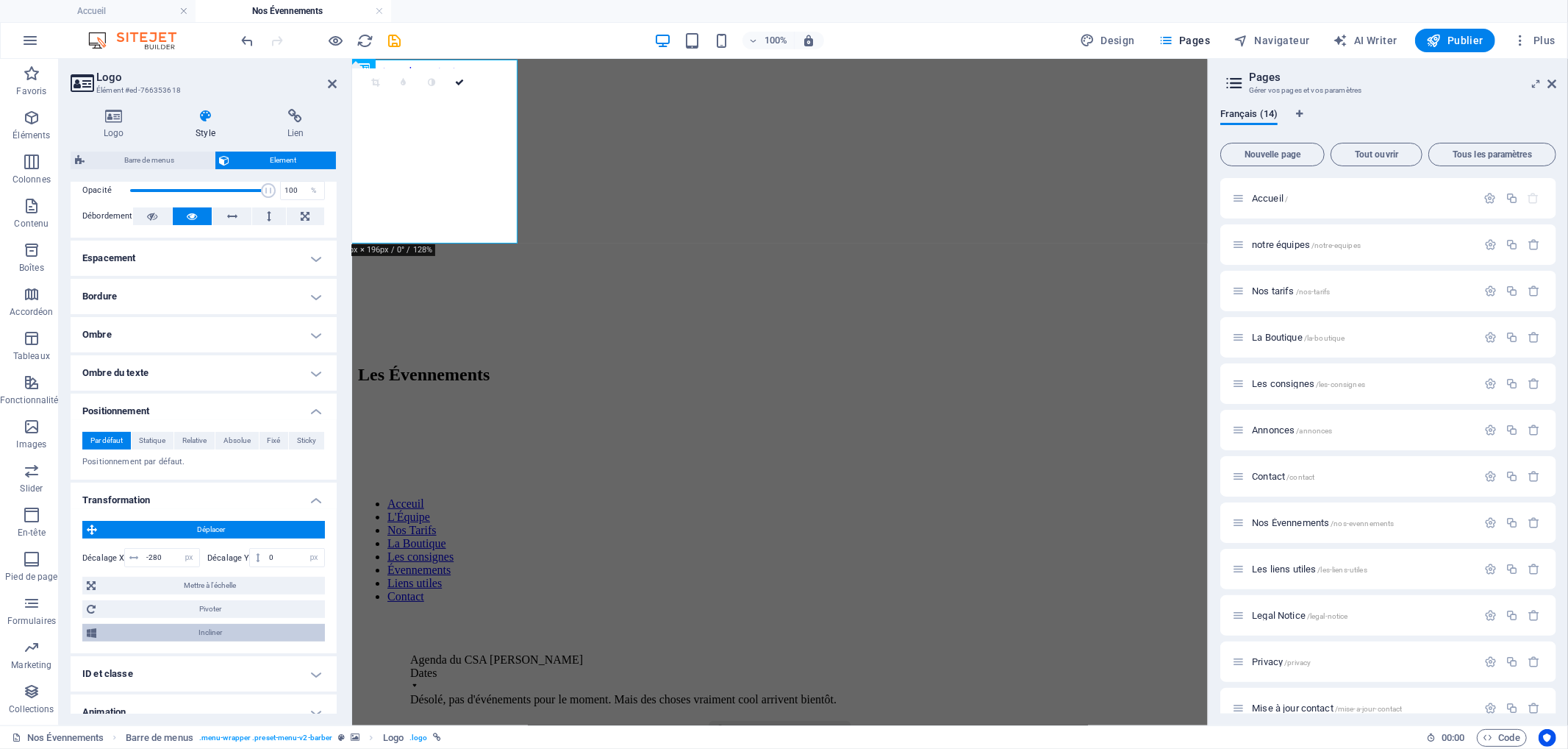
scroll to position [288, 0]
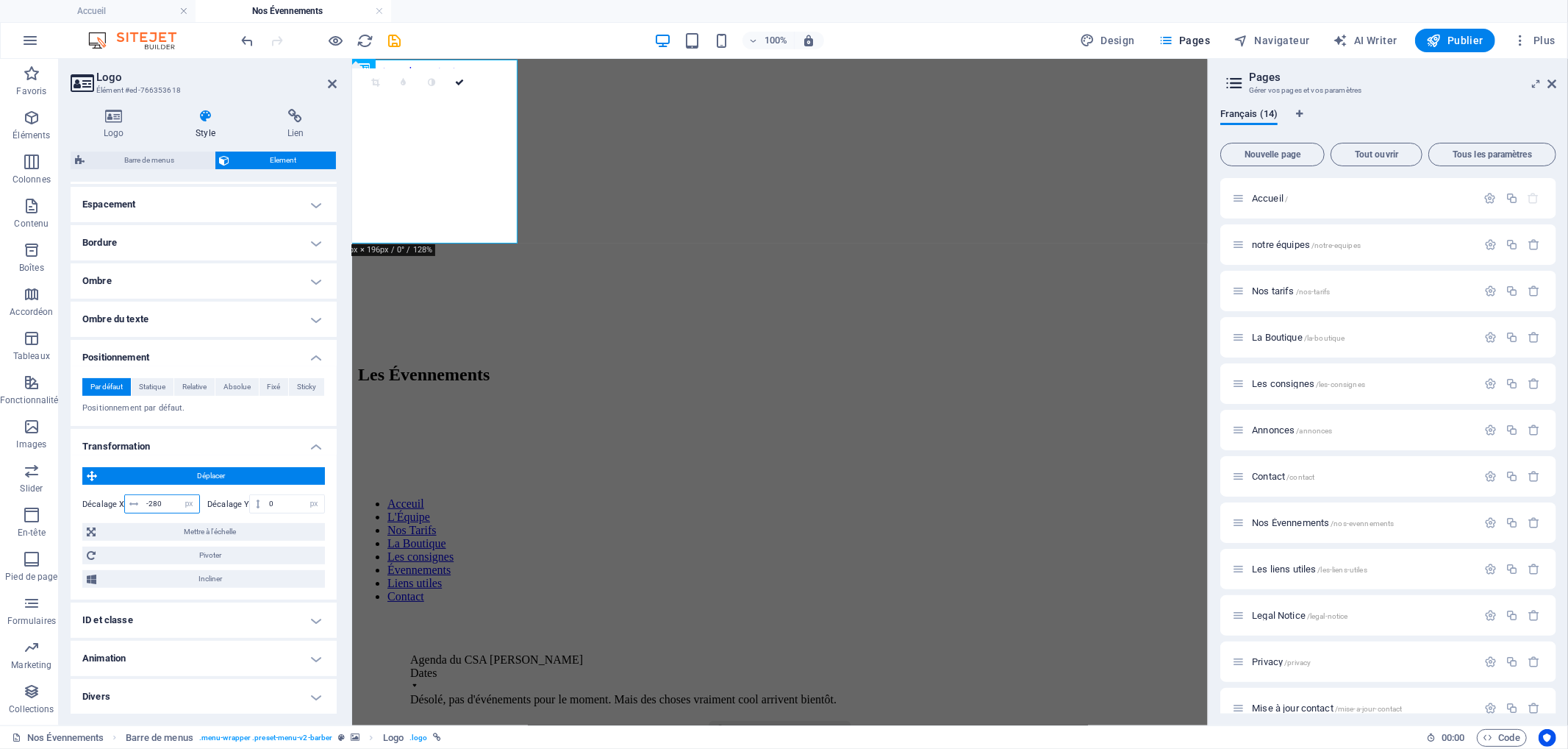
click at [151, 500] on input "-280" at bounding box center [171, 504] width 57 height 17
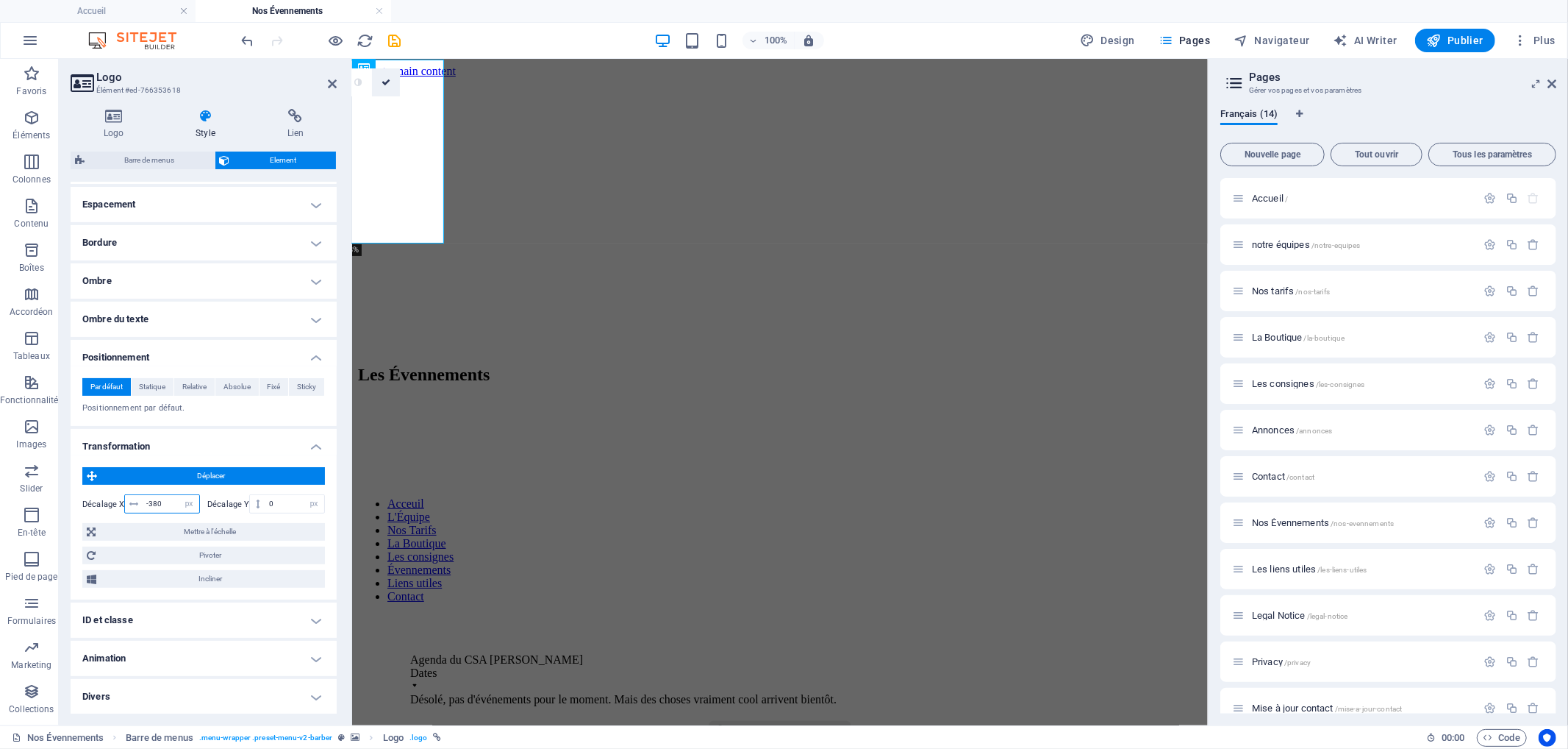
type input "-380"
click at [387, 83] on icon at bounding box center [386, 82] width 9 height 9
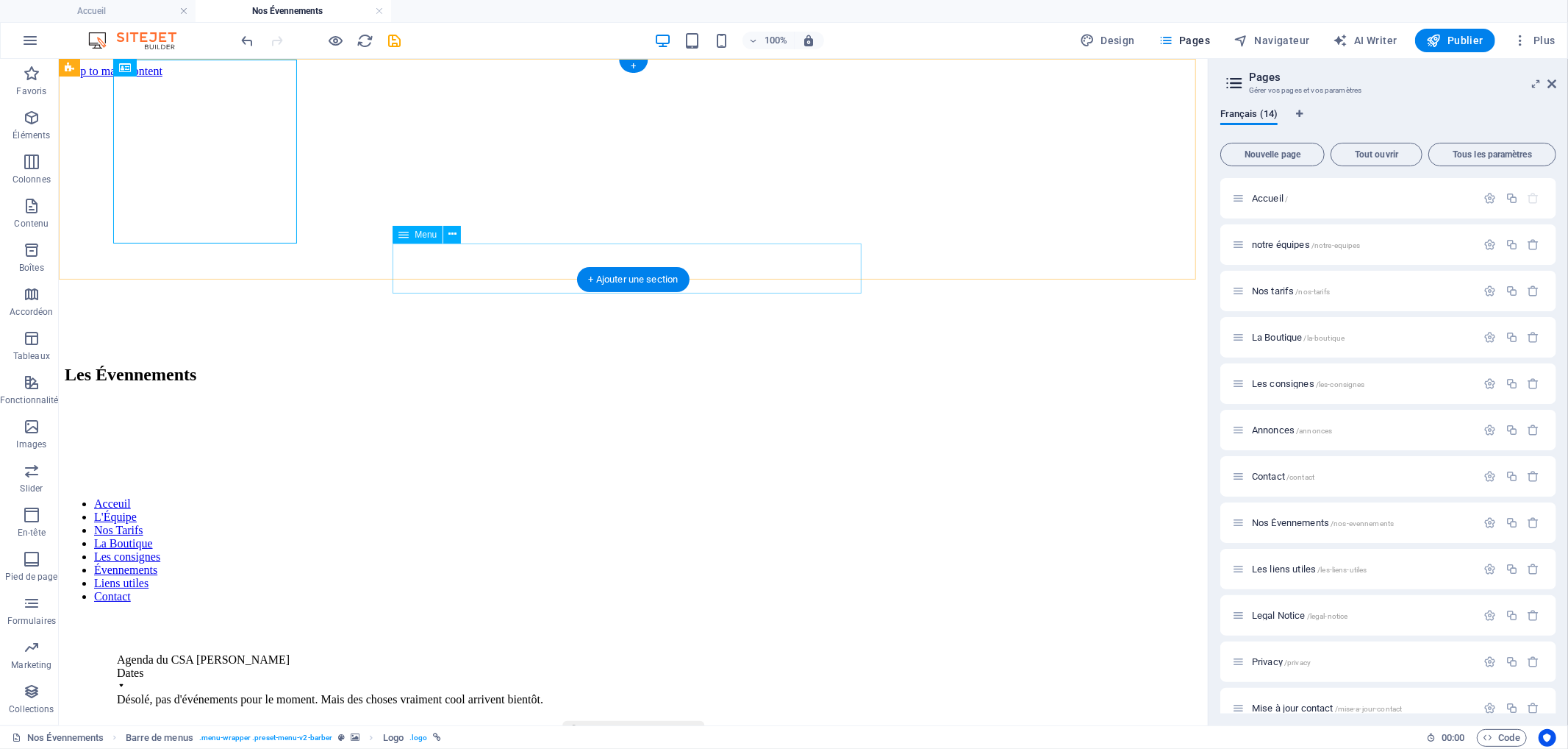
click at [502, 497] on nav "Acceuil L'Équipe Nos Tarifs La Boutique Les consignes Évennements Liens utiles …" at bounding box center [632, 549] width 1138 height 106
click at [457, 234] on button at bounding box center [452, 234] width 17 height 17
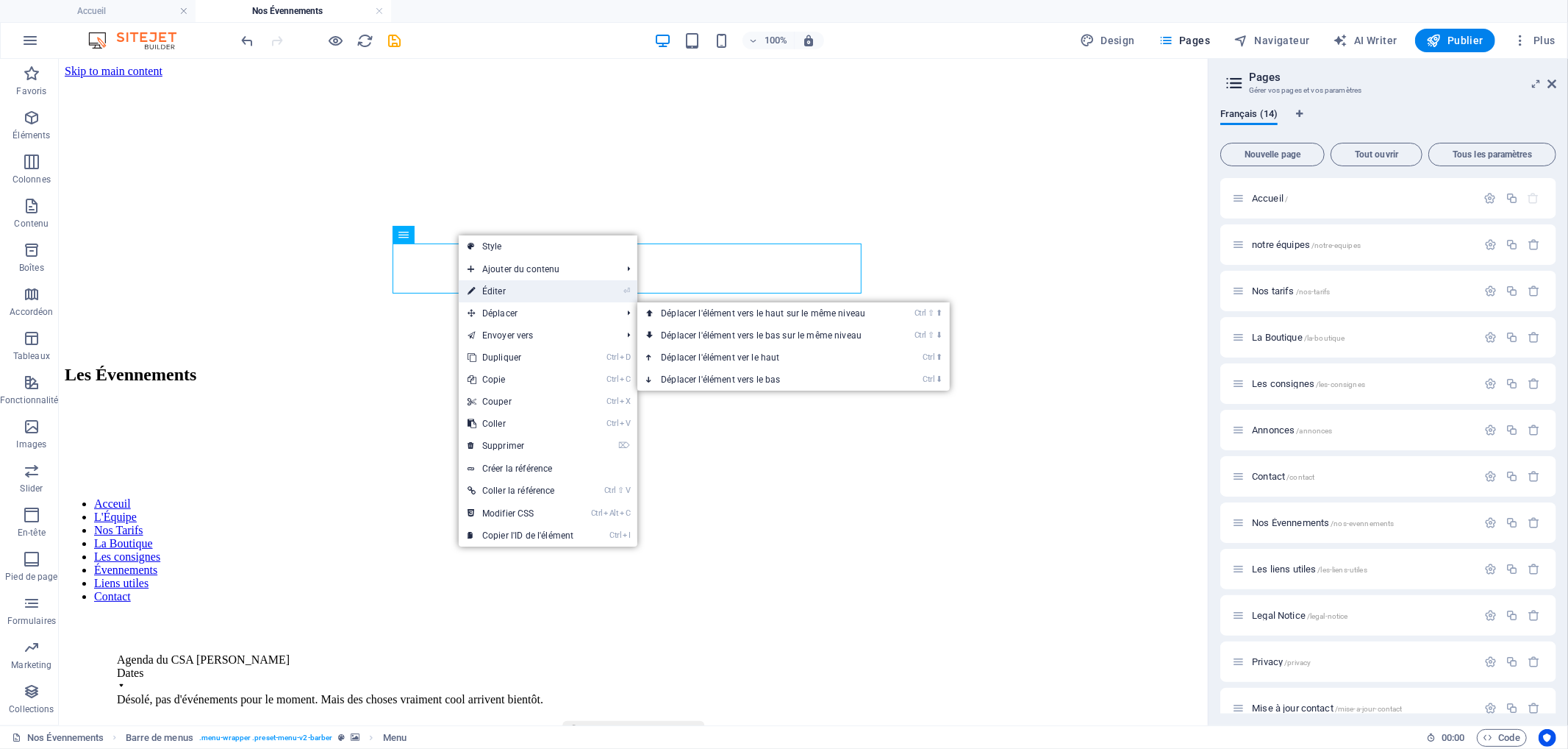
click at [508, 287] on link "⏎ Éditer" at bounding box center [520, 292] width 123 height 22
select select "1"
select select "2"
select select
select select "4"
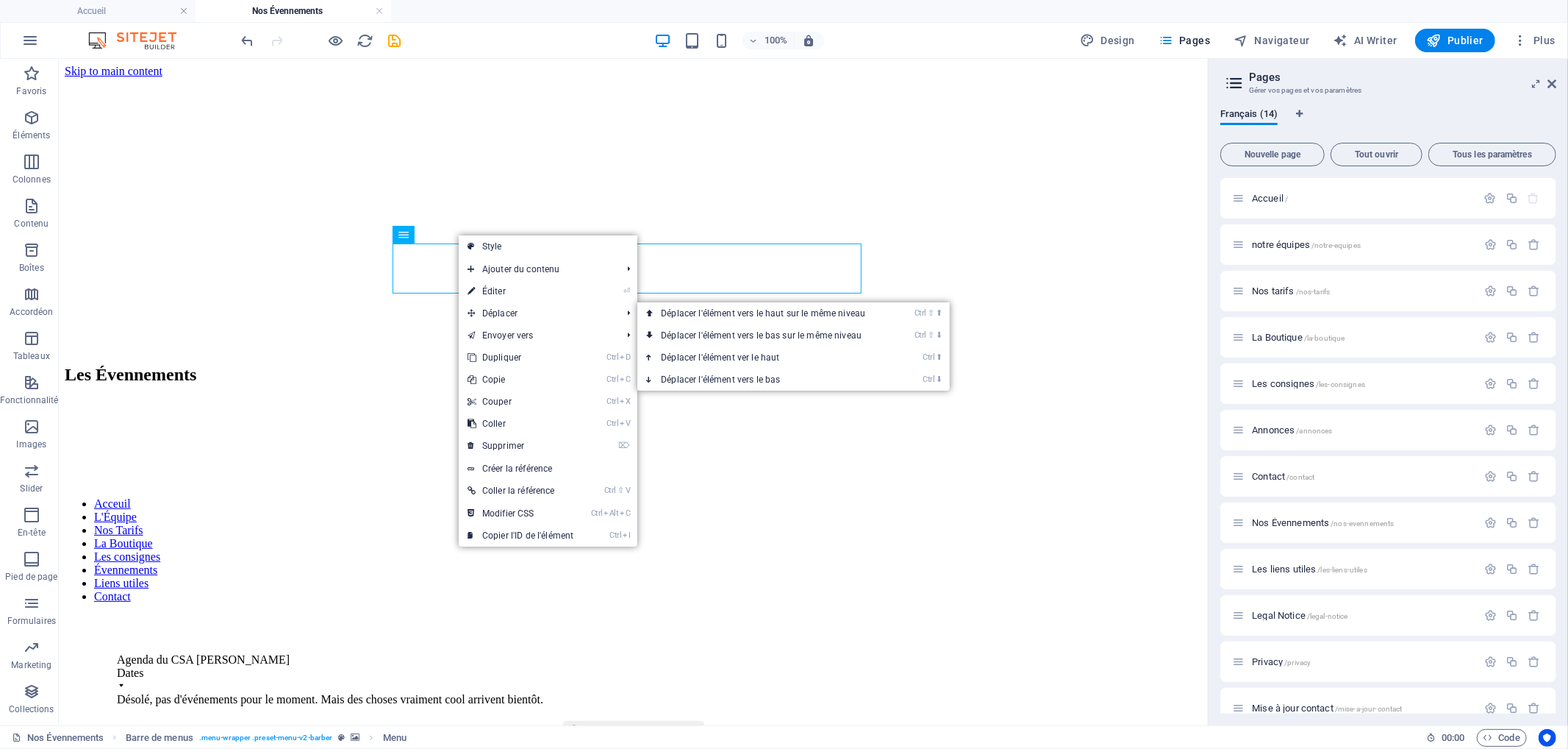
select select "7"
select select
select select "8"
select select "6"
select select
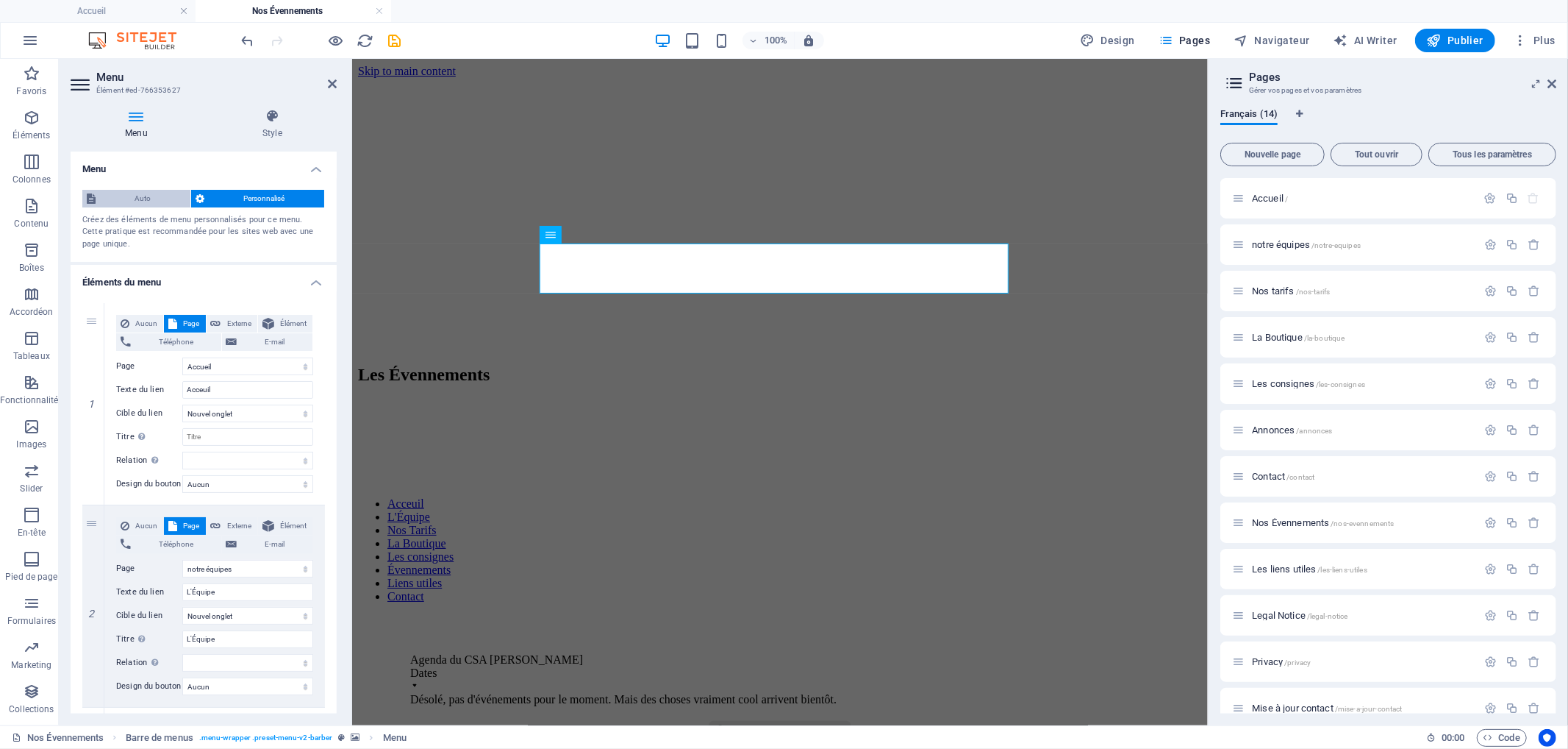
click at [137, 196] on span "Auto" at bounding box center [142, 198] width 86 height 17
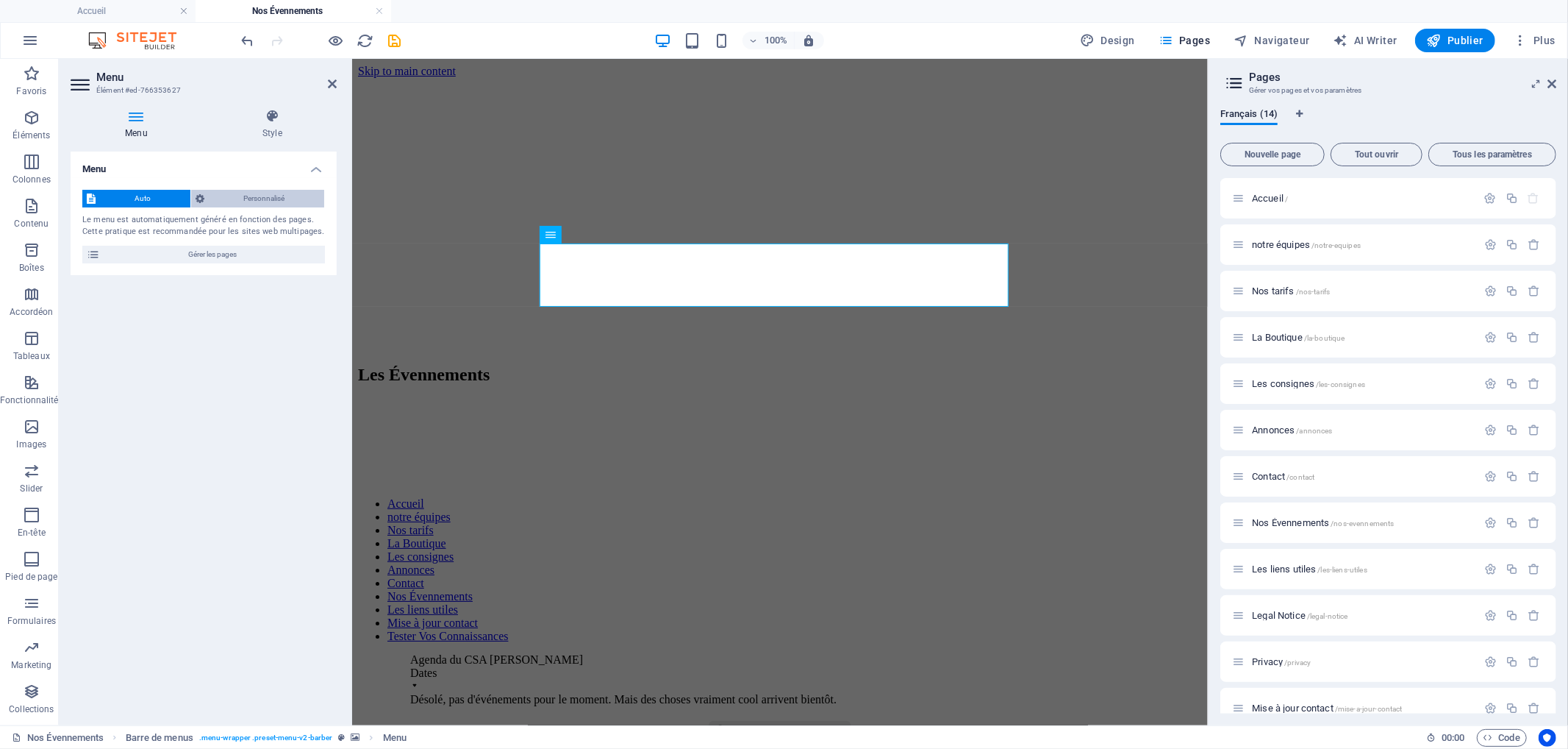
click at [236, 191] on span "Personnalisé" at bounding box center [264, 198] width 111 height 17
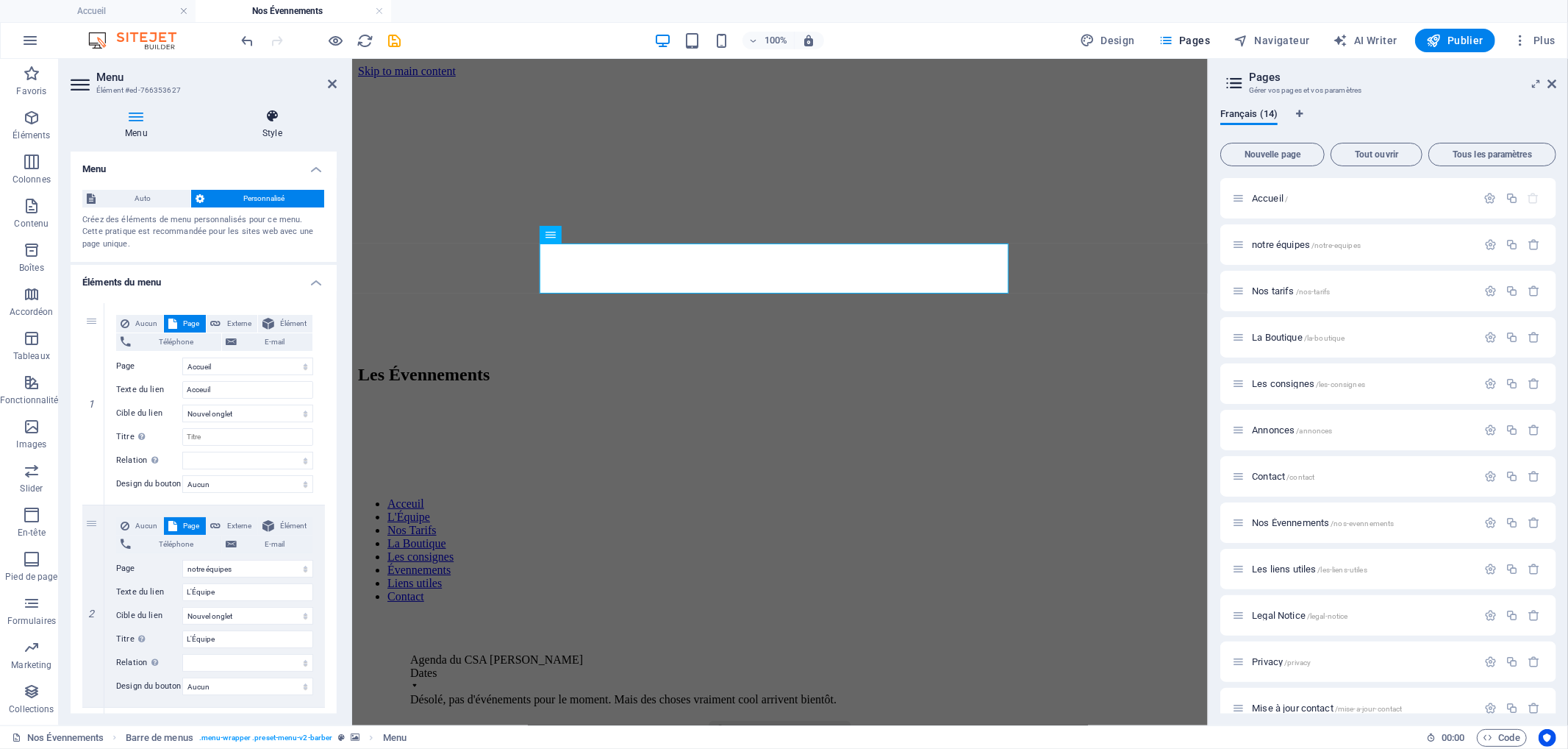
drag, startPoint x: 274, startPoint y: 96, endPoint x: 270, endPoint y: 120, distance: 24.3
click at [273, 105] on aside "Menu Élément #ed-766353627 Menu Style Menu Auto Personnalisé Créez des éléments…" at bounding box center [205, 392] width 293 height 666
click at [270, 121] on icon at bounding box center [273, 116] width 129 height 15
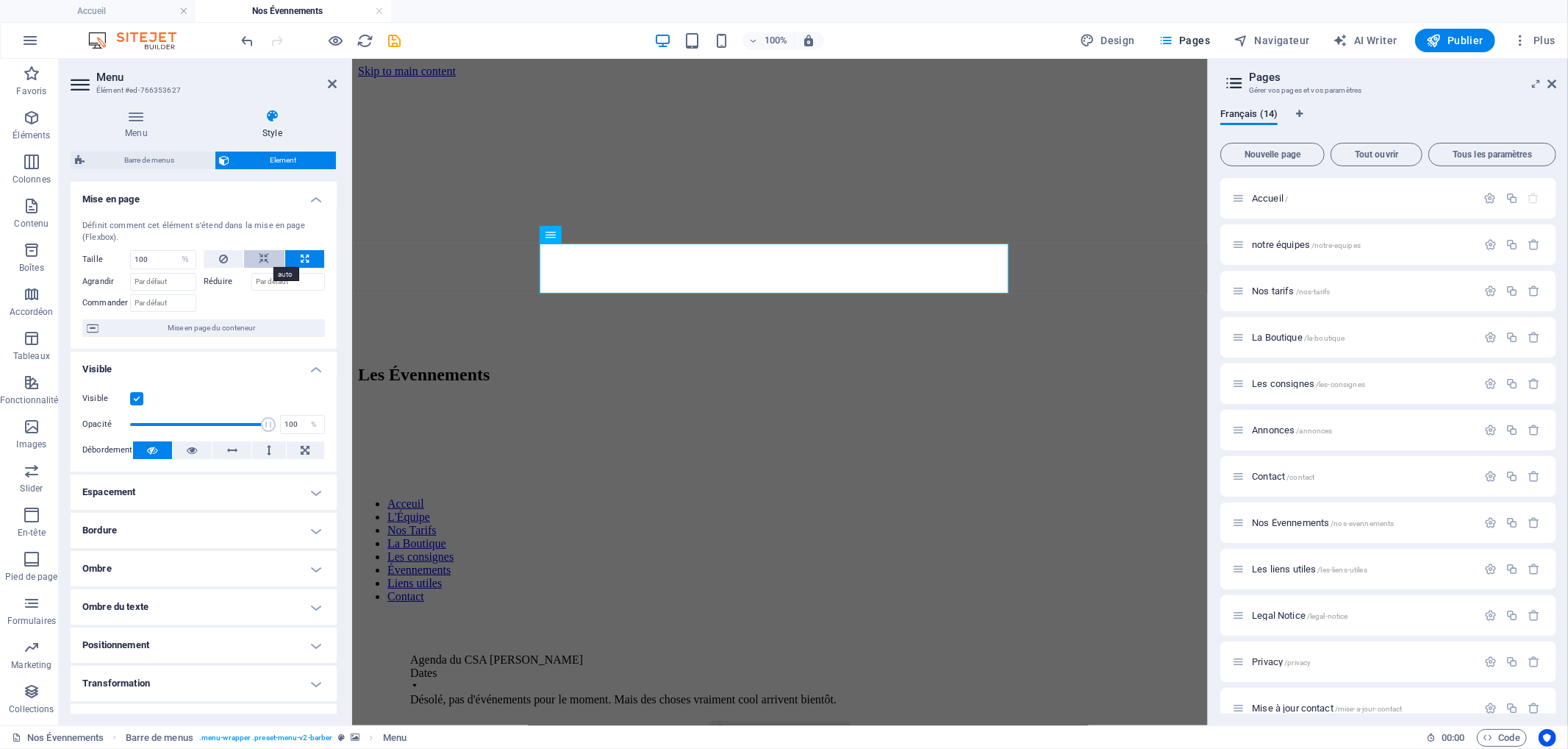
click at [259, 260] on icon at bounding box center [264, 259] width 10 height 17
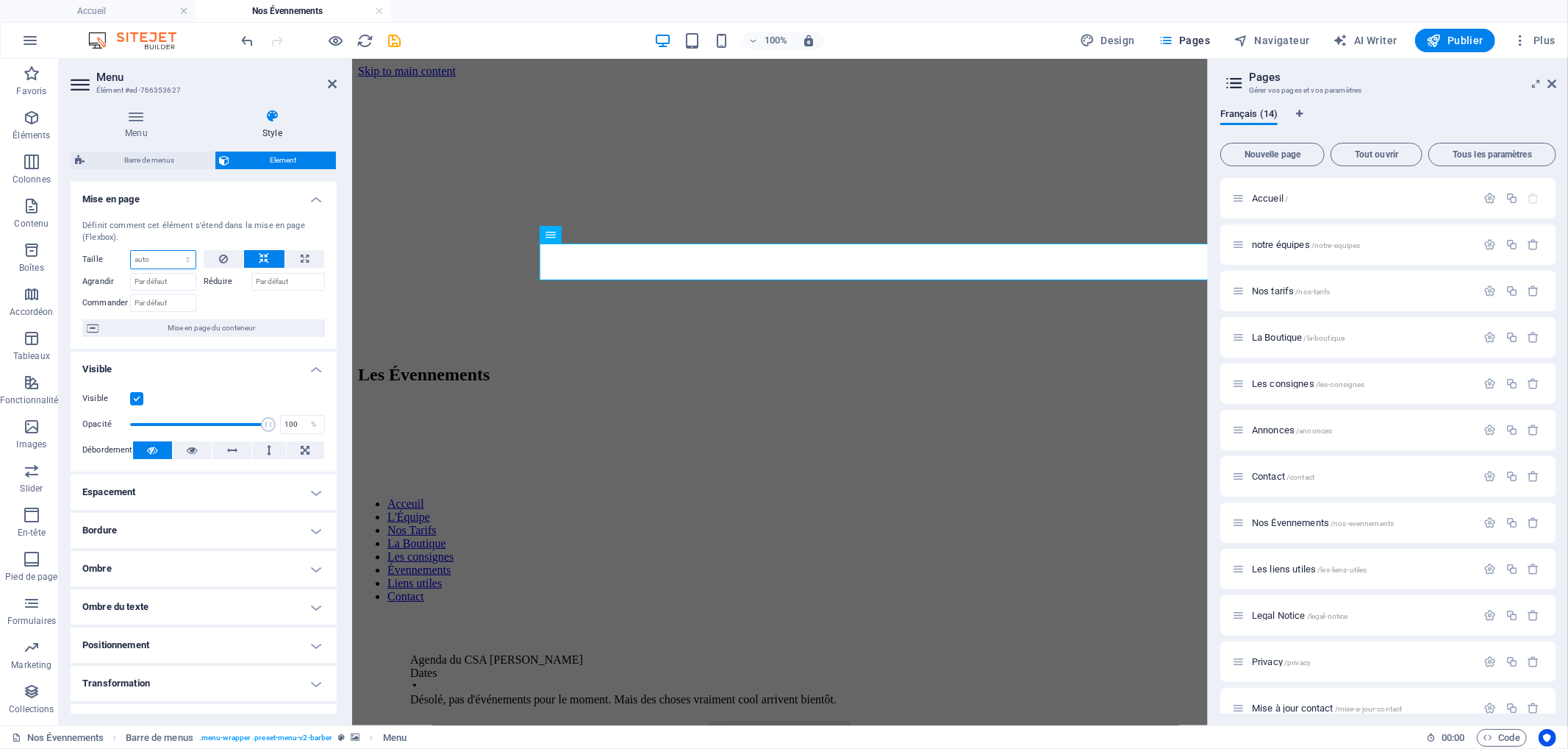
click at [160, 258] on select "Par défaut auto px % 1/1 1/2 1/3 1/4 1/5 1/6 1/7 1/8 1/9 1/10" at bounding box center [163, 259] width 64 height 17
click at [131, 251] on select "Par défaut auto px % 1/1 1/2 1/3 1/4 1/5 1/6 1/7 1/8 1/9 1/10" at bounding box center [163, 259] width 64 height 17
select select "DISABLED_OPTION_VALUE"
click at [203, 329] on span "Mise en page du conteneur" at bounding box center [211, 328] width 218 height 17
select select "px"
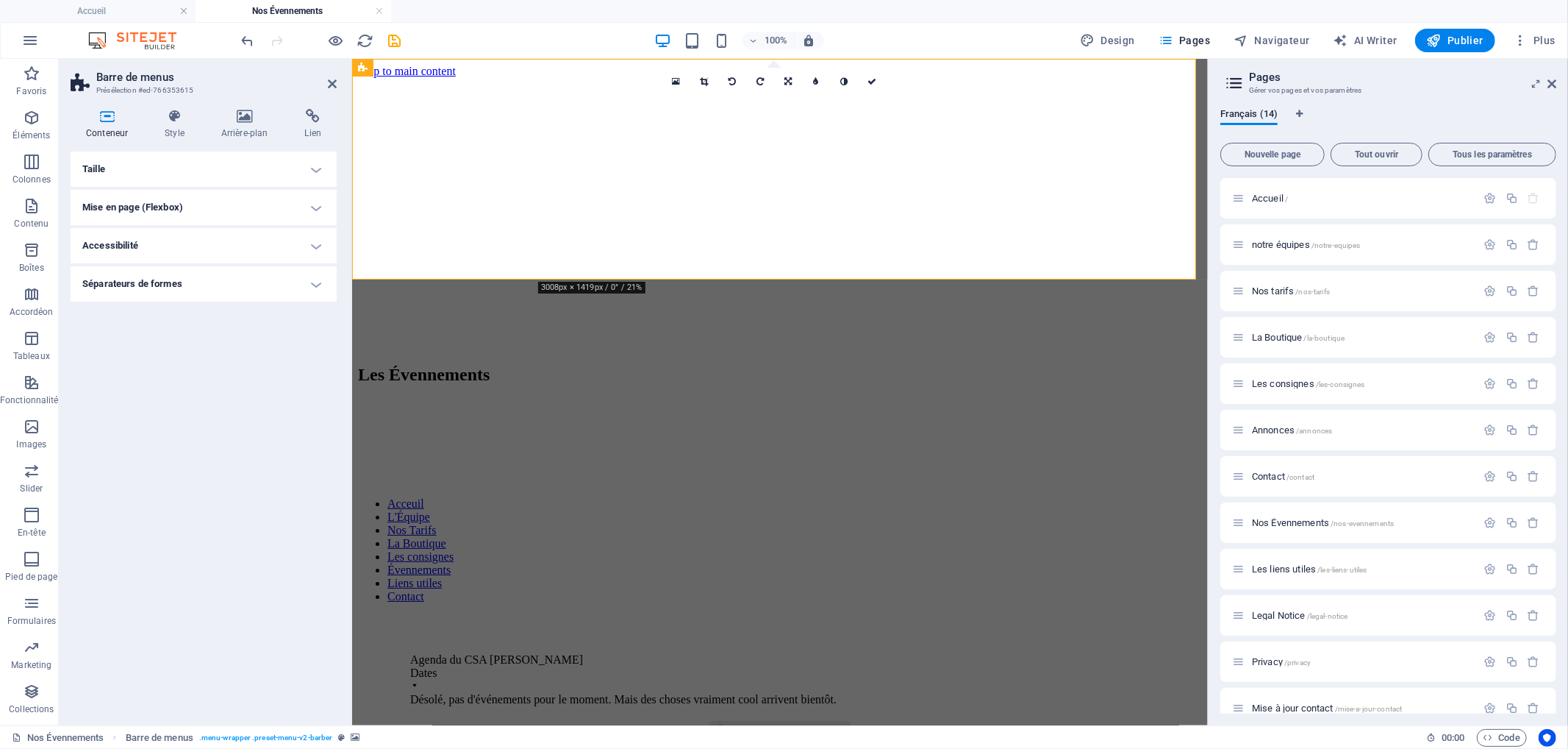
click at [247, 167] on h4 "Taille" at bounding box center [203, 169] width 266 height 35
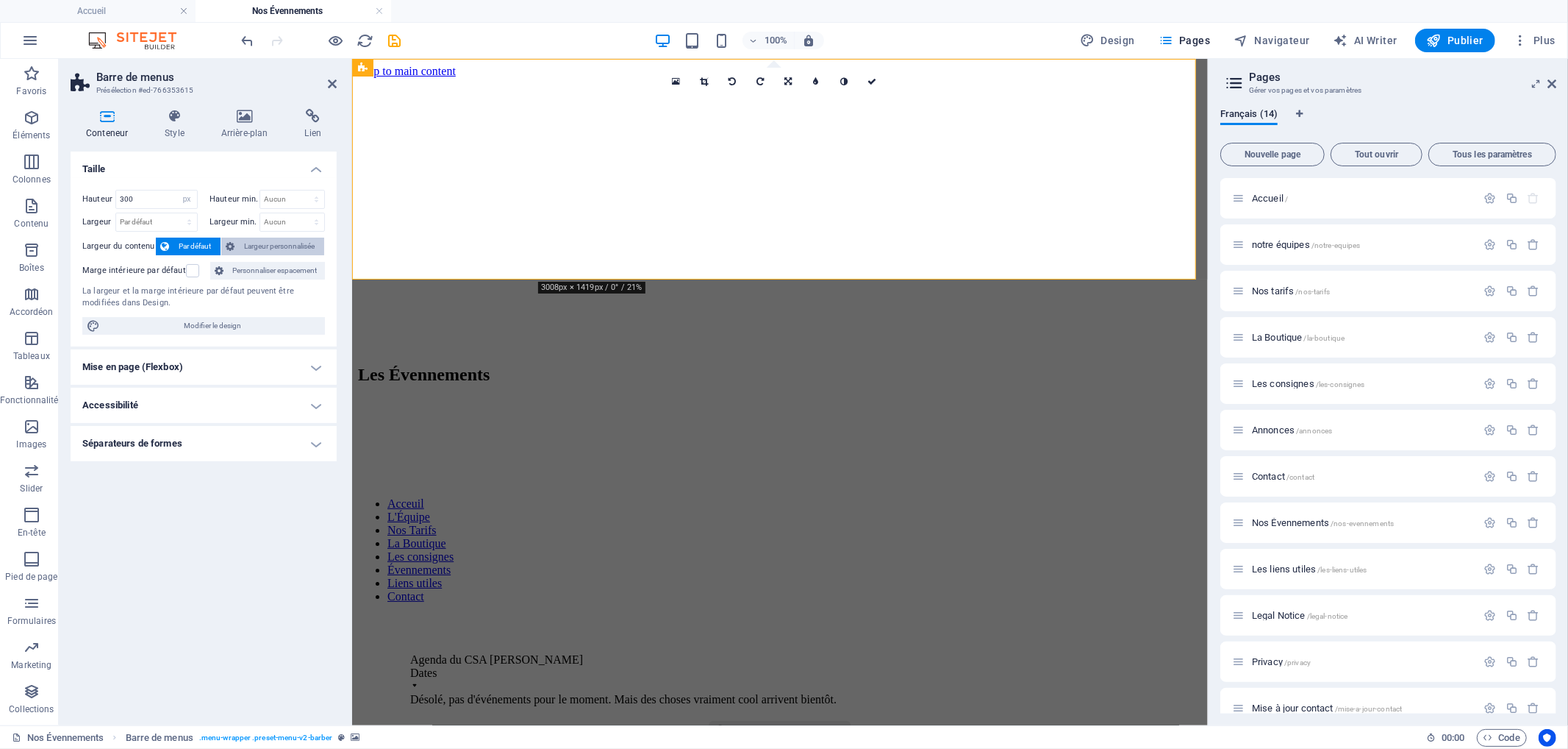
click at [262, 241] on span "Largeur personnalisée" at bounding box center [279, 246] width 81 height 17
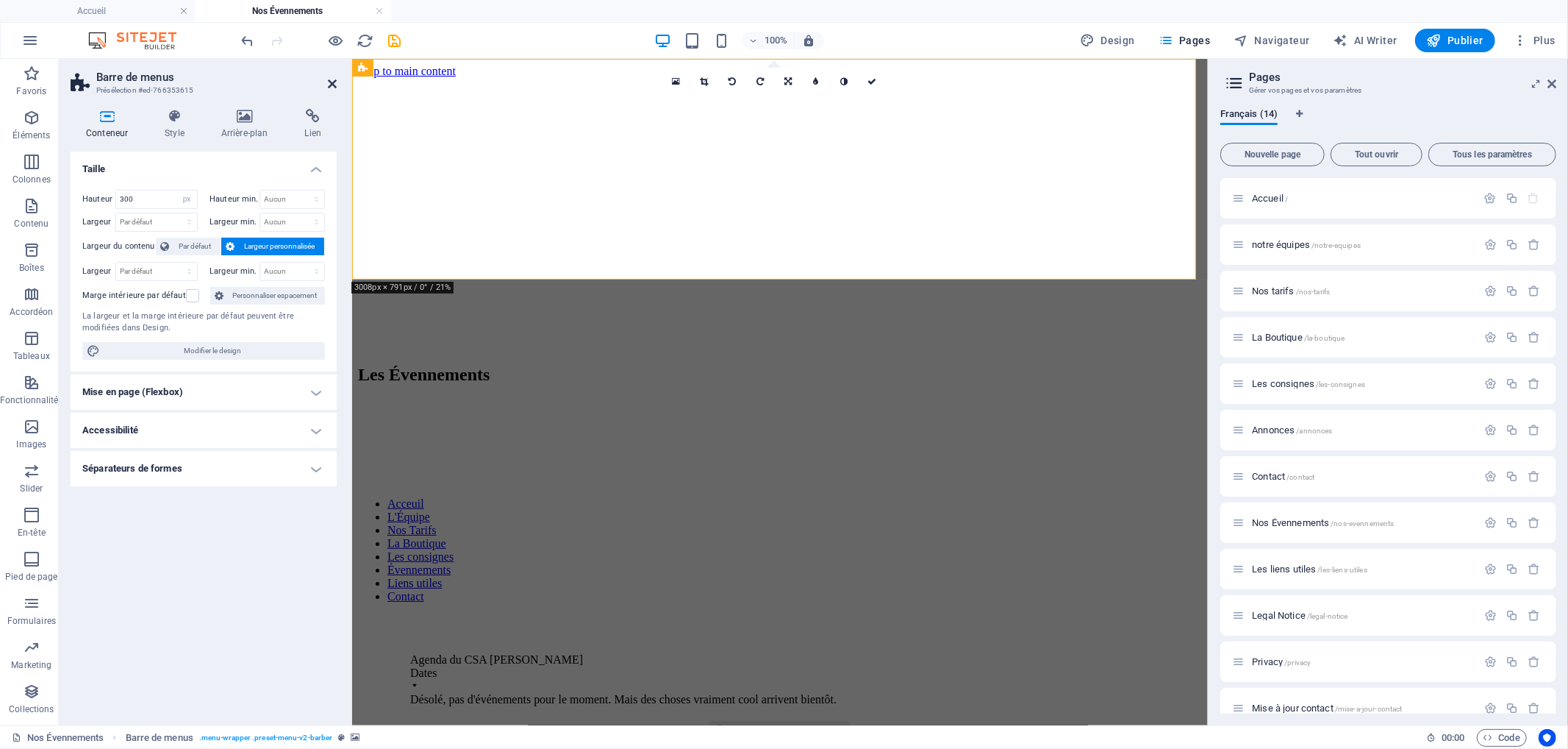
click at [331, 79] on icon at bounding box center [332, 83] width 9 height 12
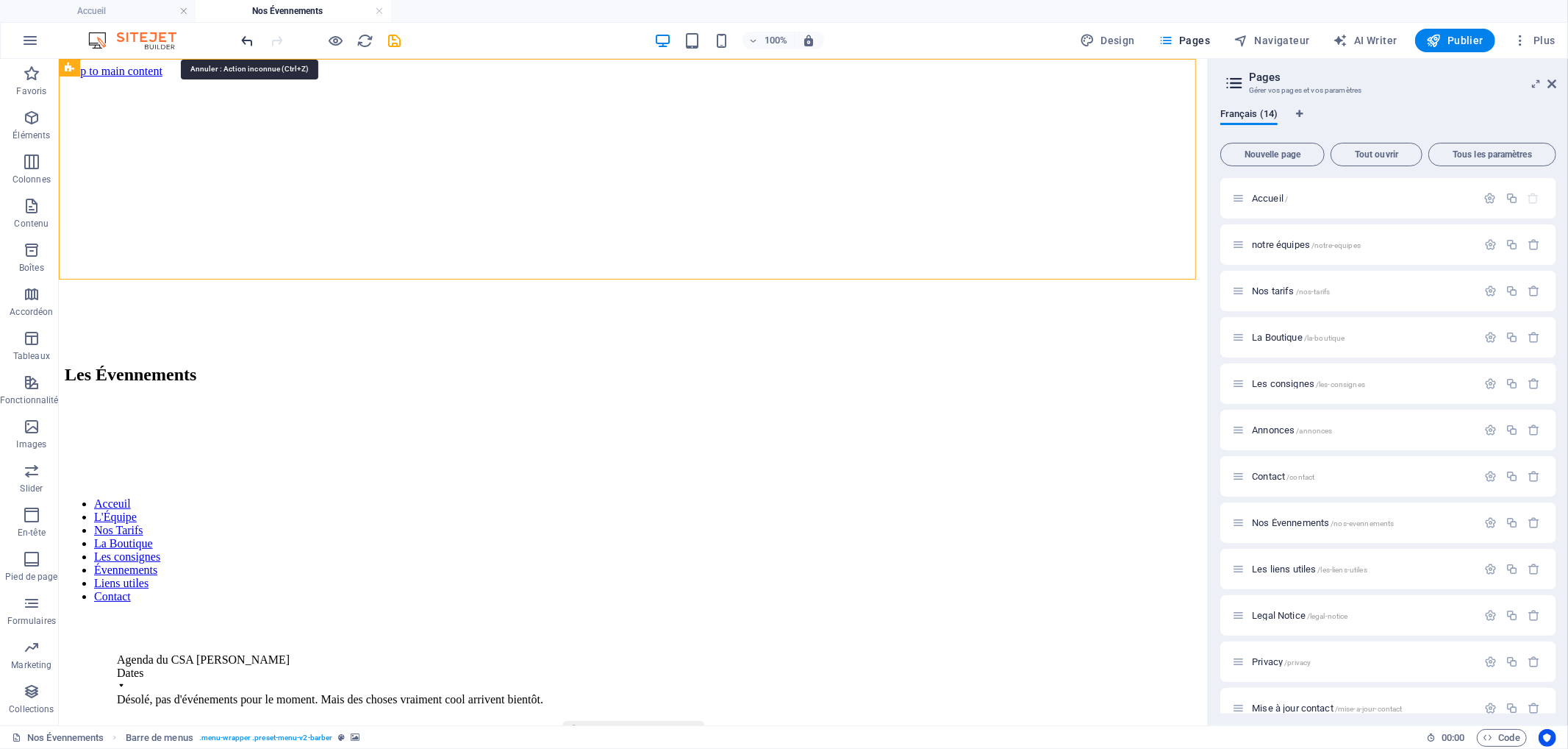
click at [246, 39] on icon "undo" at bounding box center [248, 41] width 17 height 17
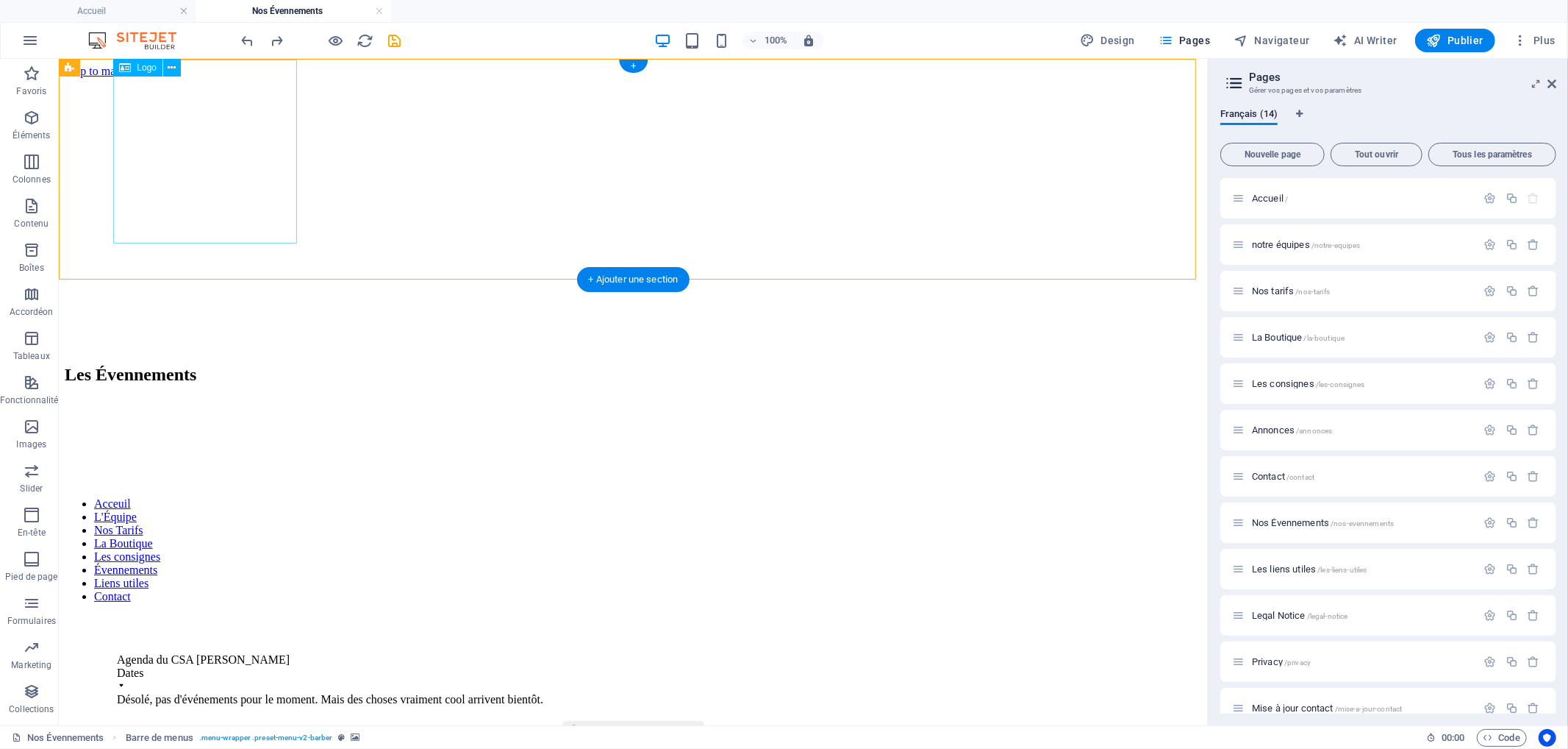
click at [233, 298] on div at bounding box center [354, 391] width 1138 height 187
select select "px"
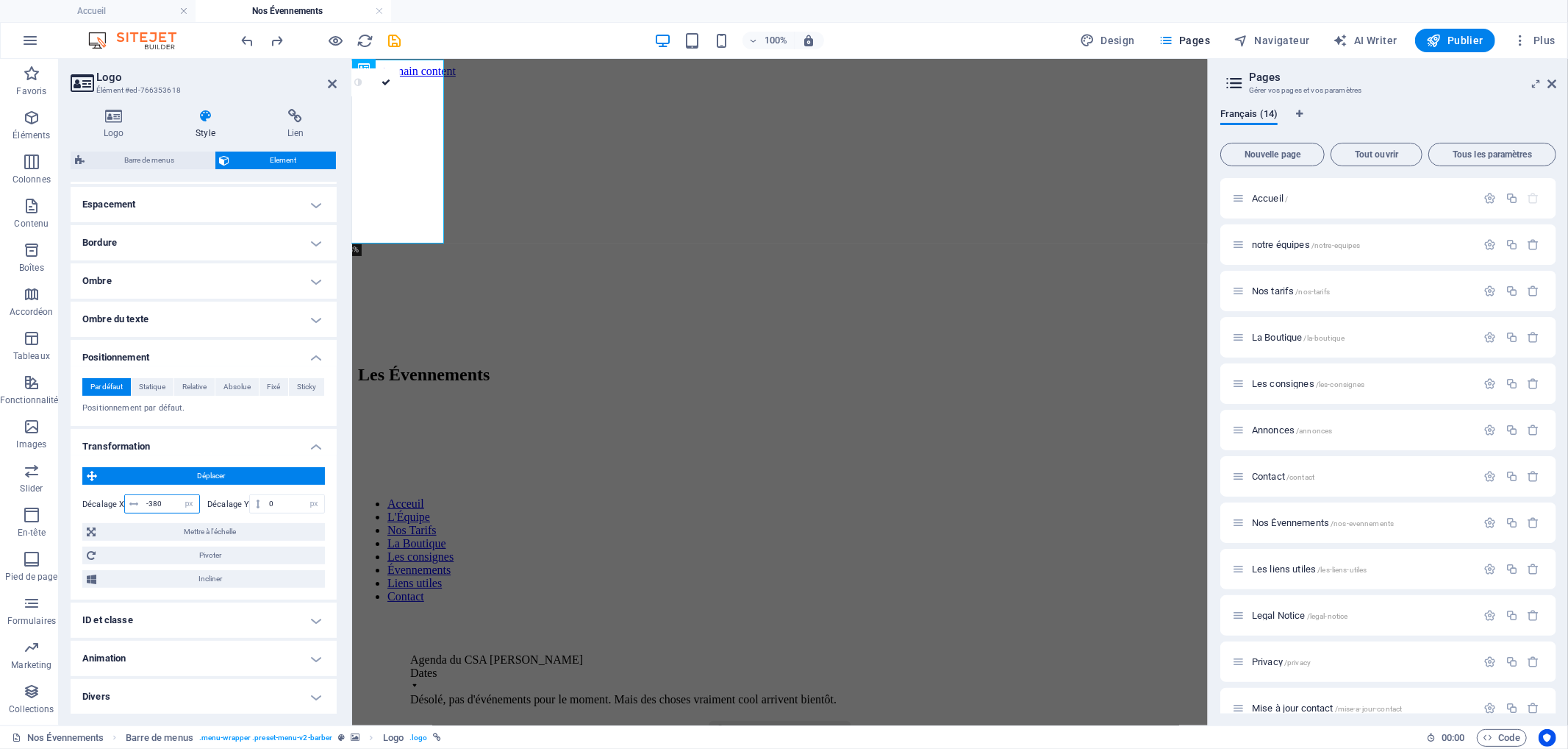
click at [152, 503] on input "-380" at bounding box center [171, 504] width 57 height 17
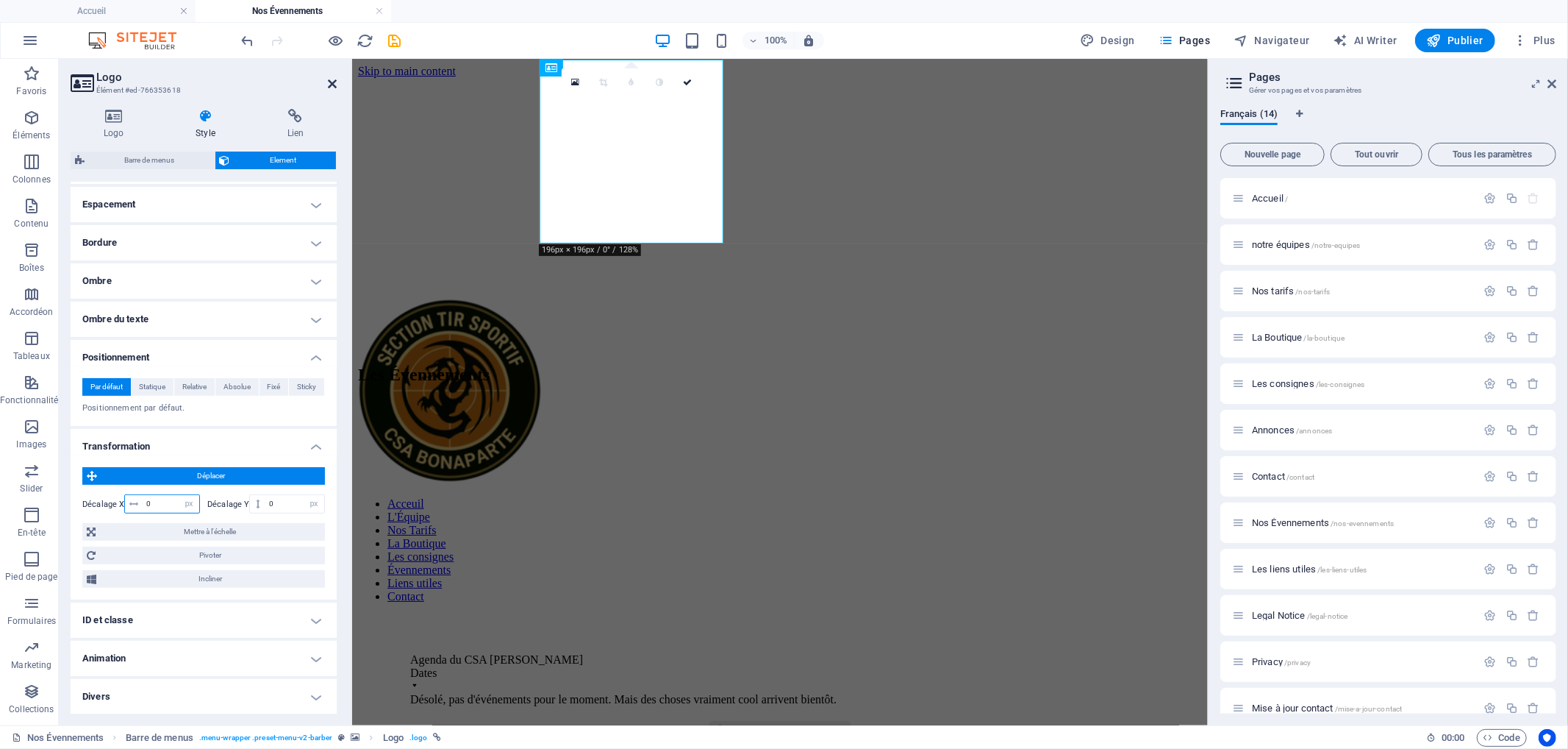
type input "0"
click at [333, 78] on icon at bounding box center [332, 83] width 9 height 12
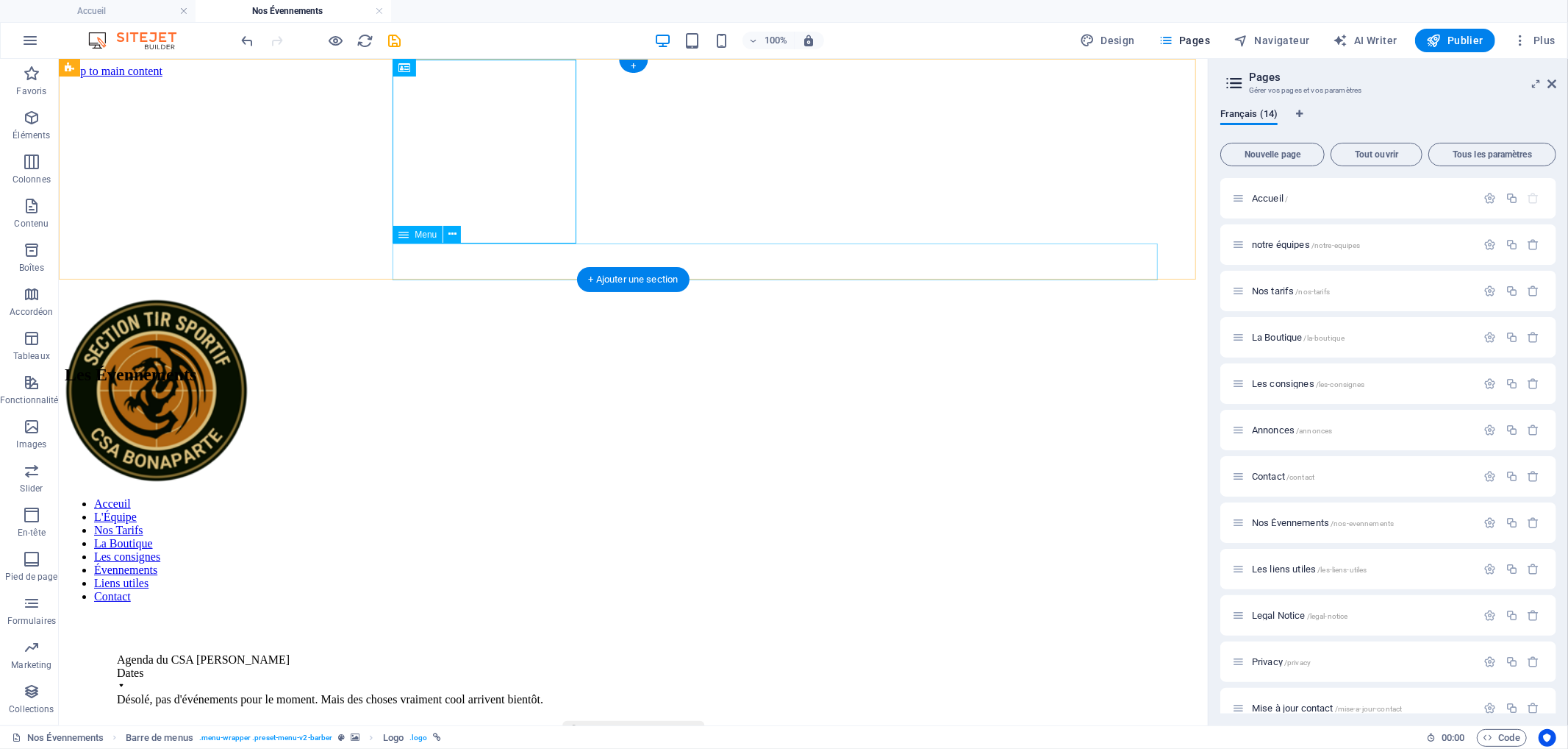
click at [625, 497] on nav "Acceuil L'Équipe Nos Tarifs La Boutique Les consignes Évennements Liens utiles …" at bounding box center [632, 549] width 1138 height 106
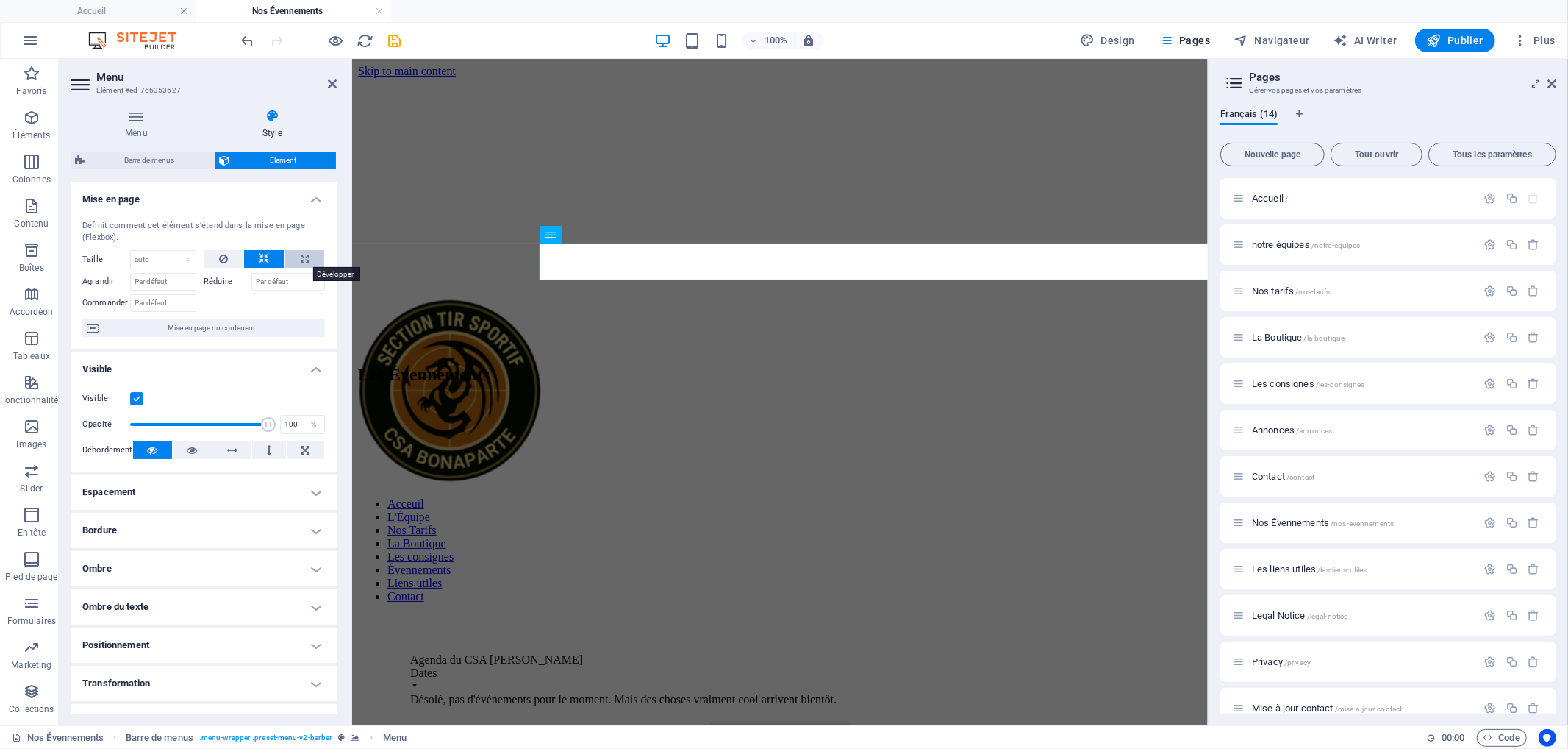
click at [292, 256] on button at bounding box center [305, 259] width 39 height 17
type input "100"
select select "%"
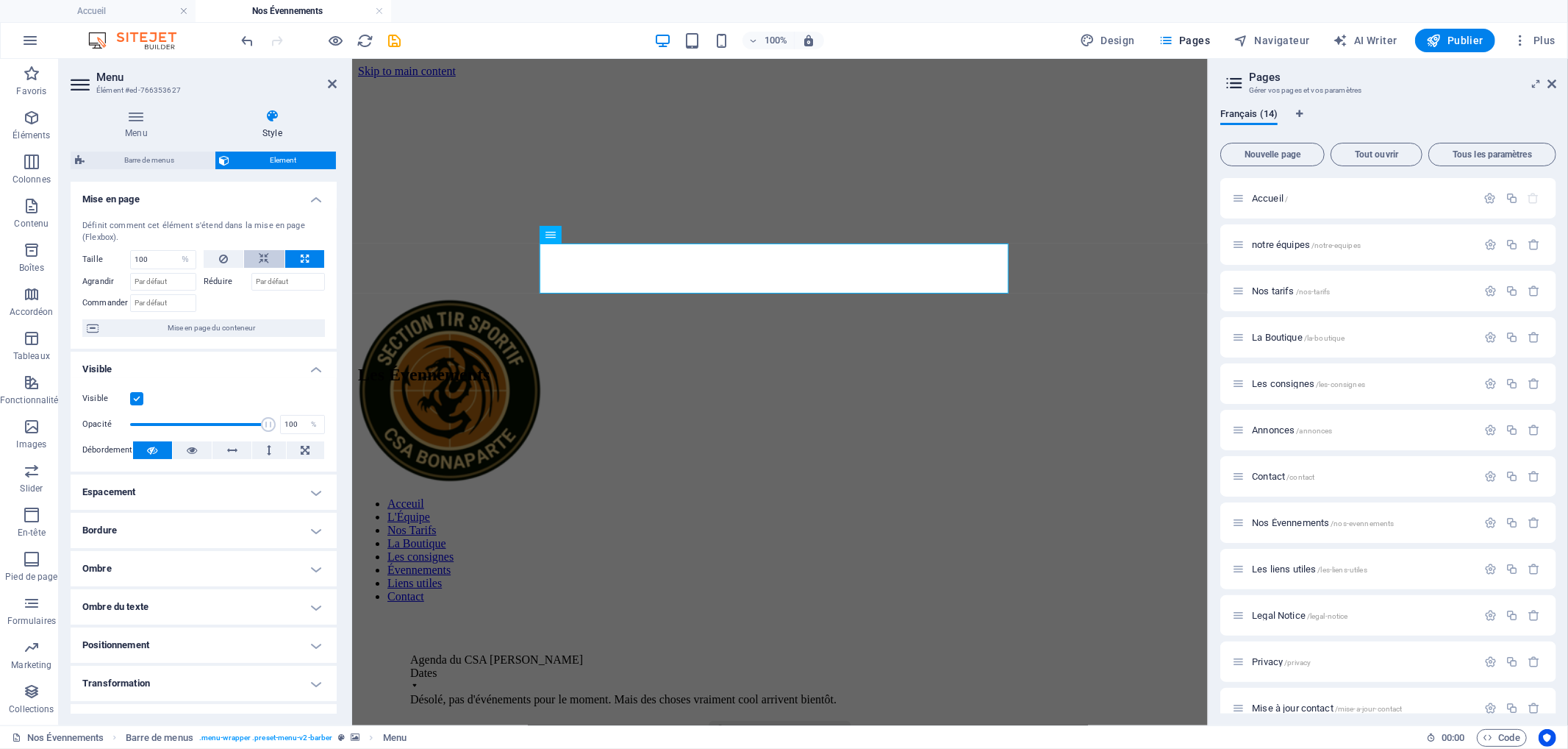
click at [270, 258] on button at bounding box center [265, 259] width 41 height 17
select select "DISABLED_OPTION_VALUE"
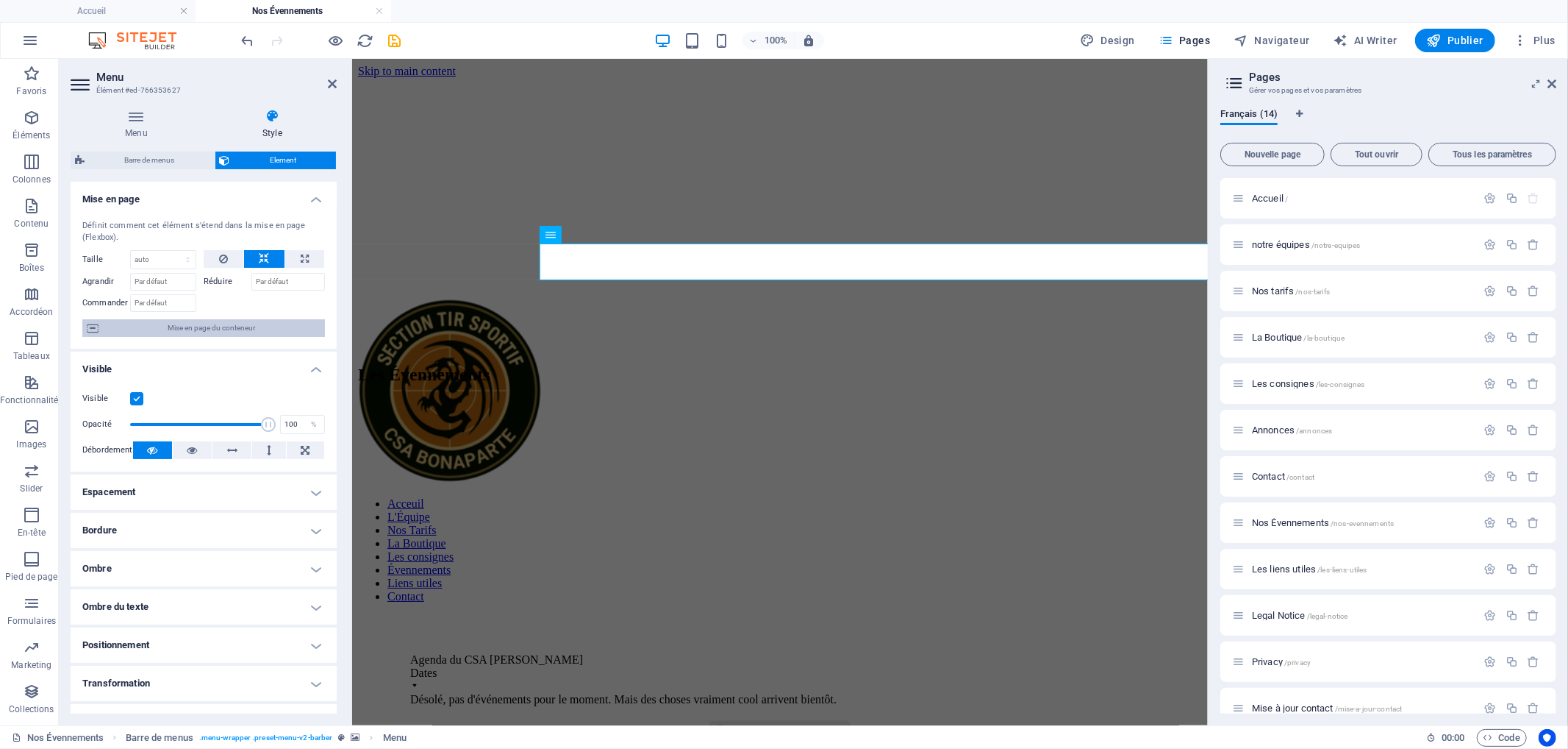
click at [208, 328] on span "Mise en page du conteneur" at bounding box center [211, 328] width 218 height 17
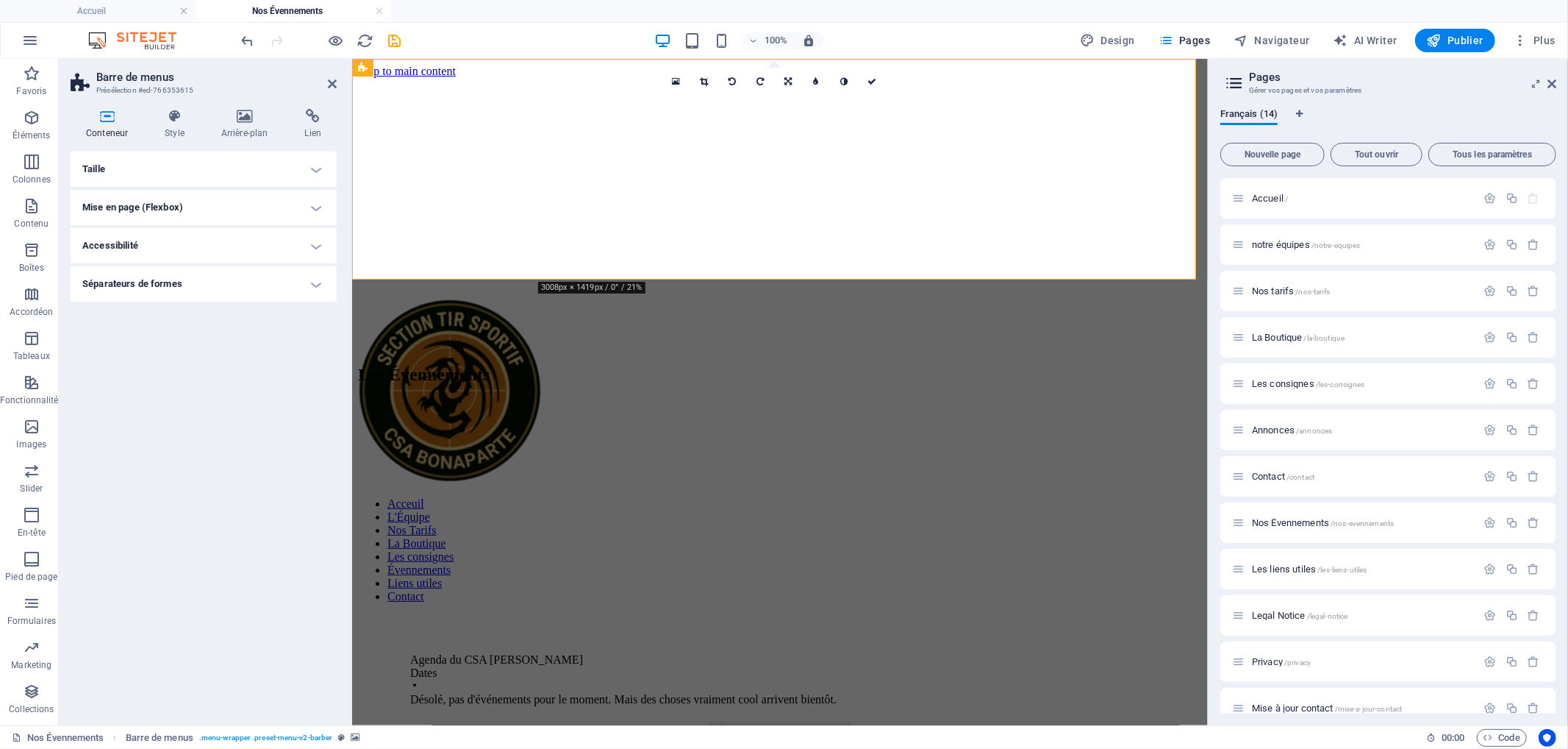
click at [261, 167] on h4 "Taille" at bounding box center [203, 169] width 266 height 35
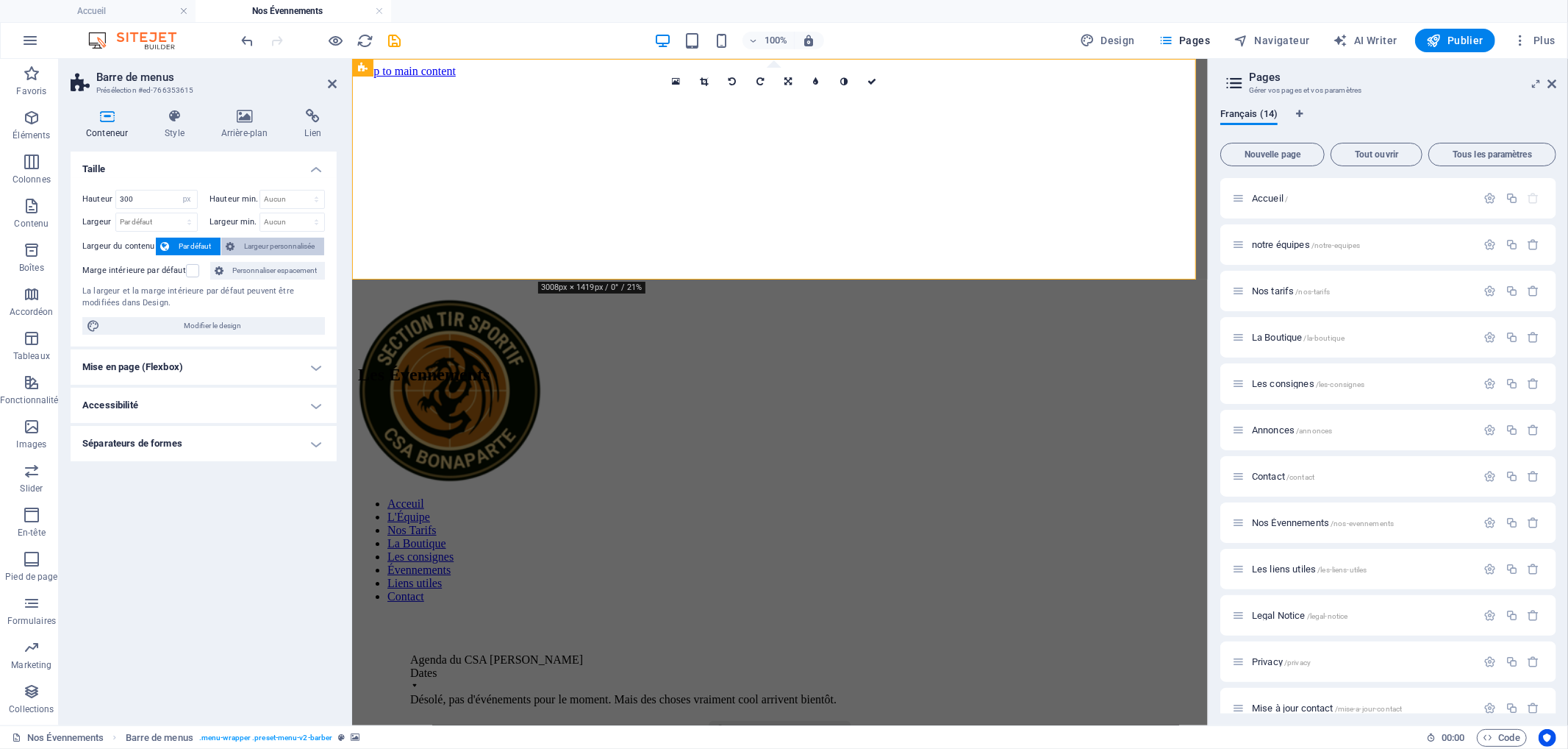
click at [276, 243] on span "Largeur personnalisée" at bounding box center [279, 246] width 81 height 17
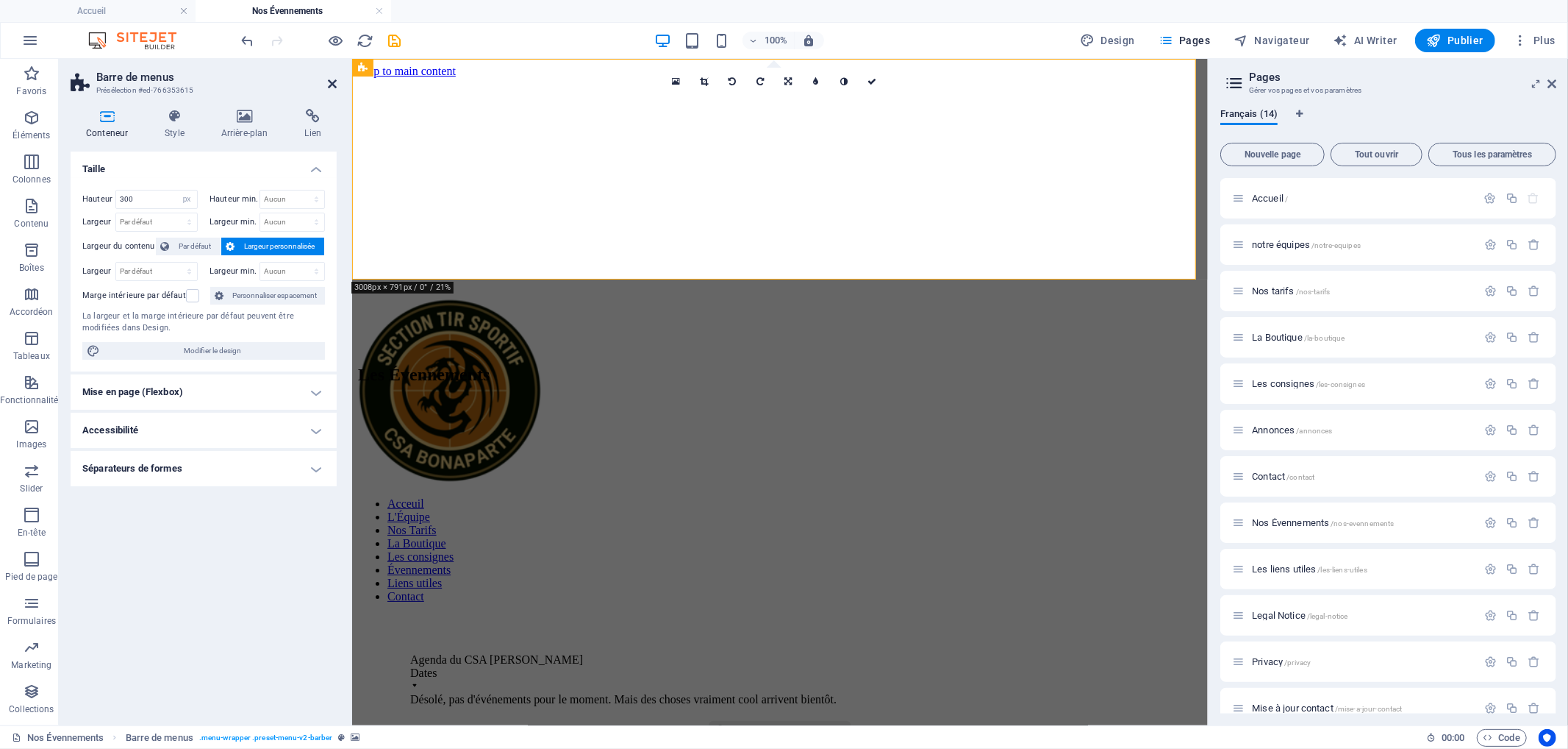
click at [327, 83] on header "Barre de menus Présélection #ed-766353615" at bounding box center [203, 78] width 266 height 39
click at [329, 83] on icon at bounding box center [332, 83] width 9 height 12
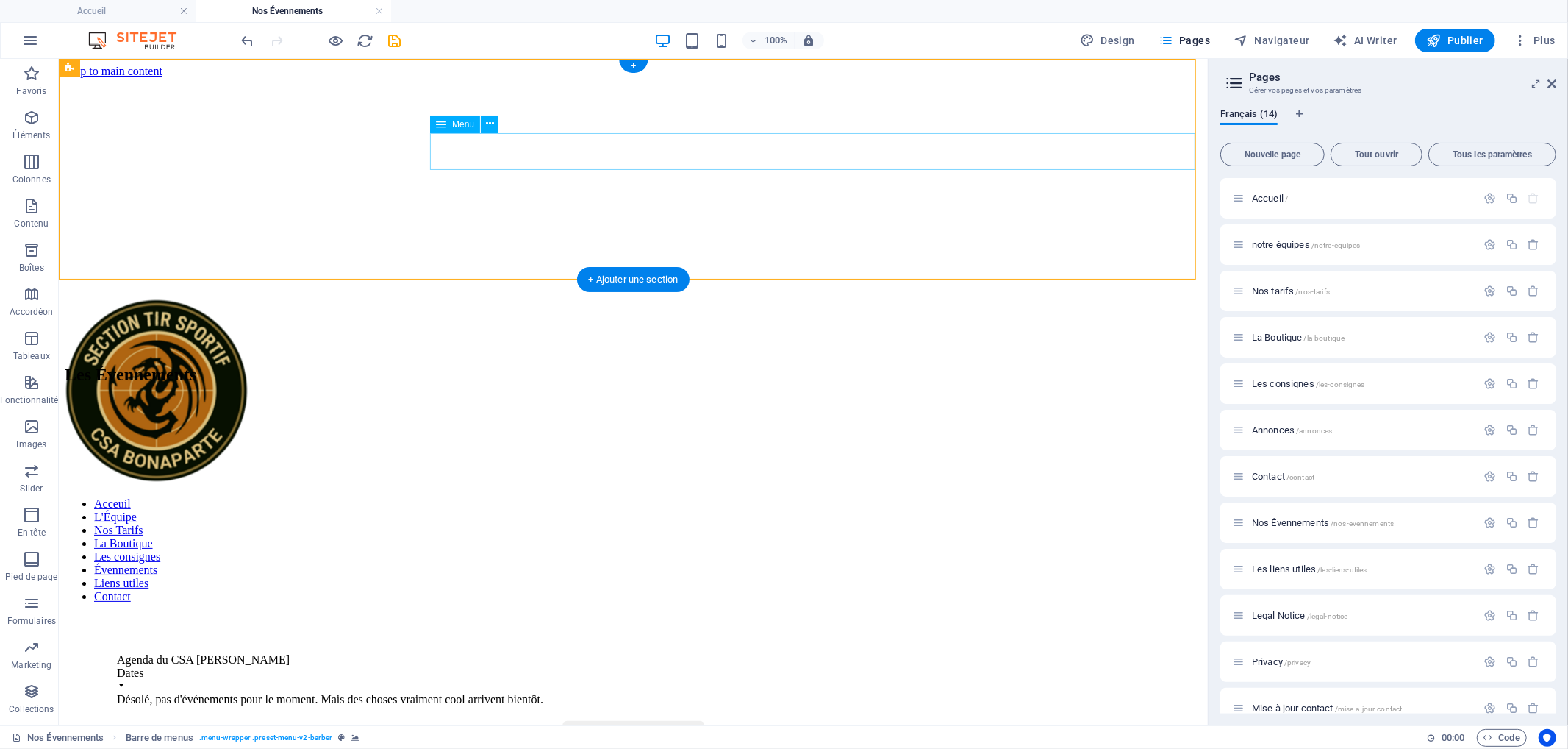
click at [585, 497] on nav "Acceuil L'Équipe Nos Tarifs La Boutique Les consignes Évennements Liens utiles …" at bounding box center [632, 549] width 1138 height 106
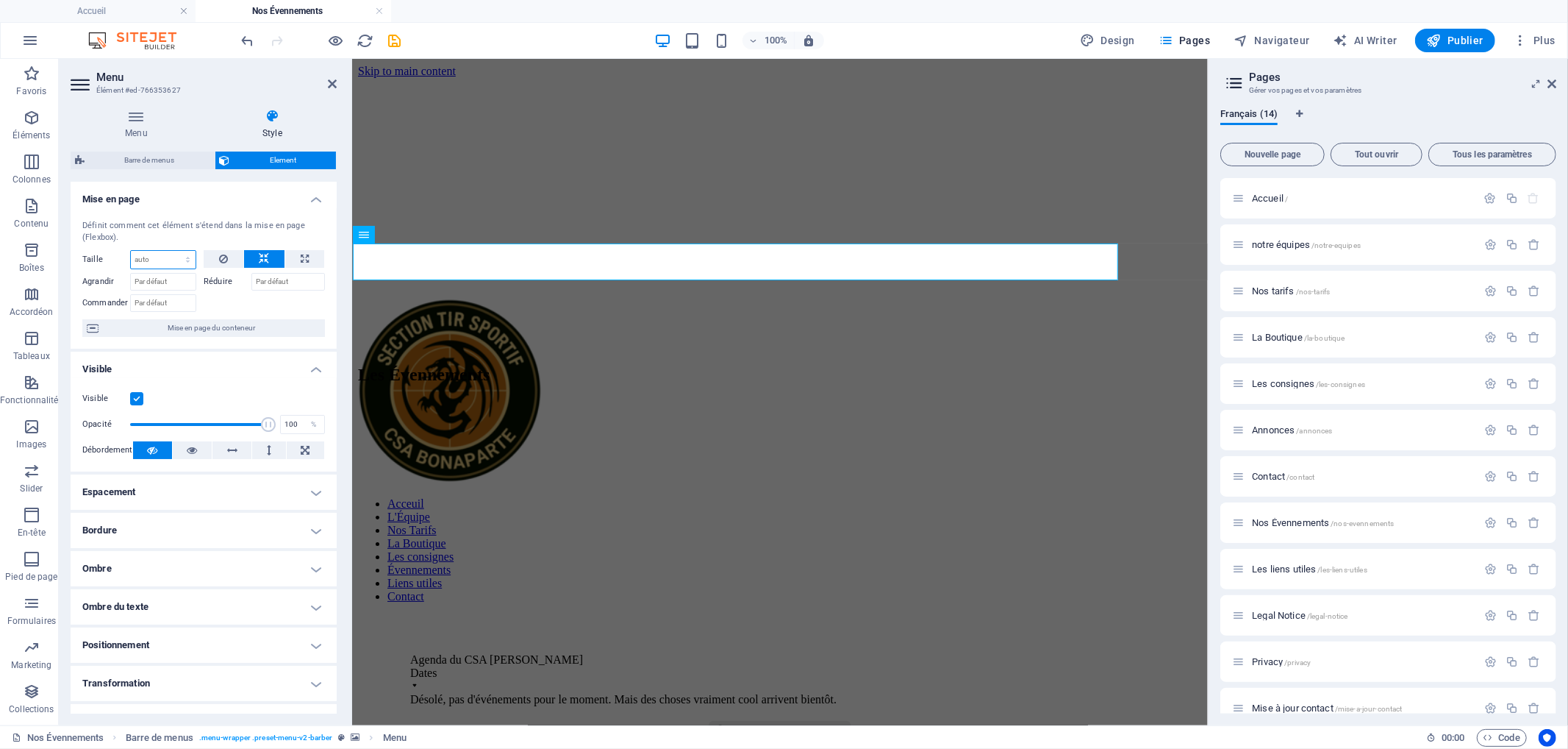
click at [143, 263] on select "Par défaut auto px % 1/1 1/2 1/3 1/4 1/5 1/6 1/7 1/8 1/9 1/10" at bounding box center [163, 259] width 64 height 17
select select "px"
click at [174, 251] on select "Par défaut auto px % 1/1 1/2 1/3 1/4 1/5 1/6 1/7 1/8 1/9 1/10" at bounding box center [163, 259] width 64 height 17
type input "1200"
click at [255, 252] on button at bounding box center [265, 259] width 41 height 17
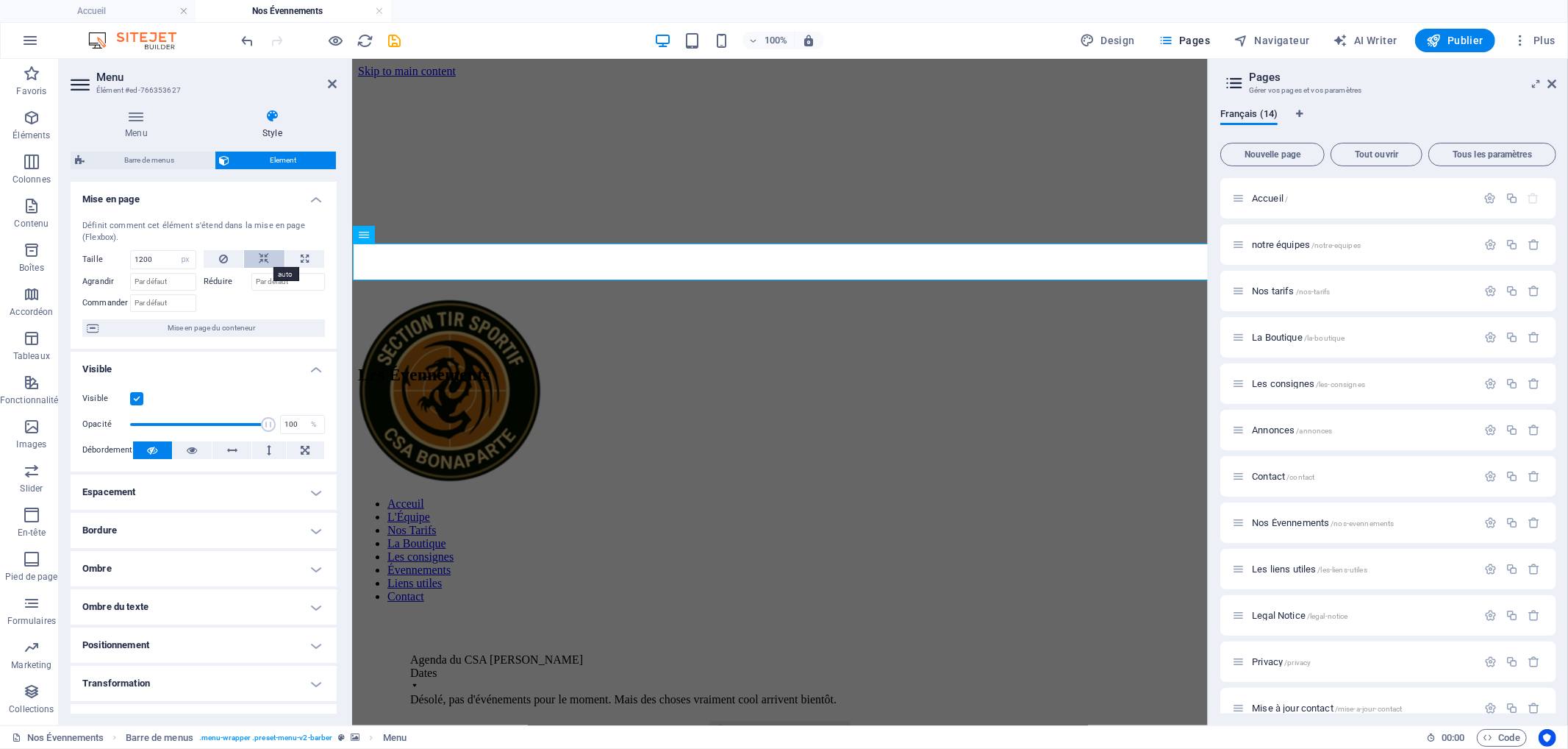
select select "DISABLED_OPTION_VALUE"
click at [304, 261] on icon at bounding box center [305, 259] width 8 height 17
type input "100"
select select "%"
click at [166, 285] on input "Agrandir" at bounding box center [163, 281] width 66 height 17
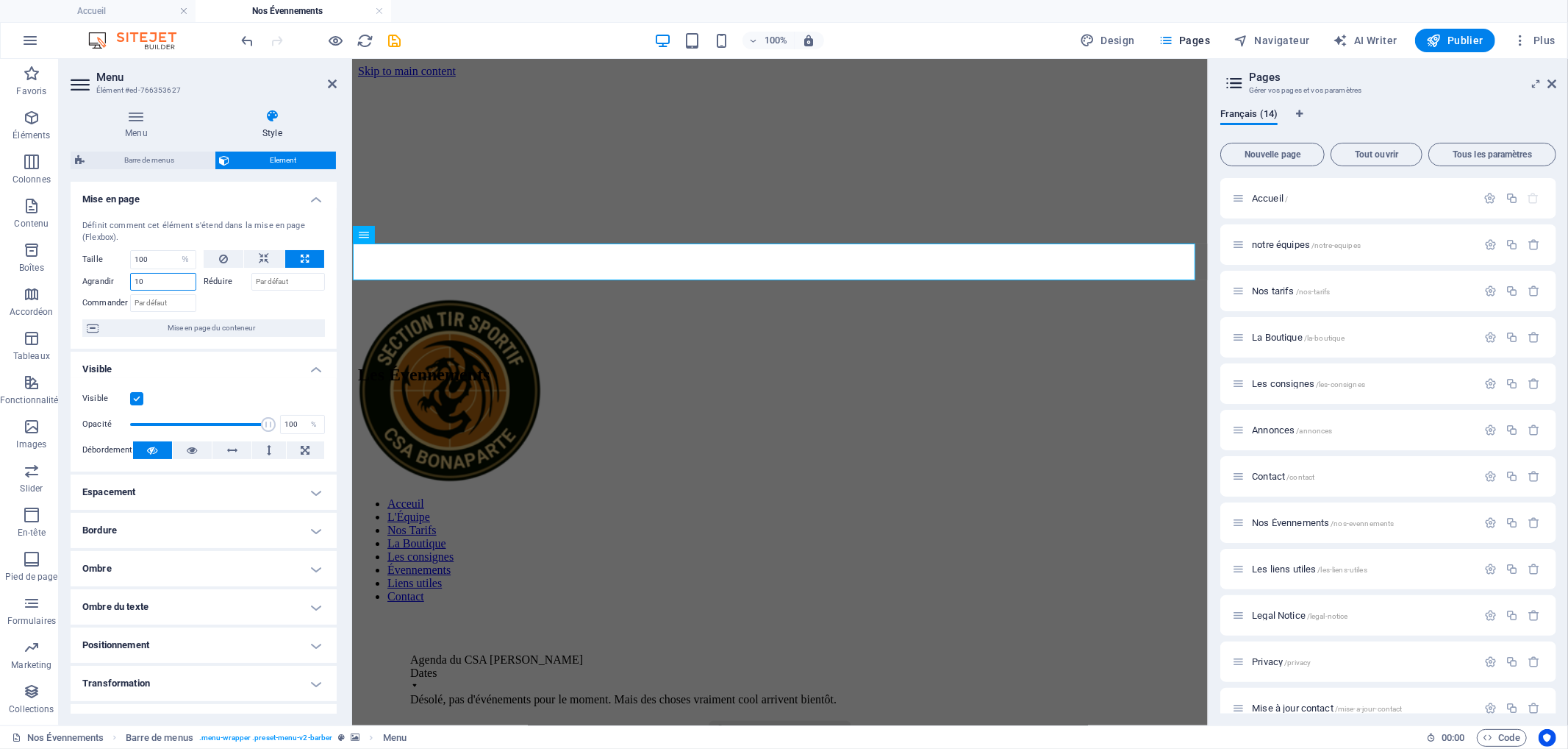
type input "1"
click at [178, 326] on span "Mise en page du conteneur" at bounding box center [211, 328] width 218 height 17
select select "px"
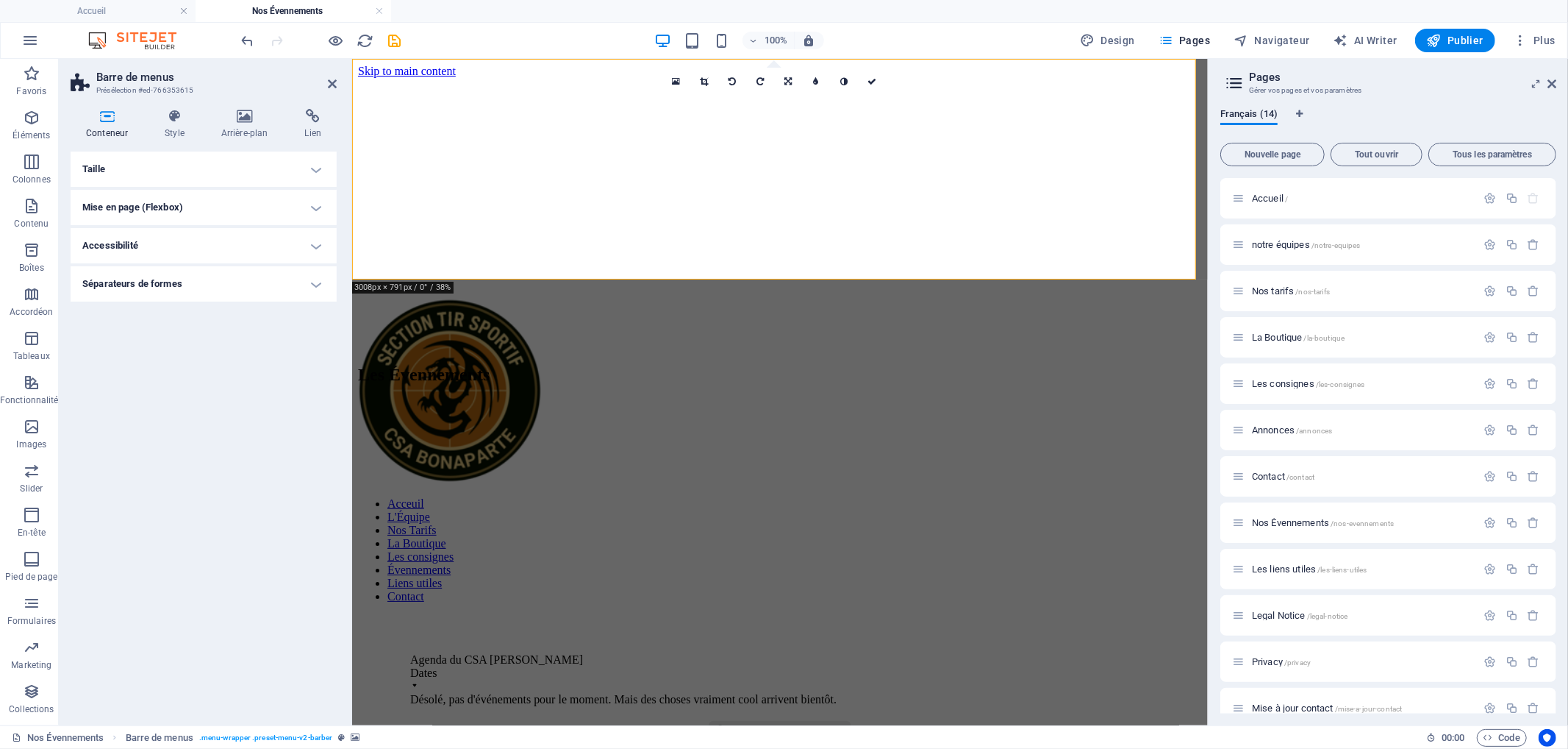
click at [251, 200] on h4 "Mise en page (Flexbox)" at bounding box center [203, 207] width 266 height 35
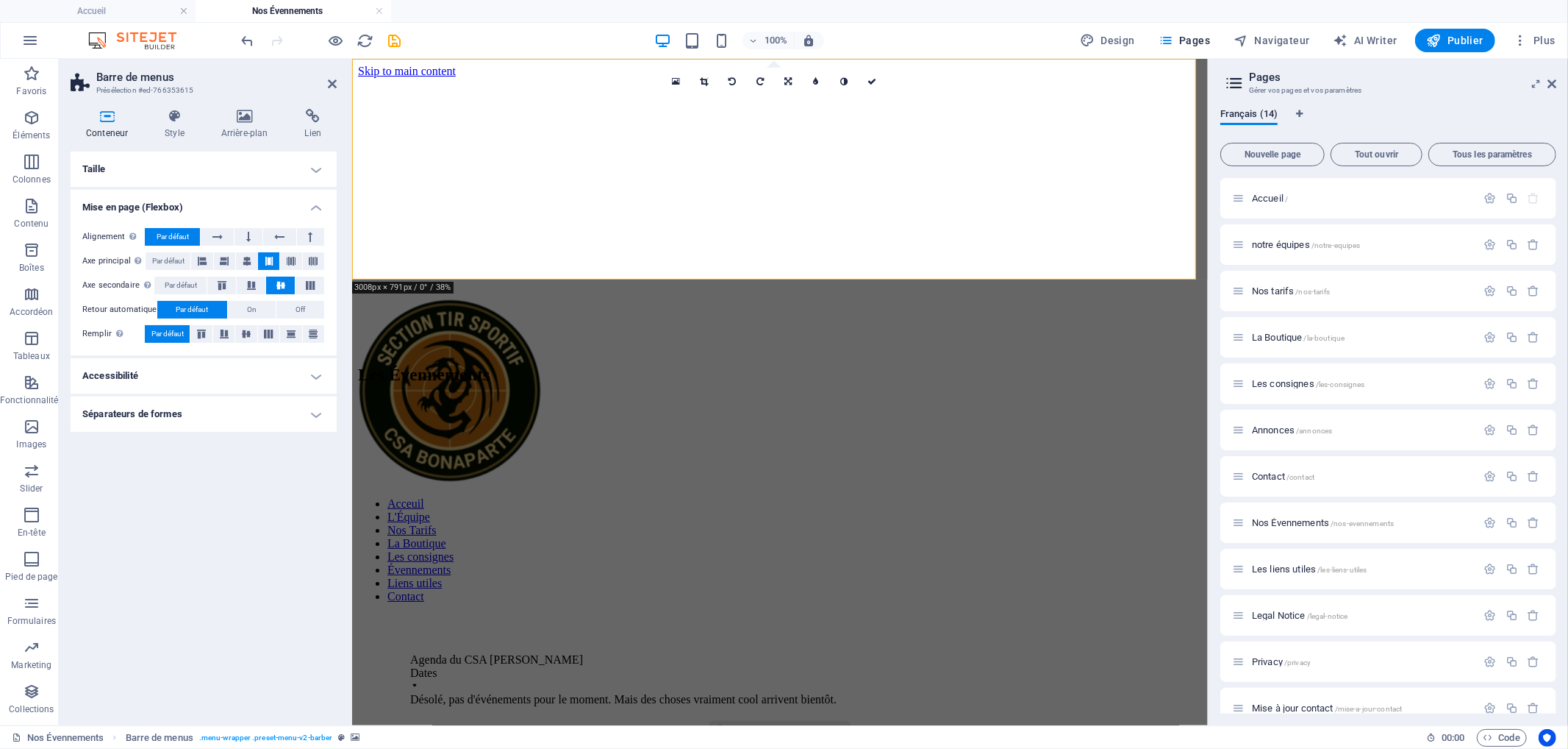
click at [216, 171] on h4 "Taille" at bounding box center [203, 169] width 266 height 35
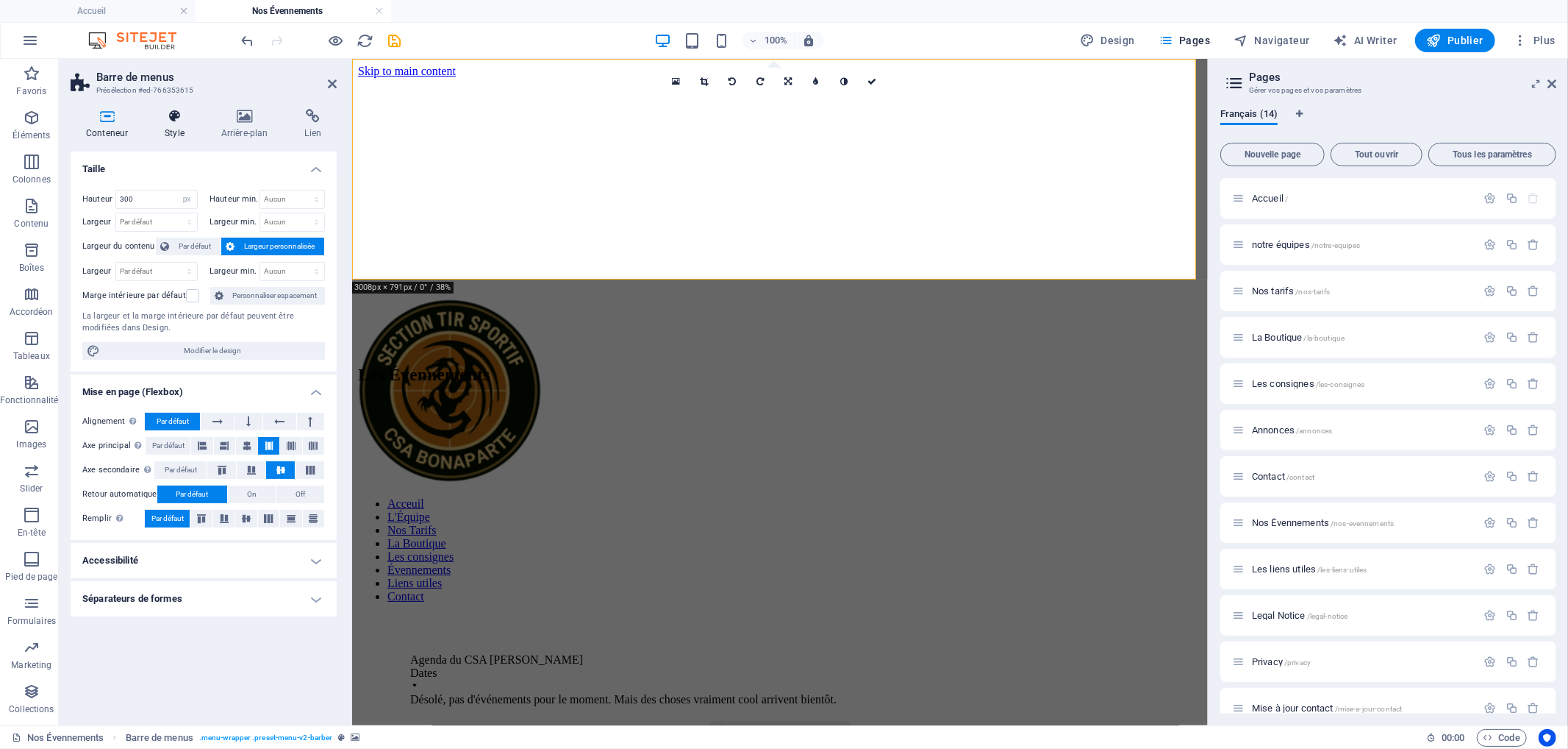
click at [174, 126] on h4 "Style" at bounding box center [178, 123] width 57 height 31
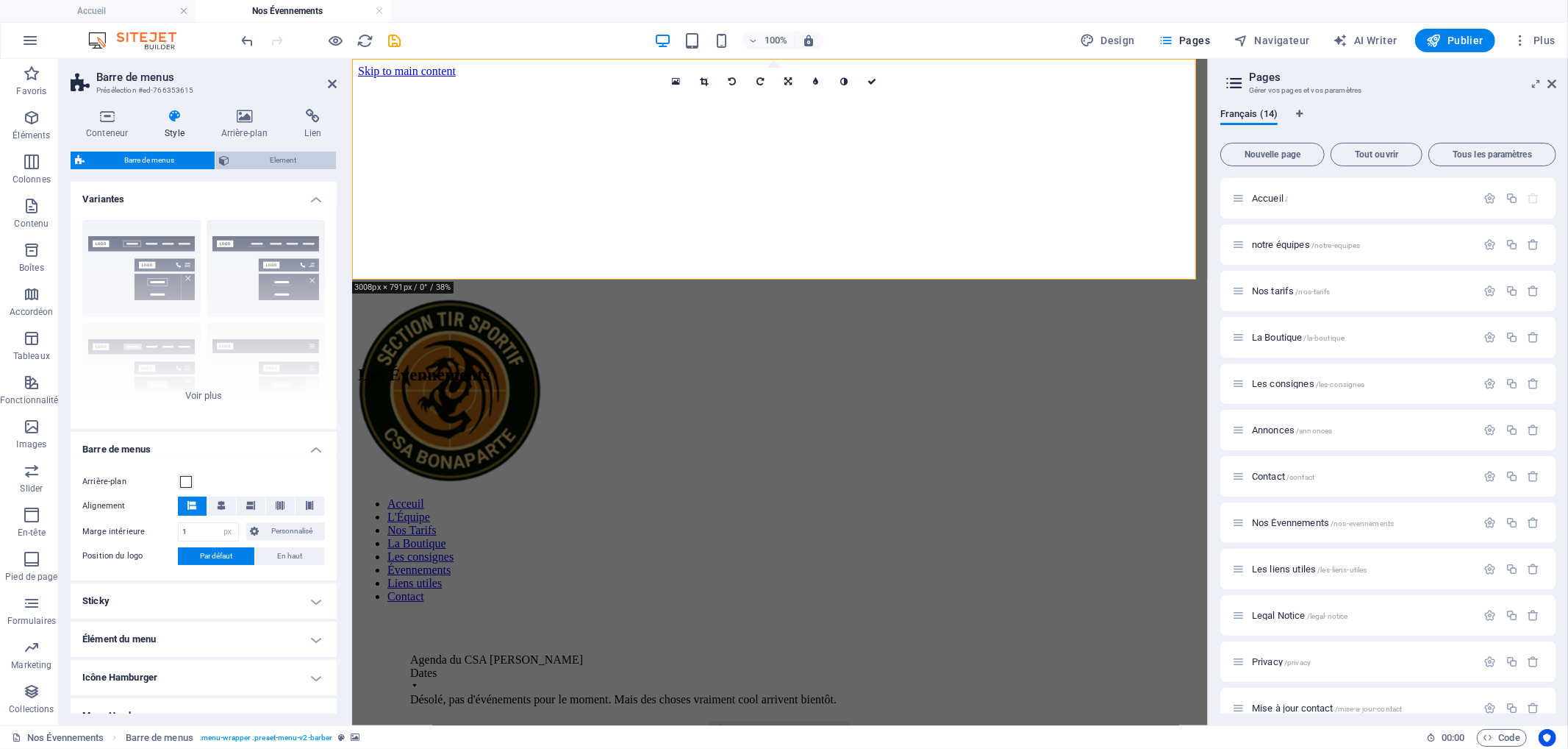
click at [278, 155] on span "Element" at bounding box center [284, 160] width 97 height 17
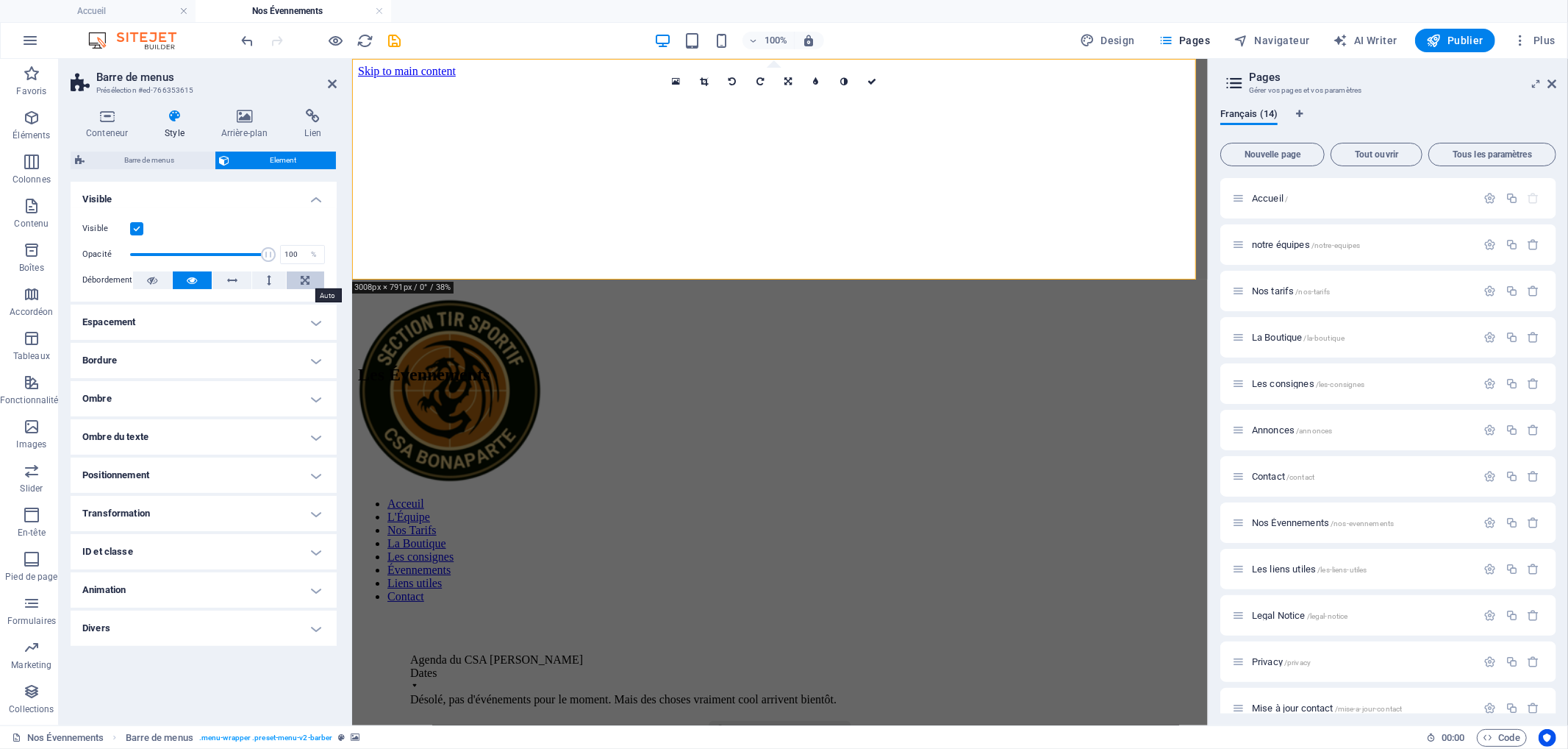
click at [301, 275] on icon at bounding box center [305, 280] width 9 height 17
click at [203, 281] on button at bounding box center [192, 280] width 39 height 17
click at [332, 83] on icon at bounding box center [332, 83] width 9 height 12
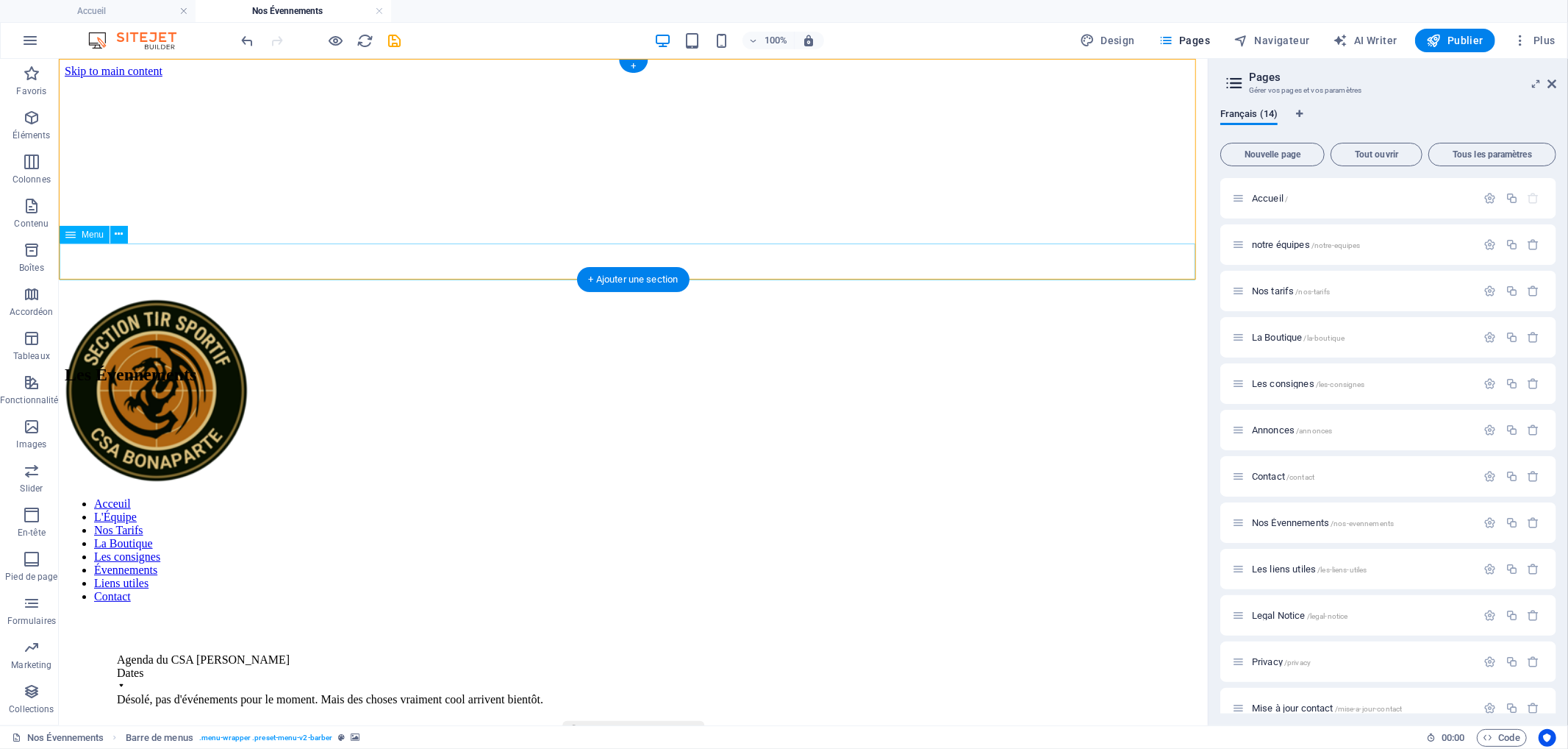
click at [796, 497] on nav "Acceuil L'Équipe Nos Tarifs La Boutique Les consignes Évennements Liens utiles …" at bounding box center [632, 549] width 1138 height 106
select select "%"
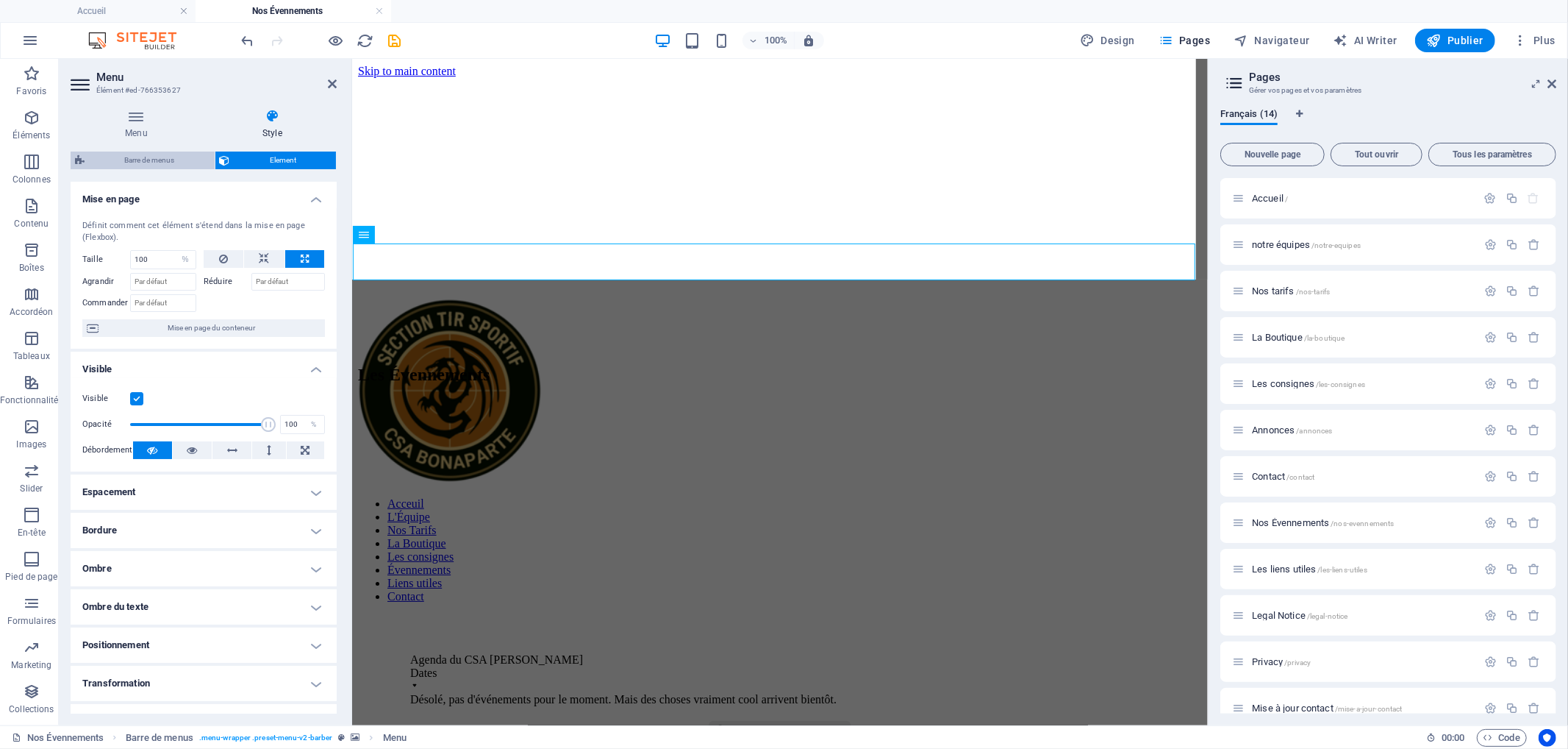
click at [145, 157] on span "Barre de menus" at bounding box center [149, 160] width 121 height 17
select select "px"
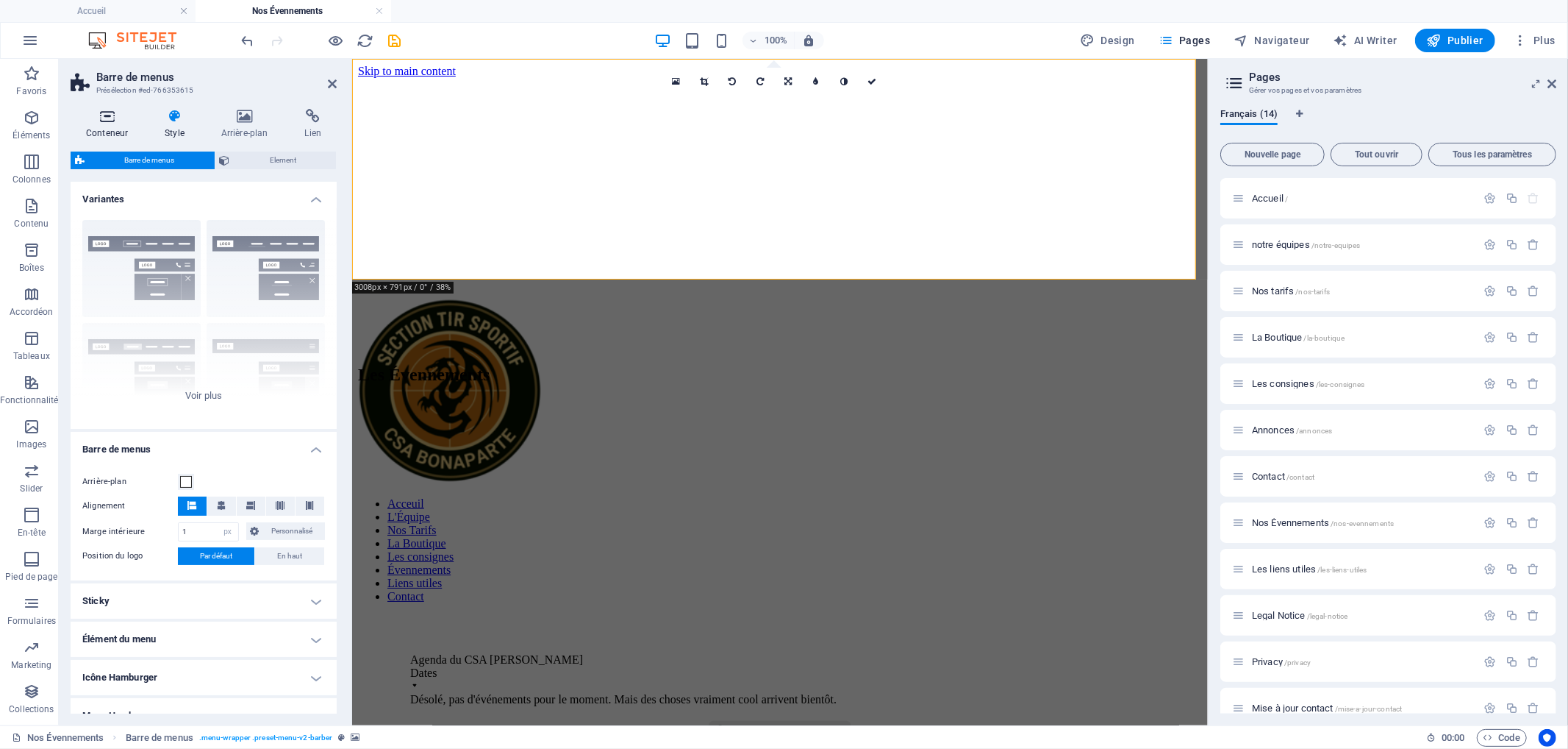
click at [115, 118] on icon at bounding box center [107, 116] width 73 height 15
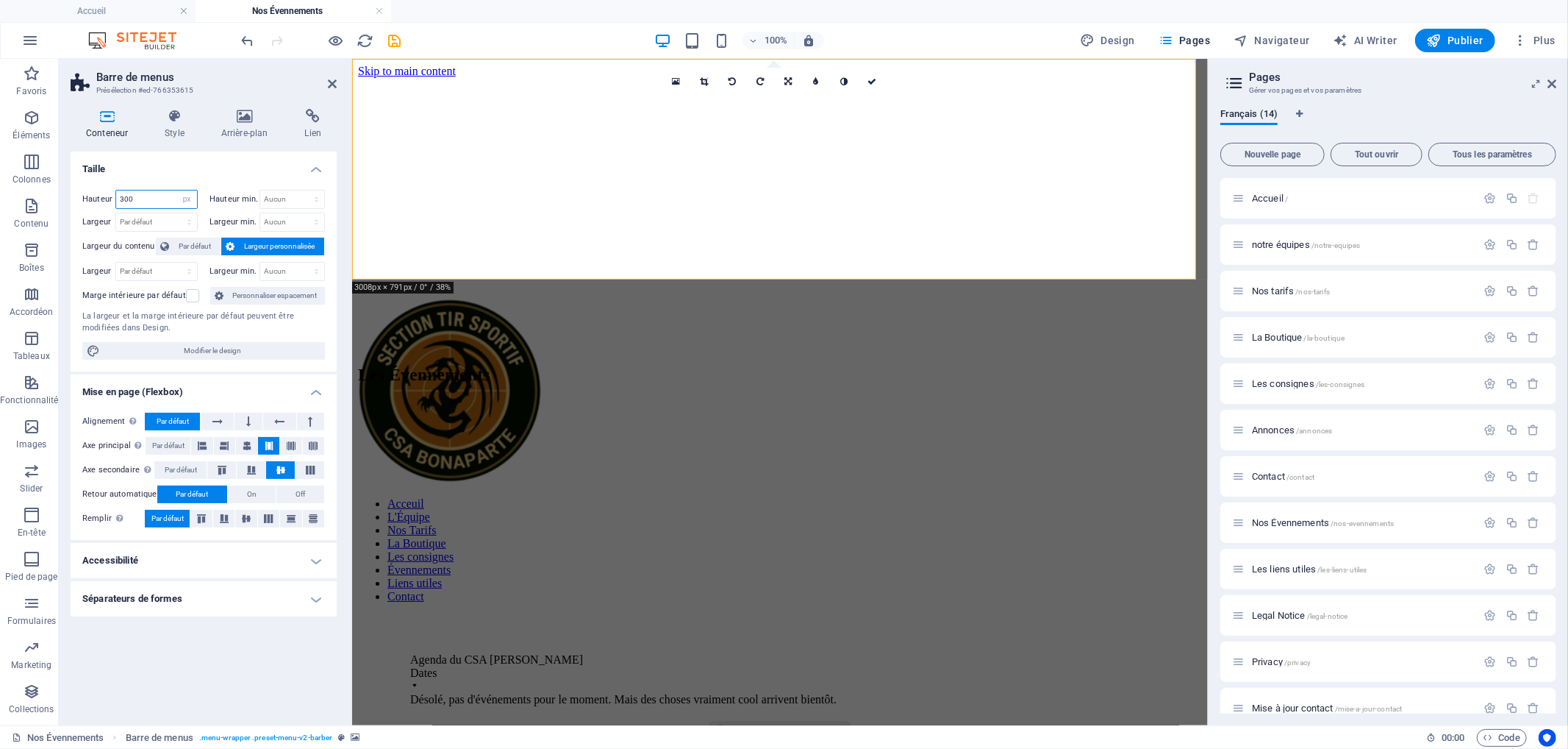
click at [143, 196] on input "300" at bounding box center [156, 199] width 81 height 17
type input "3"
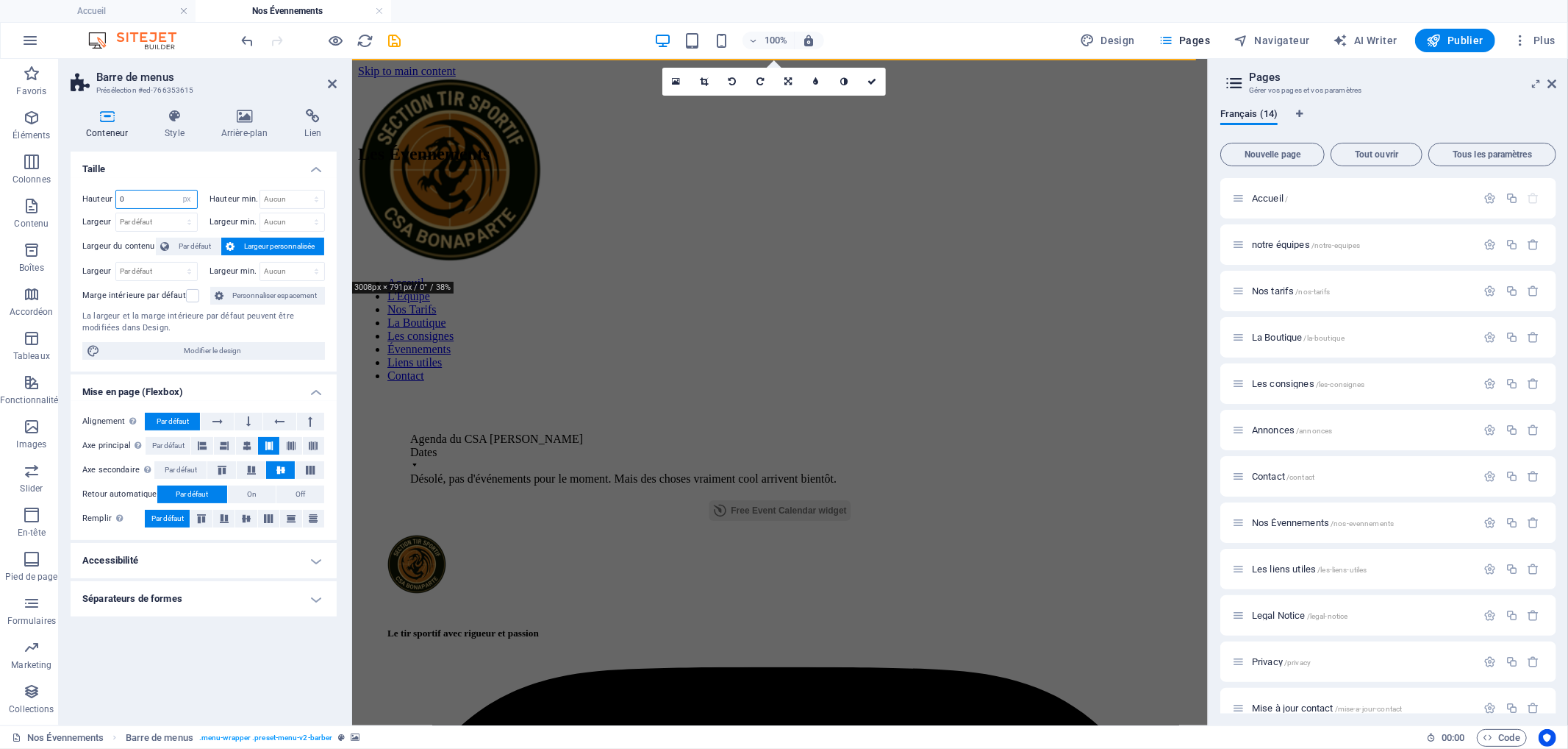
type input "0"
click at [338, 79] on aside "Barre de menus Présélection #ed-766353615 Conteneur Style Arrière-plan Lien Tai…" at bounding box center [205, 392] width 293 height 666
click at [332, 79] on icon at bounding box center [332, 83] width 9 height 12
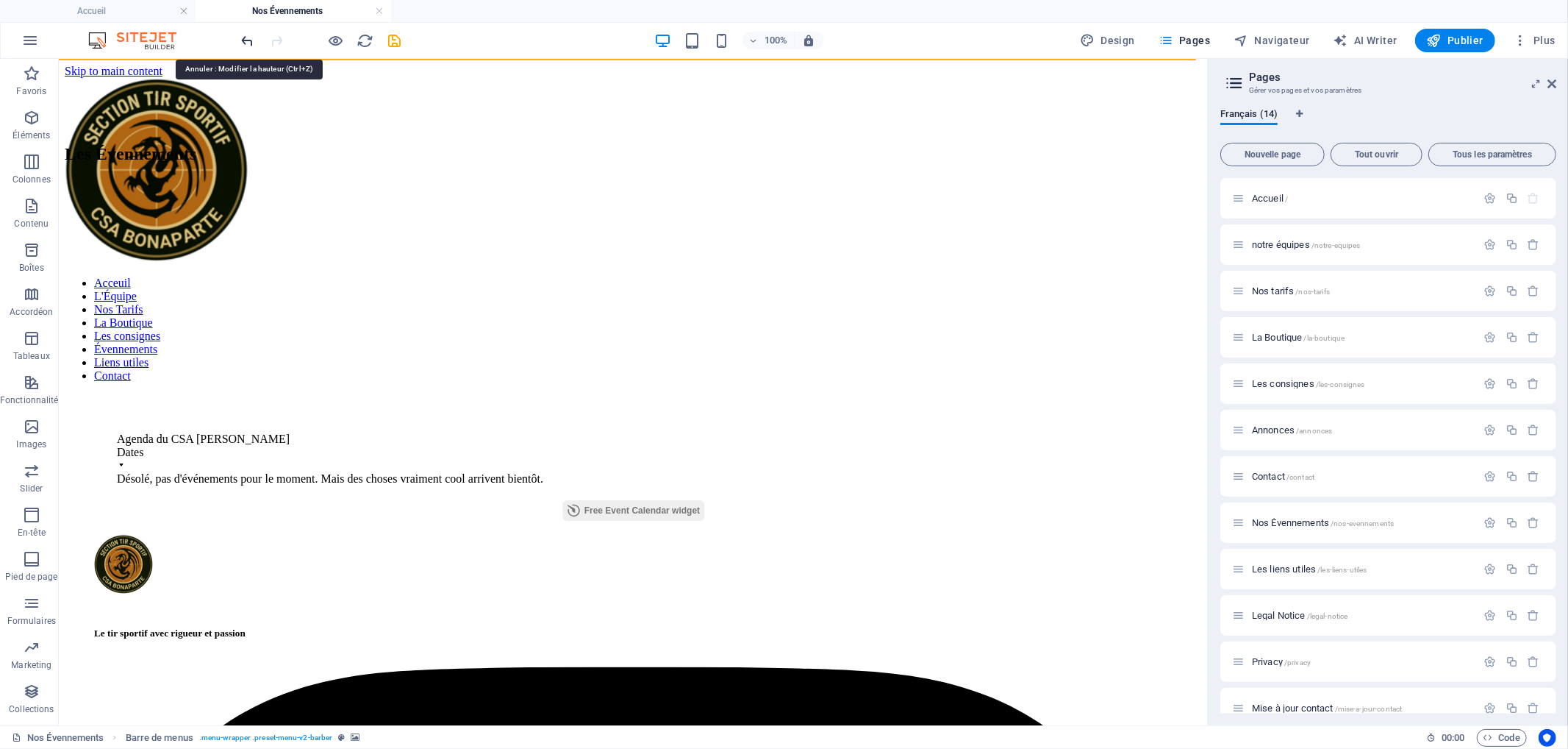
click at [243, 38] on icon "undo" at bounding box center [248, 41] width 17 height 17
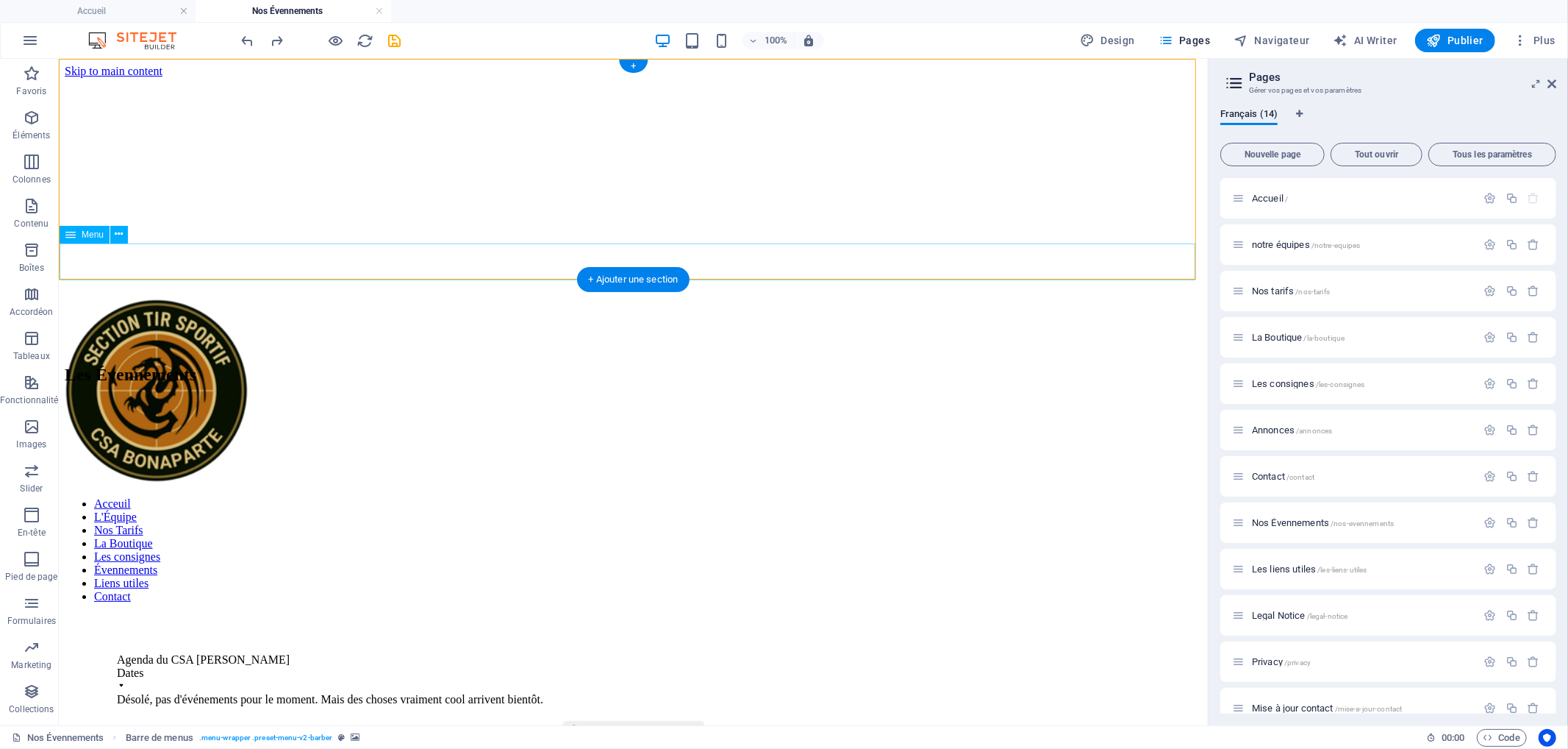
click at [639, 497] on nav "Acceuil L'Équipe Nos Tarifs La Boutique Les consignes Évennements Liens utiles …" at bounding box center [632, 549] width 1138 height 106
select select "%"
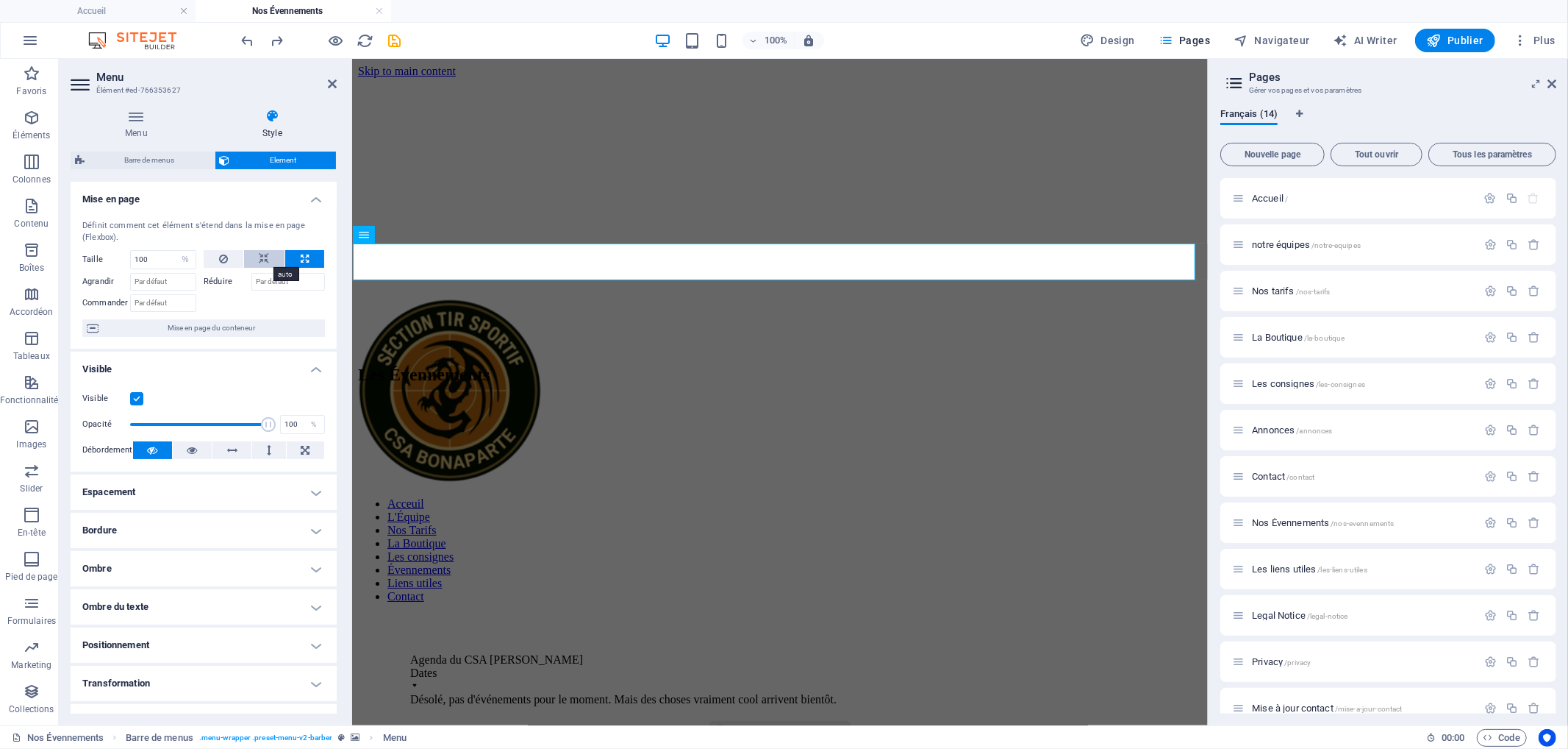
click at [273, 254] on button at bounding box center [265, 259] width 41 height 17
select select "DISABLED_OPTION_VALUE"
click at [291, 253] on button at bounding box center [305, 259] width 39 height 17
type input "100"
select select "%"
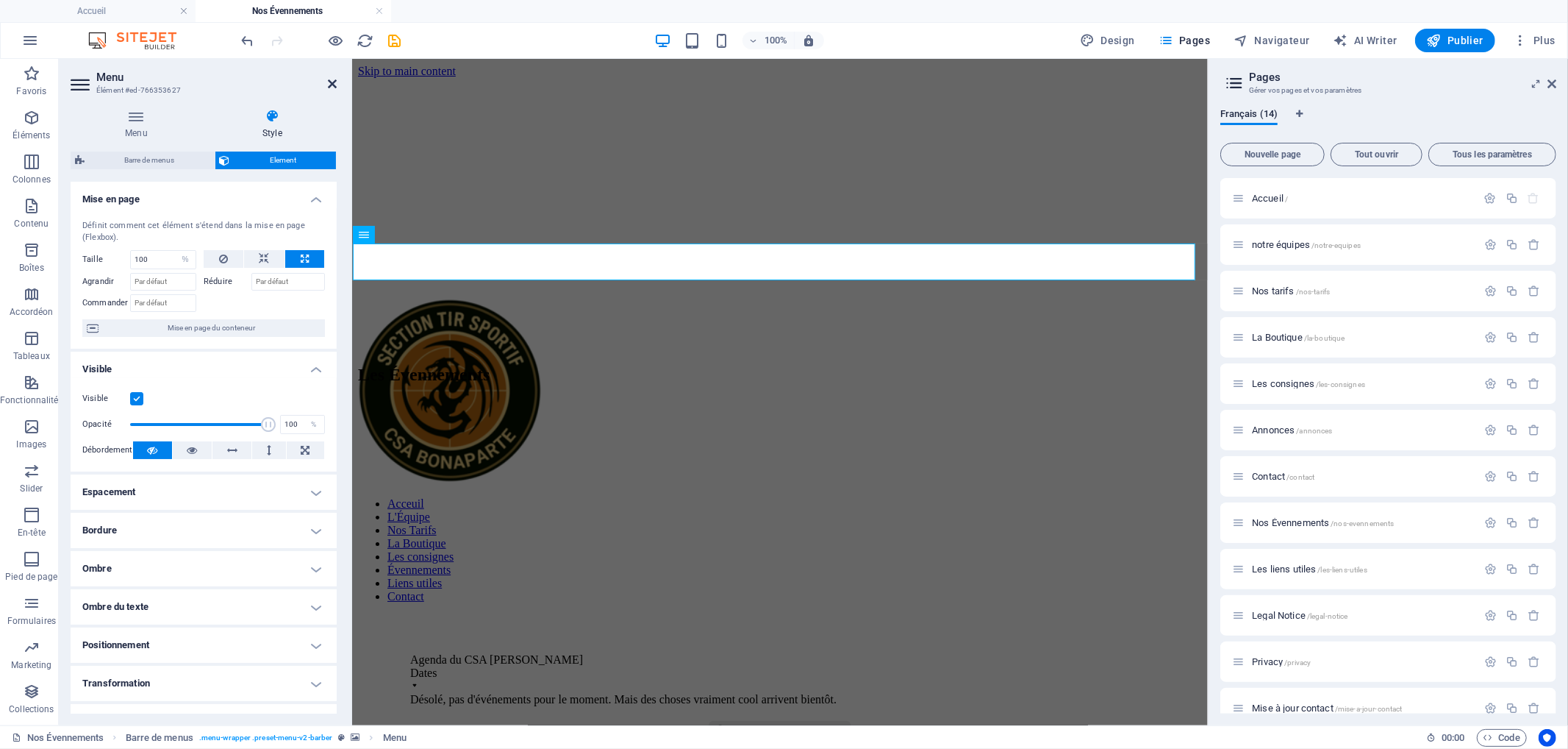
click at [332, 86] on icon at bounding box center [332, 83] width 9 height 12
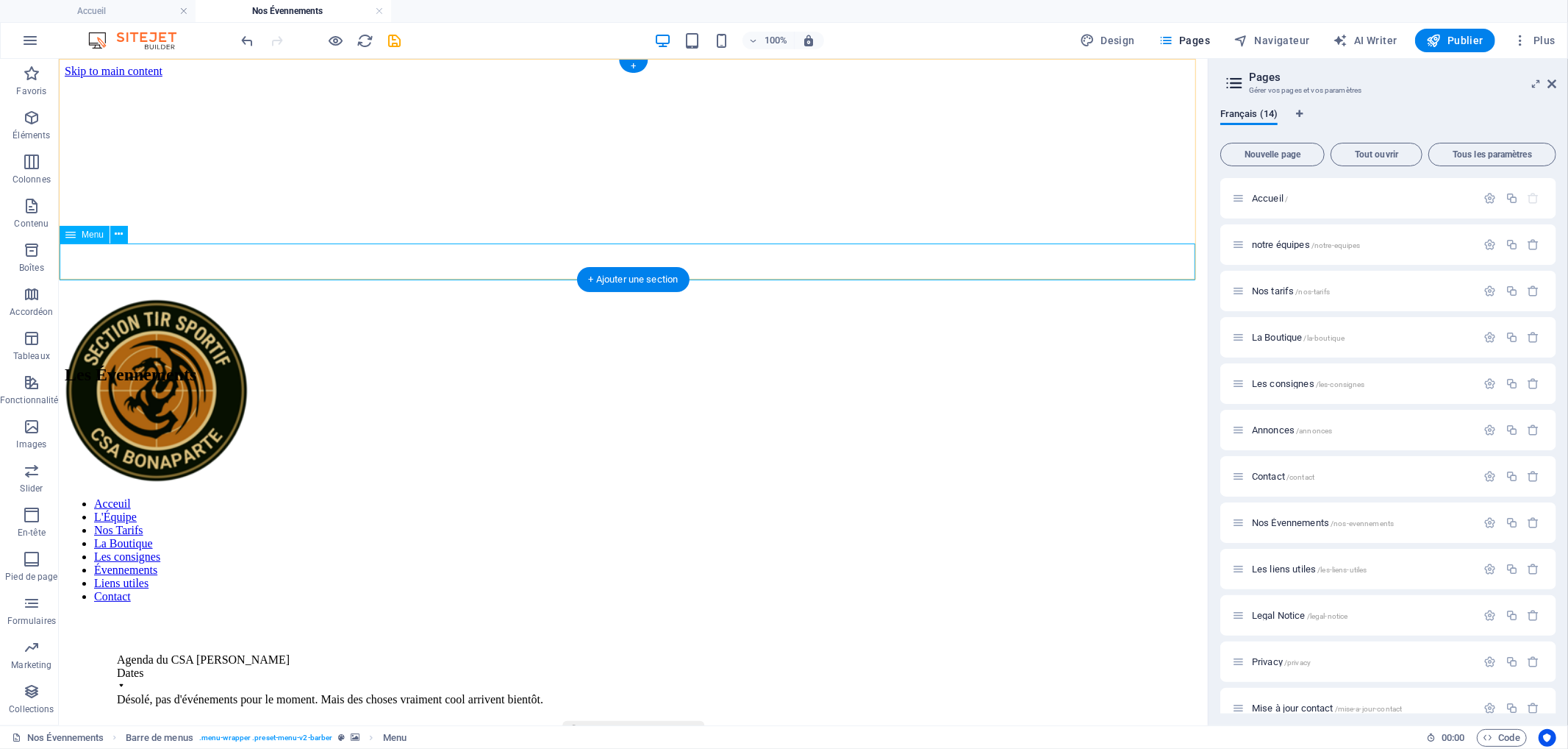
click at [269, 497] on nav "Acceuil L'Équipe Nos Tarifs La Boutique Les consignes Évennements Liens utiles …" at bounding box center [632, 549] width 1138 height 106
select select "%"
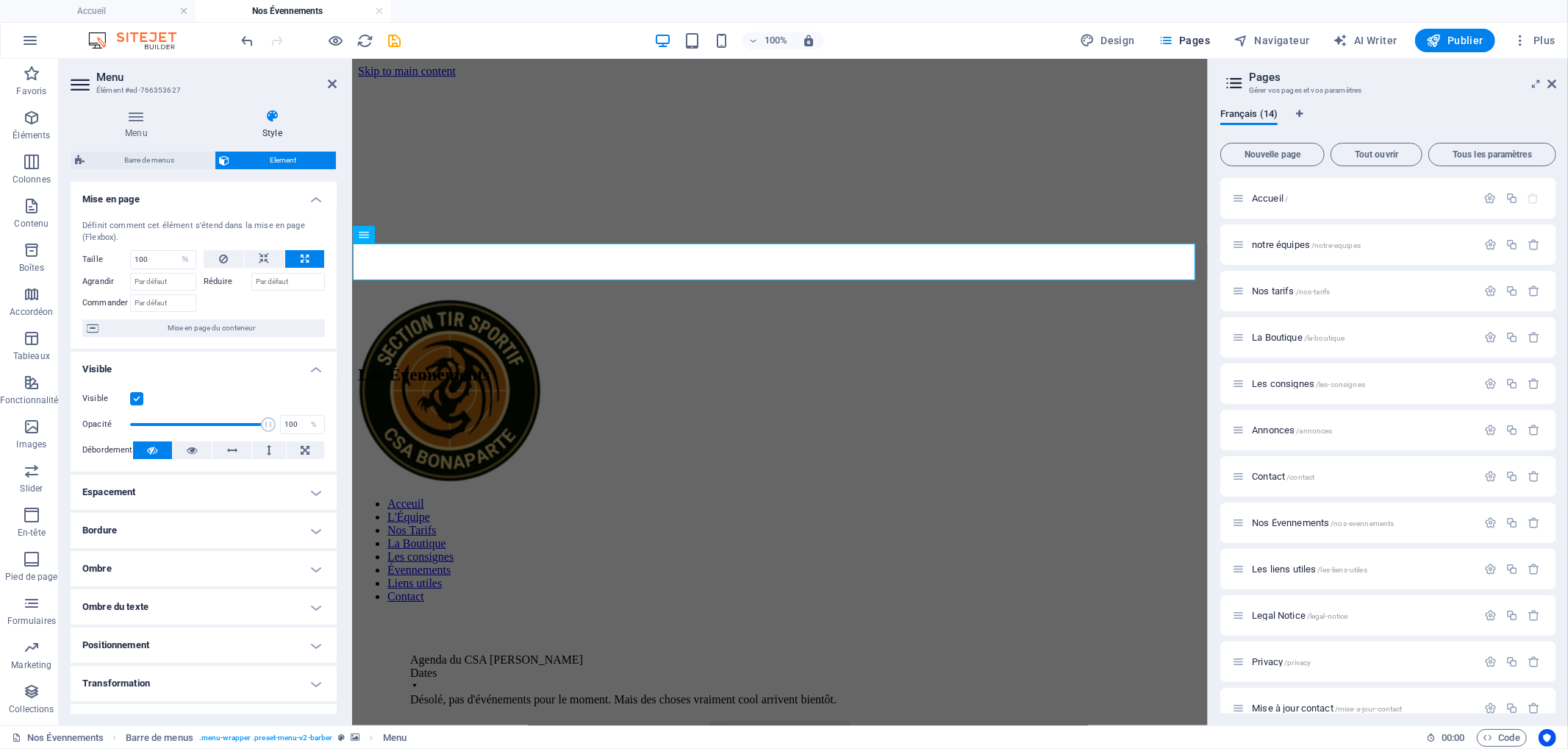
click at [143, 490] on h4 "Espacement" at bounding box center [203, 492] width 266 height 35
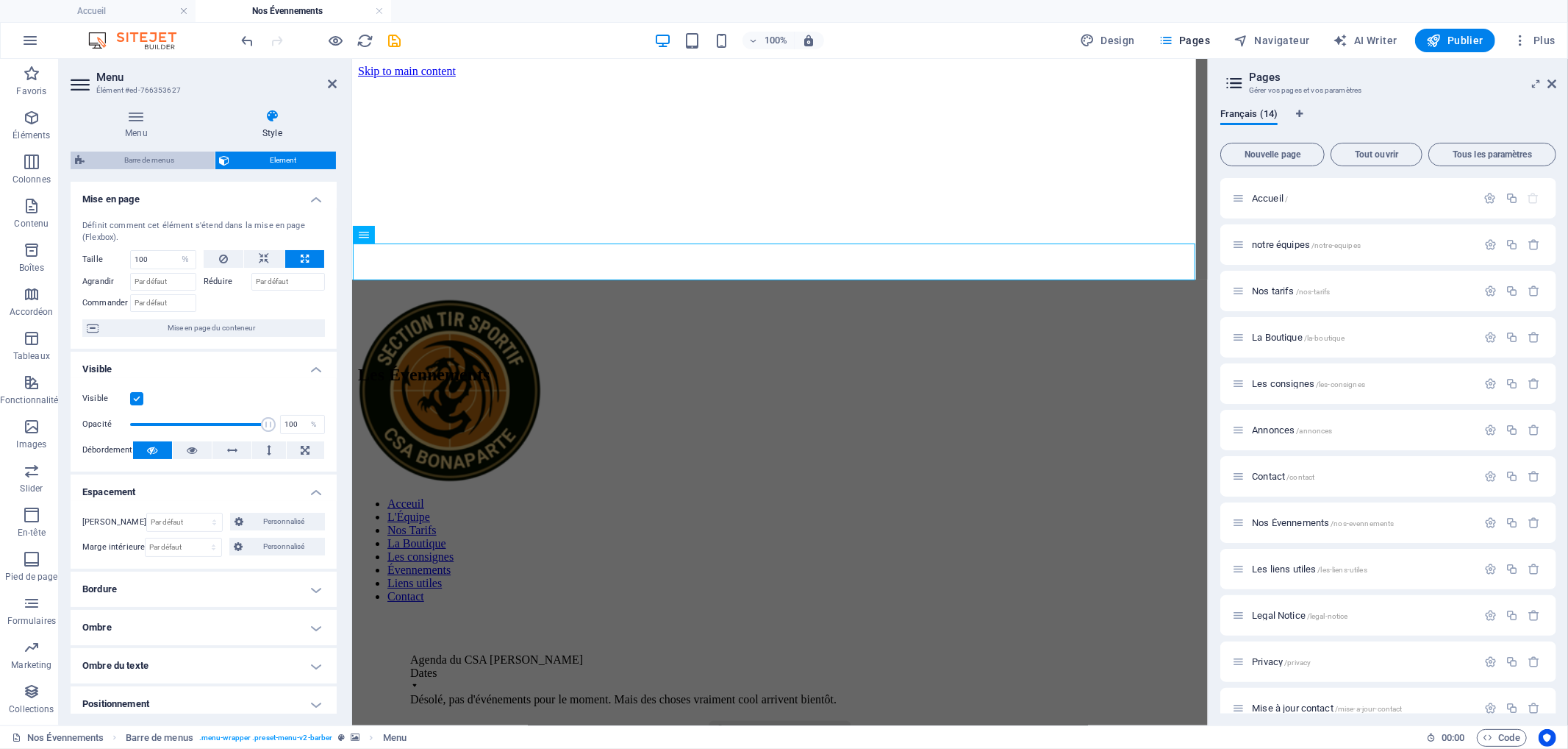
click at [155, 165] on span "Barre de menus" at bounding box center [149, 160] width 121 height 17
select select "px"
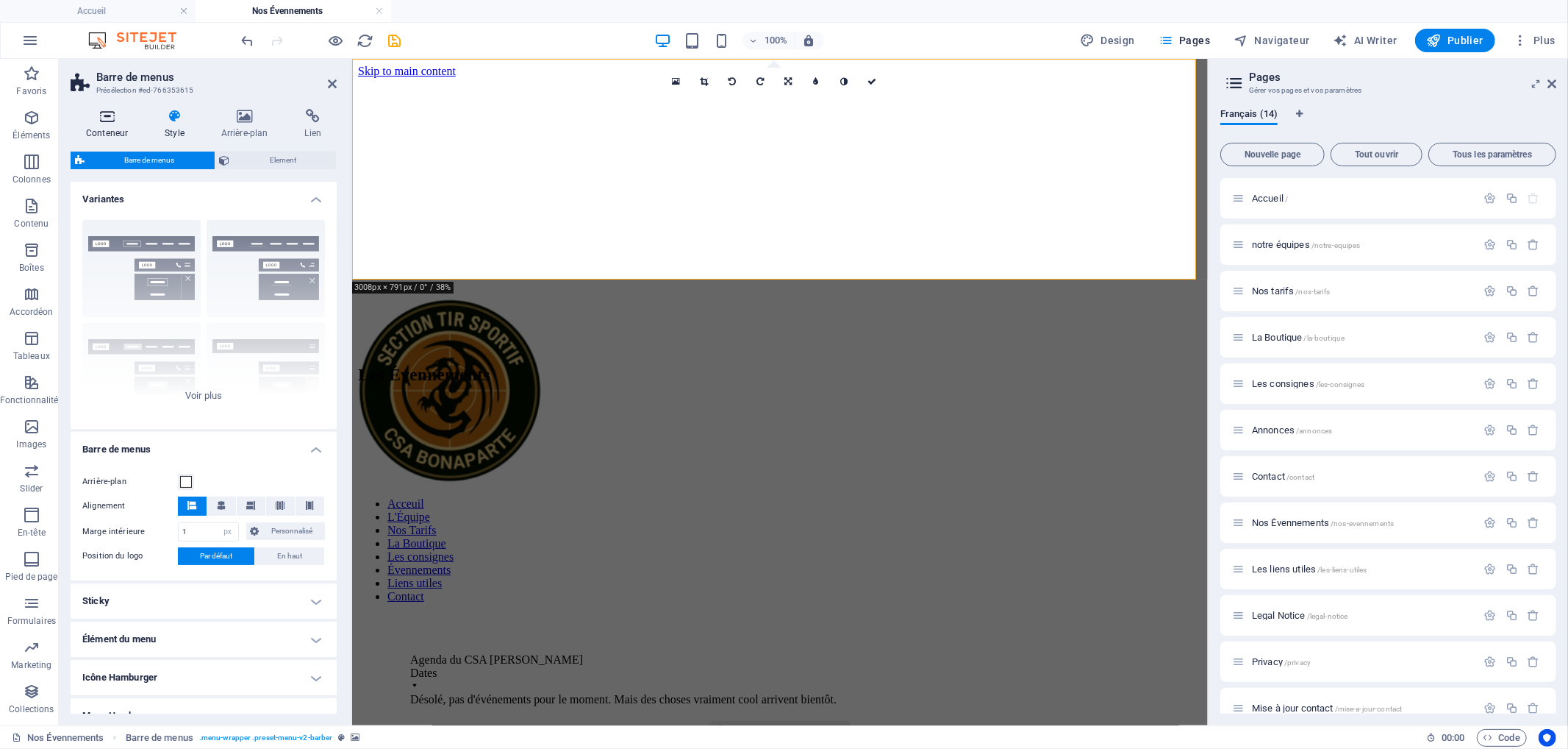
click at [113, 123] on icon at bounding box center [107, 116] width 73 height 15
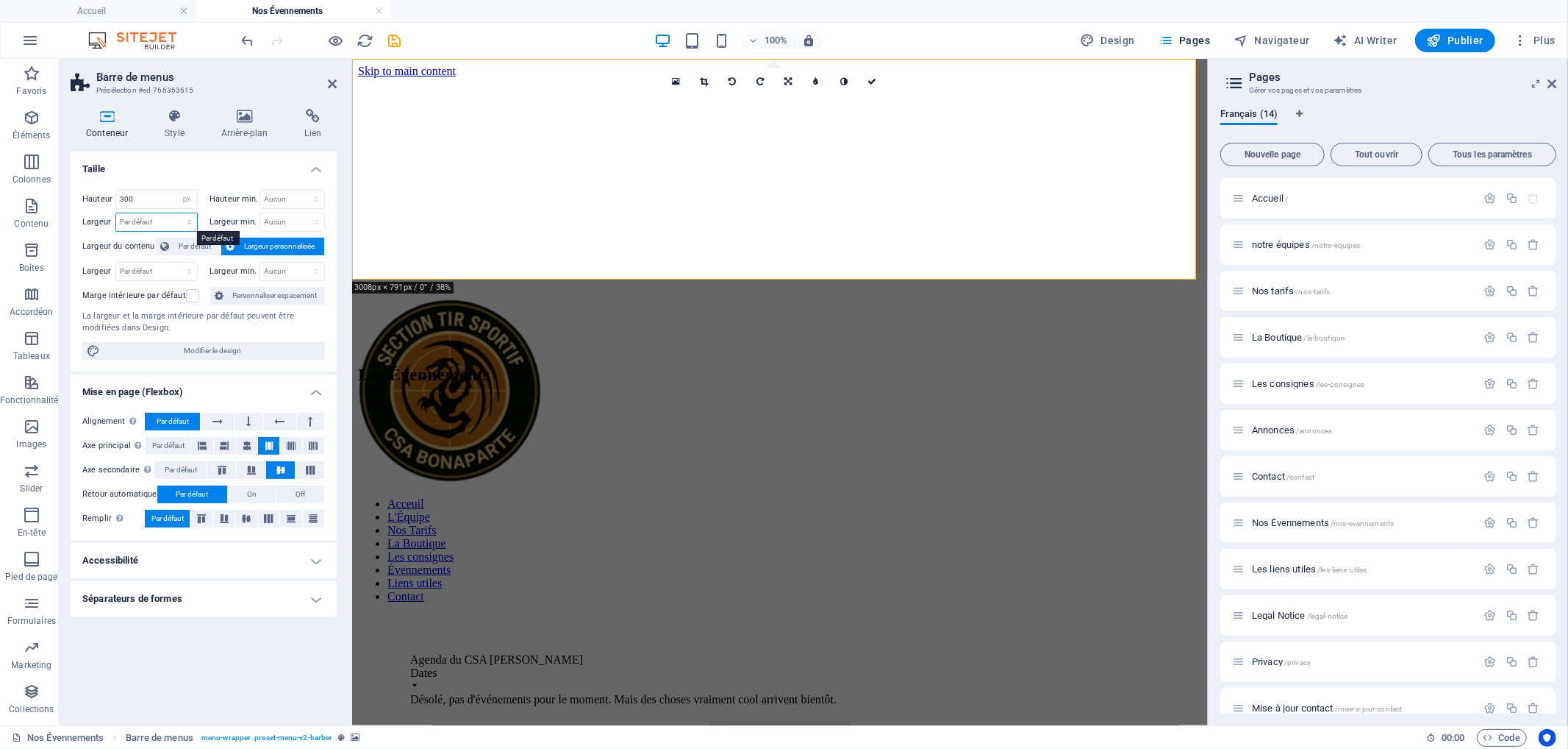
click at [163, 221] on select "Par défaut px rem % em vh vw" at bounding box center [156, 222] width 81 height 17
select select "px"
click at [176, 213] on select "Par défaut px rem % em vh vw" at bounding box center [156, 222] width 81 height 17
type input "1200"
click at [336, 84] on icon at bounding box center [332, 83] width 9 height 12
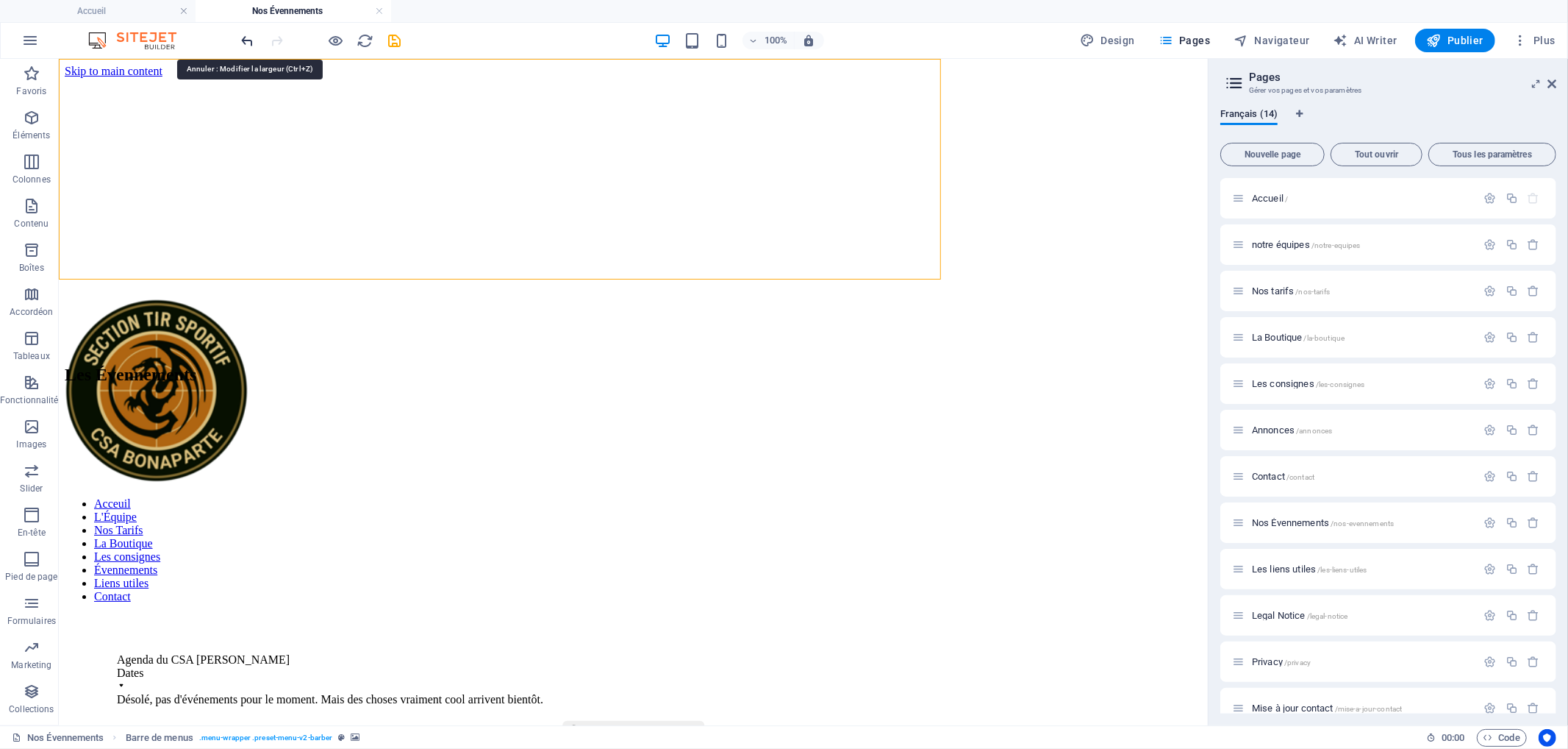
click at [244, 42] on icon "undo" at bounding box center [248, 41] width 17 height 17
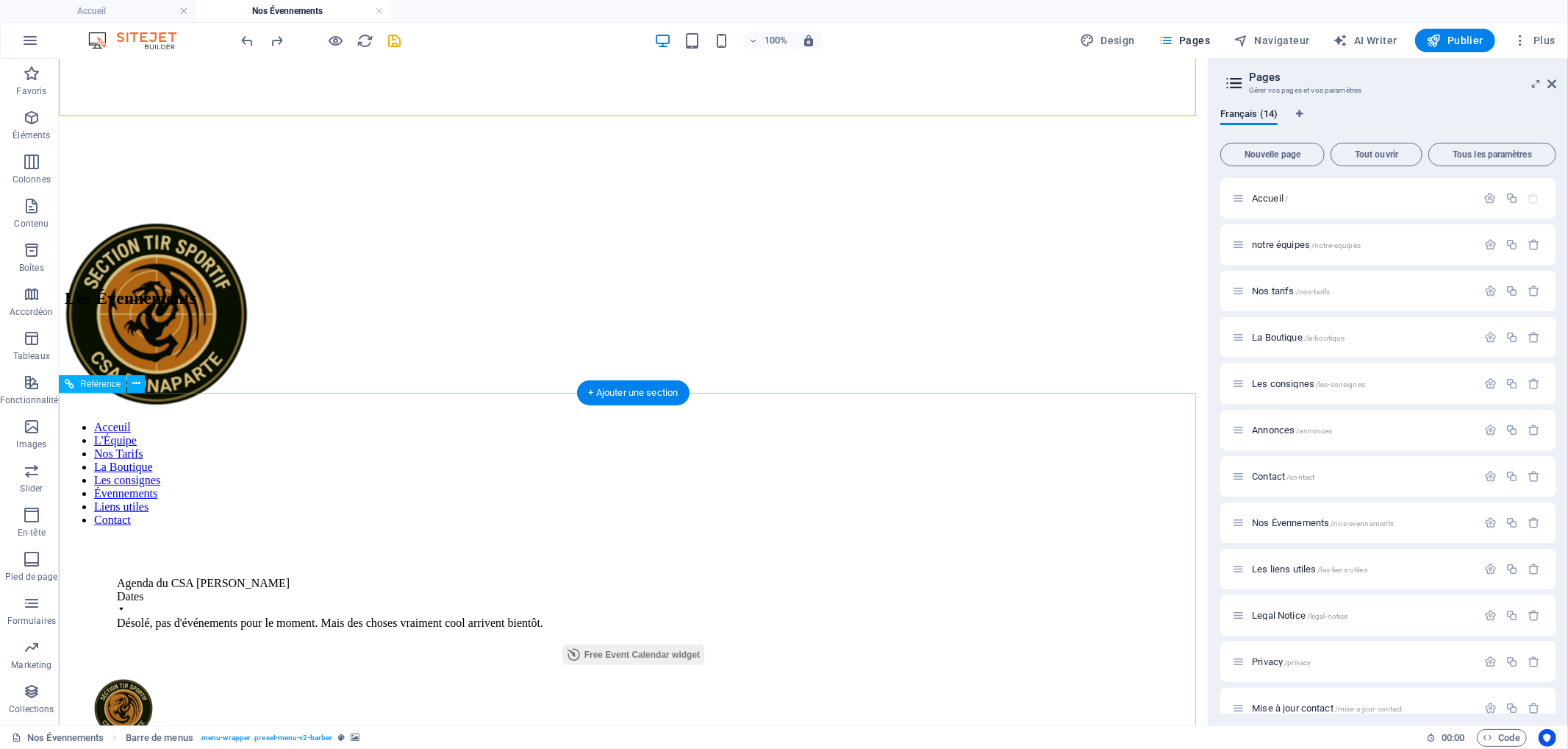
scroll to position [163, 0]
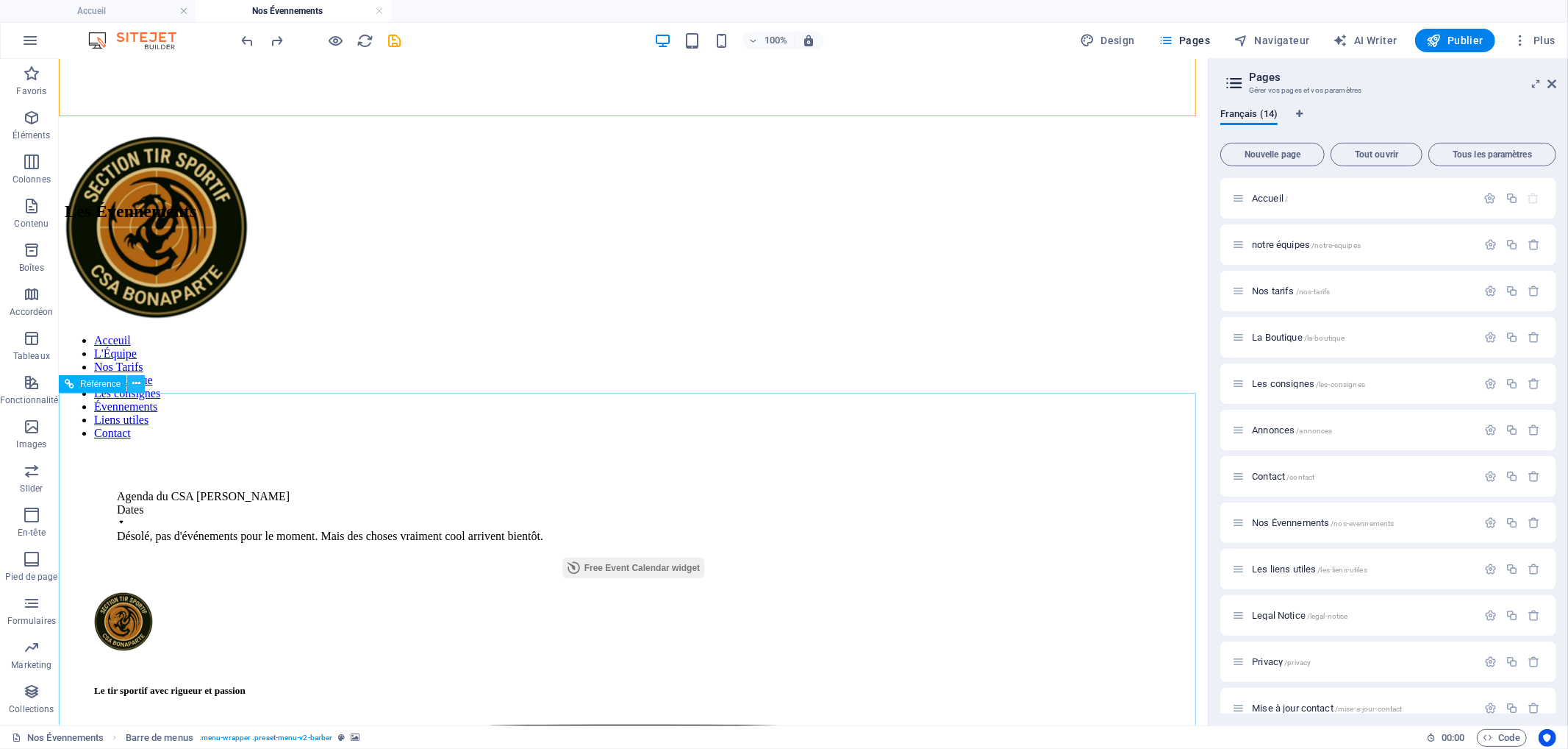
click at [137, 387] on icon at bounding box center [136, 384] width 8 height 16
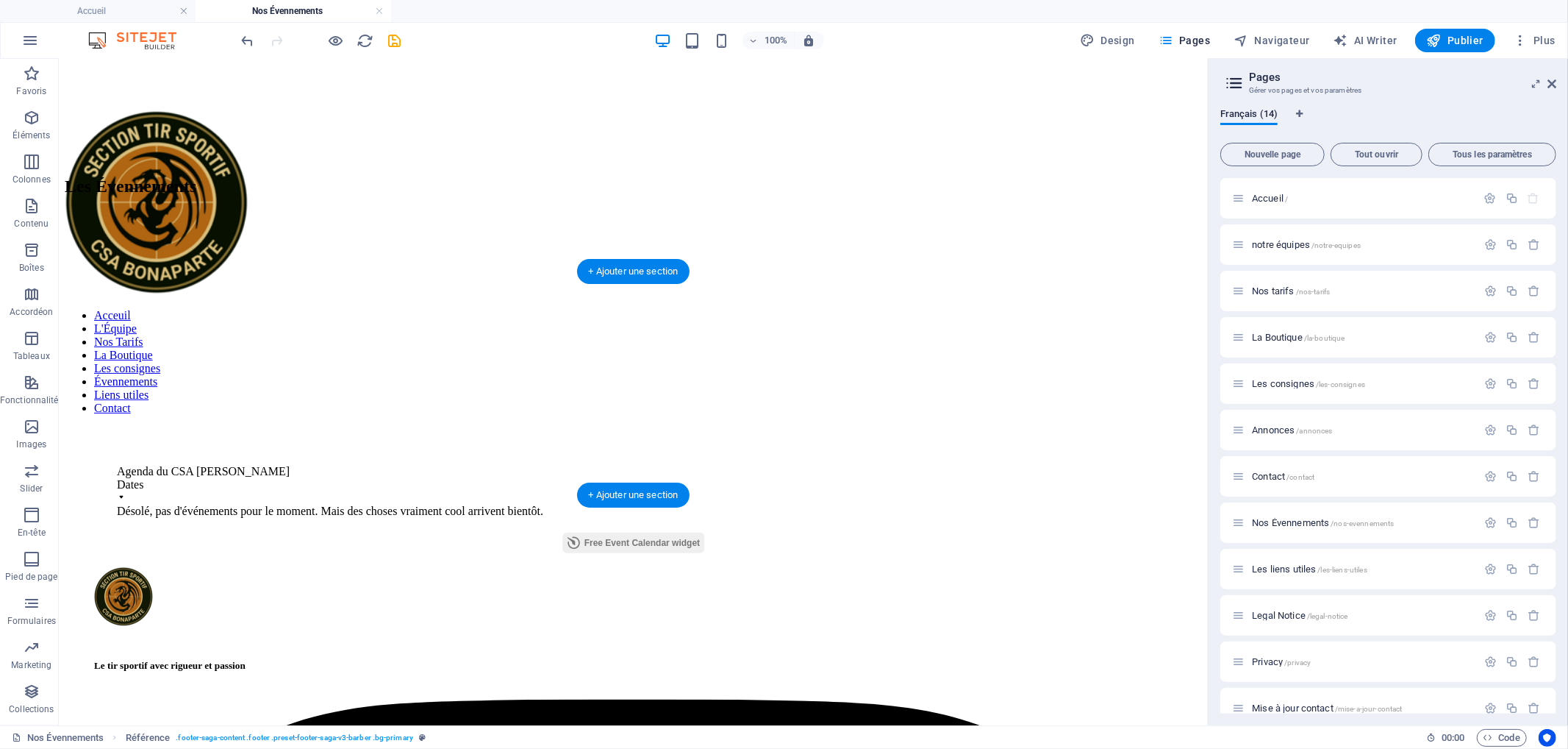
scroll to position [171, 0]
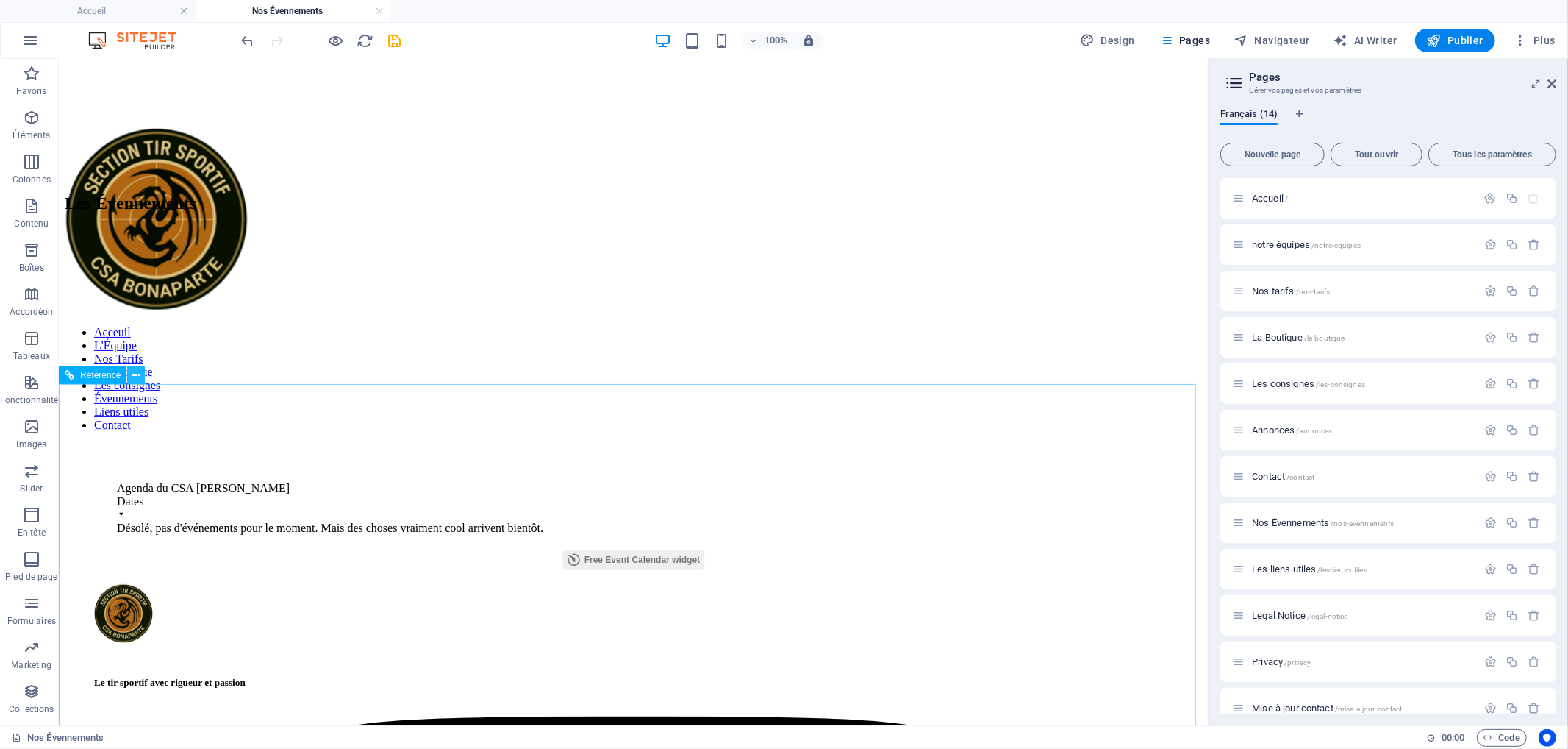
click at [137, 372] on icon at bounding box center [136, 376] width 8 height 16
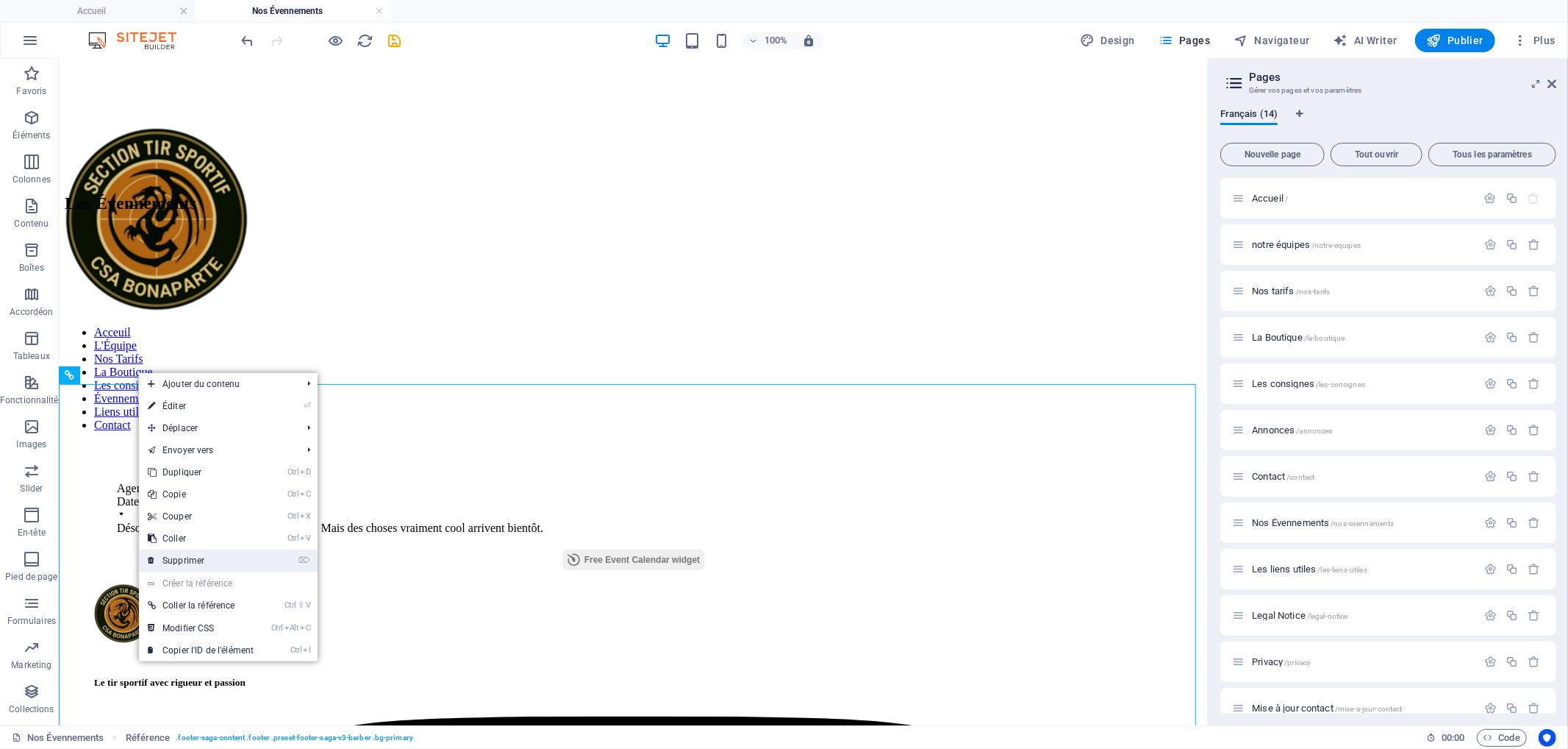
click at [230, 559] on link "⌦ Supprimer" at bounding box center [200, 560] width 123 height 22
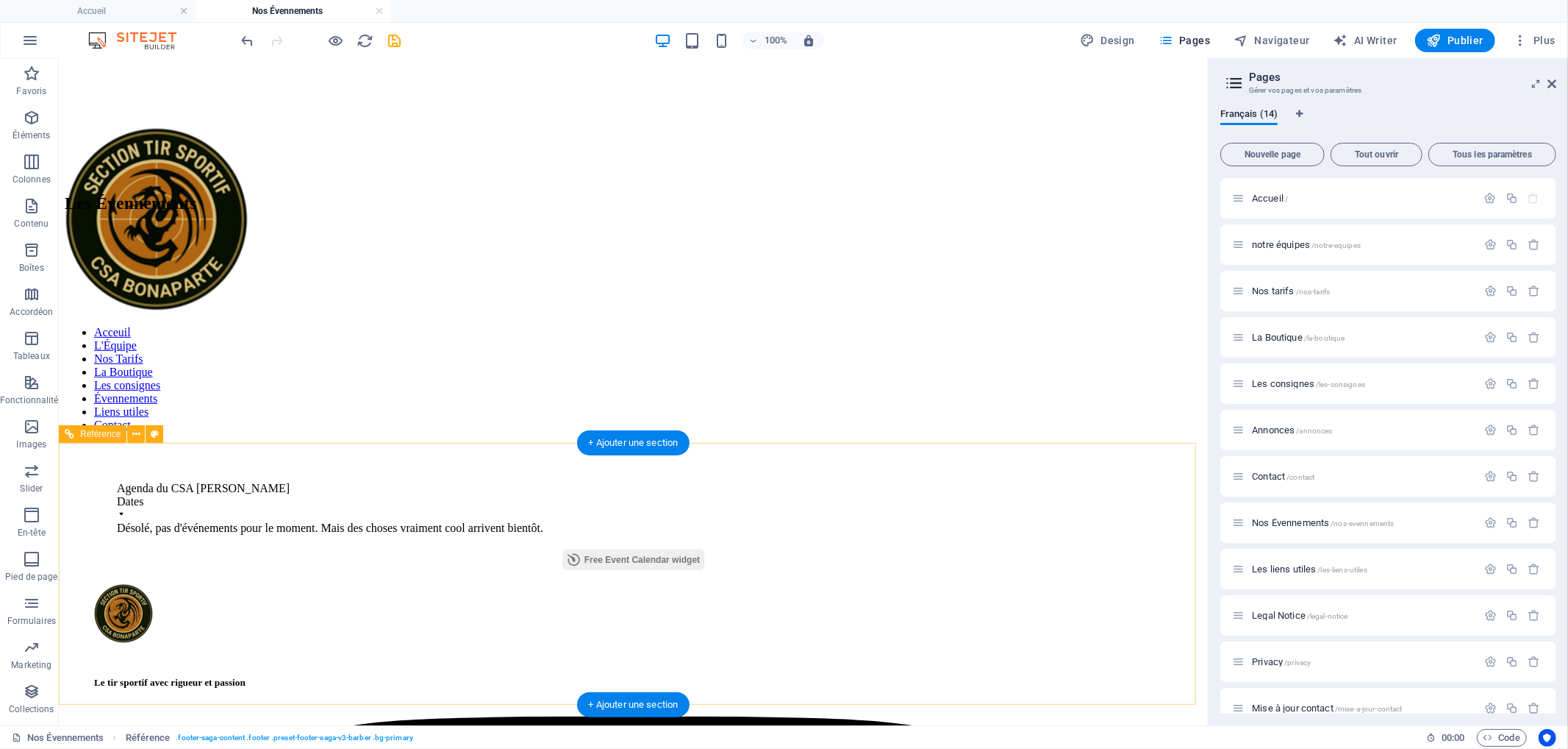
scroll to position [112, 0]
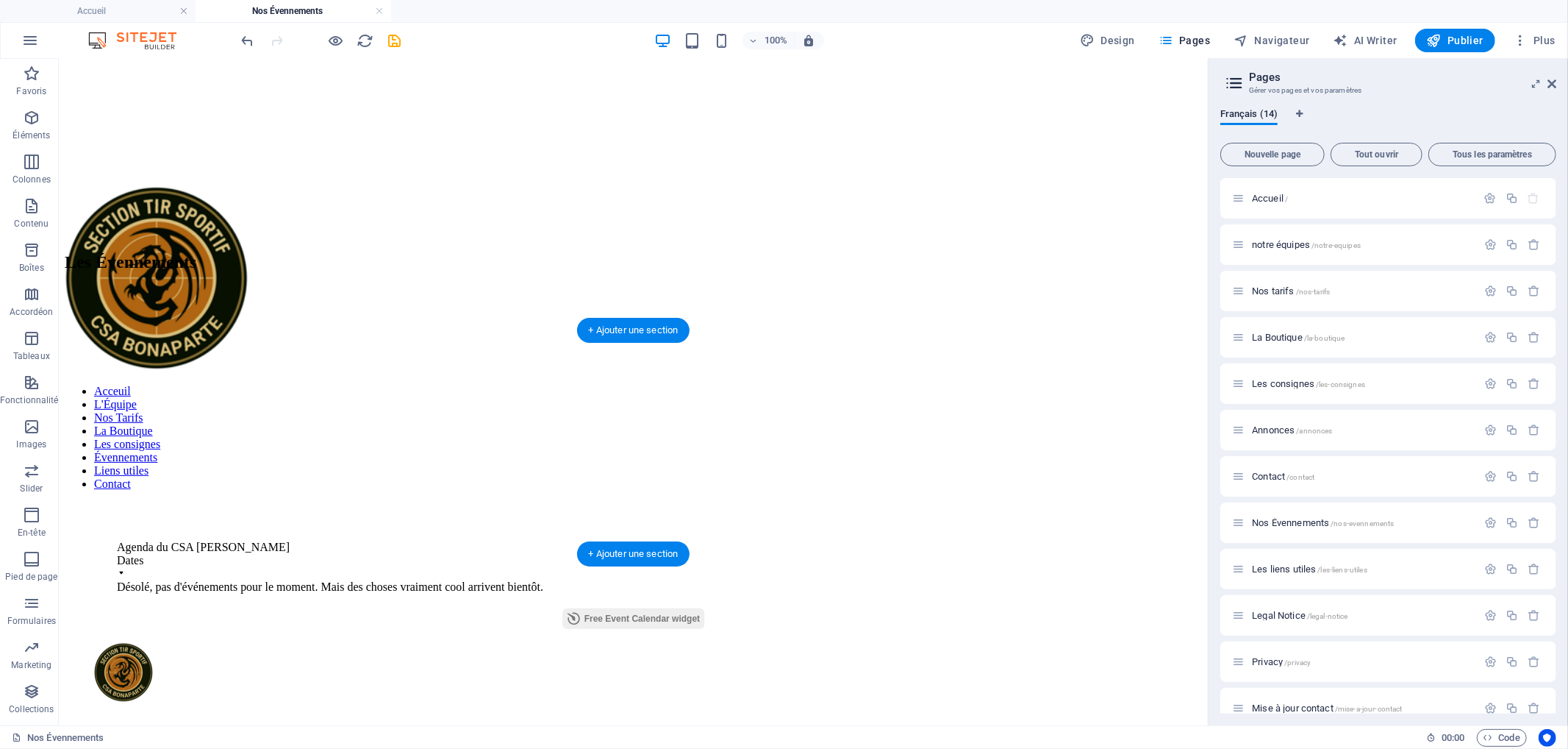
click at [214, 345] on figure at bounding box center [632, 345] width 1138 height 0
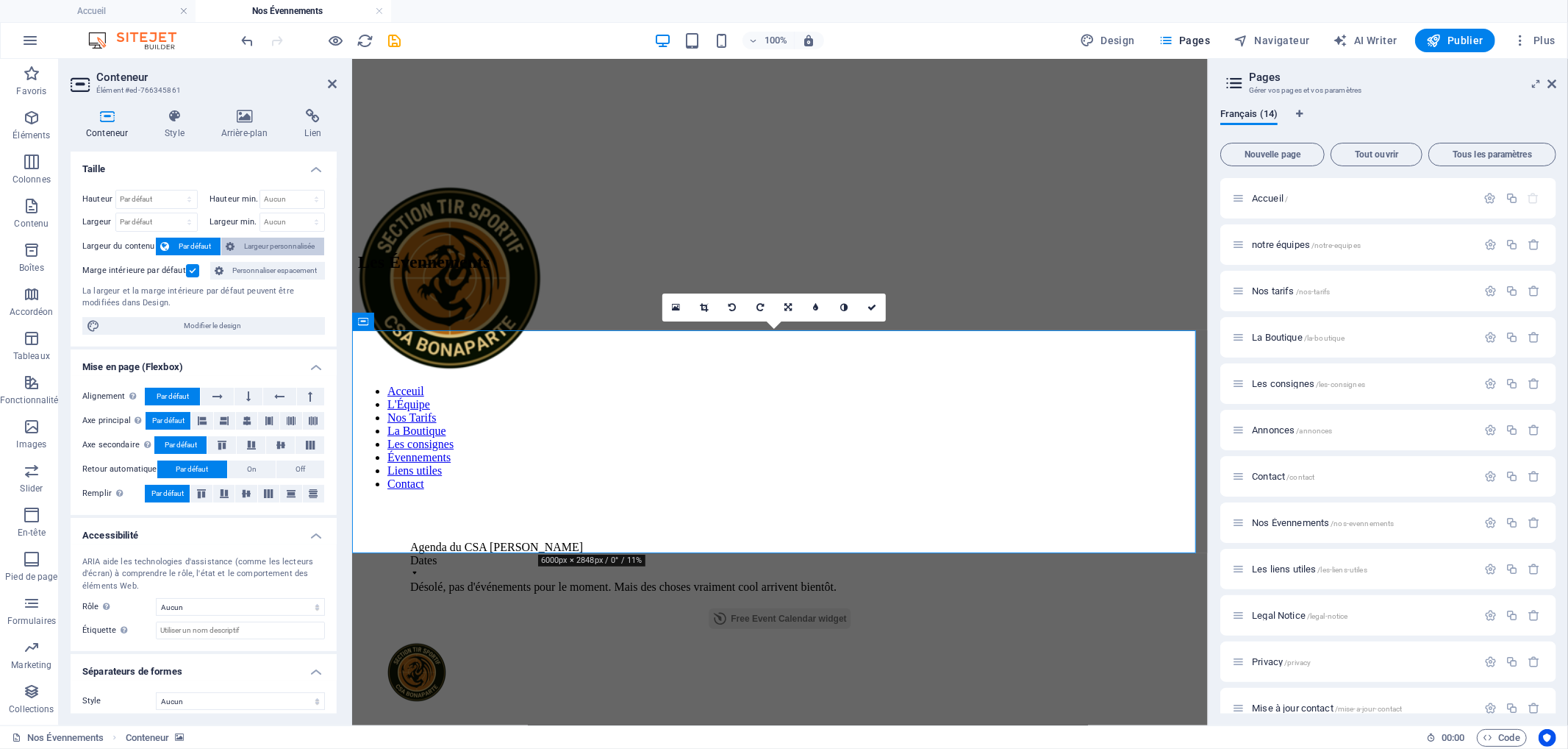
click at [246, 244] on span "Largeur personnalisée" at bounding box center [279, 246] width 81 height 17
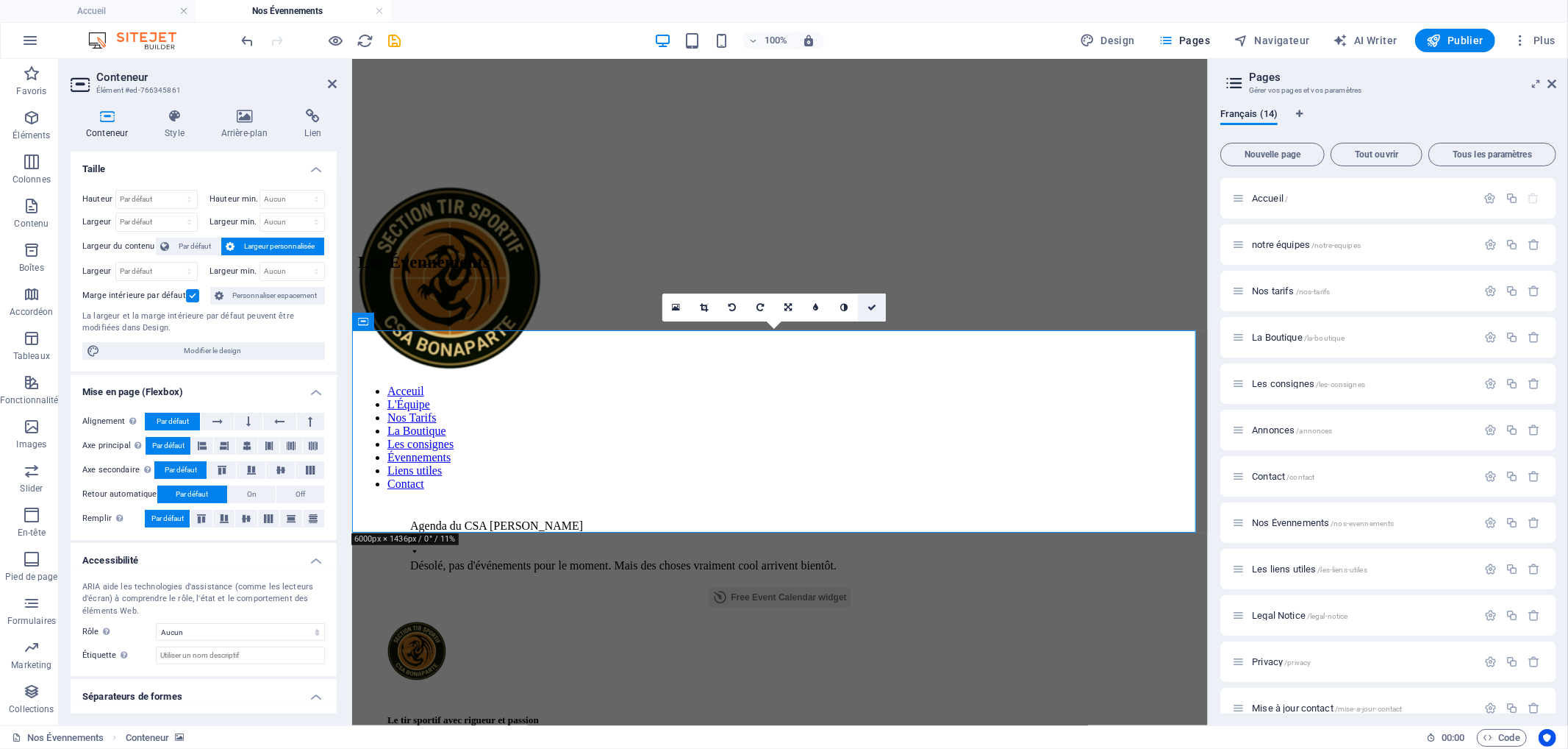
click at [871, 303] on icon at bounding box center [871, 307] width 9 height 9
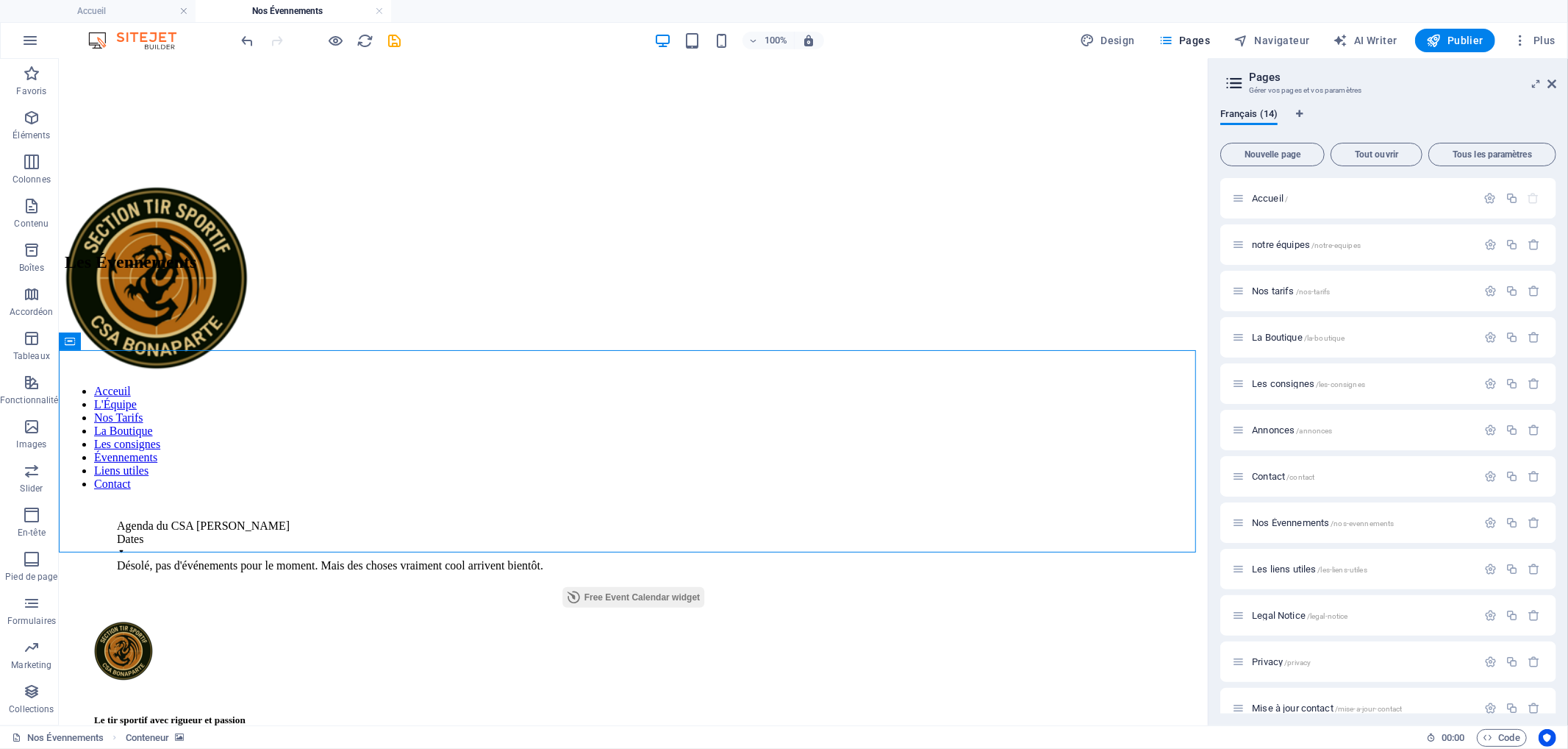
scroll to position [92, 0]
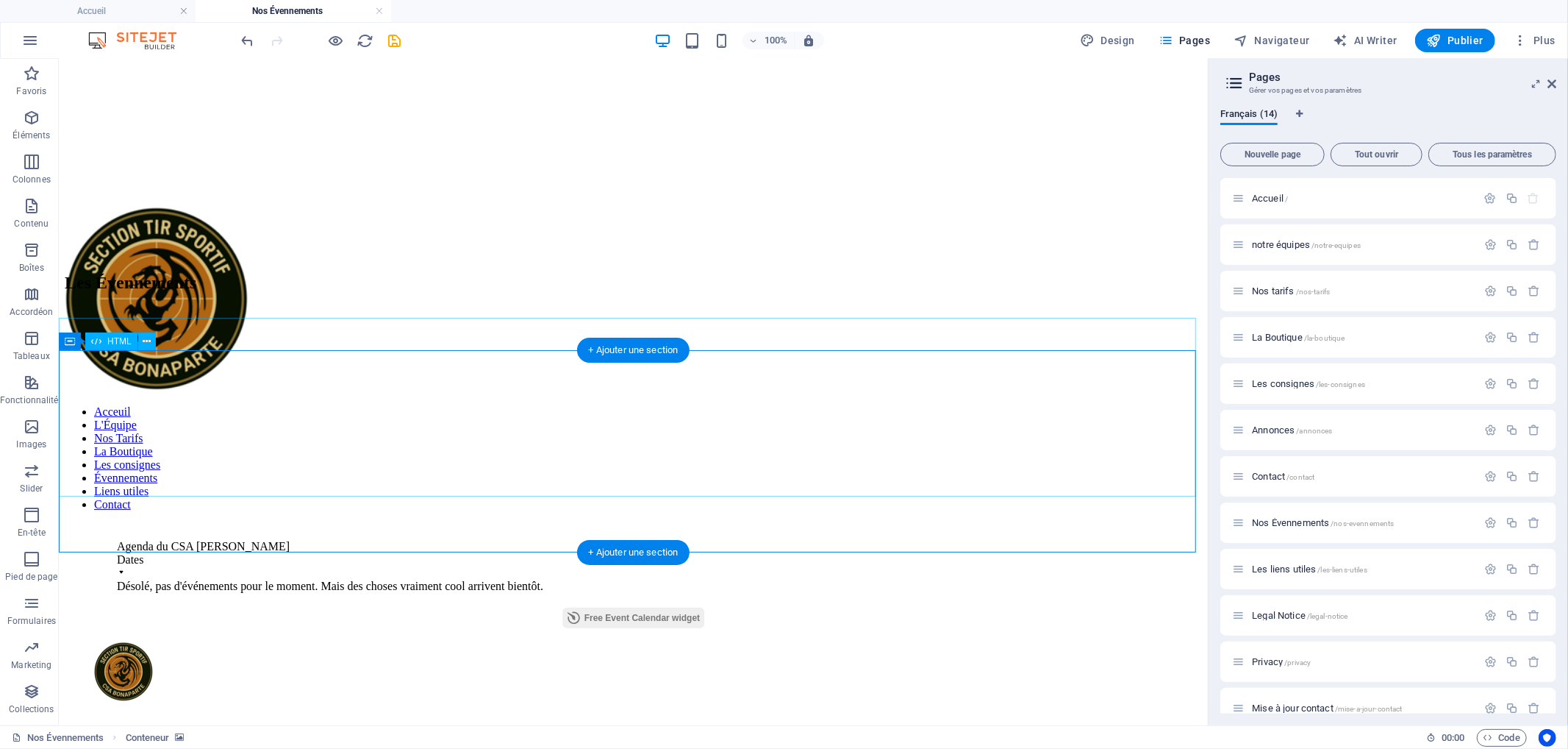
click at [261, 523] on div "Agenda du CSA [PERSON_NAME] Dates Désolé, pas d'événements pour le moment. Mais…" at bounding box center [632, 586] width 1138 height 125
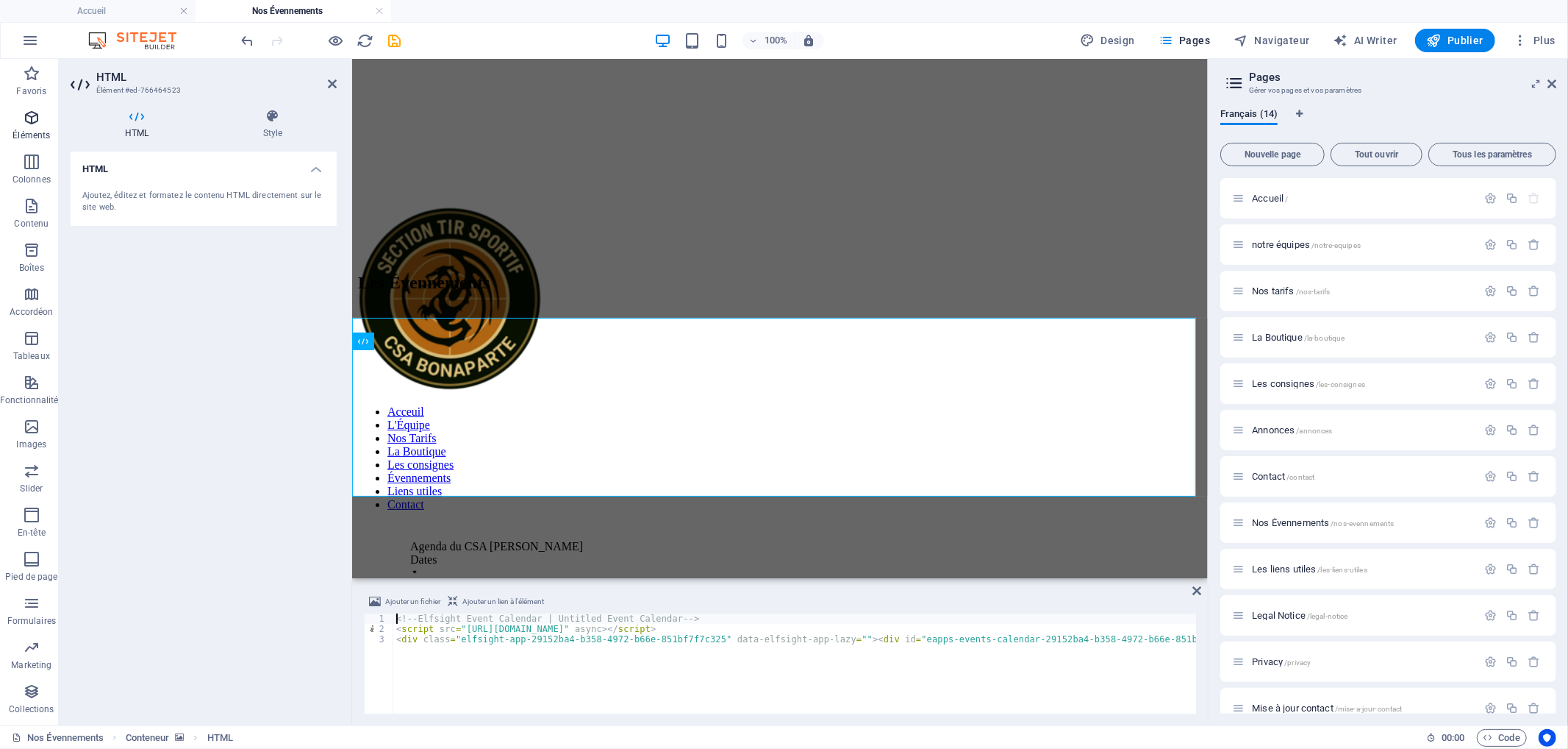
click at [29, 120] on icon "button" at bounding box center [31, 117] width 17 height 17
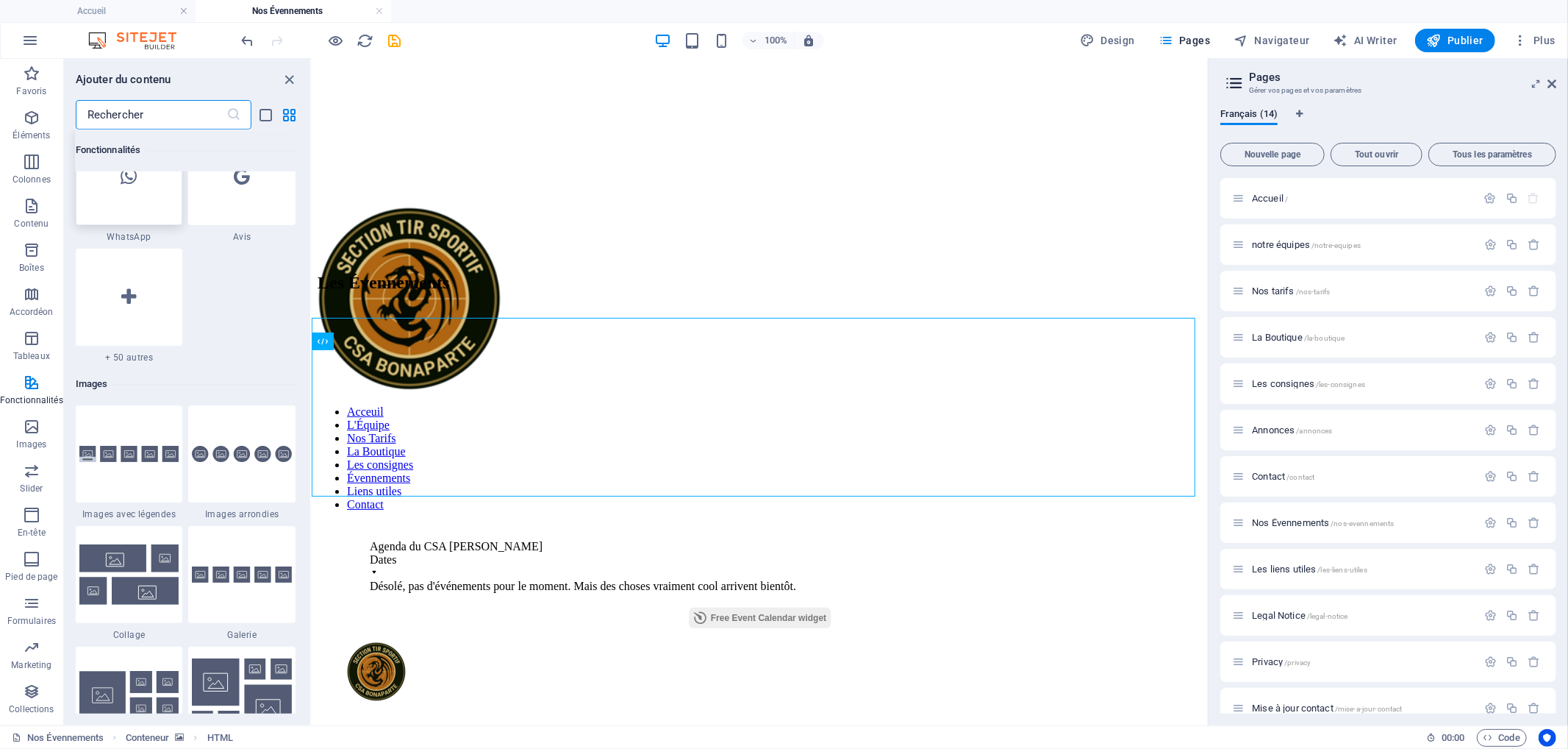
scroll to position [7088, 0]
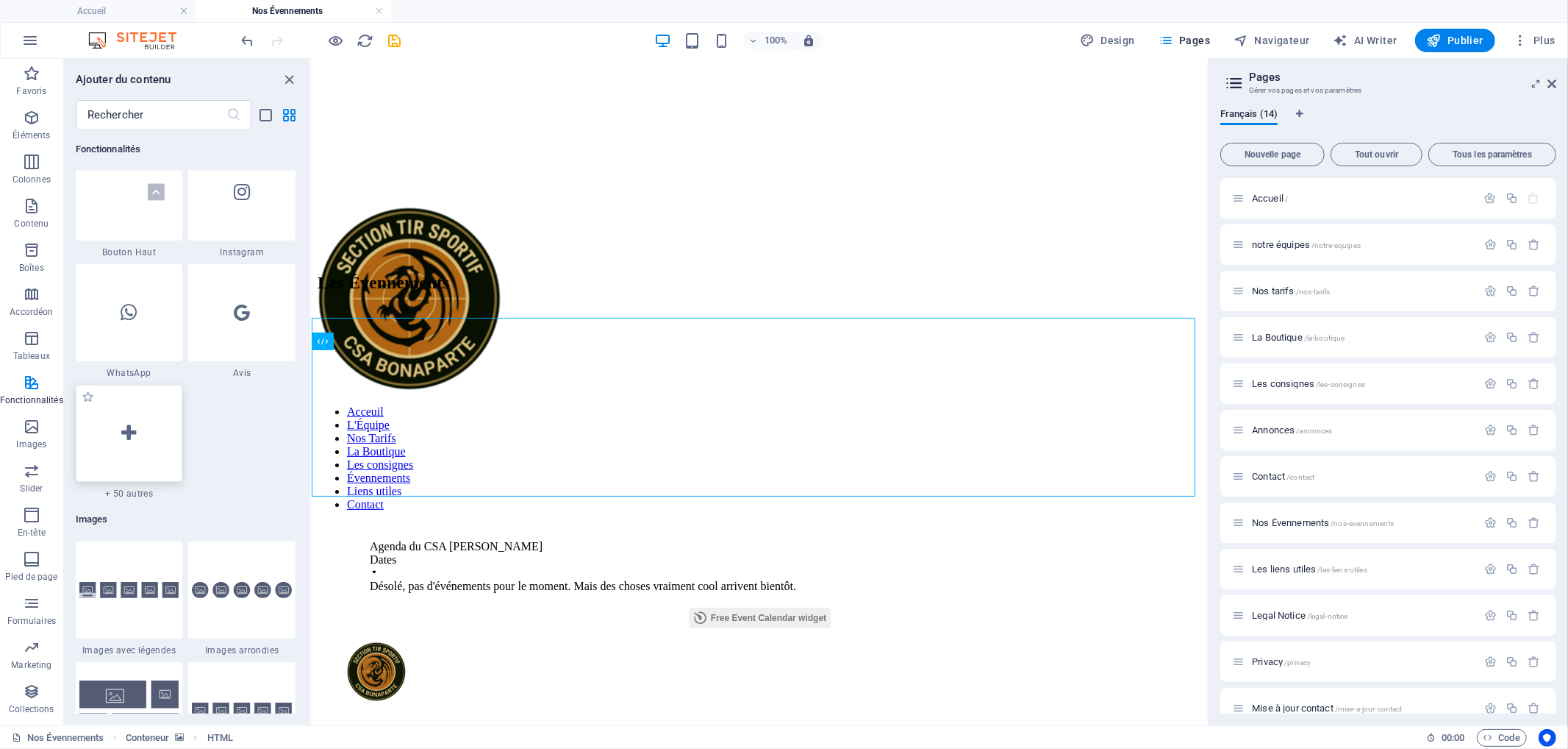
click at [133, 444] on div at bounding box center [129, 433] width 108 height 97
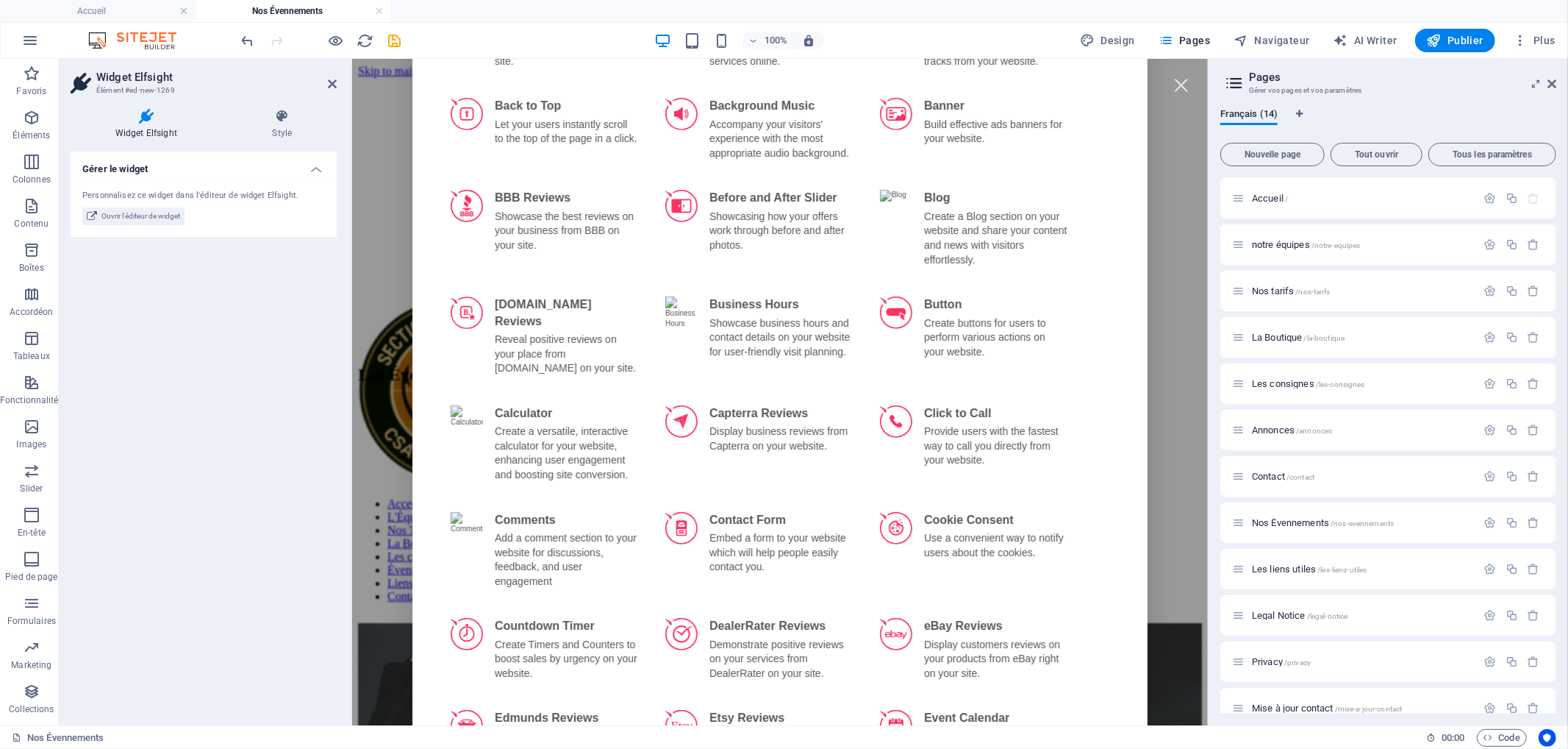
scroll to position [571, 0]
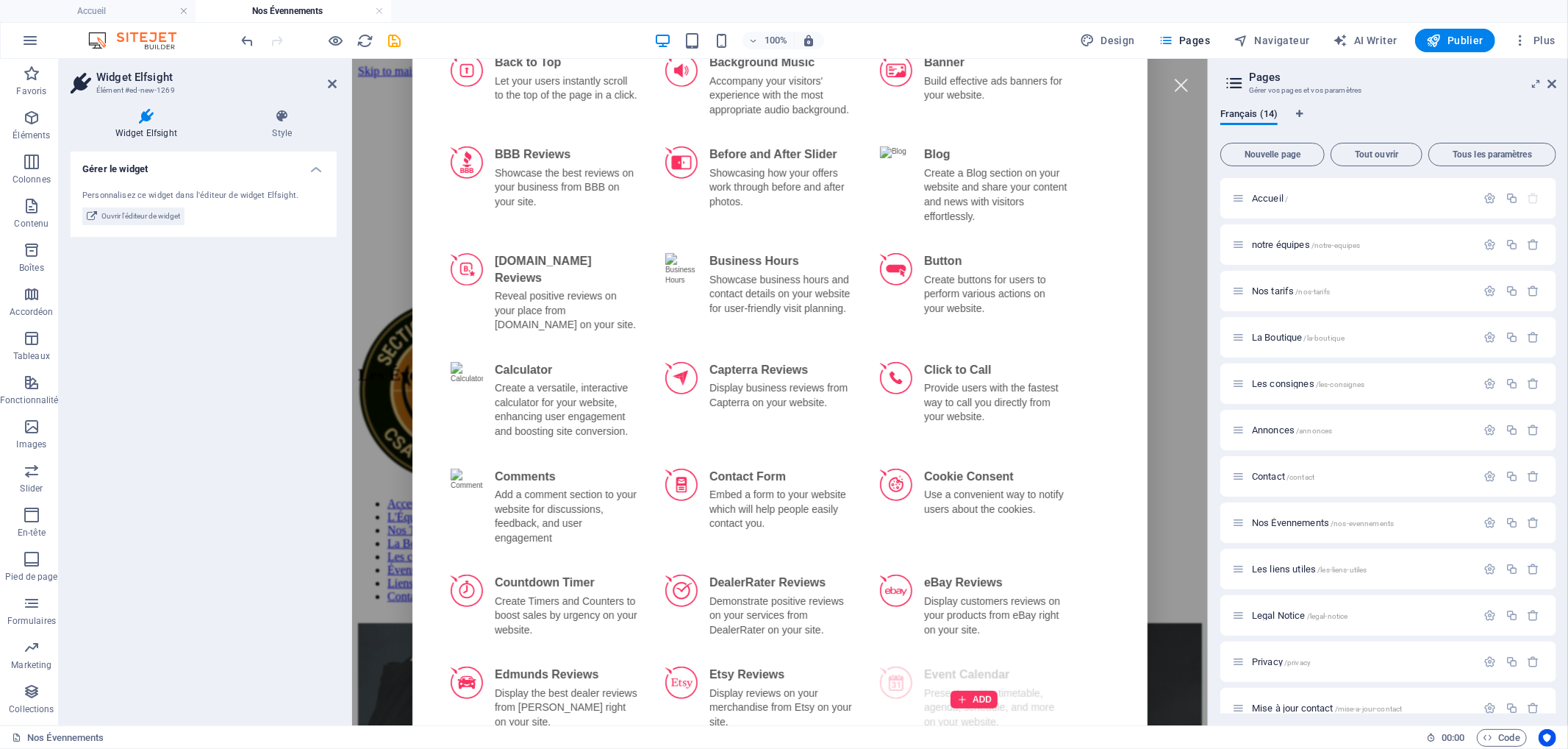
click at [959, 664] on div "ADD" at bounding box center [973, 699] width 206 height 83
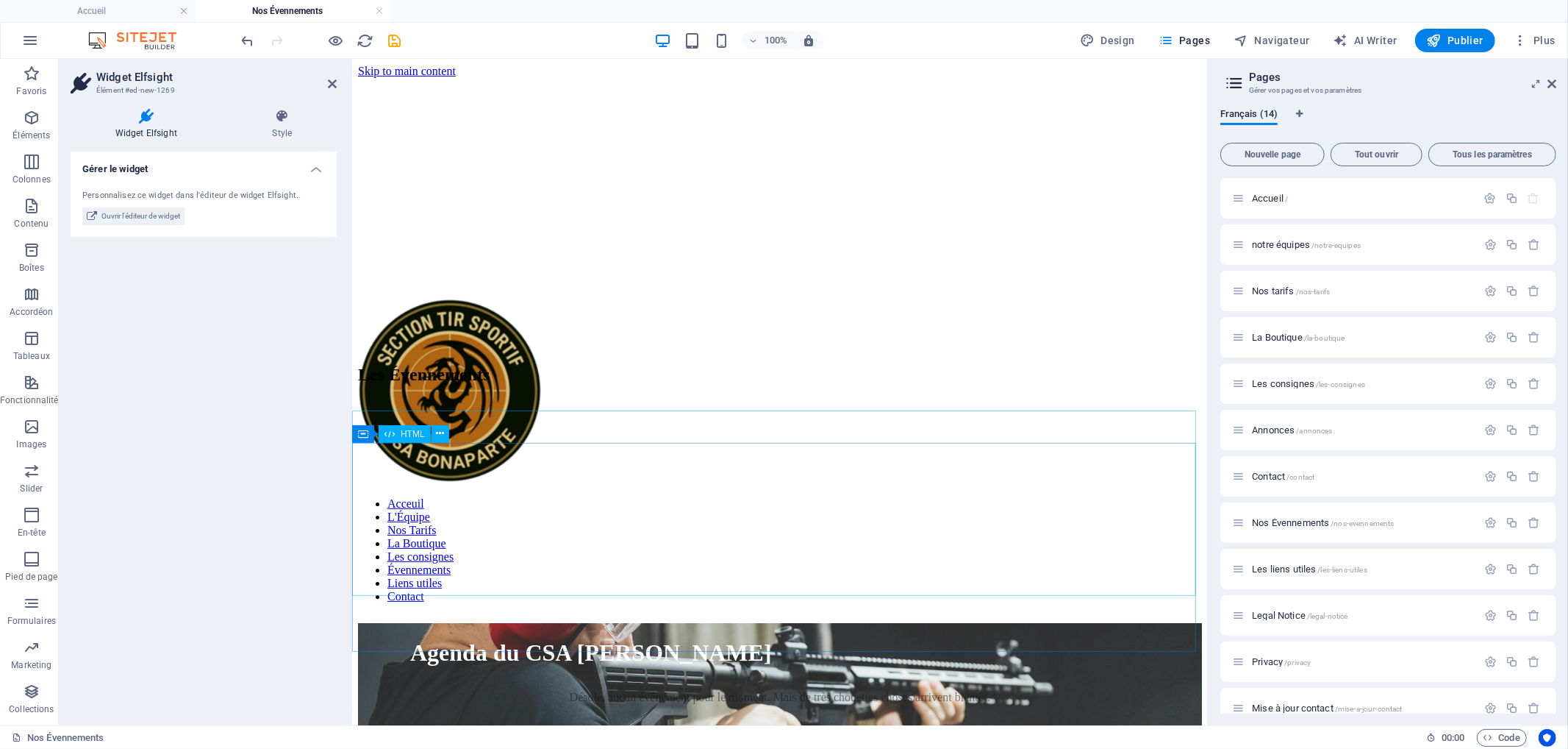
click at [760, 622] on div "Agenda du CSA [PERSON_NAME] Dates Désolé, aucun événement pour le moment. Mais …" at bounding box center [779, 704] width 844 height 163
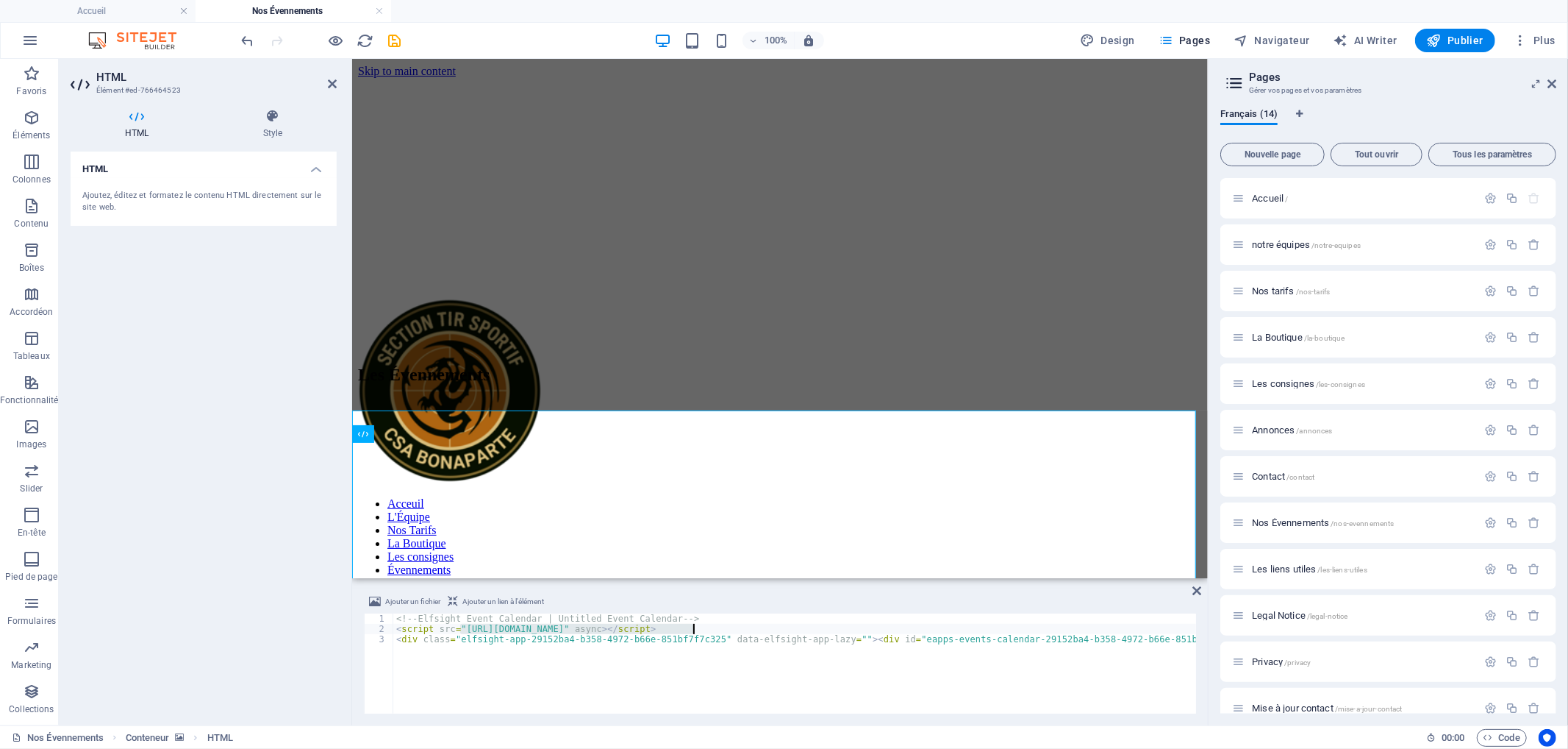
drag, startPoint x: 461, startPoint y: 626, endPoint x: 694, endPoint y: 630, distance: 233.0
type textarea "<script src="[URL][DOMAIN_NAME]" async></script>"
click at [1200, 589] on icon at bounding box center [1196, 590] width 9 height 12
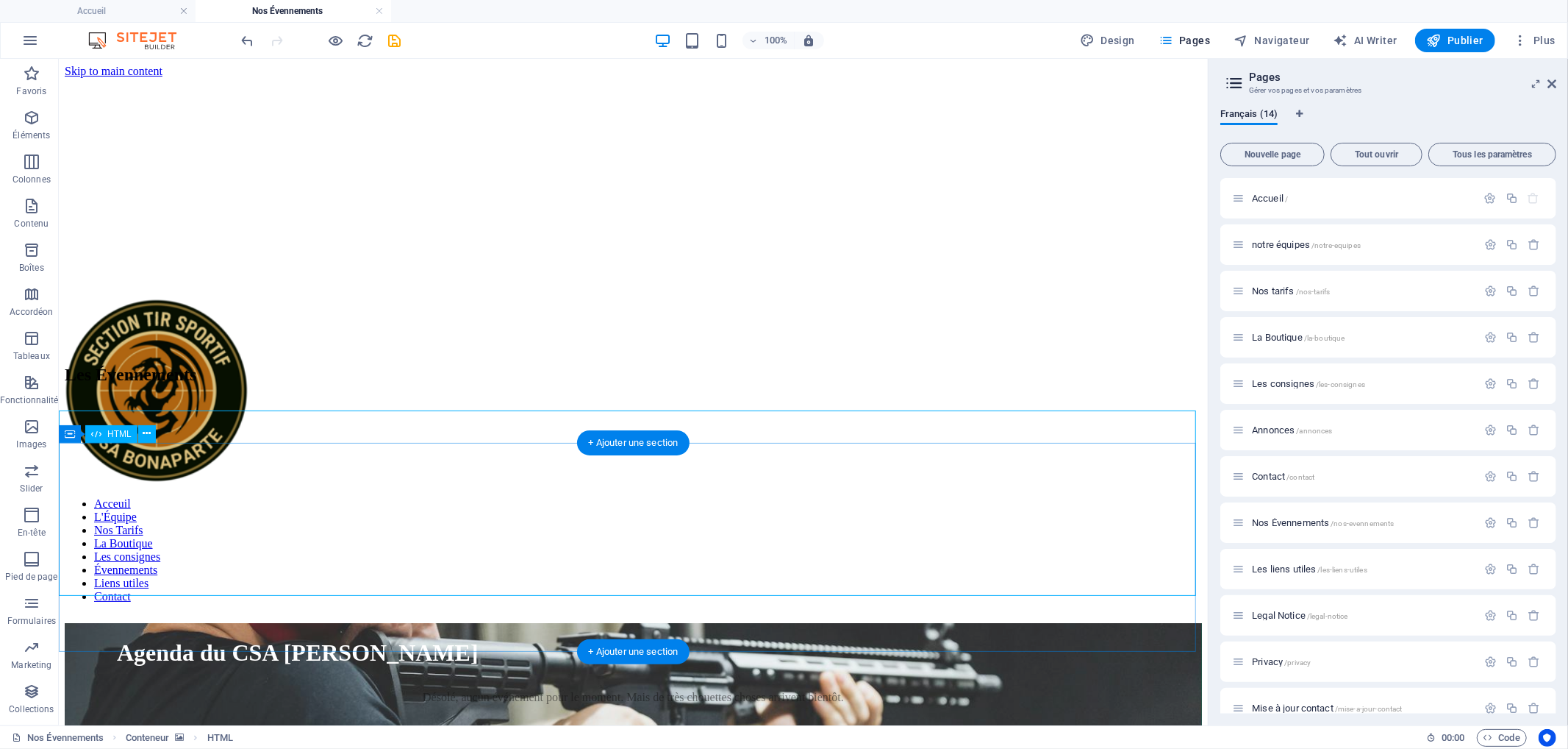
click at [687, 622] on div "Agenda du CSA [PERSON_NAME] Dates Désolé, aucun événement pour le moment. Mais …" at bounding box center [632, 704] width 1138 height 163
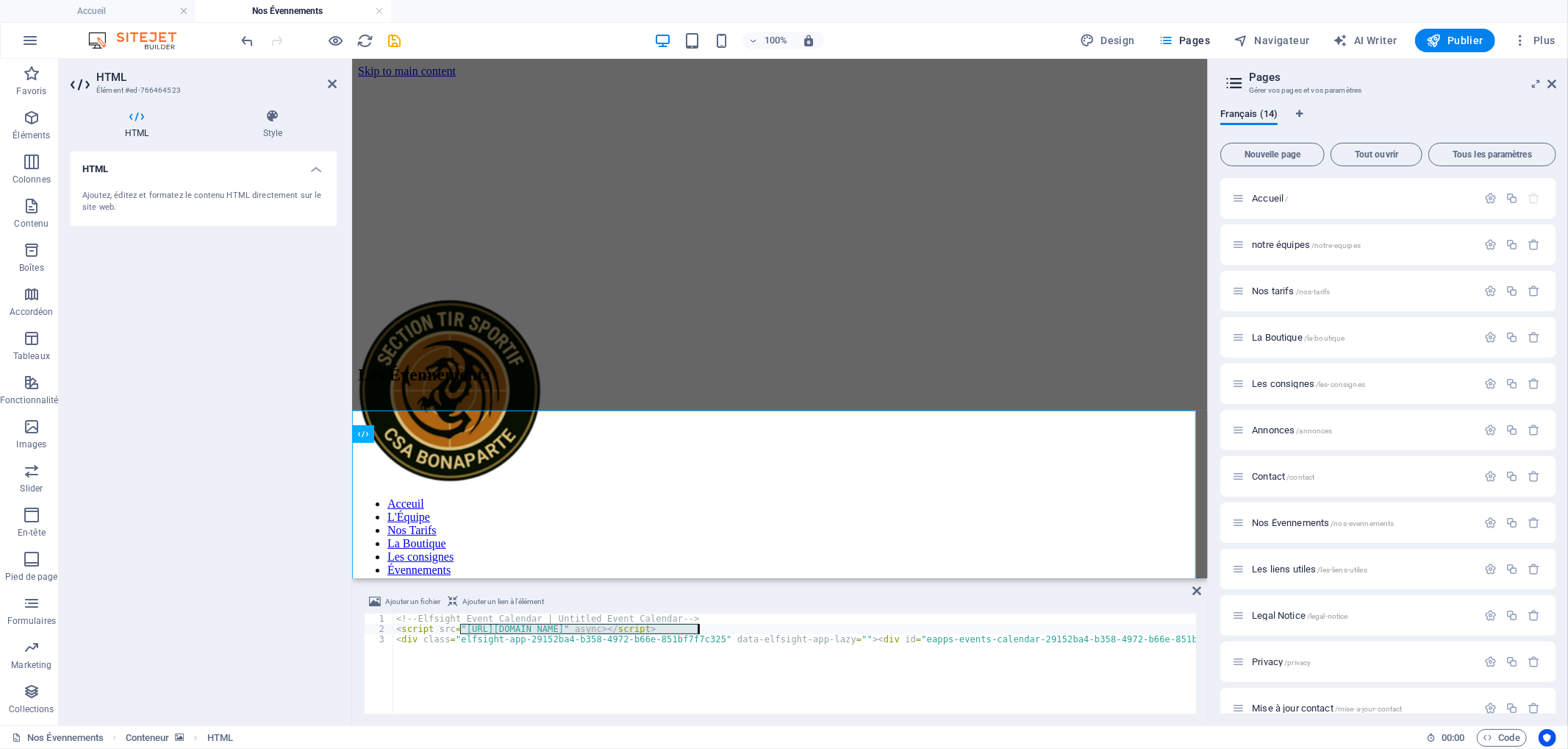
click at [1203, 591] on div "Ajouter un fichier Ajouter un lien à l'élément <script src="[URL][DOMAIN_NAME]"…" at bounding box center [779, 652] width 855 height 144
click at [1198, 591] on icon at bounding box center [1196, 590] width 9 height 12
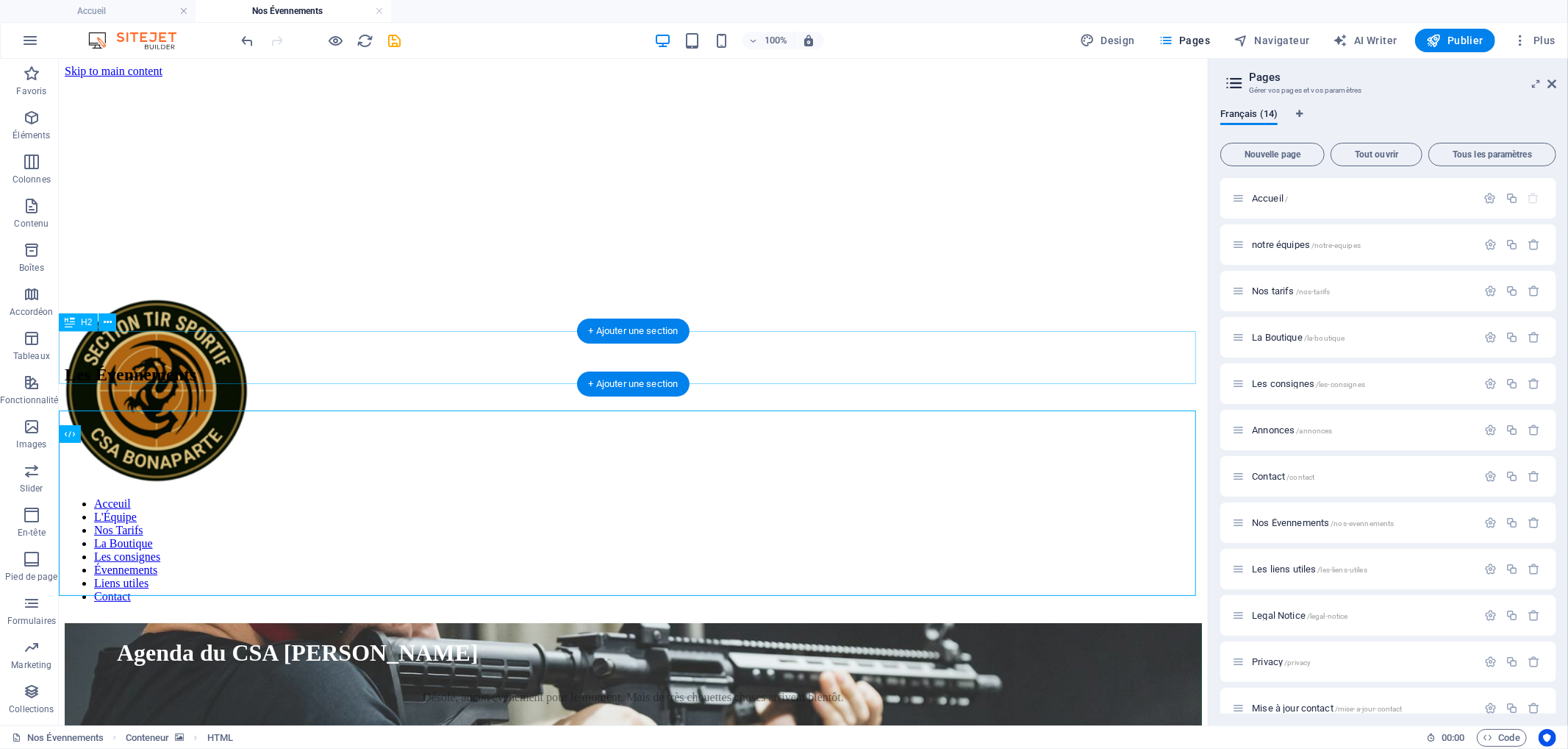
click at [629, 364] on div "Les Évennements" at bounding box center [632, 373] width 1138 height 20
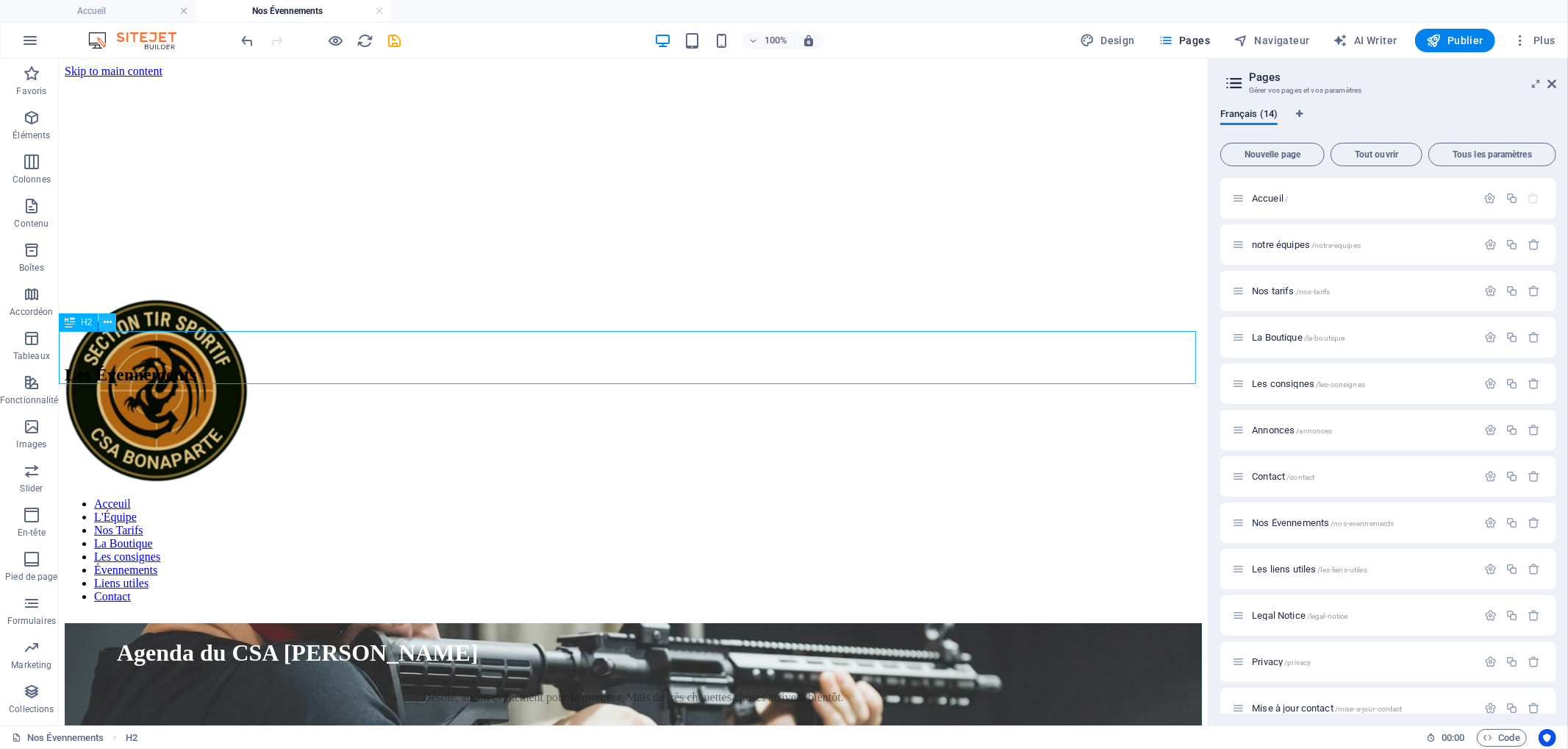
click at [104, 321] on icon at bounding box center [108, 323] width 8 height 16
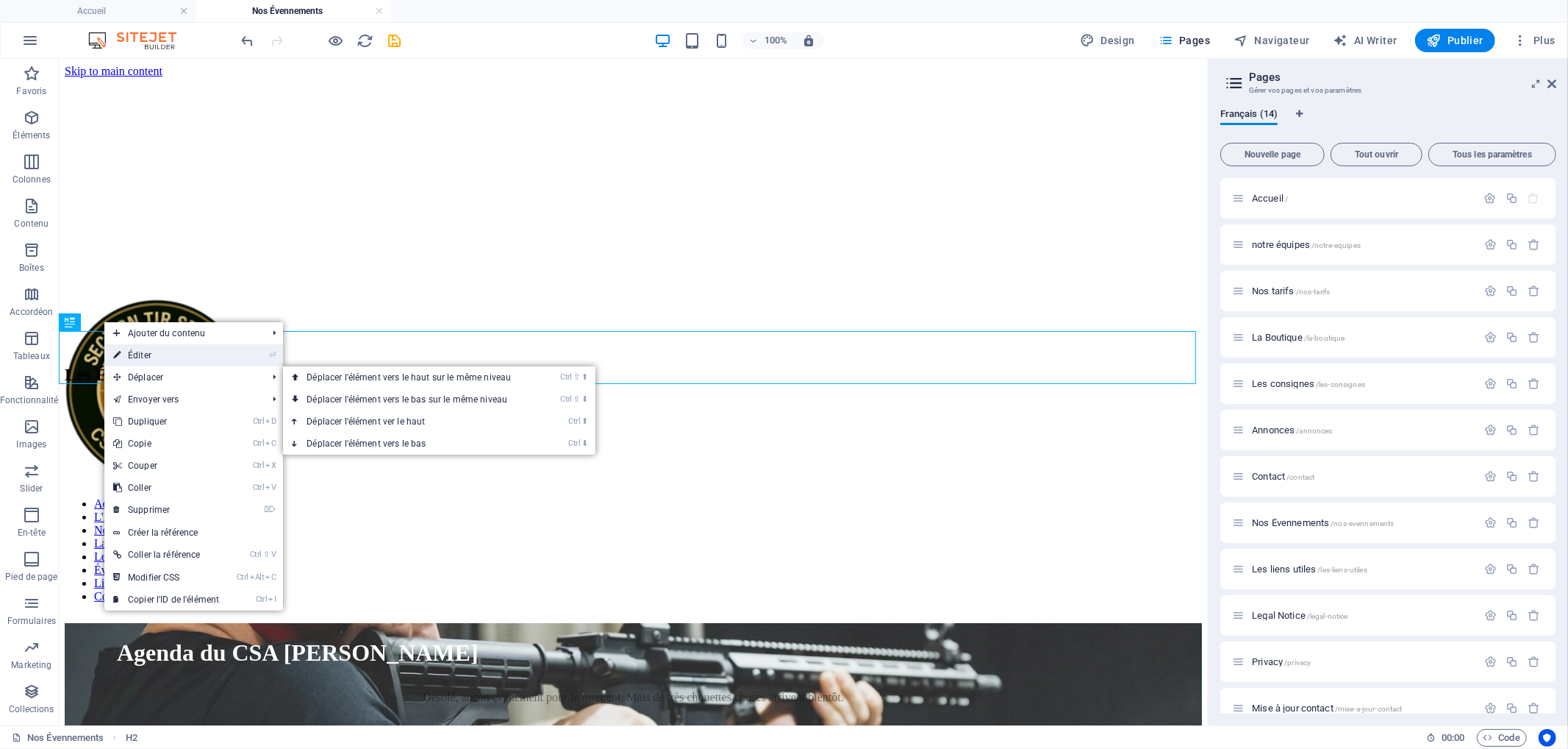
click at [200, 358] on link "⏎ Éditer" at bounding box center [166, 355] width 123 height 22
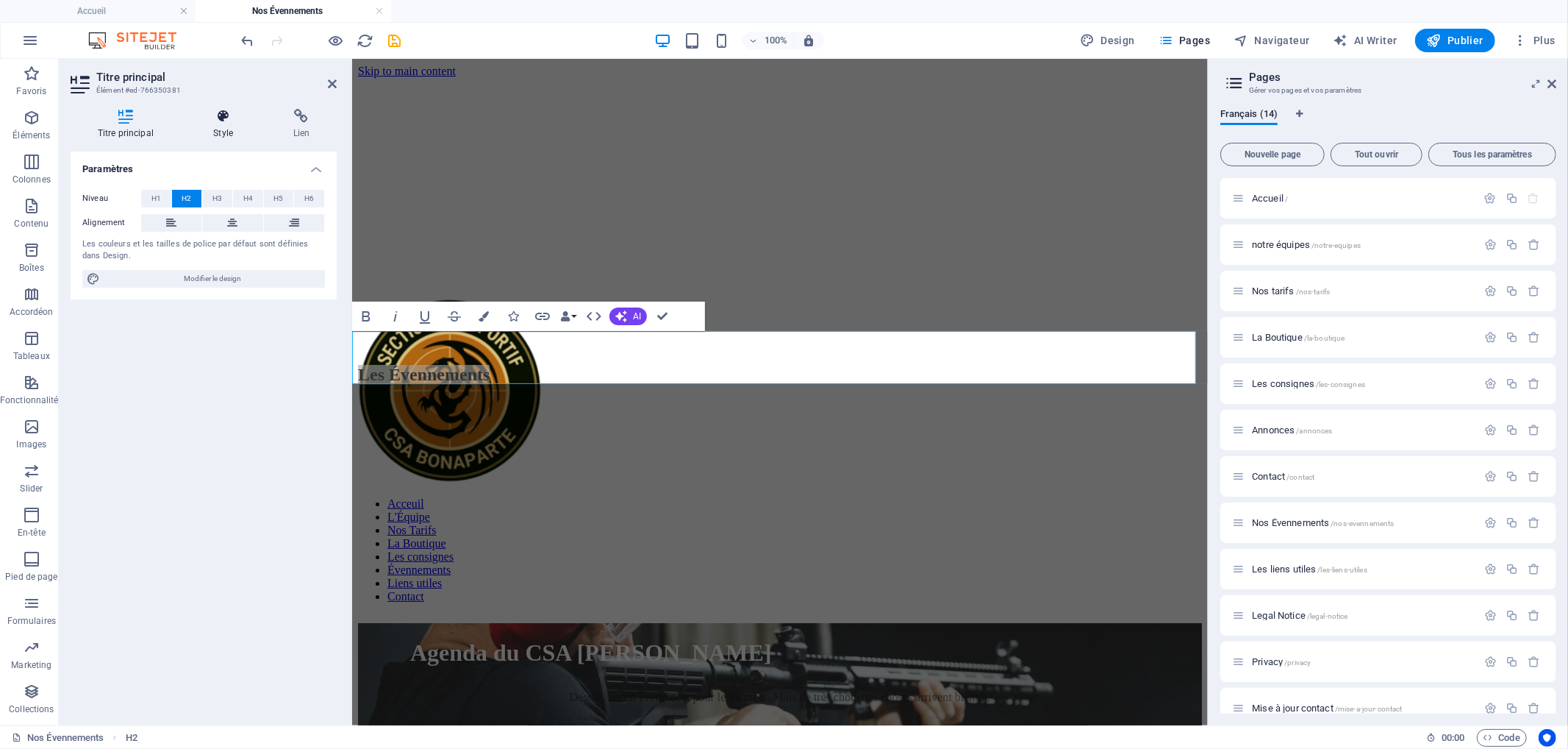
click at [208, 119] on icon at bounding box center [224, 116] width 74 height 15
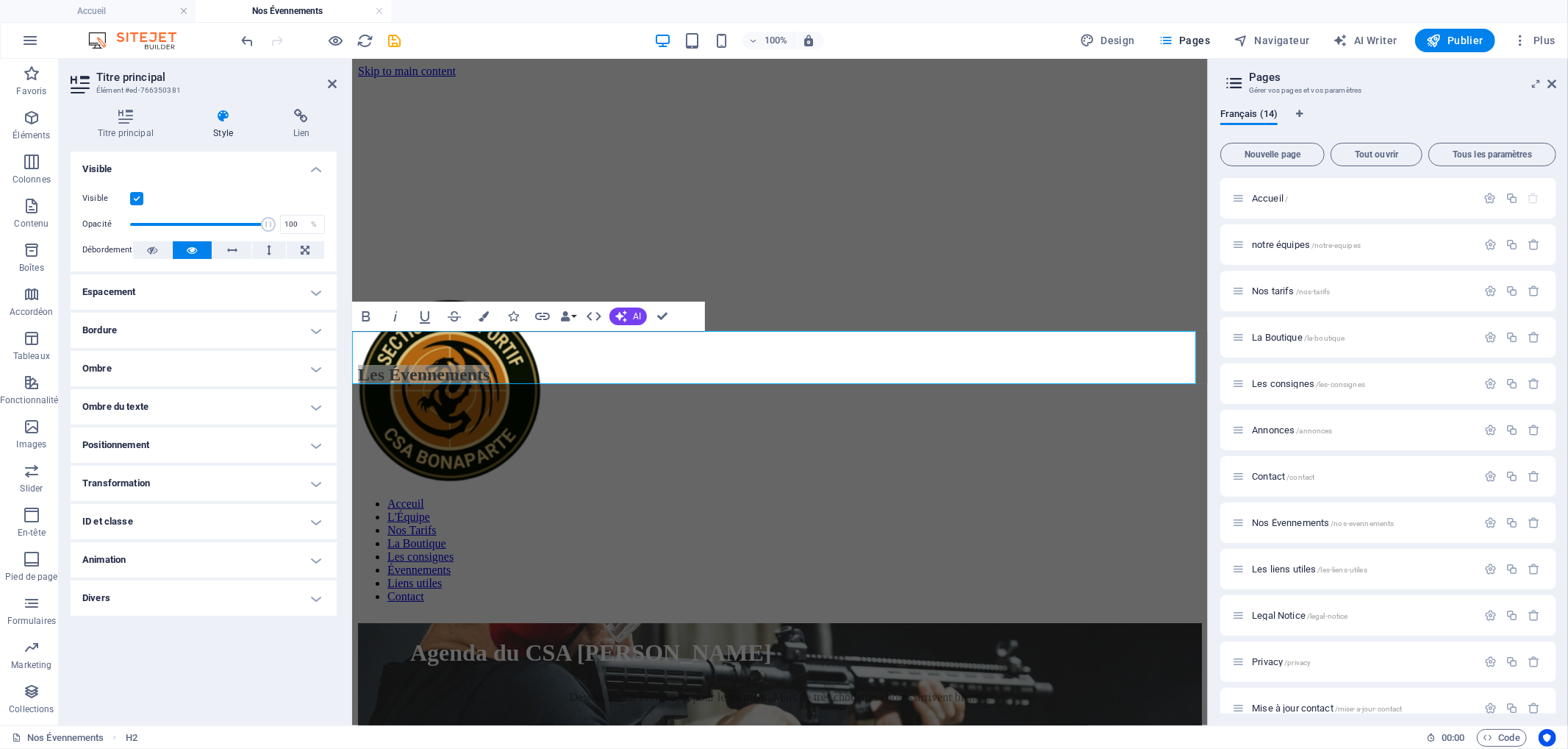
click at [196, 487] on h4 "Transformation" at bounding box center [203, 483] width 266 height 35
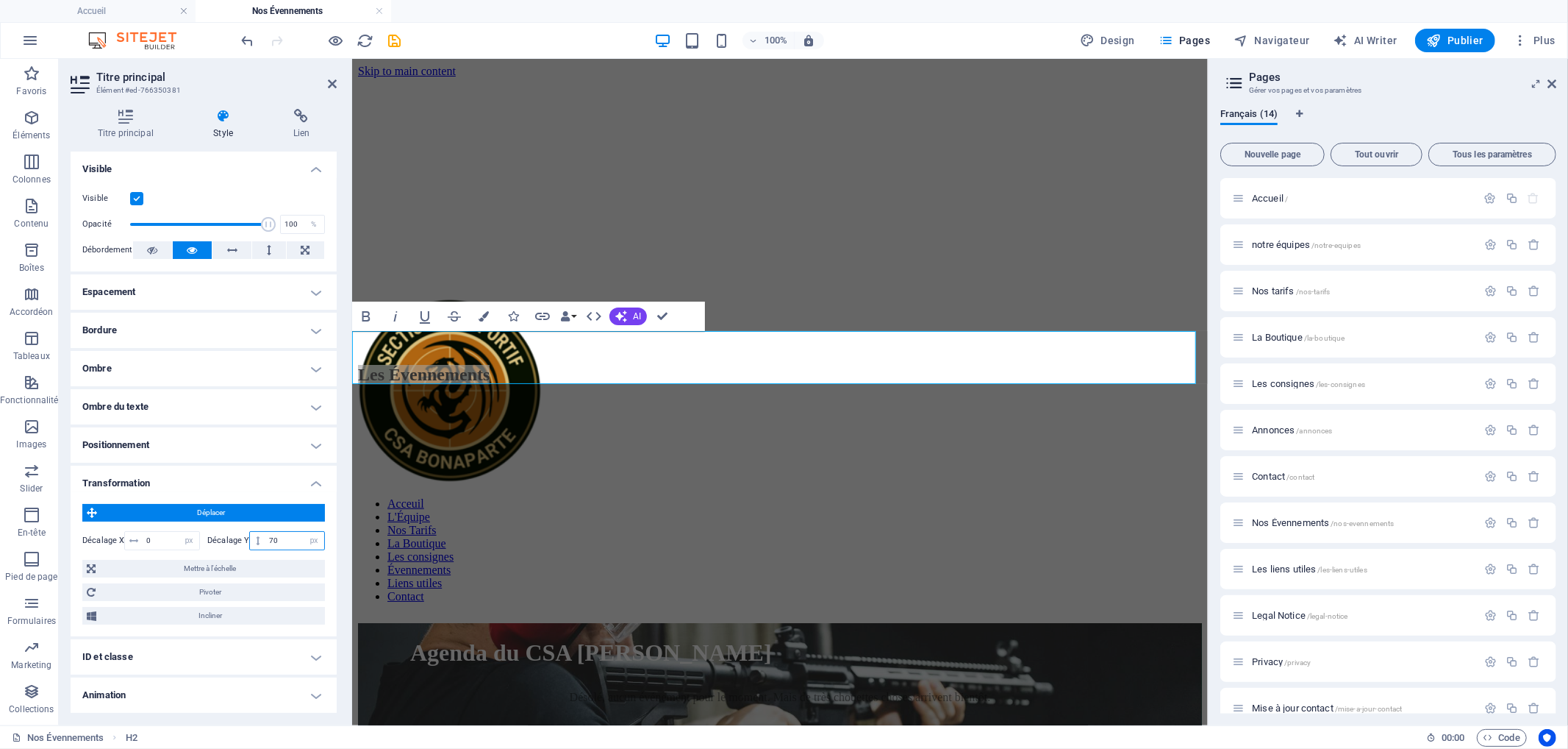
click at [273, 542] on input "70" at bounding box center [295, 541] width 59 height 17
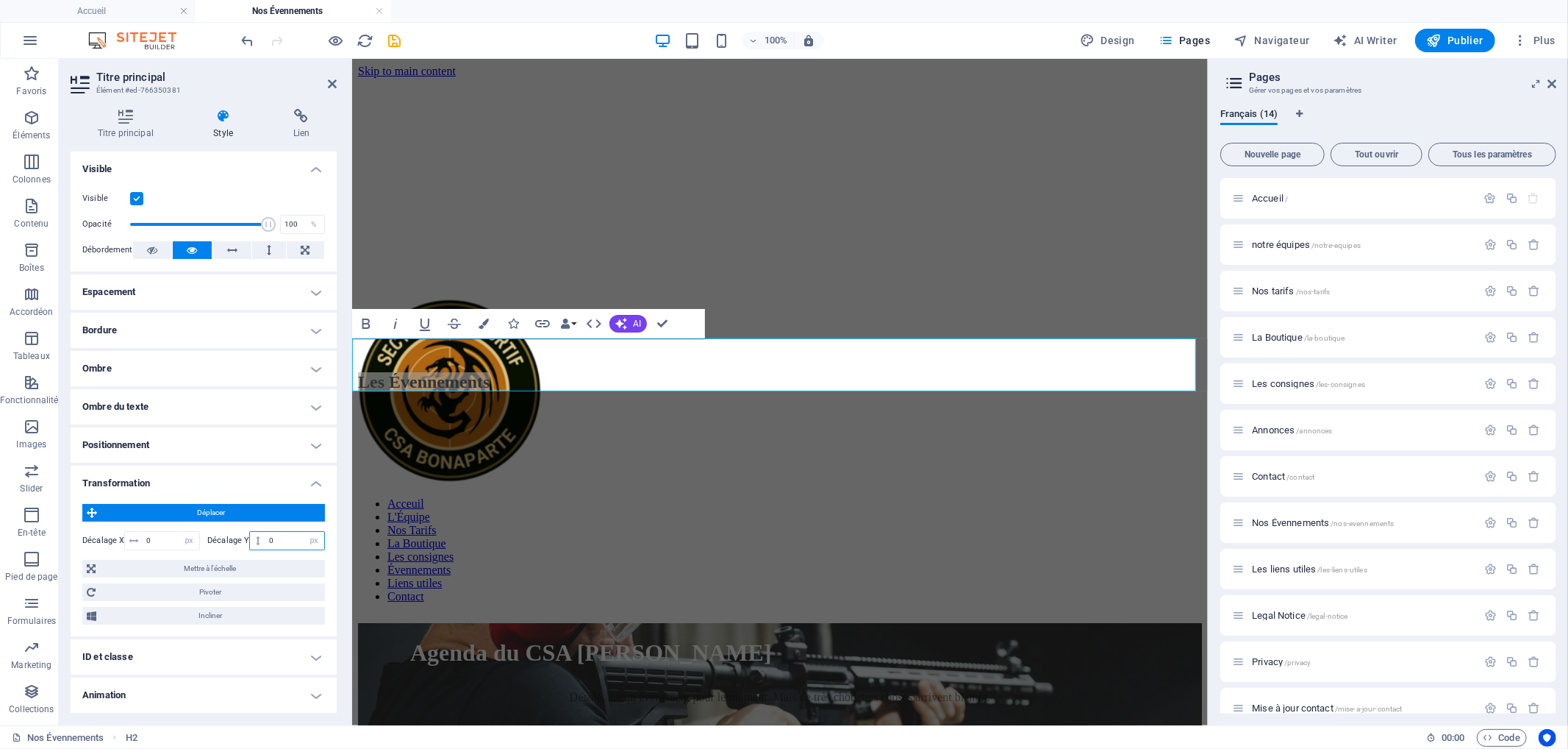
type input "20"
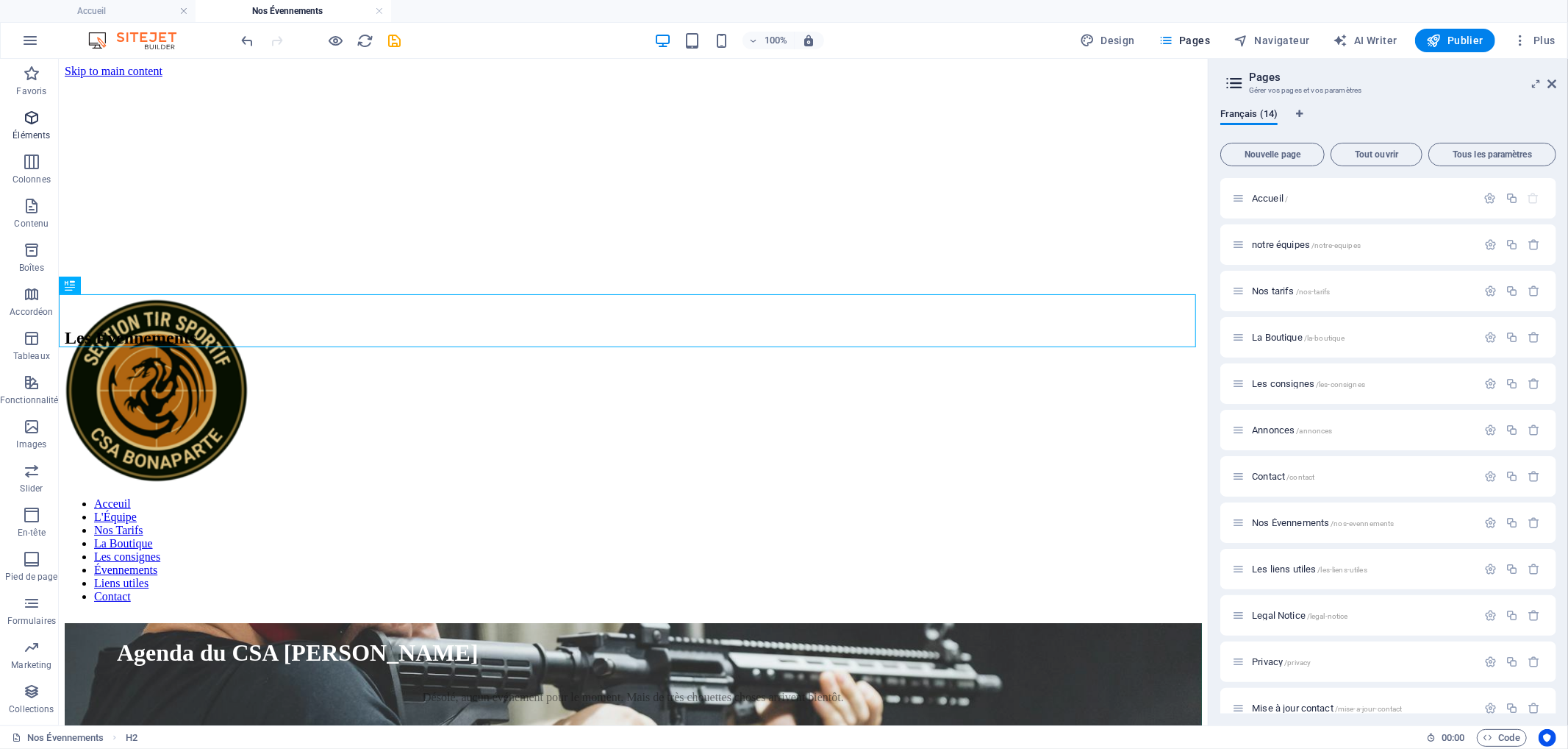
click at [15, 120] on span "Éléments" at bounding box center [31, 126] width 63 height 35
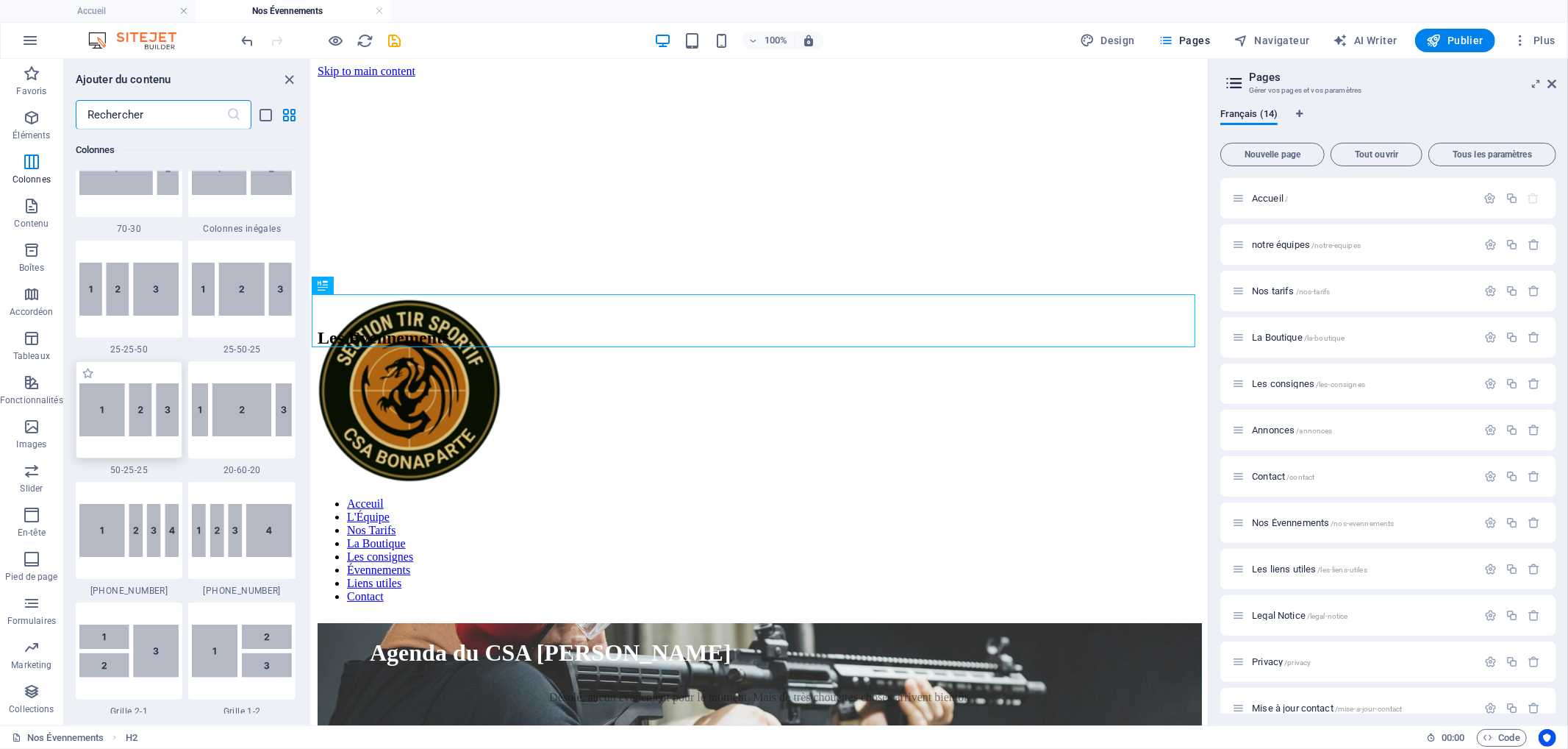
scroll to position [729, 0]
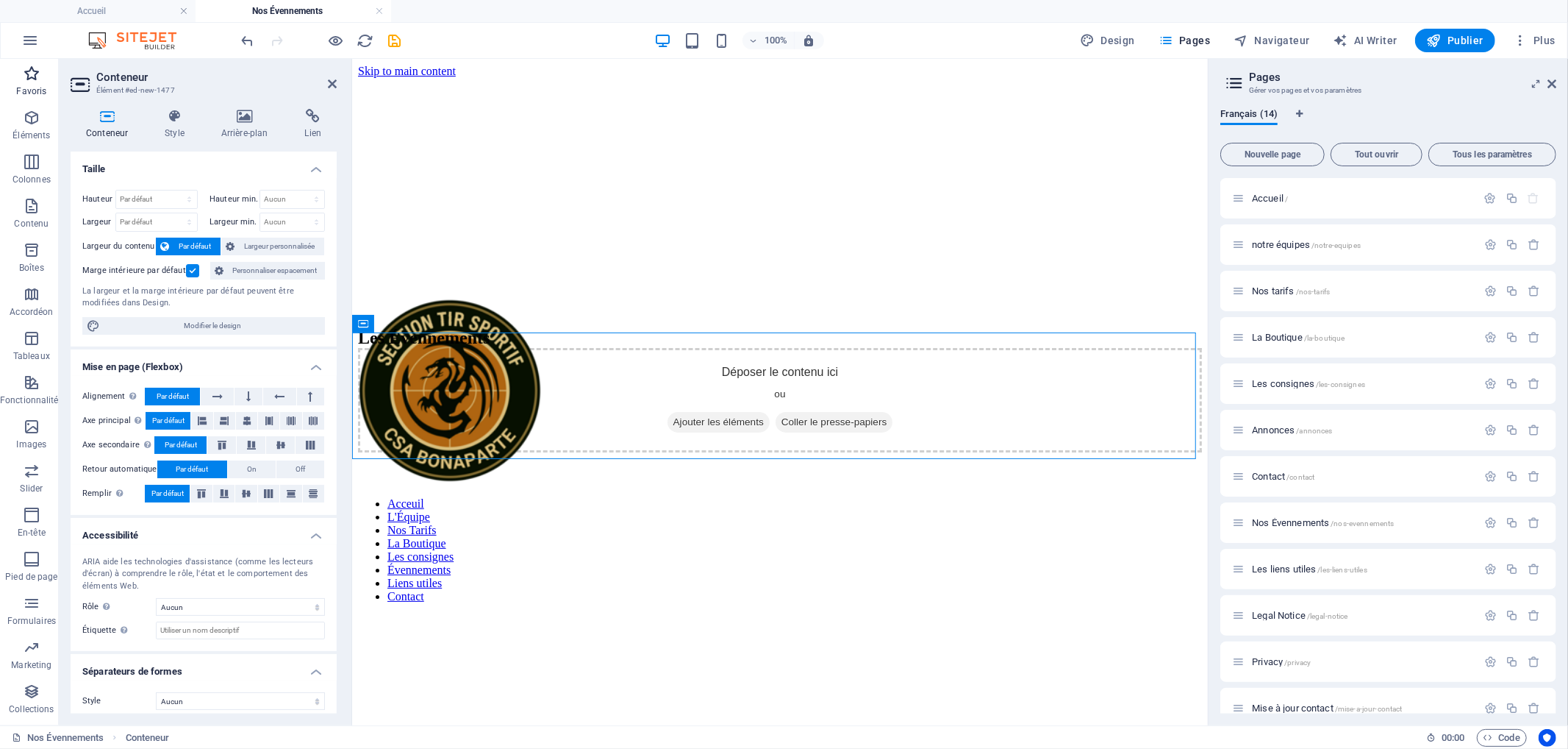
click at [28, 79] on icon "button" at bounding box center [31, 73] width 17 height 17
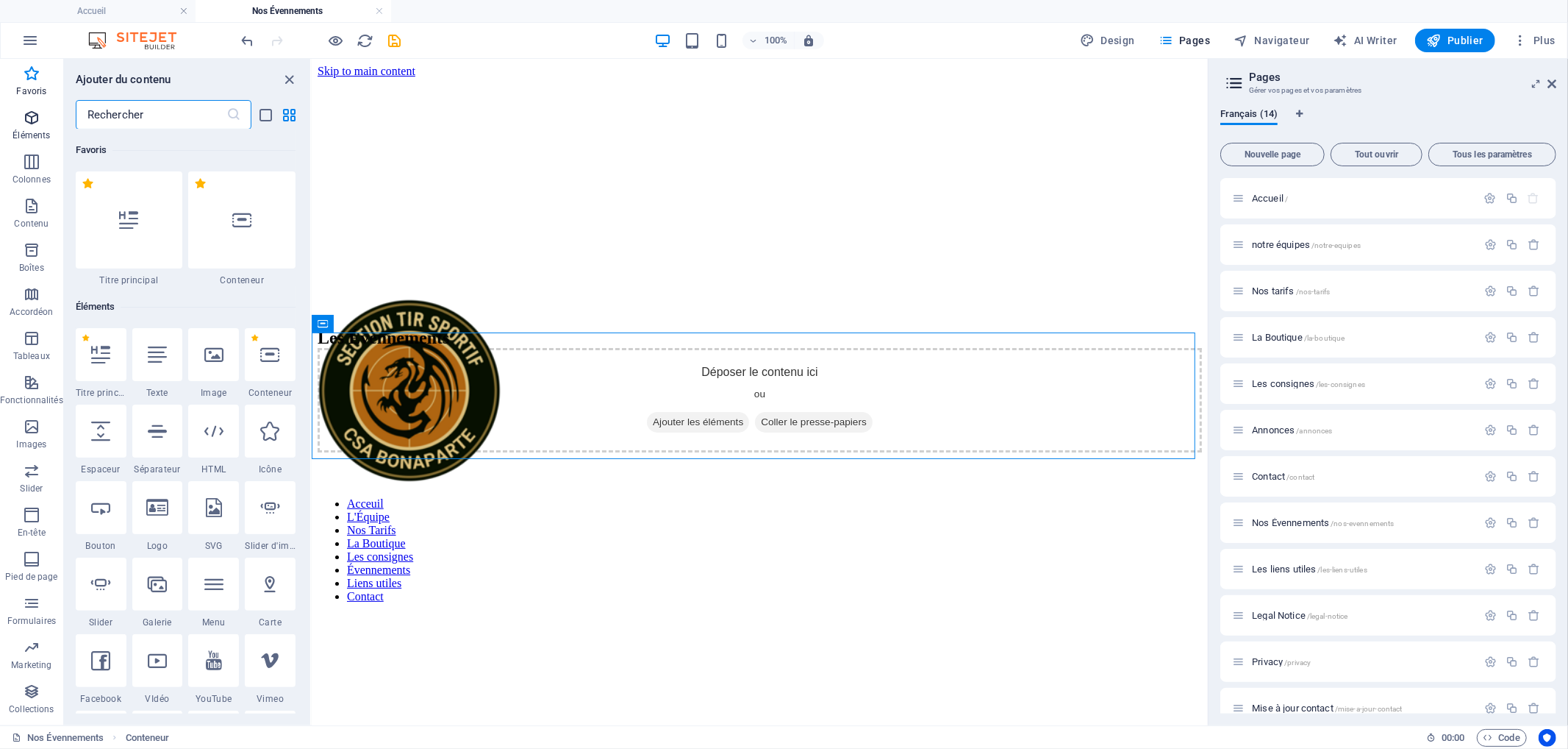
click at [27, 108] on icon "button" at bounding box center [31, 117] width 17 height 17
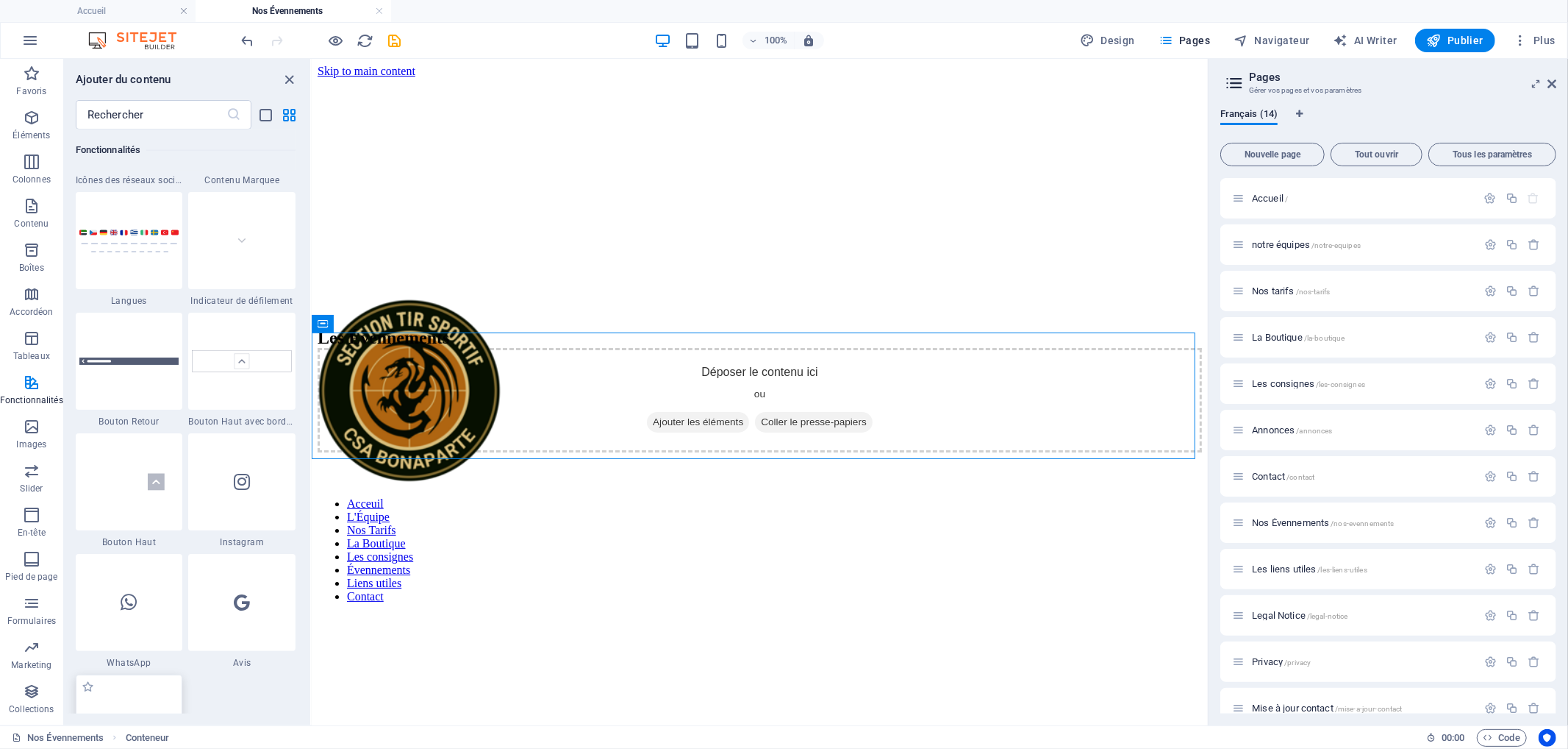
scroll to position [7103, 0]
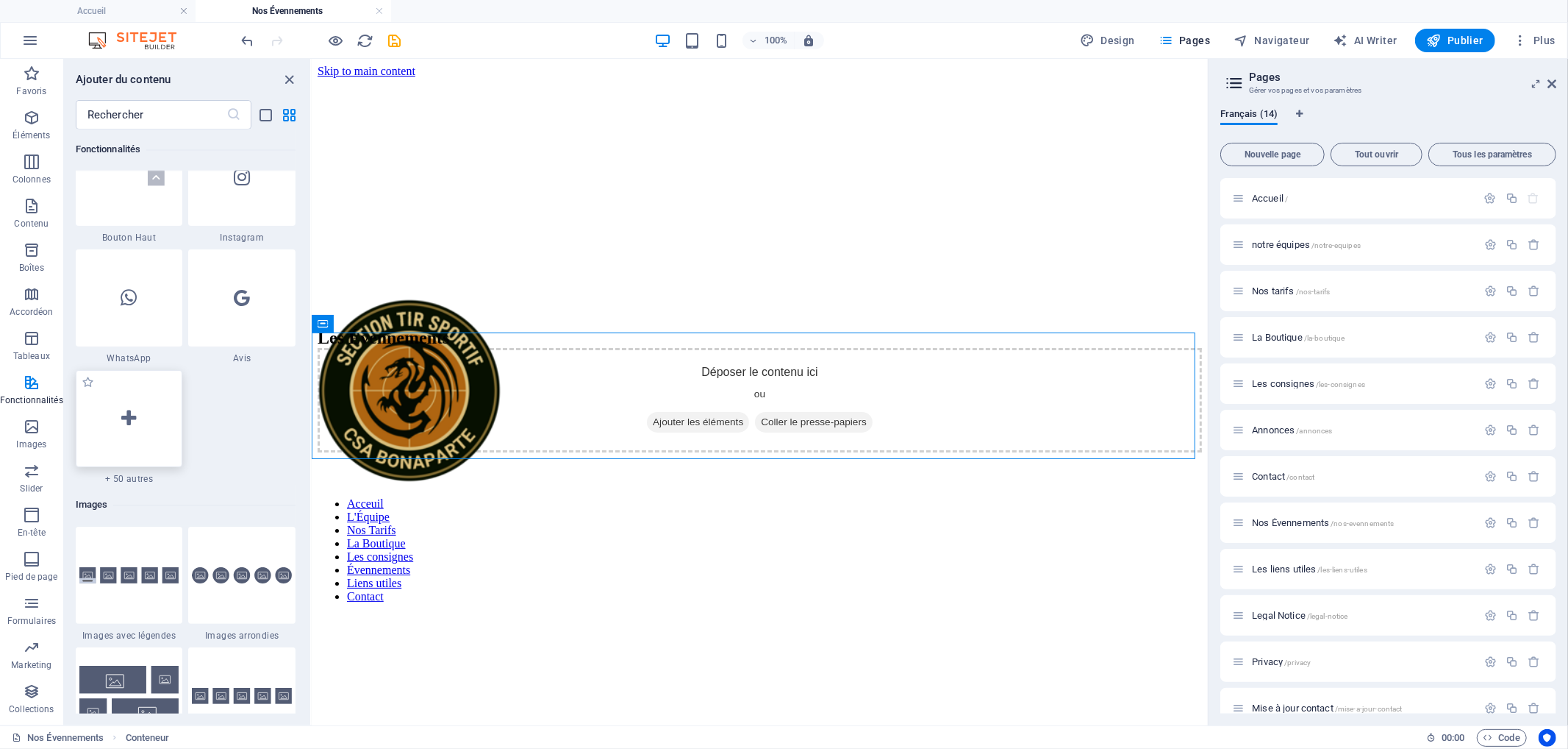
click at [138, 407] on div at bounding box center [129, 419] width 108 height 97
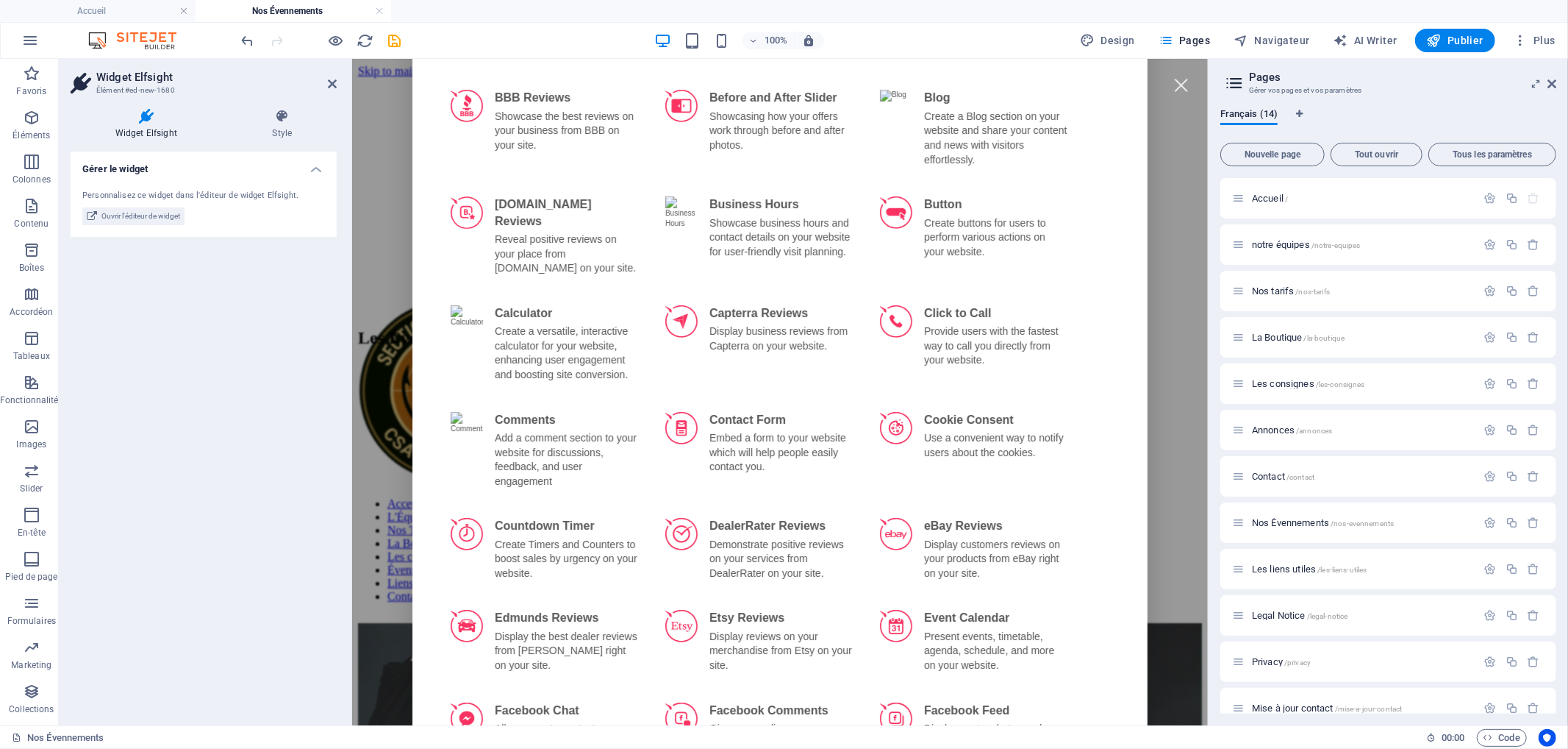
scroll to position [653, 0]
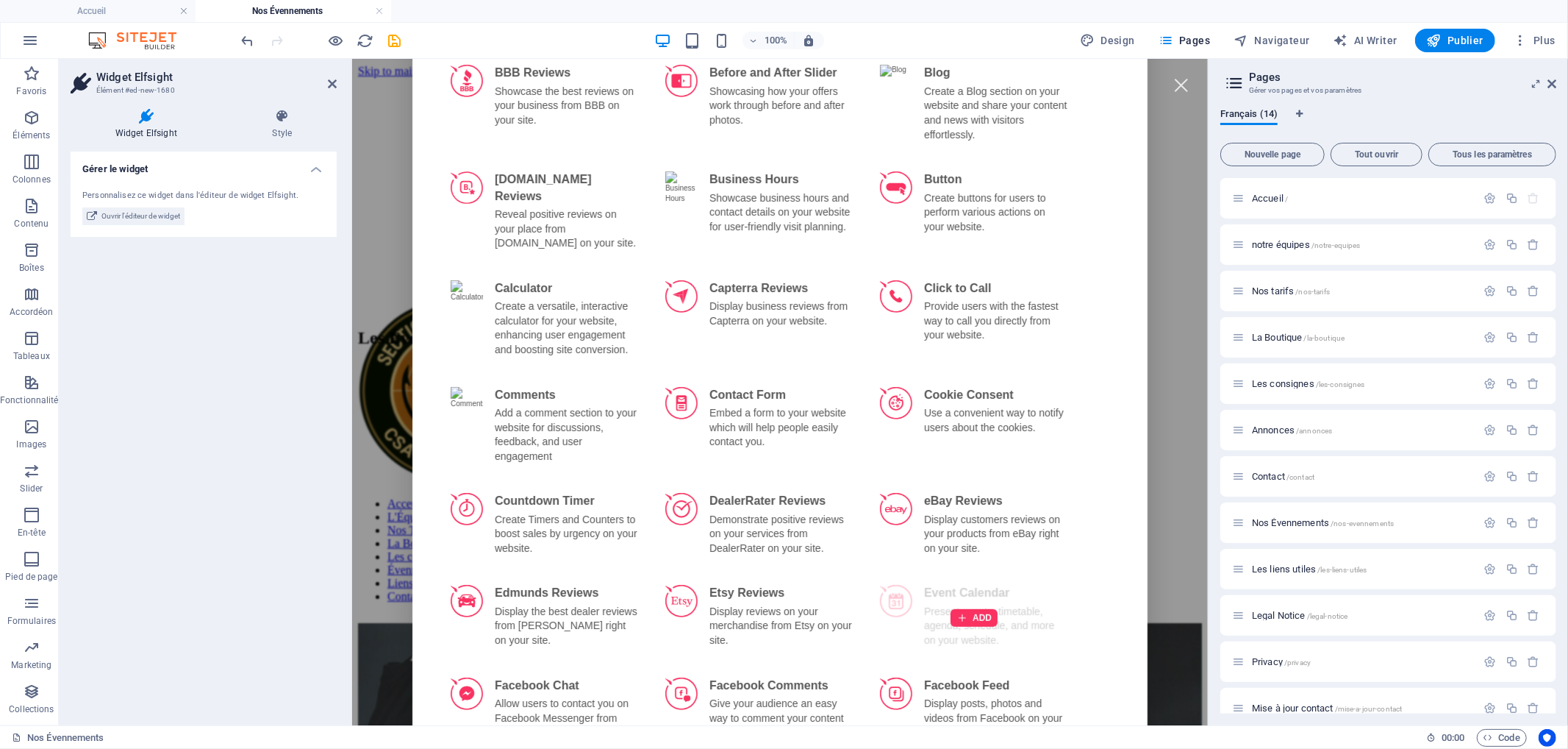
click at [961, 582] on div "ADD" at bounding box center [973, 617] width 206 height 83
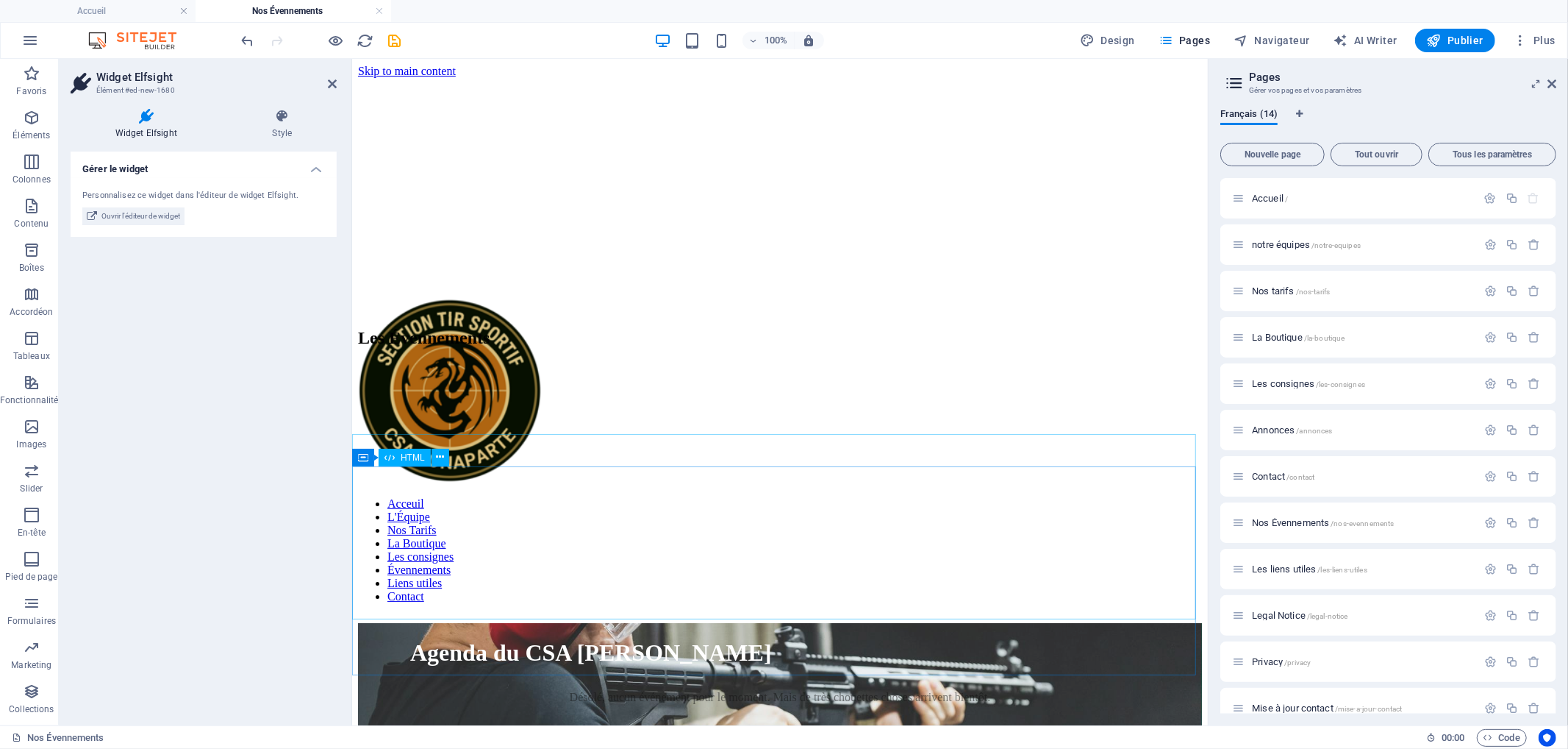
click at [721, 622] on div "Agenda du CSA [PERSON_NAME] Dates Désolé, aucun événement pour le moment. Mais …" at bounding box center [779, 704] width 844 height 163
select select "%"
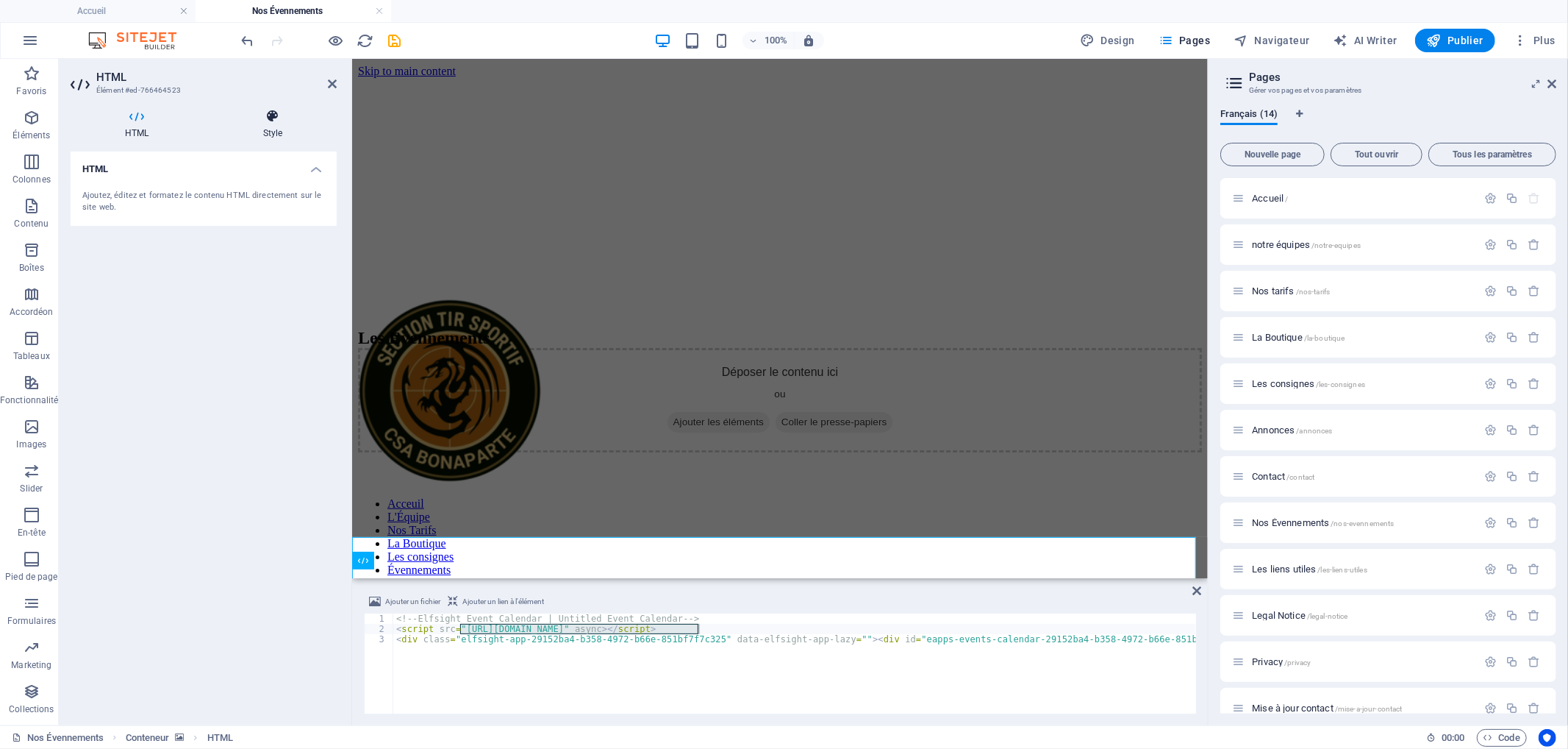
click at [281, 120] on icon at bounding box center [273, 116] width 128 height 15
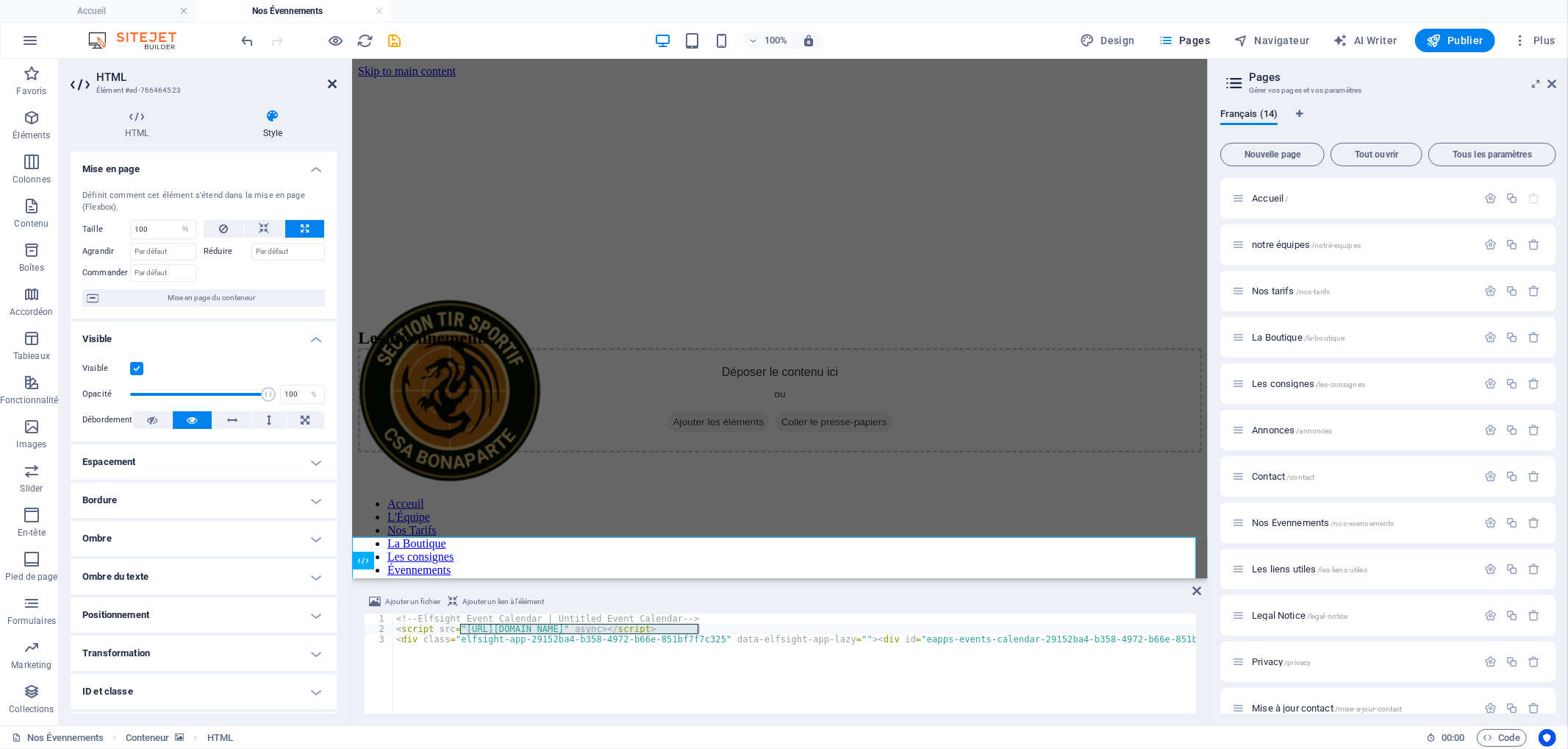
click at [332, 83] on icon at bounding box center [332, 83] width 9 height 12
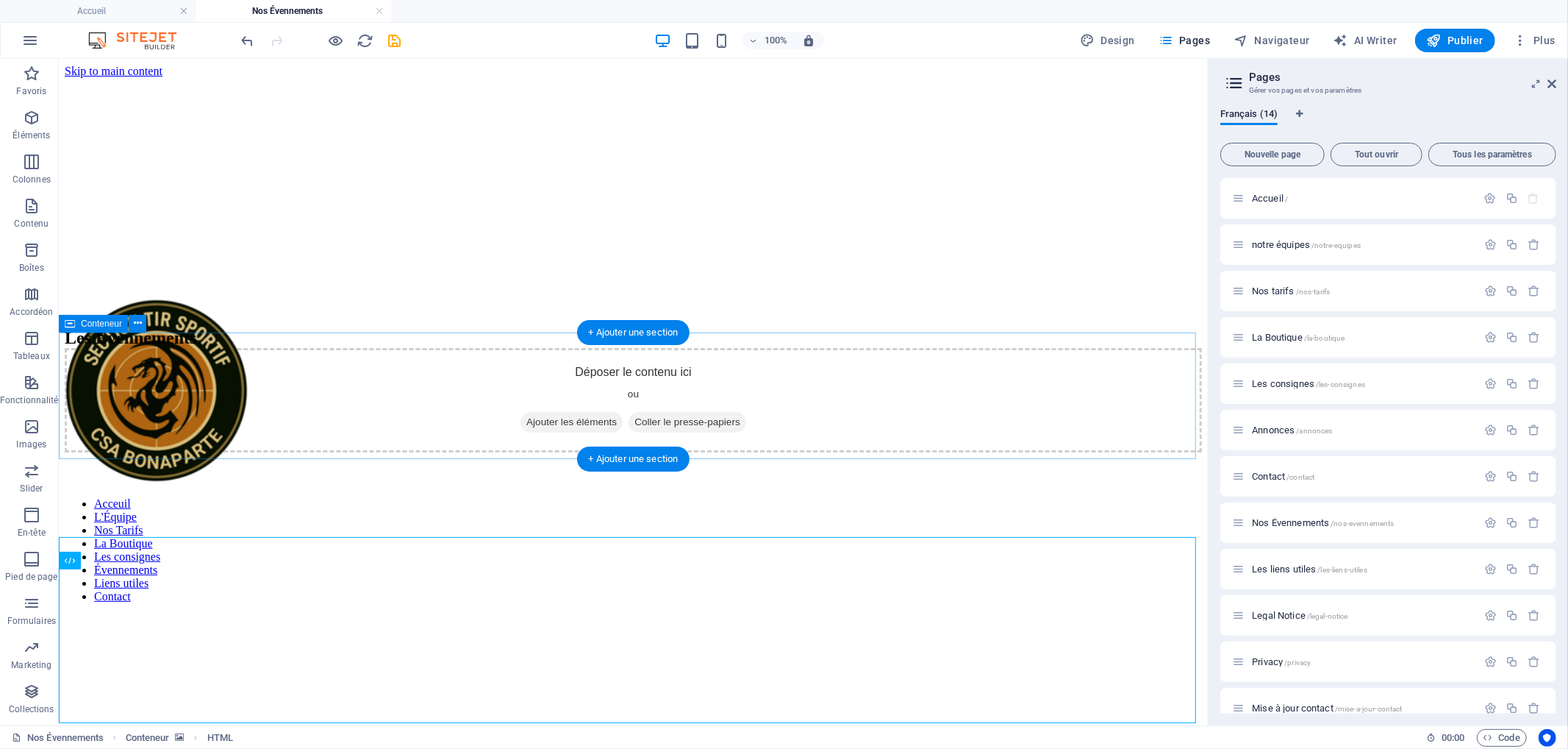
click at [529, 413] on span "Ajouter les éléments" at bounding box center [571, 421] width 102 height 20
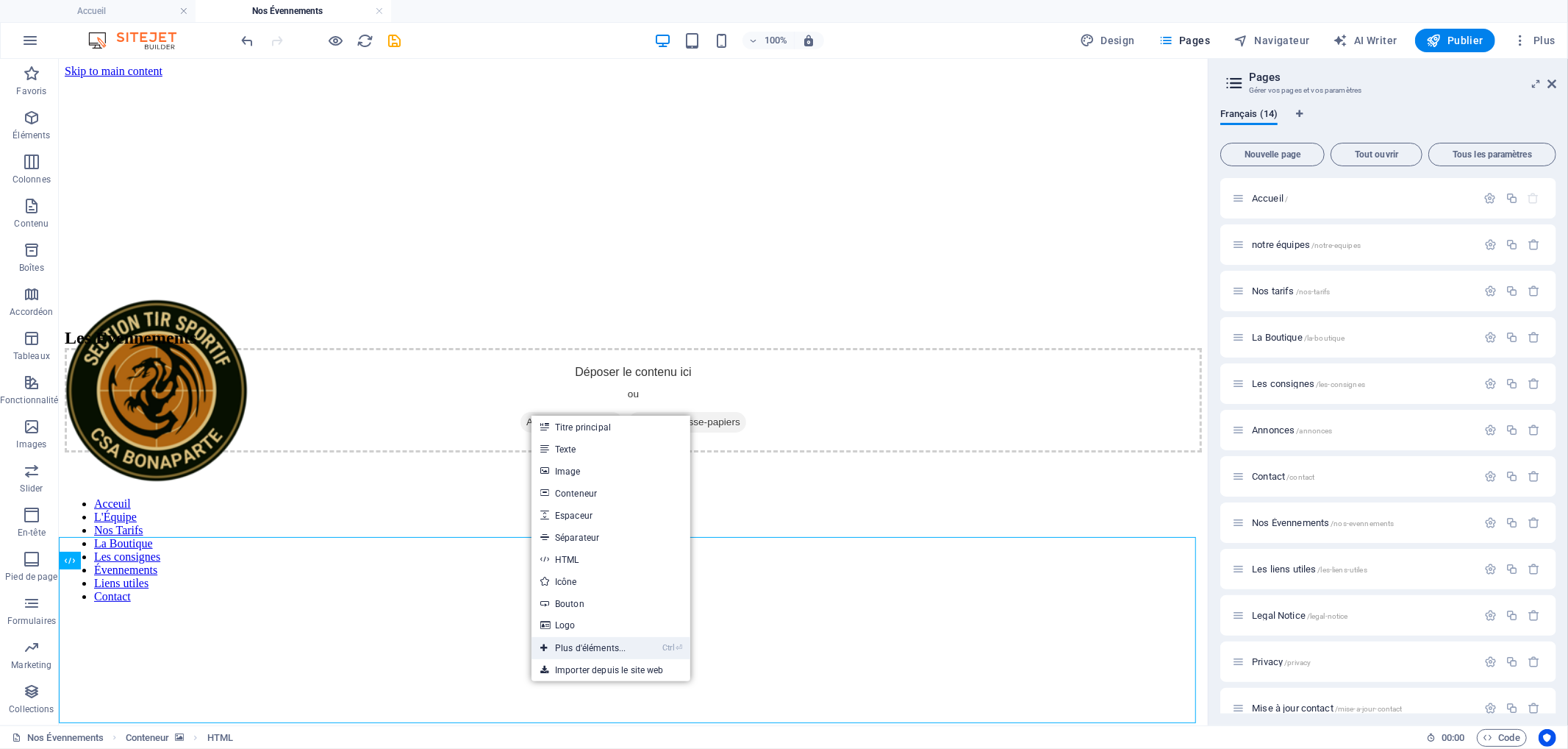
click at [575, 648] on link "Ctrl ⏎ Plus d'éléments..." at bounding box center [584, 648] width 104 height 22
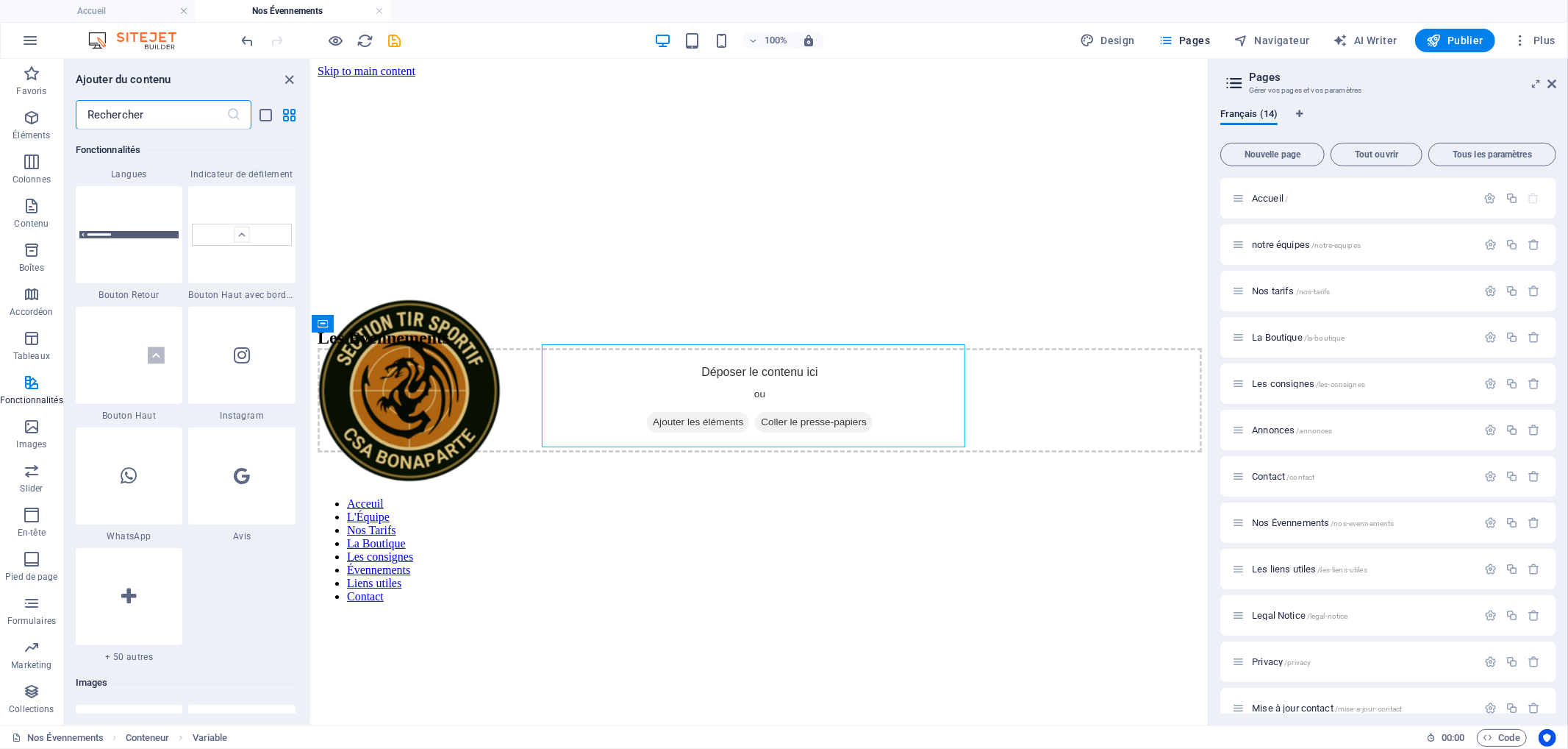
scroll to position [7184, 0]
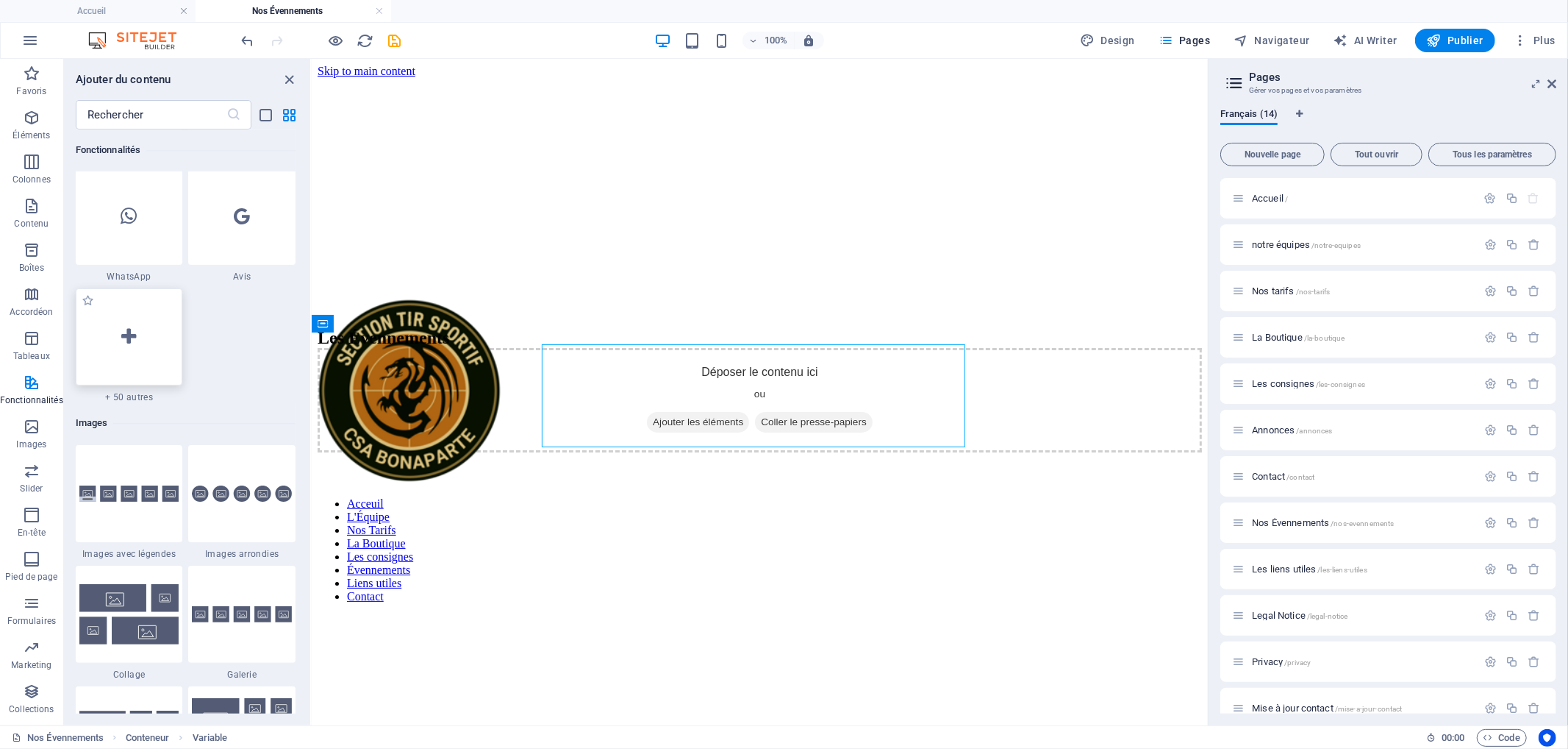
click at [140, 339] on div at bounding box center [129, 337] width 108 height 97
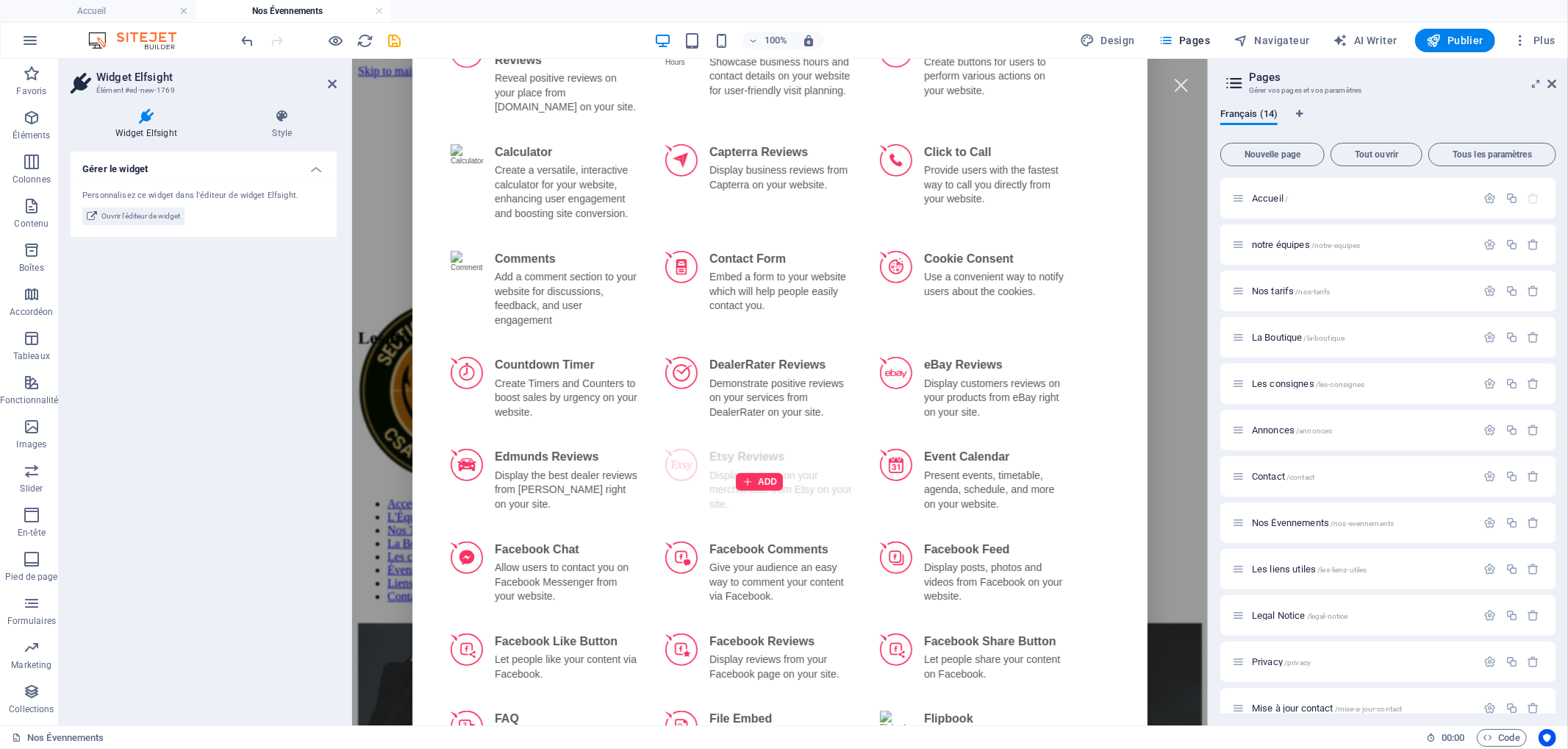
scroll to position [707, 0]
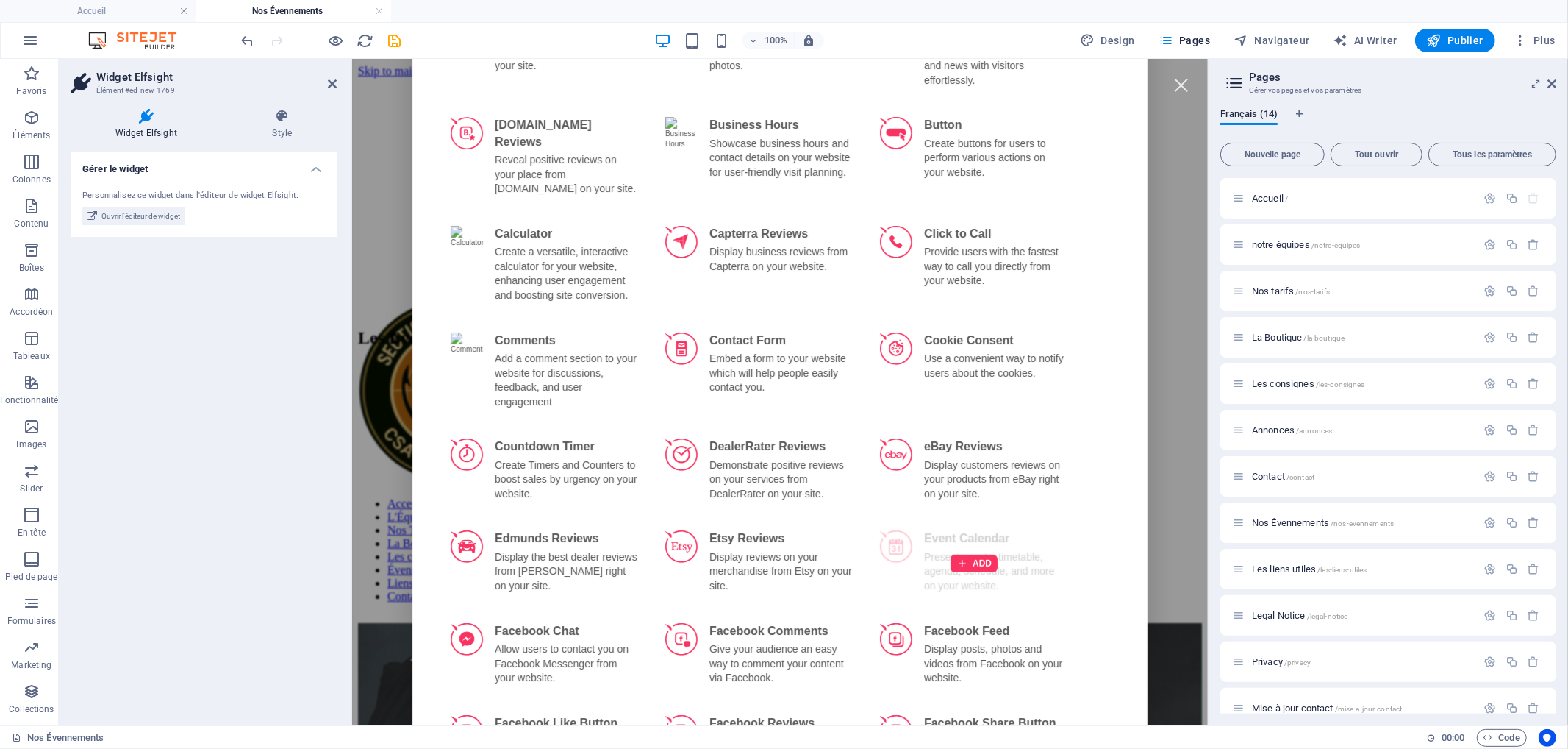
click at [986, 545] on div "ADD" at bounding box center [973, 563] width 206 height 83
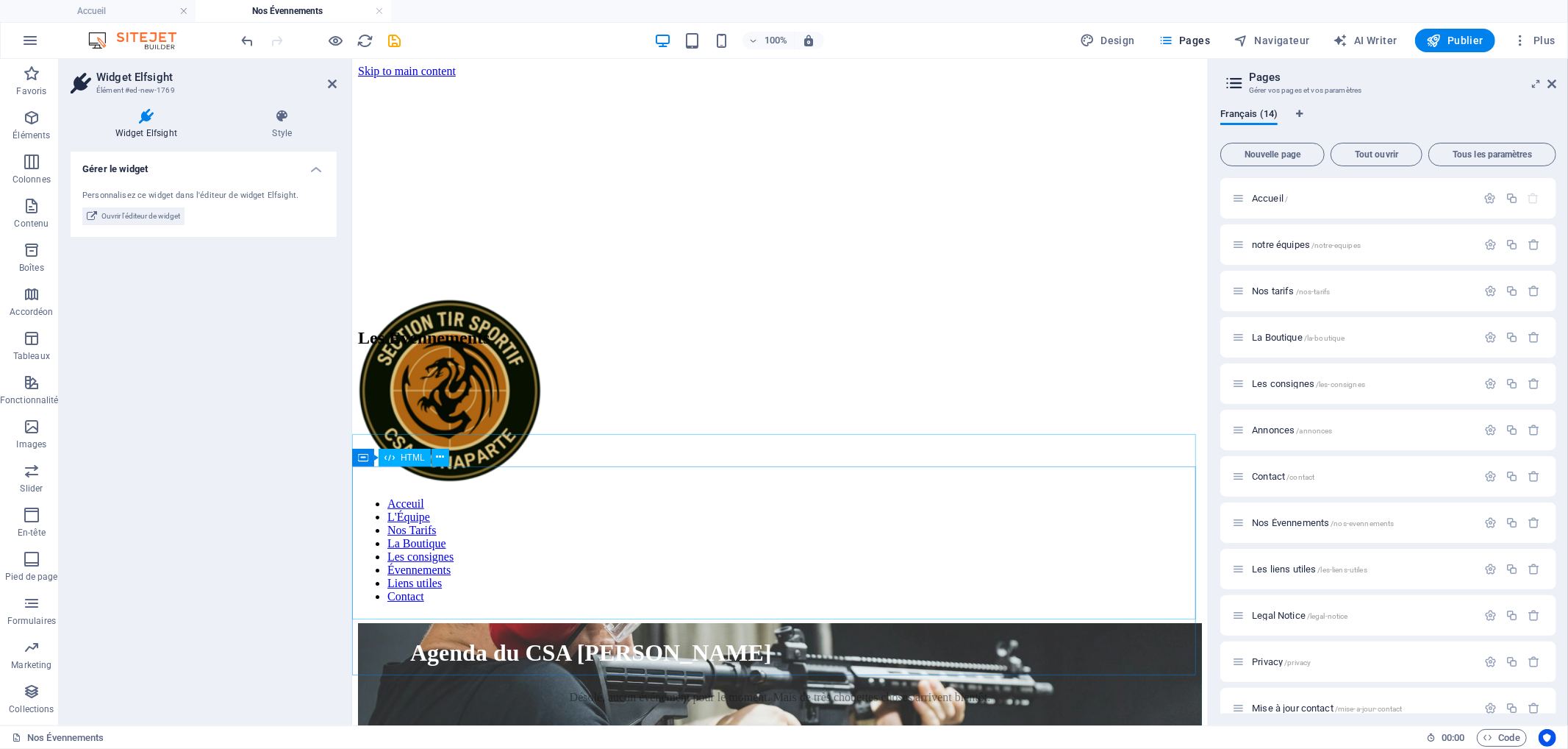
click at [698, 622] on div "Agenda du CSA [PERSON_NAME] Dates Désolé, aucun événement pour le moment. Mais …" at bounding box center [779, 704] width 844 height 163
select select "%"
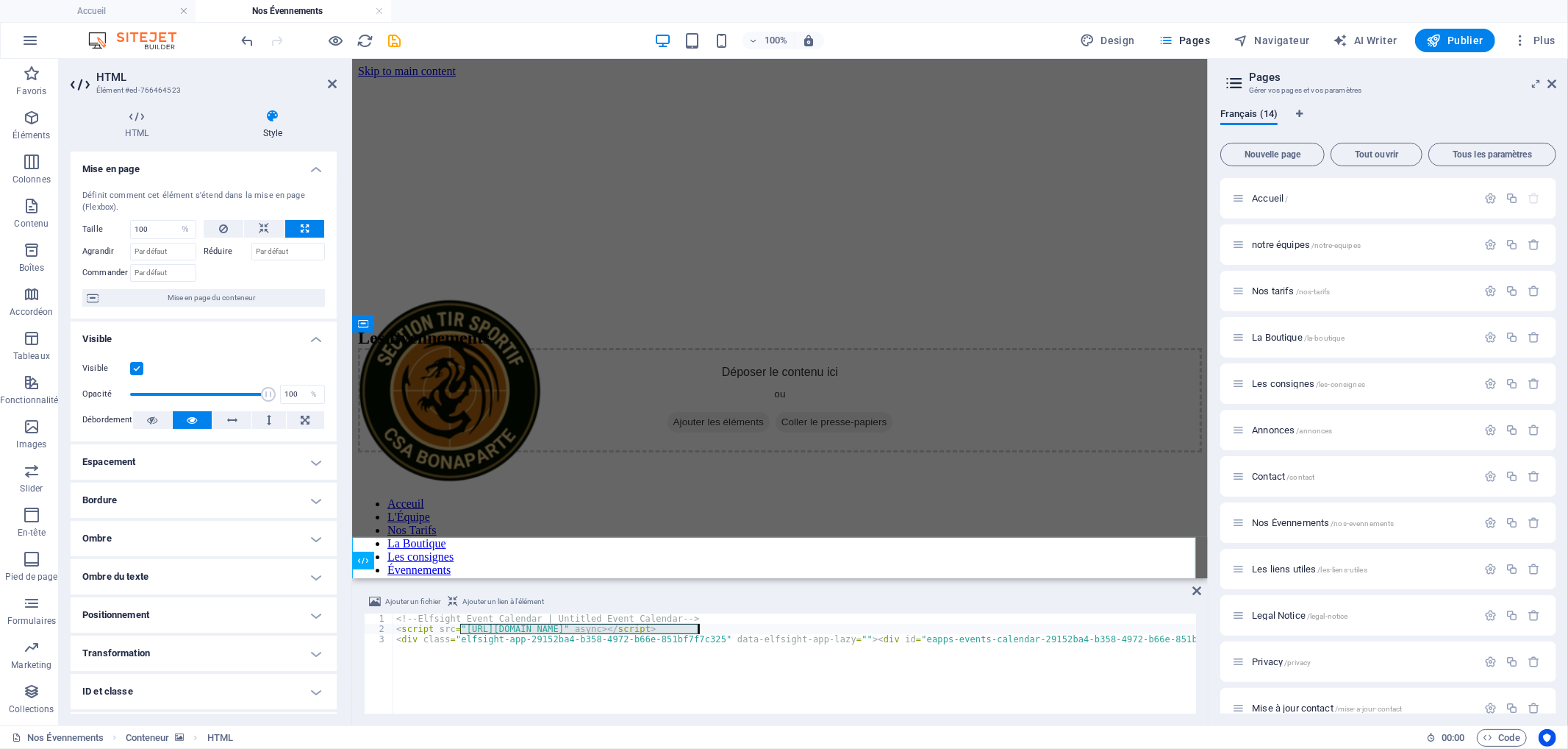
click at [326, 79] on h2 "HTML" at bounding box center [217, 77] width 240 height 13
click at [332, 85] on icon at bounding box center [332, 83] width 9 height 12
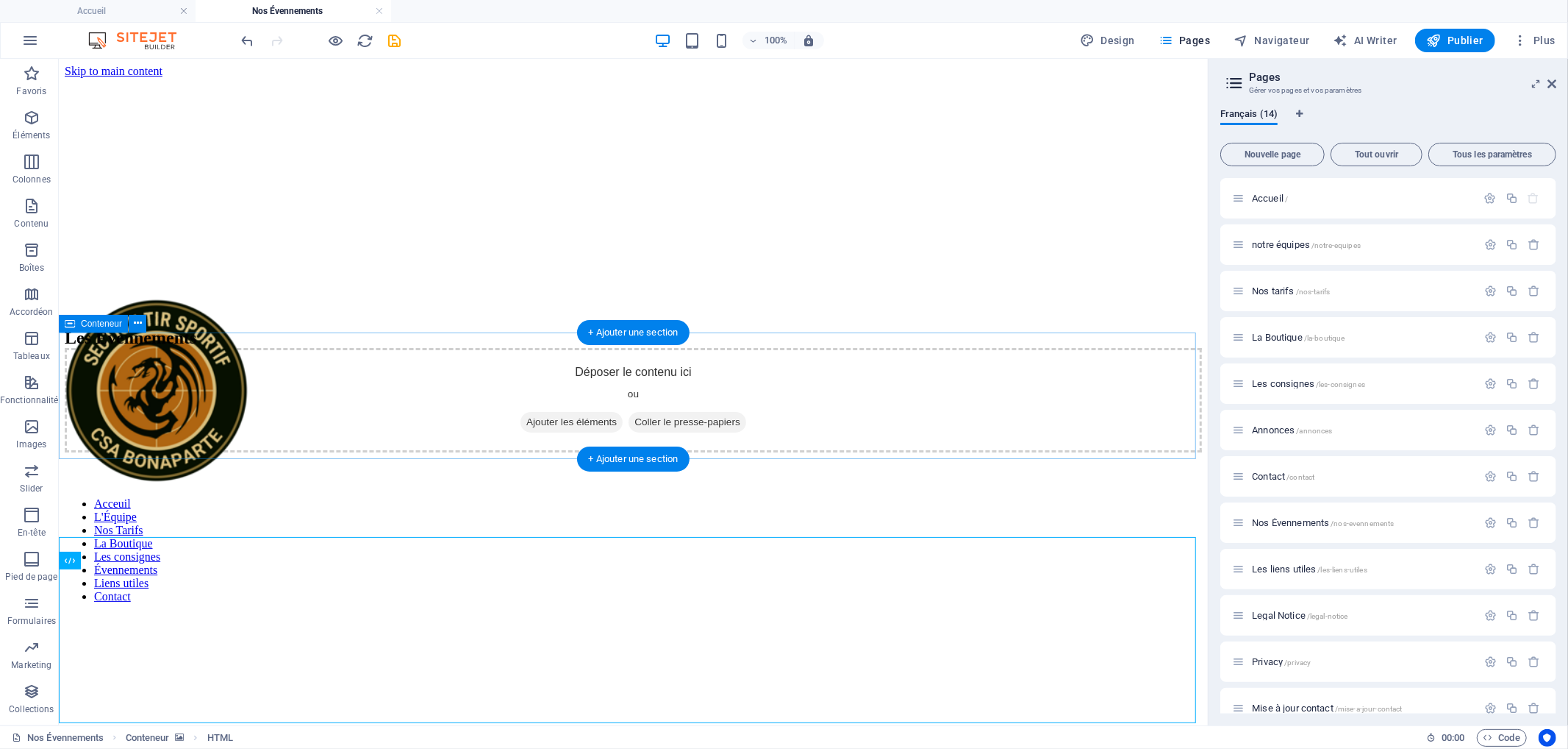
click at [532, 417] on span "Ajouter les éléments" at bounding box center [571, 421] width 102 height 20
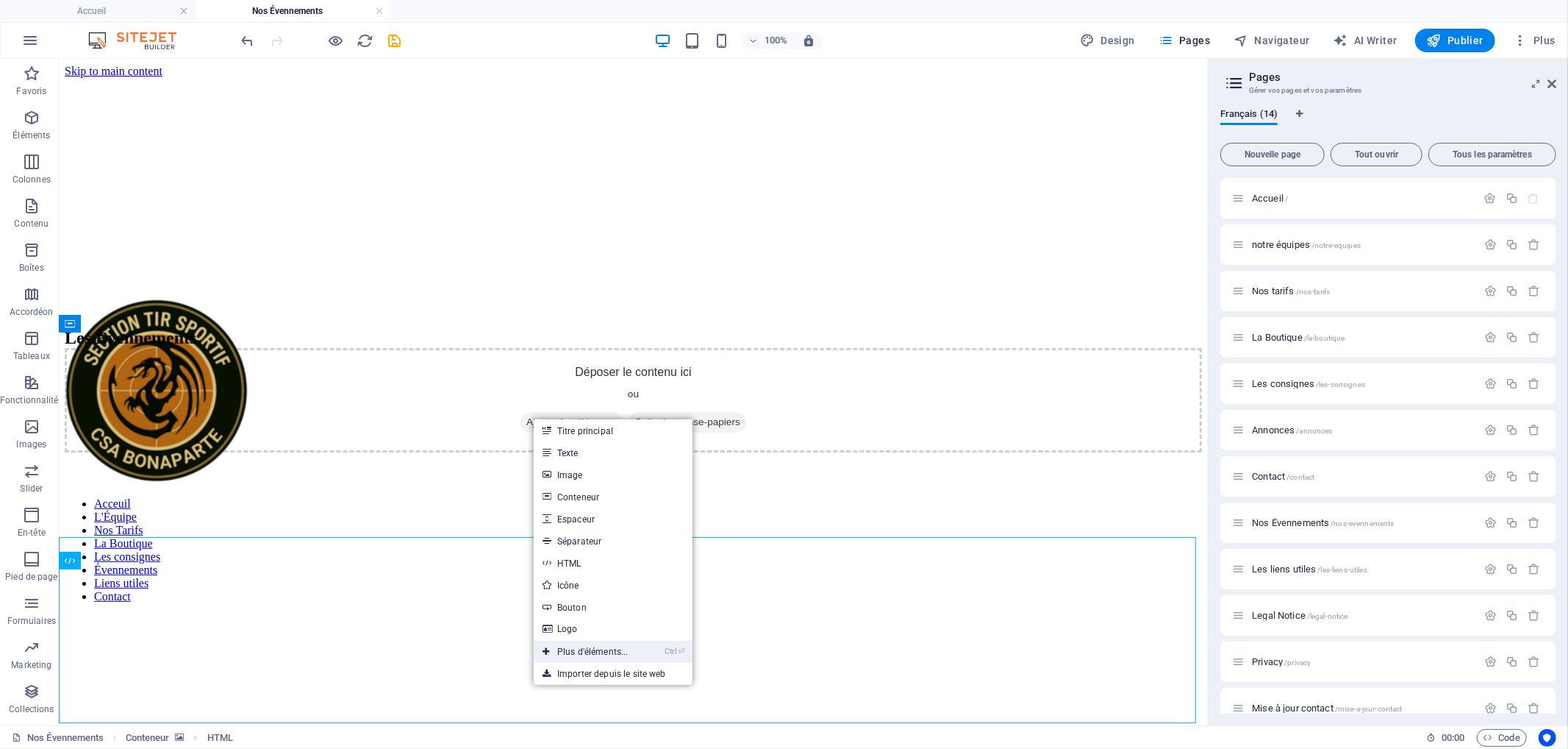
click at [590, 650] on link "Ctrl ⏎ Plus d'éléments..." at bounding box center [585, 652] width 104 height 22
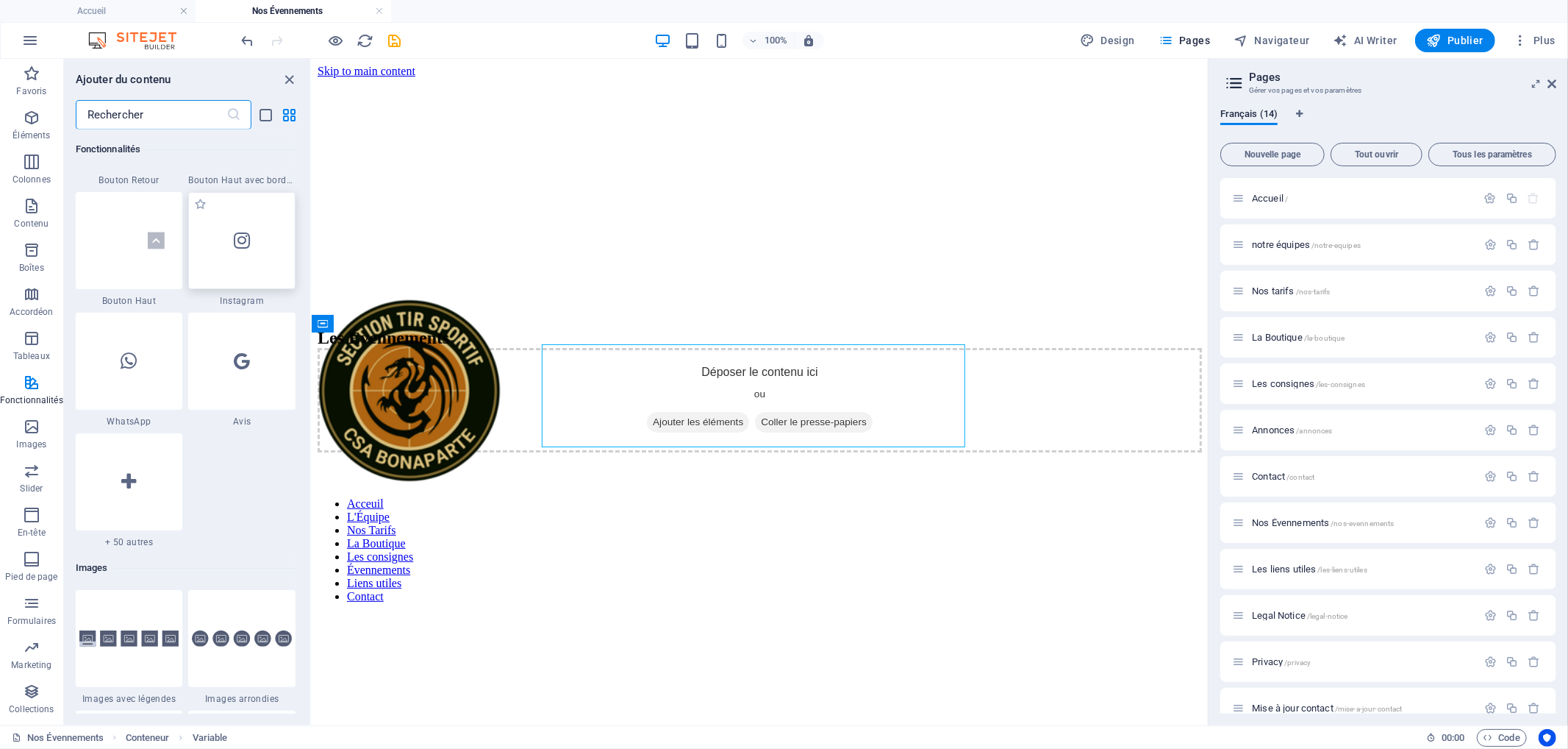
scroll to position [7349, 0]
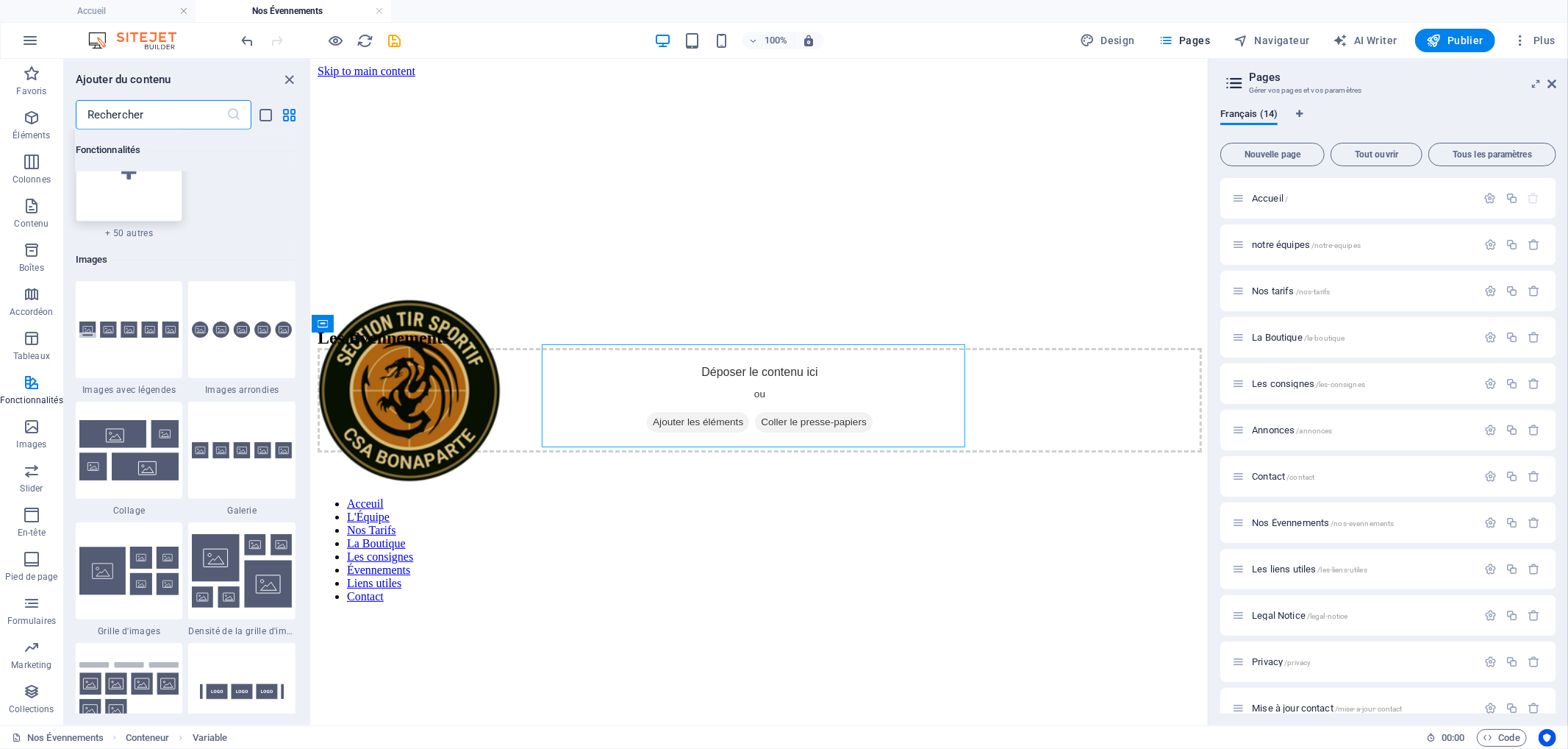
click at [149, 189] on div at bounding box center [129, 173] width 108 height 97
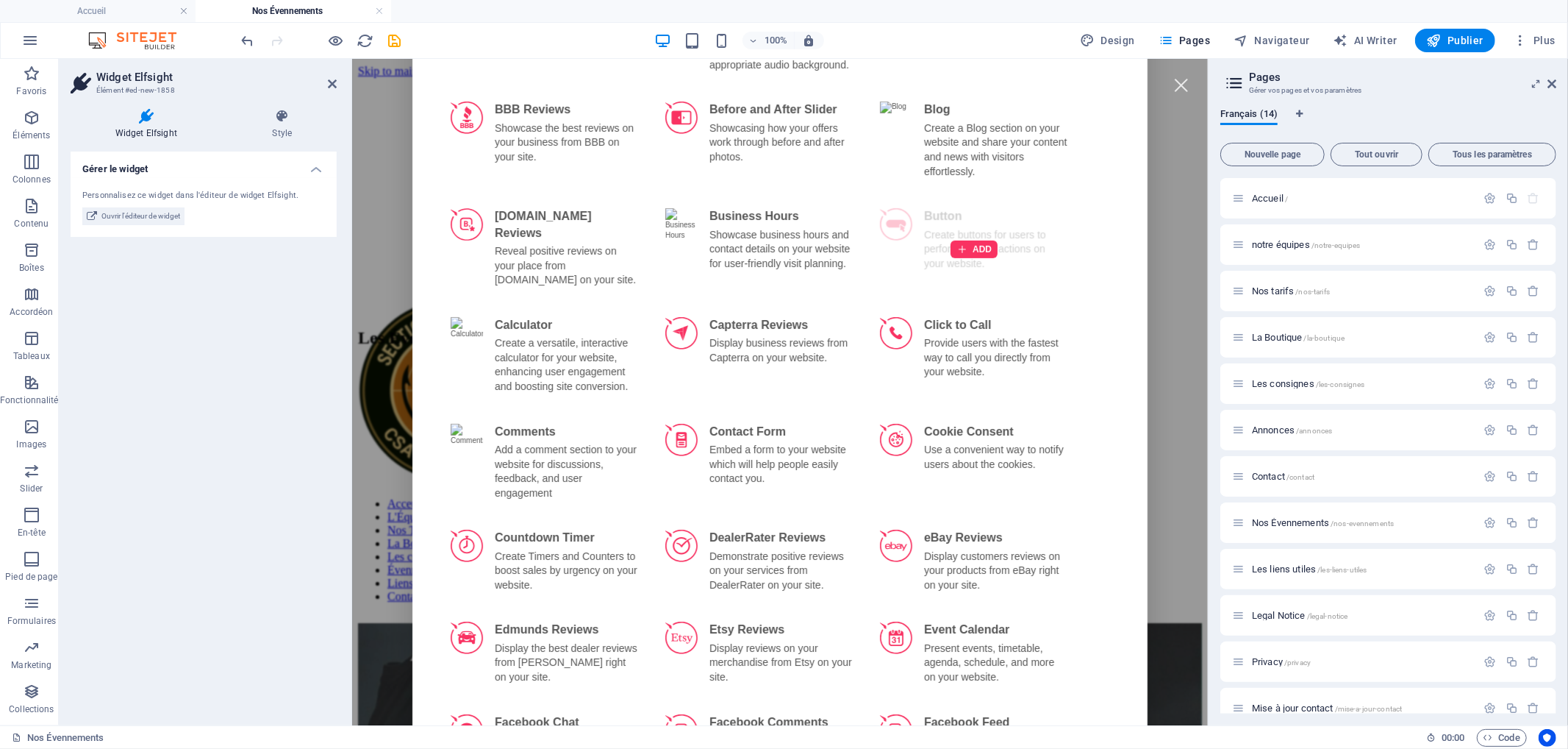
scroll to position [736, 0]
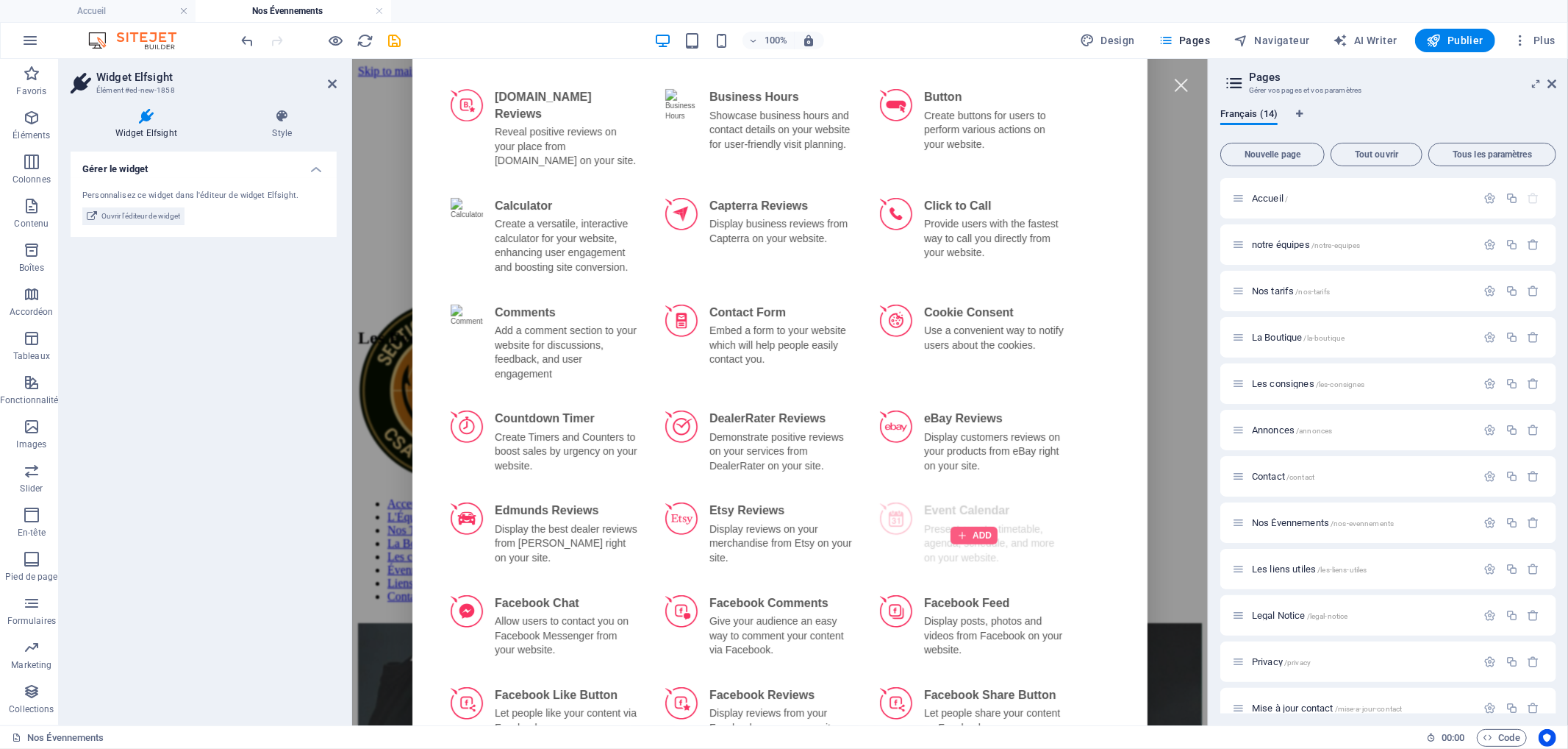
click at [956, 526] on div at bounding box center [973, 534] width 47 height 17
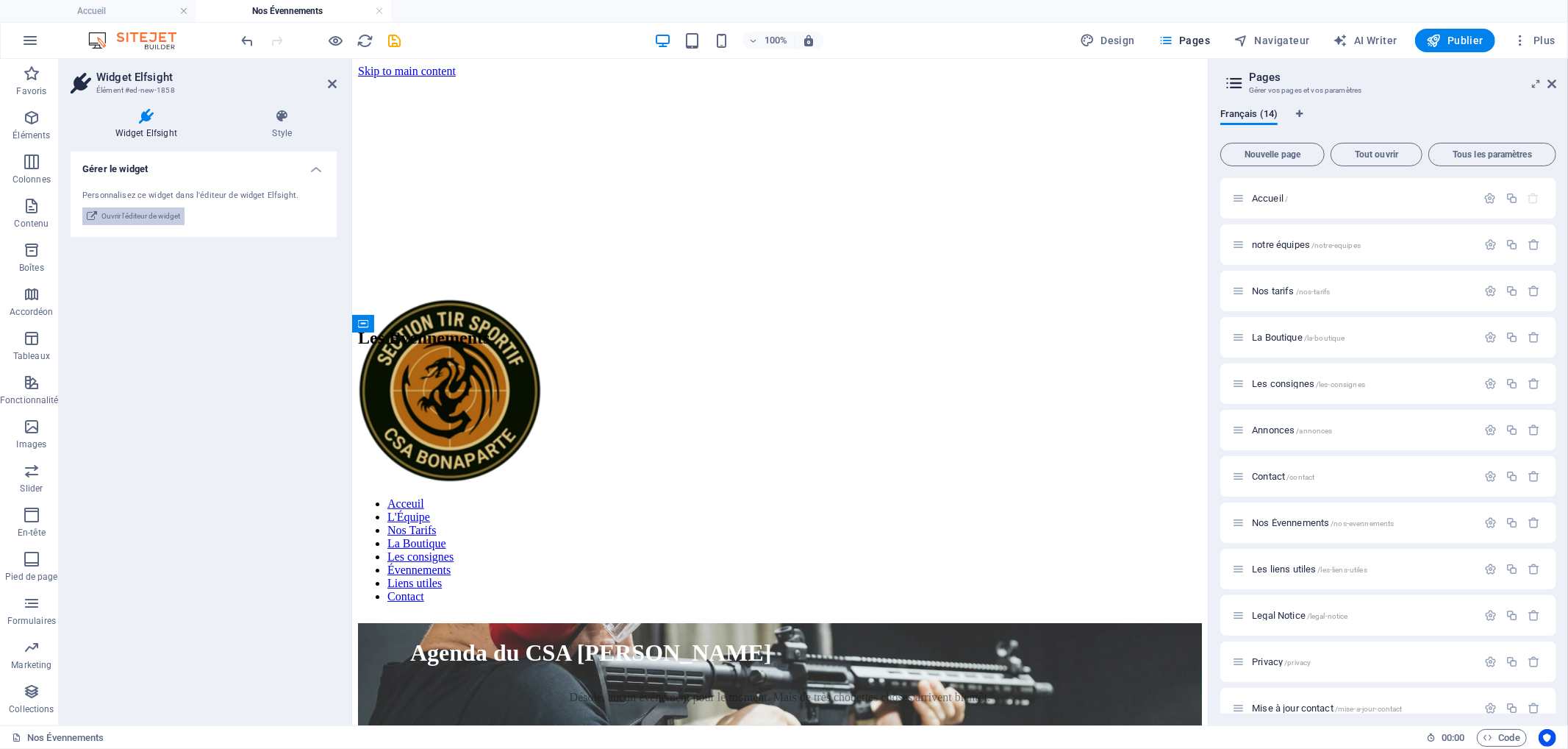
click at [127, 218] on span "Ouvrir l'éditeur de widget" at bounding box center [141, 216] width 79 height 17
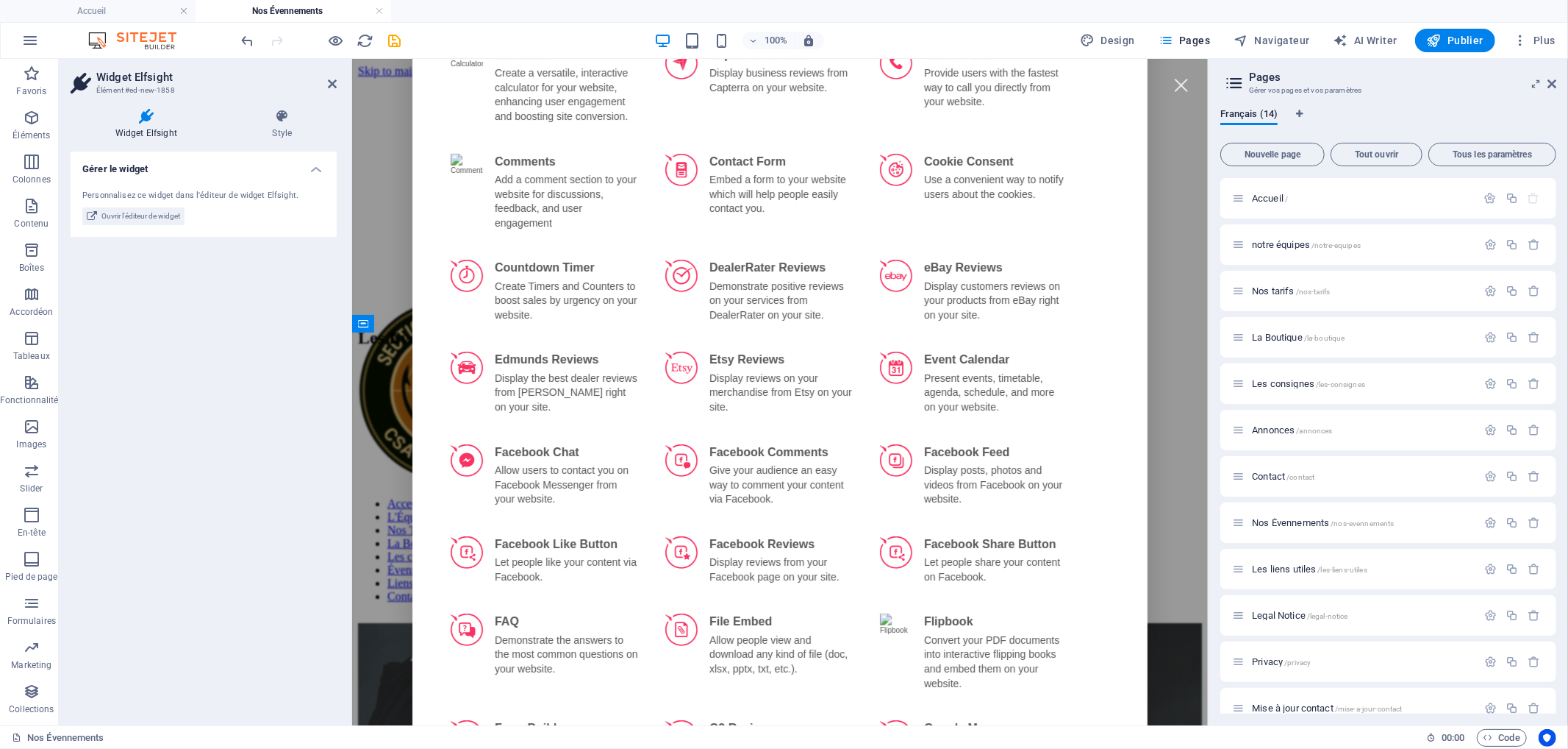
scroll to position [899, 0]
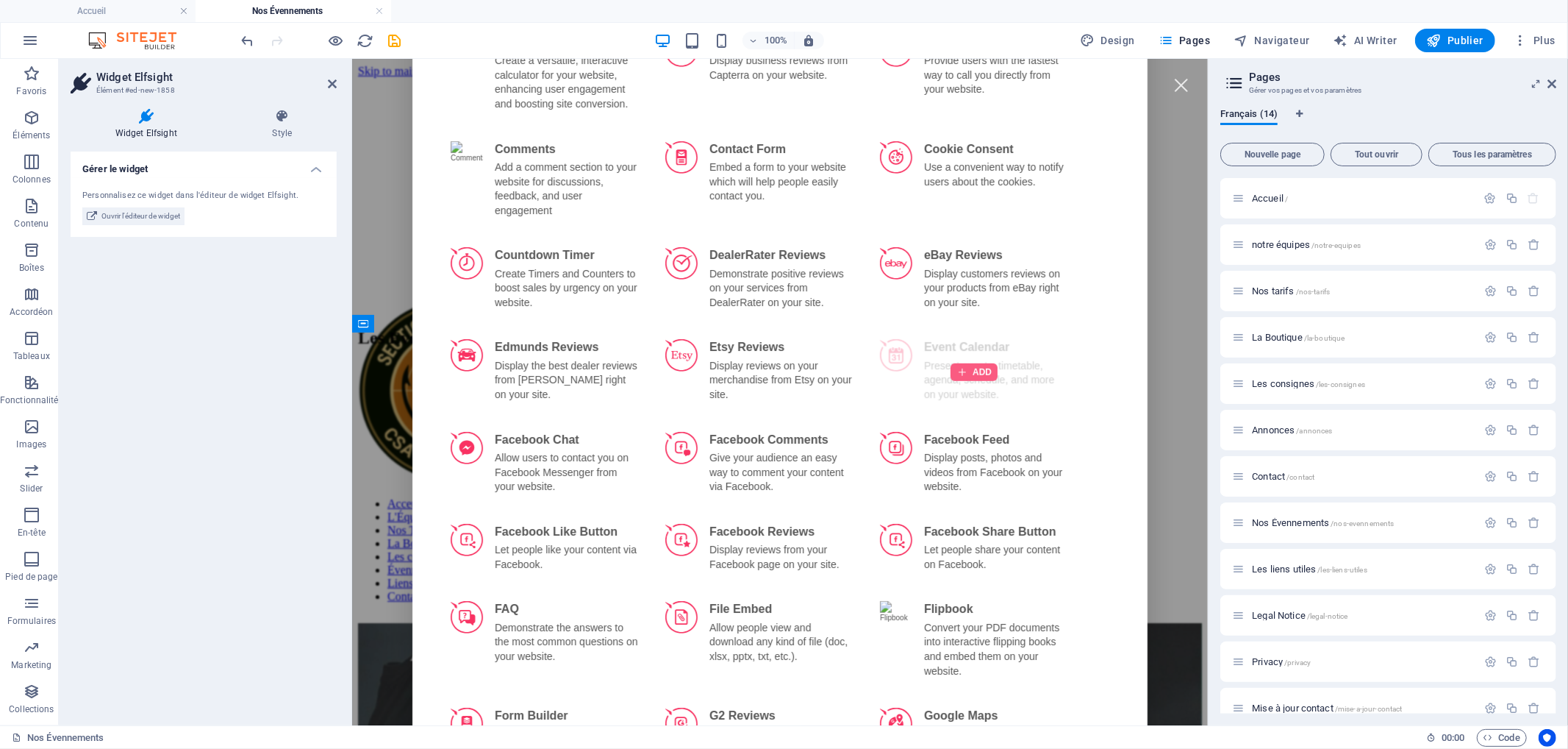
click at [979, 362] on div at bounding box center [973, 371] width 47 height 17
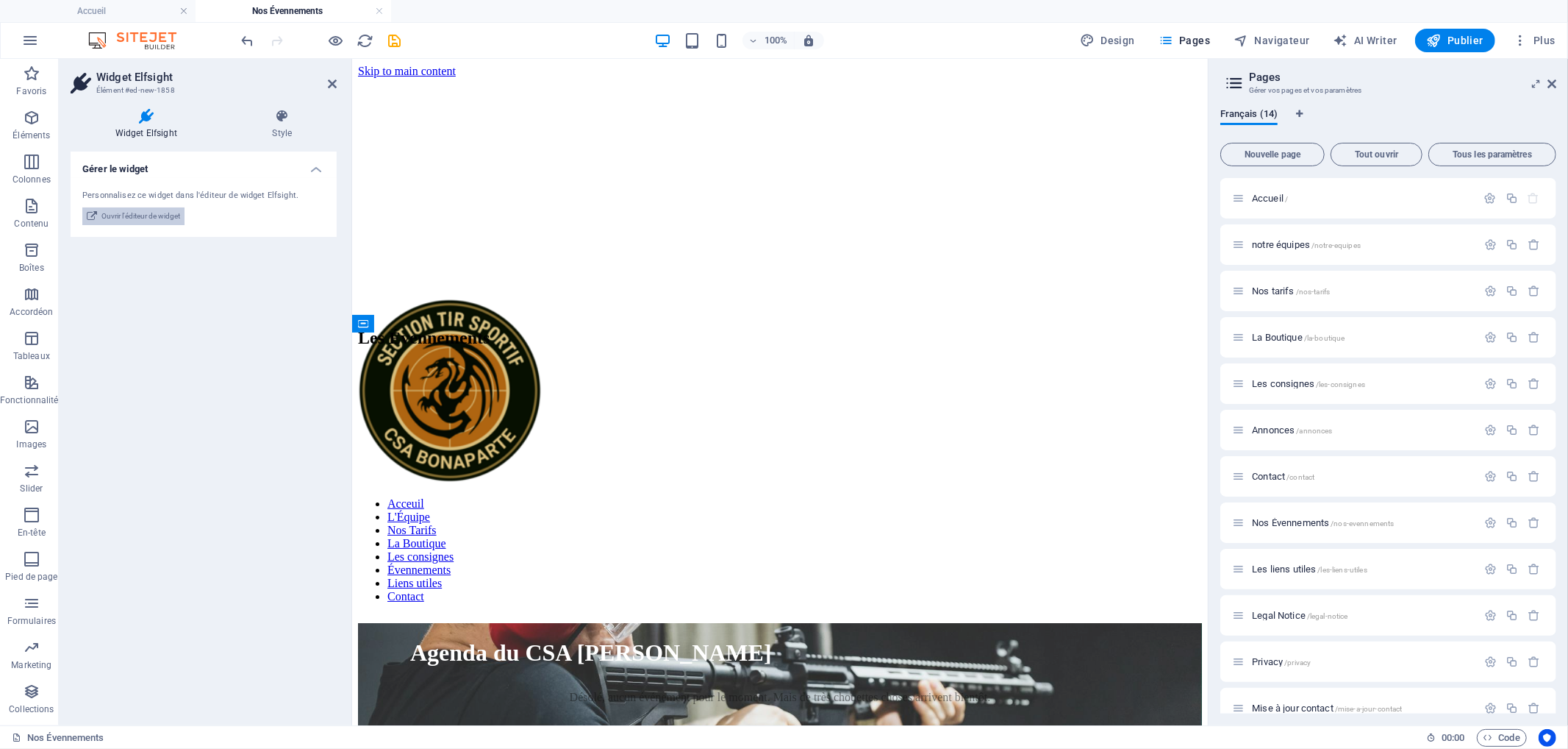
click at [155, 214] on span "Ouvrir l'éditeur de widget" at bounding box center [141, 216] width 79 height 17
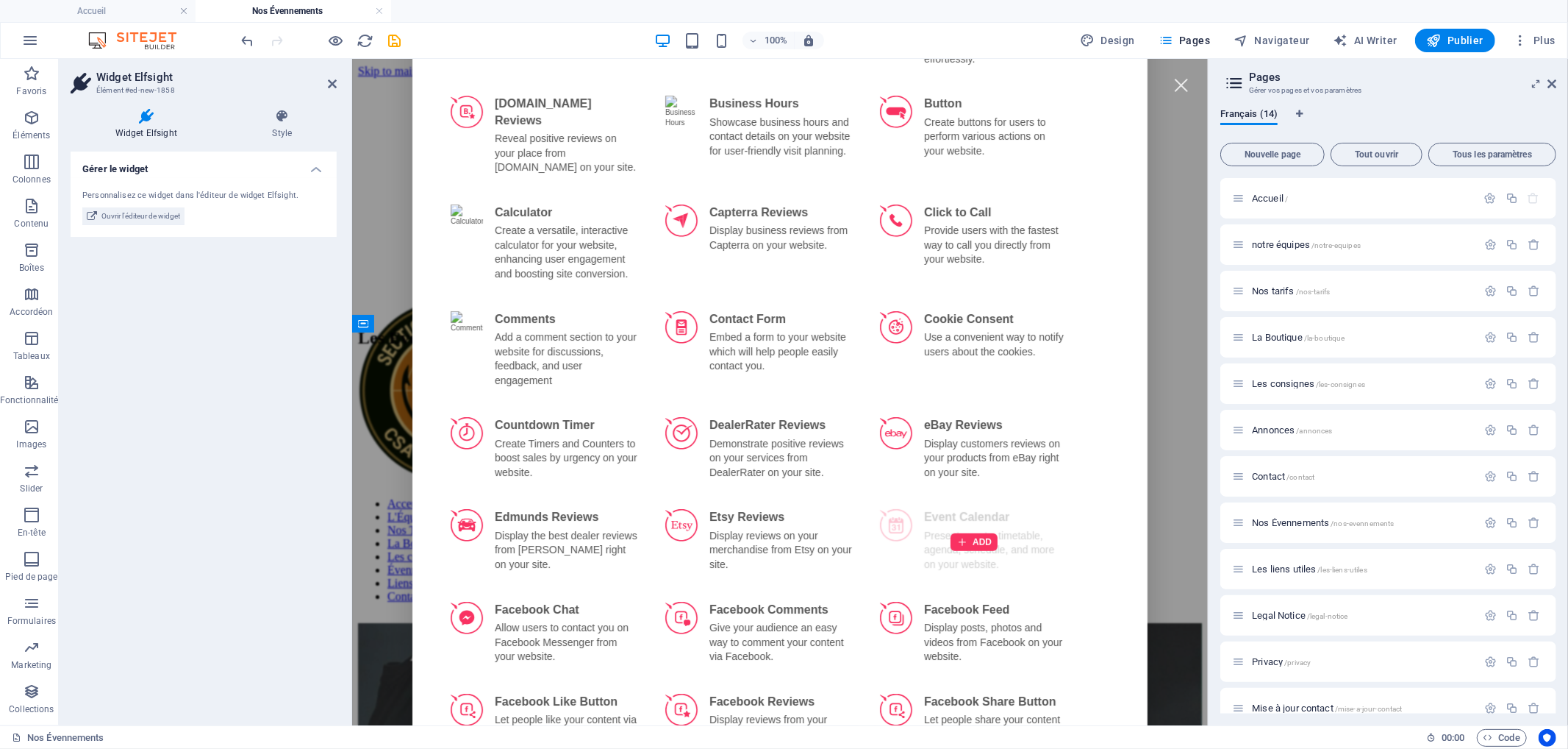
scroll to position [736, 0]
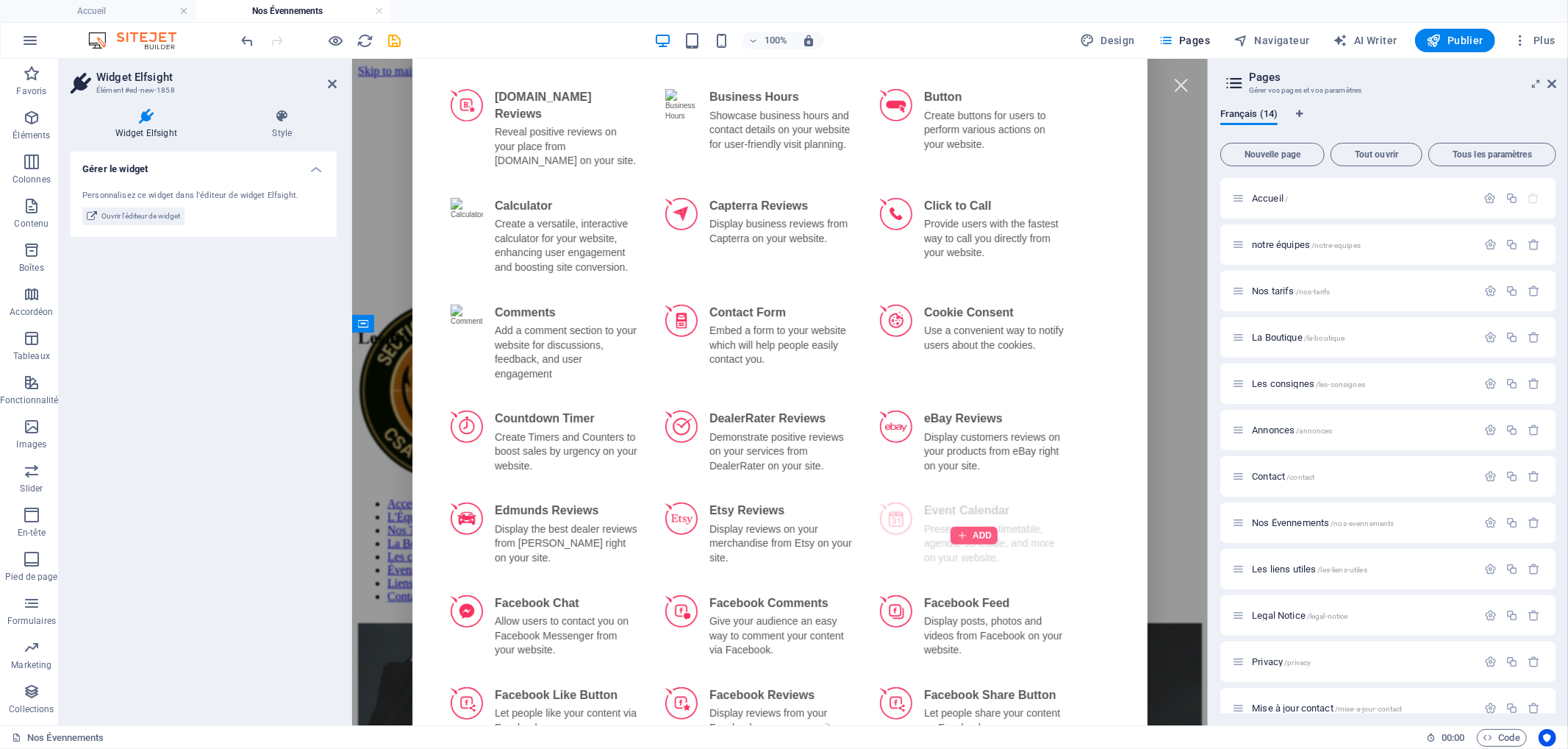
click at [968, 526] on div at bounding box center [973, 534] width 47 height 17
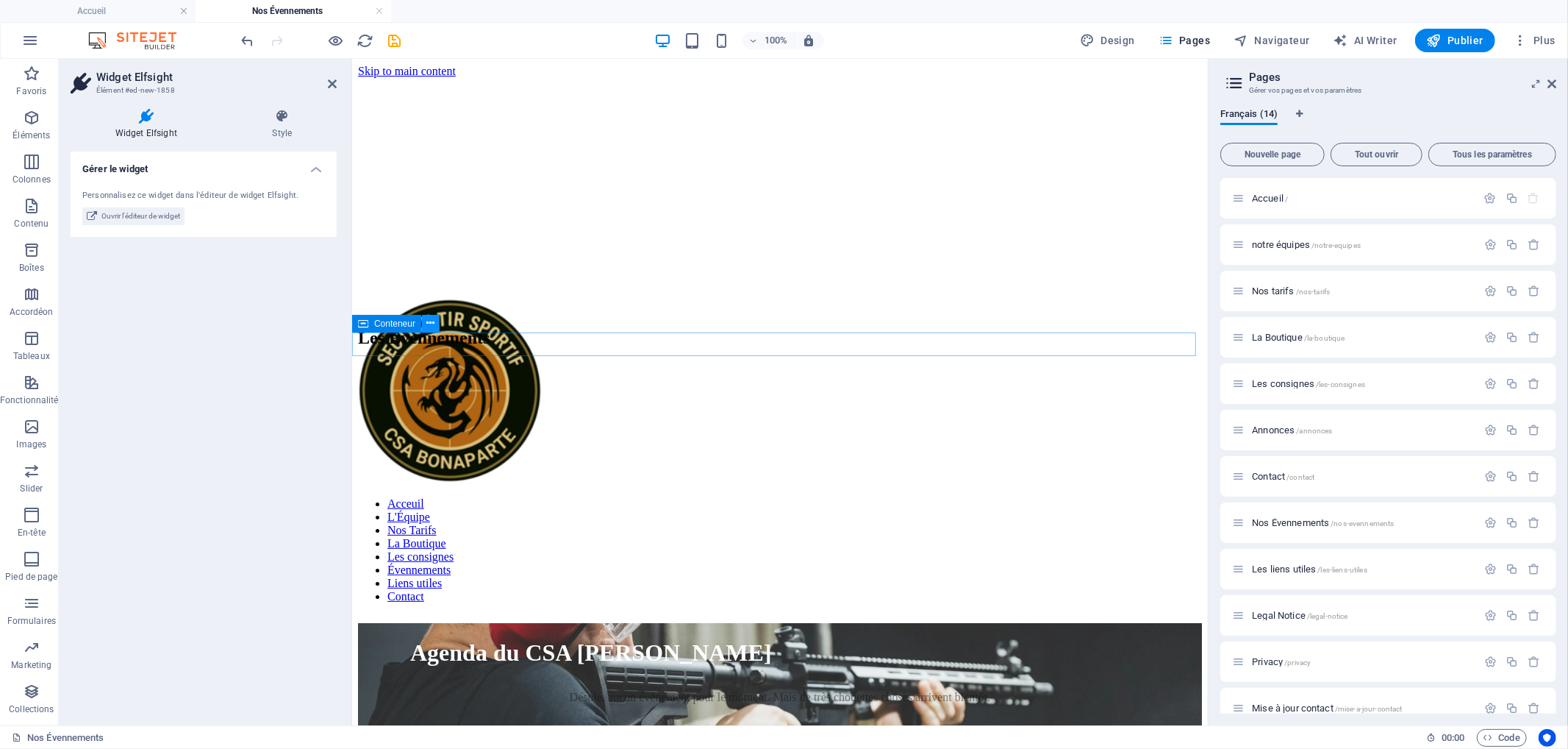
click at [432, 321] on icon at bounding box center [431, 323] width 8 height 16
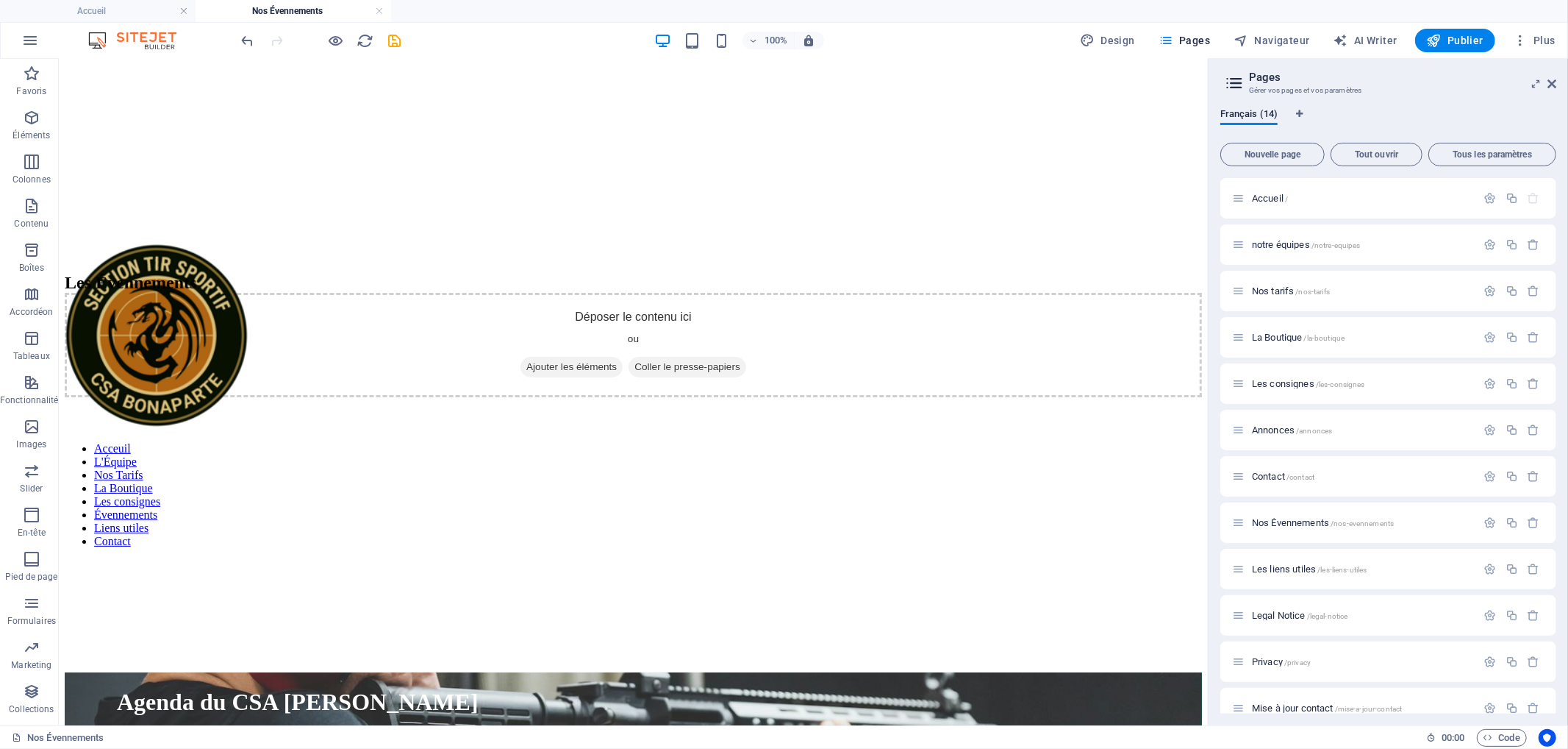
scroll to position [82, 0]
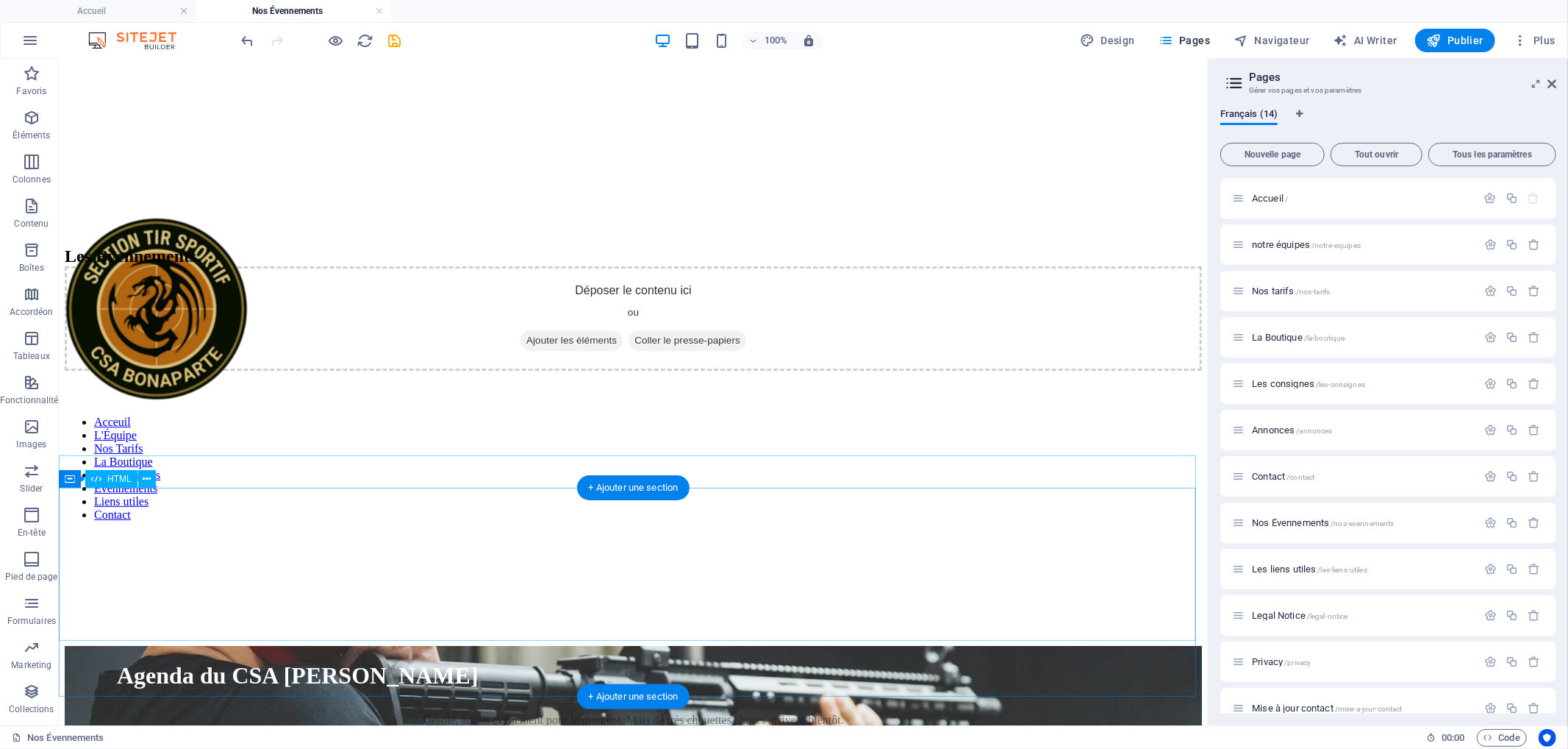
click at [525, 645] on div "Agenda du CSA [PERSON_NAME] Dates Désolé, aucun événement pour le moment. Mais …" at bounding box center [632, 727] width 1138 height 163
select select "%"
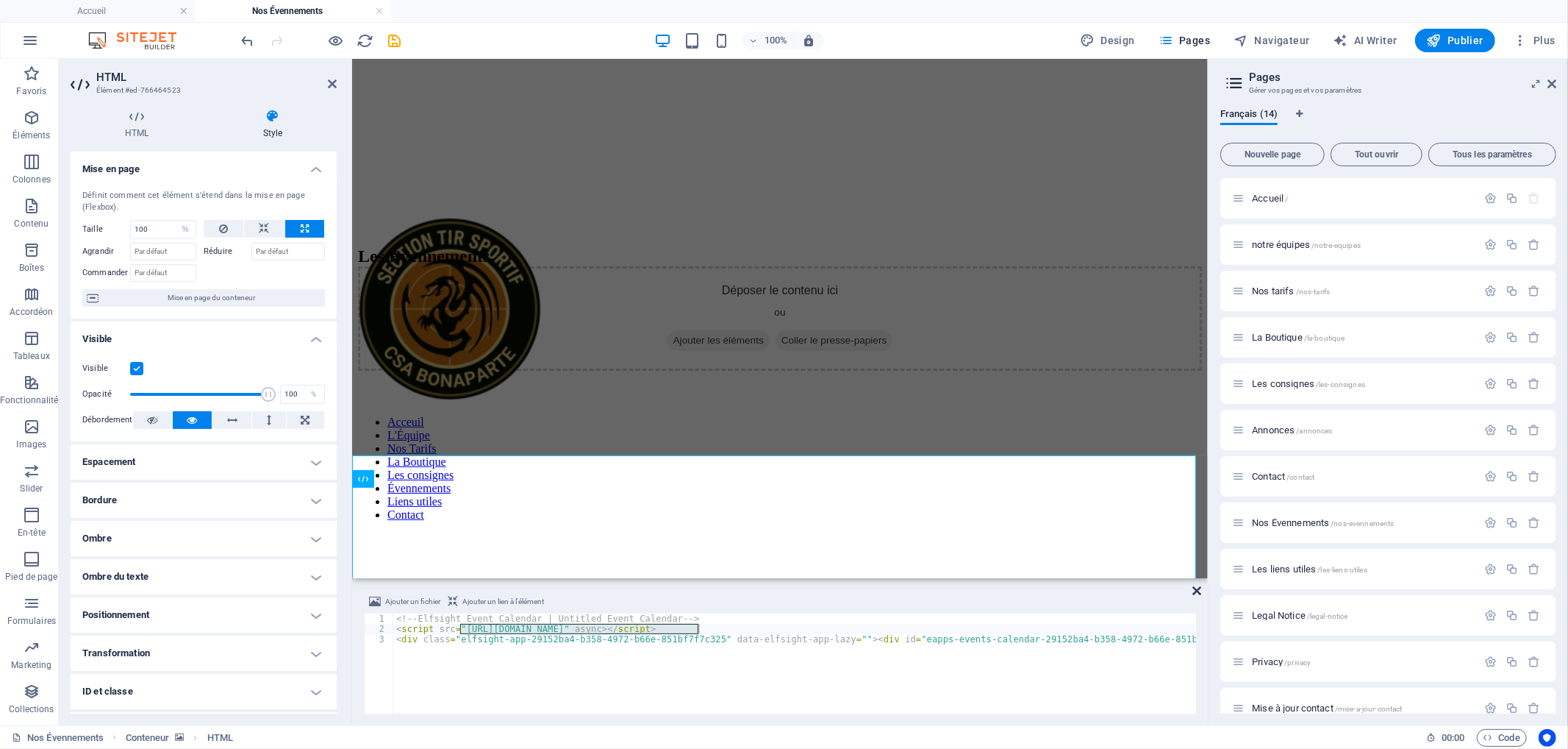
click at [1199, 590] on icon at bounding box center [1196, 590] width 9 height 12
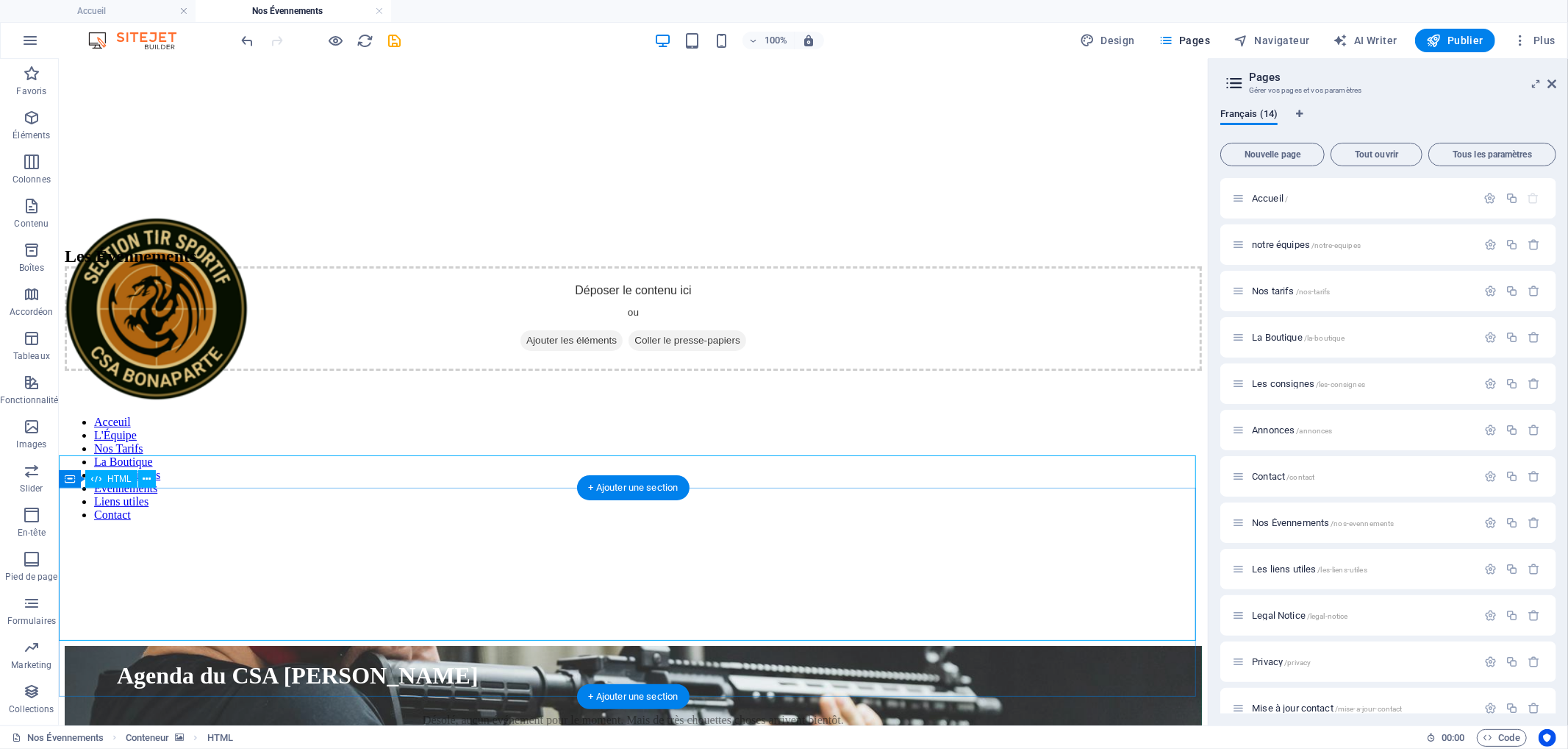
click at [761, 645] on div "Agenda du CSA [PERSON_NAME] Dates Désolé, aucun événement pour le moment. Mais …" at bounding box center [632, 727] width 1138 height 163
select select "%"
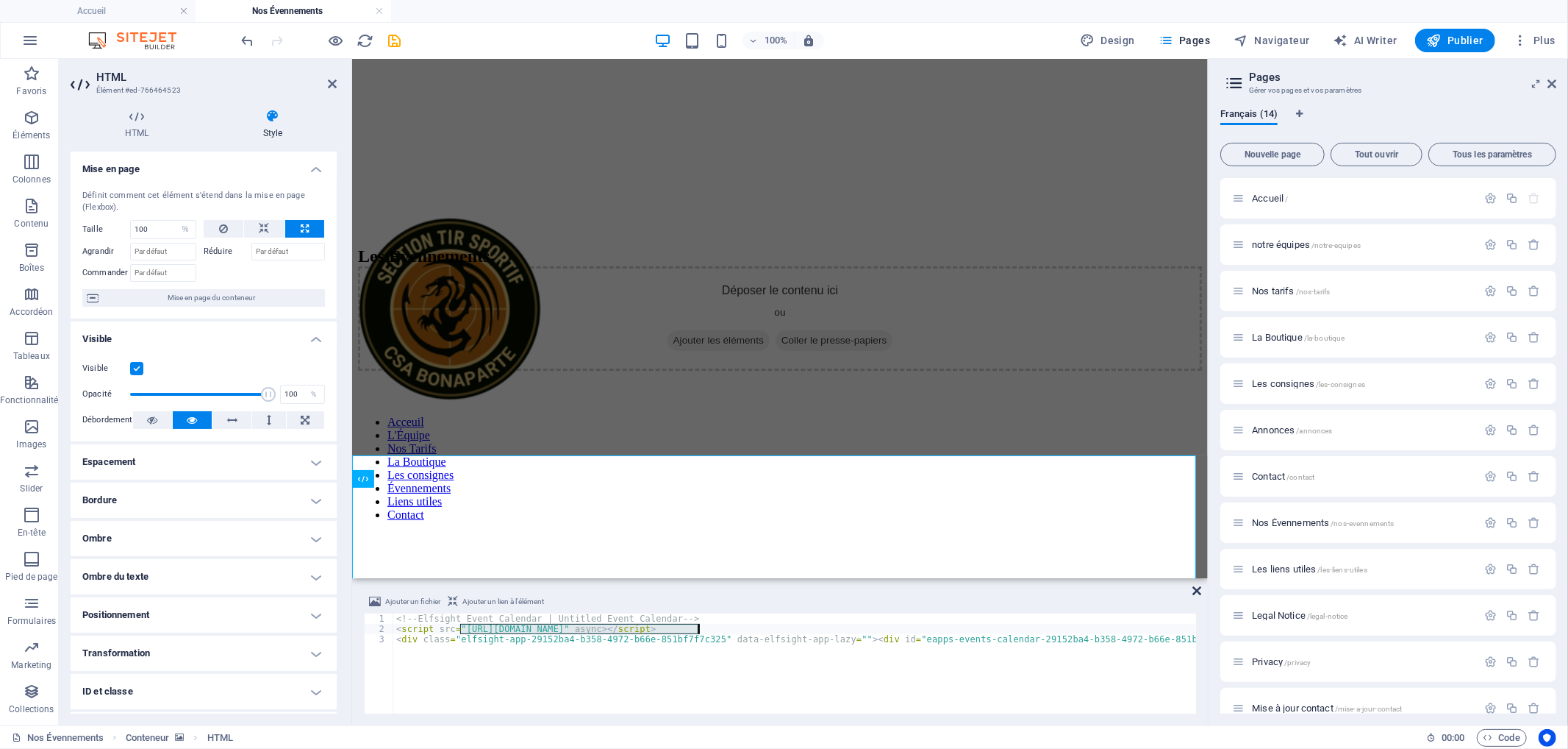
click at [1199, 587] on icon at bounding box center [1196, 590] width 9 height 12
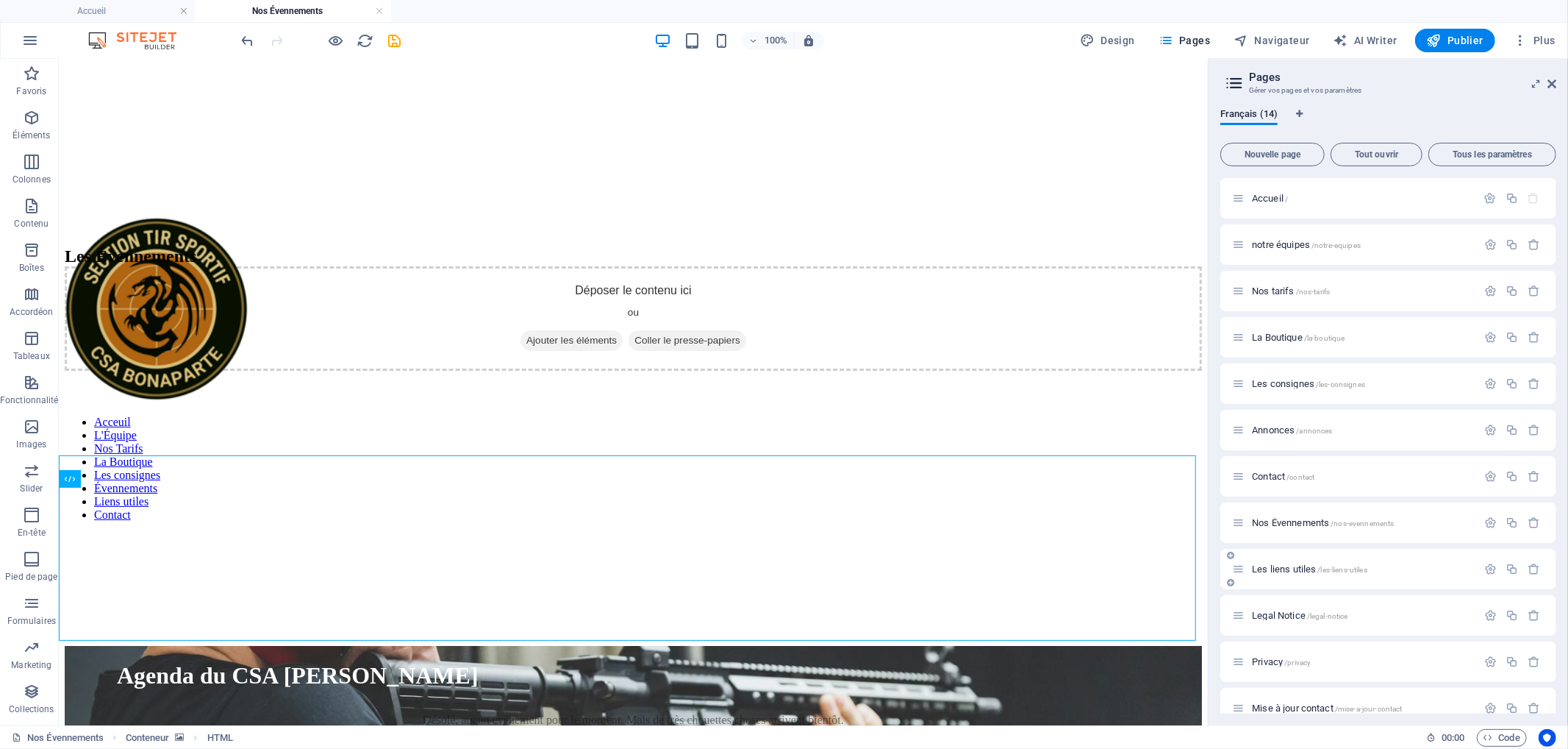
click at [1290, 570] on span "Les liens utiles /les-liens-utiles" at bounding box center [1310, 569] width 115 height 11
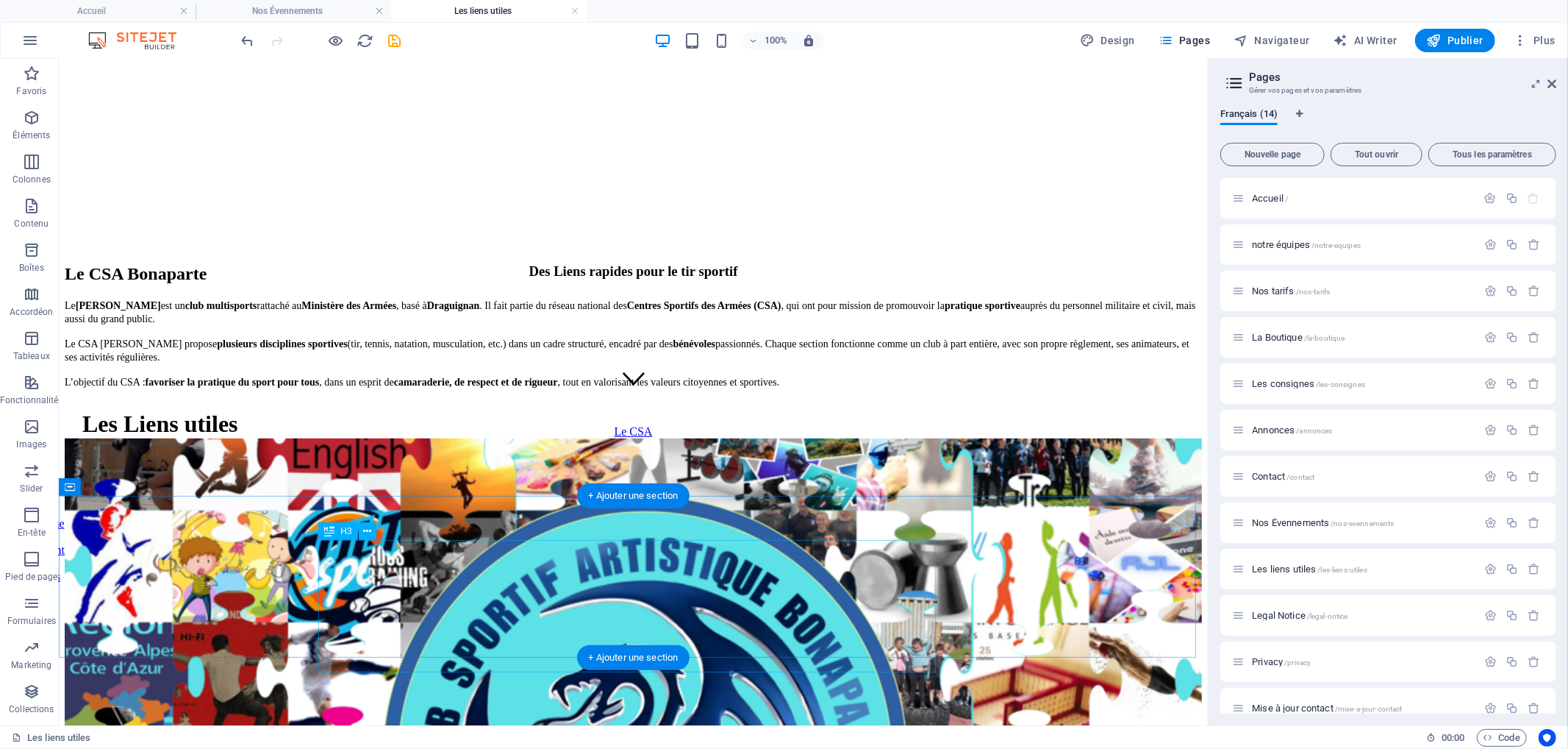
scroll to position [0, 0]
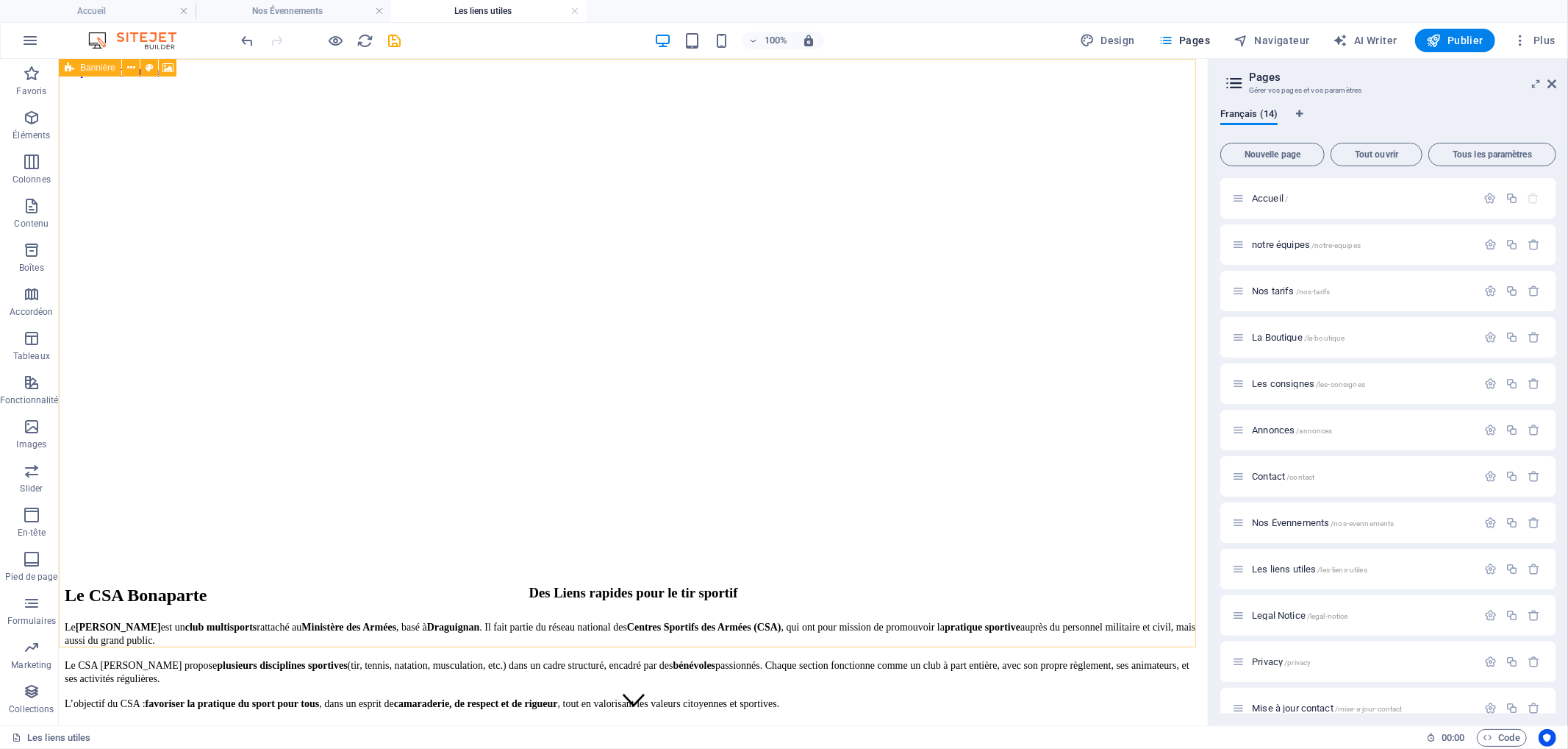
click at [94, 70] on span "Bannière" at bounding box center [97, 67] width 35 height 9
select select "px"
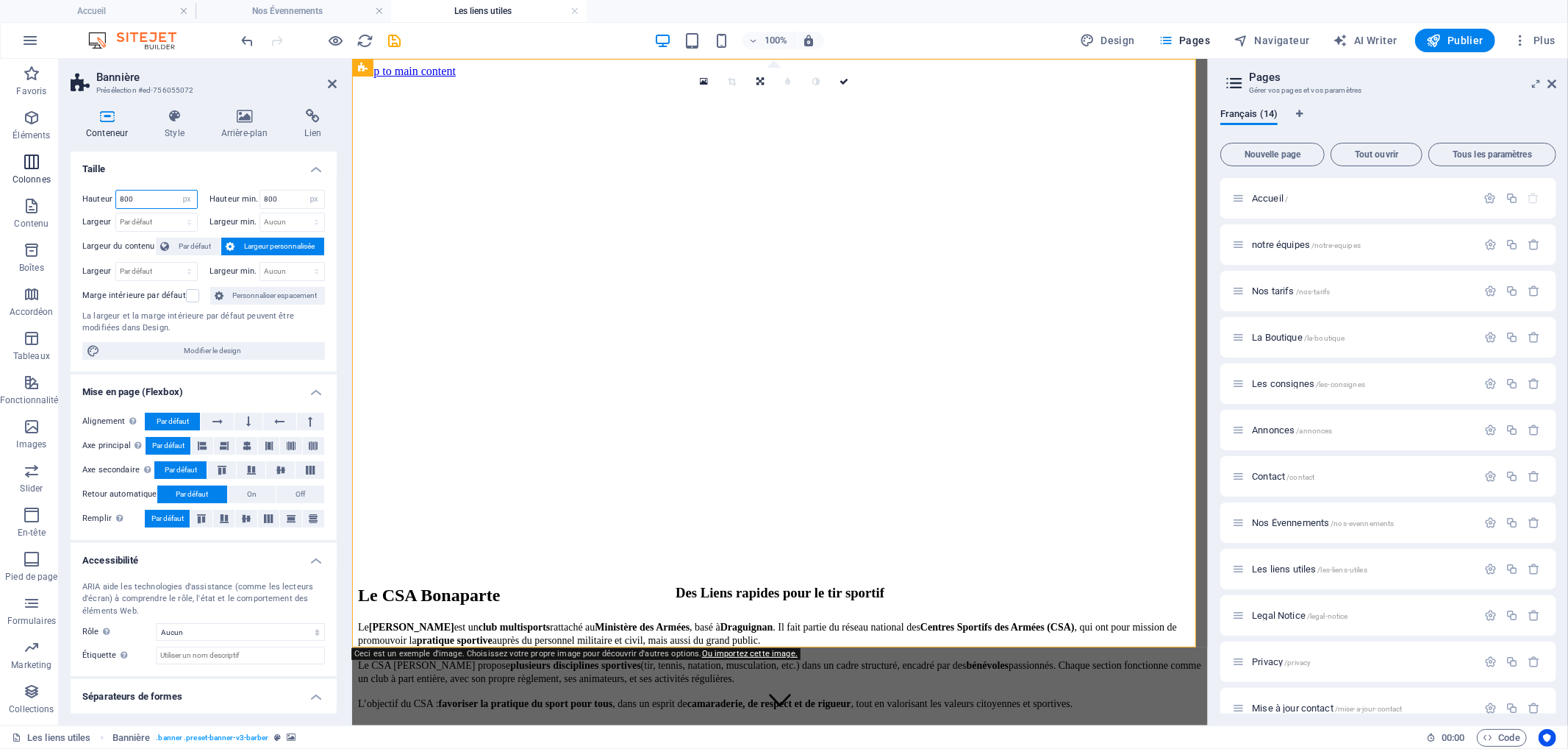
drag, startPoint x: 141, startPoint y: 193, endPoint x: 52, endPoint y: 189, distance: 89.1
click at [52, 189] on section "Favoris Éléments Colonnes Contenu Boîtes Accordéon Tableaux Fonctionnalités Ima…" at bounding box center [604, 392] width 1208 height 666
type input "300"
click at [178, 197] on select "Par défaut px rem % vh vw" at bounding box center [187, 199] width 20 height 17
click at [218, 159] on h4 "Taille" at bounding box center [203, 165] width 266 height 27
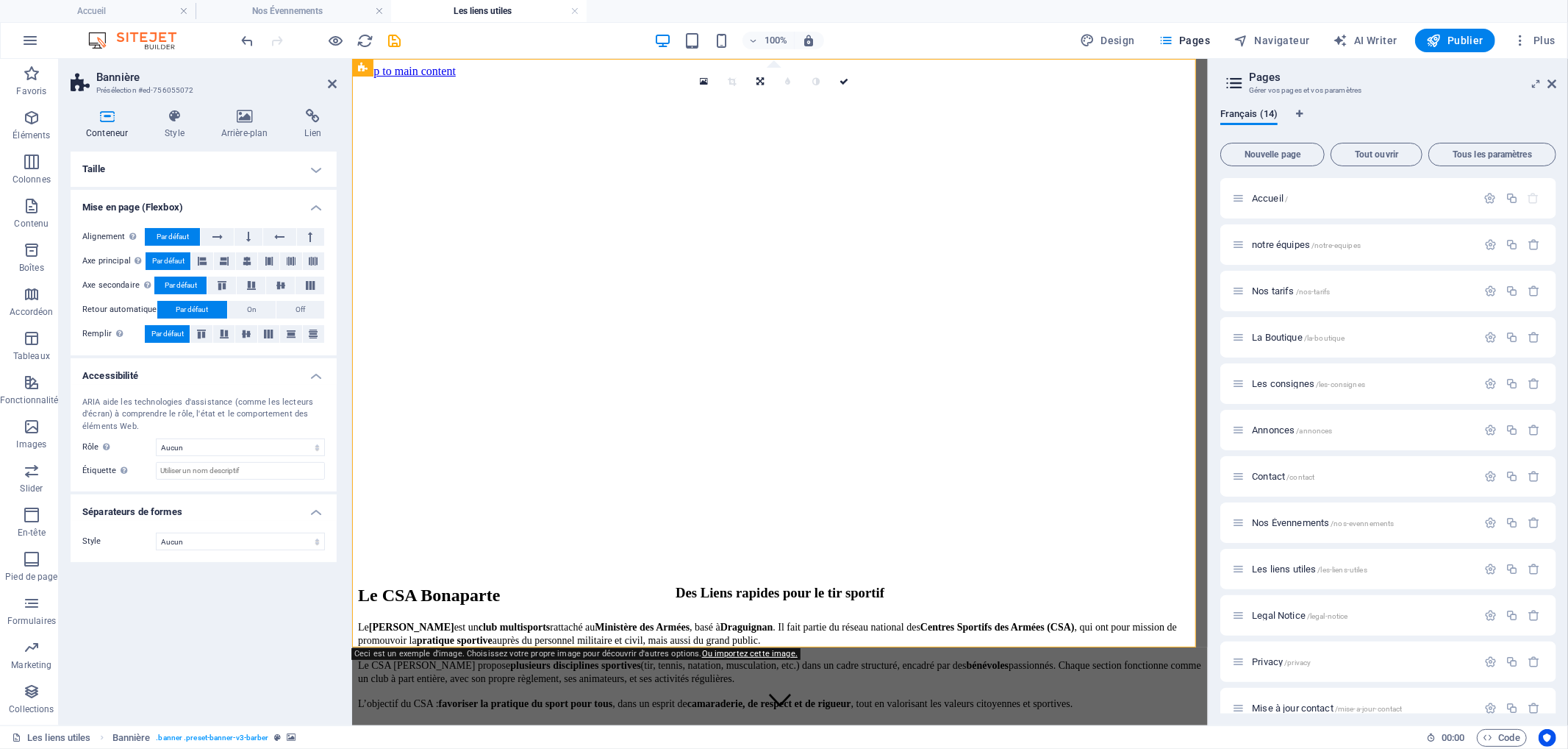
click at [136, 163] on h4 "Taille" at bounding box center [203, 169] width 266 height 35
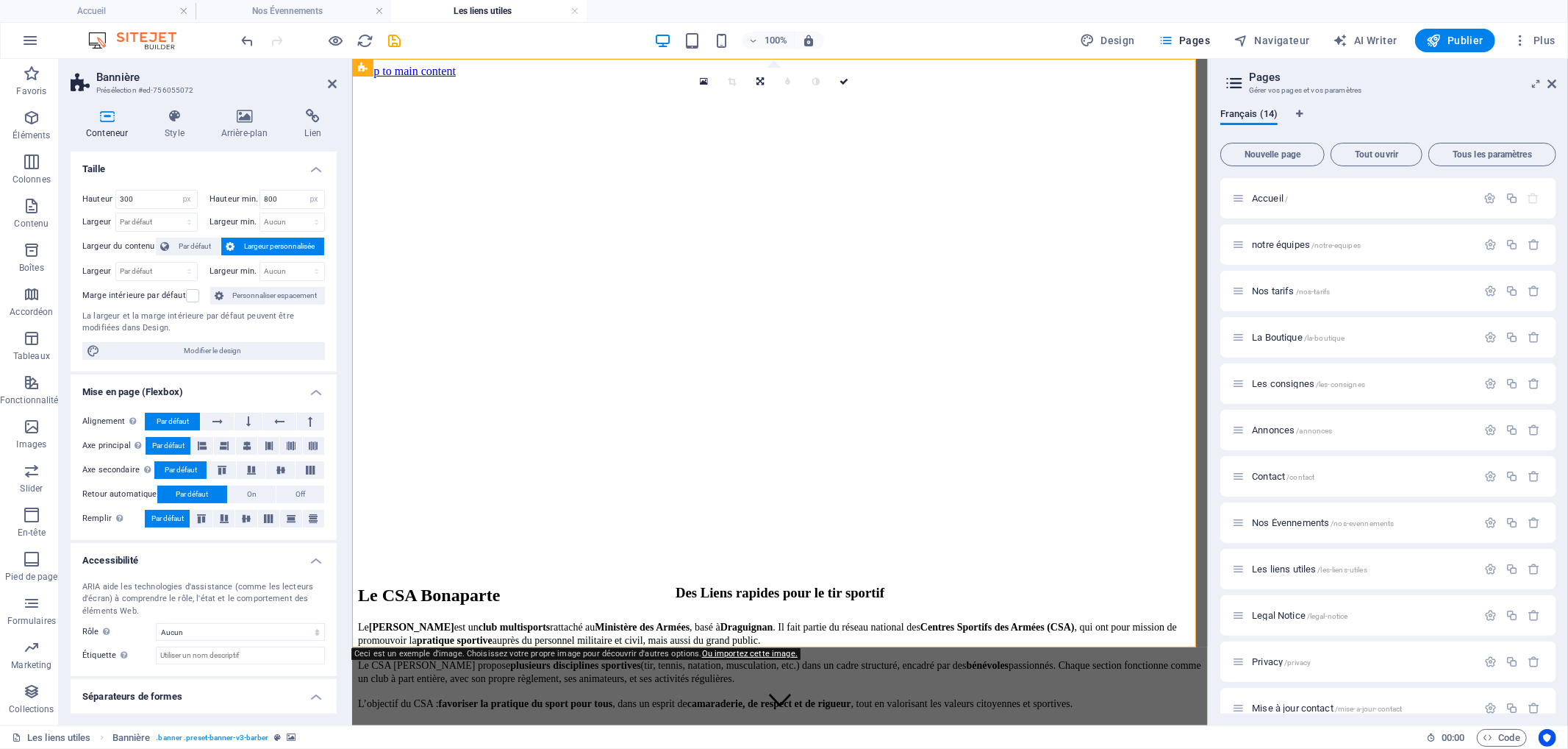
click at [251, 246] on span "Largeur personnalisée" at bounding box center [279, 246] width 81 height 17
click at [334, 81] on icon at bounding box center [332, 83] width 9 height 12
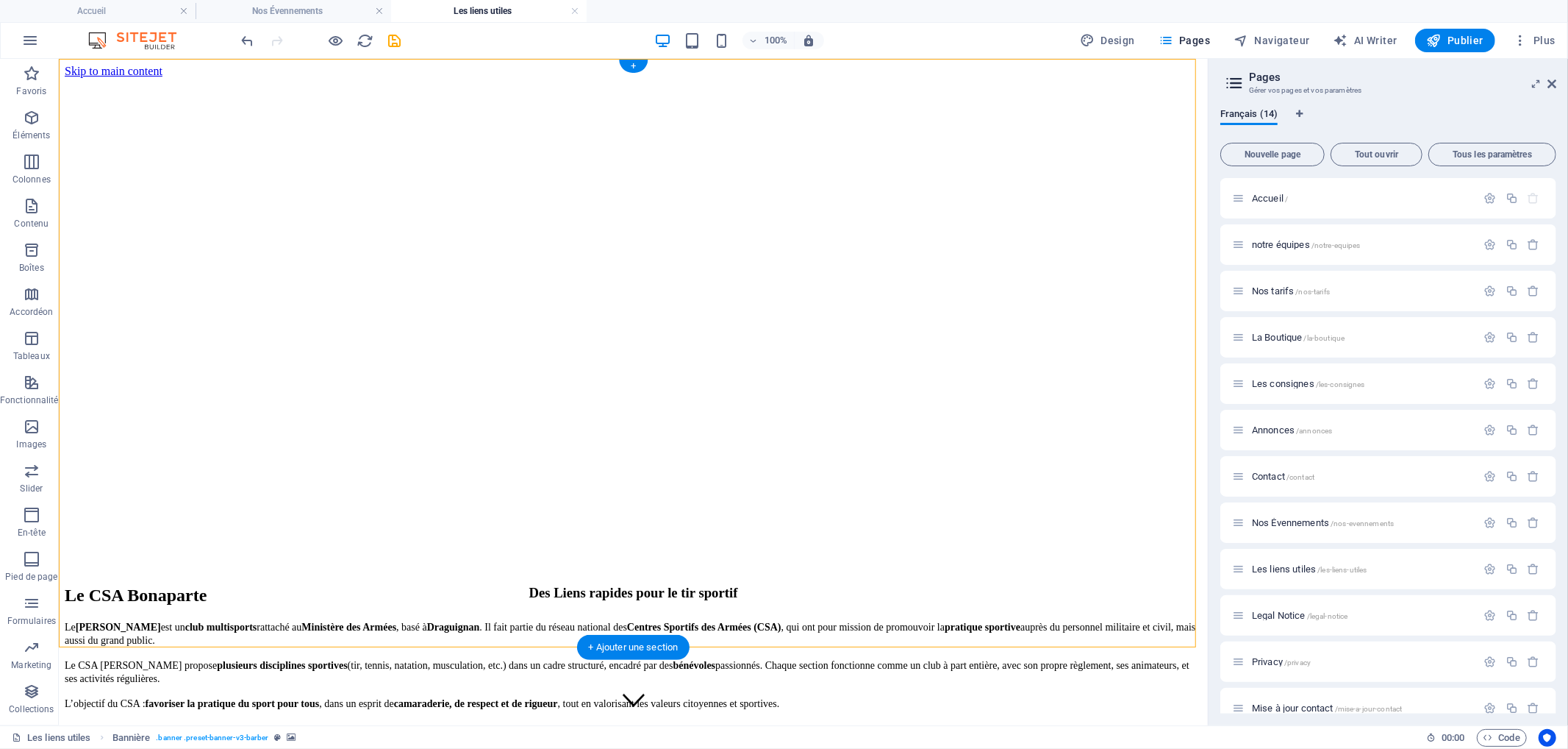
click at [228, 77] on figure at bounding box center [632, 77] width 1138 height 0
click at [229, 77] on figure at bounding box center [632, 77] width 1138 height 0
select select "px"
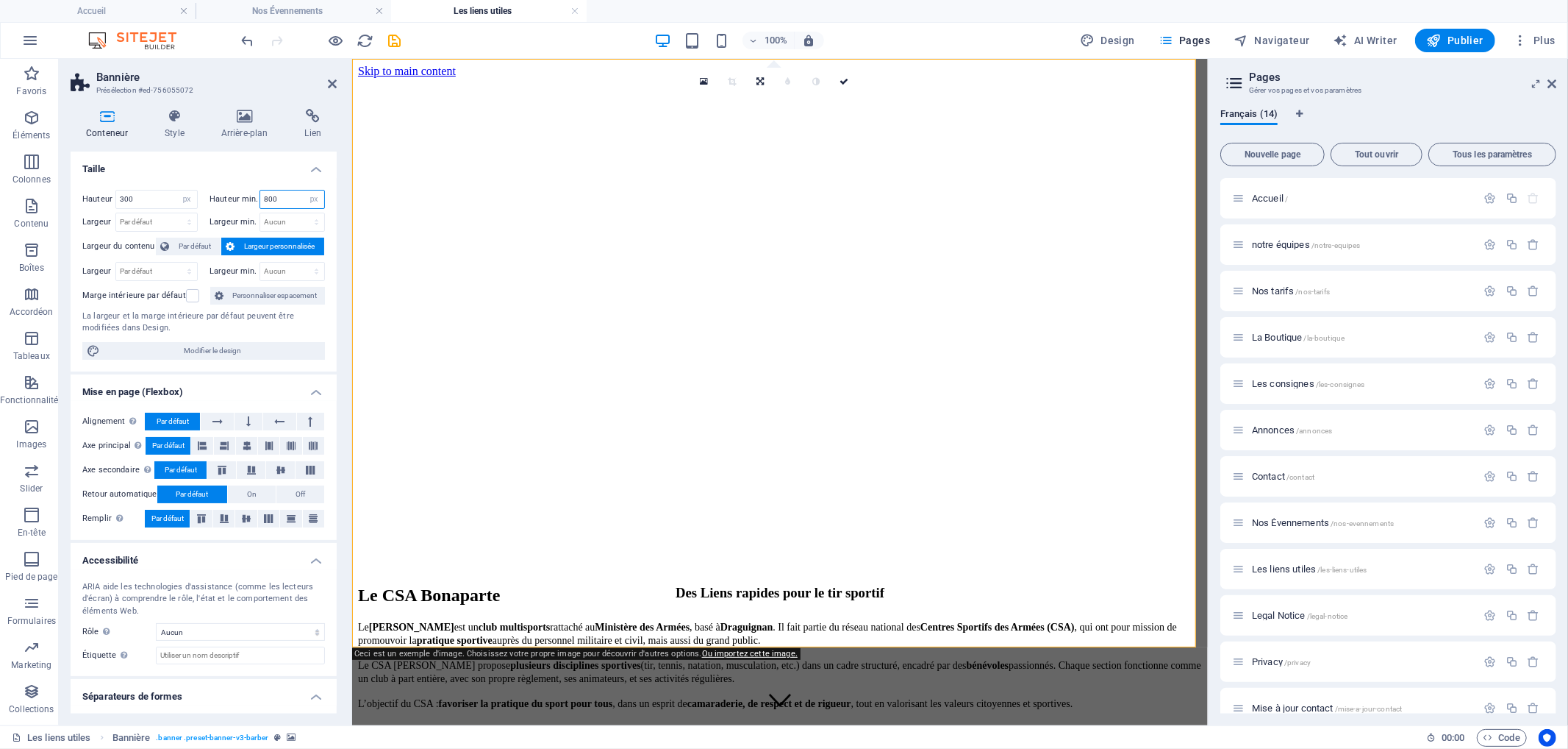
drag, startPoint x: 295, startPoint y: 196, endPoint x: 223, endPoint y: 200, distance: 72.1
click at [223, 200] on div "Hauteur min. 800 Aucun px rem % vh vw" at bounding box center [267, 199] width 115 height 19
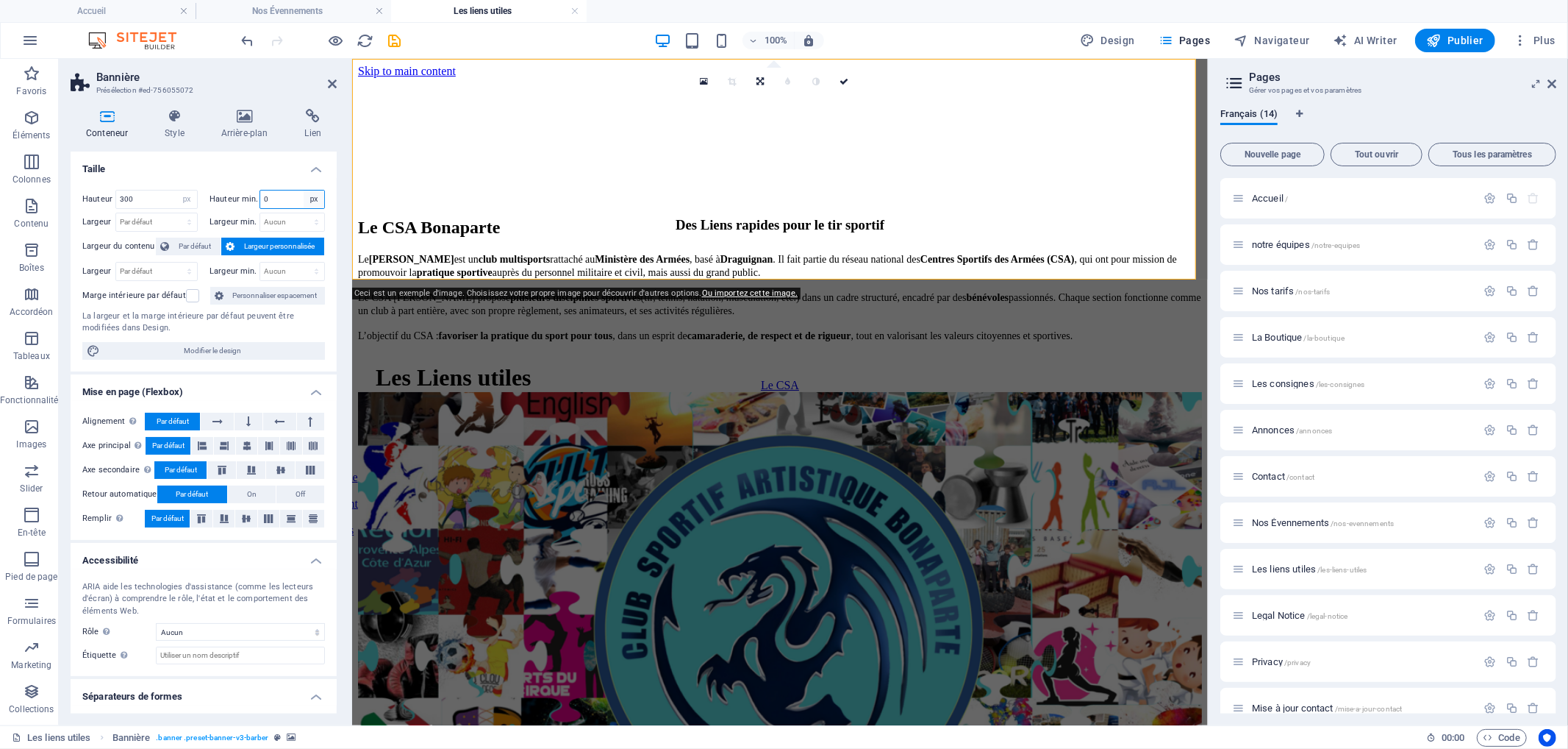
type input "0"
click at [315, 196] on select "Aucun px rem % vh vw" at bounding box center [313, 199] width 20 height 17
select select "evc94cftn44"
click at [303, 190] on select "Aucun px rem % vh vw" at bounding box center [313, 199] width 20 height 17
select select "DISABLED_OPTION_VALUE"
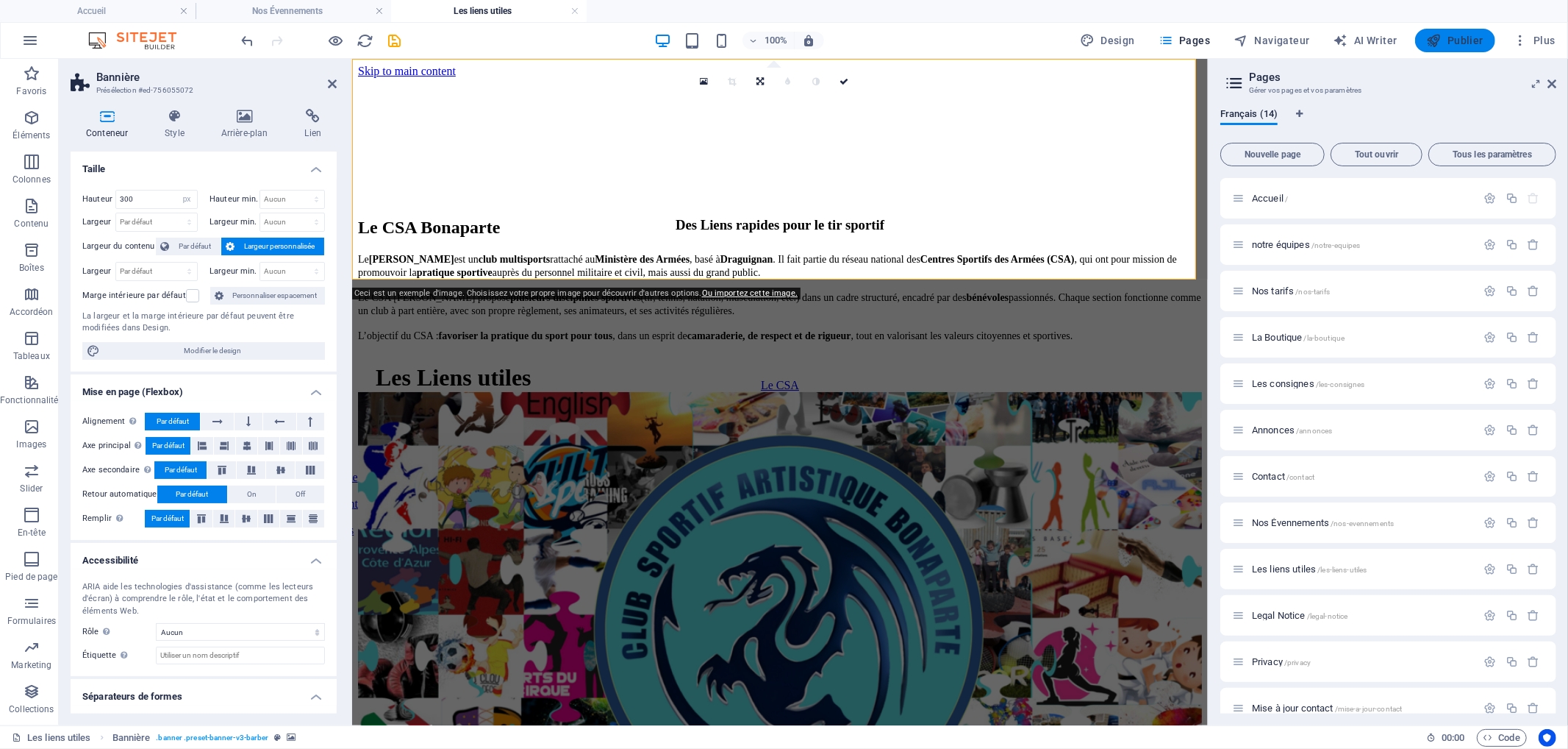
click at [1450, 44] on span "Publier" at bounding box center [1455, 40] width 57 height 15
